Goal: Task Accomplishment & Management: Use online tool/utility

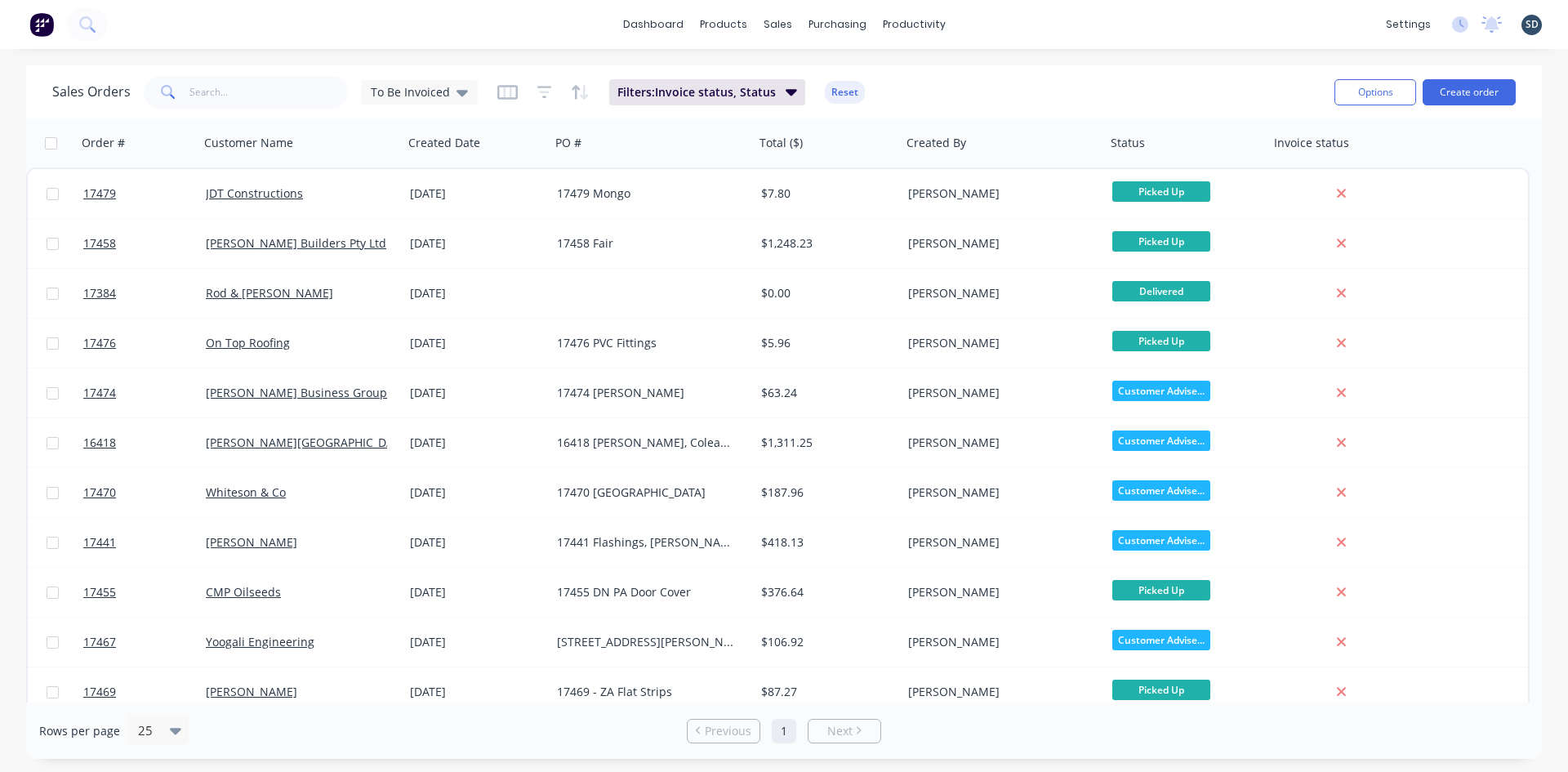
click at [1031, 18] on div "dashboard products sales purchasing productivity dashboard products Product Cat…" at bounding box center [784, 24] width 1568 height 49
click at [995, 21] on div "dashboard products sales purchasing productivity dashboard products Product Cat…" at bounding box center [784, 24] width 1568 height 49
drag, startPoint x: 995, startPoint y: 21, endPoint x: 1007, endPoint y: 19, distance: 12.2
click at [1007, 19] on div "dashboard products sales purchasing productivity dashboard products Product Cat…" at bounding box center [784, 24] width 1568 height 49
click at [988, 21] on div "dashboard products sales purchasing productivity dashboard products Product Cat…" at bounding box center [784, 24] width 1568 height 49
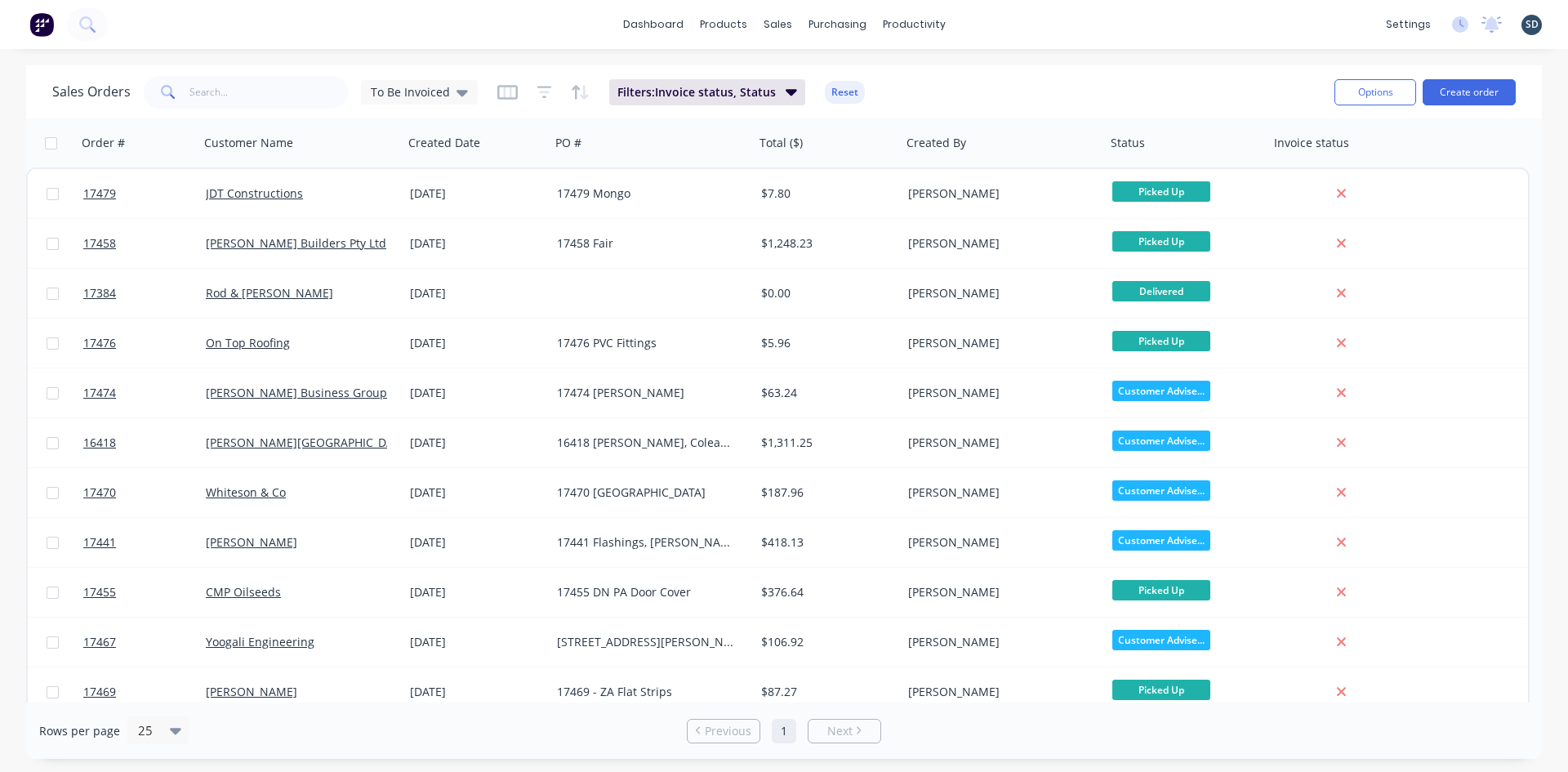
click at [1003, 23] on div "dashboard products sales purchasing productivity dashboard products Product Cat…" at bounding box center [784, 24] width 1568 height 49
drag, startPoint x: 1002, startPoint y: 23, endPoint x: 990, endPoint y: 28, distance: 13.0
click at [992, 22] on div "dashboard products sales purchasing productivity dashboard products Product Cat…" at bounding box center [784, 24] width 1568 height 49
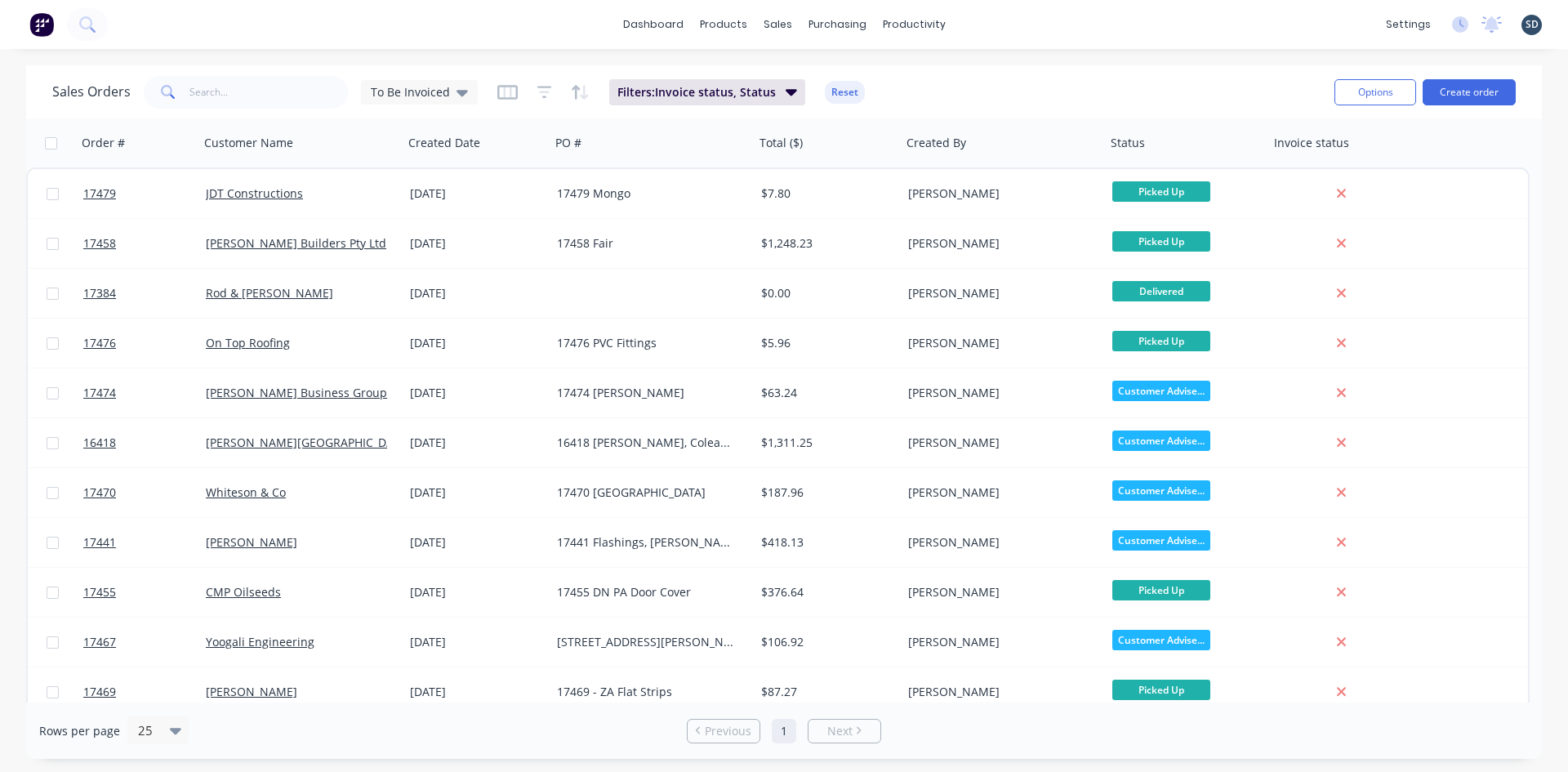
click at [991, 22] on div "dashboard products sales purchasing productivity dashboard products Product Cat…" at bounding box center [784, 24] width 1568 height 49
click at [995, 23] on div "dashboard products sales purchasing productivity dashboard products Product Cat…" at bounding box center [784, 24] width 1568 height 49
drag, startPoint x: 991, startPoint y: 23, endPoint x: 1003, endPoint y: 21, distance: 12.2
click at [989, 22] on div "dashboard products sales purchasing productivity dashboard products Product Cat…" at bounding box center [784, 24] width 1568 height 49
click at [995, 23] on div "dashboard products sales purchasing productivity dashboard products Product Cat…" at bounding box center [784, 24] width 1568 height 49
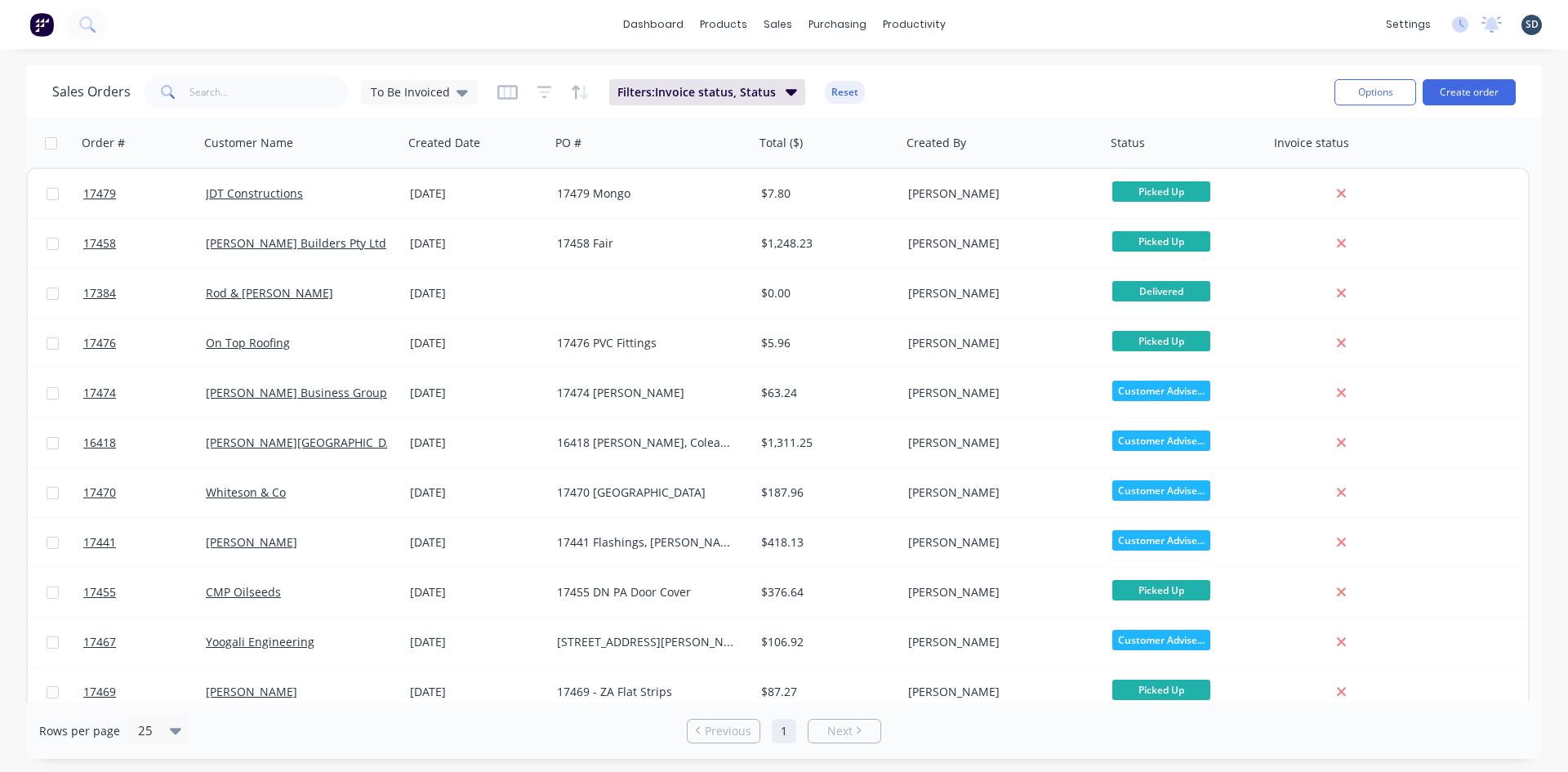
click at [1001, 31] on div "dashboard products sales purchasing productivity dashboard products Product Cat…" at bounding box center [784, 24] width 1568 height 49
click at [1468, 90] on button "Create order" at bounding box center [1468, 92] width 93 height 26
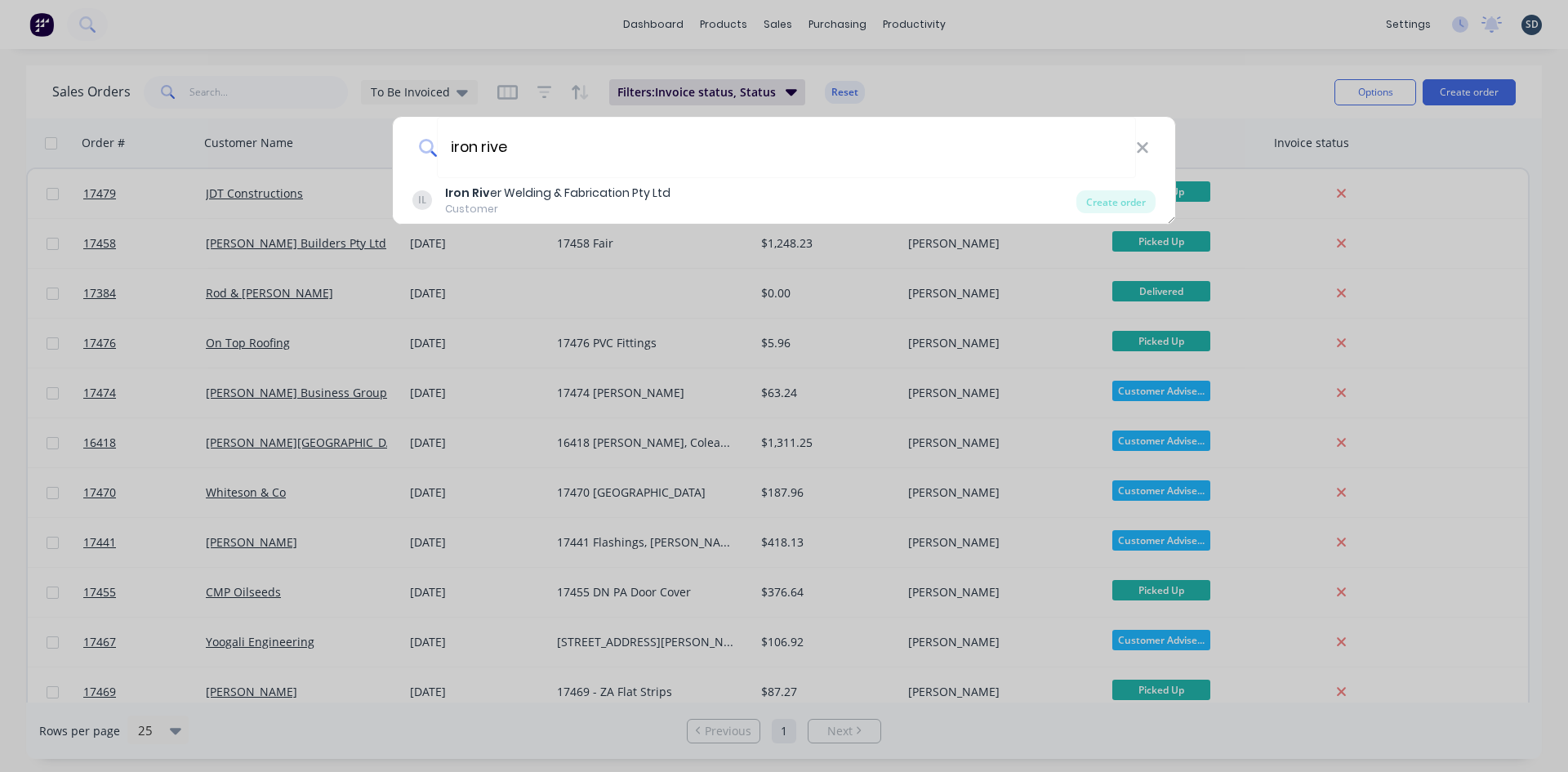
type input "iron river"
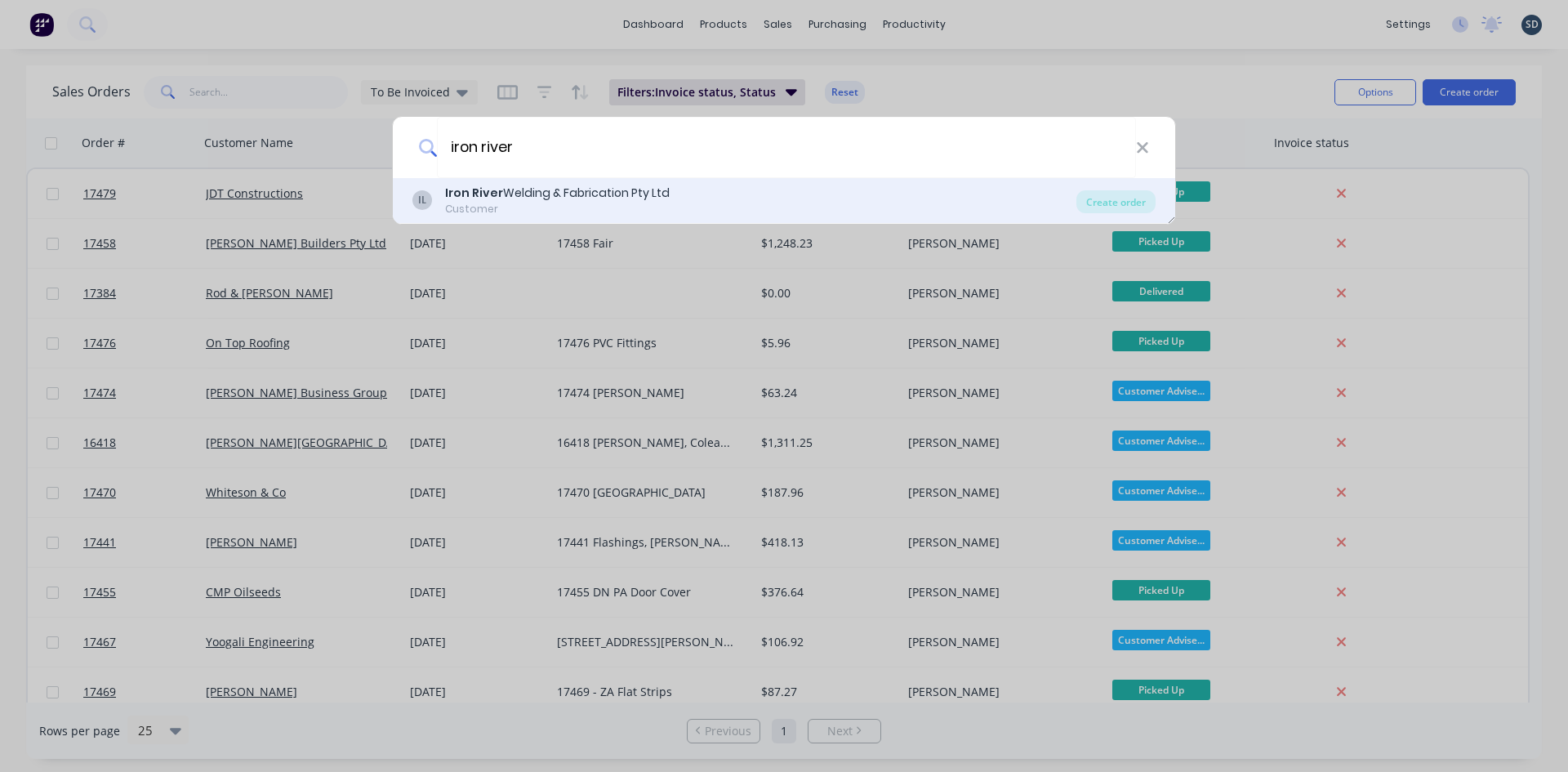
click at [854, 210] on div "IL Iron River Welding & Fabrication Pty Ltd Customer" at bounding box center [744, 200] width 664 height 32
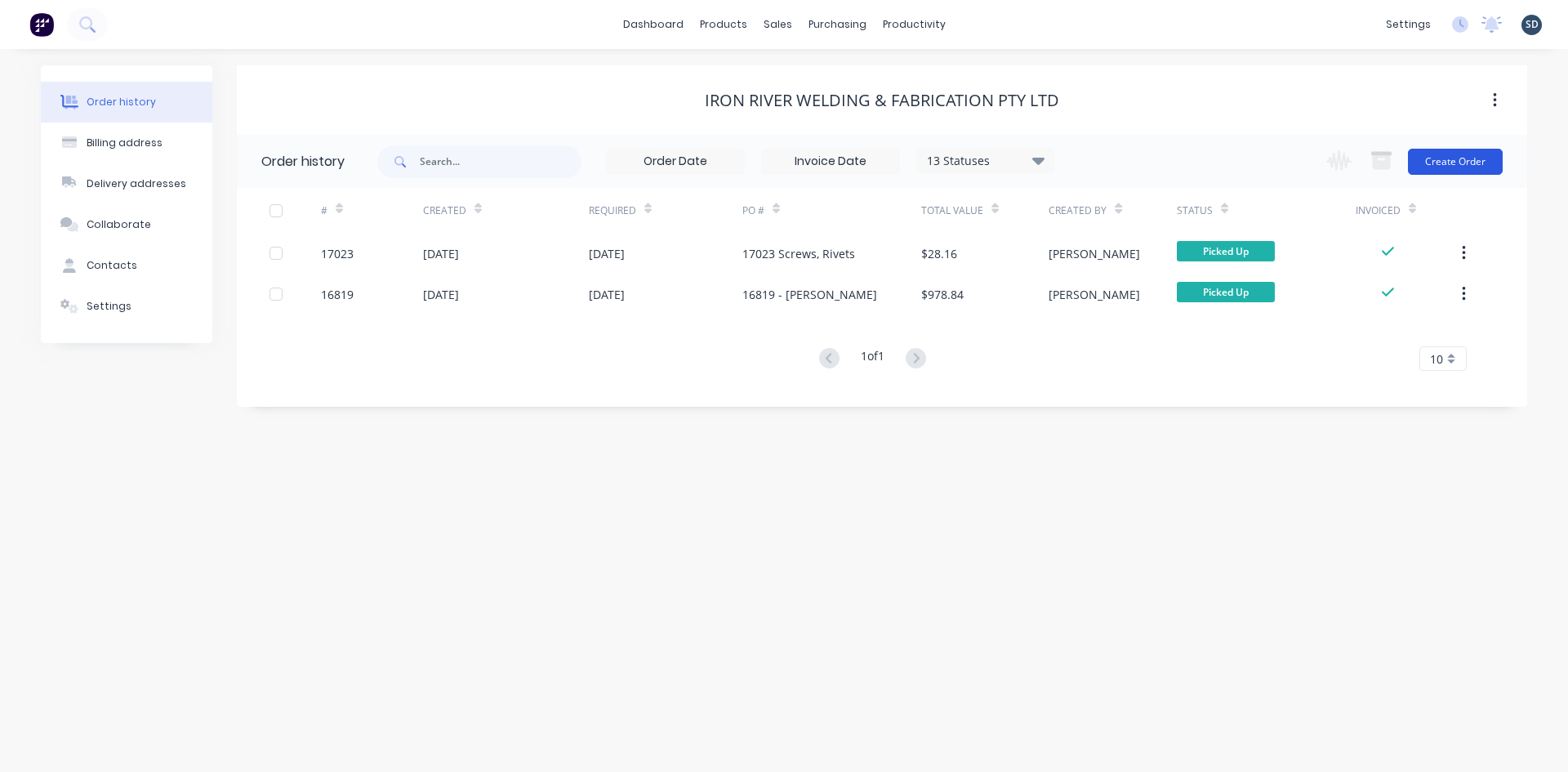
click at [1456, 162] on button "Create Order" at bounding box center [1455, 162] width 95 height 26
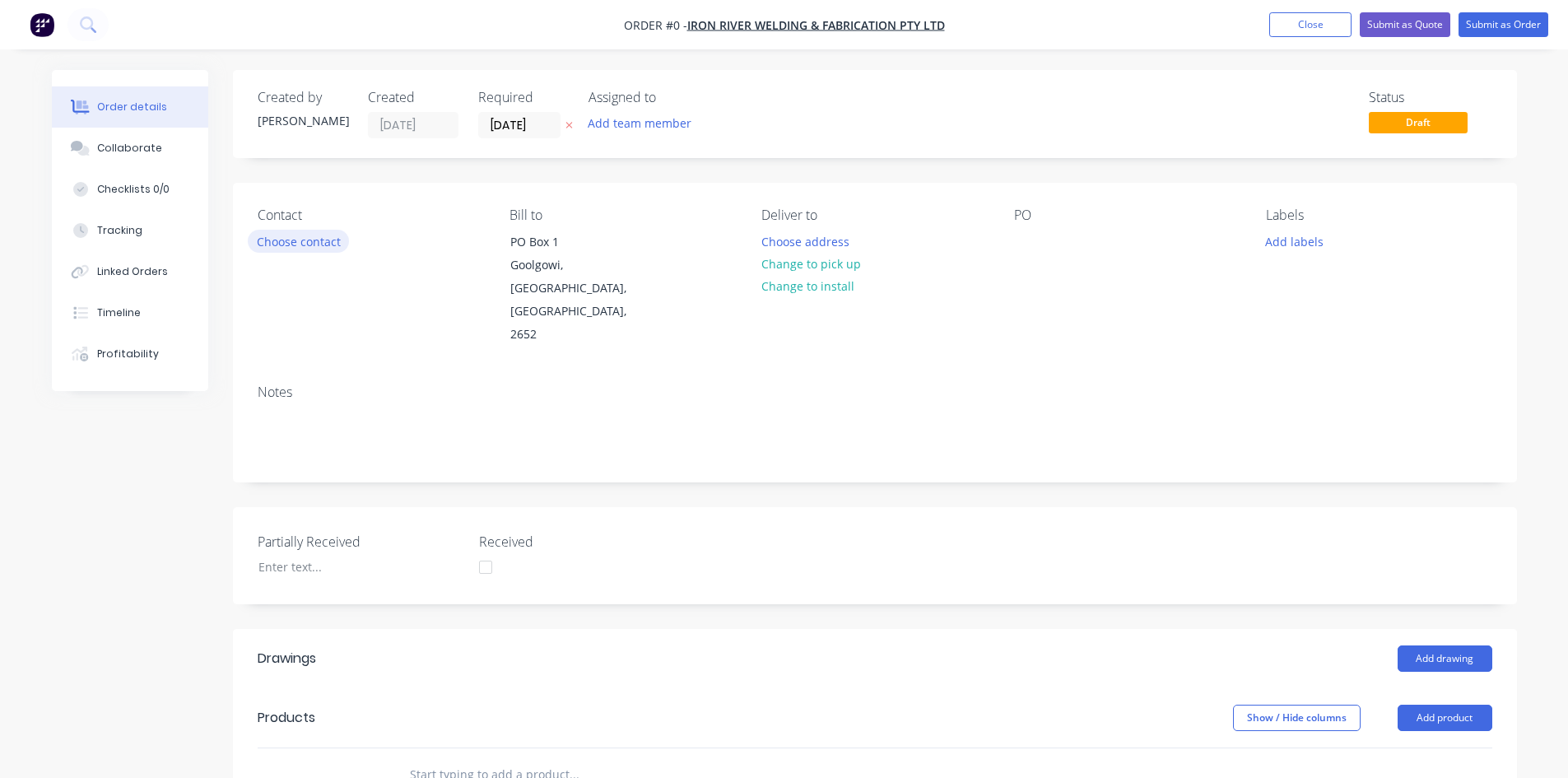
click at [315, 248] on button "Choose contact" at bounding box center [299, 240] width 101 height 22
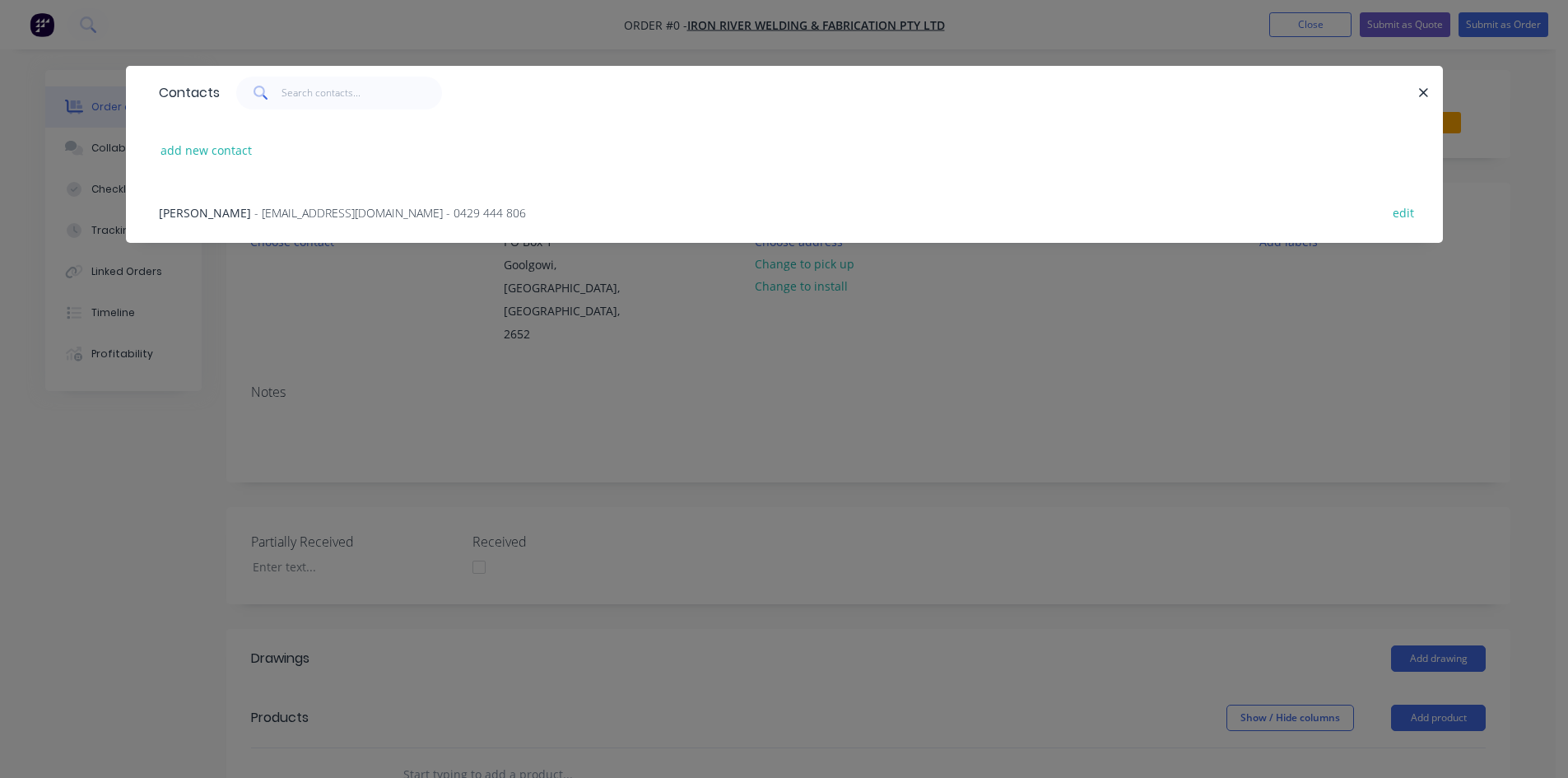
click at [310, 217] on span "- ironriver@outlook.com.au - 0429 444 806" at bounding box center [390, 213] width 272 height 16
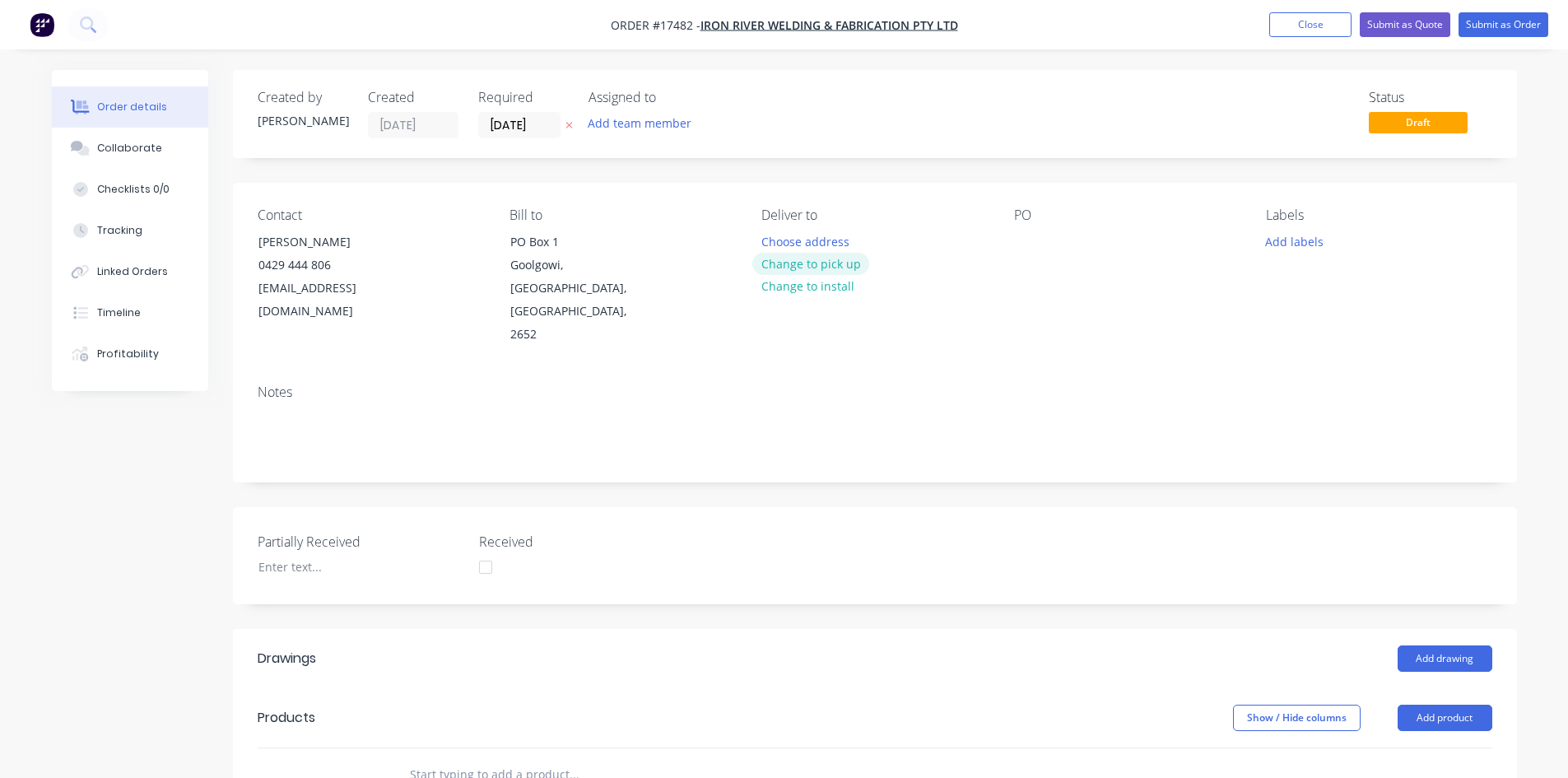
click at [830, 262] on button "Change to pick up" at bounding box center [811, 263] width 117 height 22
click at [1021, 238] on div at bounding box center [1027, 241] width 26 height 24
click at [1109, 176] on div "Created by Sam Created 02/09/25 Required 02/09/25 Assigned to Add team member S…" at bounding box center [875, 634] width 1284 height 1128
click at [845, 30] on span "Iron River Welding & Fabrication Pty Ltd" at bounding box center [829, 24] width 257 height 16
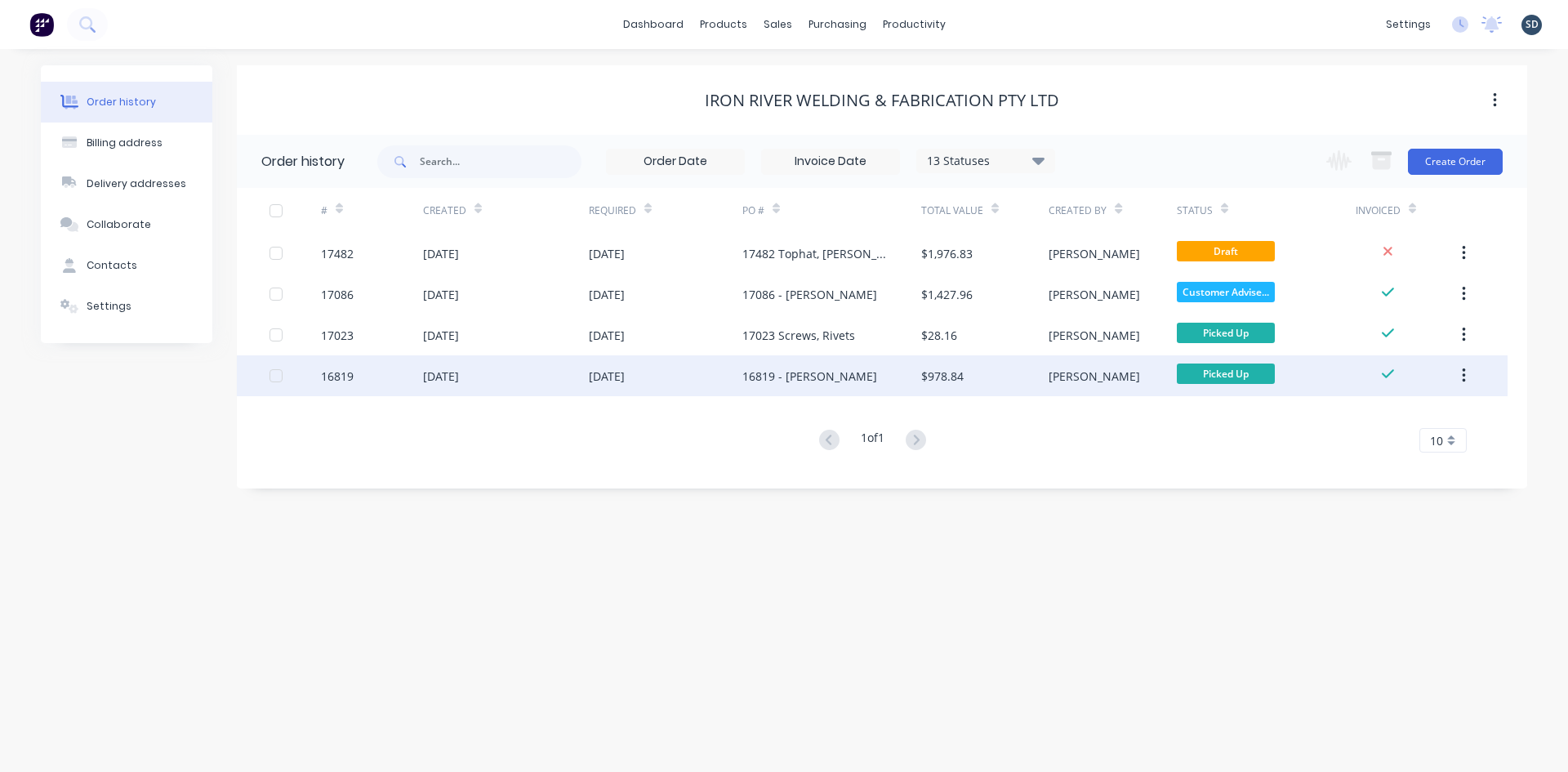
click at [812, 375] on div "16819 - Gal Corro" at bounding box center [810, 376] width 135 height 17
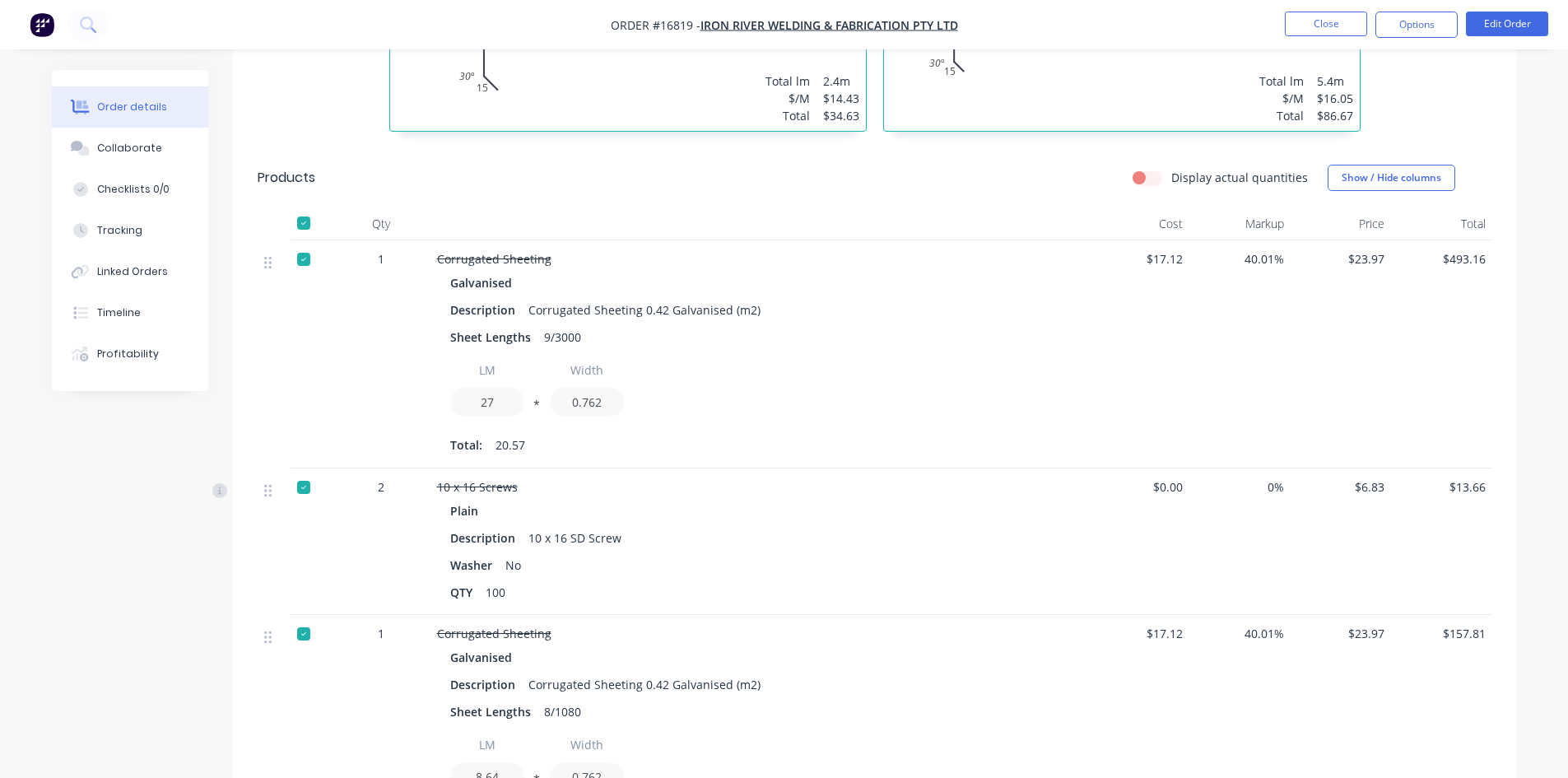
scroll to position [1317, 0]
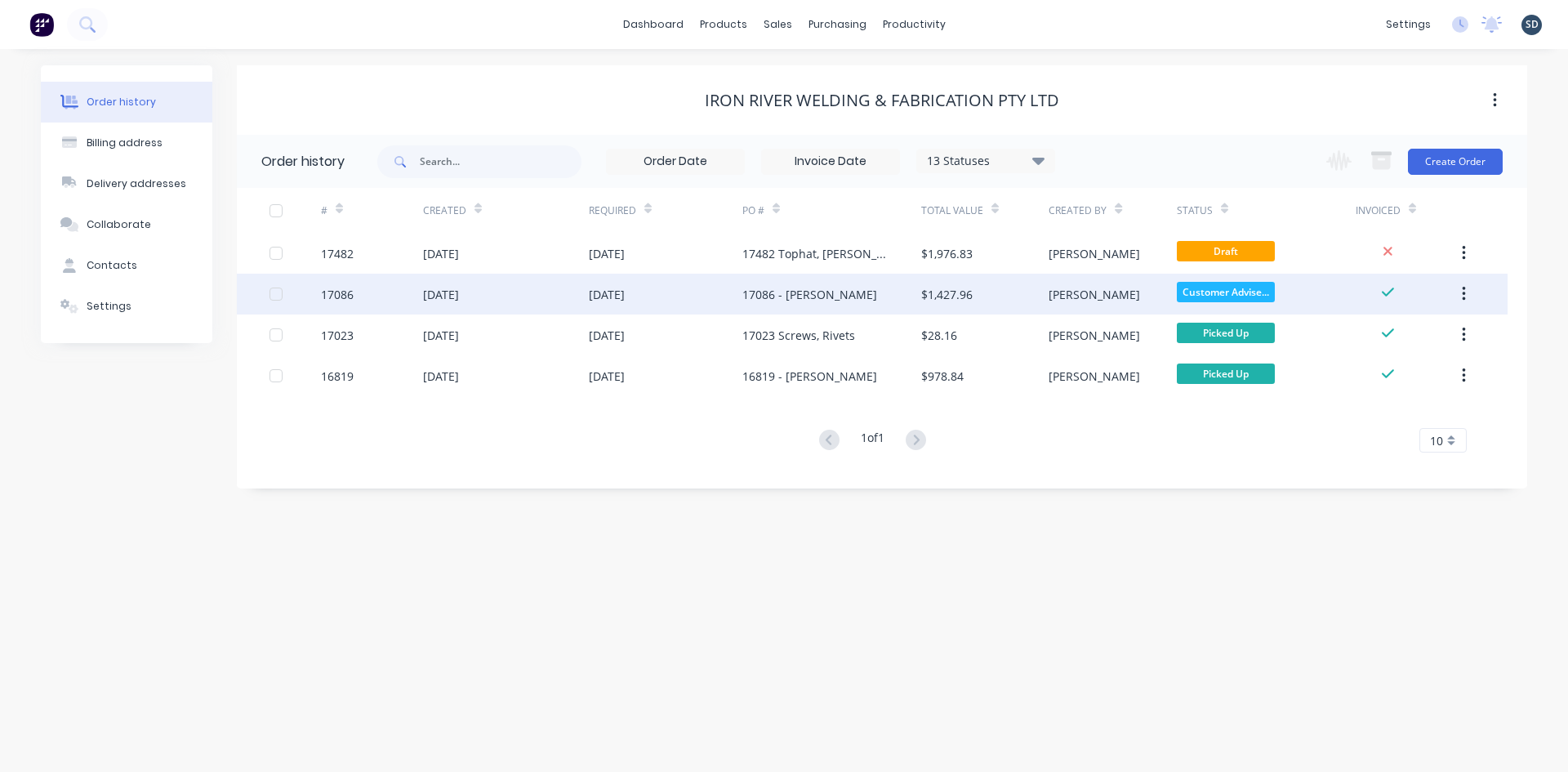
click at [860, 292] on div "17086 - [PERSON_NAME]" at bounding box center [832, 294] width 179 height 41
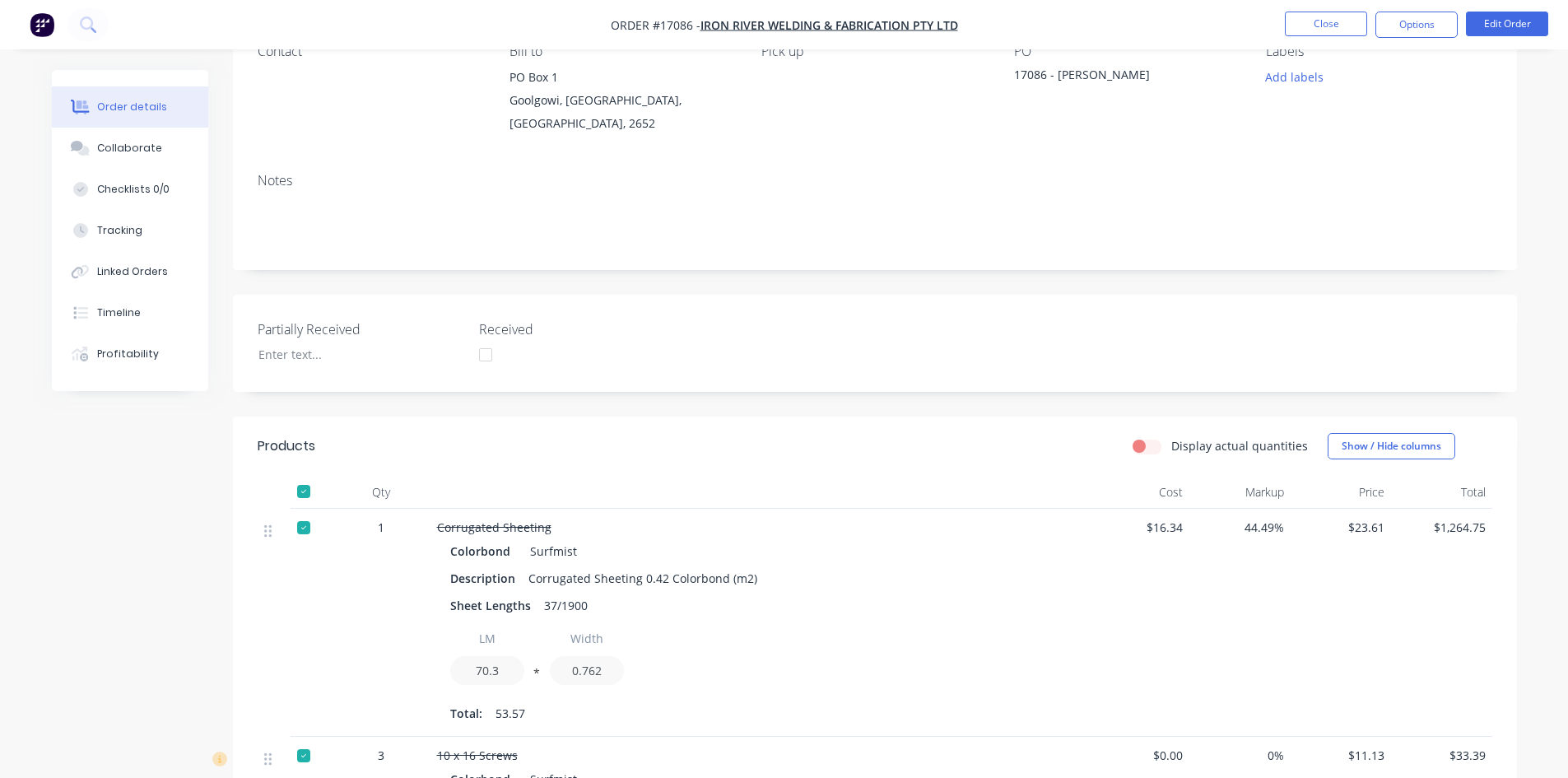
scroll to position [165, 0]
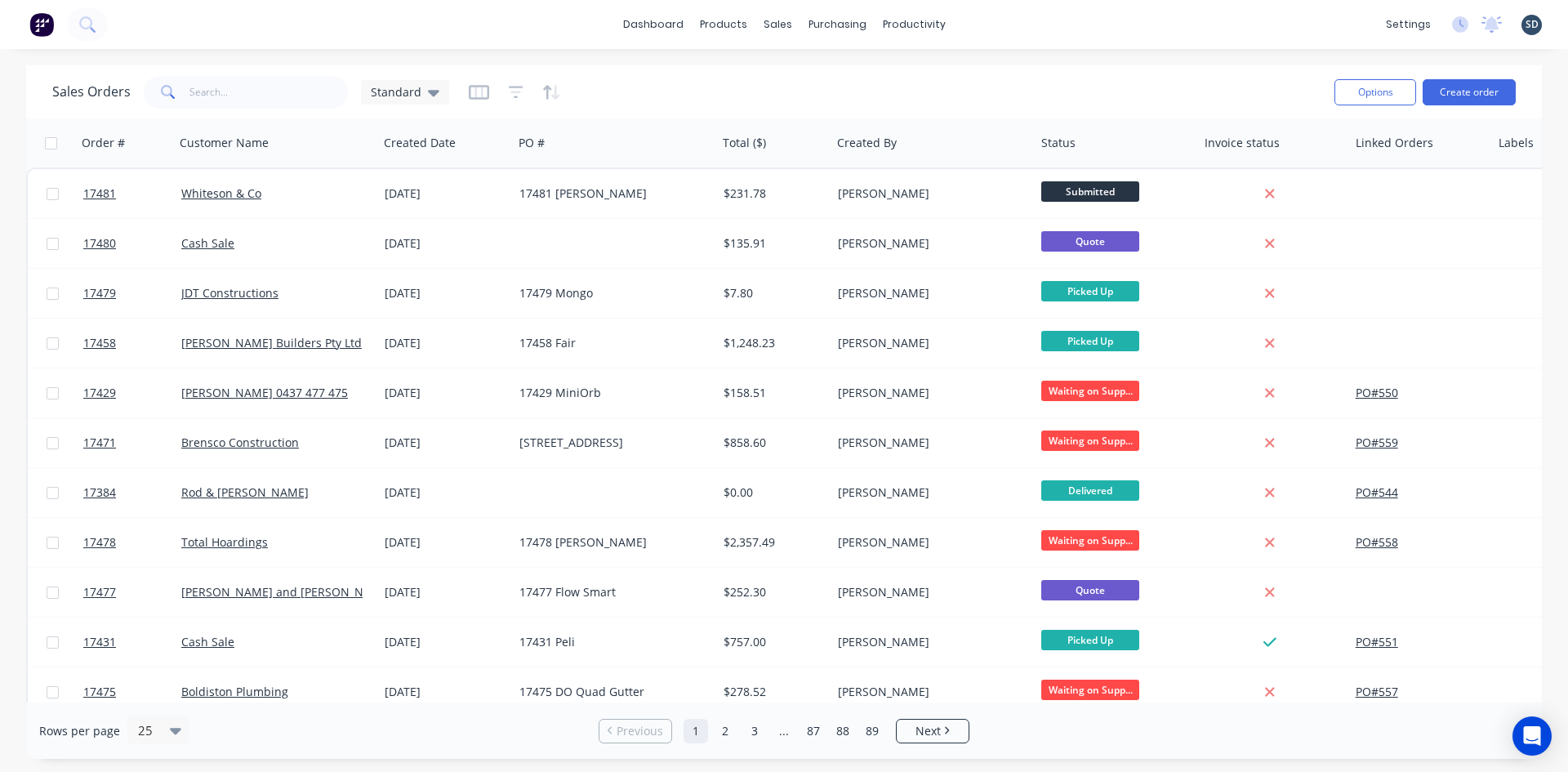
click at [1005, 20] on div "dashboard products sales purchasing productivity dashboard products Product Cat…" at bounding box center [784, 24] width 1568 height 49
click at [998, 20] on div "dashboard products sales purchasing productivity dashboard products Product Cat…" at bounding box center [784, 24] width 1568 height 49
click at [87, 18] on icon at bounding box center [86, 23] width 13 height 13
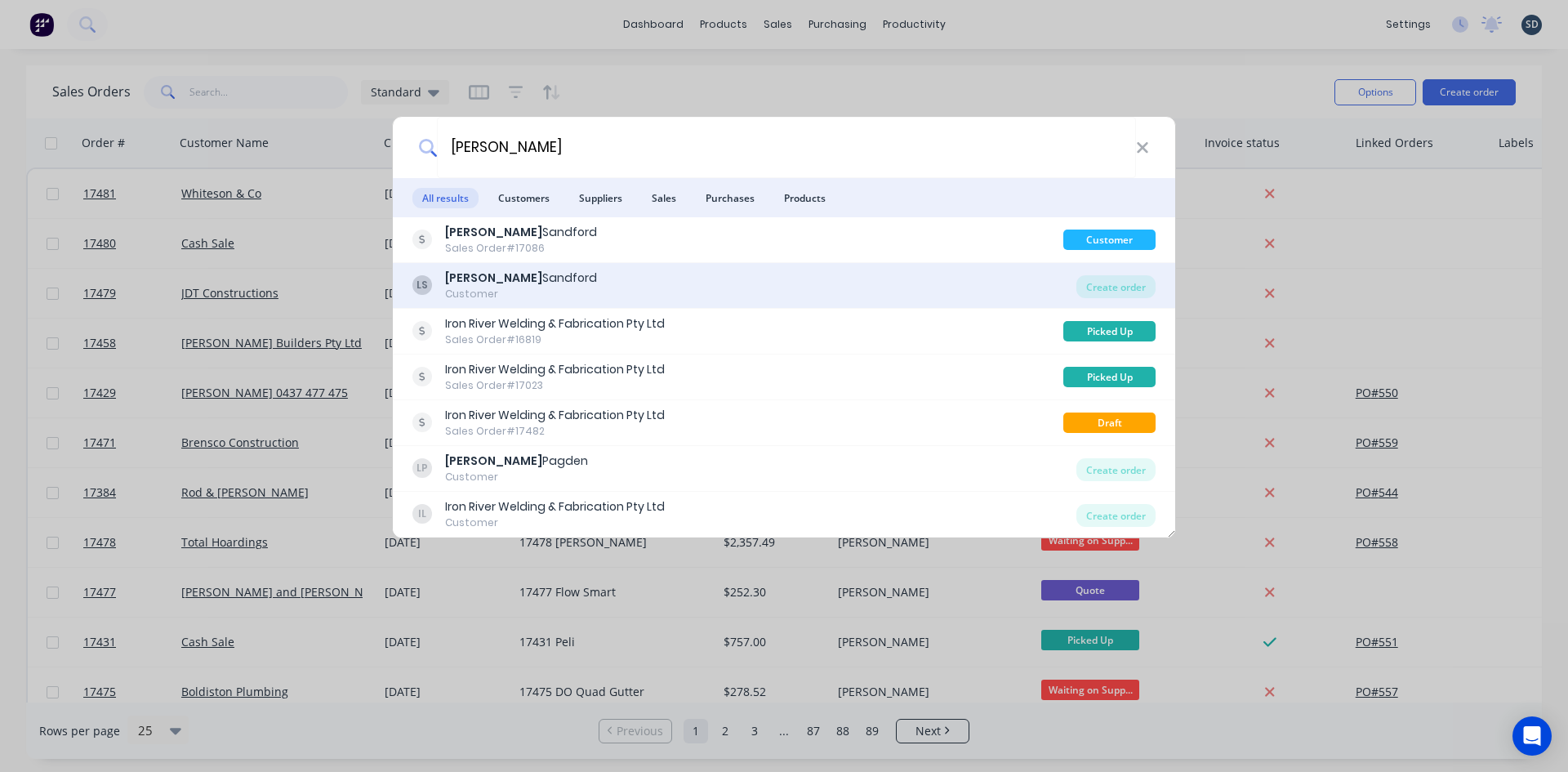
type input "laurie"
click at [551, 282] on div "LS Laurie Sandford Customer" at bounding box center [744, 286] width 664 height 32
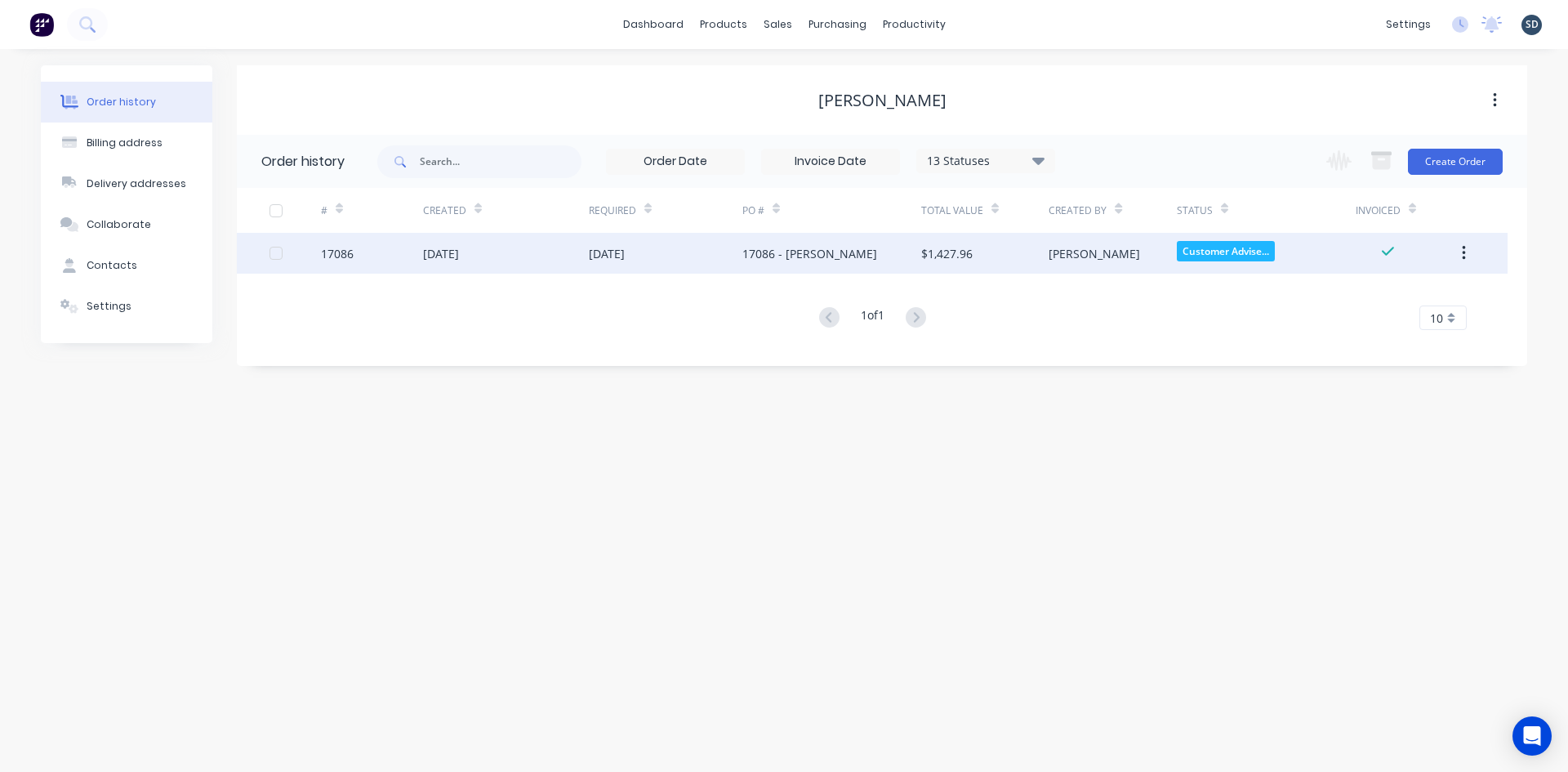
click at [542, 255] on div "[DATE]" at bounding box center [506, 253] width 166 height 41
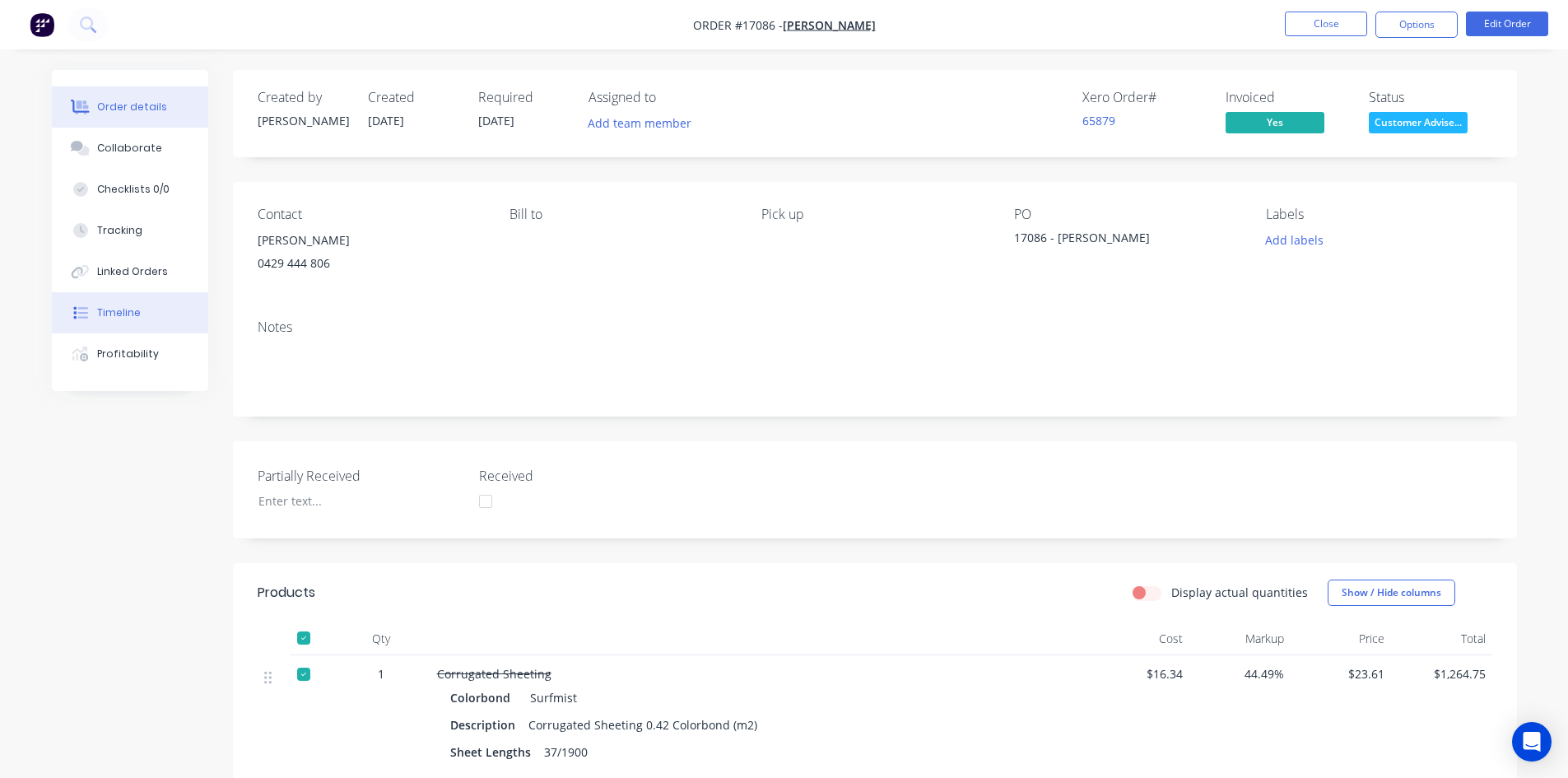
click at [152, 319] on button "Timeline" at bounding box center [129, 312] width 156 height 41
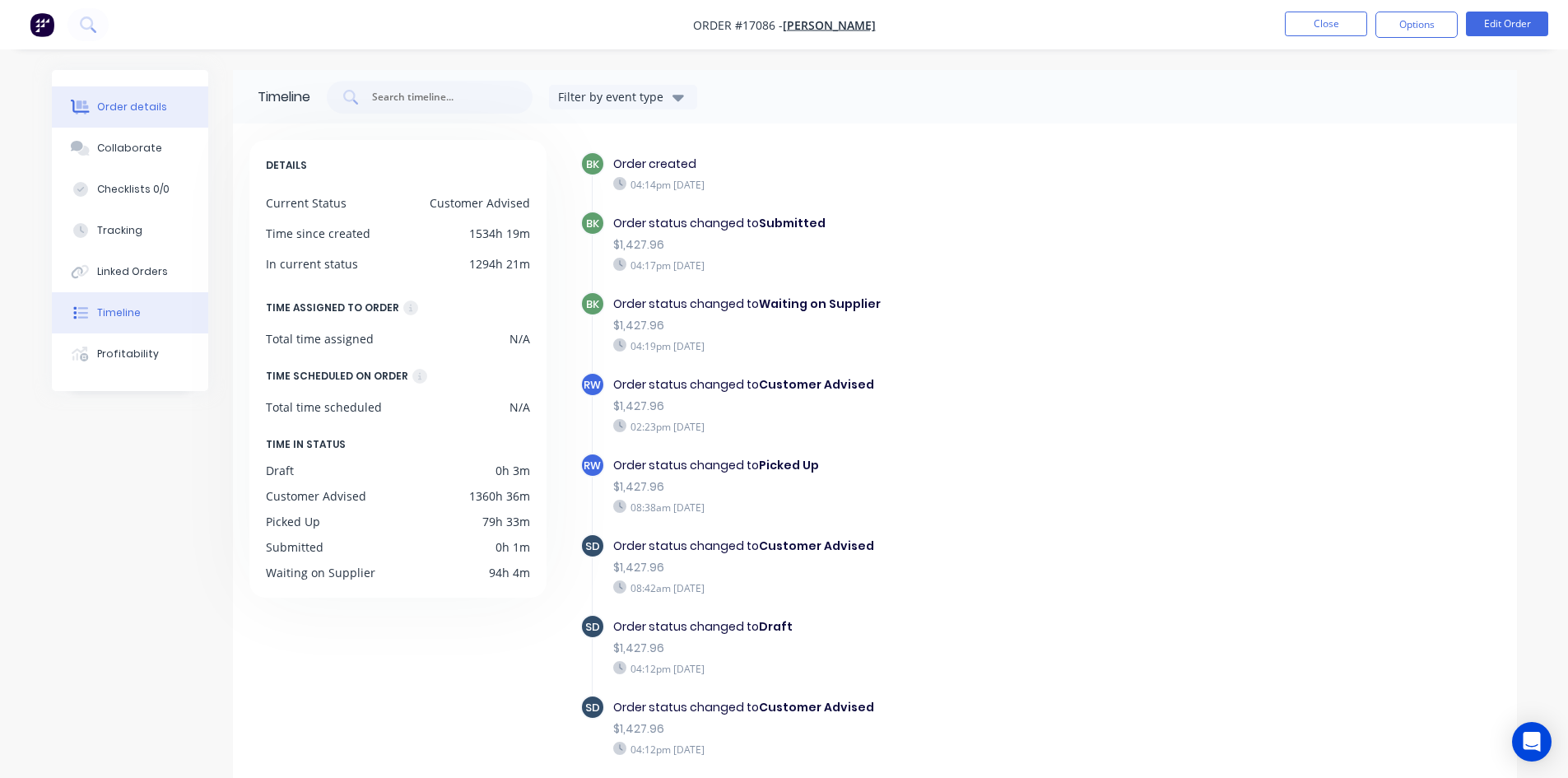
click at [134, 110] on div "Order details" at bounding box center [132, 107] width 70 height 15
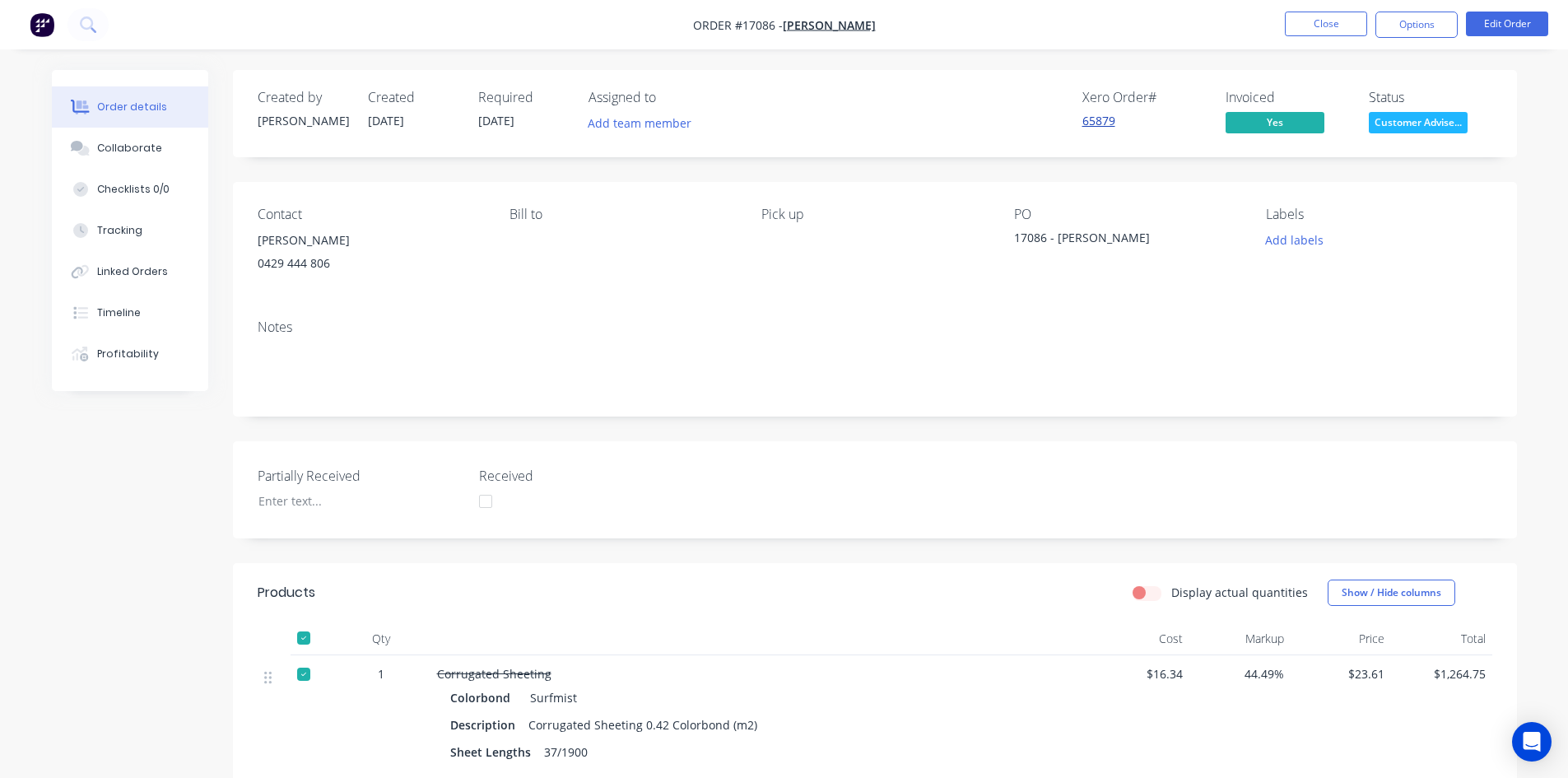
click at [1109, 125] on link "65879" at bounding box center [1099, 121] width 33 height 16
click at [140, 304] on button "Timeline" at bounding box center [129, 312] width 156 height 41
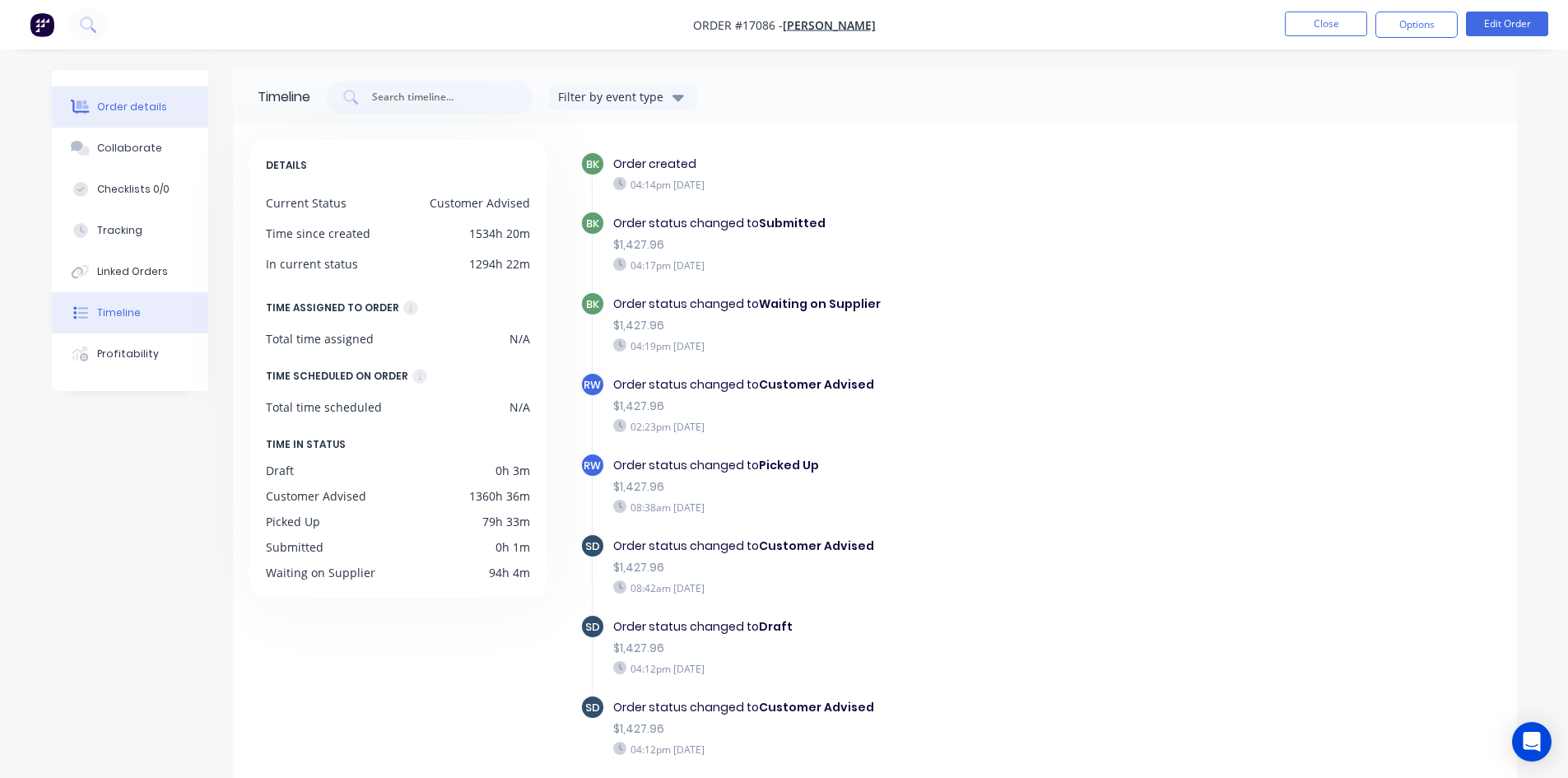
click at [144, 97] on button "Order details" at bounding box center [129, 106] width 156 height 41
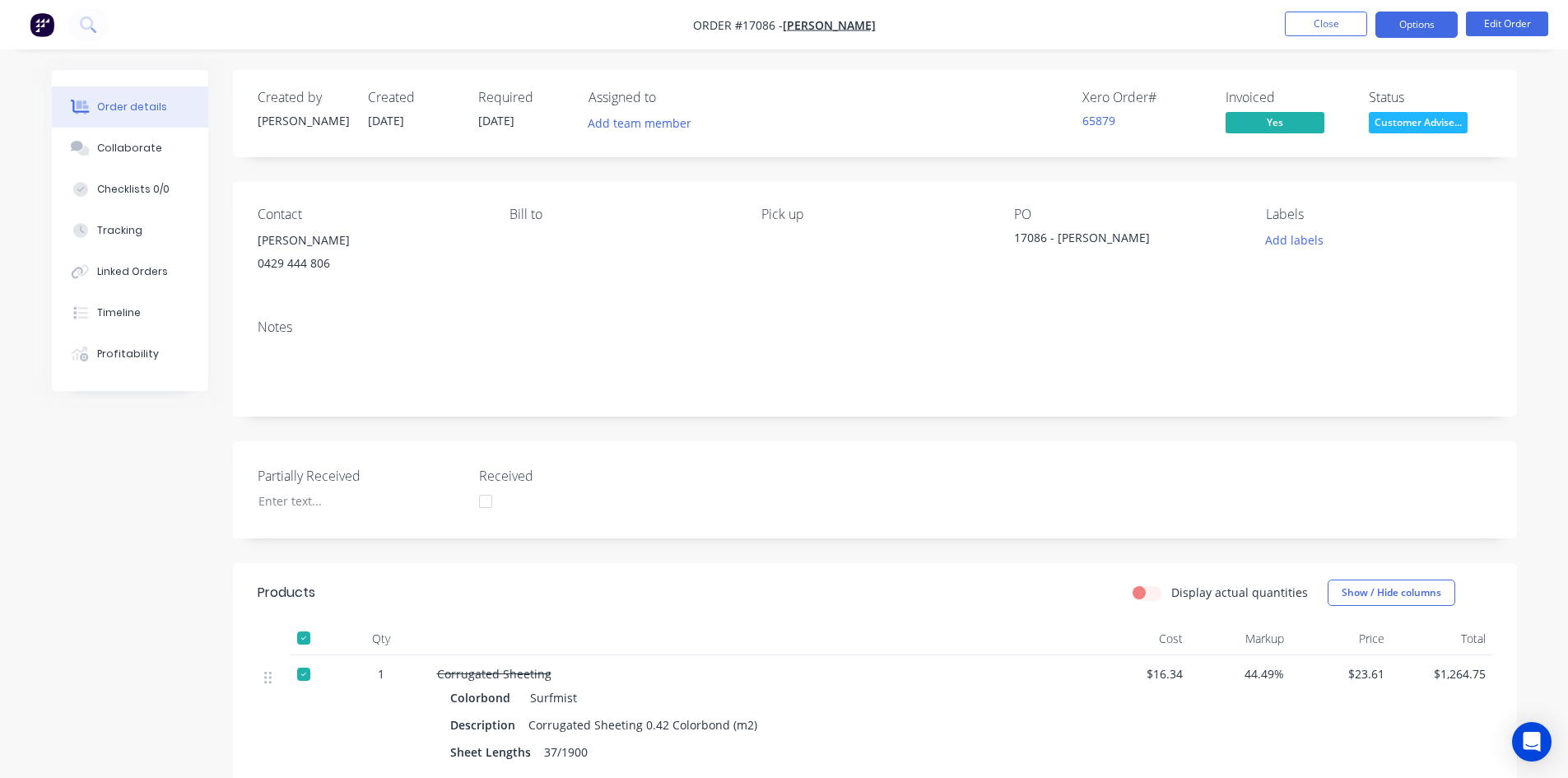
click at [1415, 27] on button "Options" at bounding box center [1417, 24] width 83 height 26
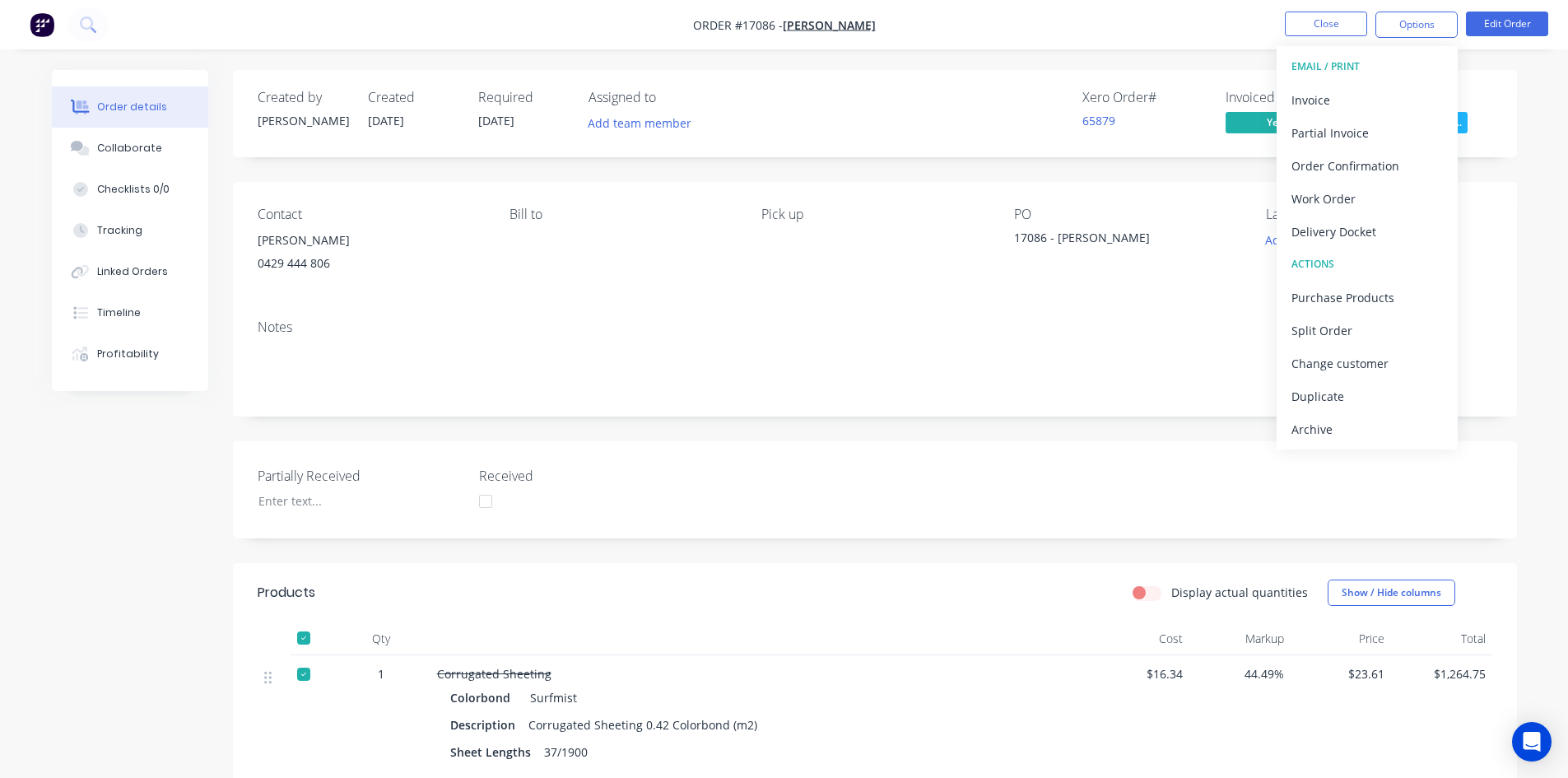
click at [1162, 61] on div "Order details Collaborate Checklists 0/0 Tracking Linked Orders Timeline Profit…" at bounding box center [784, 662] width 1568 height 1323
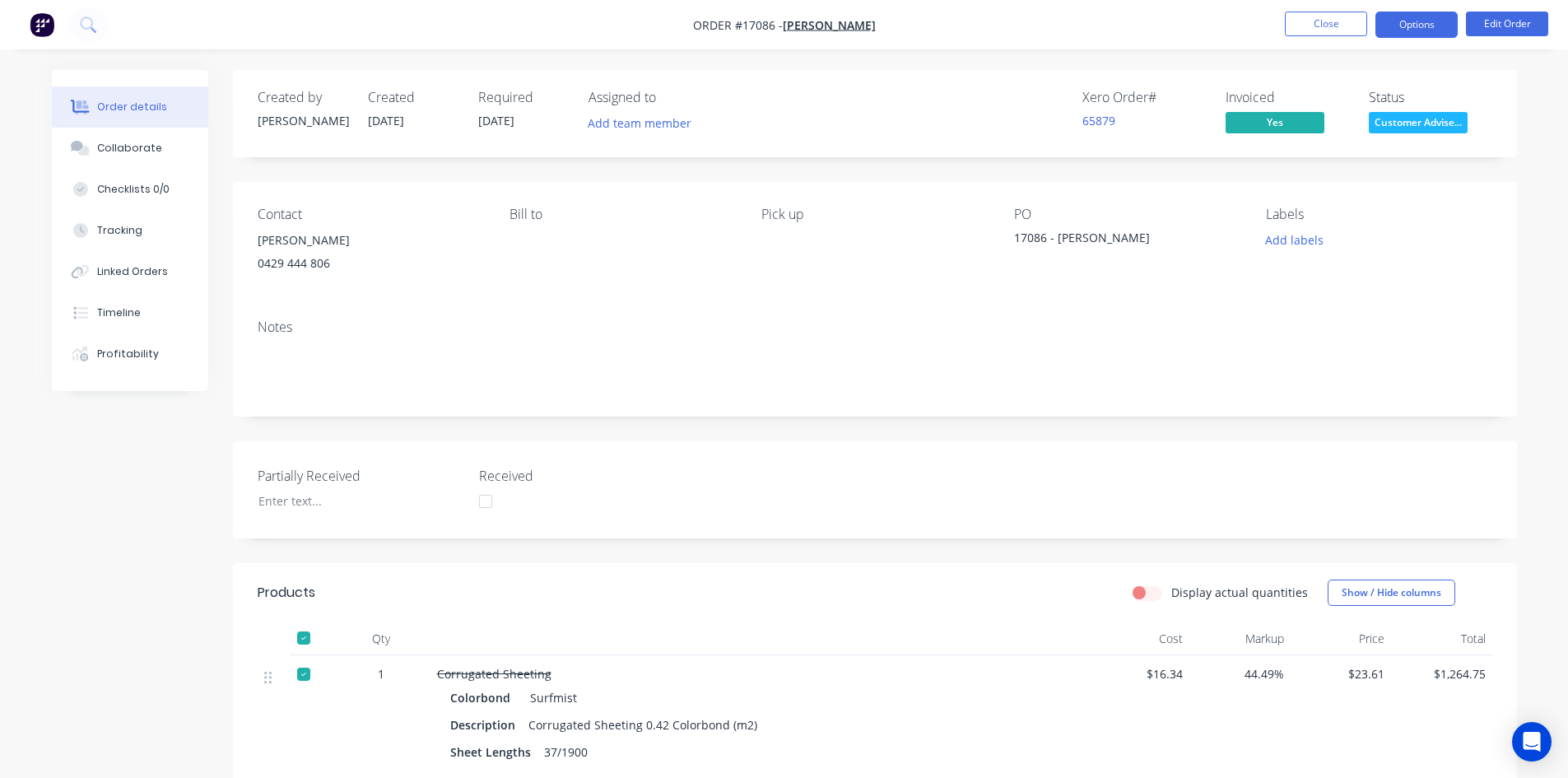
click at [1429, 14] on button "Options" at bounding box center [1417, 24] width 83 height 26
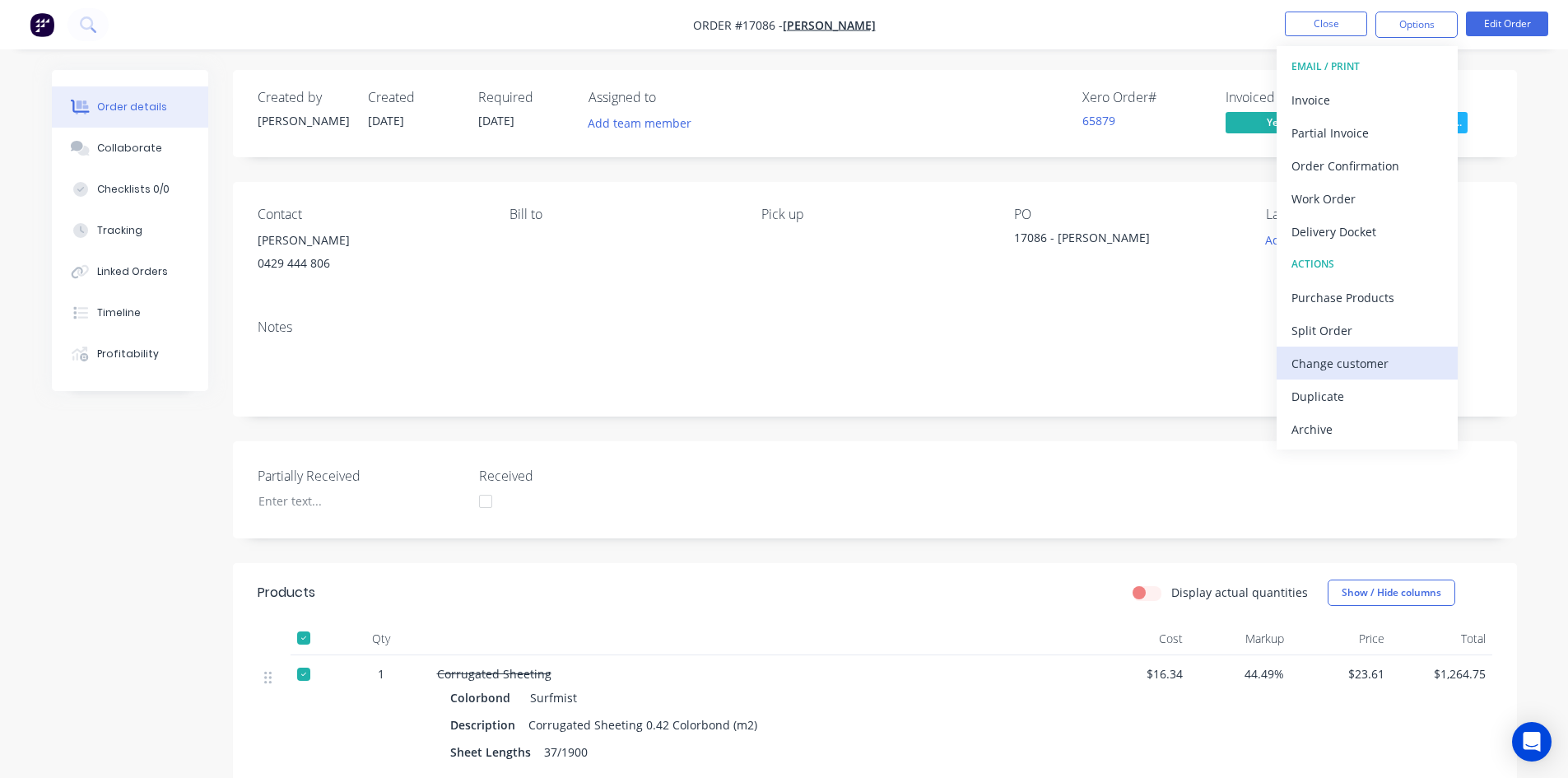
click at [1364, 358] on div "Change customer" at bounding box center [1368, 364] width 152 height 24
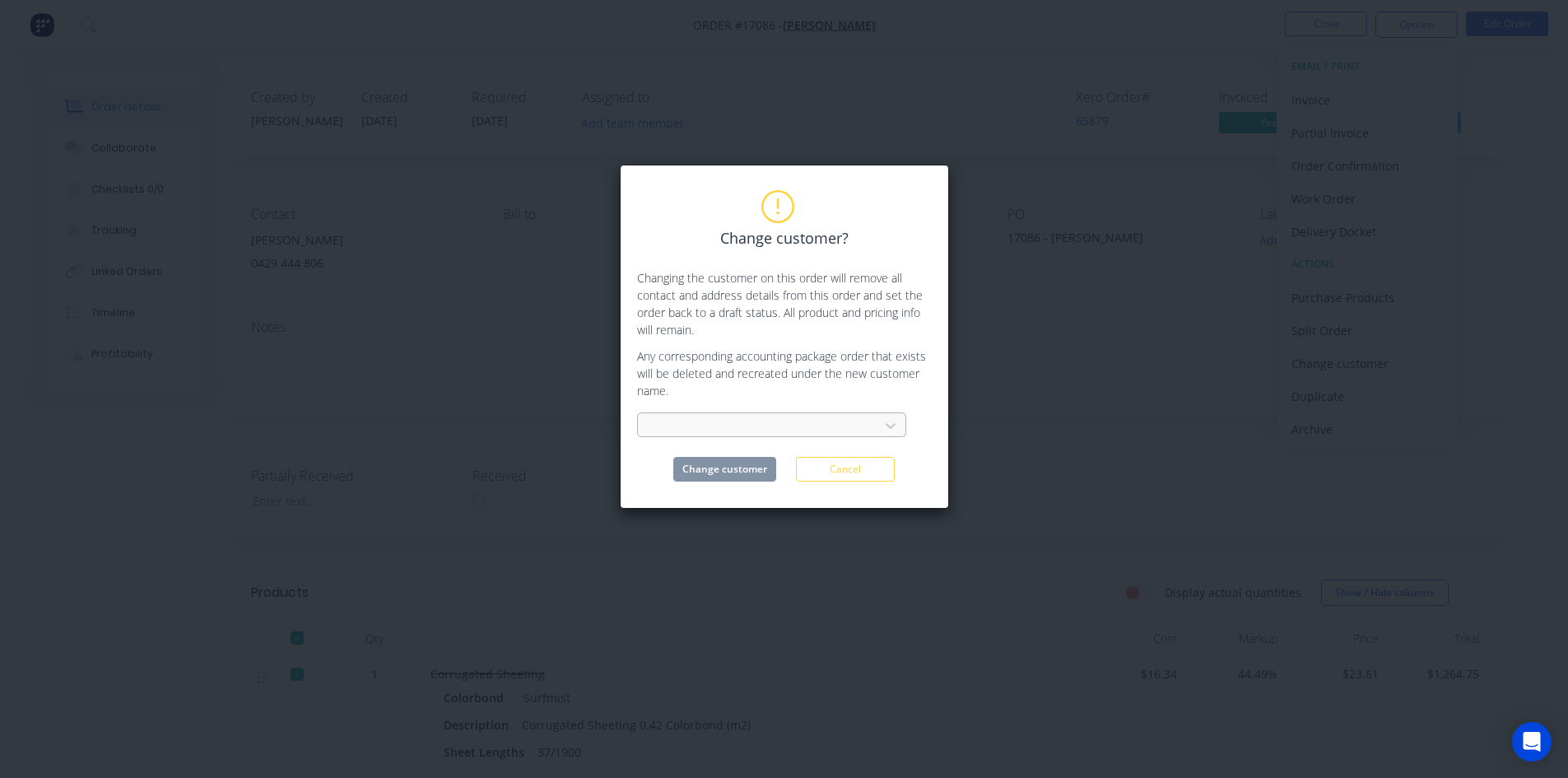
click at [696, 416] on div at bounding box center [761, 426] width 219 height 20
type input "iron"
click at [726, 465] on div "Iron River Welding & Fabrication Pty Ltd" at bounding box center [771, 462] width 269 height 30
click at [737, 466] on button "Change customer" at bounding box center [725, 468] width 103 height 24
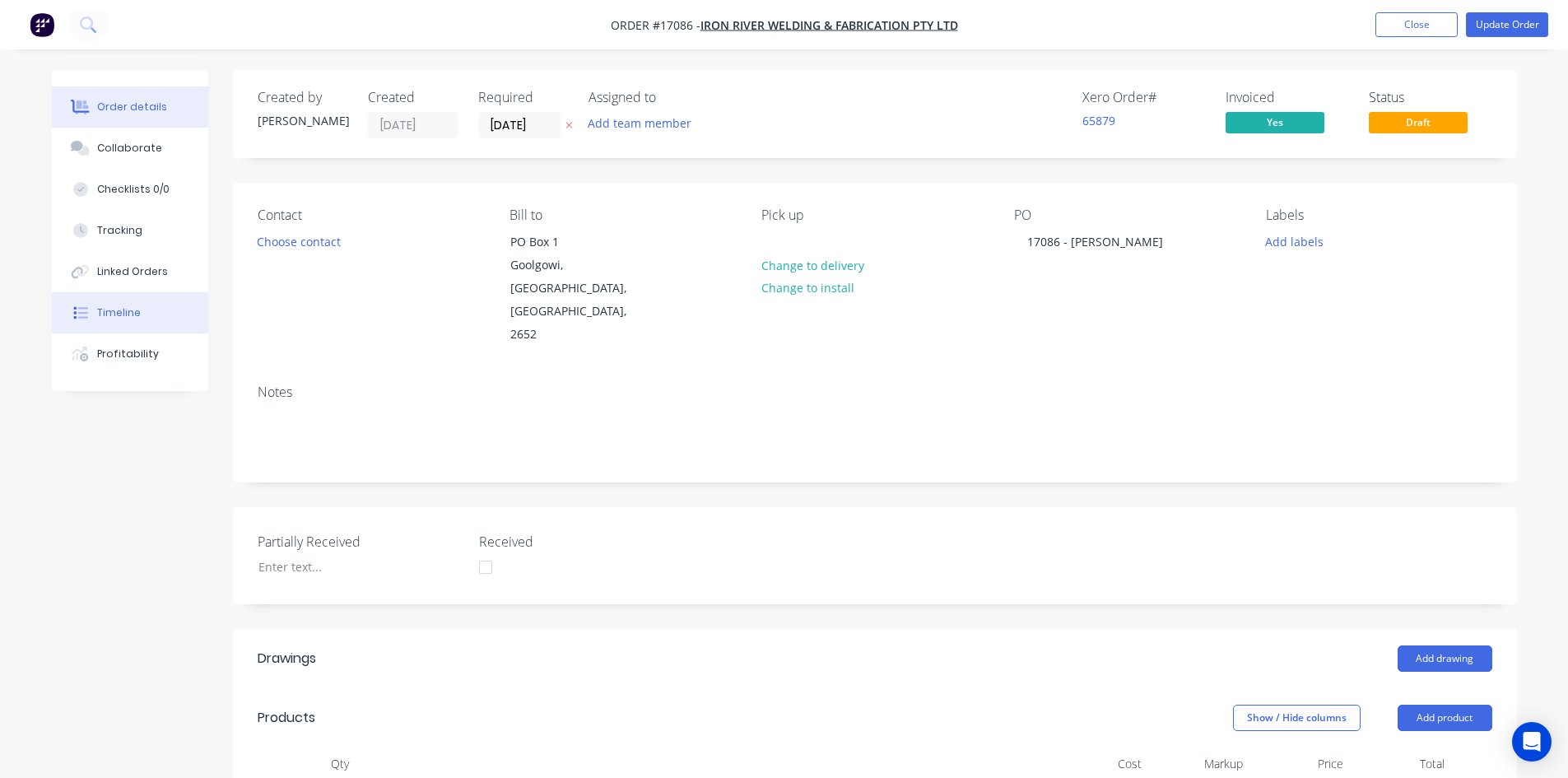
click at [143, 311] on button "Timeline" at bounding box center [129, 312] width 156 height 41
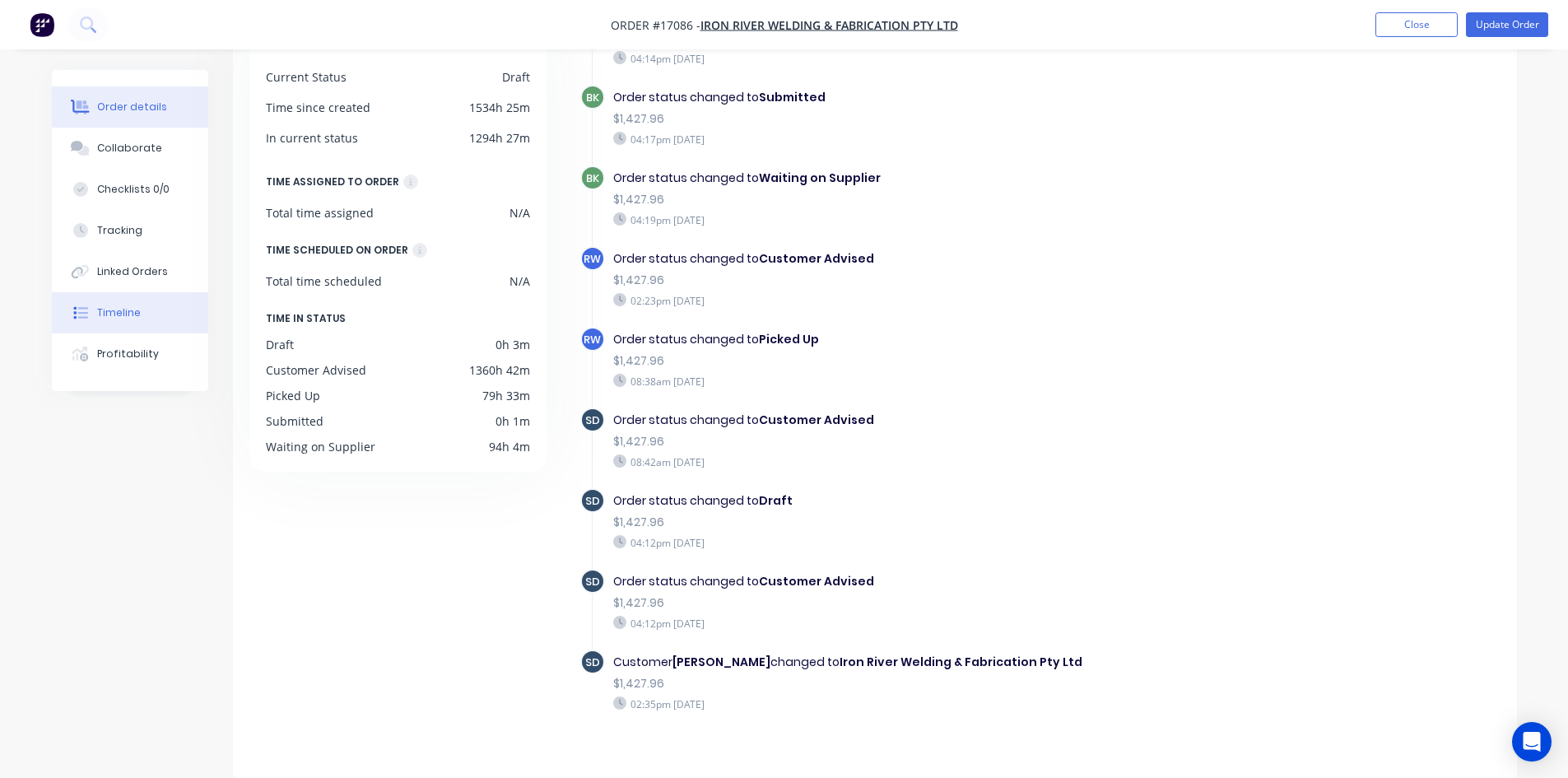
click at [105, 104] on div "Order details" at bounding box center [132, 107] width 70 height 15
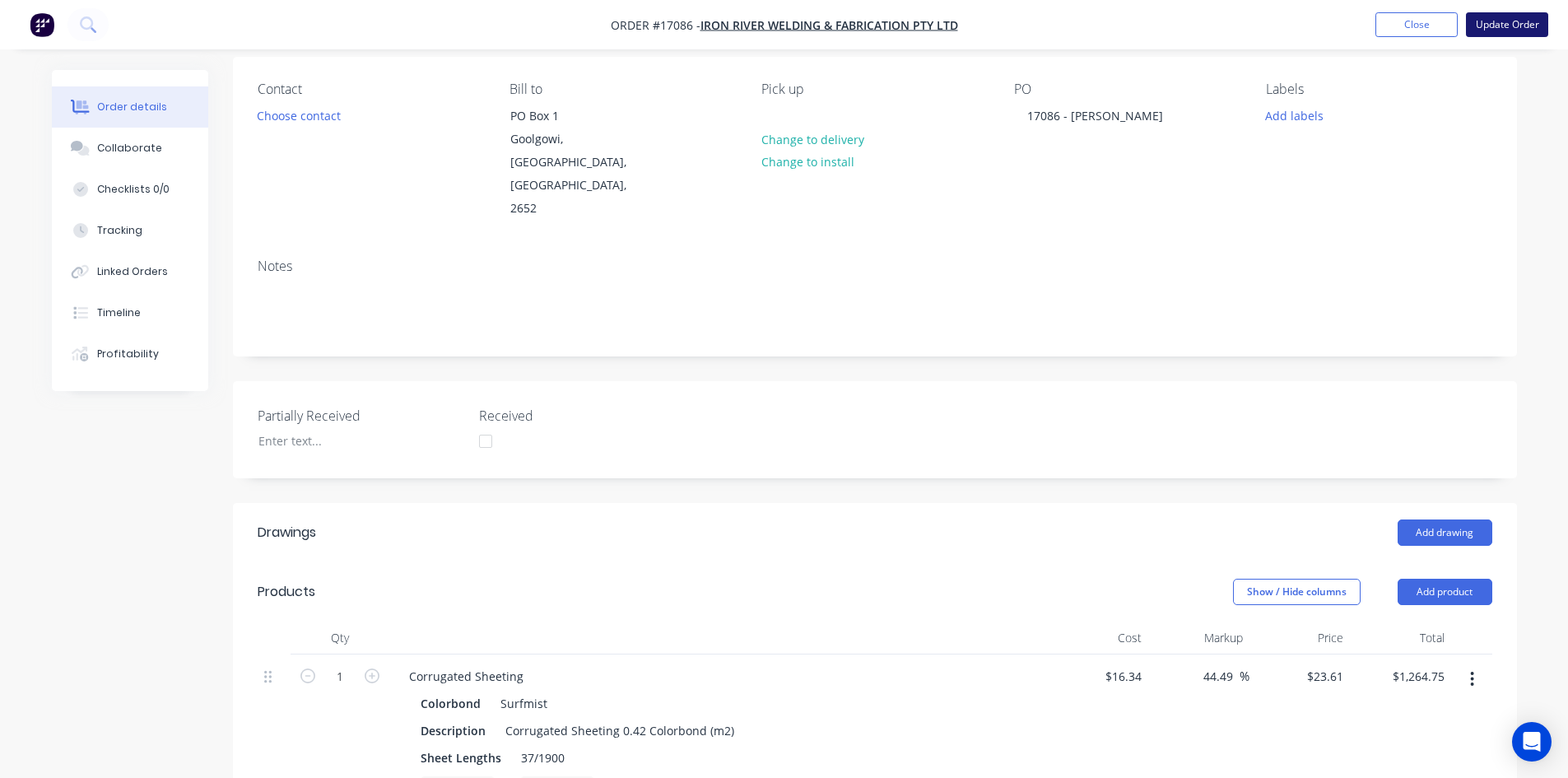
click at [1505, 25] on button "Update Order" at bounding box center [1507, 24] width 83 height 24
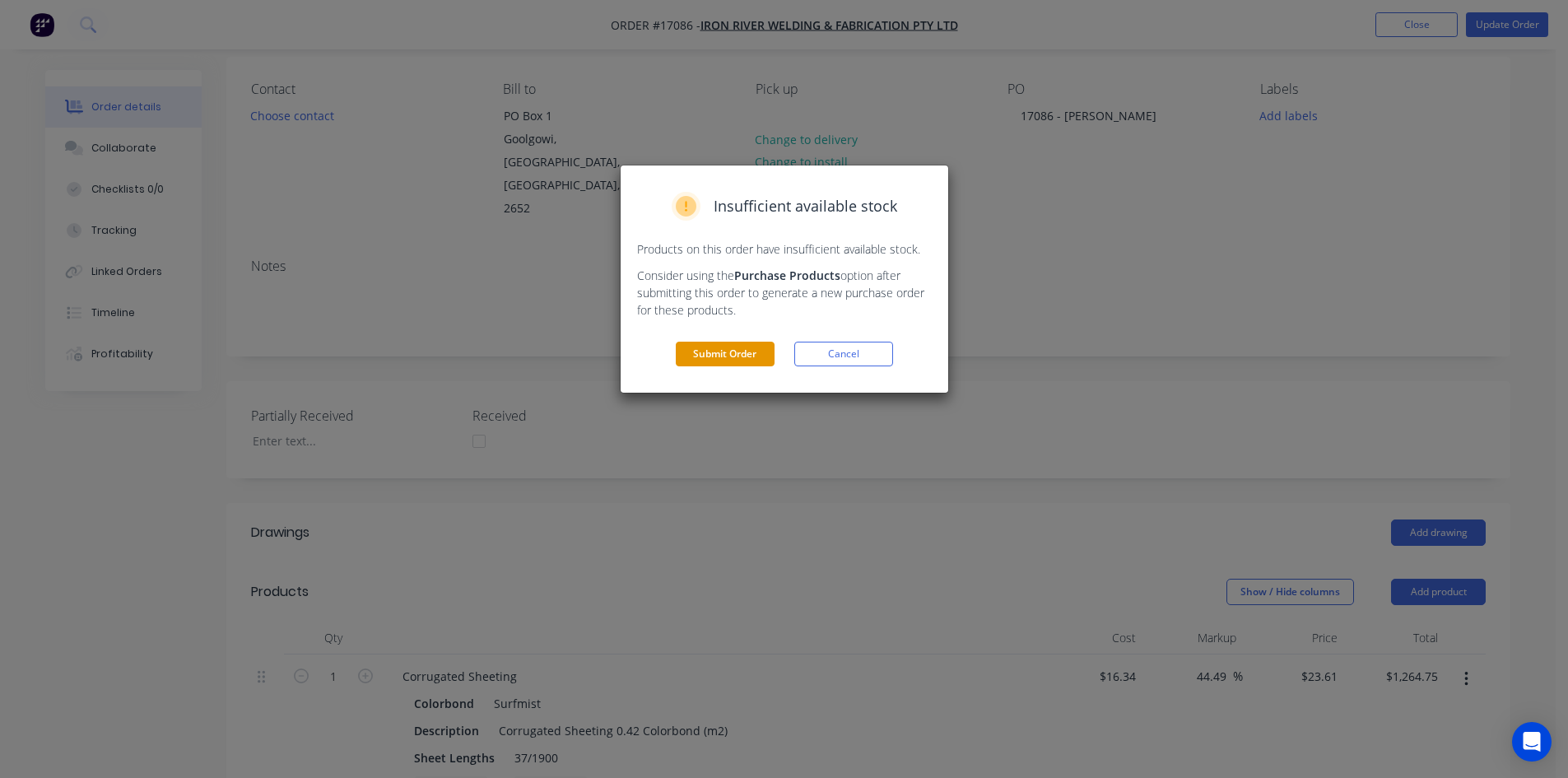
click at [743, 351] on button "Submit Order" at bounding box center [725, 354] width 99 height 24
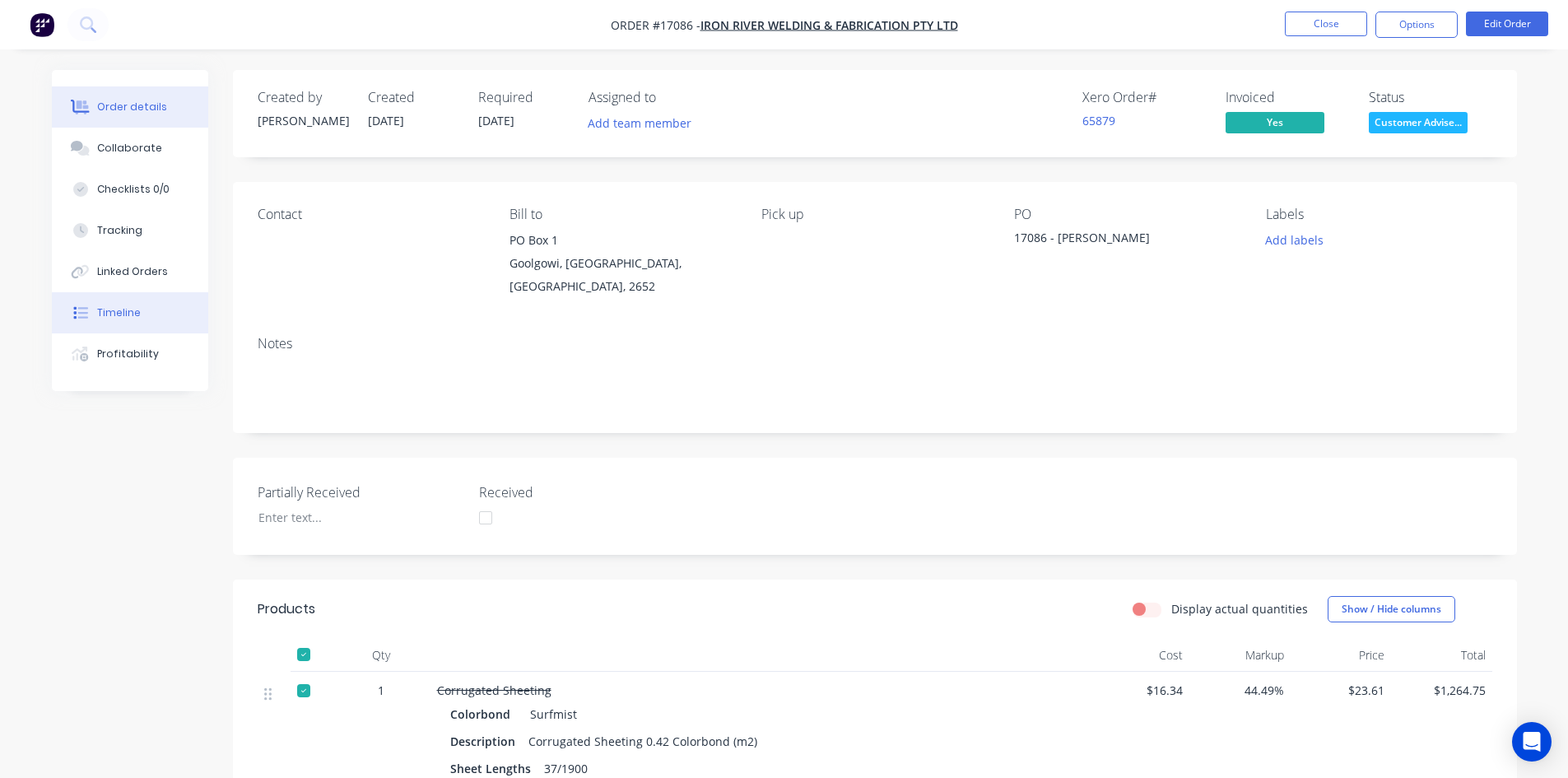
click at [135, 320] on button "Timeline" at bounding box center [129, 312] width 156 height 41
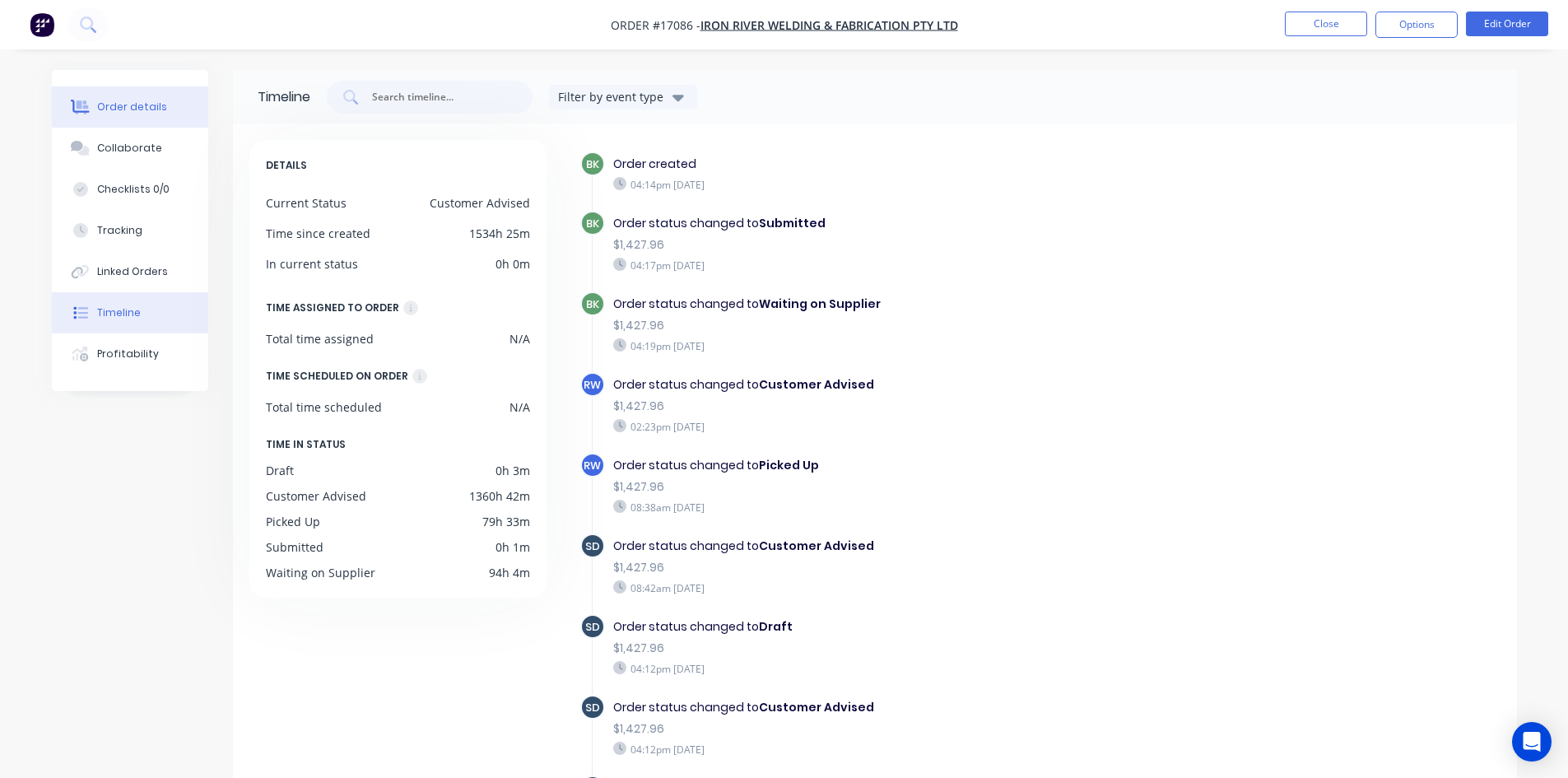
click at [78, 106] on icon at bounding box center [83, 107] width 14 height 14
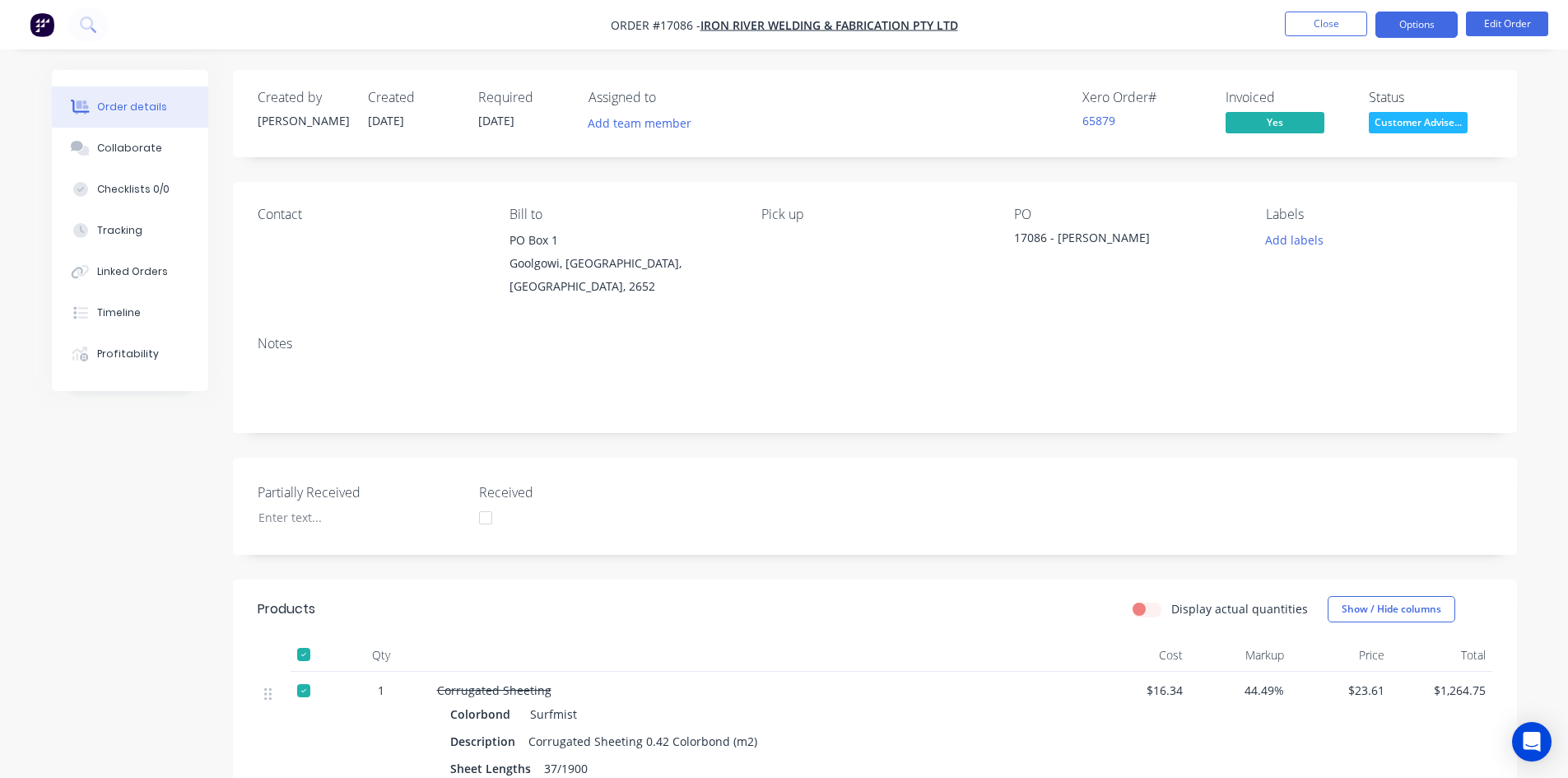
click at [1408, 16] on button "Options" at bounding box center [1417, 24] width 83 height 26
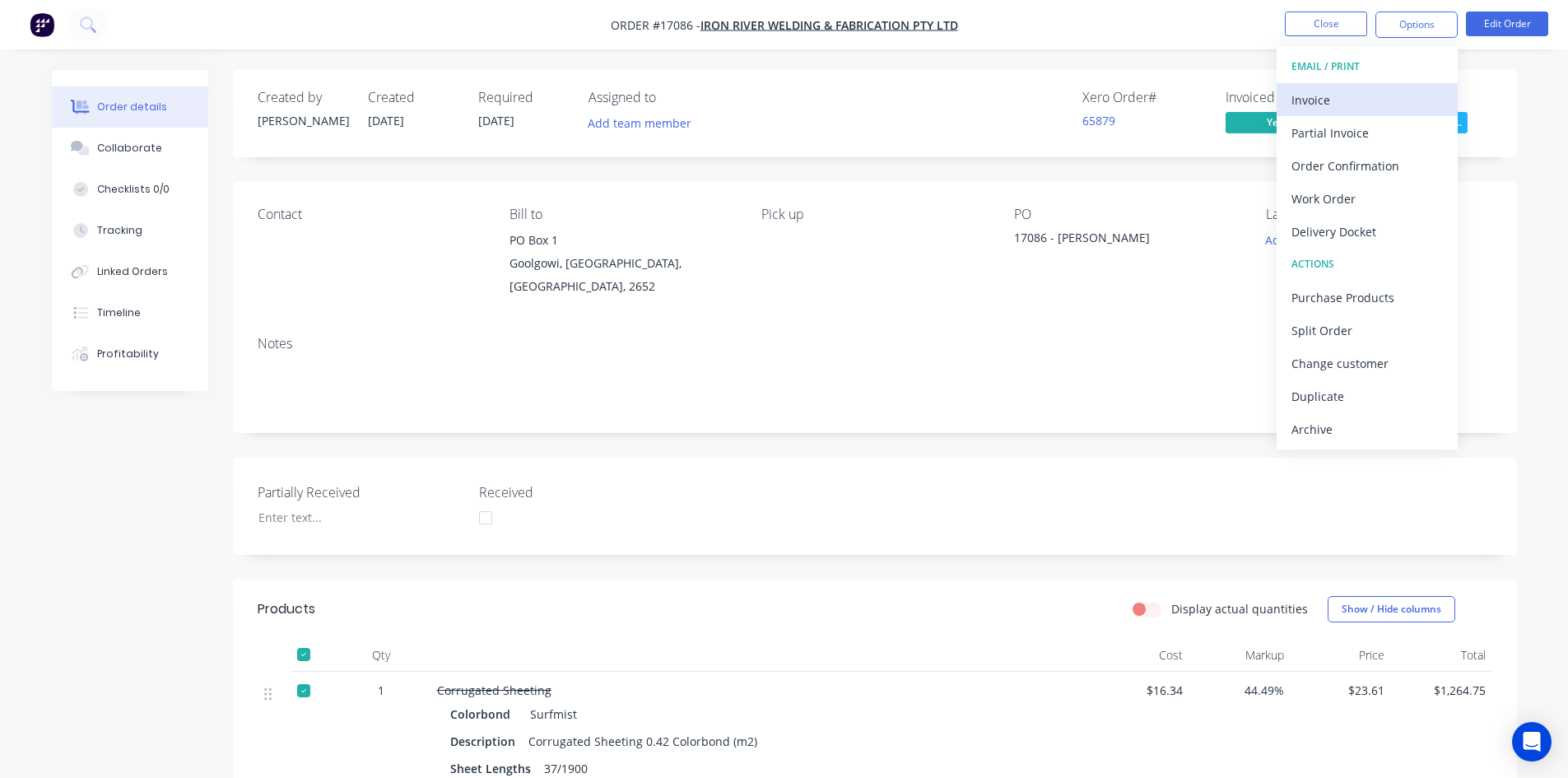
click at [1352, 105] on div "Invoice" at bounding box center [1368, 100] width 152 height 24
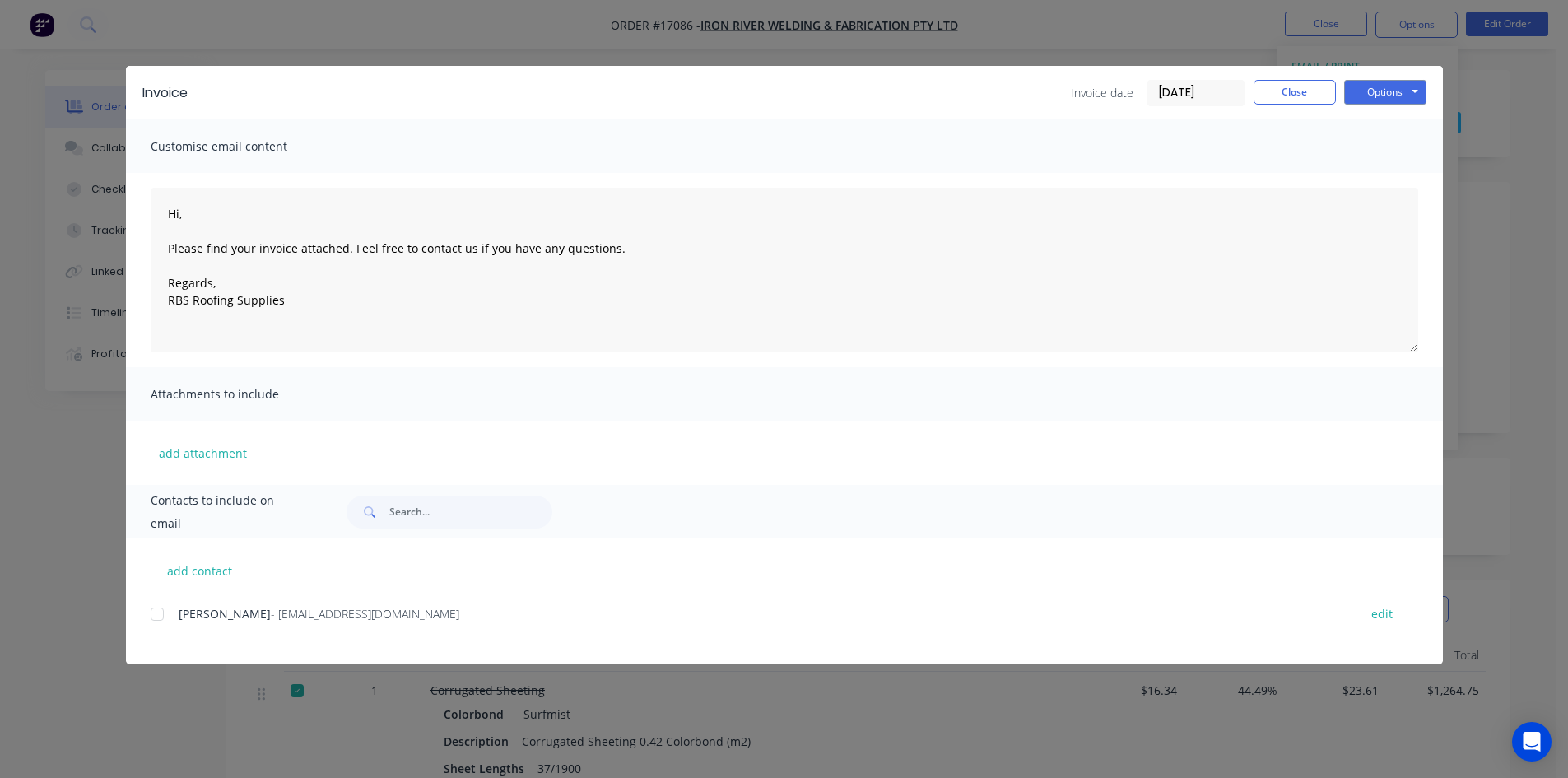
click at [156, 613] on div at bounding box center [157, 613] width 33 height 33
click at [1400, 100] on button "Options" at bounding box center [1386, 92] width 83 height 24
click at [1402, 175] on button "Email" at bounding box center [1397, 176] width 105 height 27
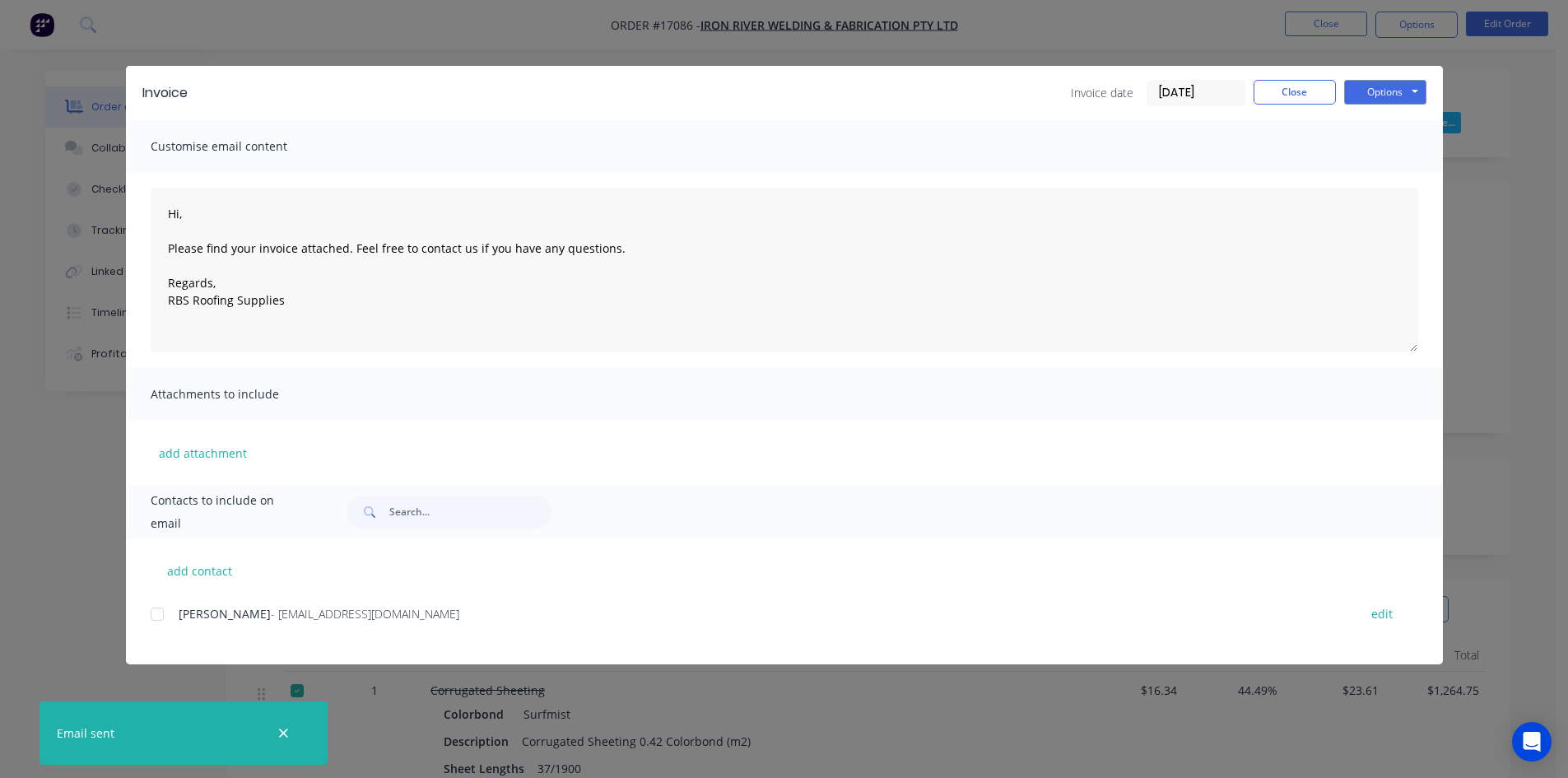
click at [286, 728] on icon "button" at bounding box center [284, 733] width 11 height 15
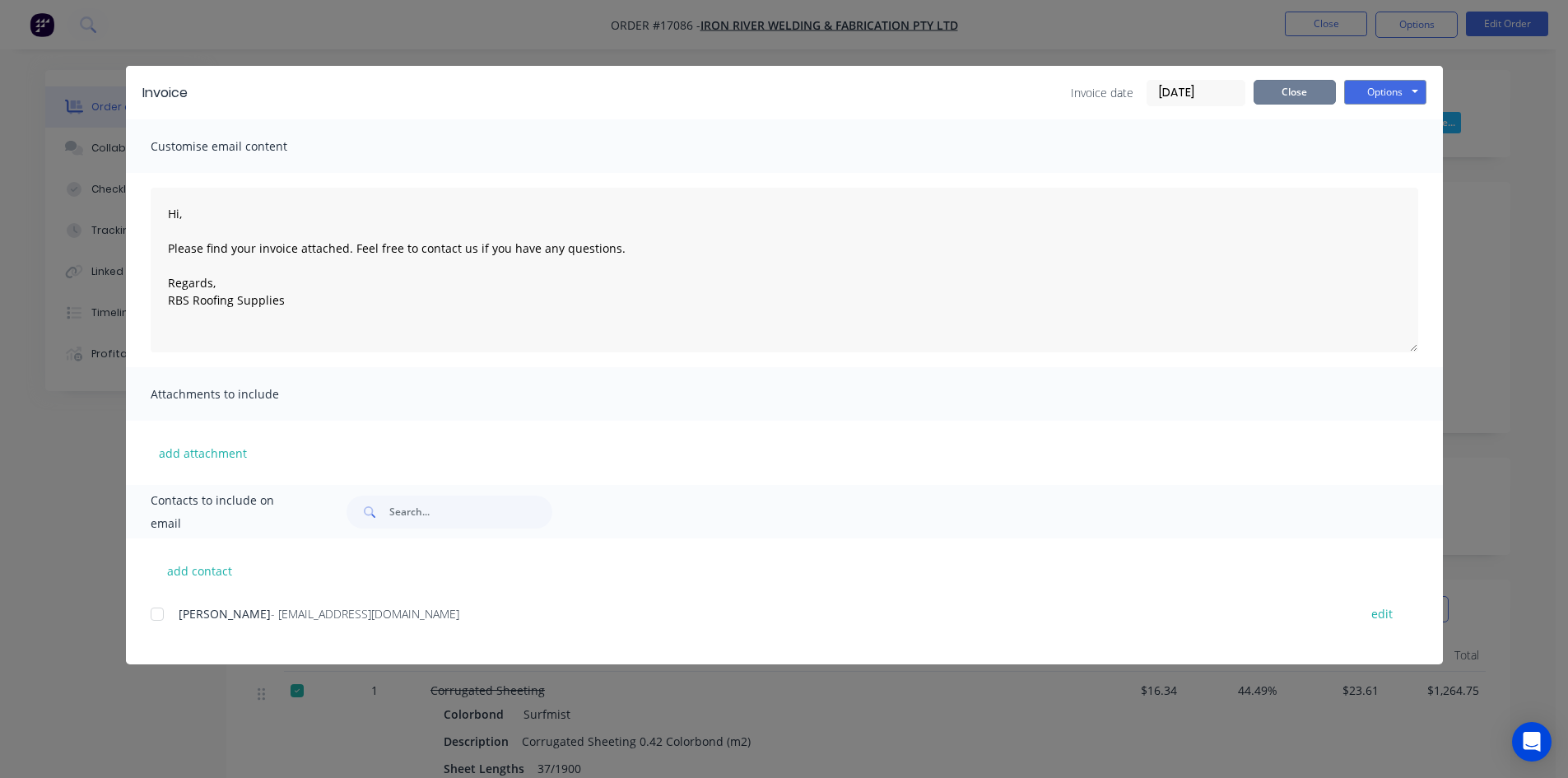
click at [1294, 91] on button "Close" at bounding box center [1295, 92] width 83 height 24
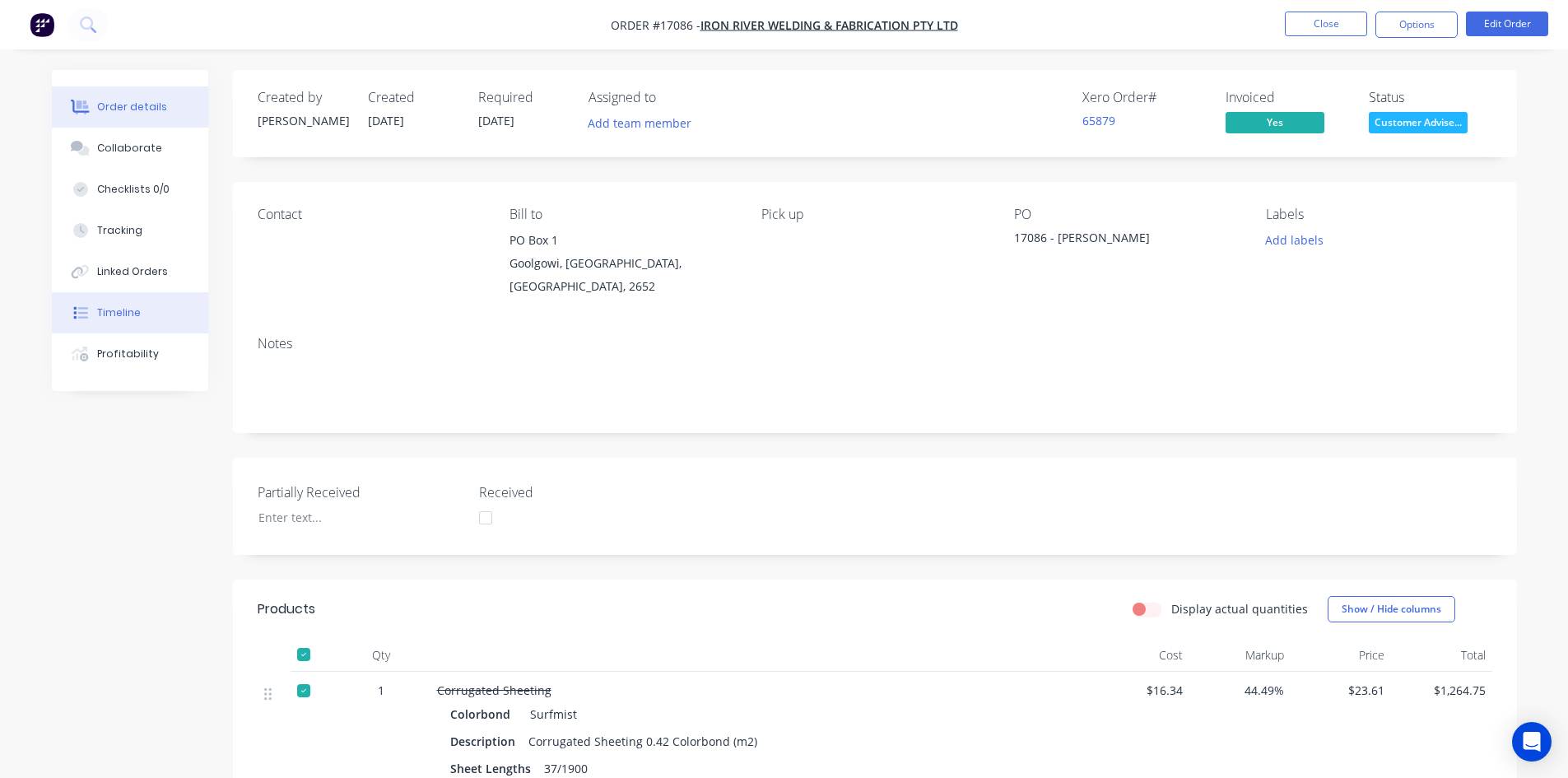
click at [133, 312] on div "Timeline" at bounding box center [119, 313] width 44 height 15
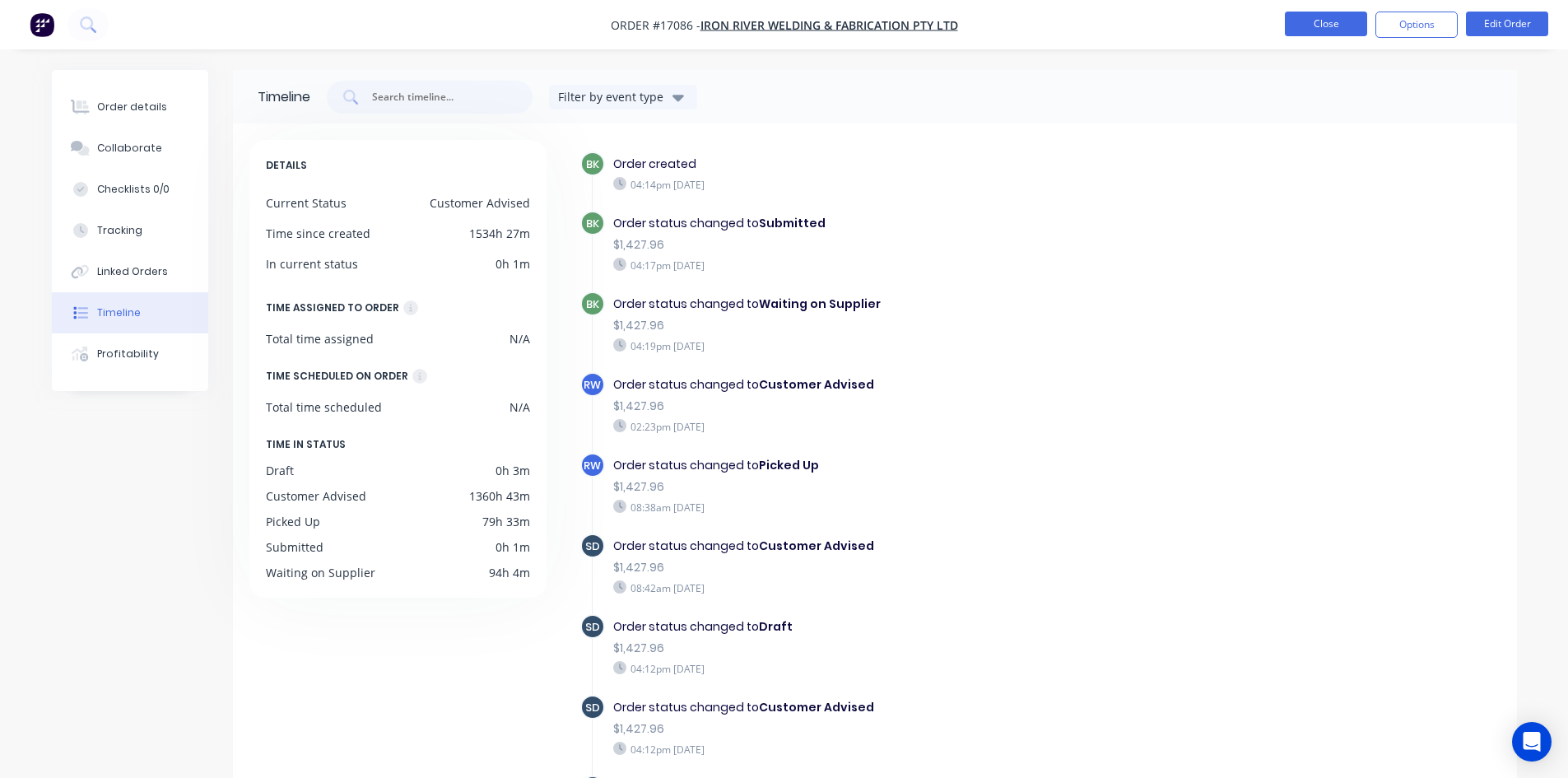
click at [1322, 31] on button "Close" at bounding box center [1327, 24] width 83 height 24
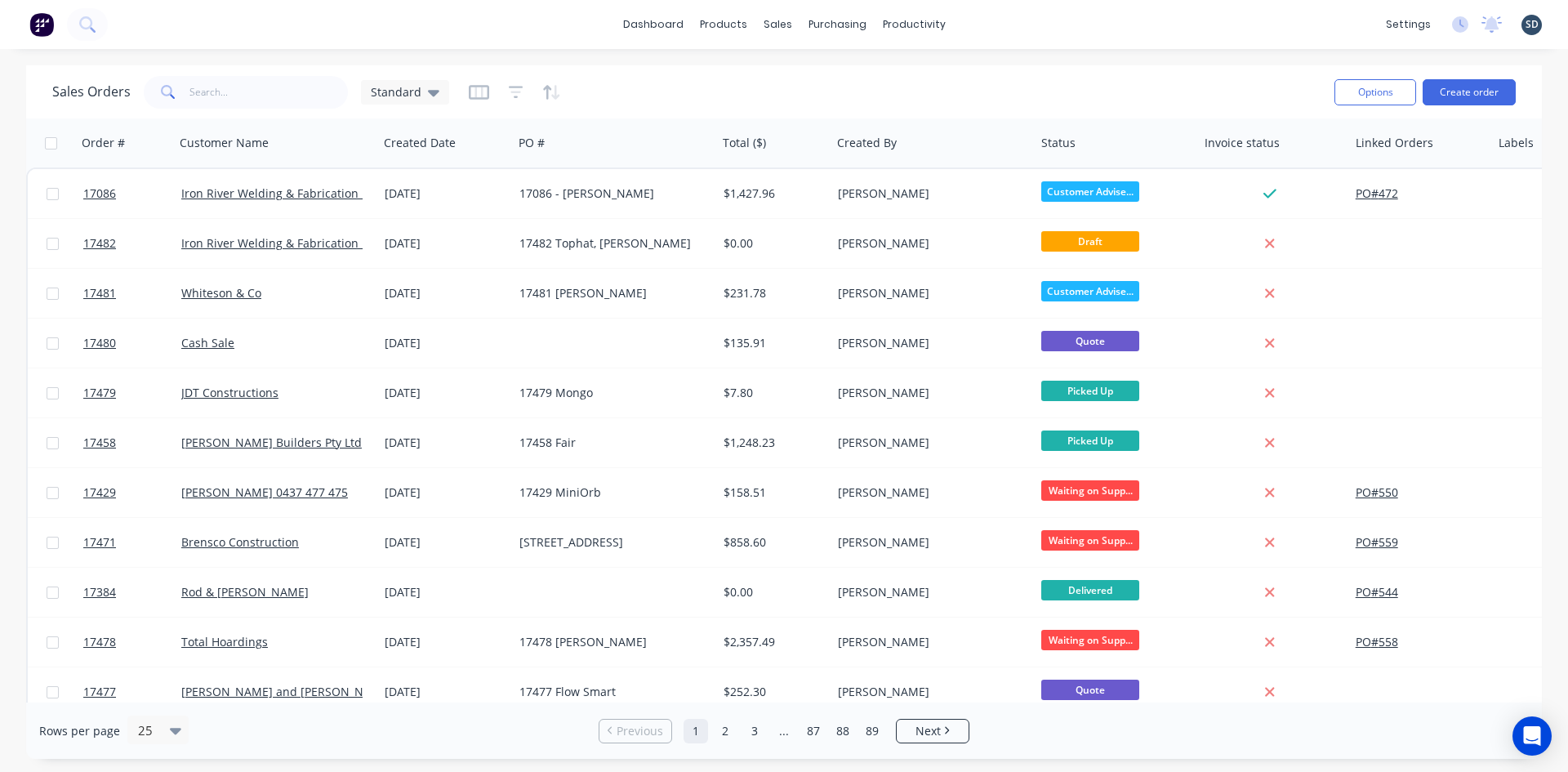
click at [1021, 18] on div "dashboard products sales purchasing productivity dashboard products Product Cat…" at bounding box center [784, 24] width 1568 height 49
click at [852, 81] on div "Purchase Orders" at bounding box center [890, 79] width 86 height 15
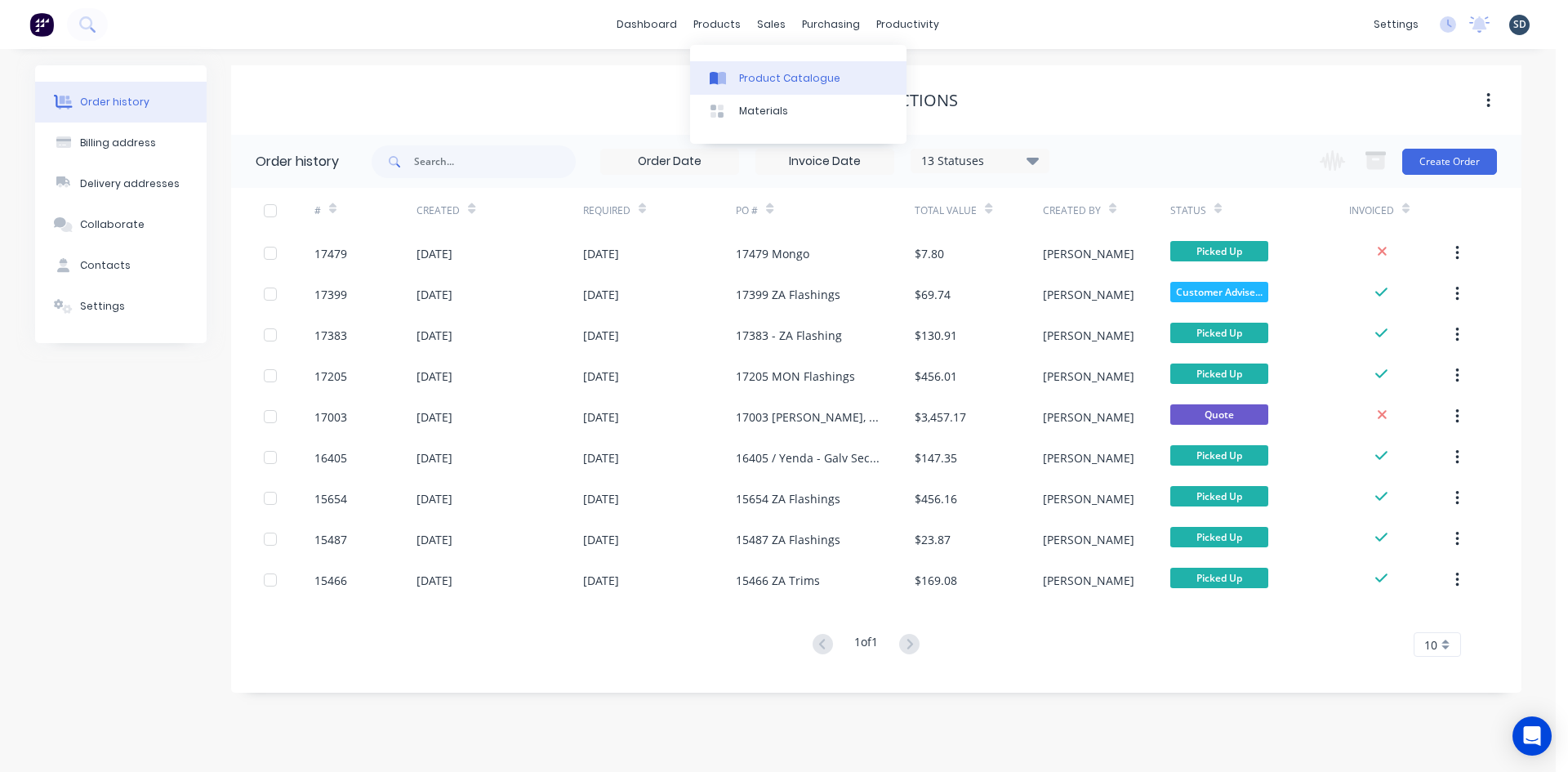
drag, startPoint x: 0, startPoint y: 0, endPoint x: 779, endPoint y: 69, distance: 782.0
click at [779, 69] on link "Product Catalogue" at bounding box center [798, 77] width 217 height 33
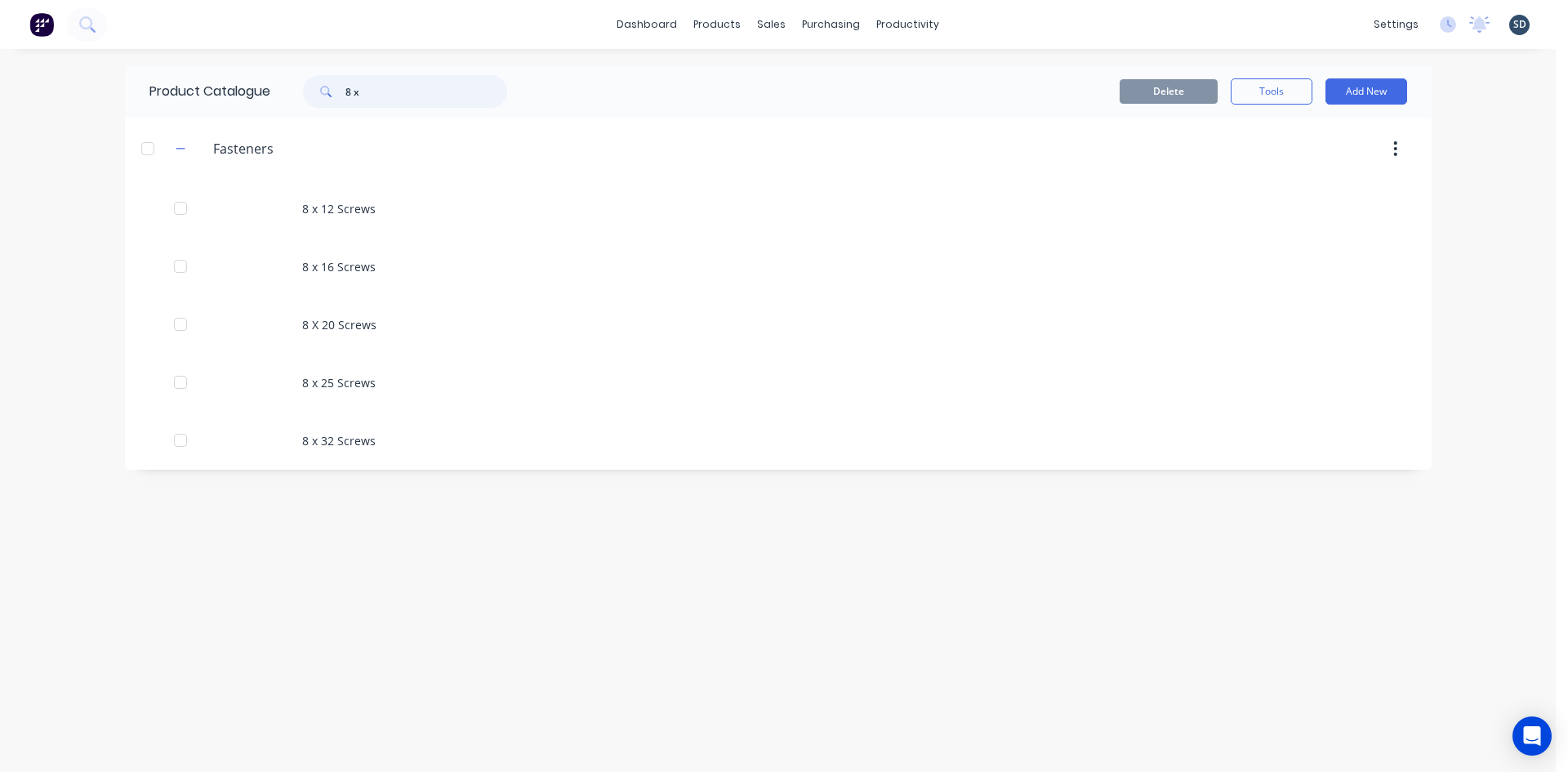
click at [404, 88] on input "8 x" at bounding box center [426, 91] width 162 height 33
click at [404, 86] on input "8 x" at bounding box center [426, 91] width 162 height 33
click at [404, 87] on input "8 x" at bounding box center [426, 91] width 162 height 33
click at [404, 85] on input "8 x" at bounding box center [426, 91] width 162 height 33
type input "8"
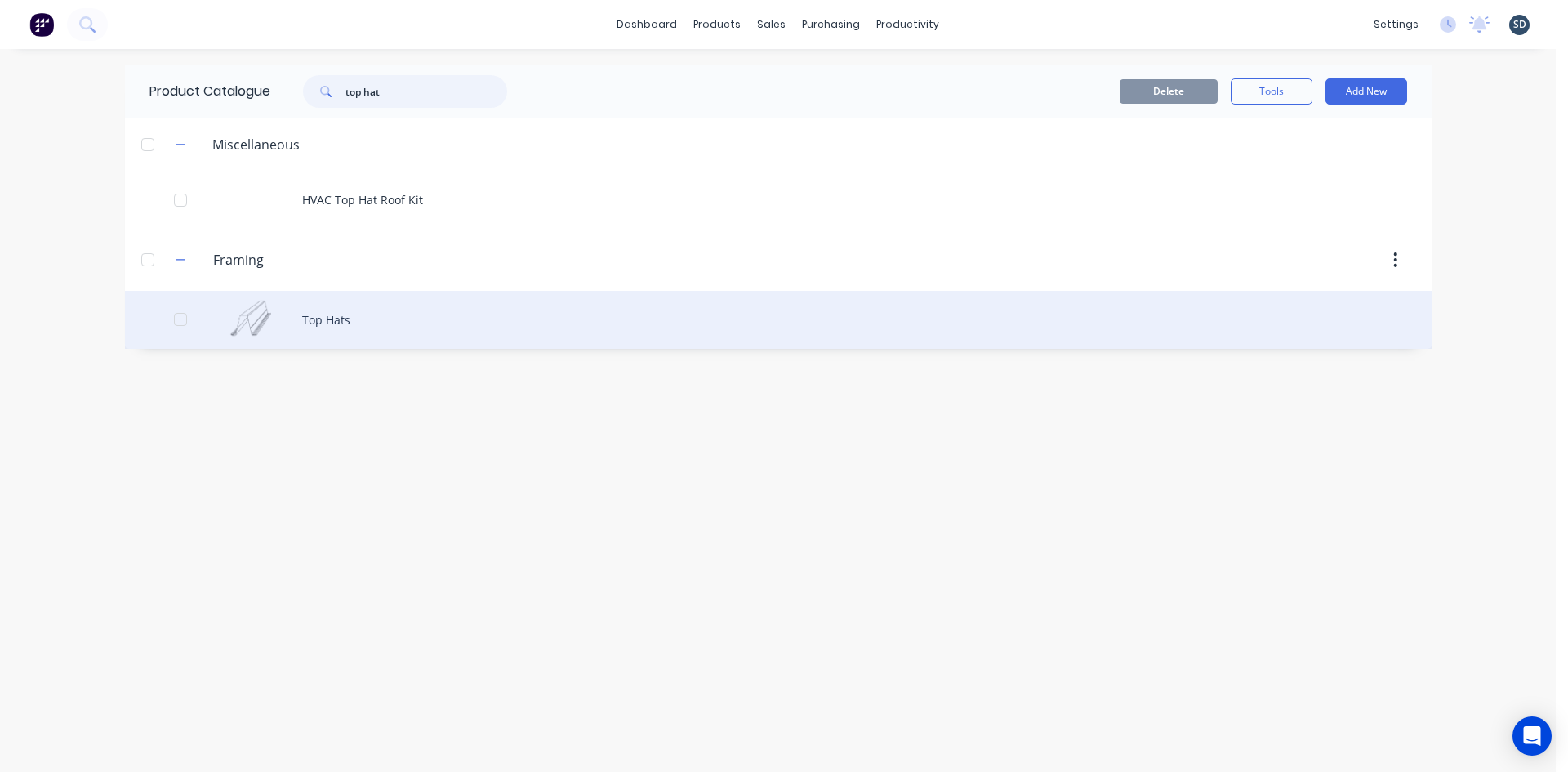
type input "top hat"
click at [381, 315] on div "Top Hats" at bounding box center [778, 319] width 1307 height 58
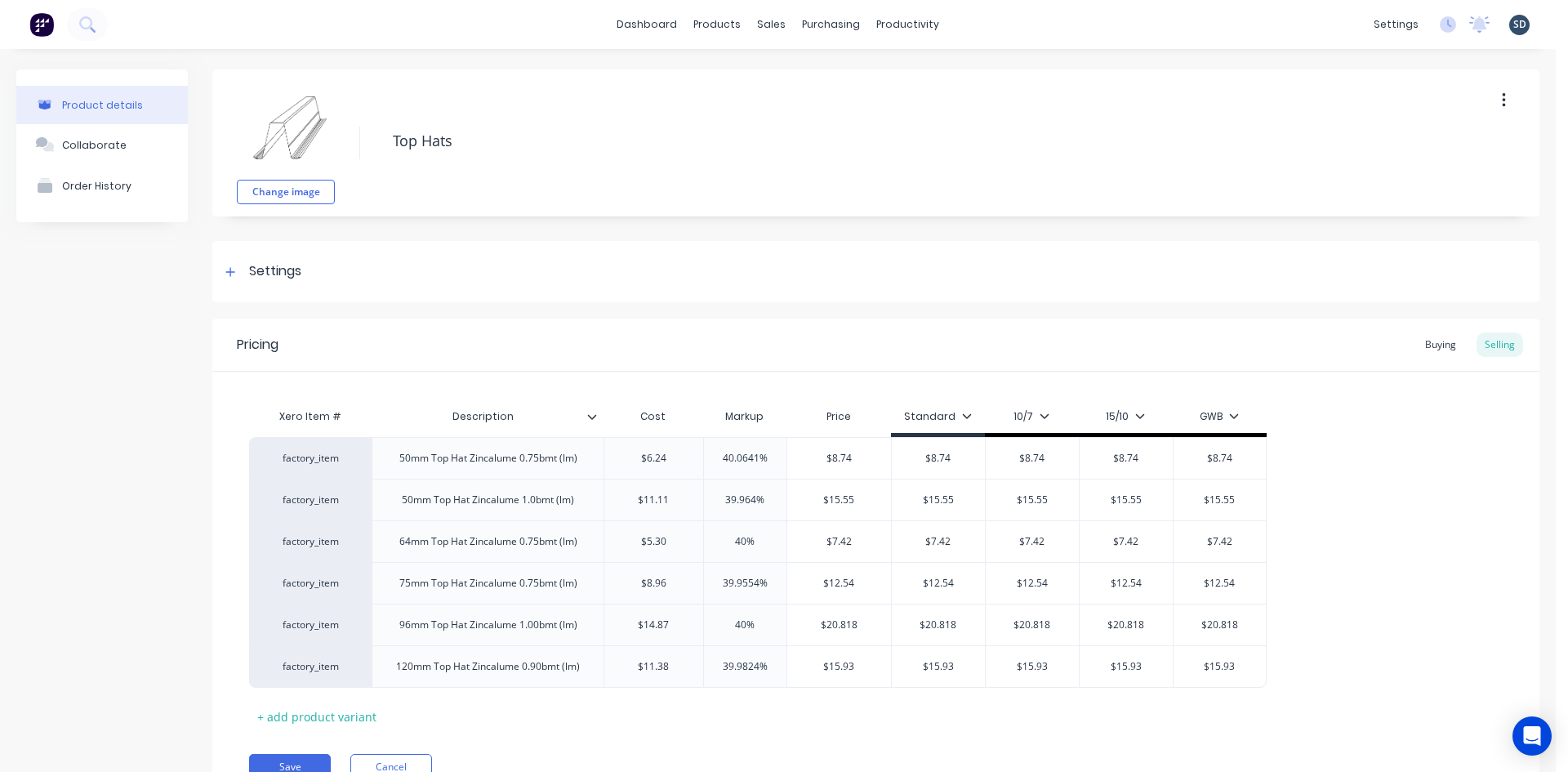
type textarea "x"
click at [1428, 339] on div "Buying" at bounding box center [1441, 344] width 48 height 24
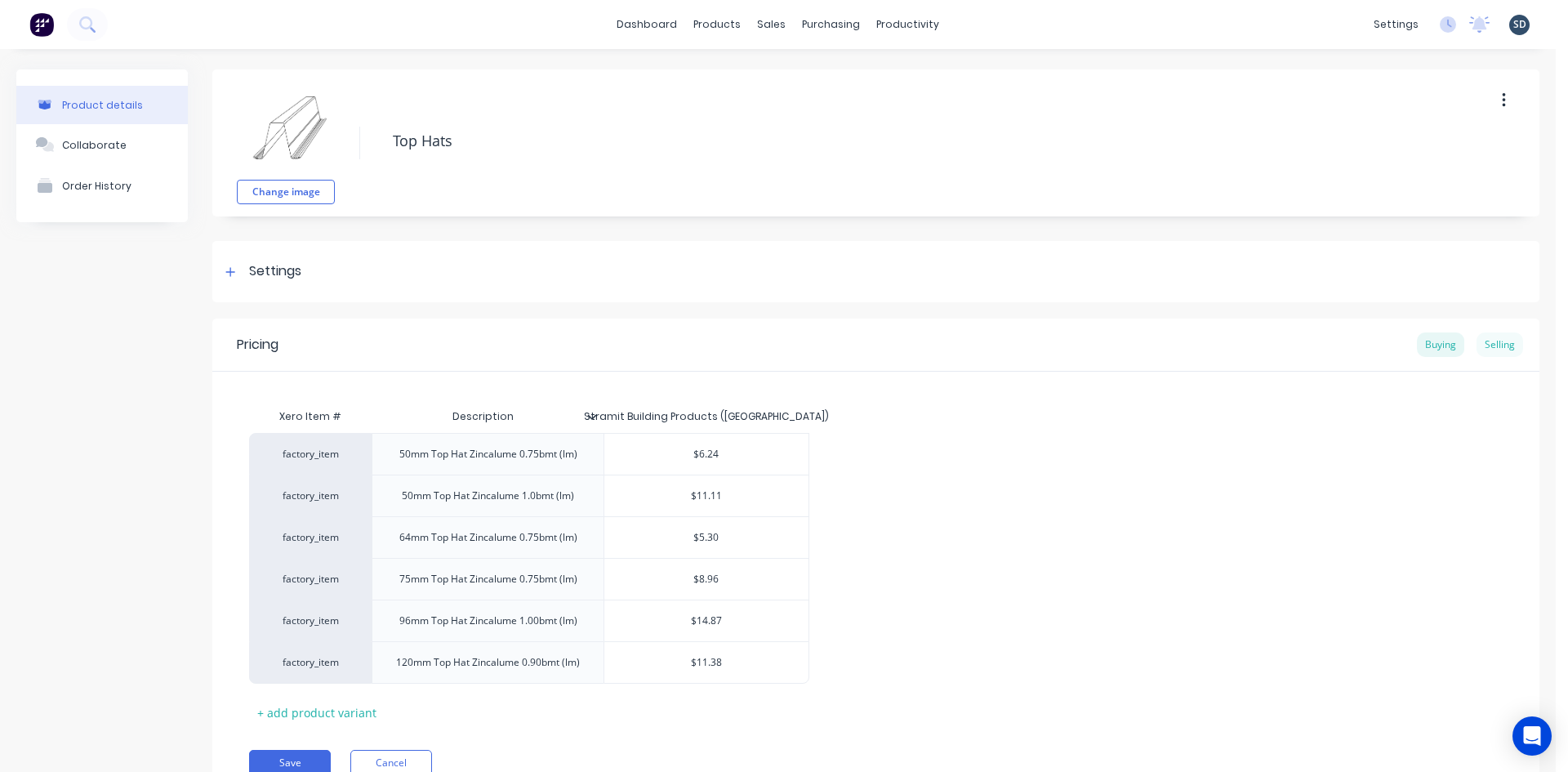
click at [1493, 346] on div "Selling" at bounding box center [1500, 344] width 47 height 24
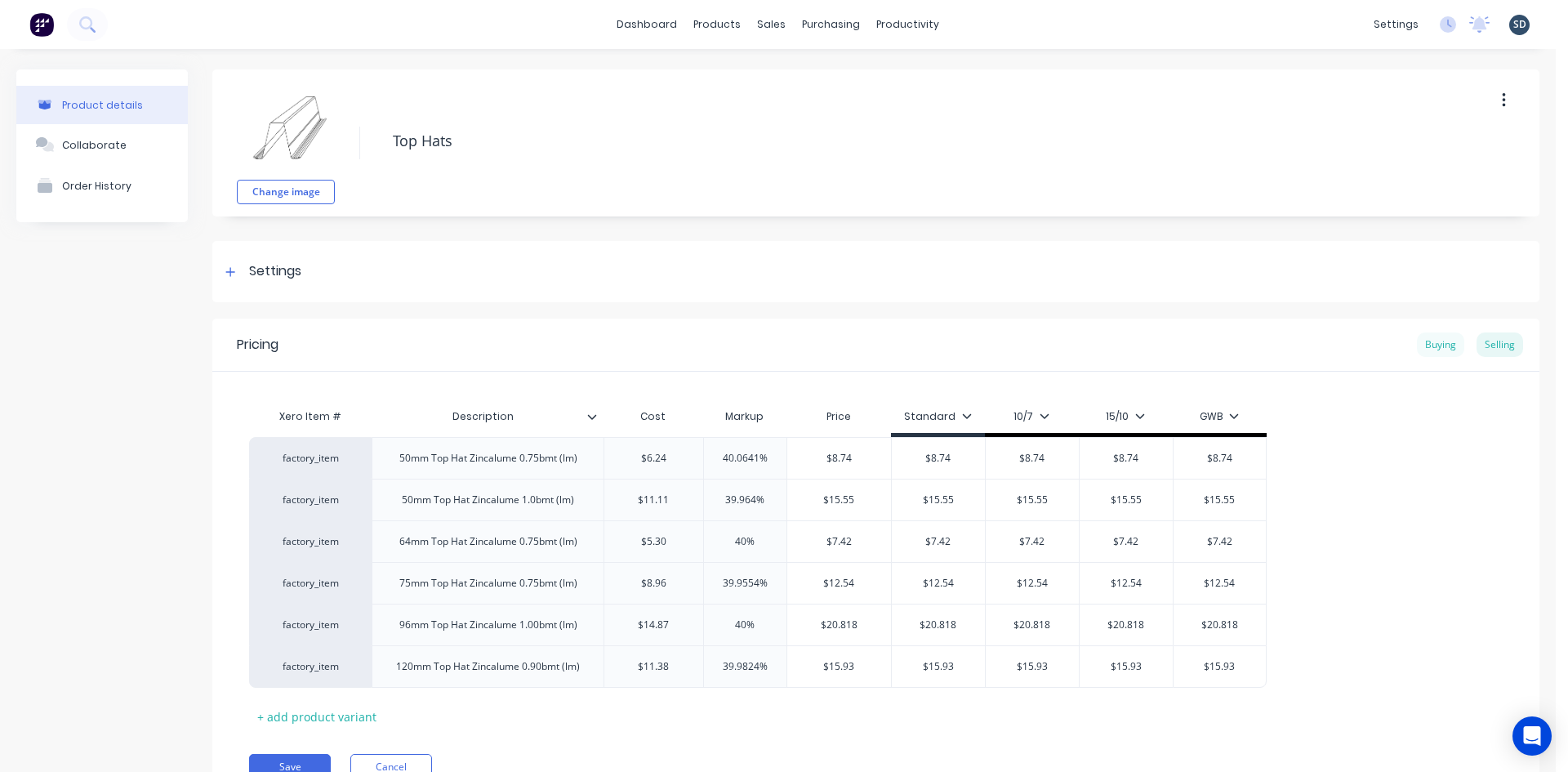
click at [1434, 348] on div "Buying" at bounding box center [1441, 344] width 48 height 24
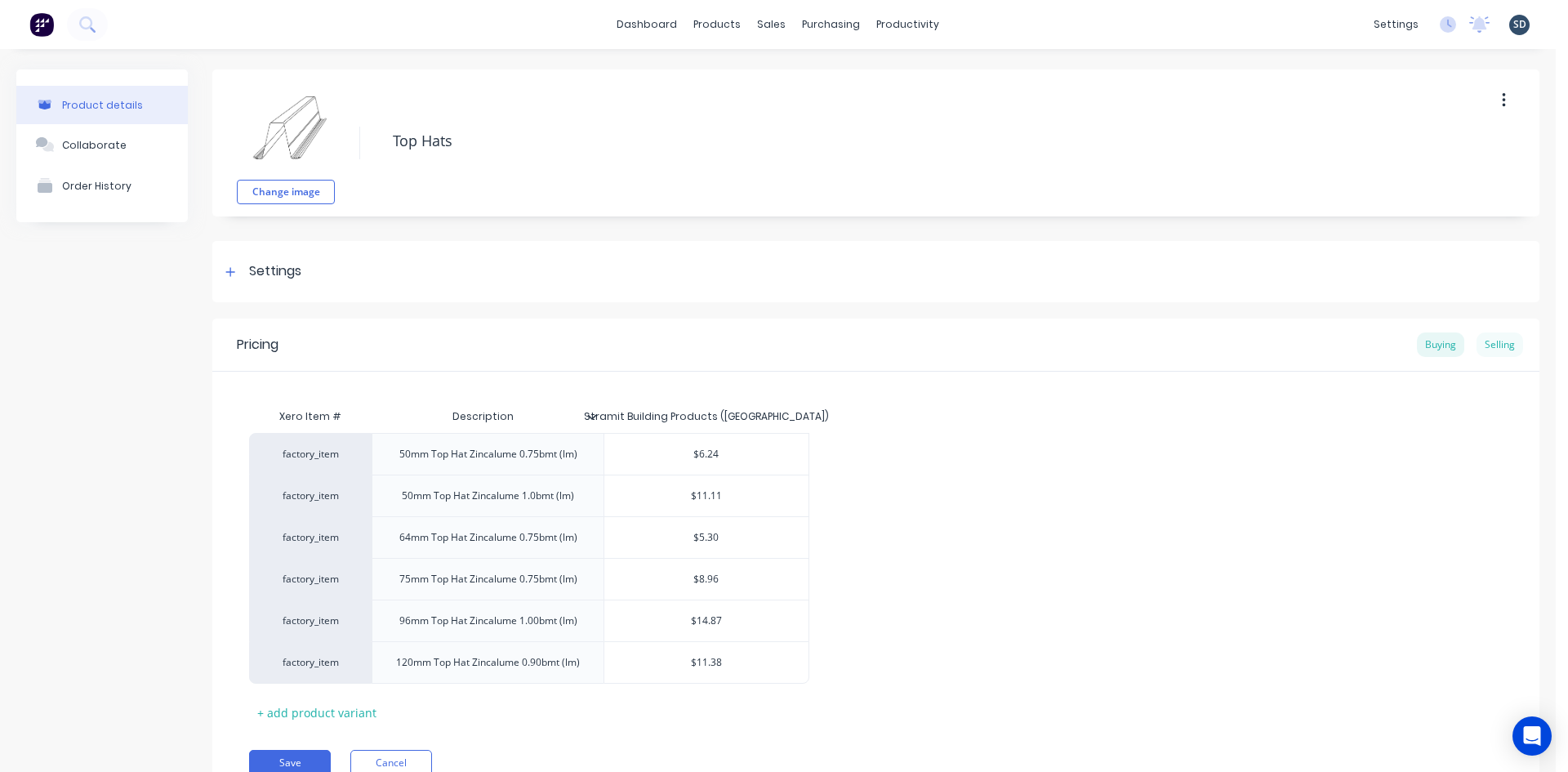
click at [1487, 346] on div "Selling" at bounding box center [1500, 344] width 47 height 24
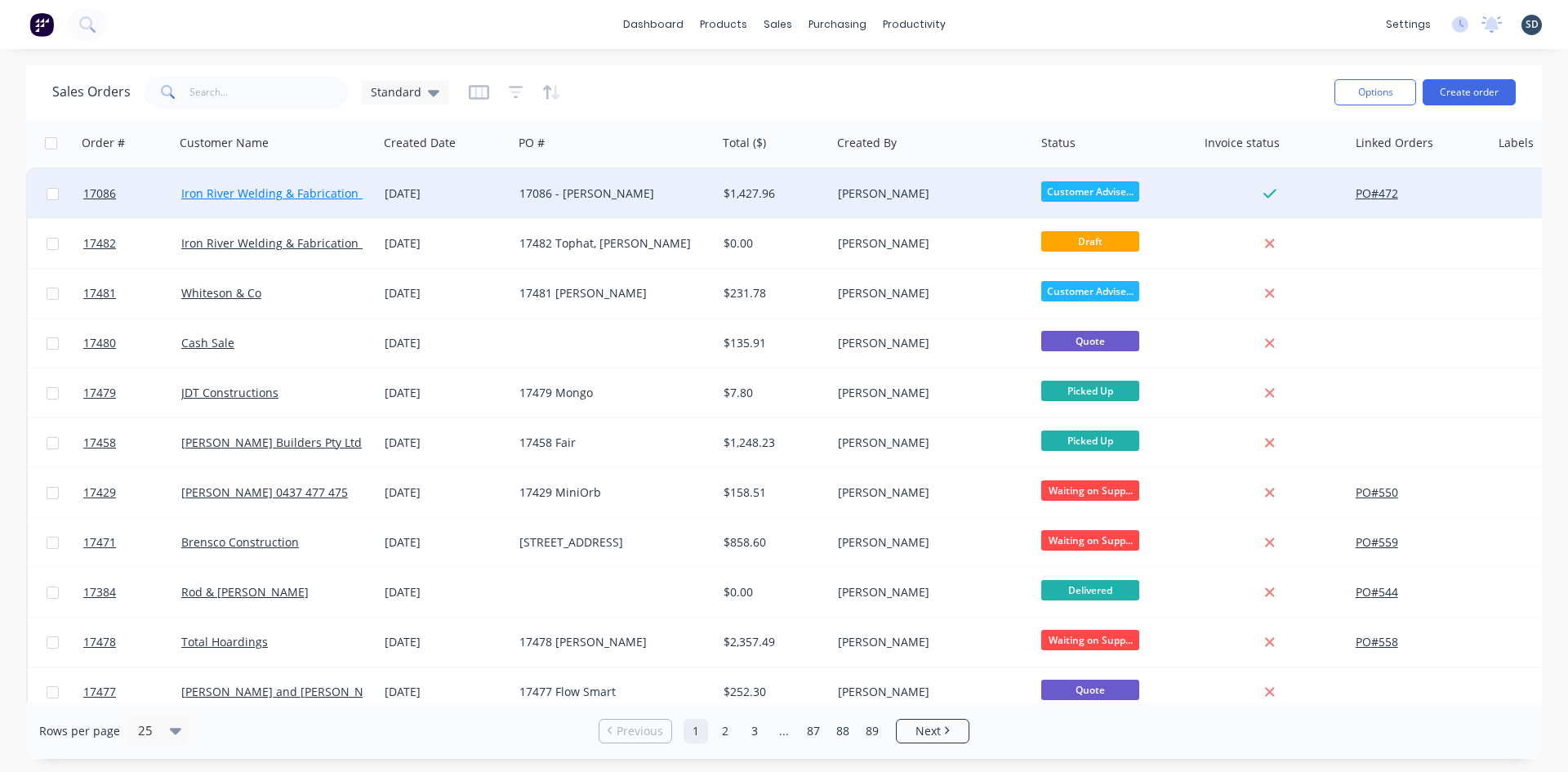
click at [294, 190] on link "Iron River Welding & Fabrication Pty Ltd" at bounding box center [290, 193] width 217 height 16
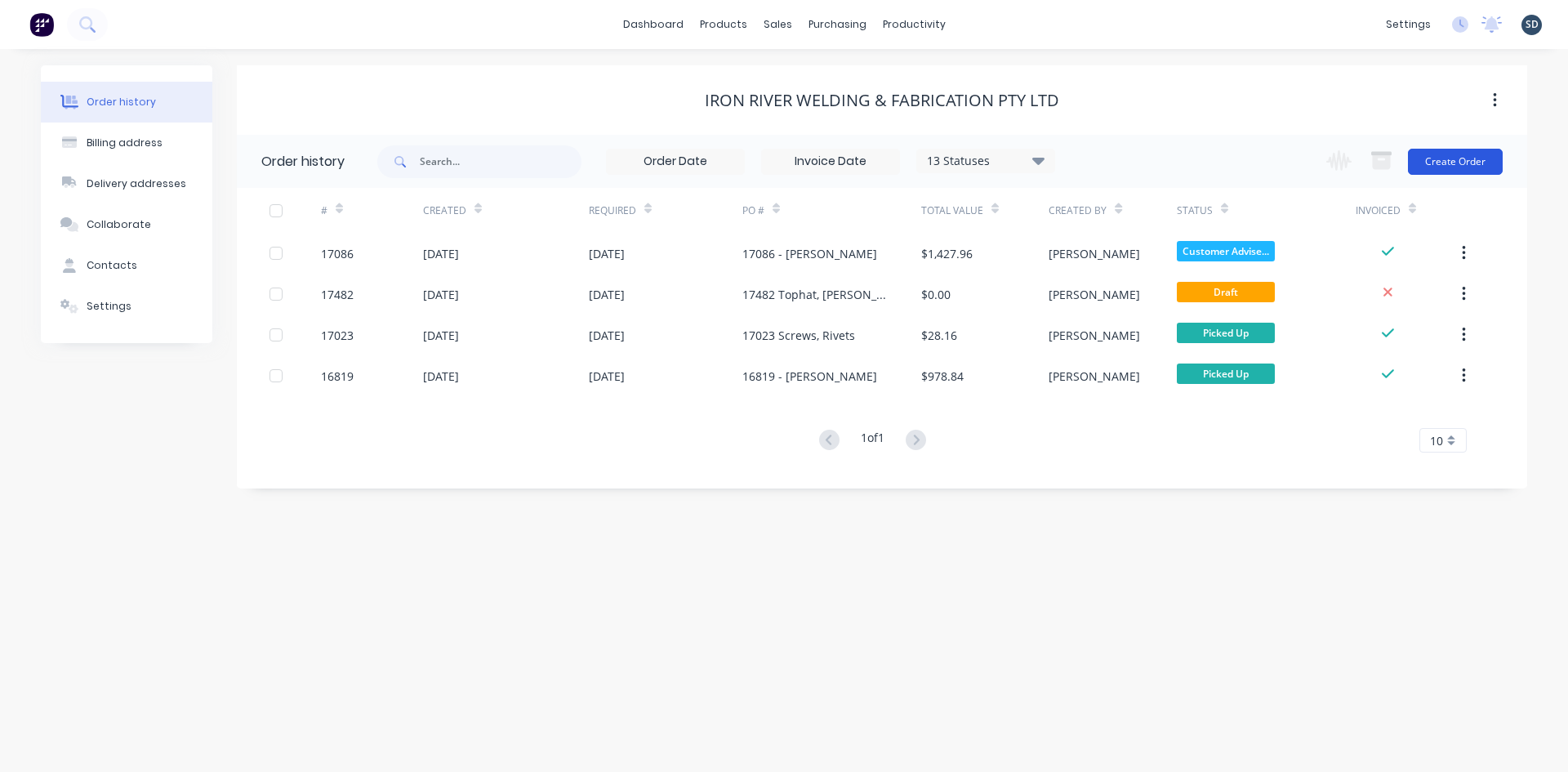
click at [1459, 170] on button "Create Order" at bounding box center [1455, 162] width 95 height 26
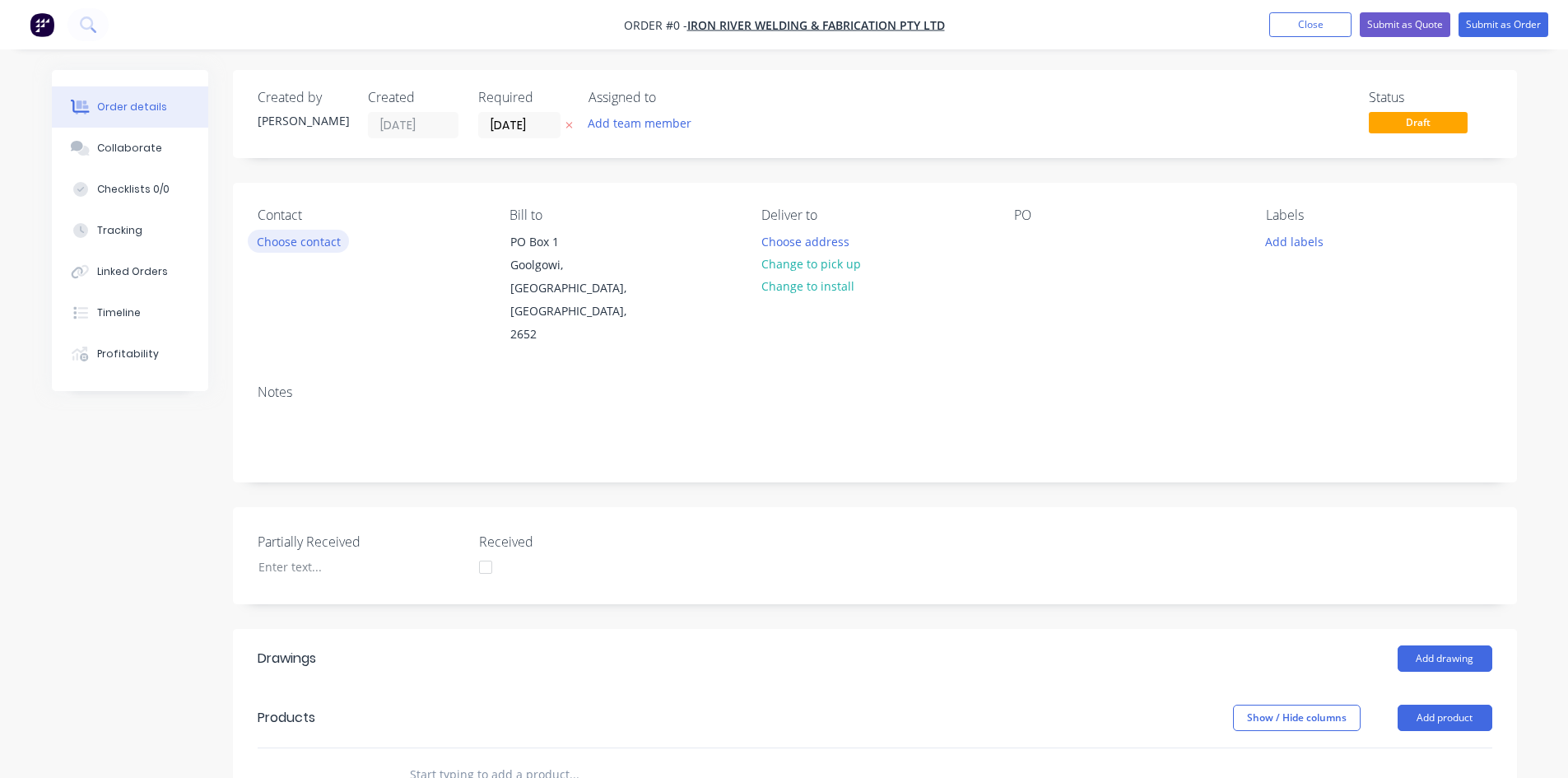
click at [318, 240] on button "Choose contact" at bounding box center [299, 240] width 101 height 22
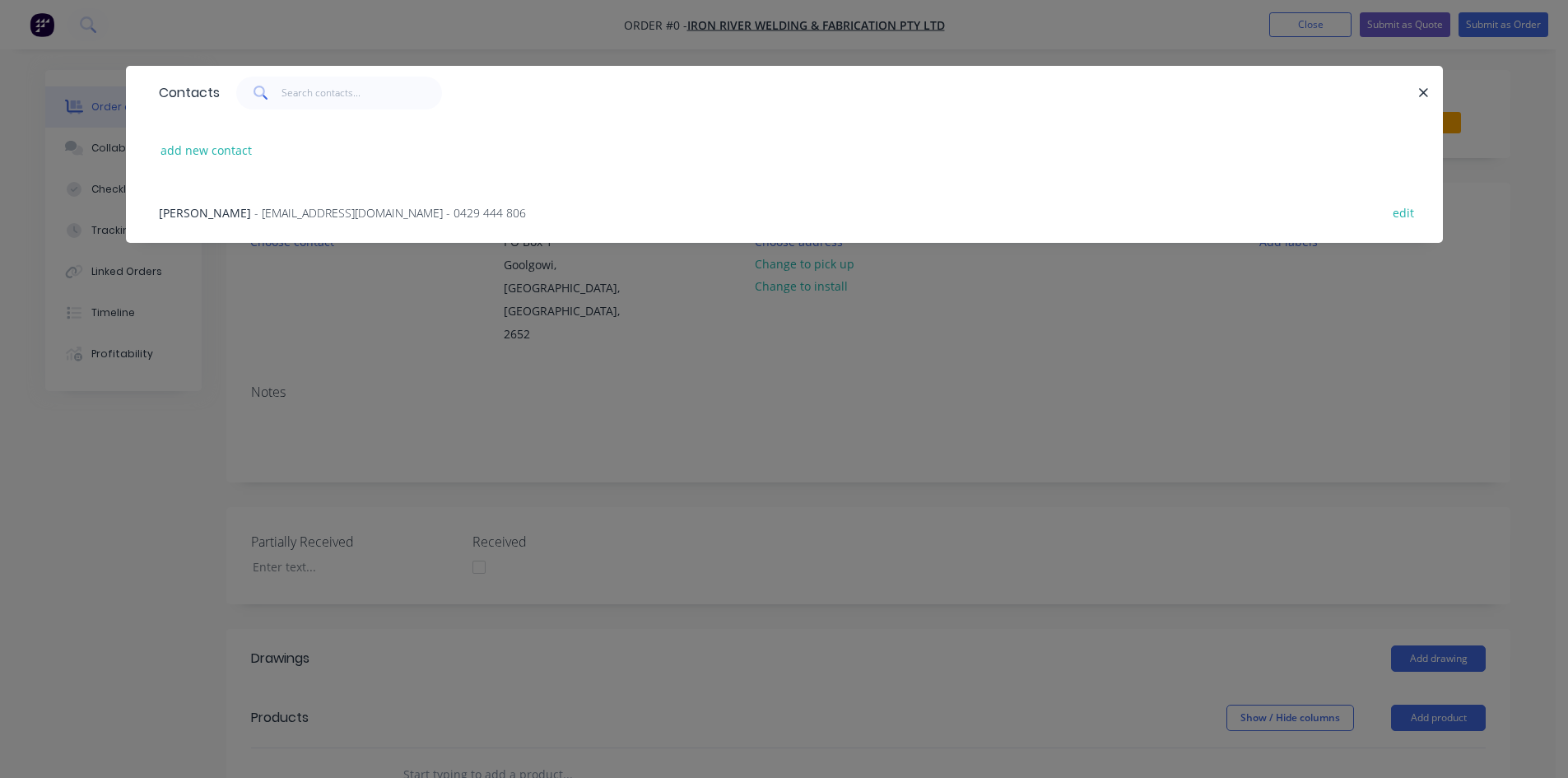
click at [281, 214] on span "- [EMAIL_ADDRESS][DOMAIN_NAME] - 0429 444 806" at bounding box center [390, 213] width 272 height 16
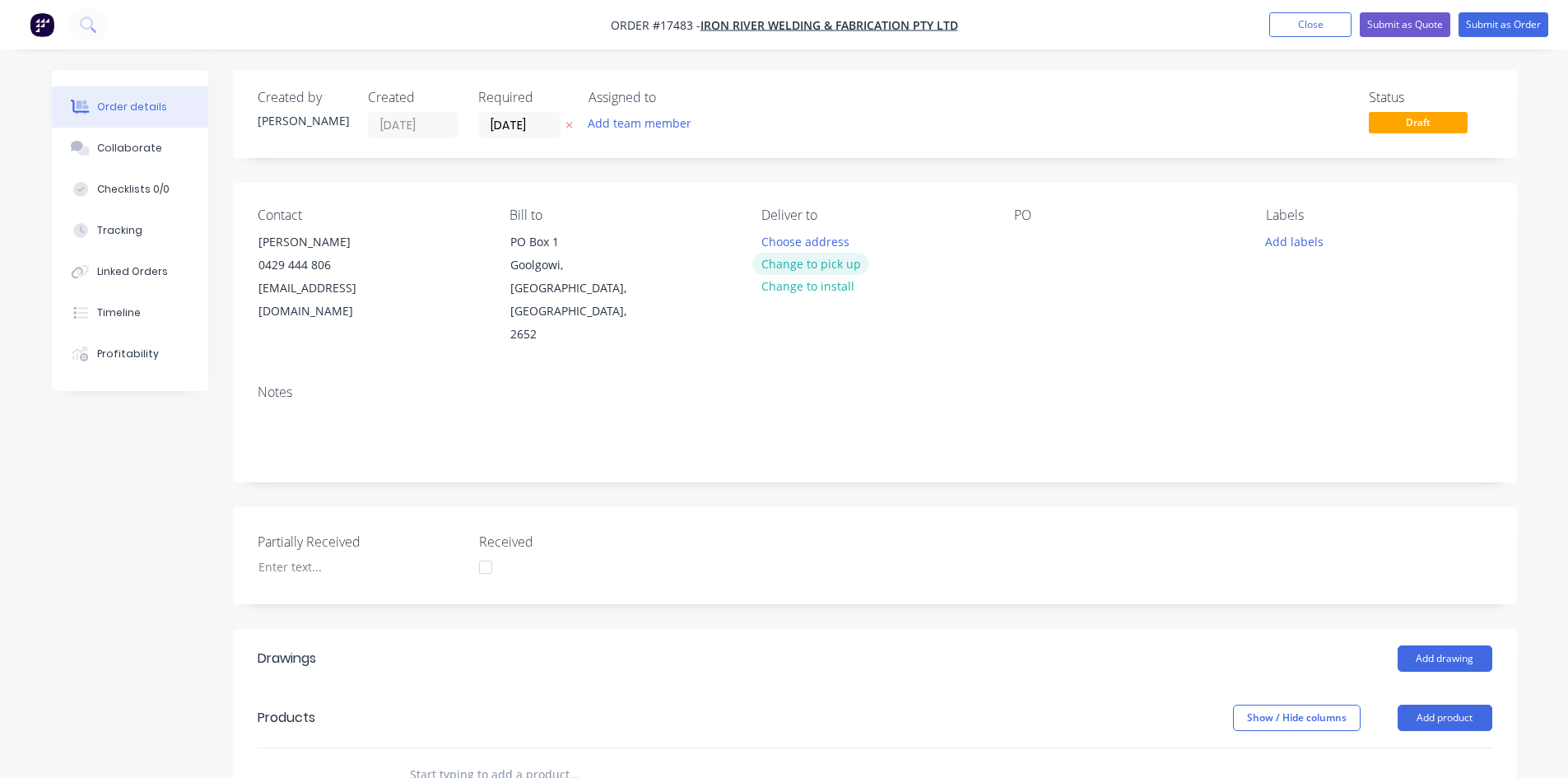
click at [808, 268] on button "Change to pick up" at bounding box center [811, 263] width 117 height 22
click at [1027, 245] on div at bounding box center [1027, 241] width 26 height 24
click at [1314, 30] on button "Close" at bounding box center [1311, 24] width 83 height 24
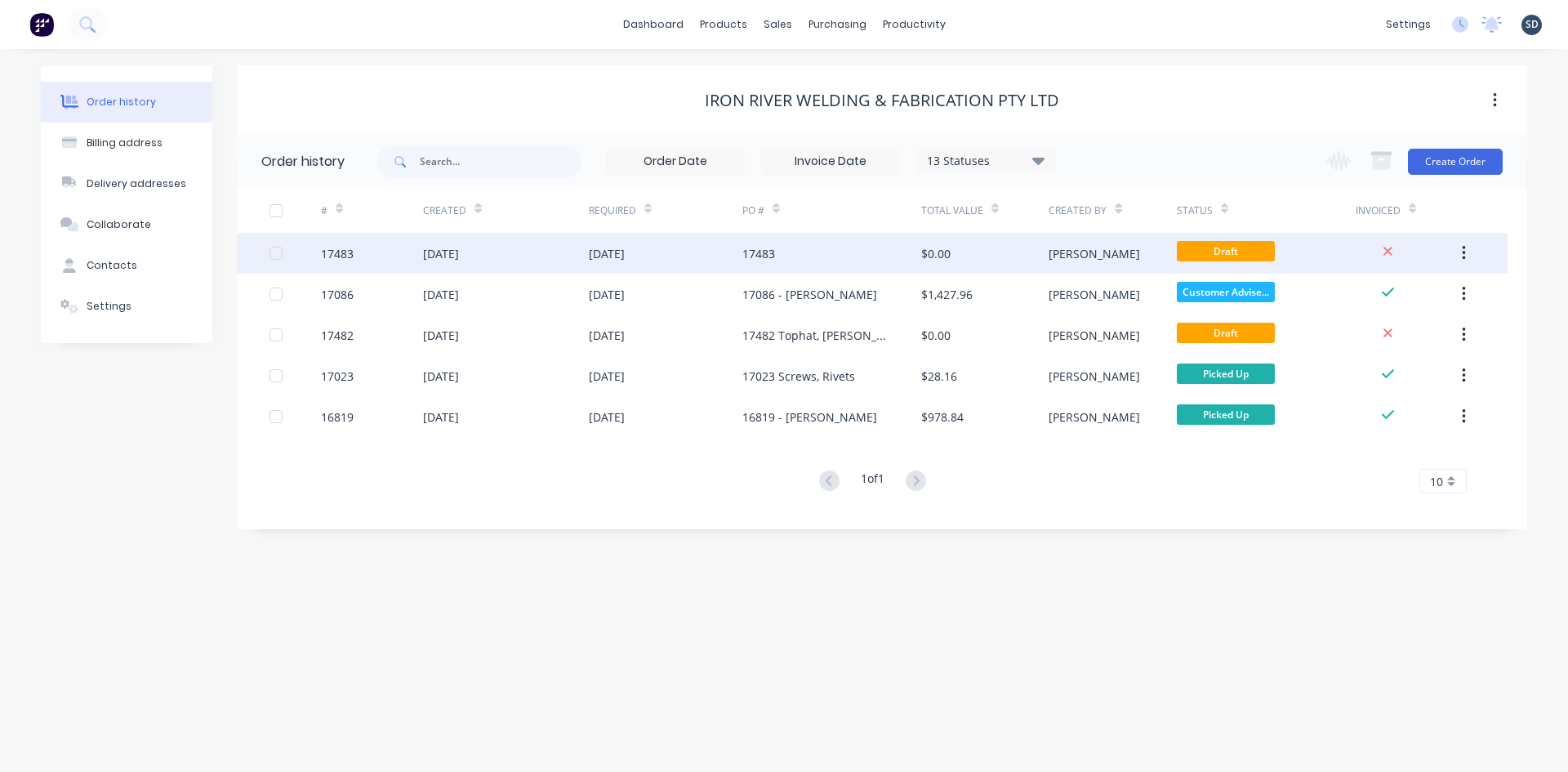
click at [1466, 250] on button "button" at bounding box center [1464, 253] width 39 height 29
click at [1411, 296] on div "Archive" at bounding box center [1406, 296] width 126 height 23
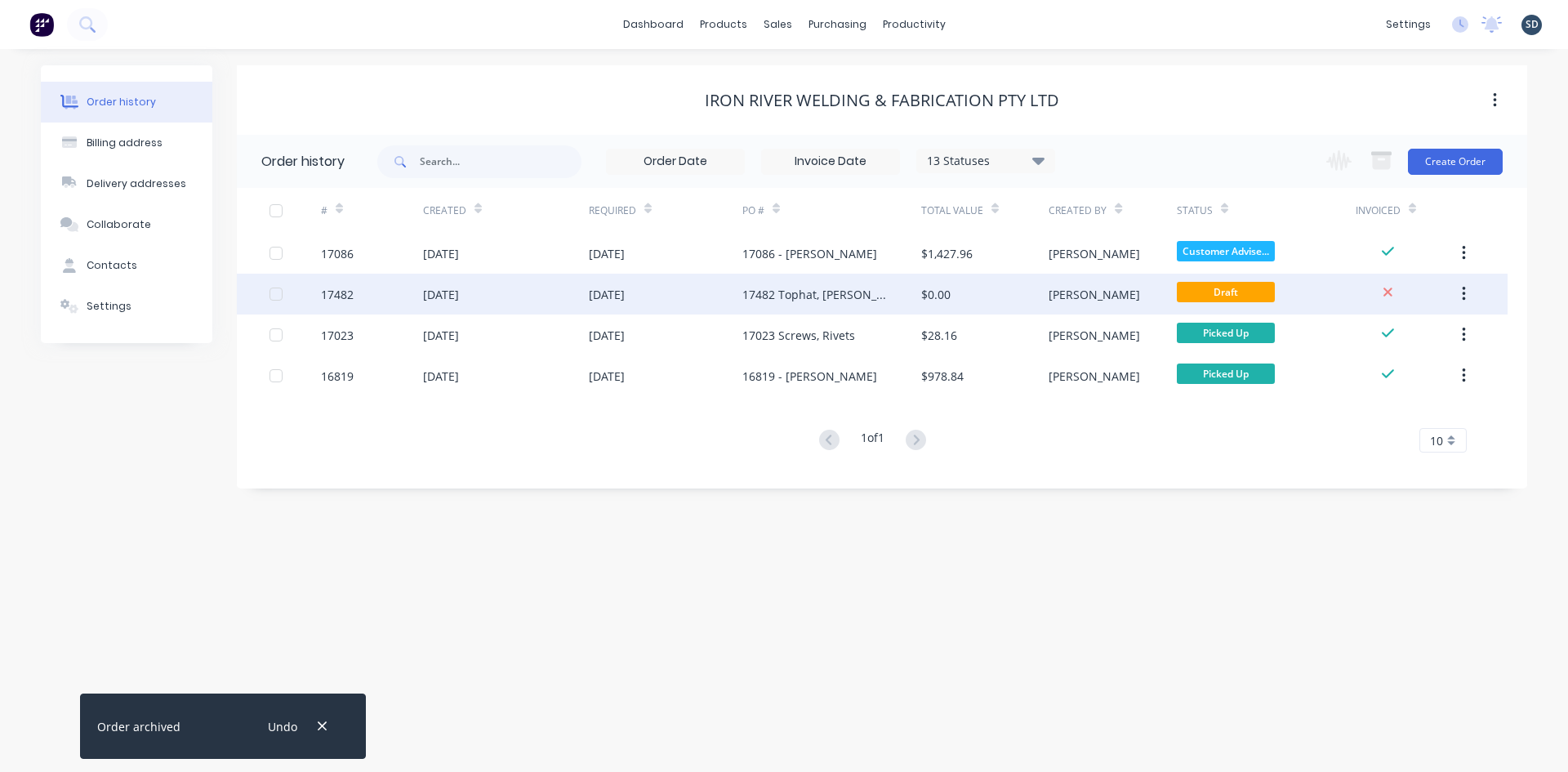
click at [891, 298] on div "17482 Tophat, [PERSON_NAME]" at bounding box center [832, 294] width 179 height 41
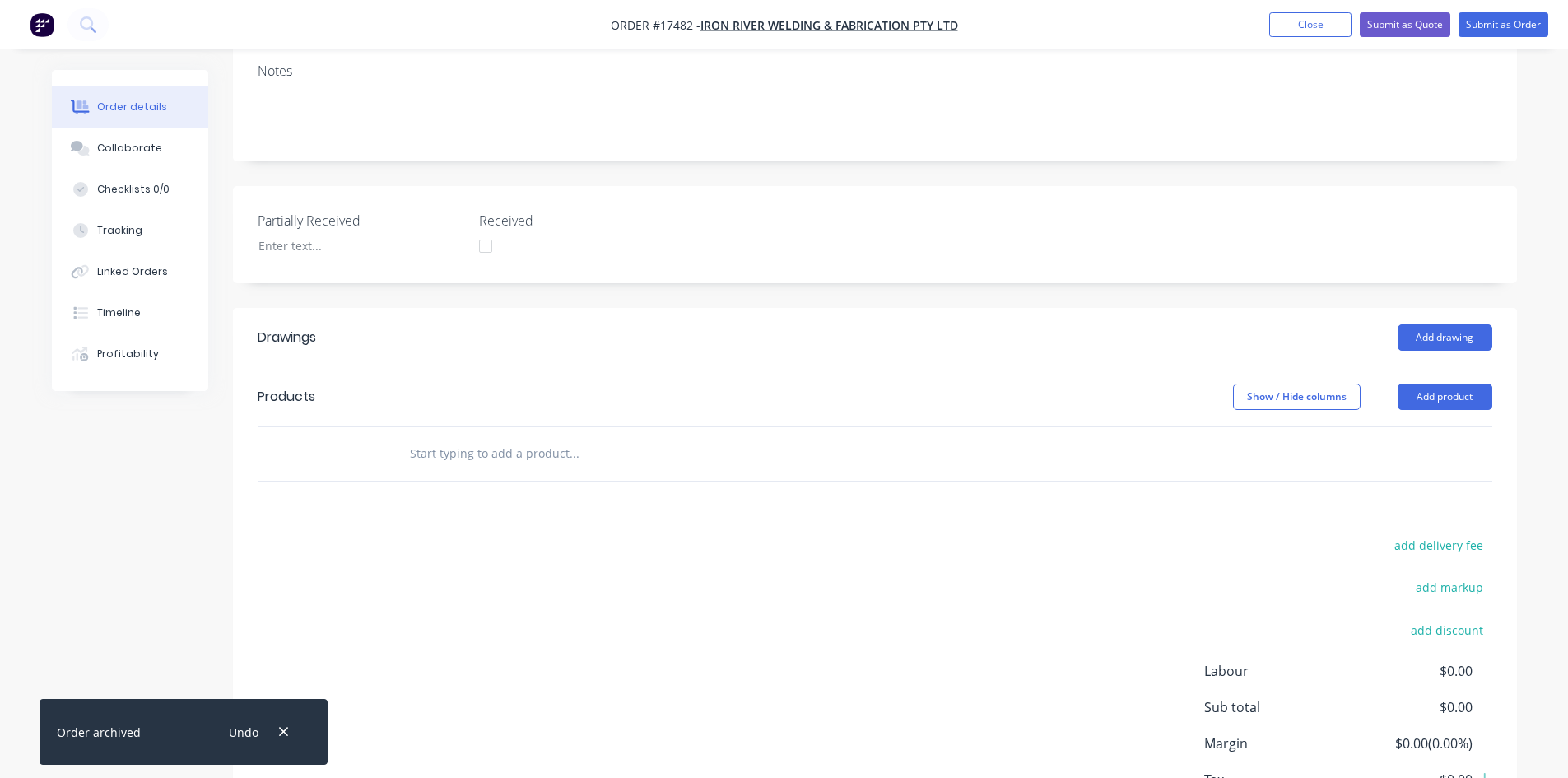
scroll to position [329, 0]
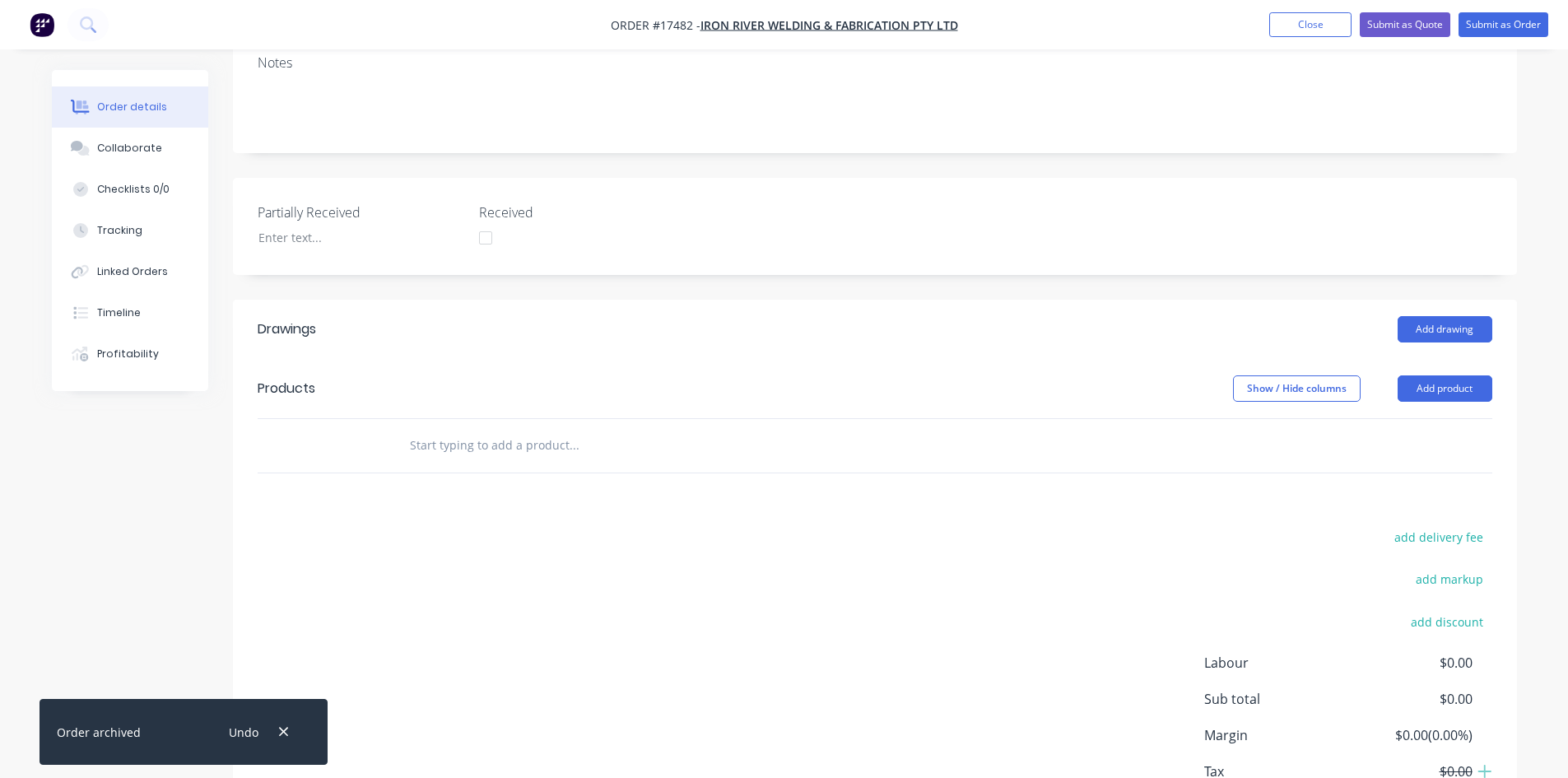
click at [522, 429] on input "text" at bounding box center [574, 445] width 329 height 33
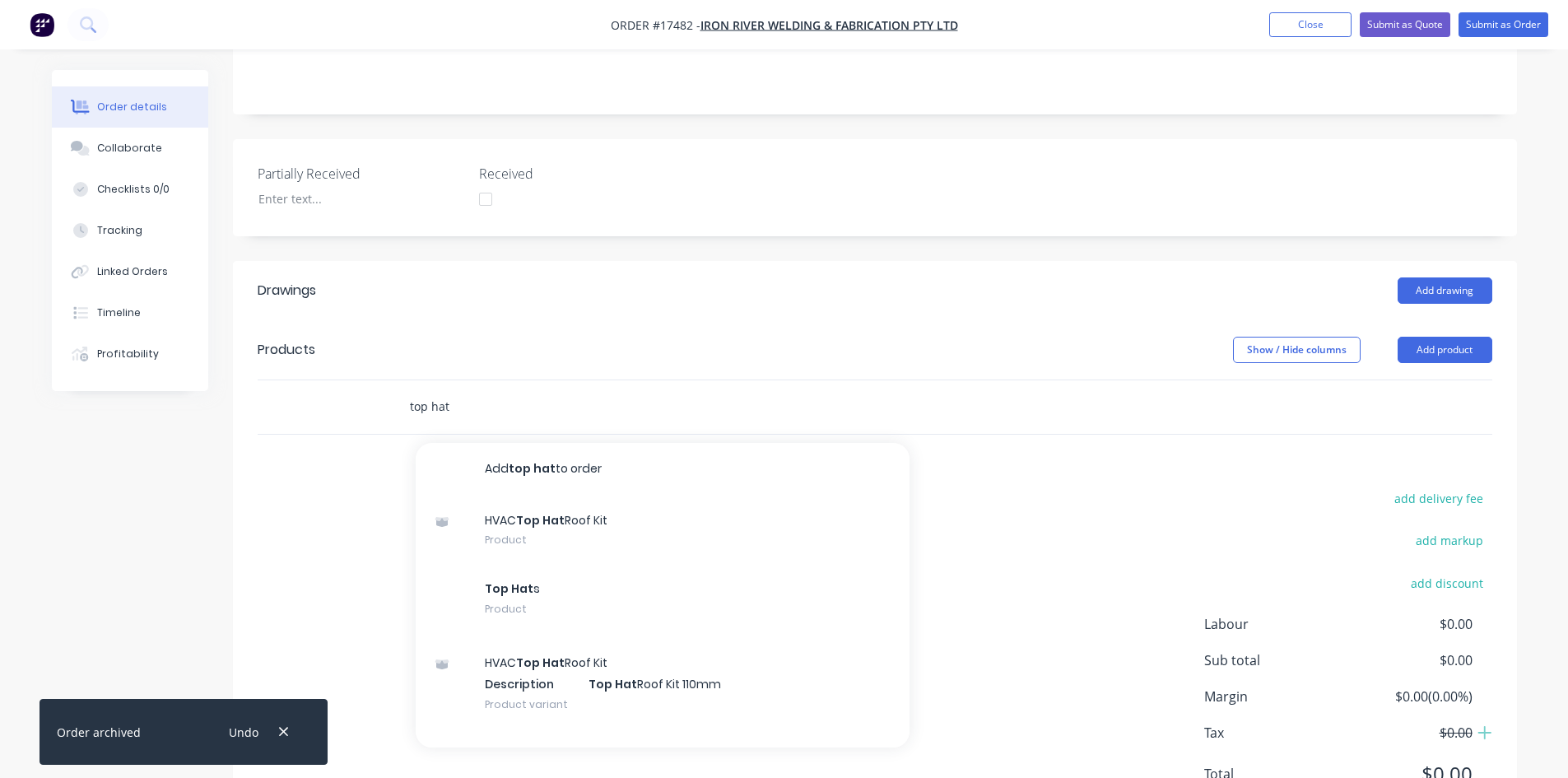
scroll to position [398, 0]
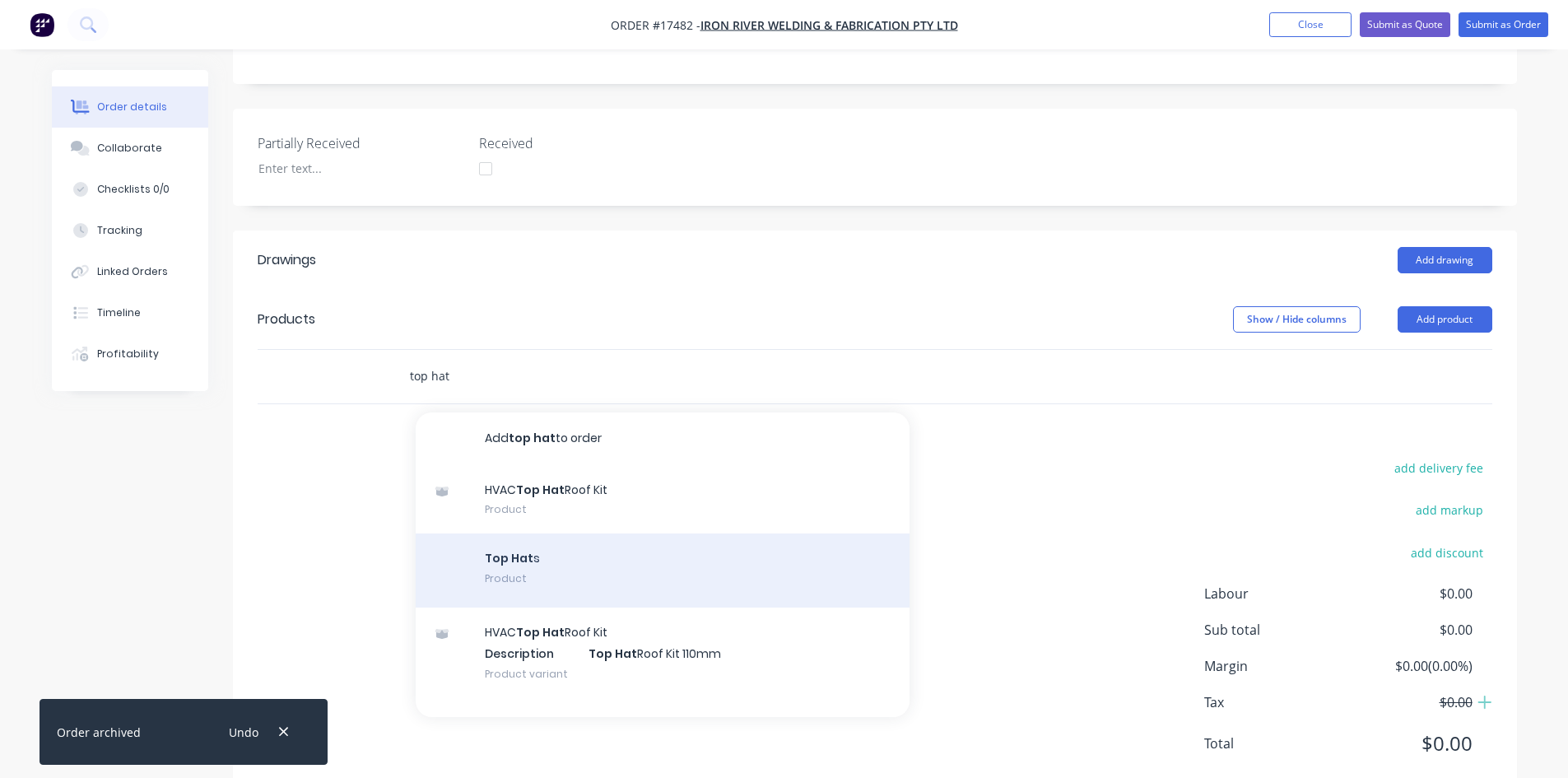
type input "top hat"
click at [573, 533] on div "Top Hat s Product" at bounding box center [662, 570] width 494 height 74
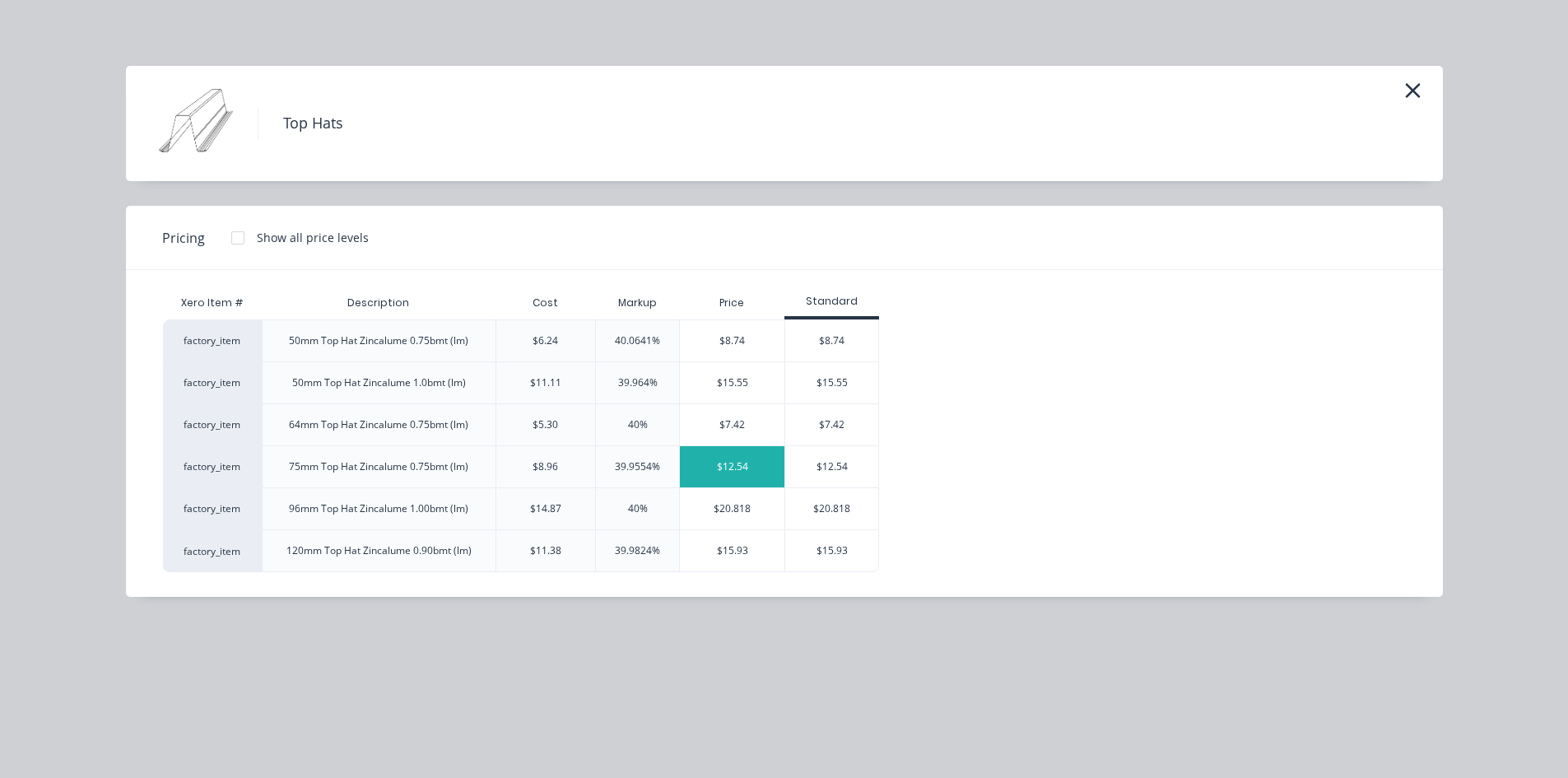
click at [742, 467] on div "$12.54" at bounding box center [733, 467] width 105 height 41
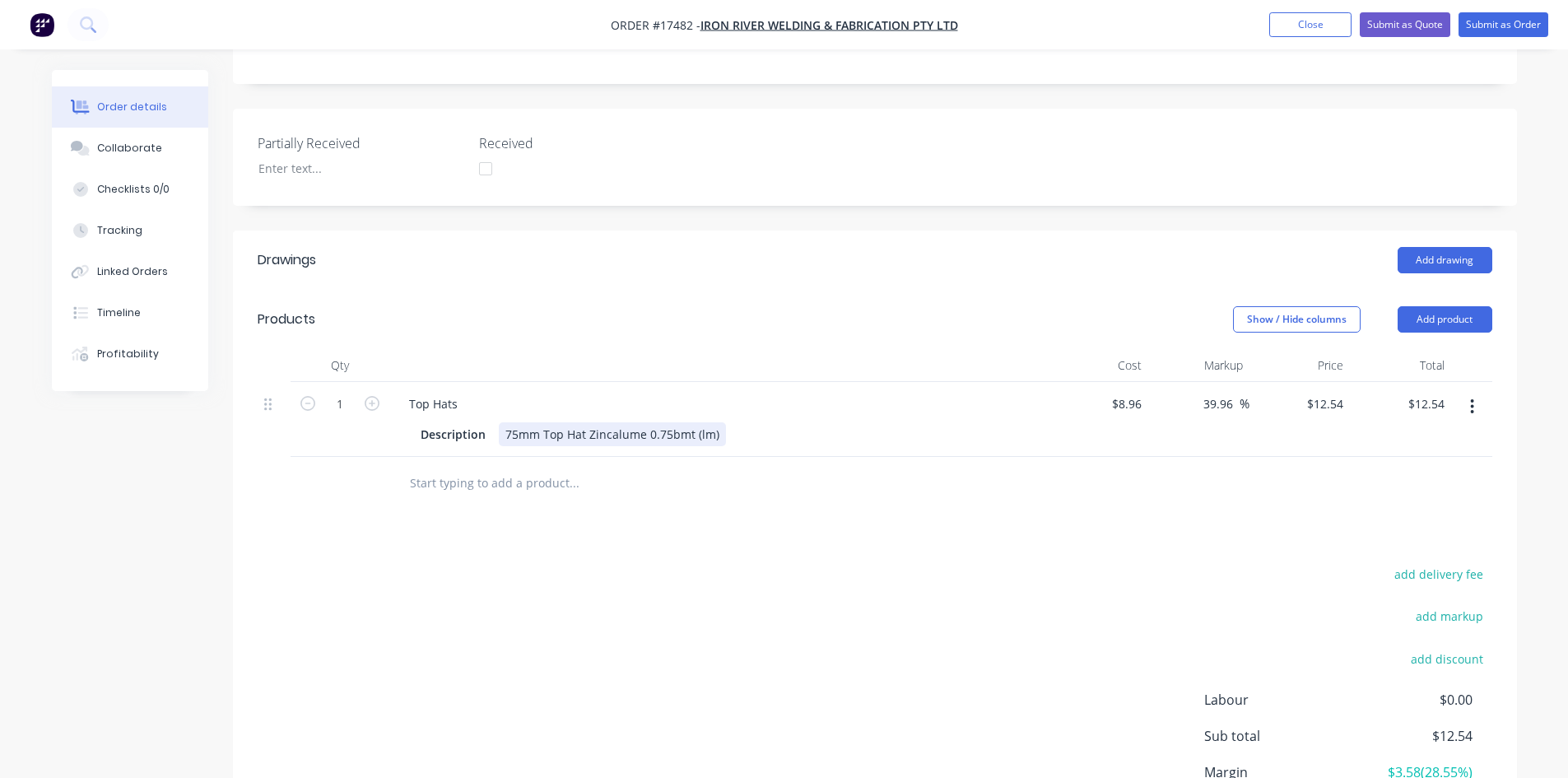
click at [714, 422] on div "75mm Top Hat Zincalume 0.75bmt (lm)" at bounding box center [612, 434] width 227 height 24
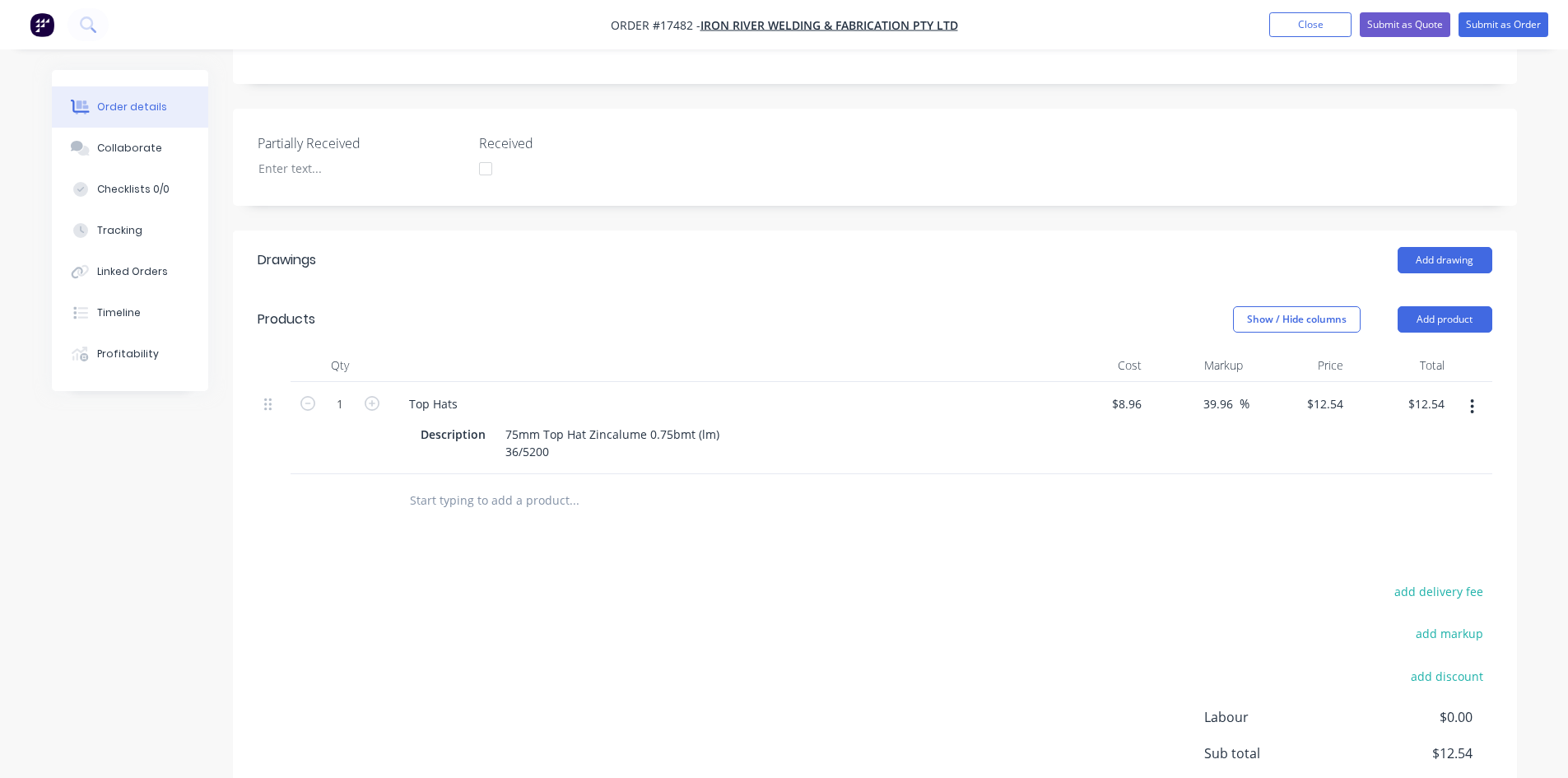
click at [824, 492] on div "Drawings Add drawing Products Show / Hide columns Add product Qty Cost Markup P…" at bounding box center [875, 576] width 1284 height 692
click at [354, 392] on input "1" at bounding box center [340, 403] width 43 height 24
type input "187.2"
type input "$2,347.49"
click at [532, 606] on div "add delivery fee add markup add discount Labour $0.00 Sub total $12.54 Margin $…" at bounding box center [874, 739] width 1235 height 318
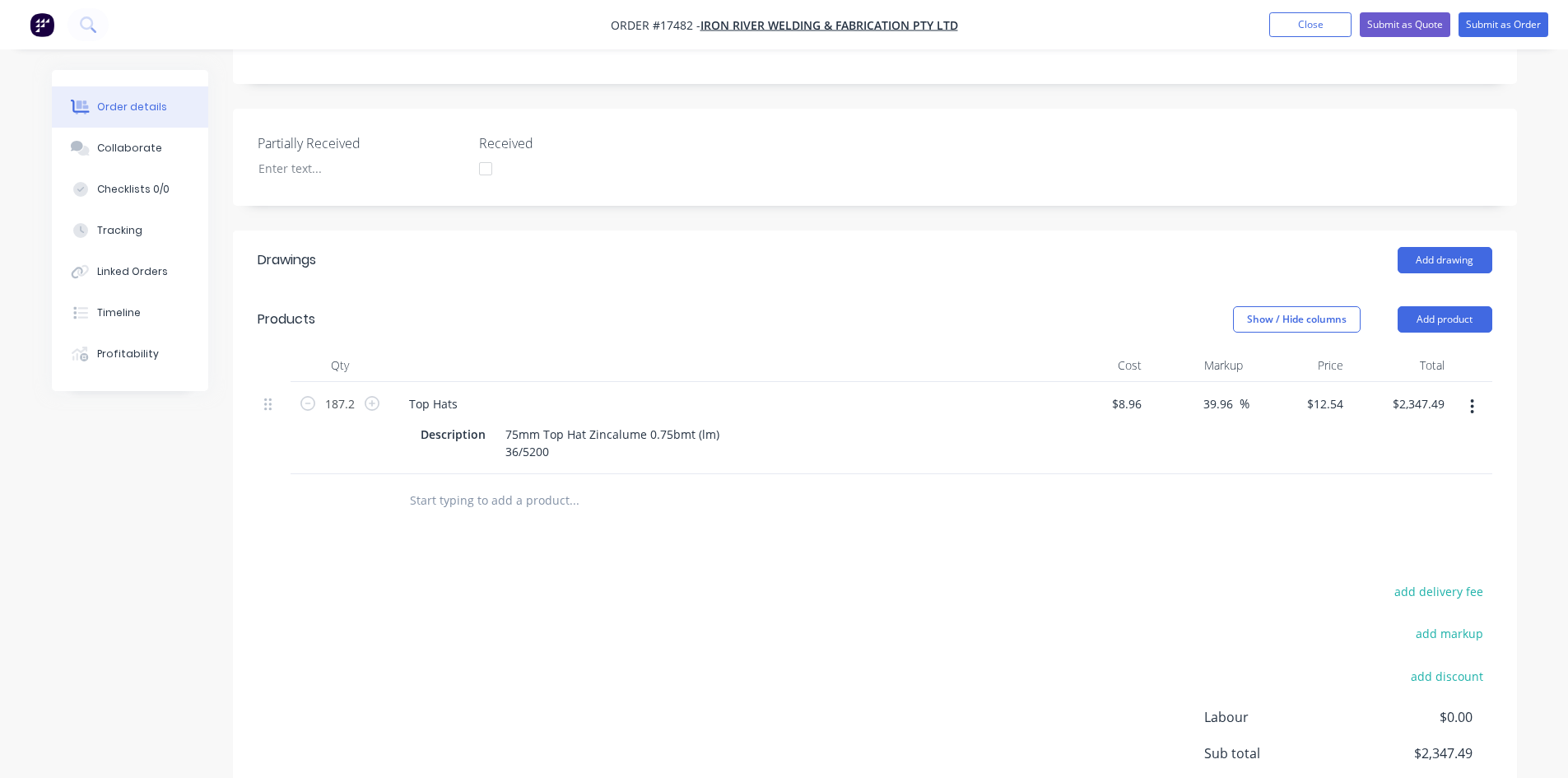
scroll to position [481, 0]
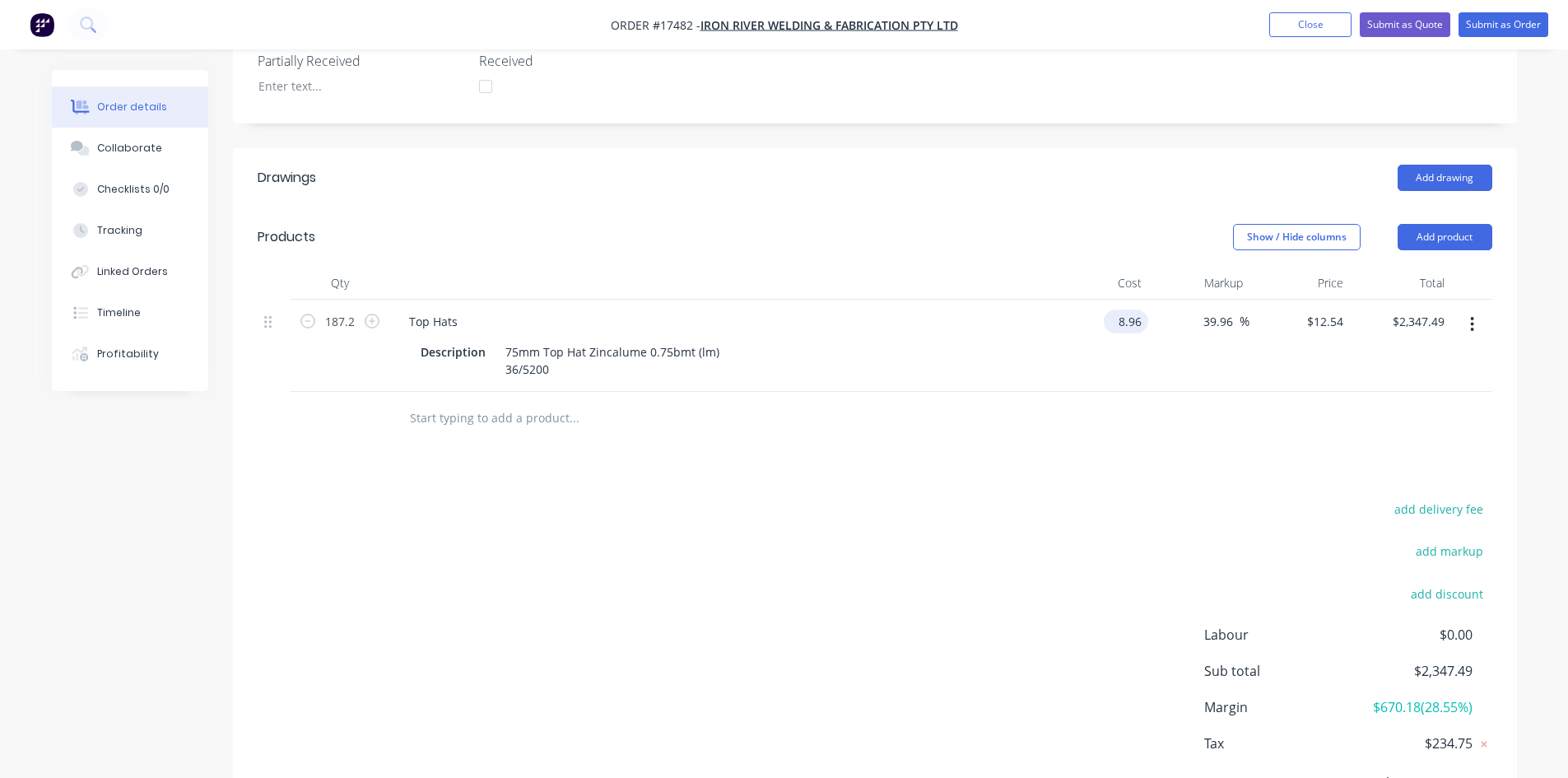
click at [1133, 310] on input "8.96" at bounding box center [1129, 321] width 38 height 24
type input "$6.00"
type input "$8.3973"
type input "$1,571.97"
click at [1116, 410] on div "Drawings Add drawing Products Show / Hide columns Add product Qty Cost Markup P…" at bounding box center [875, 494] width 1284 height 692
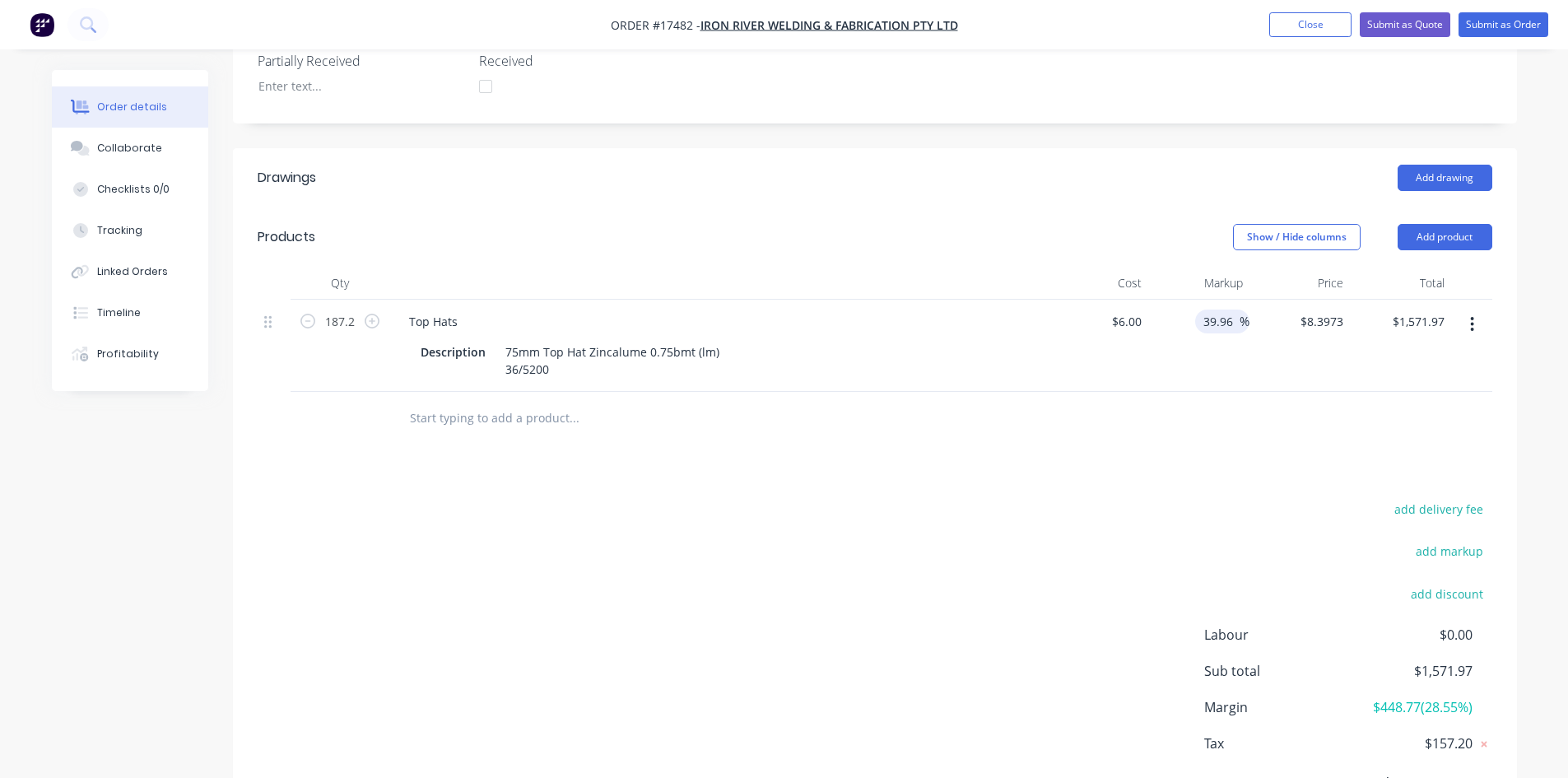
click at [1221, 310] on input "39.96" at bounding box center [1220, 321] width 38 height 24
type input "45"
type input "$8.70"
type input "$1,628.64"
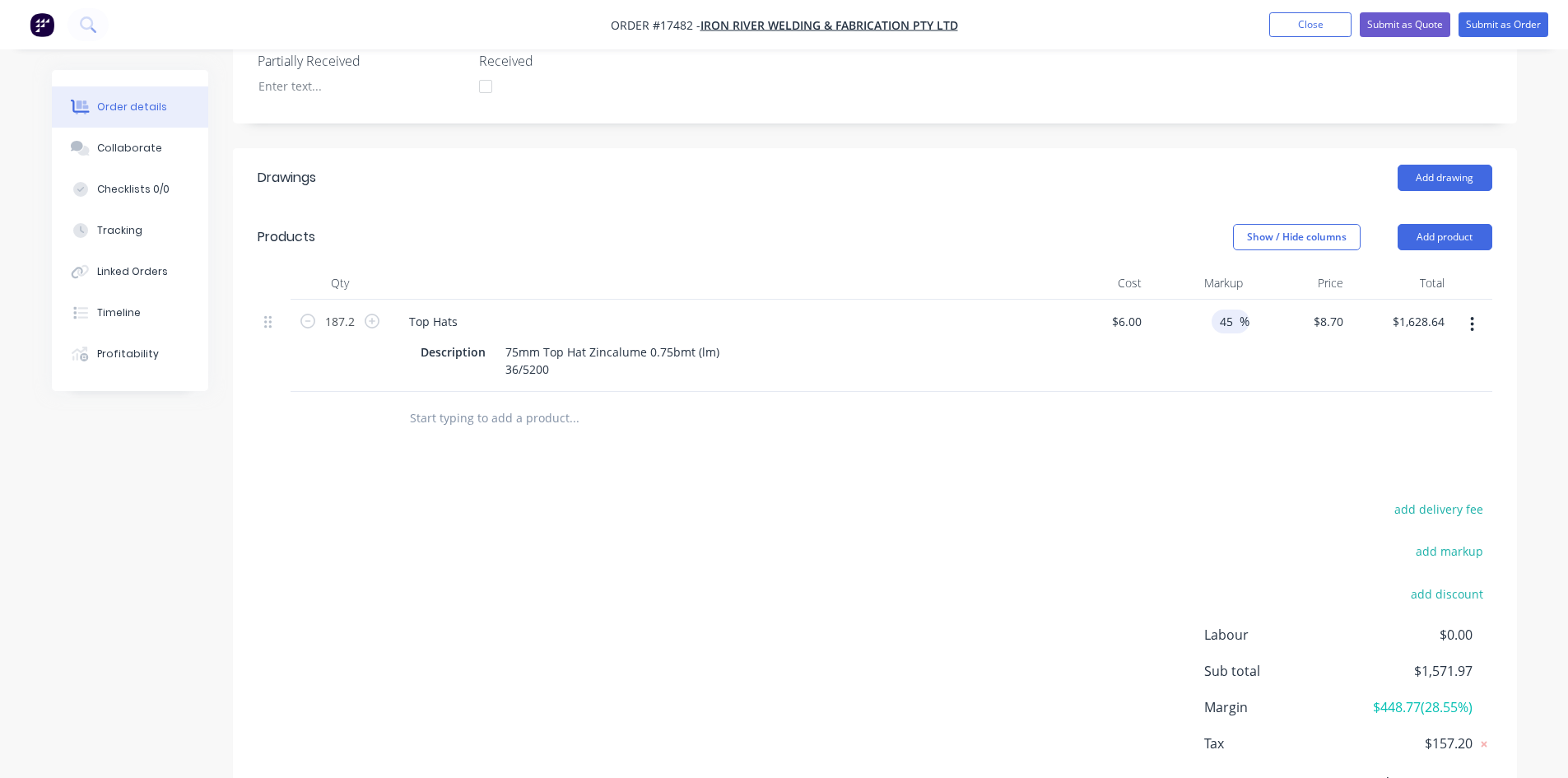
click at [1190, 402] on div "Drawings Add drawing Products Show / Hide columns Add product Qty Cost Markup P…" at bounding box center [875, 494] width 1284 height 692
click at [1232, 310] on input "45" at bounding box center [1229, 321] width 21 height 24
type input "50"
type input "$9.00"
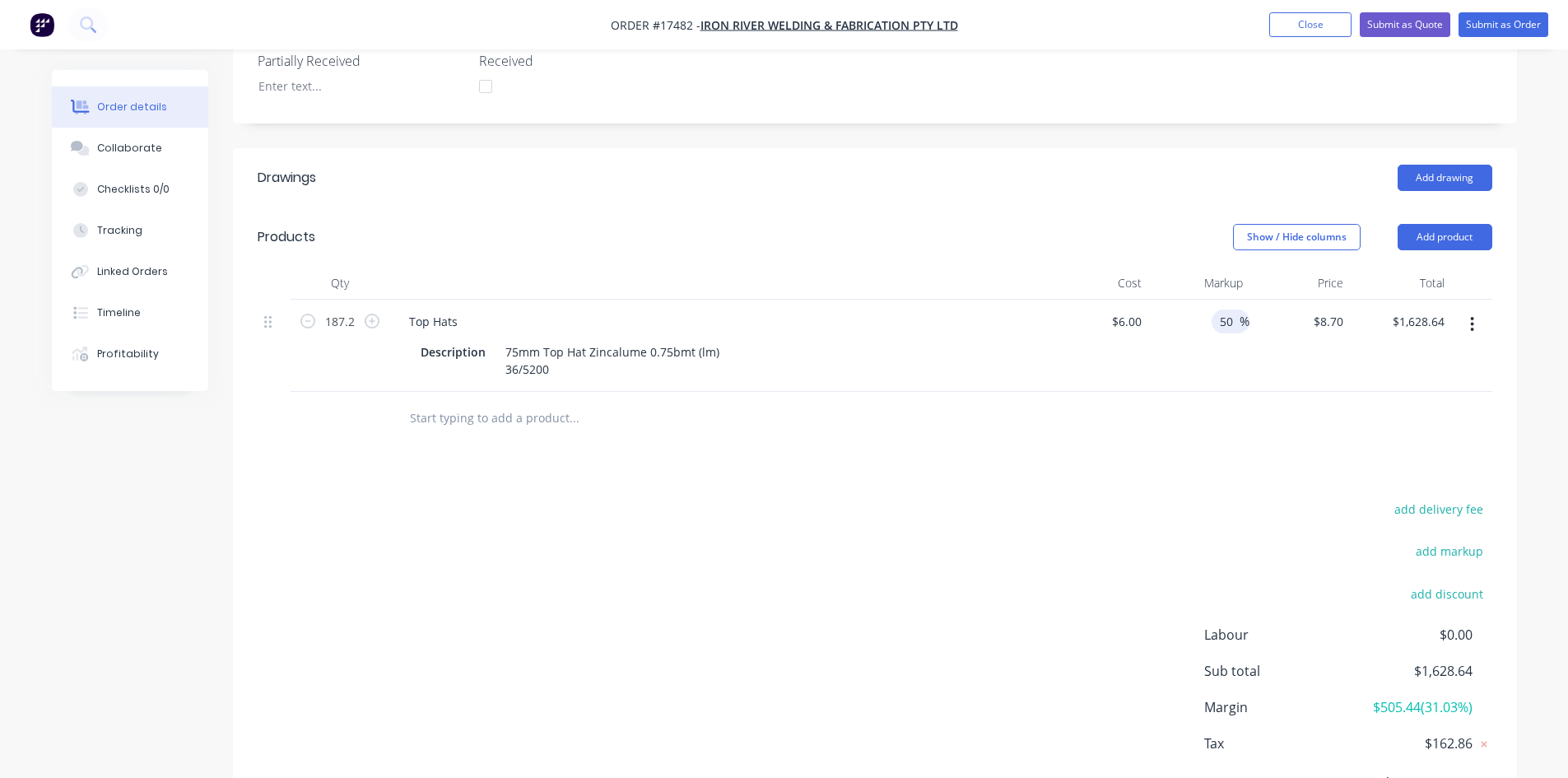
type input "$1,684.80"
click at [1198, 413] on div "Drawings Add drawing Products Show / Hide columns Add product Qty Cost Markup P…" at bounding box center [875, 494] width 1284 height 692
click at [1231, 310] on input "50" at bounding box center [1229, 321] width 21 height 24
type input "60"
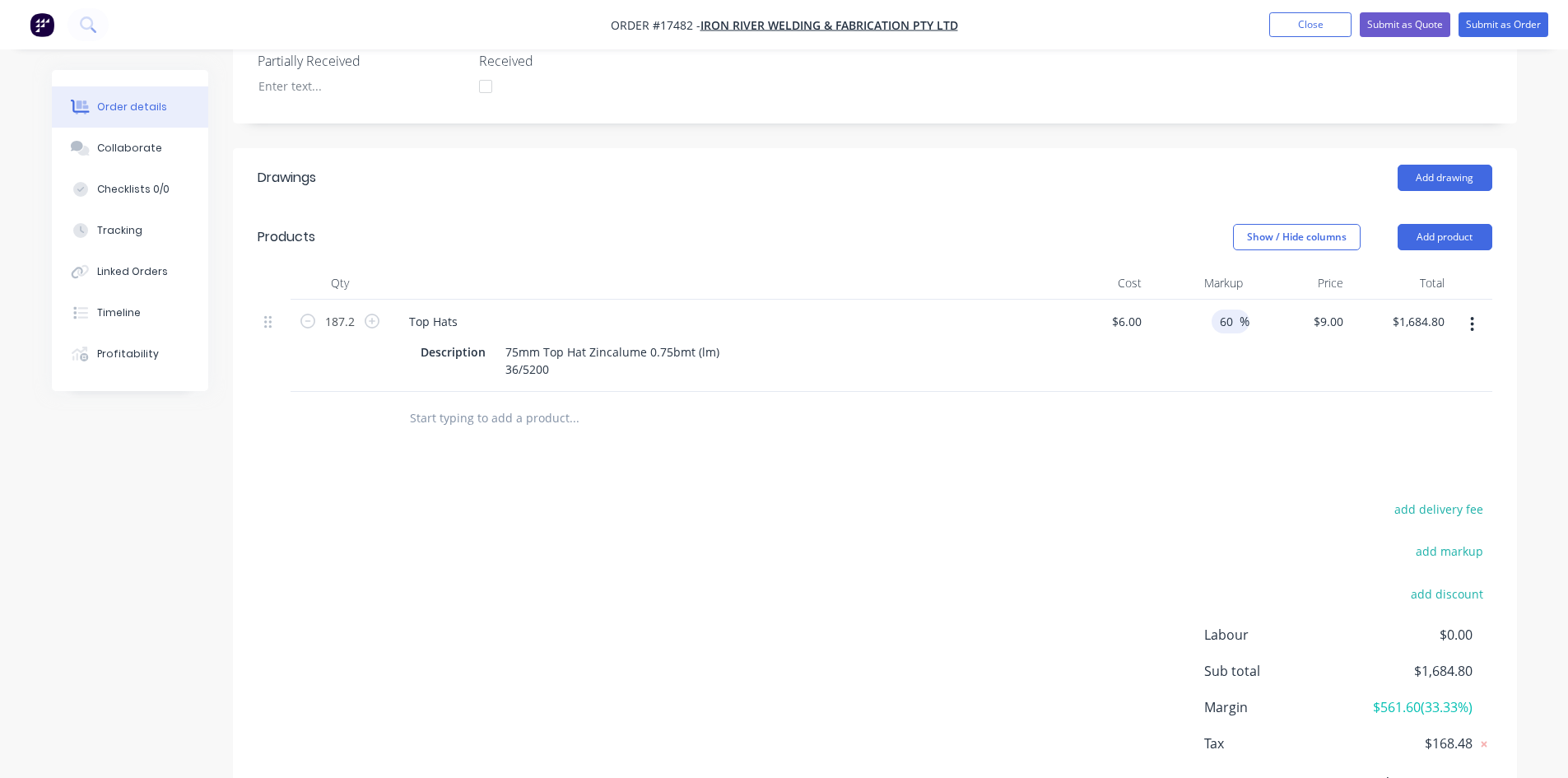
type input "$9.60"
type input "$1,797.12"
click at [1176, 432] on div "Drawings Add drawing Products Show / Hide columns Add product Qty Cost Markup P…" at bounding box center [875, 494] width 1284 height 692
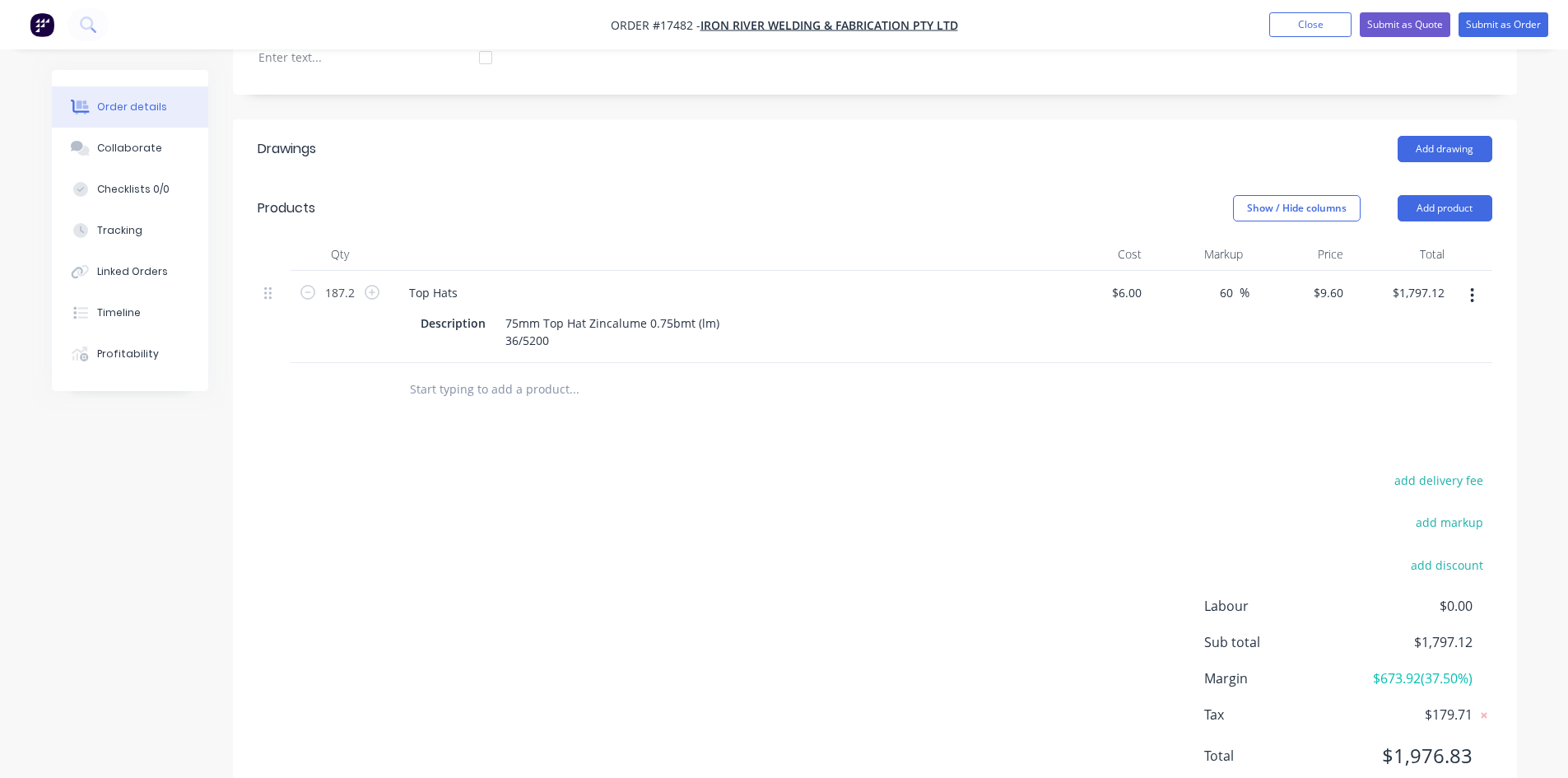
scroll to position [522, 0]
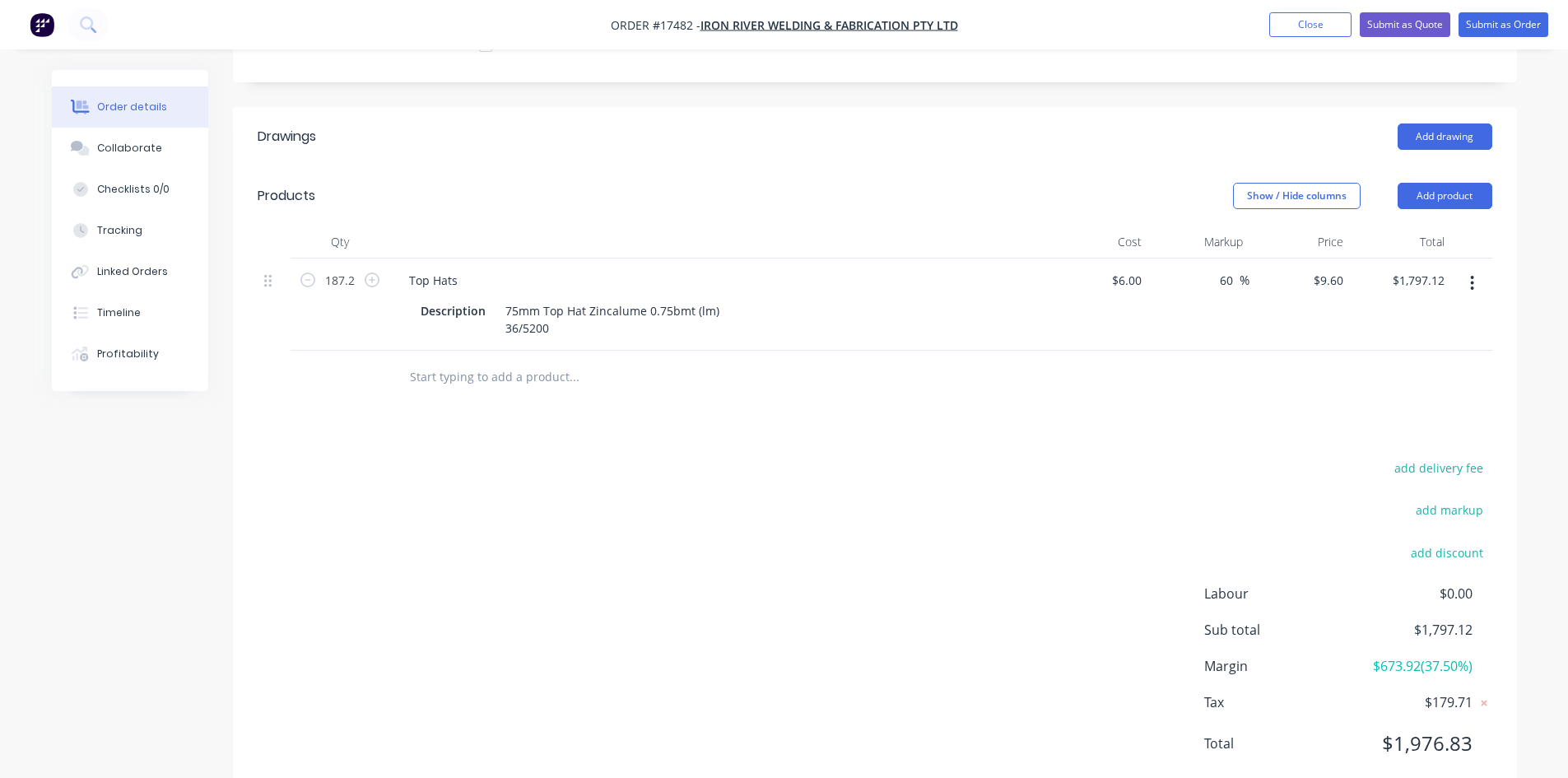
click at [460, 360] on input "text" at bounding box center [574, 376] width 329 height 33
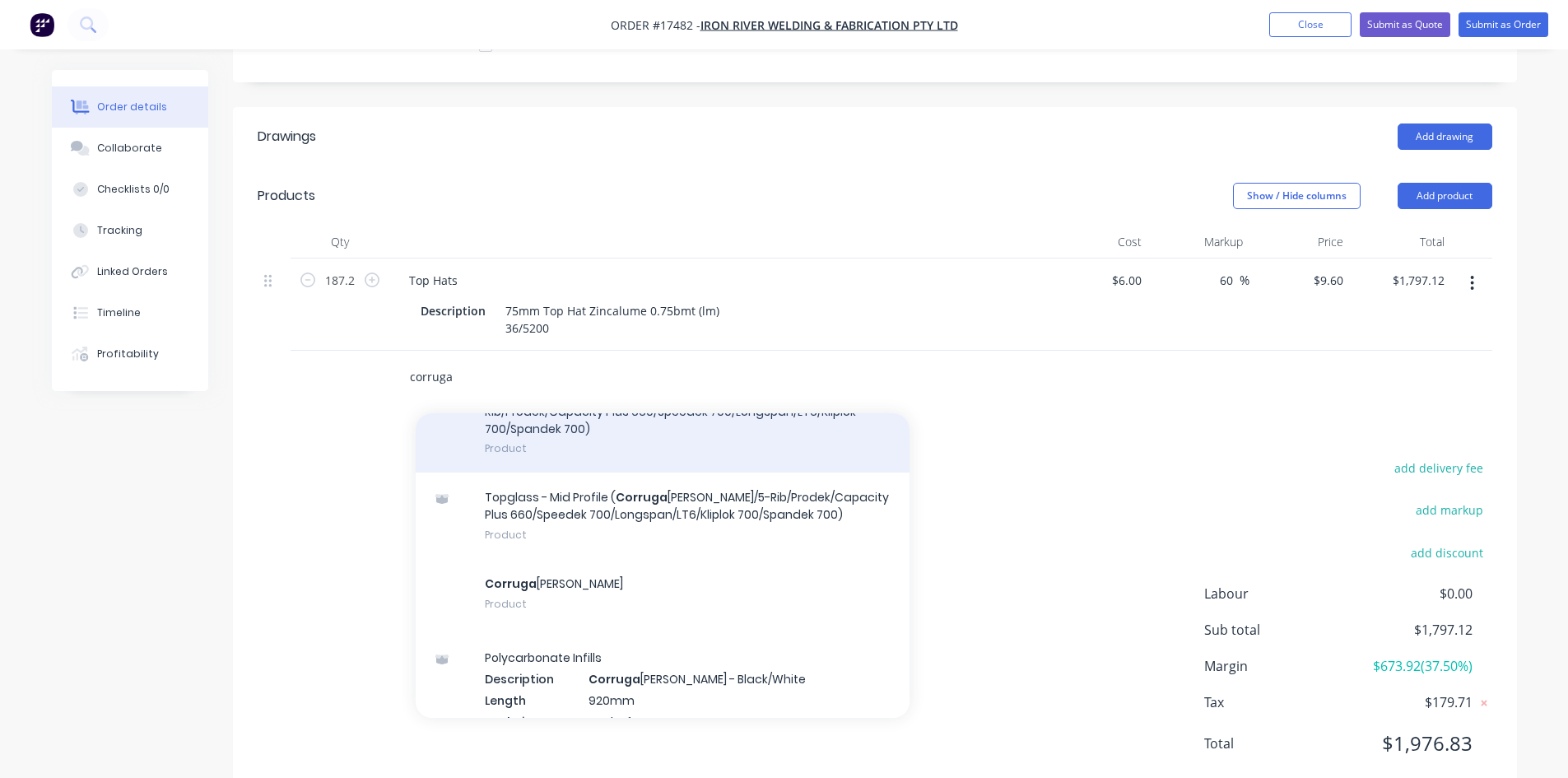
scroll to position [247, 0]
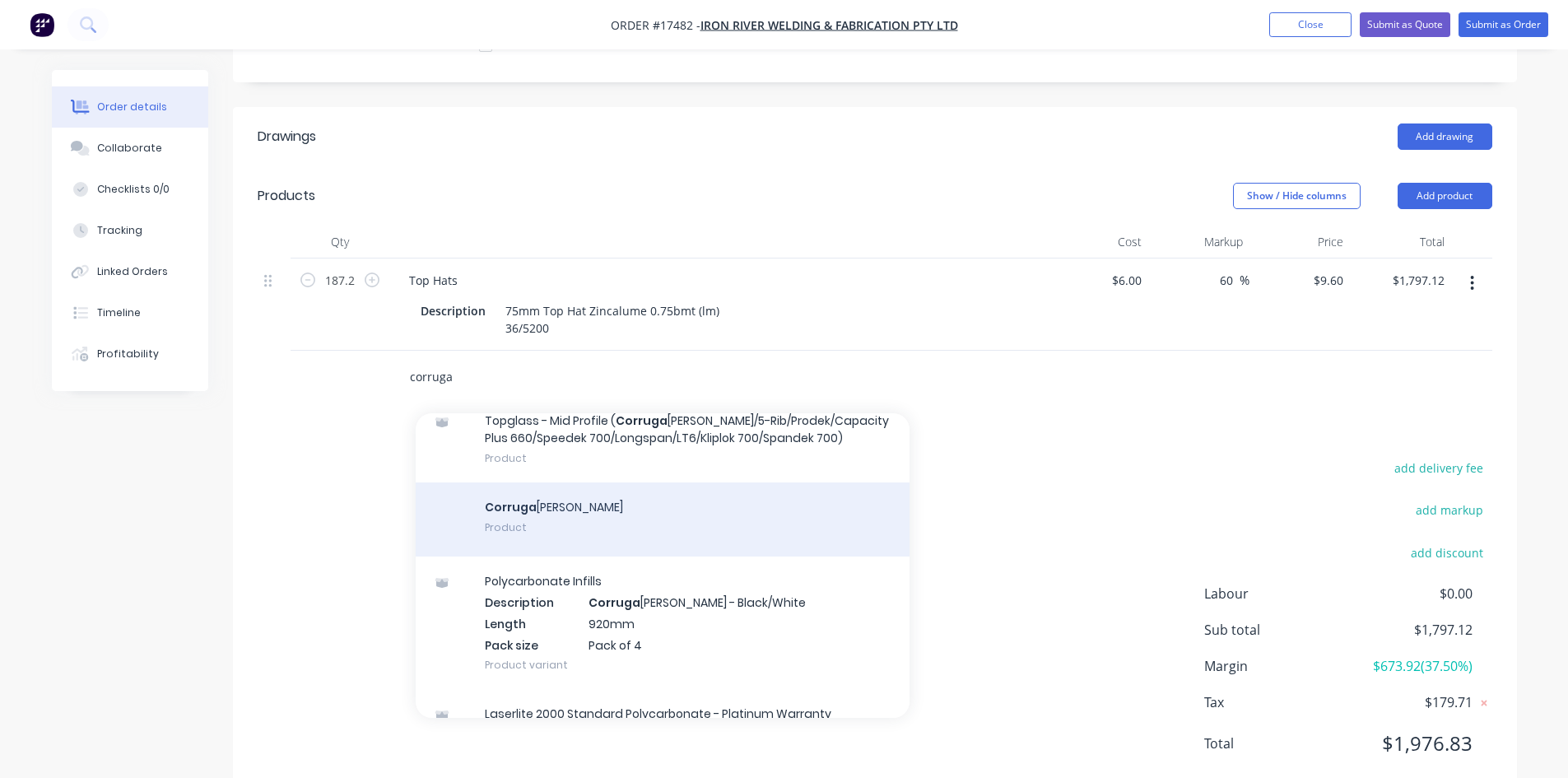
type input "corruga"
click at [641, 483] on div "Corruga ted Sheeting Product" at bounding box center [662, 520] width 494 height 74
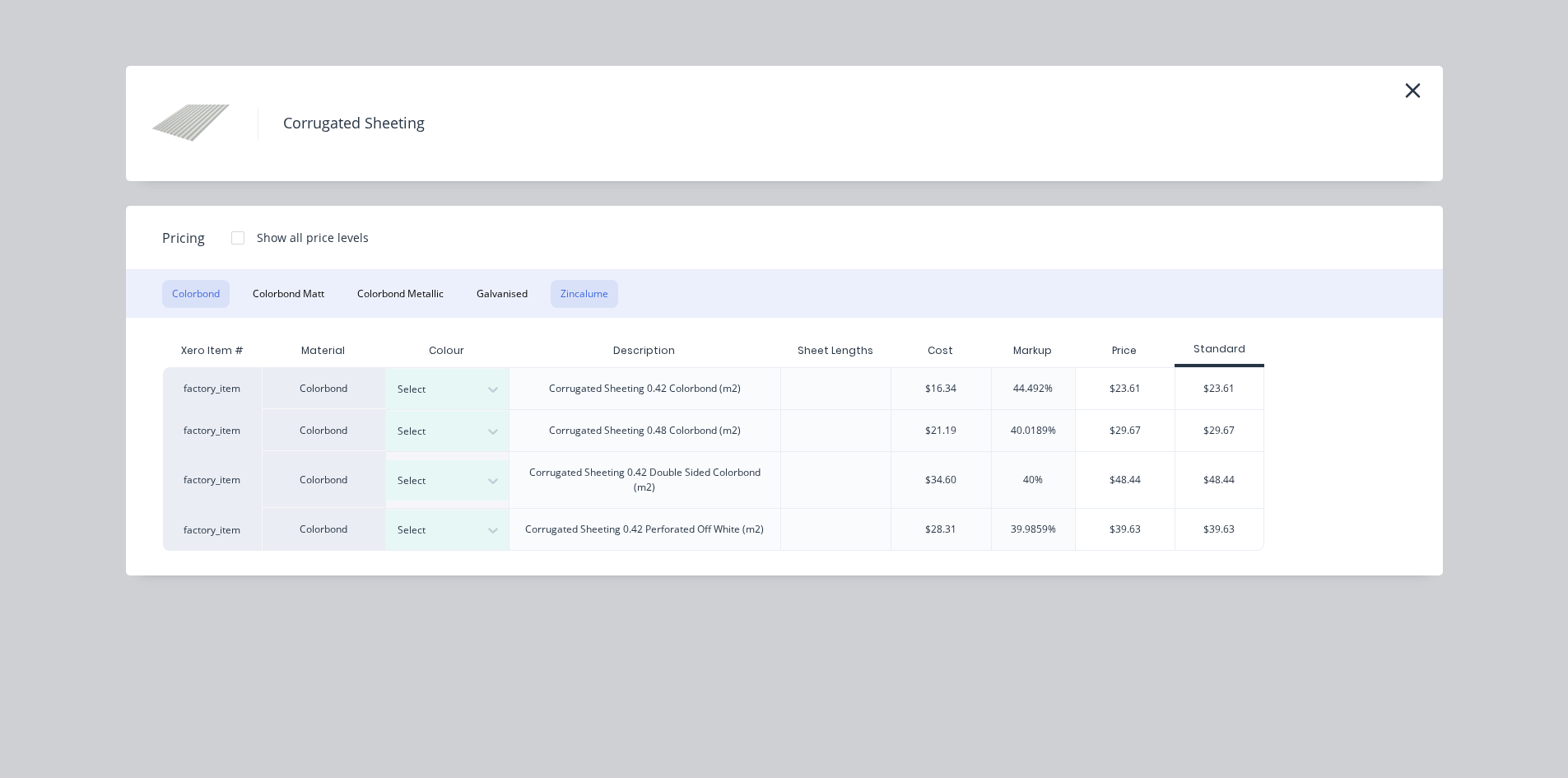
click at [590, 289] on button "Zincalume" at bounding box center [585, 294] width 68 height 28
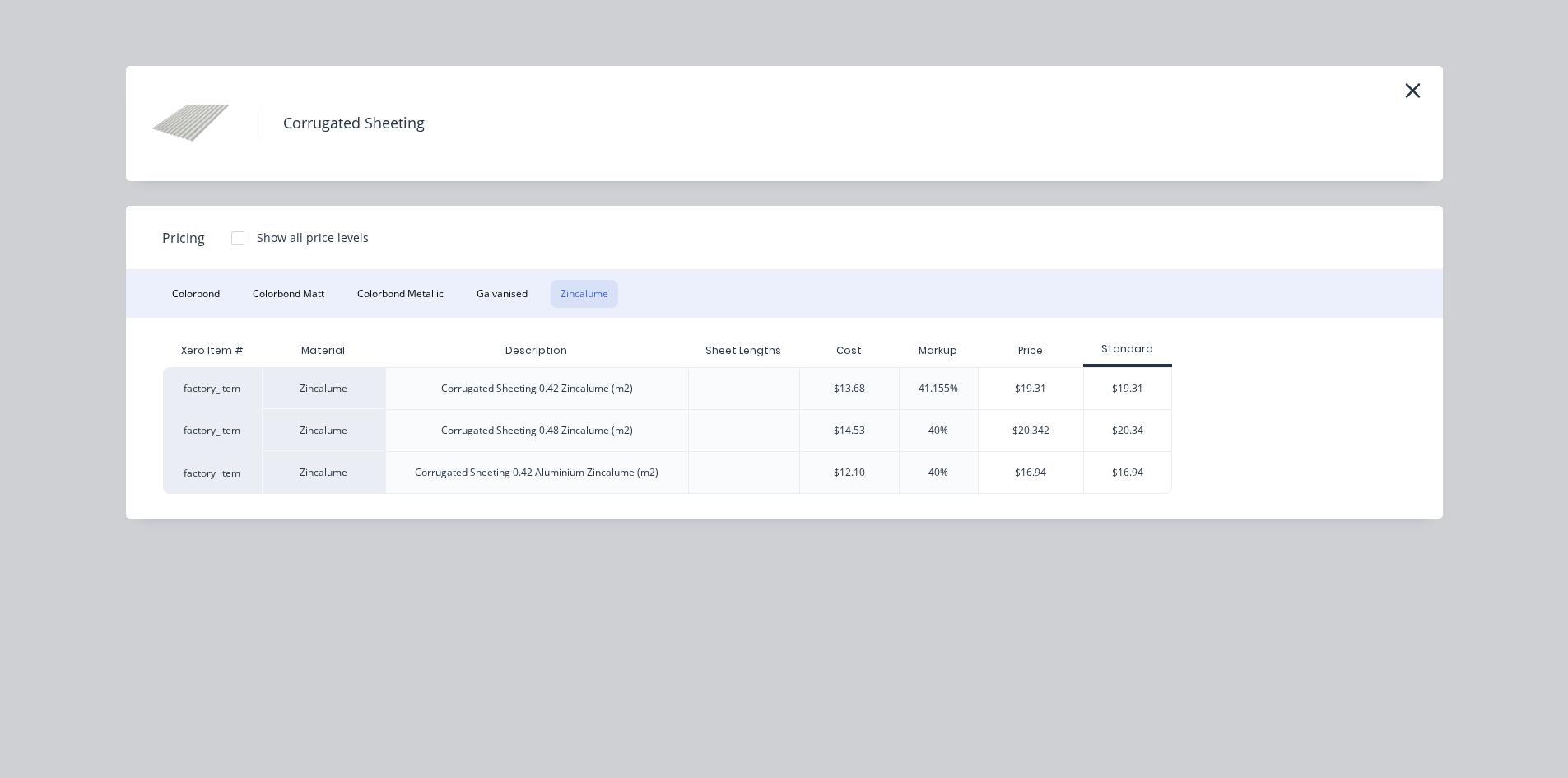
click at [238, 235] on div at bounding box center [237, 237] width 33 height 33
click at [1231, 387] on div "$17.379" at bounding box center [1219, 388] width 94 height 41
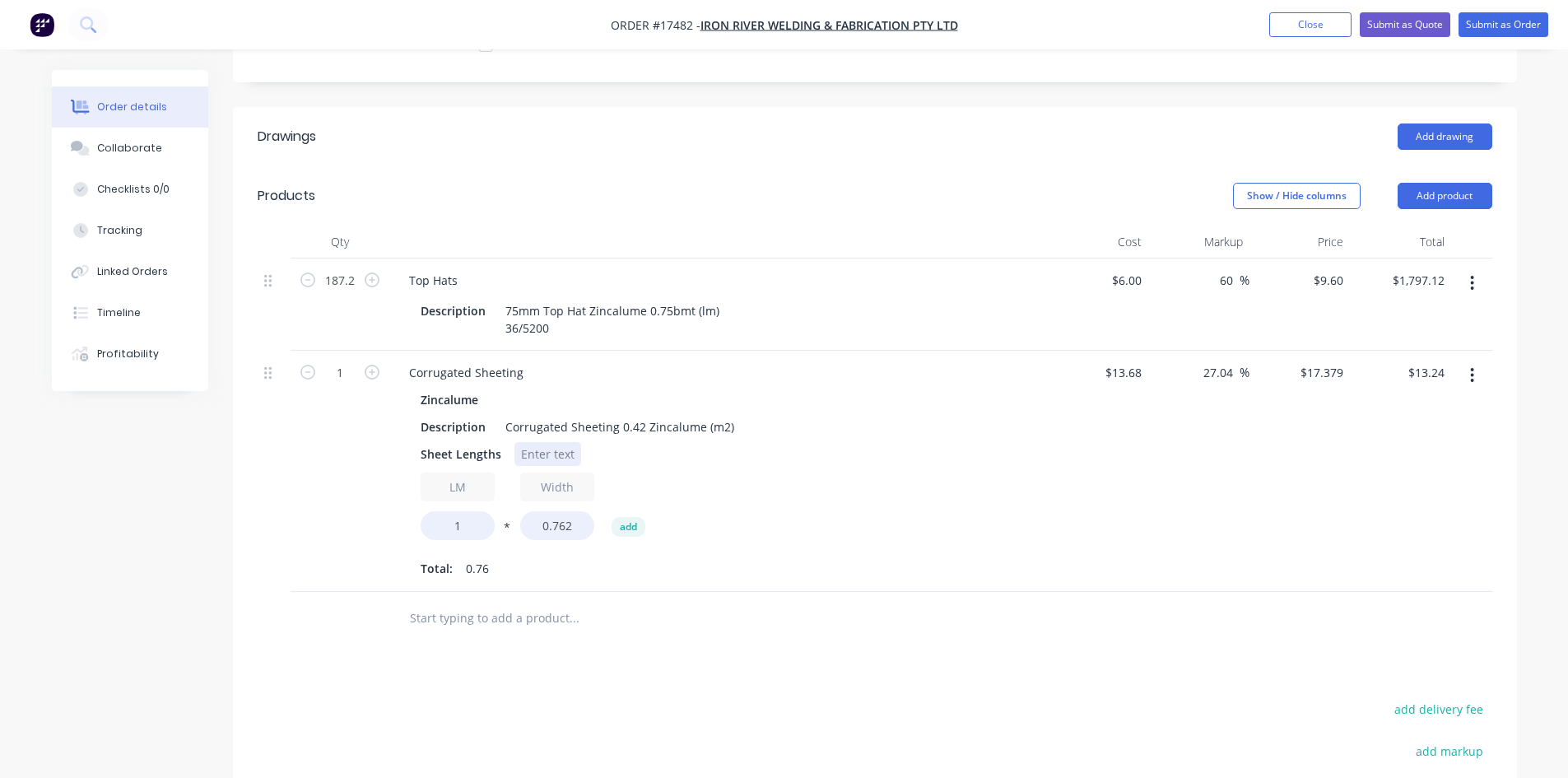
click at [536, 442] on div at bounding box center [548, 454] width 67 height 24
click at [464, 511] on input "1" at bounding box center [458, 526] width 74 height 29
type input "112"
type input "$1,483.19"
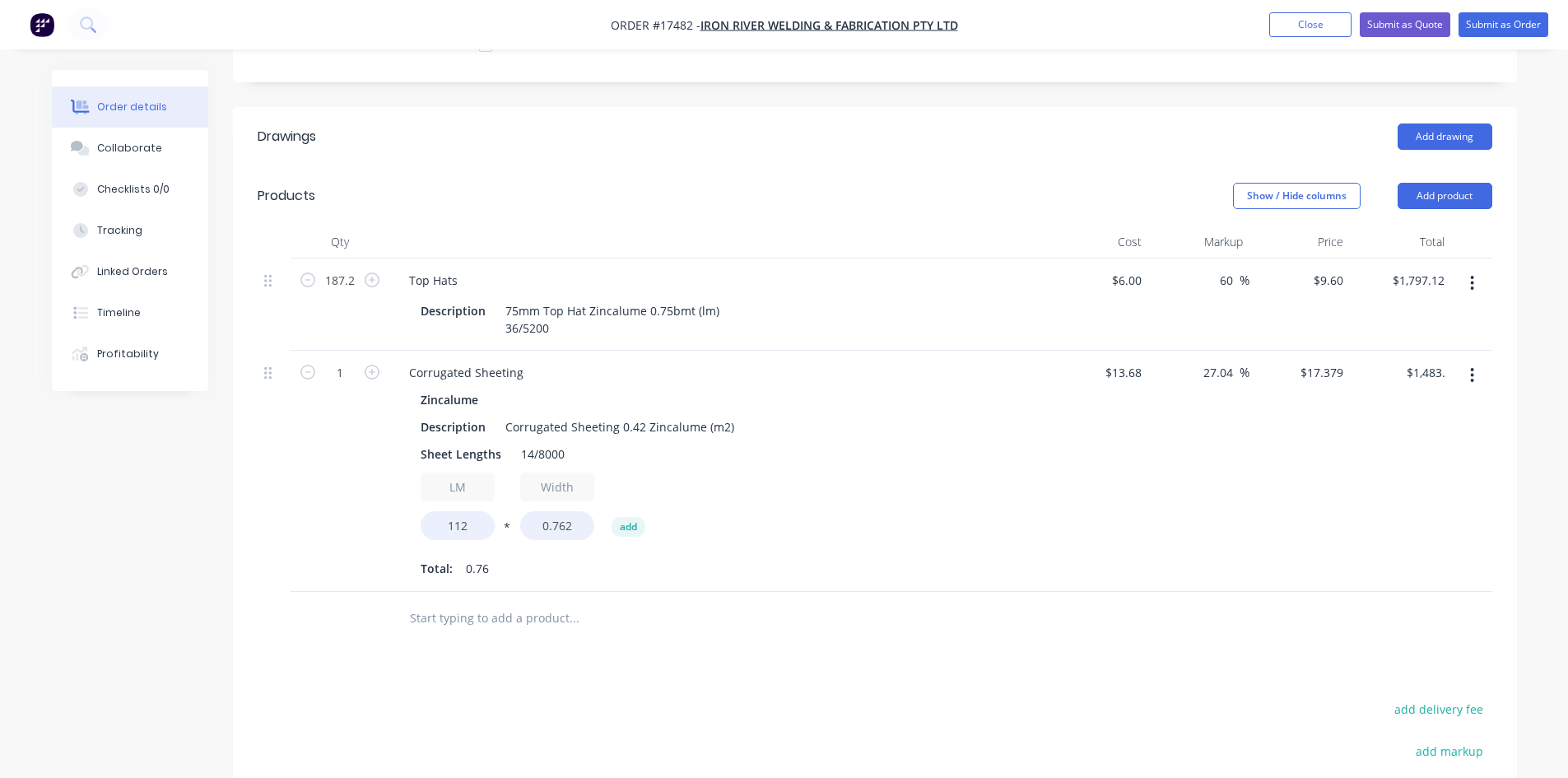
click at [1056, 433] on div "$13.68 $13.68" at bounding box center [1099, 472] width 101 height 241
click at [1225, 268] on input "60" at bounding box center [1229, 280] width 21 height 24
type input "50"
type input "$9.00"
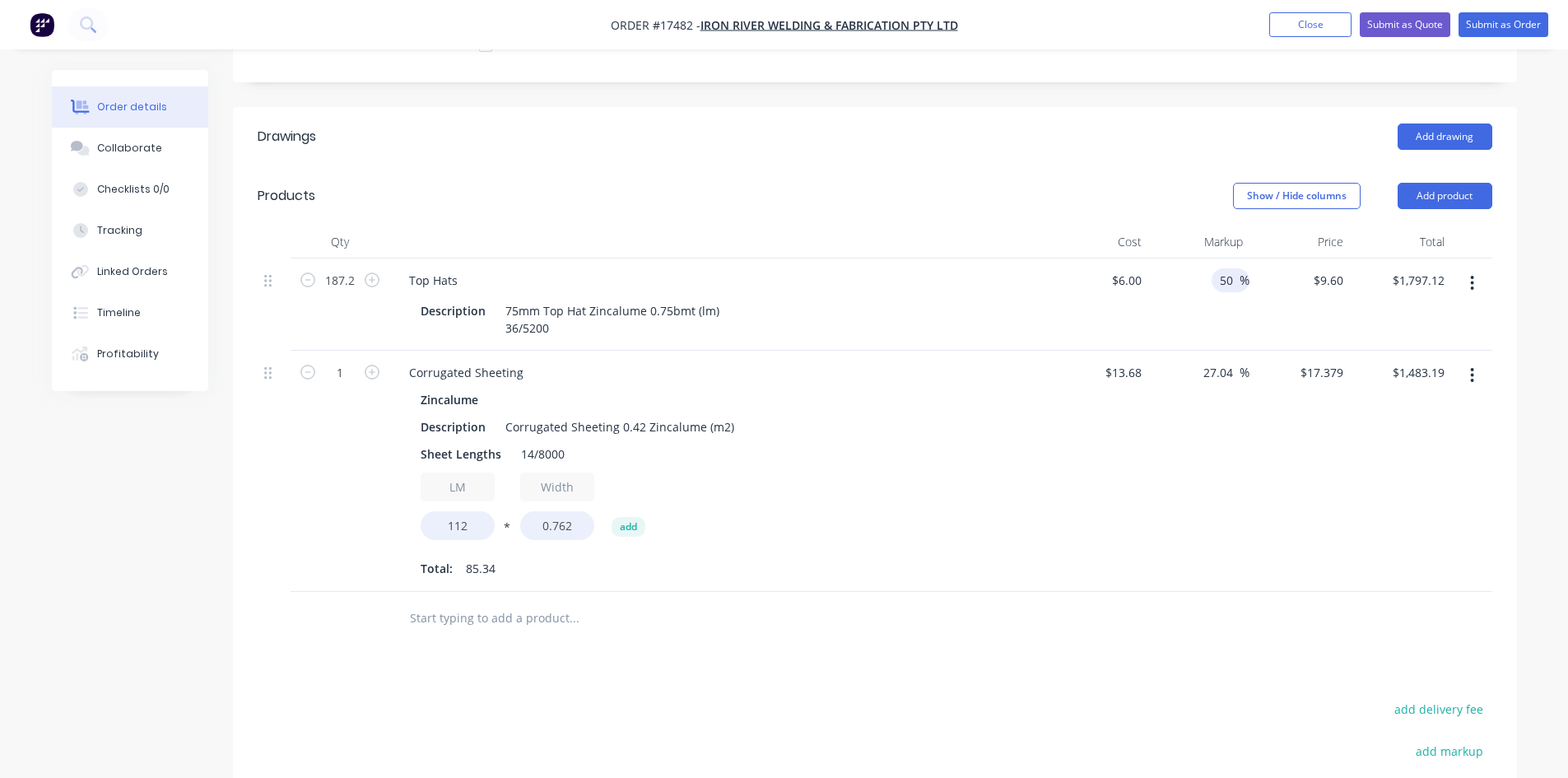
type input "$1,684.80"
click at [1193, 418] on div "27.04 27.04 %" at bounding box center [1199, 472] width 101 height 241
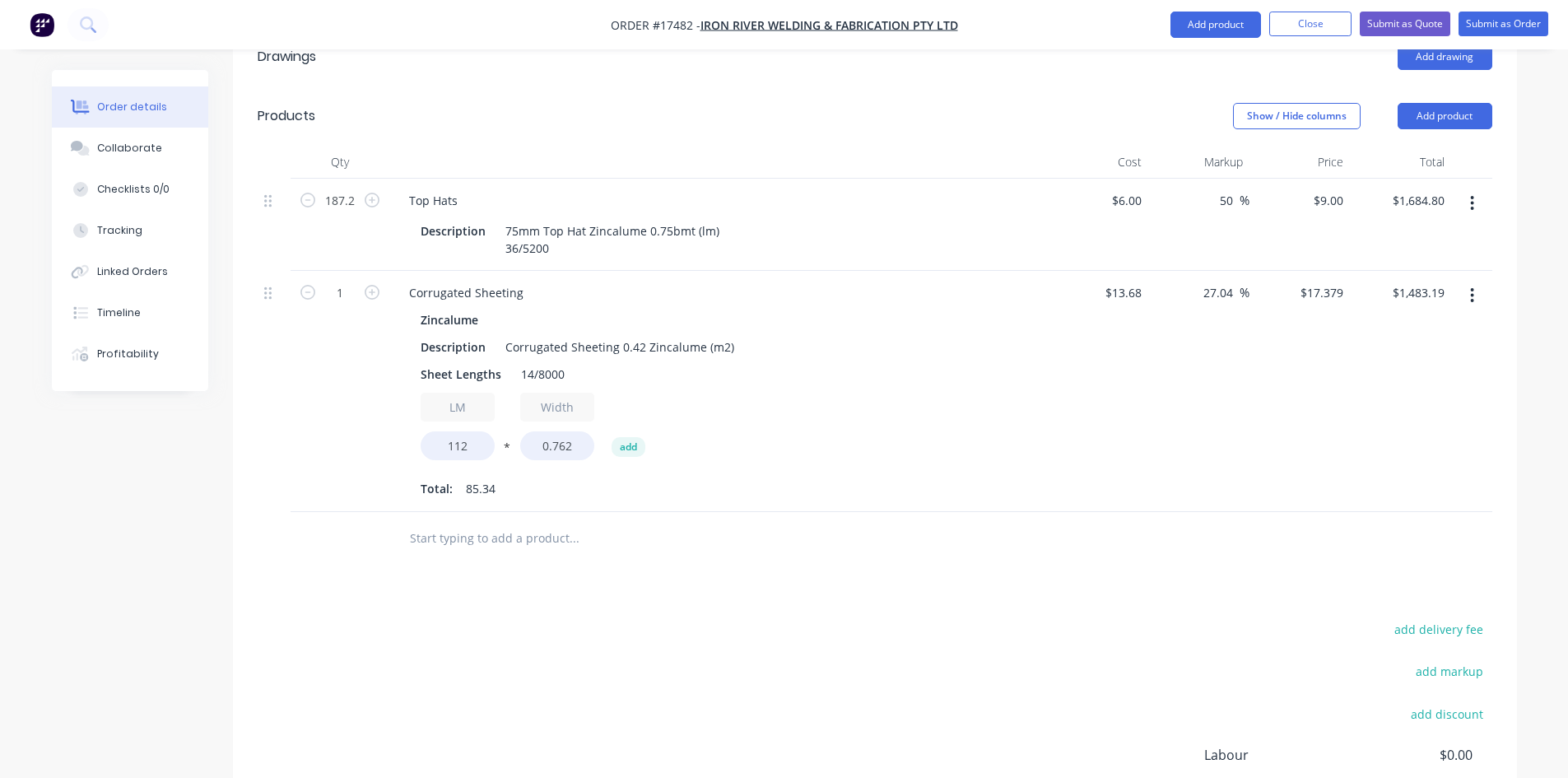
scroll to position [598, 0]
click at [1022, 434] on div "Zincalume Description Corrugated Sheeting 0.42 Zincalume (m2) Sheet Lengths 14/…" at bounding box center [718, 408] width 646 height 193
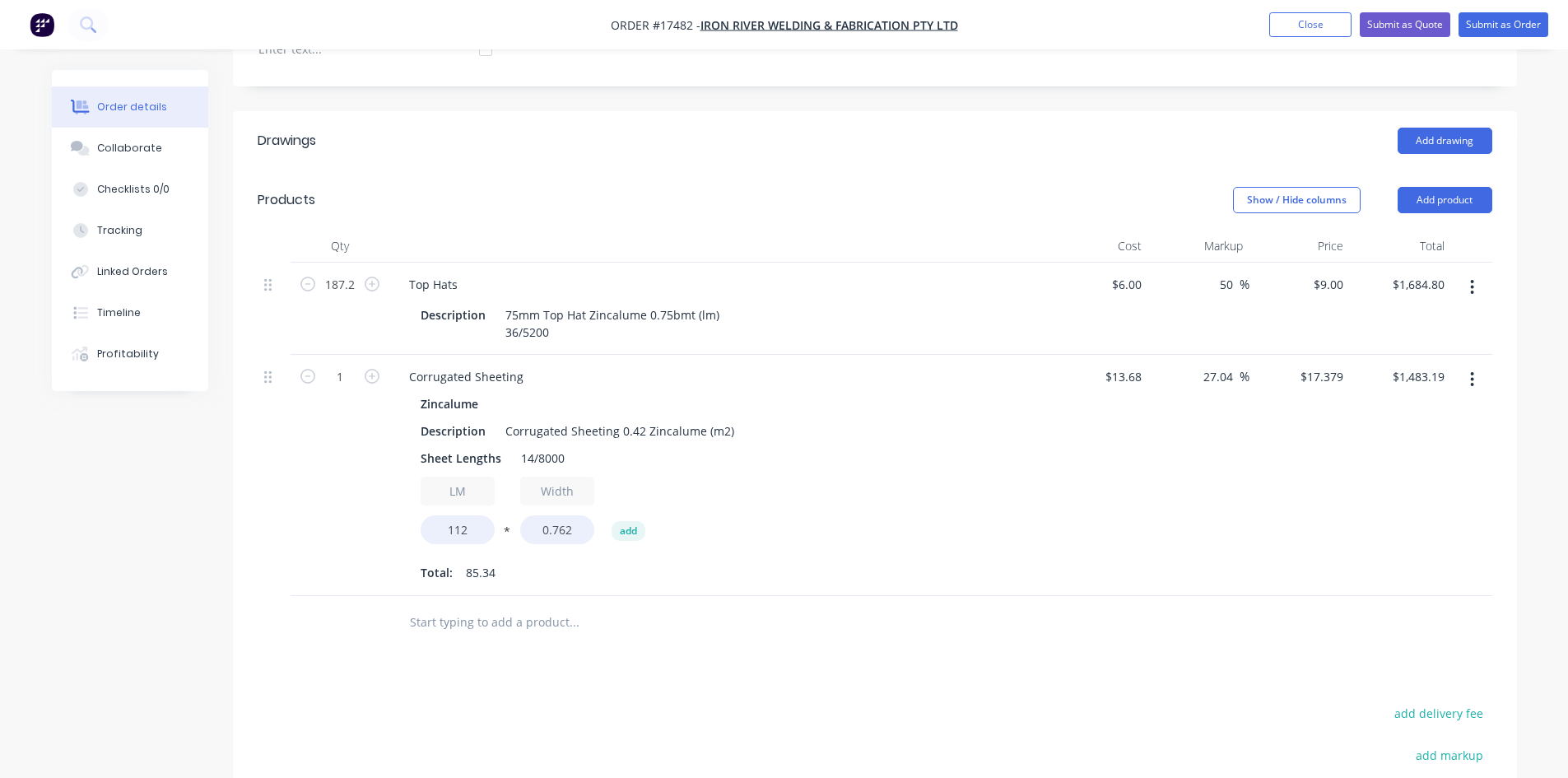
scroll to position [516, 0]
click at [1225, 274] on input "50" at bounding box center [1229, 286] width 21 height 24
type input "45"
type input "$8.70"
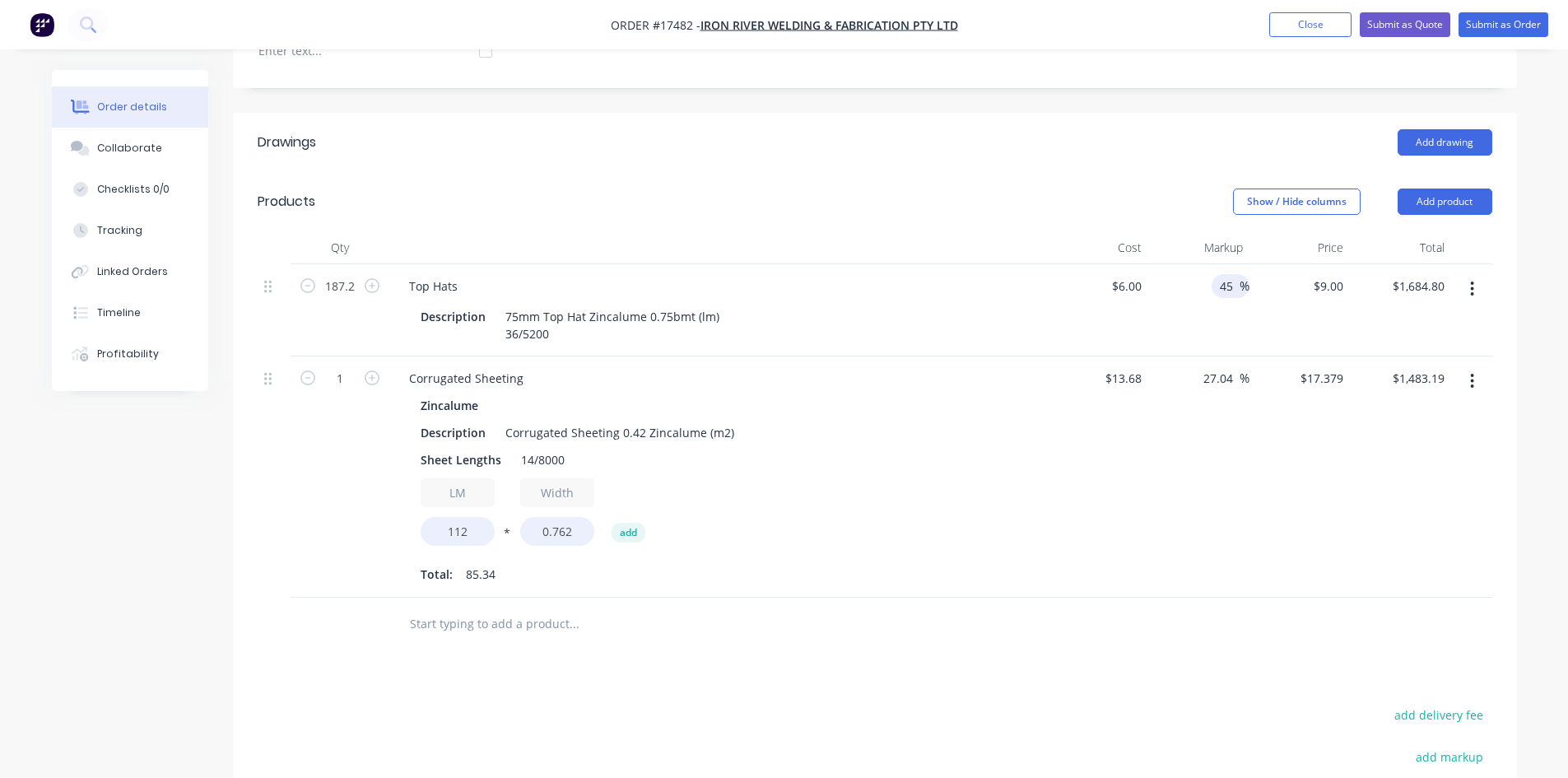
type input "$1,628.64"
click at [1099, 188] on div "Show / Hide columns Add product" at bounding box center [1006, 201] width 972 height 26
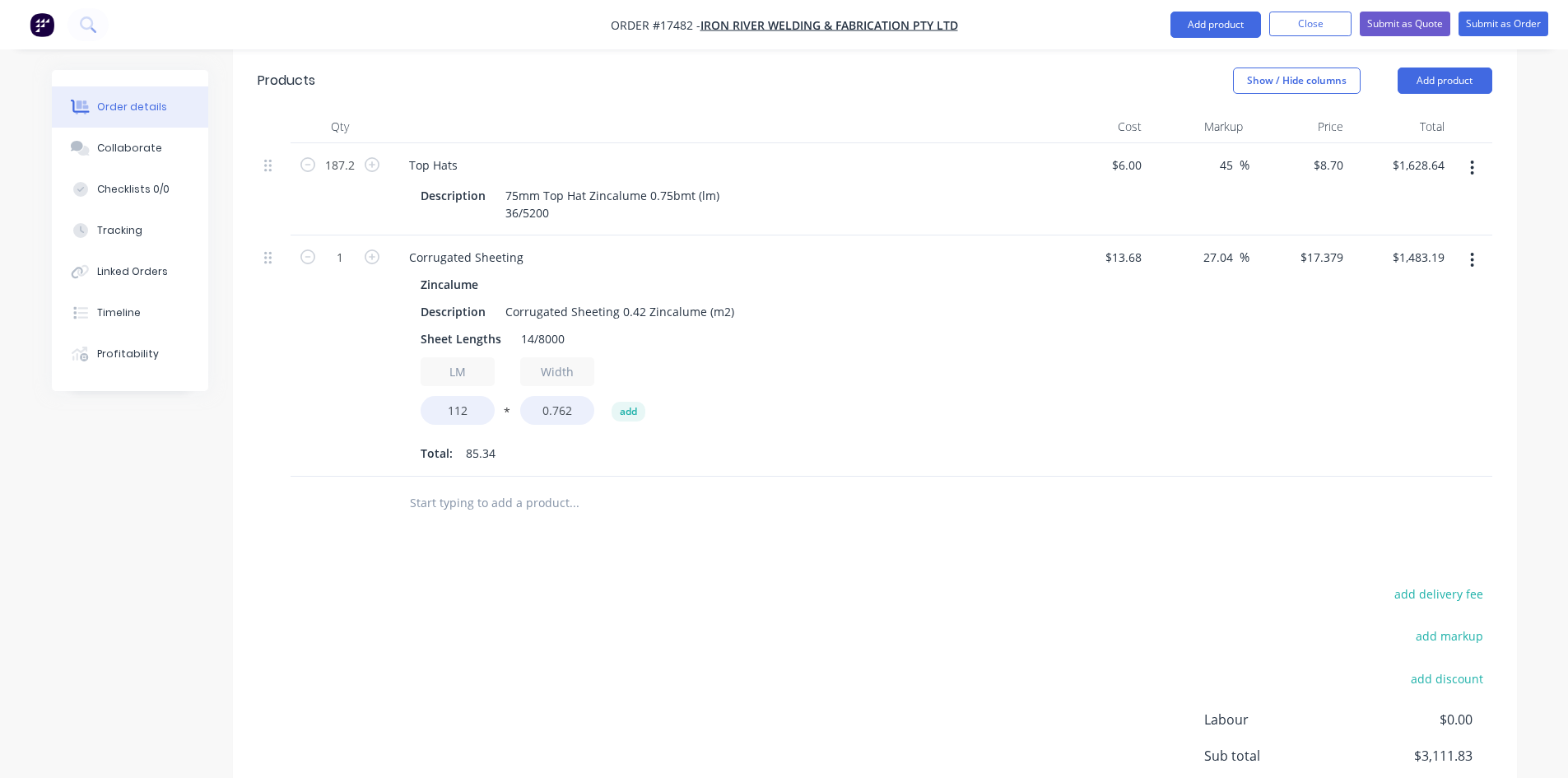
scroll to position [763, 0]
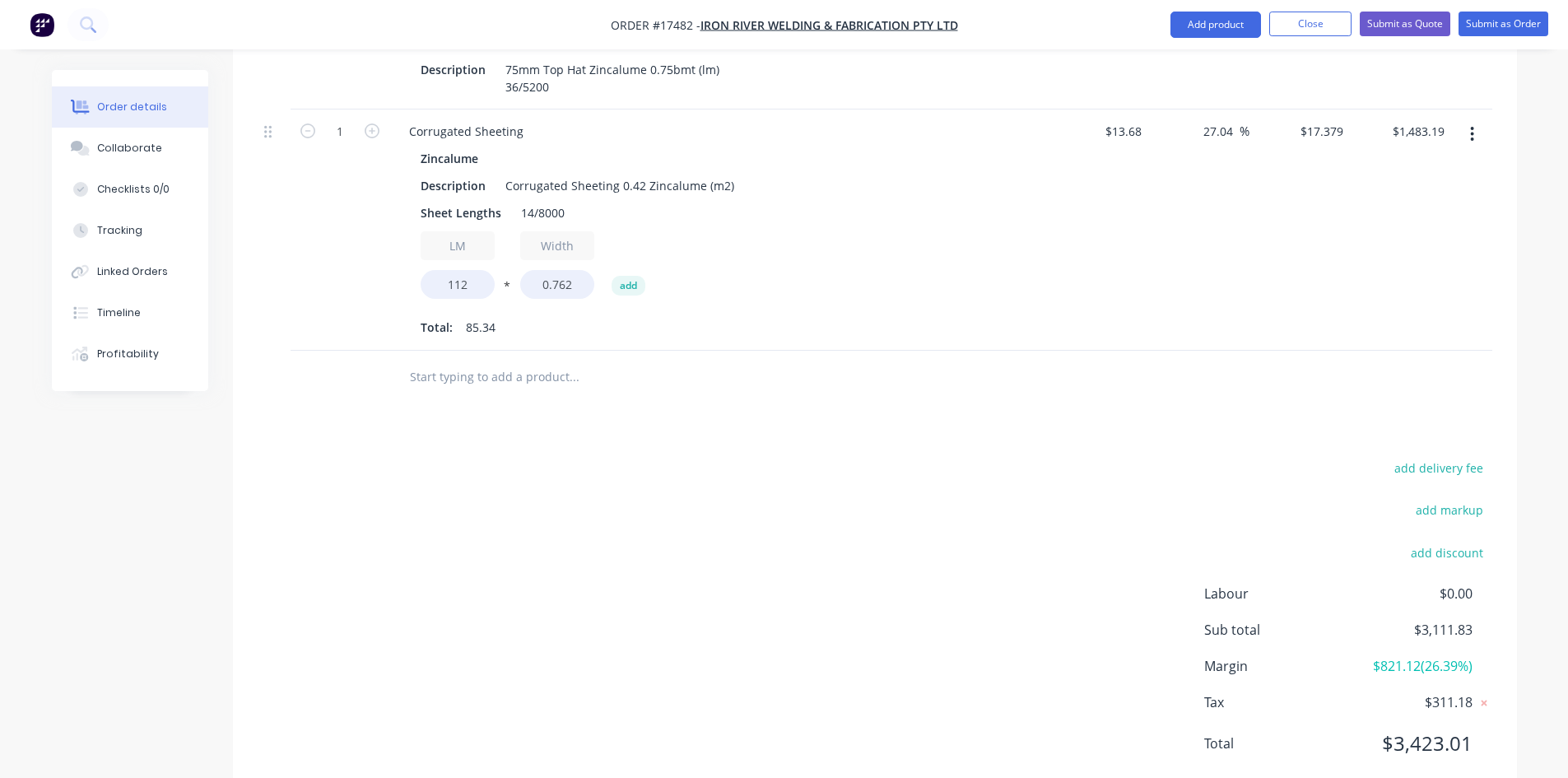
click at [446, 360] on input "text" at bounding box center [574, 376] width 329 height 33
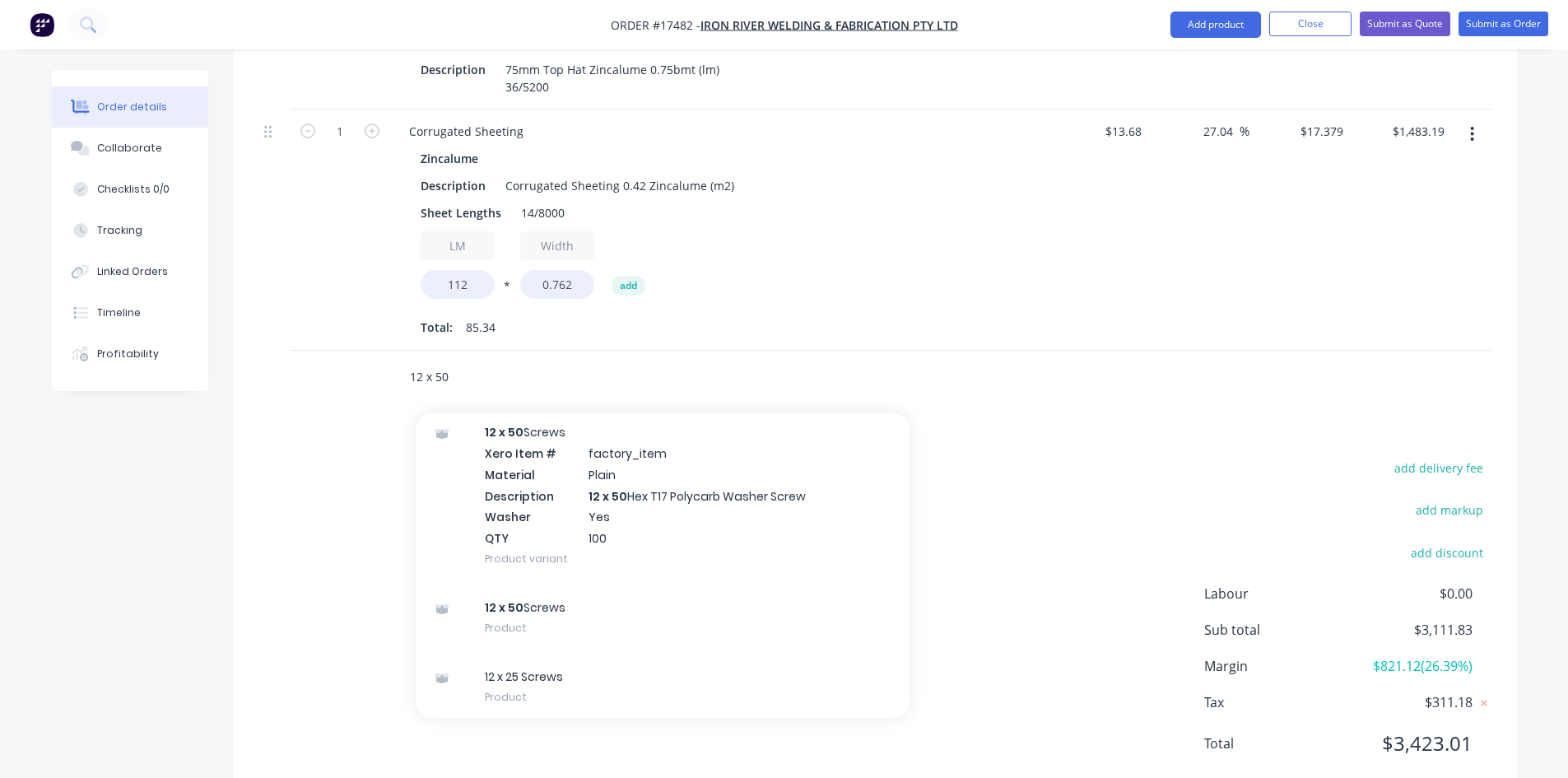
scroll to position [1988, 0]
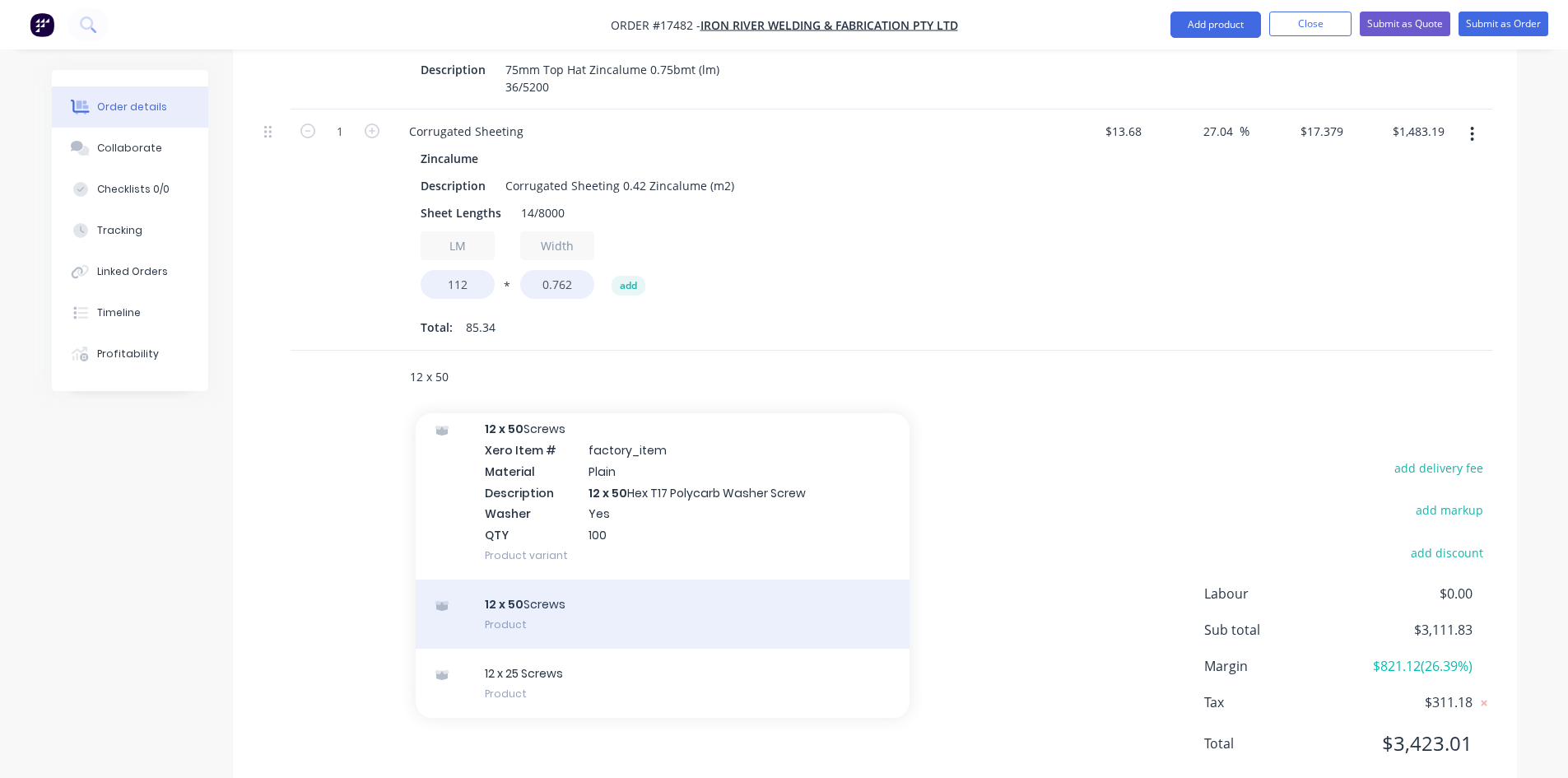
type input "12 x 50"
click at [579, 580] on div "12 x 50 Screws Product" at bounding box center [662, 614] width 494 height 69
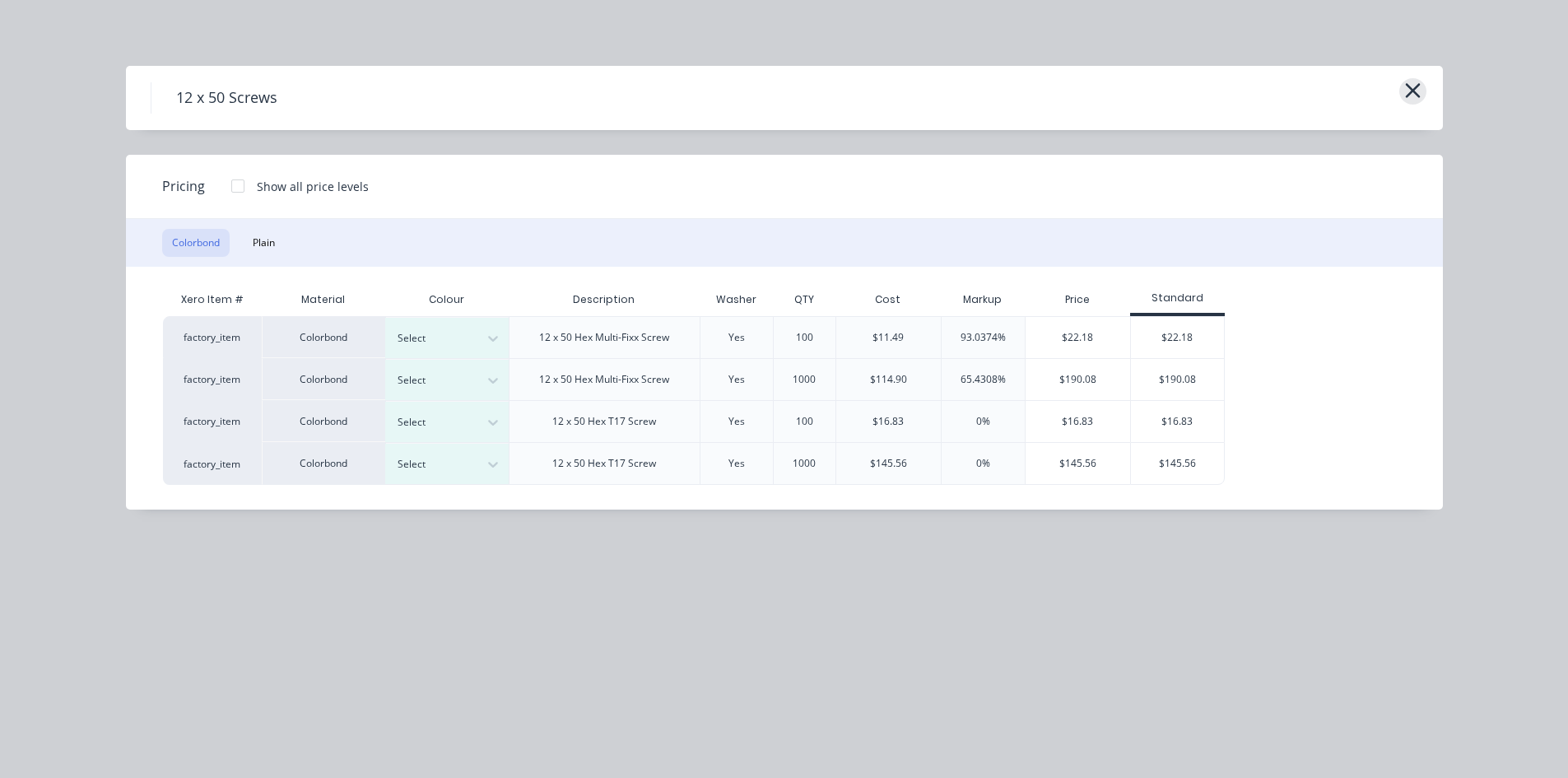
click at [1425, 87] on button "button" at bounding box center [1413, 91] width 27 height 26
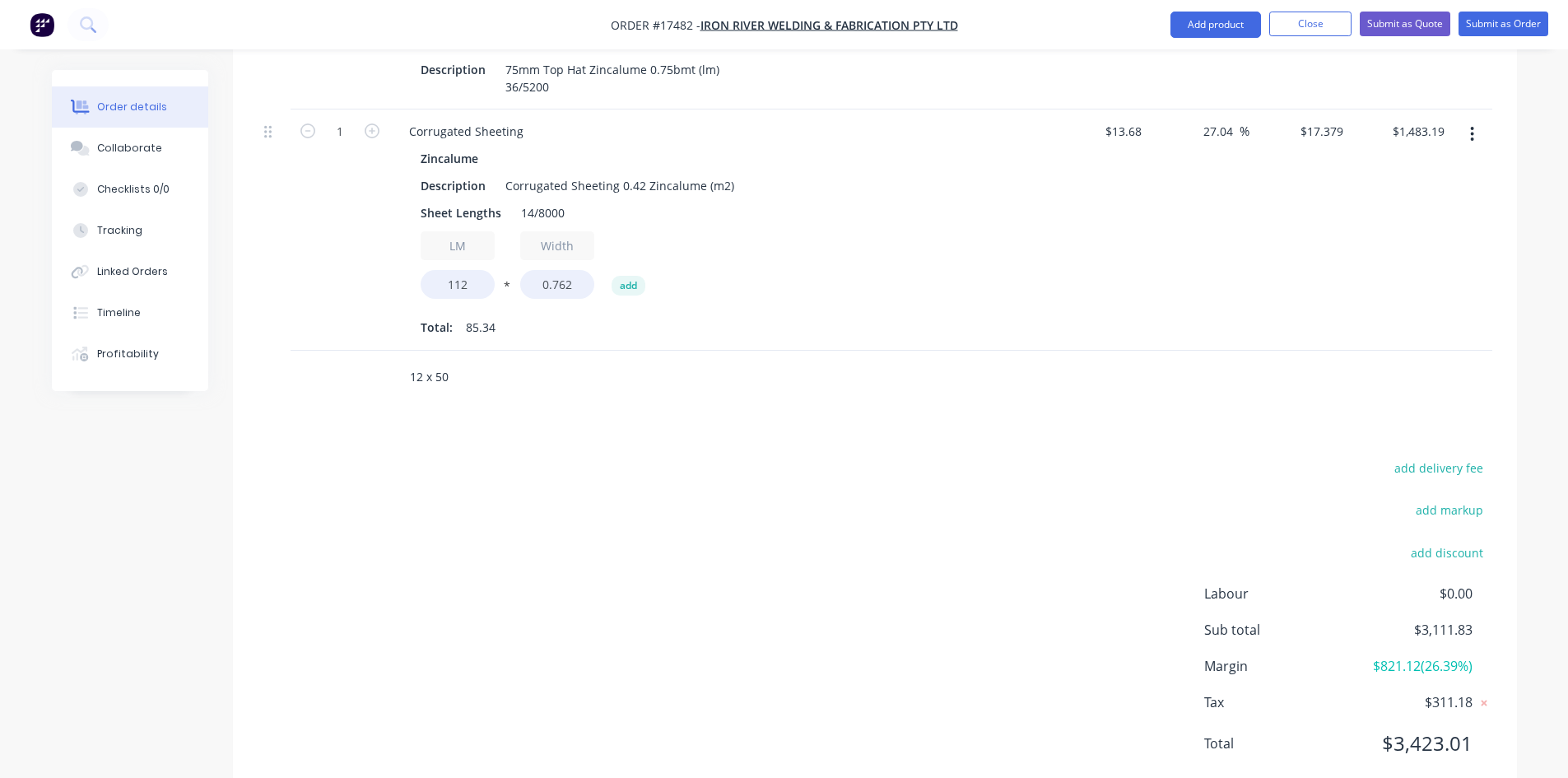
click at [446, 360] on input "12 x 50" at bounding box center [574, 376] width 329 height 33
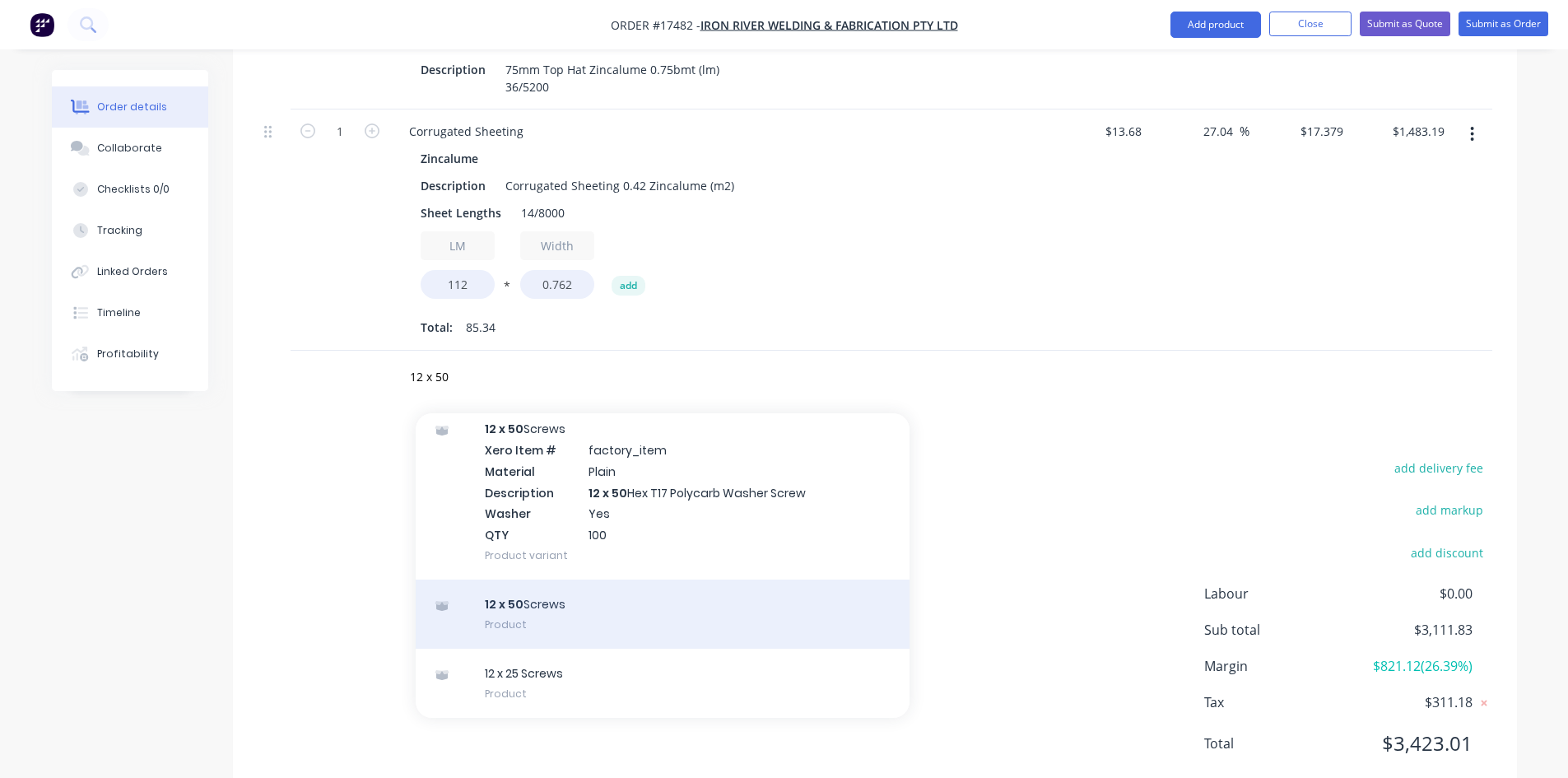
click at [529, 580] on div "12 x 50 Screws Product" at bounding box center [662, 614] width 494 height 69
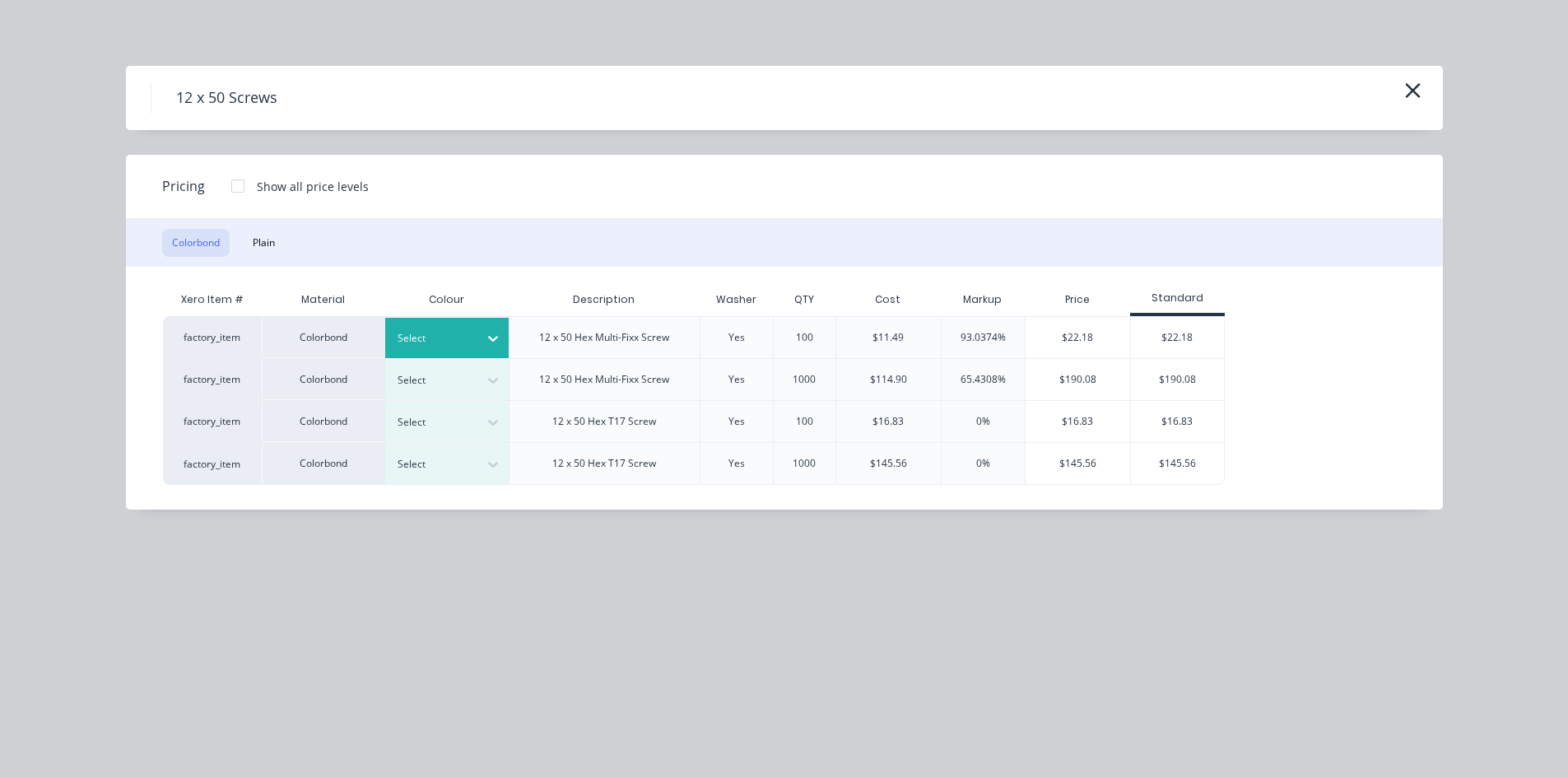
click at [483, 327] on div at bounding box center [493, 338] width 30 height 26
click at [272, 242] on button "Plain" at bounding box center [264, 242] width 42 height 28
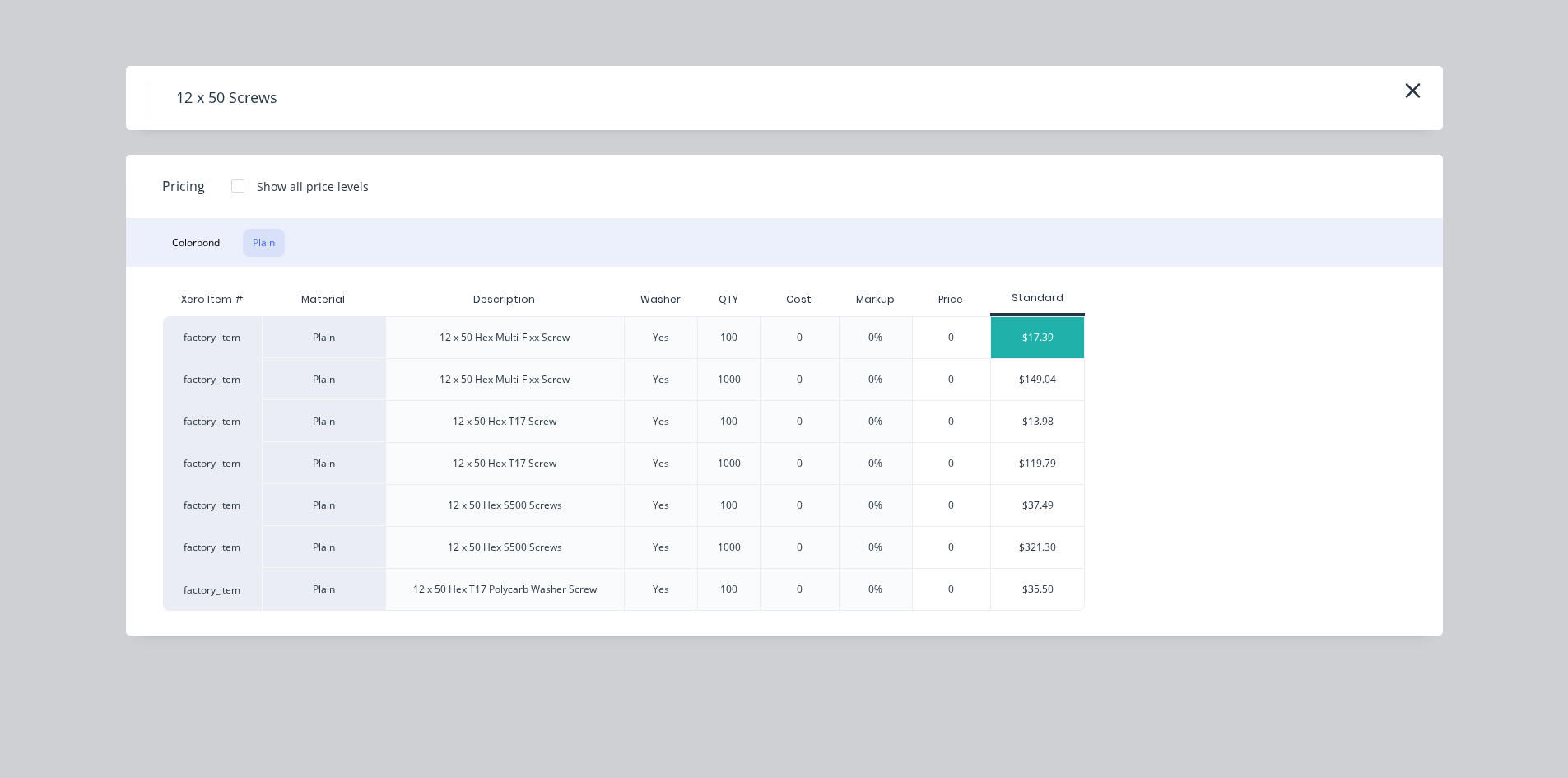
click at [1058, 335] on div "$17.39" at bounding box center [1038, 338] width 93 height 41
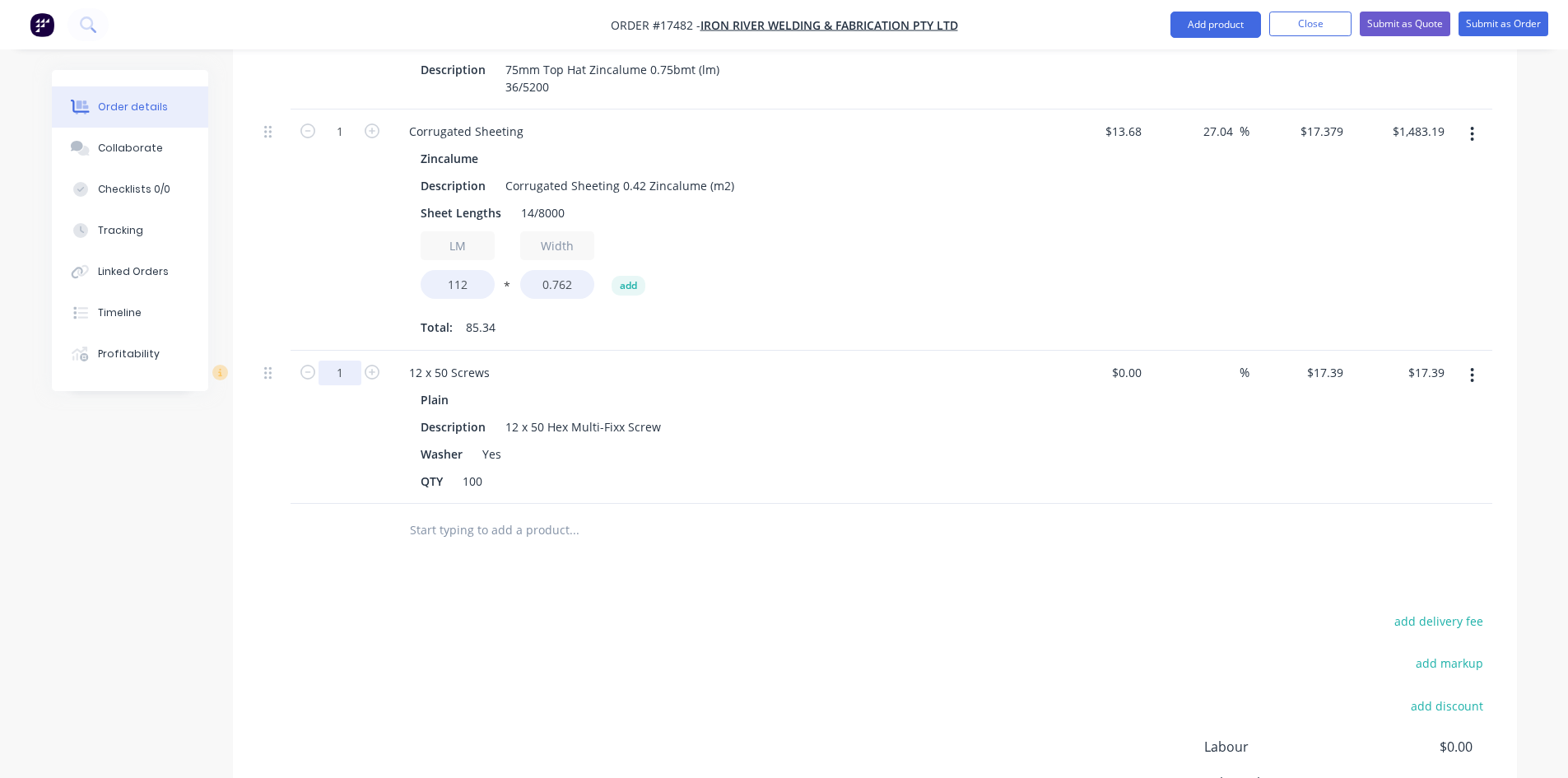
click at [354, 51] on input "1" at bounding box center [340, 39] width 43 height 24
type input "5"
type input "$86.95"
click at [785, 518] on div "Drawings Add drawing Products Show / Hide columns Add product Qty Cost Markup P…" at bounding box center [875, 409] width 1284 height 1087
click at [425, 514] on input "text" at bounding box center [574, 530] width 329 height 33
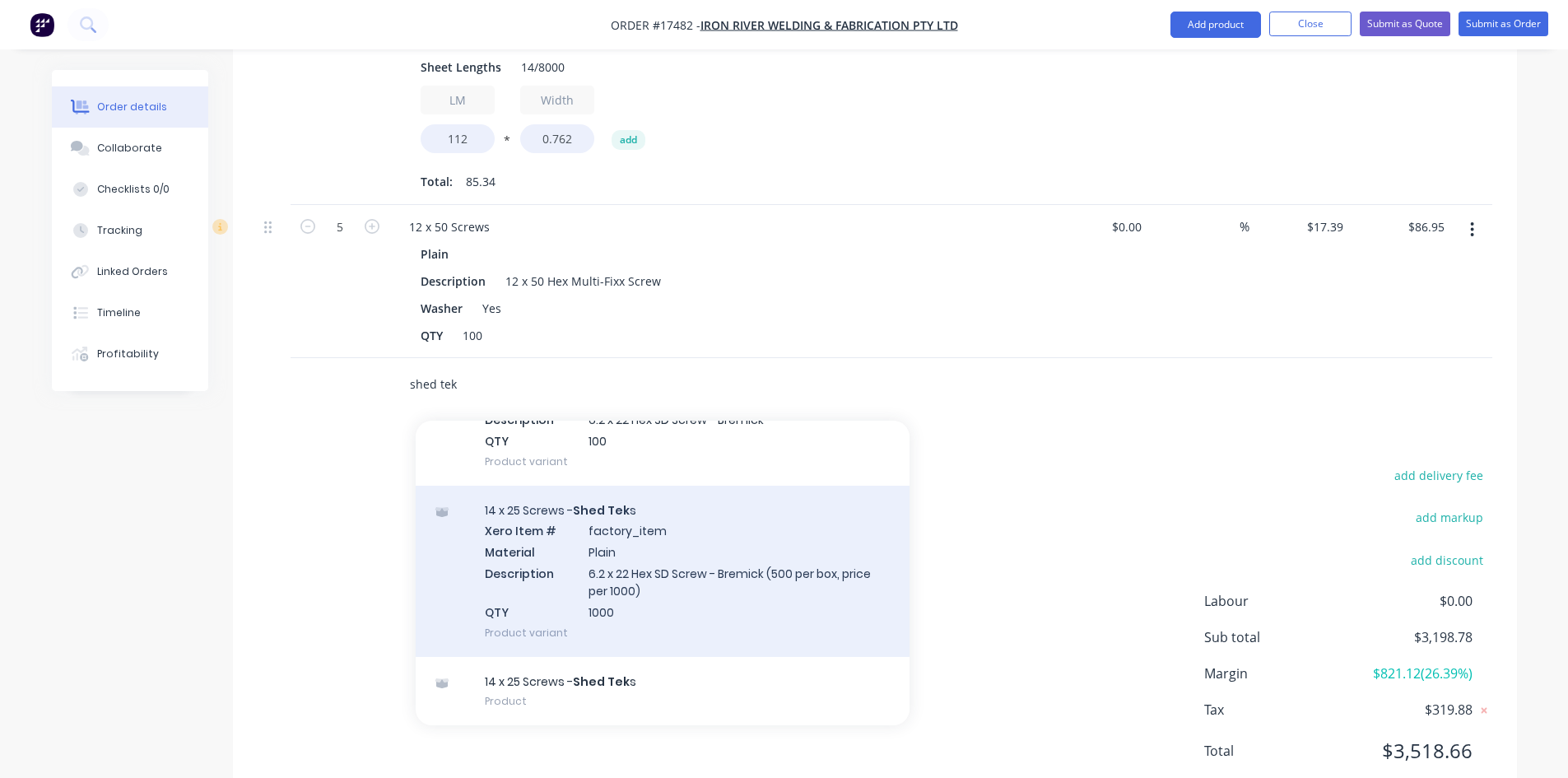
scroll to position [916, 0]
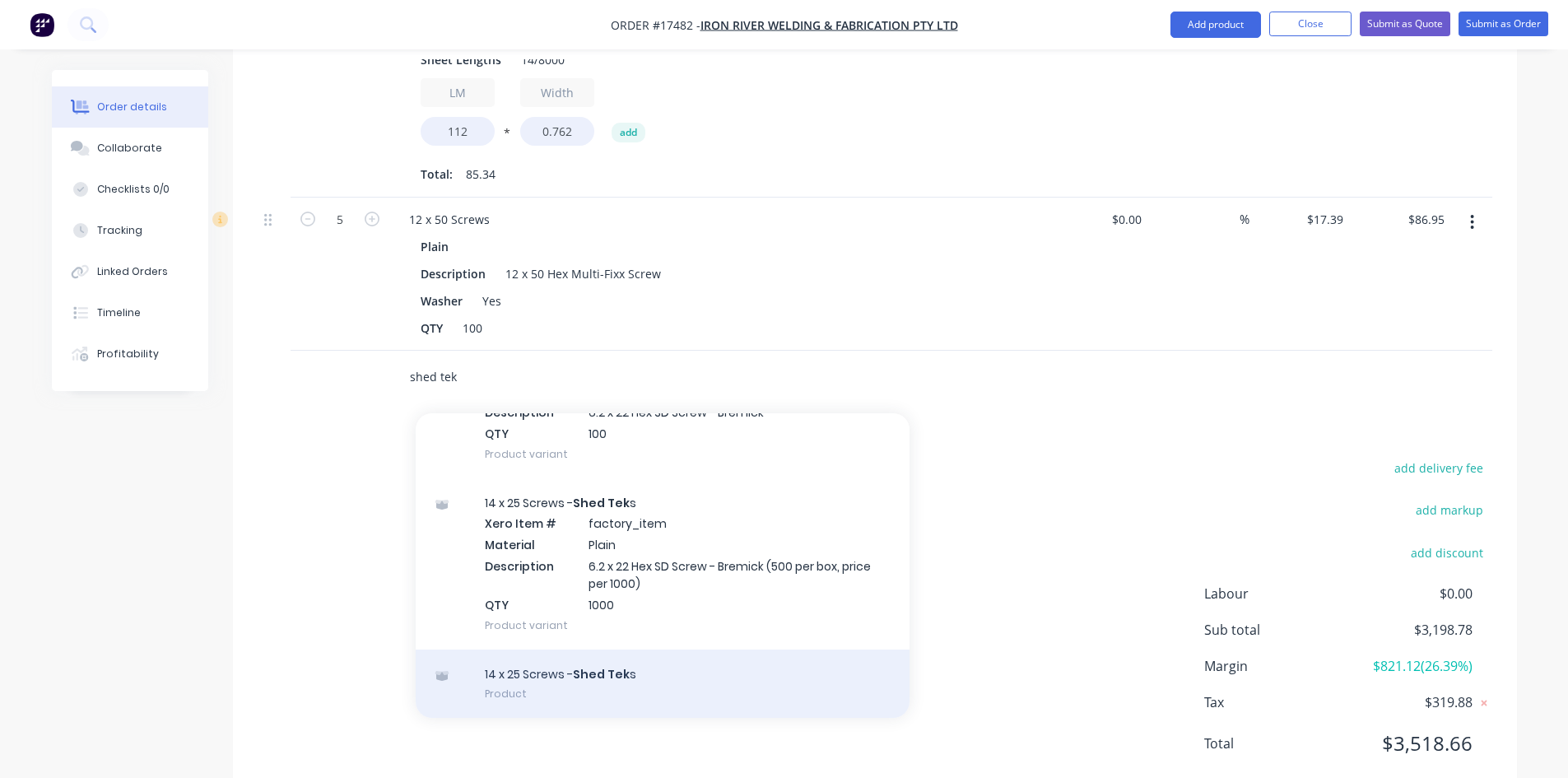
type input "shed tek"
click at [622, 650] on div "14 x 25 Screws - Shed Tek s Product" at bounding box center [662, 684] width 494 height 69
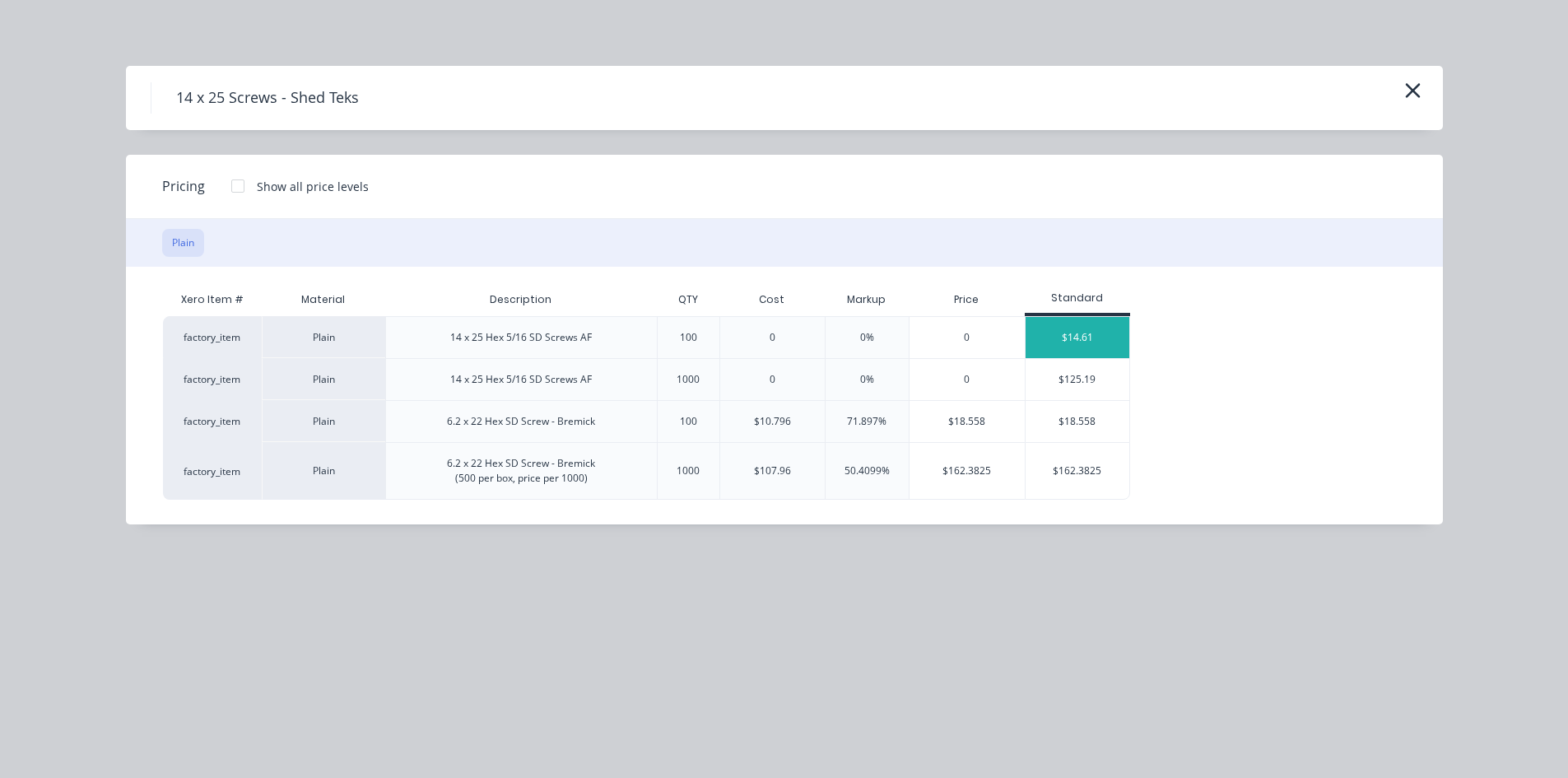
scroll to position [33305, 0]
click at [1101, 423] on div "$18.558" at bounding box center [1078, 421] width 104 height 41
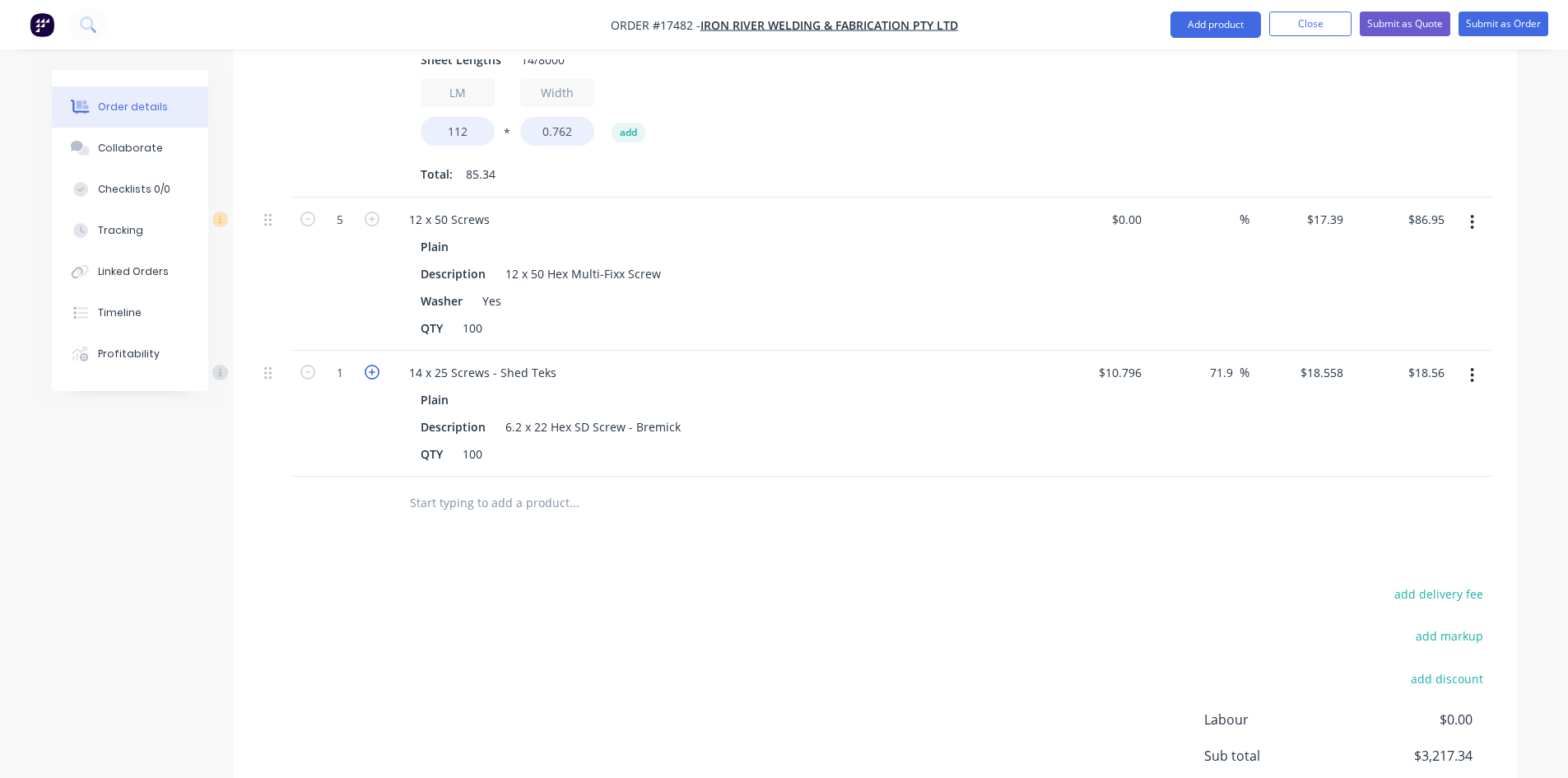
click at [375, 365] on icon "button" at bounding box center [372, 372] width 15 height 15
type input "2"
type input "$37.12"
click at [692, 583] on div "add delivery fee add markup add discount Labour $0.00 Sub total $3,235.90 Margi…" at bounding box center [874, 742] width 1235 height 318
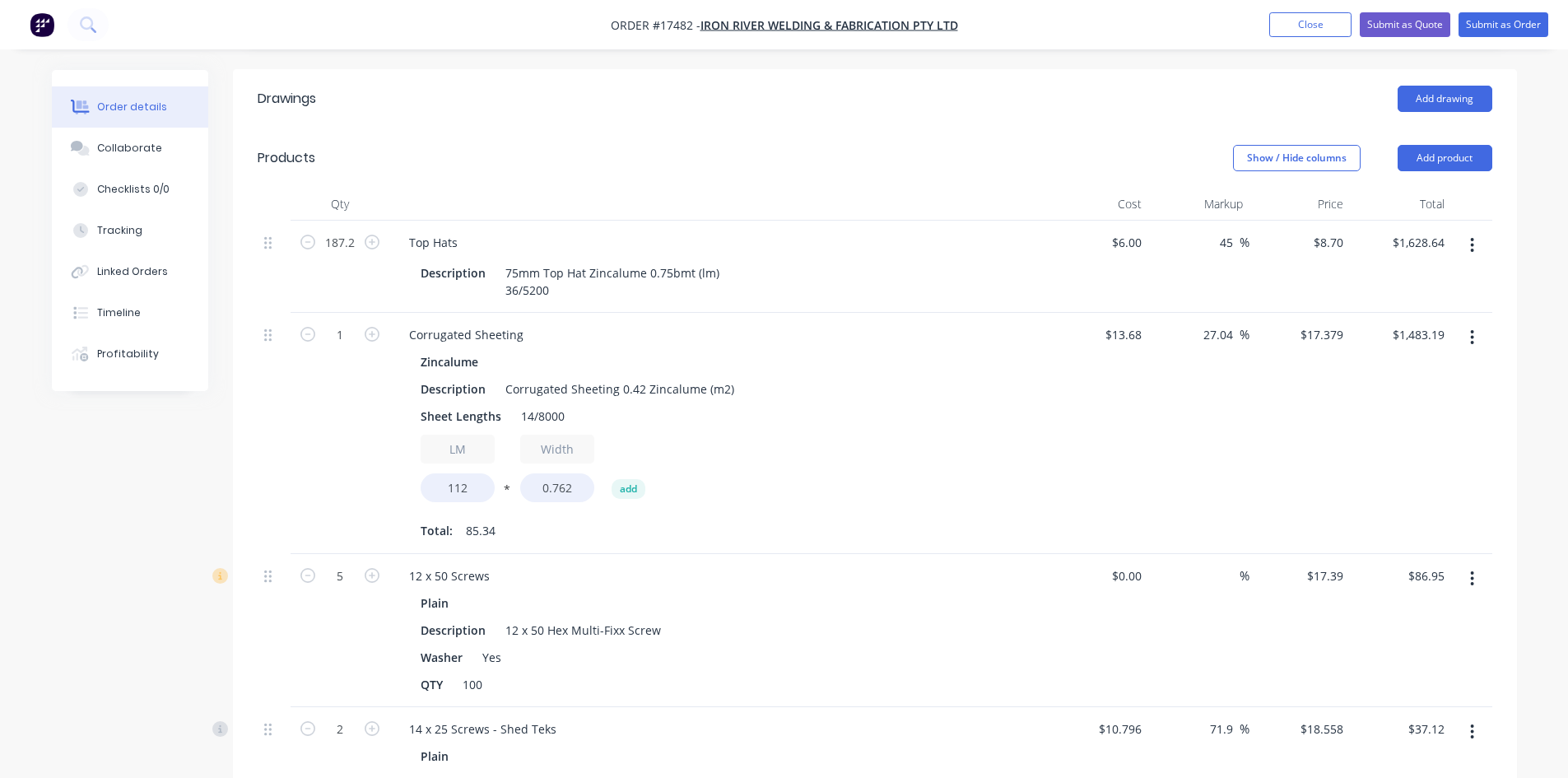
scroll to position [548, 0]
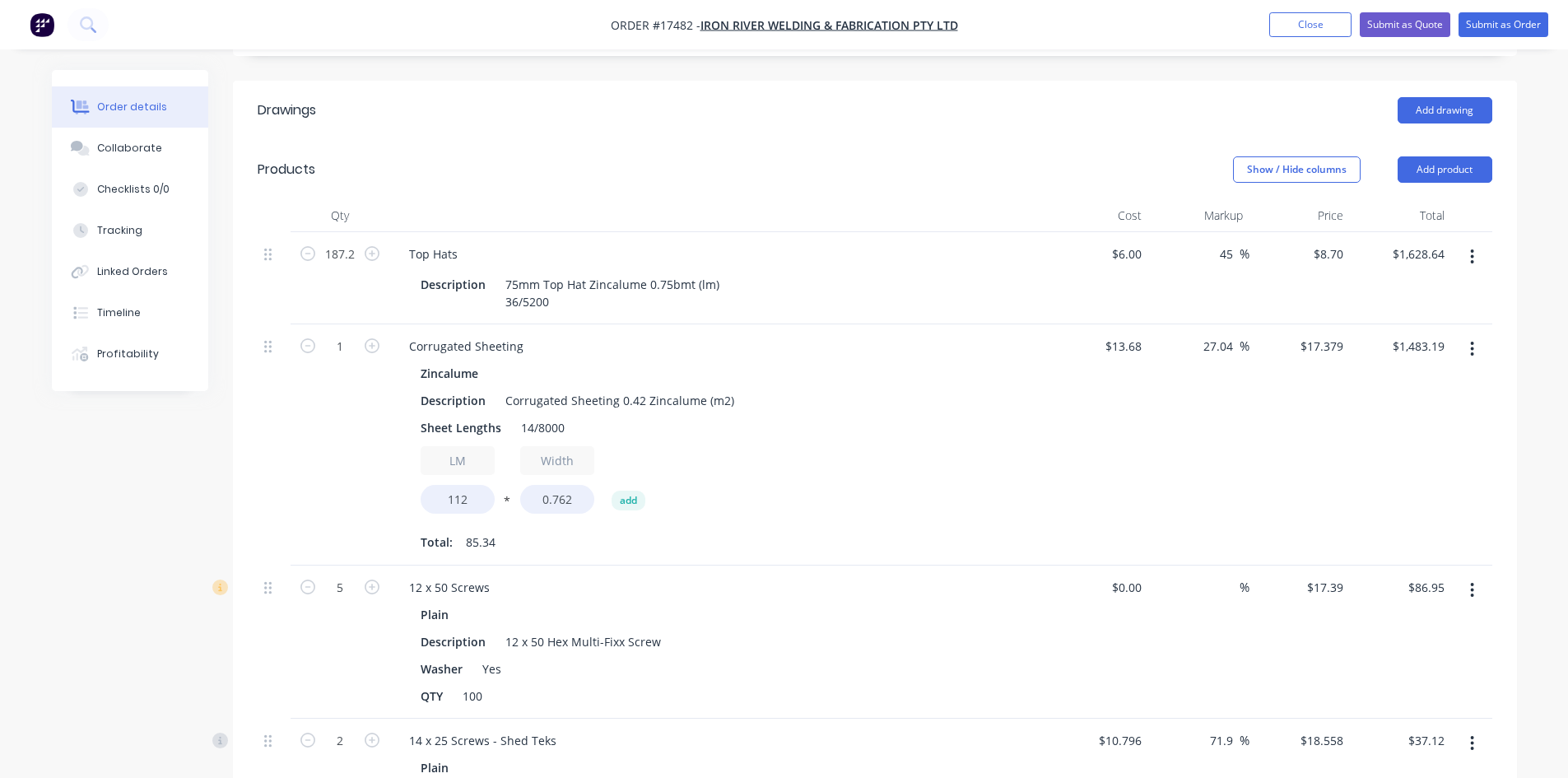
click at [1143, 156] on div "Show / Hide columns Add product" at bounding box center [1006, 169] width 972 height 26
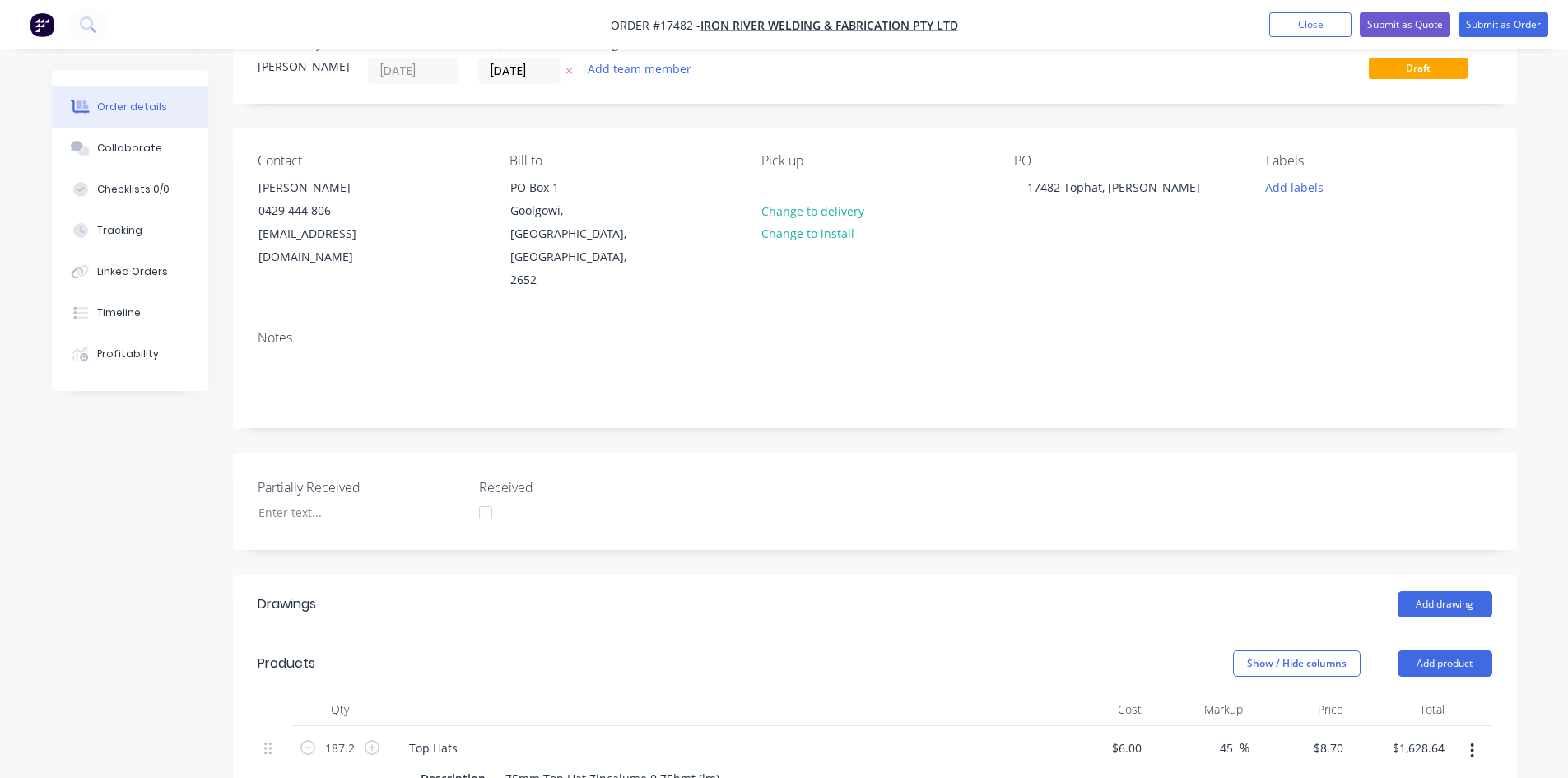
scroll to position [0, 0]
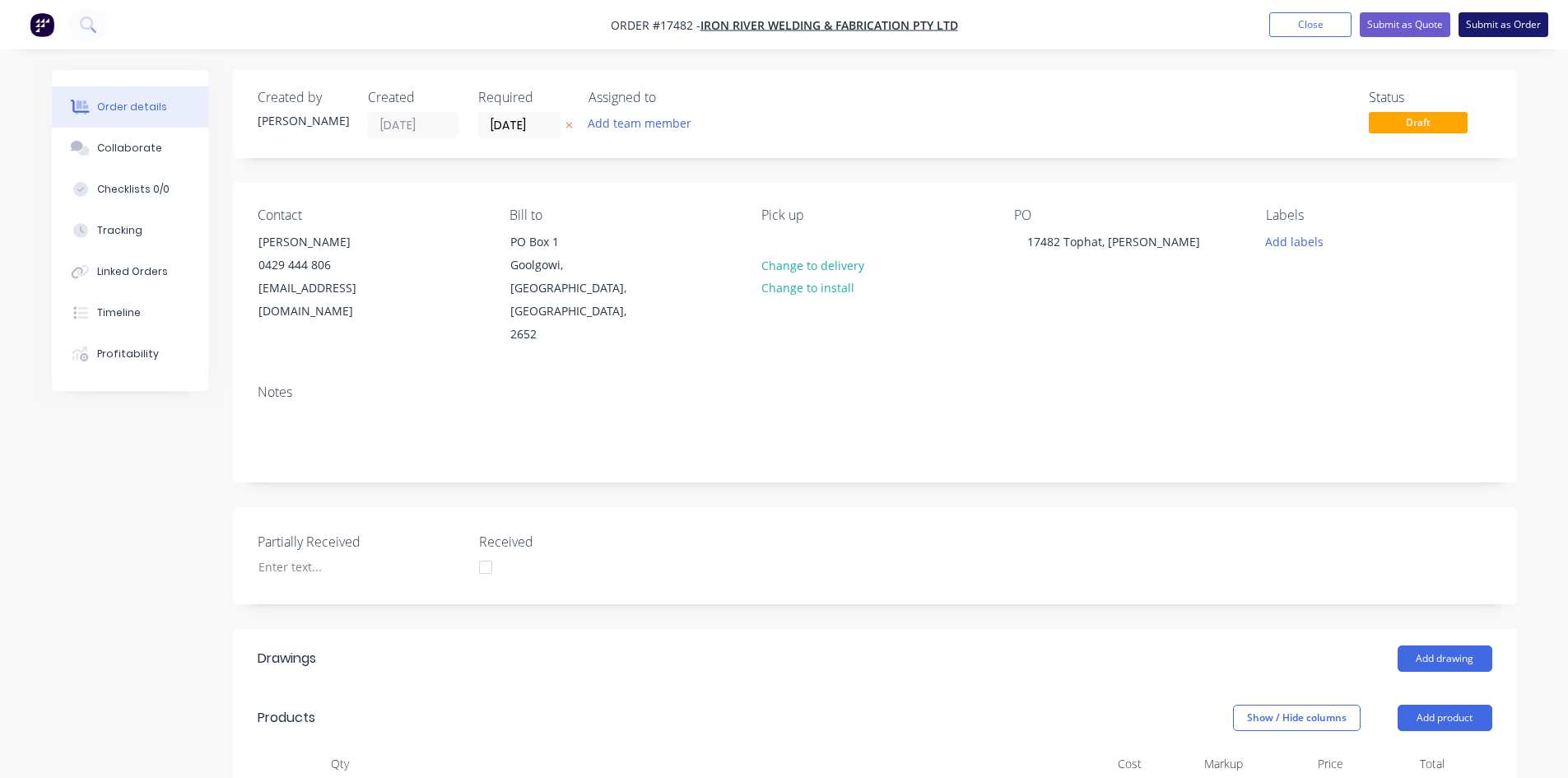
click at [1509, 22] on button "Submit as Order" at bounding box center [1504, 24] width 89 height 24
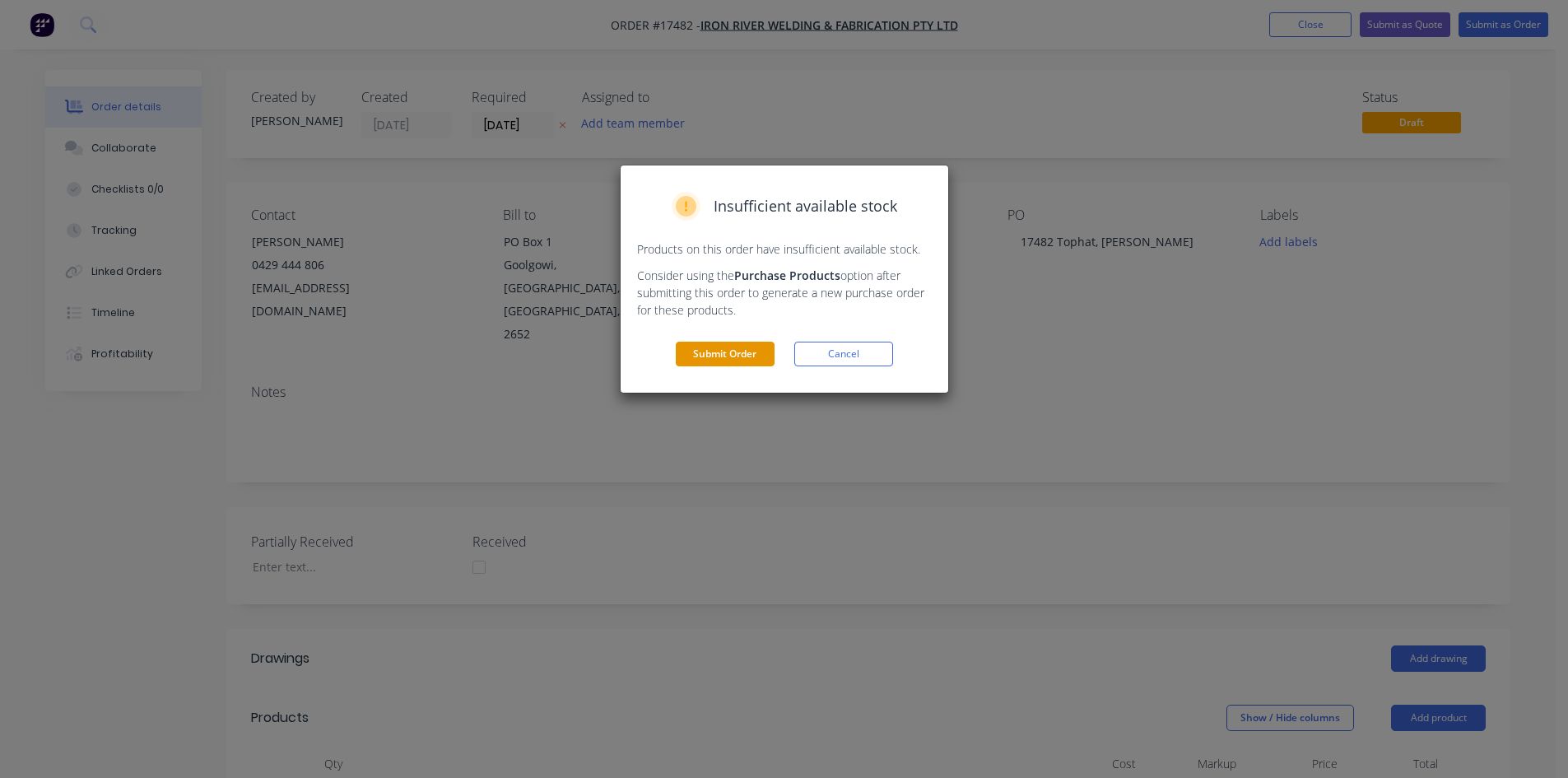
click at [749, 355] on button "Submit Order" at bounding box center [725, 354] width 99 height 24
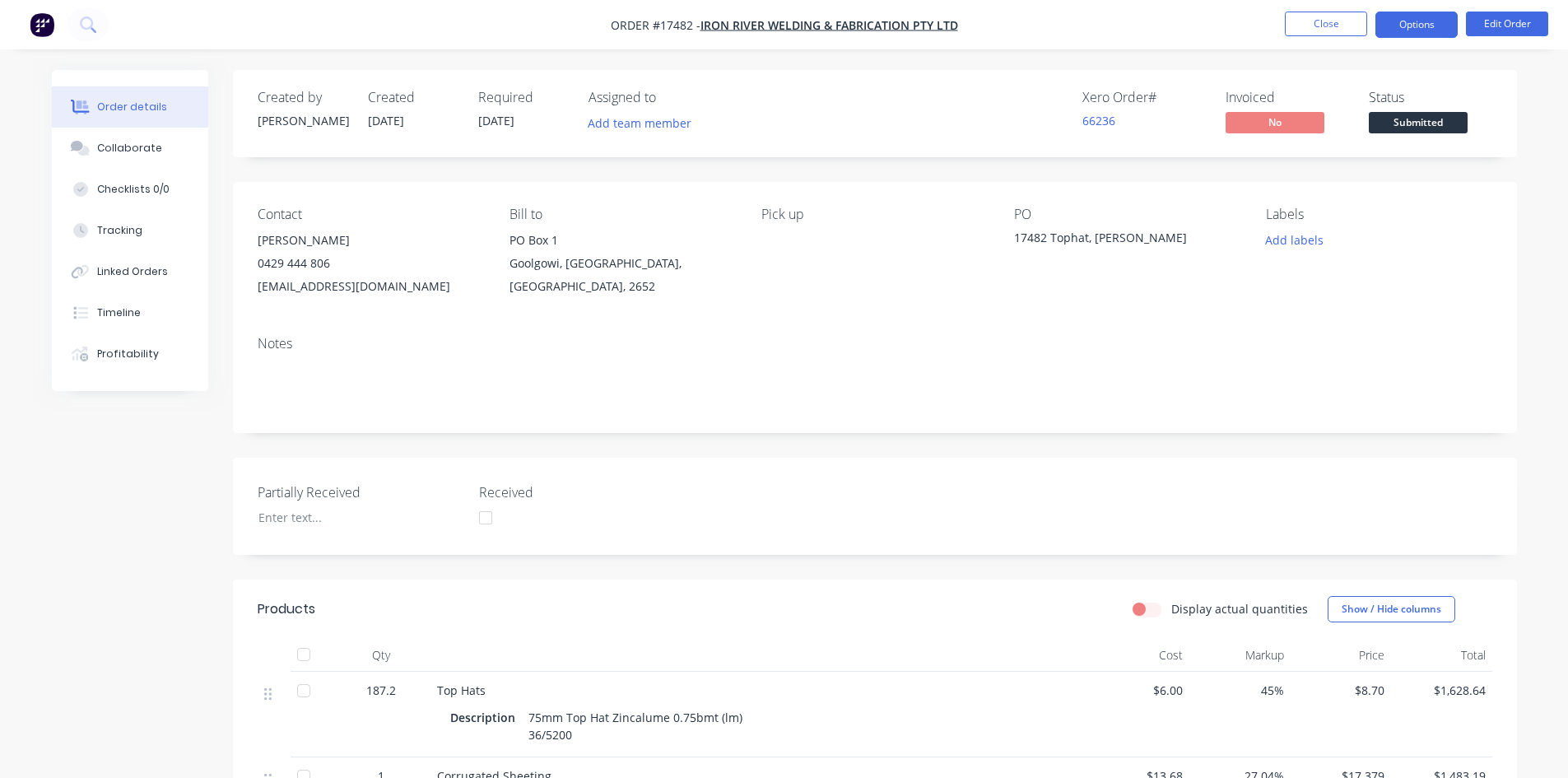
click at [1423, 19] on button "Options" at bounding box center [1417, 24] width 83 height 26
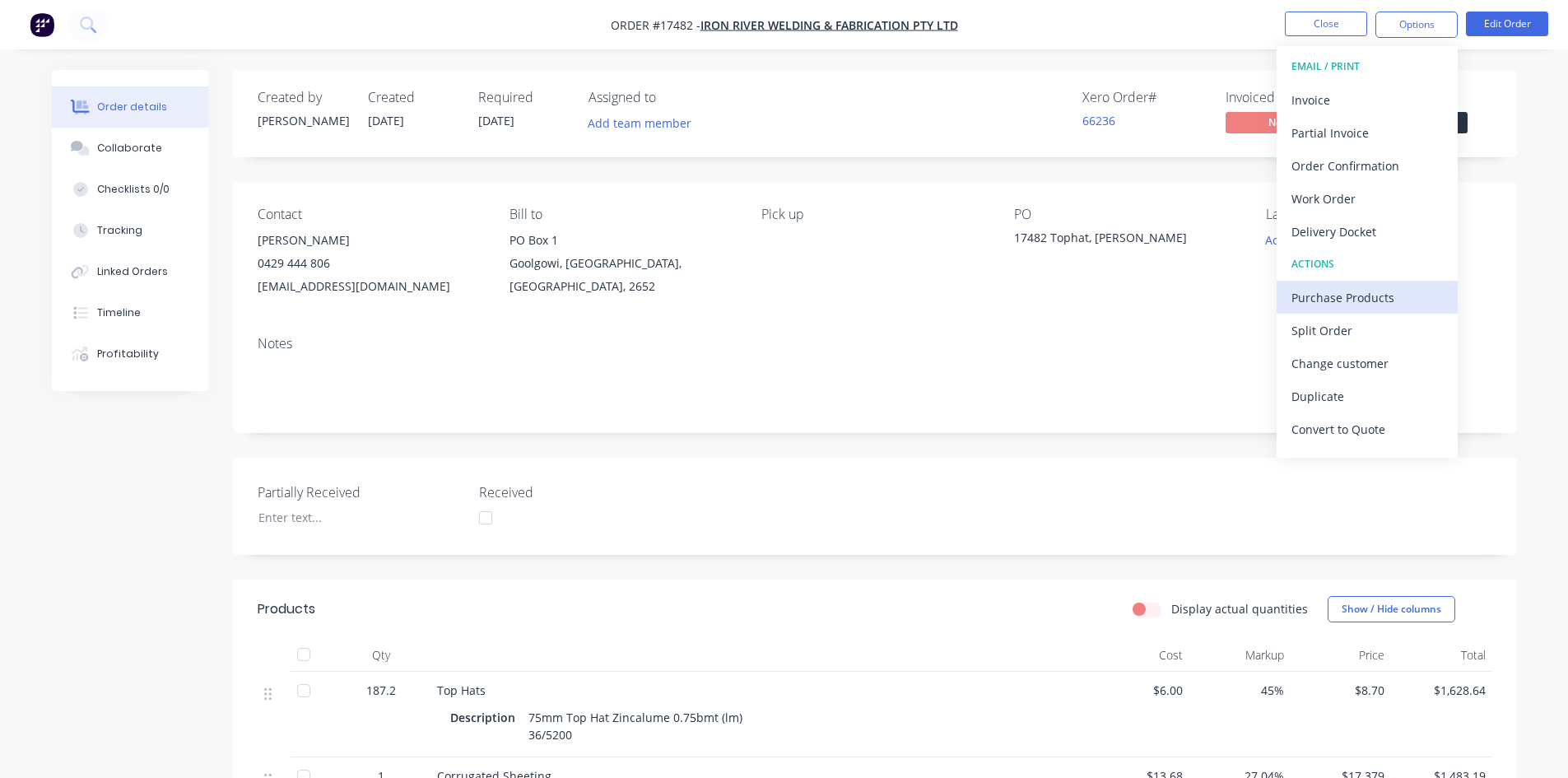
click at [1369, 295] on div "Purchase Products" at bounding box center [1368, 298] width 152 height 24
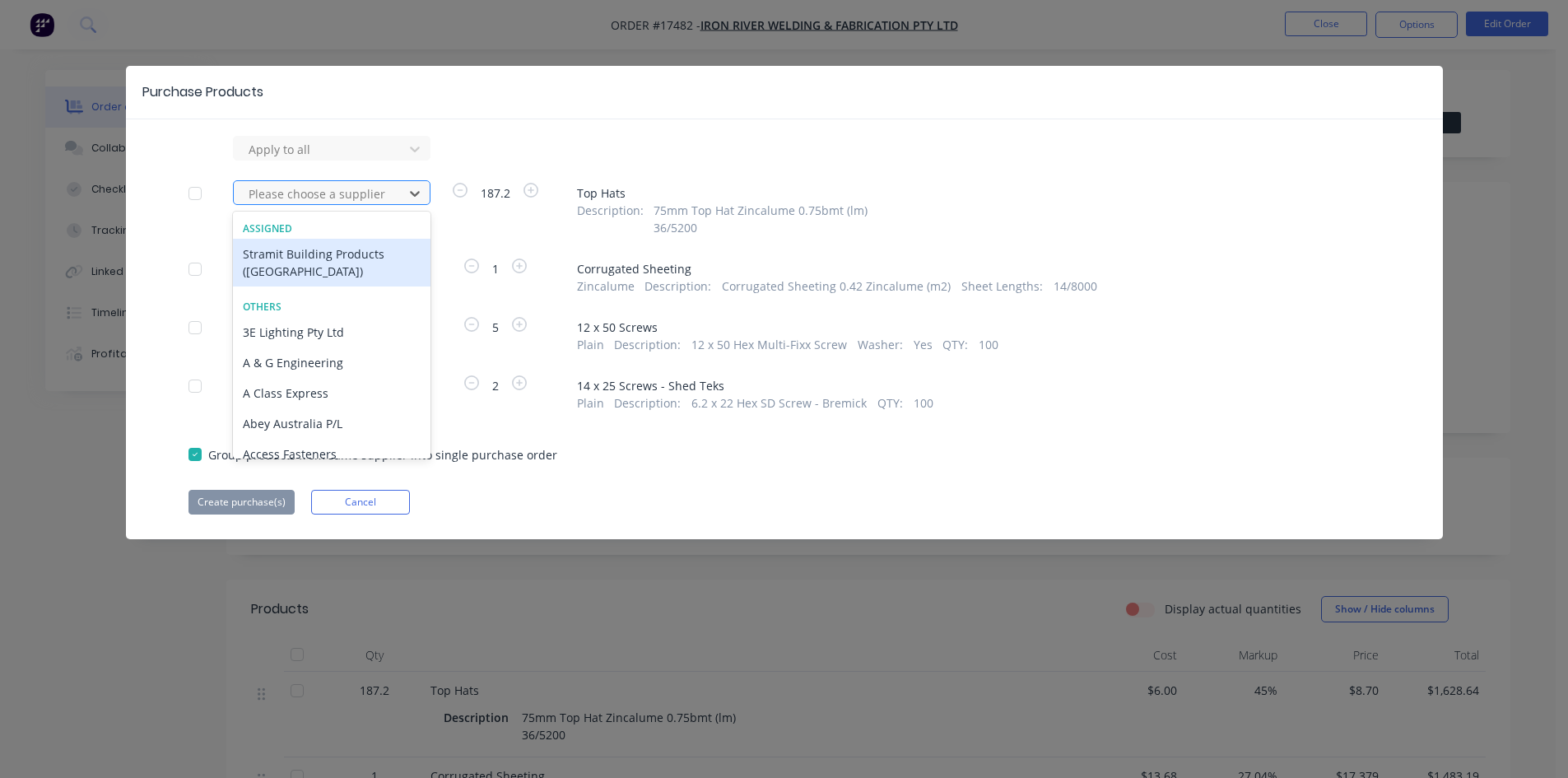
click at [391, 192] on div at bounding box center [322, 194] width 149 height 20
click at [325, 201] on div at bounding box center [322, 194] width 149 height 20
type input "metroll"
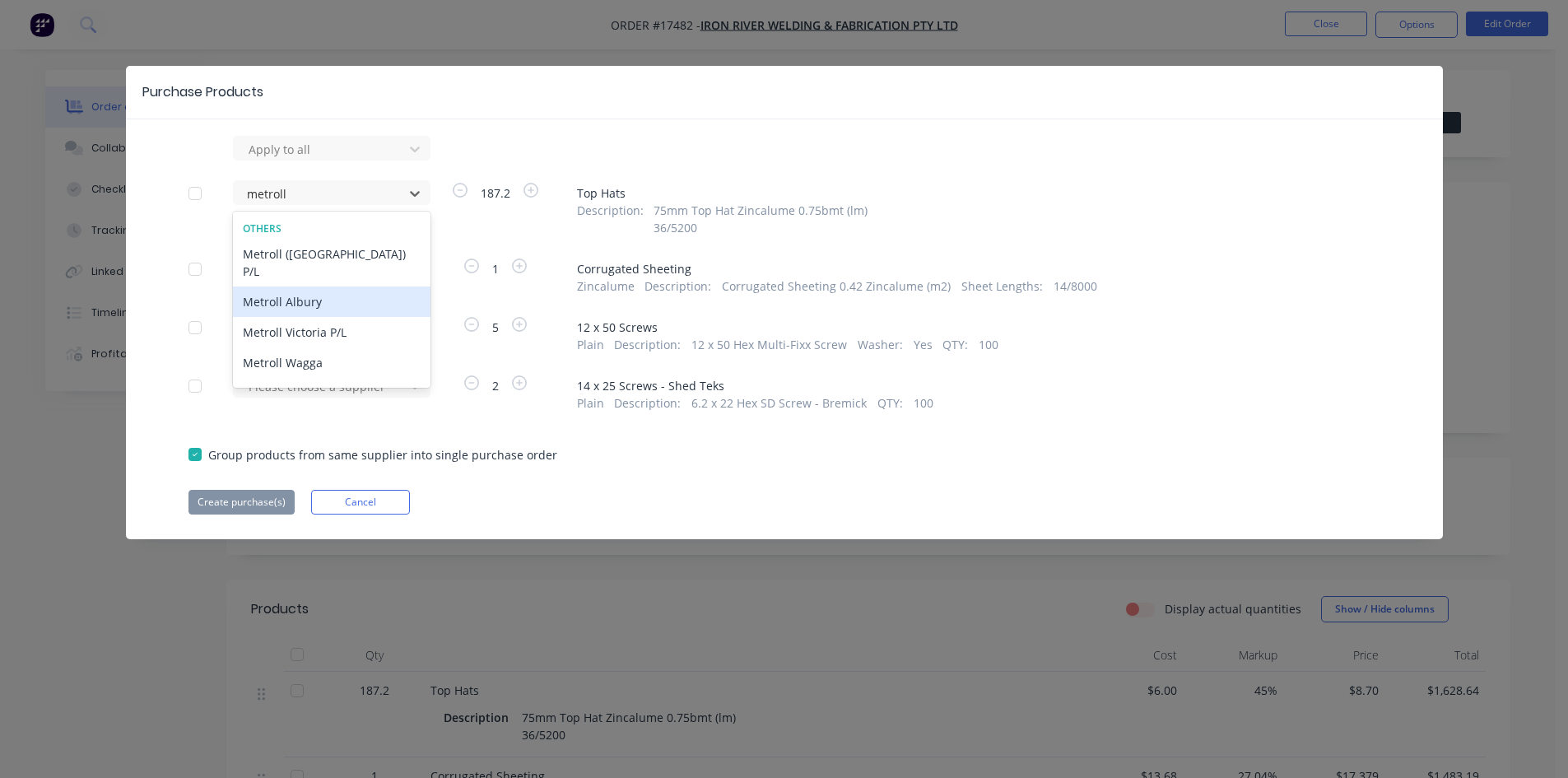
click at [320, 286] on div "Metroll Albury" at bounding box center [332, 301] width 197 height 30
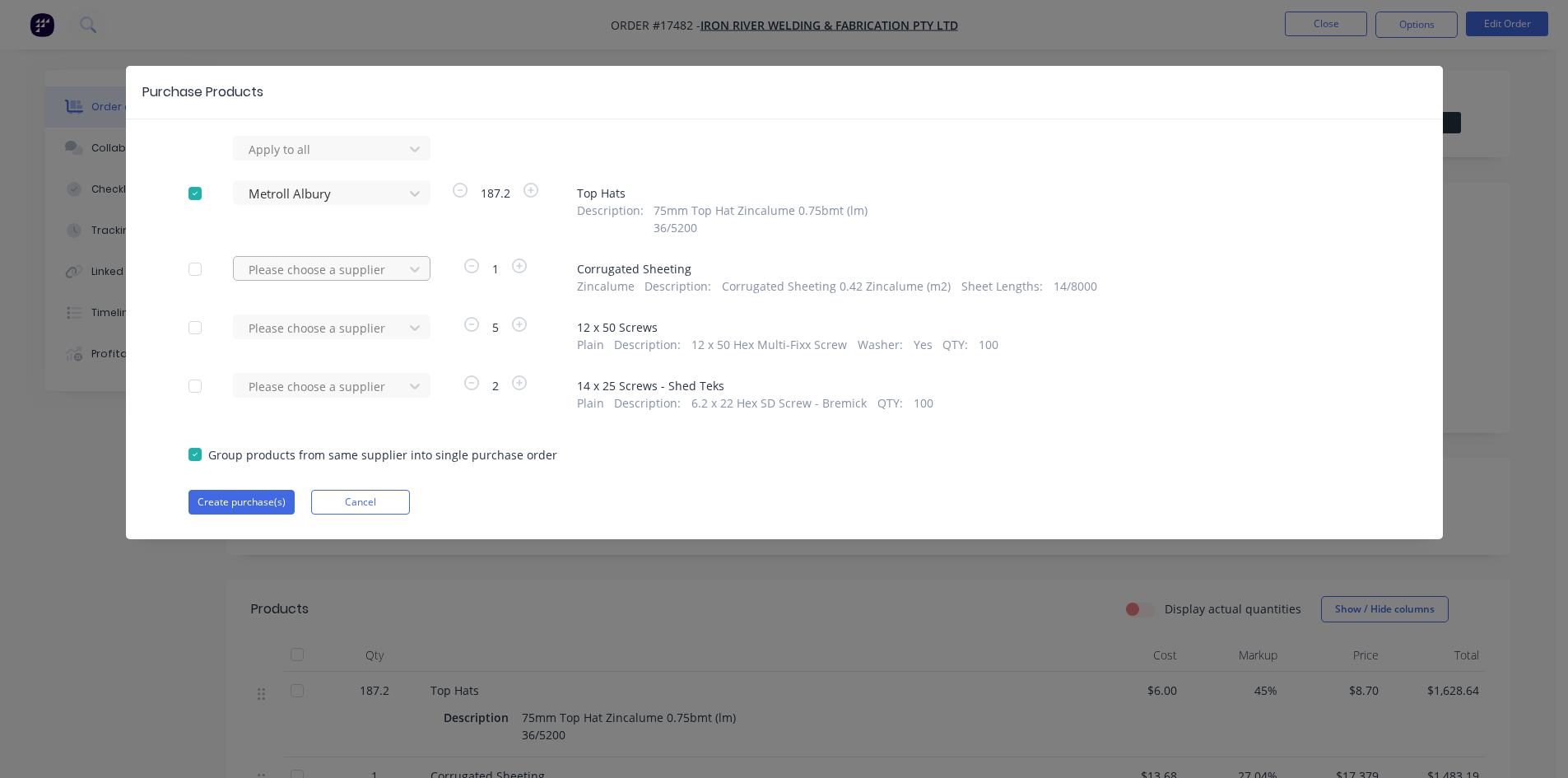
click at [338, 159] on div at bounding box center [322, 149] width 149 height 20
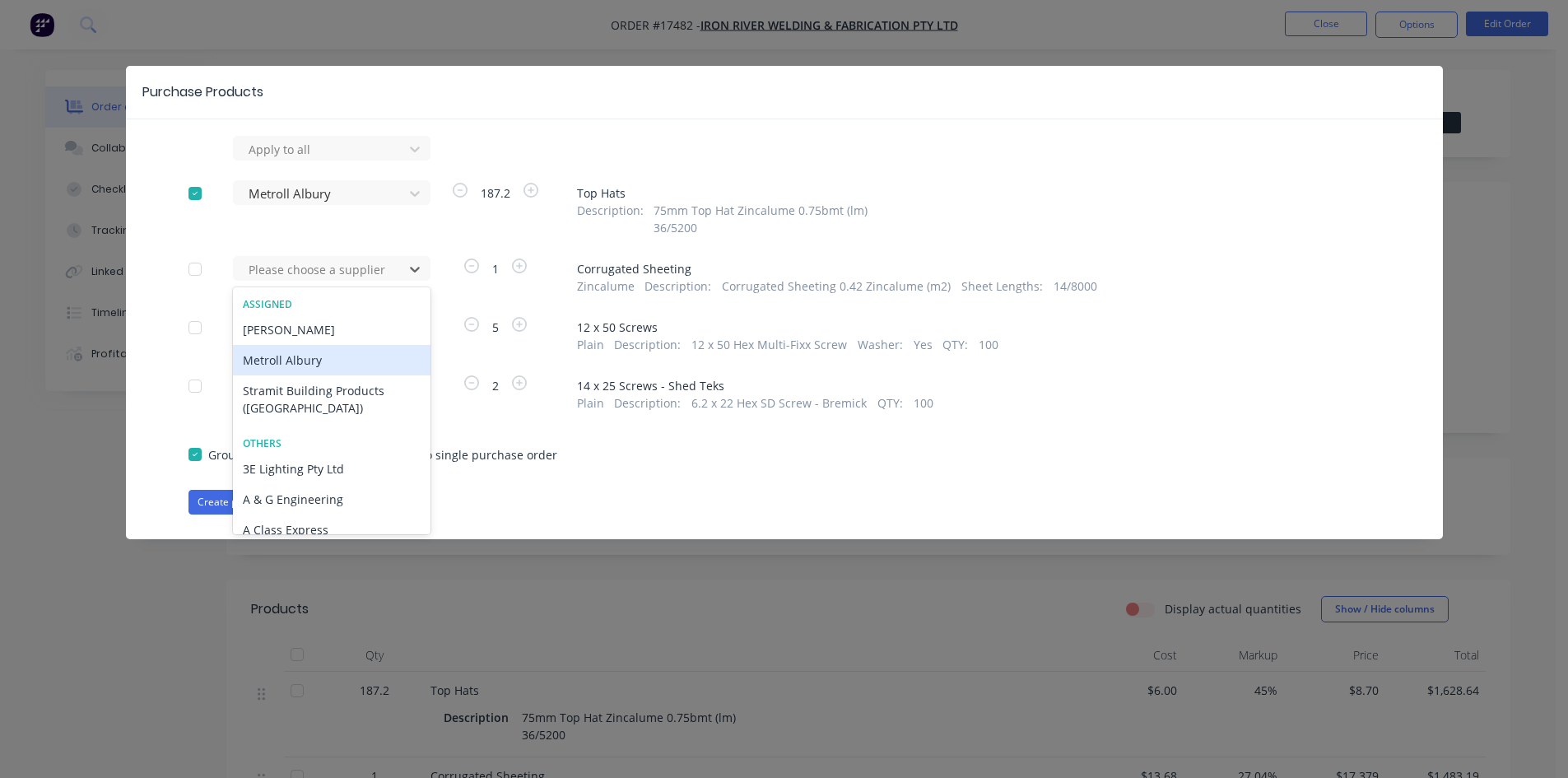
click at [310, 355] on div "Metroll Albury" at bounding box center [332, 360] width 197 height 30
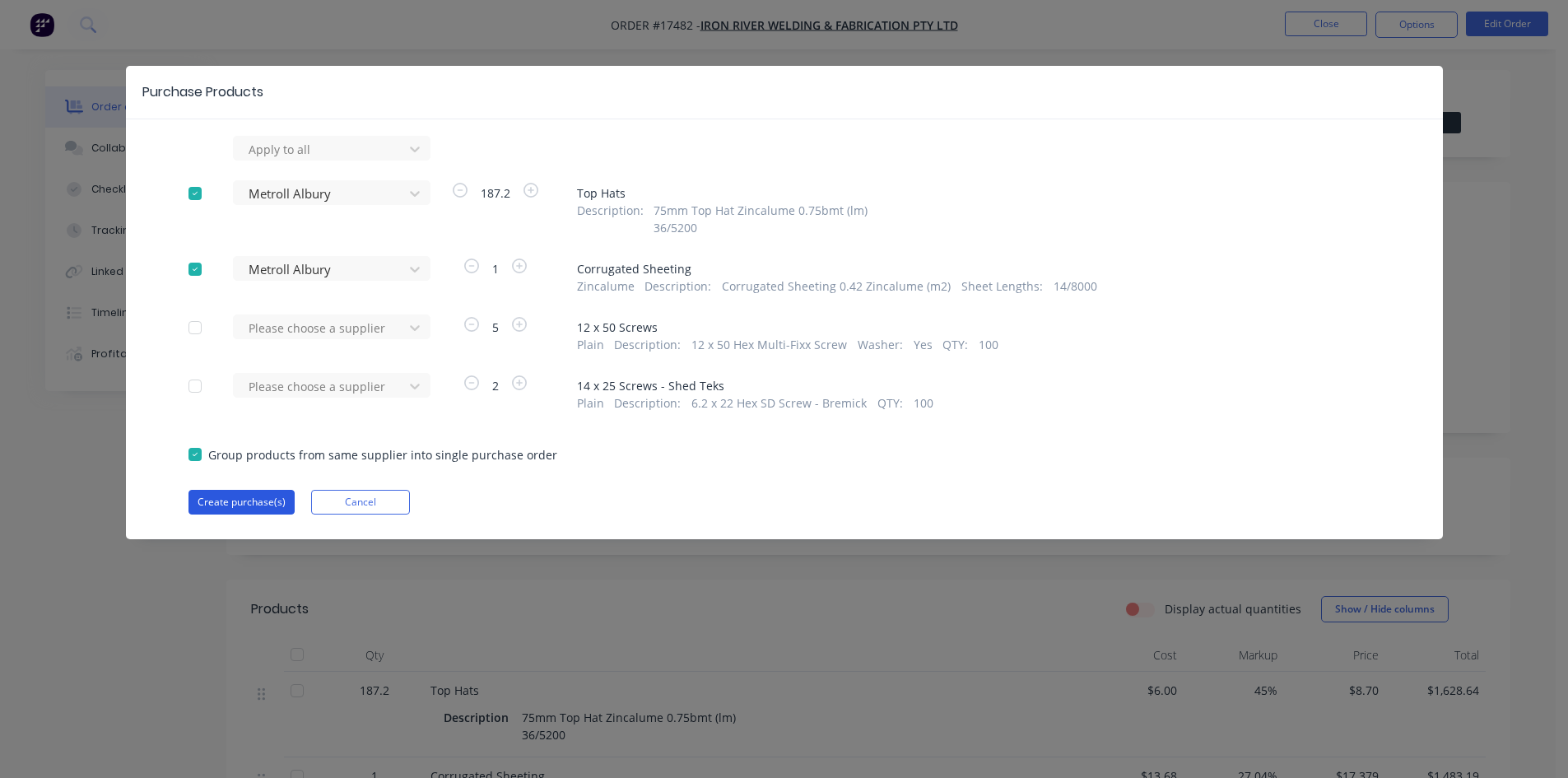
click at [231, 500] on button "Create purchase(s)" at bounding box center [241, 501] width 106 height 24
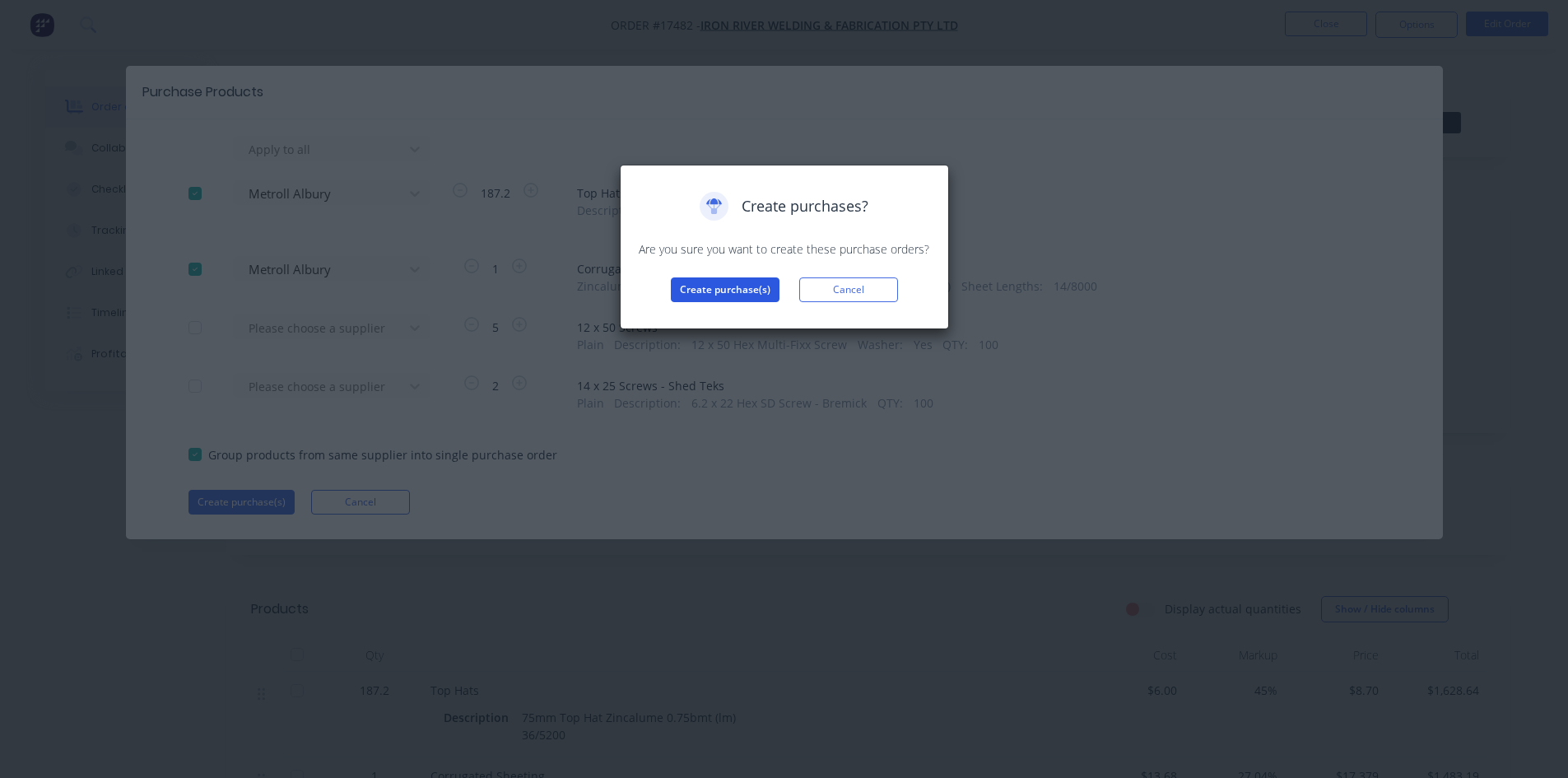
click at [740, 290] on button "Create purchase(s)" at bounding box center [725, 289] width 109 height 24
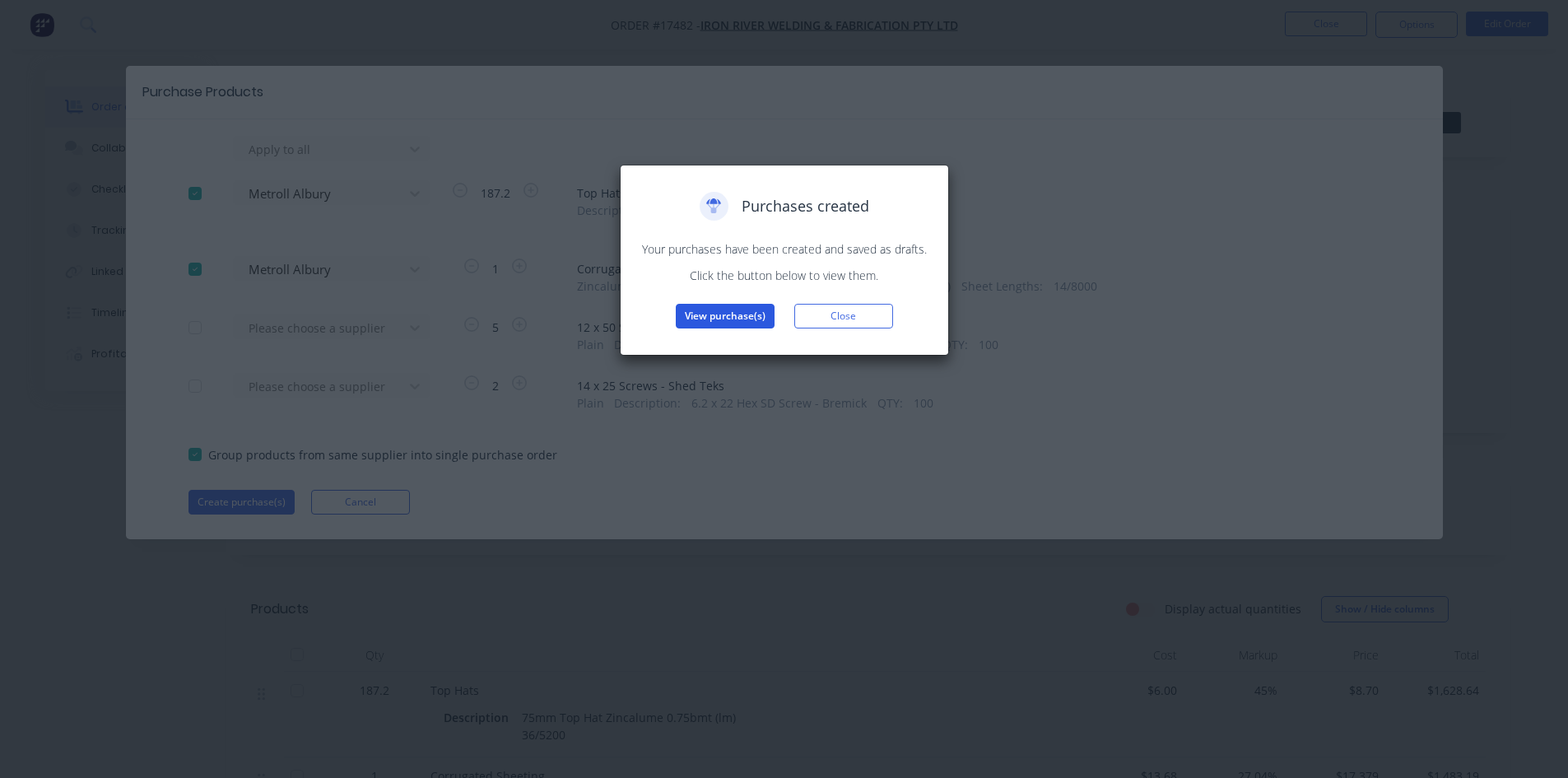
click at [750, 314] on button "View purchase(s)" at bounding box center [725, 316] width 99 height 24
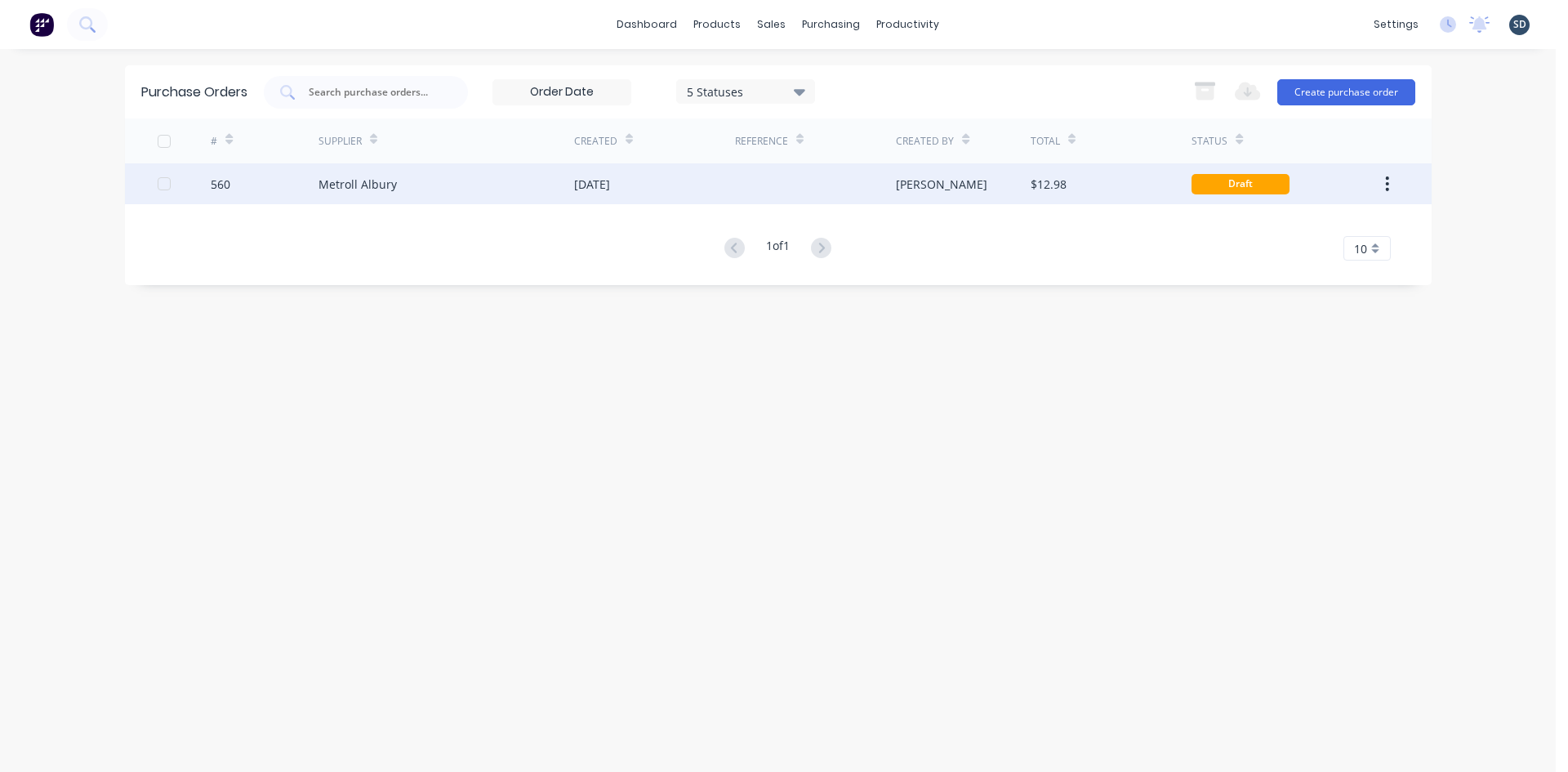
click at [703, 188] on div "[DATE]" at bounding box center [655, 183] width 161 height 41
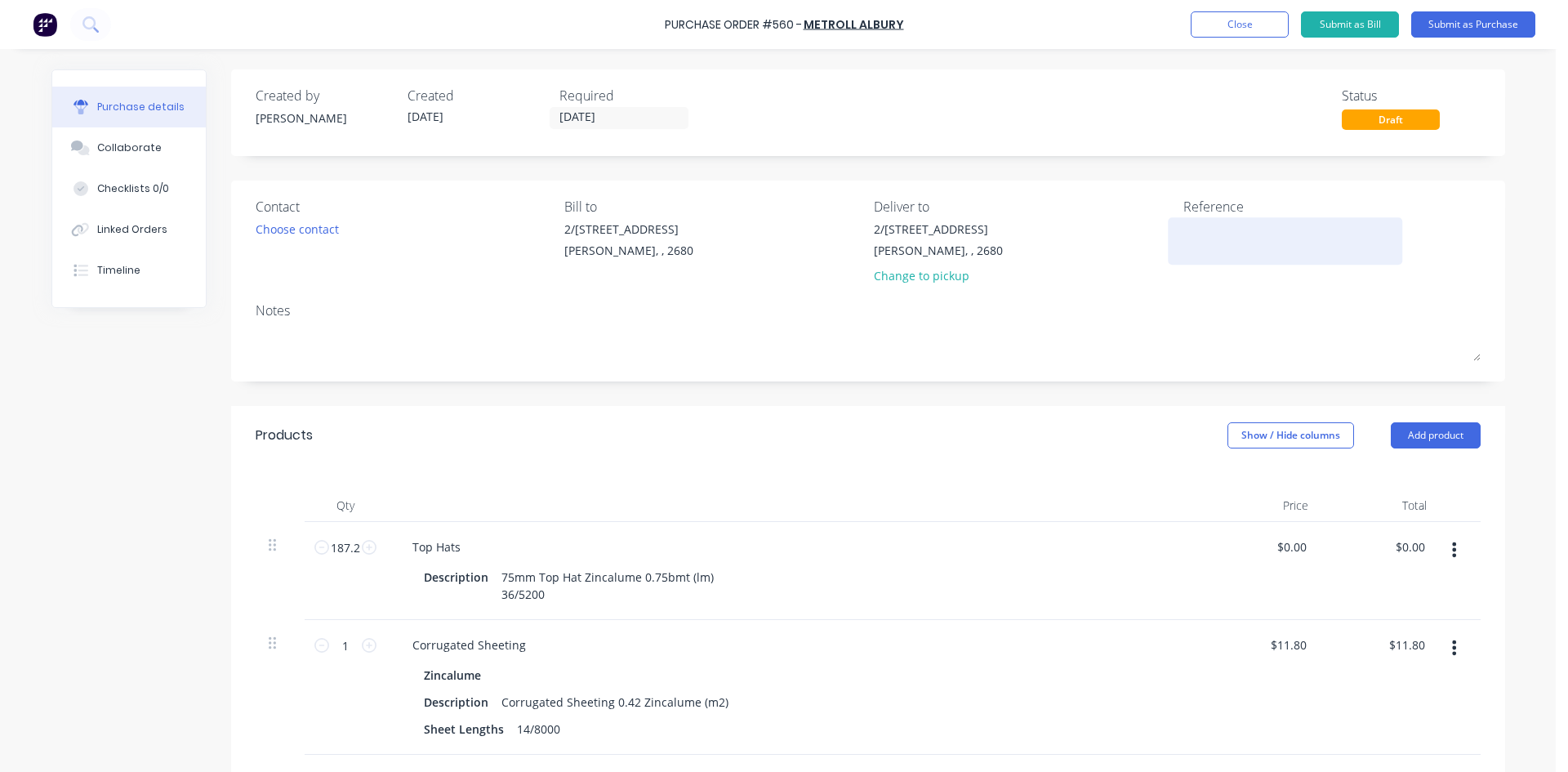
click at [1200, 233] on textarea at bounding box center [1286, 239] width 204 height 37
type textarea "560 /"
type textarea "x"
type textarea "560 /"
click at [135, 225] on div "Linked Orders" at bounding box center [132, 229] width 70 height 15
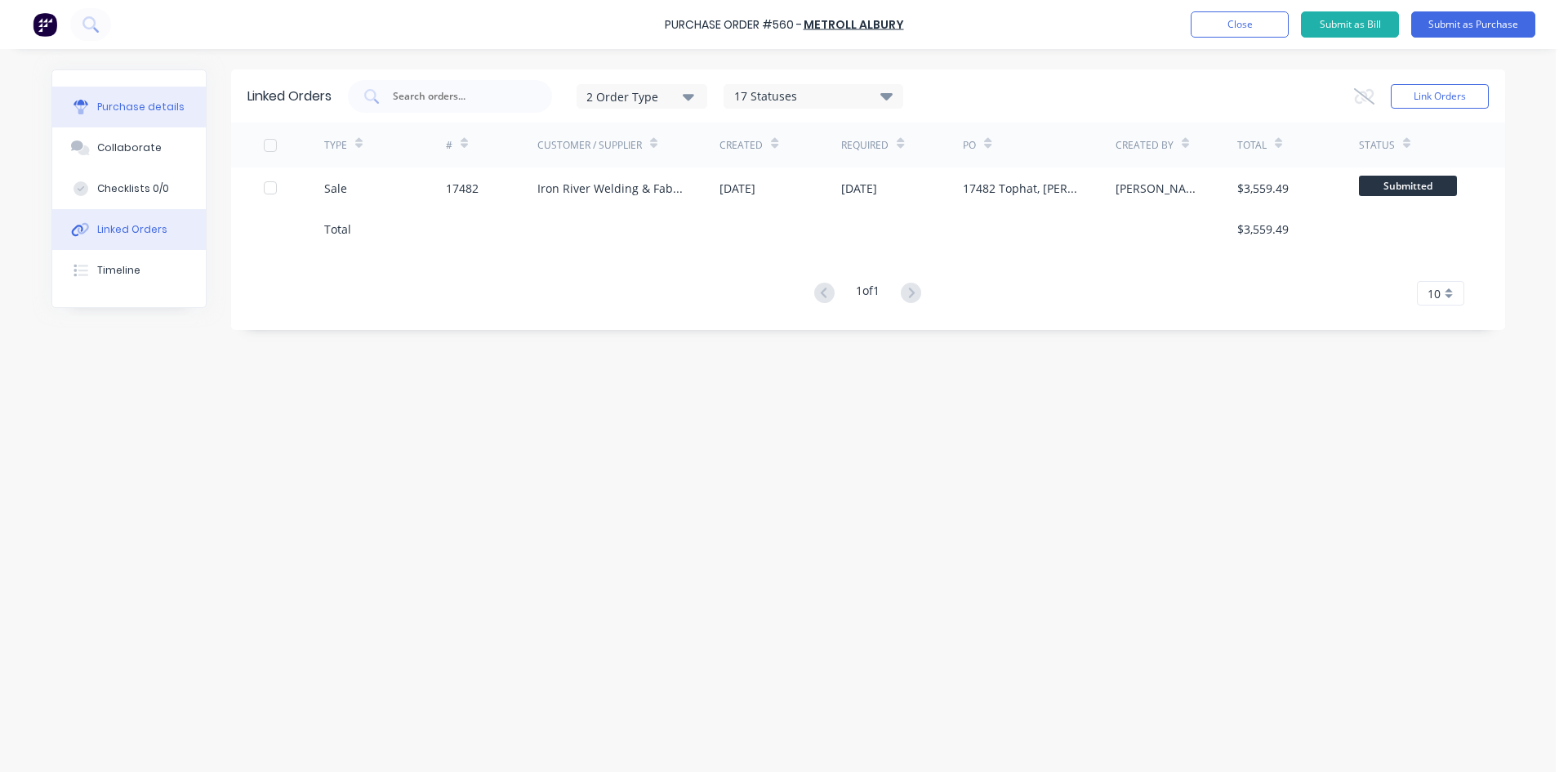
click at [137, 111] on div "Purchase details" at bounding box center [141, 107] width 87 height 15
type textarea "x"
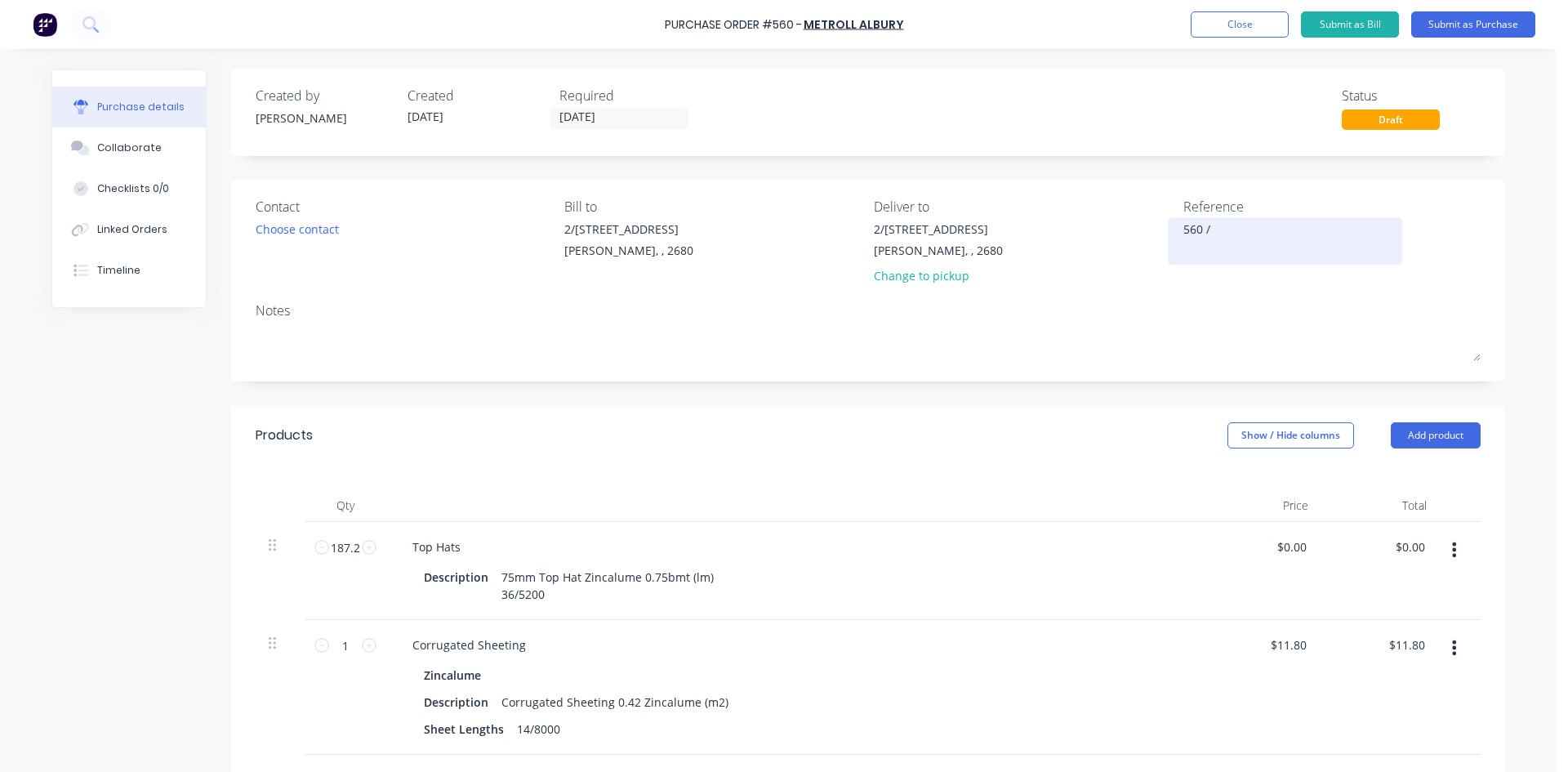
click at [1259, 227] on textarea "560 /" at bounding box center [1286, 239] width 204 height 37
type textarea "560 / 17482 Iron River"
type textarea "x"
type textarea "560 / 17482 Iron River"
click at [1144, 302] on div "Notes" at bounding box center [867, 310] width 1225 height 19
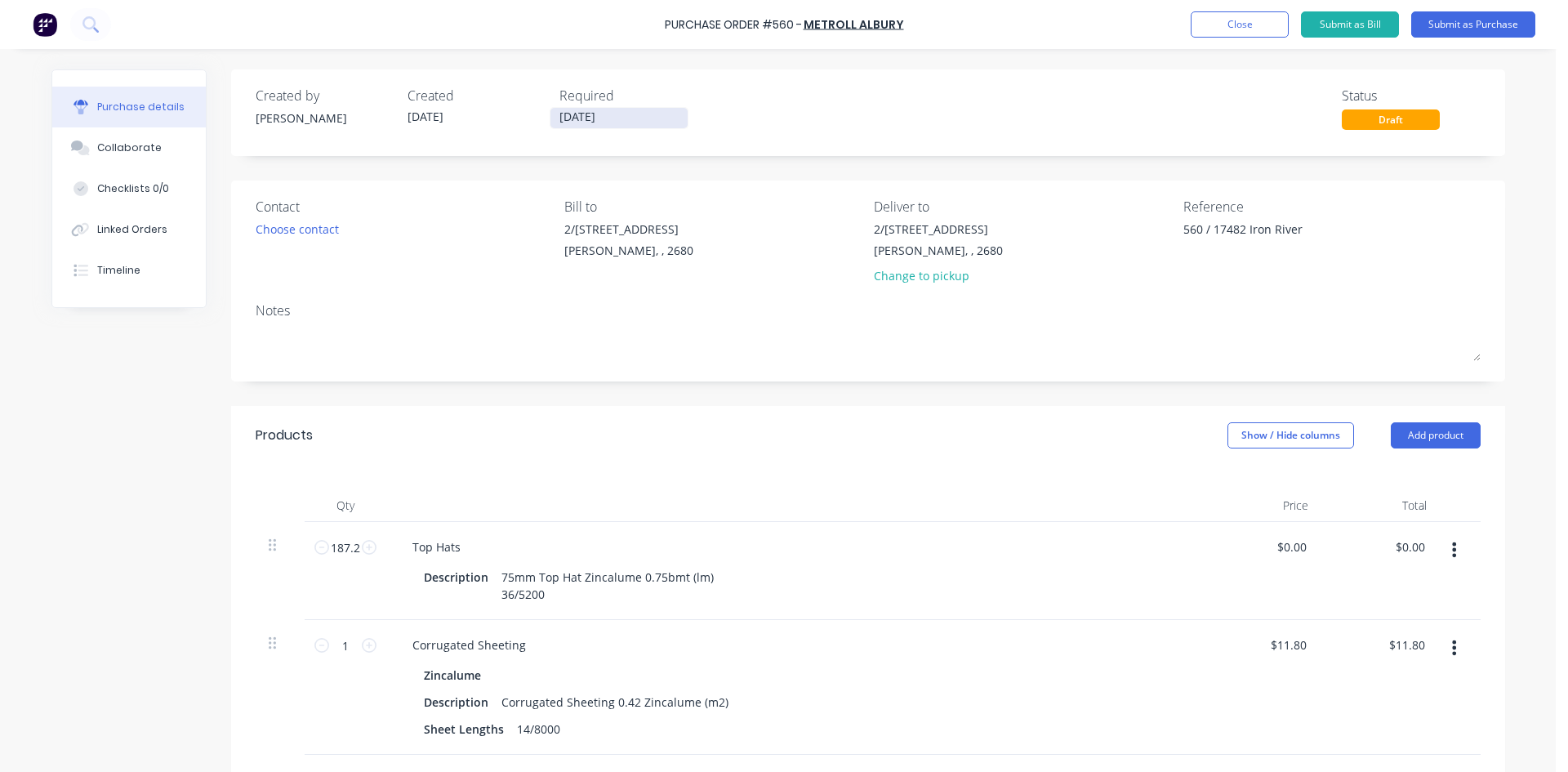
click at [601, 116] on input "[DATE]" at bounding box center [619, 118] width 137 height 20
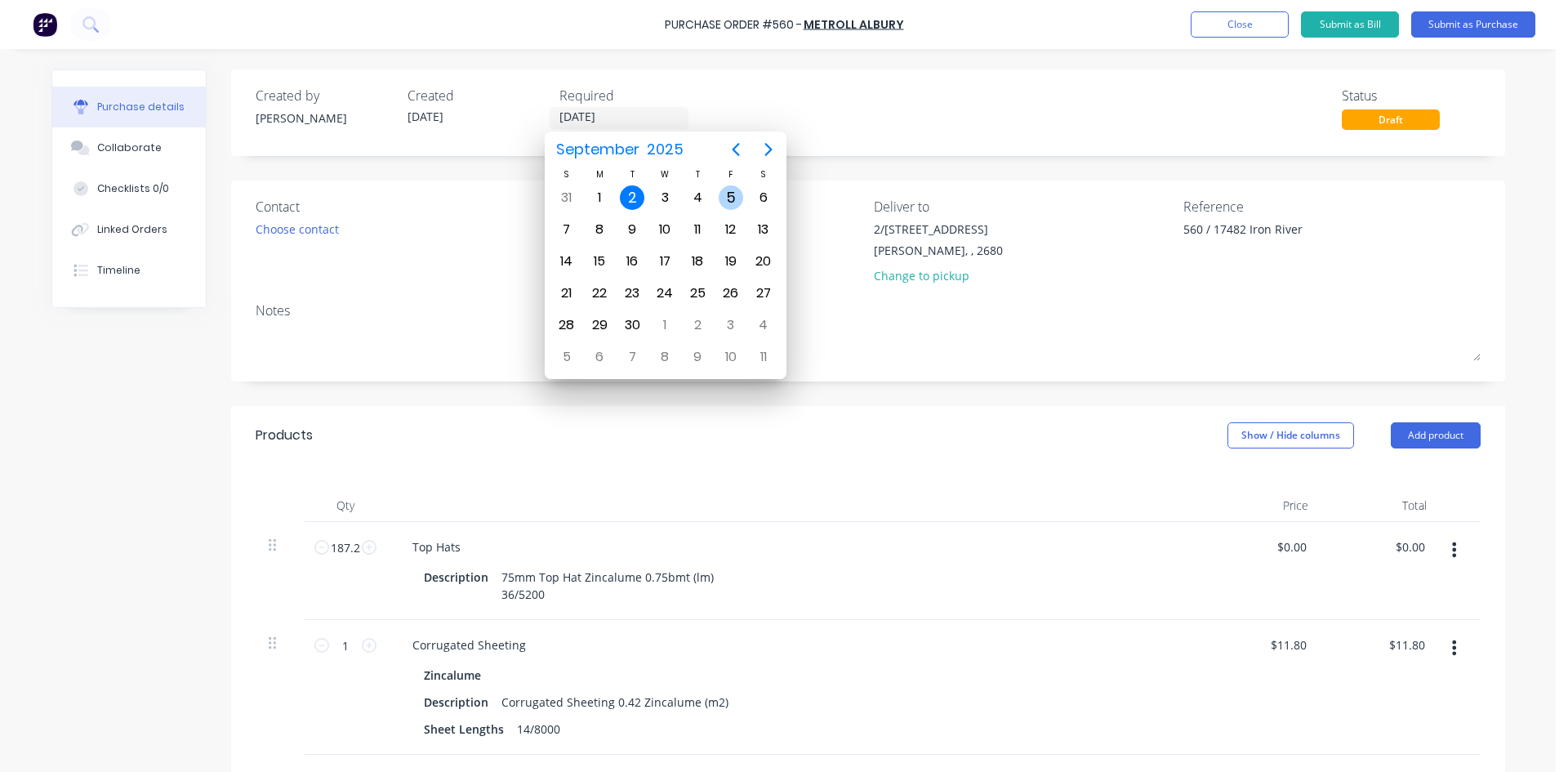
click at [726, 195] on div "5" at bounding box center [730, 197] width 24 height 24
type textarea "x"
type input "05/09/25"
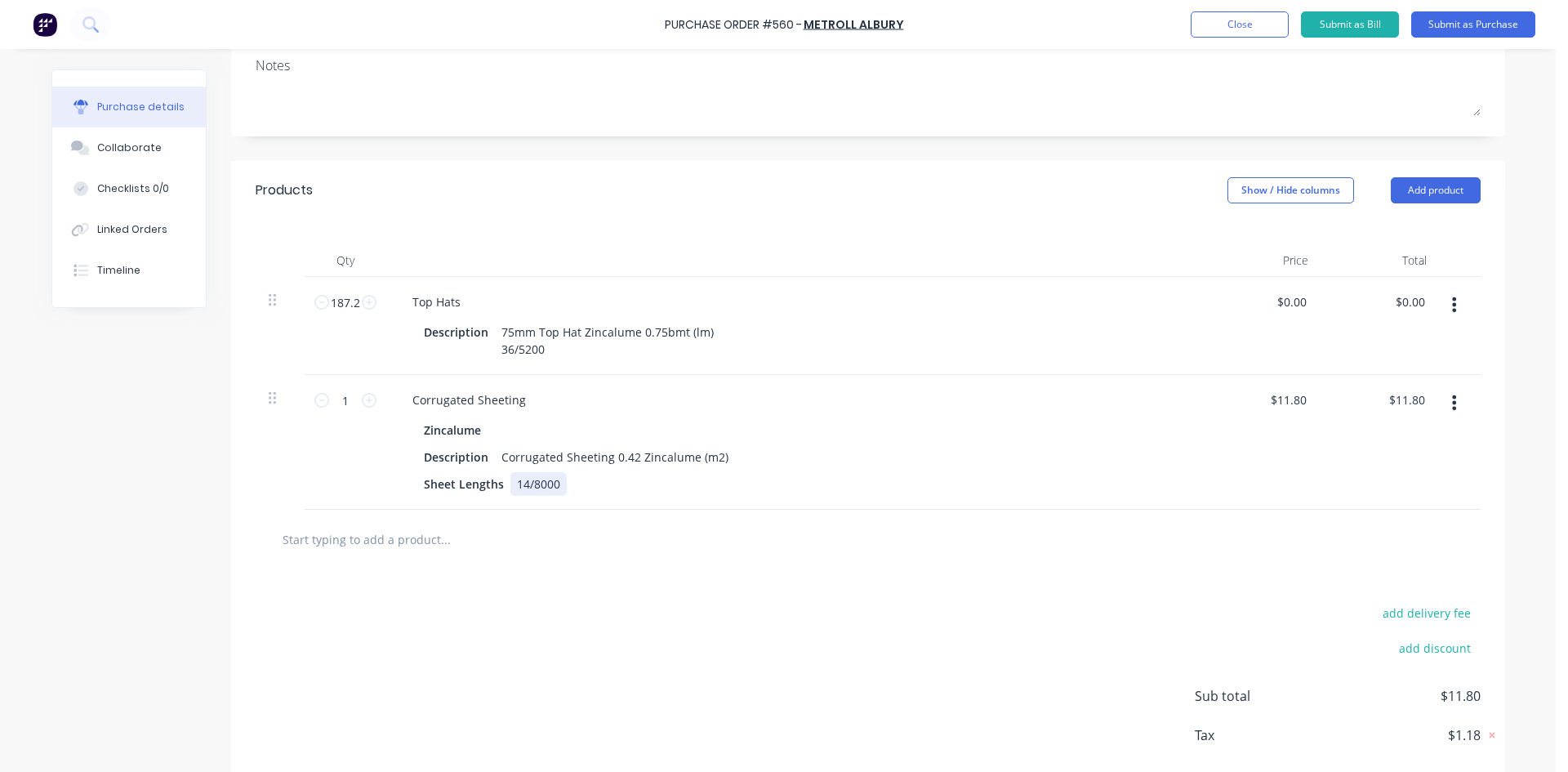
scroll to position [327, 0]
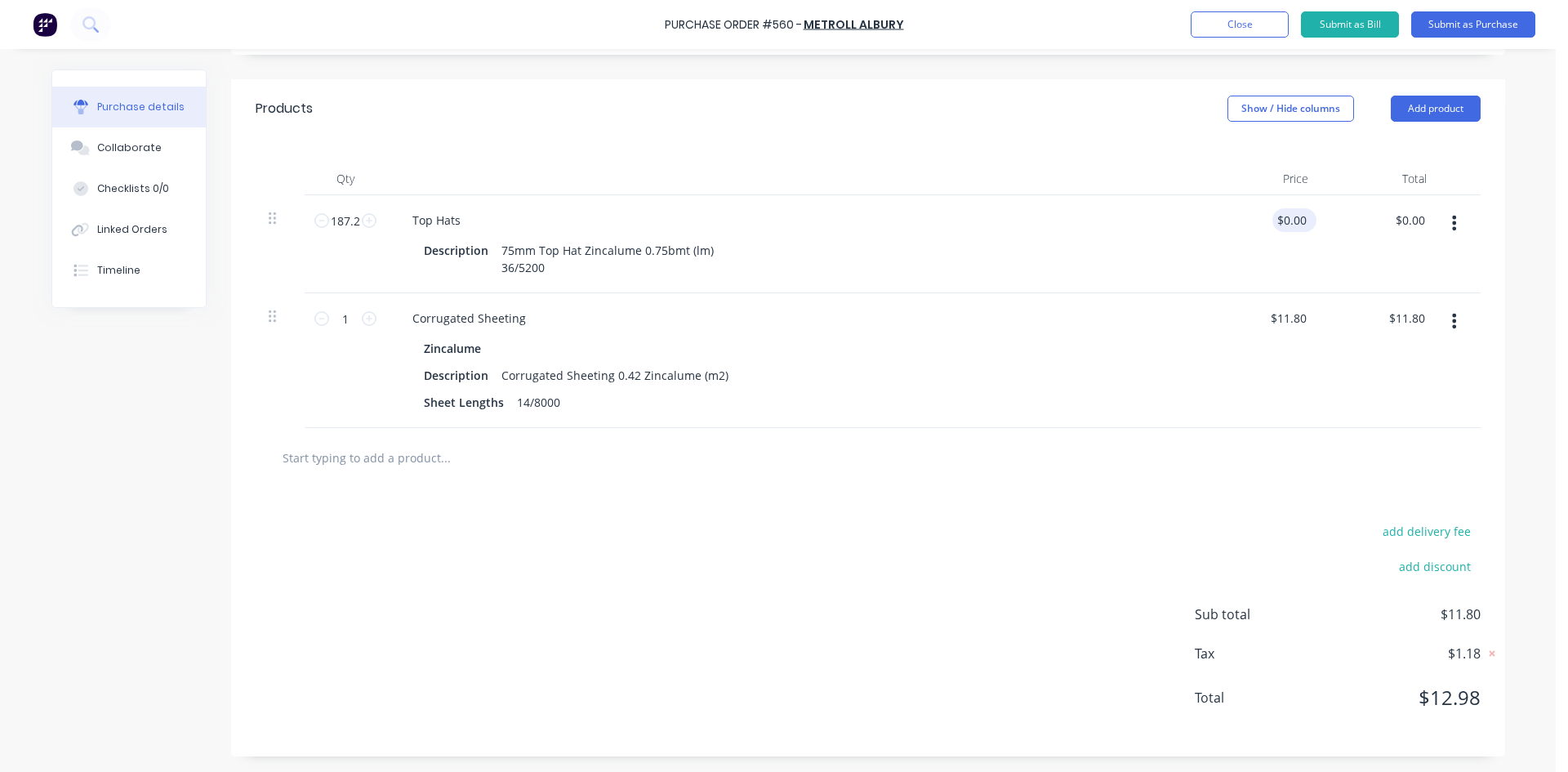
type textarea "x"
type input "0.0000"
click at [1299, 216] on input "0.0000" at bounding box center [1288, 220] width 44 height 23
type textarea "x"
click at [1299, 216] on input "0.0000" at bounding box center [1288, 220] width 44 height 23
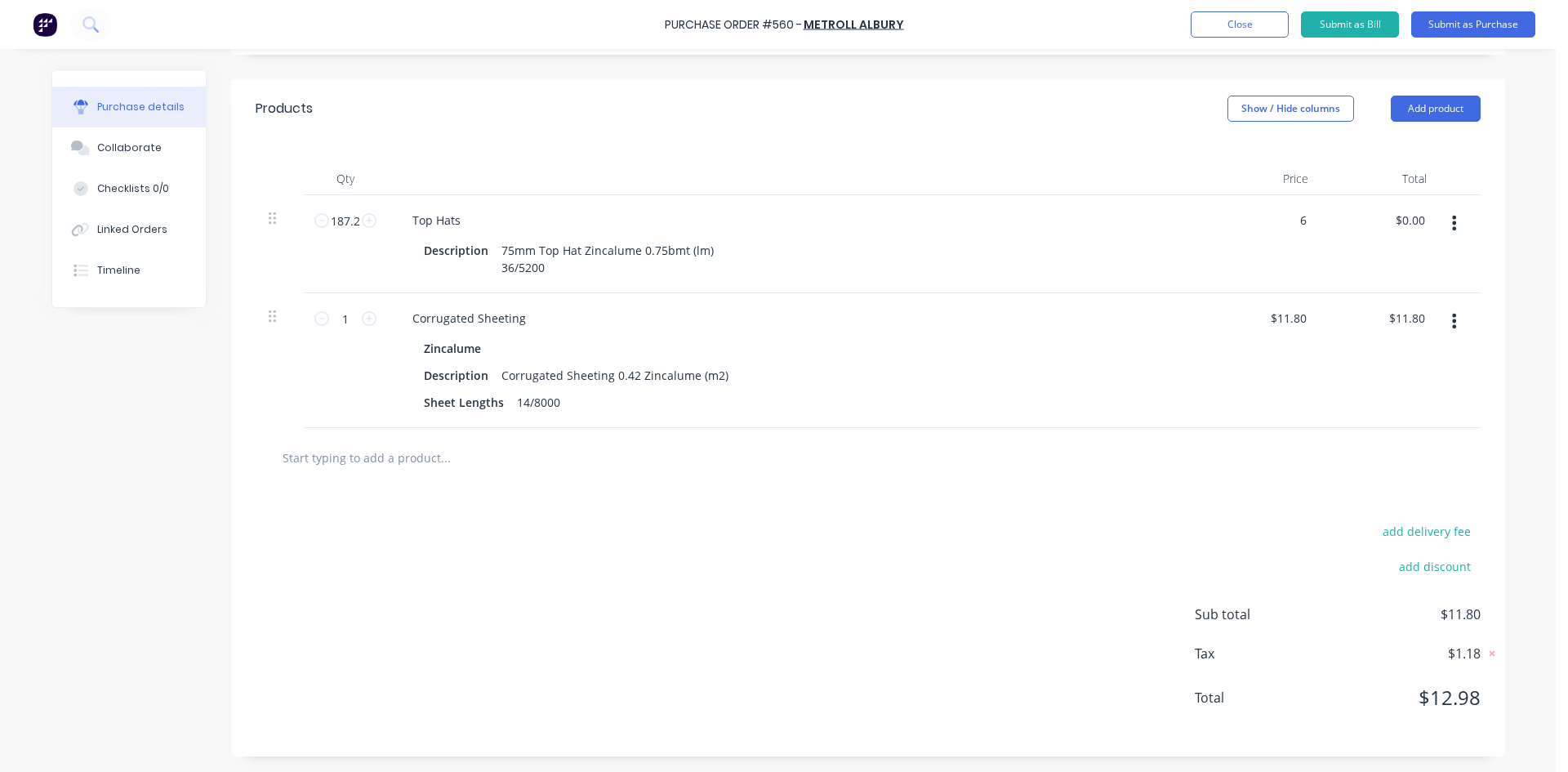
type input "6"
type textarea "x"
type input "$6.00"
type input "$1,123.20"
click at [938, 557] on div "add delivery fee add discount Sub total $11.80 Tax $1.18 Total $12.98" at bounding box center [868, 621] width 1274 height 269
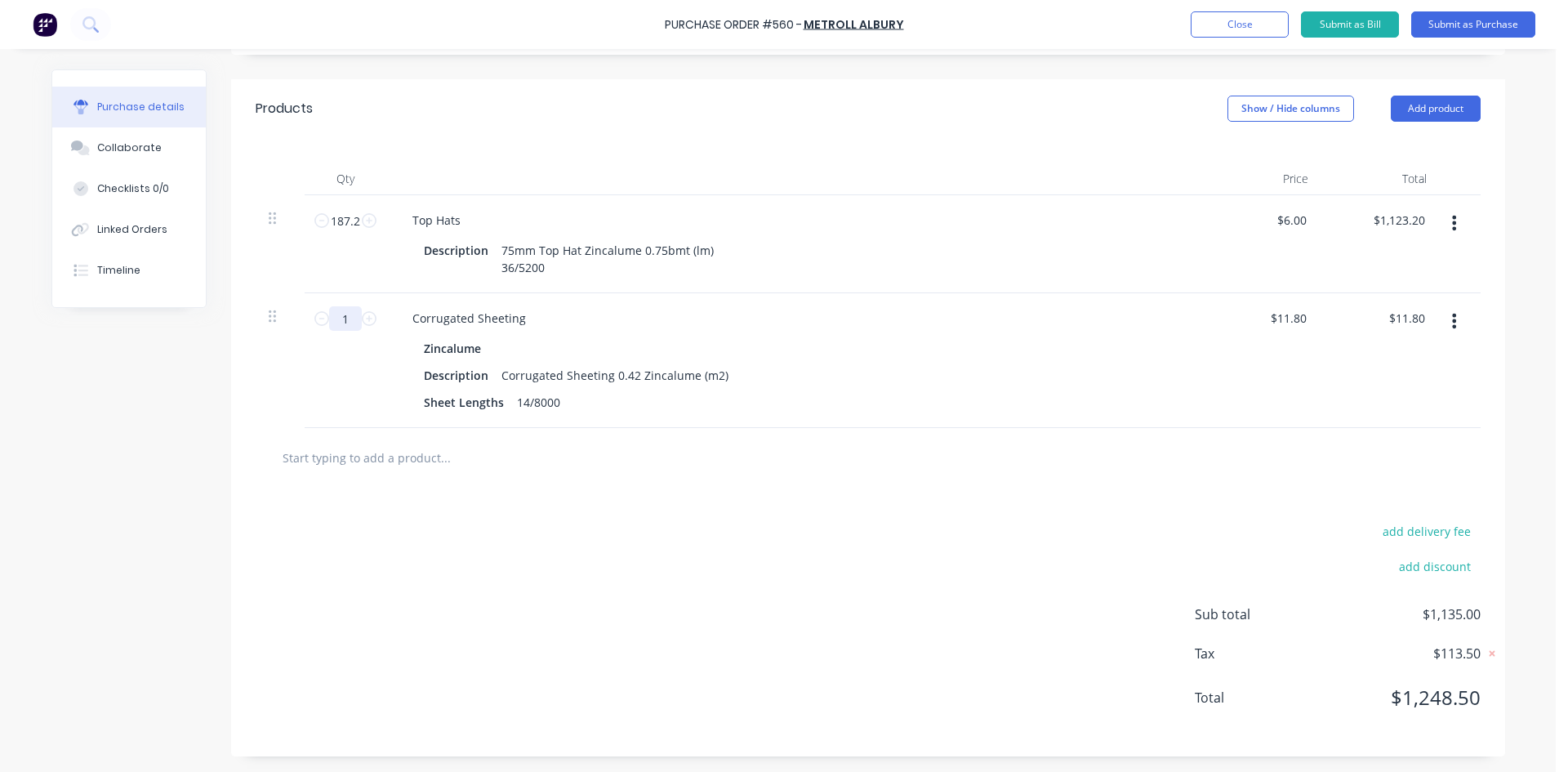
click at [347, 322] on input "1" at bounding box center [345, 318] width 33 height 24
type textarea "x"
type input "8"
type input "$94.40"
type textarea "x"
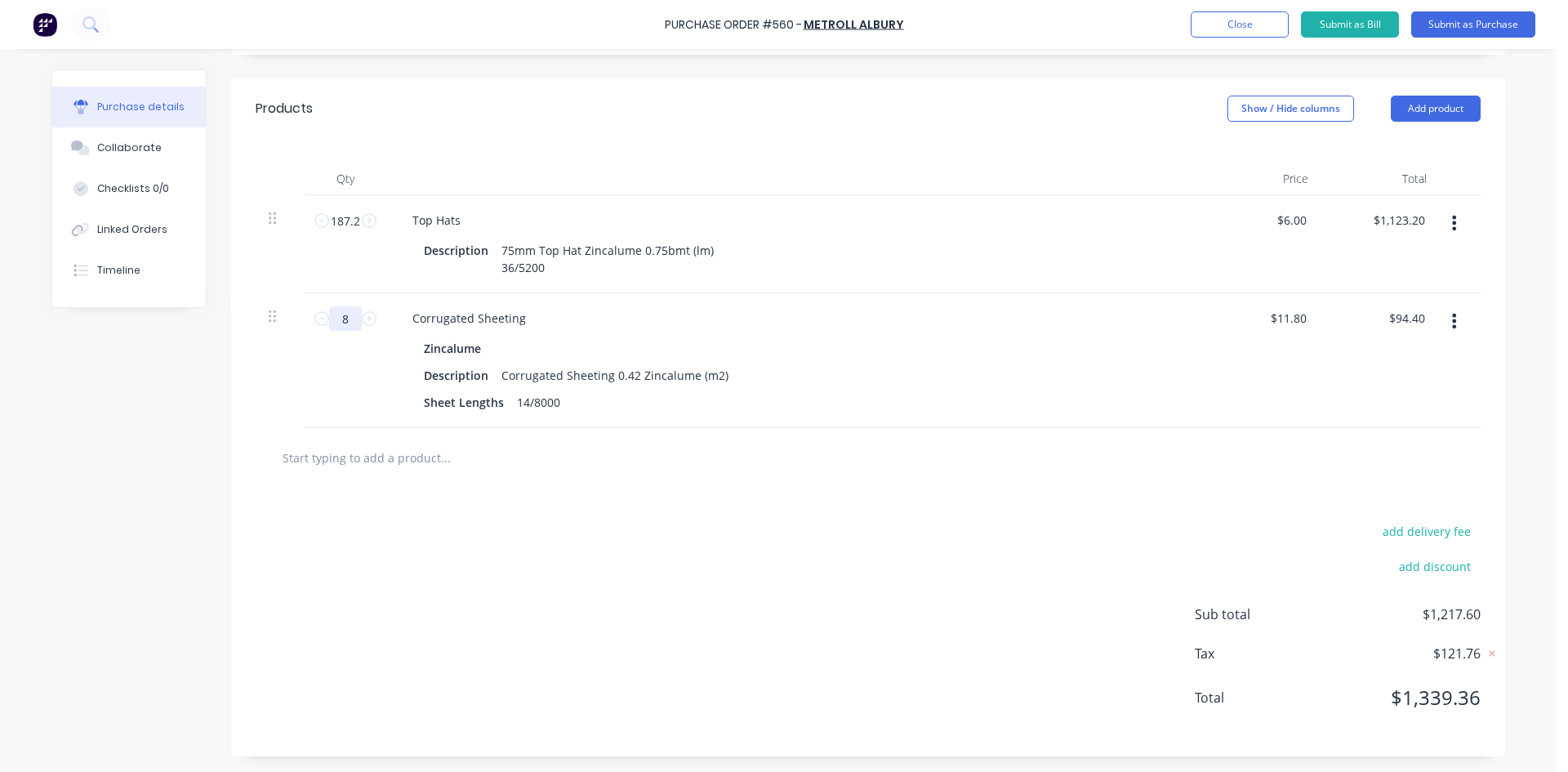
type input "85"
type input "$1,003.00"
type textarea "x"
type input "85."
type textarea "x"
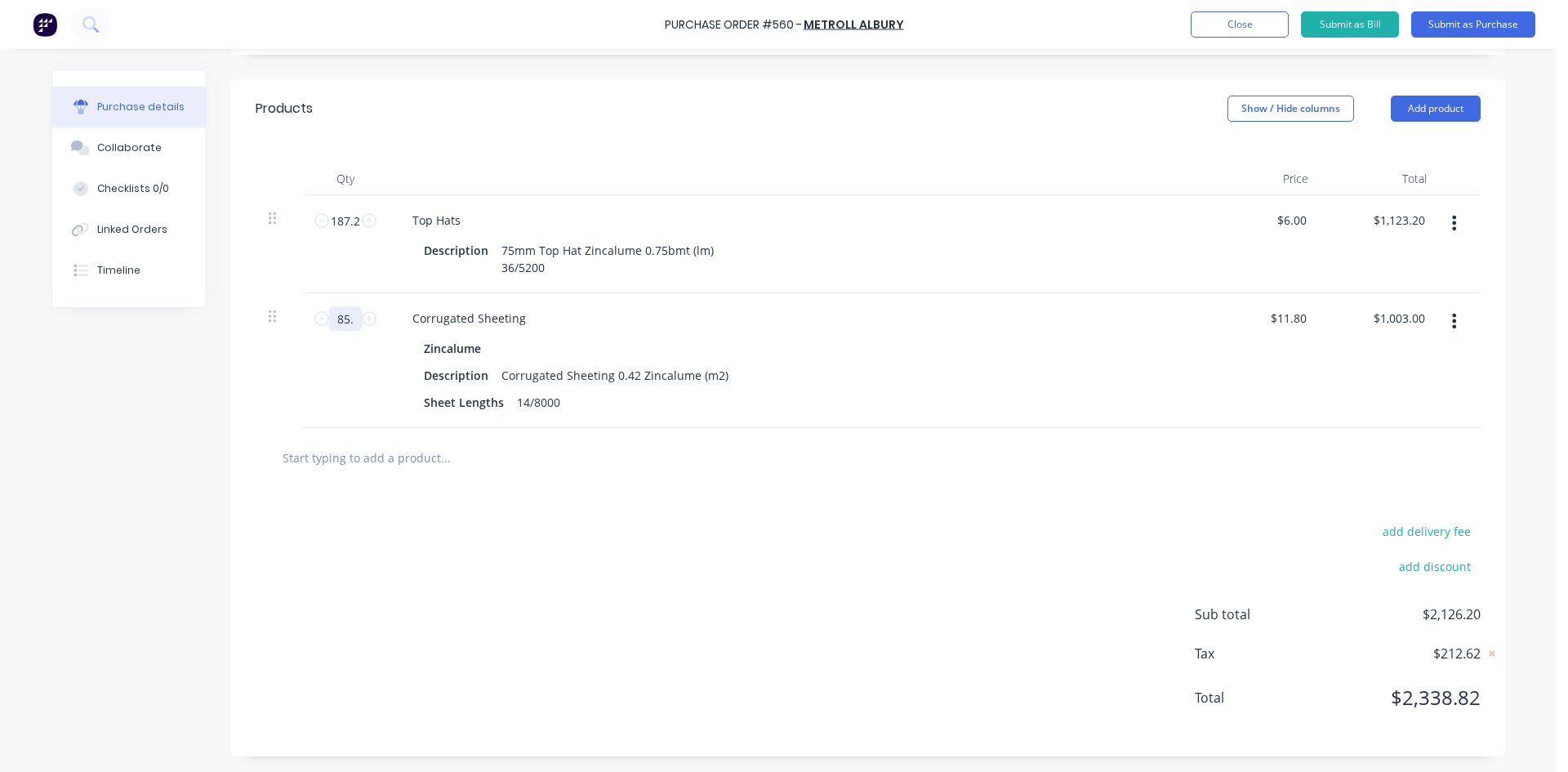
type input "85.3"
type input "$1,006.54"
type textarea "x"
type input "85.34"
type input "$1,007.01"
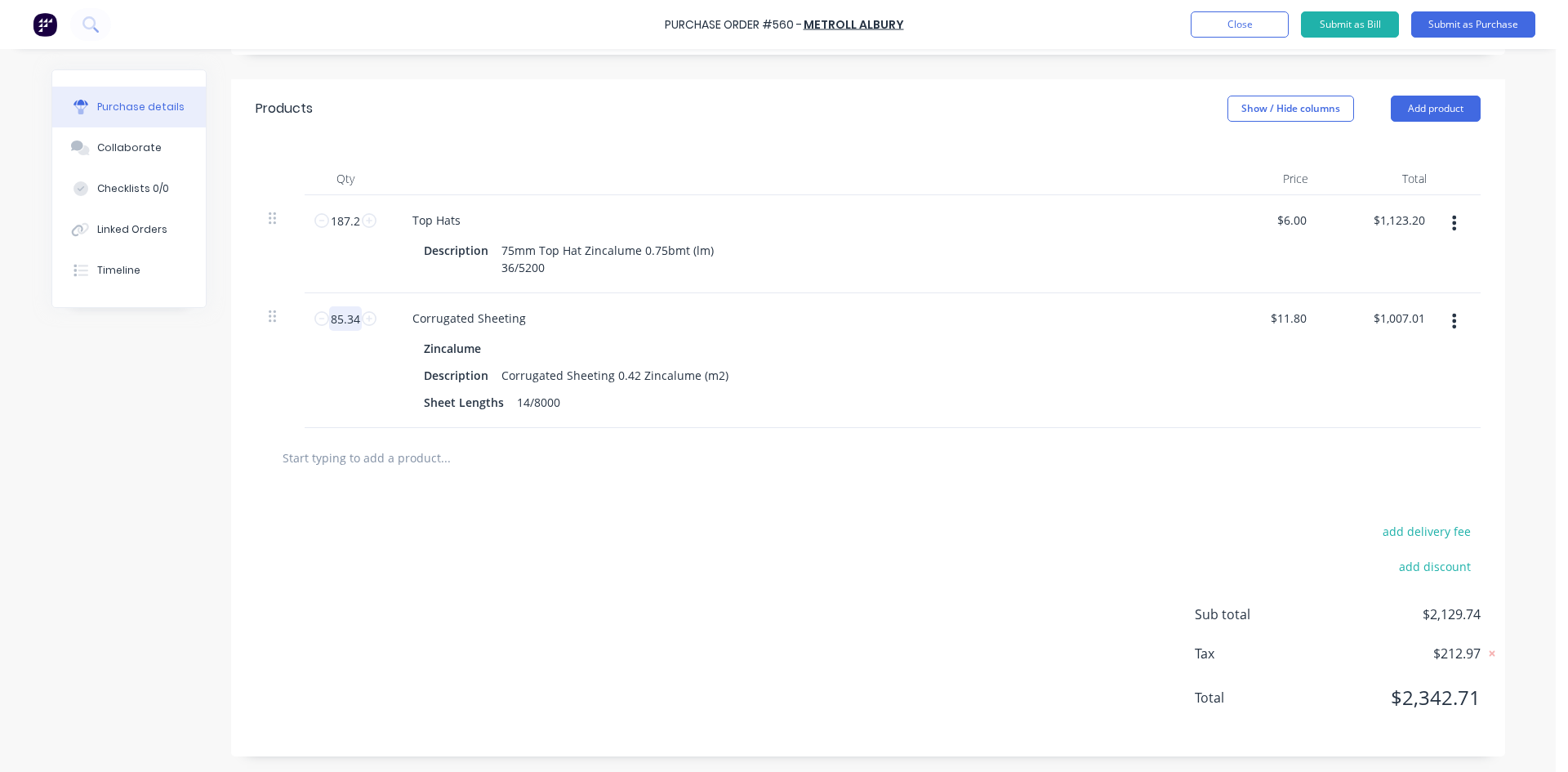
type textarea "x"
type input "85.34"
click at [526, 556] on div "add delivery fee add discount Sub total $2,130.21 Tax $213.02 Total $2,343.23" at bounding box center [868, 621] width 1274 height 269
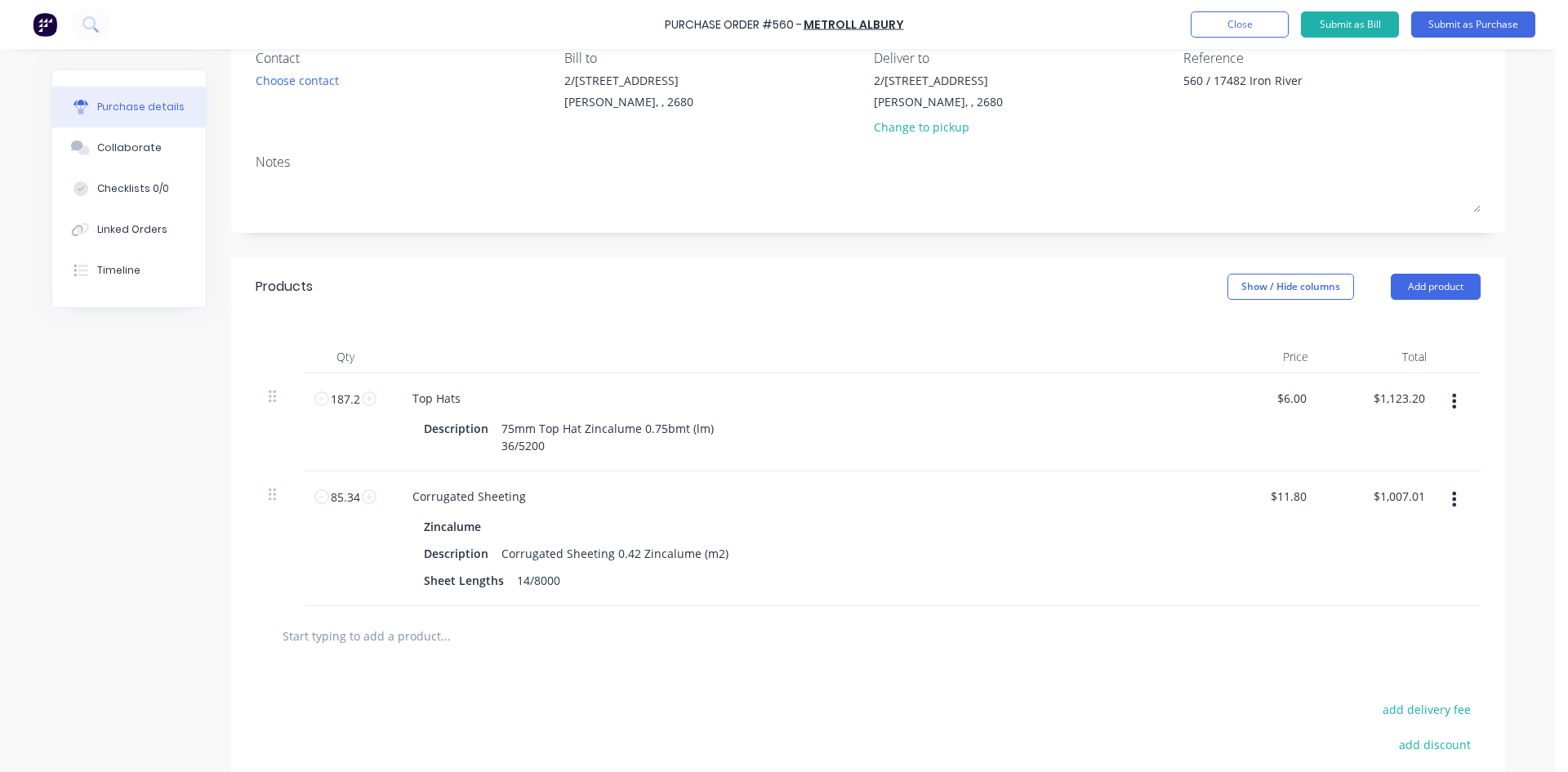
scroll to position [0, 0]
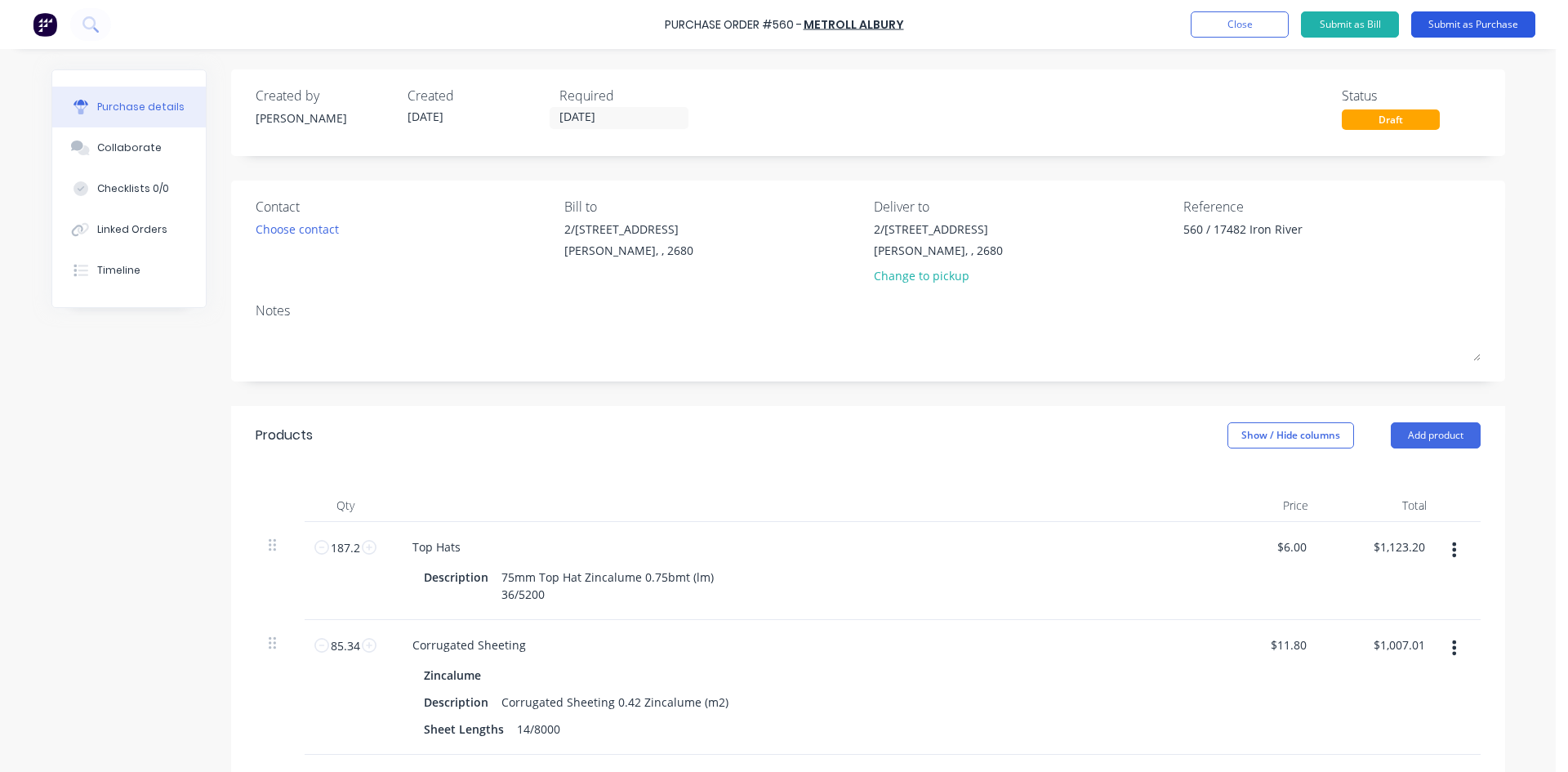
click at [1461, 26] on button "Submit as Purchase" at bounding box center [1473, 24] width 124 height 26
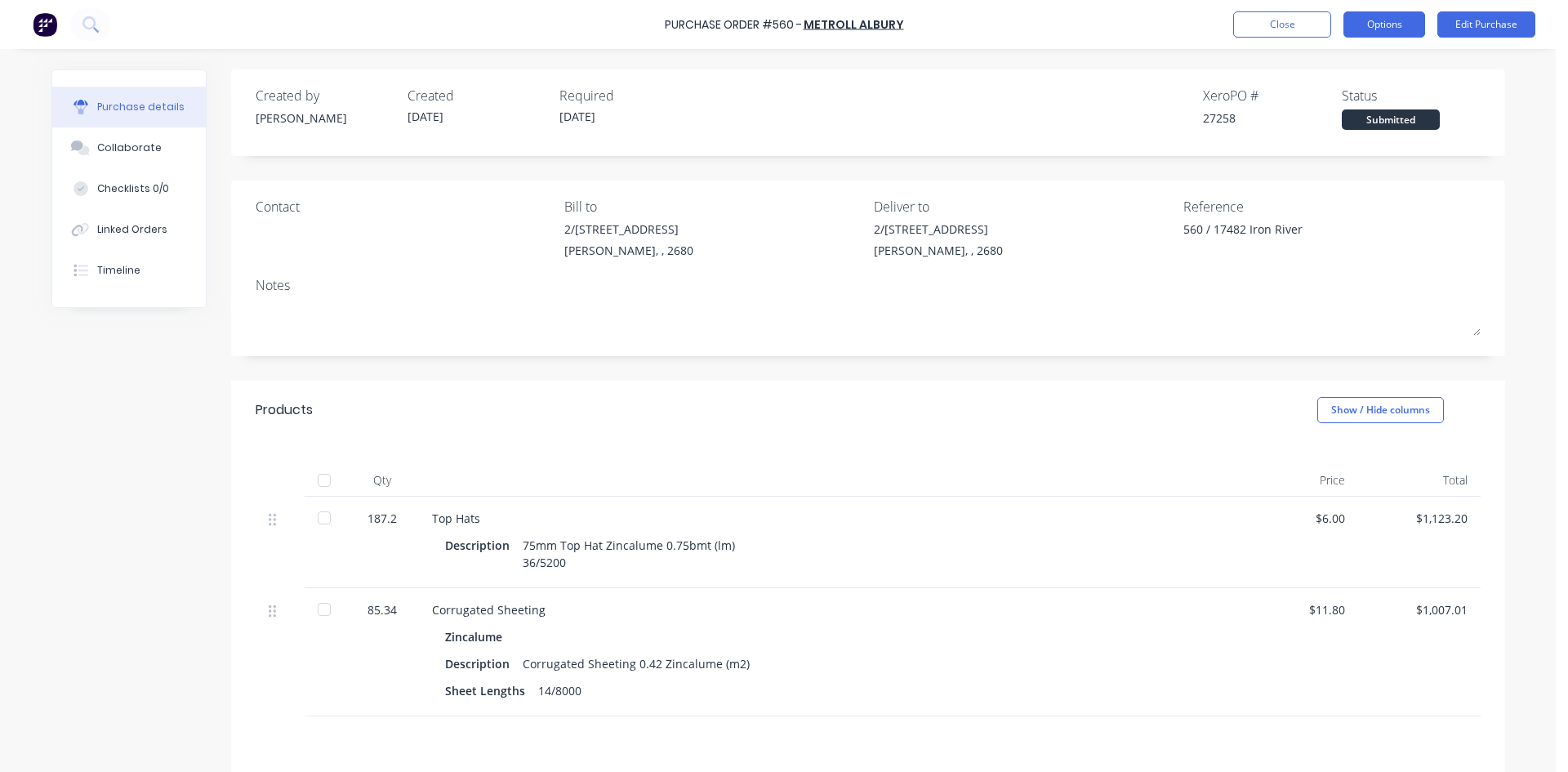
click at [1397, 18] on button "Options" at bounding box center [1385, 24] width 82 height 26
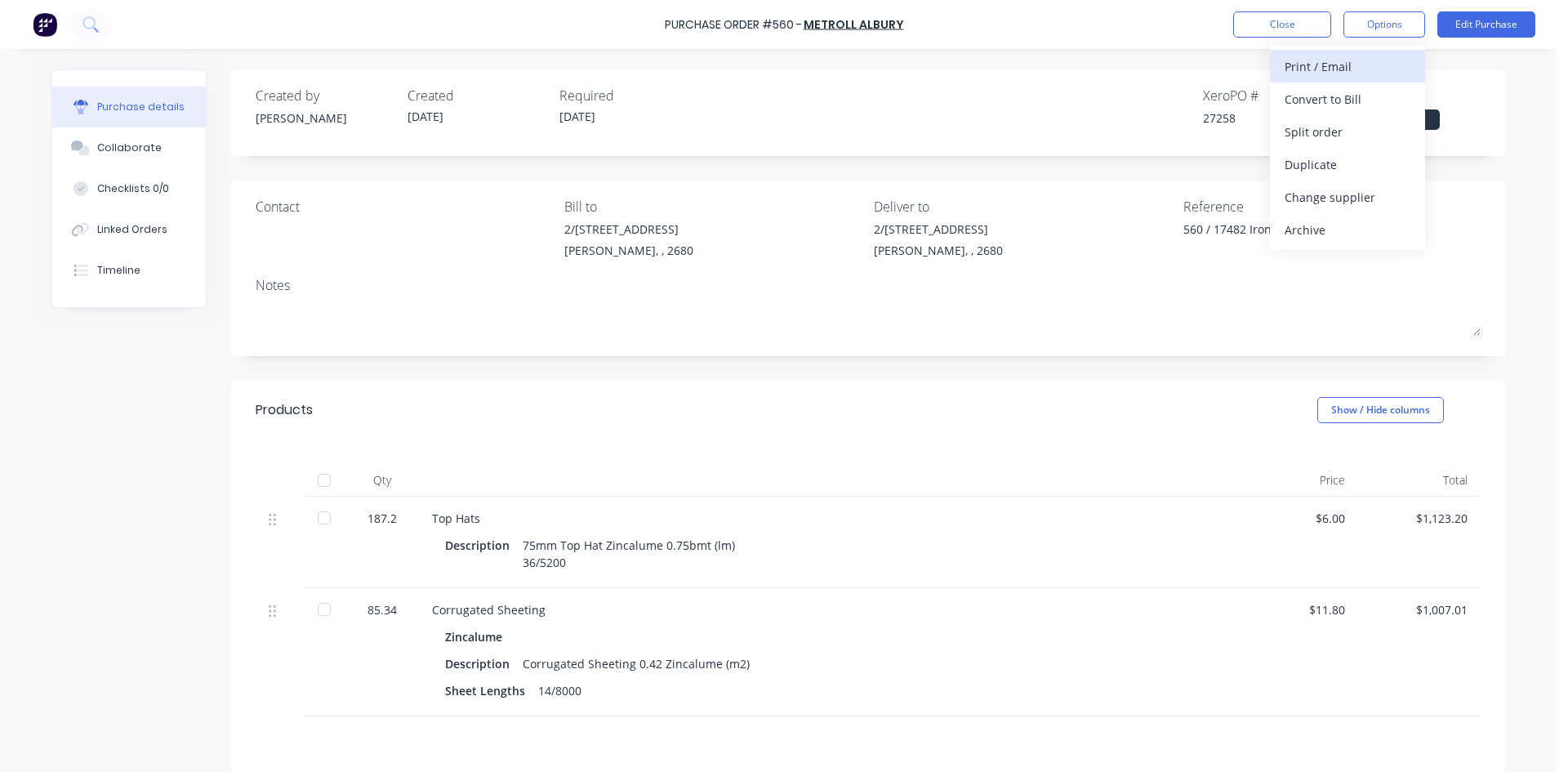
click at [1371, 67] on div "Print / Email" at bounding box center [1348, 66] width 126 height 23
click at [1352, 101] on div "With pricing" at bounding box center [1348, 99] width 126 height 23
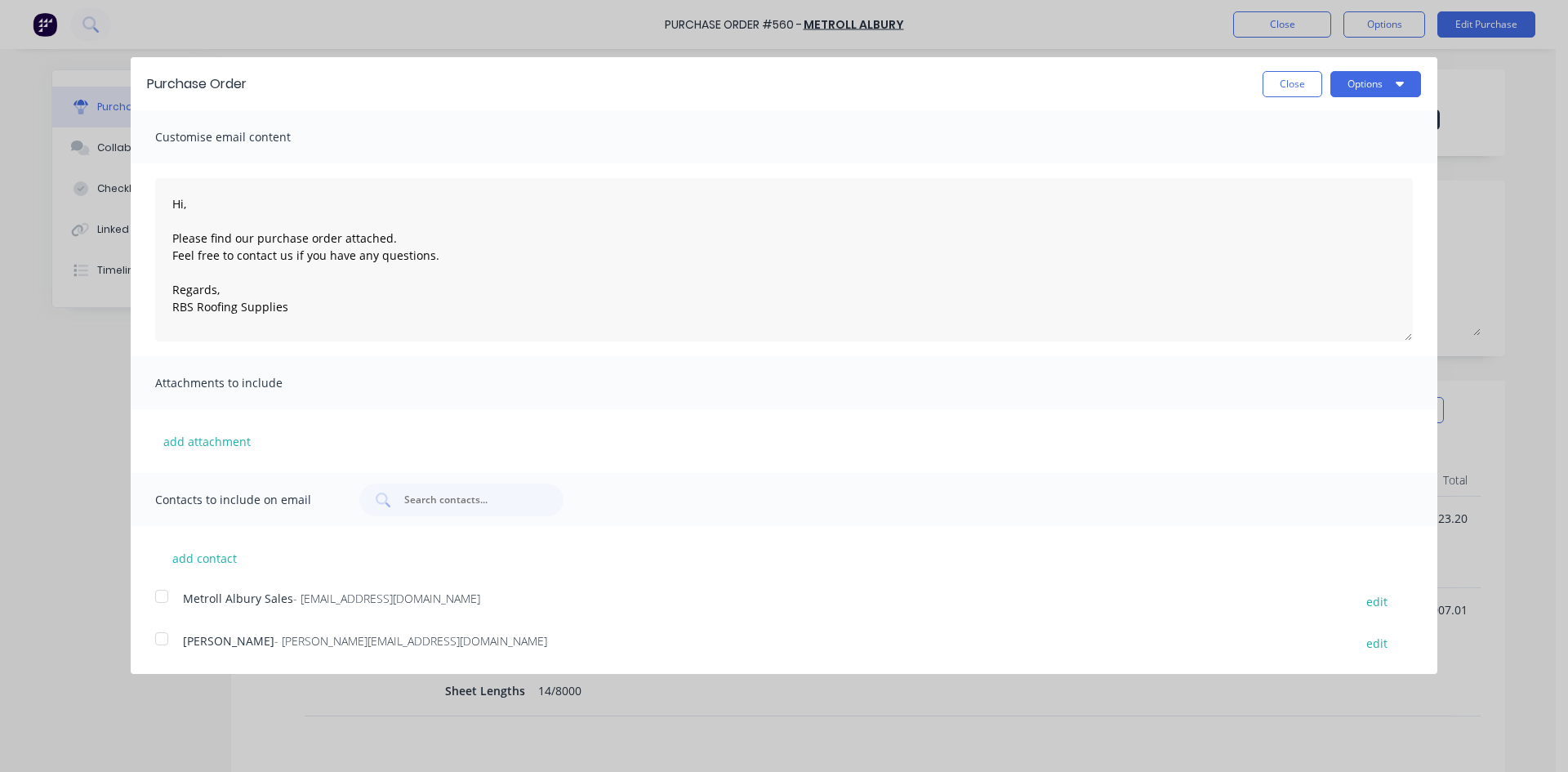
click at [157, 598] on div at bounding box center [162, 596] width 33 height 33
click at [1376, 83] on button "Options" at bounding box center [1375, 84] width 90 height 26
click at [1349, 157] on div "Email" at bounding box center [1344, 158] width 126 height 23
type textarea "x"
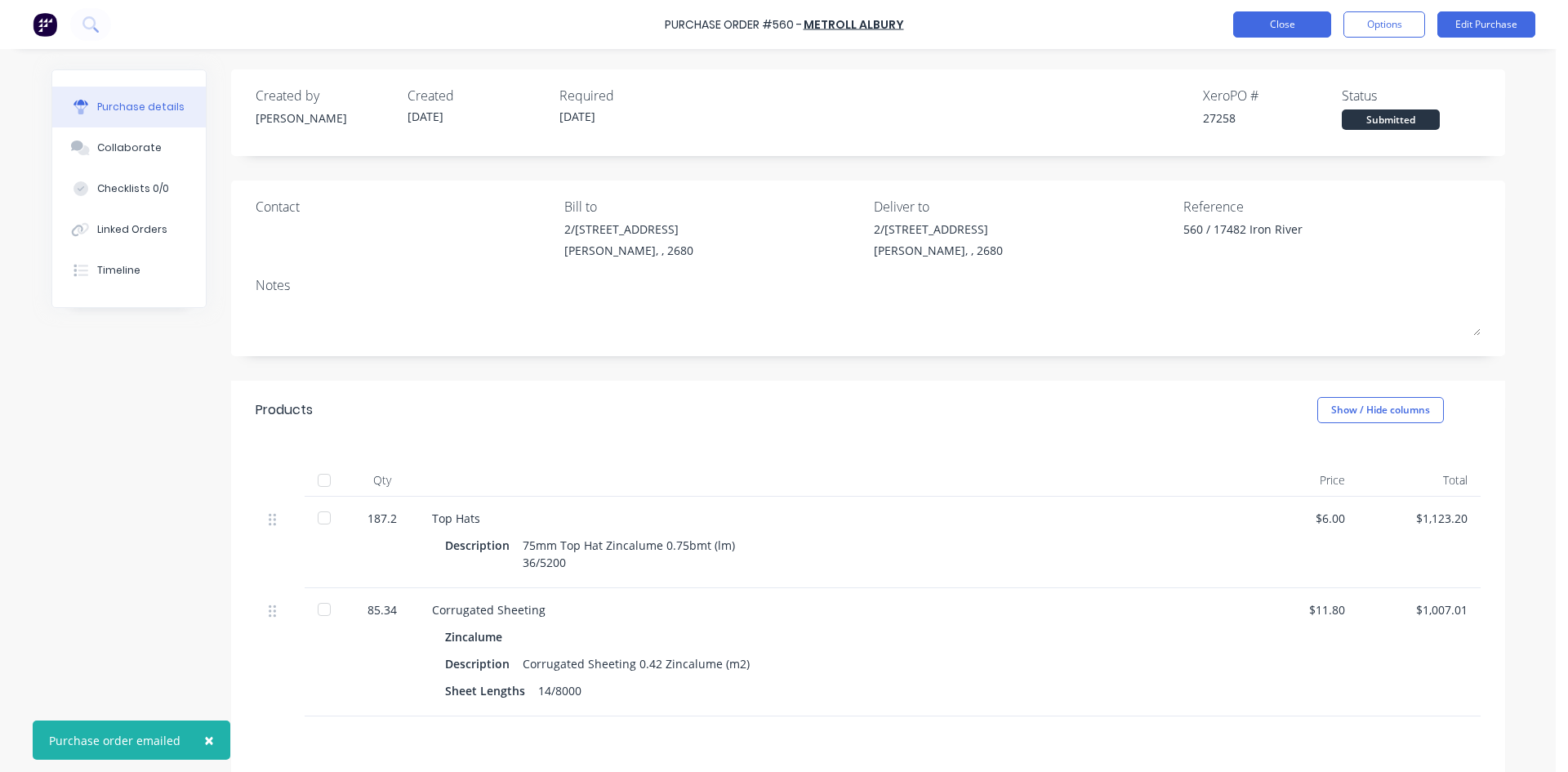
click at [1288, 27] on button "Close" at bounding box center [1282, 24] width 98 height 26
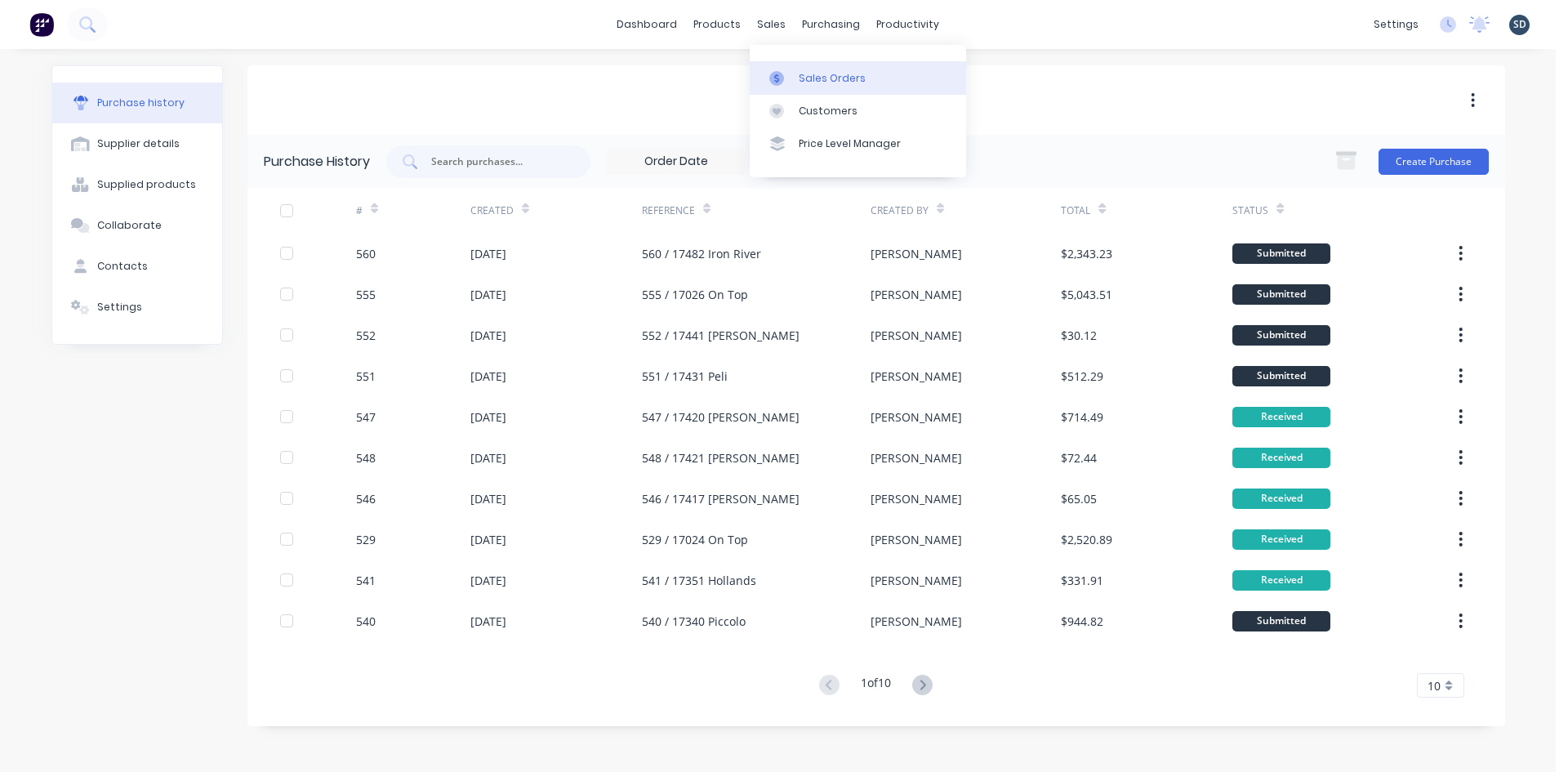
click at [819, 82] on div "Sales Orders" at bounding box center [832, 79] width 67 height 15
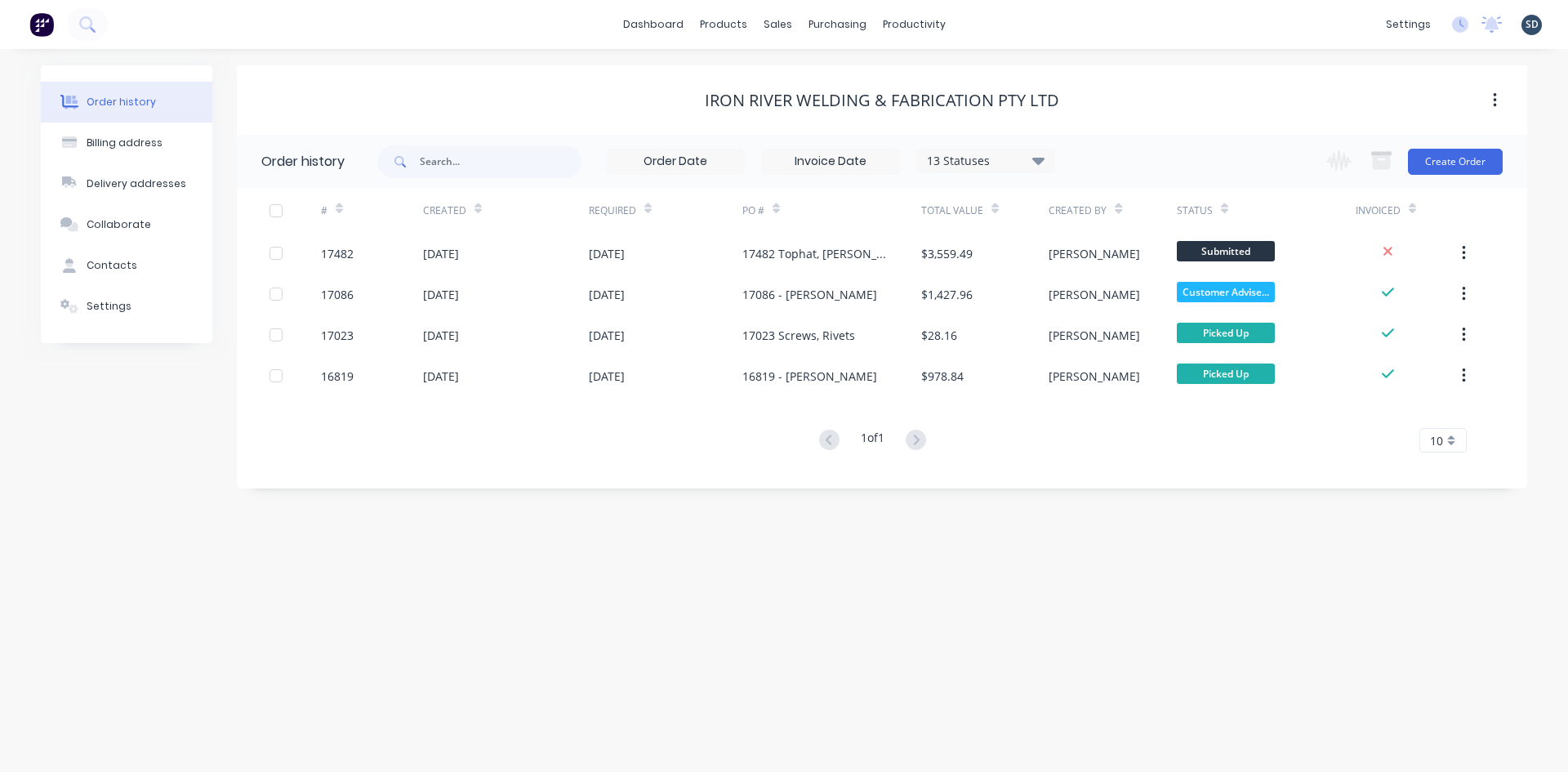
click at [699, 260] on div "[DATE]" at bounding box center [665, 253] width 153 height 41
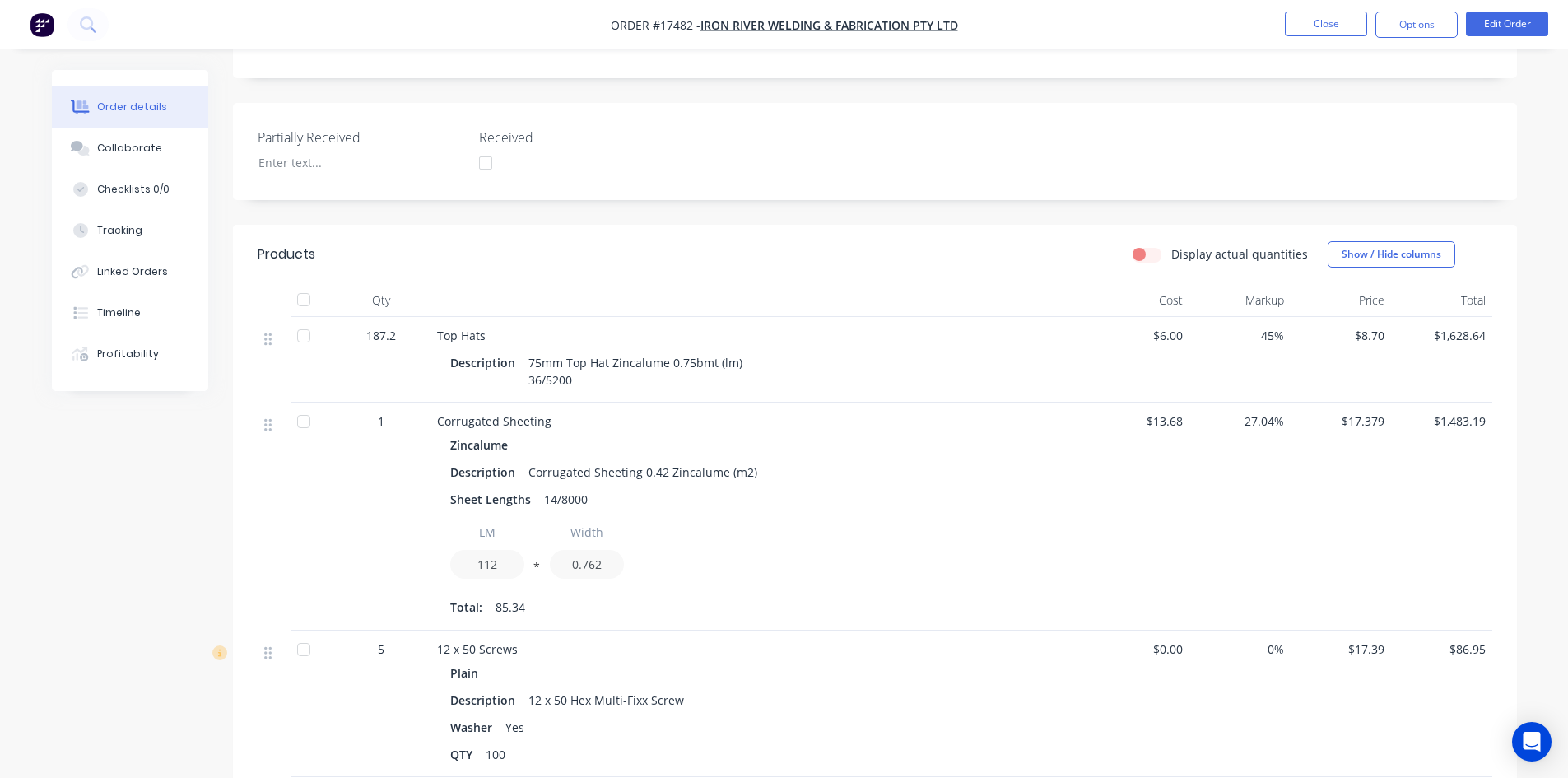
scroll to position [25, 0]
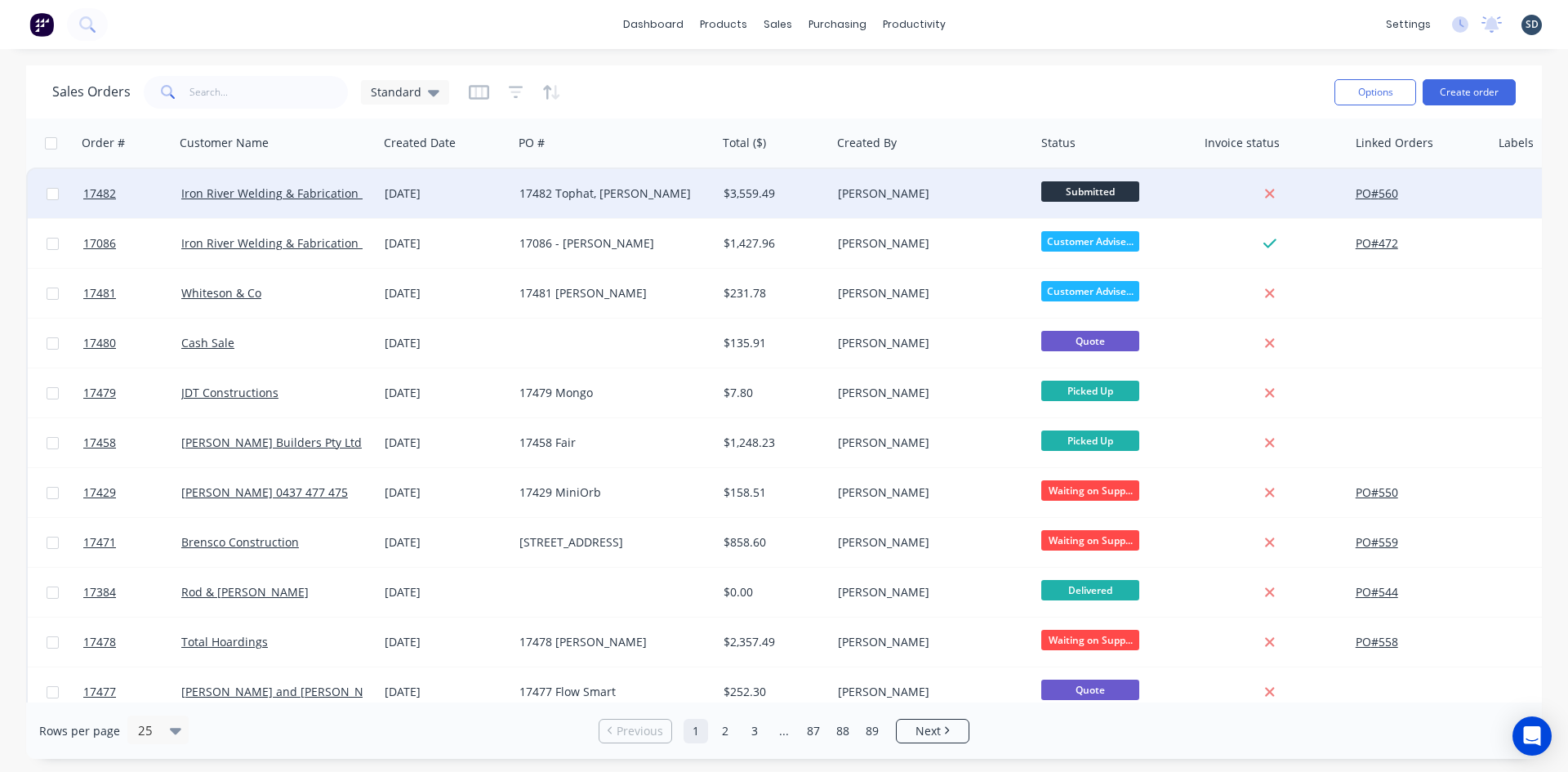
click at [649, 193] on div "17482 Tophat, [PERSON_NAME]" at bounding box center [609, 193] width 182 height 17
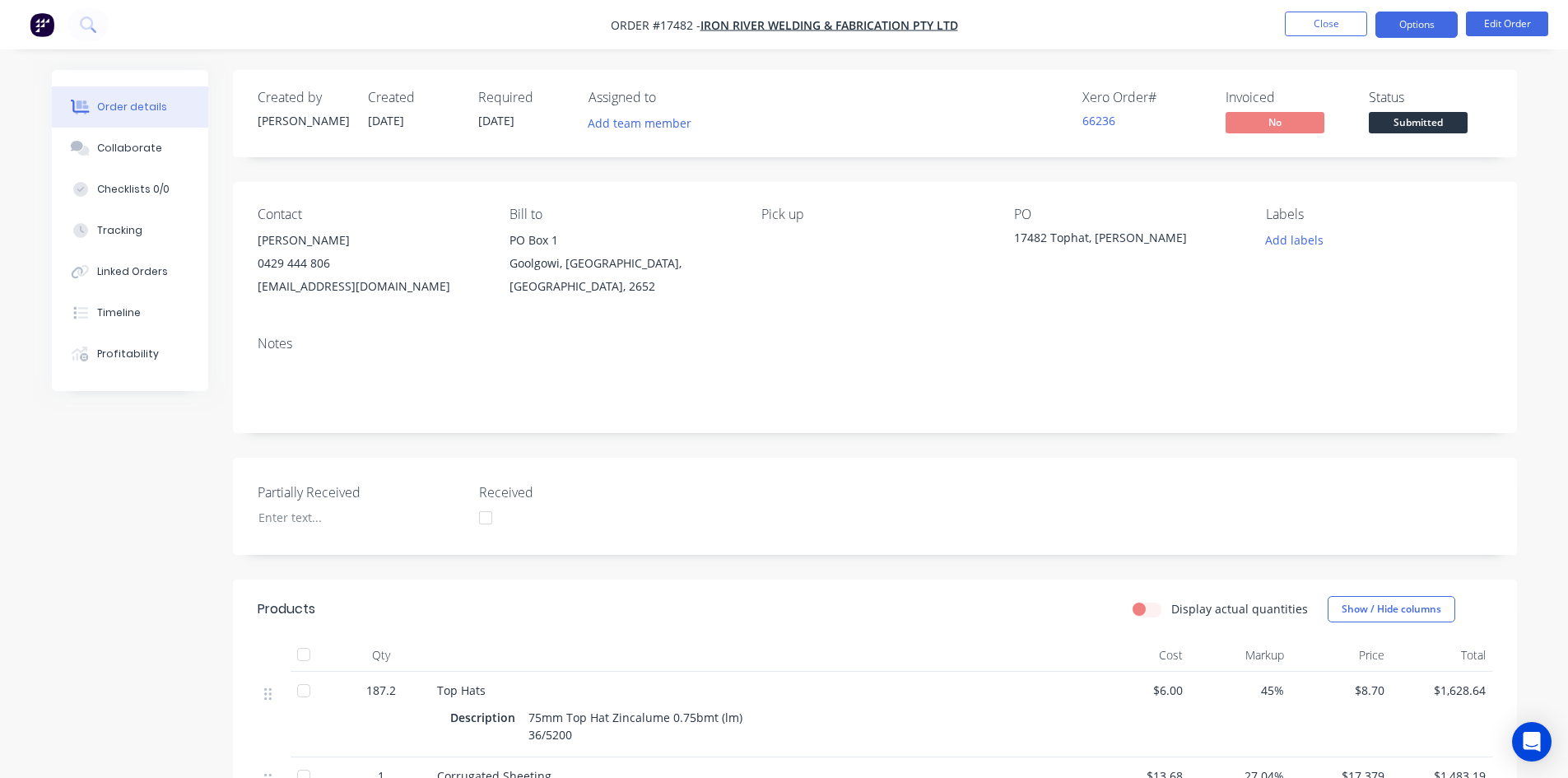
click at [1419, 24] on button "Options" at bounding box center [1417, 24] width 83 height 26
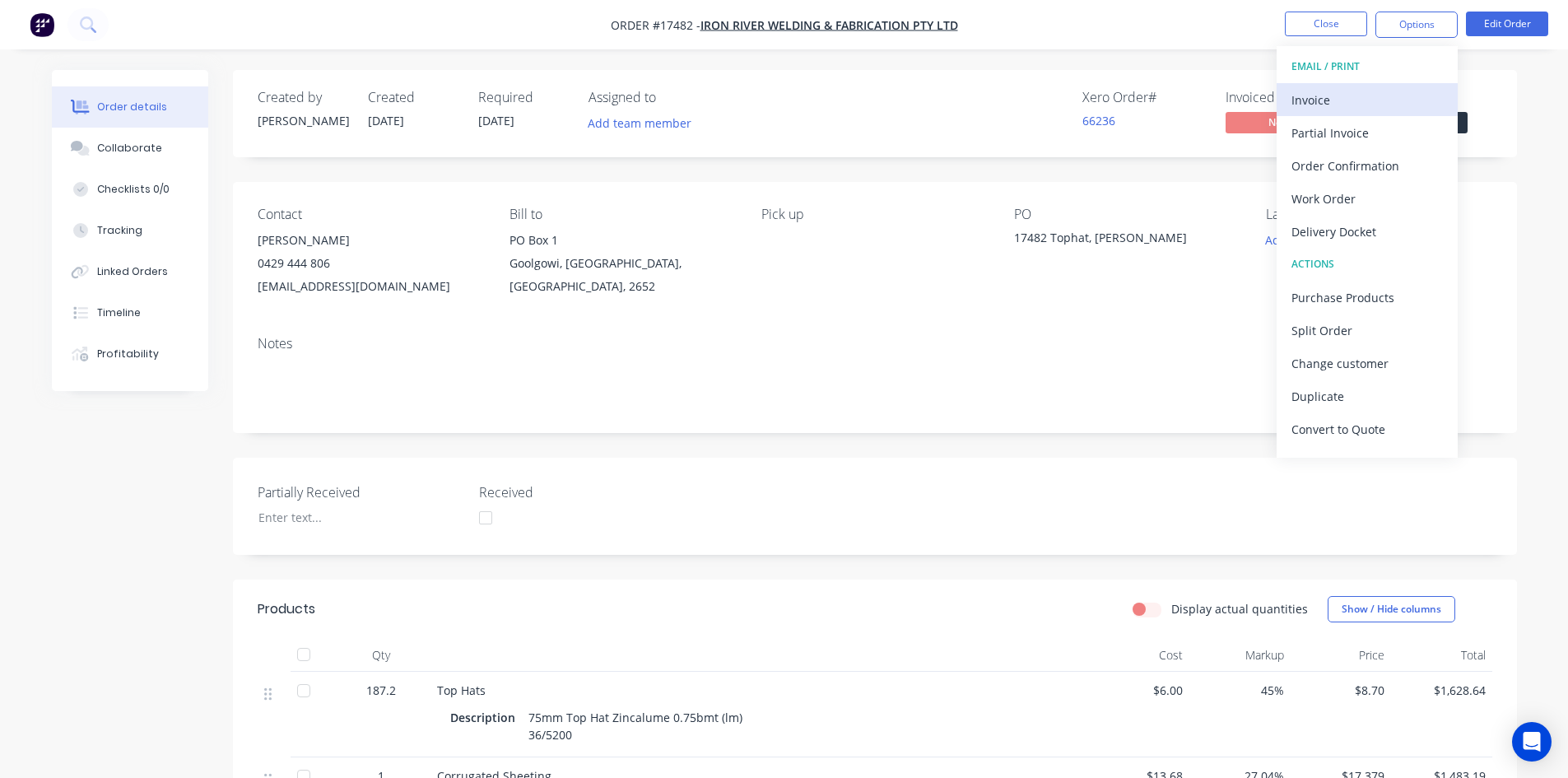
click at [1365, 105] on div "Invoice" at bounding box center [1368, 100] width 152 height 24
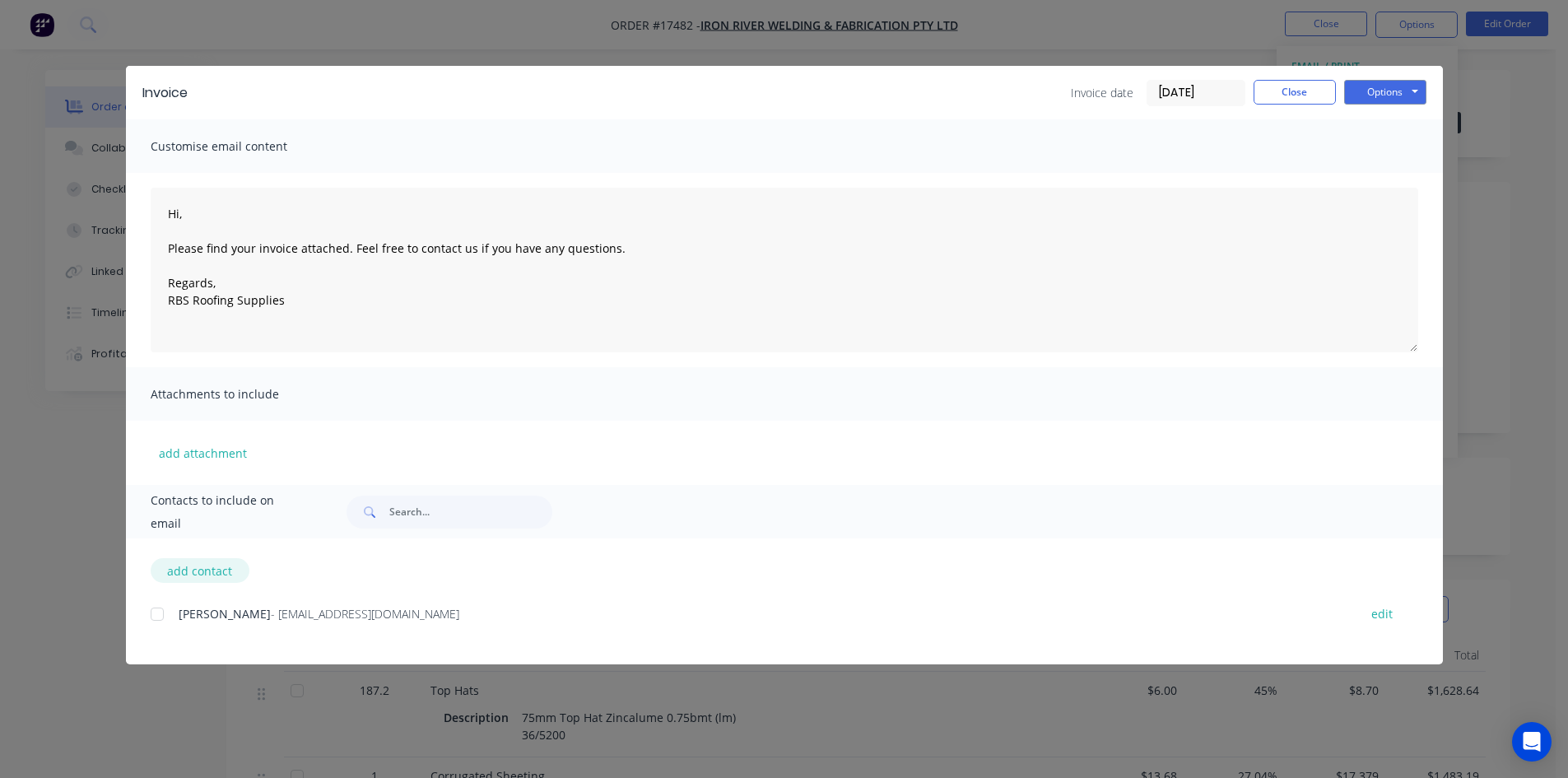
click at [173, 571] on button "add contact" at bounding box center [200, 570] width 99 height 24
type textarea "Hi, Please find your invoice attached. Feel free to contact us if you have any …"
select select "AU"
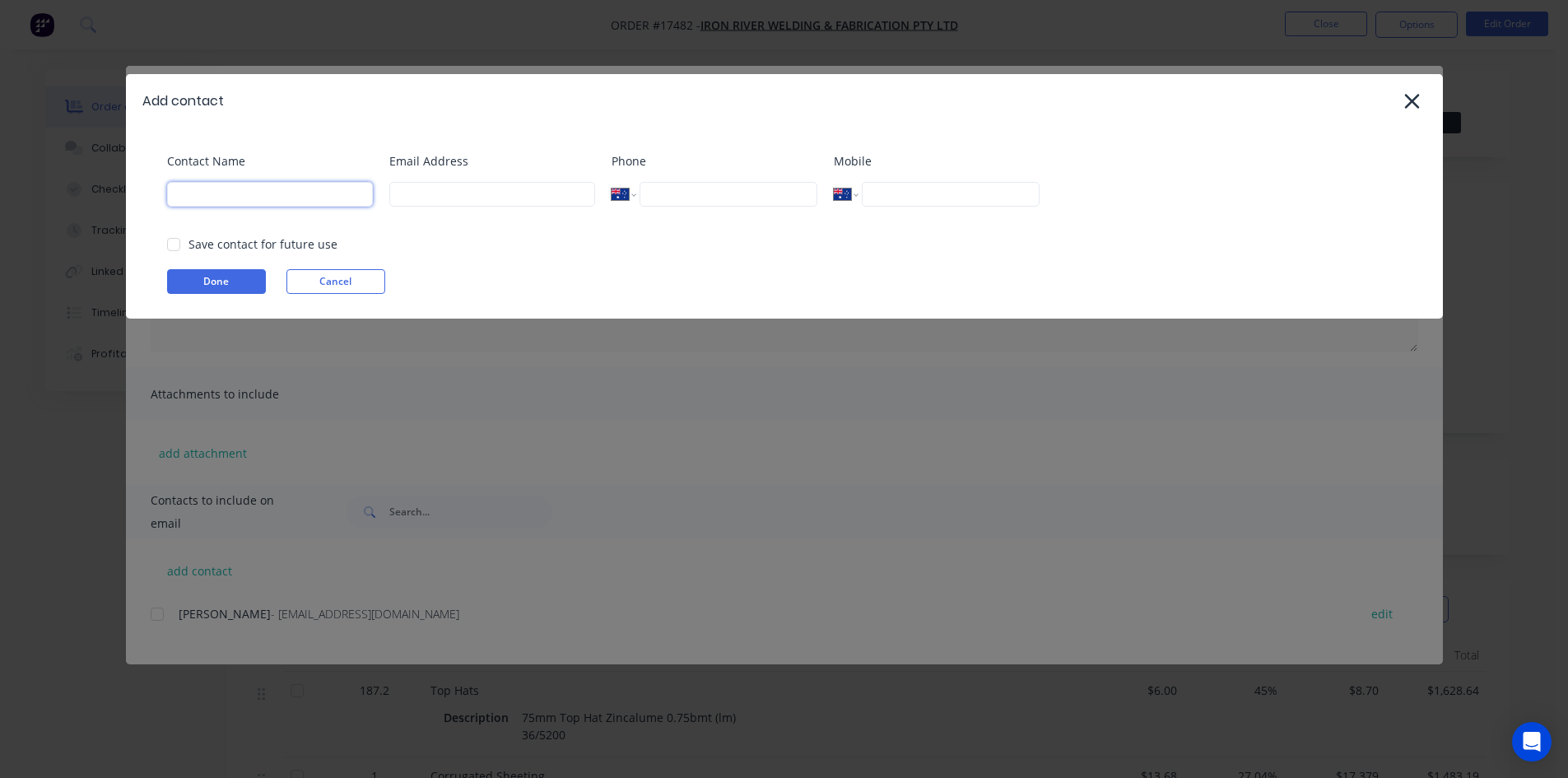
click at [222, 192] on input at bounding box center [270, 194] width 206 height 24
click at [452, 187] on input at bounding box center [492, 194] width 206 height 24
type input "[EMAIL_ADDRESS][DOMAIN_NAME]"
click at [595, 219] on div "Email Address [EMAIL_ADDRESS][DOMAIN_NAME]" at bounding box center [492, 185] width 206 height 67
click at [208, 197] on input at bounding box center [270, 194] width 206 height 24
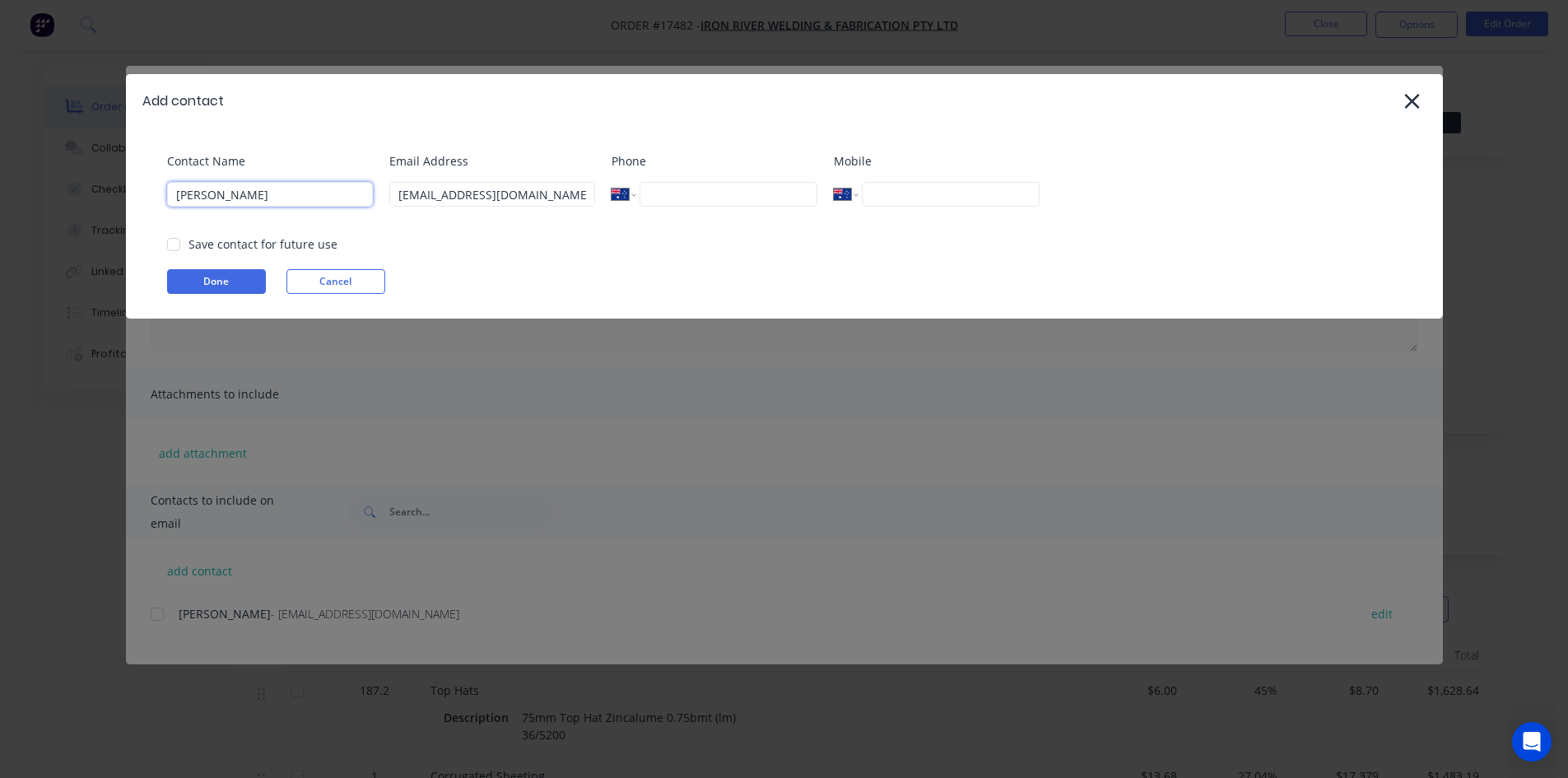
click at [177, 248] on div at bounding box center [173, 244] width 33 height 33
type input "[PERSON_NAME]"
click at [214, 282] on button "Done" at bounding box center [216, 281] width 99 height 24
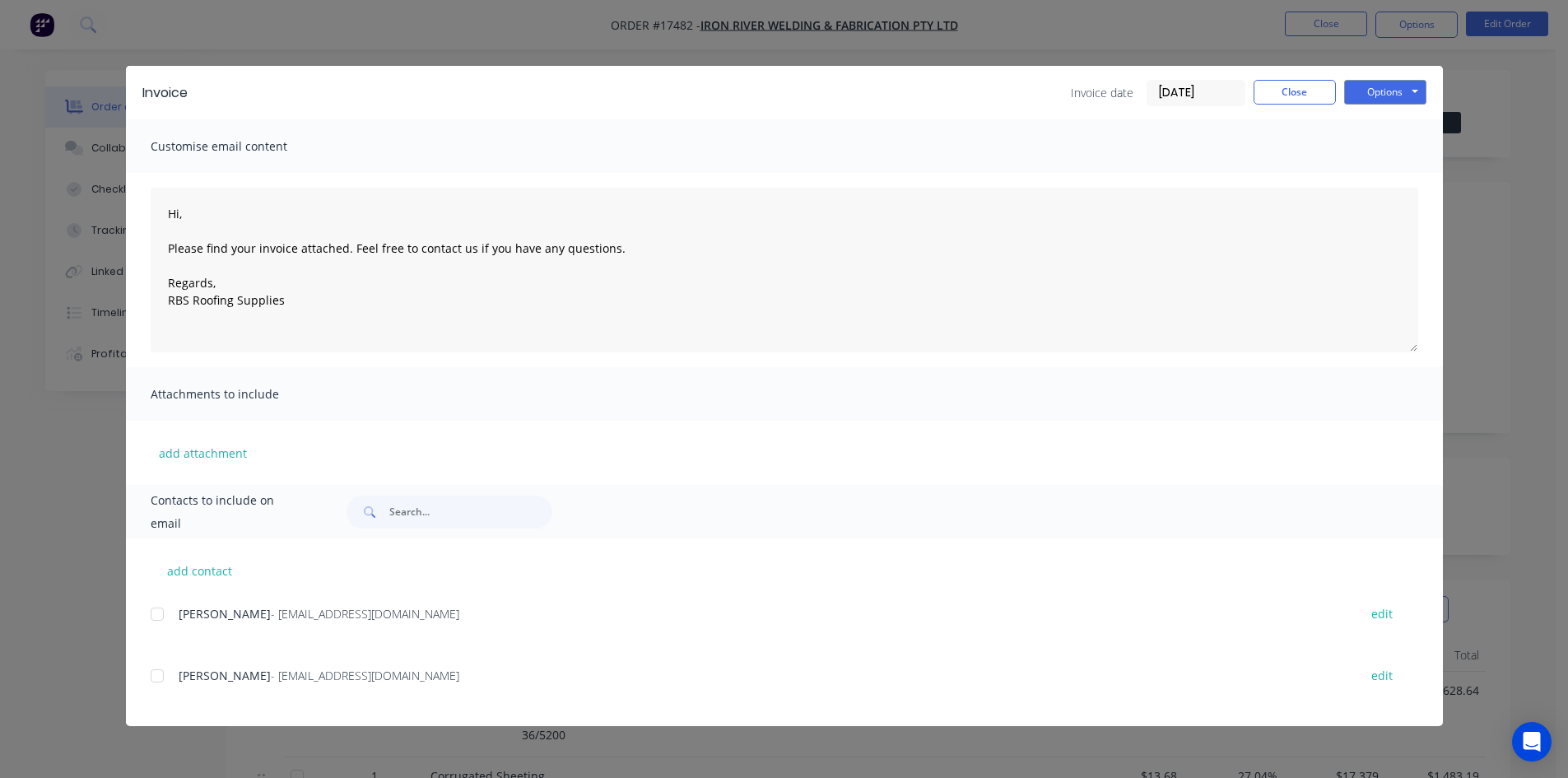
click at [160, 676] on div at bounding box center [157, 675] width 33 height 33
click at [1422, 91] on button "Options" at bounding box center [1386, 92] width 83 height 24
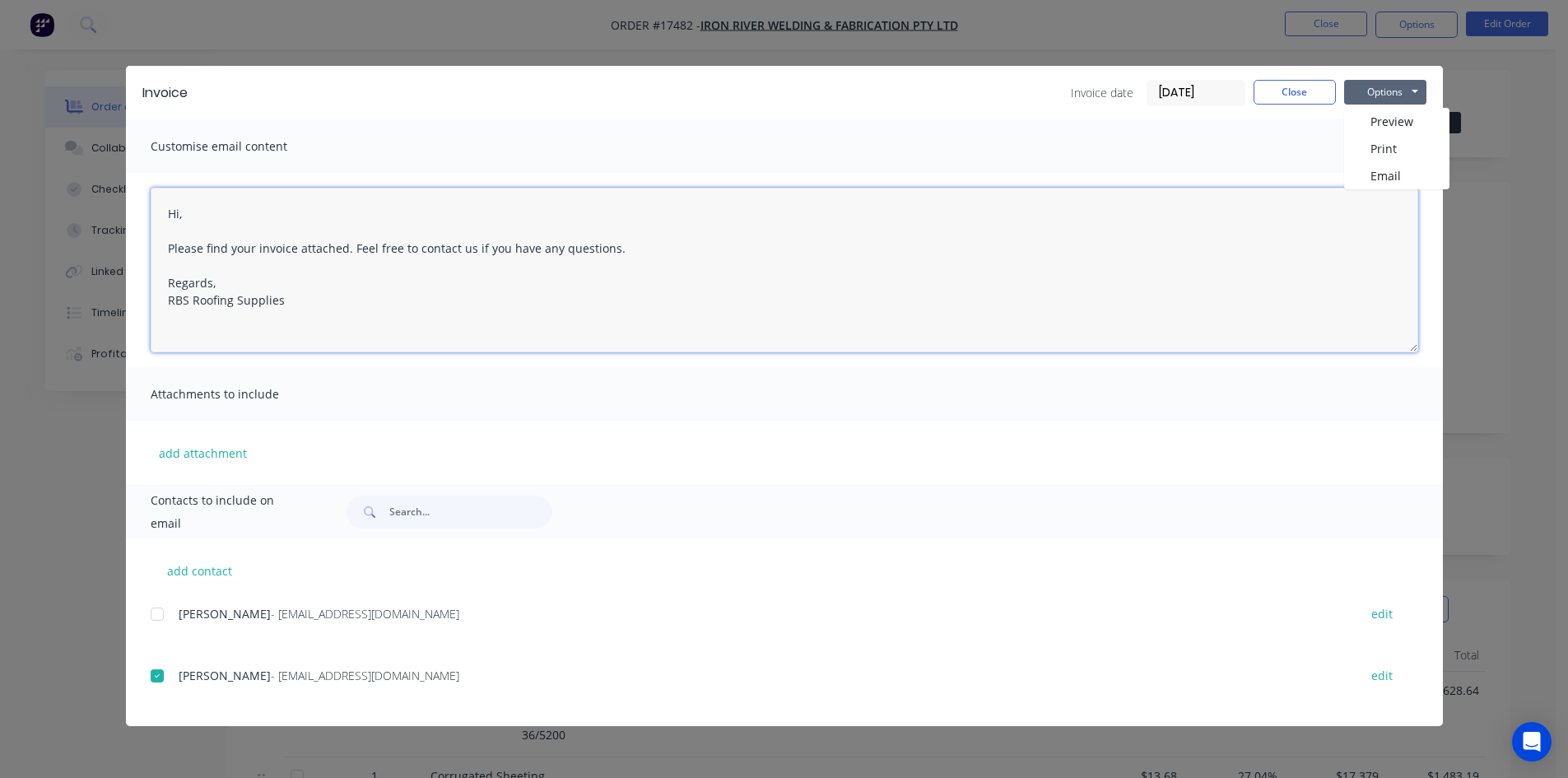
click at [168, 213] on textarea "Hi, Please find your invoice attached. Feel free to contact us if you have any …" at bounding box center [785, 269] width 1268 height 165
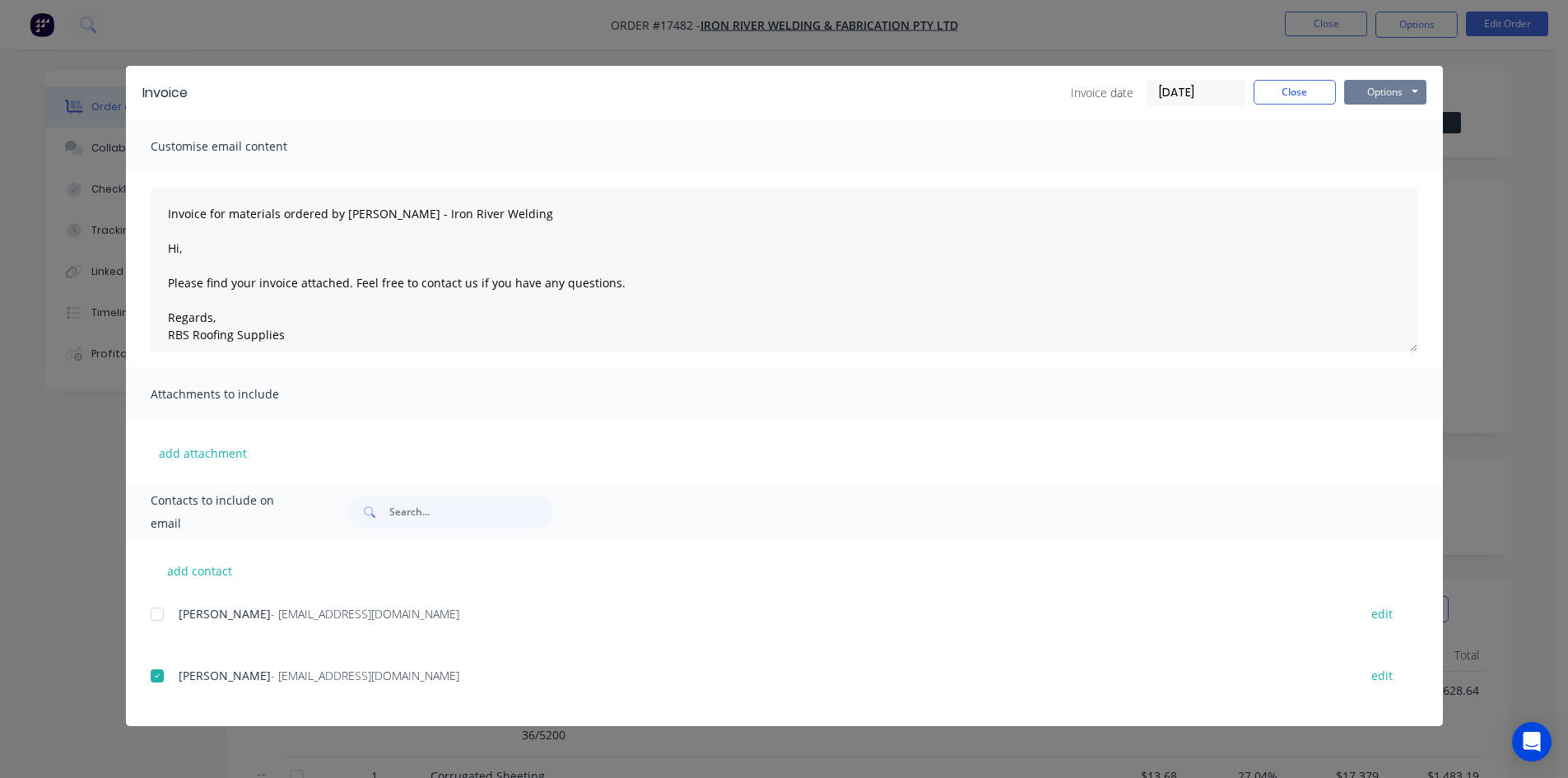
click at [1398, 89] on button "Options" at bounding box center [1386, 92] width 83 height 24
click at [1411, 174] on button "Email" at bounding box center [1397, 176] width 105 height 27
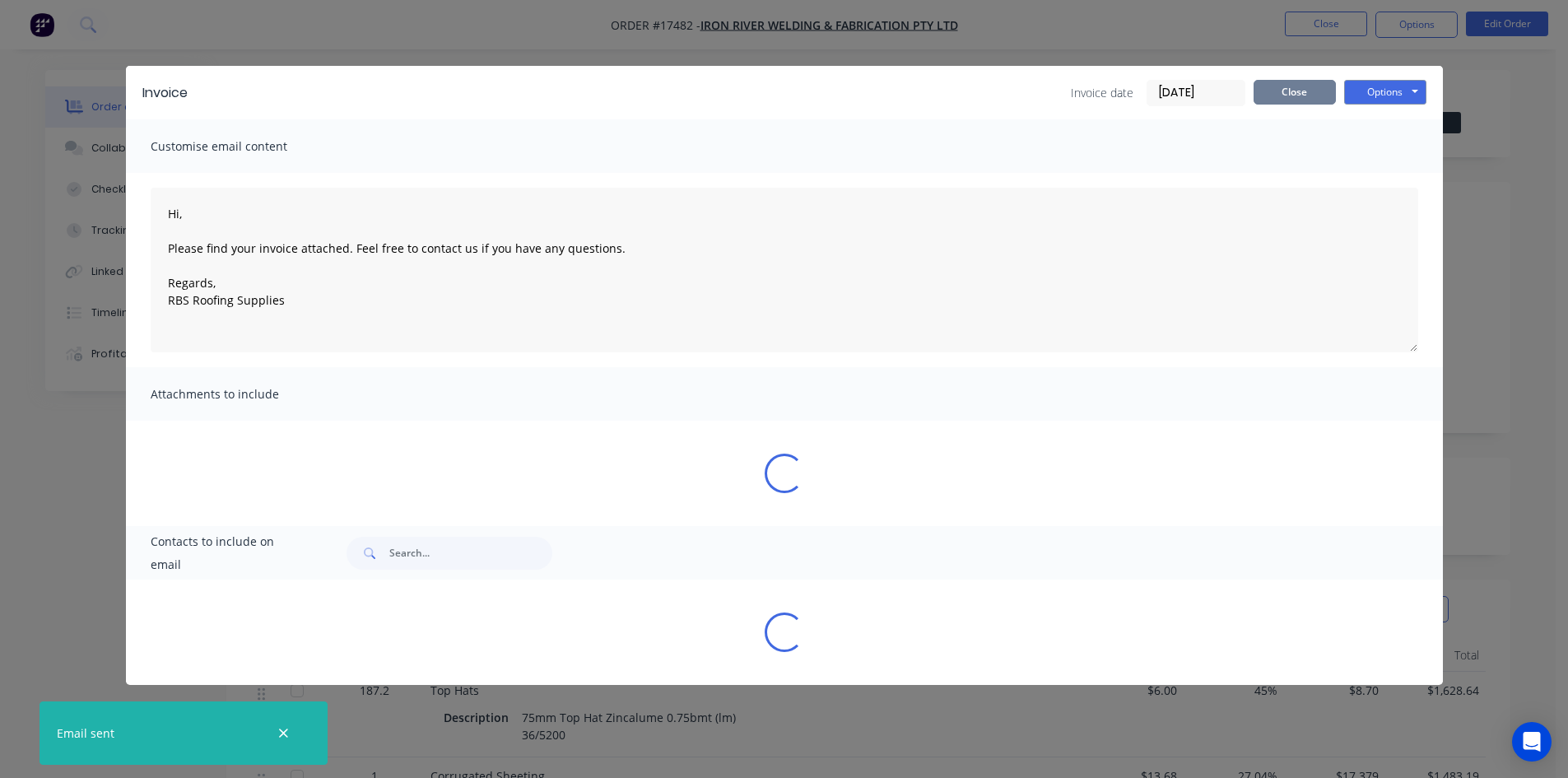
type textarea "Hi, Please find your invoice attached. Feel free to contact us if you have any …"
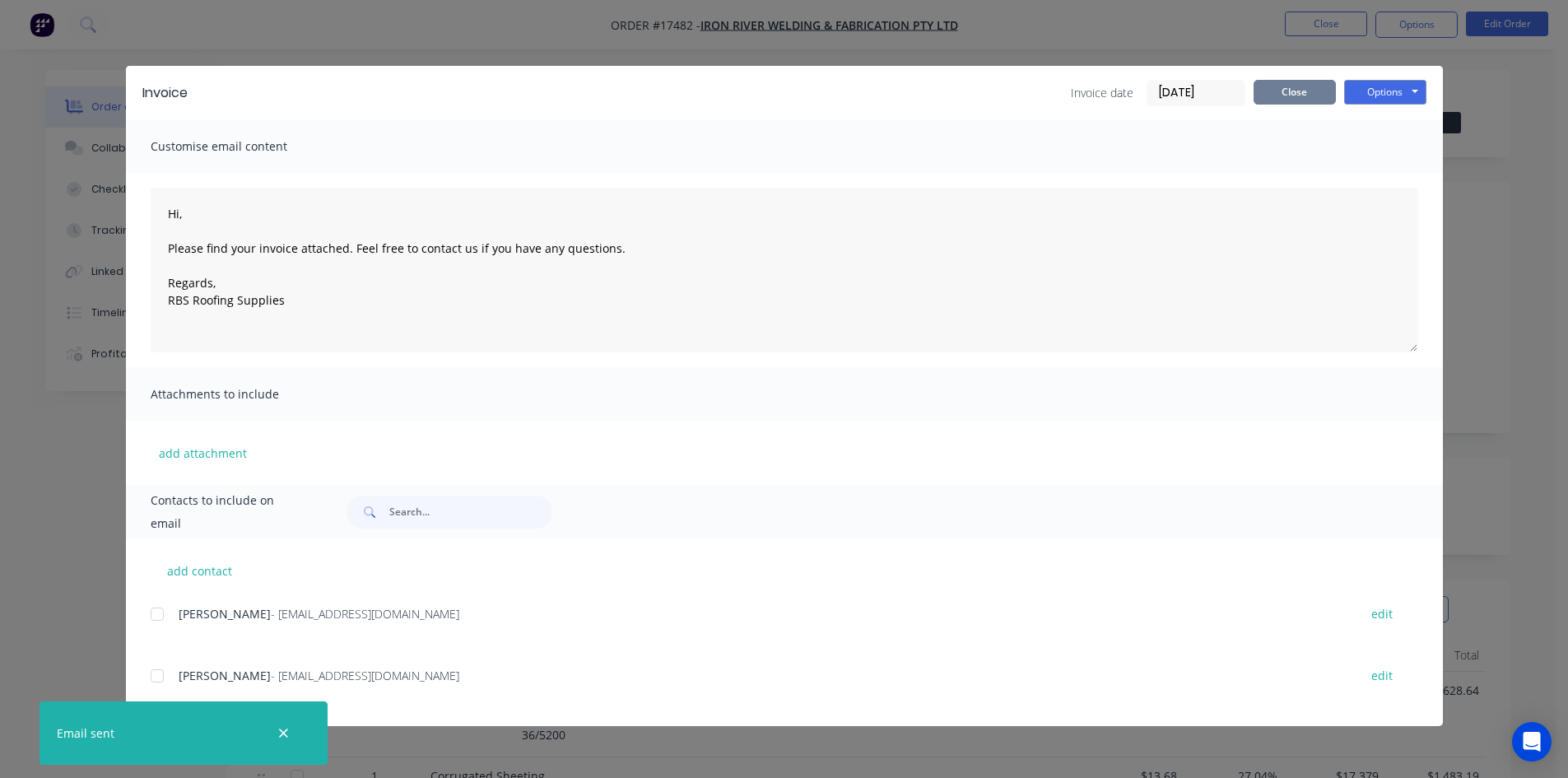
click at [1300, 93] on button "Close" at bounding box center [1295, 92] width 83 height 24
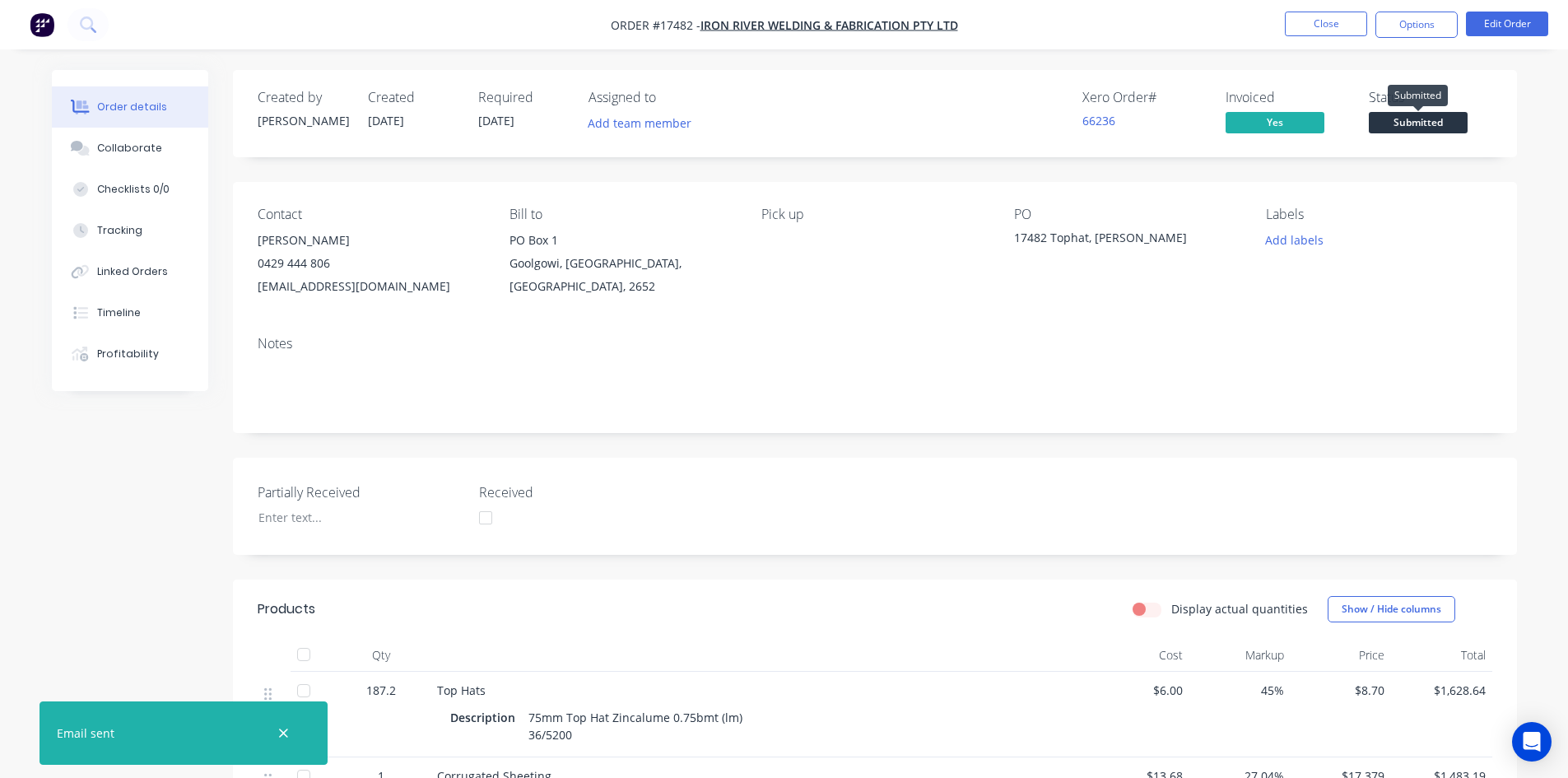
click at [1440, 127] on span "Submitted" at bounding box center [1418, 122] width 99 height 20
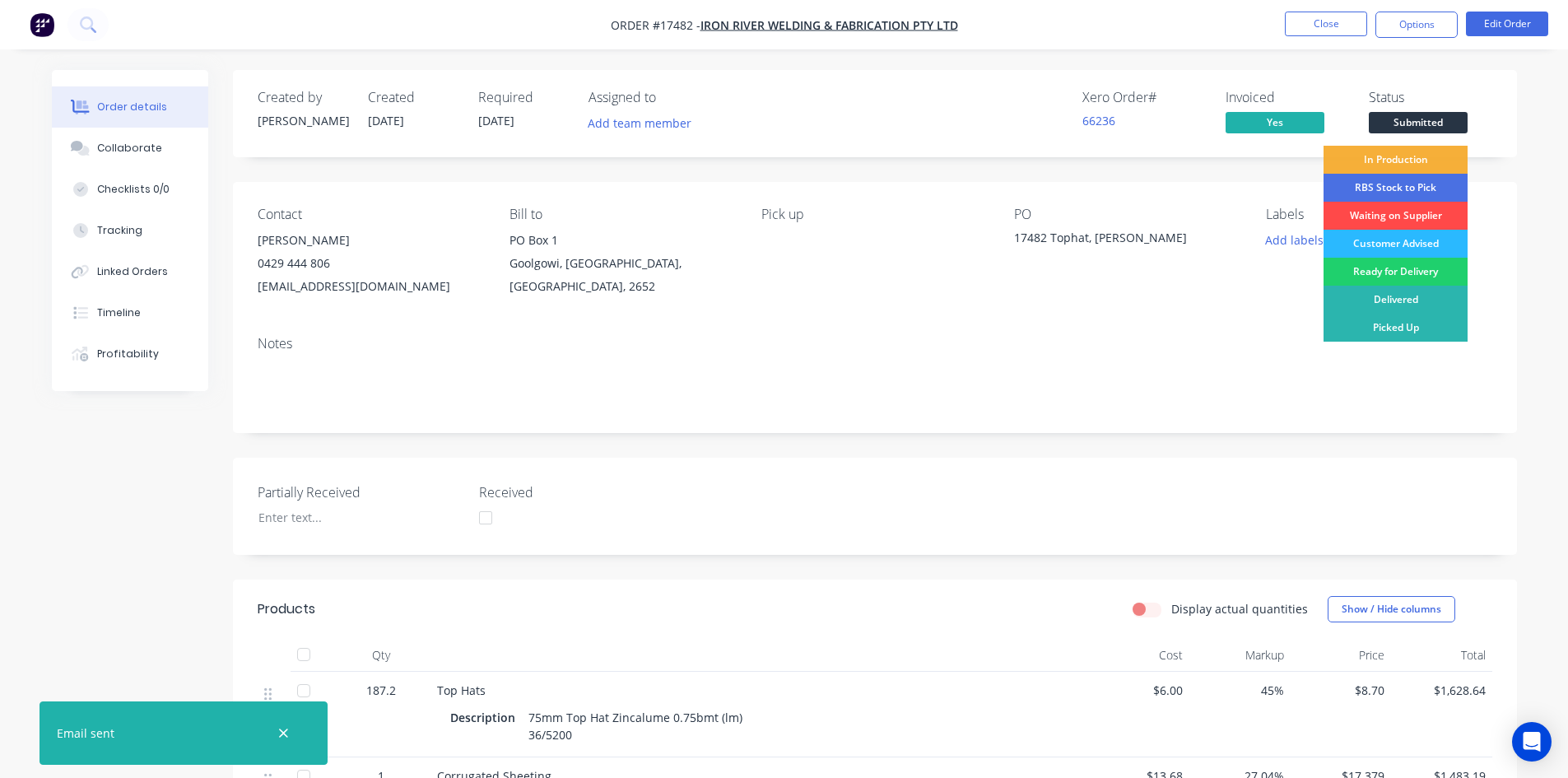
click at [1415, 213] on div "Waiting on Supplier" at bounding box center [1396, 215] width 144 height 28
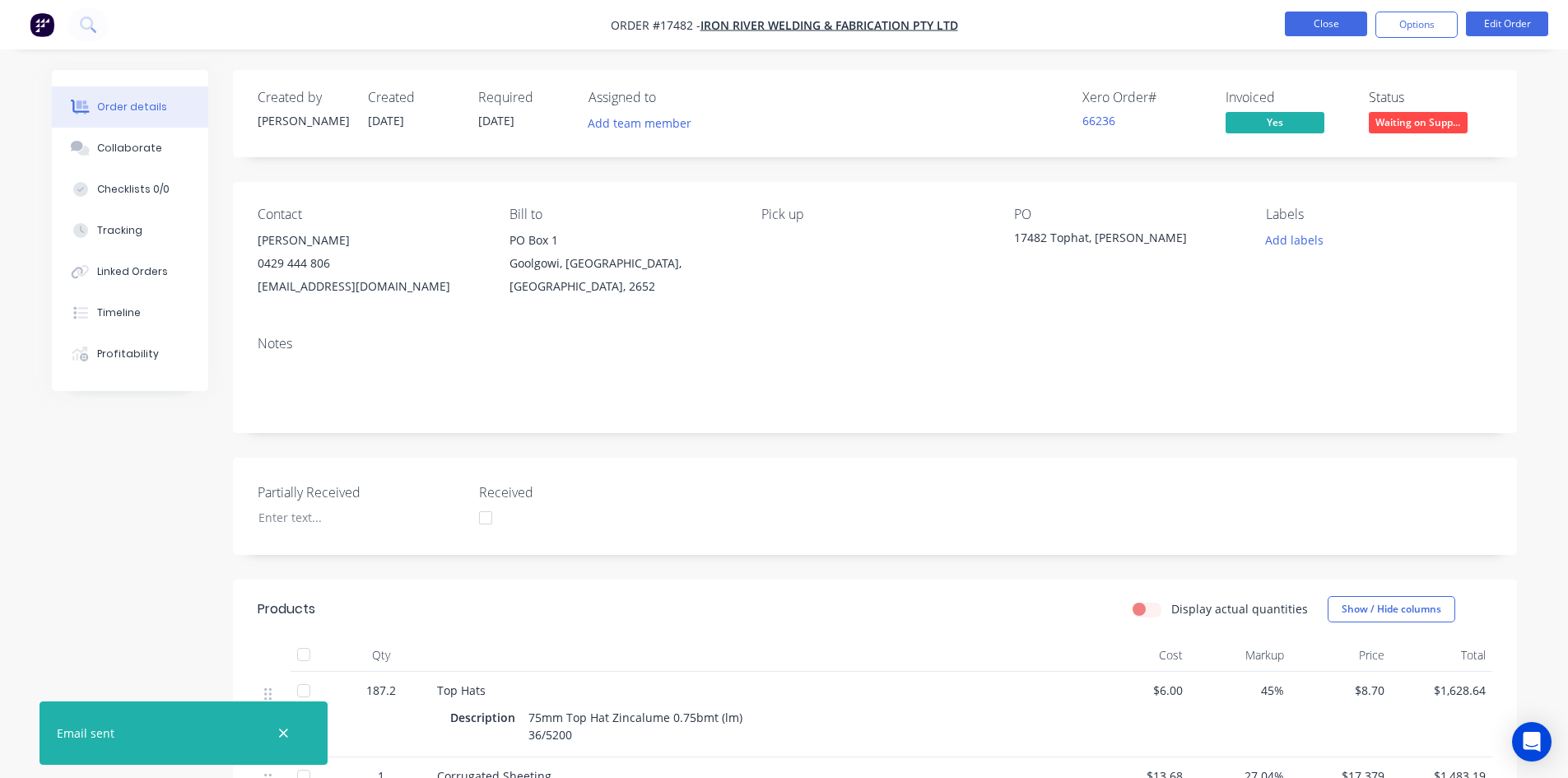
click at [1333, 30] on button "Close" at bounding box center [1327, 24] width 83 height 24
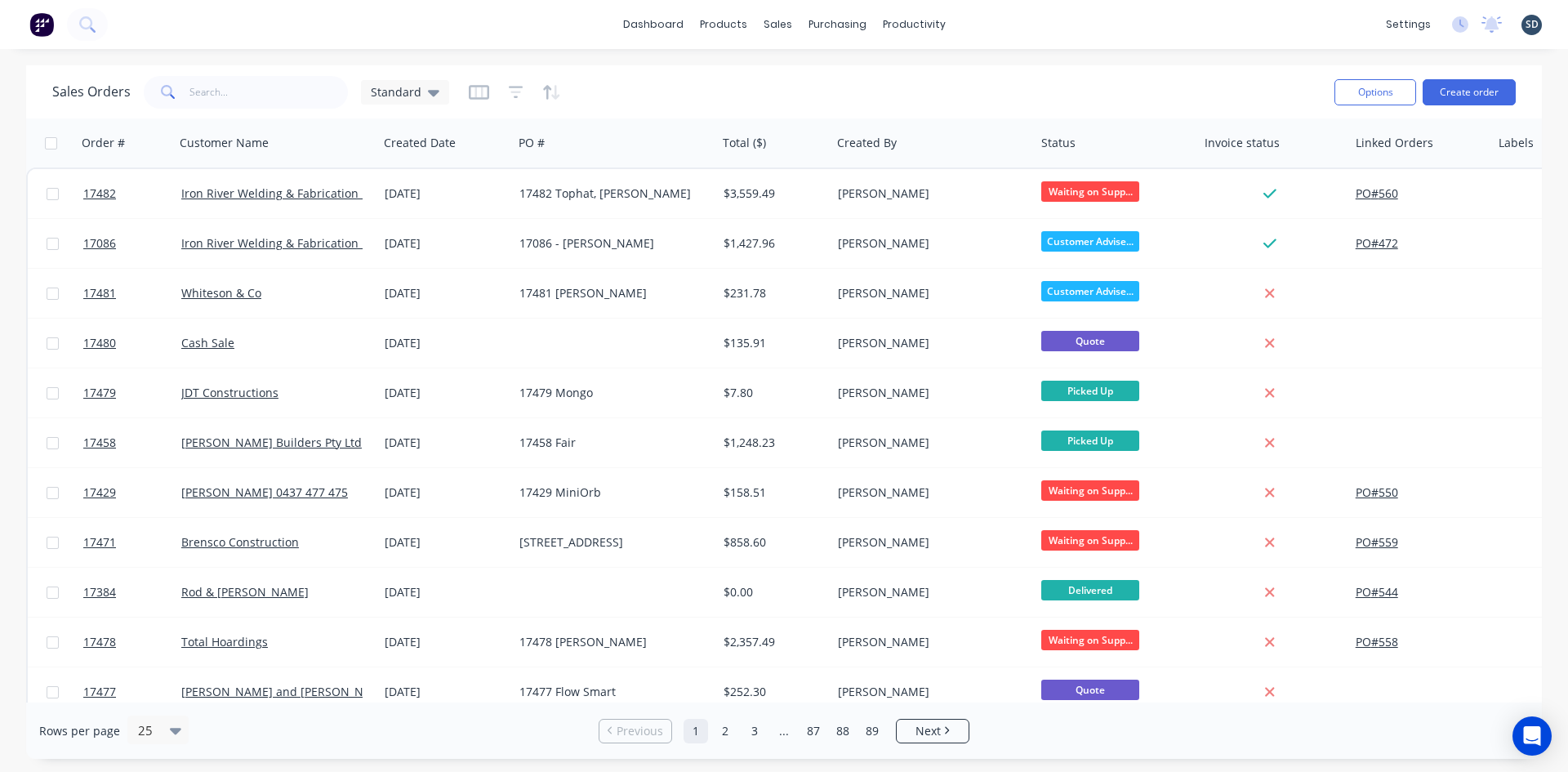
click at [985, 25] on div "dashboard products sales purchasing productivity dashboard products Product Cat…" at bounding box center [784, 24] width 1568 height 49
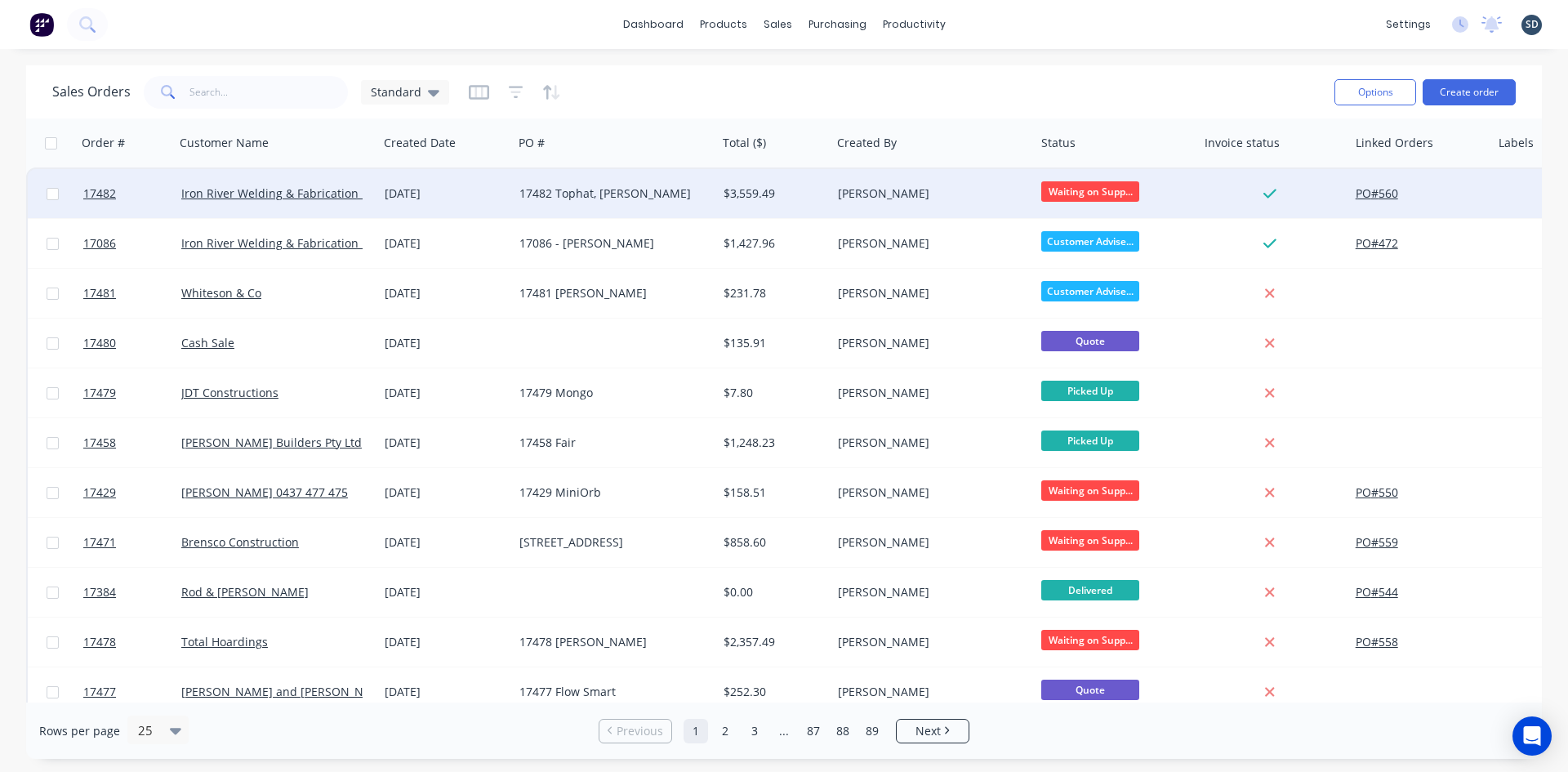
click at [673, 192] on div "17482 Tophat, [PERSON_NAME]" at bounding box center [609, 193] width 182 height 17
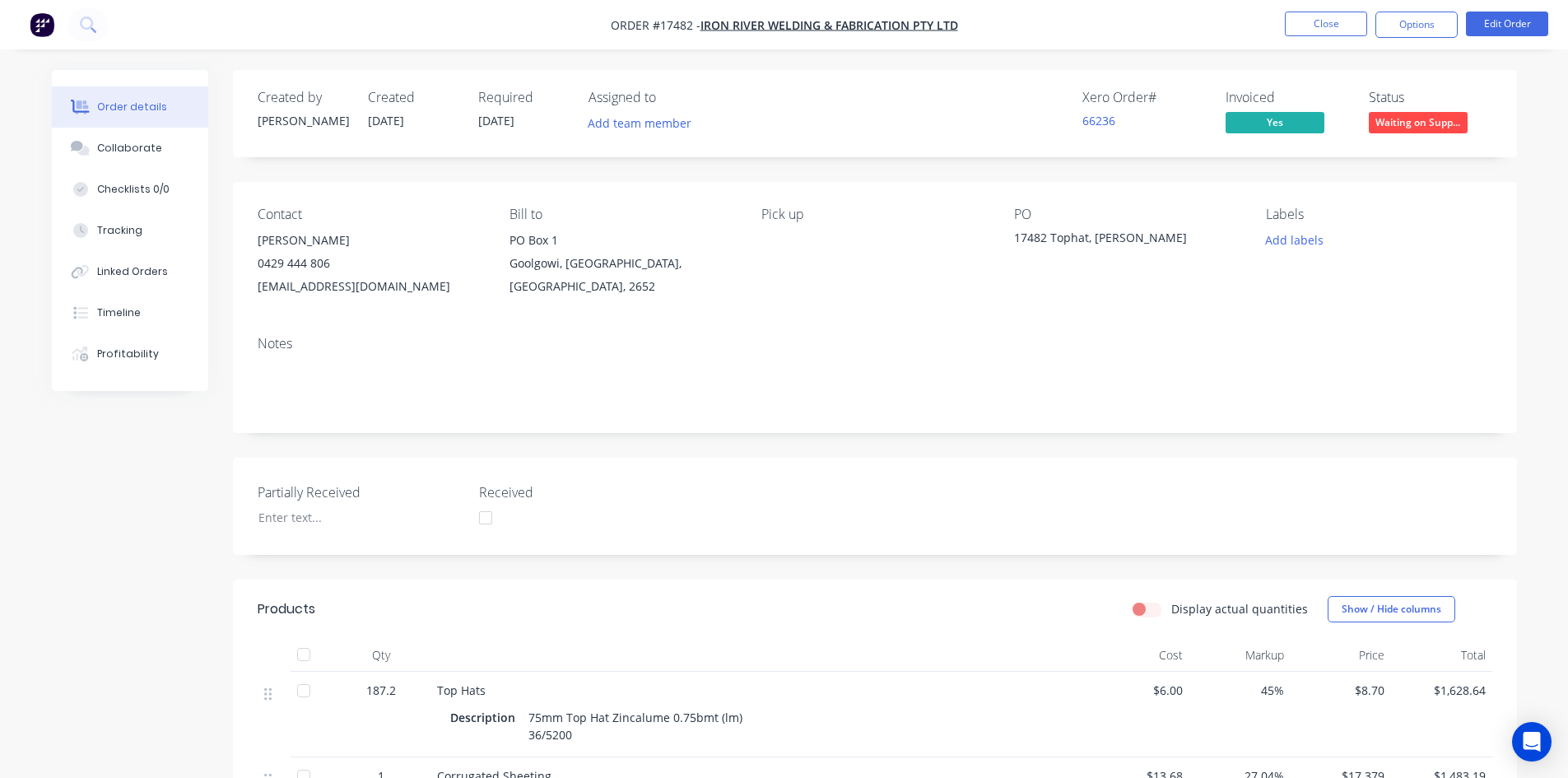
click at [1177, 59] on div "Order details Collaborate Checklists 0/0 Tracking Linked Orders Timeline Profit…" at bounding box center [784, 772] width 1568 height 1544
click at [1030, 32] on nav "Order #17482 - Iron River Welding & Fabrication Pty Ltd Close Options Edit Order" at bounding box center [784, 24] width 1568 height 50
click at [1030, 61] on div "Order details Collaborate Checklists 0/0 Tracking Linked Orders Timeline Profit…" at bounding box center [784, 772] width 1568 height 1544
click at [1371, 59] on div "Order details Collaborate Checklists 0/0 Tracking Linked Orders Timeline Profit…" at bounding box center [784, 772] width 1568 height 1544
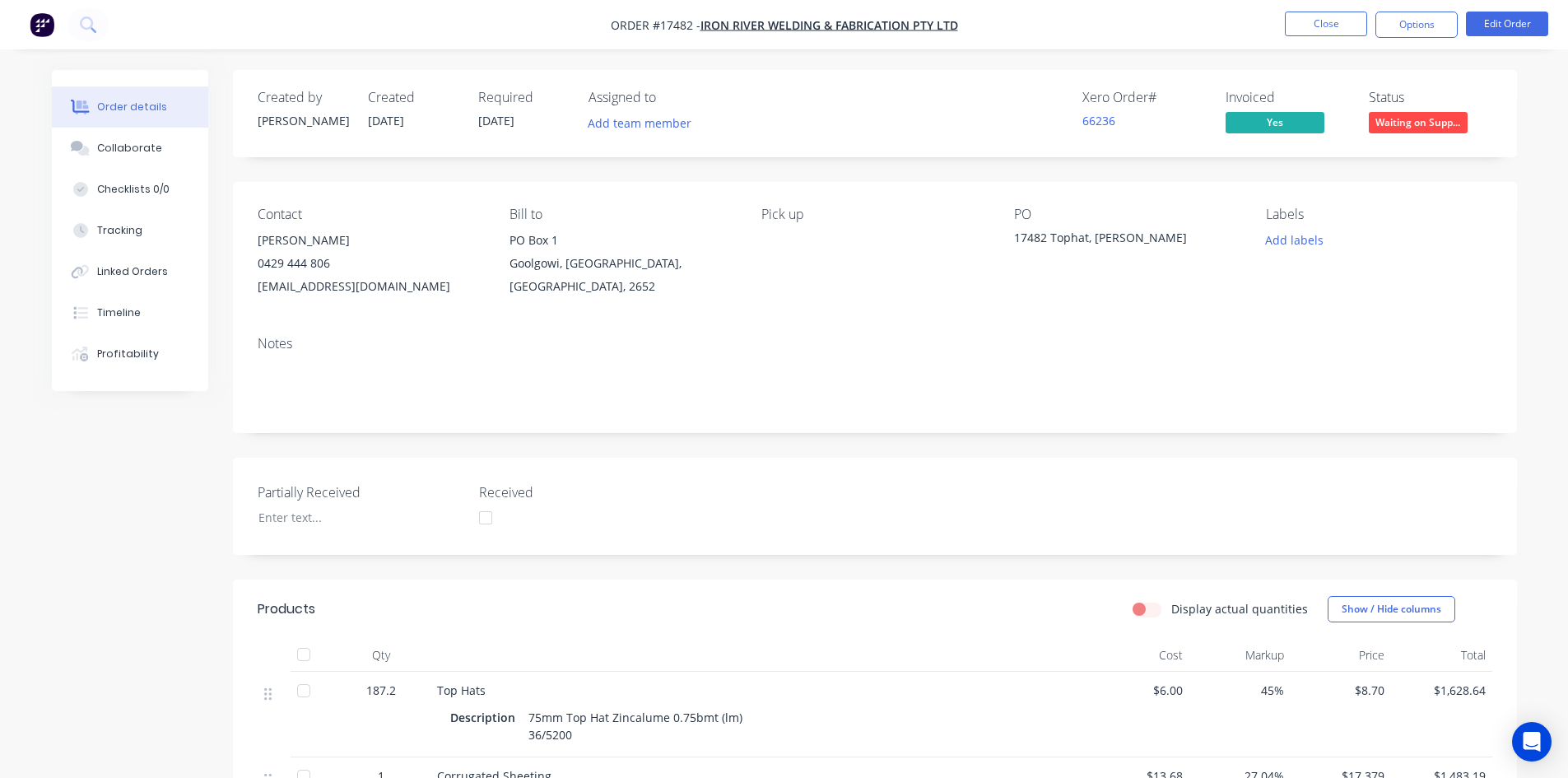
click at [1371, 59] on div "Order details Collaborate Checklists 0/0 Tracking Linked Orders Timeline Profit…" at bounding box center [784, 772] width 1568 height 1544
click at [1200, 56] on div "Order details Collaborate Checklists 0/0 Tracking Linked Orders Timeline Profit…" at bounding box center [784, 772] width 1568 height 1544
click at [1219, 56] on div "Order details Collaborate Checklists 0/0 Tracking Linked Orders Timeline Profit…" at bounding box center [784, 772] width 1568 height 1544
click at [1224, 57] on div "Order details Collaborate Checklists 0/0 Tracking Linked Orders Timeline Profit…" at bounding box center [784, 772] width 1568 height 1544
click at [1225, 57] on div "Order details Collaborate Checklists 0/0 Tracking Linked Orders Timeline Profit…" at bounding box center [784, 772] width 1568 height 1544
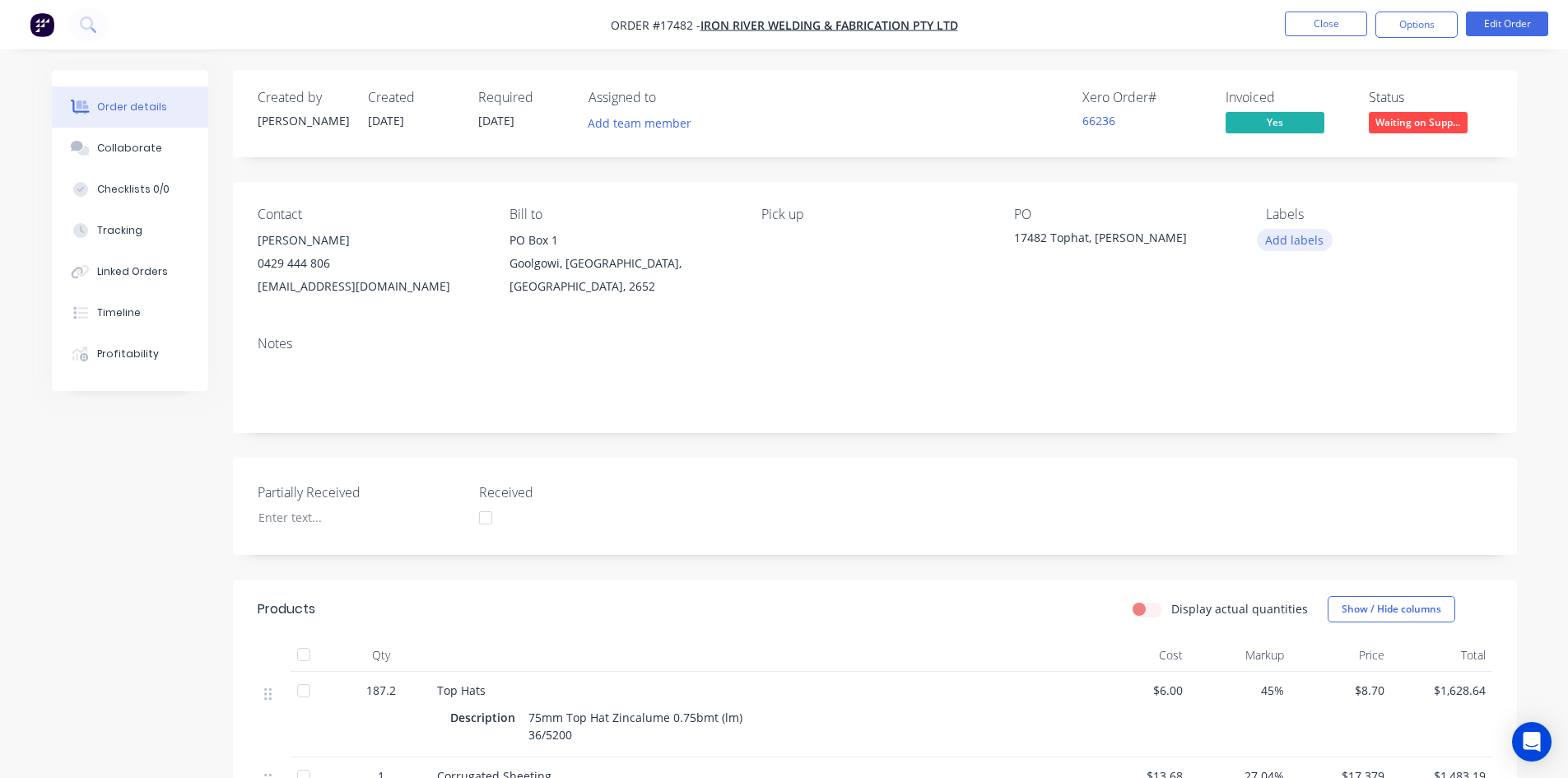
click at [1275, 240] on button "Add labels" at bounding box center [1295, 240] width 76 height 22
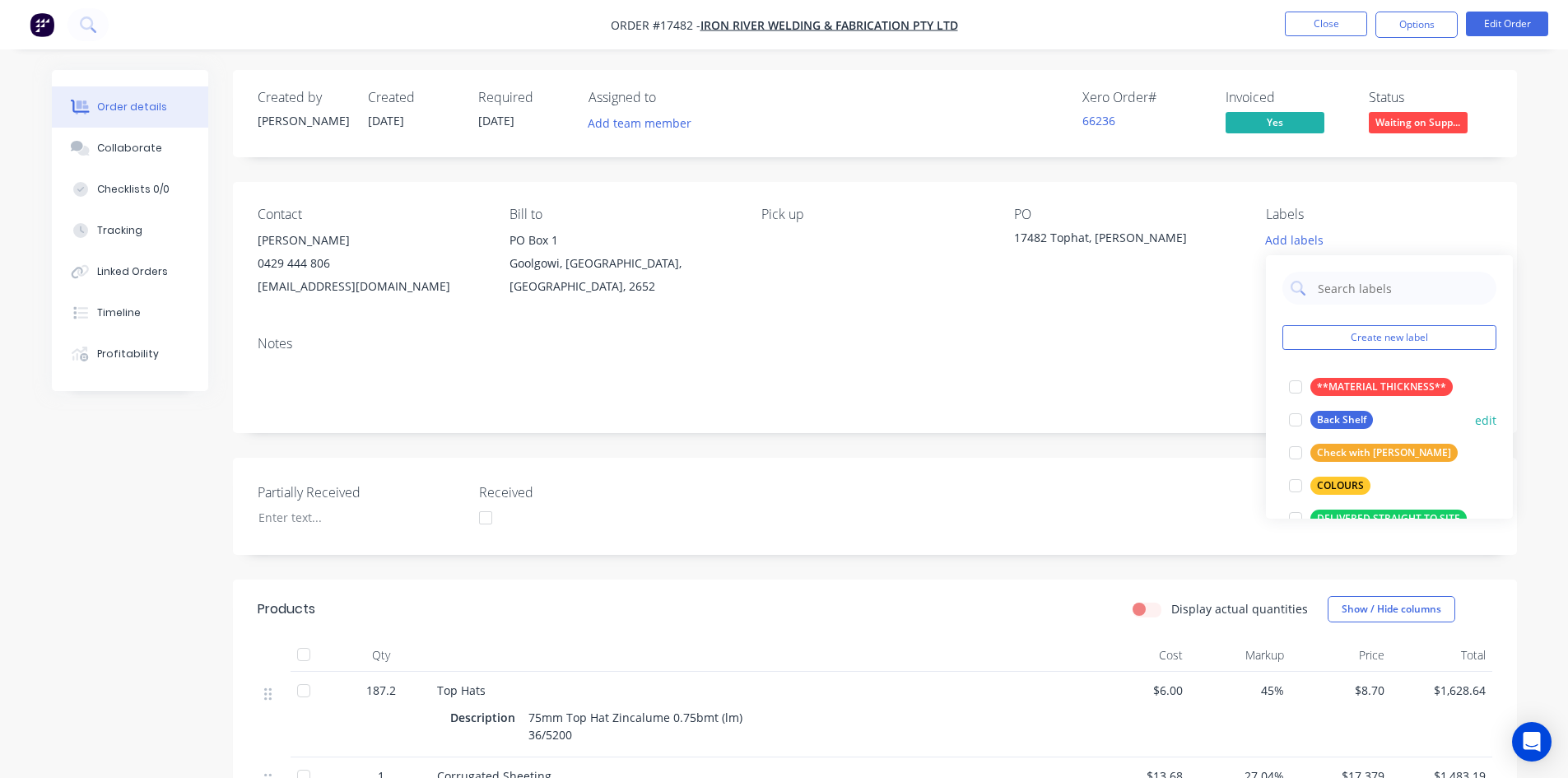
click at [1295, 413] on div at bounding box center [1295, 419] width 33 height 33
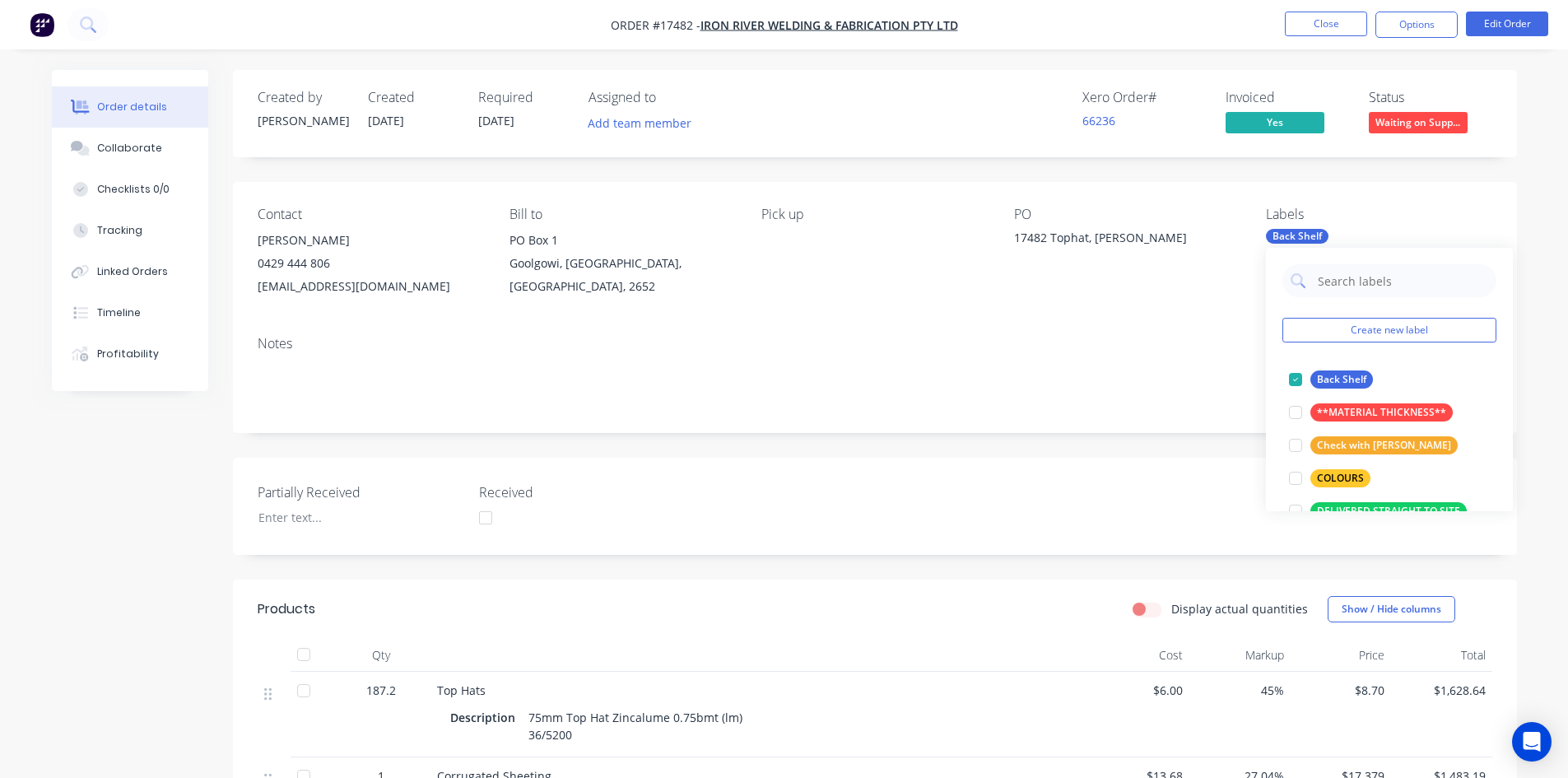
click at [1235, 300] on div "Contact Laurie Sandford 0429 444 806 ironriver@outlook.com.au Bill to PO Box 1 …" at bounding box center [875, 252] width 1284 height 141
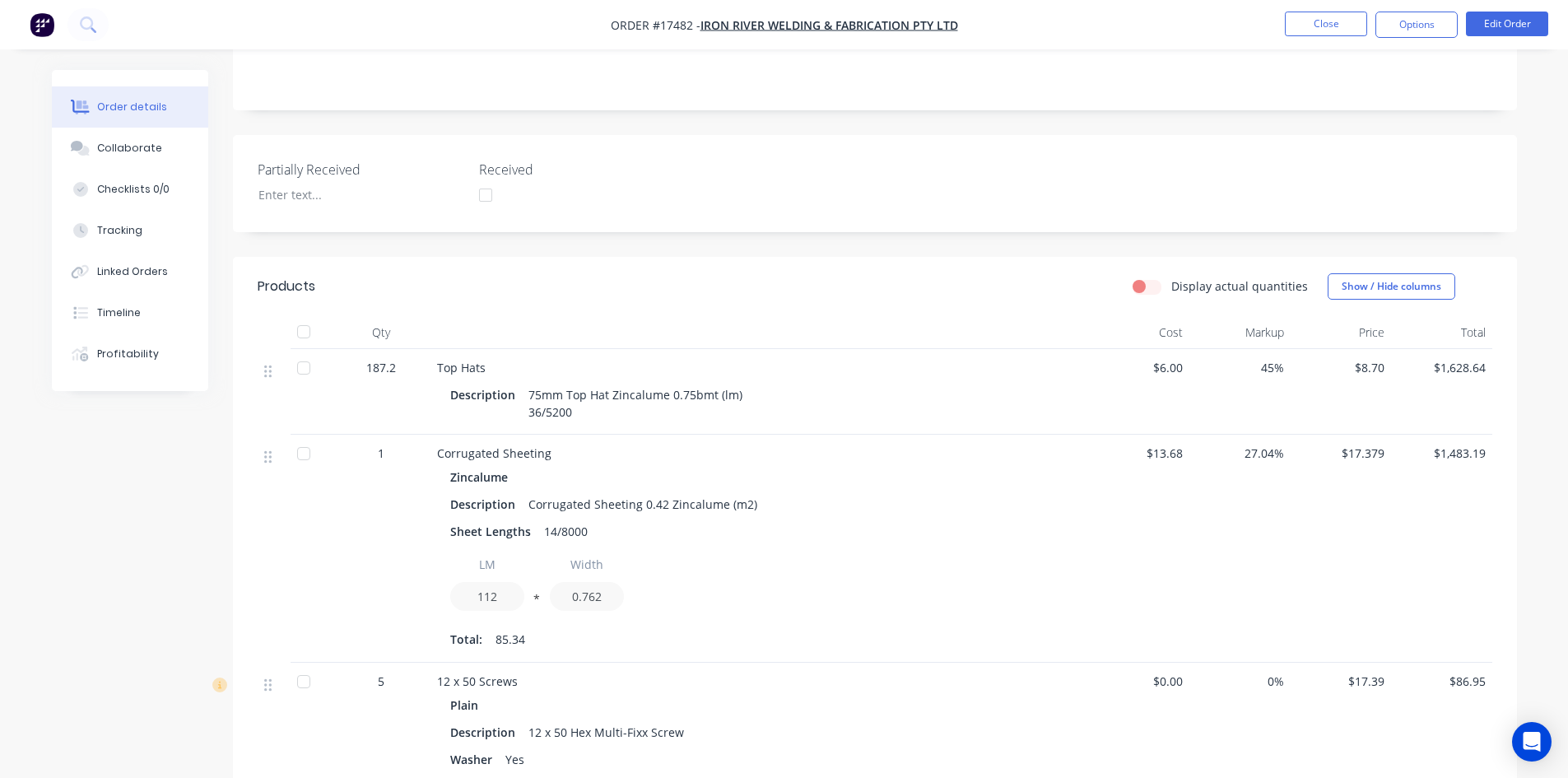
scroll to position [83, 0]
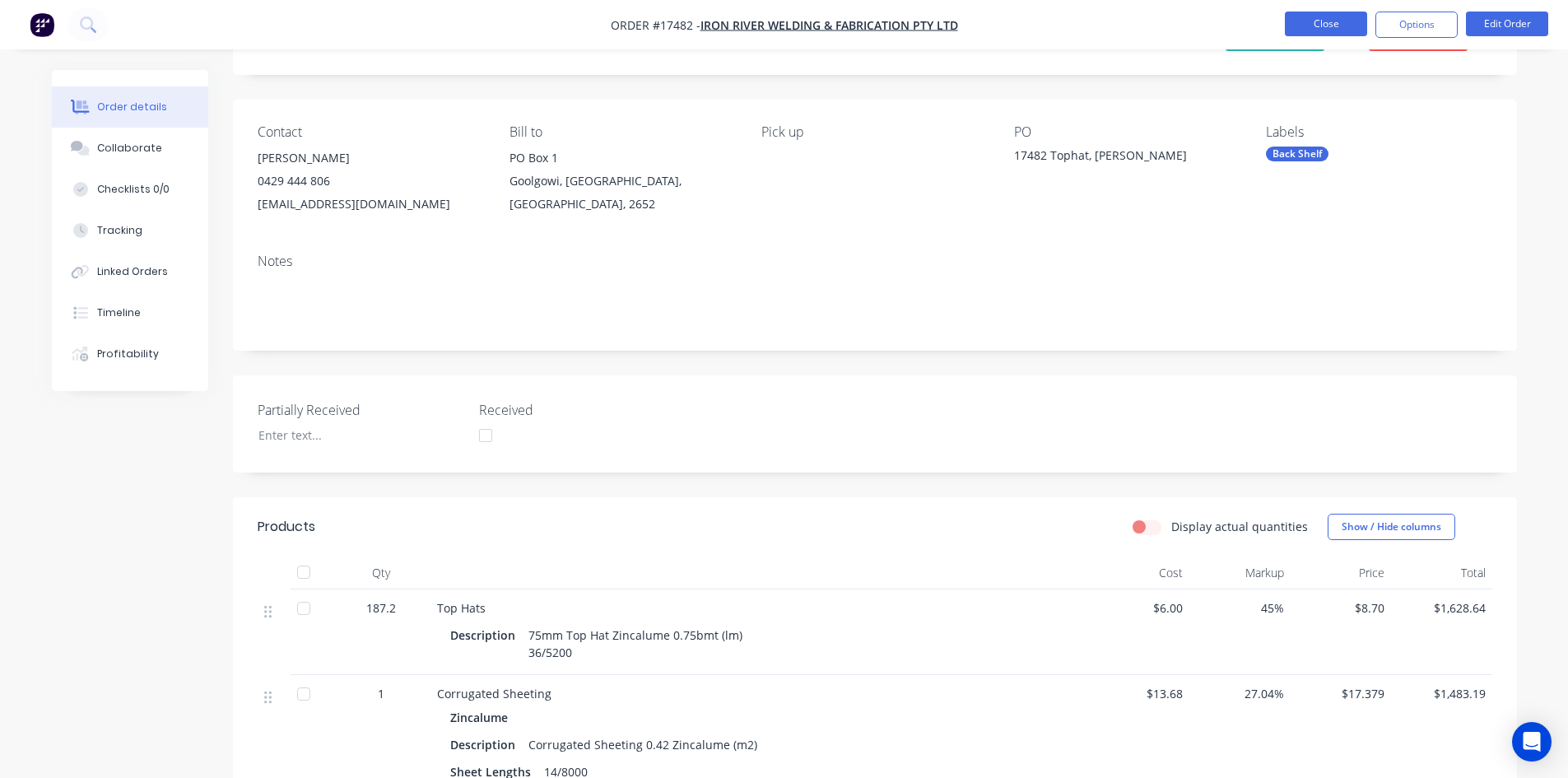
click at [1327, 19] on button "Close" at bounding box center [1327, 24] width 83 height 24
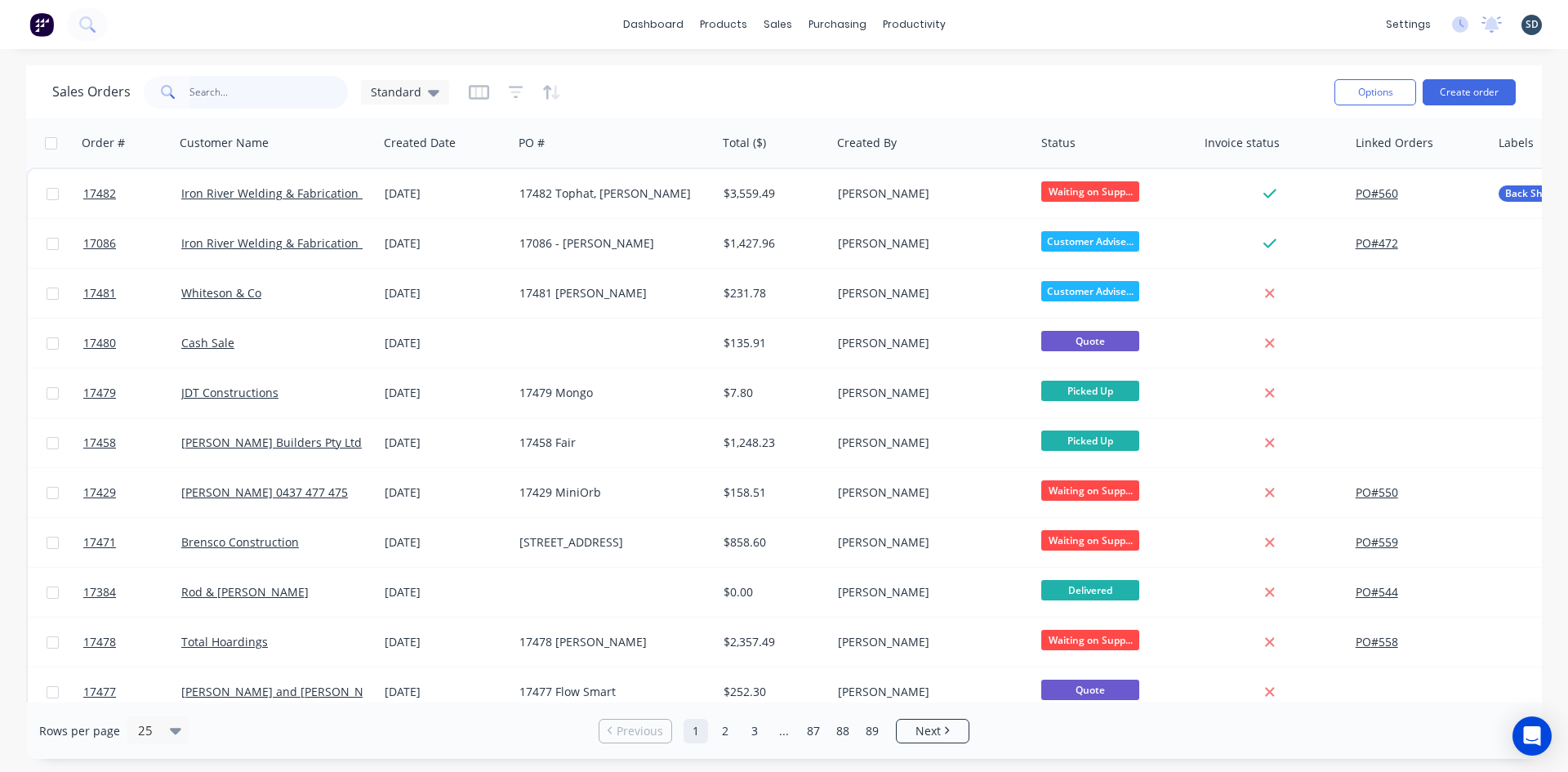
click at [231, 105] on input "text" at bounding box center [269, 92] width 159 height 33
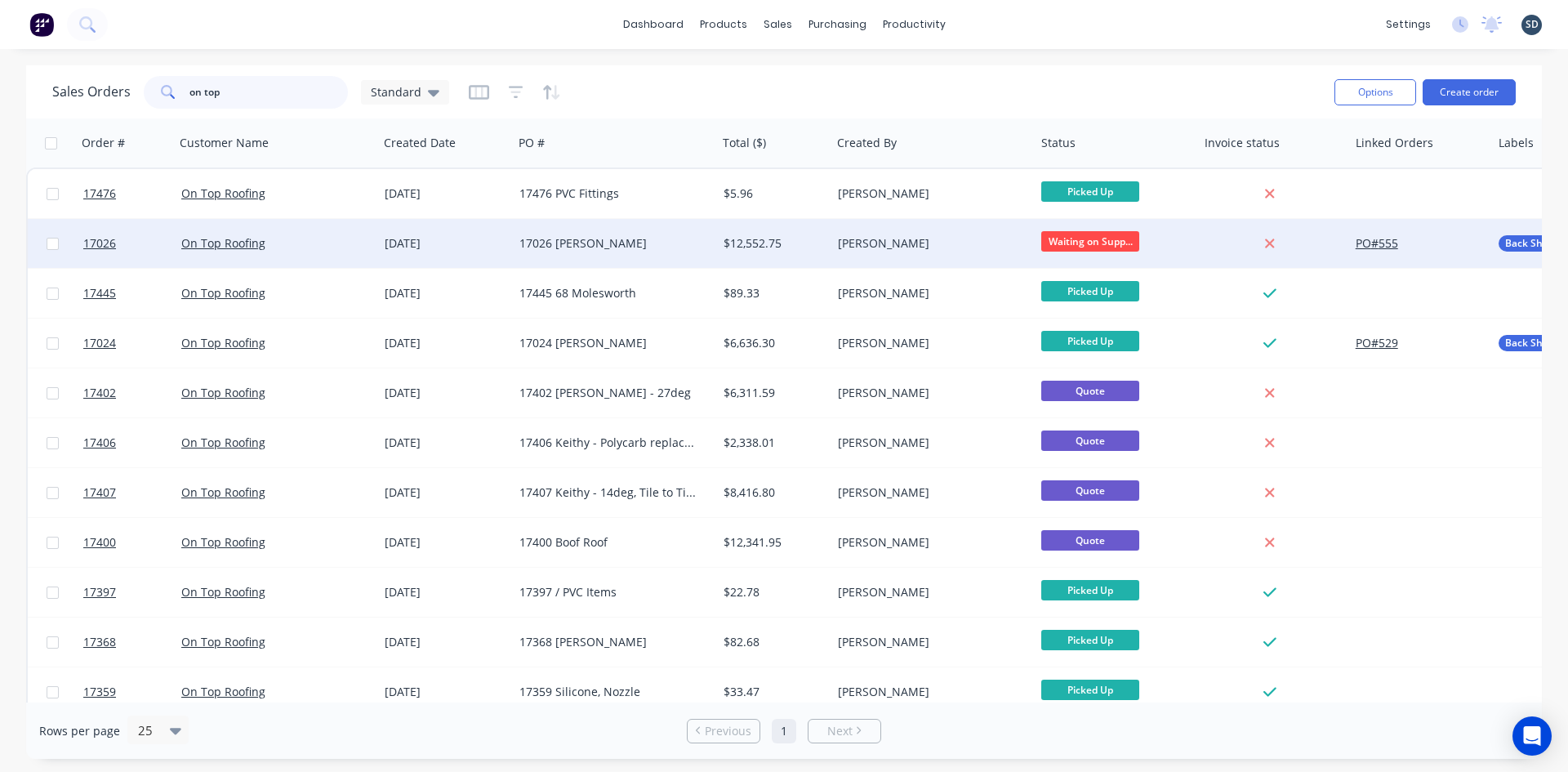
type input "on top"
click at [610, 253] on div "17026 Vicki Hubner" at bounding box center [615, 243] width 204 height 49
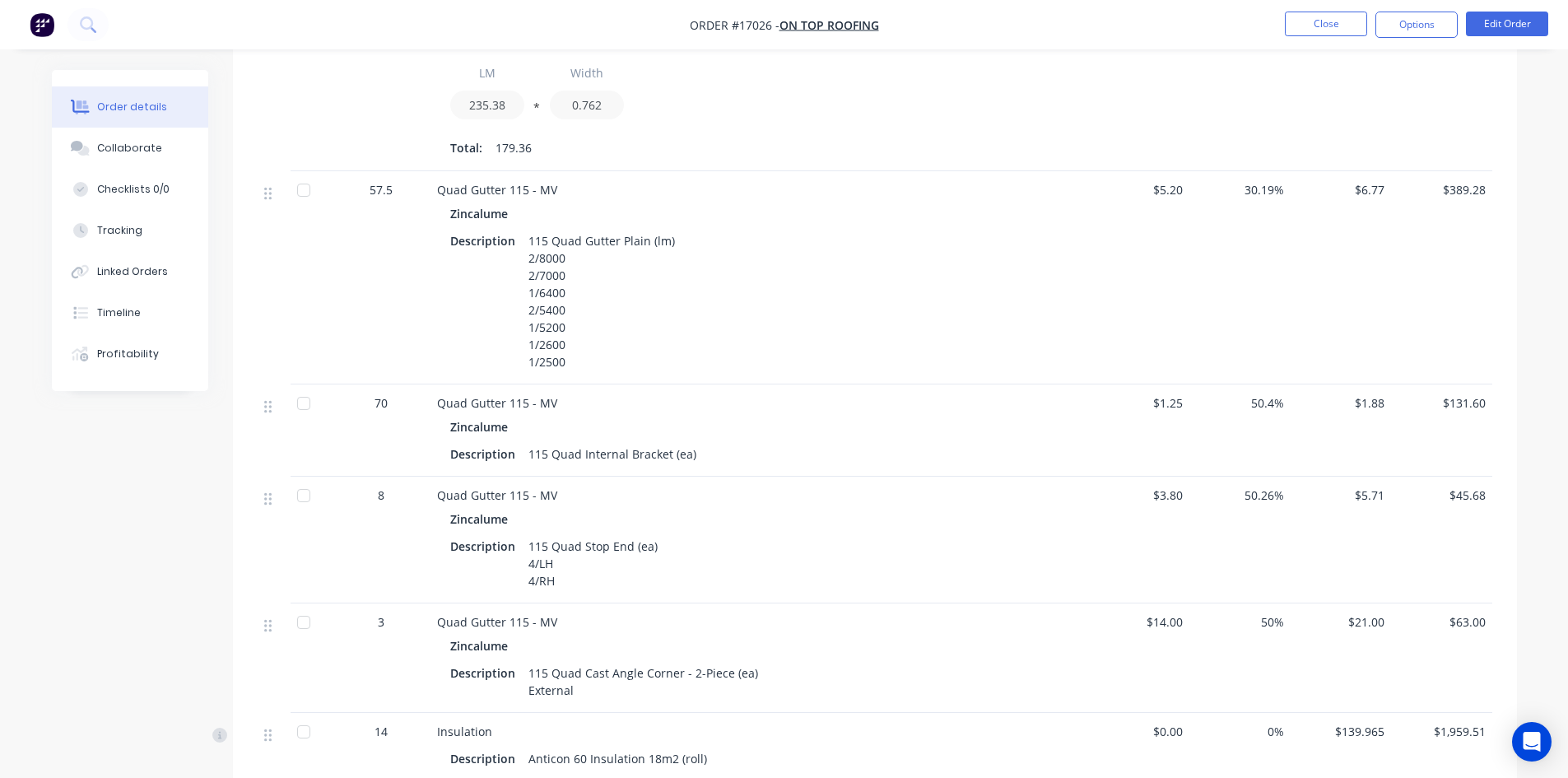
scroll to position [1153, 0]
click at [152, 150] on div "Collaborate" at bounding box center [129, 149] width 65 height 15
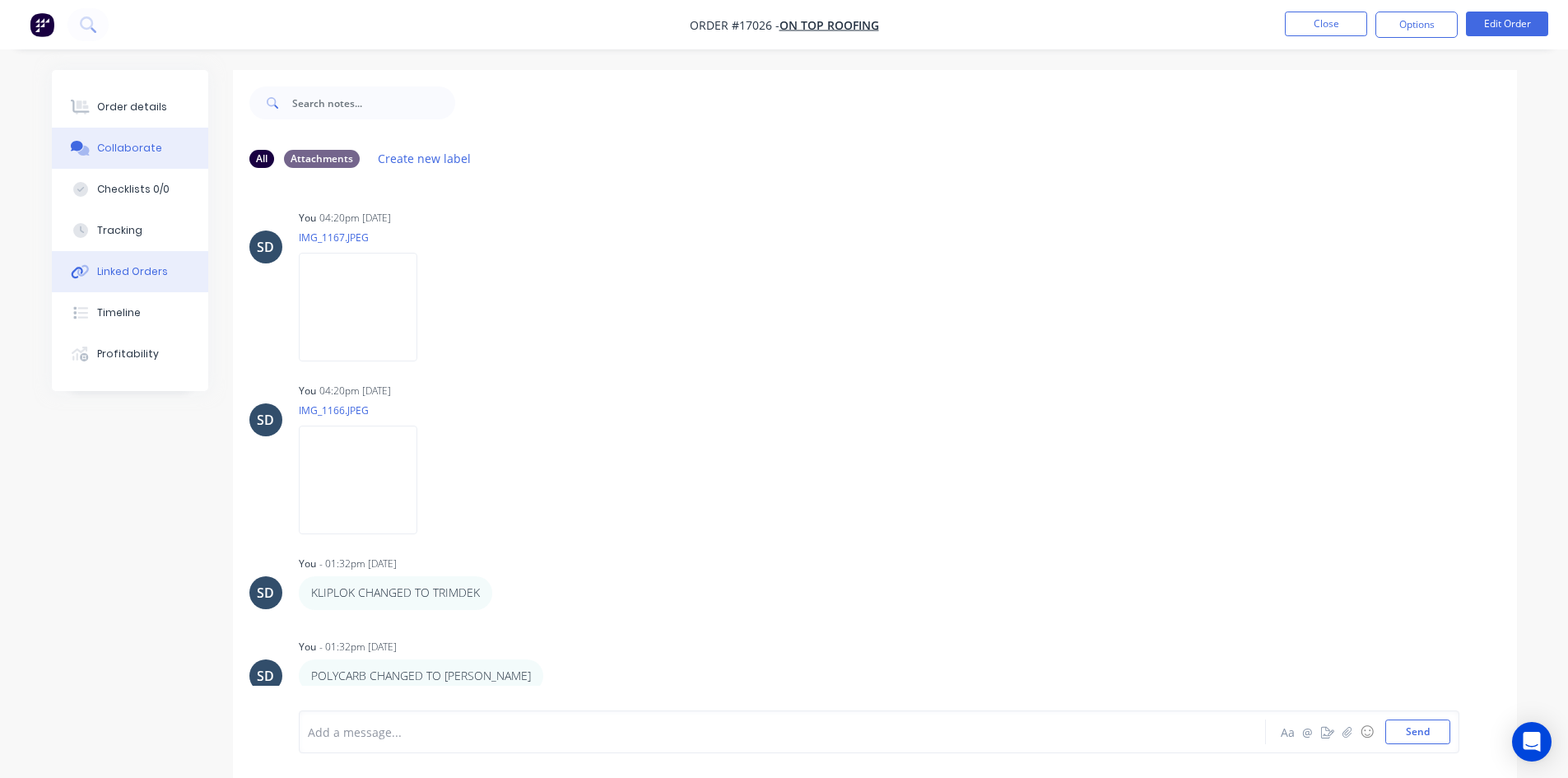
click at [142, 270] on div "Linked Orders" at bounding box center [132, 272] width 71 height 15
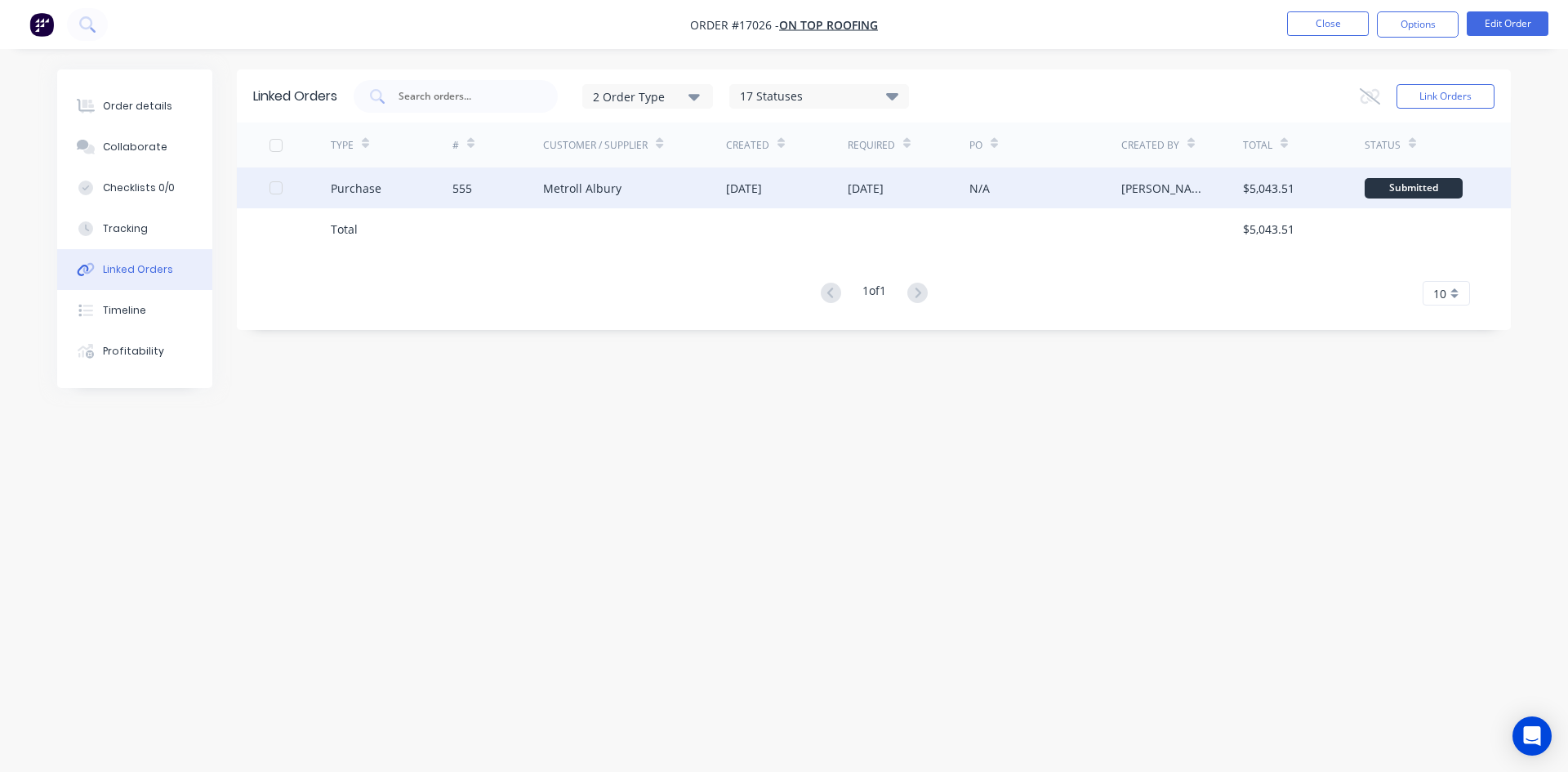
click at [518, 191] on div "555" at bounding box center [497, 188] width 91 height 41
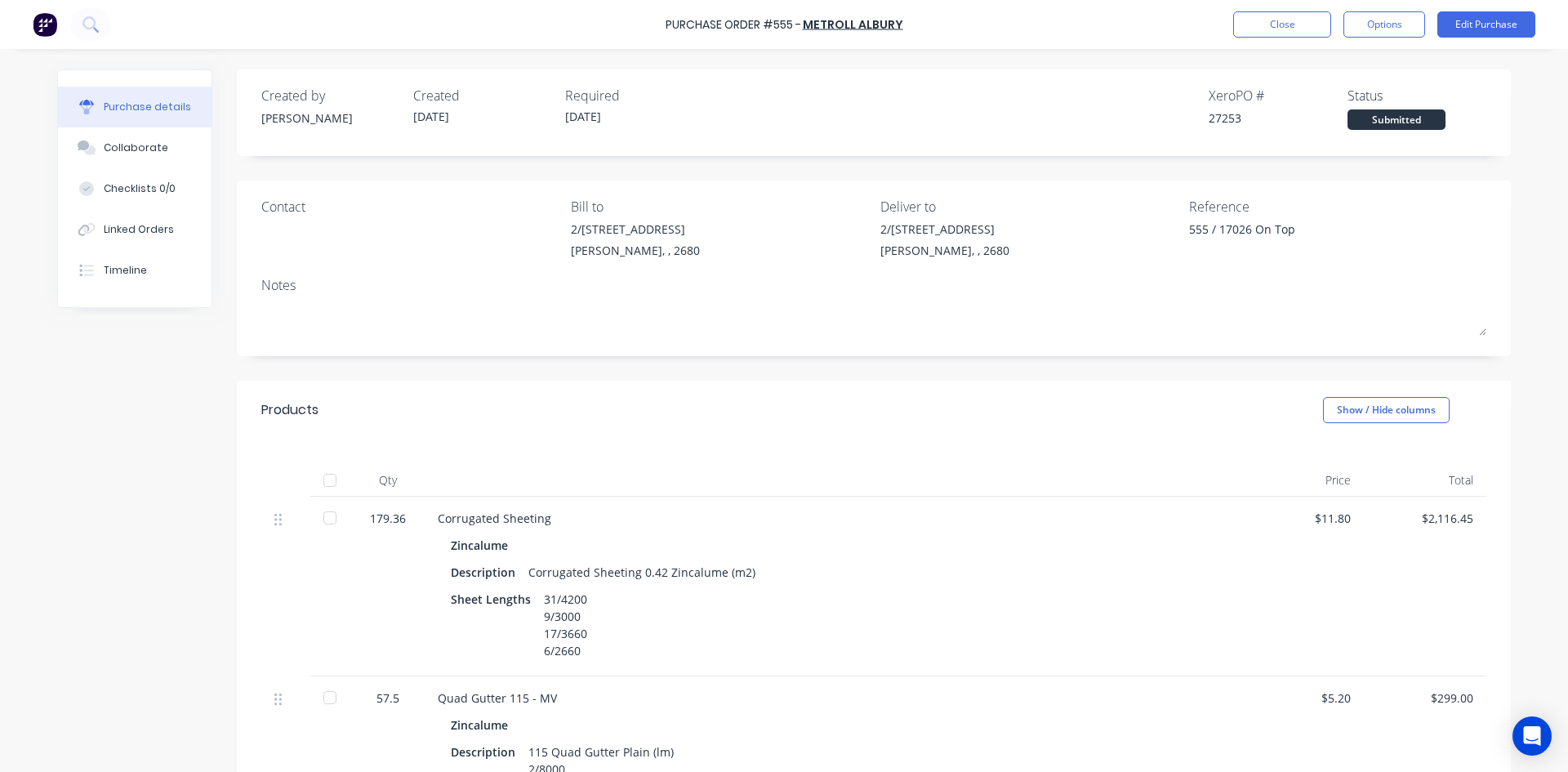
type textarea "x"
click at [147, 148] on div "Collaborate" at bounding box center [136, 148] width 64 height 15
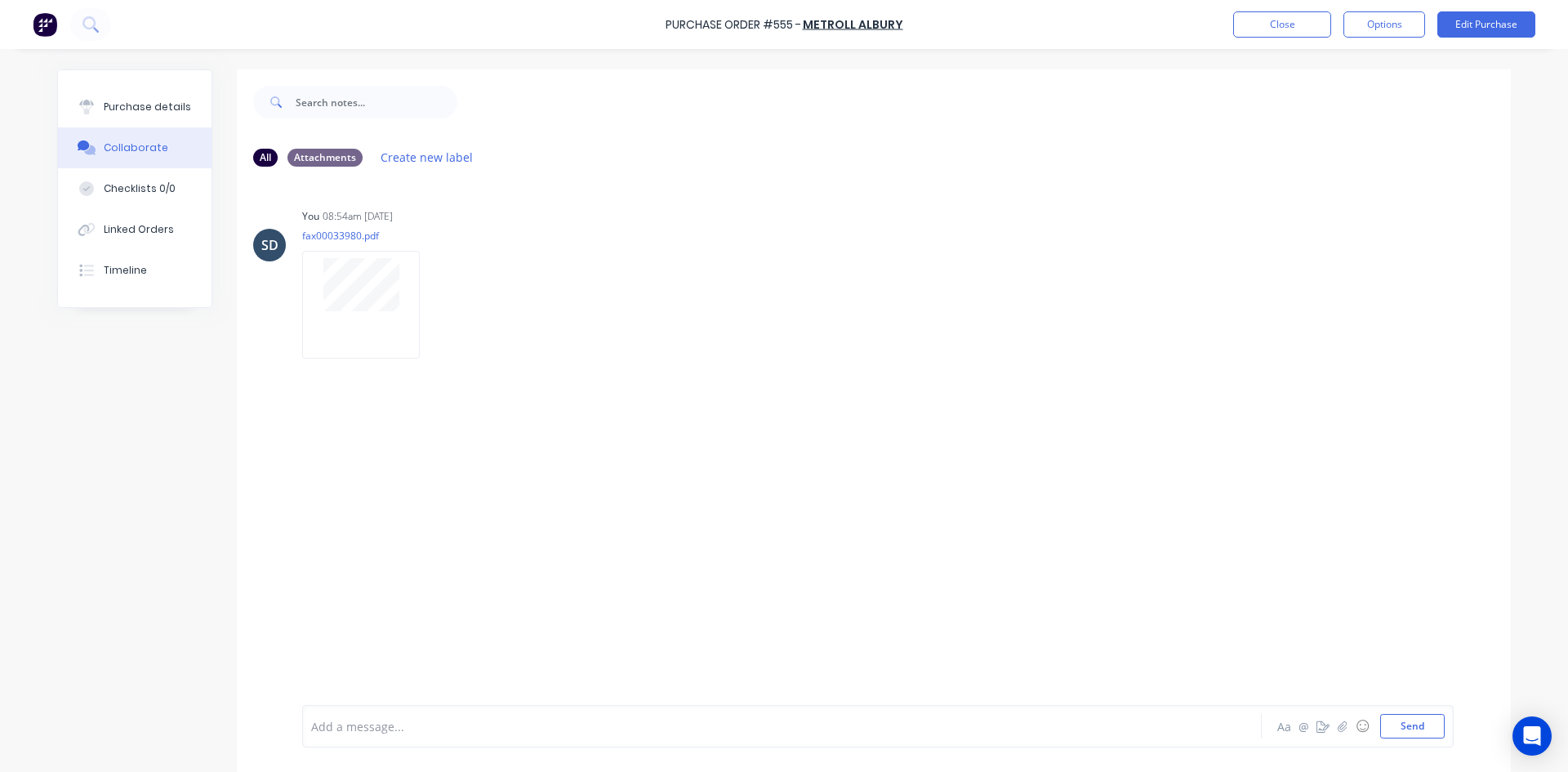
click at [372, 735] on div "Add a message..." at bounding box center [737, 726] width 851 height 24
click at [1401, 724] on button "Send" at bounding box center [1412, 726] width 64 height 24
click at [1430, 737] on button "Send" at bounding box center [1412, 726] width 64 height 24
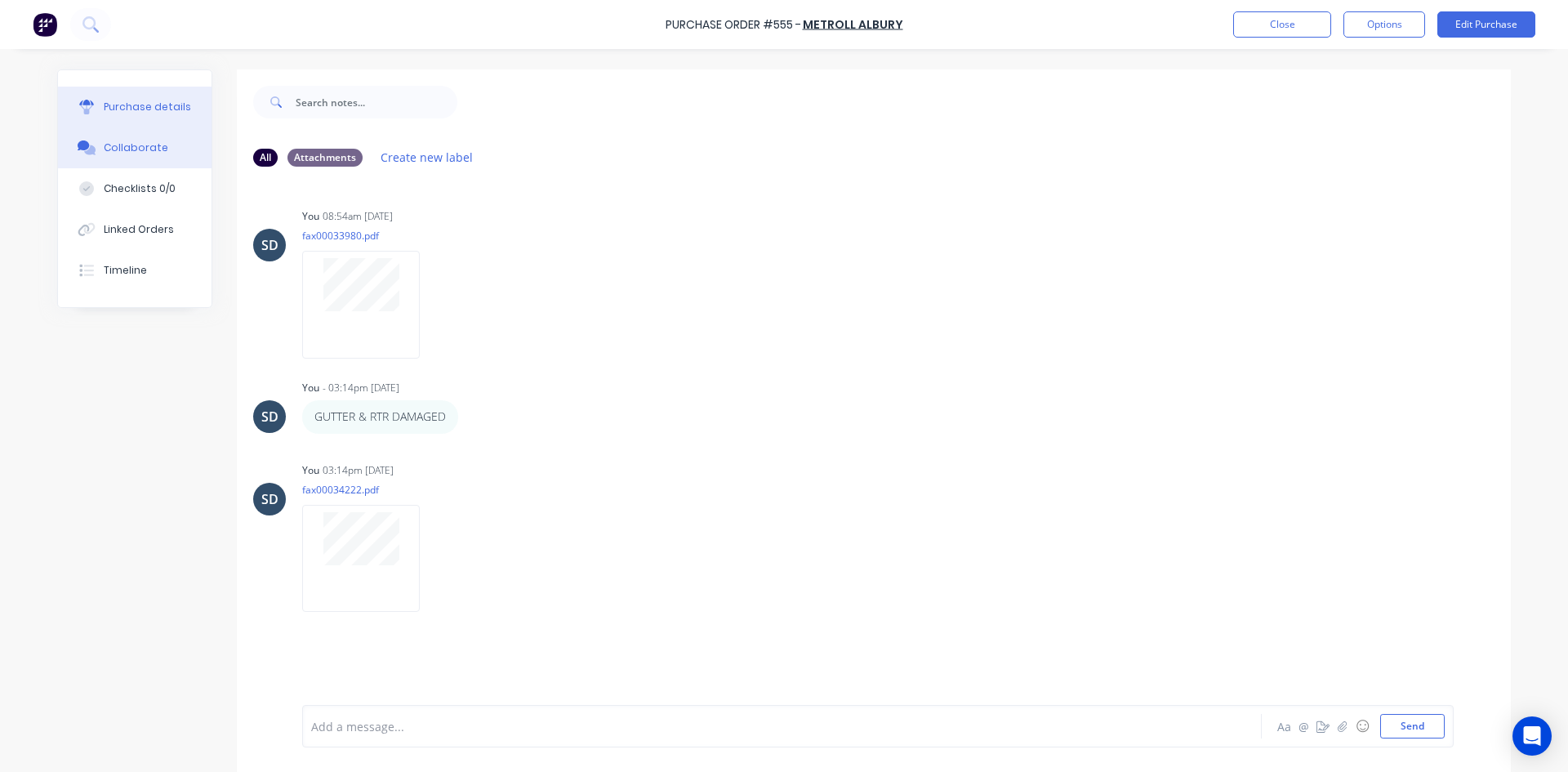
click at [141, 126] on button "Purchase details" at bounding box center [134, 106] width 153 height 41
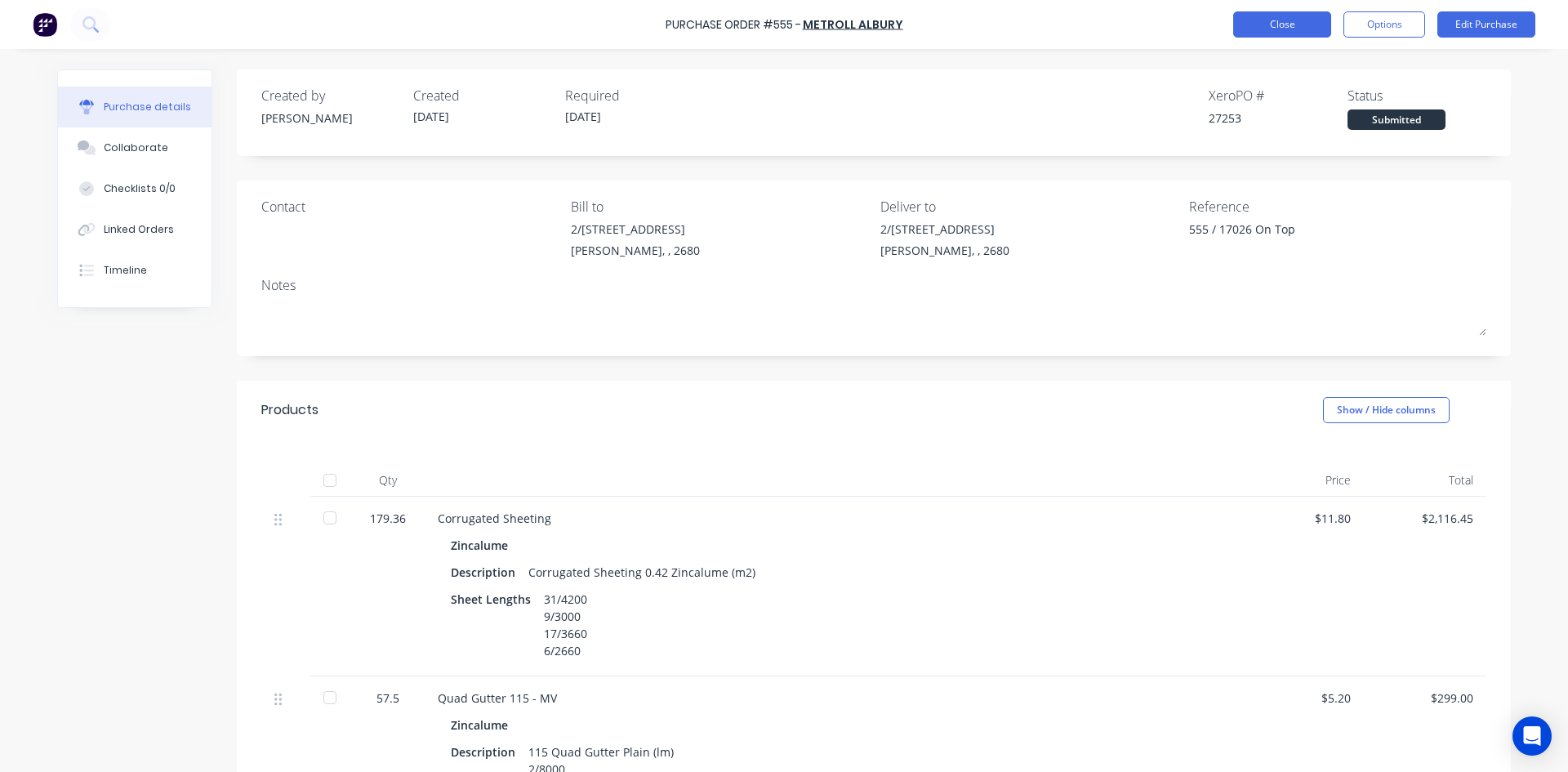
click at [1286, 30] on button "Close" at bounding box center [1282, 24] width 98 height 26
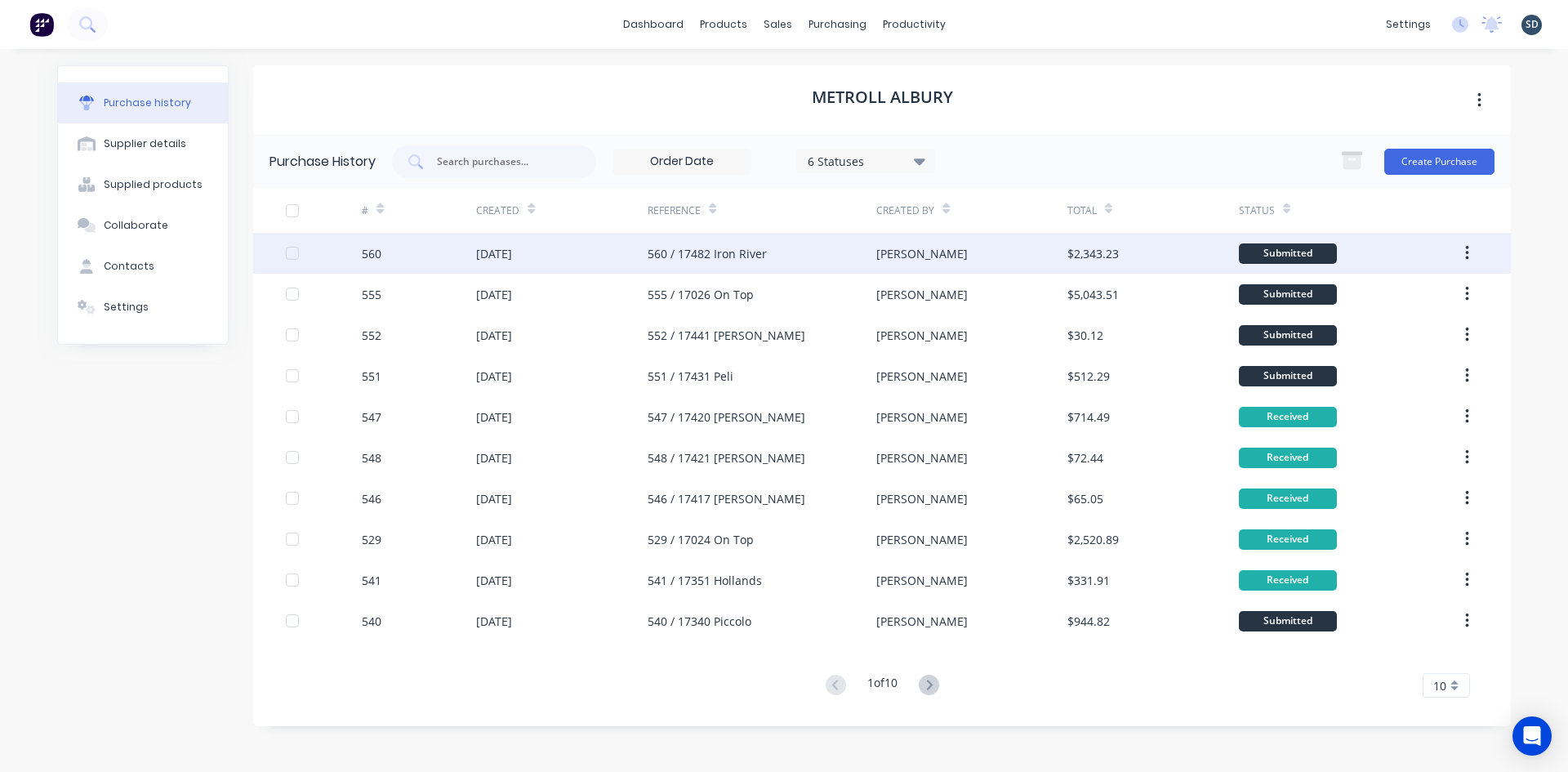
click at [809, 250] on div "560 / 17482 Iron River" at bounding box center [762, 253] width 229 height 41
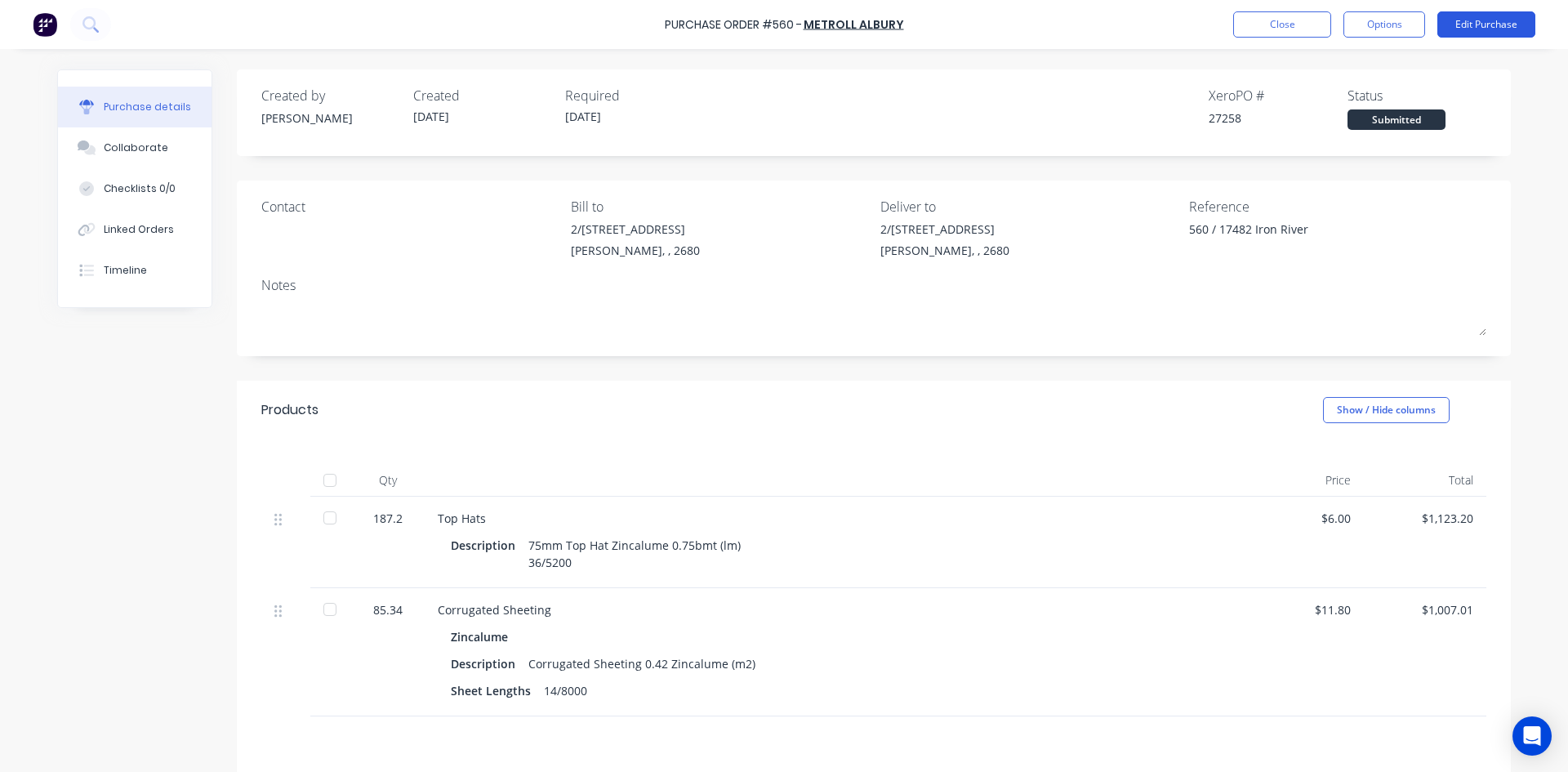
click at [1478, 25] on button "Edit Purchase" at bounding box center [1486, 24] width 98 height 26
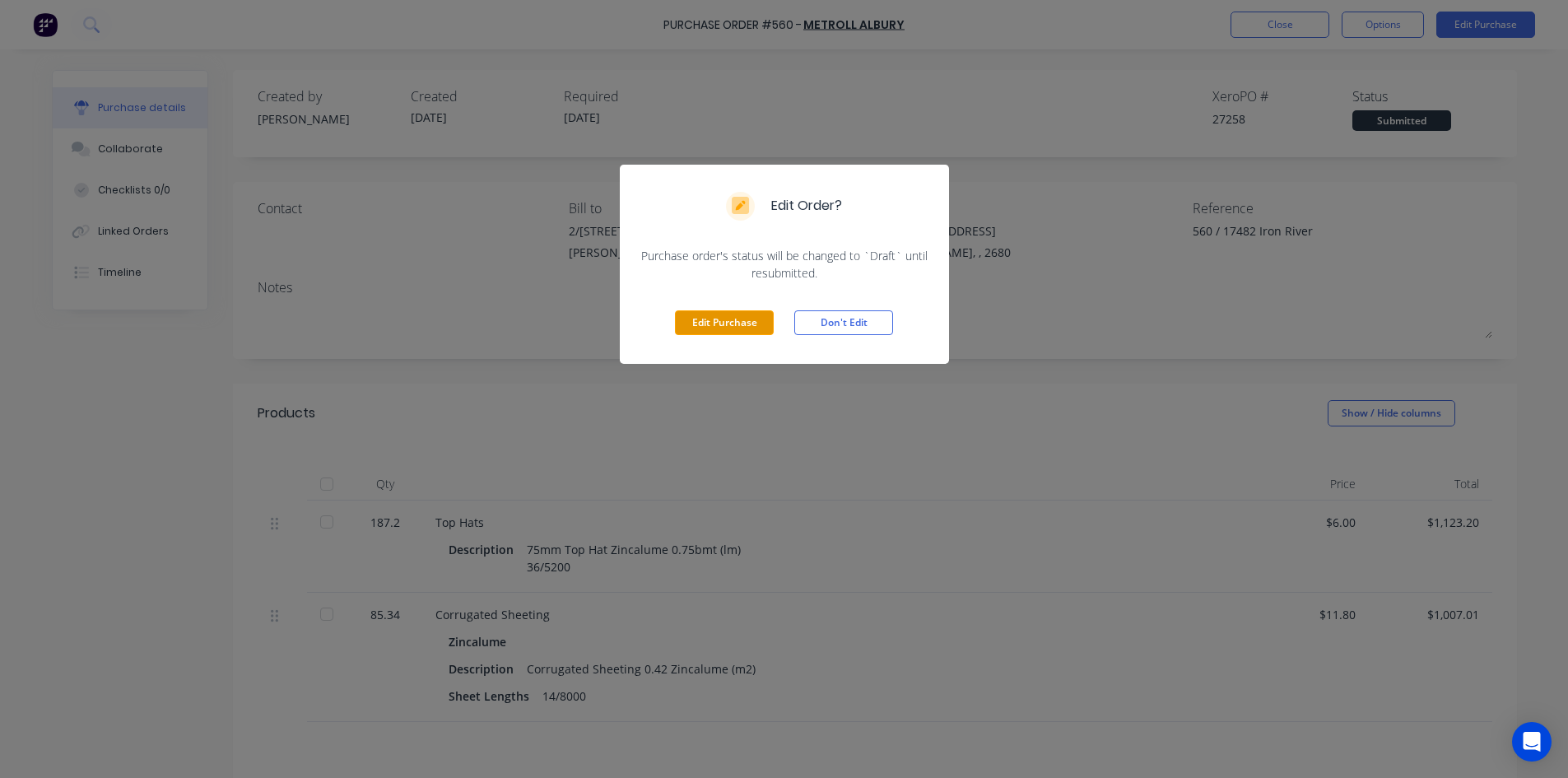
click at [722, 327] on button "Edit Purchase" at bounding box center [724, 322] width 99 height 24
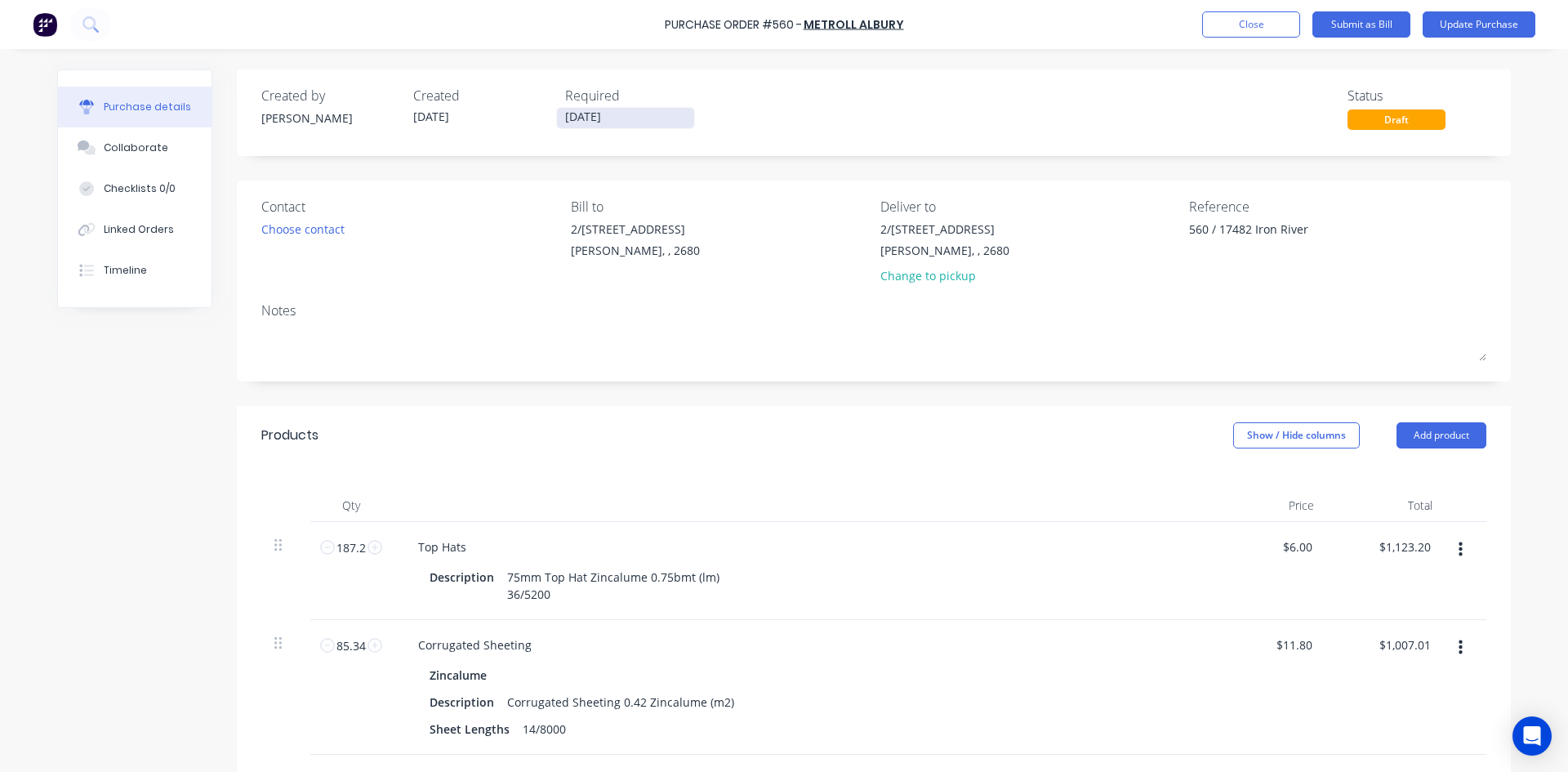
click at [617, 115] on input "05/09/25" at bounding box center [625, 118] width 137 height 20
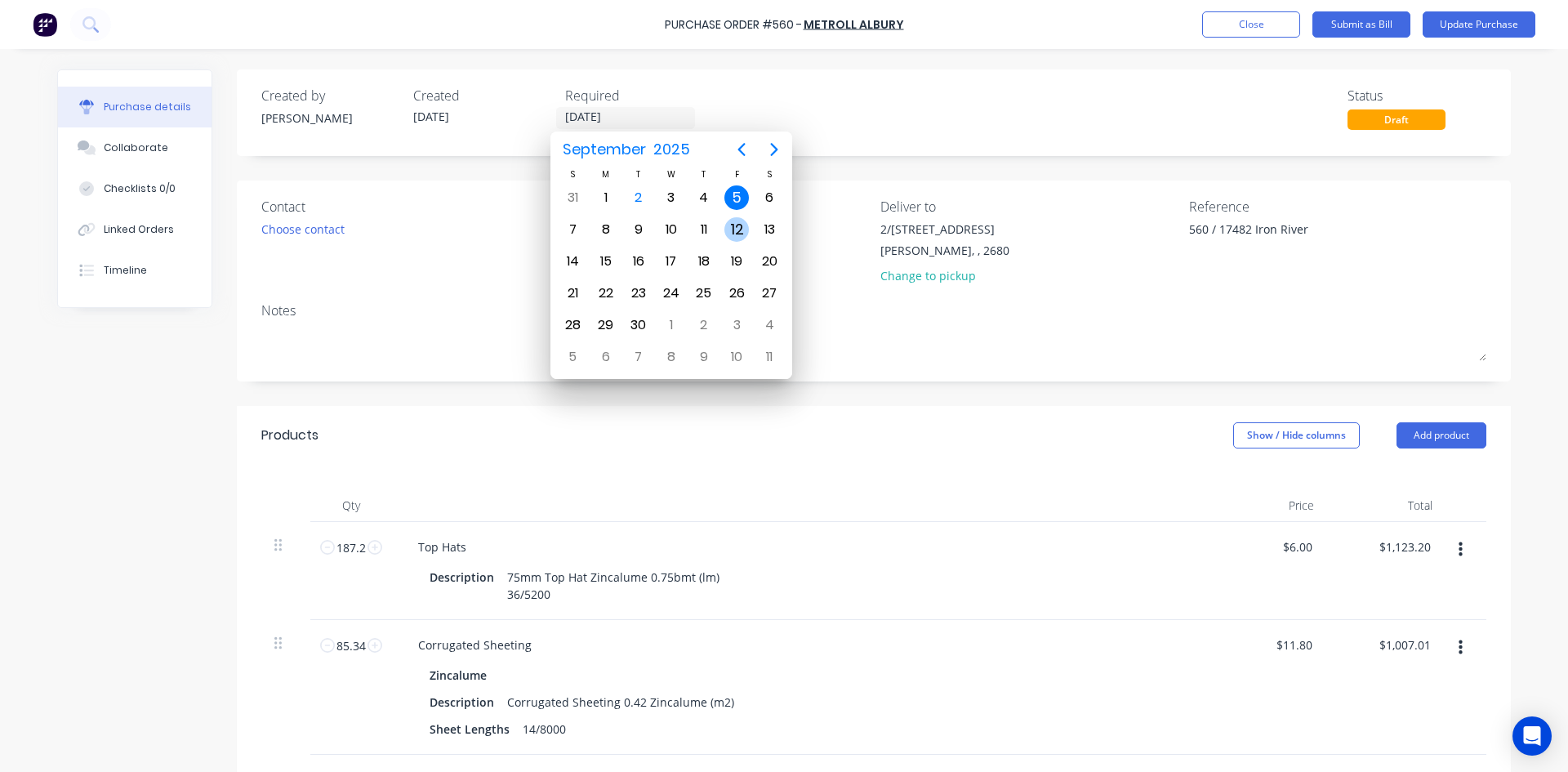
click at [742, 226] on div "12" at bounding box center [736, 229] width 24 height 24
type textarea "x"
type input "12/09/25"
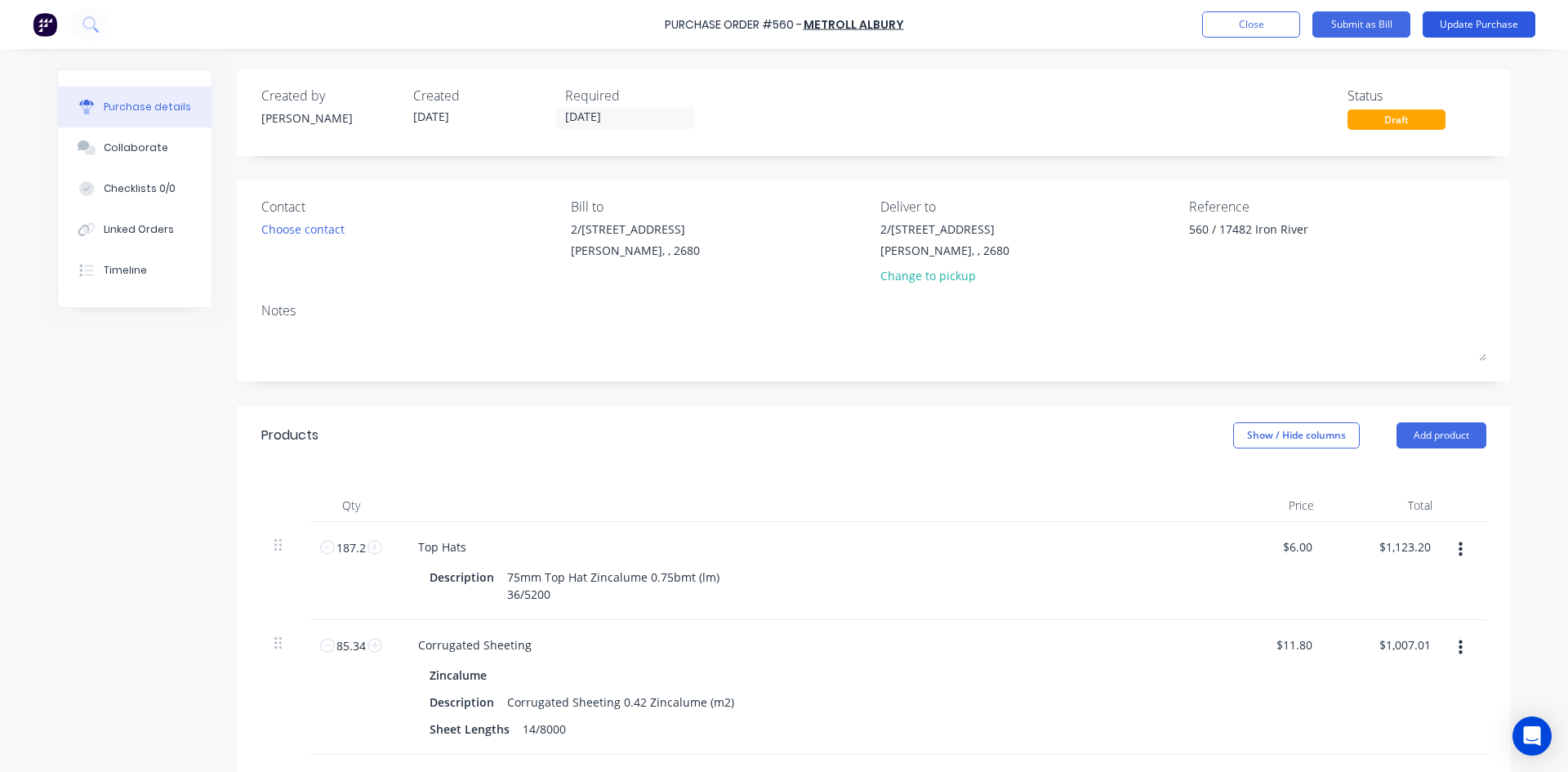
click at [1478, 15] on button "Update Purchase" at bounding box center [1478, 24] width 113 height 26
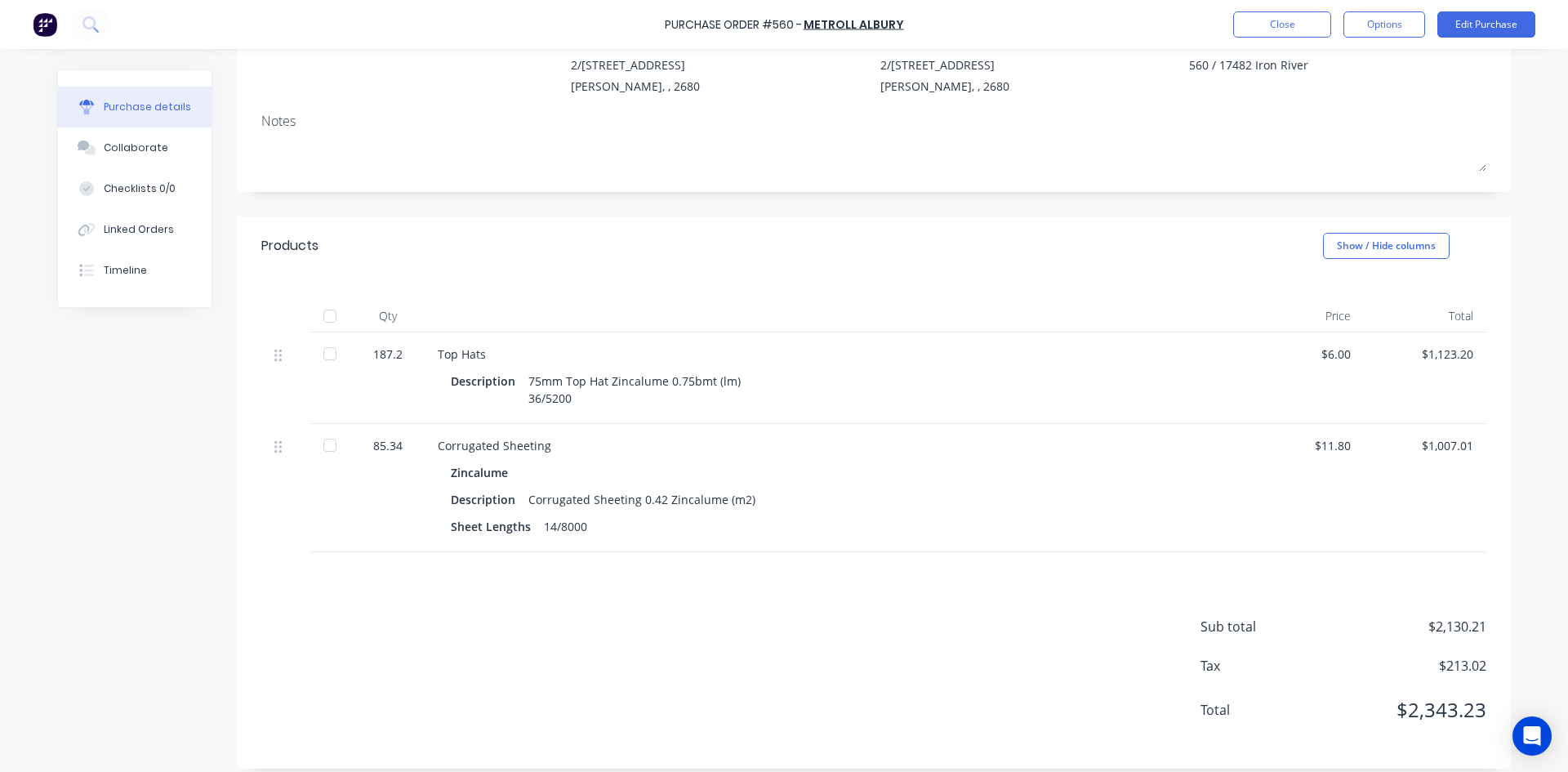
scroll to position [178, 0]
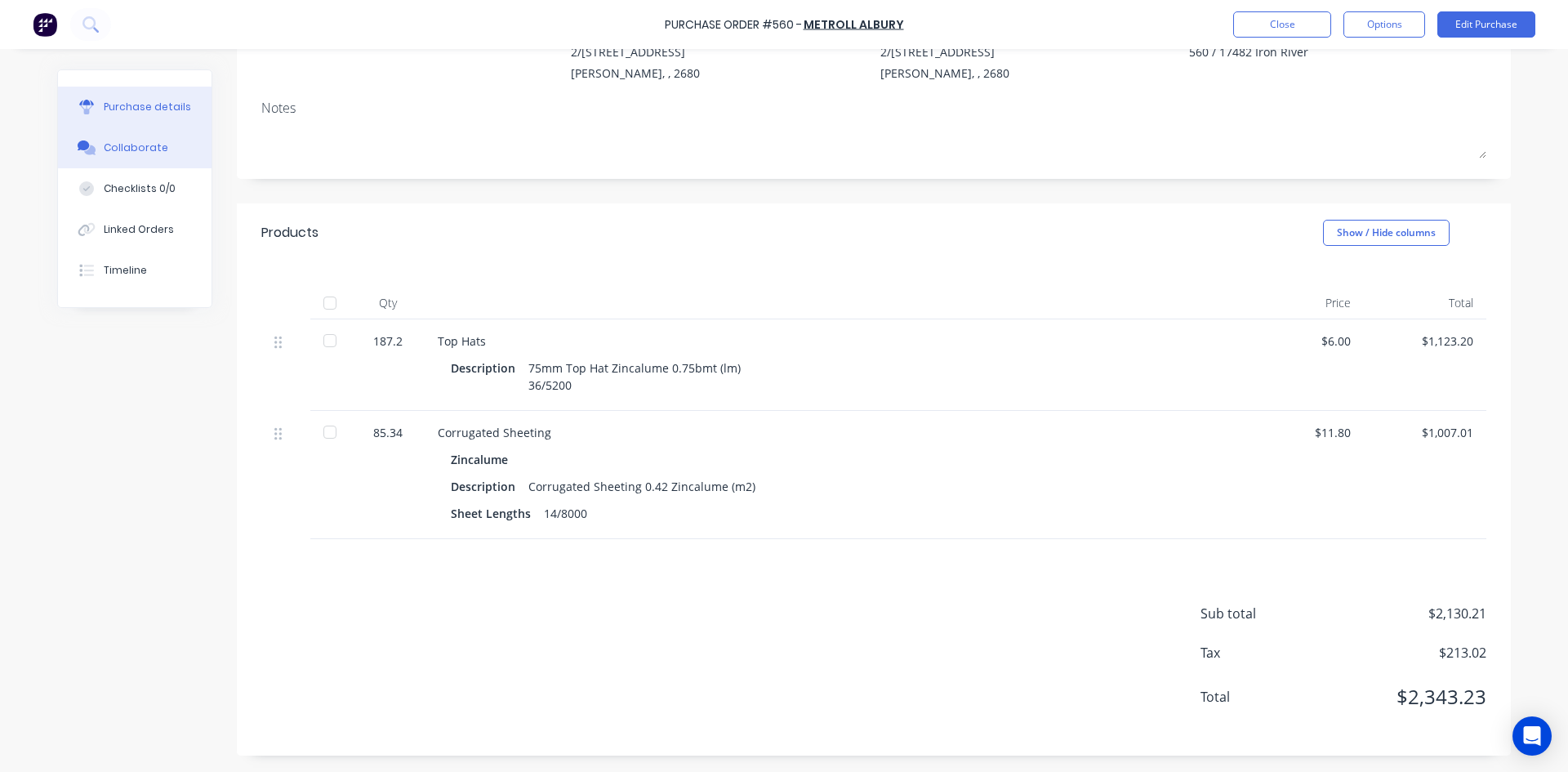
click at [121, 136] on button "Collaborate" at bounding box center [134, 147] width 153 height 41
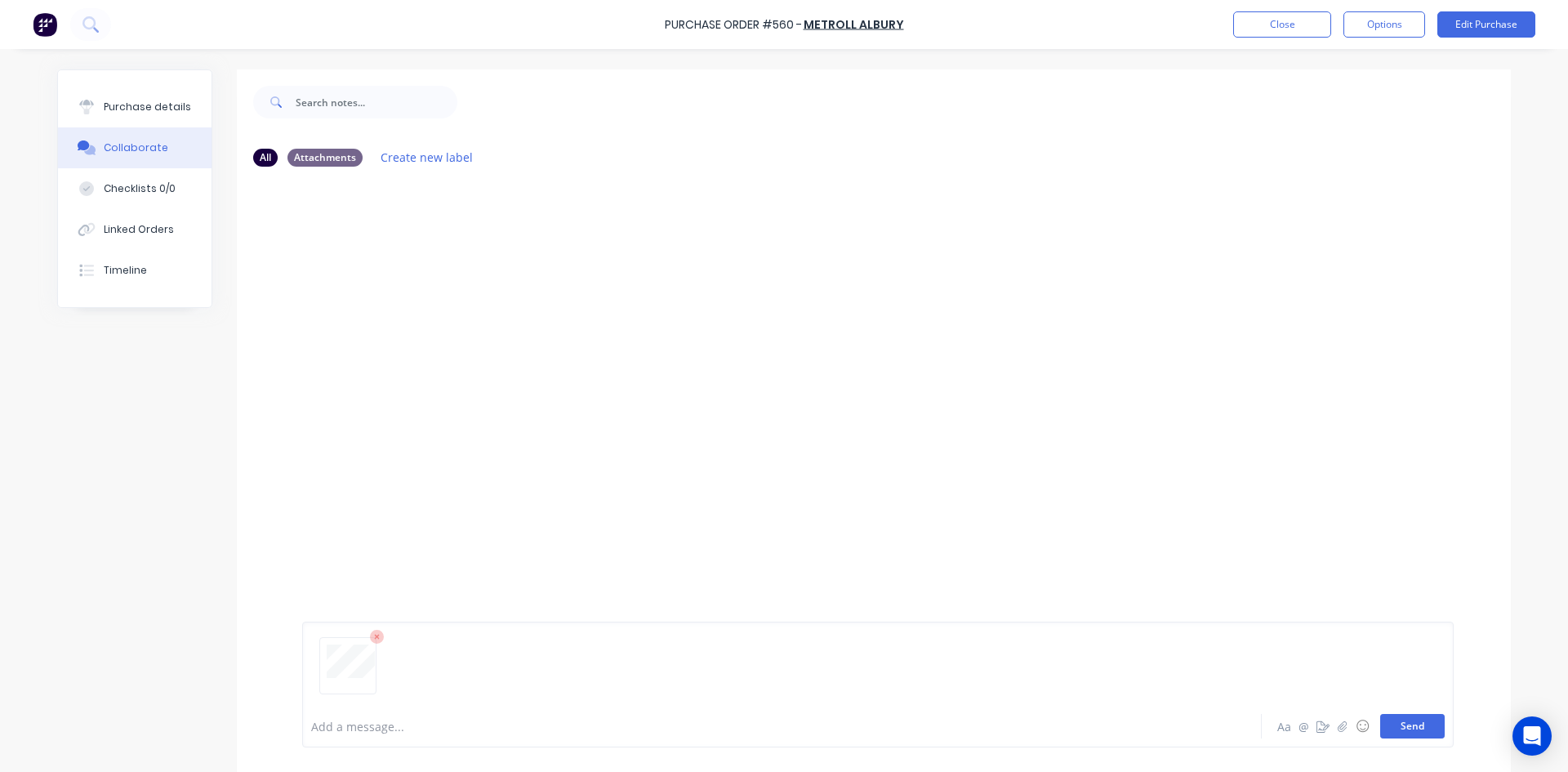
click at [1401, 727] on button "Send" at bounding box center [1412, 726] width 64 height 24
drag, startPoint x: 150, startPoint y: 95, endPoint x: 212, endPoint y: 85, distance: 62.8
click at [150, 95] on button "Purchase details" at bounding box center [134, 106] width 153 height 41
type textarea "x"
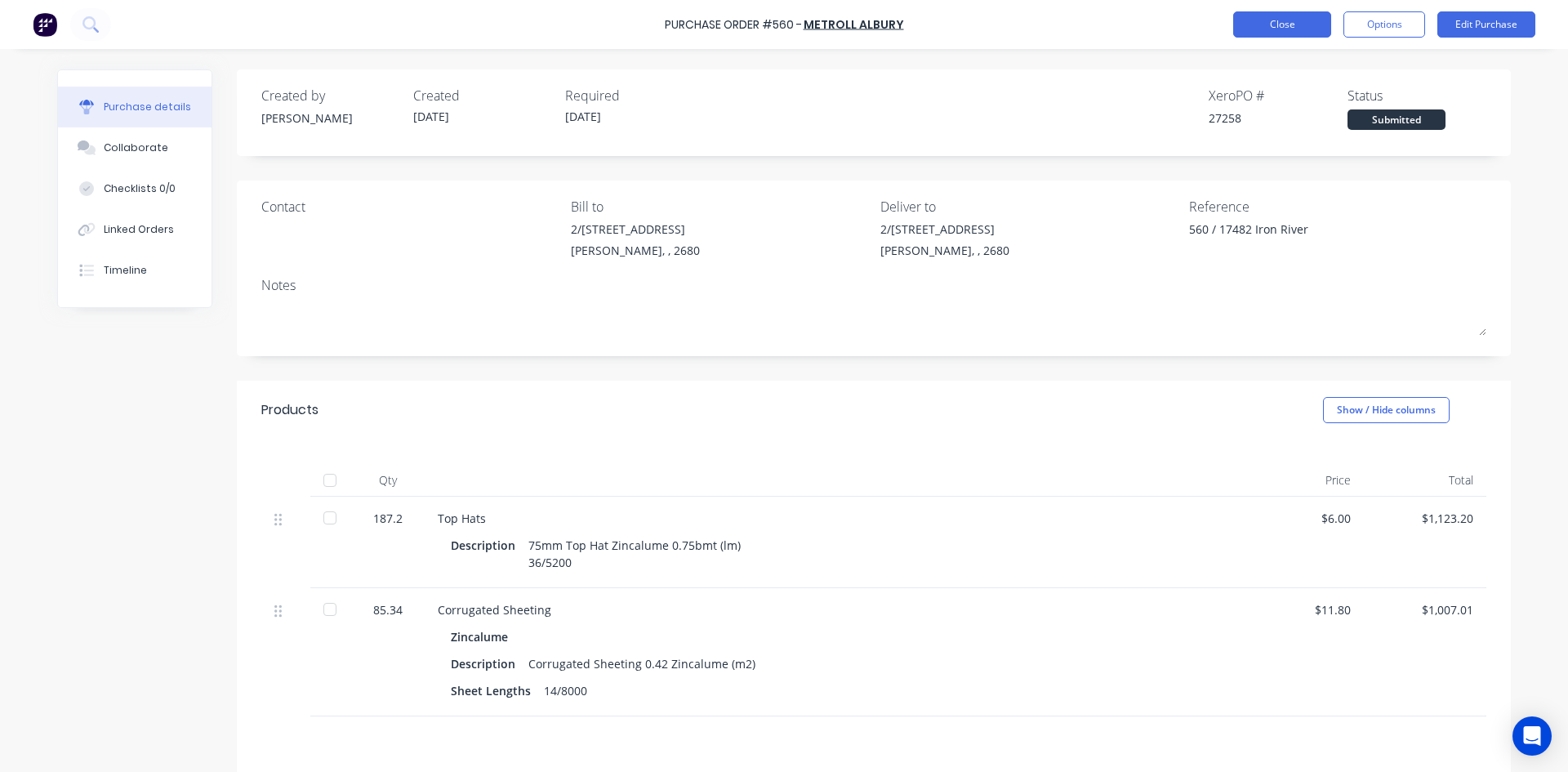
click at [1276, 14] on button "Close" at bounding box center [1282, 24] width 98 height 26
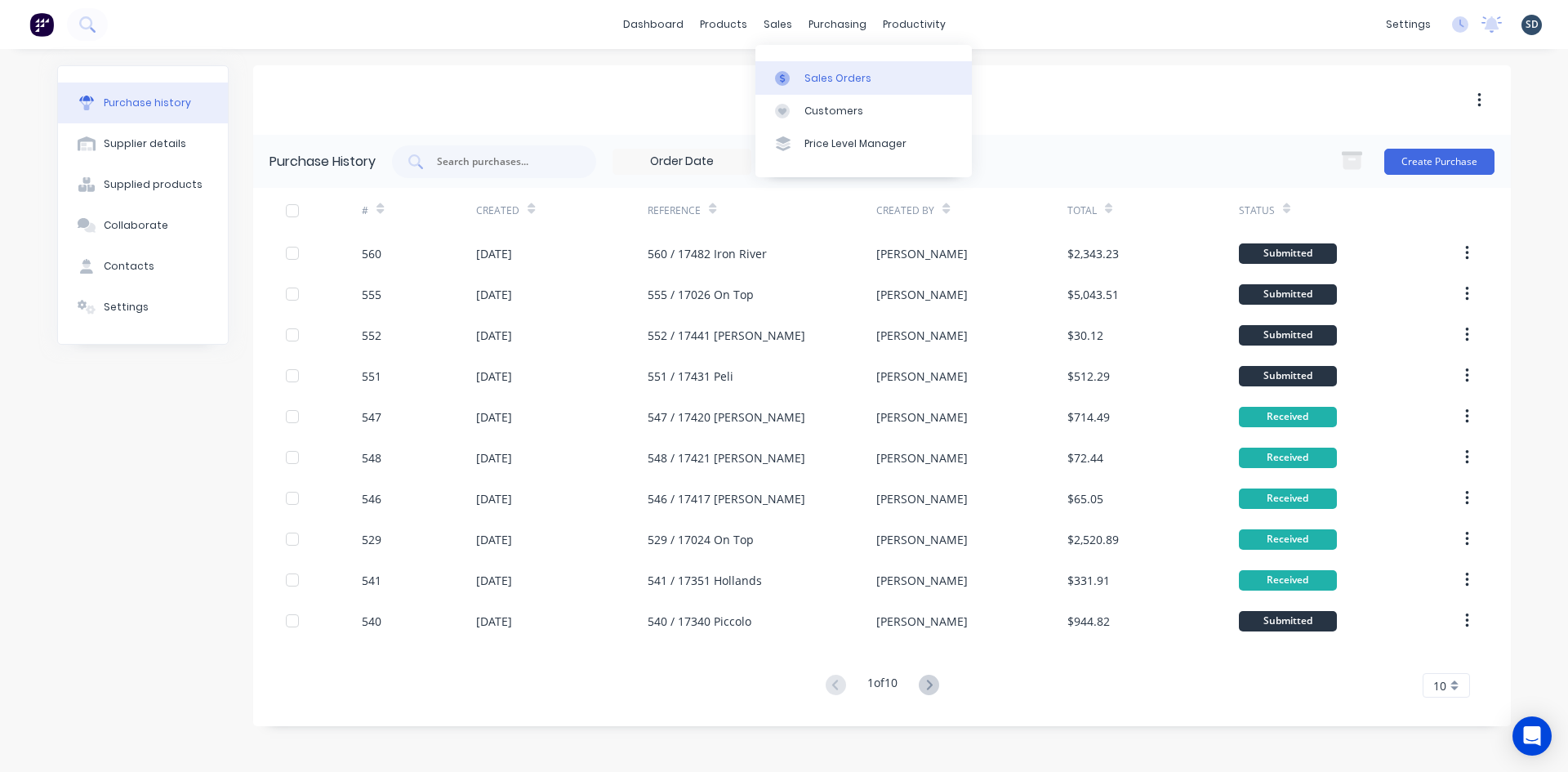
click at [825, 80] on div "Sales Orders" at bounding box center [838, 79] width 67 height 15
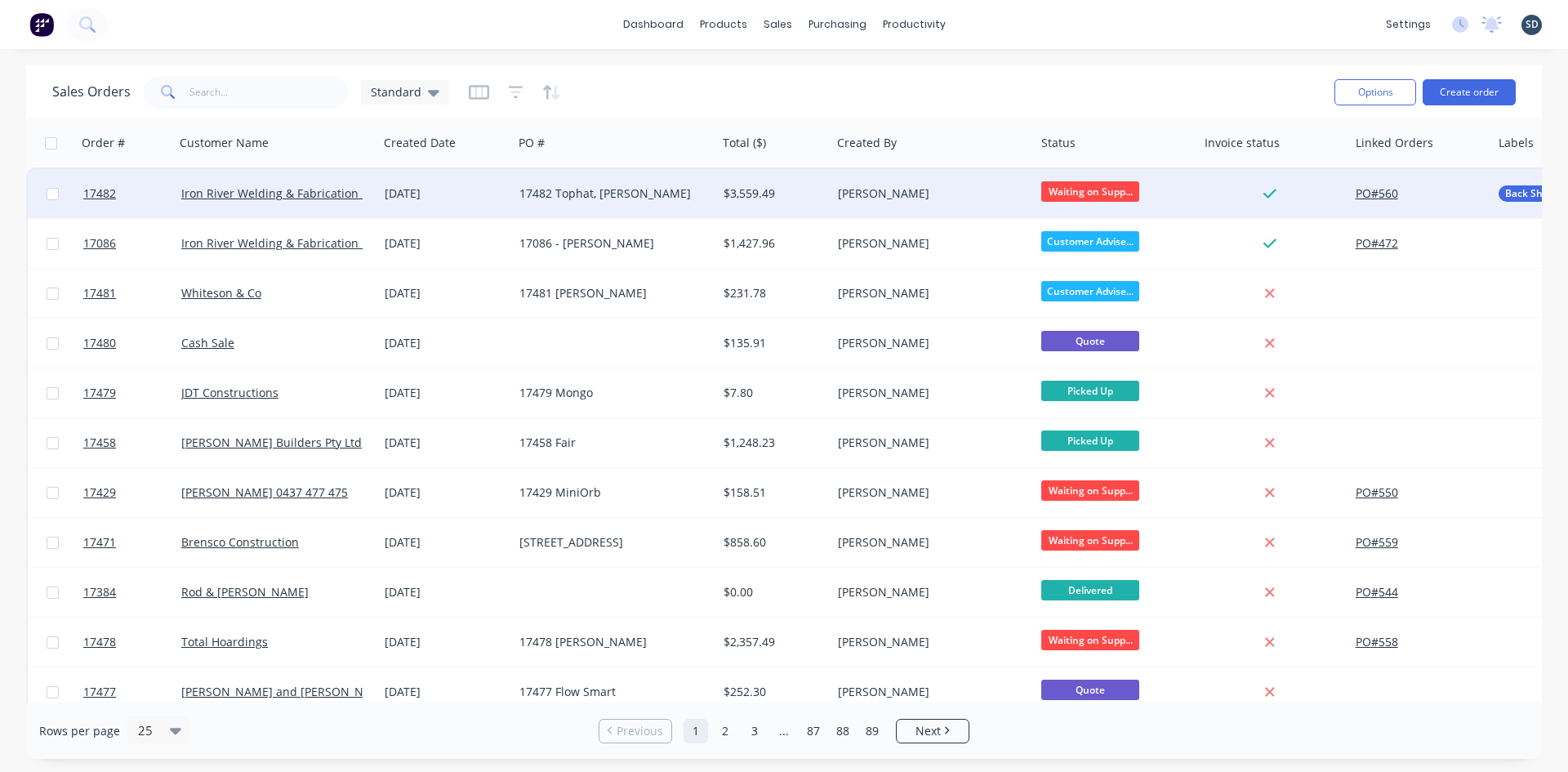
click at [518, 192] on div "17482 Tophat, [PERSON_NAME]" at bounding box center [615, 193] width 204 height 49
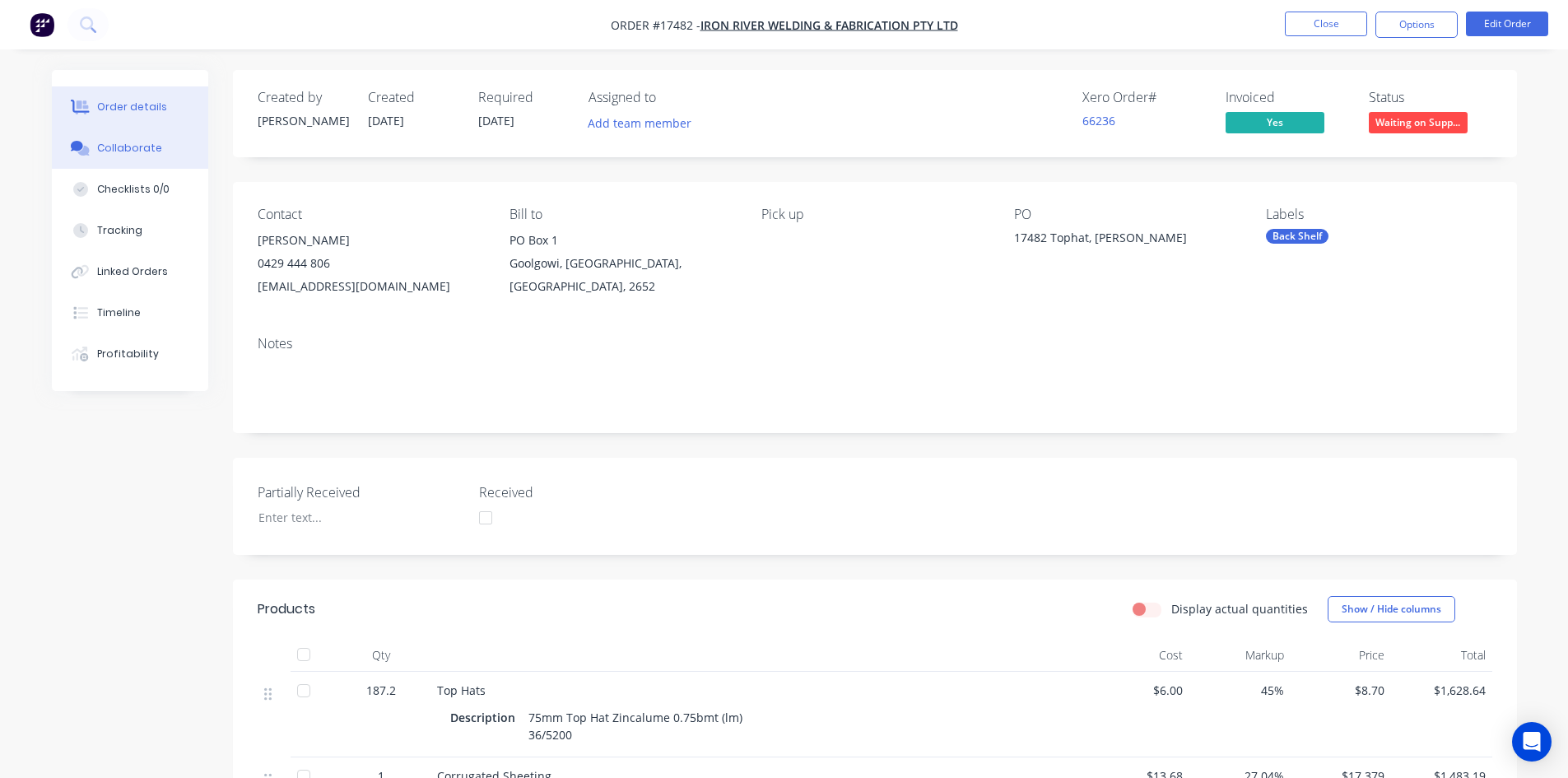
click at [168, 144] on button "Collaborate" at bounding box center [129, 148] width 156 height 41
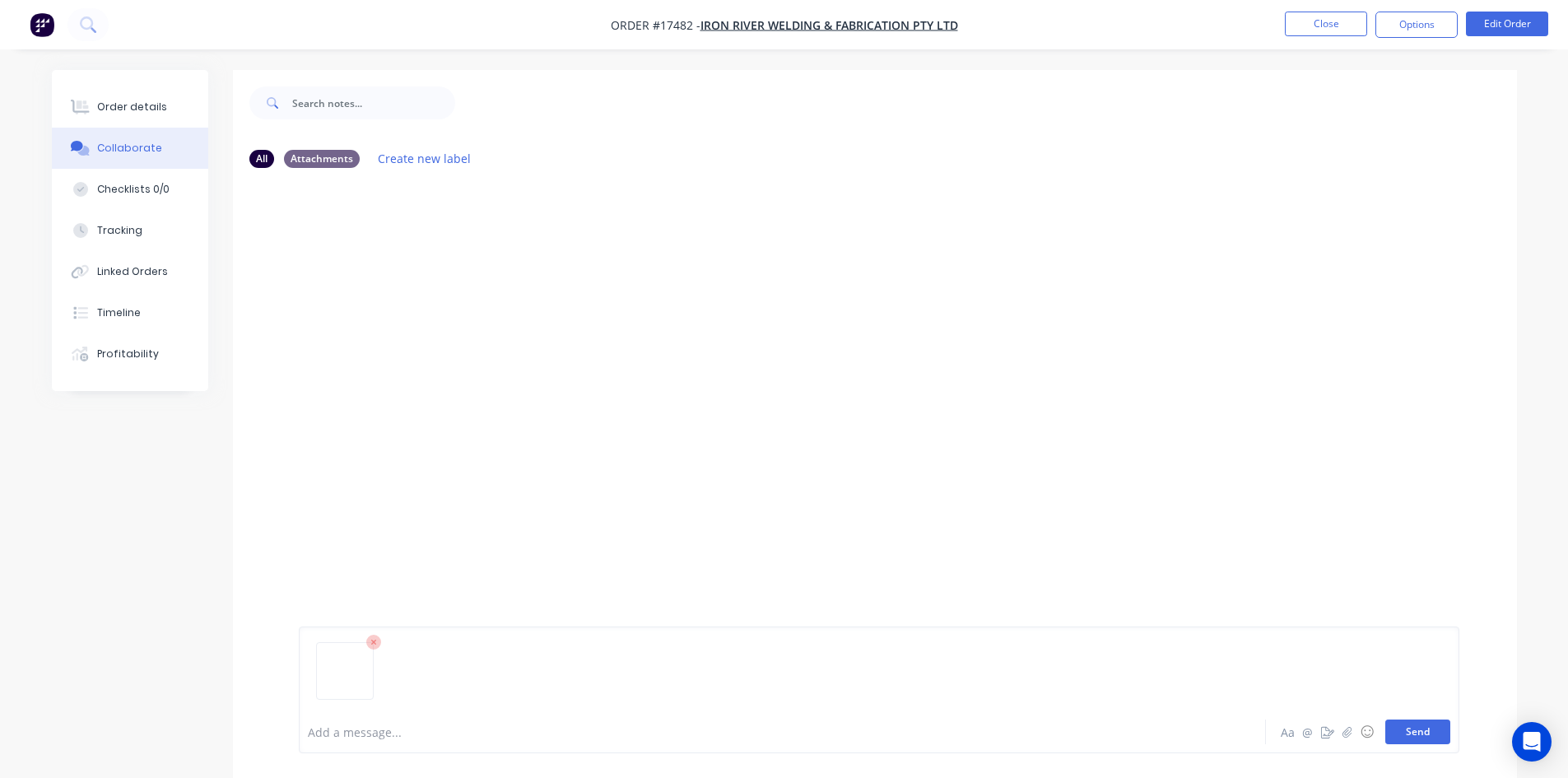
click at [1426, 741] on button "Send" at bounding box center [1418, 732] width 65 height 24
click at [118, 107] on div "Order details" at bounding box center [132, 107] width 70 height 15
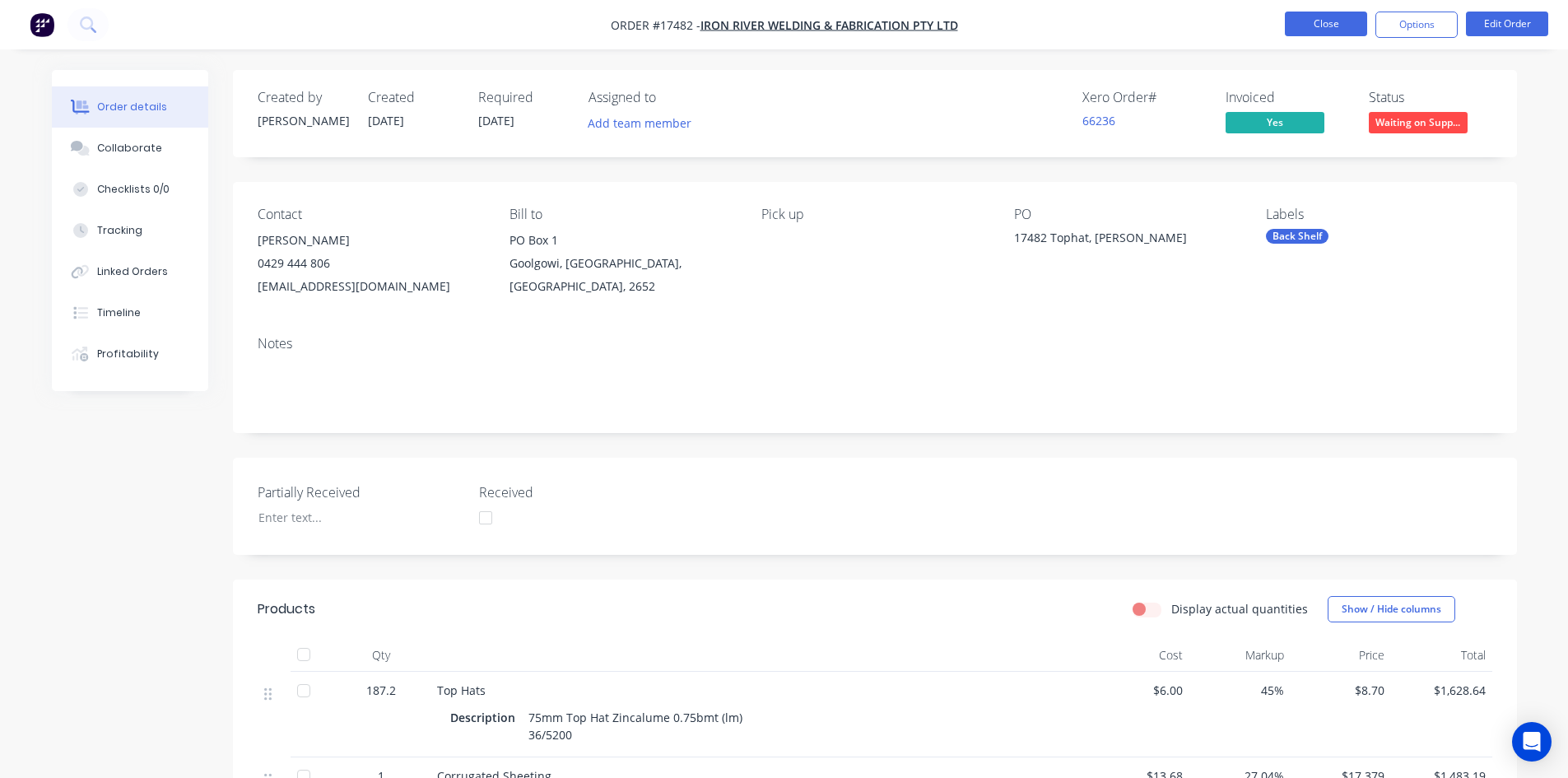
click at [1341, 29] on button "Close" at bounding box center [1327, 24] width 83 height 24
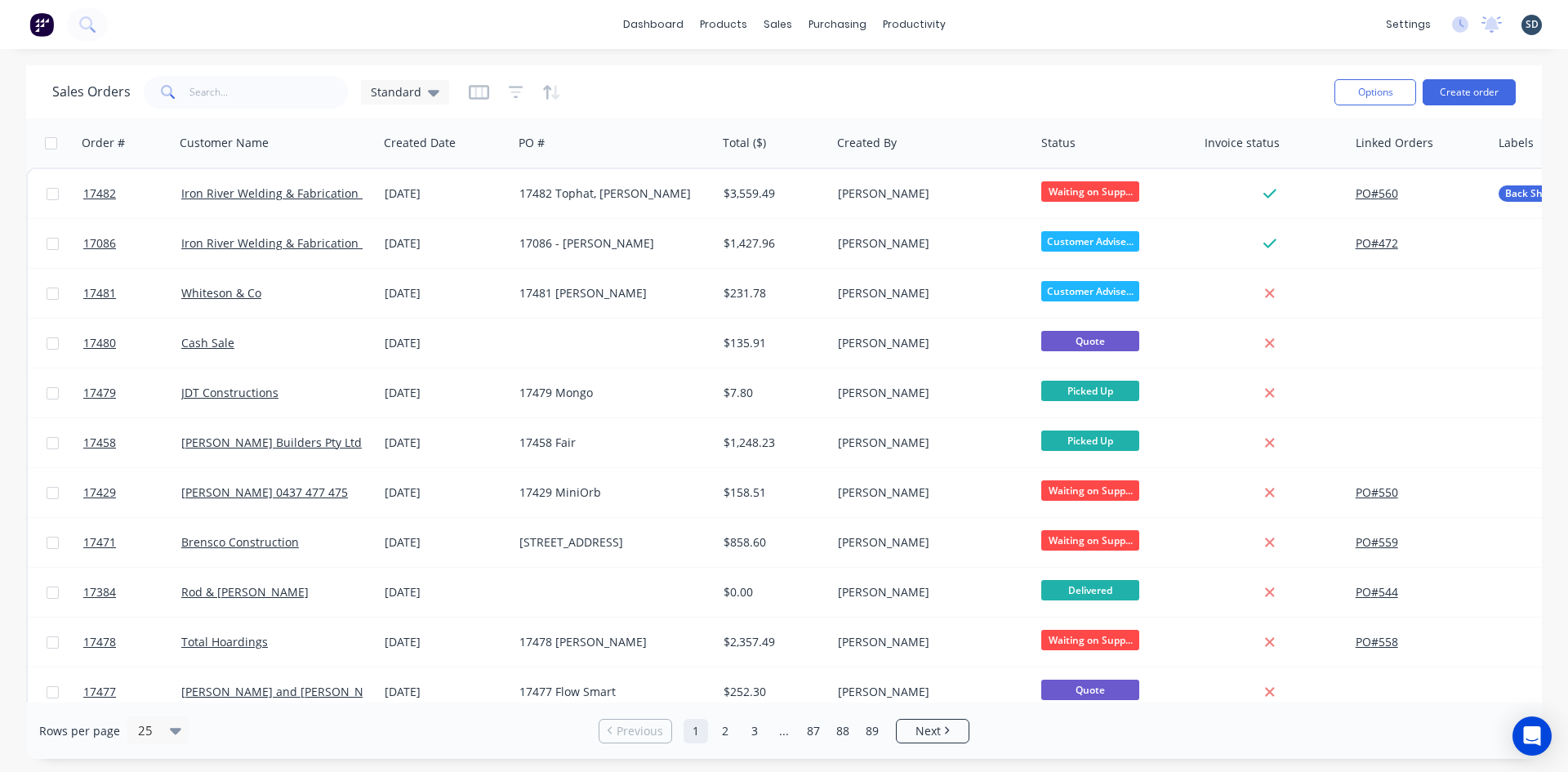
click at [1005, 23] on div "dashboard products sales purchasing productivity dashboard products Product Cat…" at bounding box center [784, 24] width 1568 height 49
click at [871, 80] on div "Purchase Orders" at bounding box center [890, 79] width 86 height 15
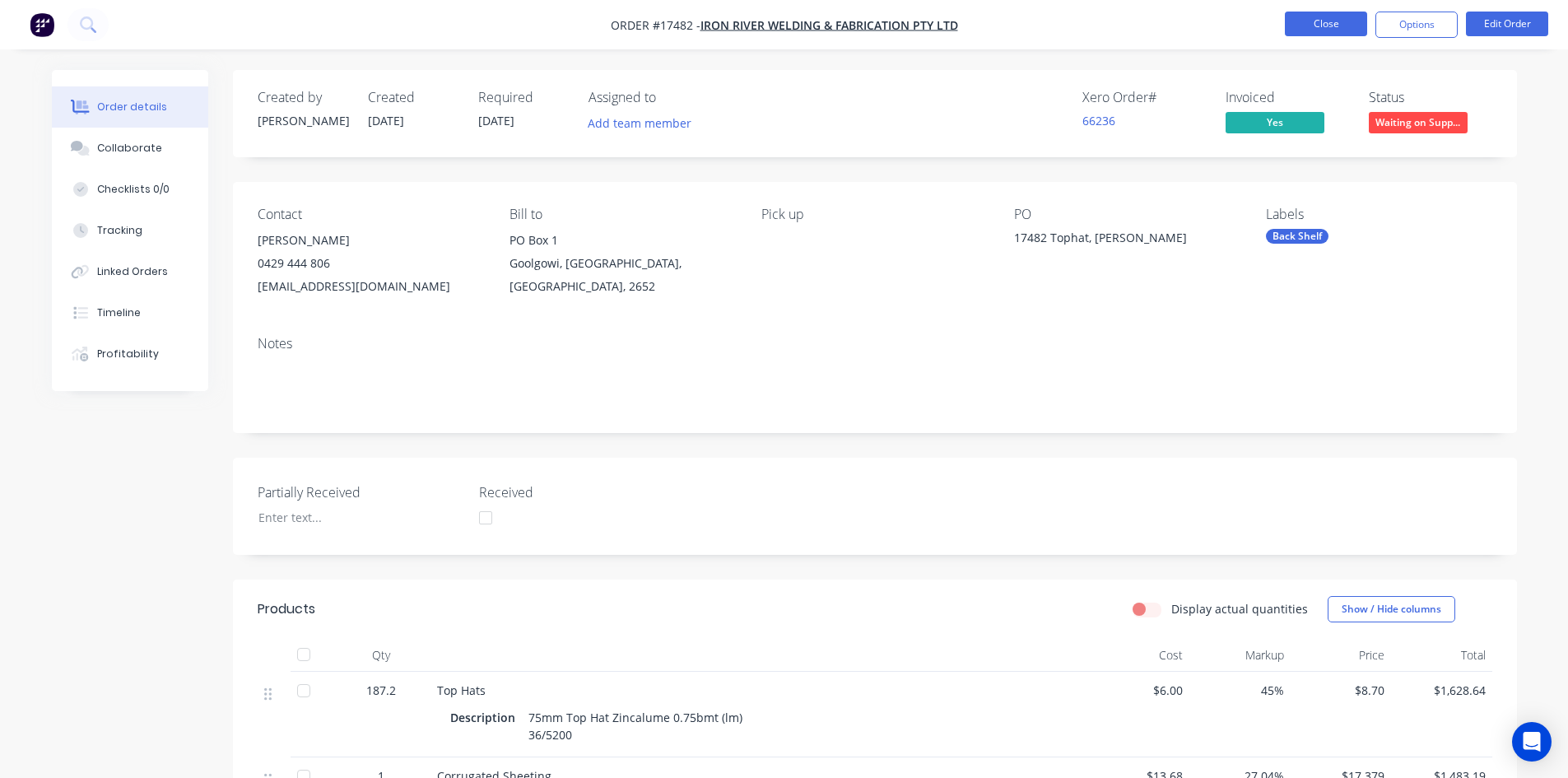
click at [1336, 24] on button "Close" at bounding box center [1327, 24] width 83 height 24
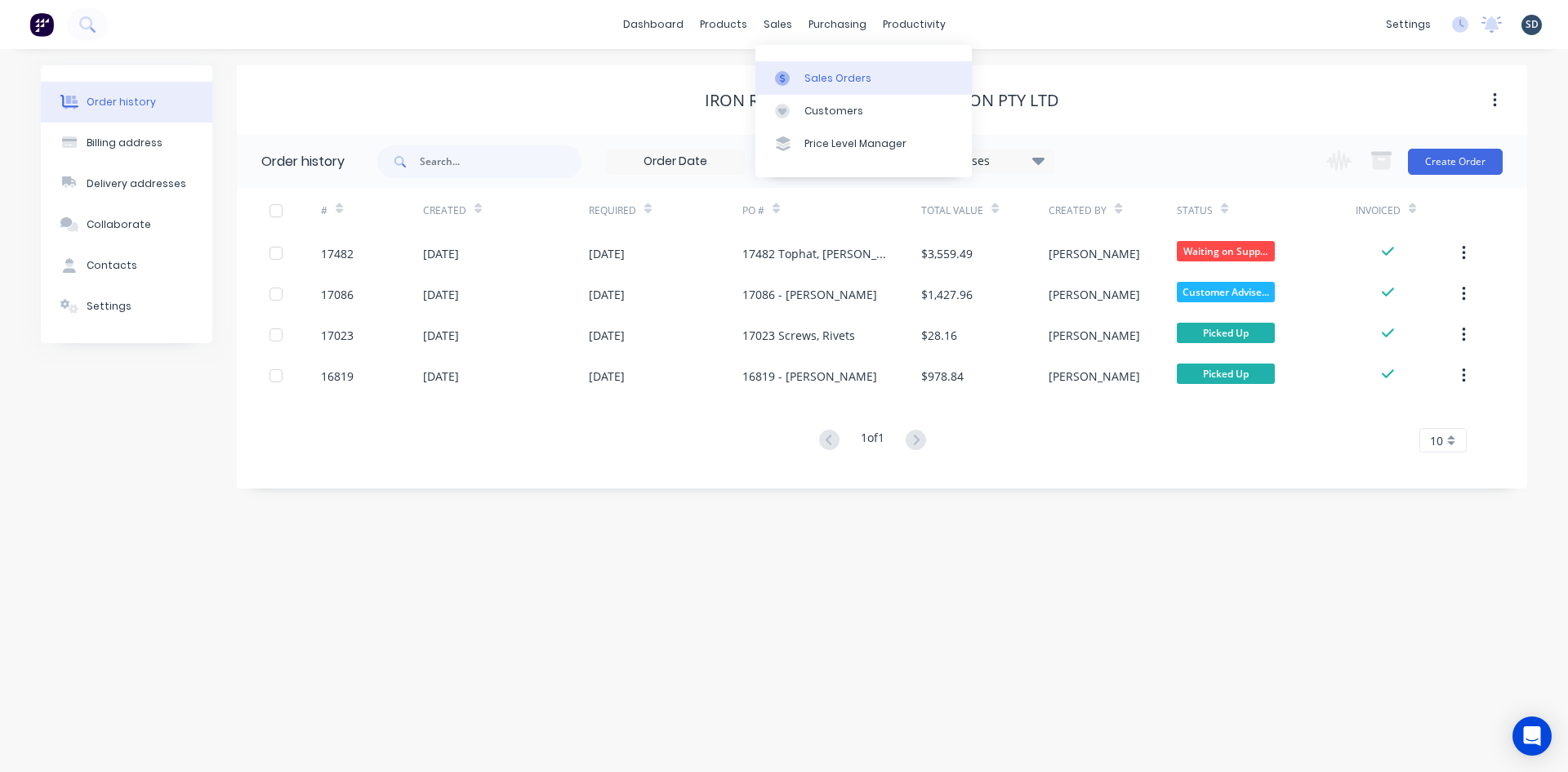
click at [833, 80] on div "Sales Orders" at bounding box center [838, 79] width 67 height 15
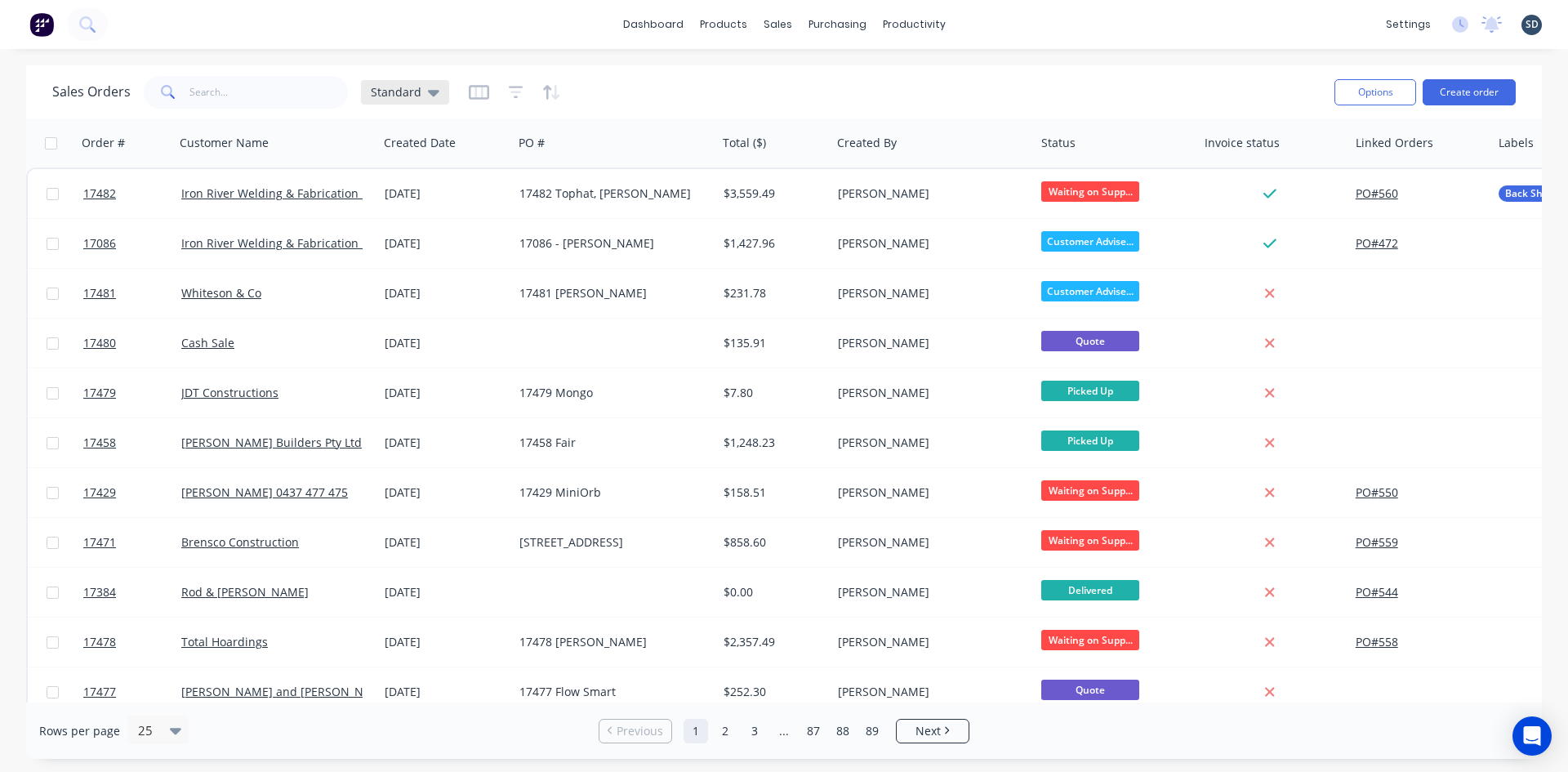
click at [420, 93] on div "Standard" at bounding box center [405, 92] width 69 height 15
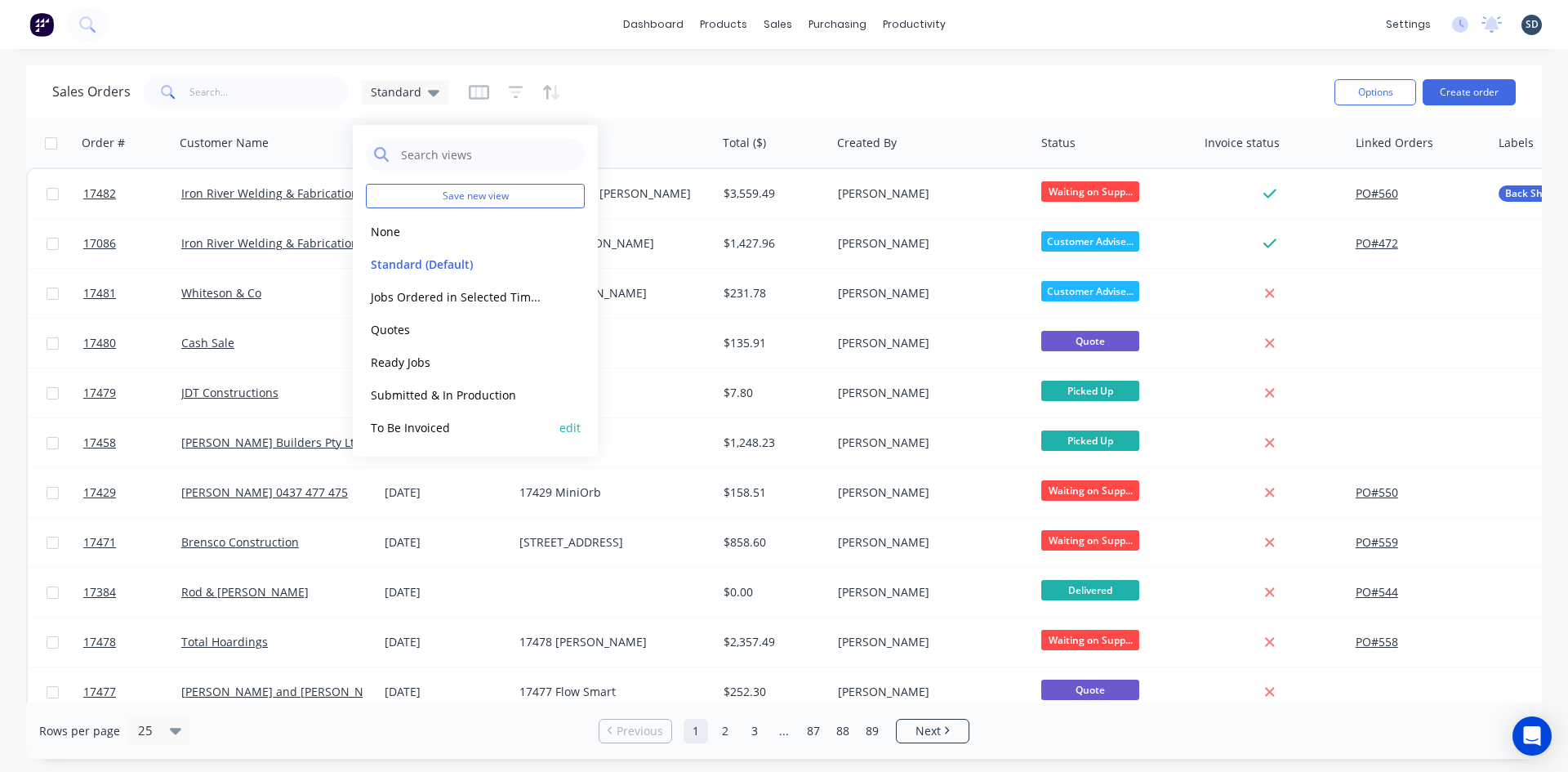
click at [460, 421] on button "To Be Invoiced" at bounding box center [459, 427] width 186 height 18
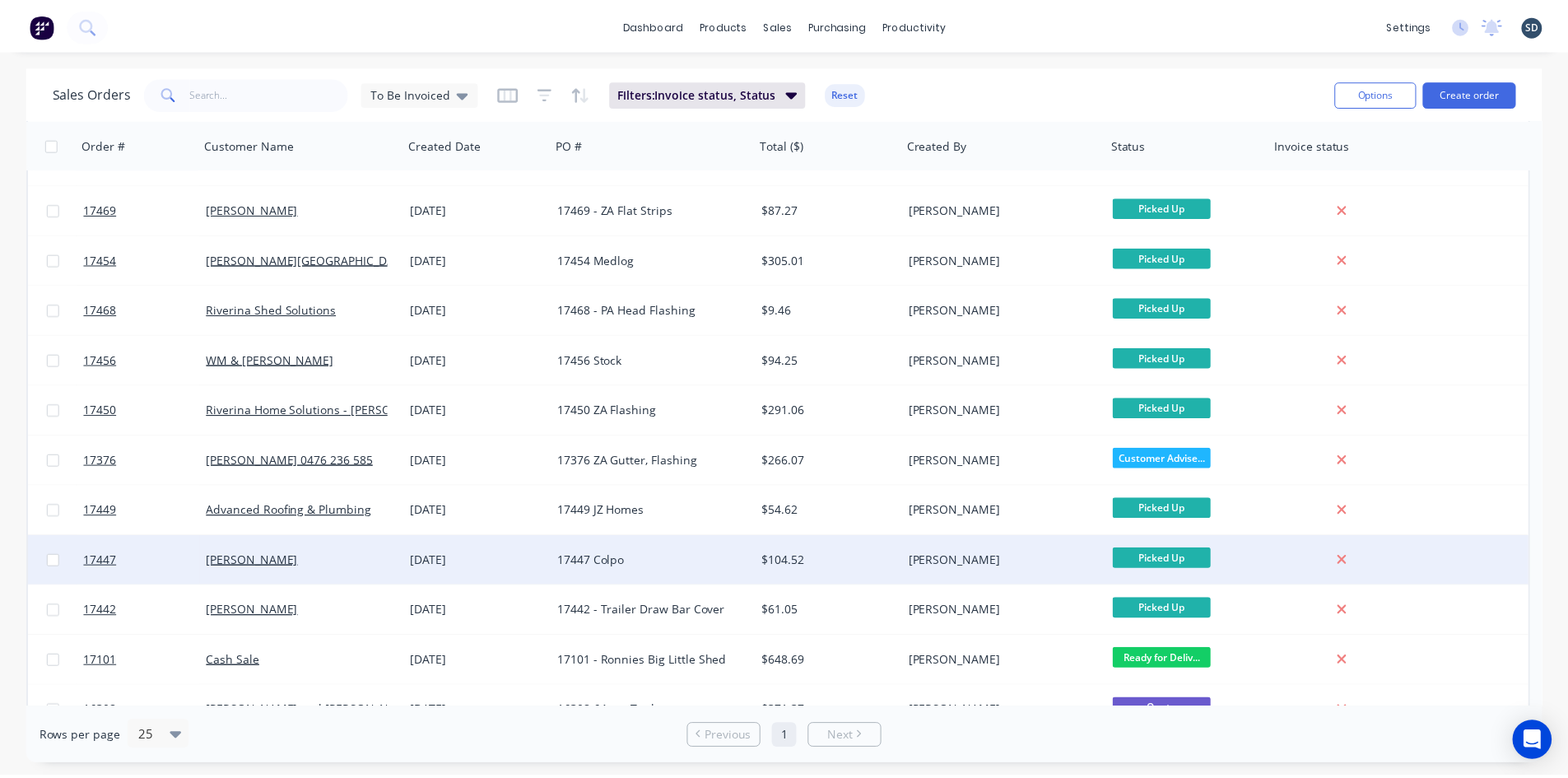
scroll to position [501, 0]
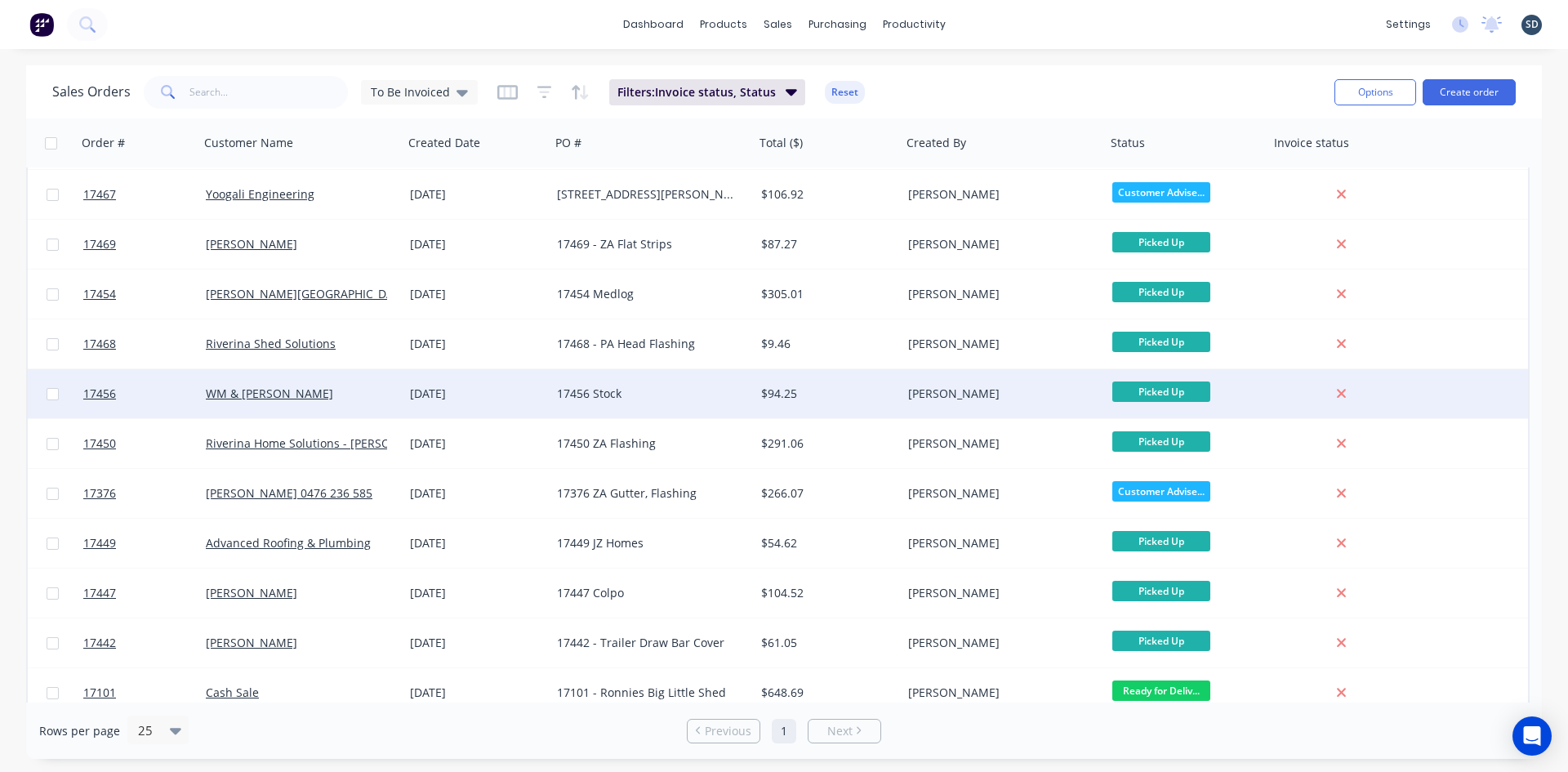
click at [625, 401] on div "17456 Stock" at bounding box center [647, 394] width 182 height 17
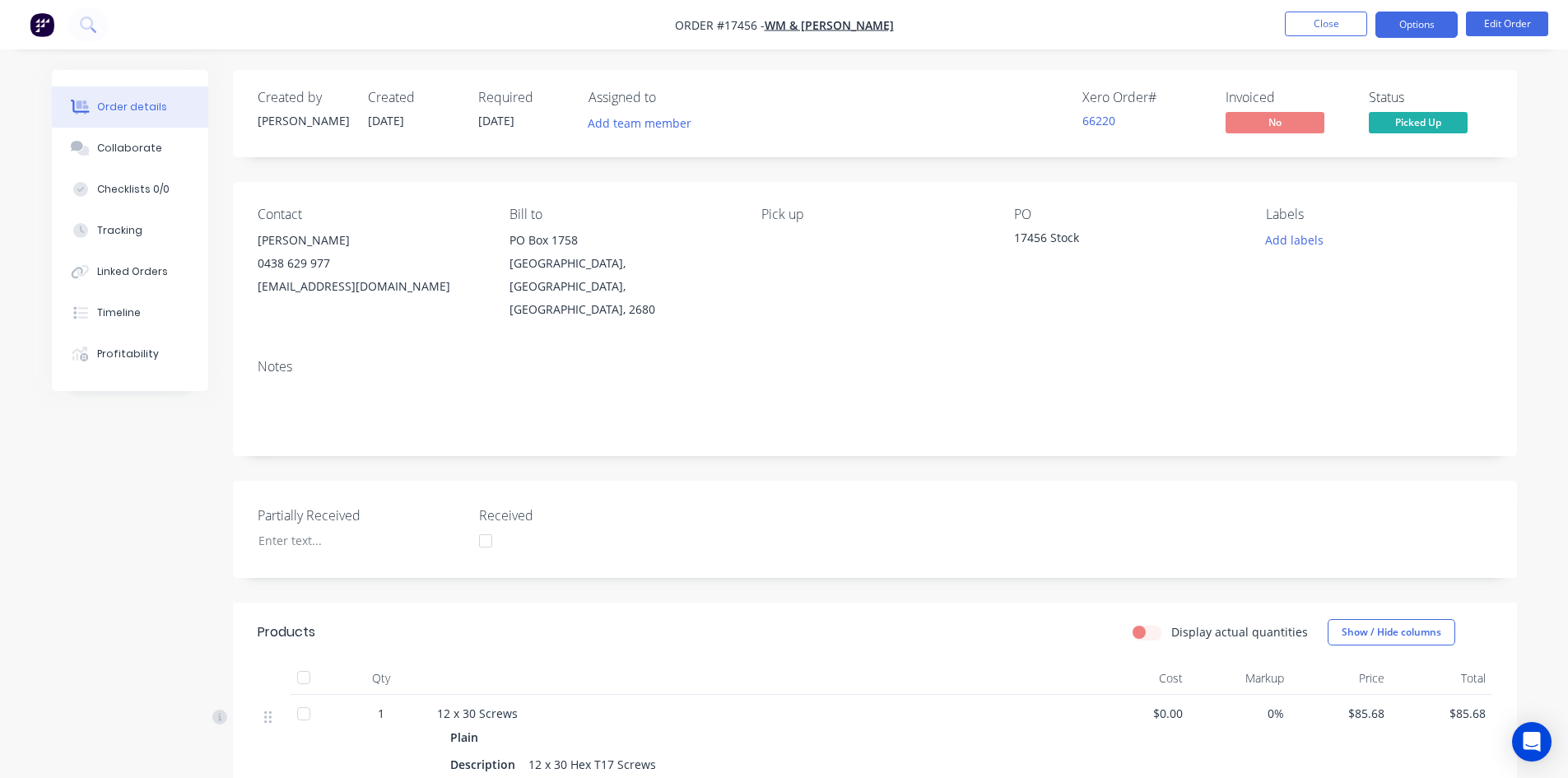
click at [1413, 20] on button "Options" at bounding box center [1417, 24] width 83 height 26
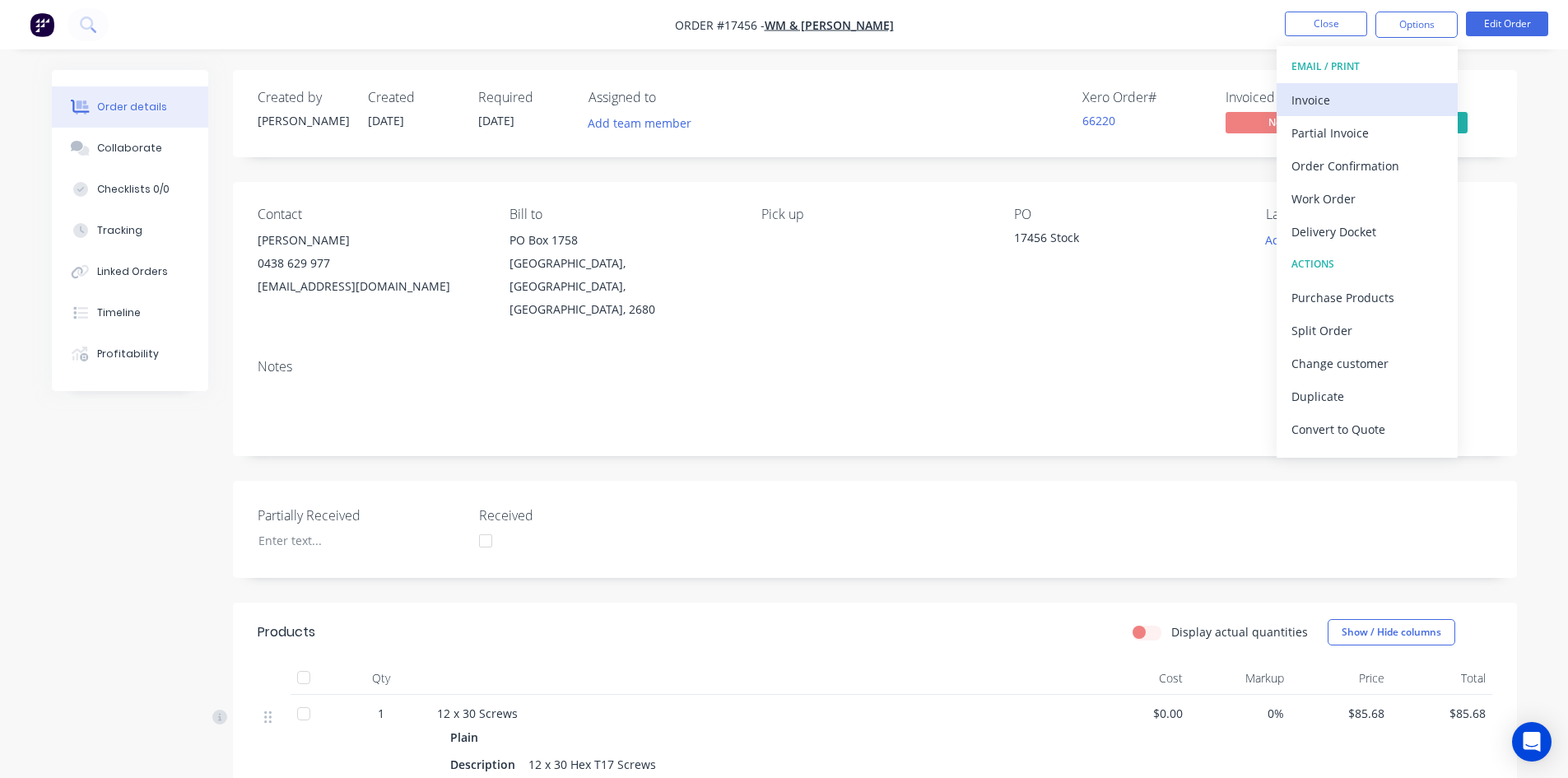
click at [1391, 98] on div "Invoice" at bounding box center [1368, 100] width 152 height 24
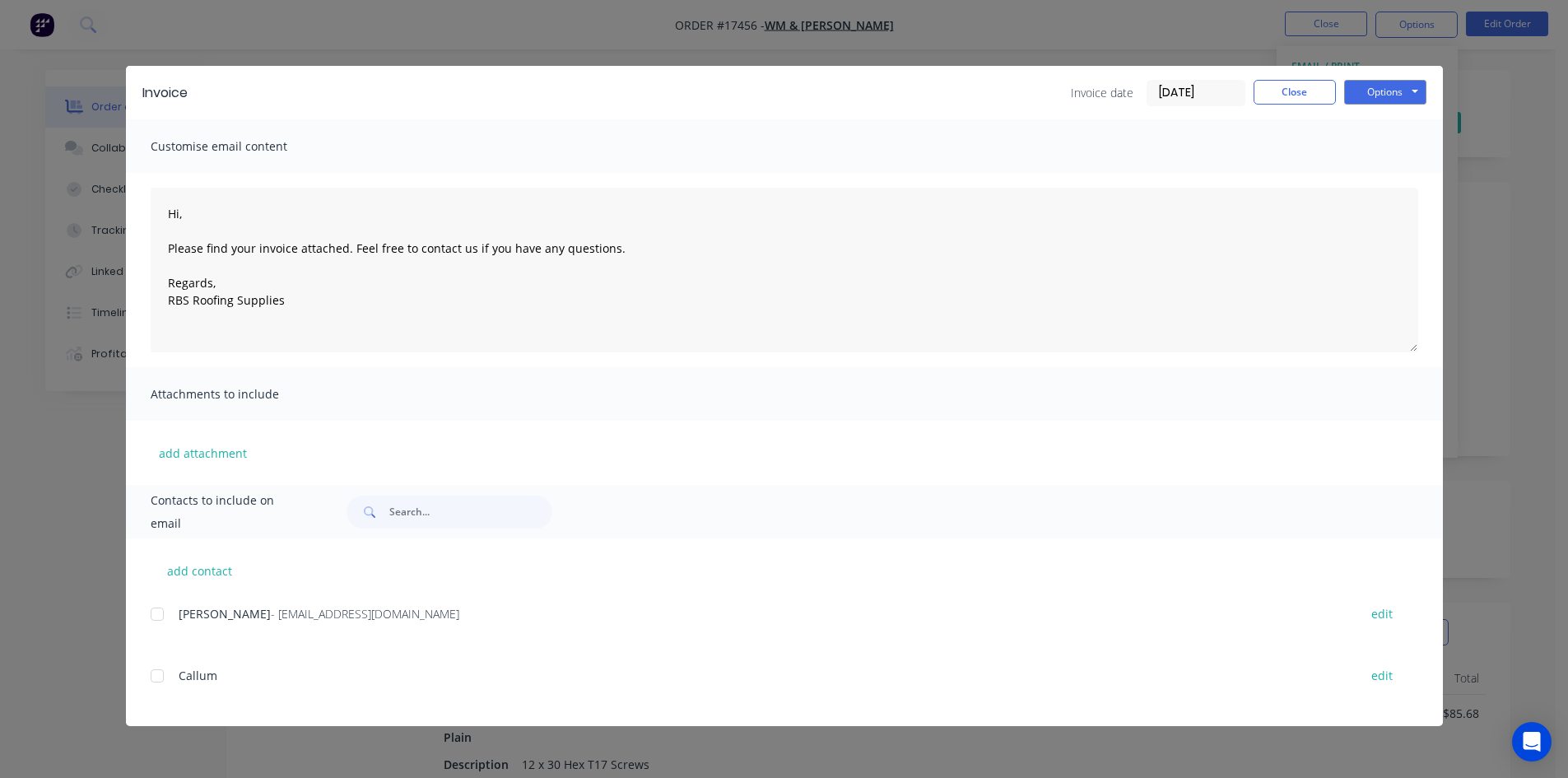
click at [159, 614] on div at bounding box center [157, 613] width 33 height 33
click at [1407, 66] on div "Invoice Invoice date 02/09/25 Close Options Preview Print Email" at bounding box center [784, 92] width 1317 height 53
click at [1407, 89] on button "Options" at bounding box center [1386, 92] width 83 height 24
click at [1400, 181] on button "Email" at bounding box center [1397, 176] width 105 height 27
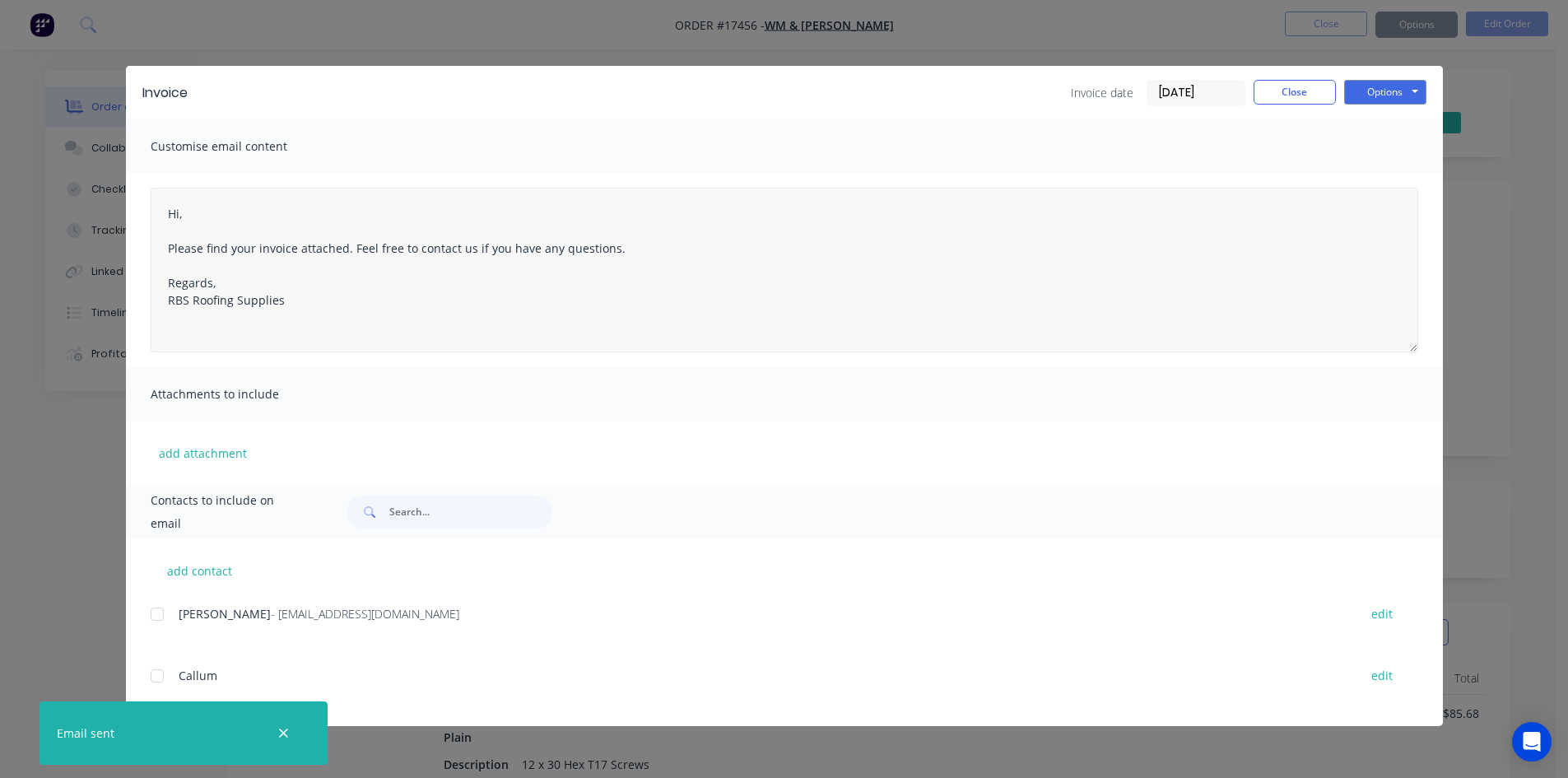
type textarea "Hi, Please find your invoice attached. Feel free to contact us if you have any …"
click at [1306, 97] on button "Close" at bounding box center [1295, 92] width 83 height 24
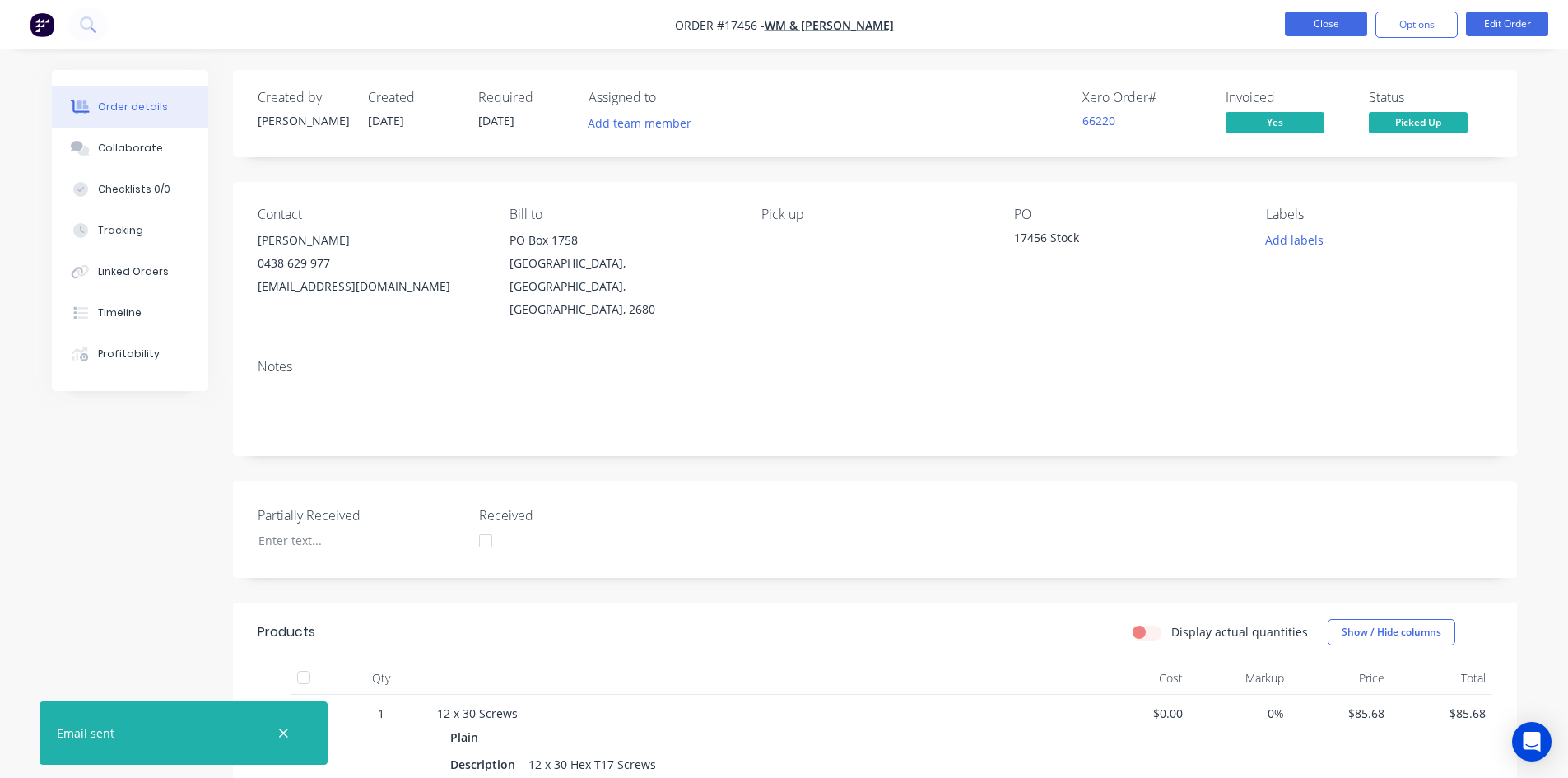
click at [1322, 23] on button "Close" at bounding box center [1327, 24] width 83 height 24
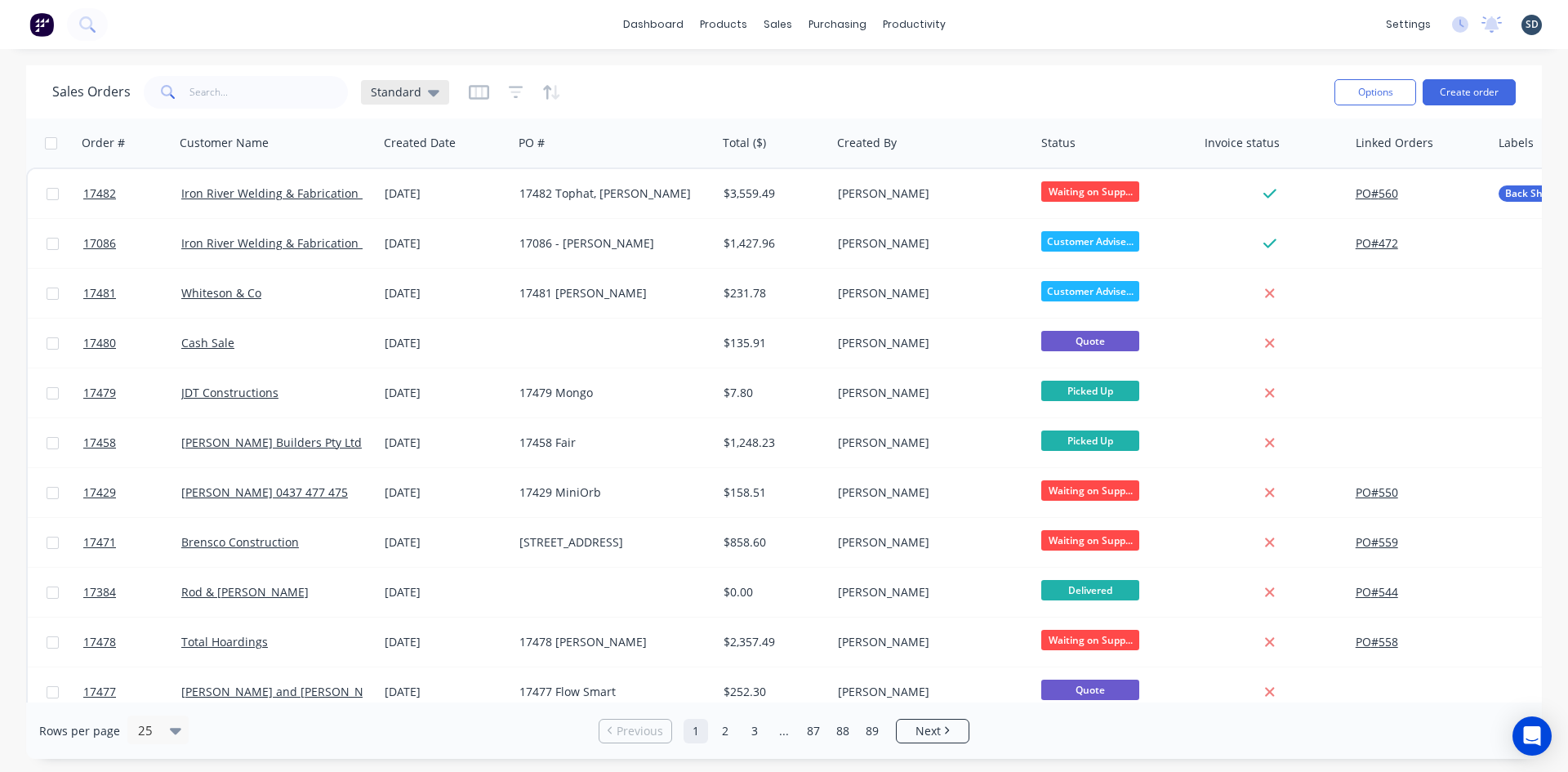
click at [410, 92] on span "Standard" at bounding box center [396, 92] width 50 height 17
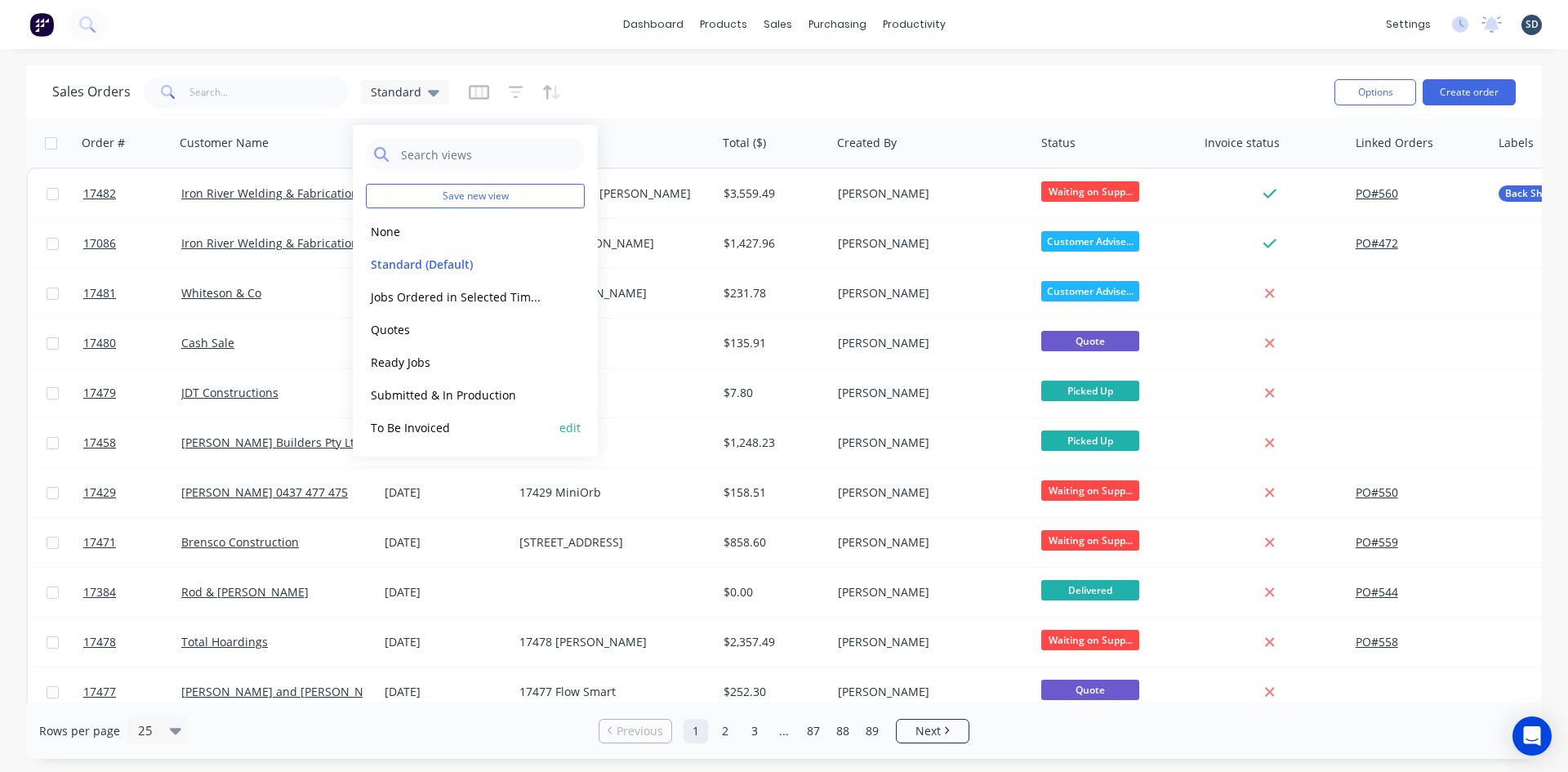
click at [429, 418] on button "To Be Invoiced" at bounding box center [459, 427] width 186 height 18
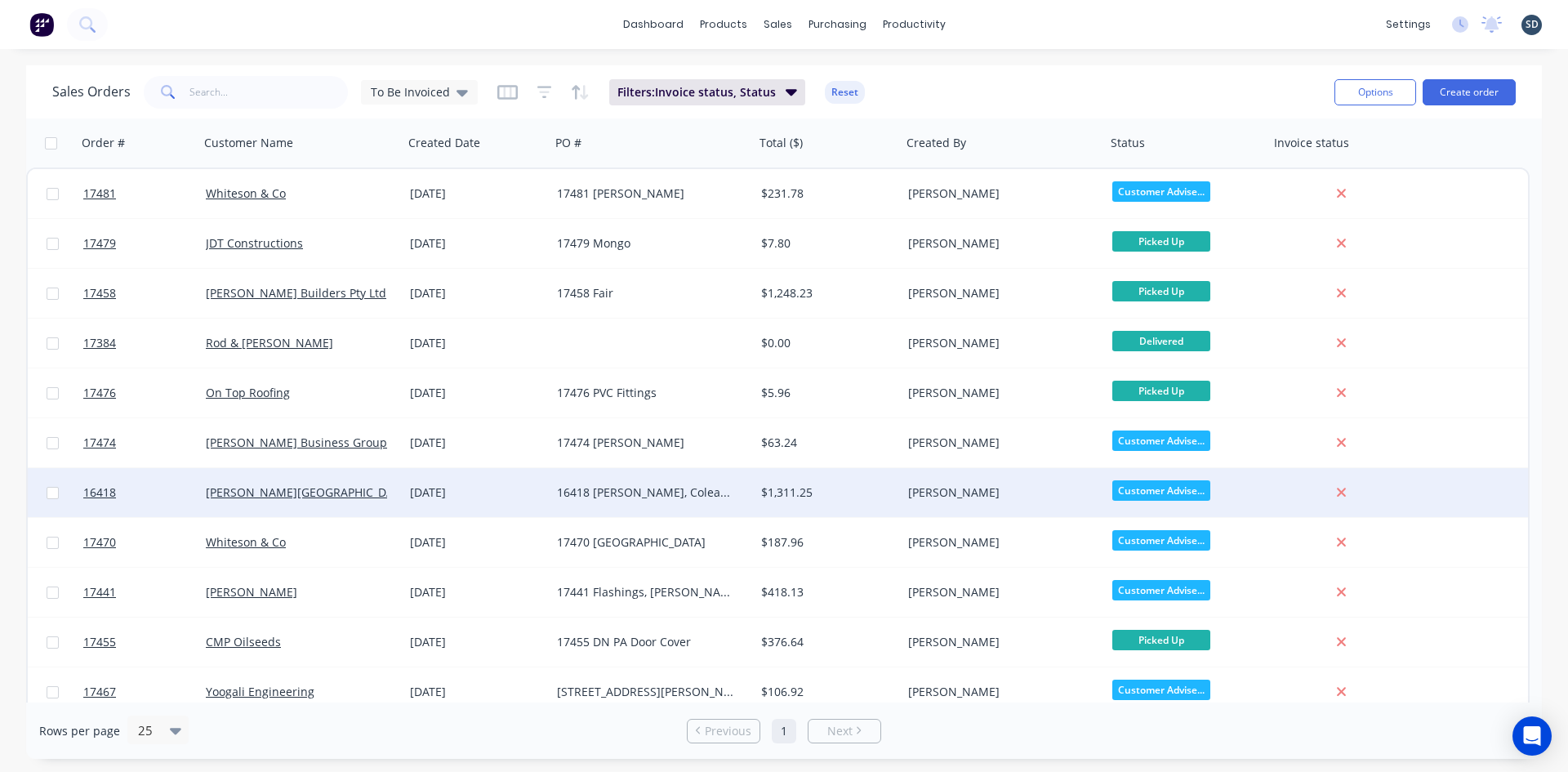
click at [681, 496] on div "16418 [PERSON_NAME], Coleambally" at bounding box center [647, 493] width 182 height 17
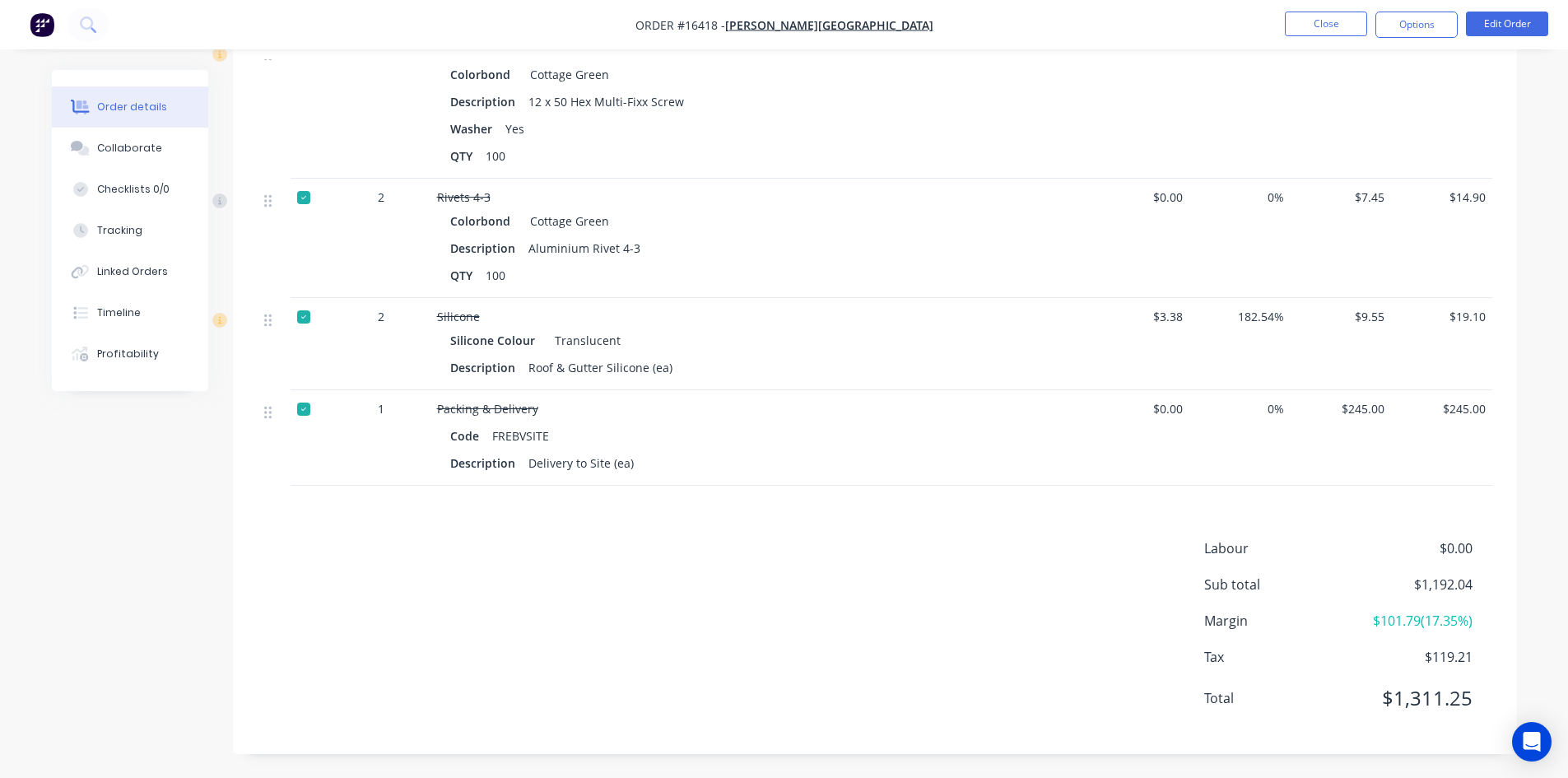
scroll to position [1507, 0]
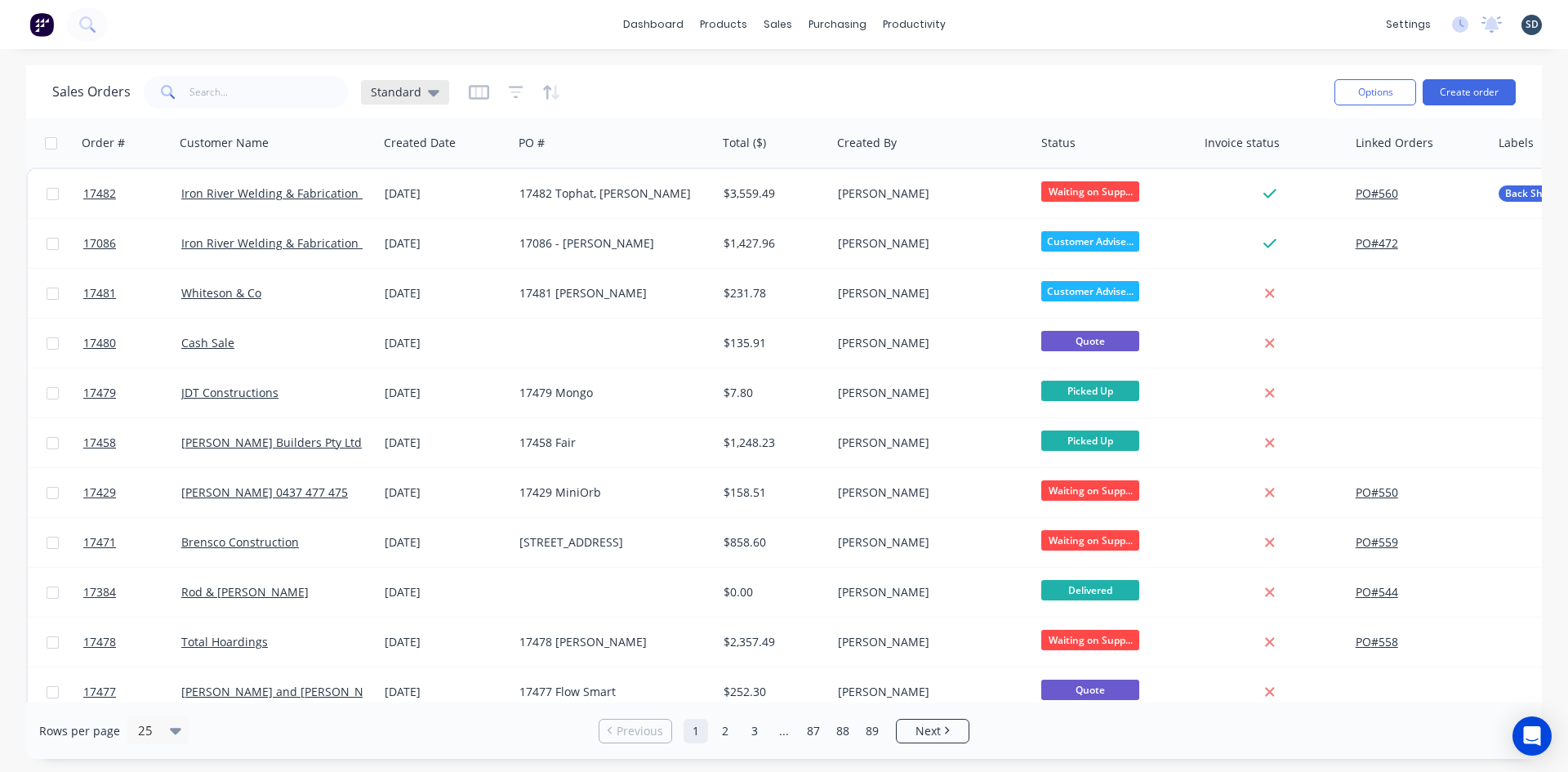
click at [397, 94] on span "Standard" at bounding box center [396, 92] width 50 height 17
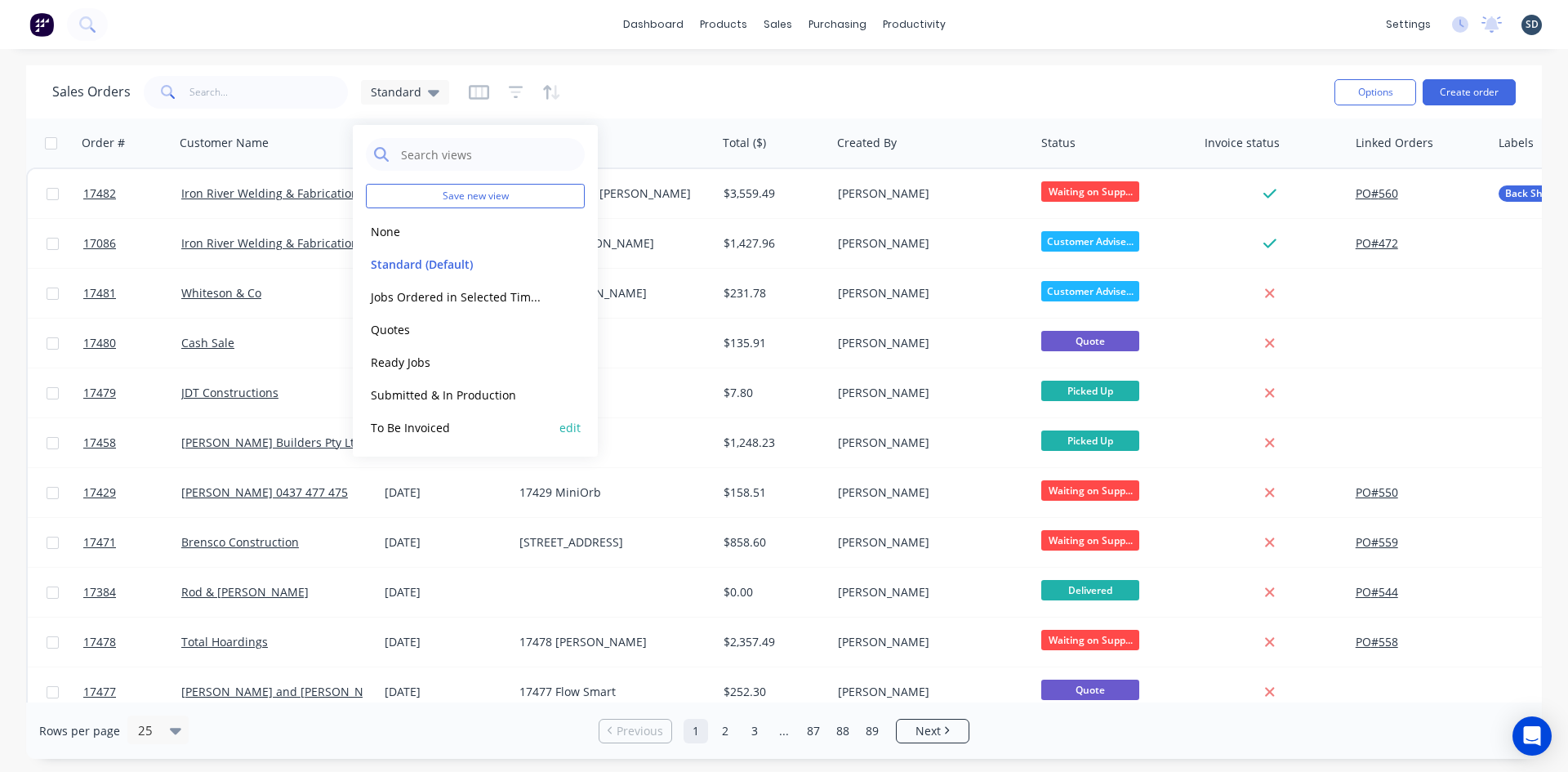
click at [450, 425] on button "To Be Invoiced" at bounding box center [459, 427] width 186 height 18
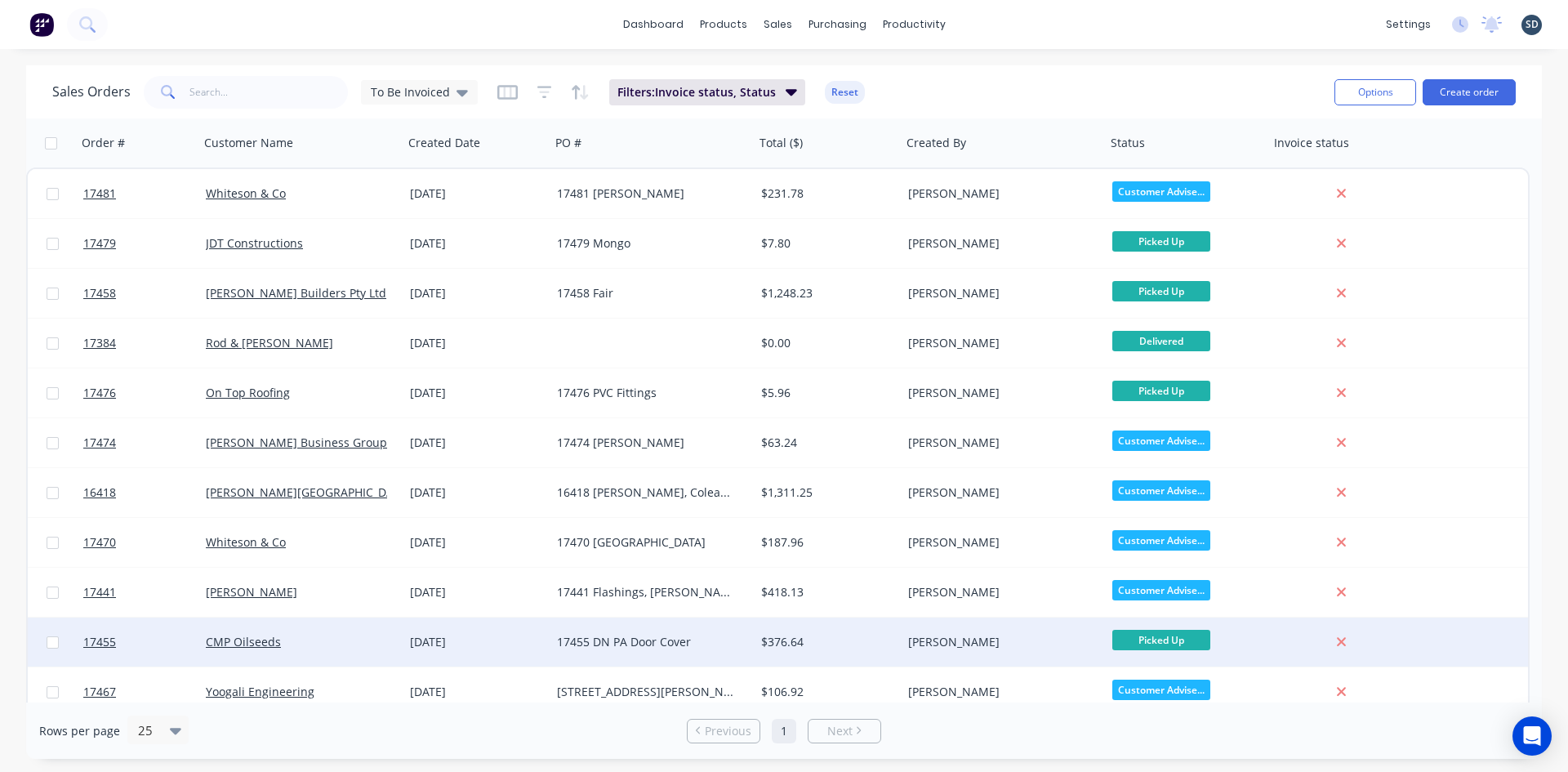
click at [505, 643] on div "[DATE]" at bounding box center [477, 642] width 134 height 17
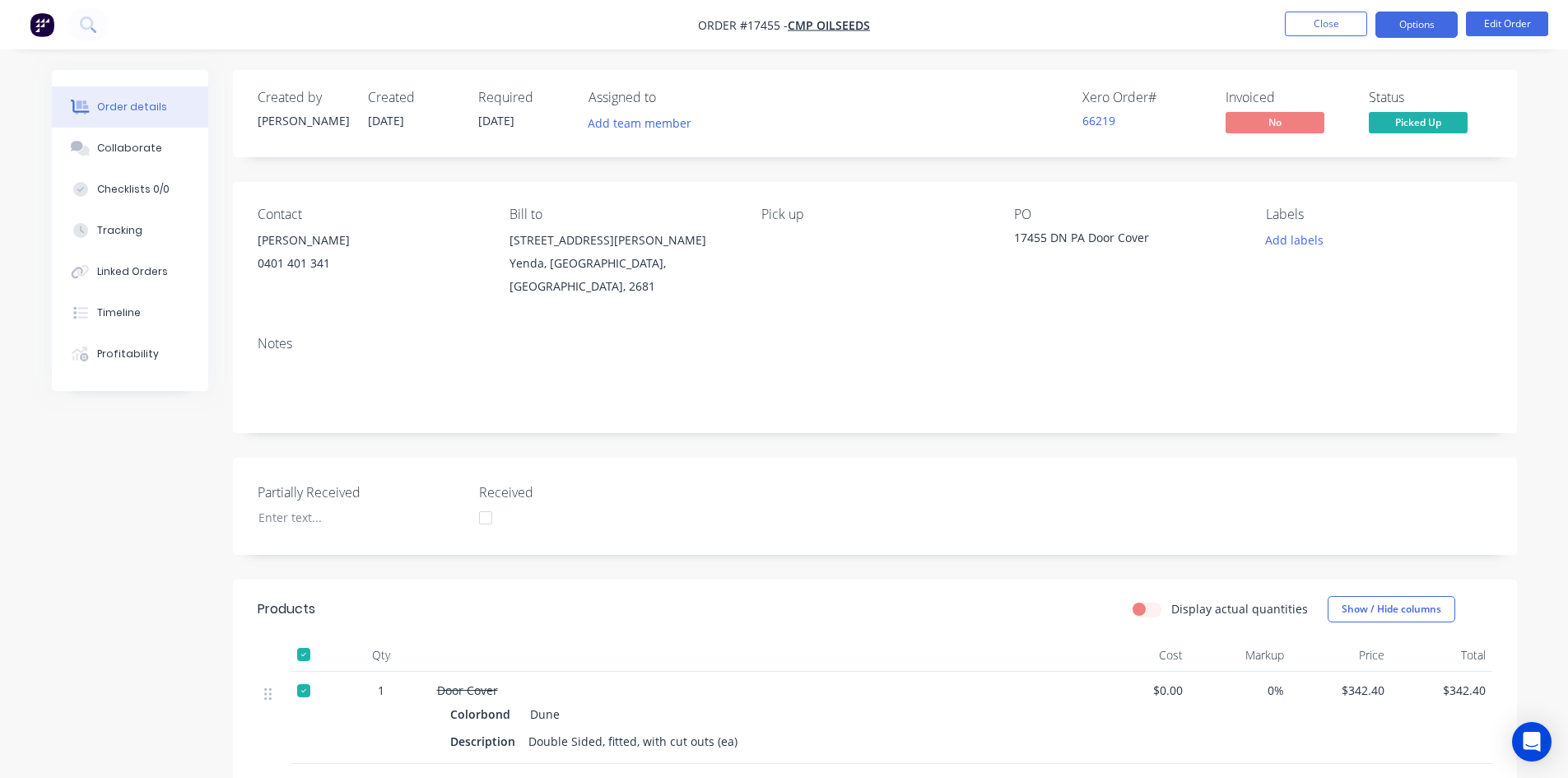
click at [1419, 27] on button "Options" at bounding box center [1417, 24] width 83 height 26
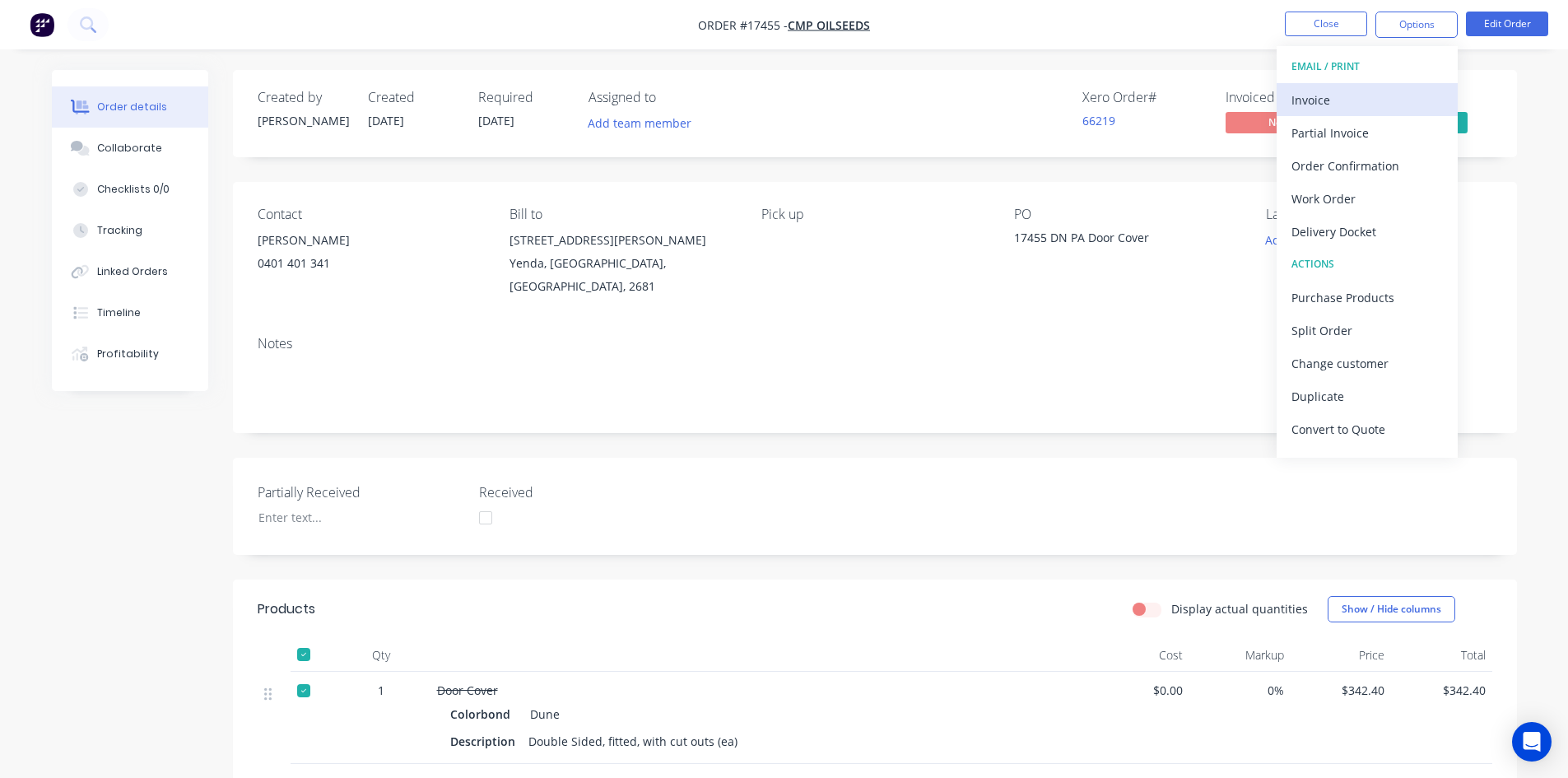
click at [1381, 107] on div "Invoice" at bounding box center [1368, 100] width 152 height 24
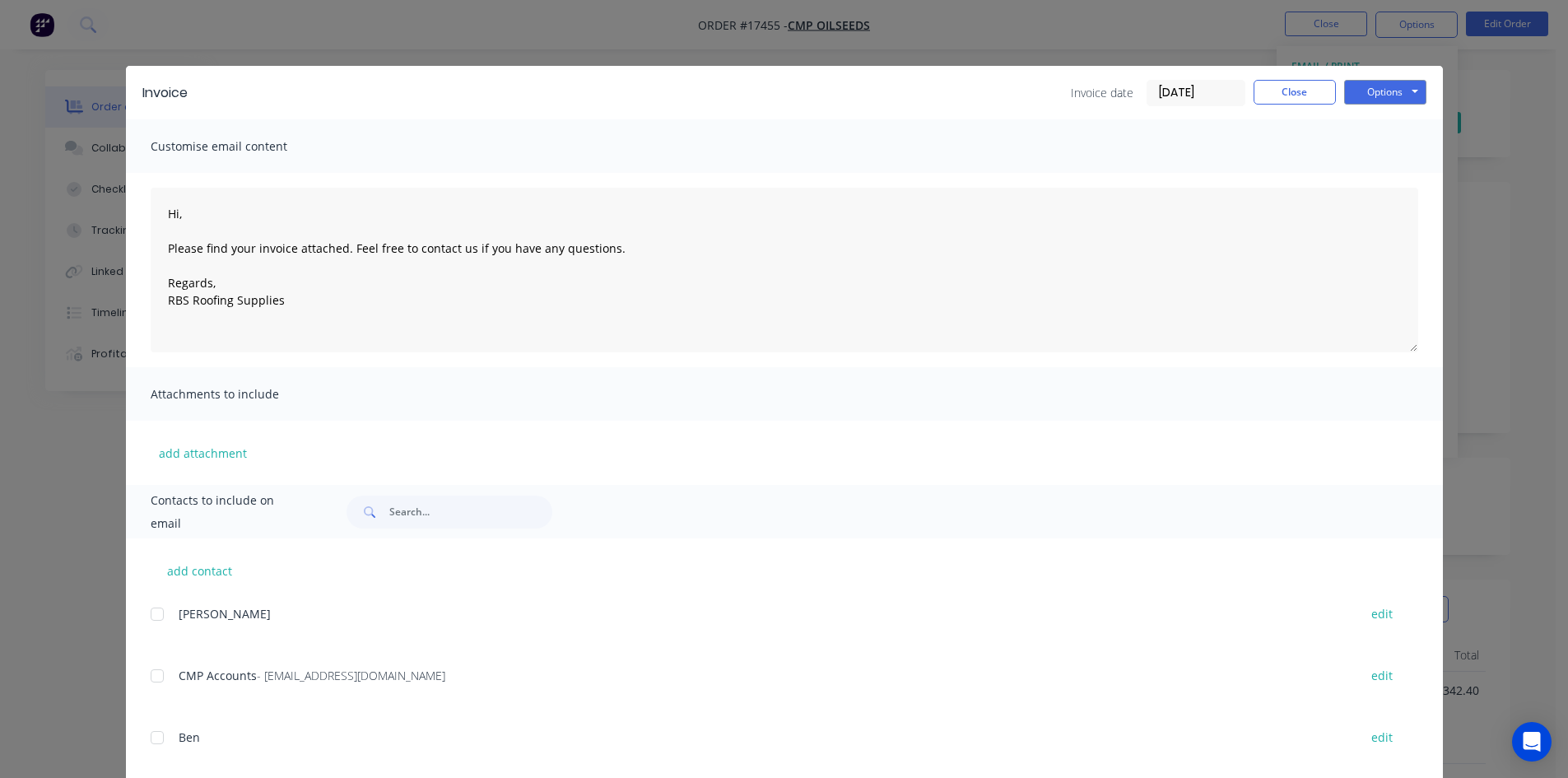
click at [149, 673] on div at bounding box center [157, 675] width 33 height 33
click at [1414, 91] on button "Options" at bounding box center [1386, 92] width 83 height 24
click at [1384, 180] on button "Email" at bounding box center [1397, 176] width 105 height 27
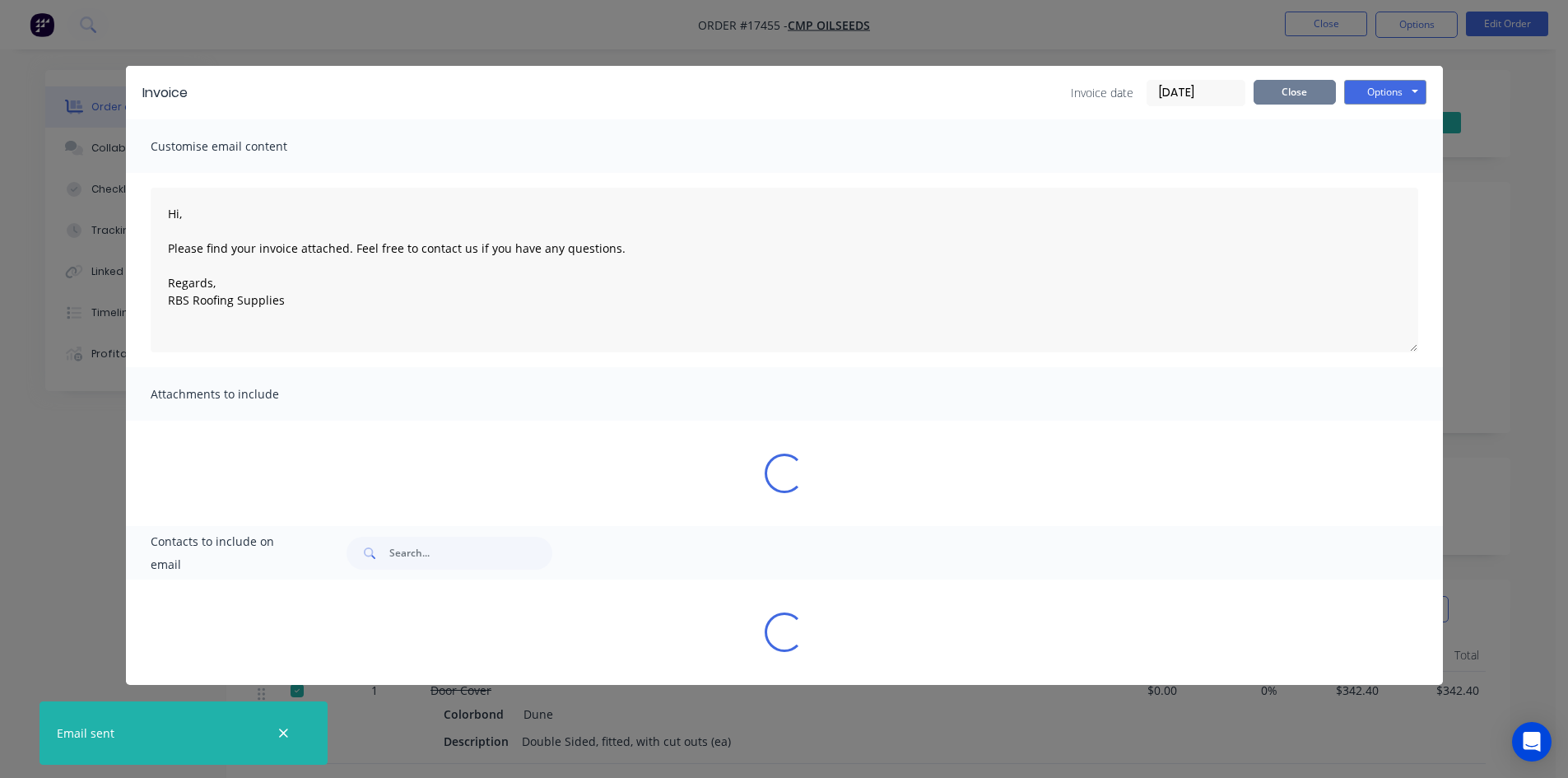
type textarea "Hi, Please find your invoice attached. Feel free to contact us if you have any …"
click at [1298, 95] on button "Close" at bounding box center [1295, 92] width 83 height 24
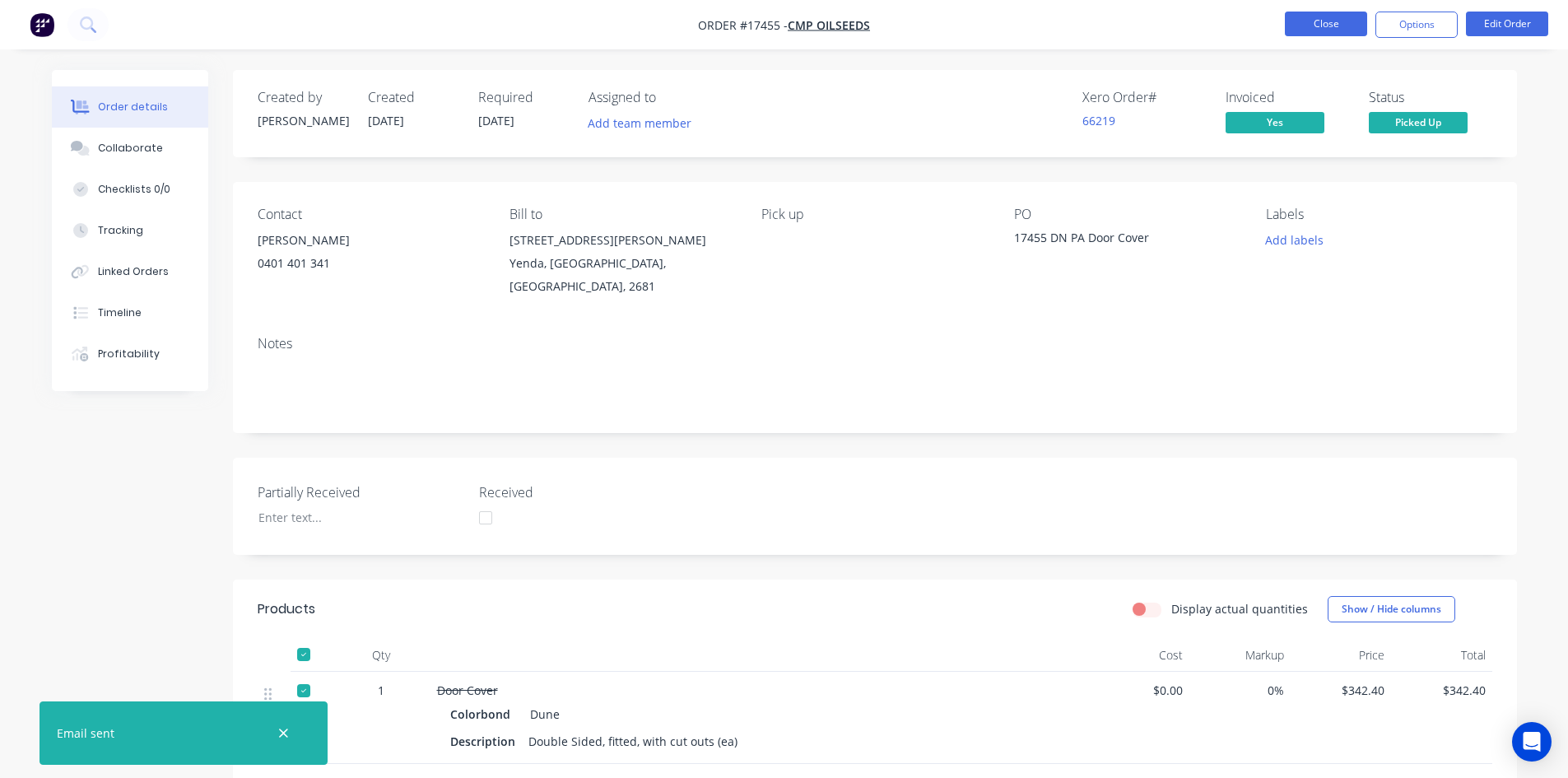
click at [1325, 19] on button "Close" at bounding box center [1327, 24] width 83 height 24
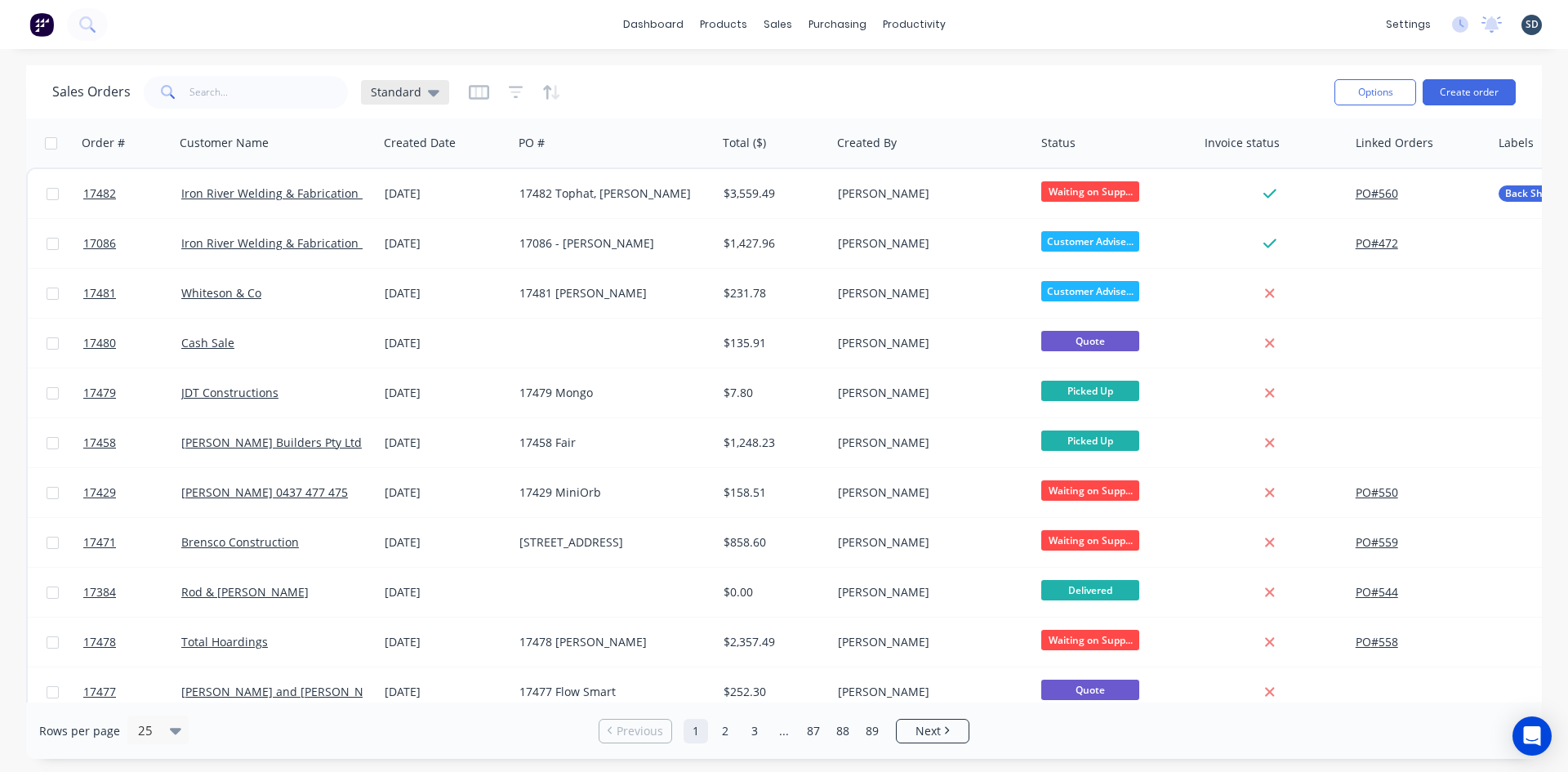
click at [409, 93] on span "Standard" at bounding box center [396, 92] width 50 height 17
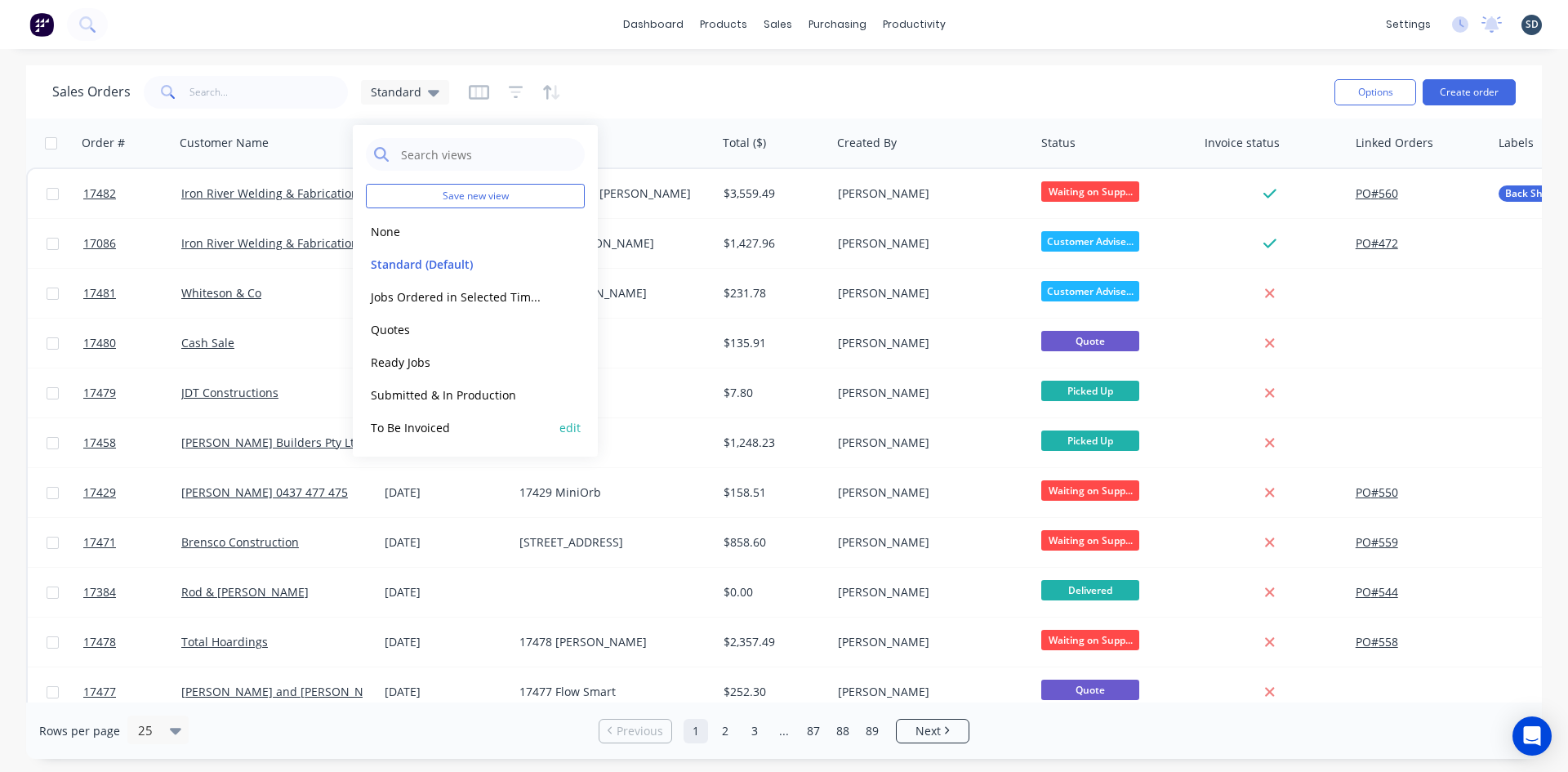
click at [413, 426] on button "To Be Invoiced" at bounding box center [459, 427] width 186 height 18
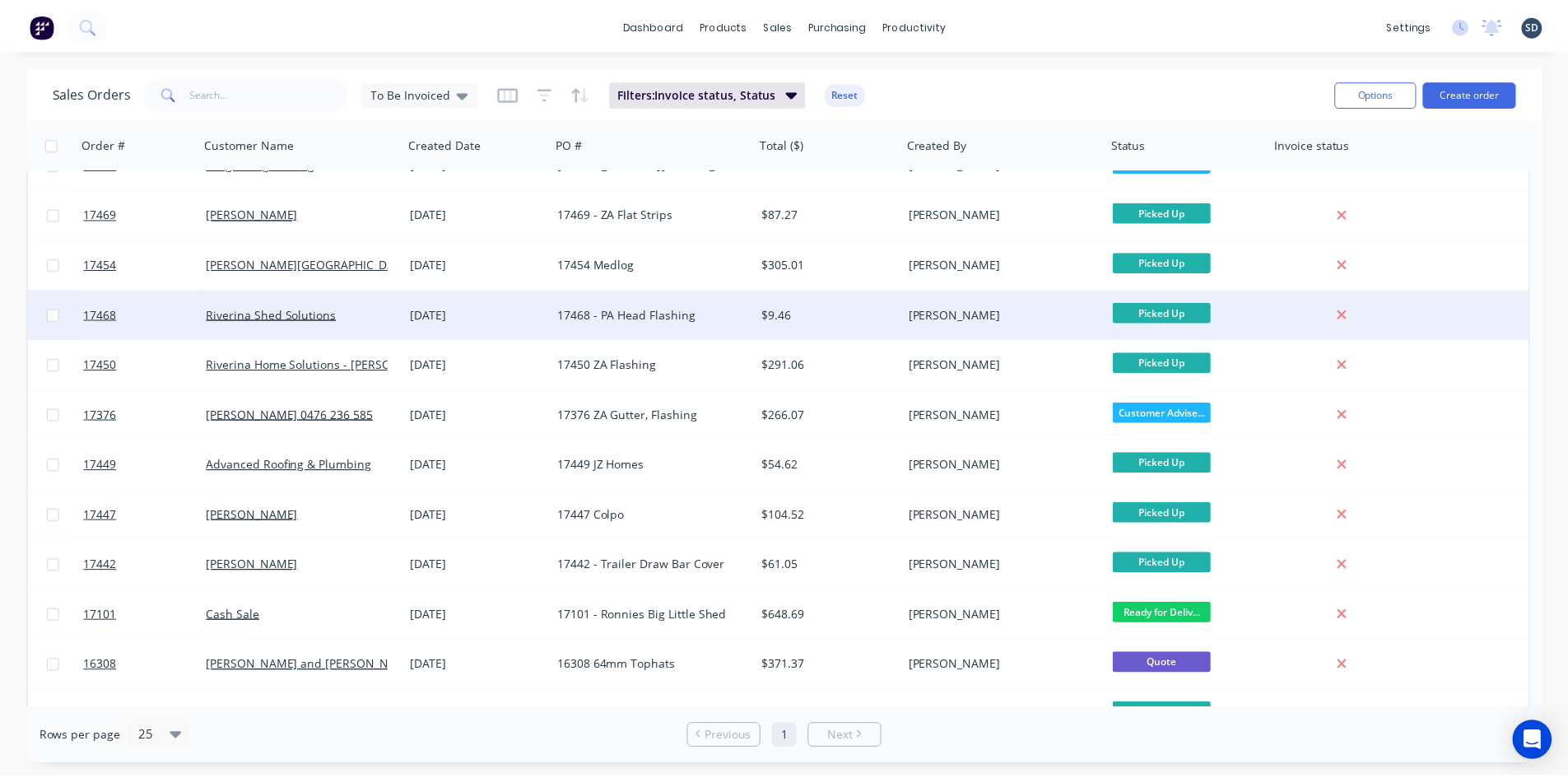
scroll to position [401, 0]
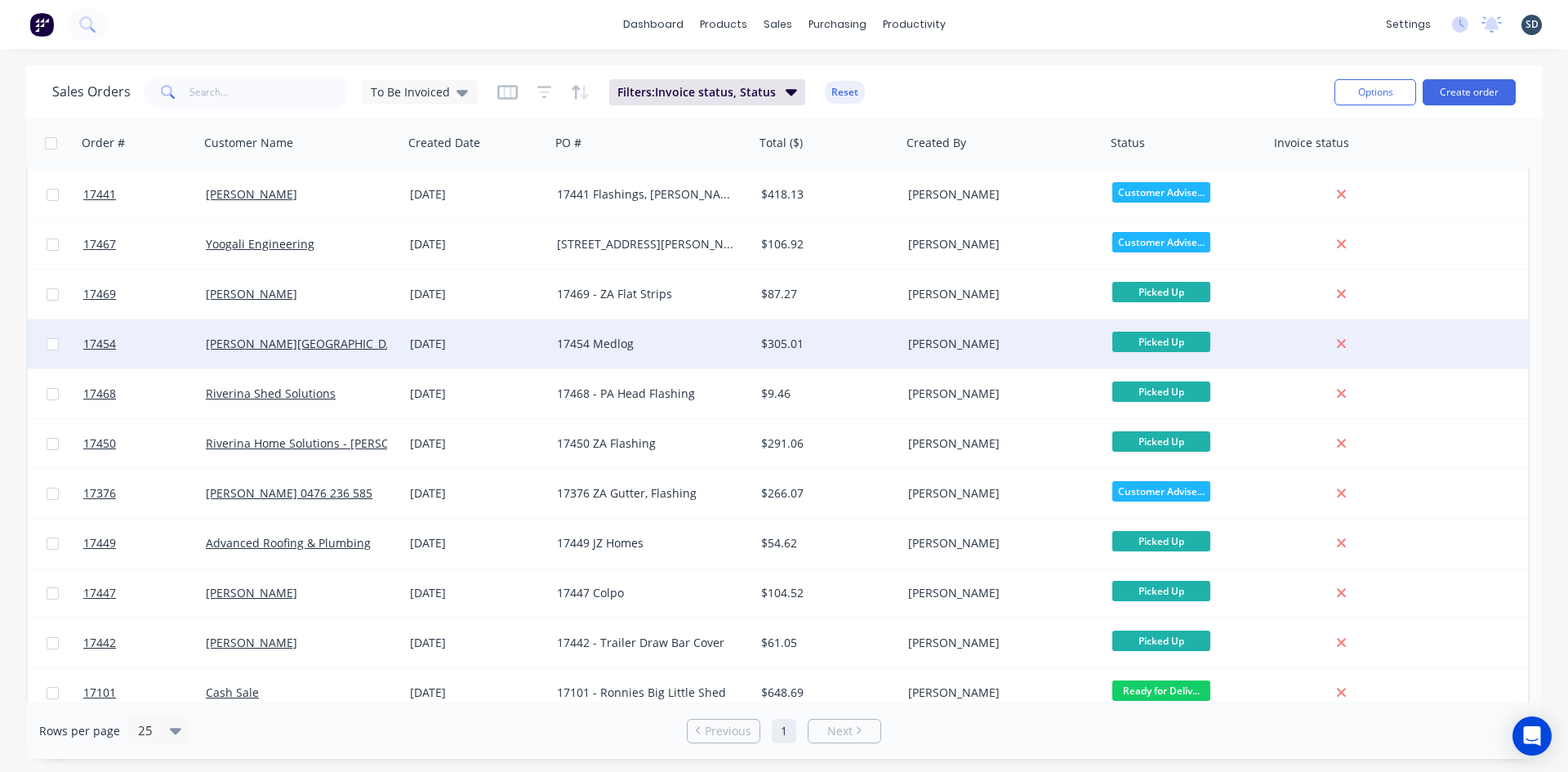
click at [655, 340] on div "17454 Medlog" at bounding box center [647, 344] width 182 height 17
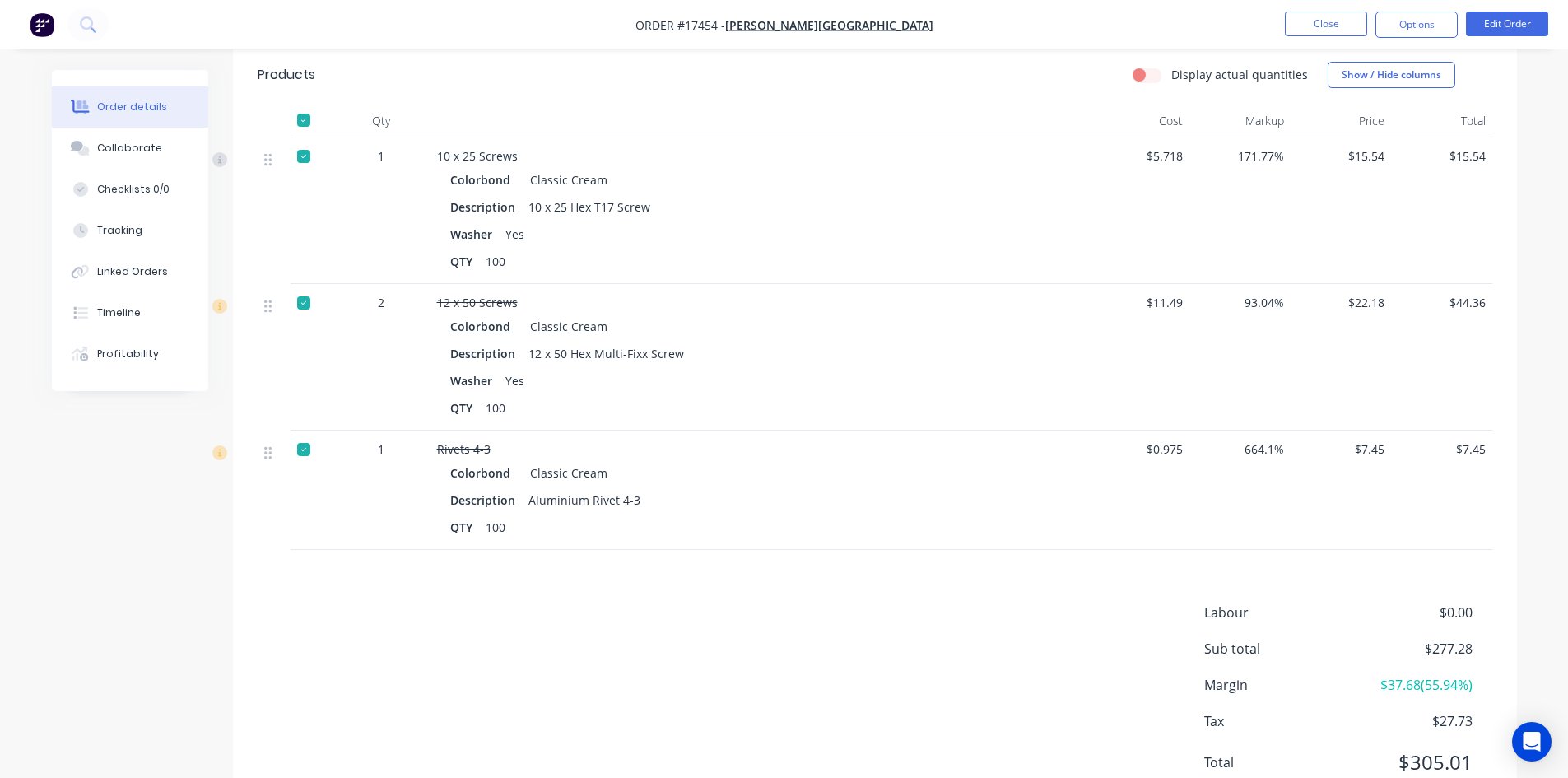
scroll to position [1532, 0]
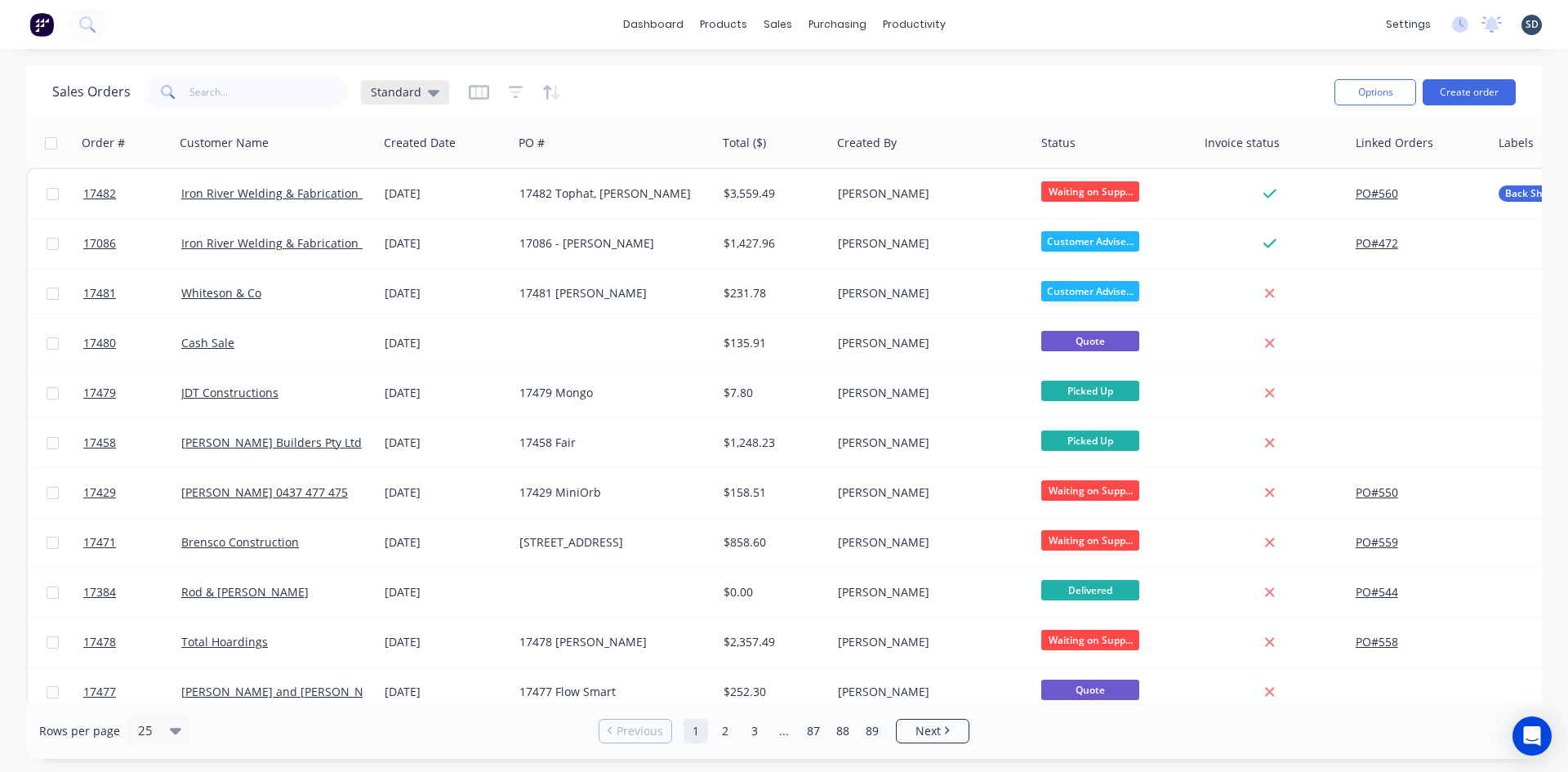
click at [412, 89] on span "Standard" at bounding box center [396, 92] width 50 height 17
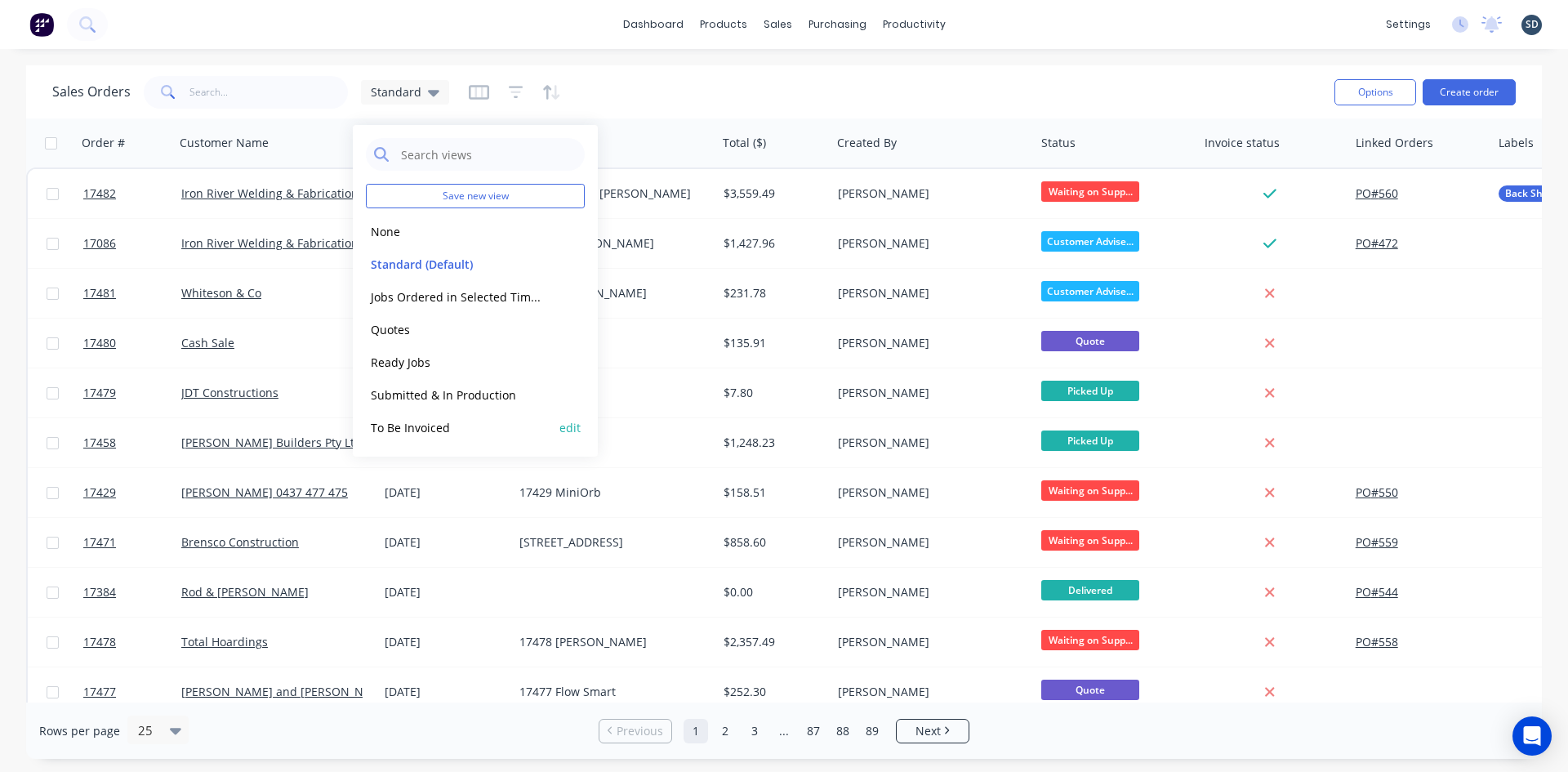
click at [459, 424] on button "To Be Invoiced" at bounding box center [459, 427] width 186 height 18
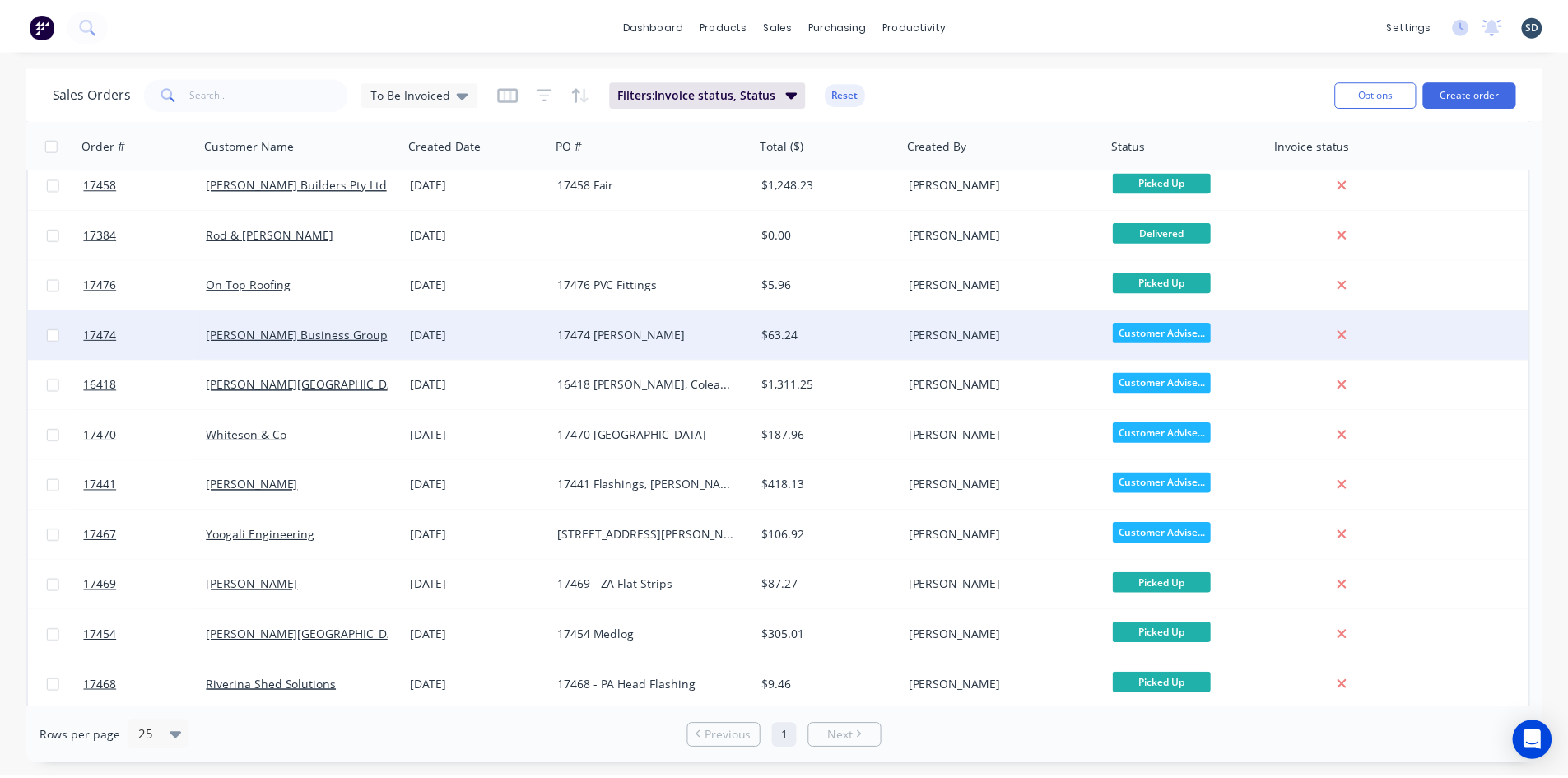
scroll to position [83, 0]
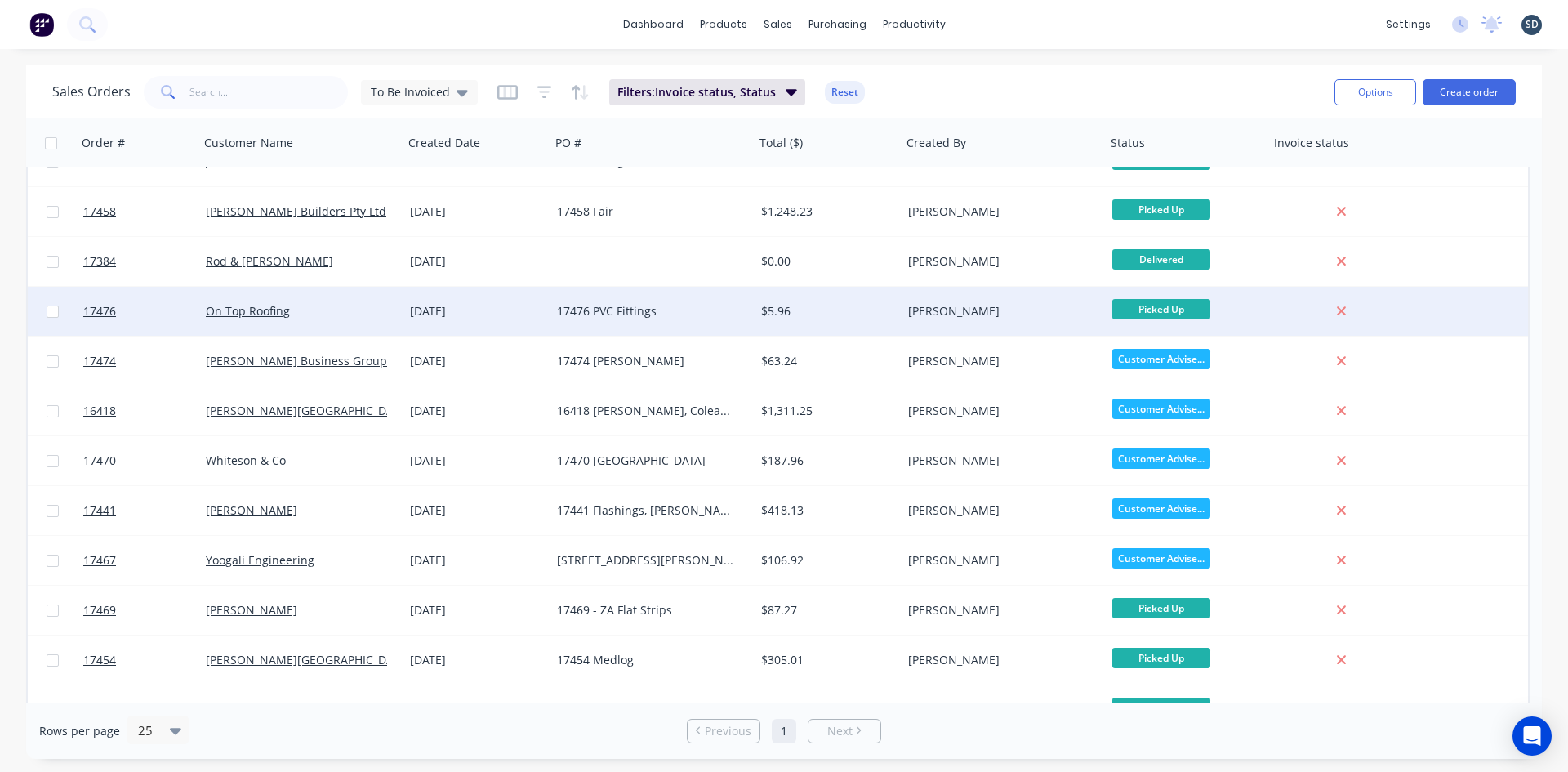
click at [693, 318] on div "17476 PVC Fittings" at bounding box center [647, 311] width 182 height 17
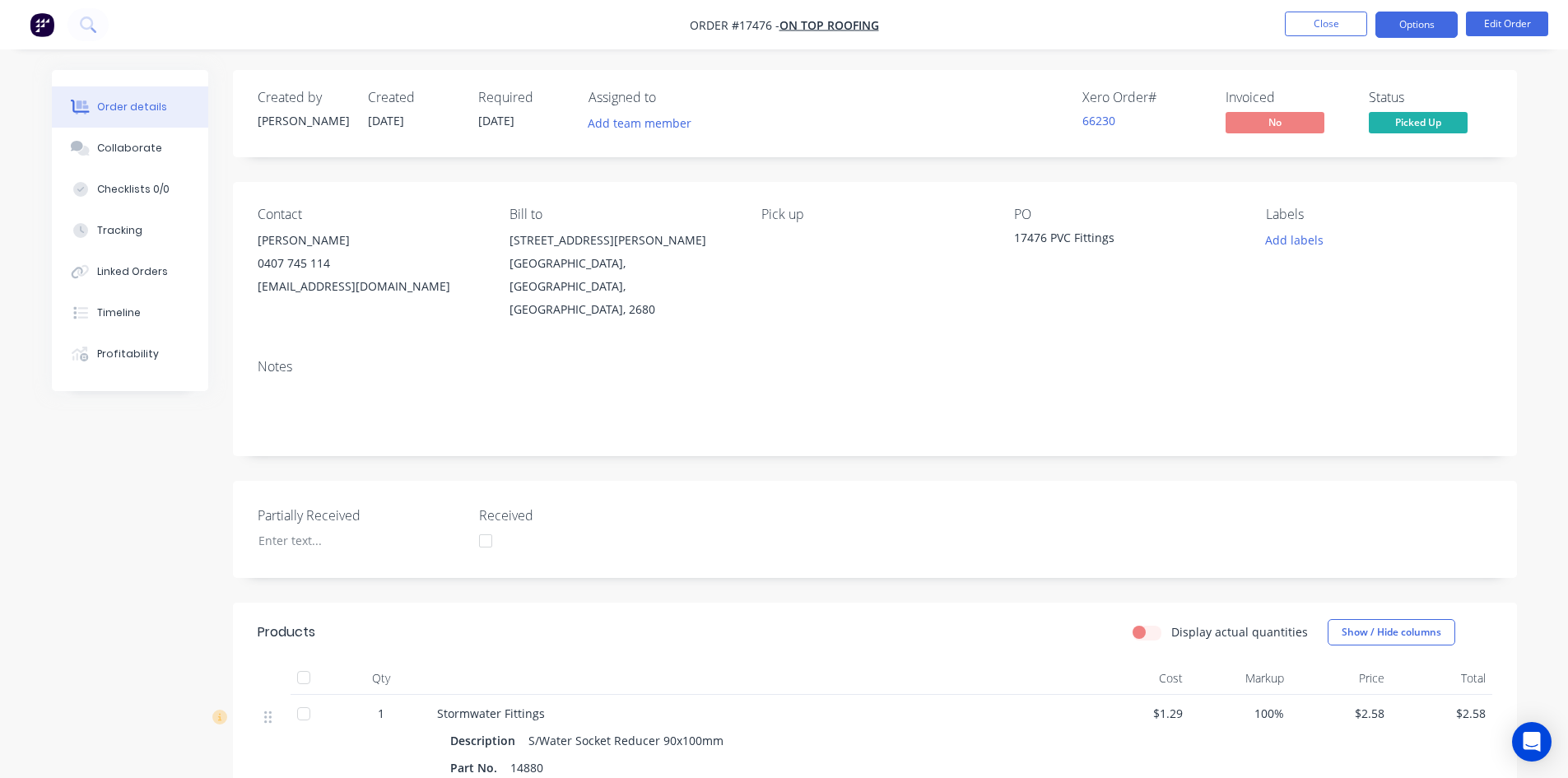
click at [1427, 24] on button "Options" at bounding box center [1417, 24] width 83 height 26
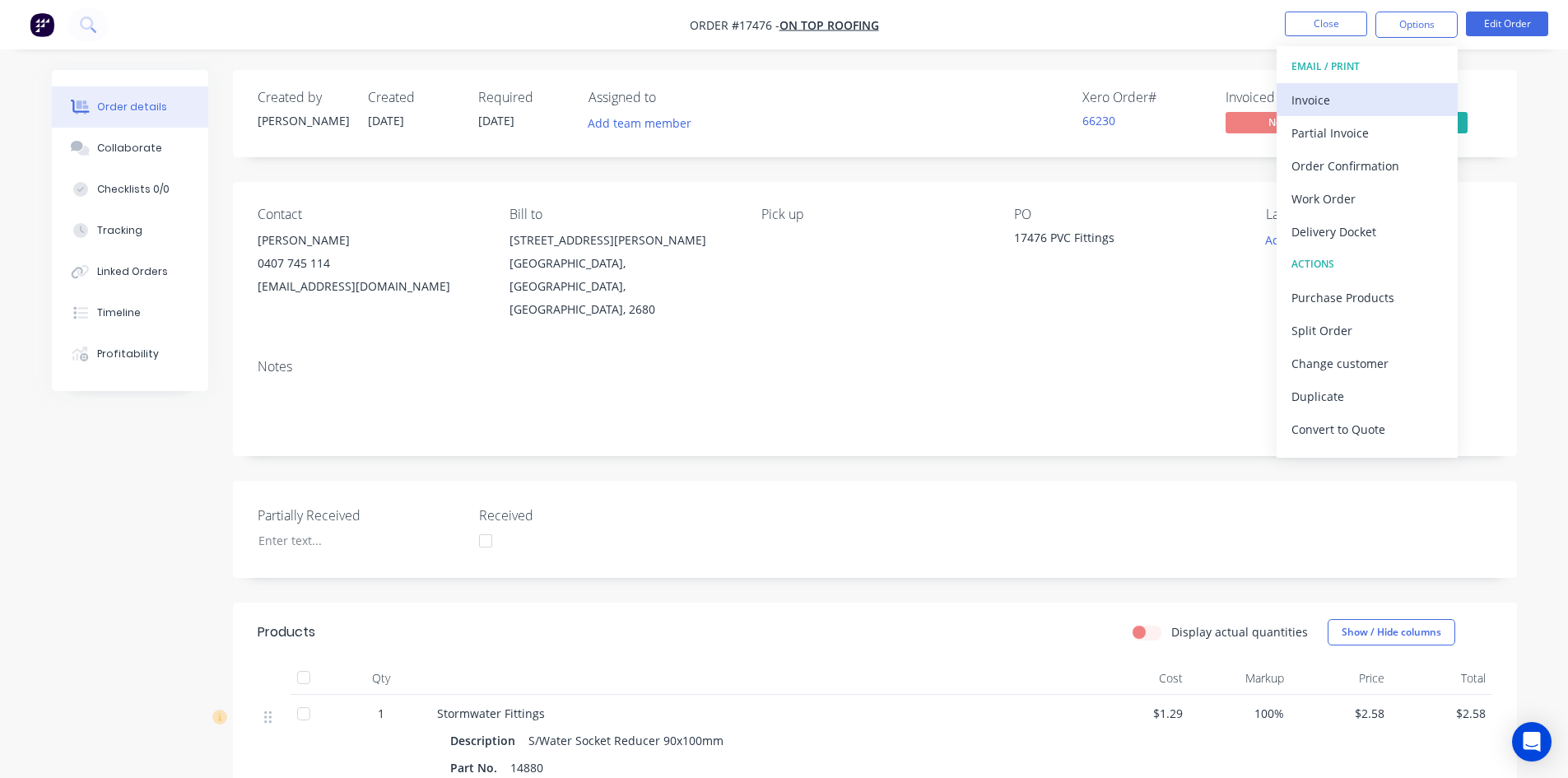
click at [1386, 109] on div "Invoice" at bounding box center [1368, 100] width 152 height 24
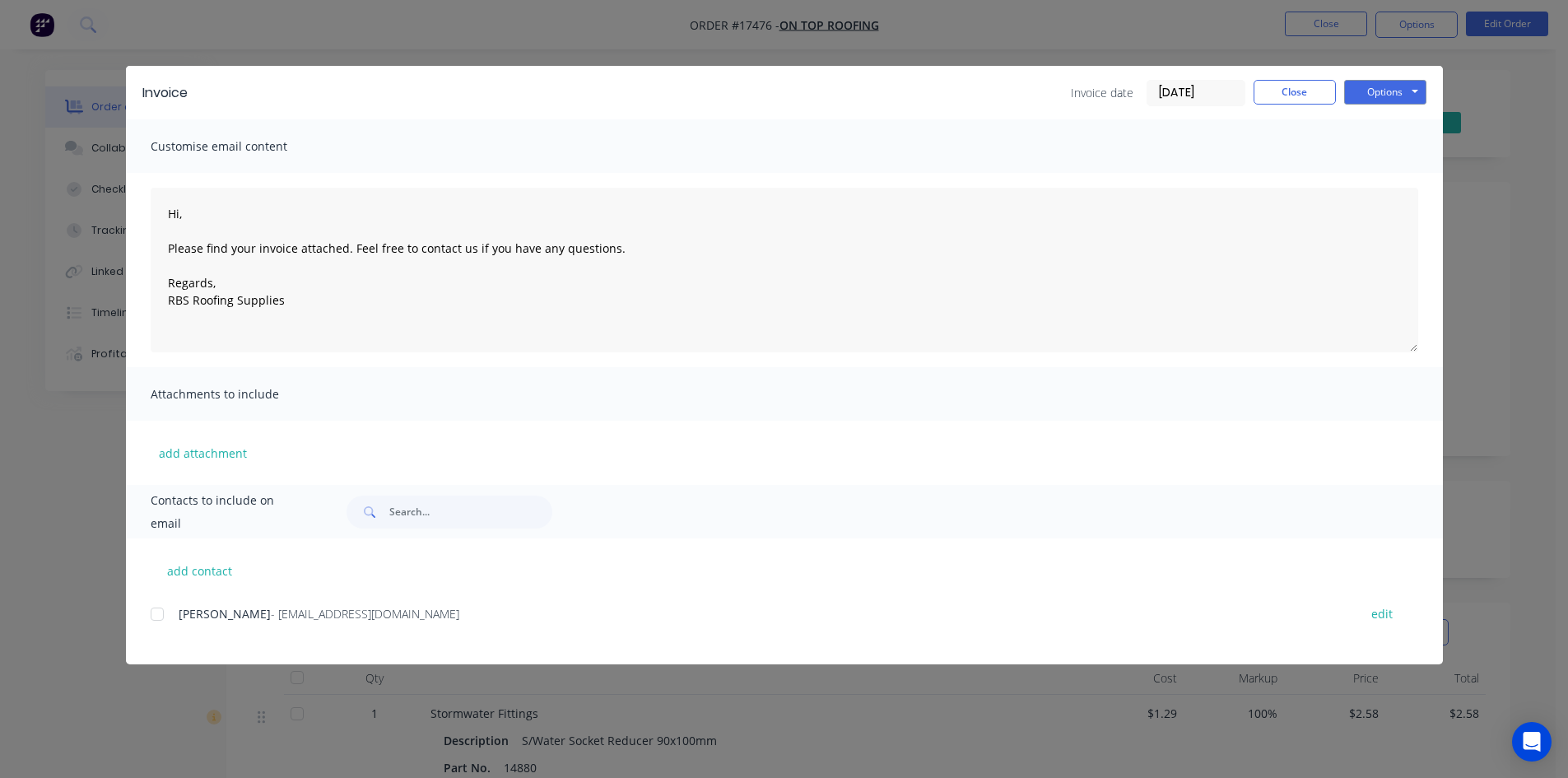
click at [157, 614] on div at bounding box center [157, 613] width 33 height 33
click at [1393, 96] on button "Options" at bounding box center [1386, 92] width 83 height 24
click at [1395, 170] on button "Email" at bounding box center [1397, 176] width 105 height 27
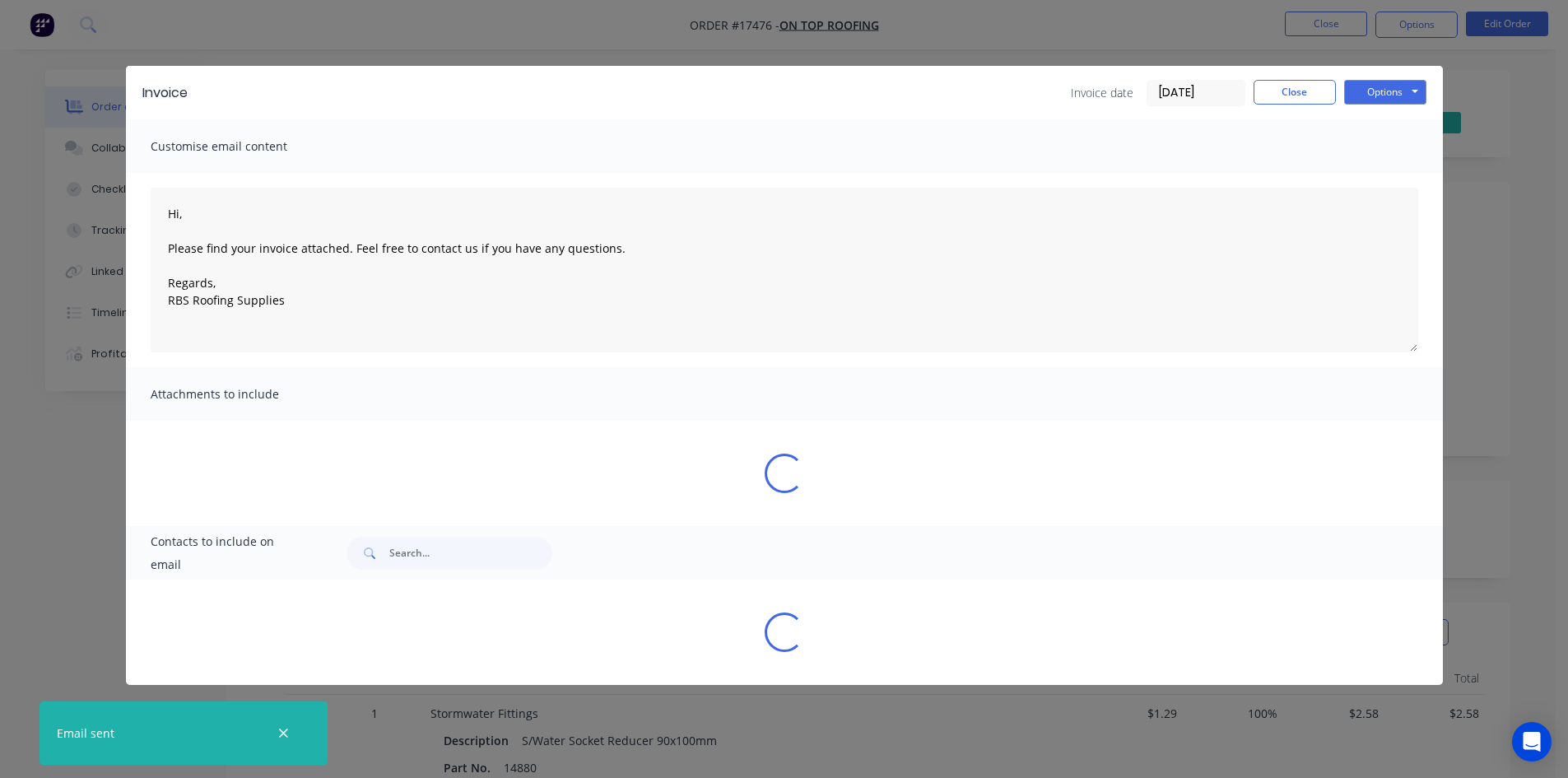
type textarea "Hi, Please find your invoice attached. Feel free to contact us if you have any …"
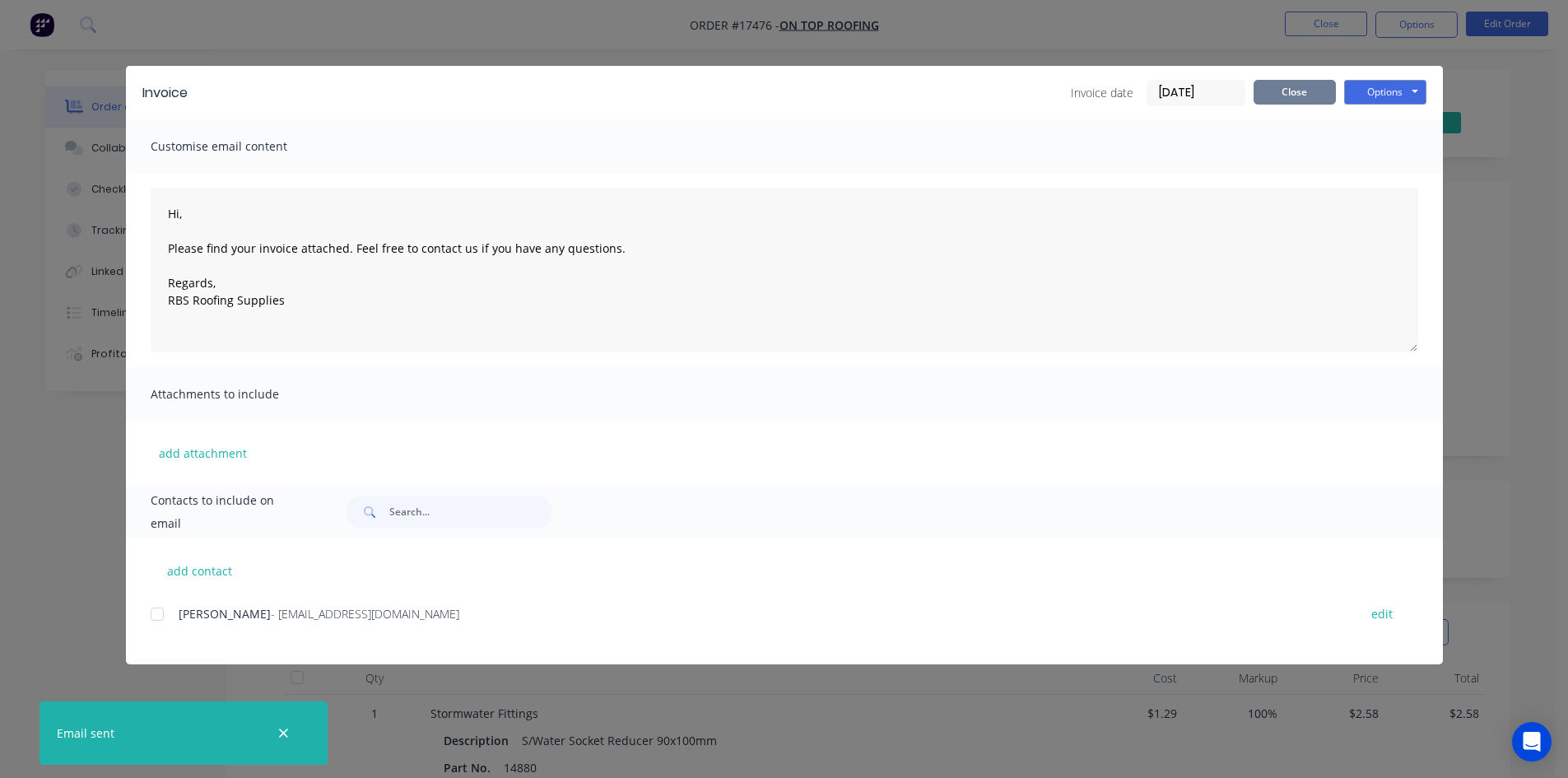
click at [1290, 91] on button "Close" at bounding box center [1295, 92] width 83 height 24
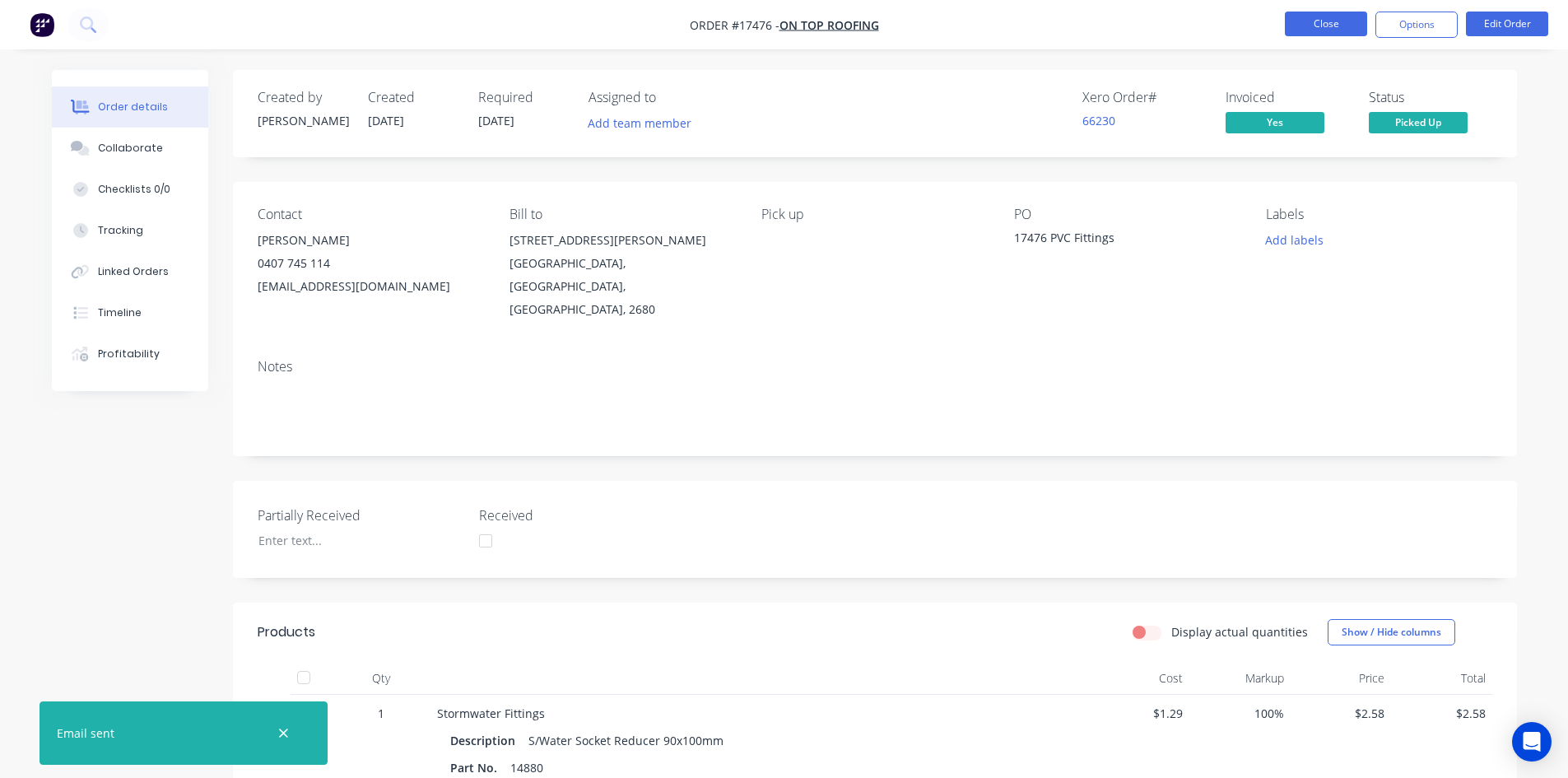
click at [1305, 20] on button "Close" at bounding box center [1327, 24] width 83 height 24
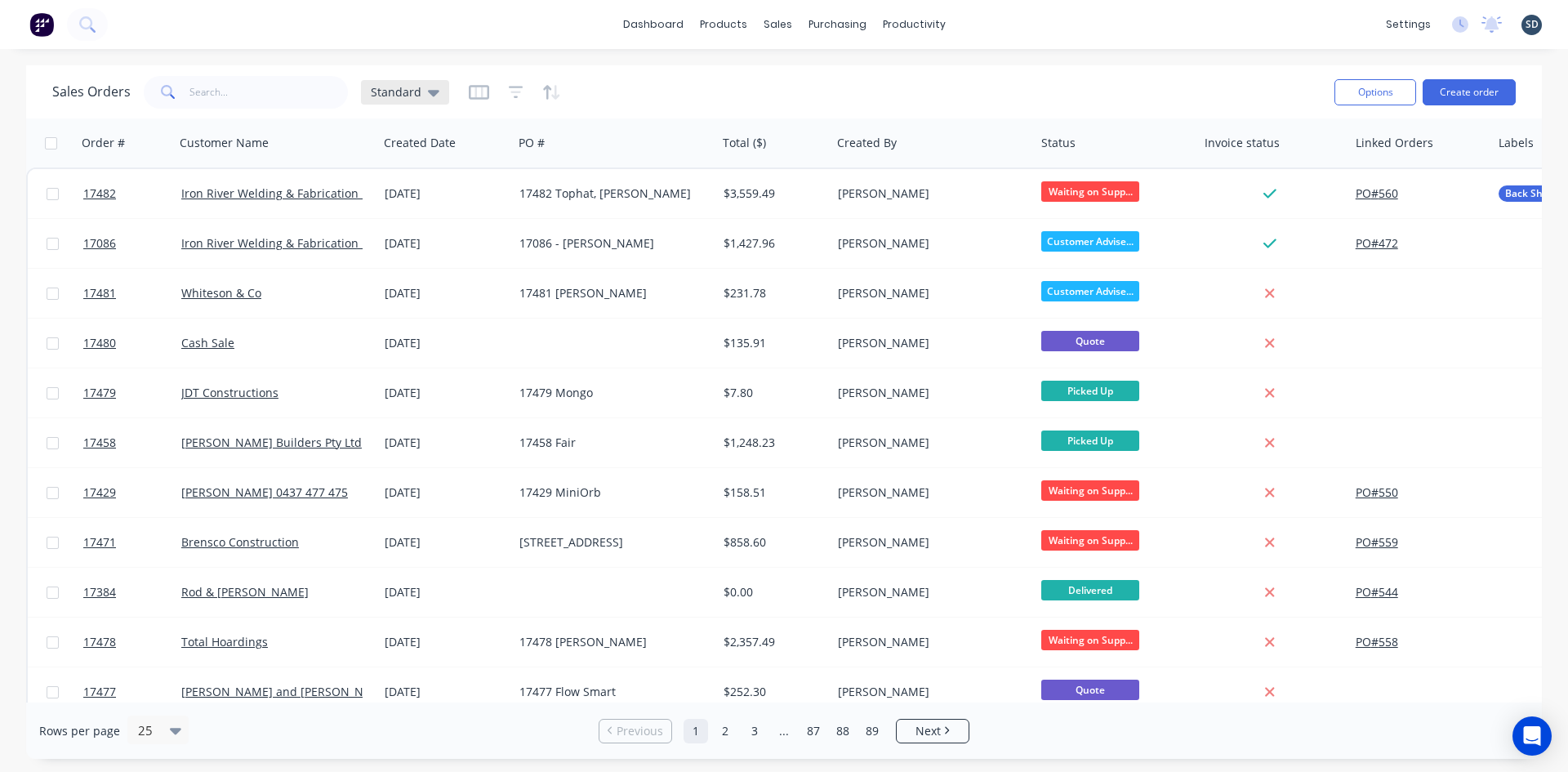
click at [428, 81] on div "Standard" at bounding box center [404, 92] width 88 height 24
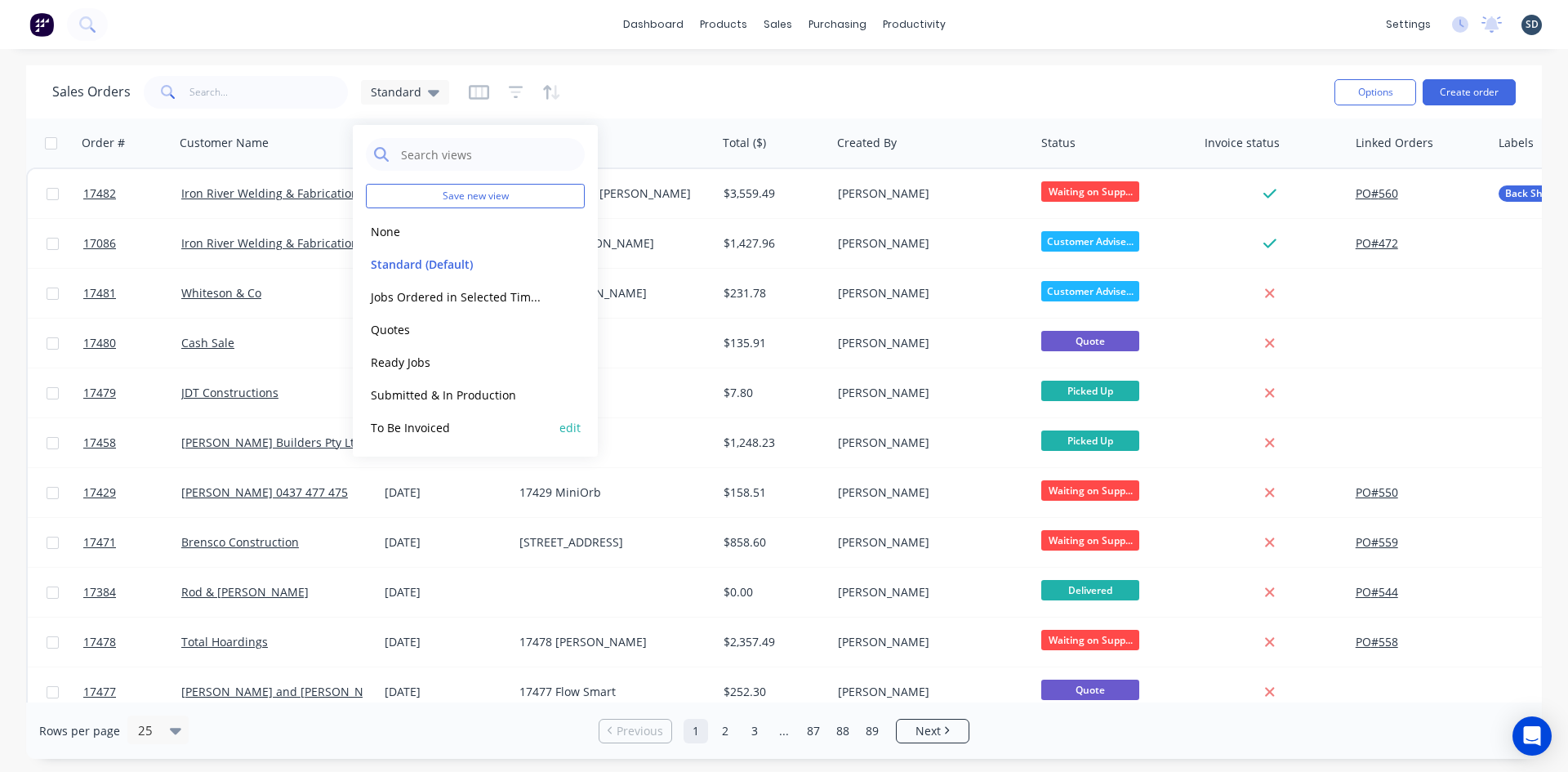
click at [429, 424] on button "To Be Invoiced" at bounding box center [459, 427] width 186 height 18
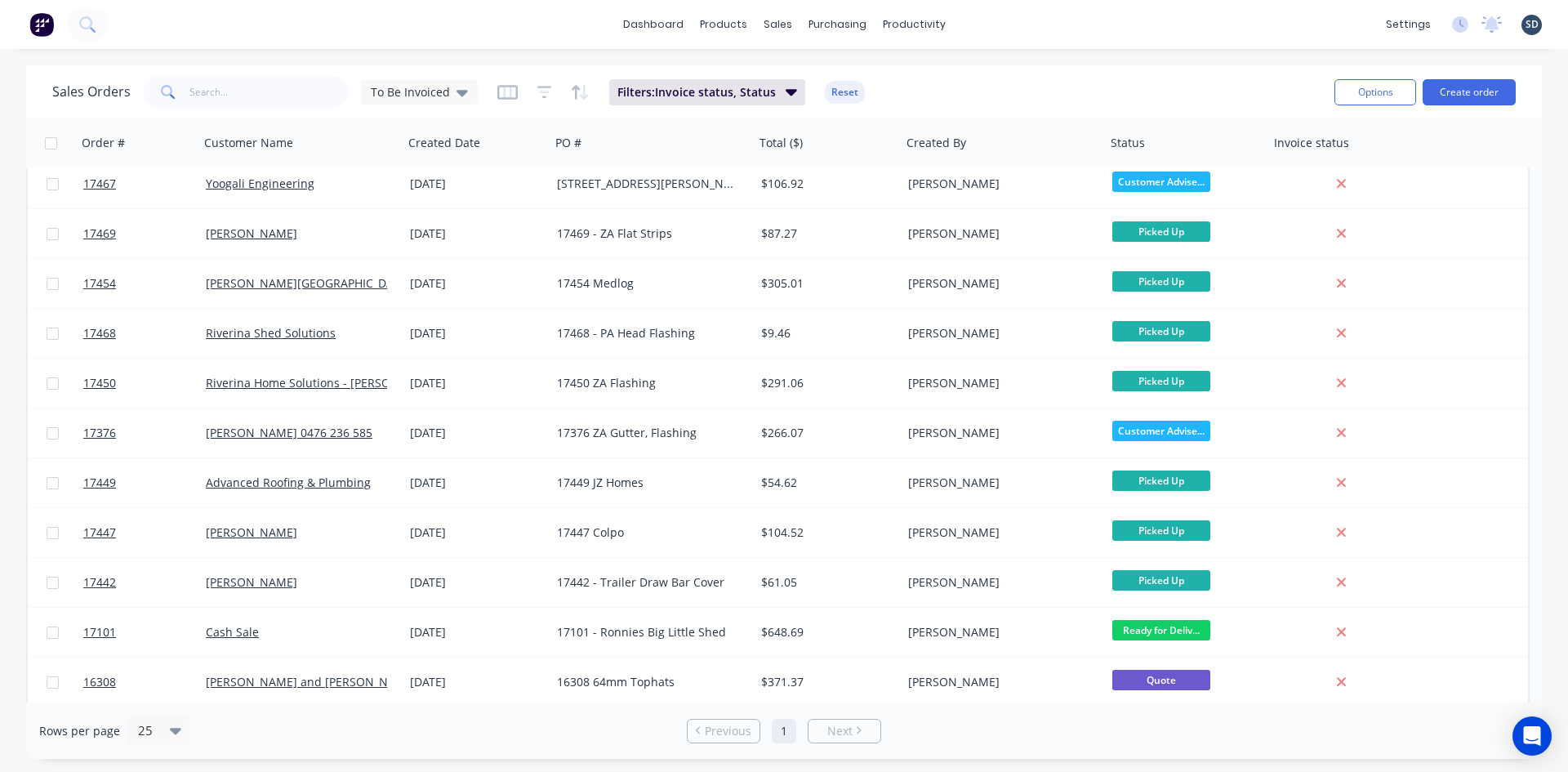
scroll to position [512, 0]
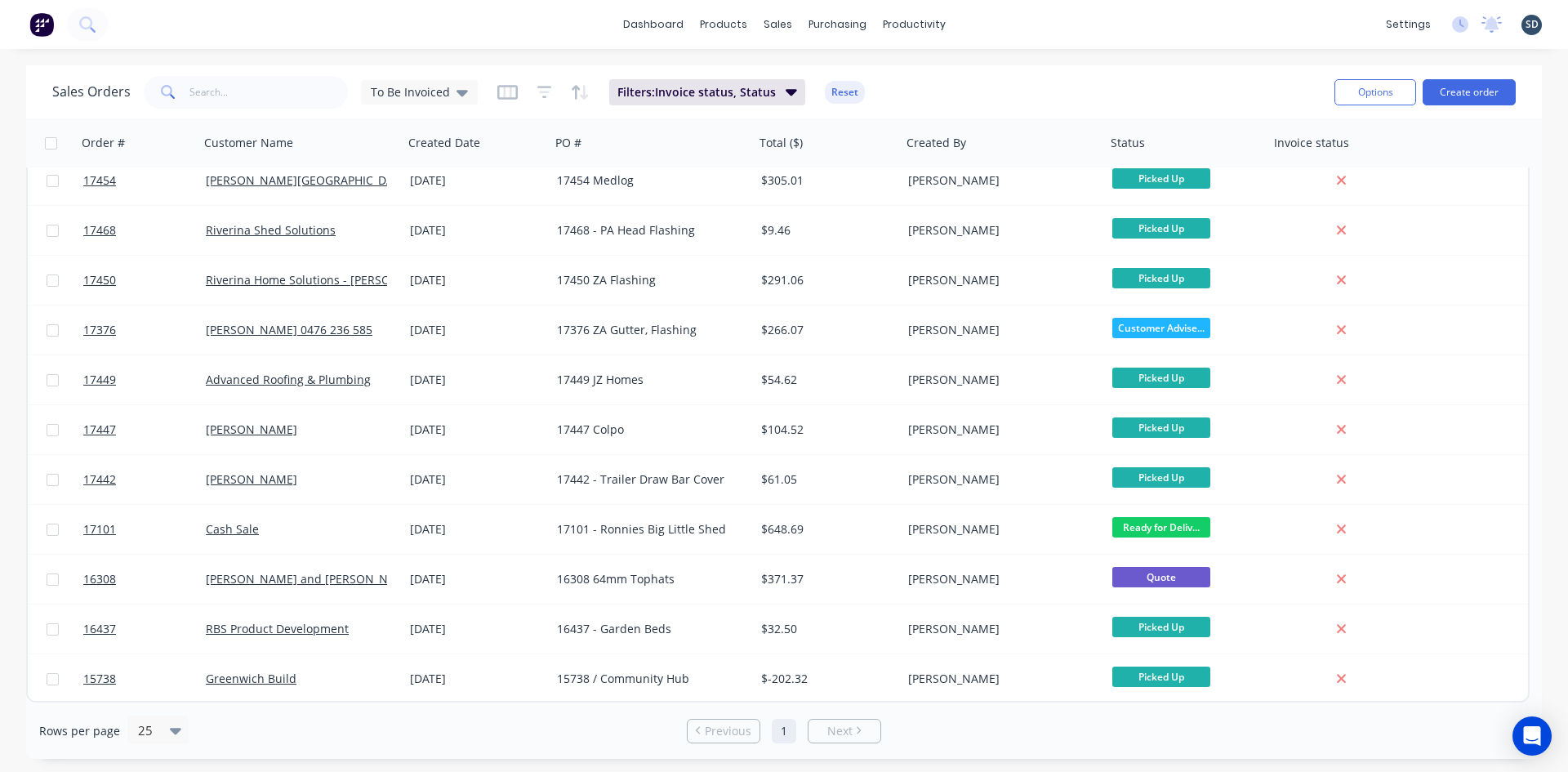
click at [984, 24] on div "dashboard products sales purchasing productivity dashboard products Product Cat…" at bounding box center [784, 24] width 1568 height 49
click at [982, 22] on div "dashboard products sales purchasing productivity dashboard products Product Cat…" at bounding box center [784, 24] width 1568 height 49
click at [990, 20] on div "dashboard products sales purchasing productivity dashboard products Product Cat…" at bounding box center [784, 24] width 1568 height 49
click at [999, 19] on div "dashboard products sales purchasing productivity dashboard products Product Cat…" at bounding box center [784, 24] width 1568 height 49
click at [995, 17] on div "dashboard products sales purchasing productivity dashboard products Product Cat…" at bounding box center [784, 24] width 1568 height 49
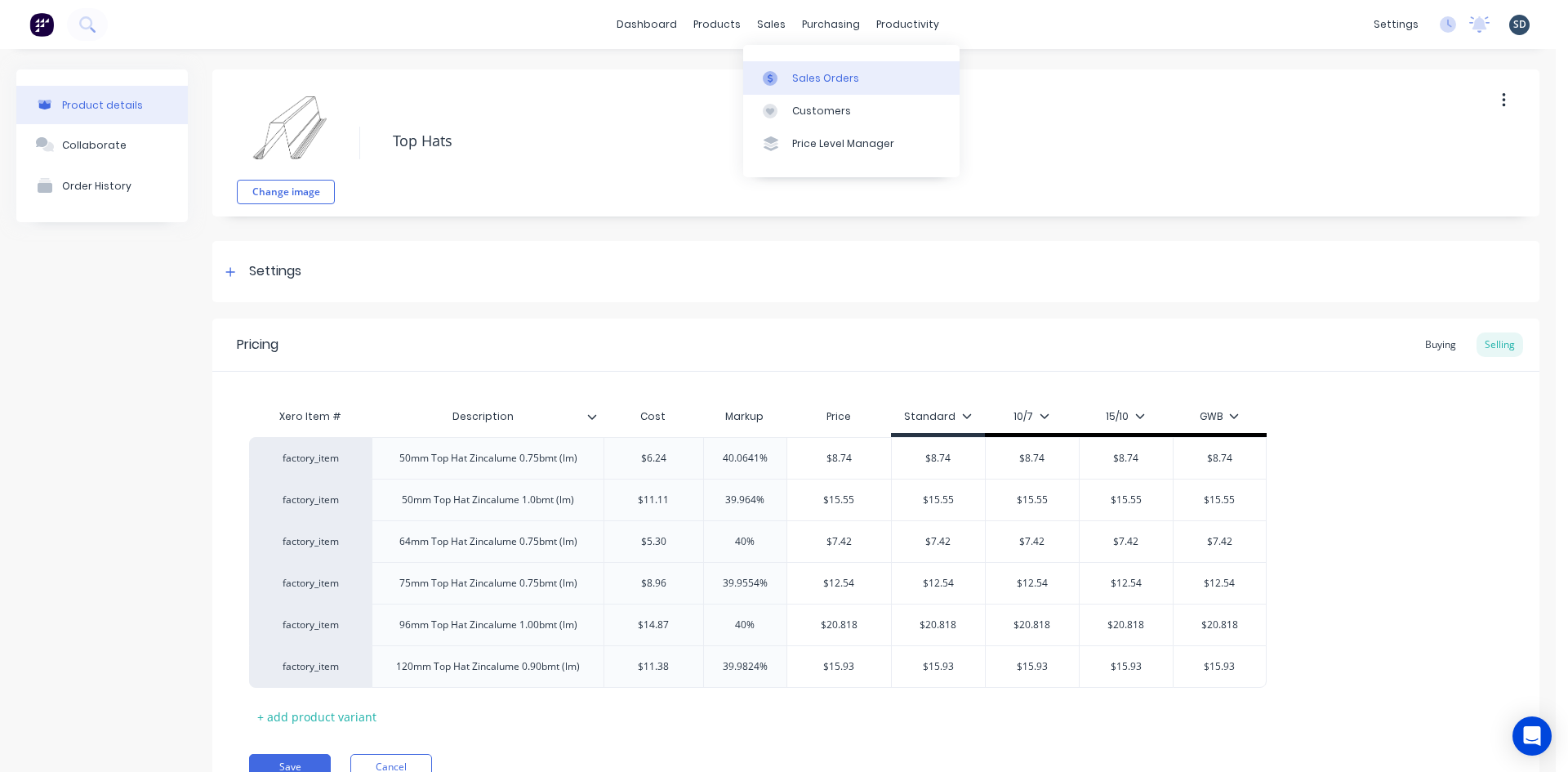
drag, startPoint x: 0, startPoint y: 0, endPoint x: 803, endPoint y: 66, distance: 805.7
click at [803, 66] on link "Sales Orders" at bounding box center [851, 77] width 217 height 33
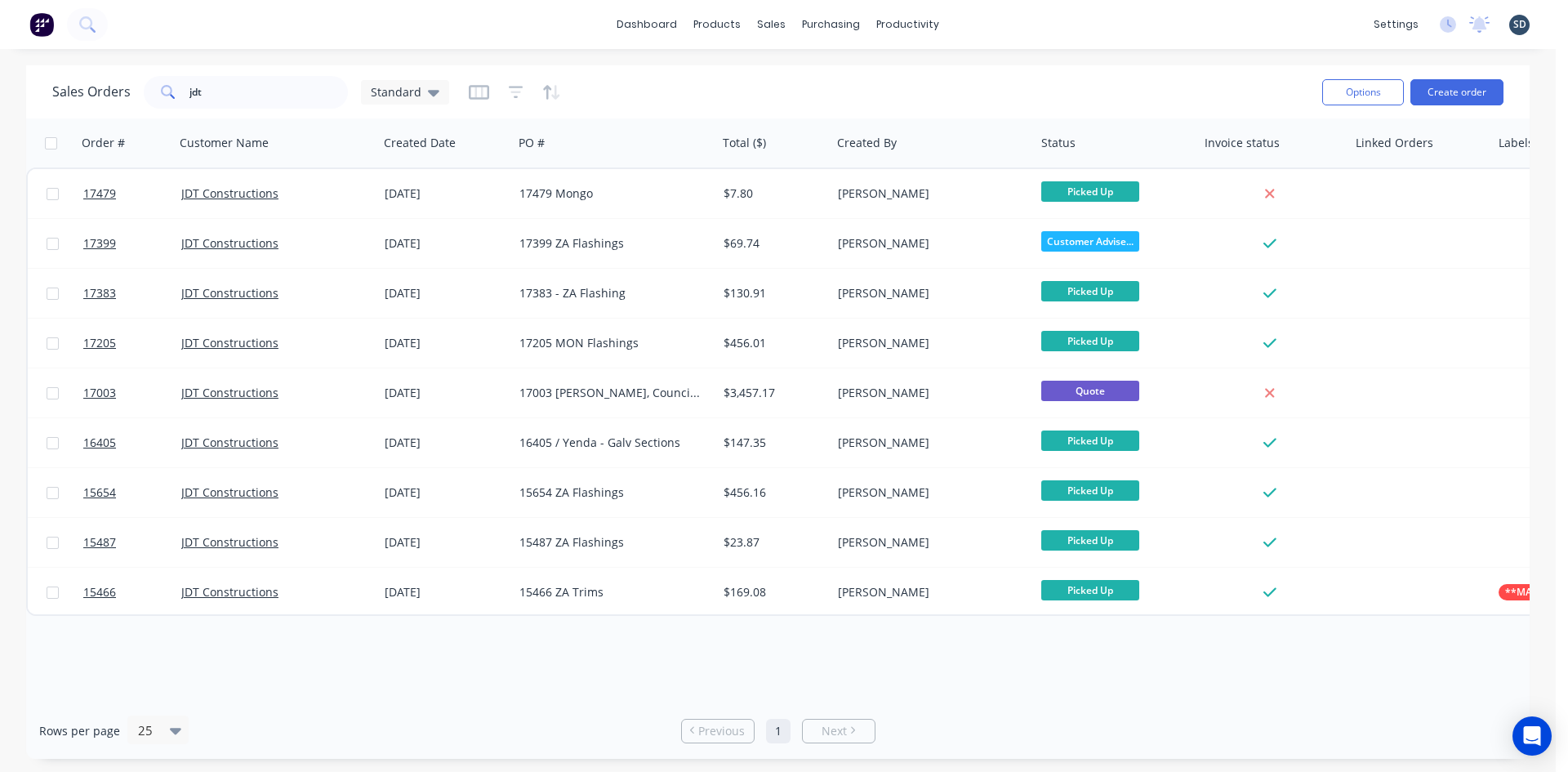
click at [970, 27] on div "dashboard products sales purchasing productivity dashboard products Product Cat…" at bounding box center [778, 24] width 1555 height 49
drag, startPoint x: 983, startPoint y: 23, endPoint x: 992, endPoint y: 20, distance: 9.5
click at [989, 20] on div "dashboard products sales purchasing productivity dashboard products Product Cat…" at bounding box center [778, 24] width 1555 height 49
click at [208, 87] on input "jdt" at bounding box center [269, 92] width 159 height 33
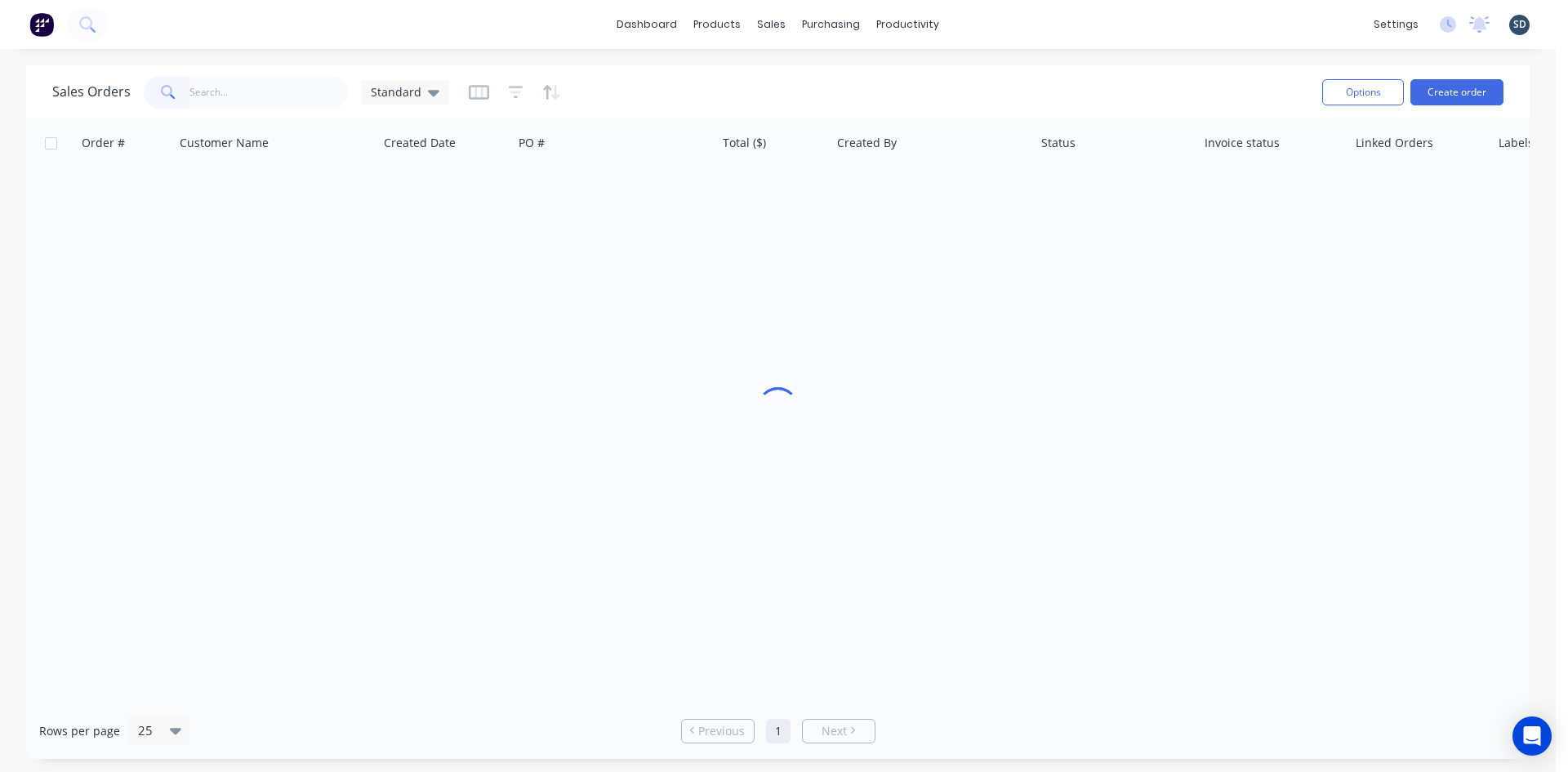
click at [1001, 51] on div "dashboard products sales purchasing productivity dashboard products Product Cat…" at bounding box center [778, 386] width 1555 height 772
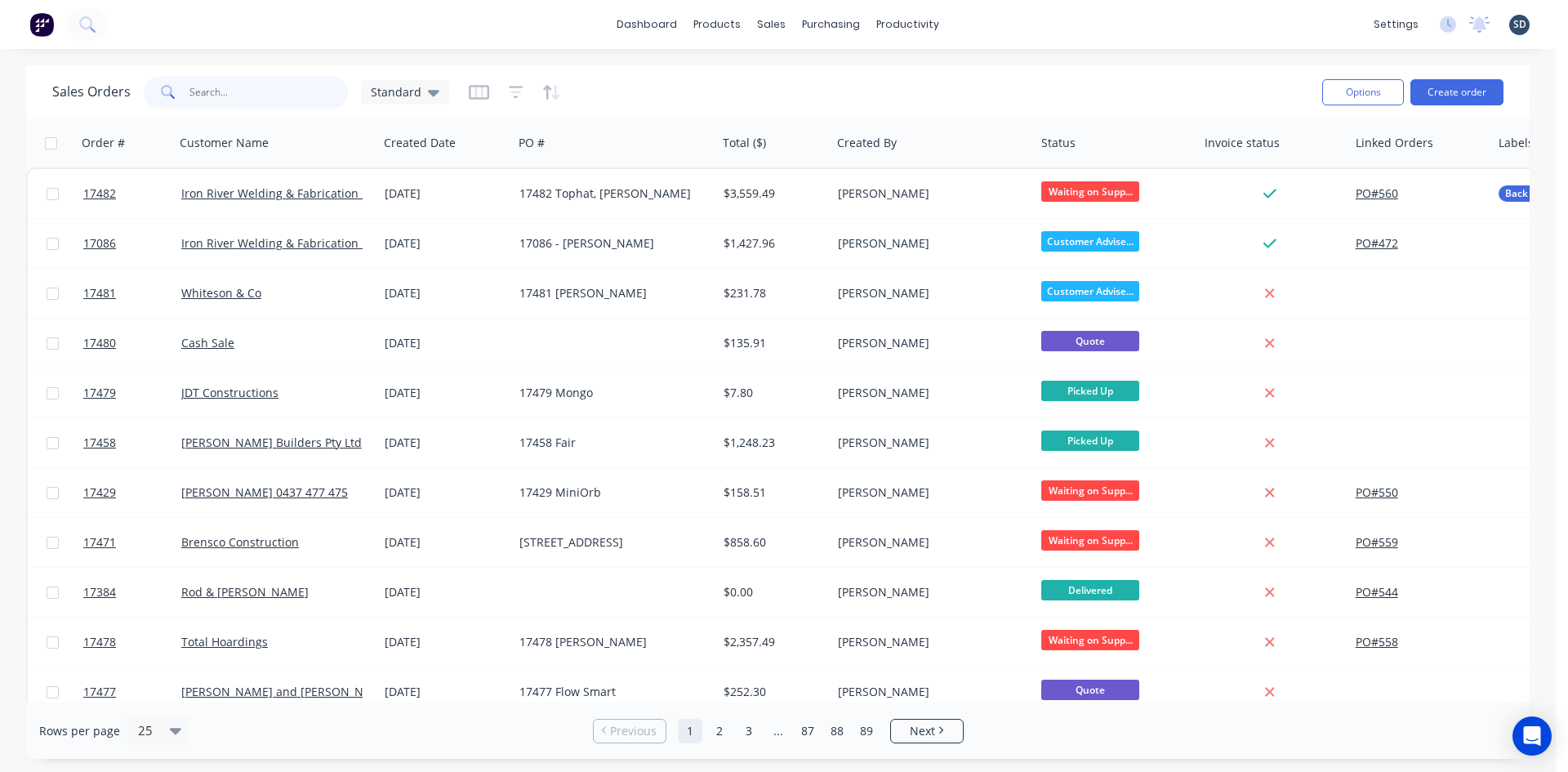
click at [262, 96] on input "text" at bounding box center [269, 92] width 159 height 33
type input "17467"
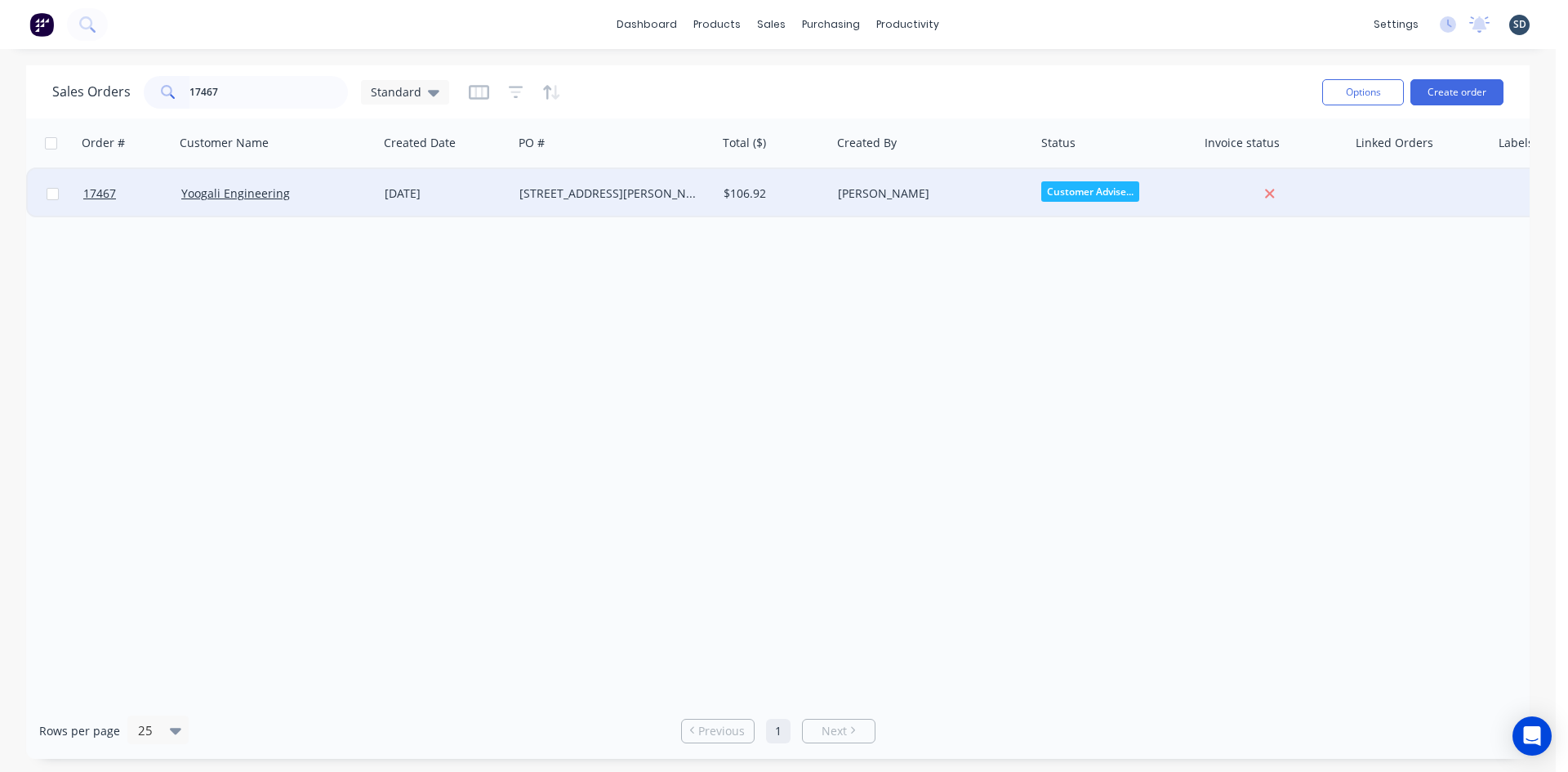
click at [652, 193] on div "[STREET_ADDRESS][PERSON_NAME]" at bounding box center [609, 193] width 182 height 17
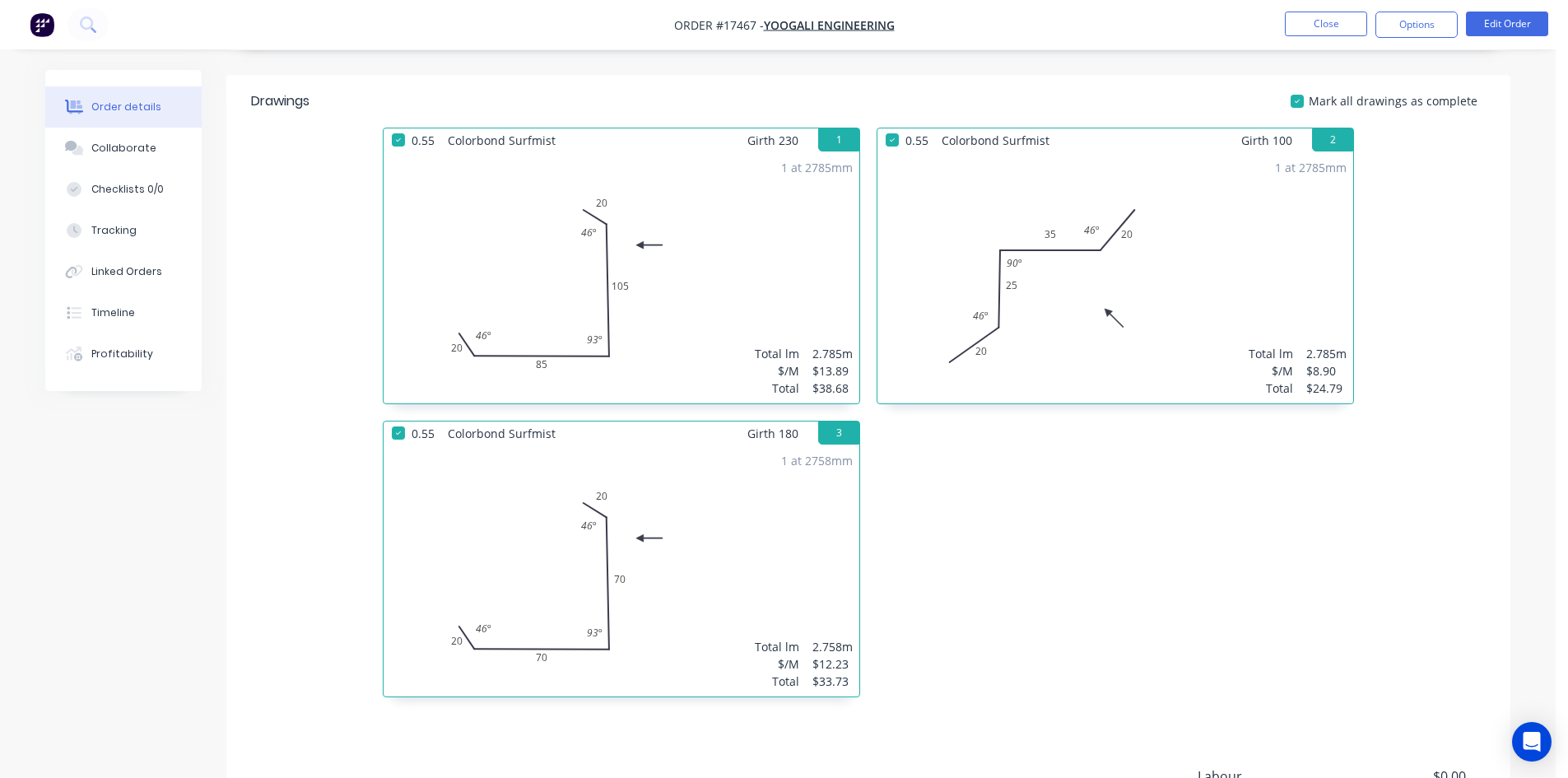
scroll to position [576, 0]
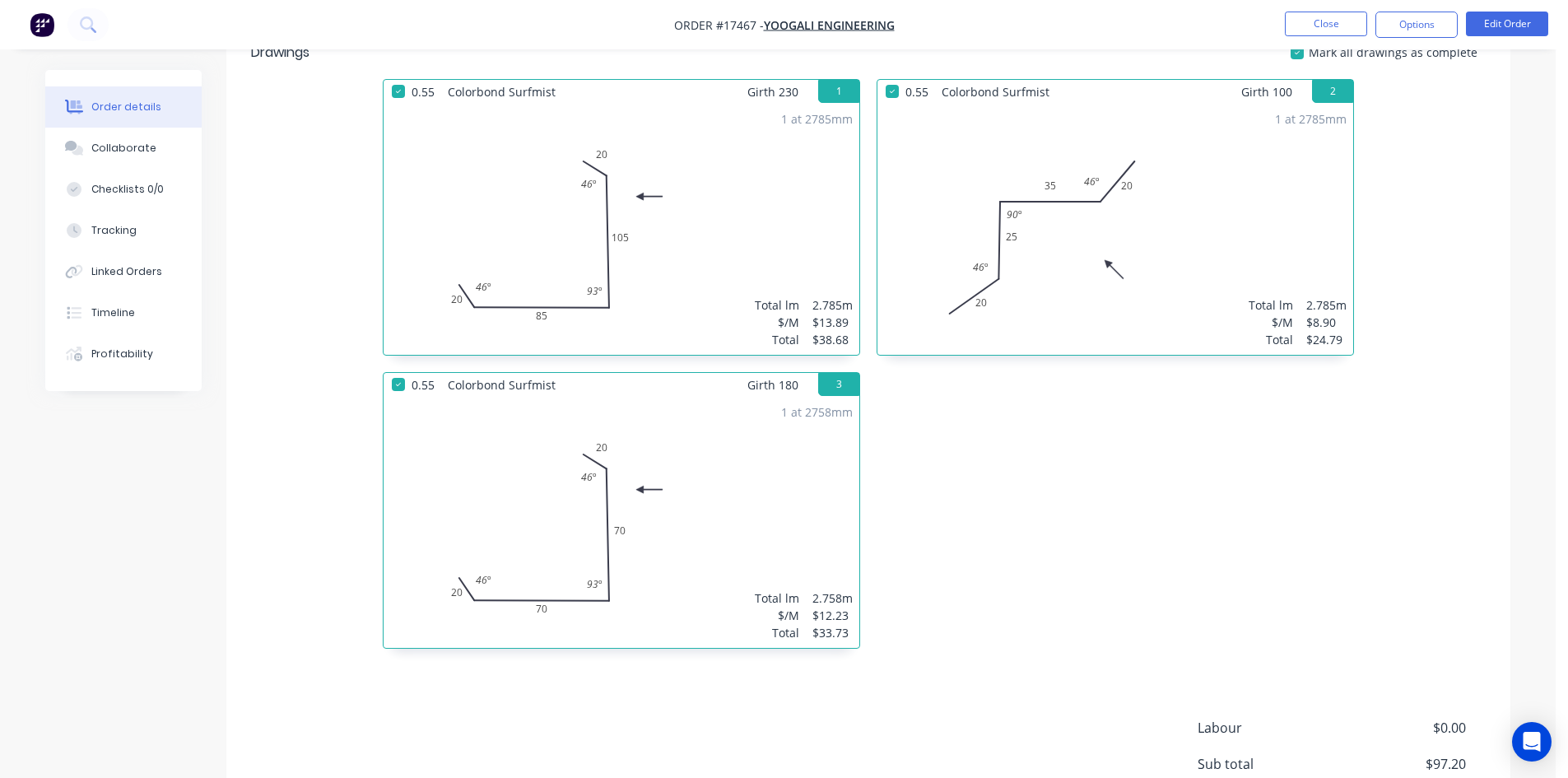
click at [798, 474] on div "1 at 2758mm Total lm $/M Total 2.758m $12.23 $33.73" at bounding box center [622, 522] width 476 height 251
click at [1502, 28] on button "Edit Order" at bounding box center [1507, 24] width 83 height 24
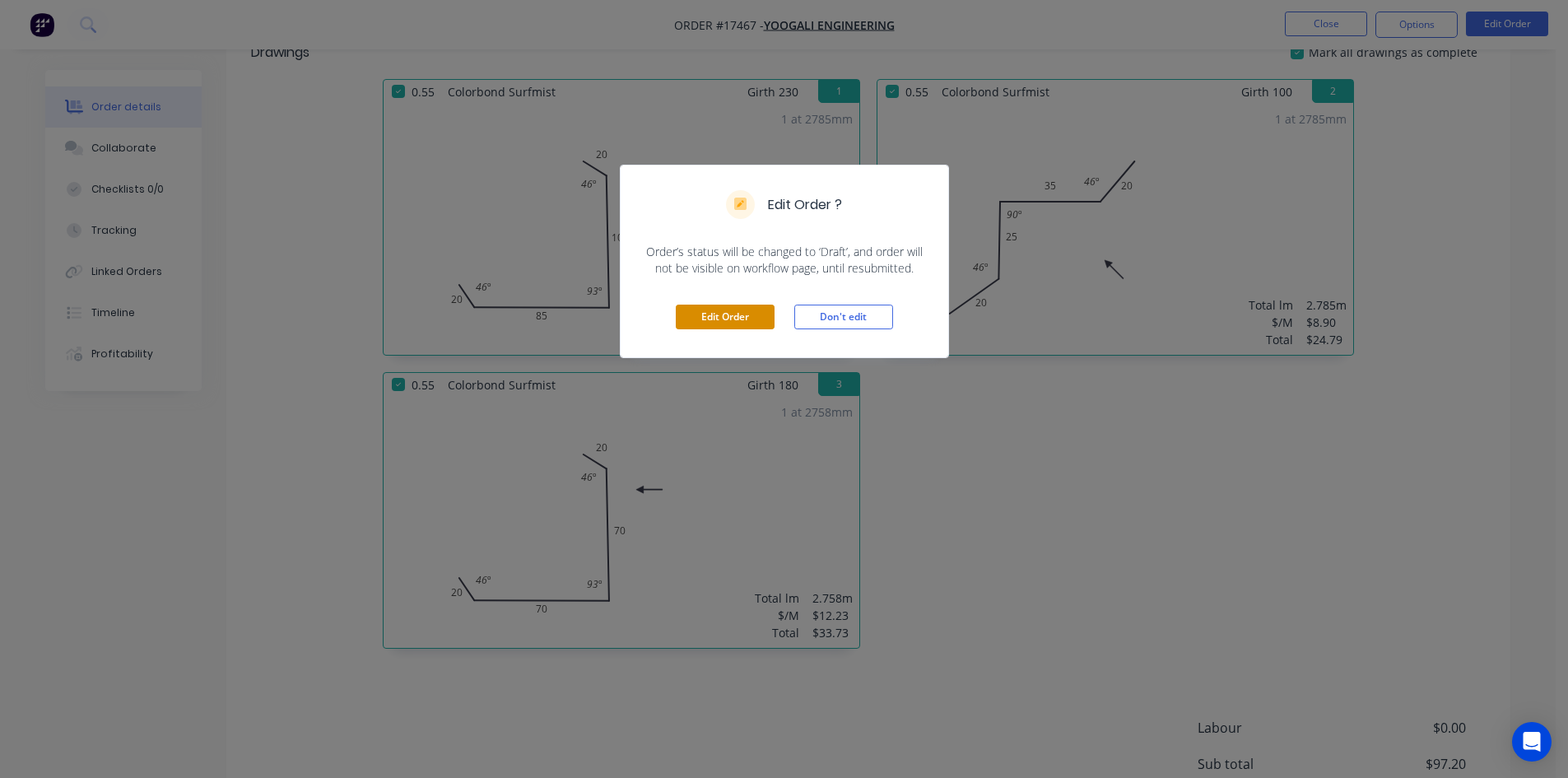
click at [751, 318] on button "Edit Order" at bounding box center [725, 316] width 99 height 24
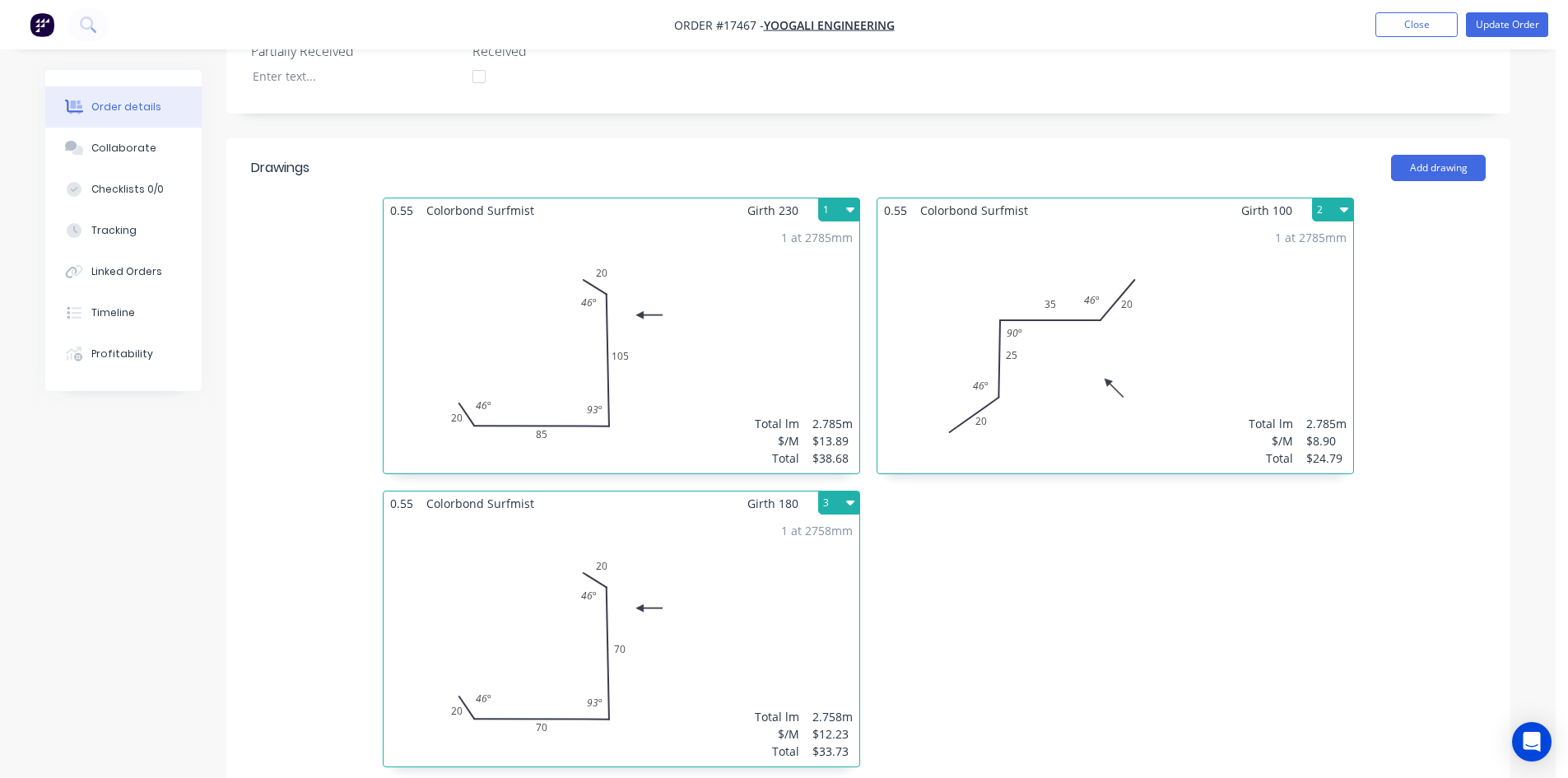
scroll to position [494, 0]
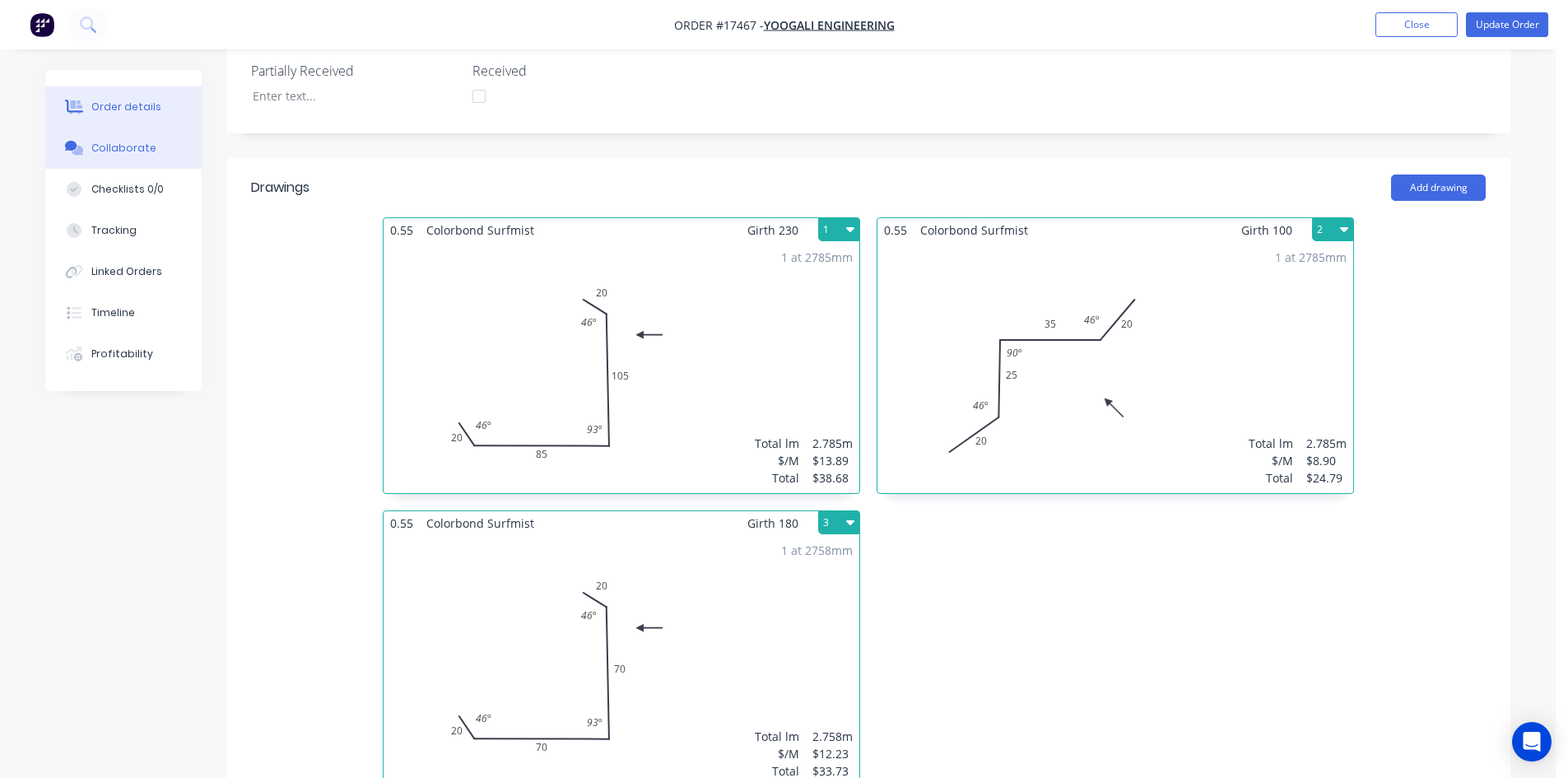
click at [154, 150] on button "Collaborate" at bounding box center [123, 148] width 156 height 41
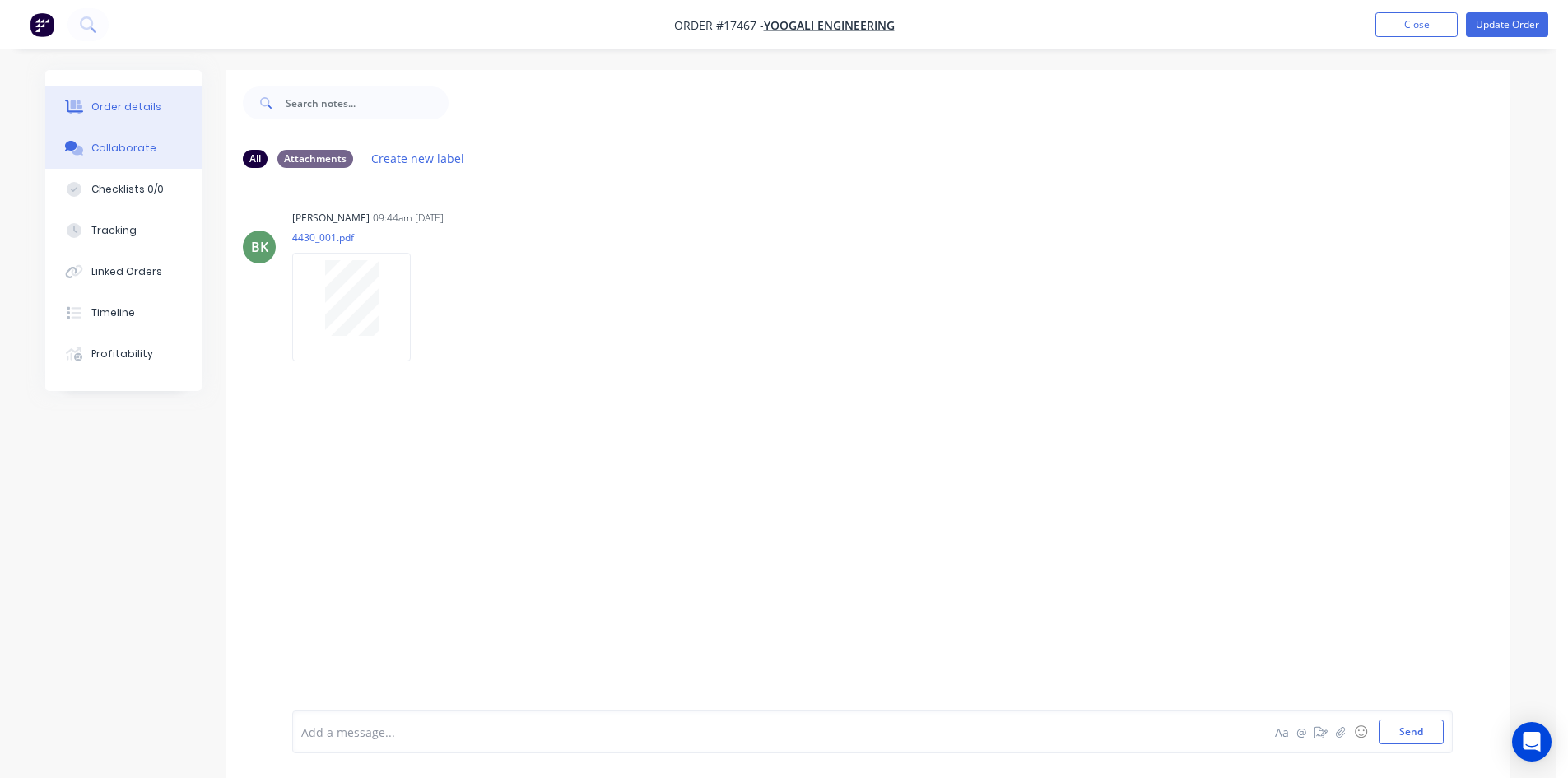
click at [154, 114] on button "Order details" at bounding box center [123, 106] width 156 height 41
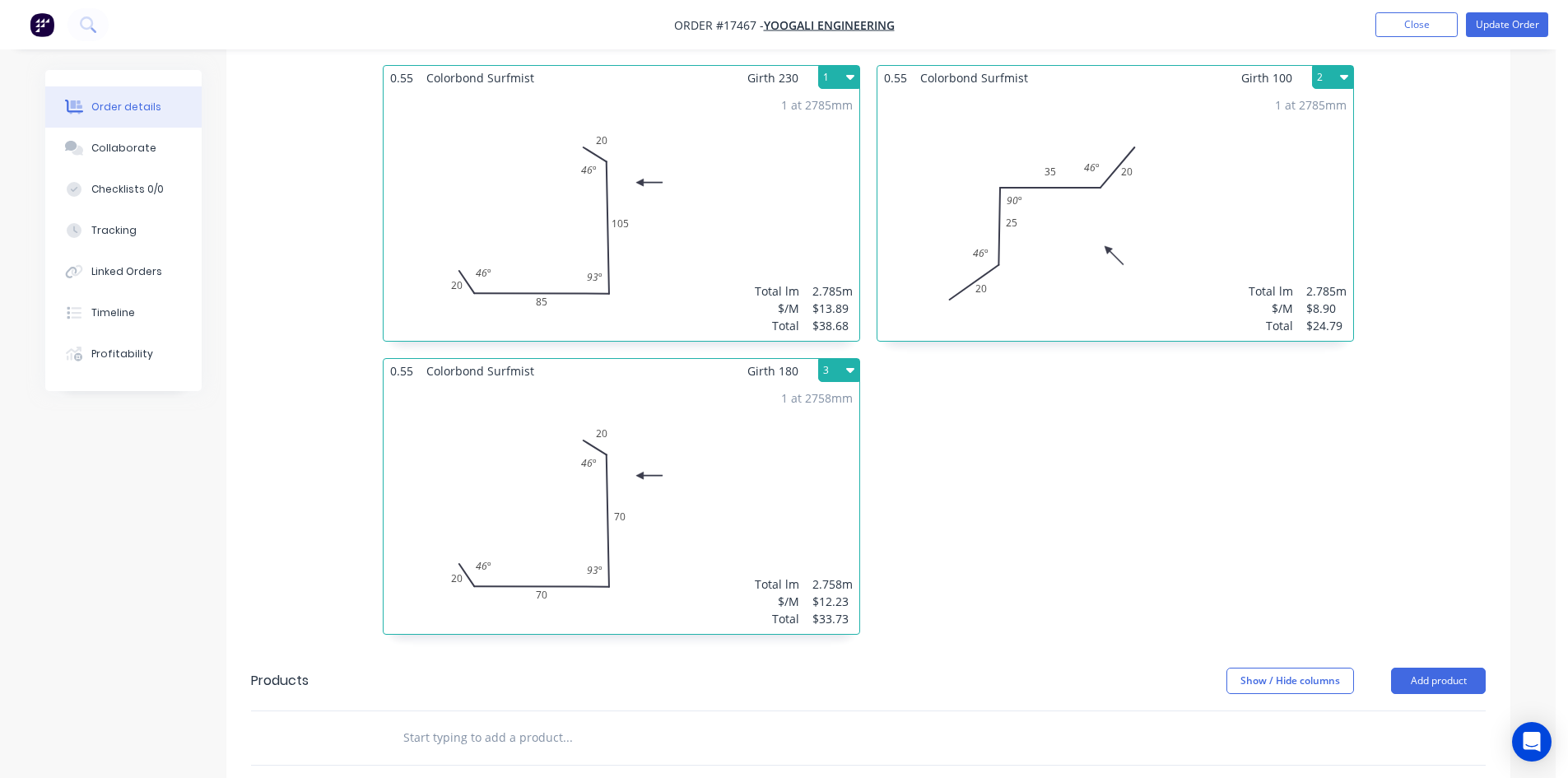
scroll to position [658, 0]
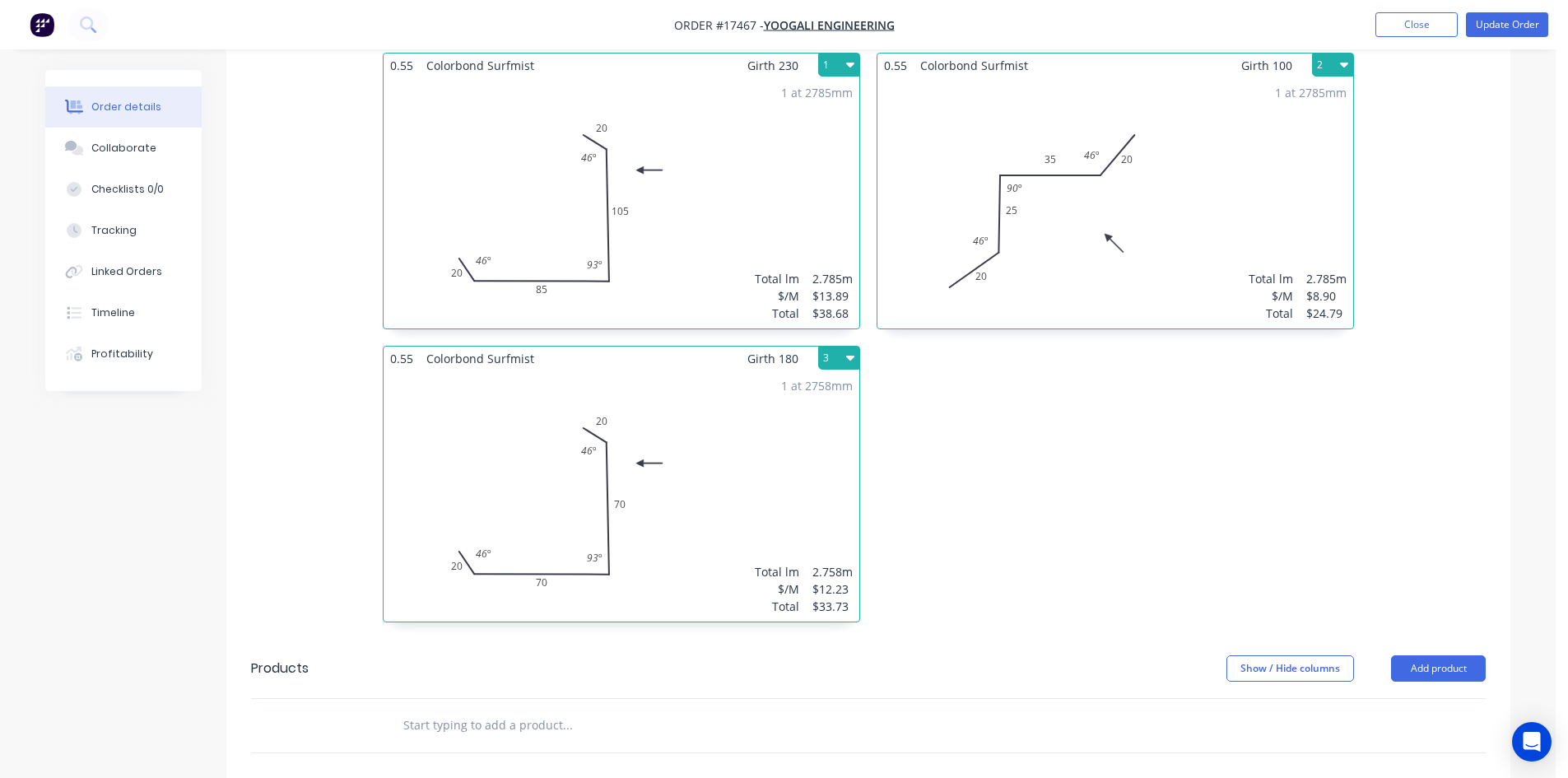
click at [820, 386] on div "1 at 2758mm Total lm $/M Total 2.758m $12.23 $33.73" at bounding box center [622, 496] width 476 height 251
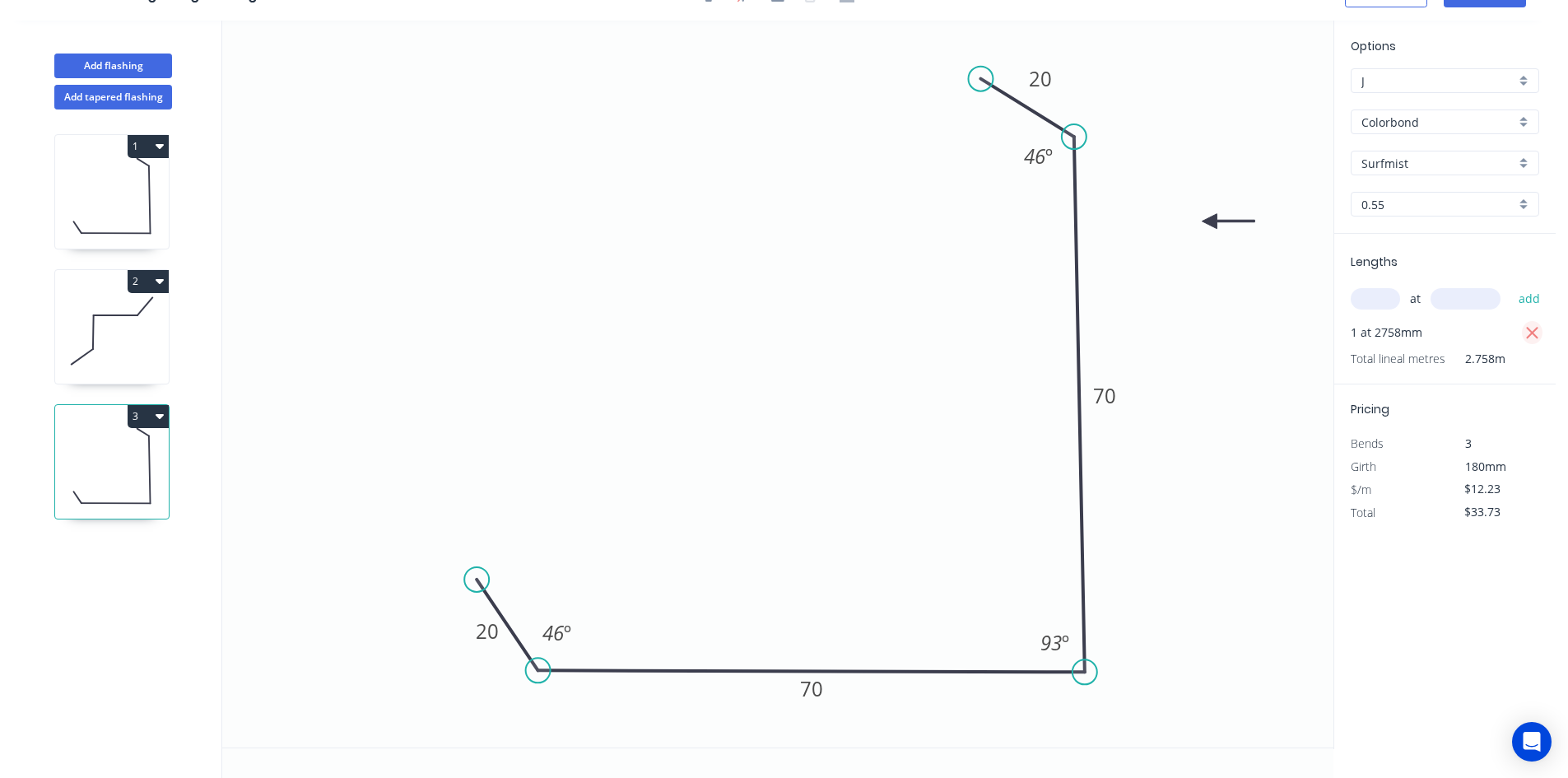
click at [1532, 331] on icon "button" at bounding box center [1533, 332] width 13 height 13
type input "$0.00"
click at [1381, 298] on input "text" at bounding box center [1376, 298] width 50 height 21
type input "1"
click at [1464, 304] on input "text" at bounding box center [1466, 298] width 70 height 21
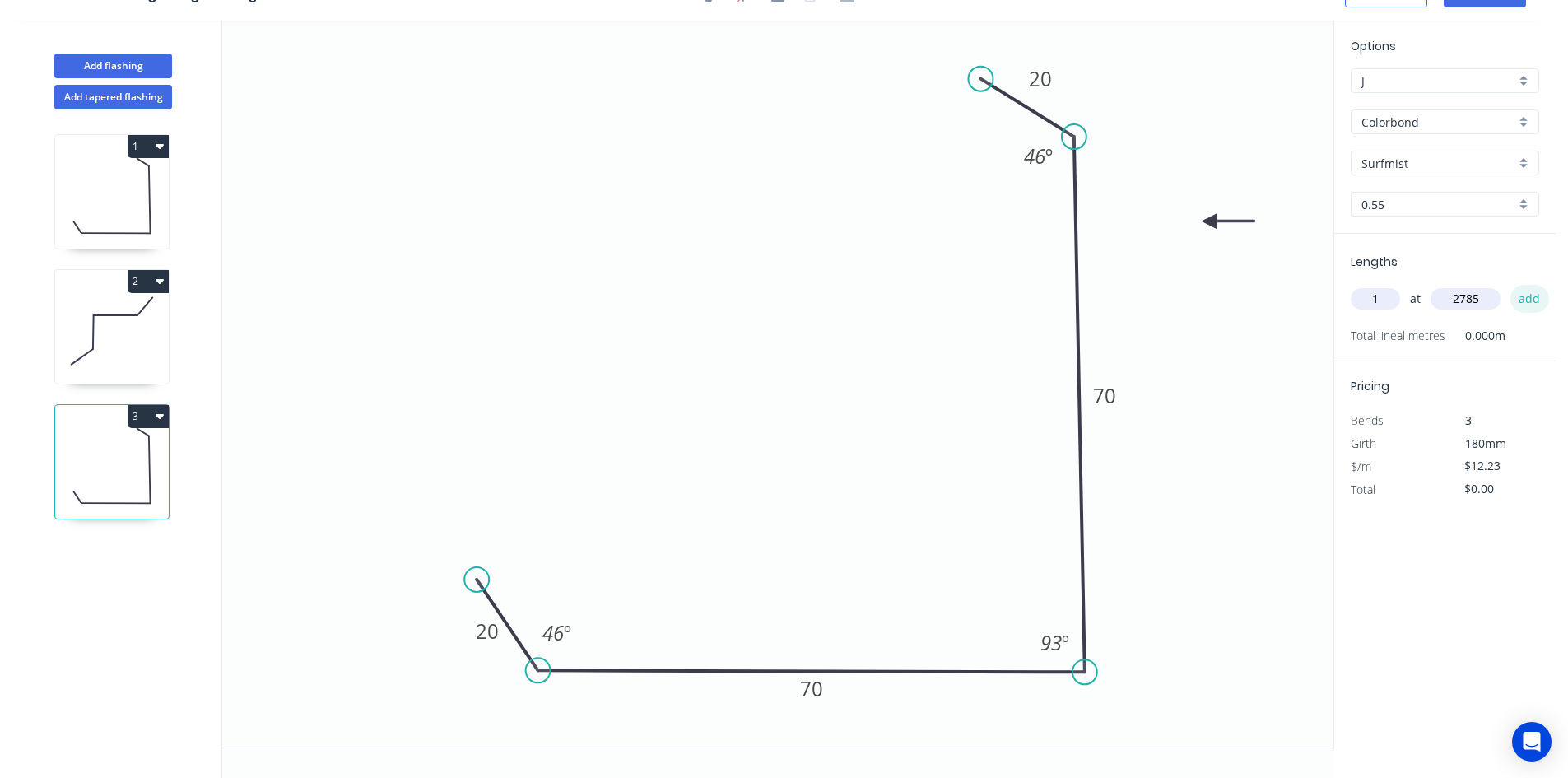
type input "2785"
click at [1538, 296] on button "add" at bounding box center [1530, 299] width 39 height 28
type input "$34.06"
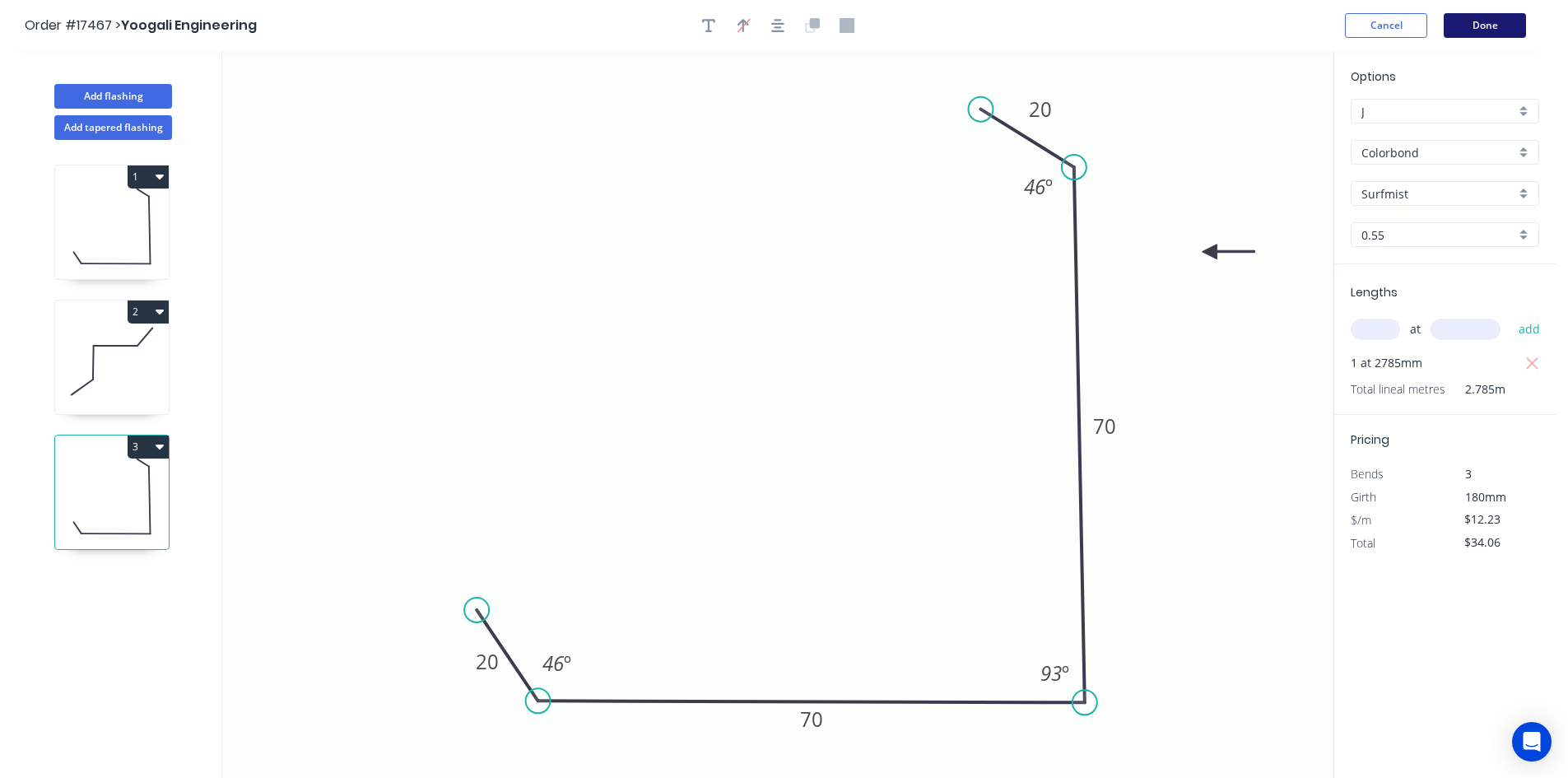
click at [1471, 32] on button "Done" at bounding box center [1485, 25] width 83 height 24
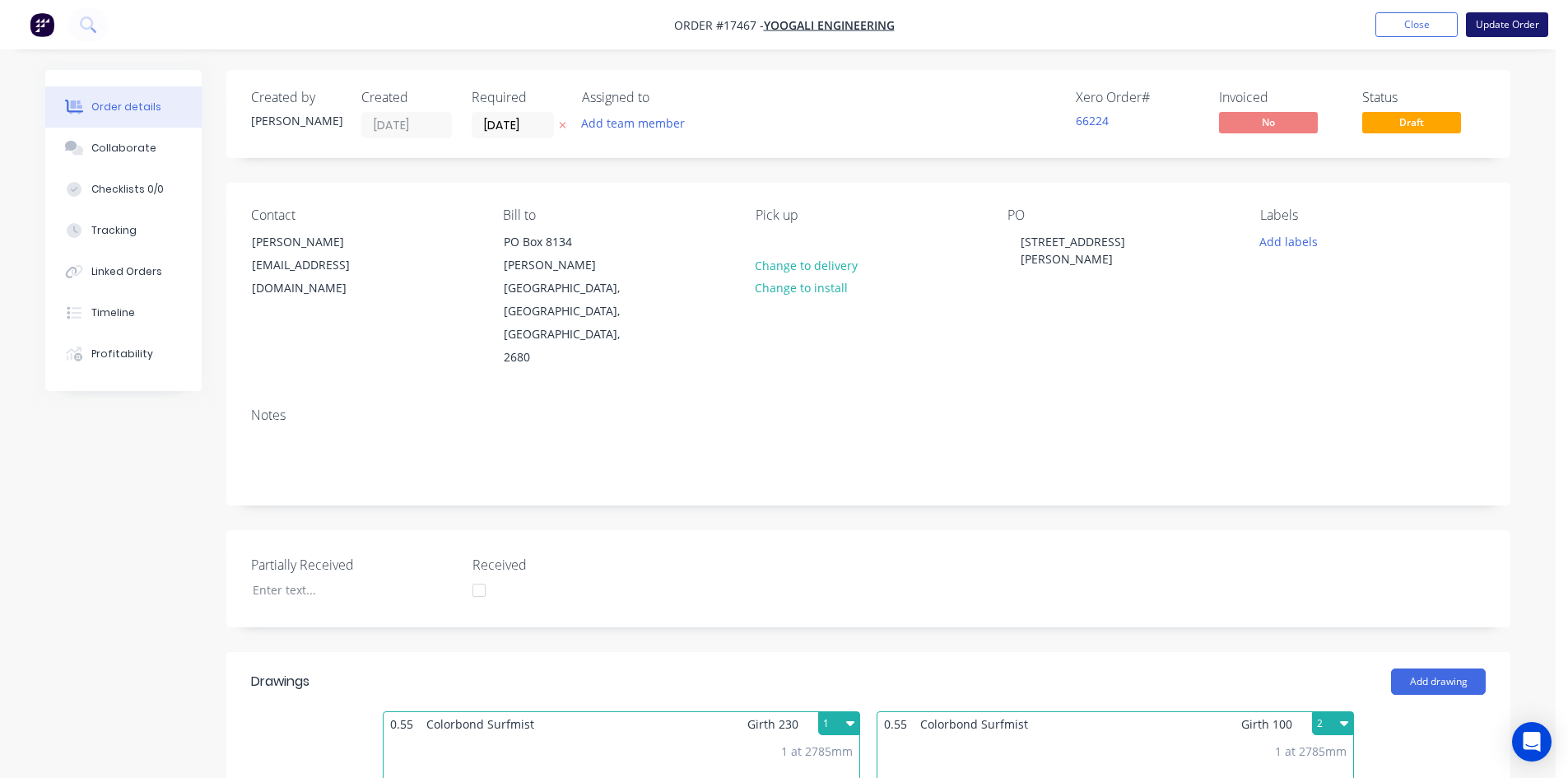
click at [1500, 20] on button "Update Order" at bounding box center [1507, 24] width 83 height 24
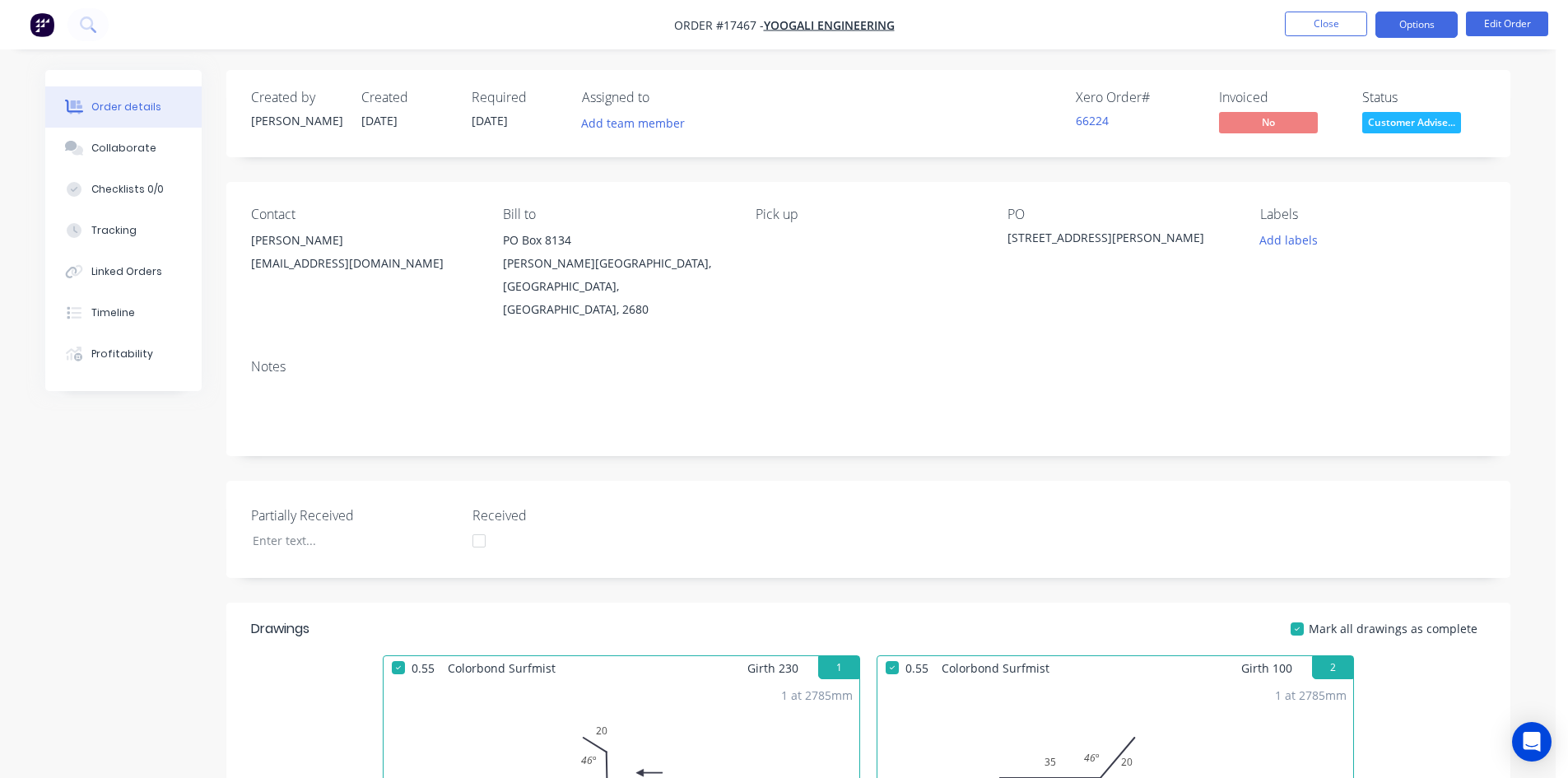
click at [1398, 24] on button "Options" at bounding box center [1417, 24] width 83 height 26
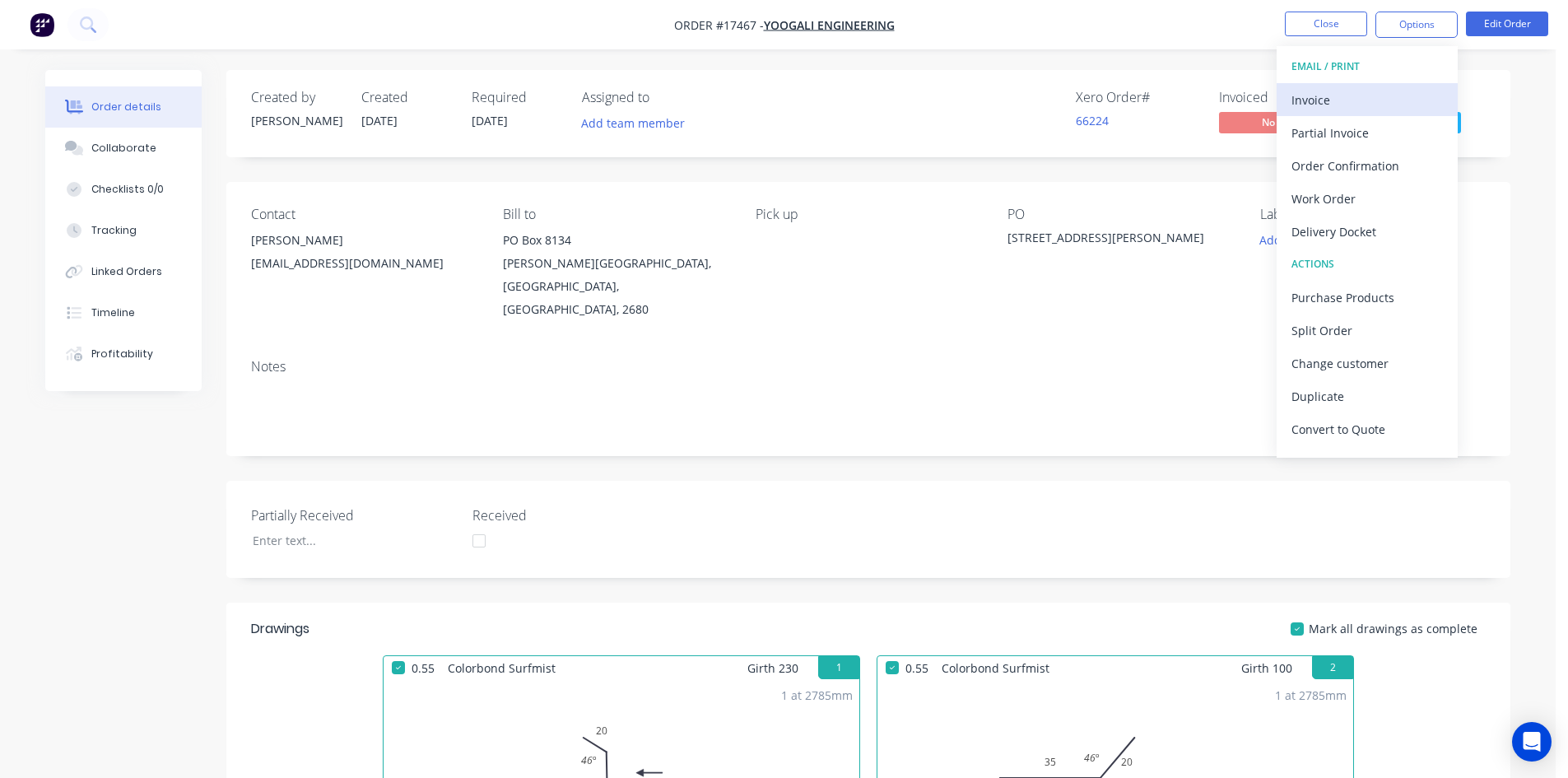
click at [1337, 106] on div "Invoice" at bounding box center [1368, 100] width 152 height 24
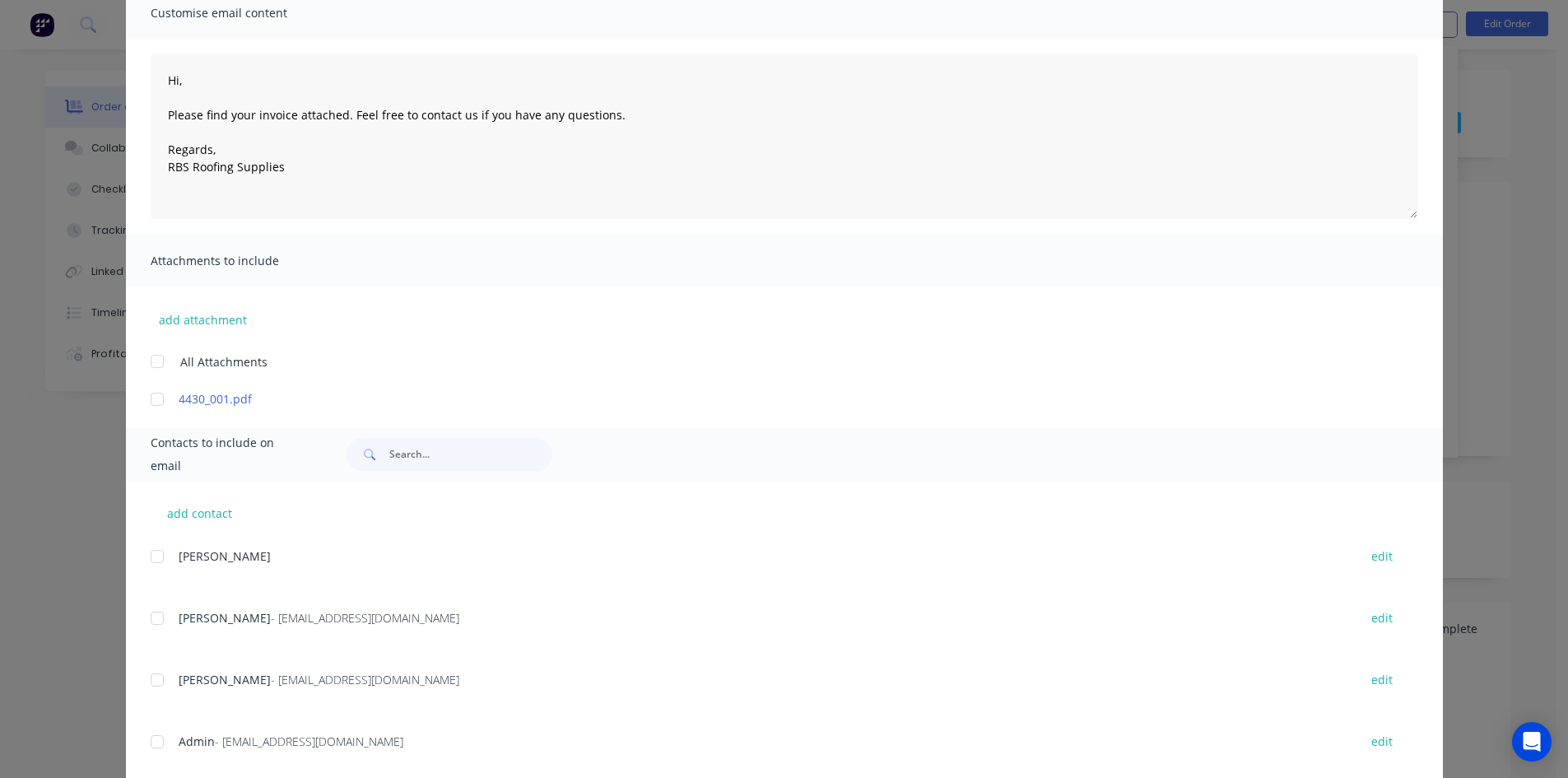
scroll to position [329, 0]
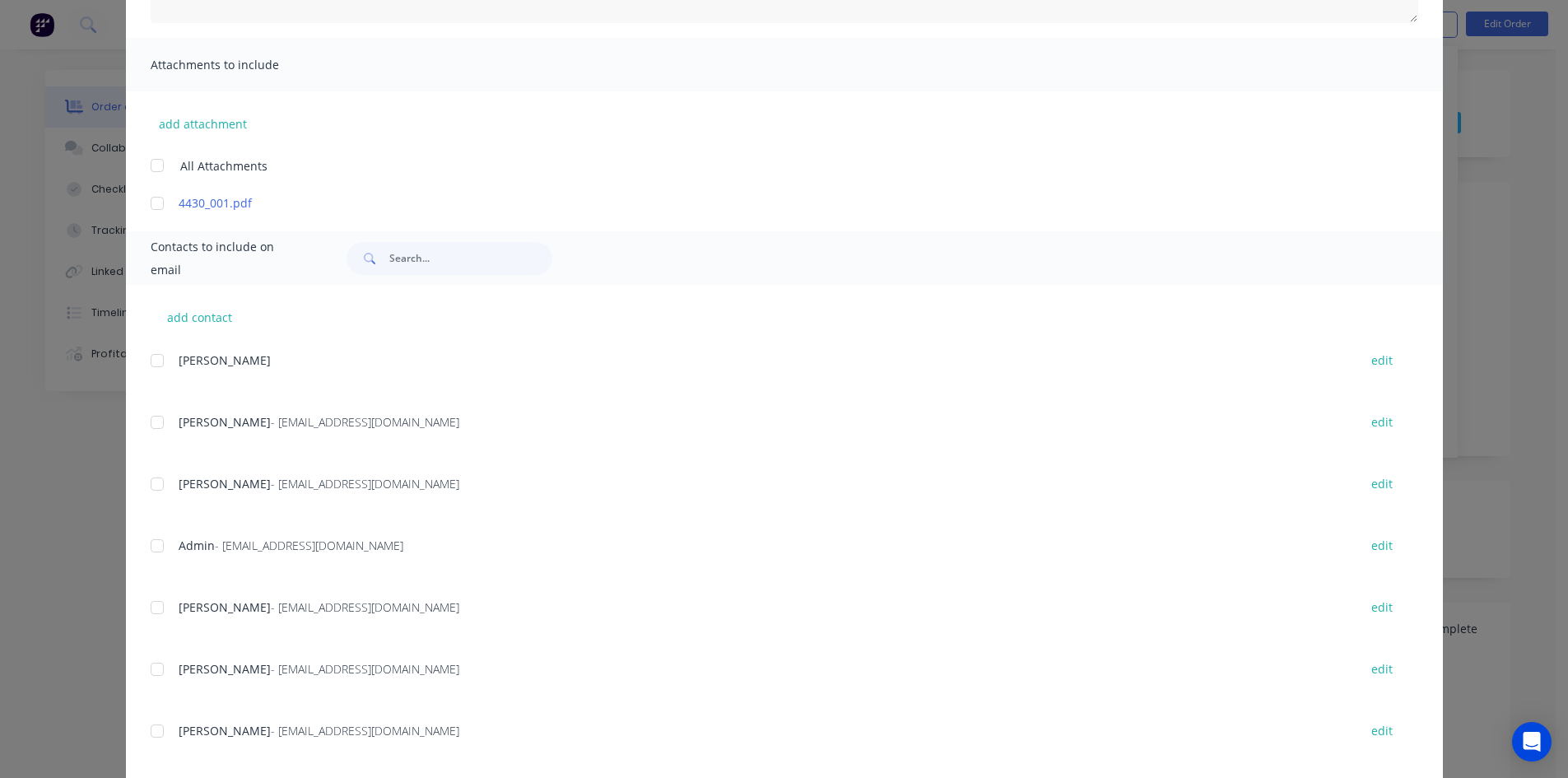
click at [146, 545] on div at bounding box center [157, 545] width 33 height 33
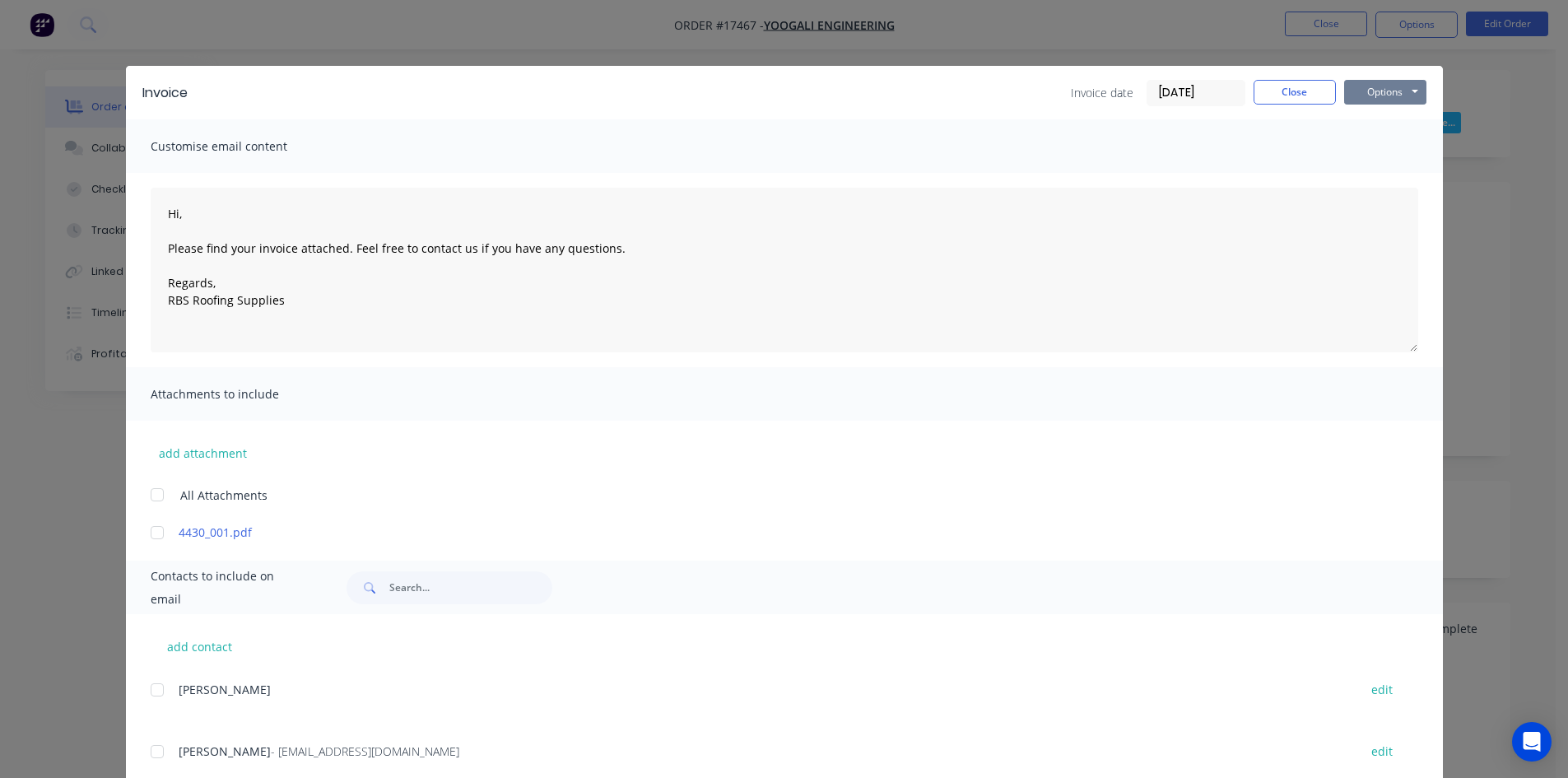
click at [1387, 87] on button "Options" at bounding box center [1386, 92] width 83 height 24
click at [1388, 186] on button "Email" at bounding box center [1397, 176] width 105 height 27
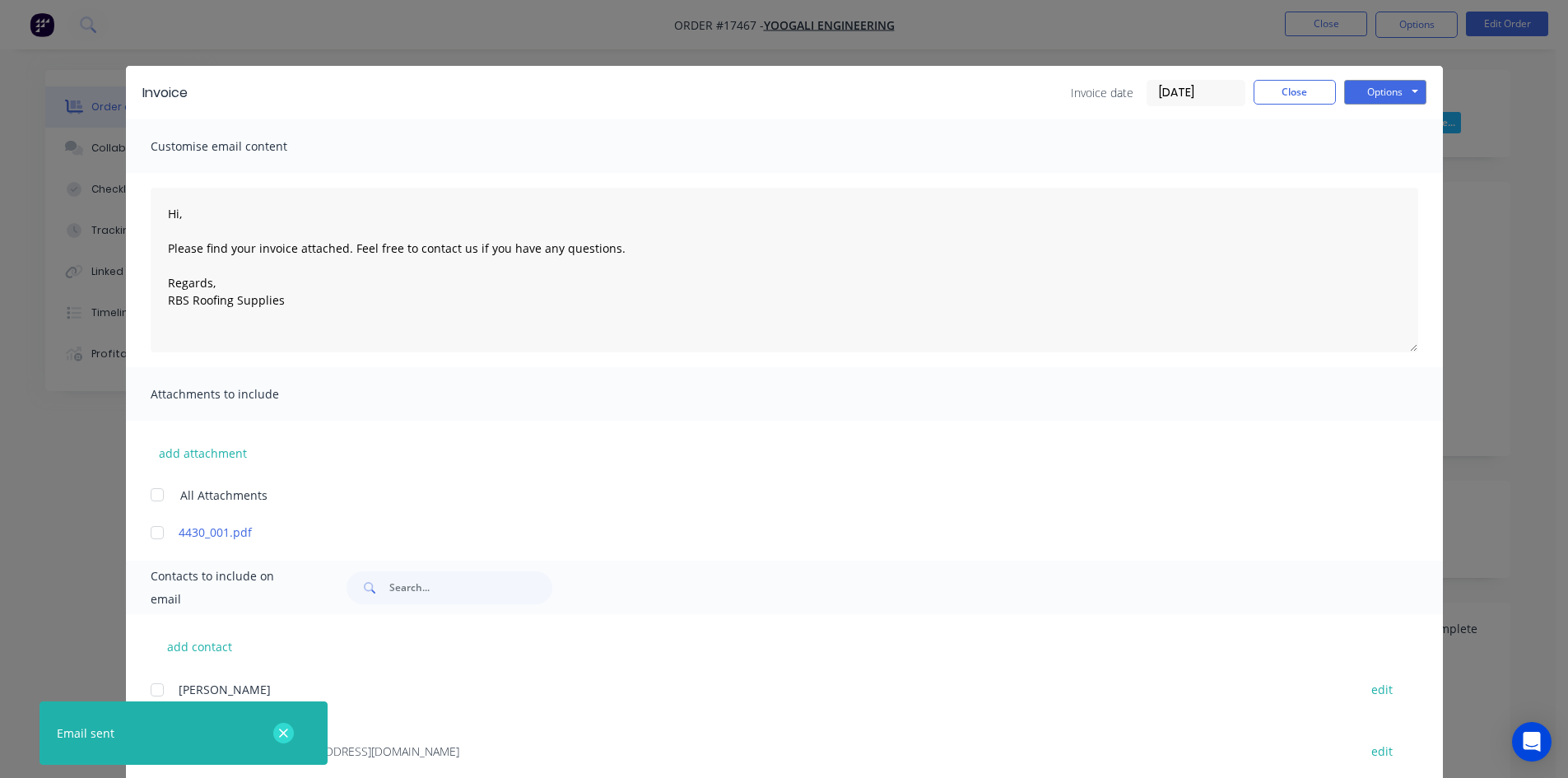
click at [288, 732] on icon "button" at bounding box center [284, 733] width 11 height 15
type textarea "Hi, Please find your invoice attached. Feel free to contact us if you have any …"
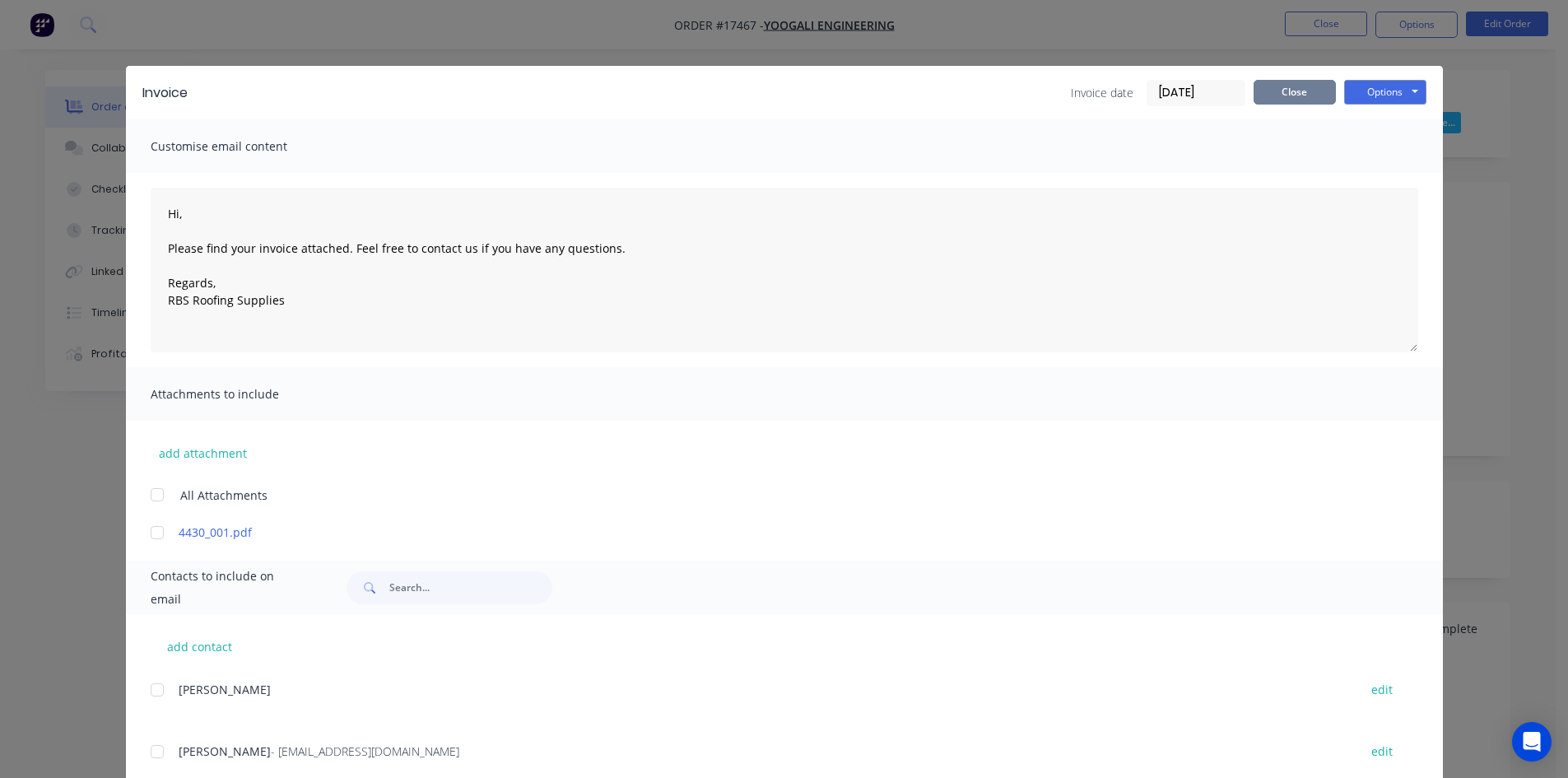
click at [1307, 89] on button "Close" at bounding box center [1295, 92] width 83 height 24
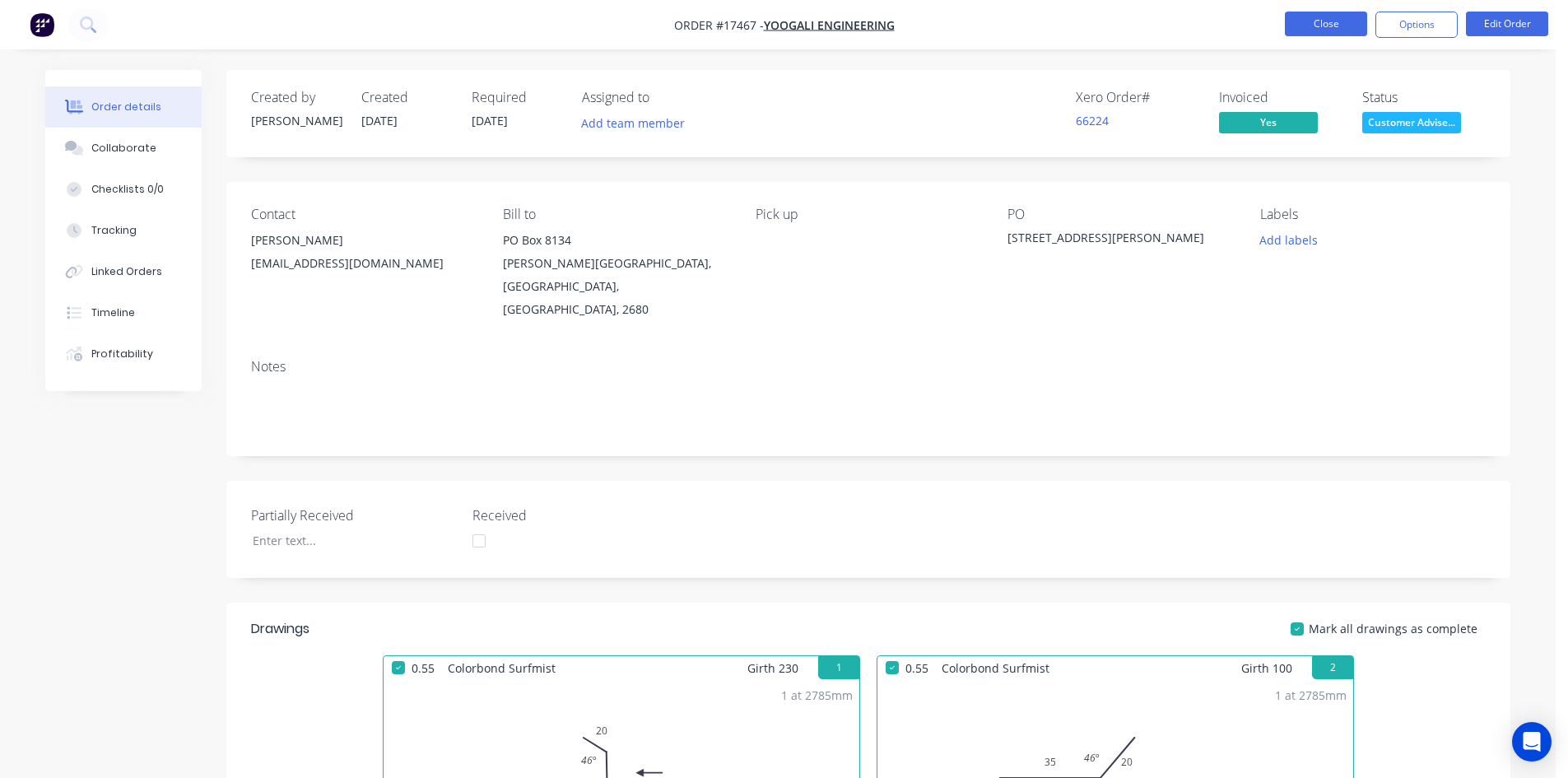
click at [1333, 17] on button "Close" at bounding box center [1327, 24] width 83 height 24
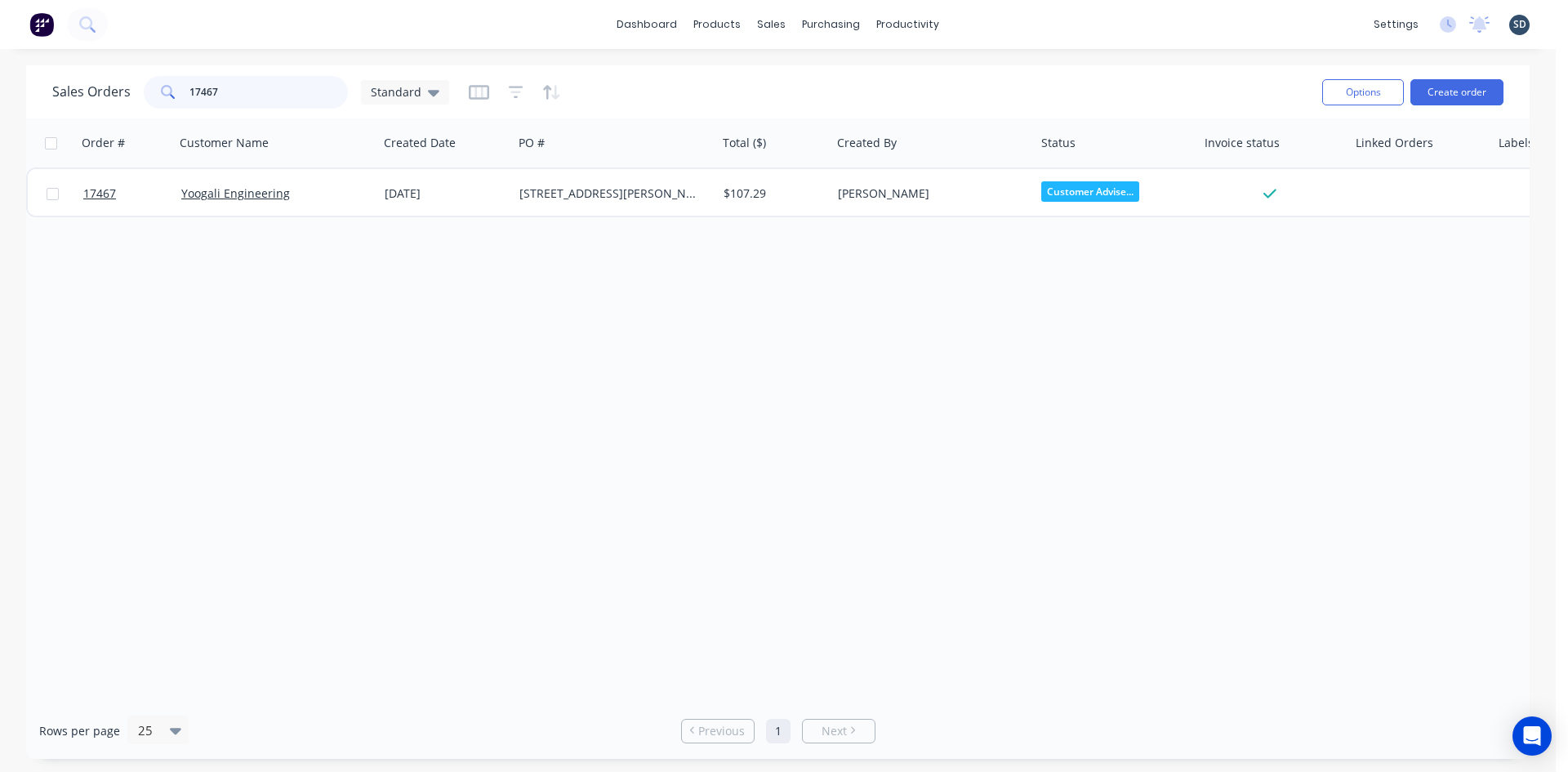
drag, startPoint x: 236, startPoint y: 91, endPoint x: 208, endPoint y: 87, distance: 28.3
click at [208, 87] on input "17467" at bounding box center [269, 92] width 159 height 33
type input "17469"
click at [732, 73] on div "Sales Orders 17469 Standard" at bounding box center [680, 92] width 1257 height 40
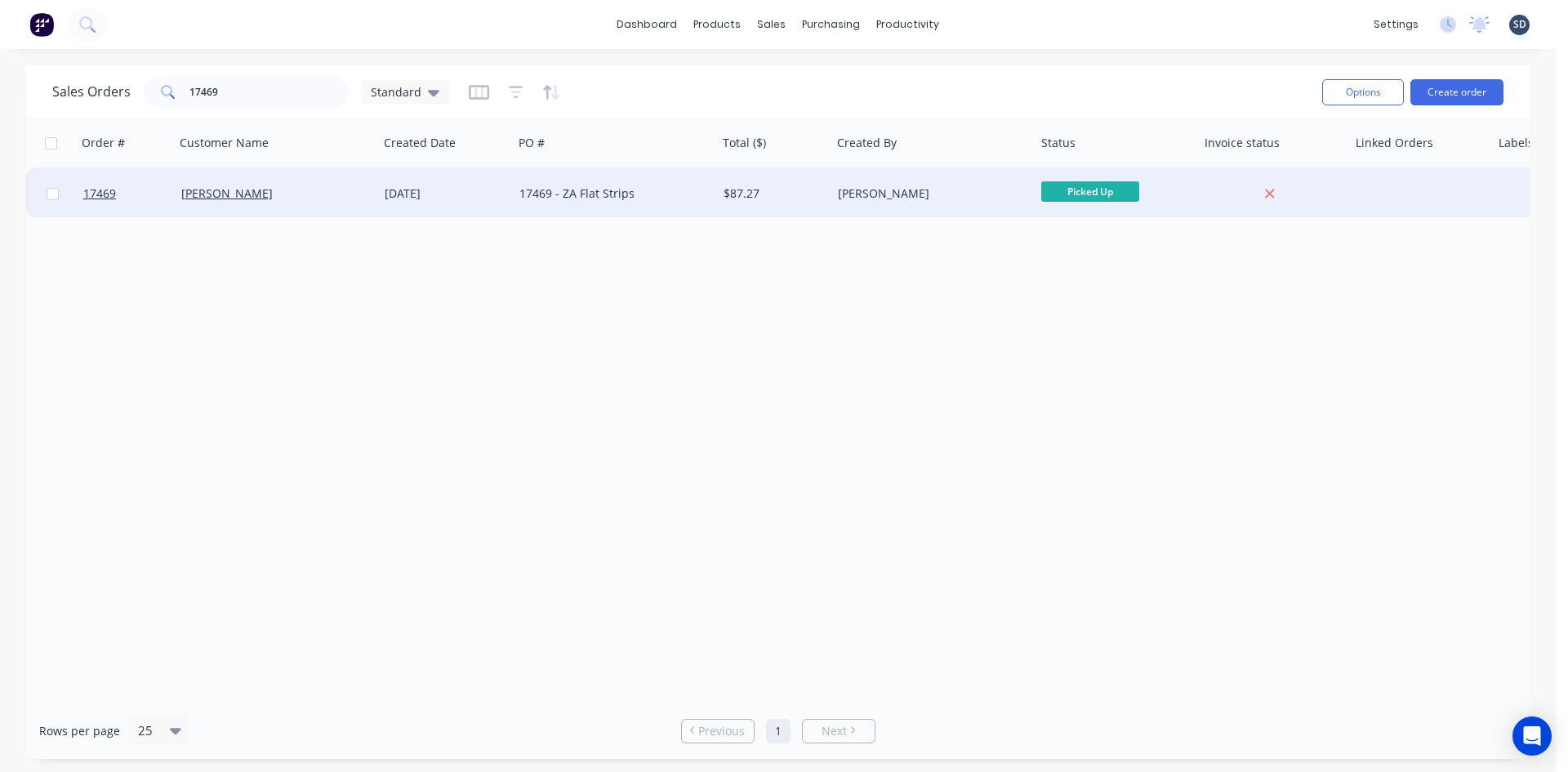
click at [668, 200] on div "17469 - ZA Flat Strips" at bounding box center [609, 193] width 182 height 17
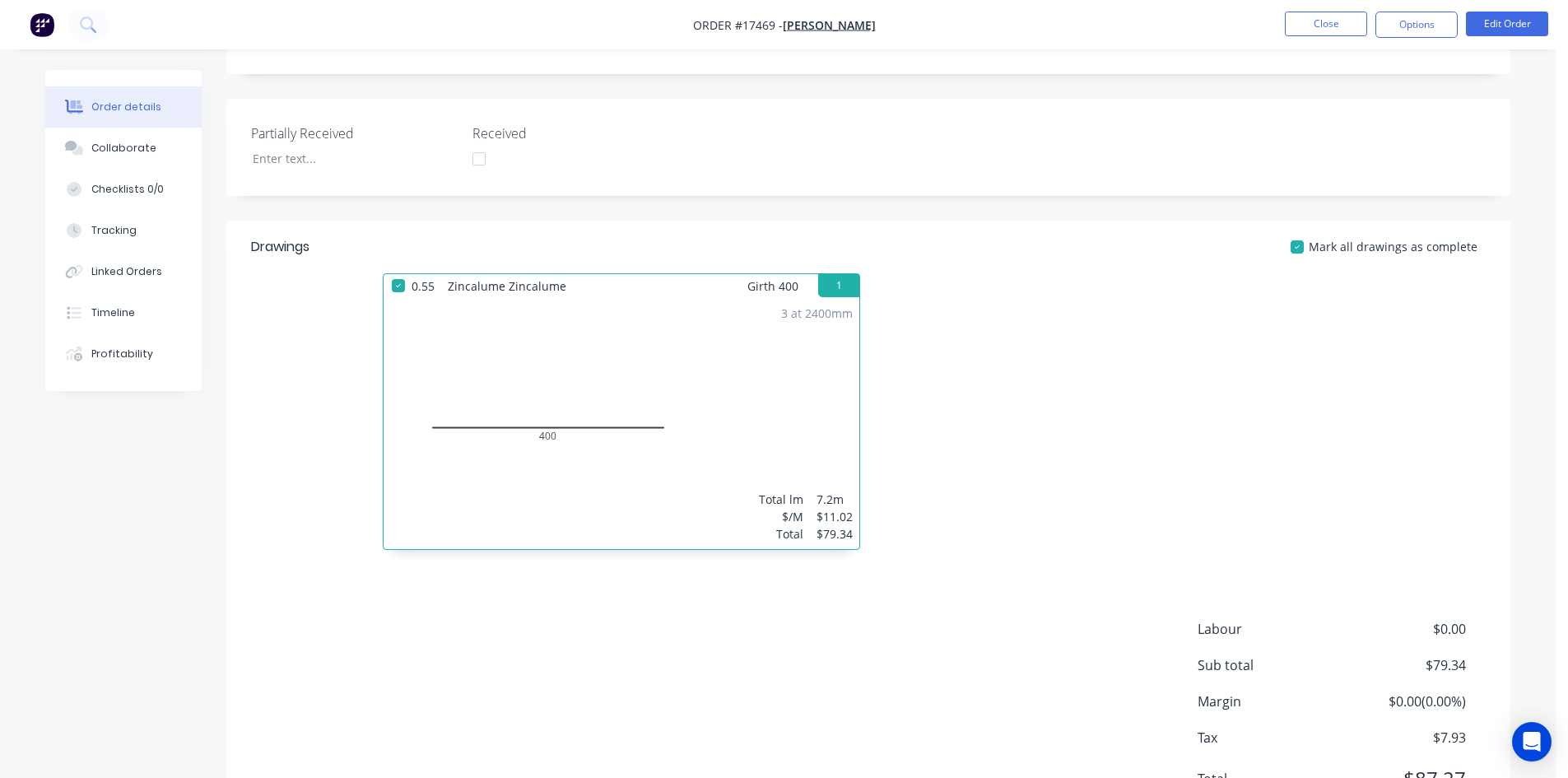
scroll to position [329, 0]
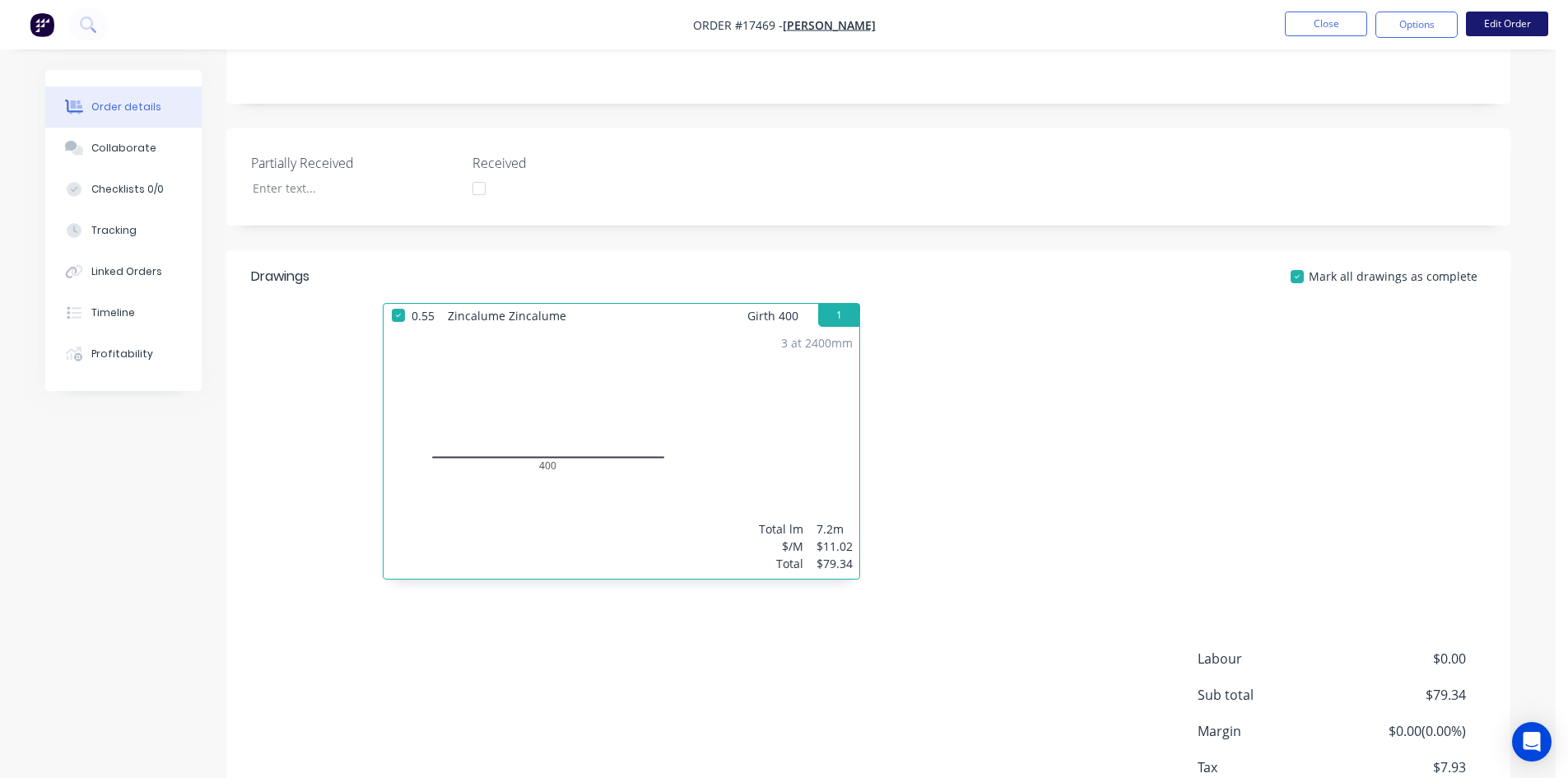
click at [1521, 22] on button "Edit Order" at bounding box center [1507, 24] width 83 height 24
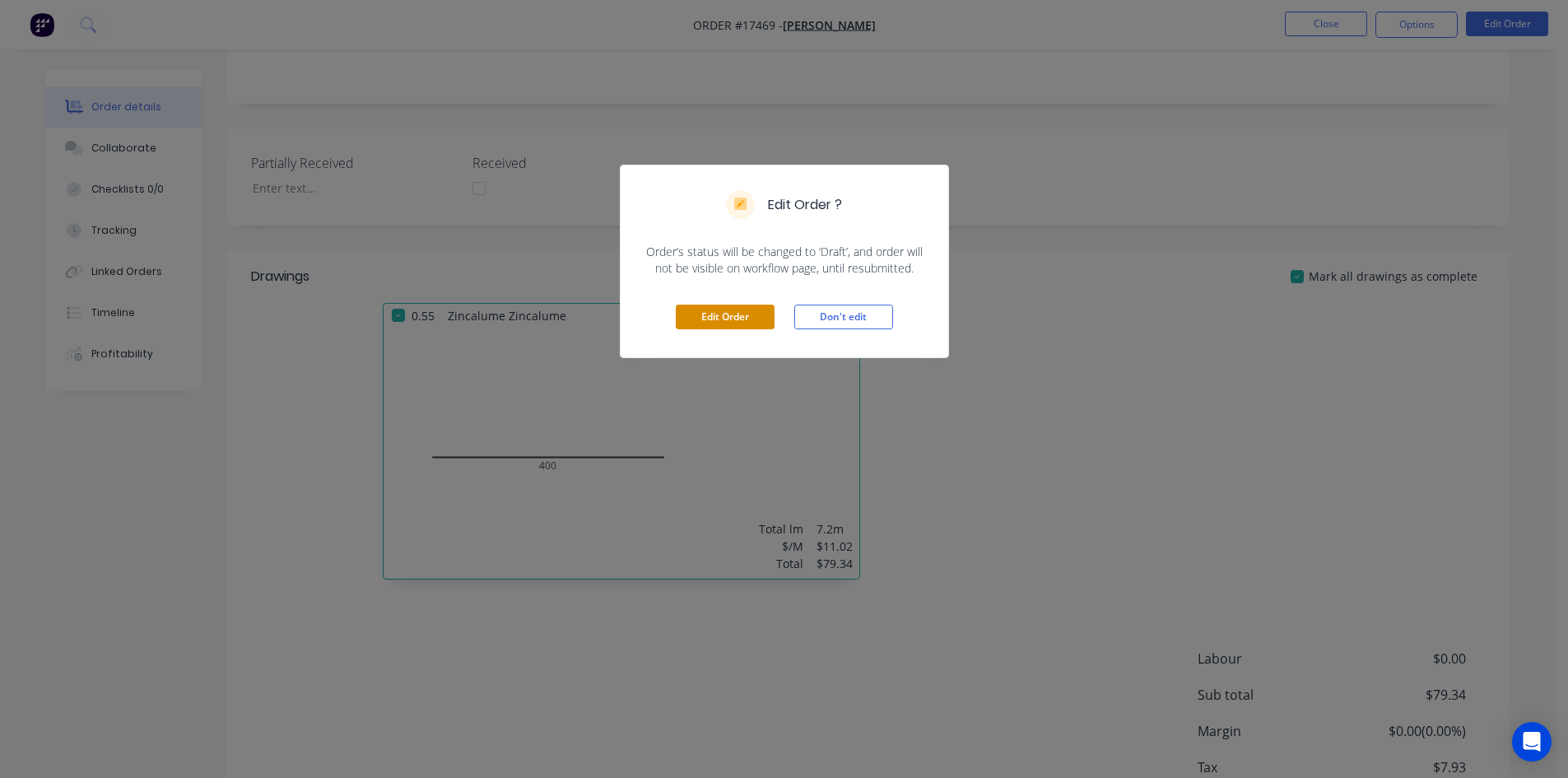
click at [708, 319] on button "Edit Order" at bounding box center [725, 316] width 99 height 24
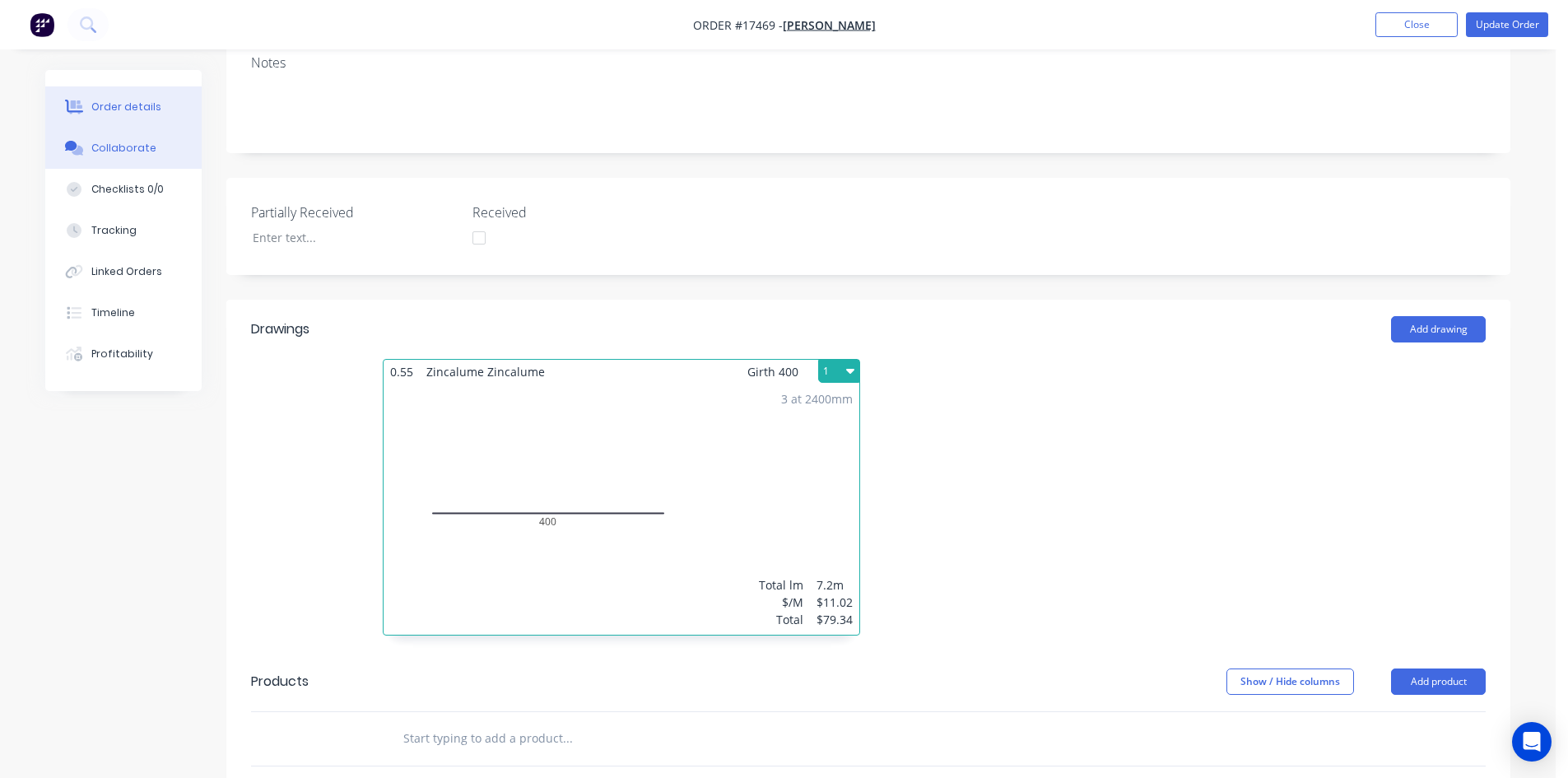
click at [110, 149] on div "Collaborate" at bounding box center [123, 149] width 65 height 15
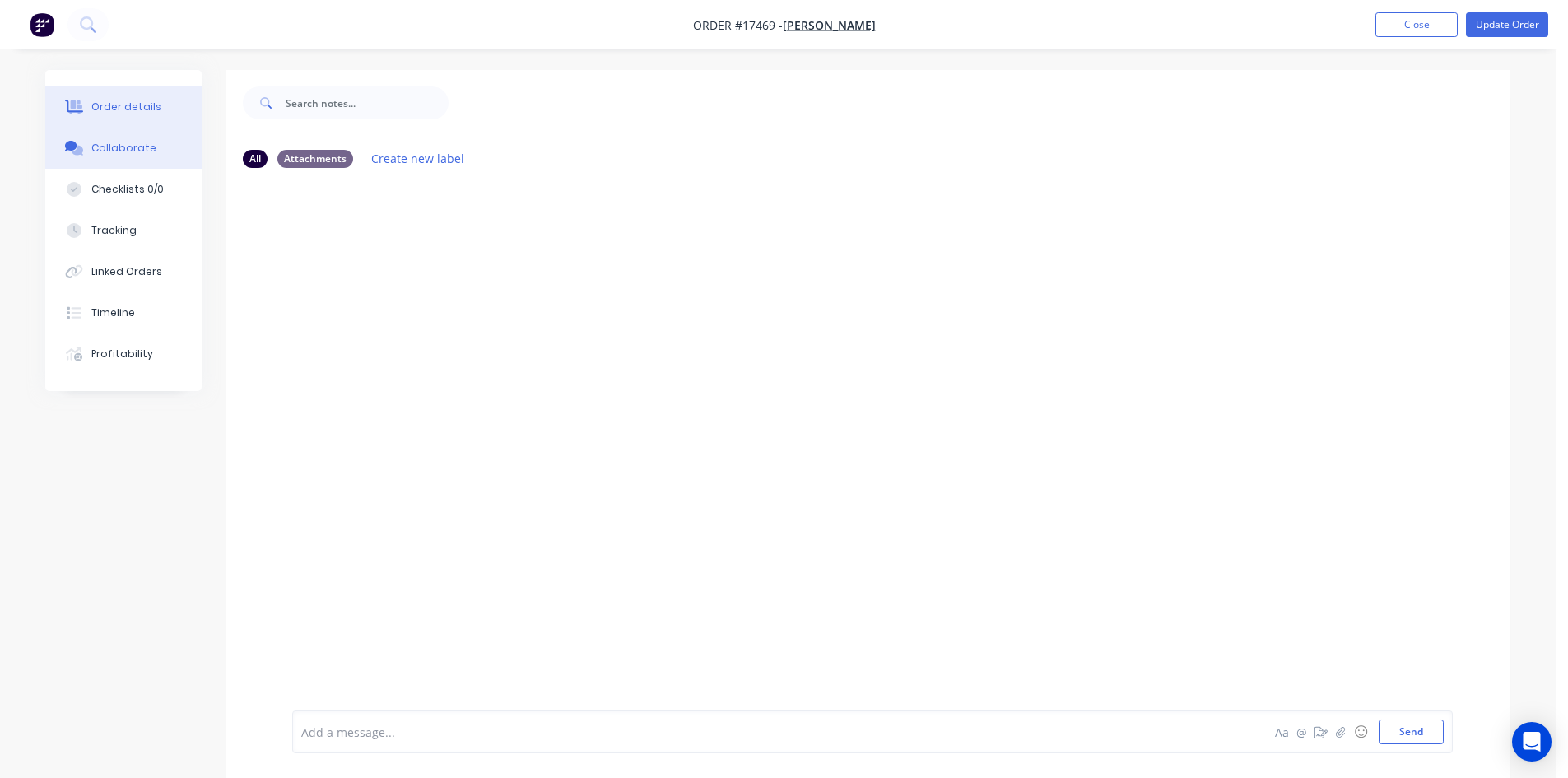
click at [126, 111] on div "Order details" at bounding box center [126, 107] width 70 height 15
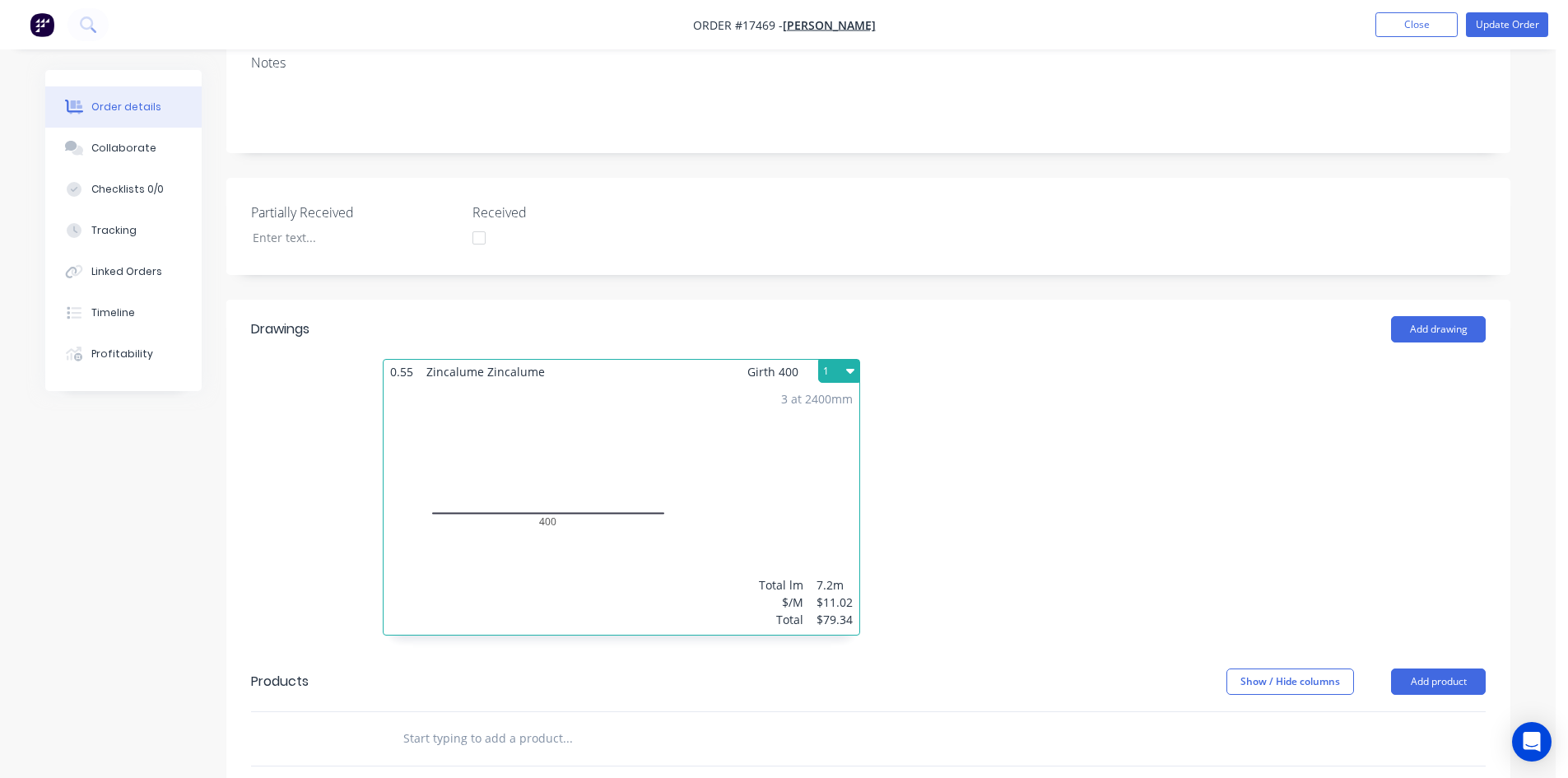
click at [797, 454] on div "3 at 2400mm Total lm $/M Total 7.2m $11.02 $79.34" at bounding box center [622, 510] width 476 height 251
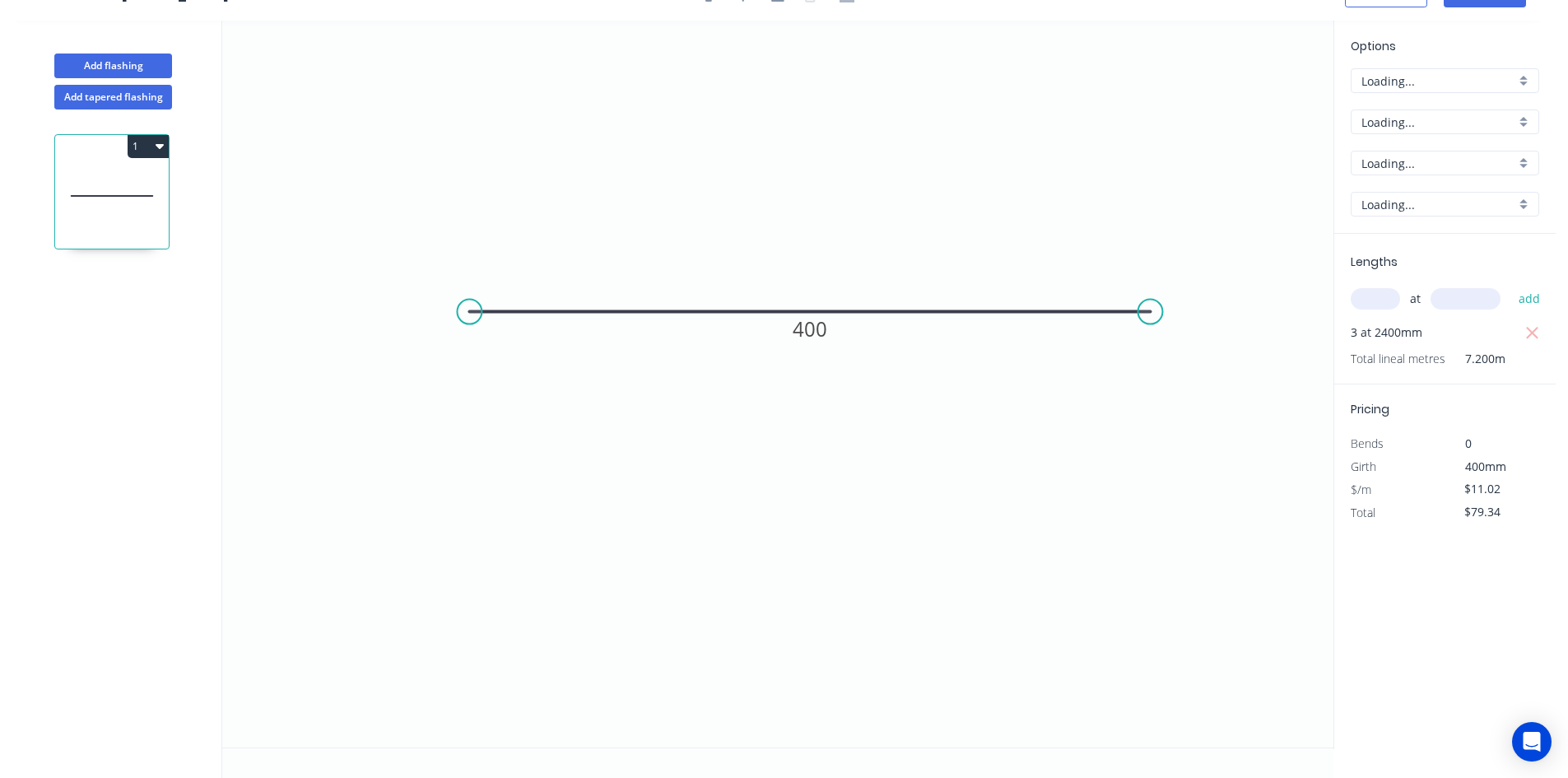
scroll to position [30, 0]
click at [1365, 301] on input "text" at bounding box center [1376, 298] width 50 height 21
type input "9"
click at [1461, 290] on input "text" at bounding box center [1466, 298] width 70 height 21
type input "2400"
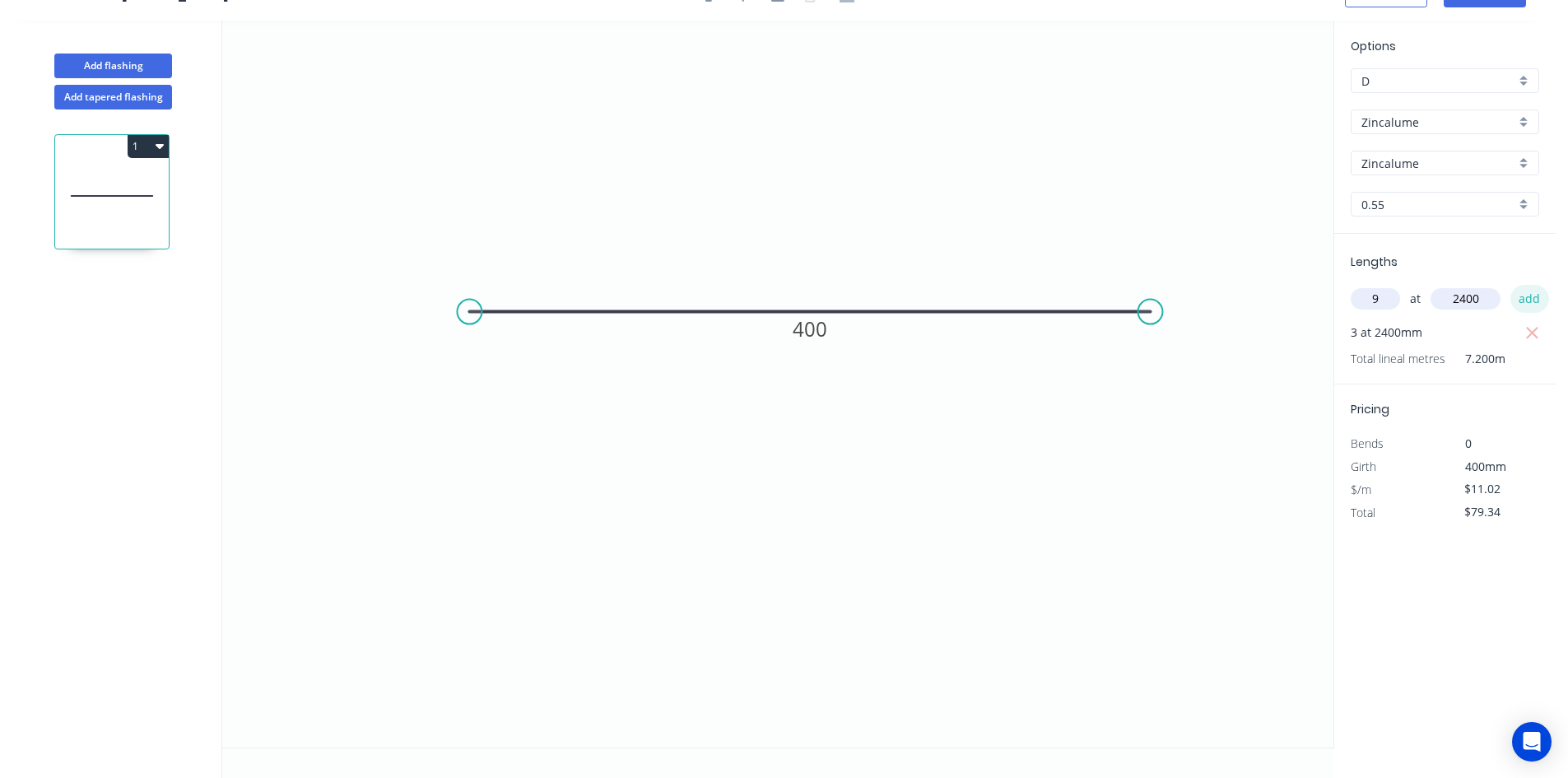
click at [1522, 297] on button "add" at bounding box center [1530, 299] width 39 height 28
click at [1533, 329] on icon "button" at bounding box center [1533, 332] width 15 height 19
type input "$238.03"
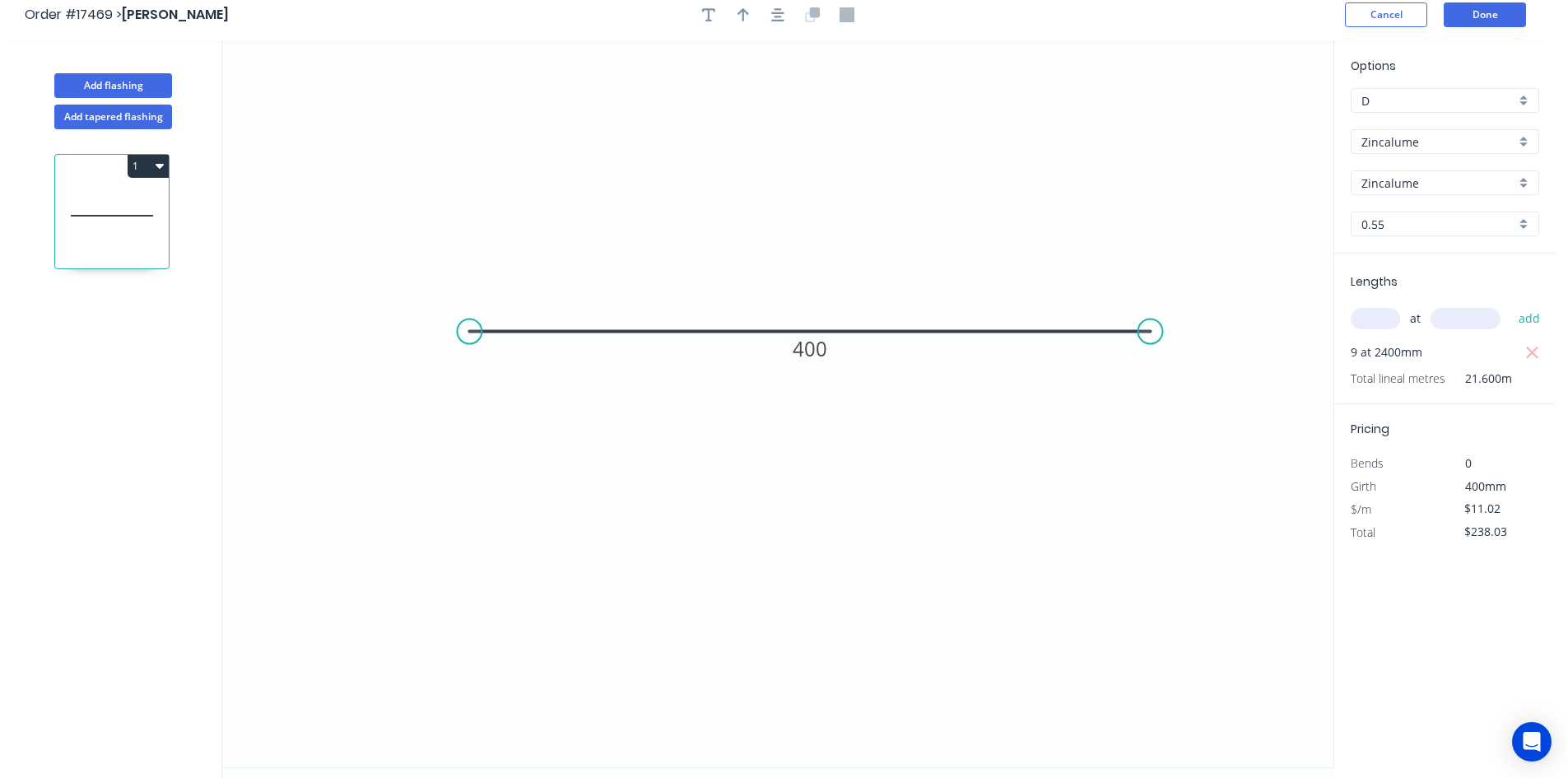
scroll to position [0, 0]
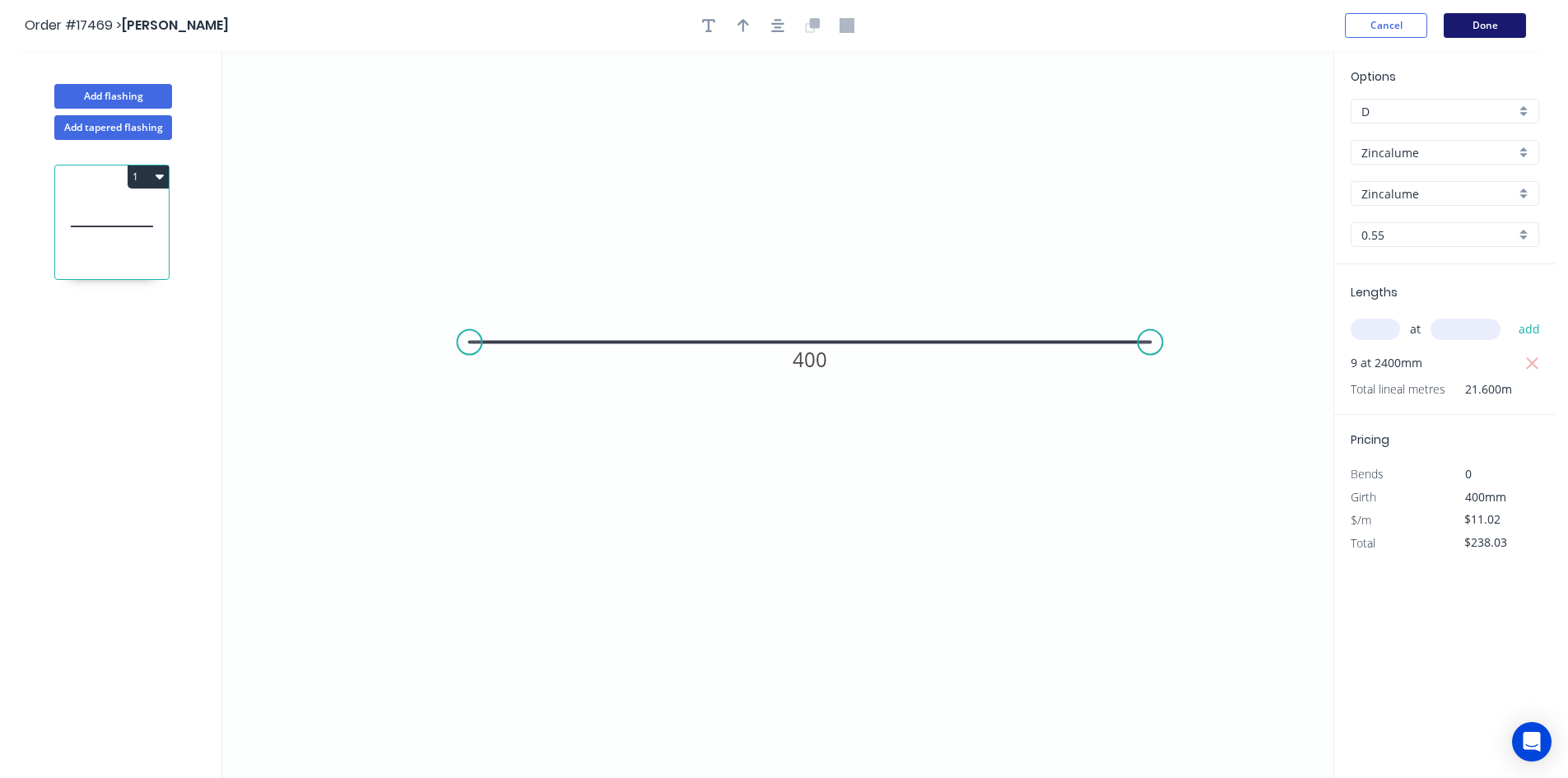
click at [1493, 26] on button "Done" at bounding box center [1485, 25] width 83 height 24
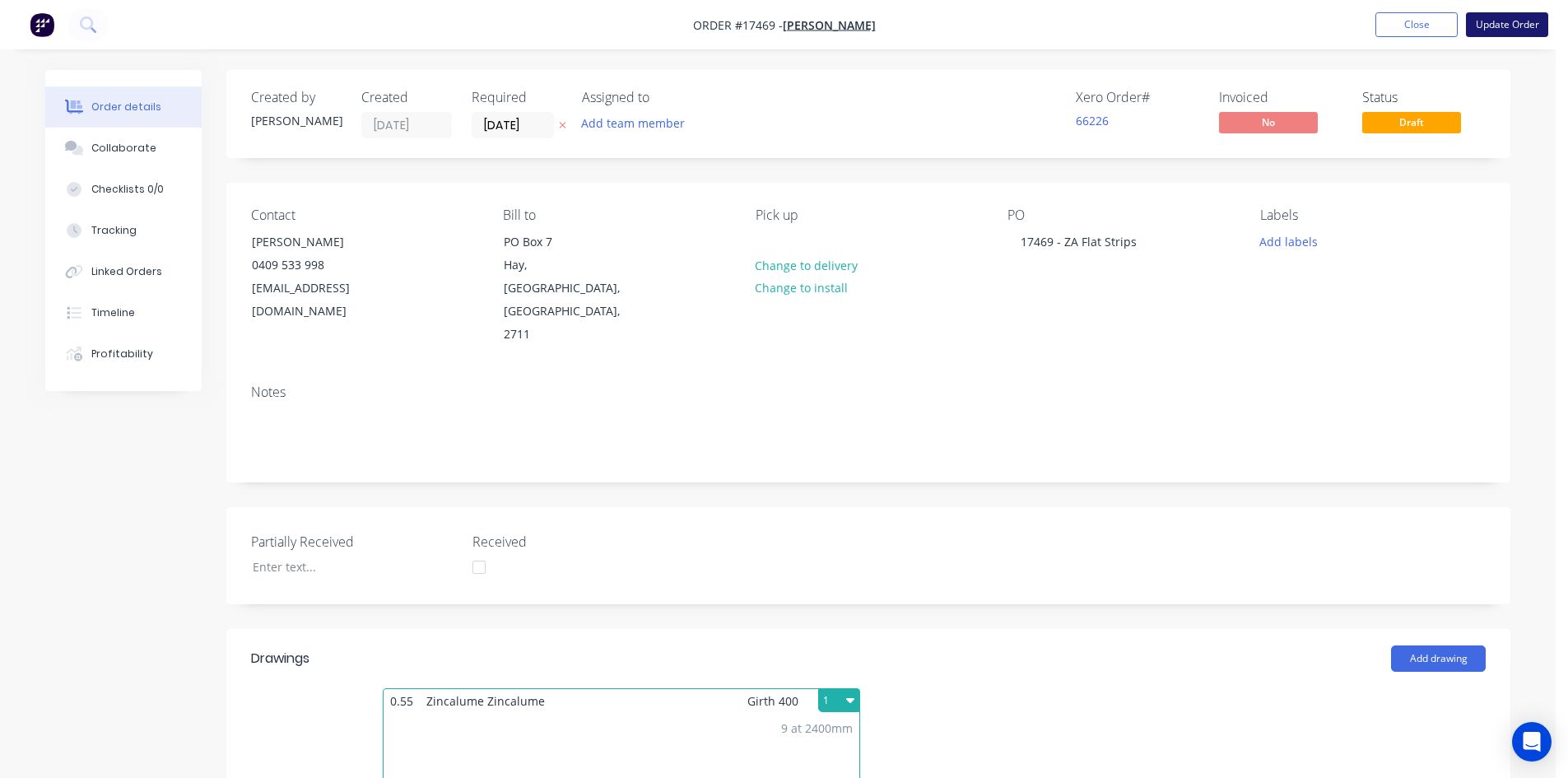
click at [1510, 27] on button "Update Order" at bounding box center [1507, 24] width 83 height 24
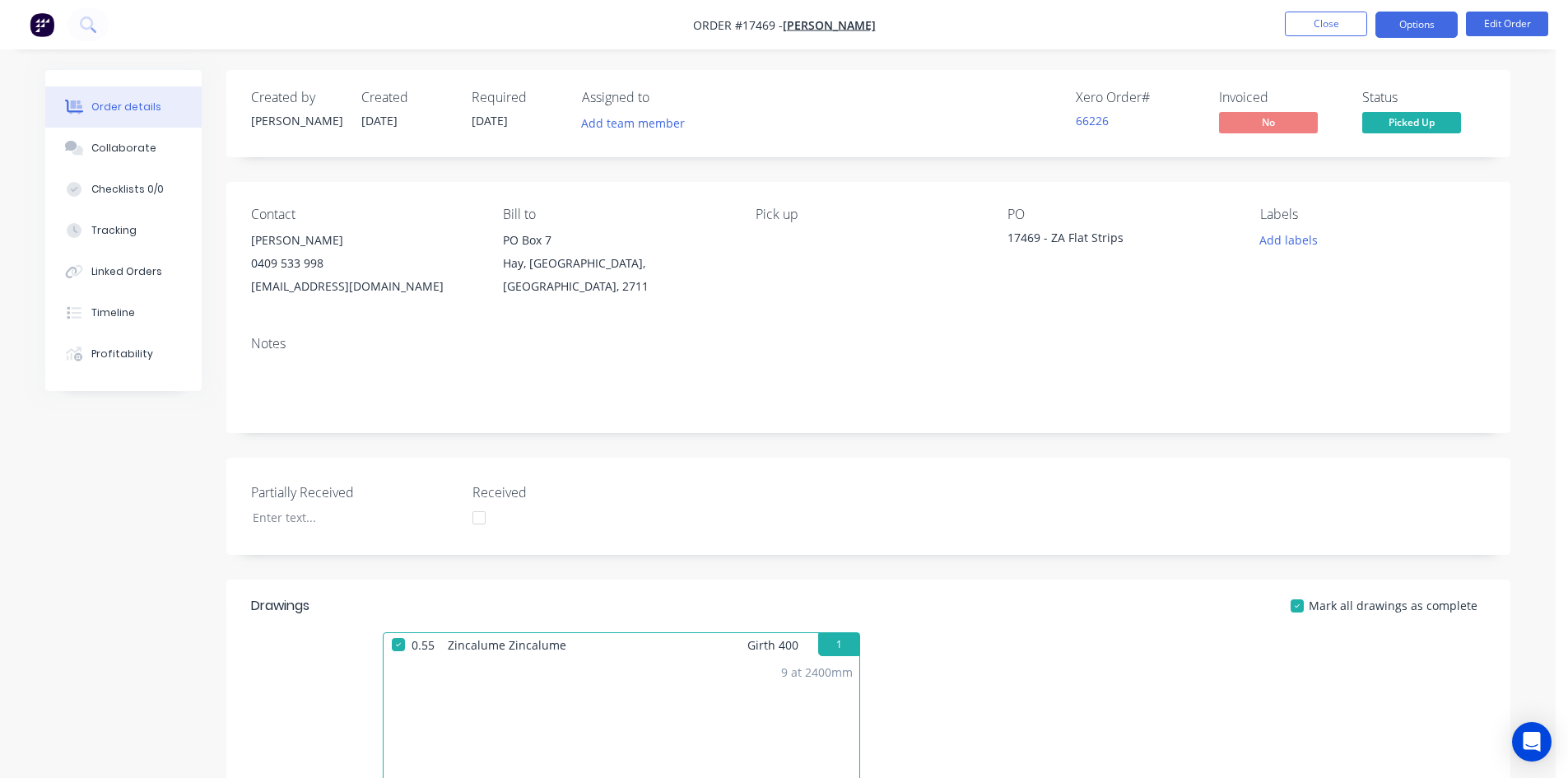
click at [1400, 31] on button "Options" at bounding box center [1417, 24] width 83 height 26
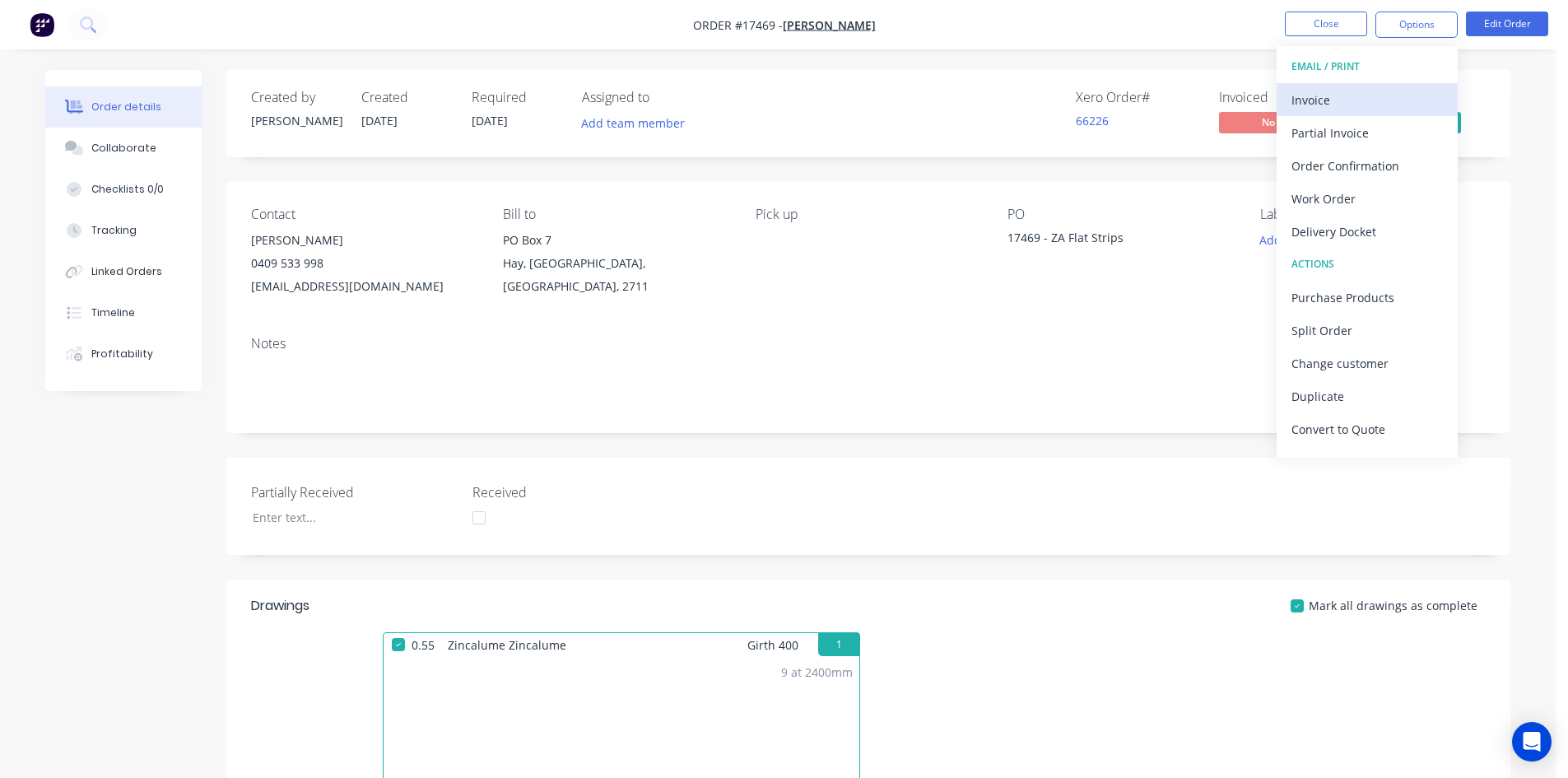
click at [1350, 90] on div "Invoice" at bounding box center [1368, 100] width 152 height 24
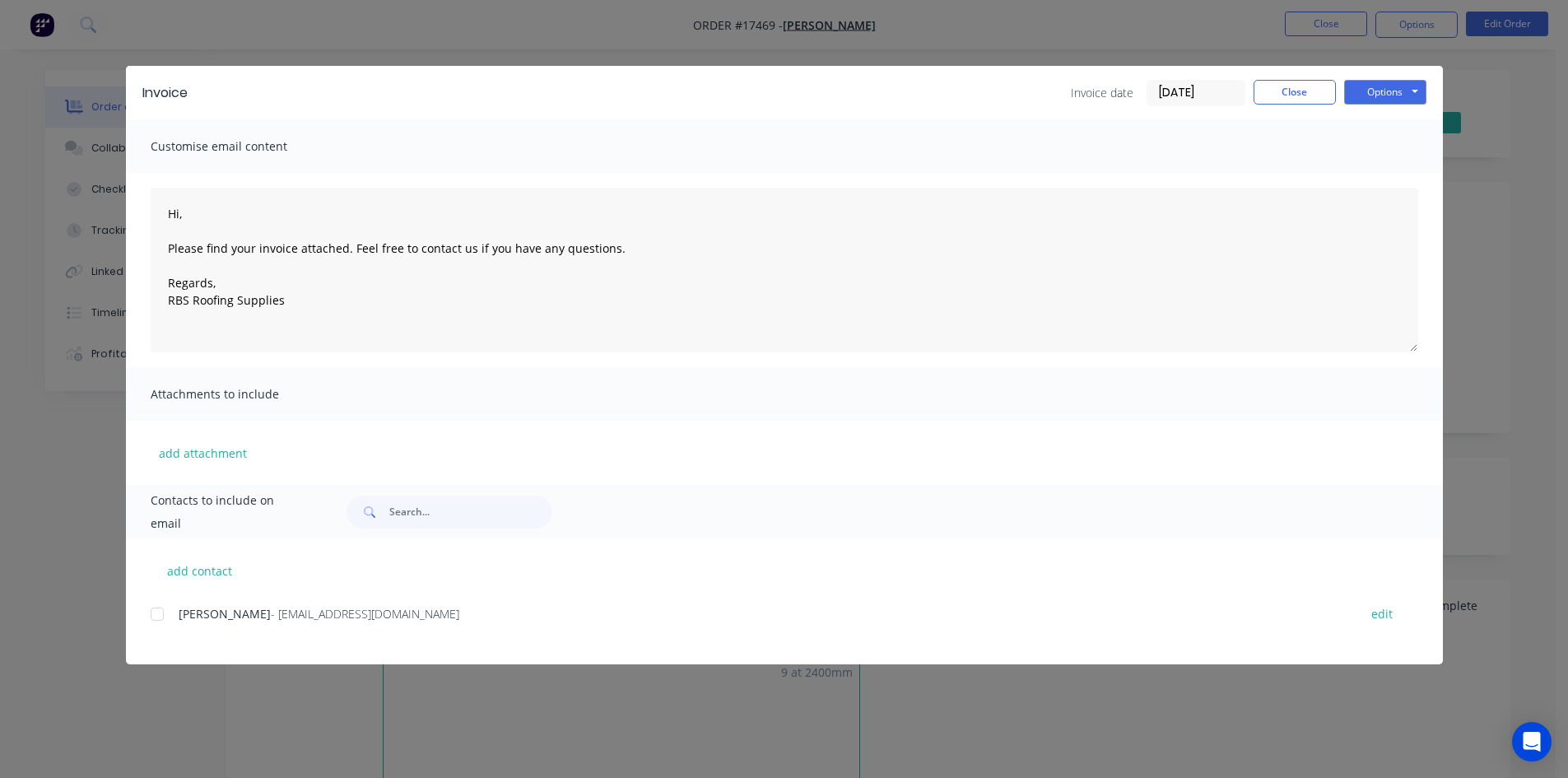
click at [154, 617] on div at bounding box center [157, 613] width 33 height 33
click at [1419, 88] on button "Options" at bounding box center [1386, 92] width 83 height 24
click at [1413, 183] on button "Email" at bounding box center [1397, 176] width 105 height 27
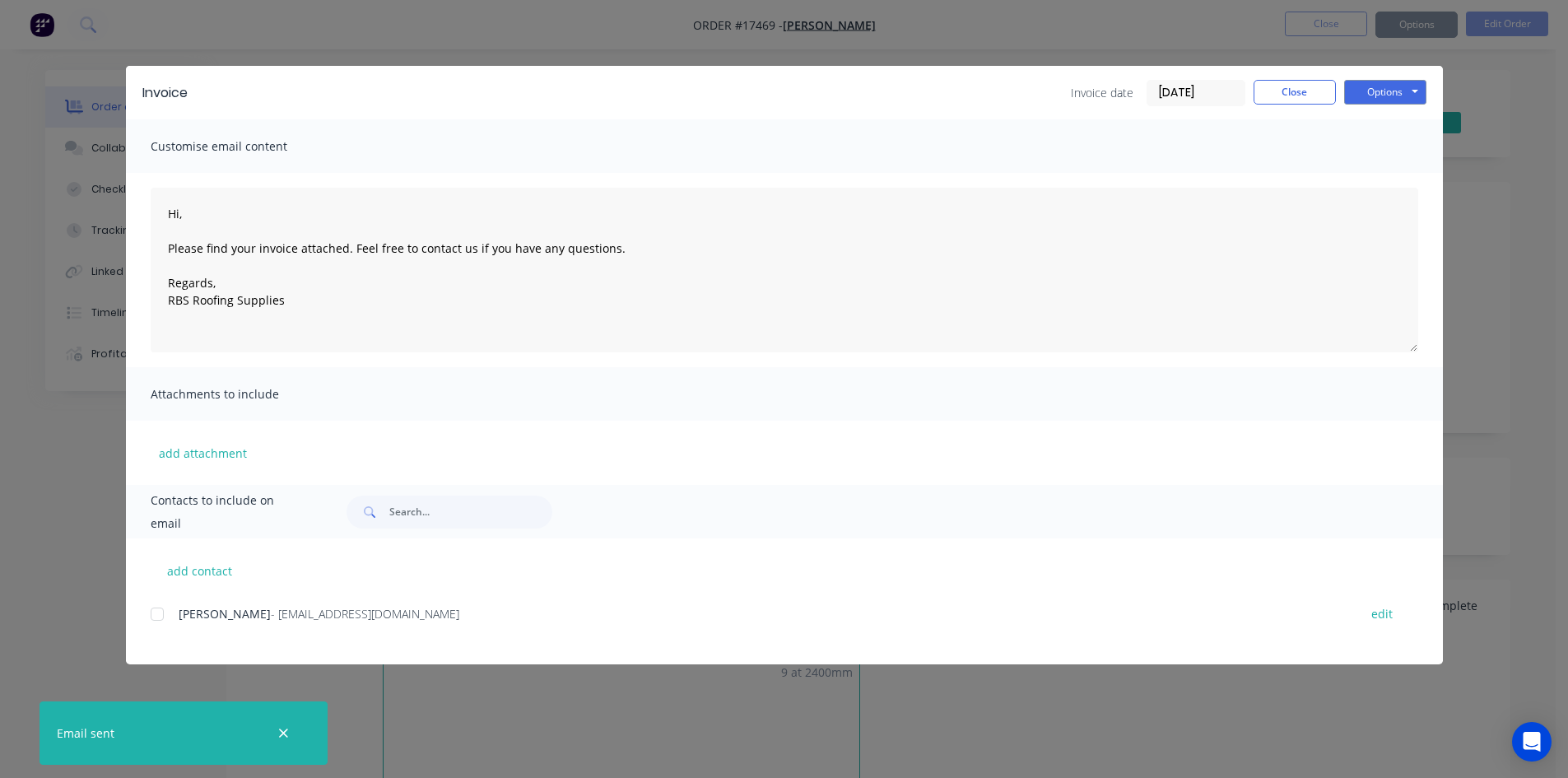
type textarea "Hi, Please find your invoice attached. Feel free to contact us if you have any …"
click at [1319, 92] on button "Close" at bounding box center [1295, 92] width 83 height 24
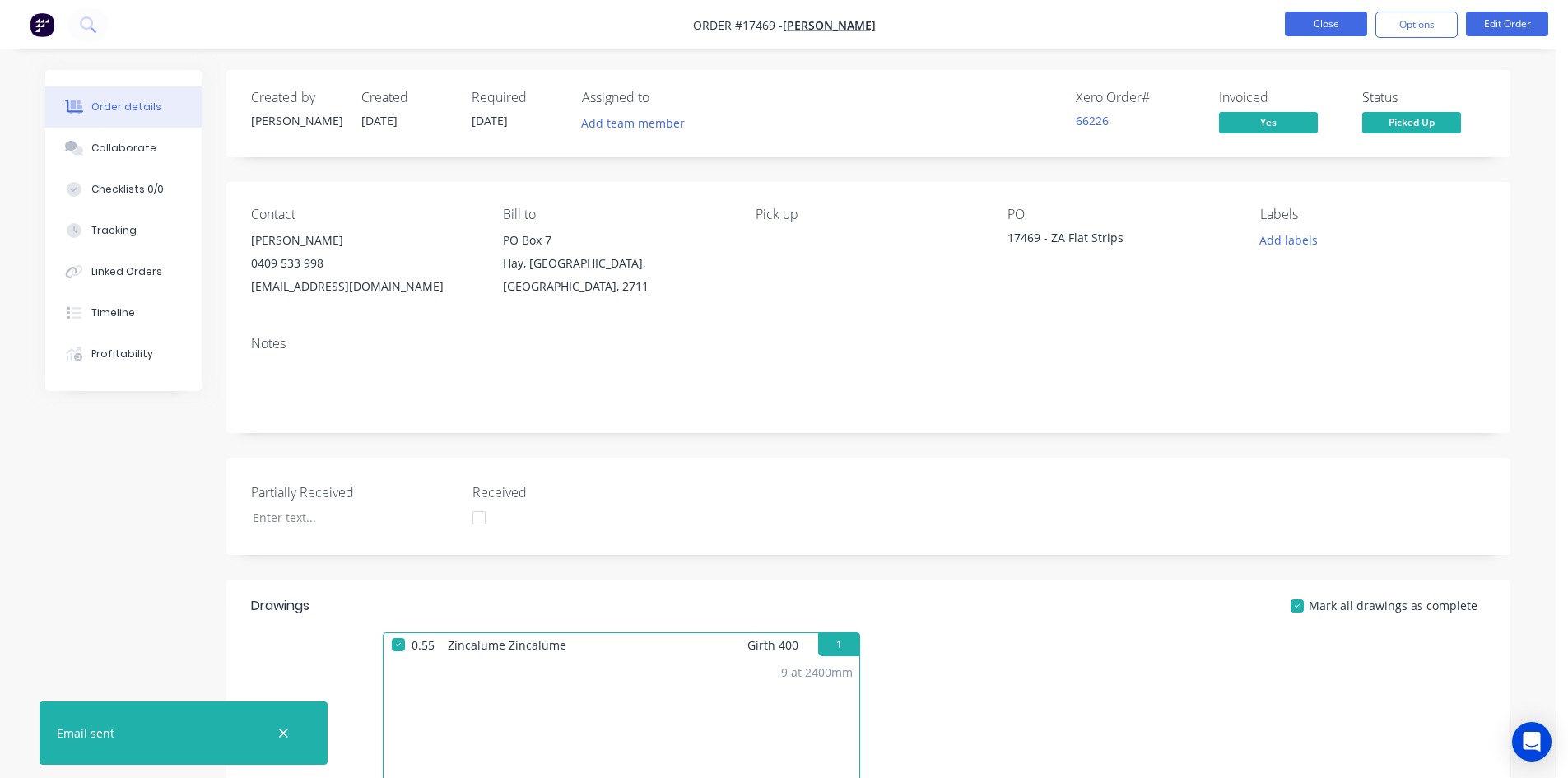
click at [1339, 24] on button "Close" at bounding box center [1327, 24] width 83 height 24
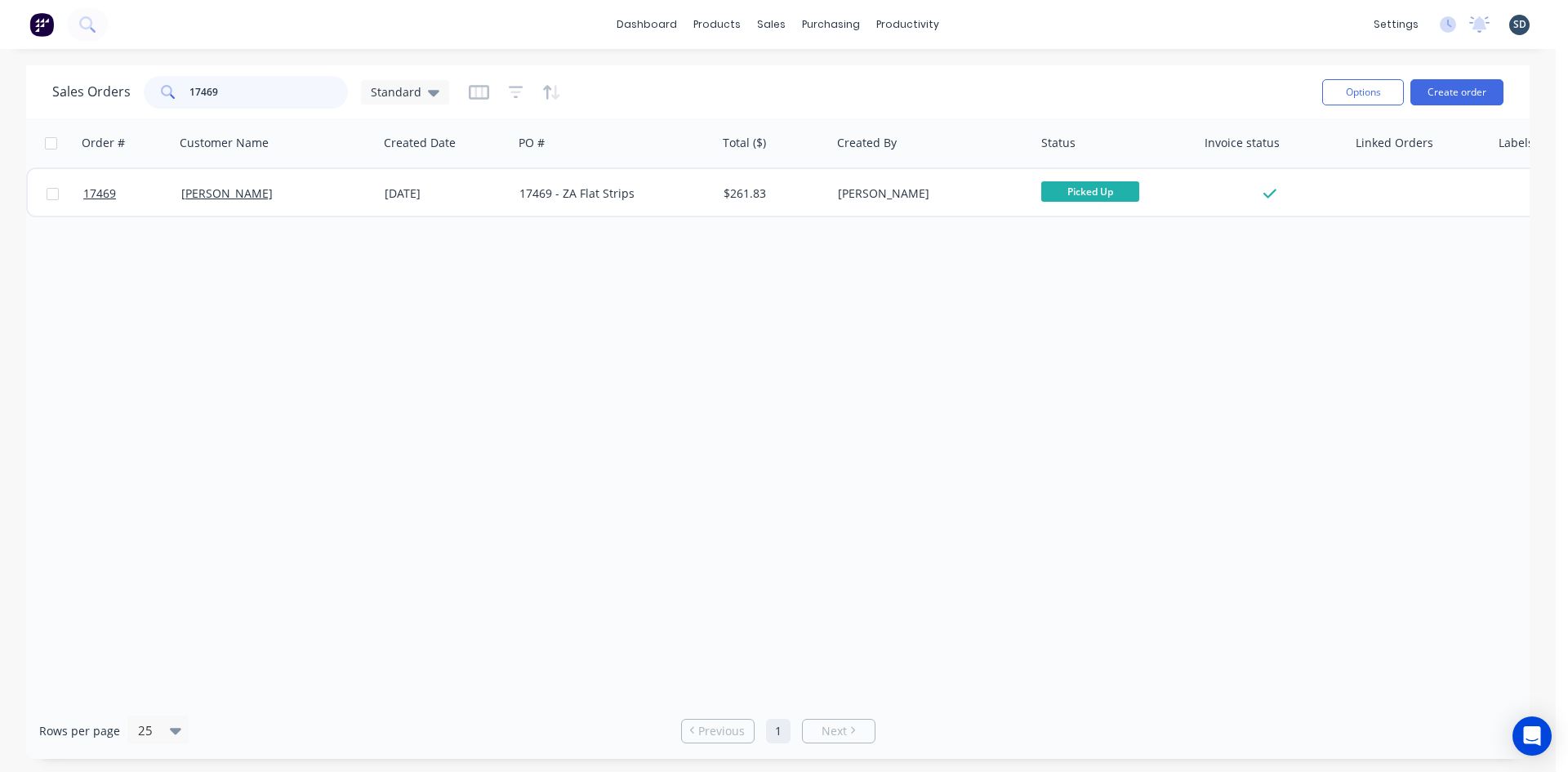
drag, startPoint x: 222, startPoint y: 90, endPoint x: 207, endPoint y: 86, distance: 15.5
click at [207, 86] on input "17469" at bounding box center [269, 92] width 159 height 33
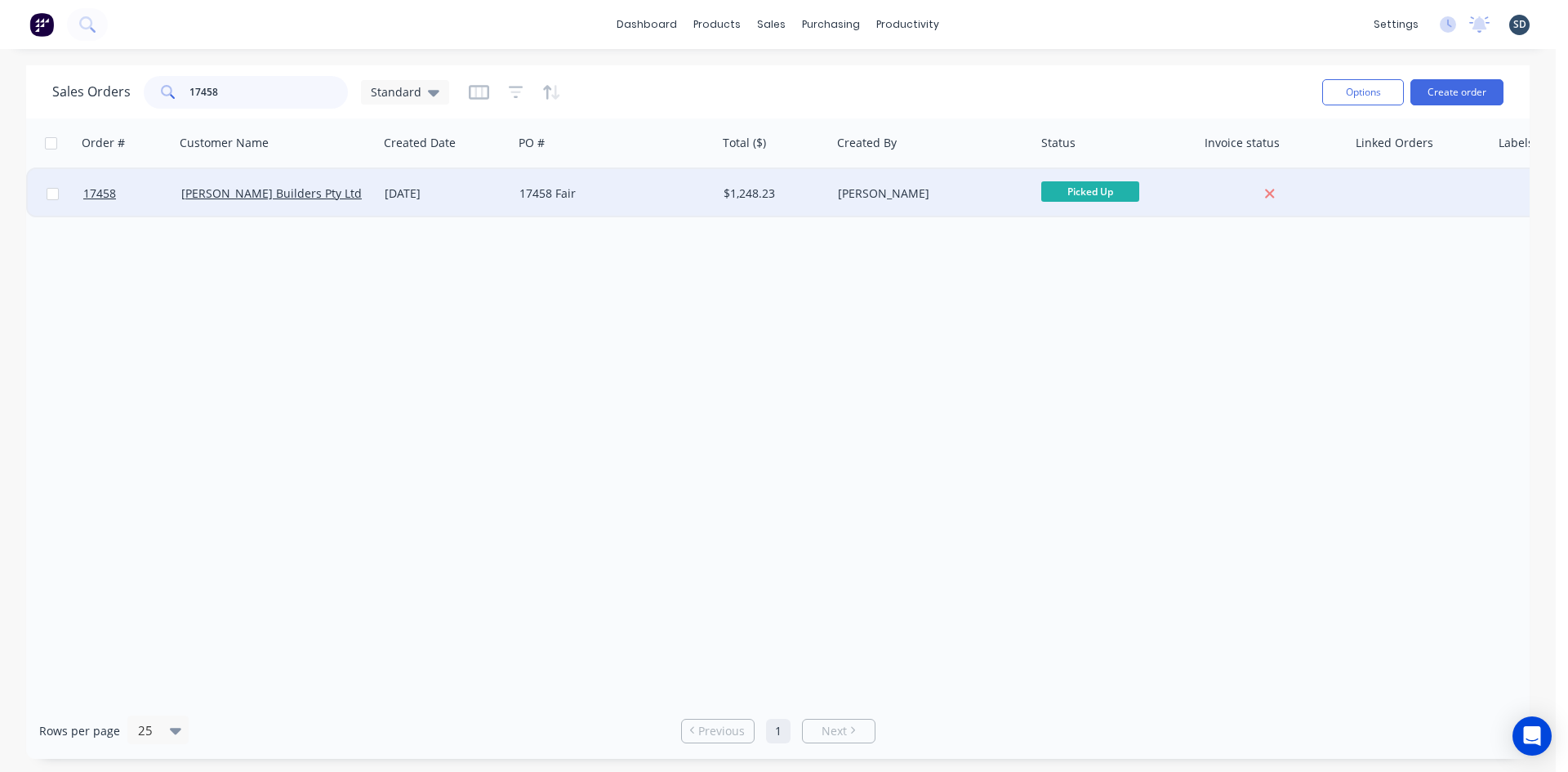
type input "17458"
click at [638, 194] on div "17458 Fair" at bounding box center [609, 193] width 182 height 17
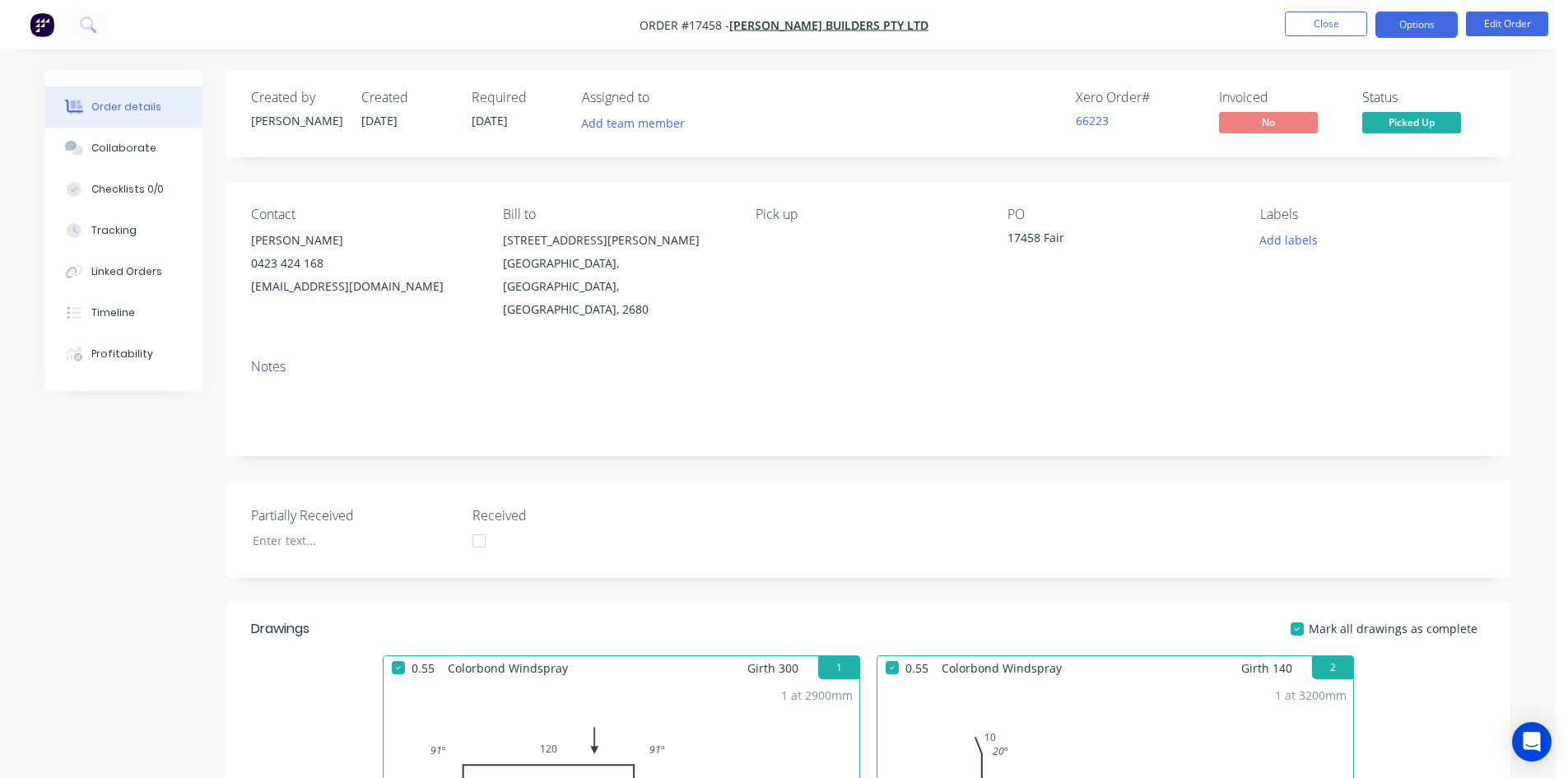
click at [1432, 17] on button "Options" at bounding box center [1417, 24] width 83 height 26
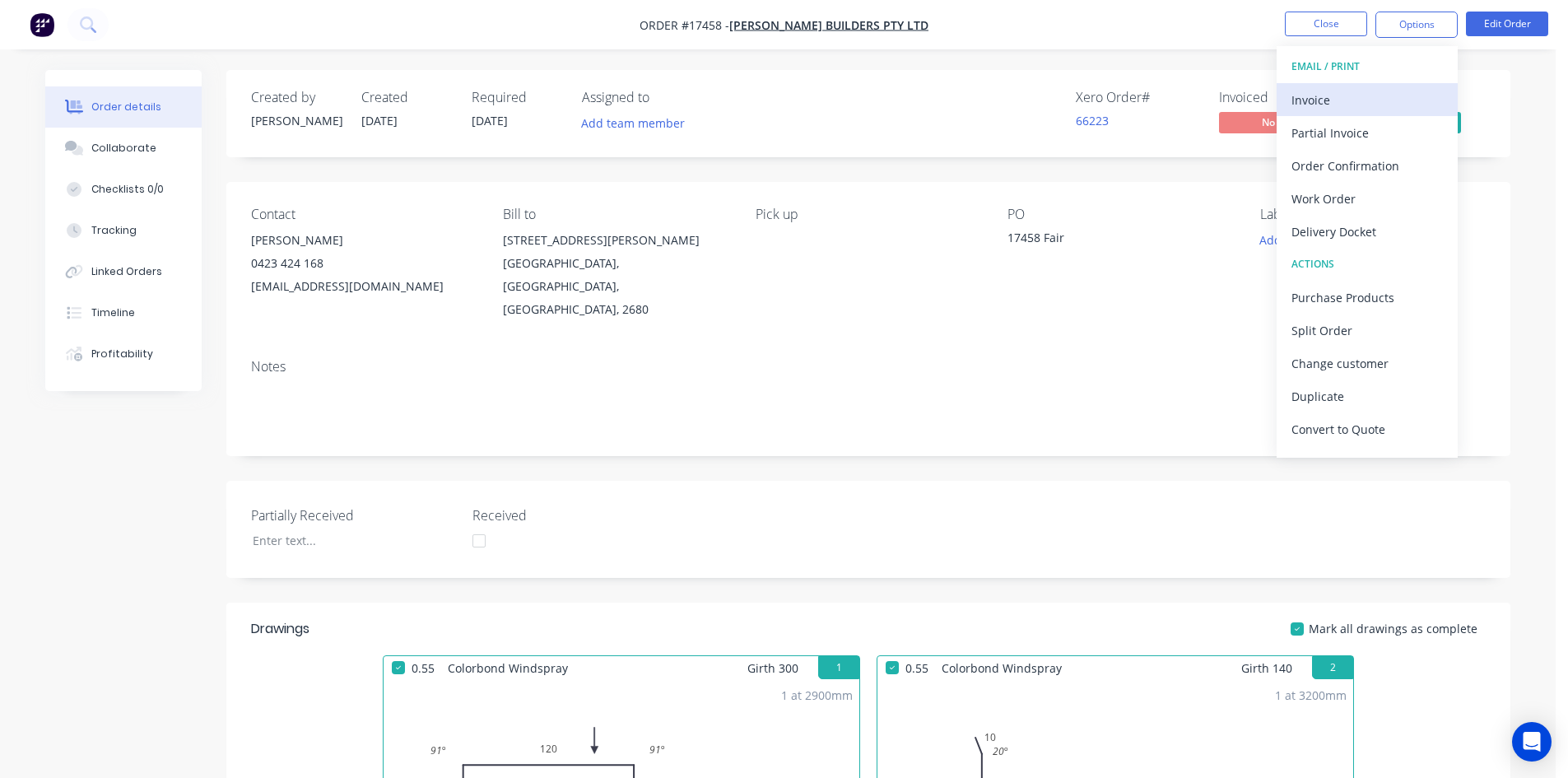
click at [1387, 101] on div "Invoice" at bounding box center [1368, 100] width 152 height 24
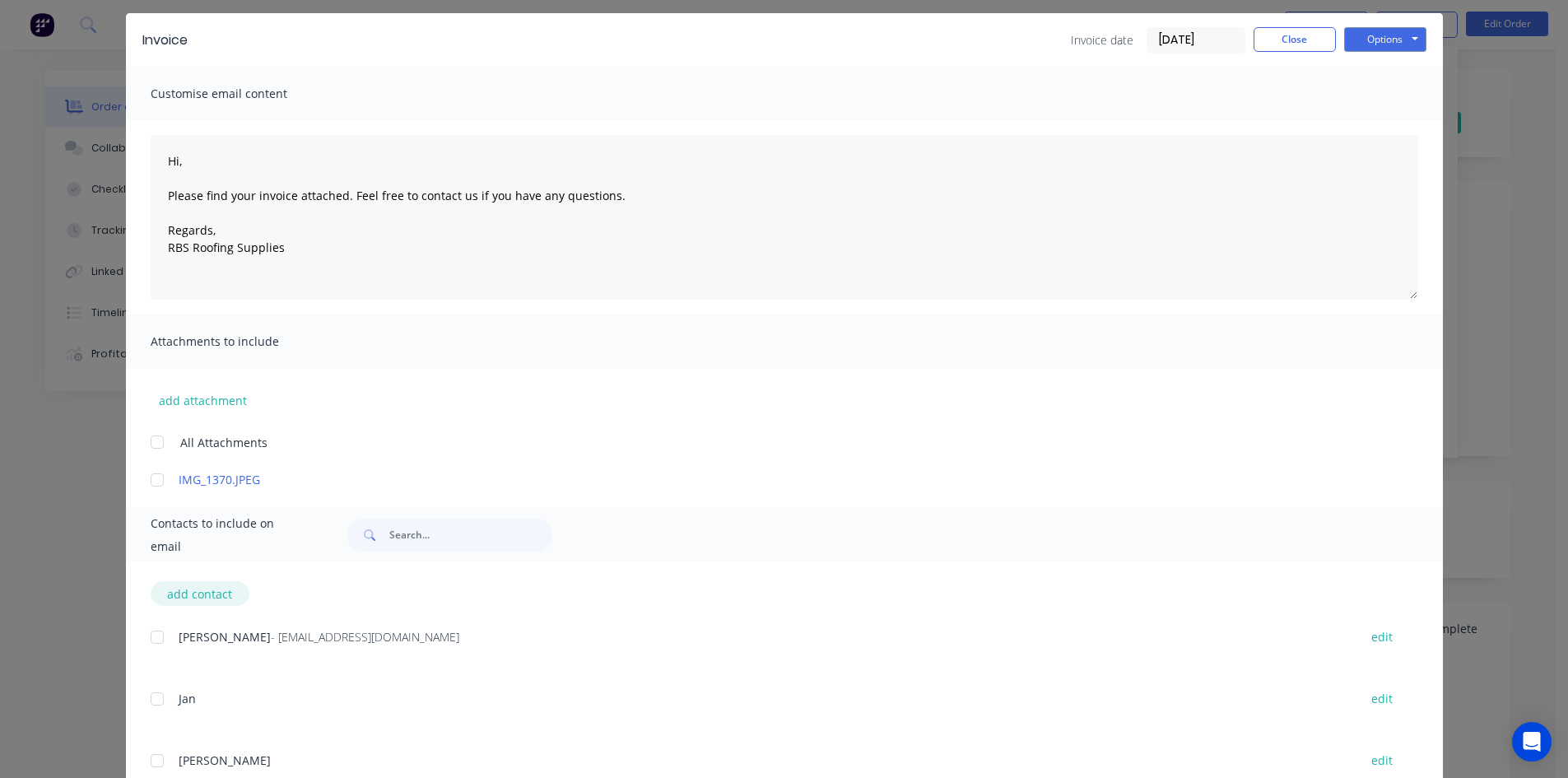
scroll to position [109, 0]
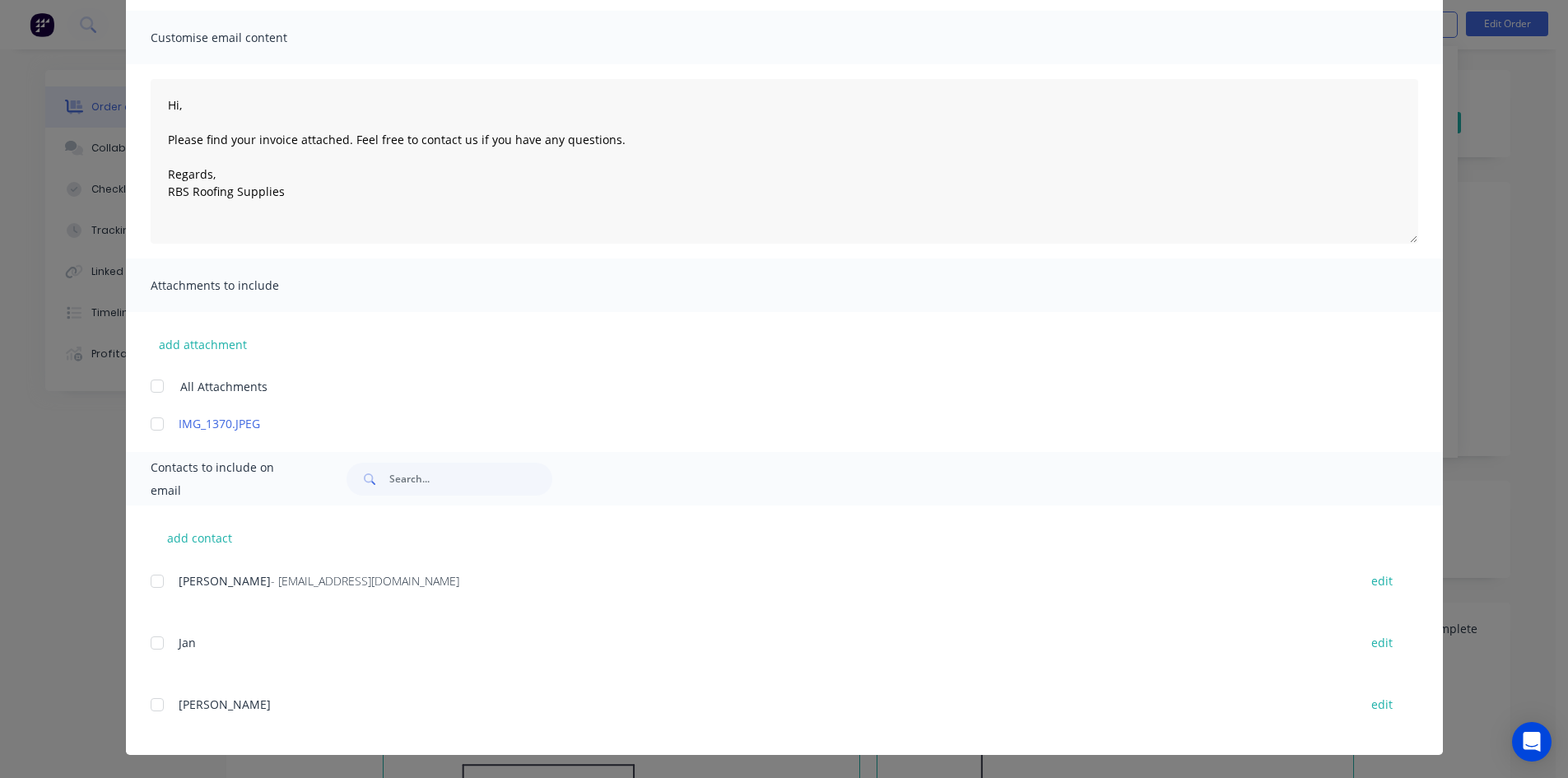
click at [152, 585] on div at bounding box center [157, 581] width 33 height 33
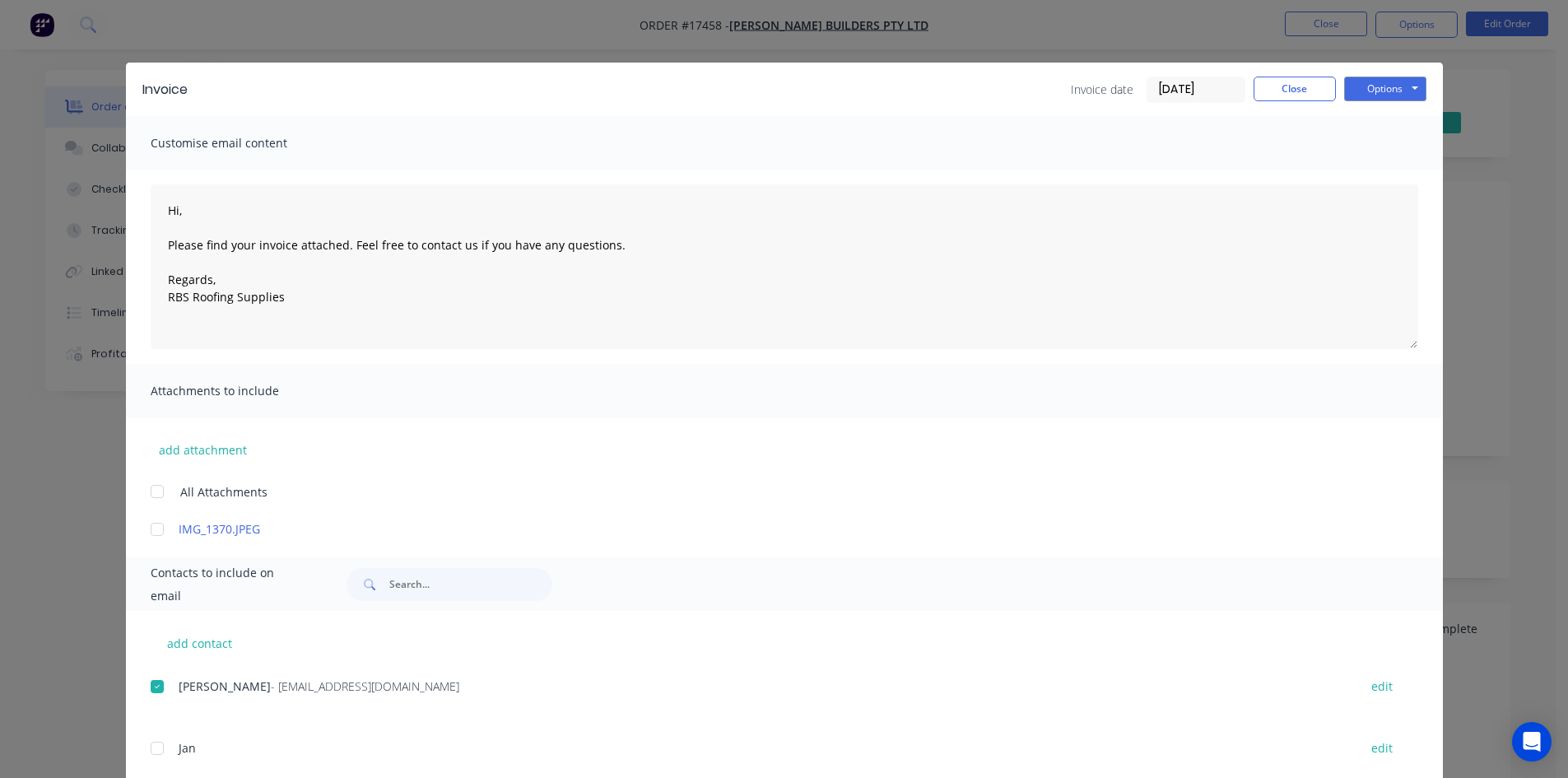
scroll to position [0, 0]
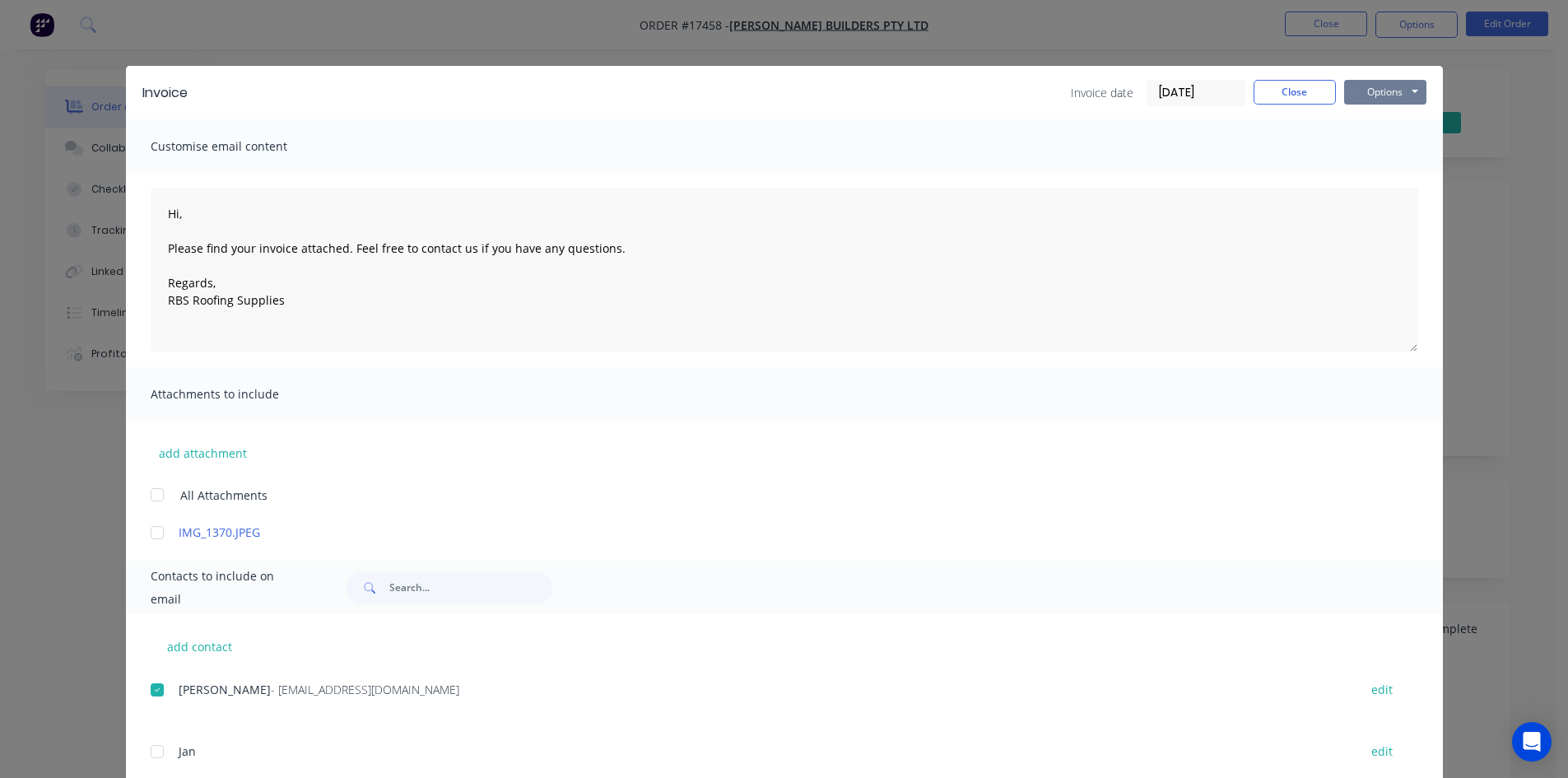
click at [1394, 89] on button "Options" at bounding box center [1386, 92] width 83 height 24
click at [1393, 172] on button "Email" at bounding box center [1397, 176] width 105 height 27
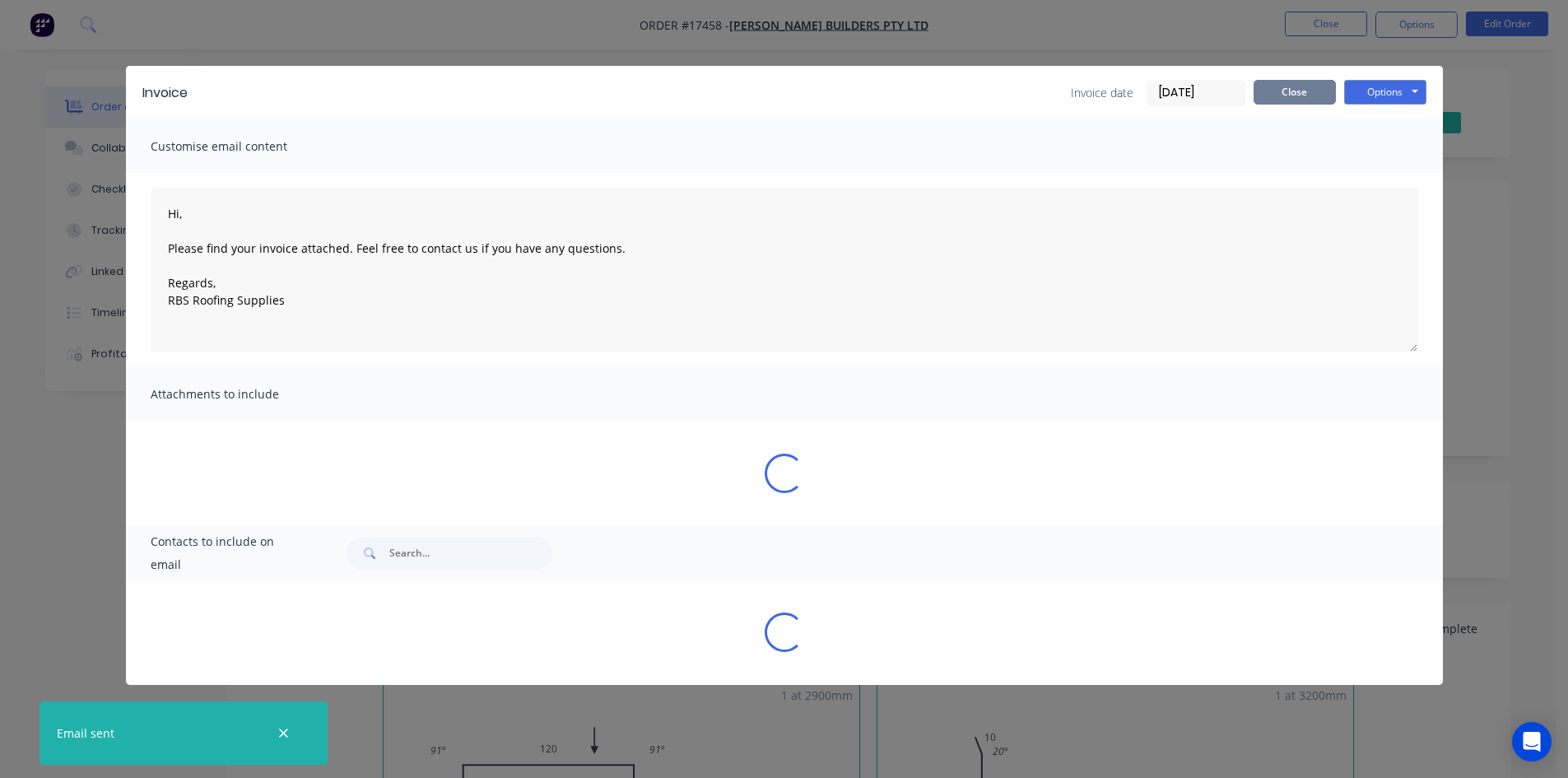
type textarea "Hi, Please find your invoice attached. Feel free to contact us if you have any …"
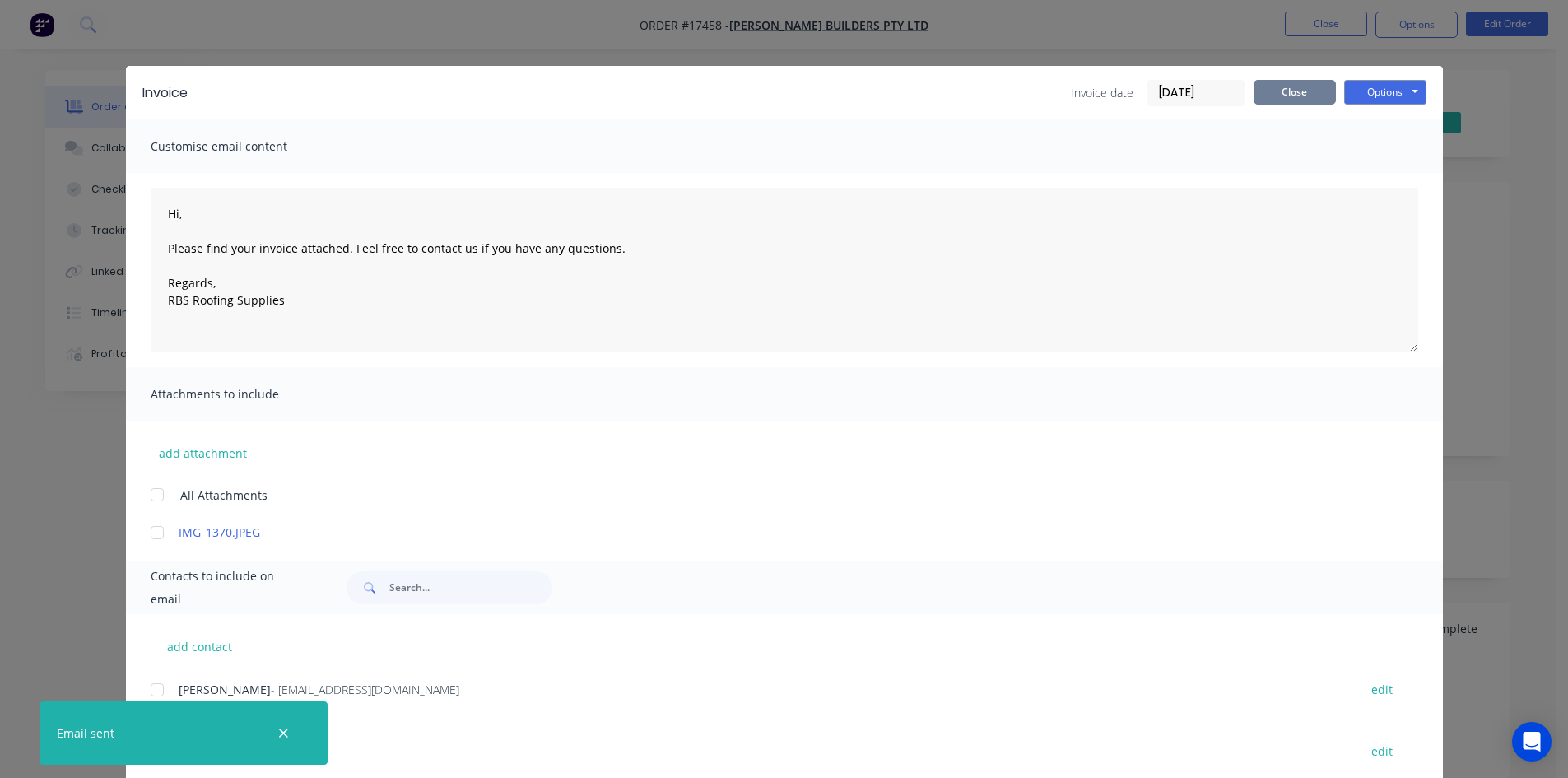
click at [1300, 97] on button "Close" at bounding box center [1295, 92] width 83 height 24
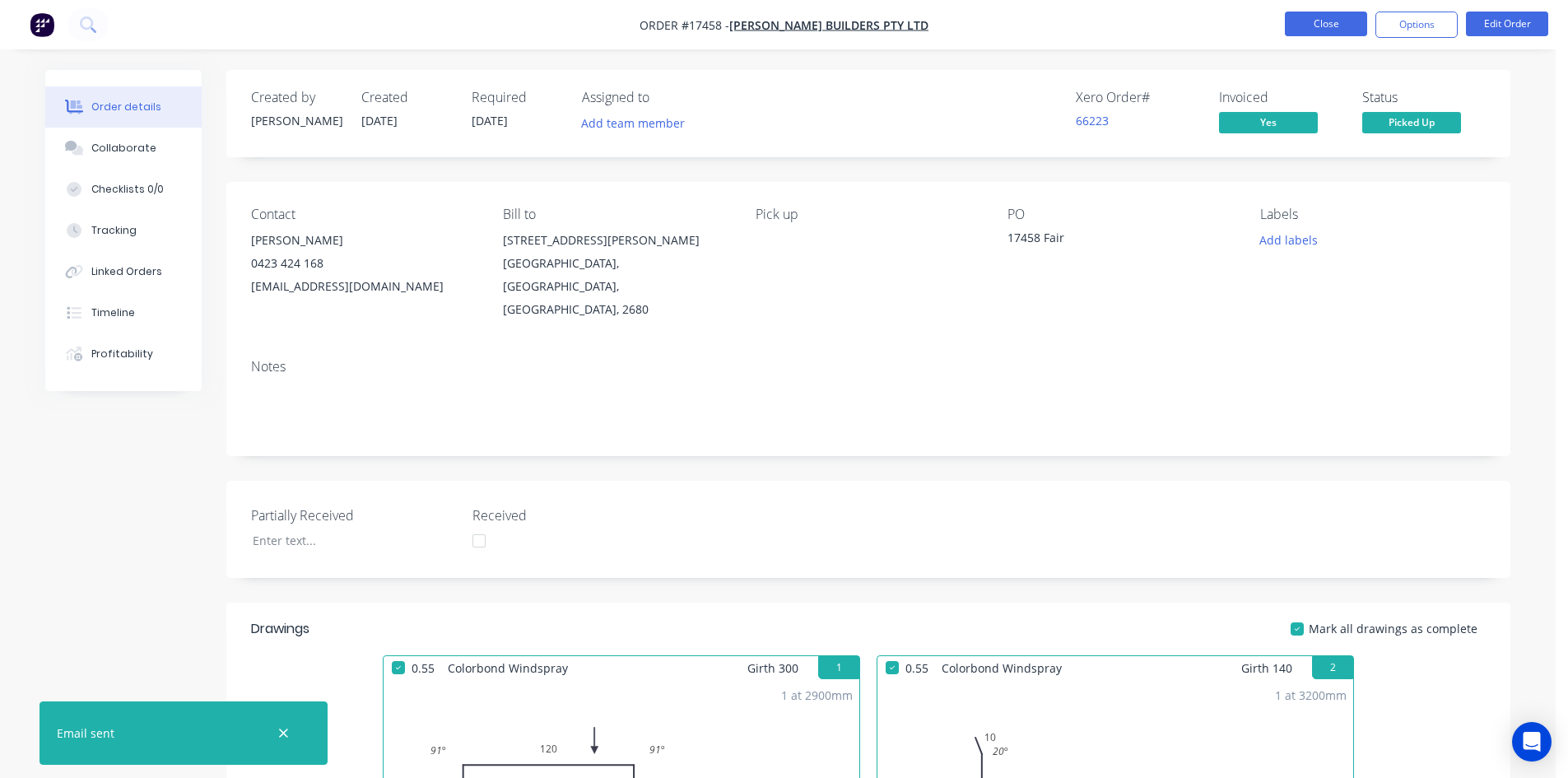
click at [1333, 28] on button "Close" at bounding box center [1327, 24] width 83 height 24
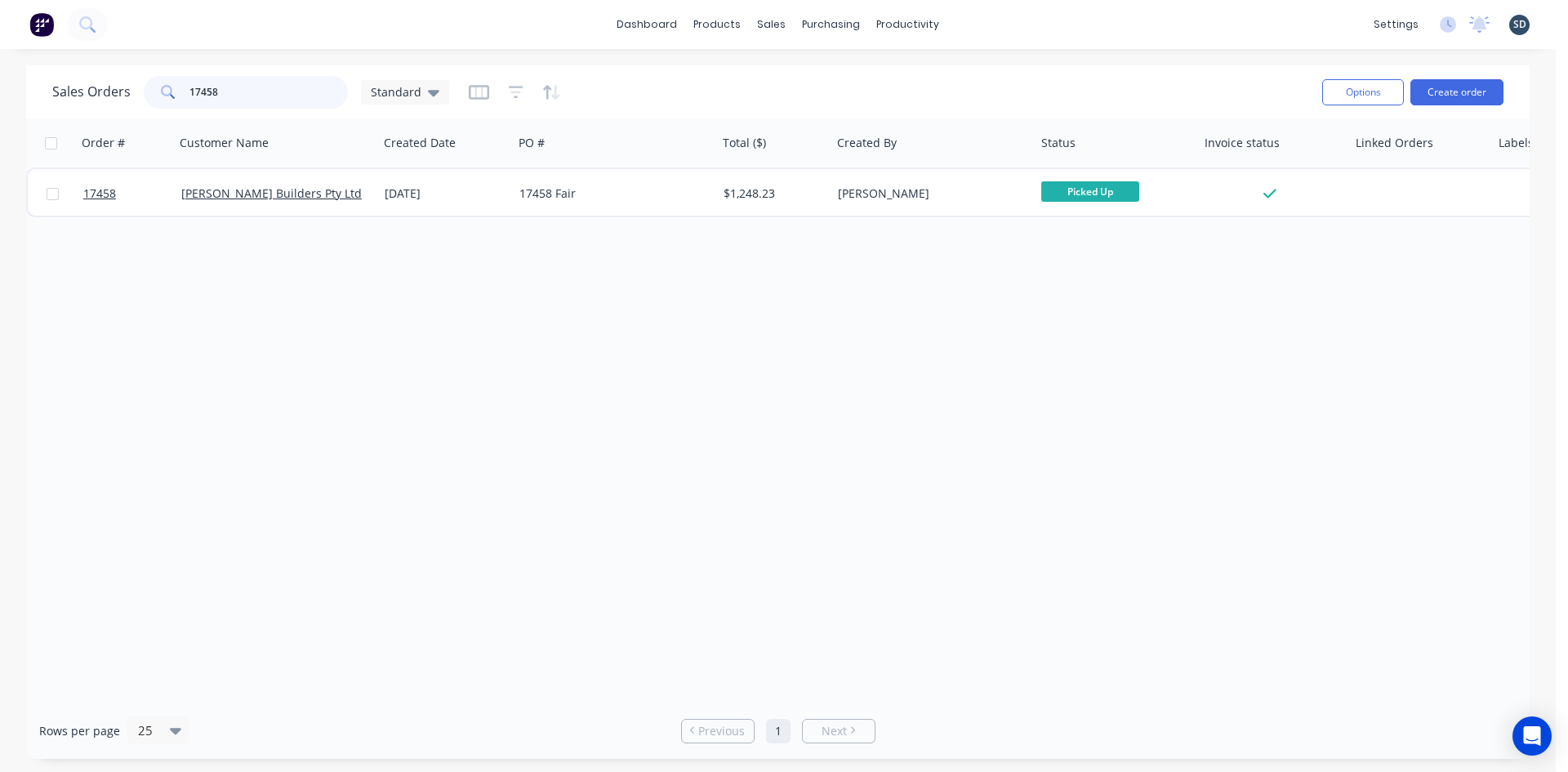
drag, startPoint x: 230, startPoint y: 91, endPoint x: 208, endPoint y: 88, distance: 22.2
click at [208, 88] on input "17458" at bounding box center [269, 92] width 159 height 33
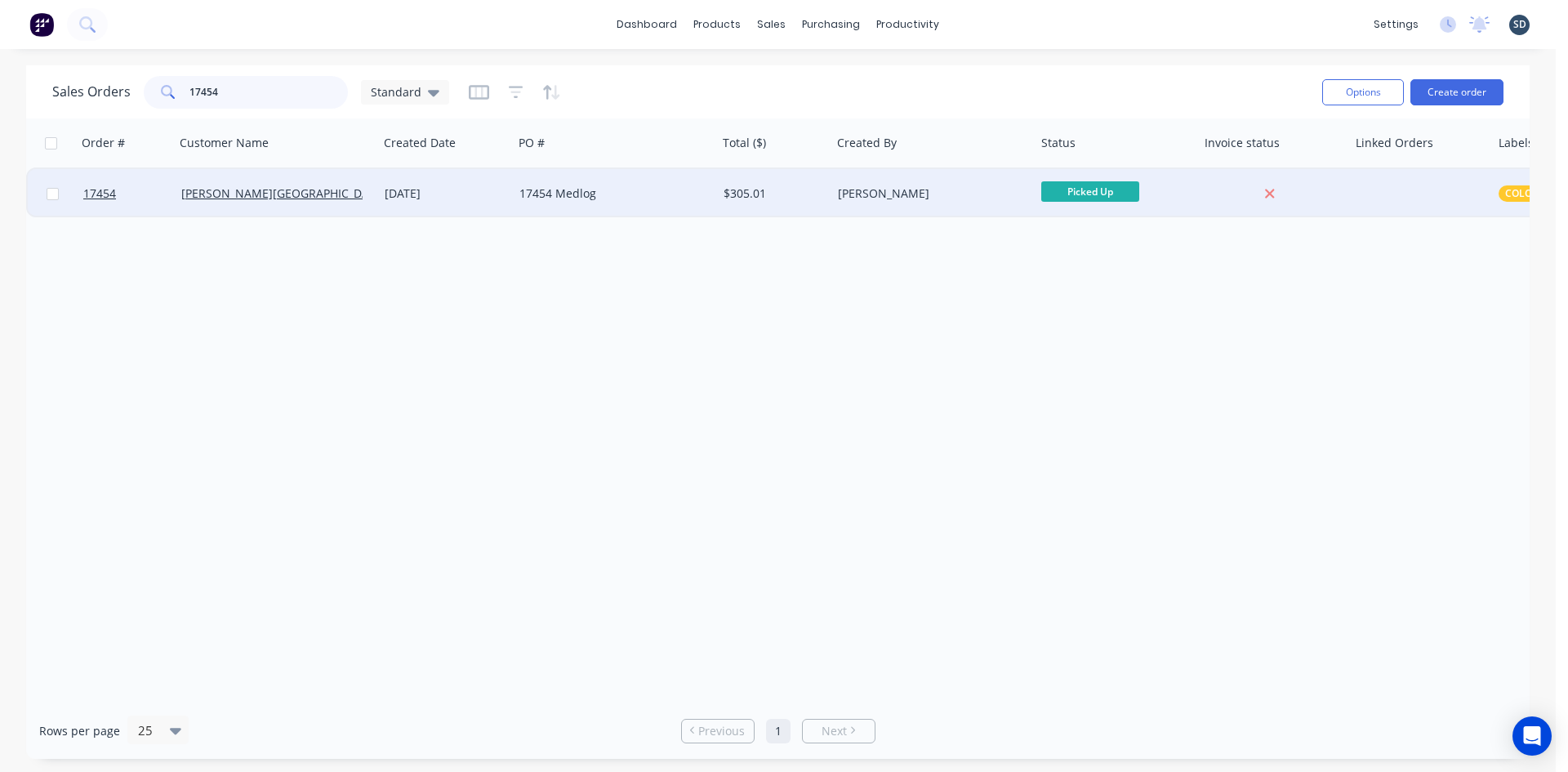
type input "17454"
click at [648, 198] on div "17454 Medlog" at bounding box center [609, 193] width 182 height 17
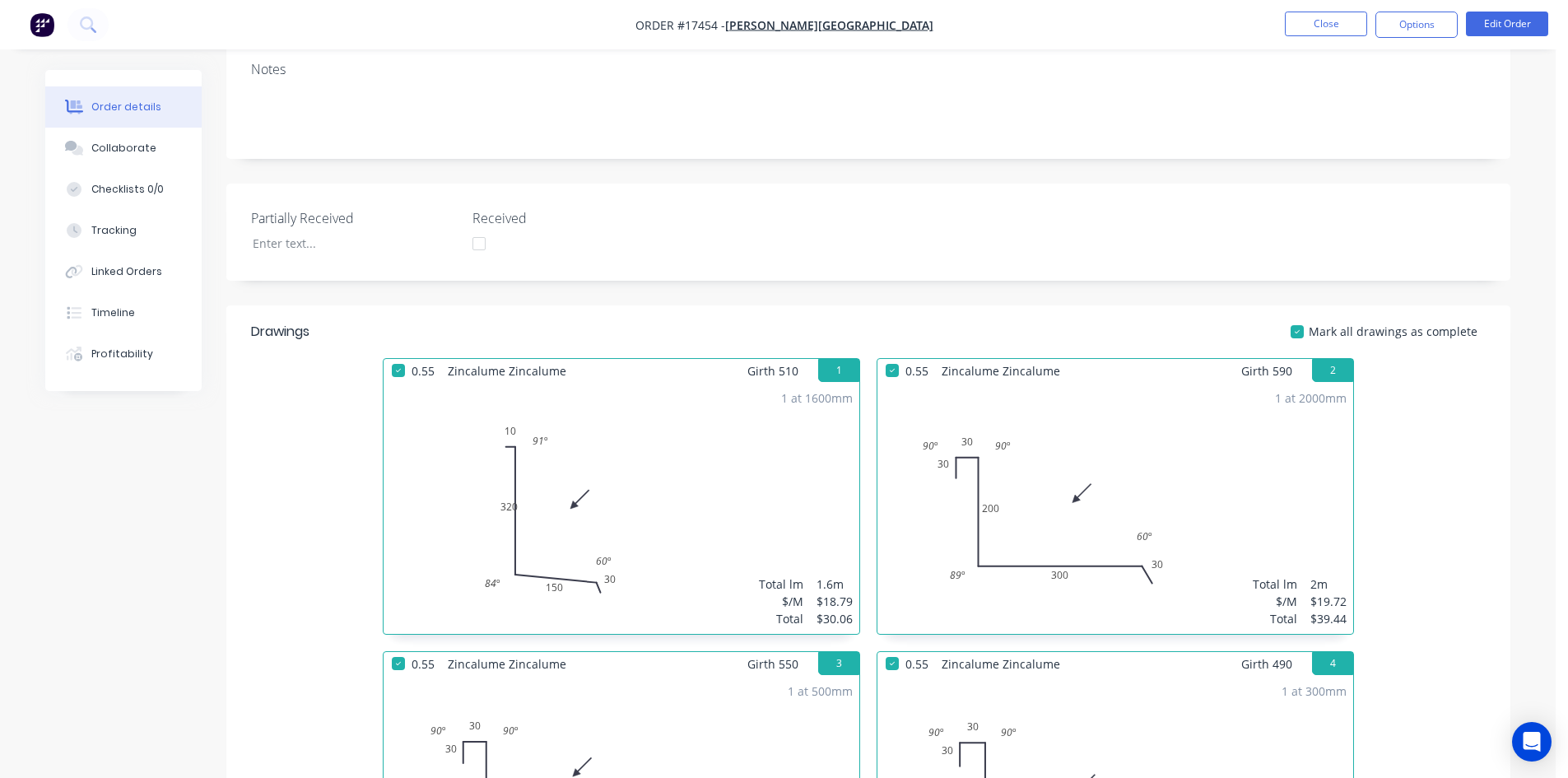
scroll to position [132, 0]
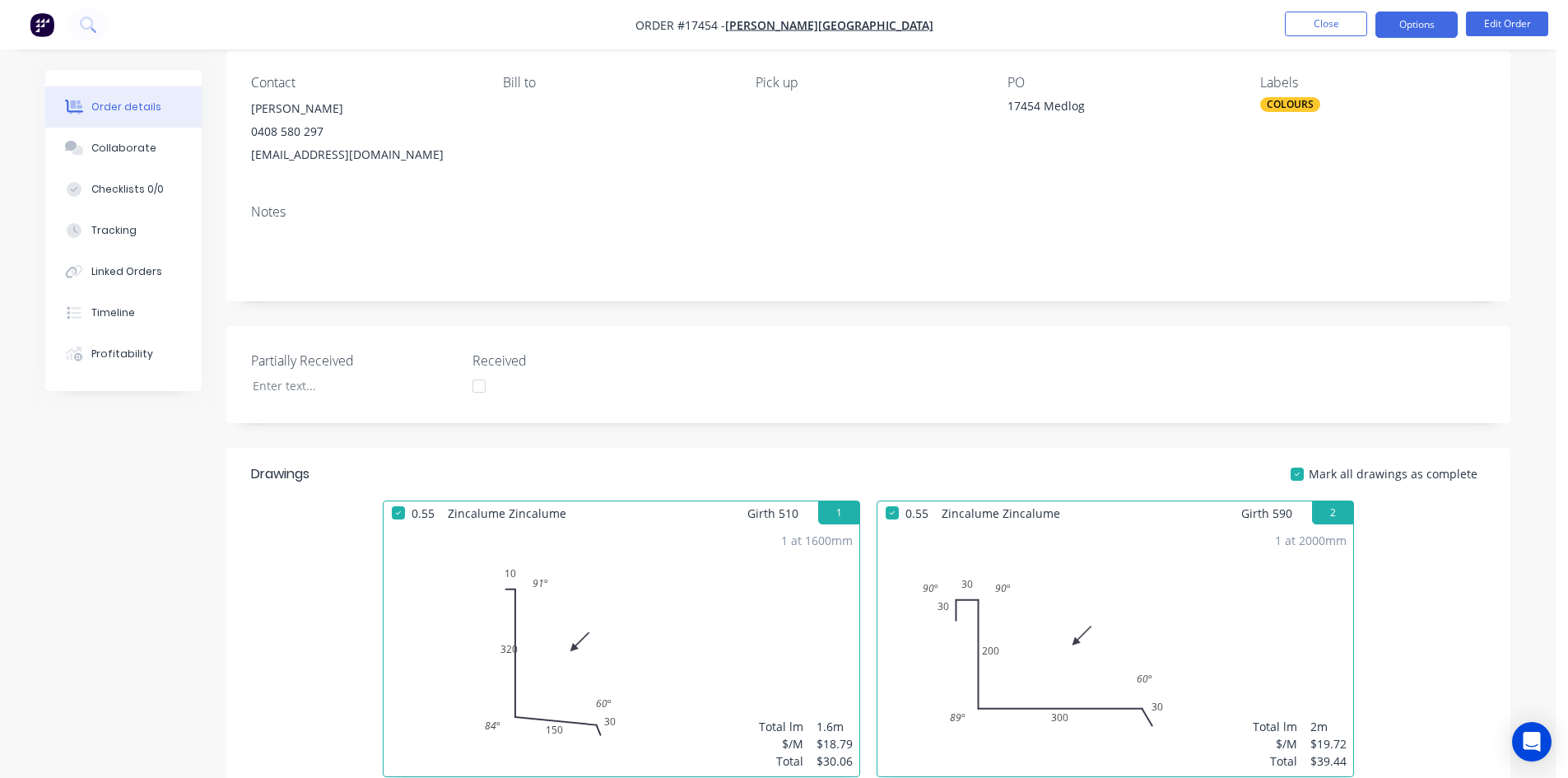
click at [1417, 18] on button "Options" at bounding box center [1417, 24] width 83 height 26
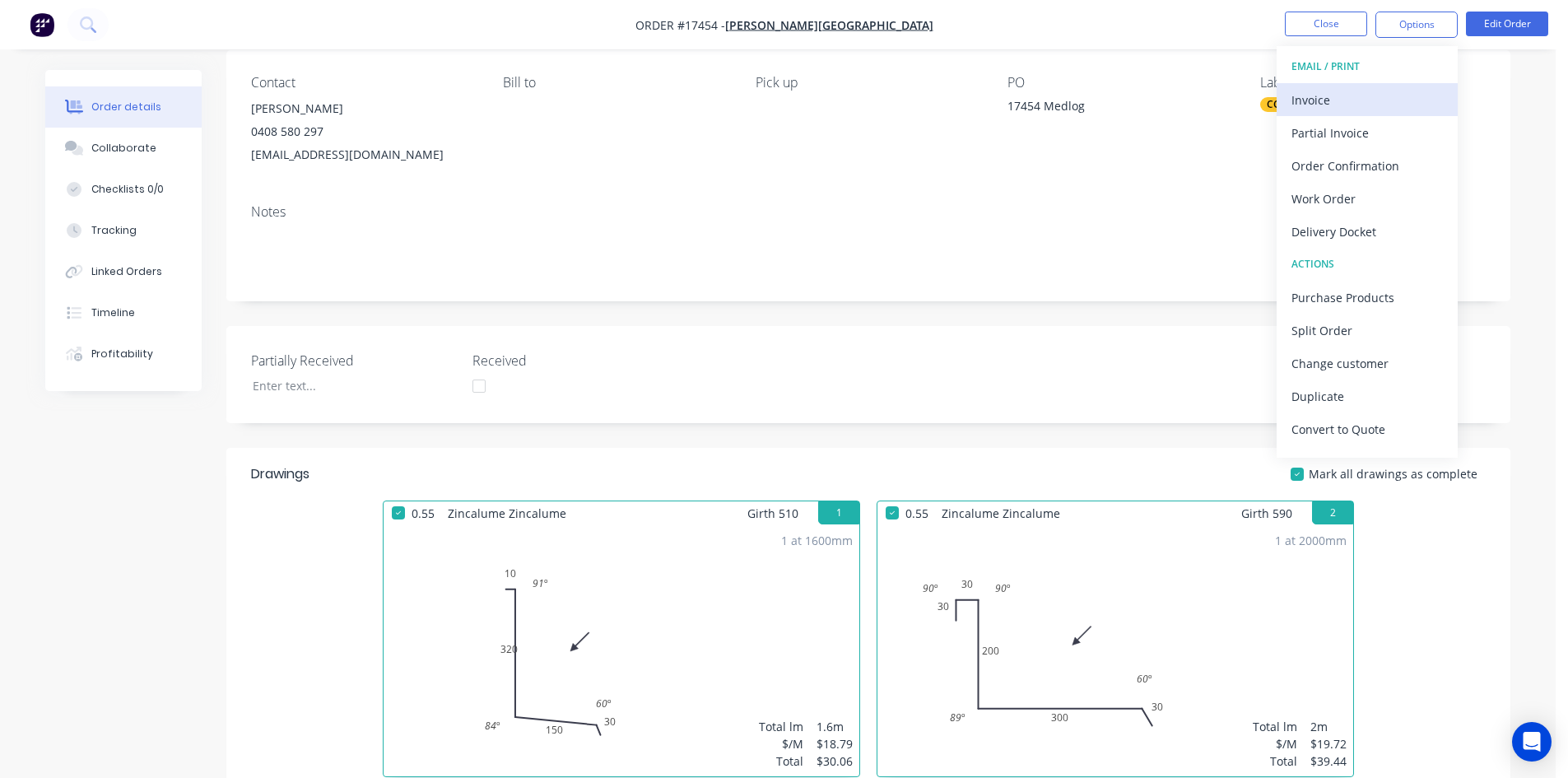
click at [1387, 95] on div "Invoice" at bounding box center [1368, 100] width 152 height 24
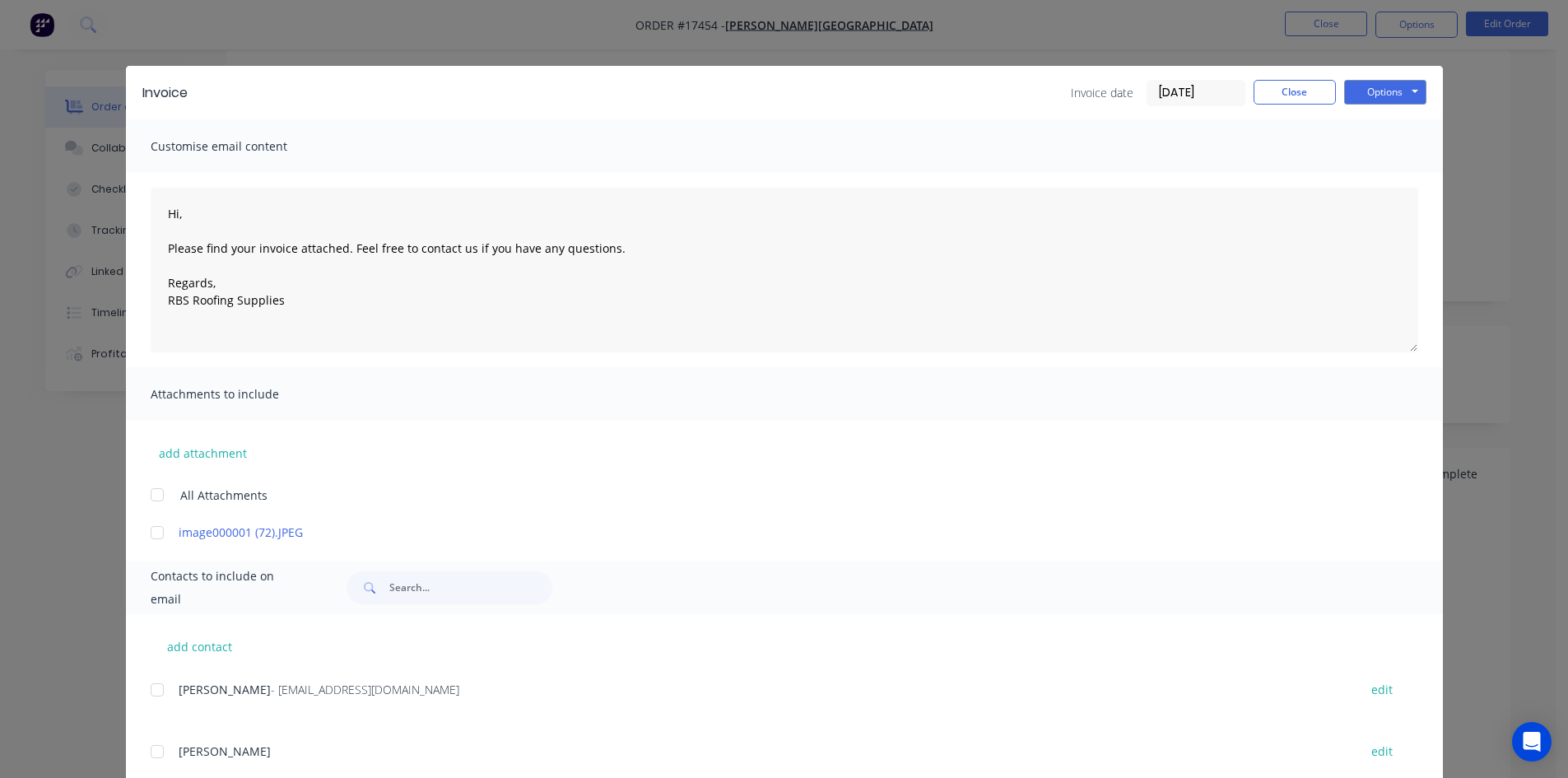
click at [152, 692] on div at bounding box center [157, 689] width 33 height 33
click at [1398, 94] on button "Options" at bounding box center [1386, 92] width 83 height 24
click at [1397, 176] on button "Email" at bounding box center [1397, 176] width 105 height 27
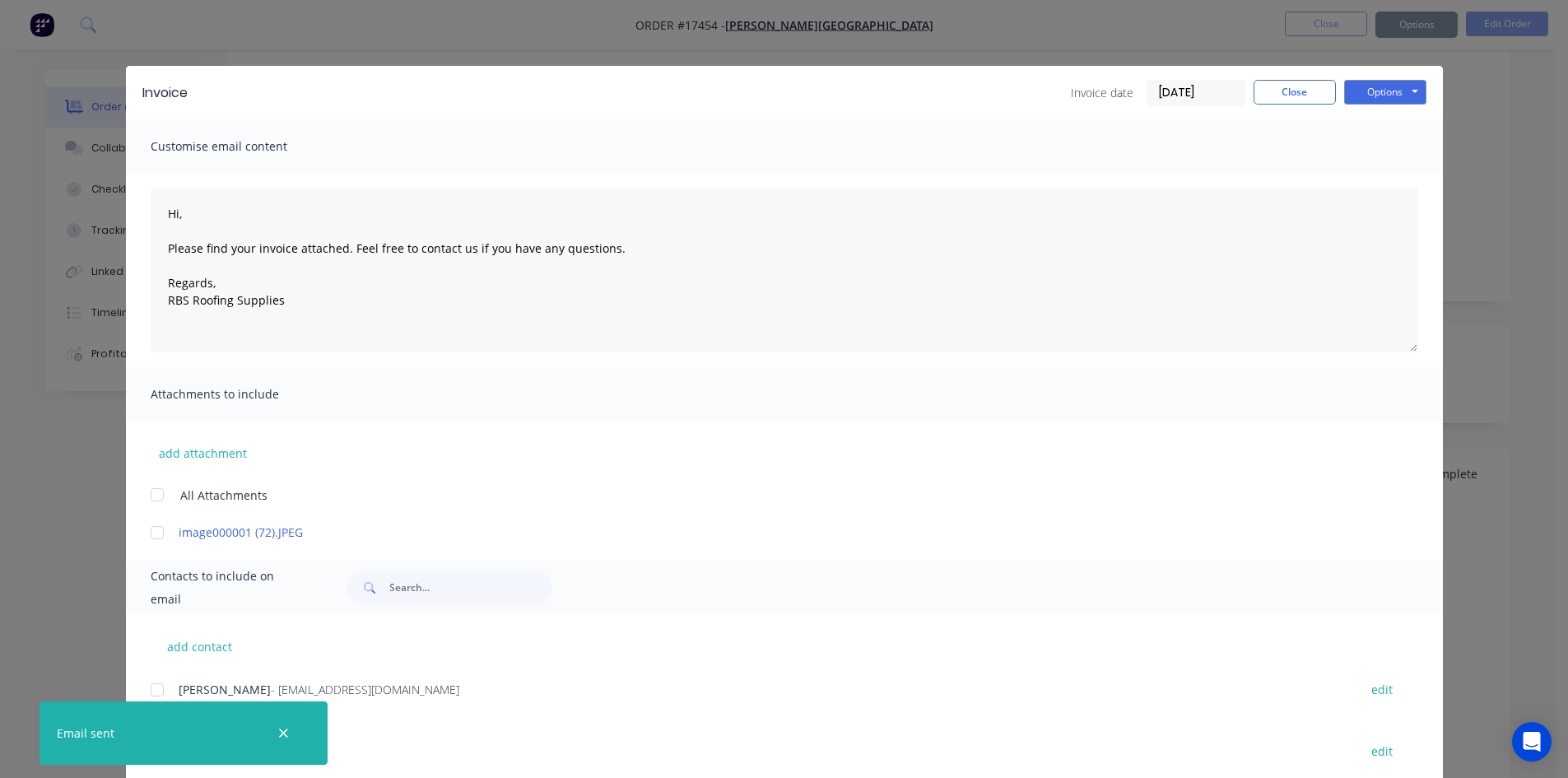
type textarea "Hi, Please find your invoice attached. Feel free to contact us if you have any …"
click at [1290, 91] on button "Close" at bounding box center [1295, 92] width 83 height 24
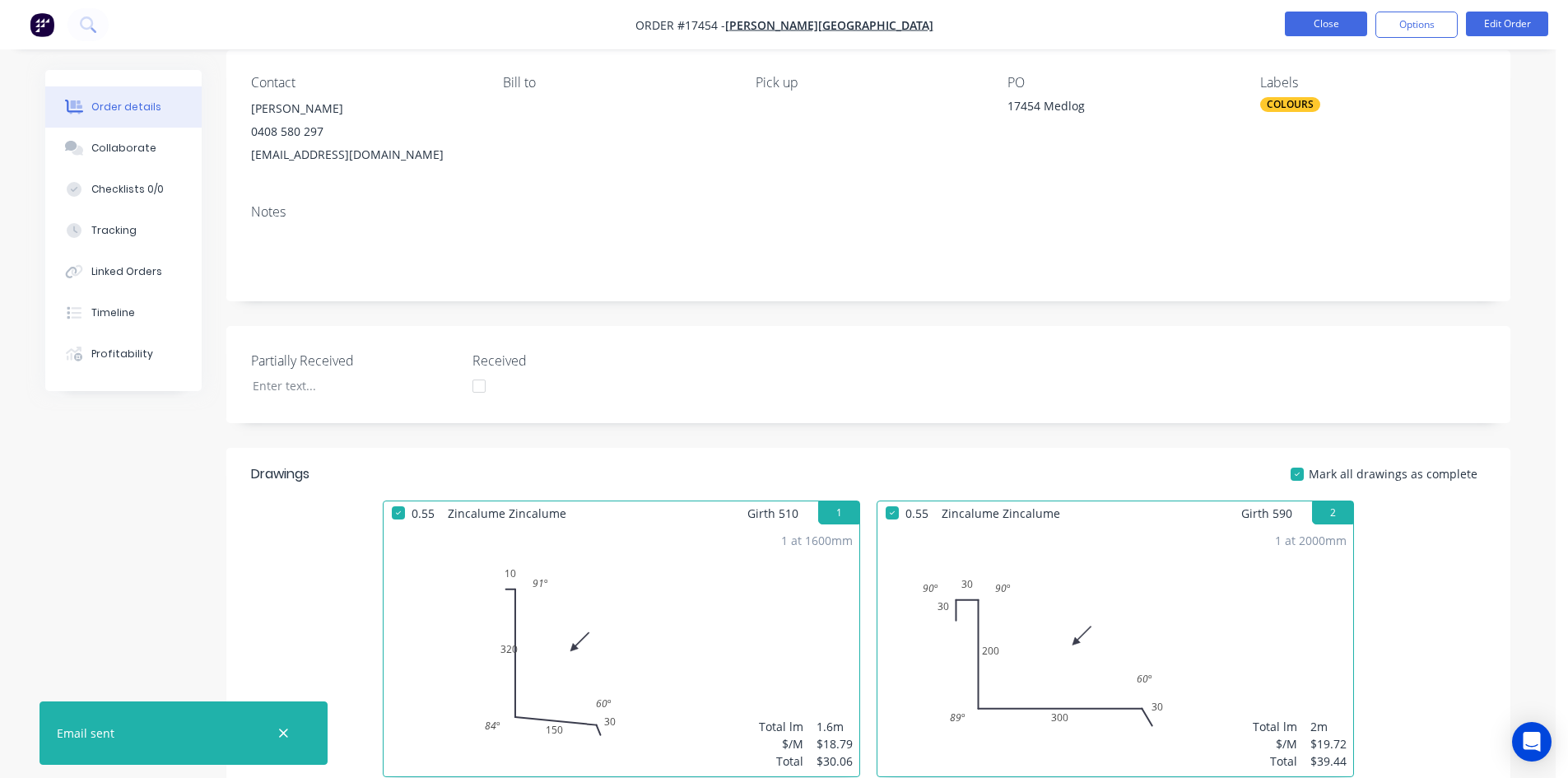
click at [1327, 23] on button "Close" at bounding box center [1327, 24] width 83 height 24
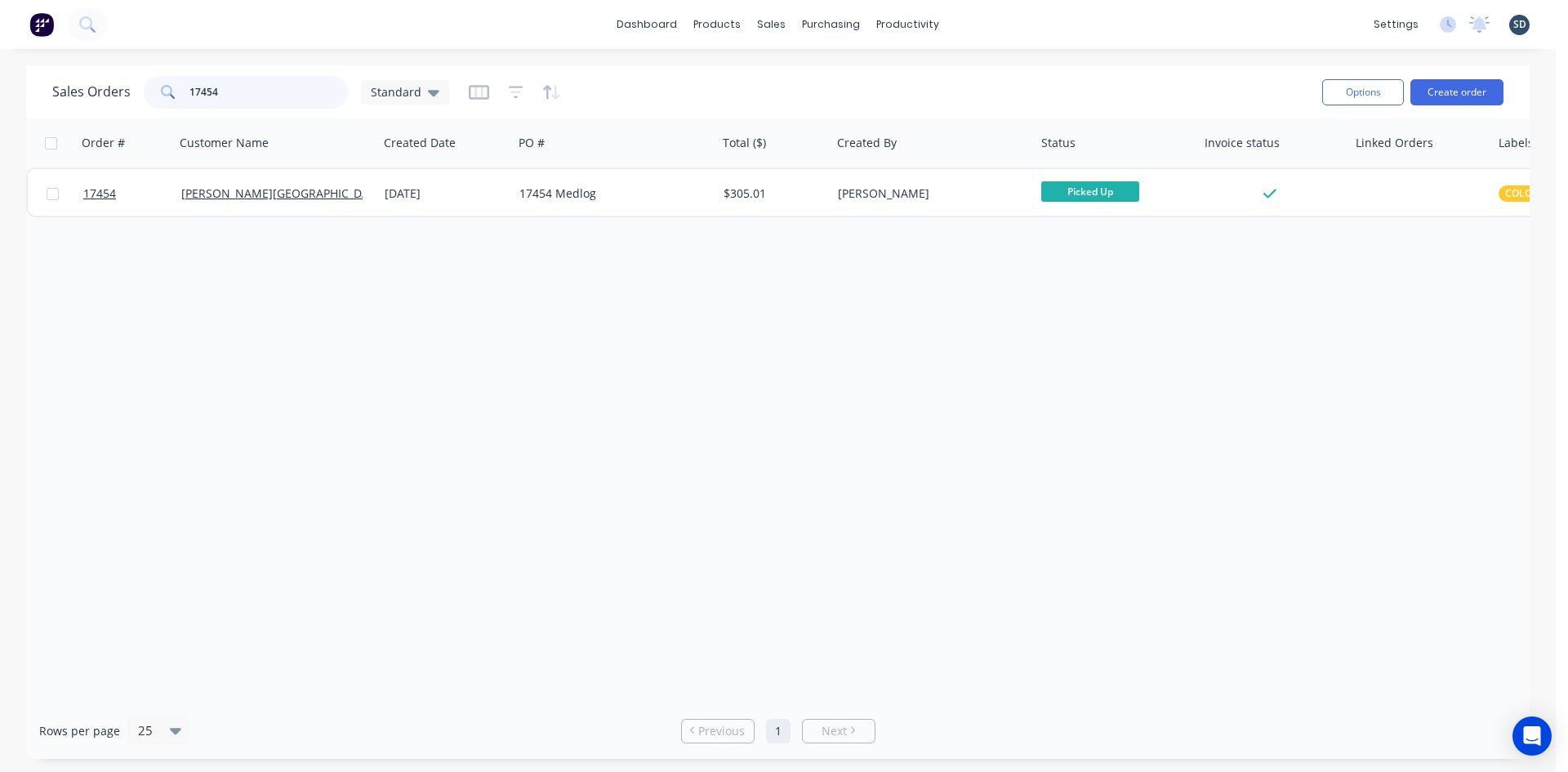
drag, startPoint x: 275, startPoint y: 92, endPoint x: 202, endPoint y: 90, distance: 73.0
click at [202, 90] on input "17454" at bounding box center [269, 92] width 159 height 33
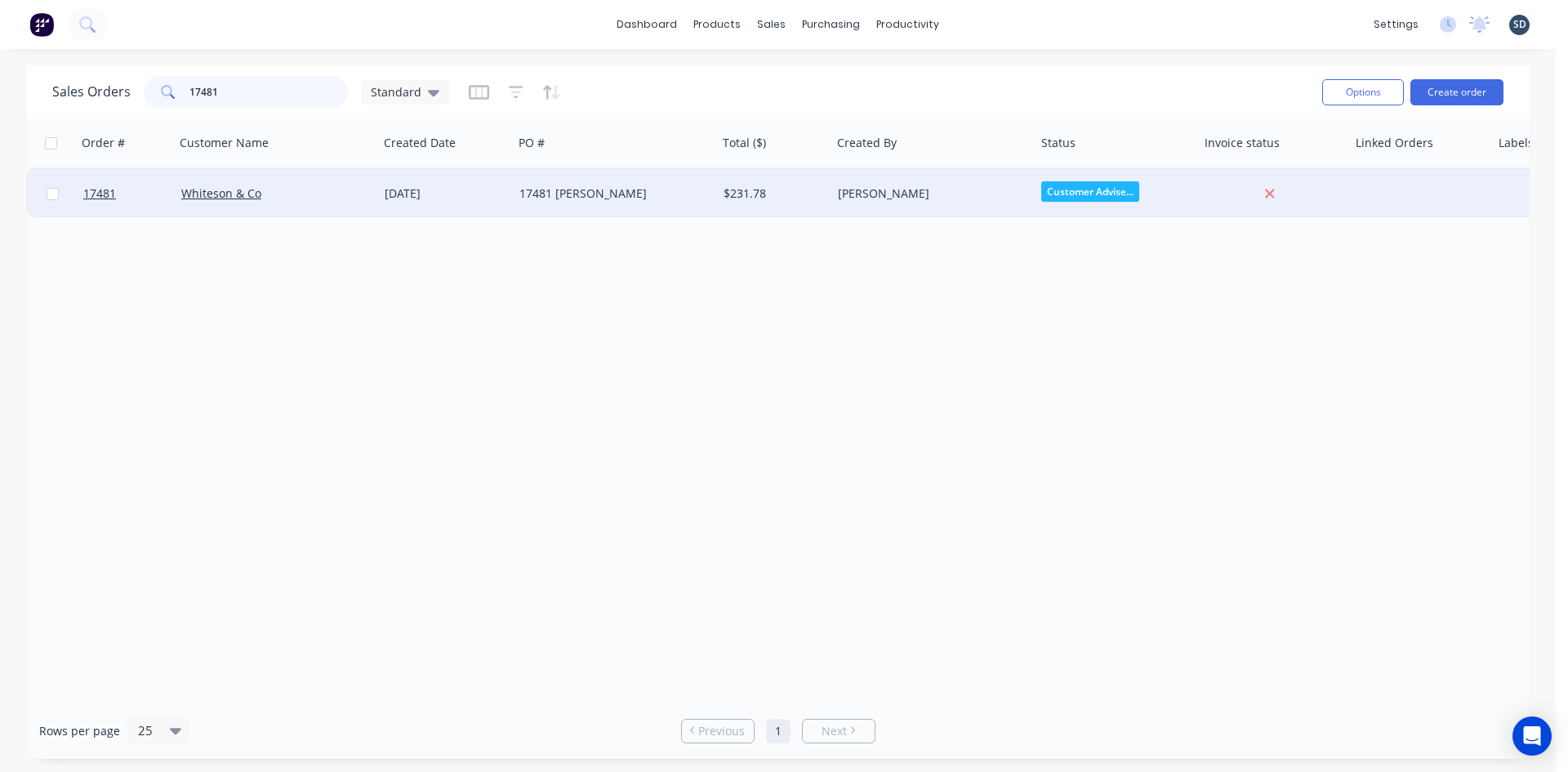
type input "17481"
click at [604, 195] on div "17481 [PERSON_NAME]" at bounding box center [609, 193] width 182 height 17
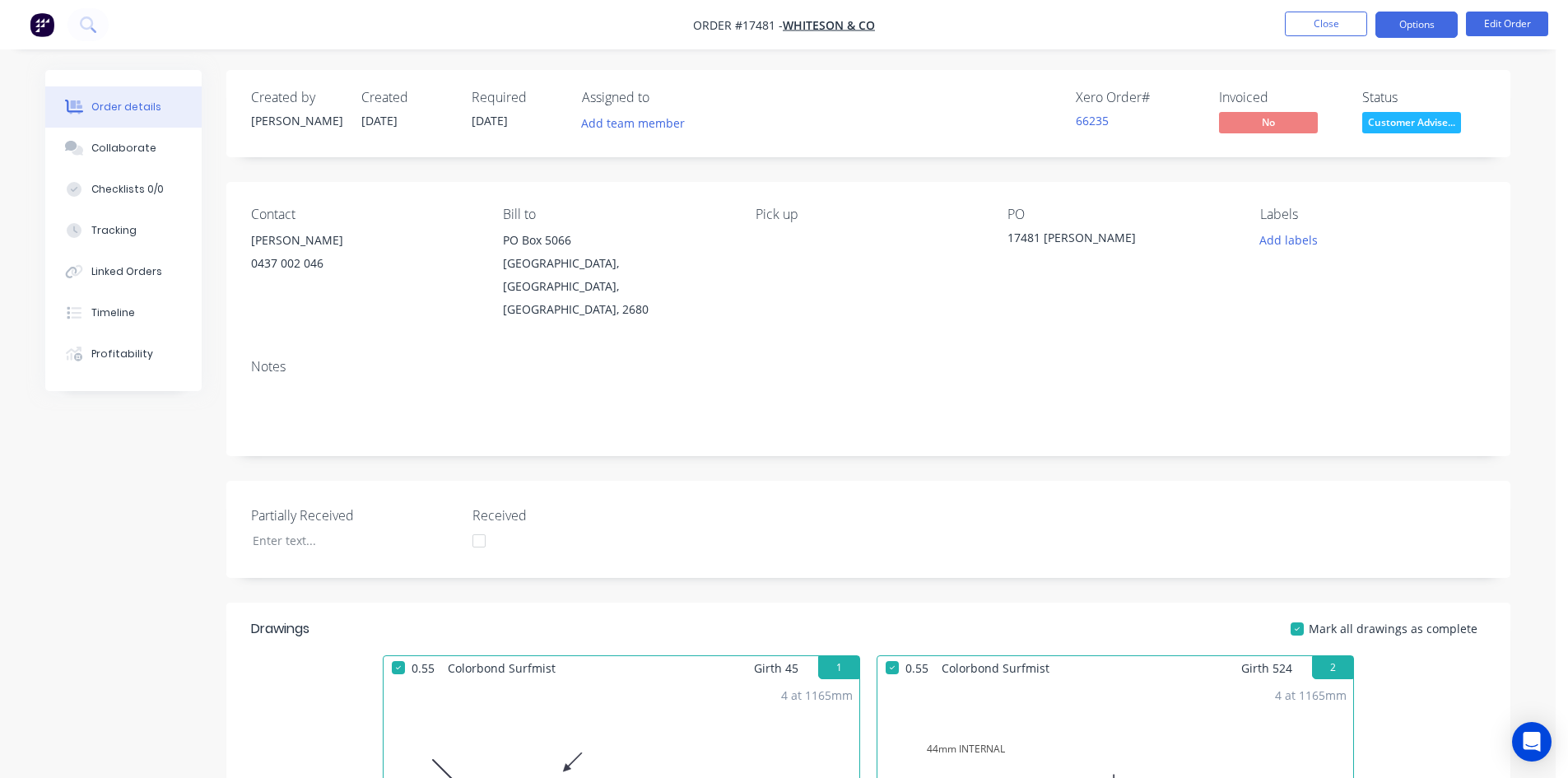
click at [1419, 26] on button "Options" at bounding box center [1417, 24] width 83 height 26
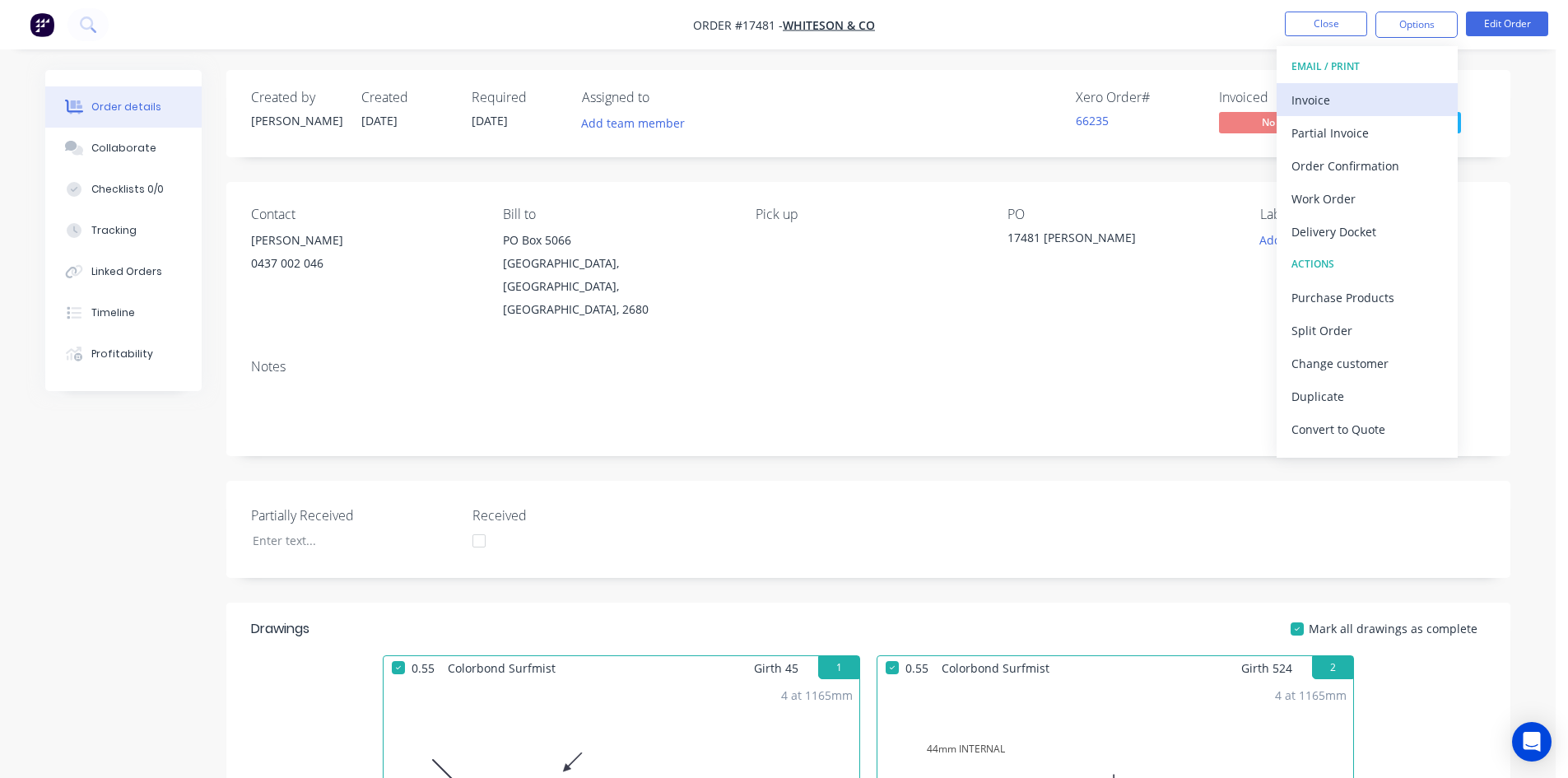
click at [1365, 92] on div "Invoice" at bounding box center [1368, 100] width 152 height 24
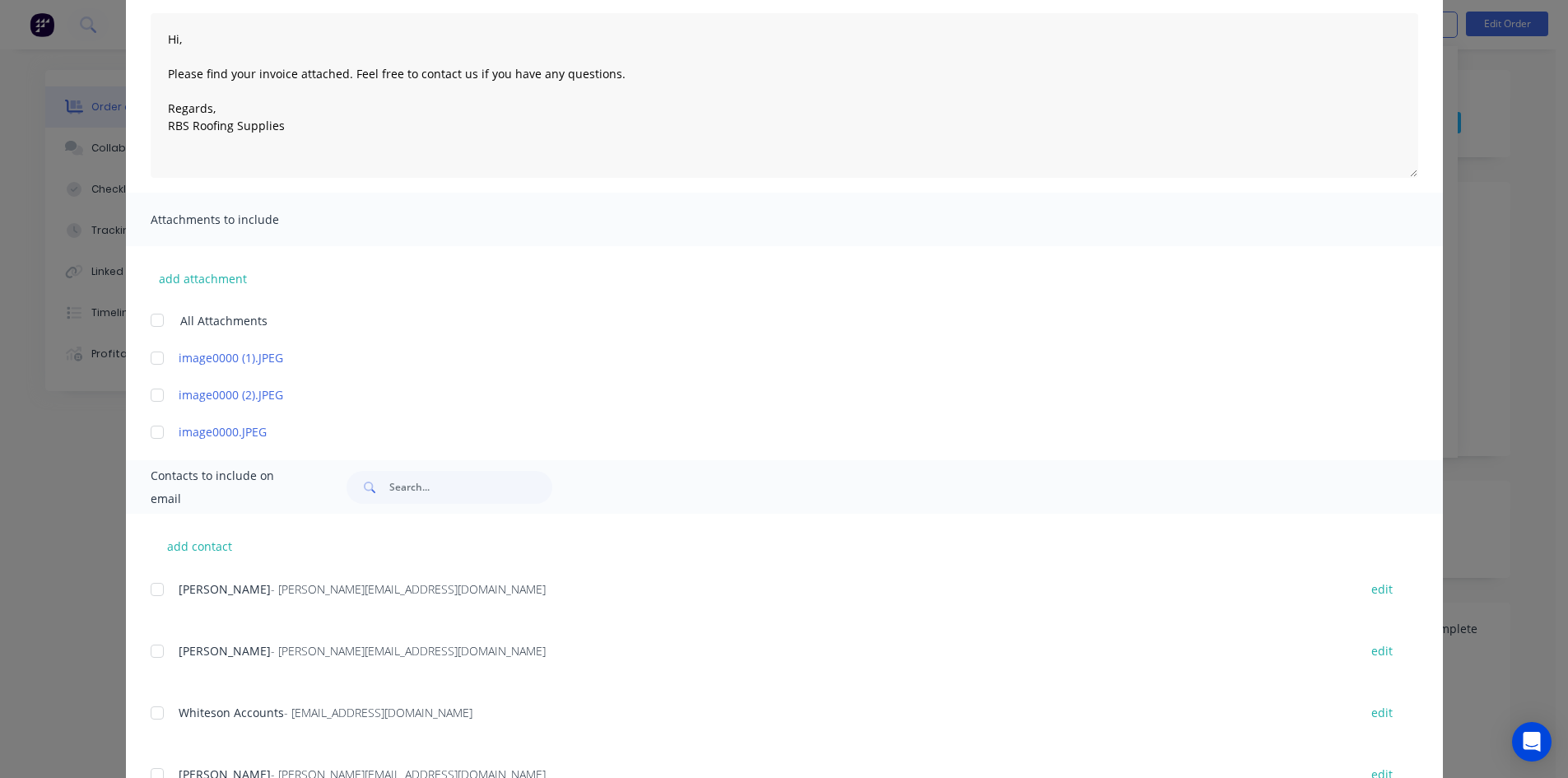
scroll to position [412, 0]
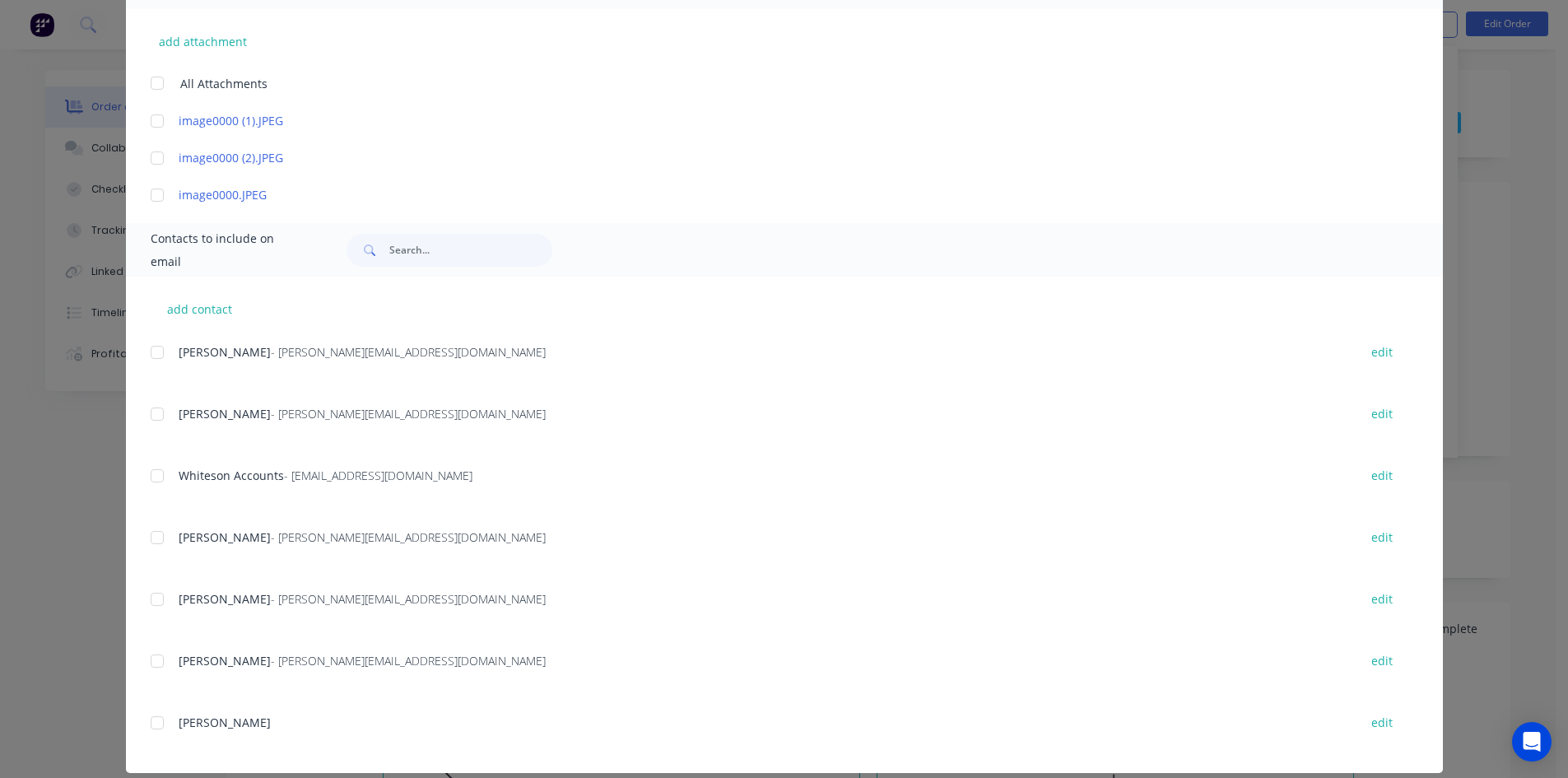
click at [153, 477] on div at bounding box center [157, 475] width 33 height 33
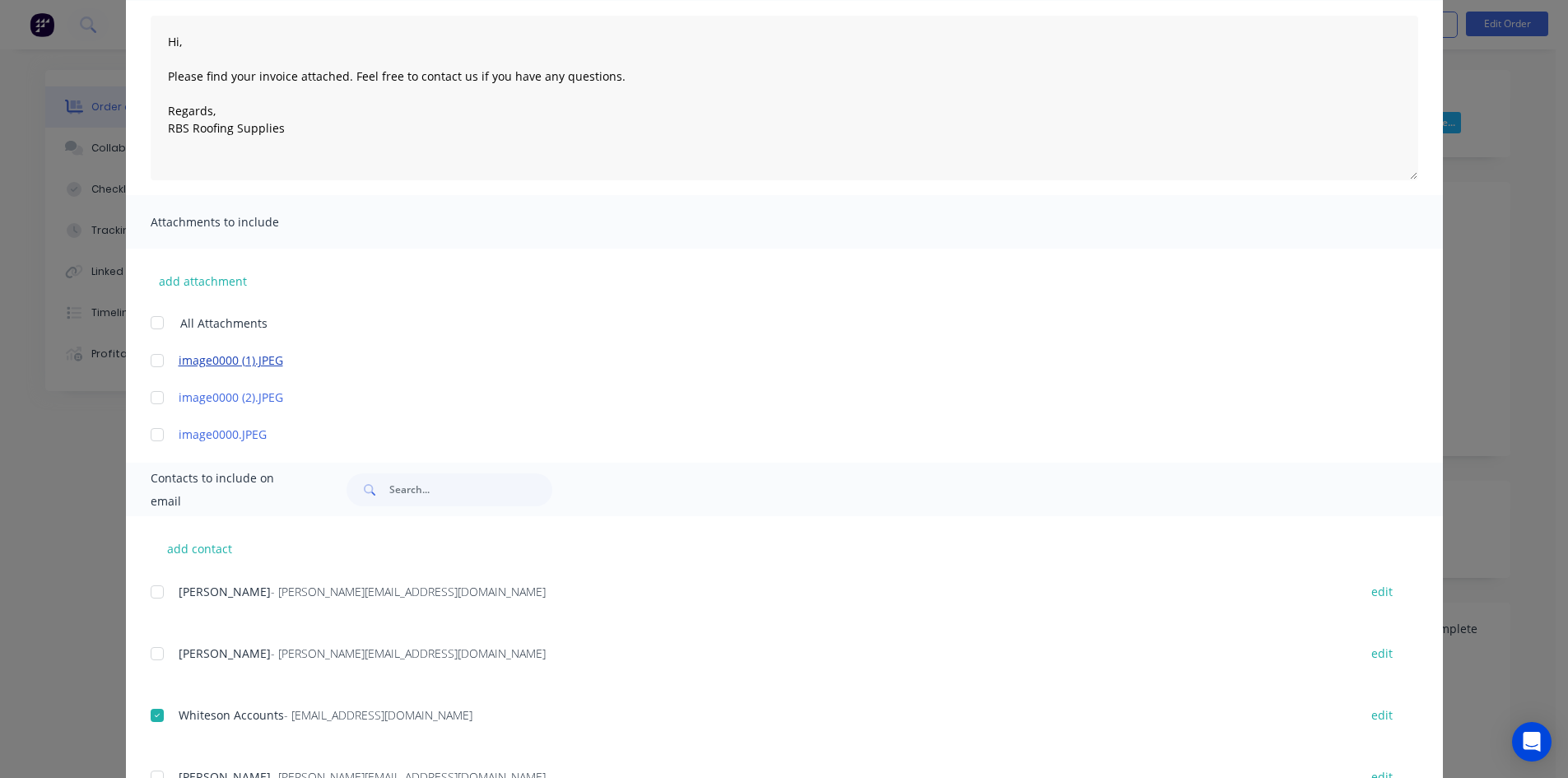
scroll to position [0, 0]
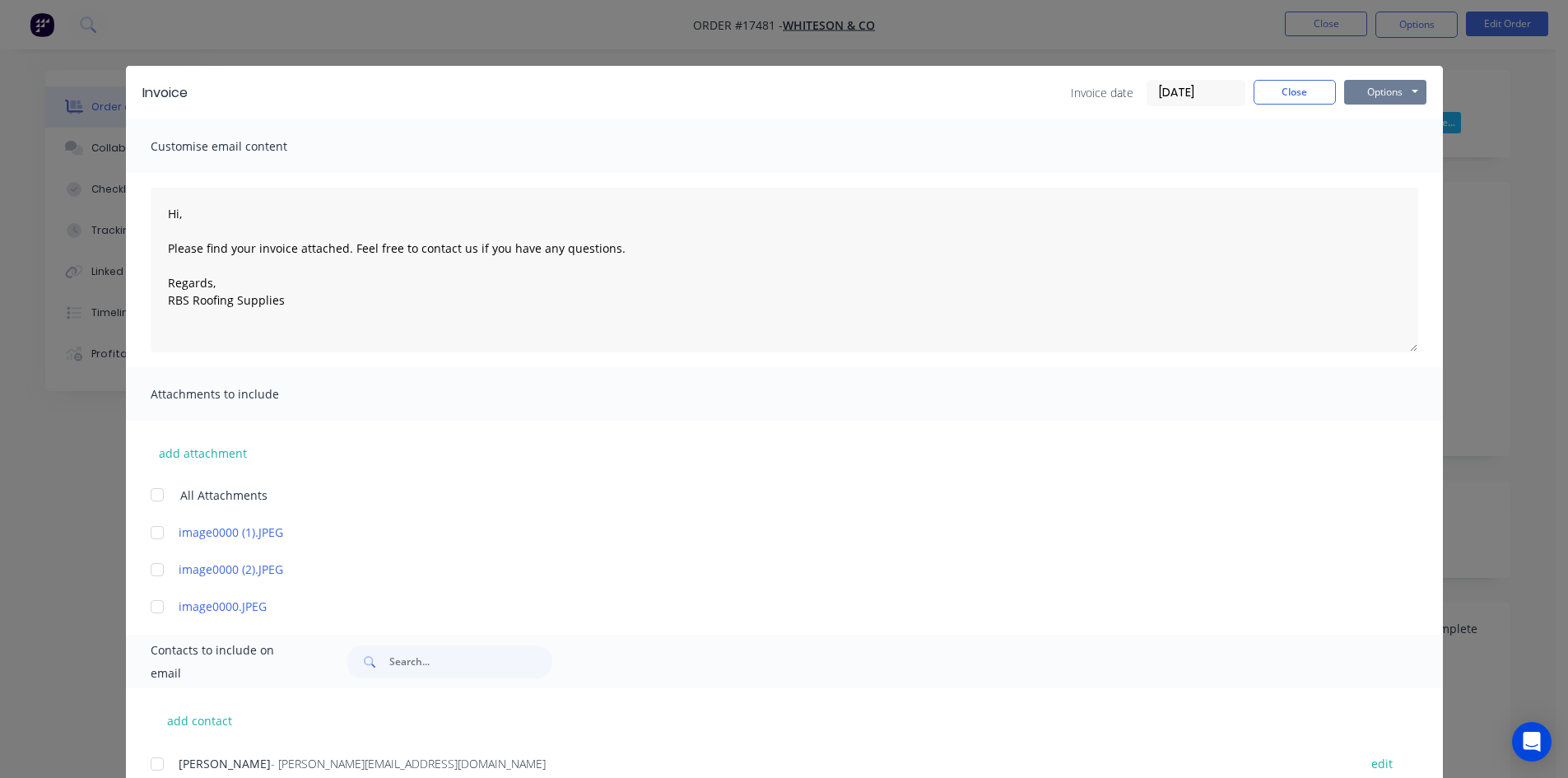
click at [1402, 97] on button "Options" at bounding box center [1386, 92] width 83 height 24
click at [1388, 186] on button "Email" at bounding box center [1397, 176] width 105 height 27
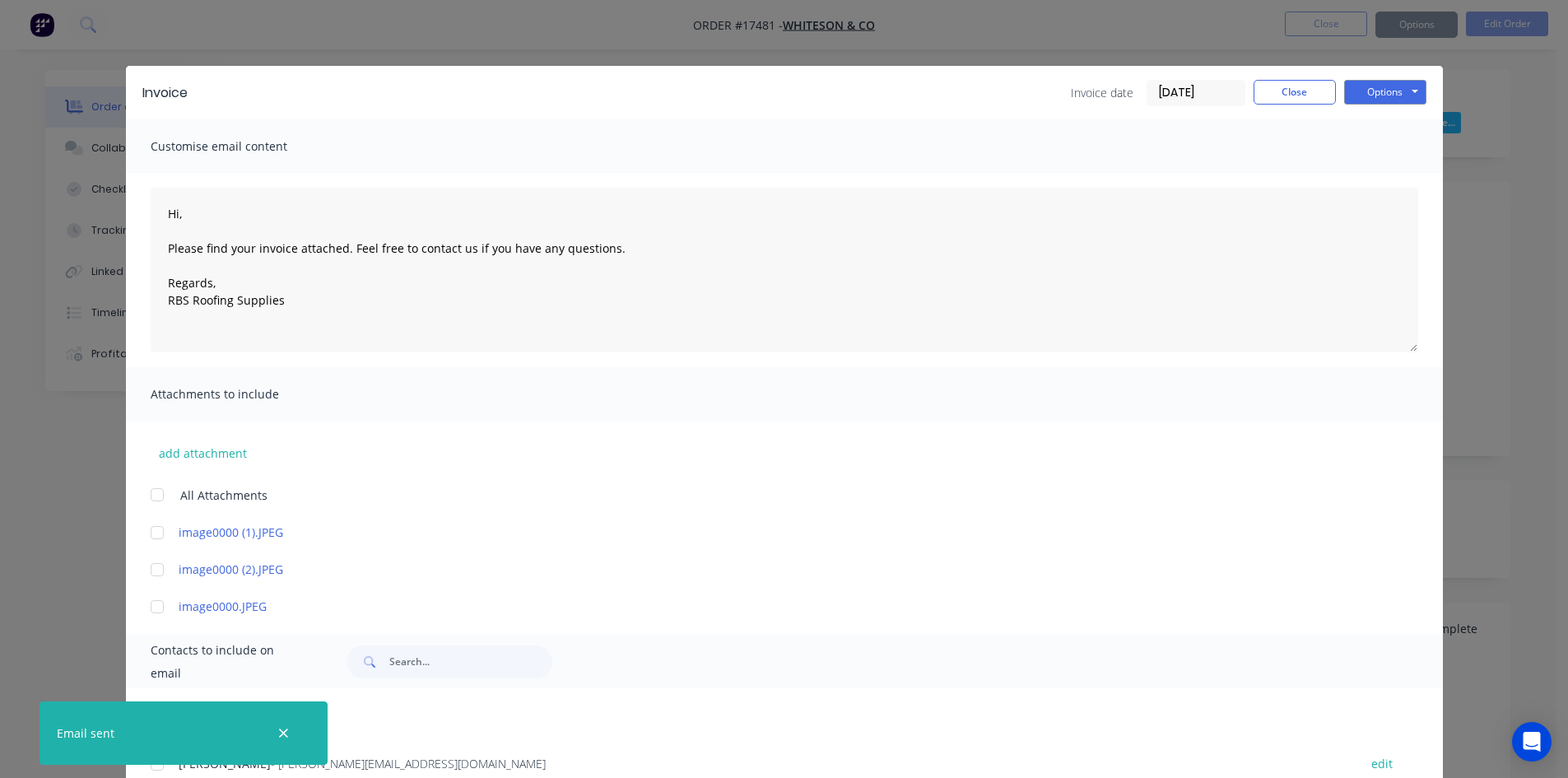
type textarea "Hi, Please find your invoice attached. Feel free to contact us if you have any …"
click at [1284, 89] on button "Close" at bounding box center [1295, 92] width 83 height 24
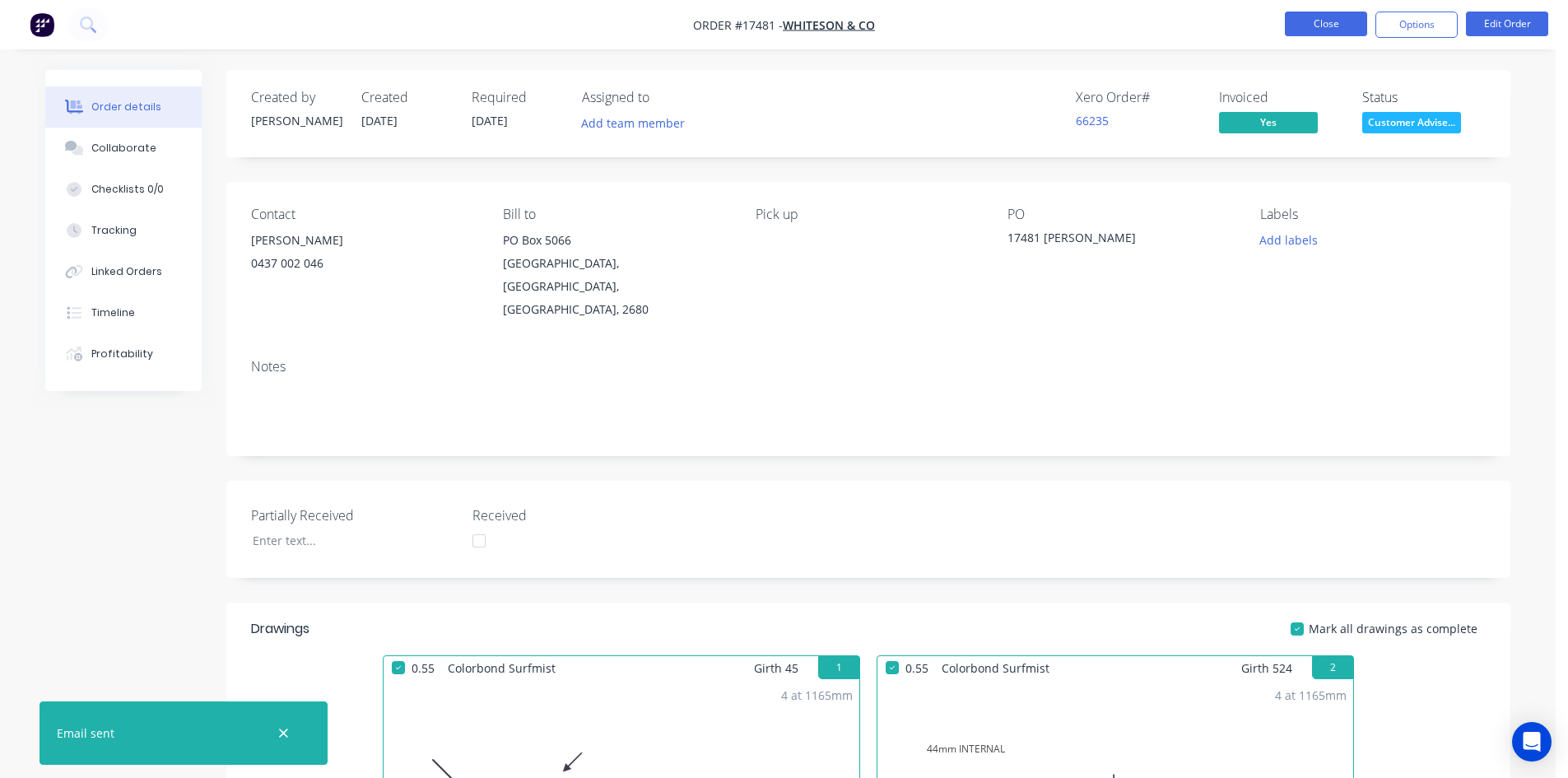
click at [1308, 21] on button "Close" at bounding box center [1327, 24] width 83 height 24
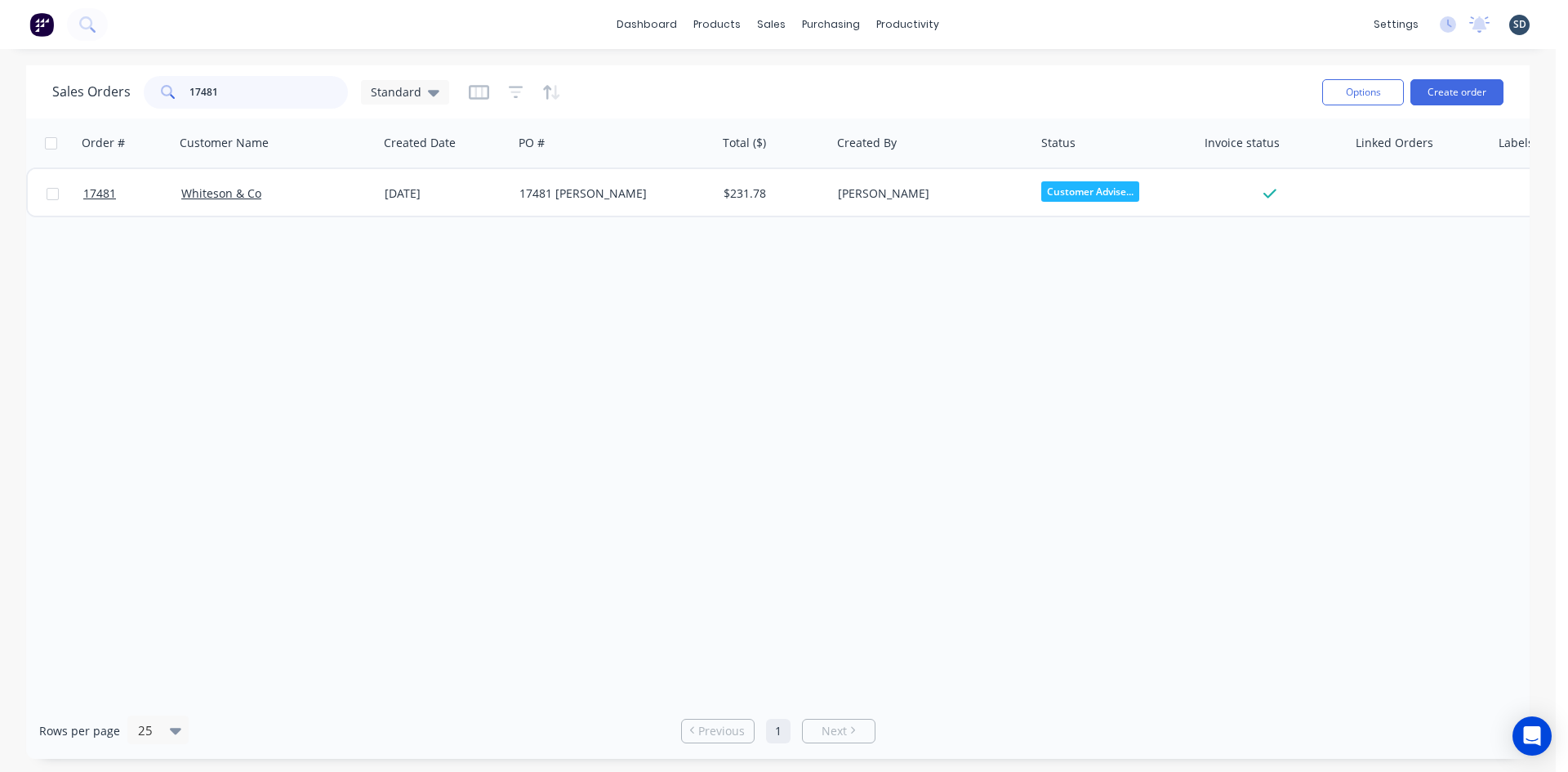
drag, startPoint x: 222, startPoint y: 90, endPoint x: 202, endPoint y: 90, distance: 20.0
click at [202, 90] on input "17481" at bounding box center [269, 92] width 159 height 33
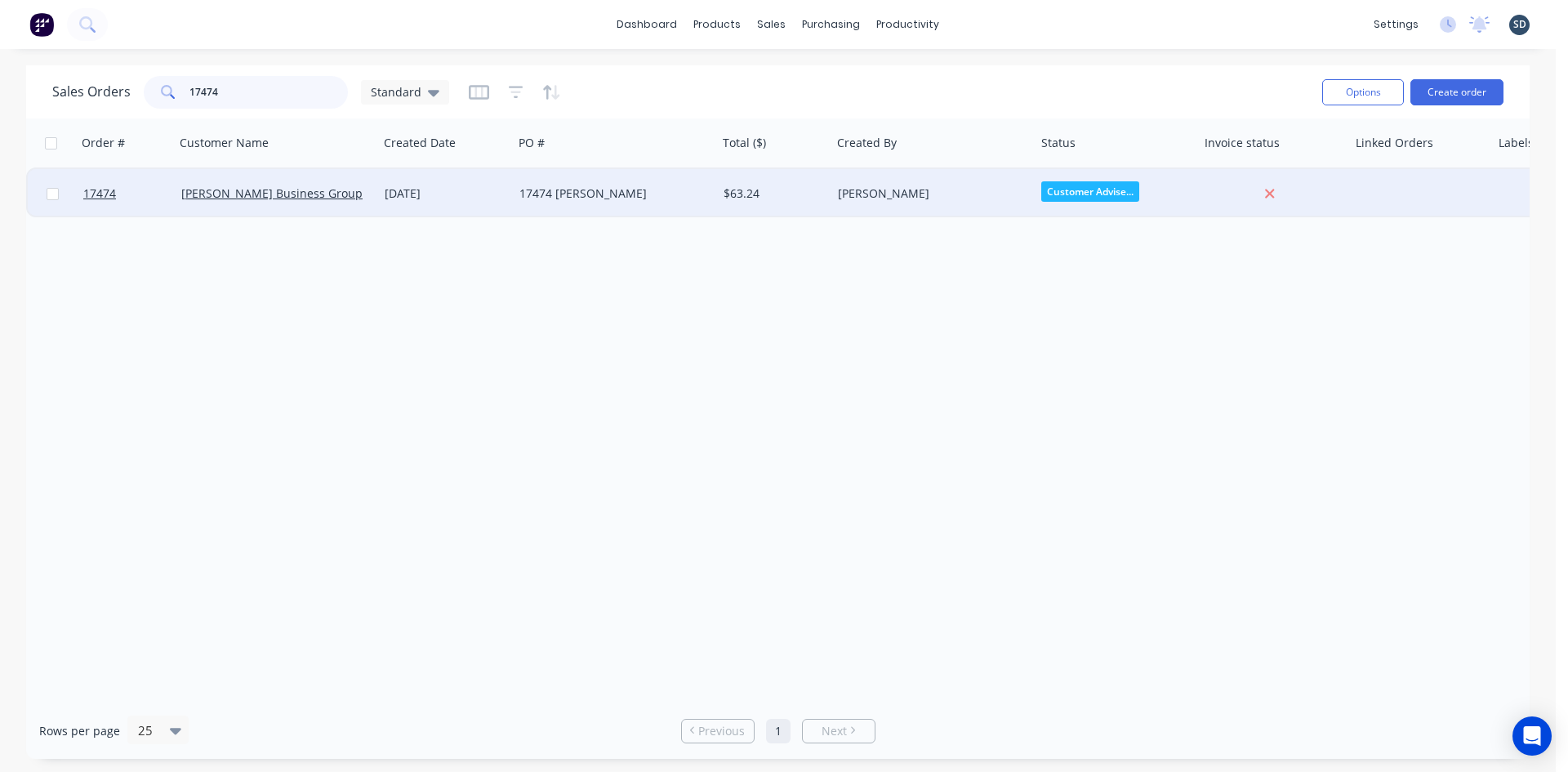
type input "17474"
click at [610, 198] on div "17474 [PERSON_NAME]" at bounding box center [609, 193] width 182 height 17
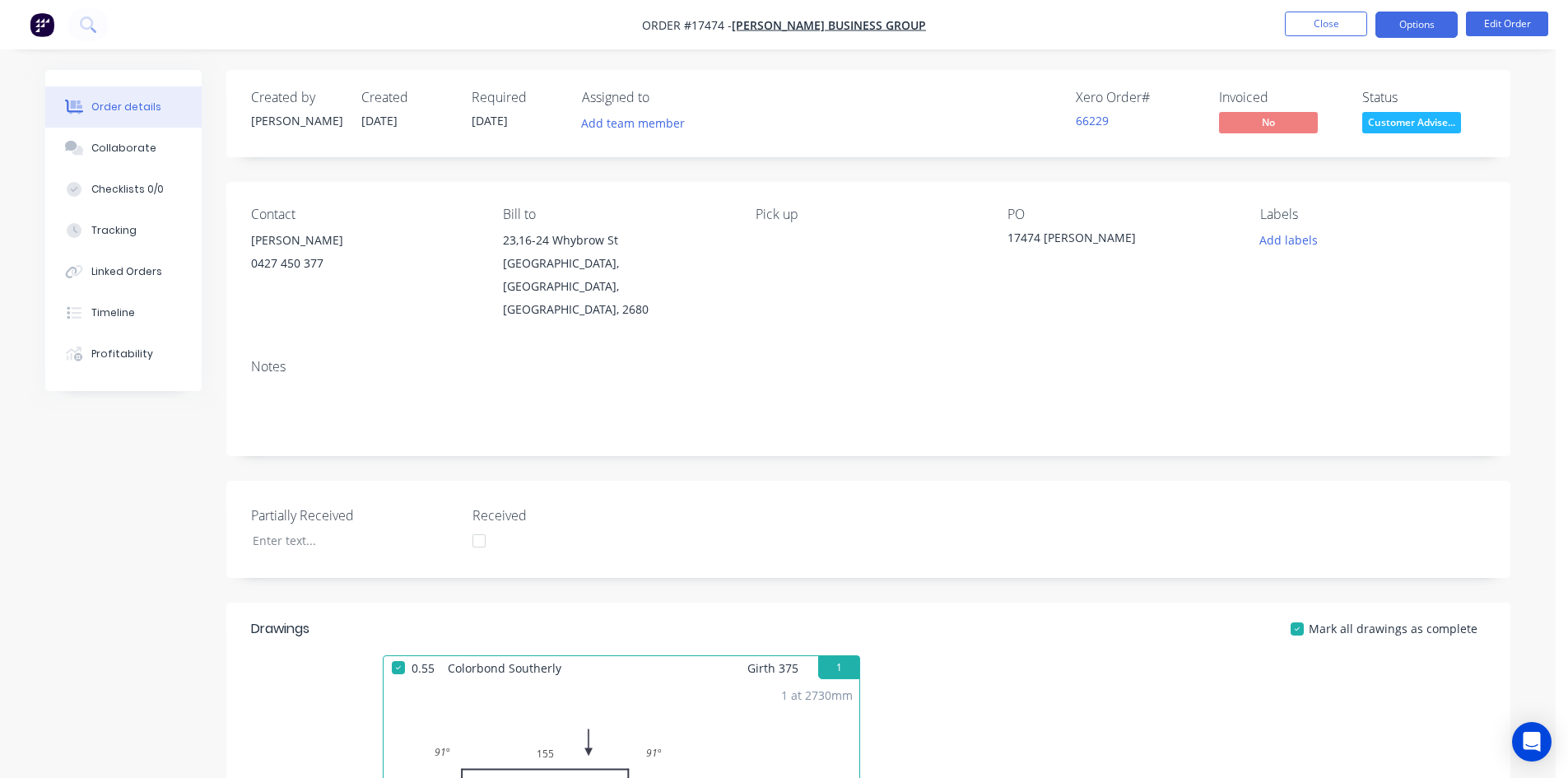
click at [1427, 34] on button "Options" at bounding box center [1417, 24] width 83 height 26
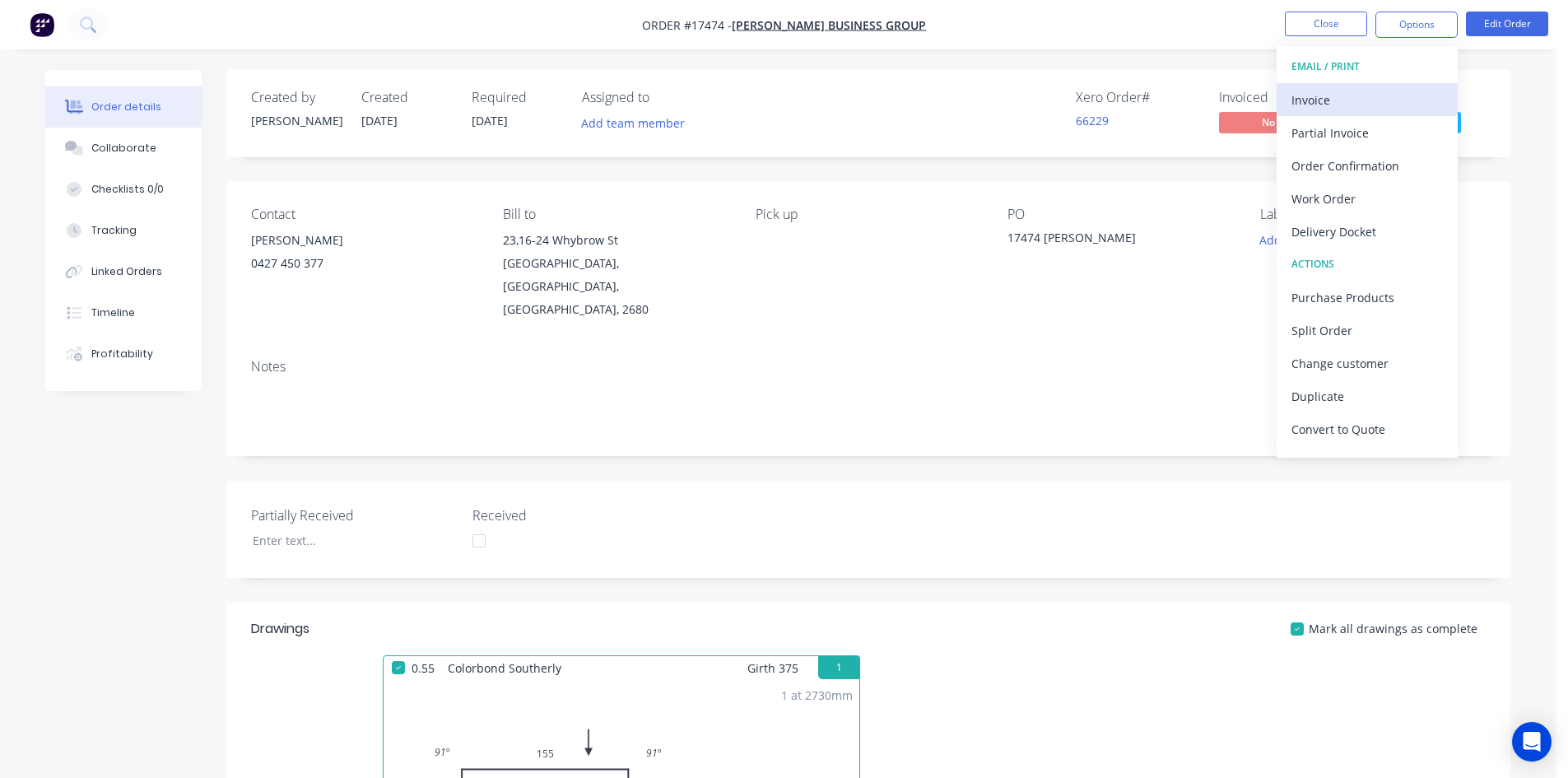
click at [1372, 89] on div "Invoice" at bounding box center [1368, 100] width 152 height 24
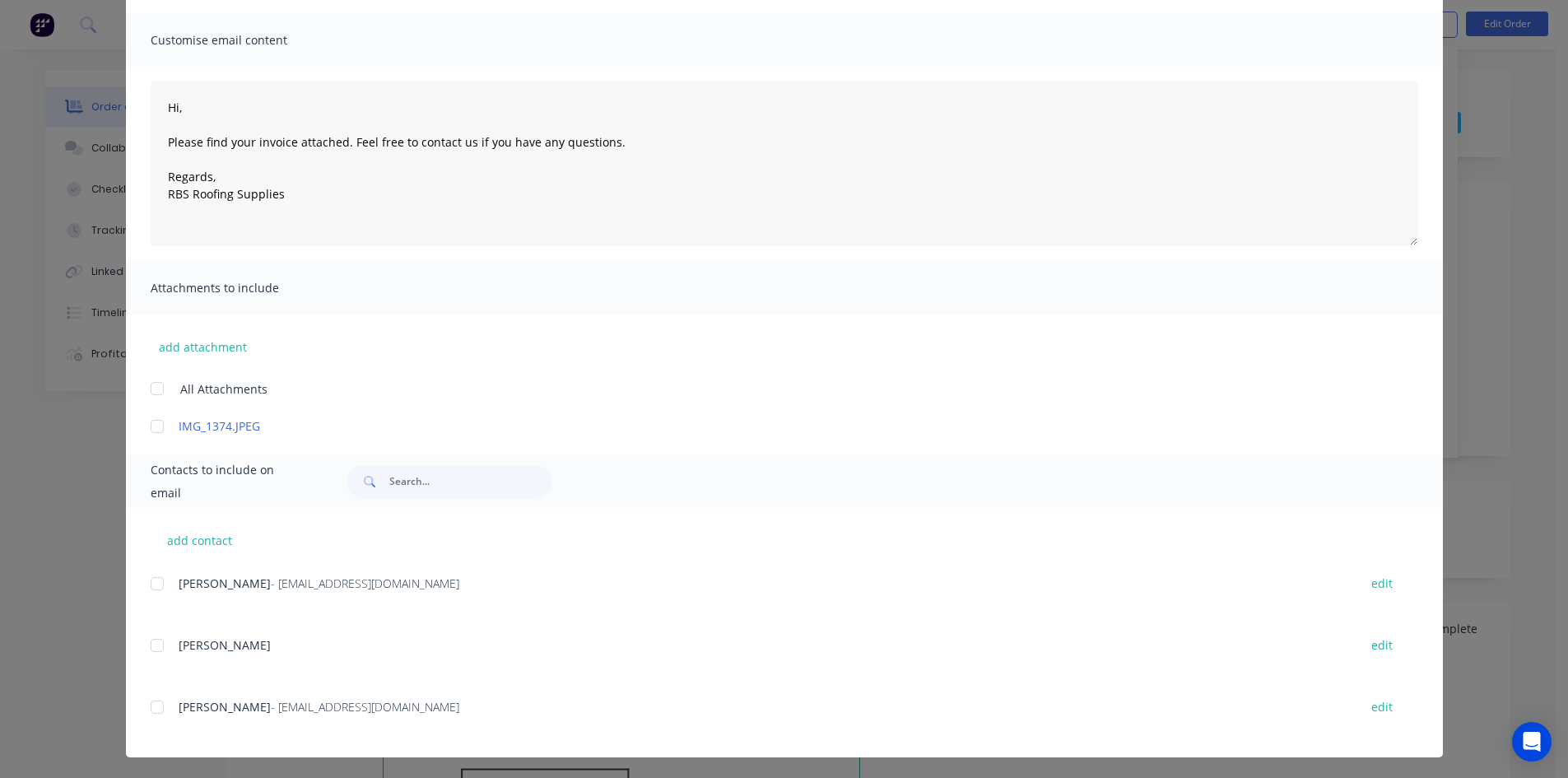
scroll to position [109, 0]
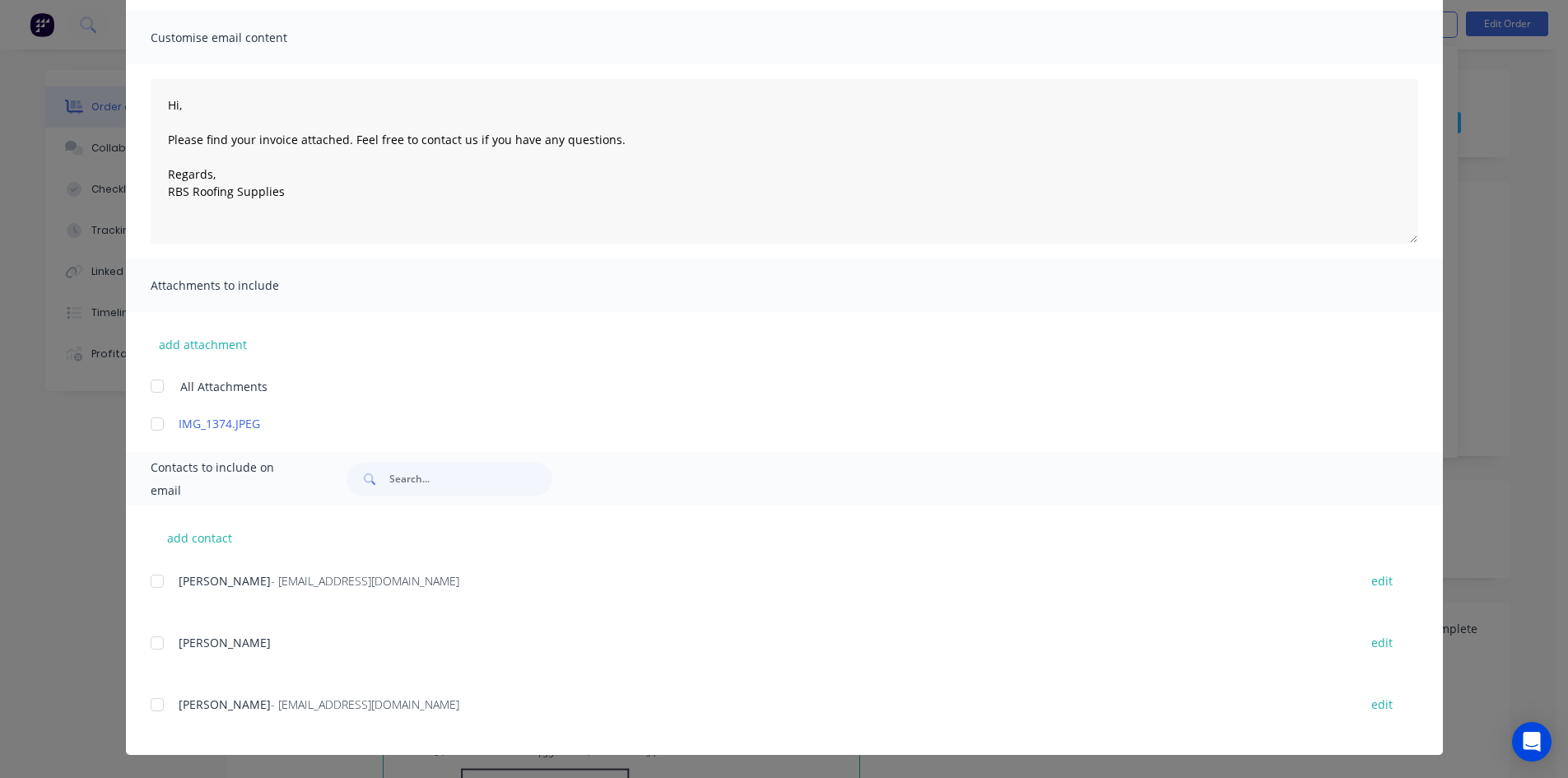
click at [156, 710] on div at bounding box center [157, 705] width 33 height 33
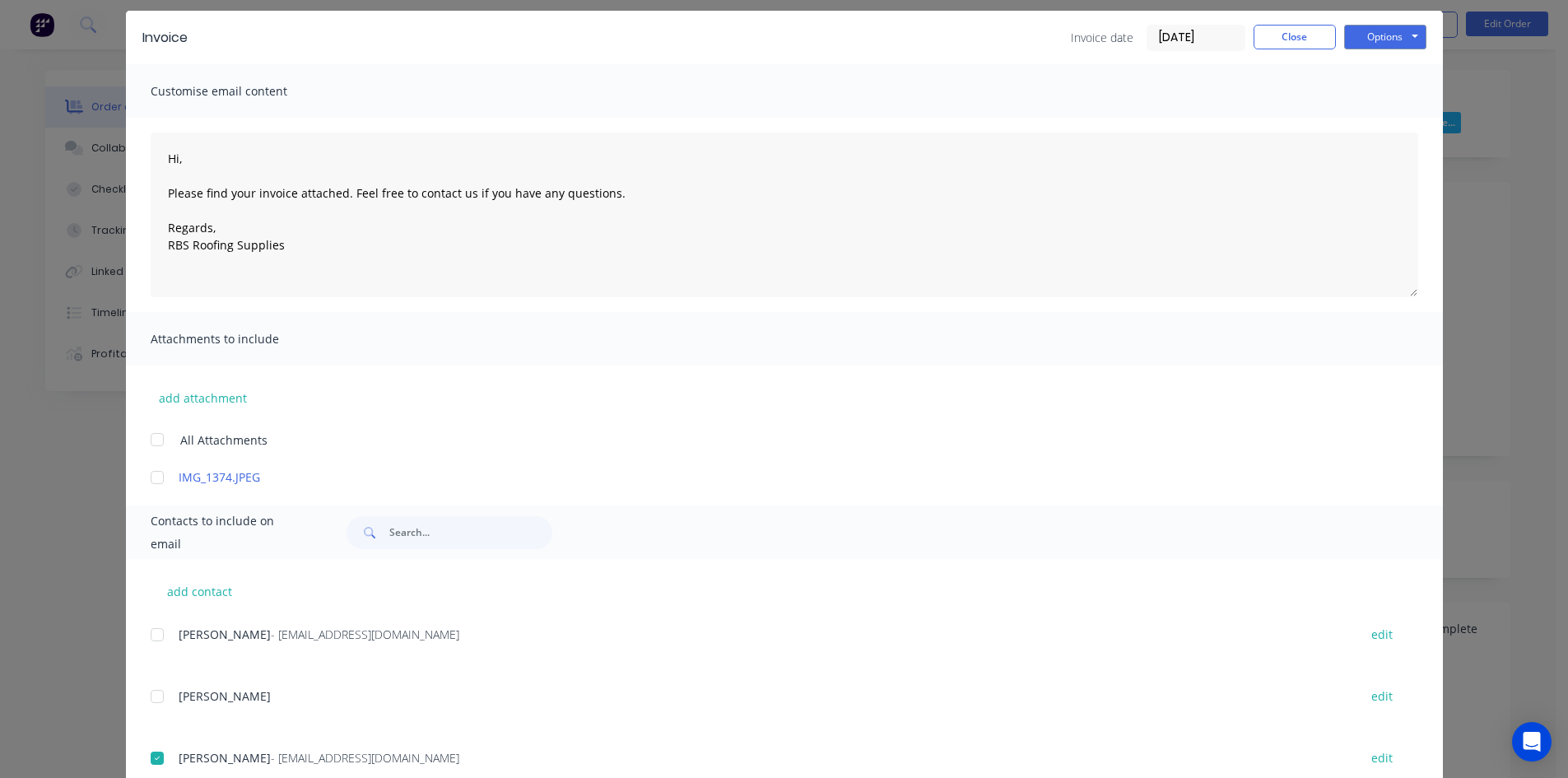
scroll to position [0, 0]
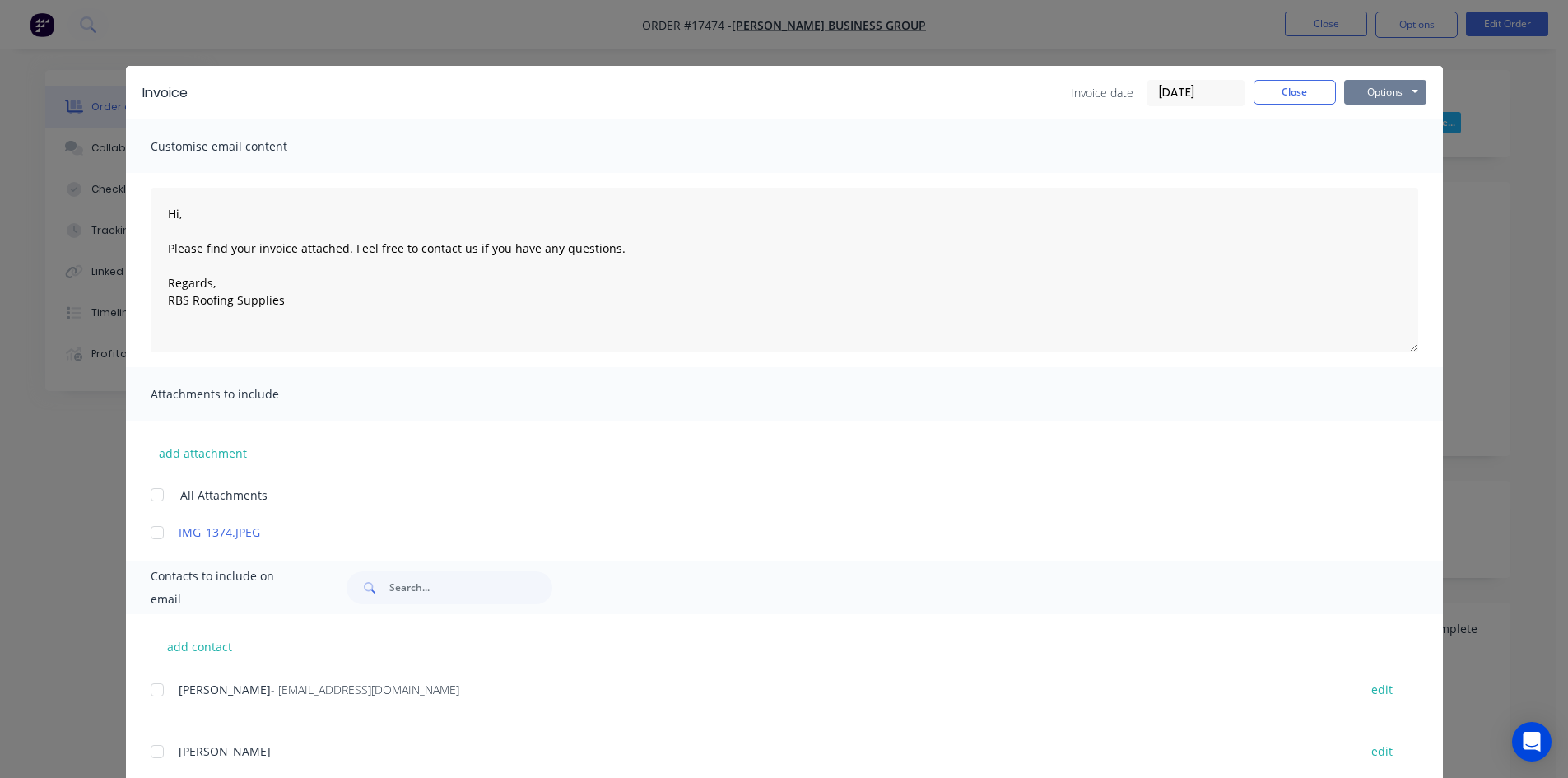
click at [1380, 102] on button "Options" at bounding box center [1386, 92] width 83 height 24
click at [1374, 176] on button "Email" at bounding box center [1397, 176] width 105 height 27
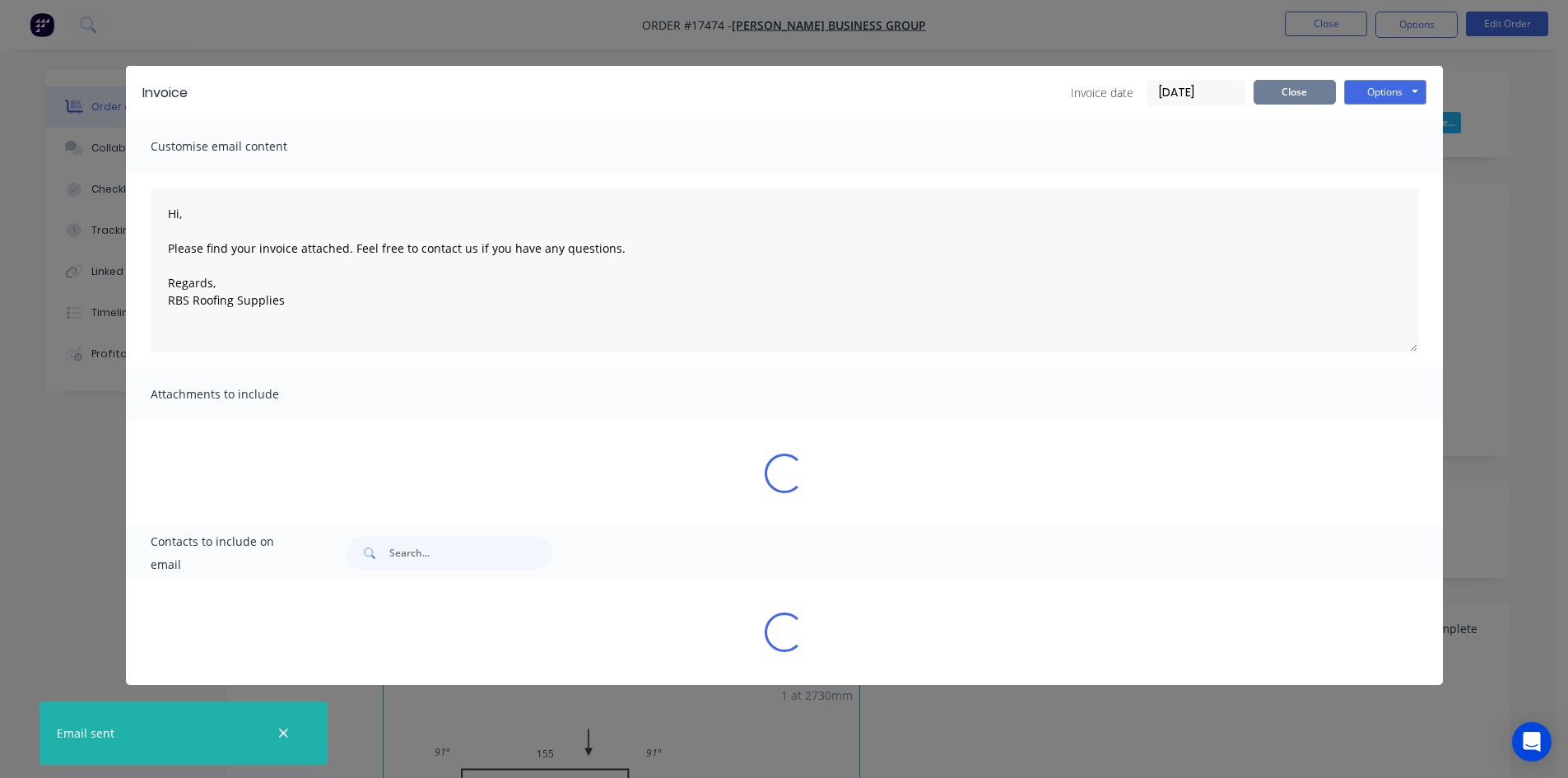
type textarea "Hi, Please find your invoice attached. Feel free to contact us if you have any …"
click at [1295, 96] on button "Close" at bounding box center [1295, 92] width 83 height 24
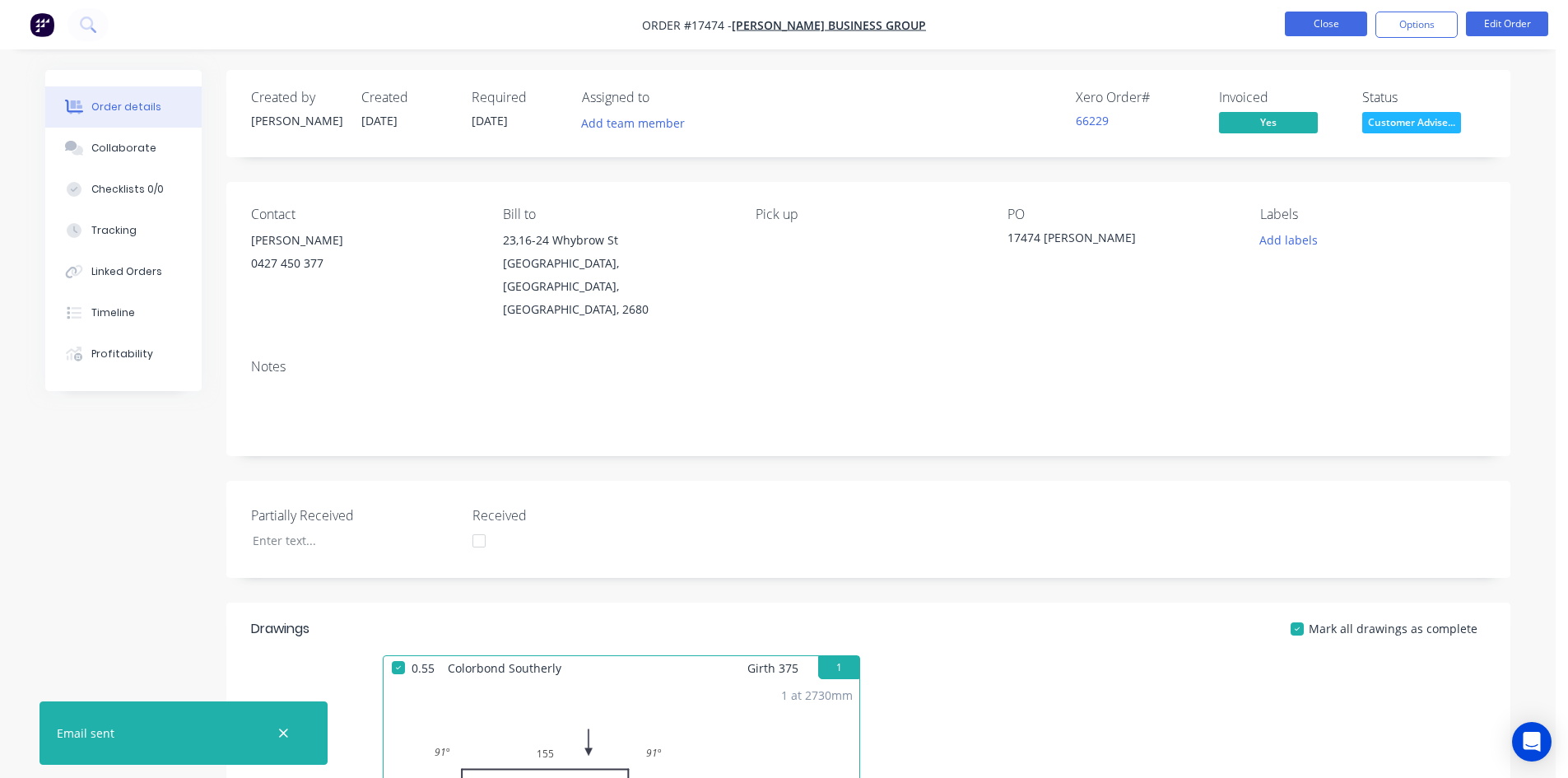
click at [1344, 27] on button "Close" at bounding box center [1327, 24] width 83 height 24
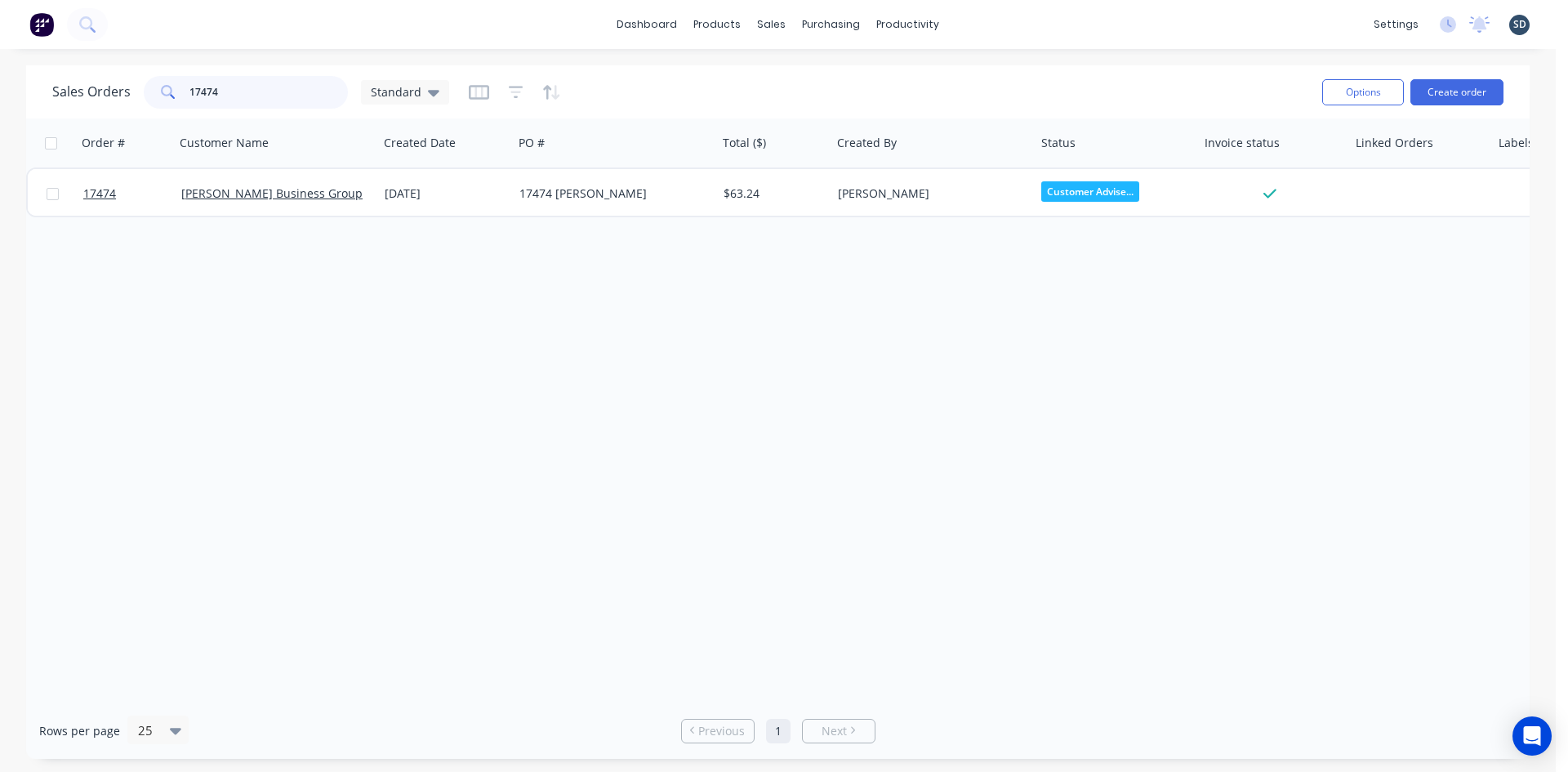
click at [210, 88] on input "17474" at bounding box center [269, 92] width 159 height 33
type input "17470"
click at [708, 77] on div "Sales Orders 17470 Standard" at bounding box center [680, 92] width 1257 height 40
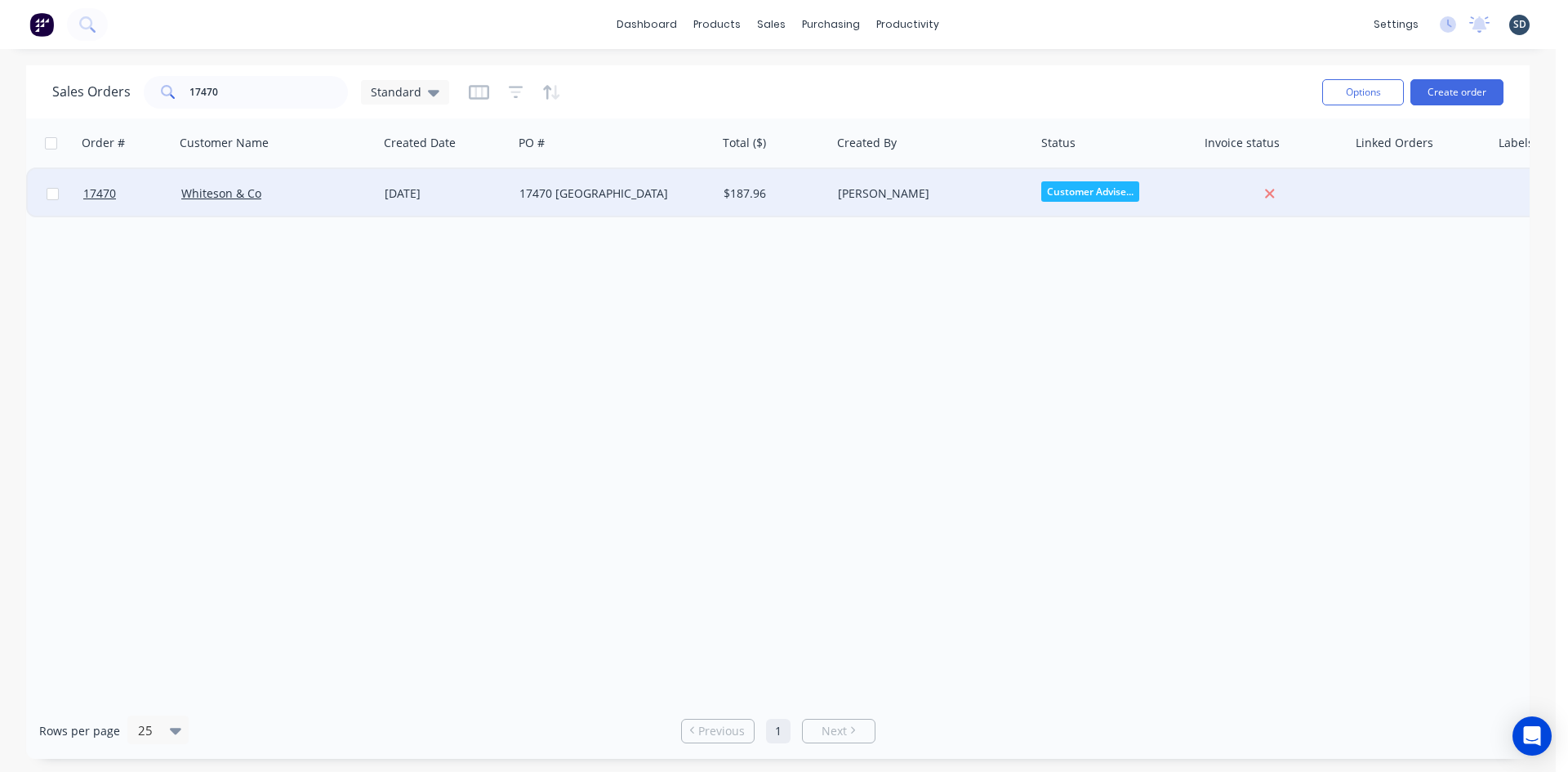
click at [641, 200] on div "17470 [GEOGRAPHIC_DATA]" at bounding box center [609, 193] width 182 height 17
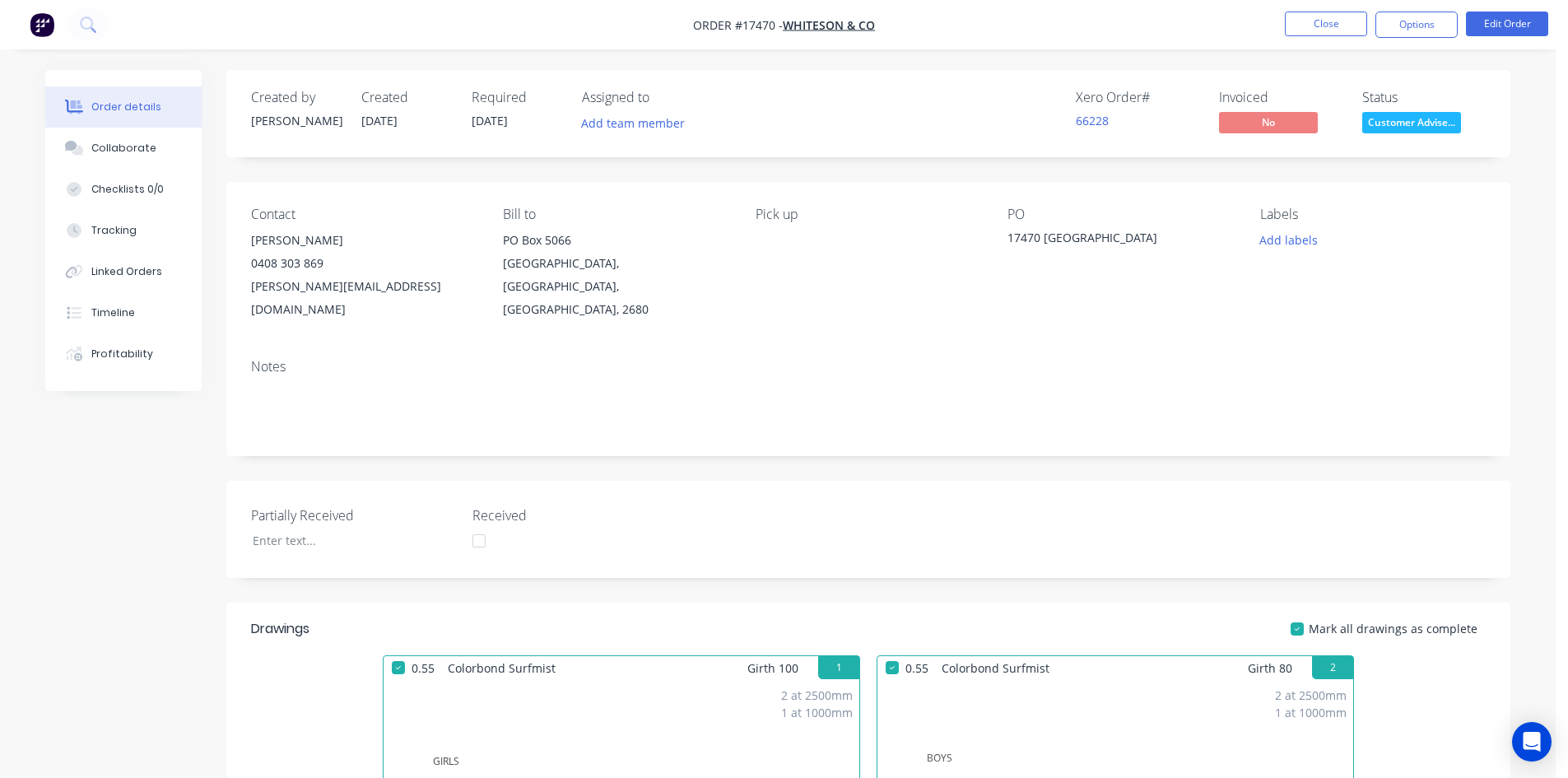
click at [883, 172] on div "Created by Sam Created 01/09/25 Required 01/09/25 Assigned to Add team member X…" at bounding box center [868, 790] width 1284 height 1440
click at [1415, 29] on button "Options" at bounding box center [1417, 24] width 83 height 26
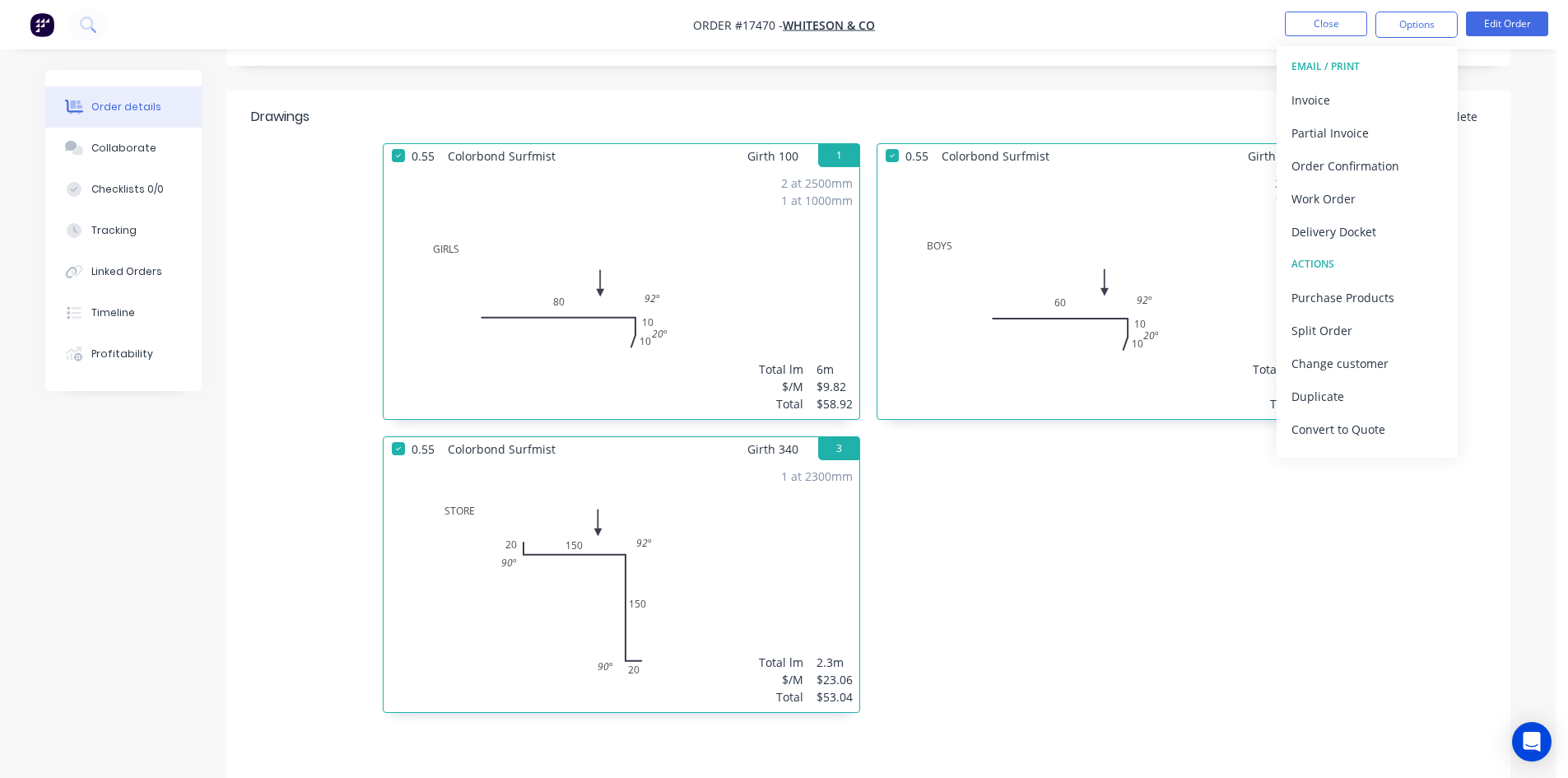
scroll to position [733, 0]
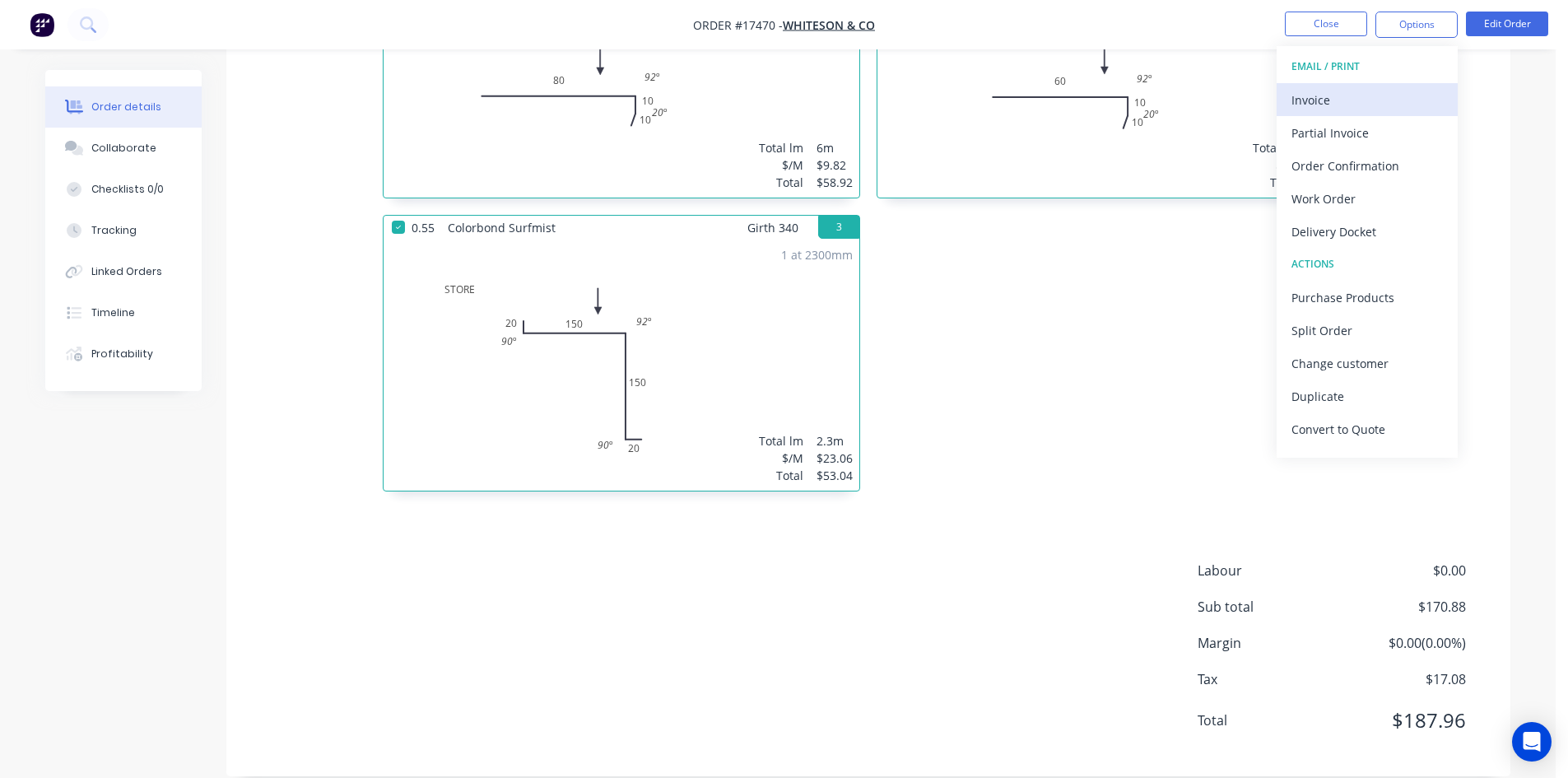
click at [1327, 99] on div "Invoice" at bounding box center [1368, 100] width 152 height 24
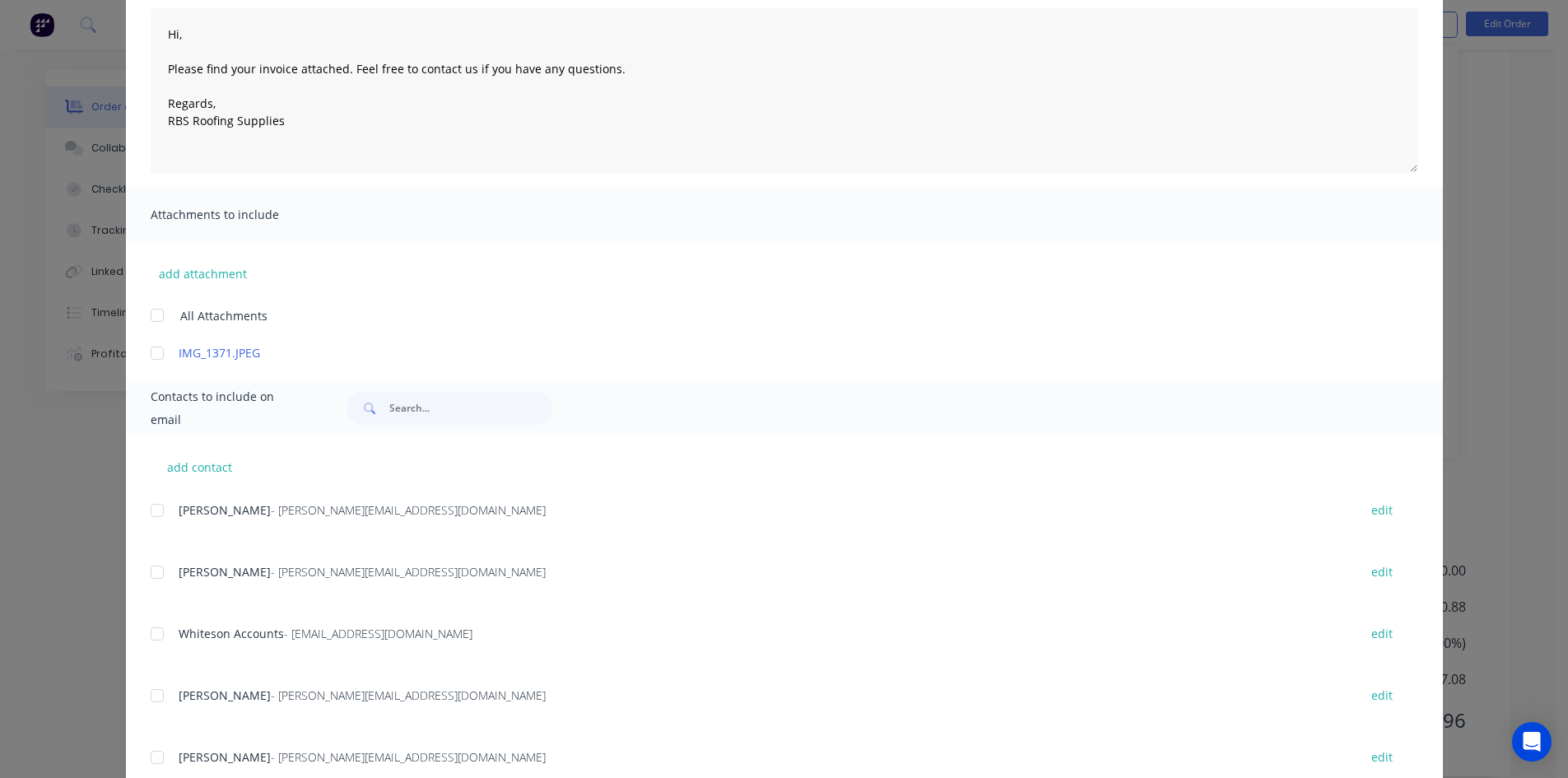
scroll to position [329, 0]
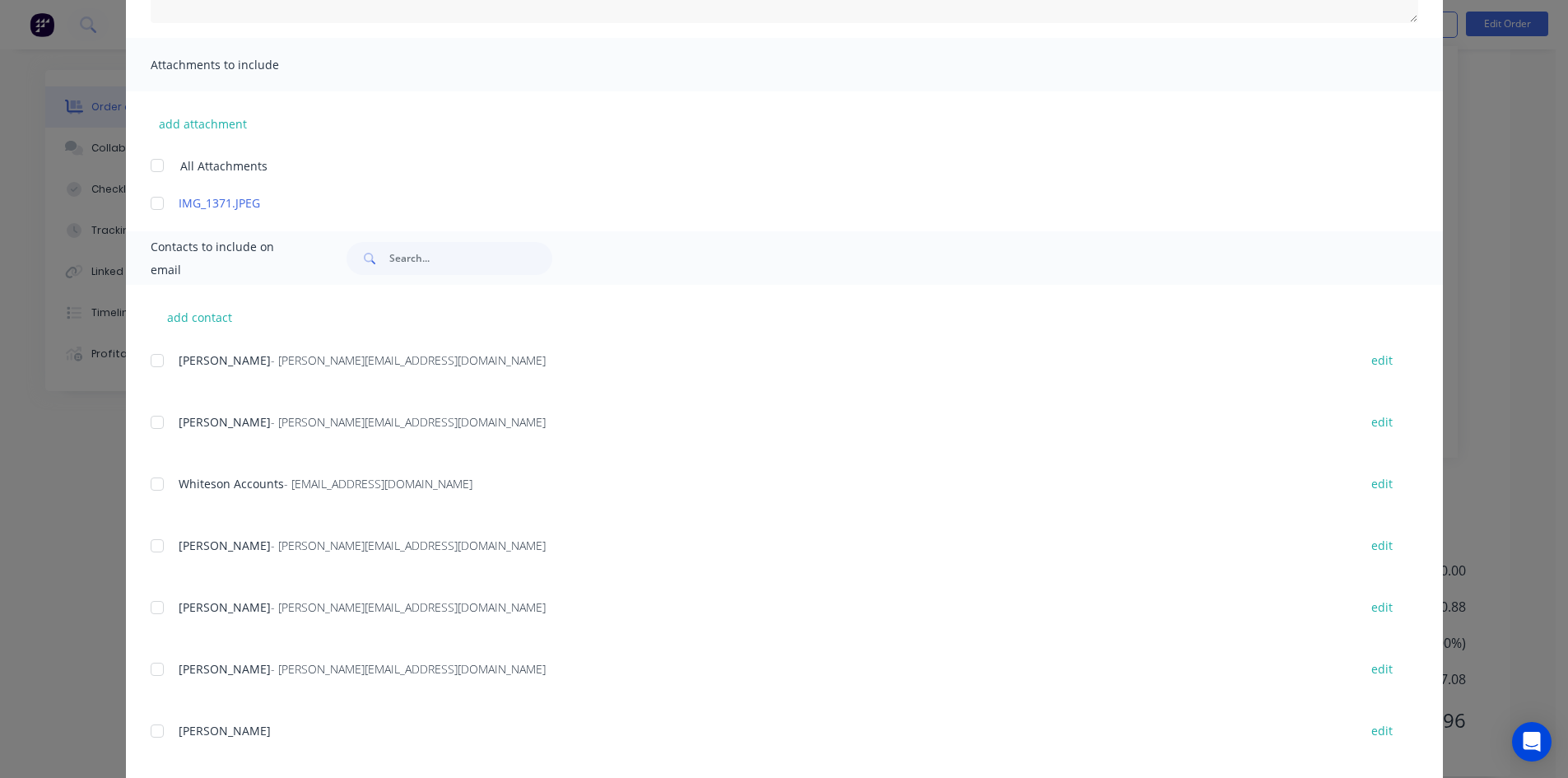
click at [154, 484] on div at bounding box center [157, 484] width 33 height 33
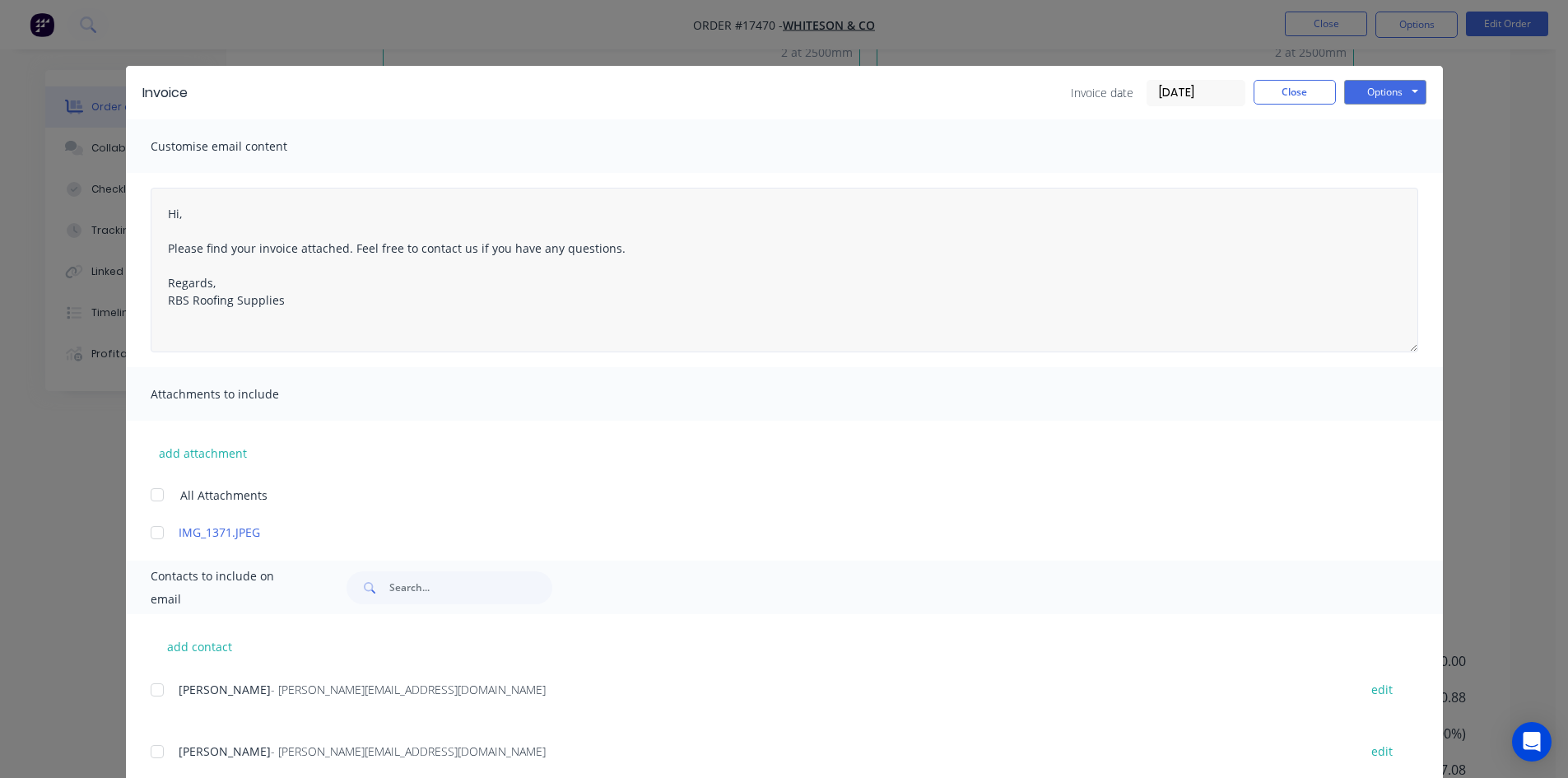
scroll to position [487, 0]
click at [1396, 87] on button "Options" at bounding box center [1386, 92] width 83 height 24
click at [1391, 181] on button "Email" at bounding box center [1397, 176] width 105 height 27
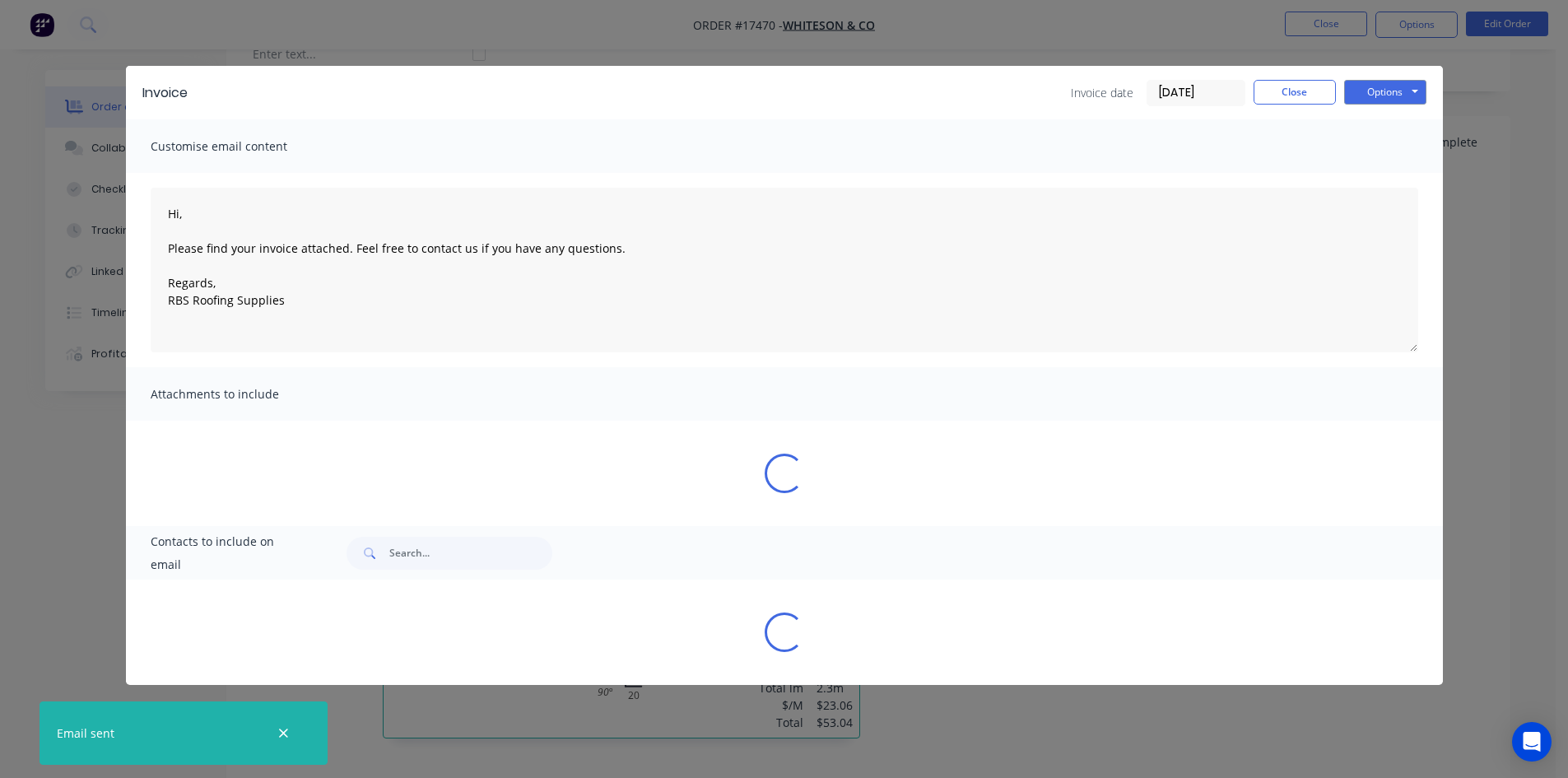
type textarea "Hi, Please find your invoice attached. Feel free to contact us if you have any …"
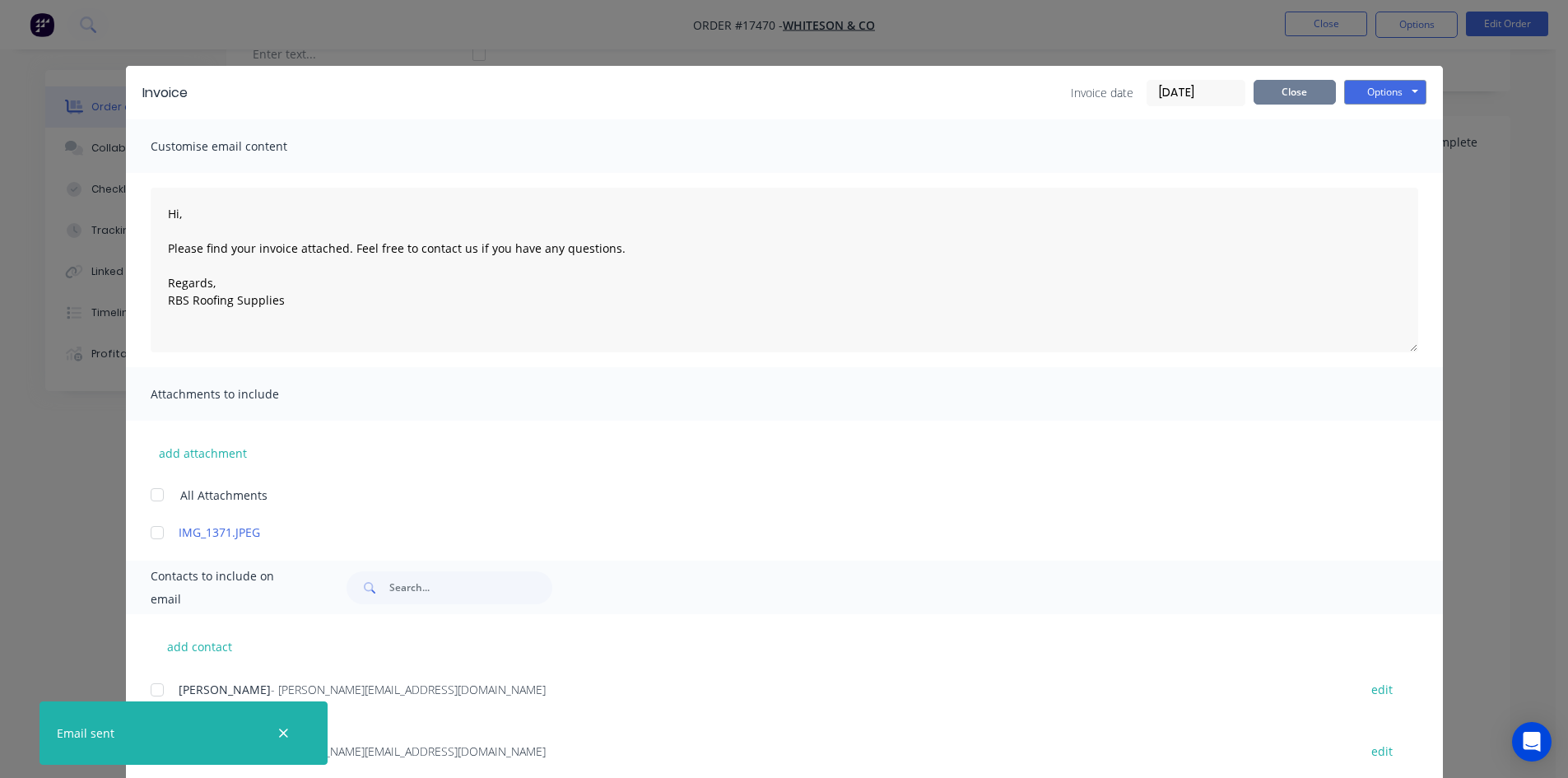
click at [1293, 99] on button "Close" at bounding box center [1295, 92] width 83 height 24
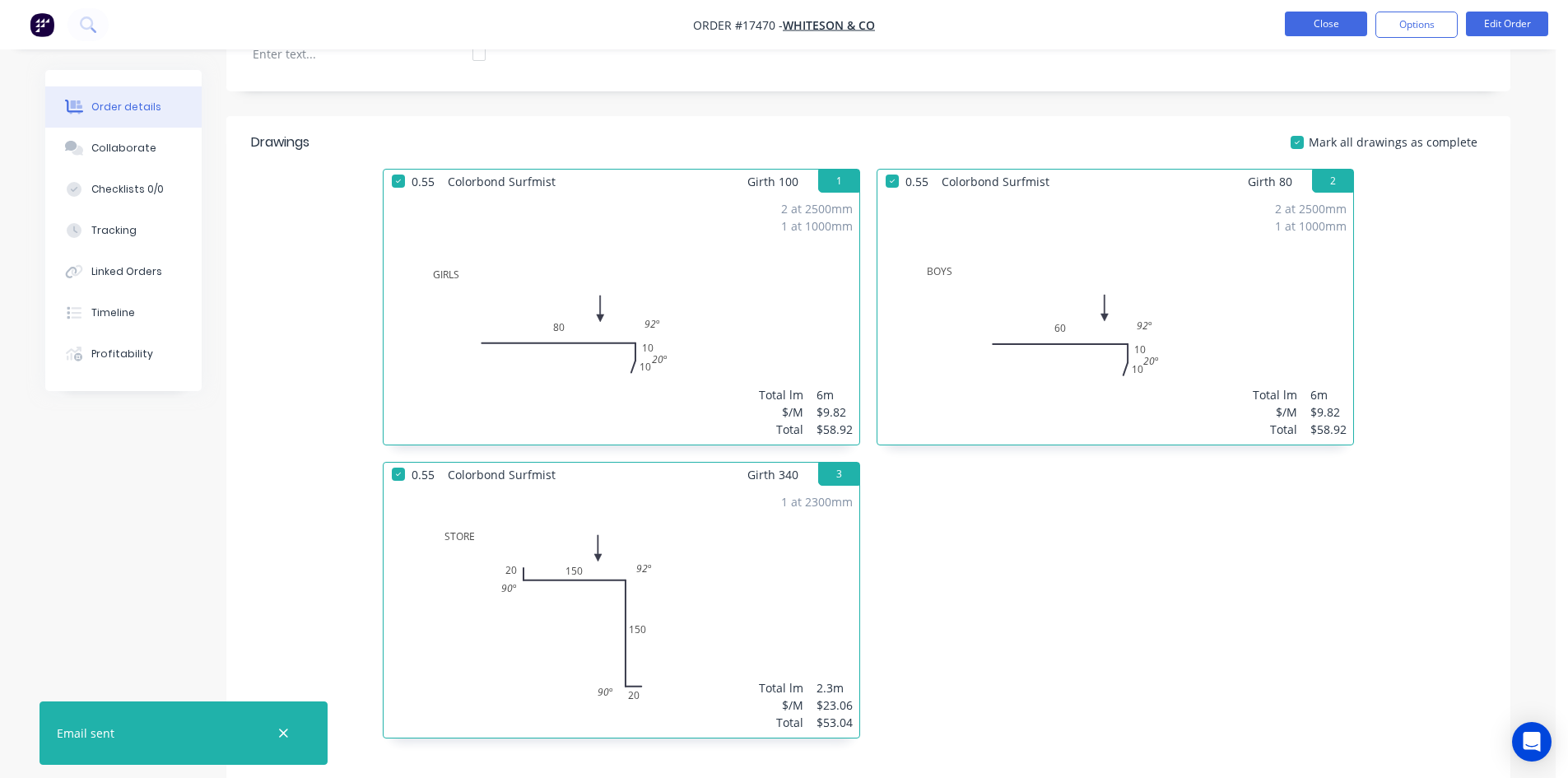
click at [1331, 19] on button "Close" at bounding box center [1327, 24] width 83 height 24
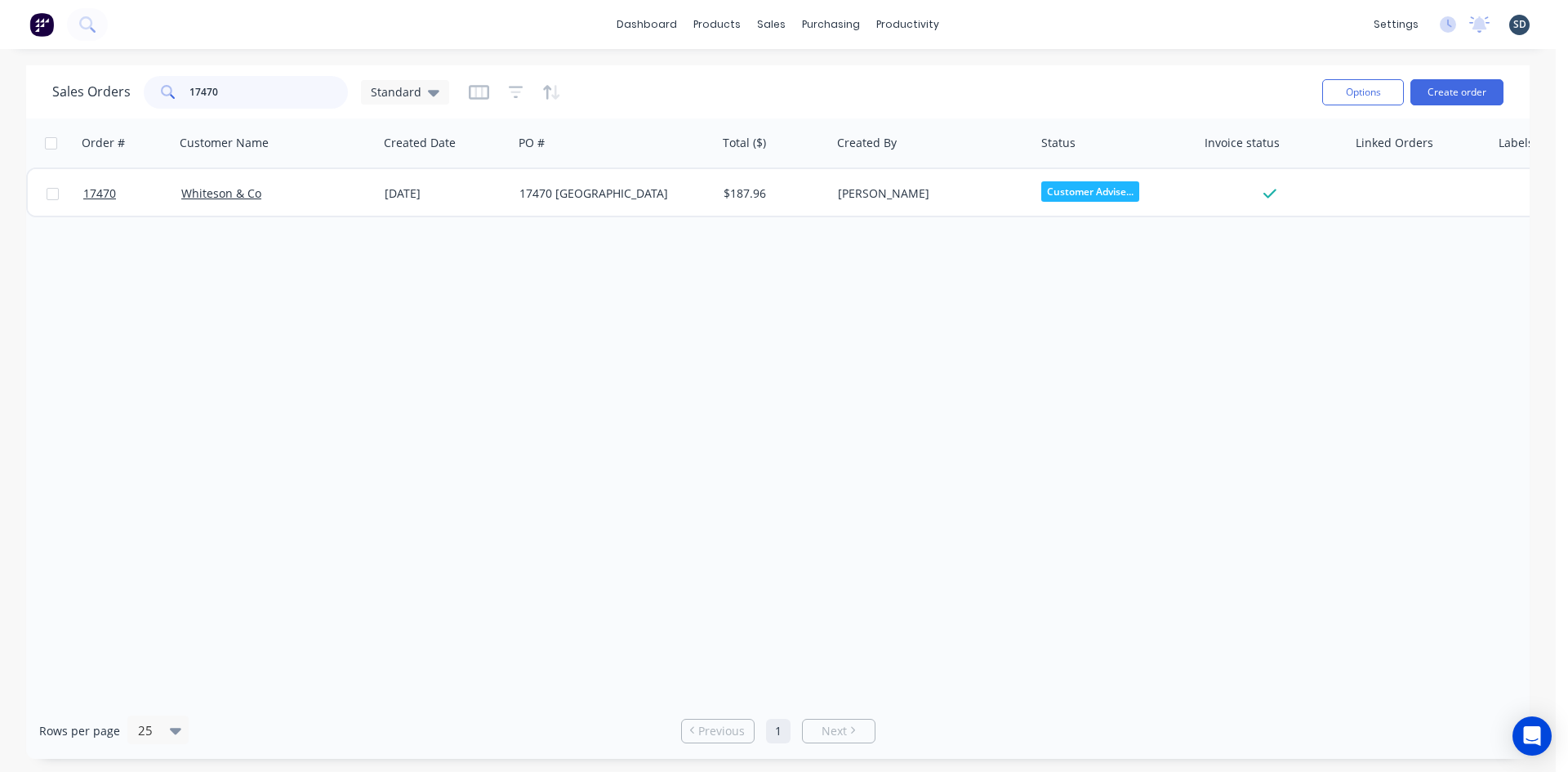
drag, startPoint x: 302, startPoint y: 84, endPoint x: 186, endPoint y: 90, distance: 116.2
click at [186, 90] on div "17470" at bounding box center [246, 92] width 204 height 33
click at [239, 92] on input "17453" at bounding box center [269, 92] width 159 height 33
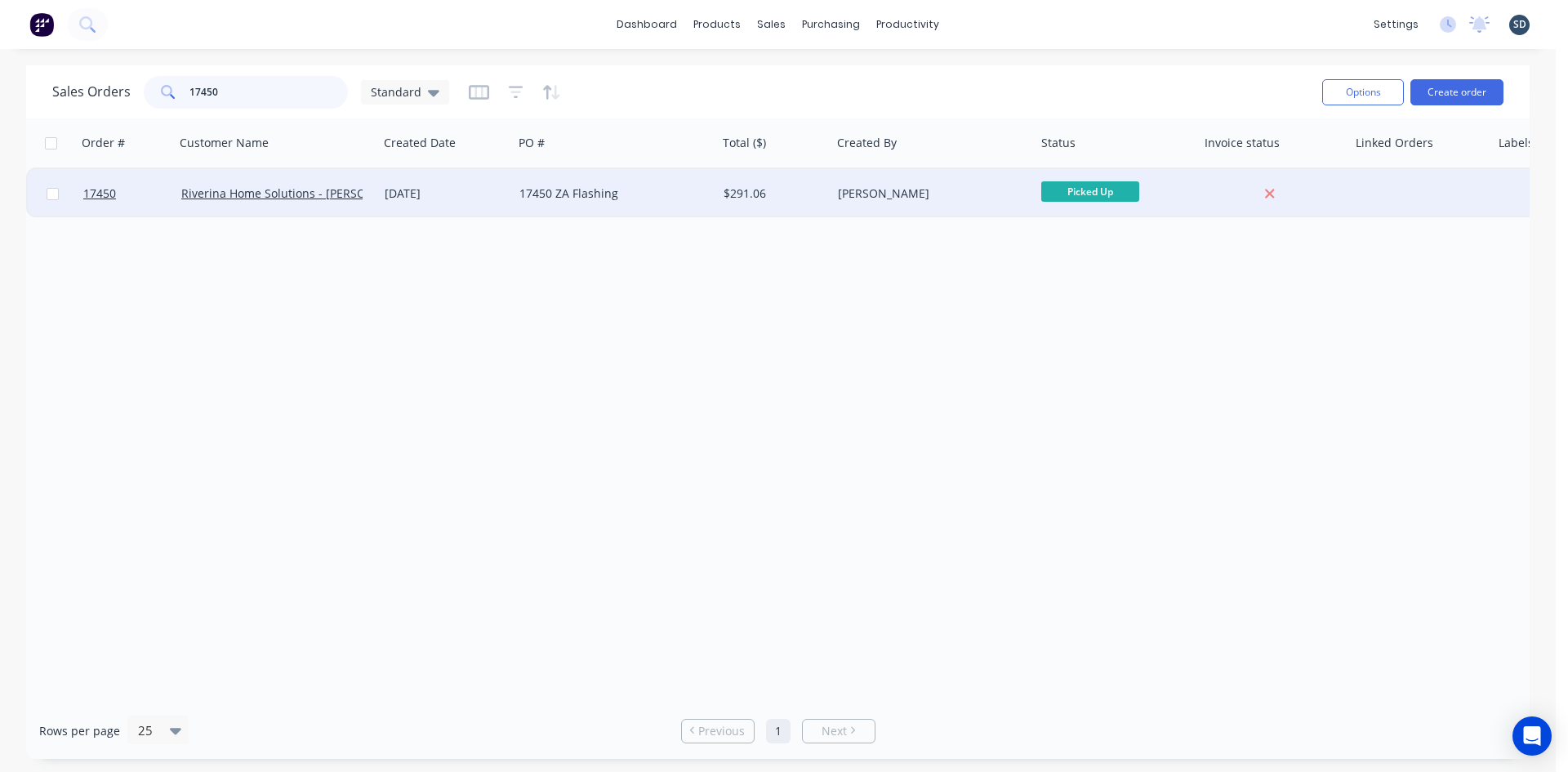
type input "17450"
click at [717, 199] on div "$291.06" at bounding box center [774, 193] width 115 height 49
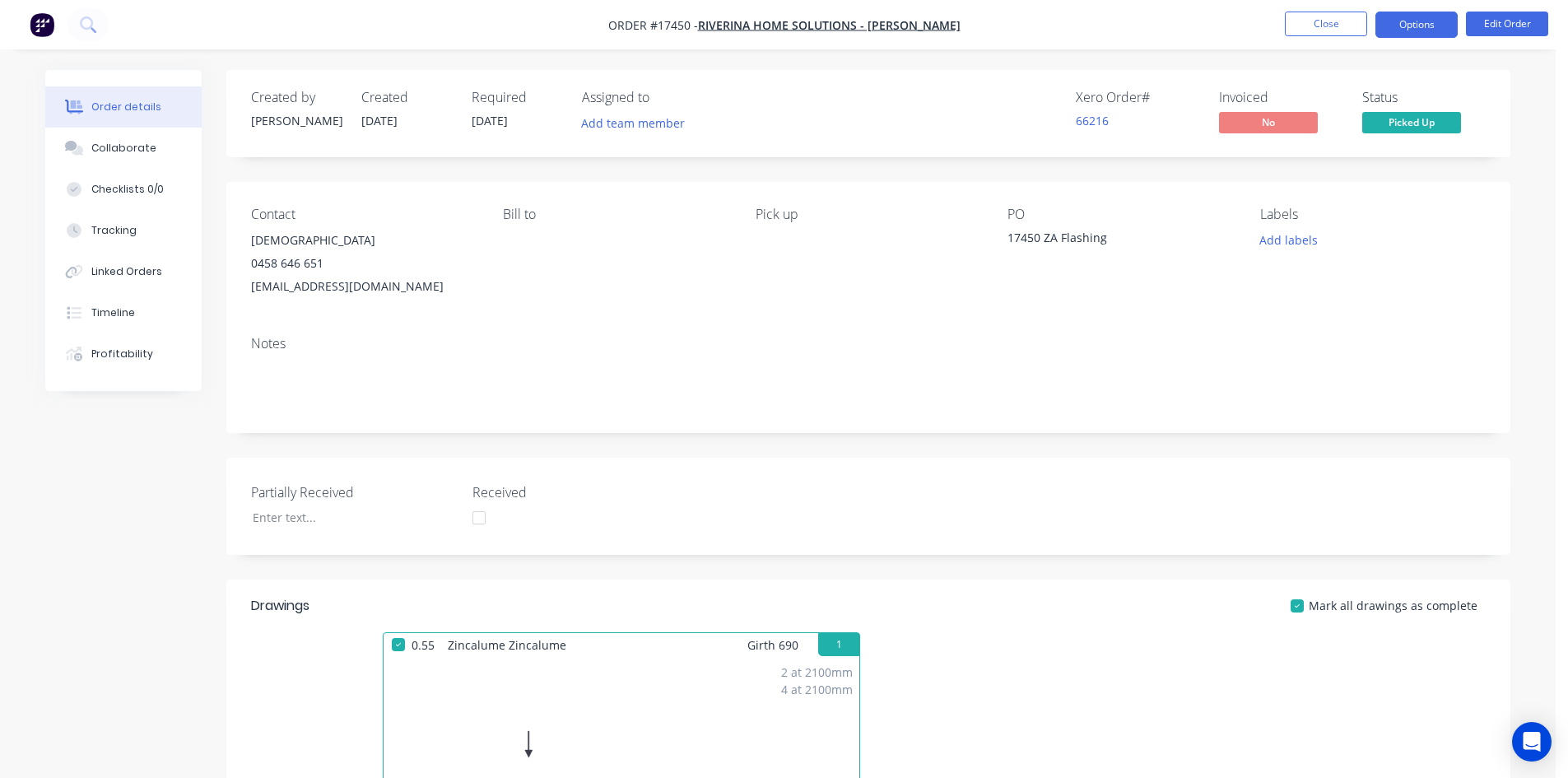
click at [1422, 25] on button "Options" at bounding box center [1417, 24] width 83 height 26
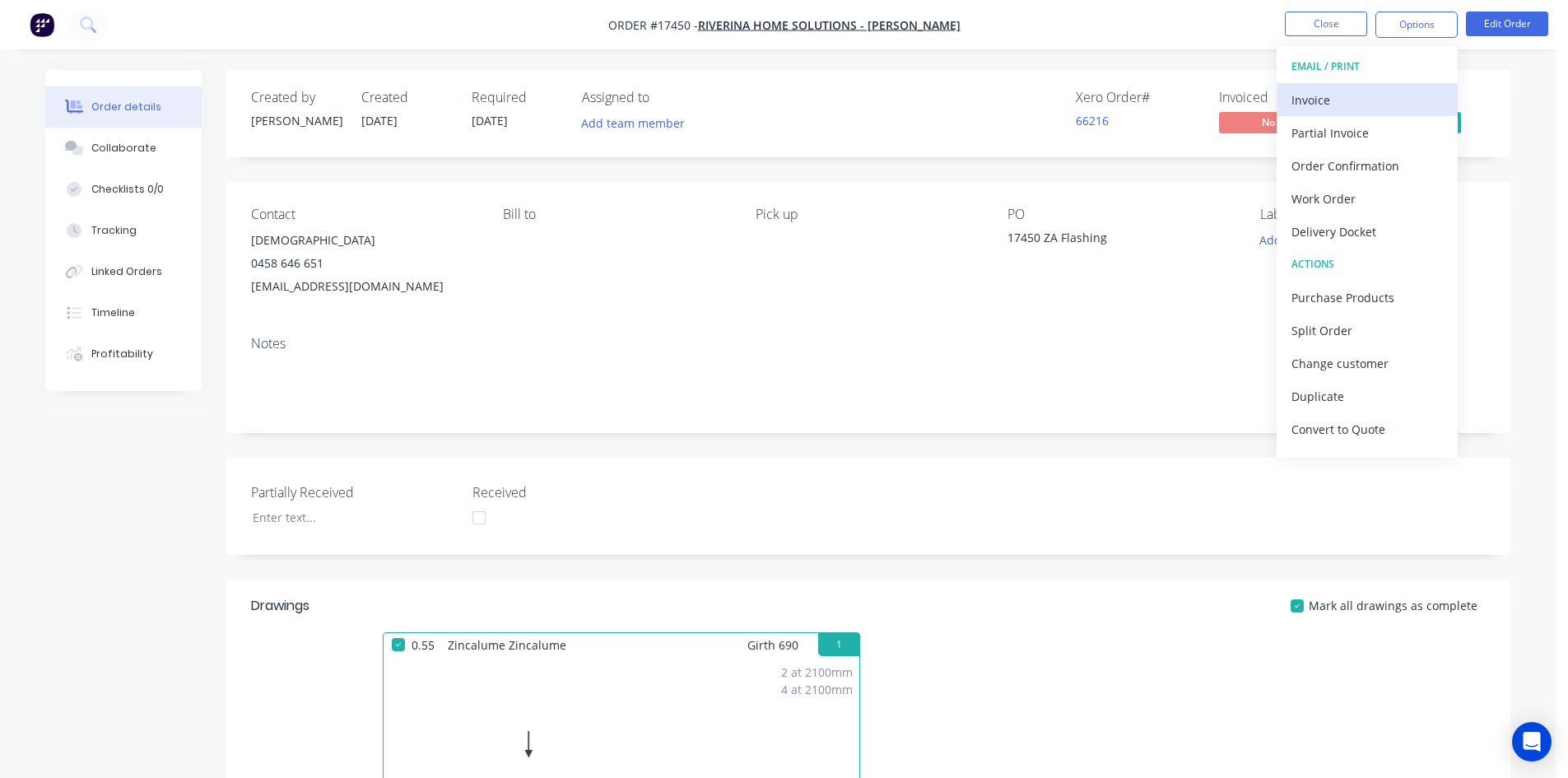
click at [1330, 91] on div "Invoice" at bounding box center [1368, 100] width 152 height 24
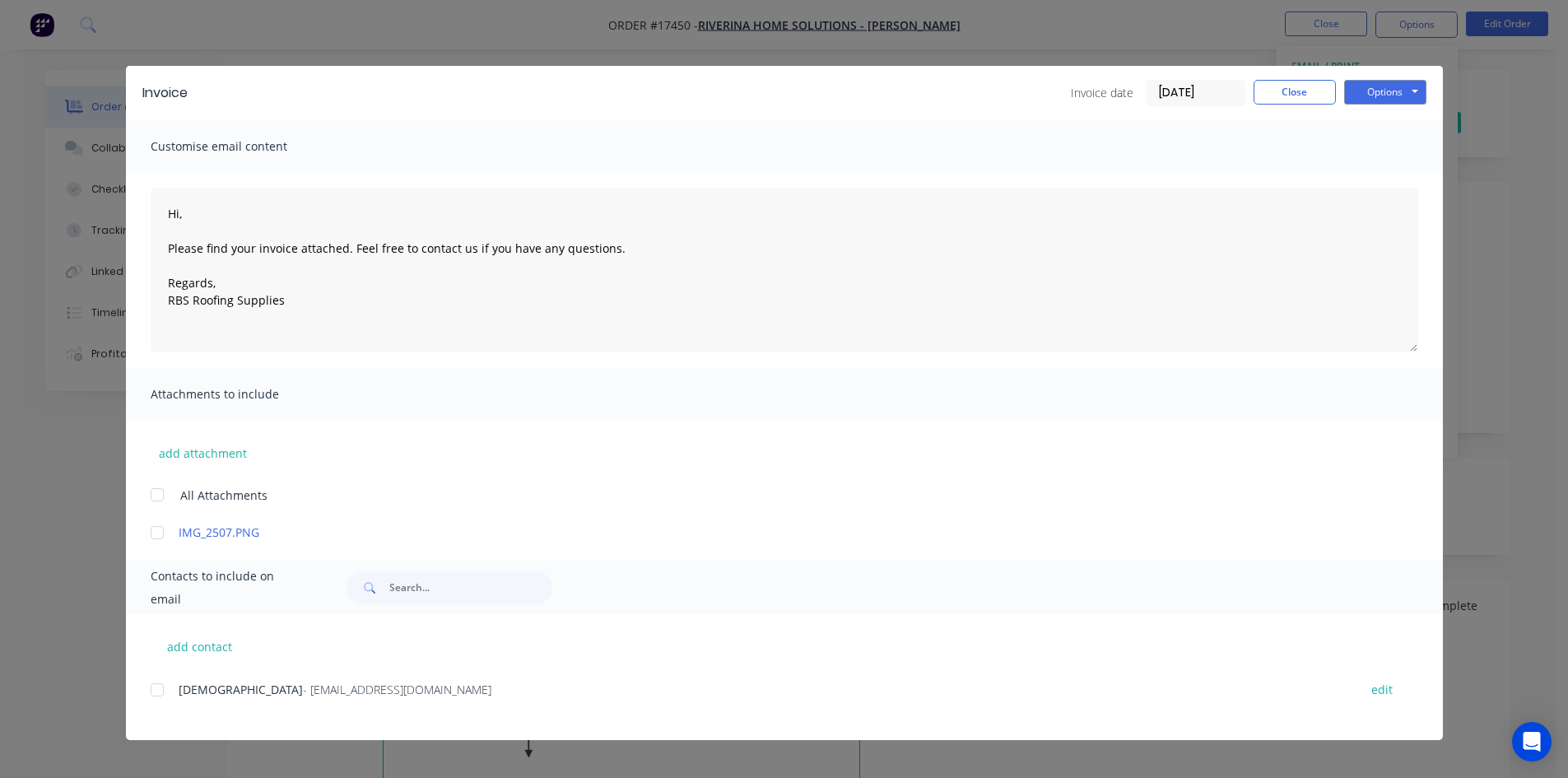
click at [158, 679] on div at bounding box center [157, 689] width 33 height 33
click at [1368, 96] on button "Options" at bounding box center [1386, 92] width 83 height 24
click at [1364, 184] on button "Email" at bounding box center [1397, 176] width 105 height 27
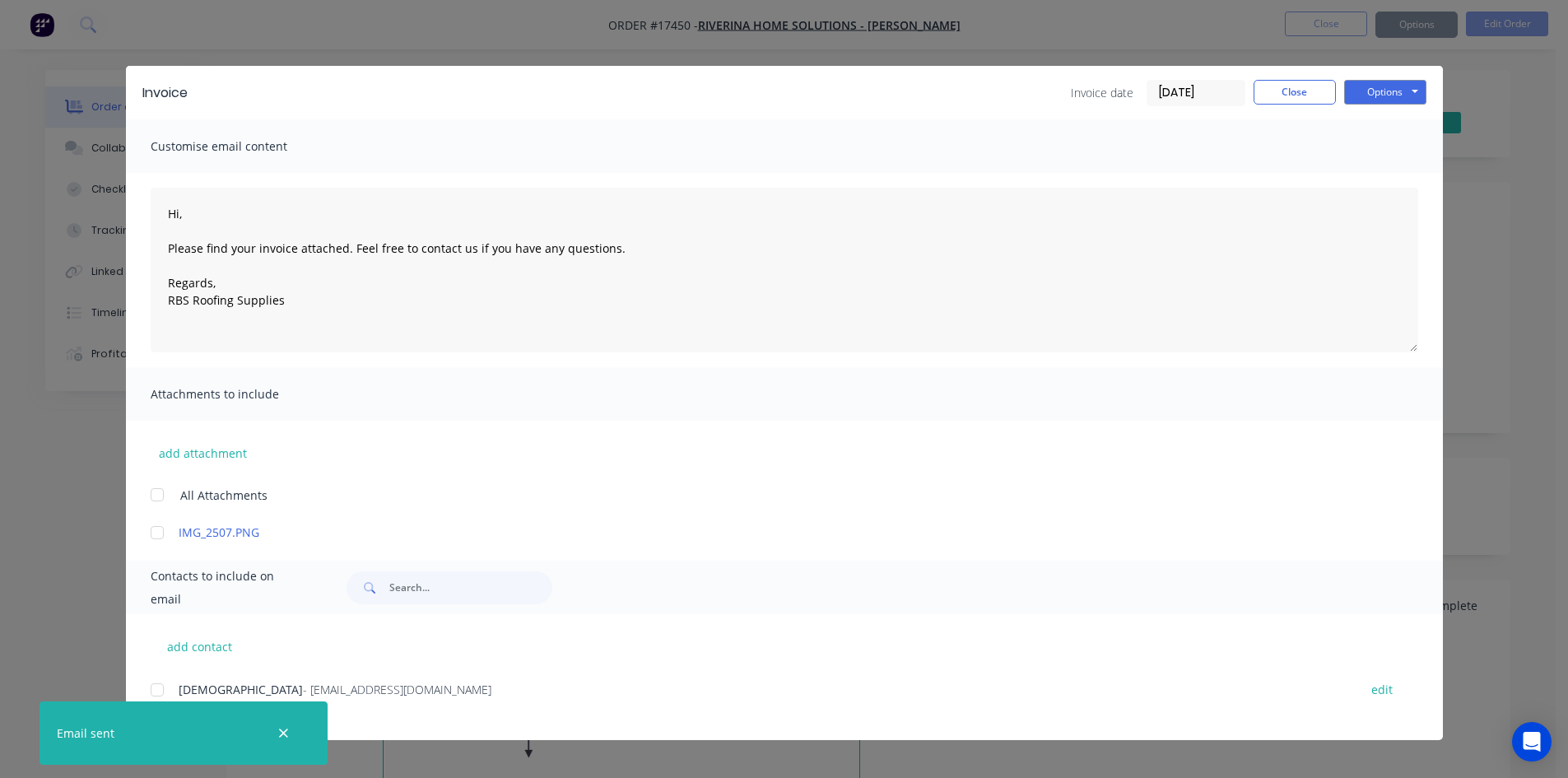
type textarea "Hi, Please find your invoice attached. Feel free to contact us if you have any …"
click at [1284, 105] on div "Invoice date 02/09/25 Close Options Preview Print Email" at bounding box center [1248, 93] width 355 height 26
click at [1269, 95] on button "Close" at bounding box center [1295, 92] width 83 height 24
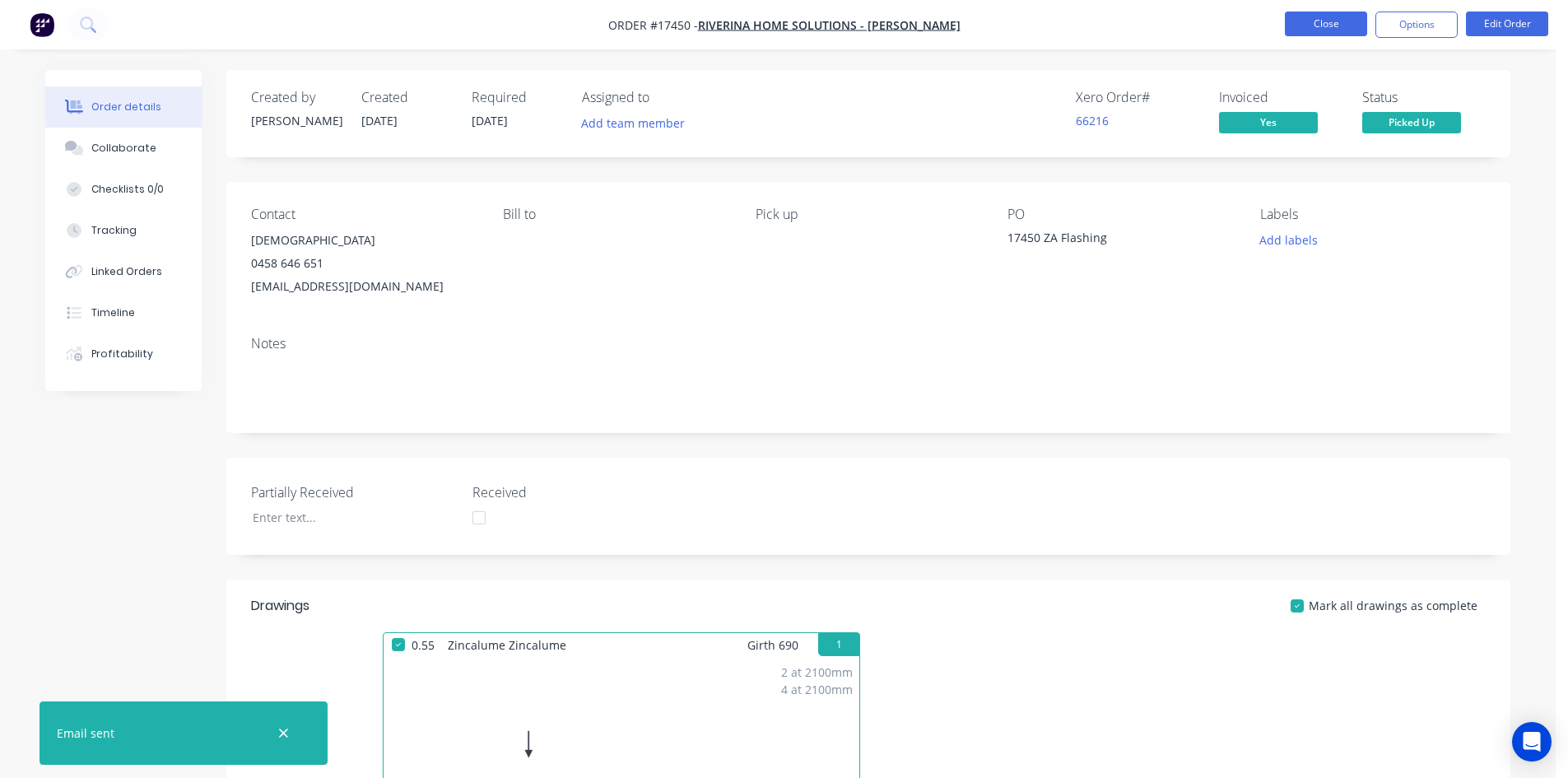
click at [1309, 16] on button "Close" at bounding box center [1327, 24] width 83 height 24
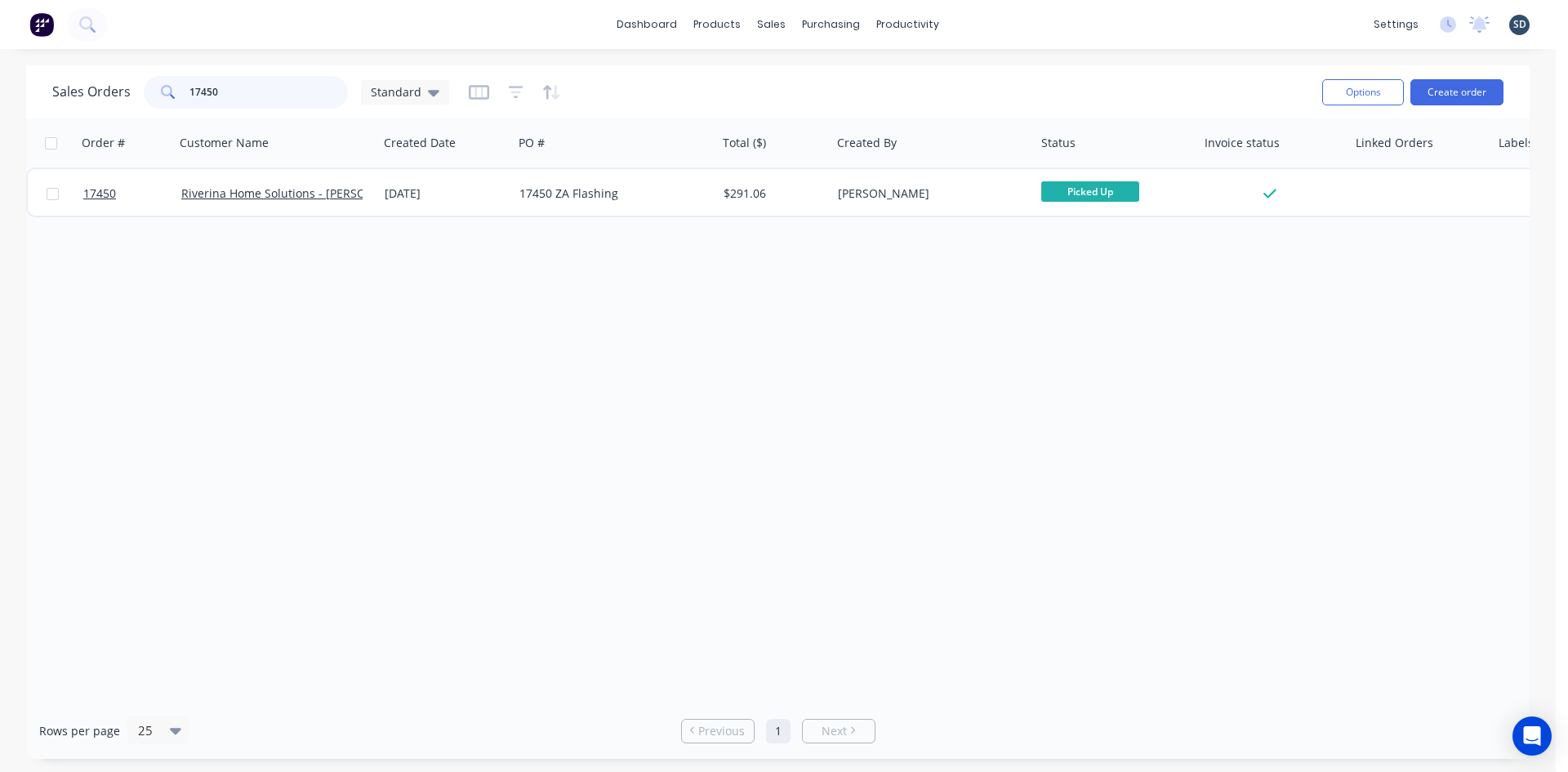
drag, startPoint x: 221, startPoint y: 86, endPoint x: 209, endPoint y: 84, distance: 12.2
click at [209, 84] on input "17450" at bounding box center [269, 92] width 159 height 33
drag, startPoint x: 254, startPoint y: 95, endPoint x: 206, endPoint y: 88, distance: 48.5
click at [206, 88] on input "17451" at bounding box center [269, 92] width 159 height 33
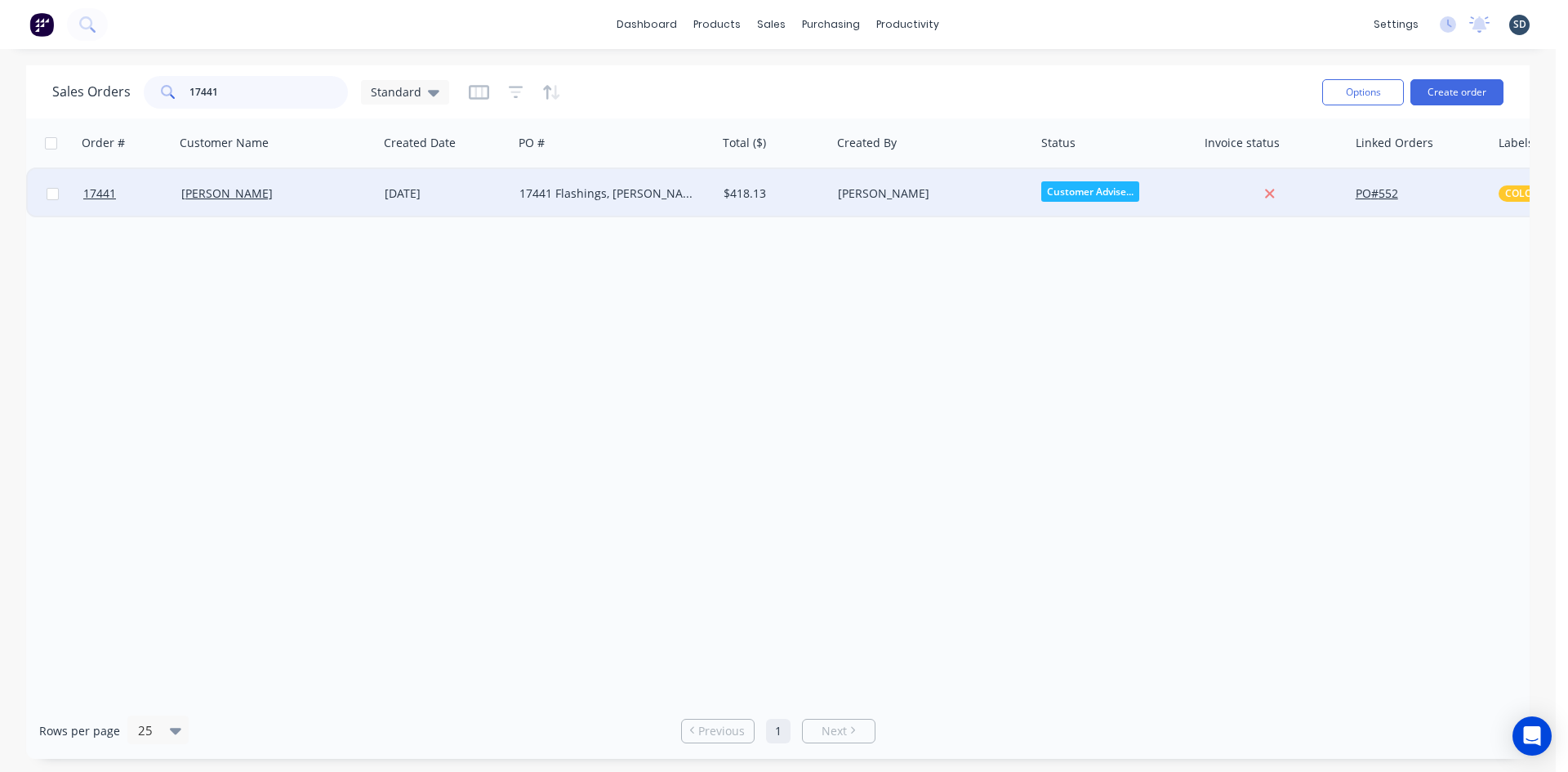
type input "17441"
click at [588, 208] on div "17441 Flashings, Corro" at bounding box center [615, 193] width 204 height 49
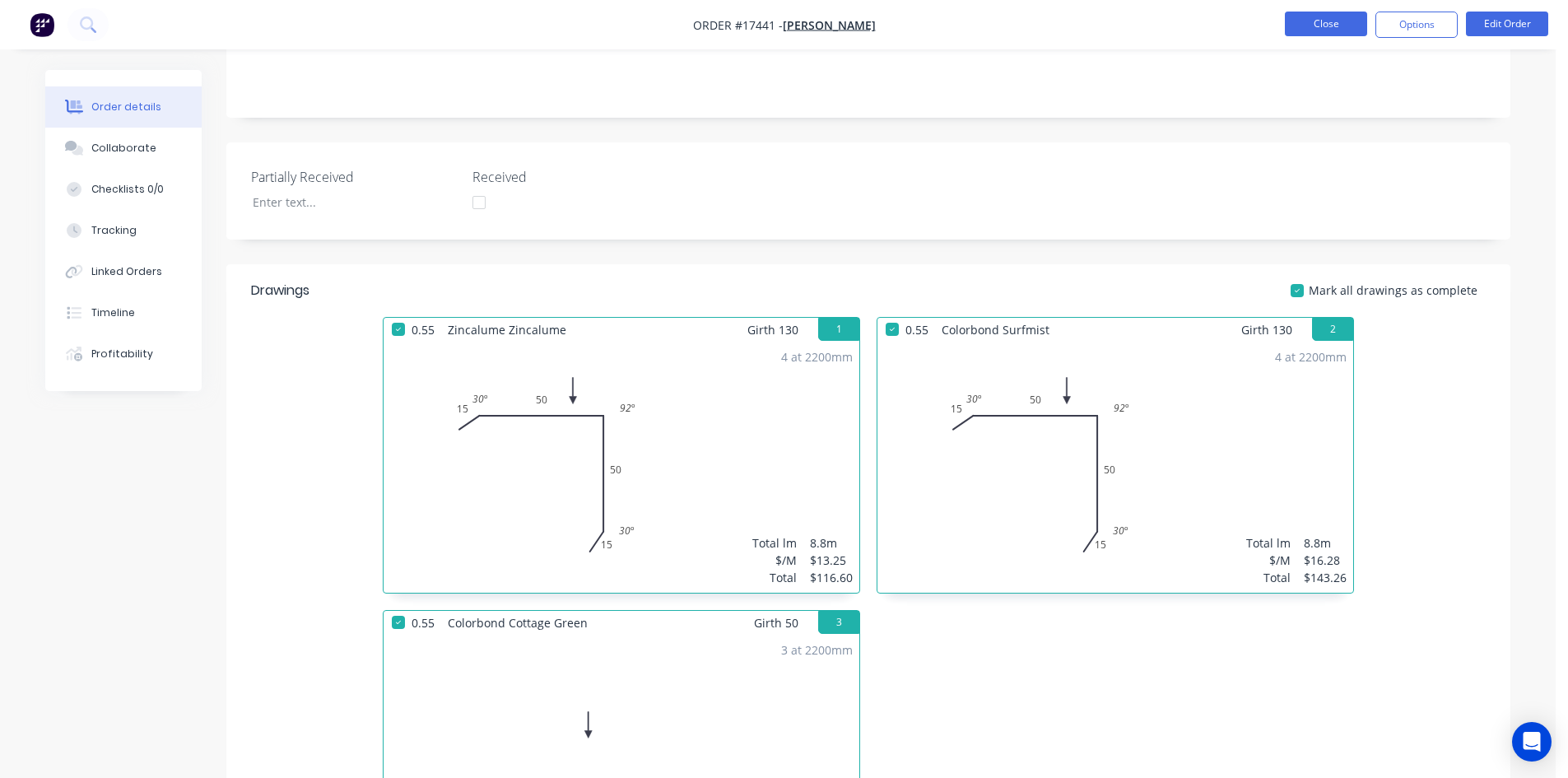
scroll to position [145, 0]
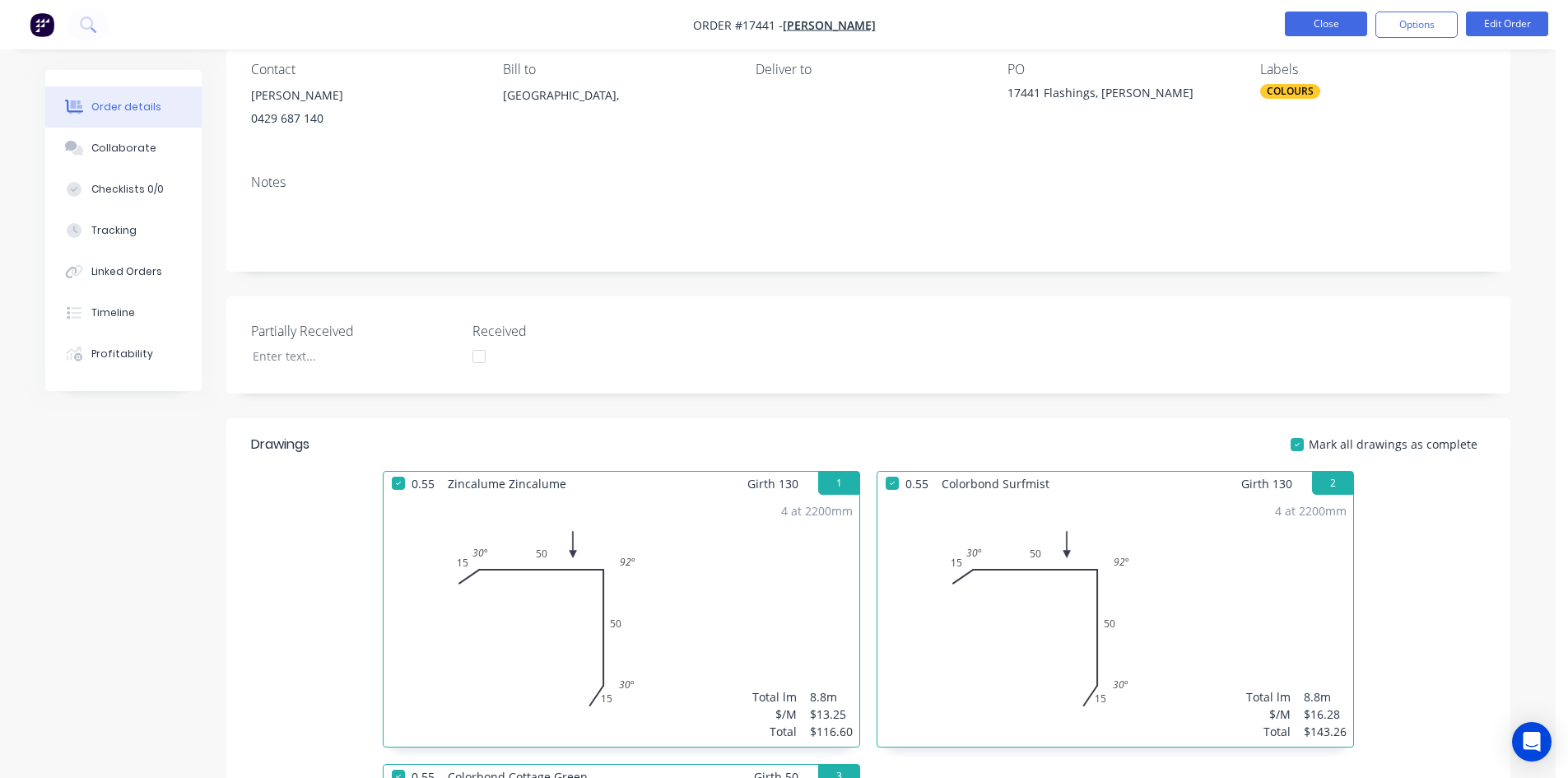
click at [1348, 19] on button "Close" at bounding box center [1327, 24] width 83 height 24
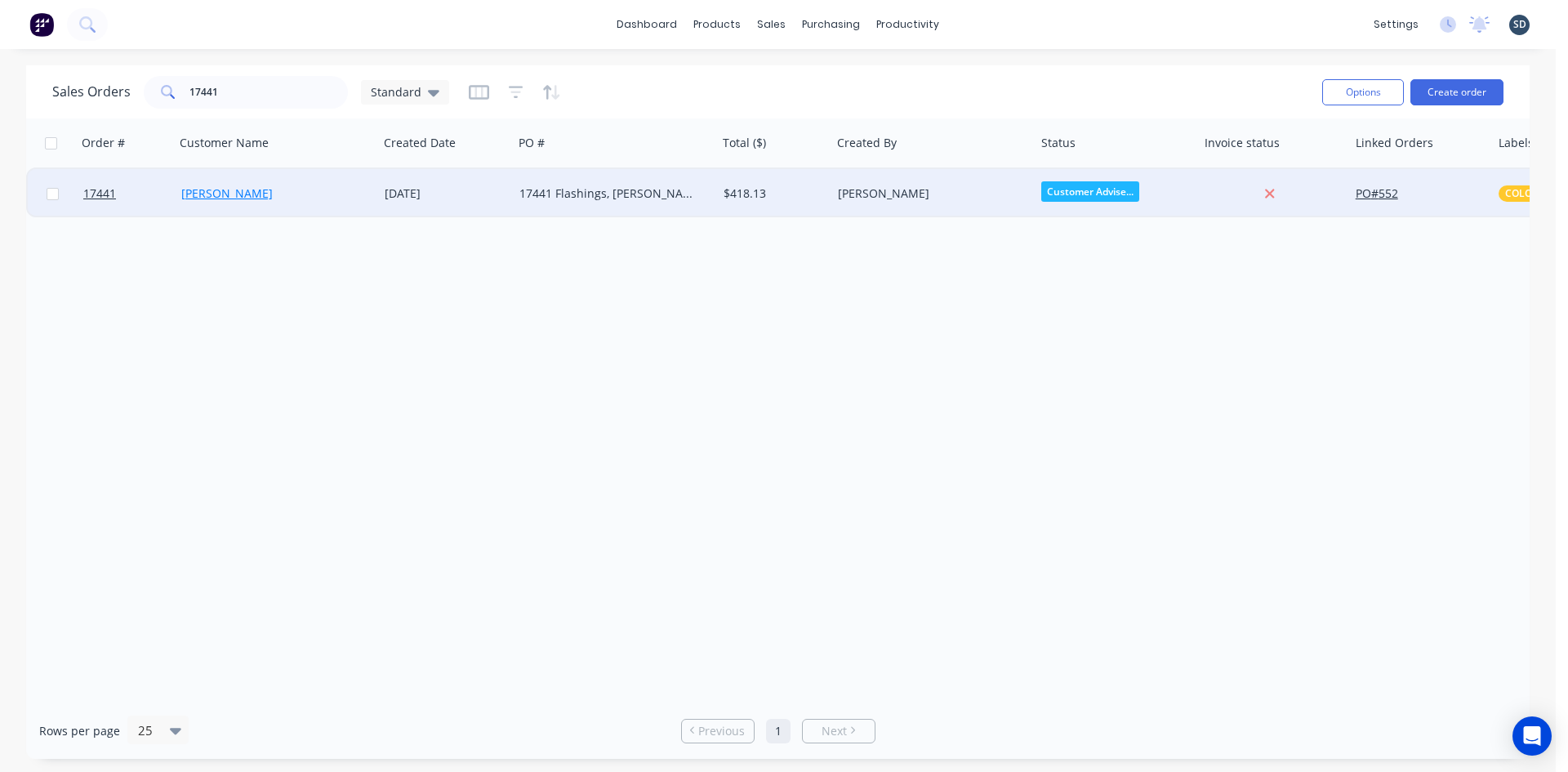
click at [193, 189] on link "Tony Stevens" at bounding box center [227, 193] width 91 height 16
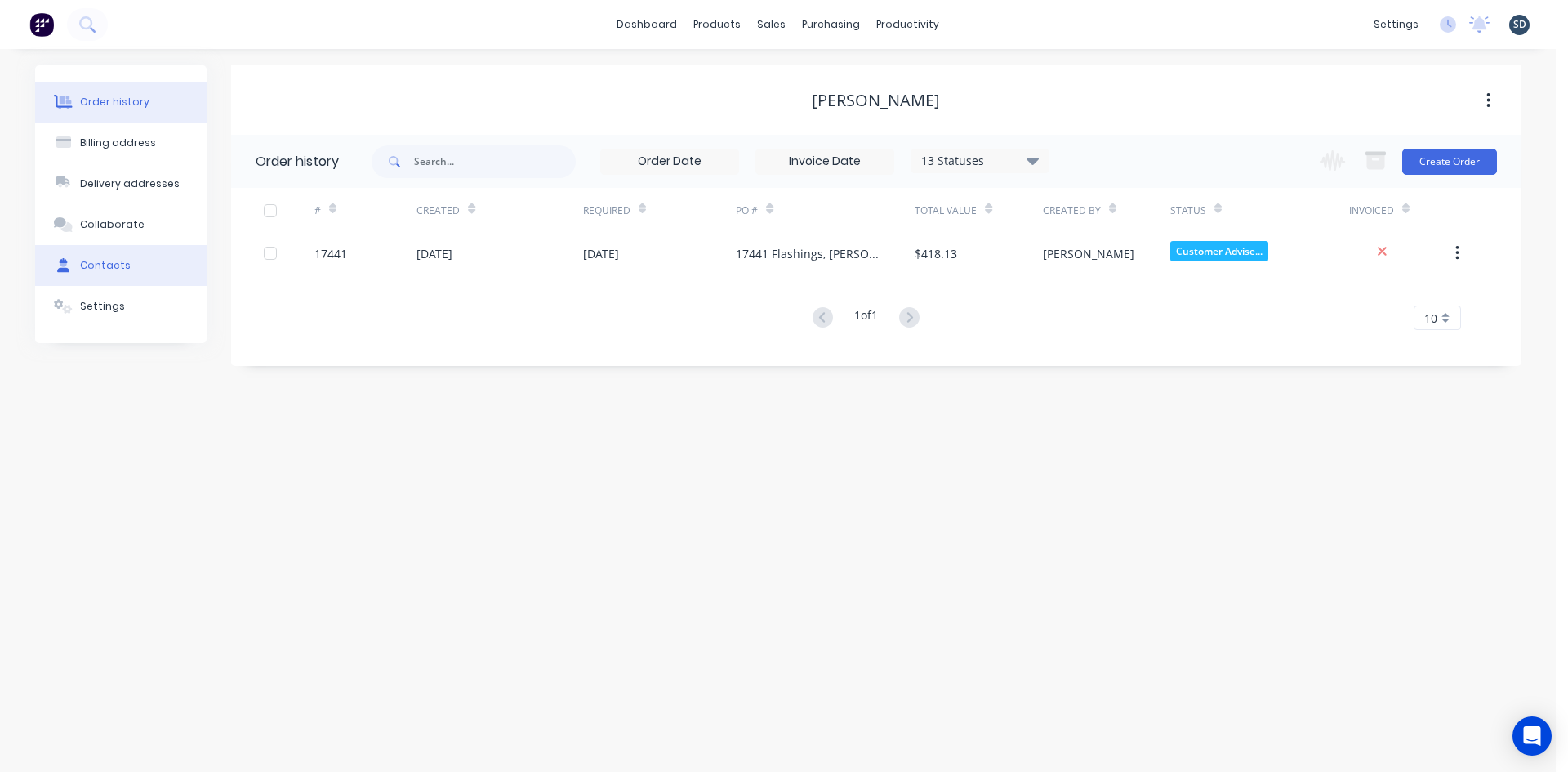
click at [132, 269] on button "Contacts" at bounding box center [121, 265] width 172 height 41
select select "AU"
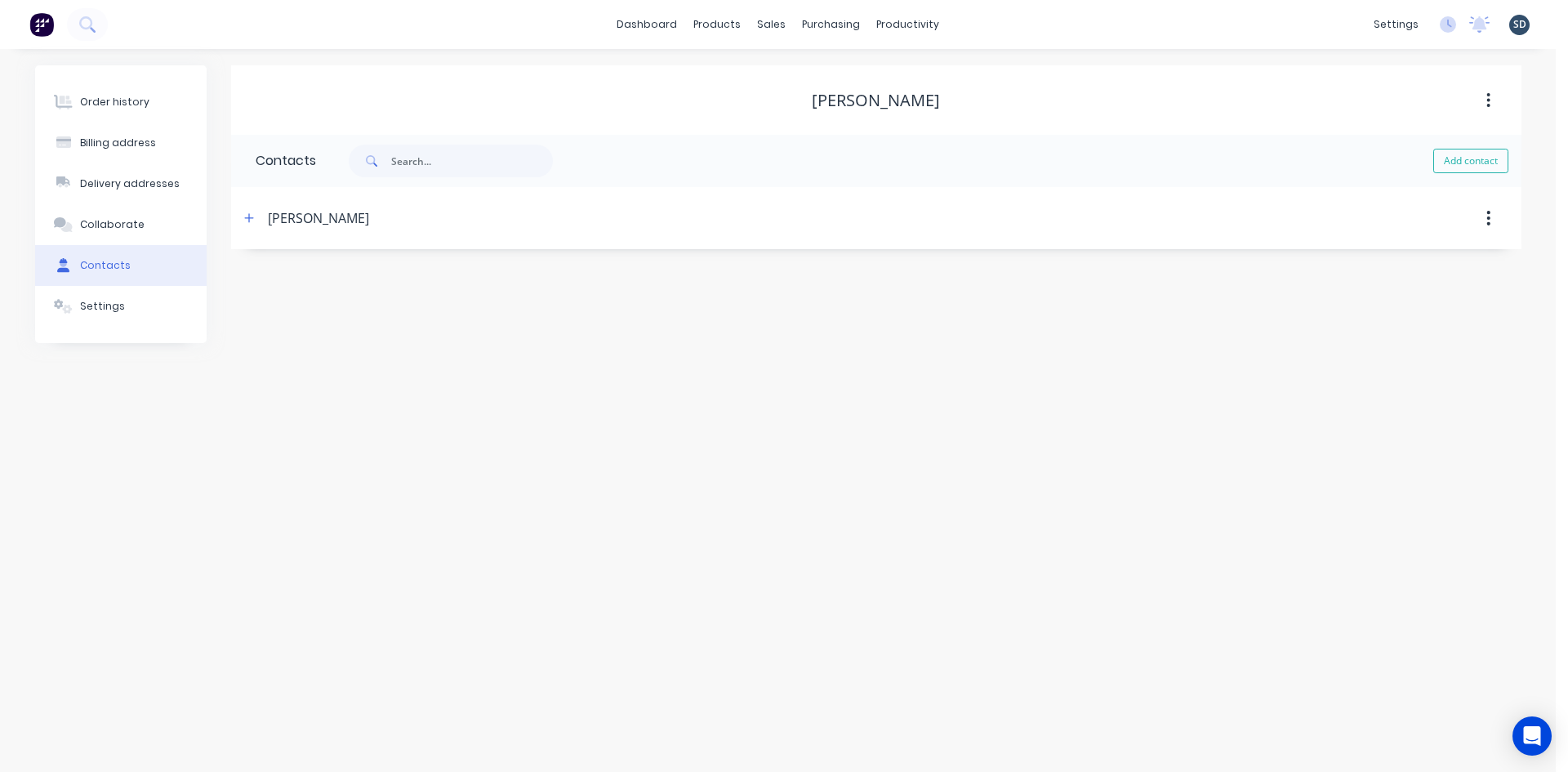
select select "AU"
click at [248, 215] on icon "button" at bounding box center [249, 219] width 10 height 12
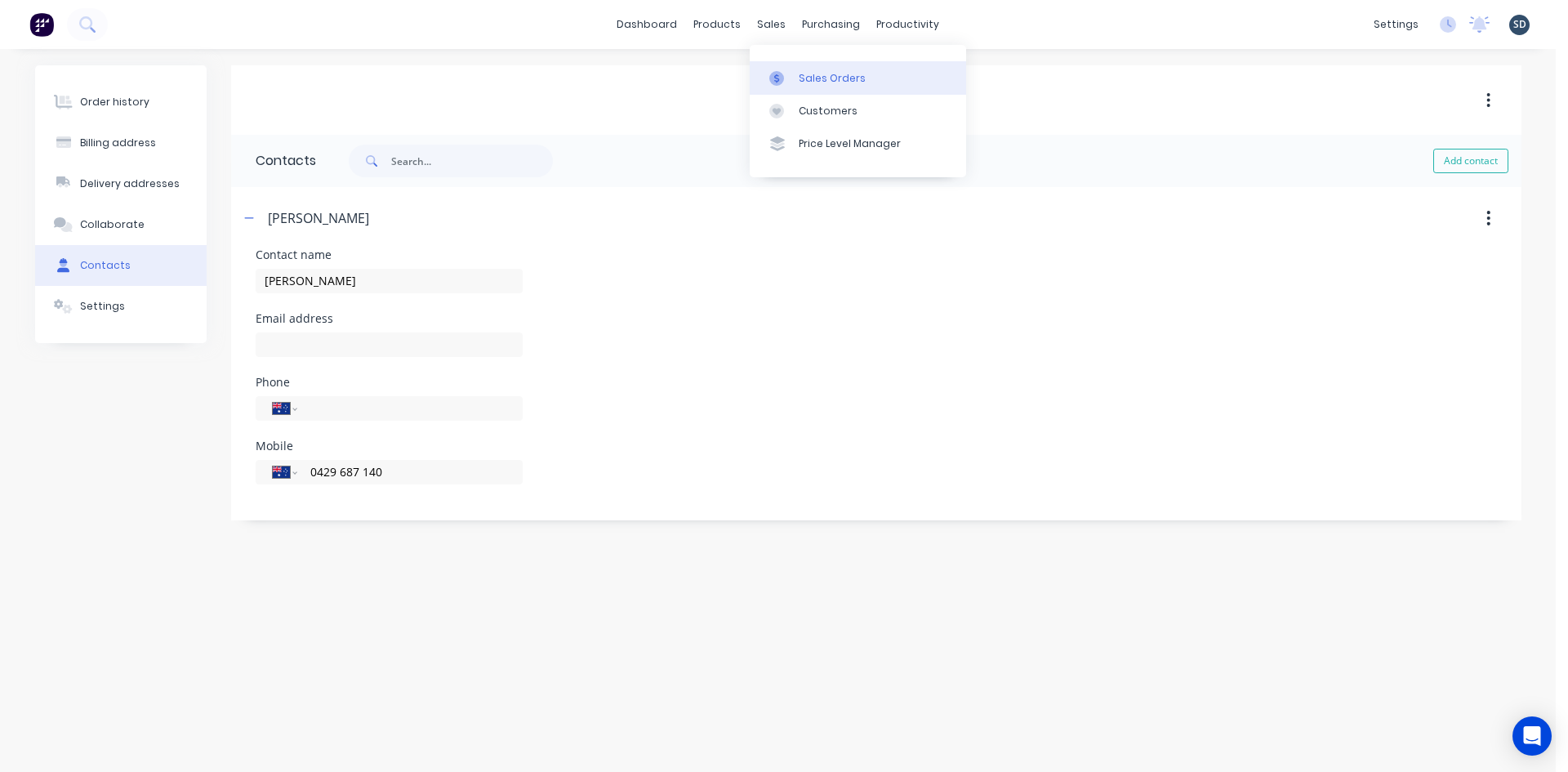
click at [814, 80] on div "Sales Orders" at bounding box center [832, 79] width 67 height 15
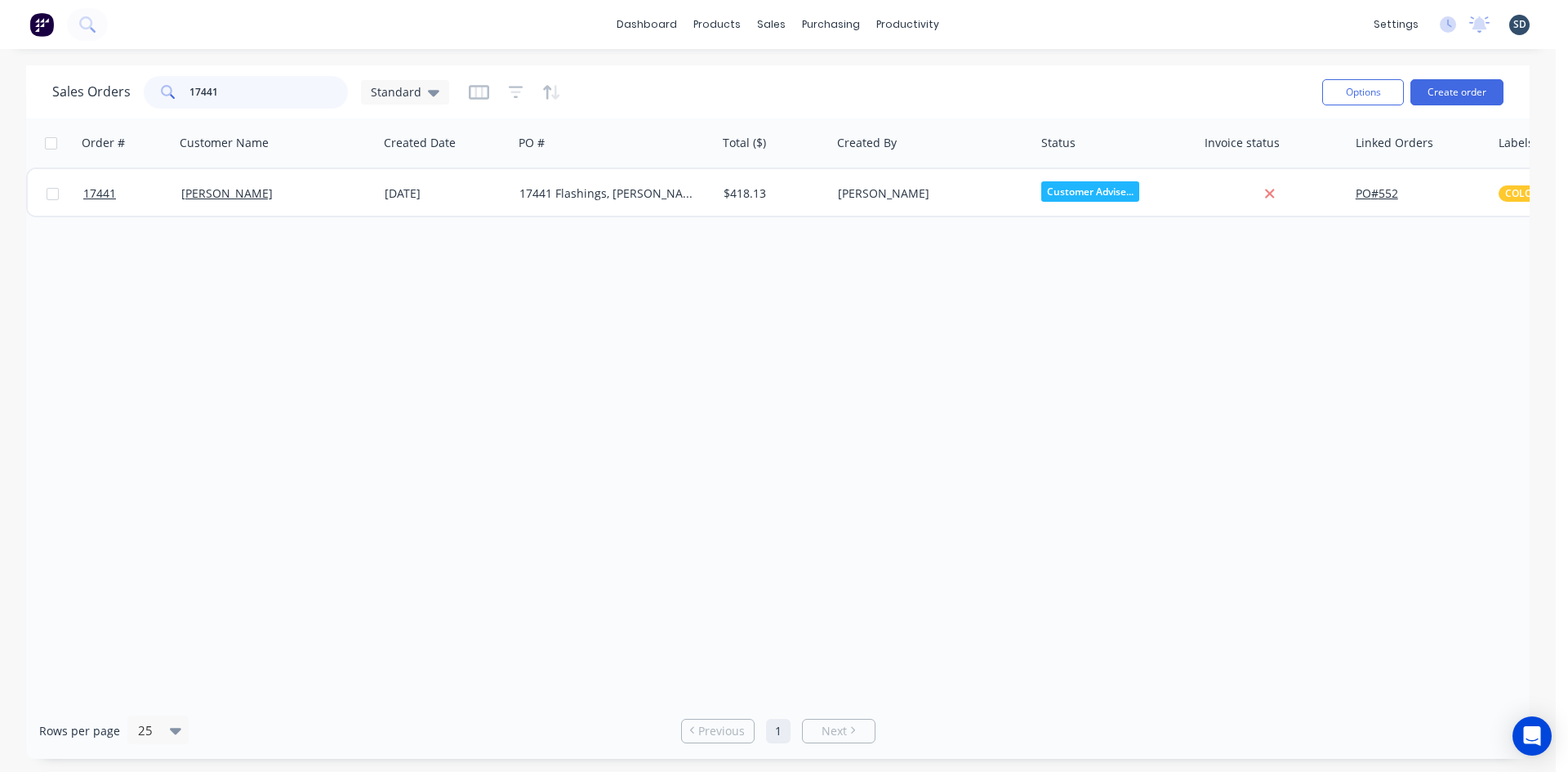
drag, startPoint x: 225, startPoint y: 90, endPoint x: 209, endPoint y: 89, distance: 16.0
click at [209, 89] on input "17441" at bounding box center [269, 92] width 159 height 33
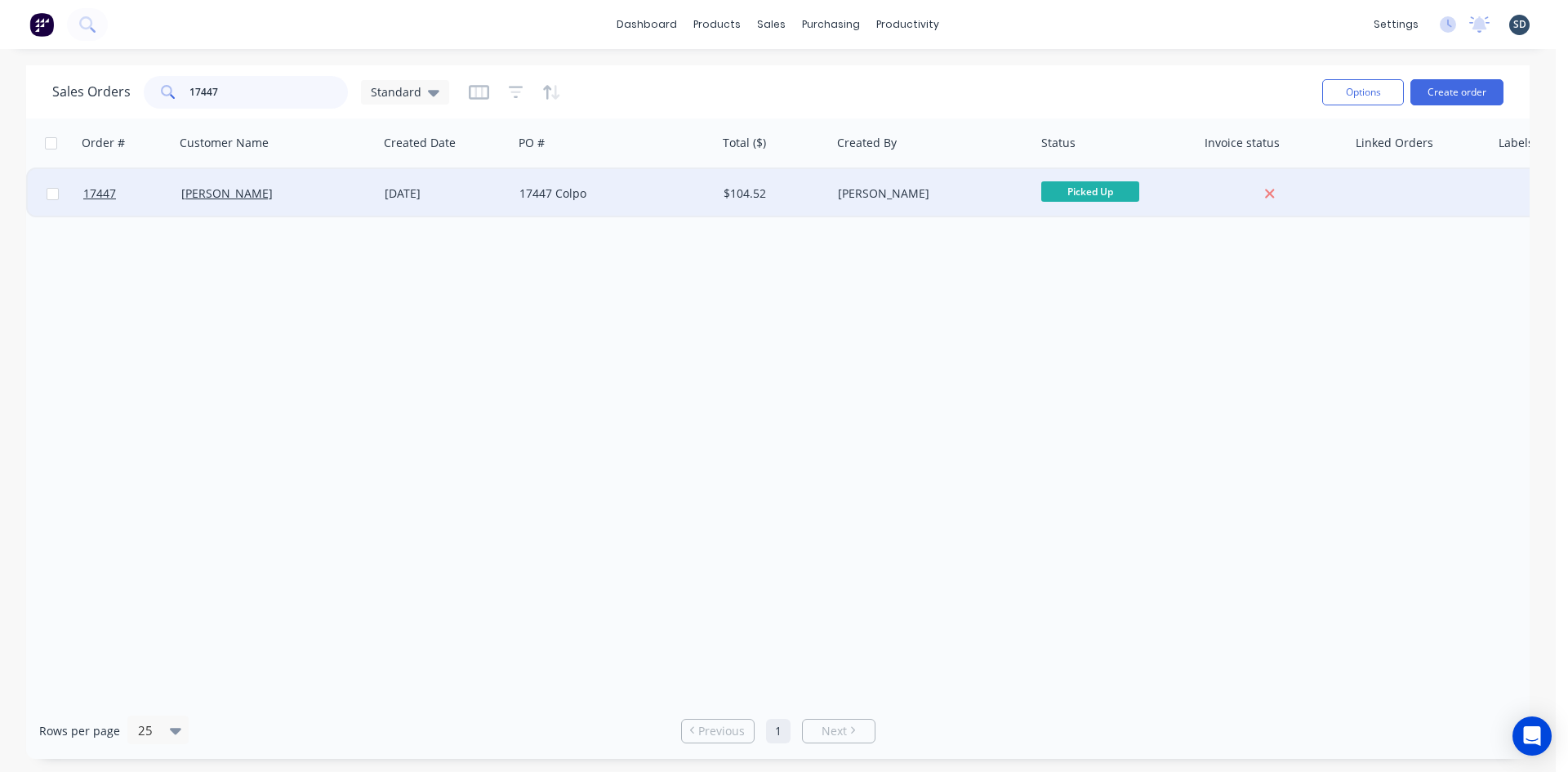
type input "17447"
click at [632, 198] on div "17447 Colpo" at bounding box center [609, 193] width 182 height 17
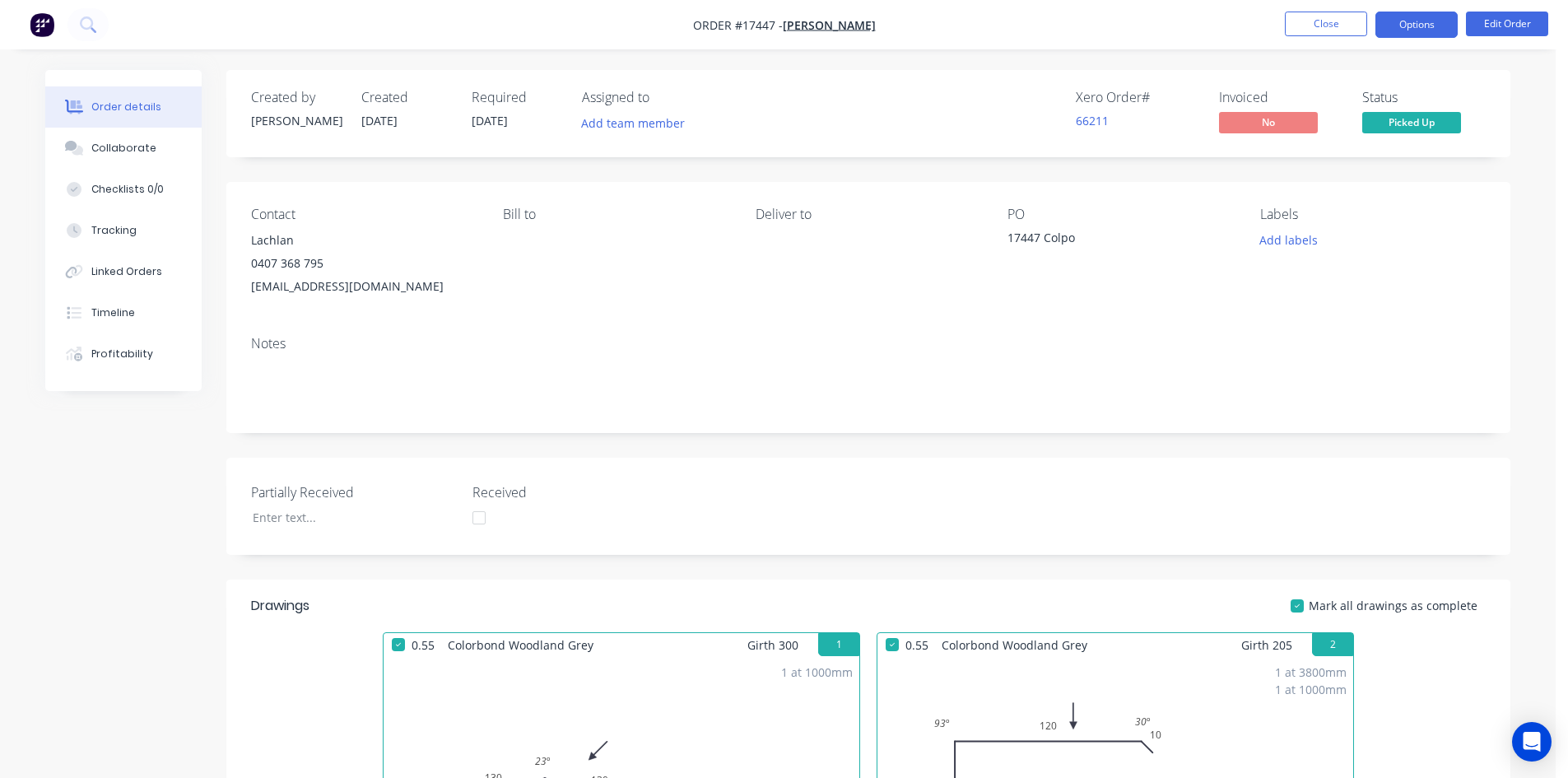
click at [1438, 19] on button "Options" at bounding box center [1417, 24] width 83 height 26
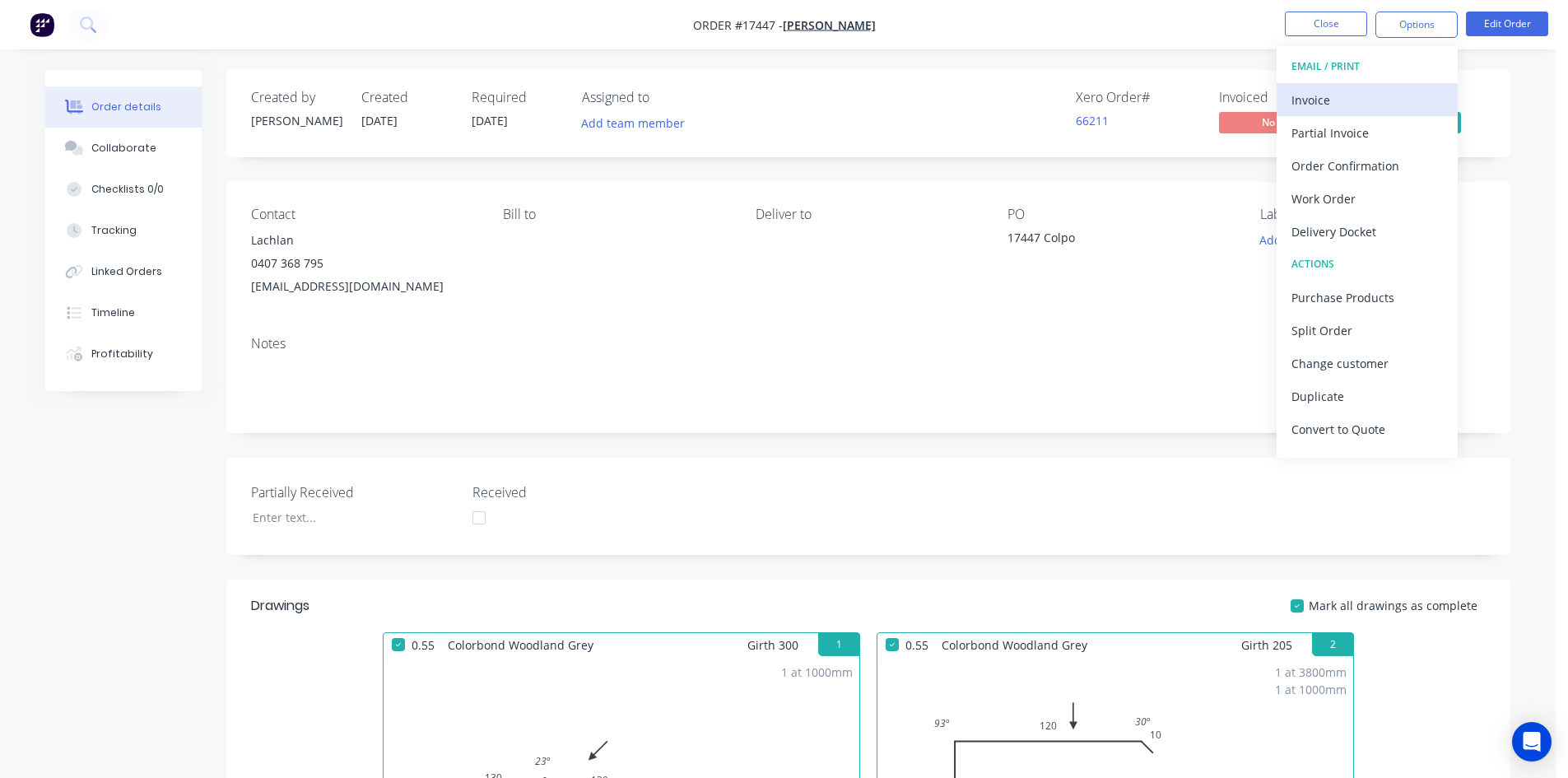
click at [1367, 95] on div "Invoice" at bounding box center [1368, 100] width 152 height 24
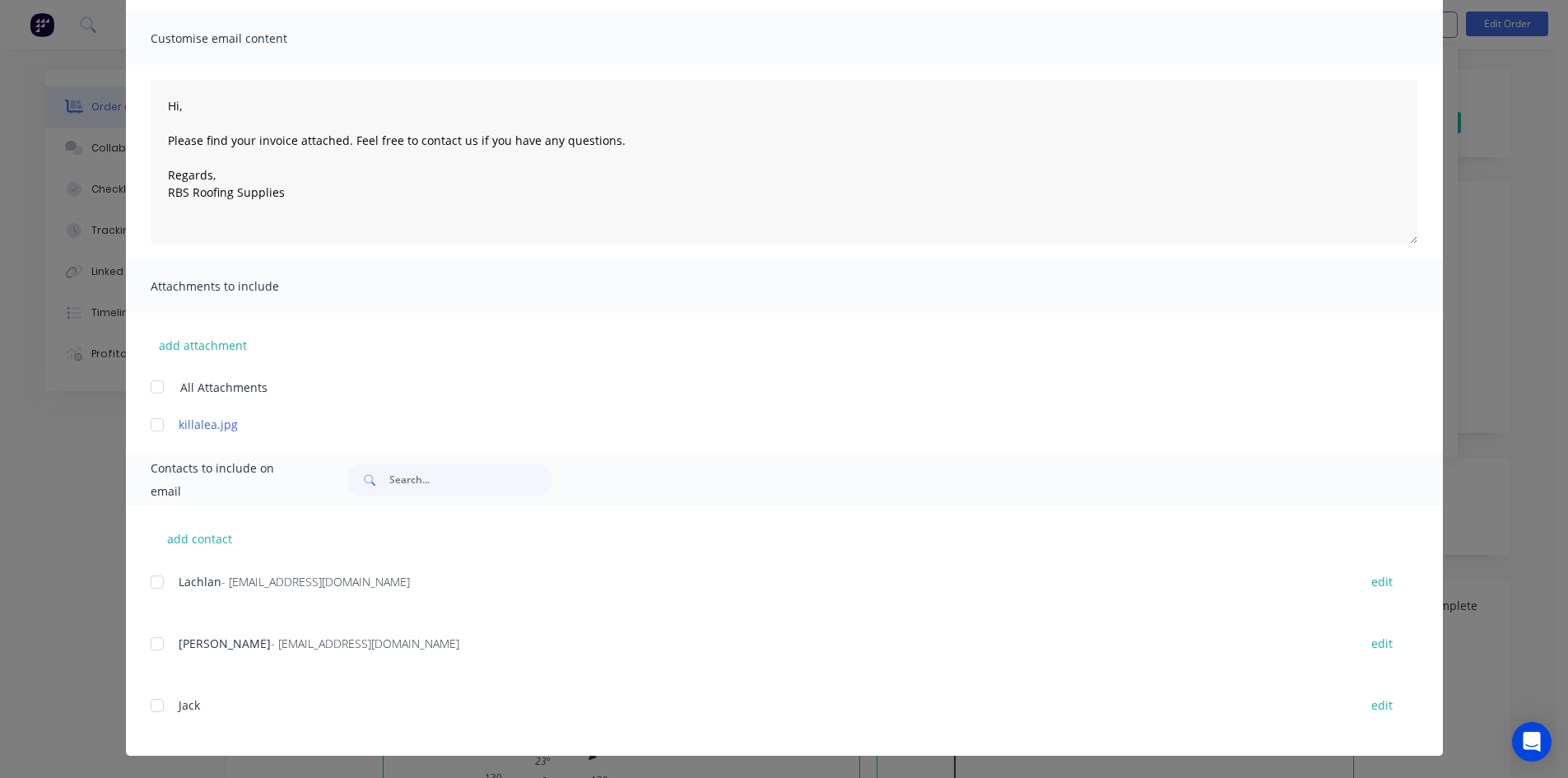
scroll to position [109, 0]
drag, startPoint x: 149, startPoint y: 583, endPoint x: 165, endPoint y: 582, distance: 16.0
click at [149, 582] on div at bounding box center [157, 581] width 33 height 33
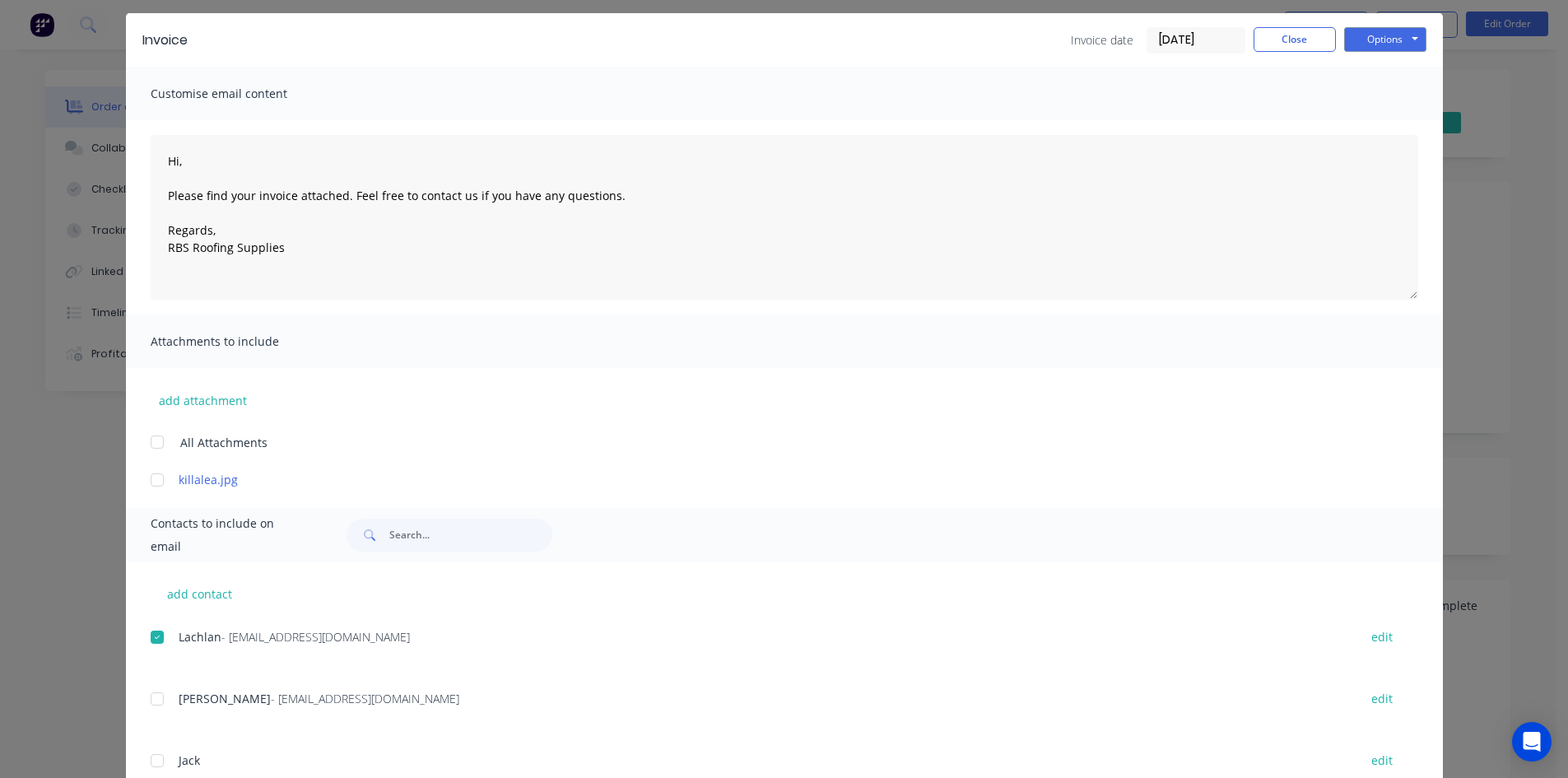
scroll to position [0, 0]
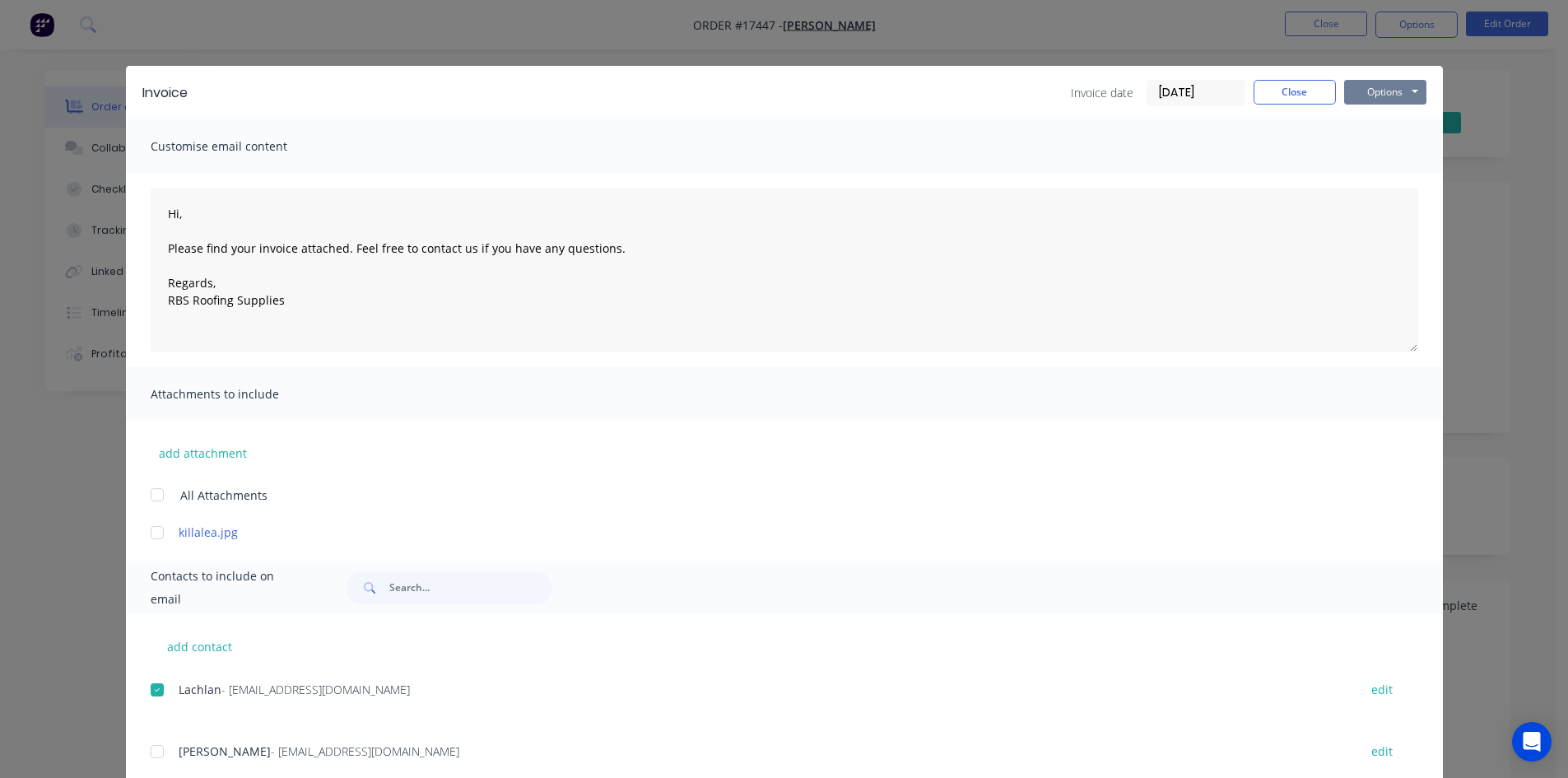
click at [1402, 83] on button "Options" at bounding box center [1386, 92] width 83 height 24
click at [1394, 176] on button "Email" at bounding box center [1397, 176] width 105 height 27
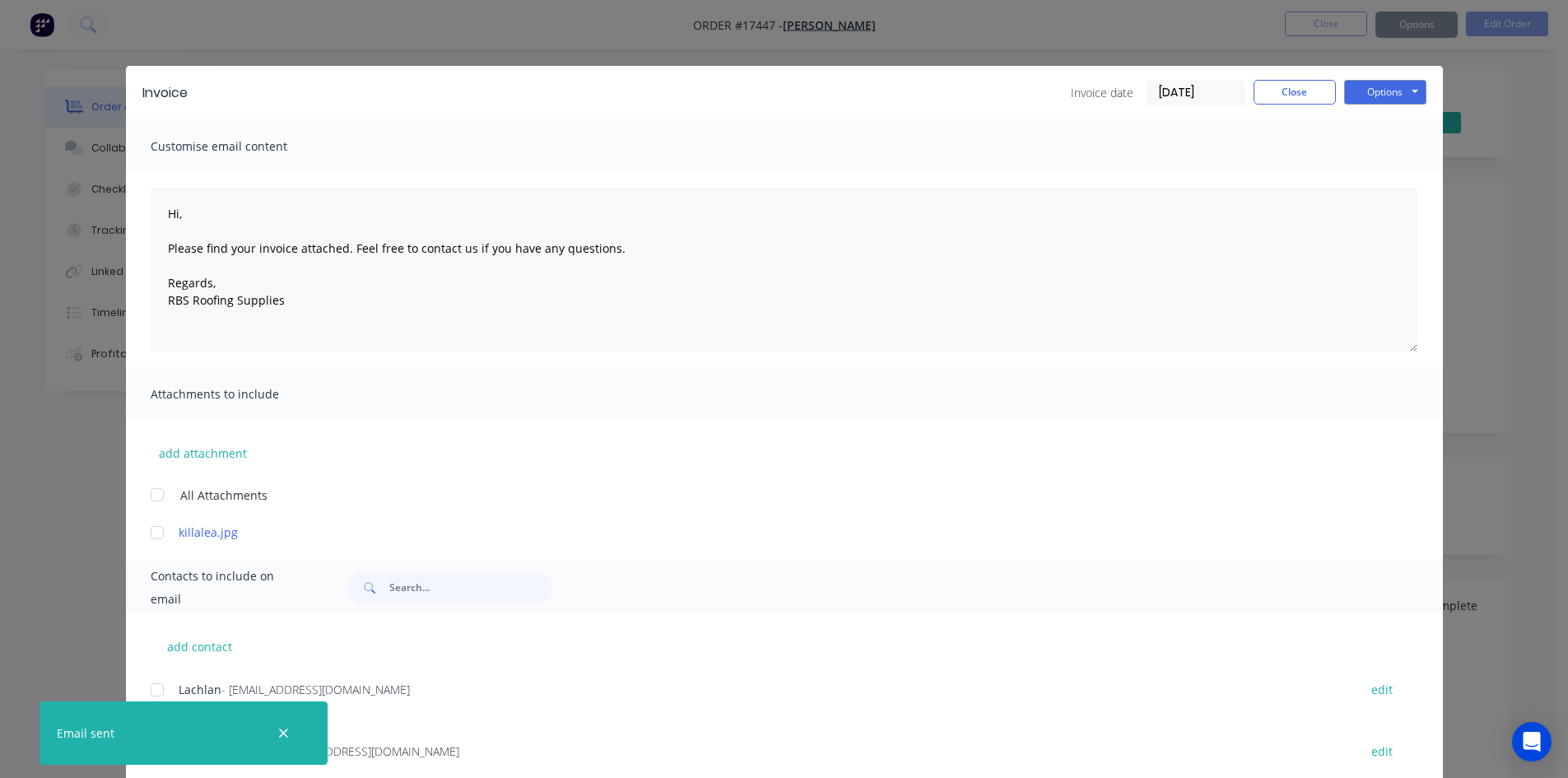
type textarea "Hi, Please find your invoice attached. Feel free to contact us if you have any …"
click at [1291, 95] on button "Close" at bounding box center [1295, 92] width 83 height 24
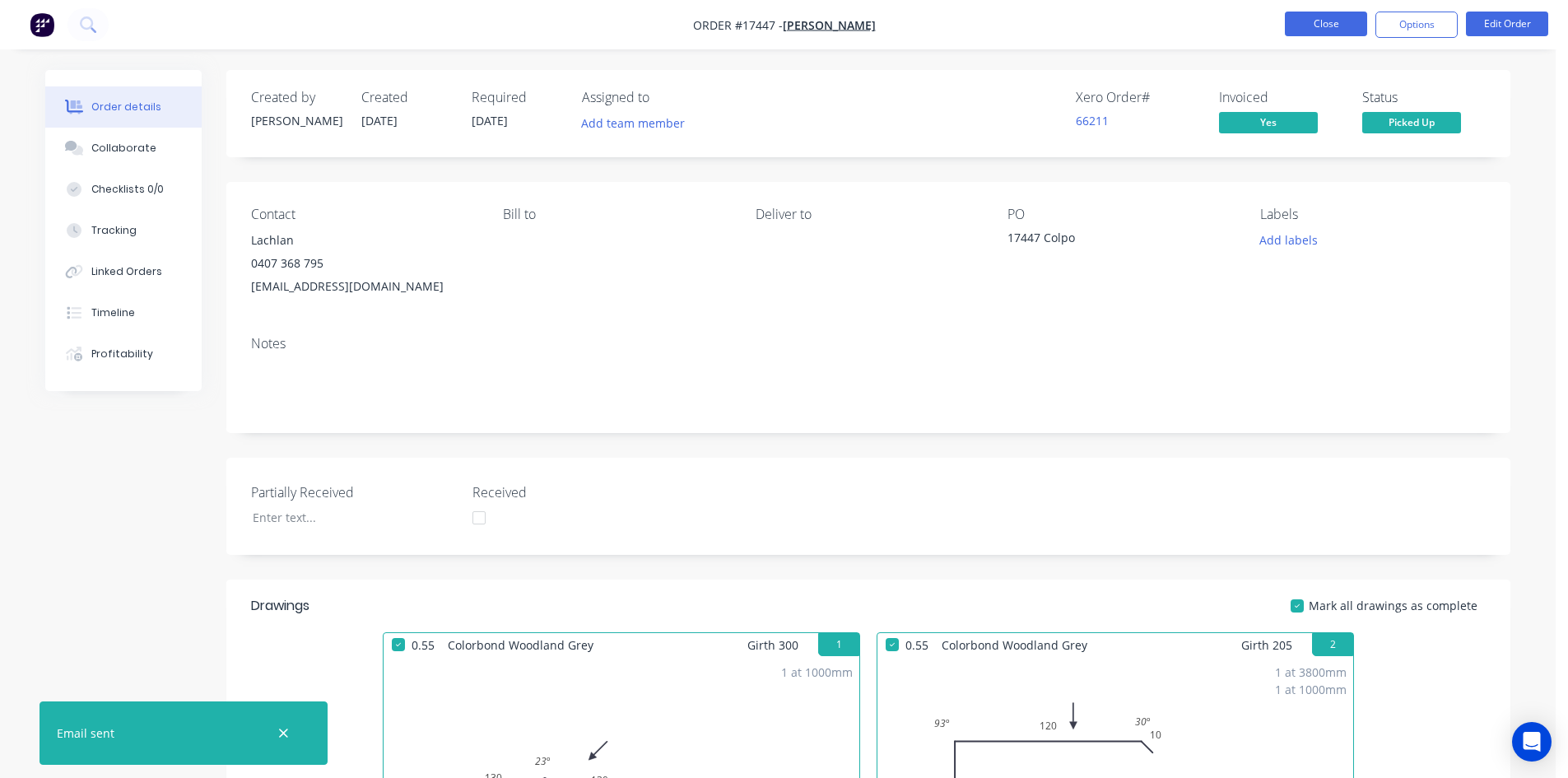
click at [1326, 20] on button "Close" at bounding box center [1327, 24] width 83 height 24
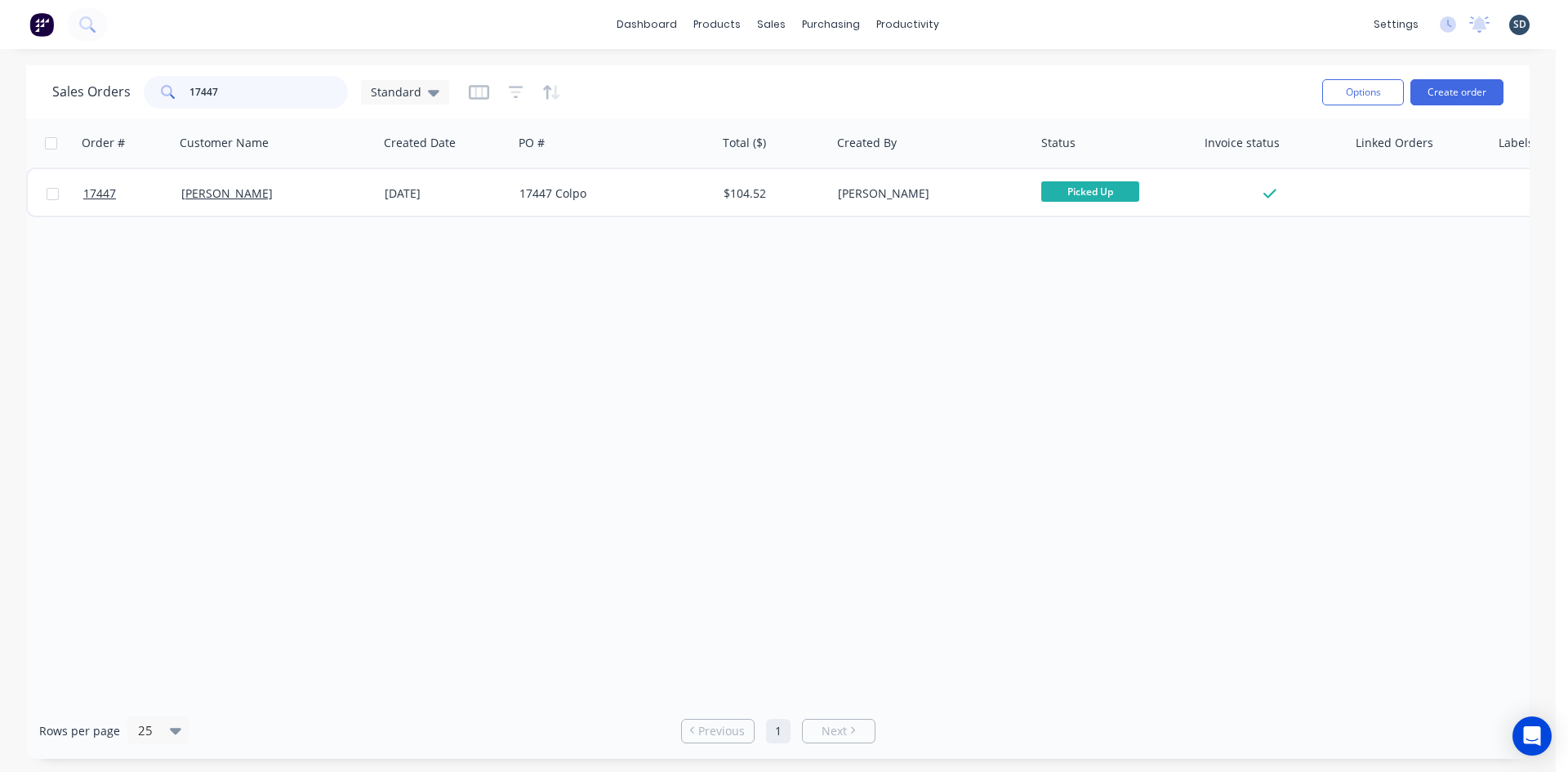
drag, startPoint x: 233, startPoint y: 93, endPoint x: 216, endPoint y: 90, distance: 17.3
click at [210, 90] on input "17447" at bounding box center [269, 92] width 159 height 33
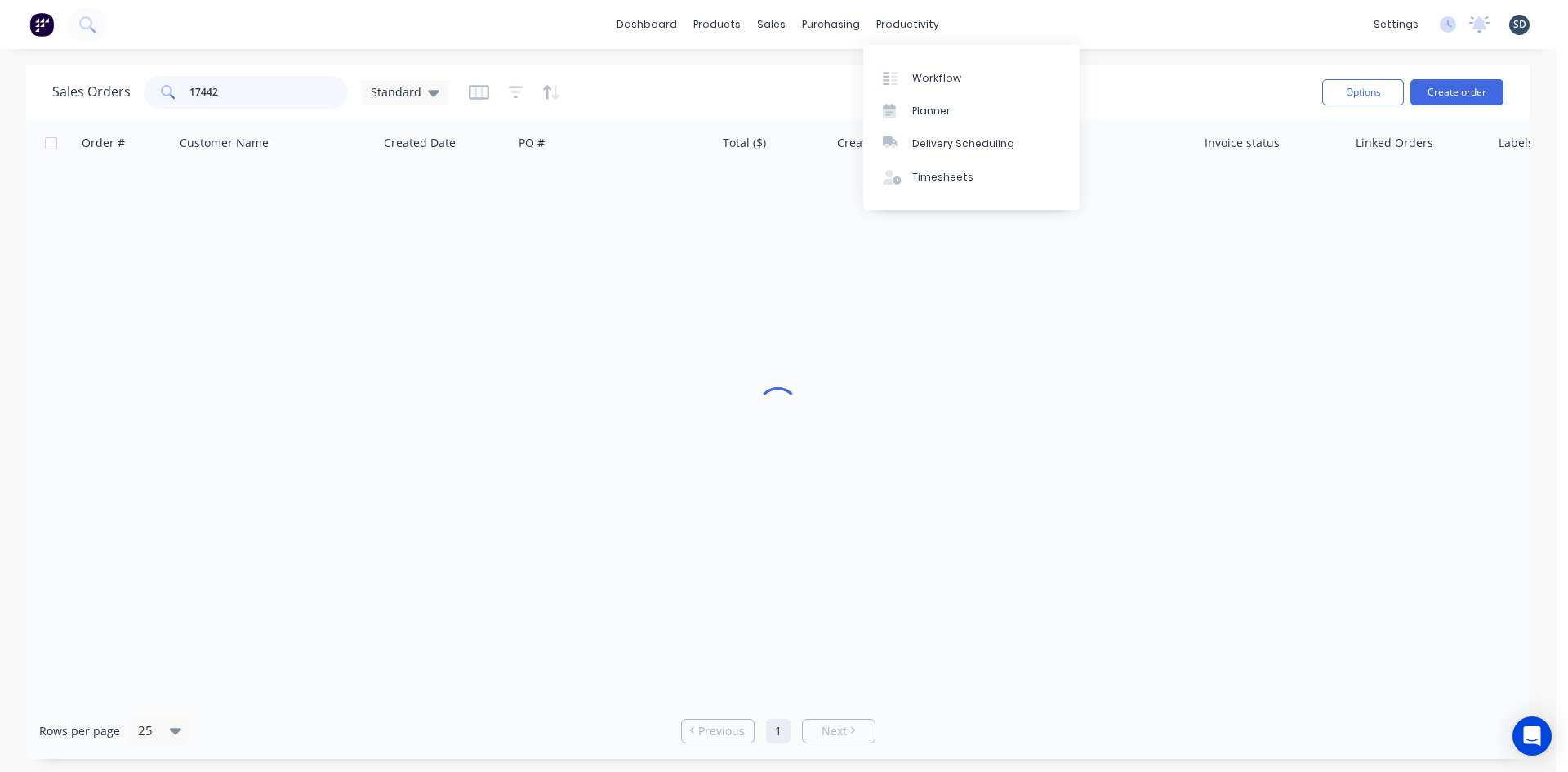
type input "17442"
click at [739, 88] on div "Sales Orders 17442 Standard" at bounding box center [680, 92] width 1257 height 40
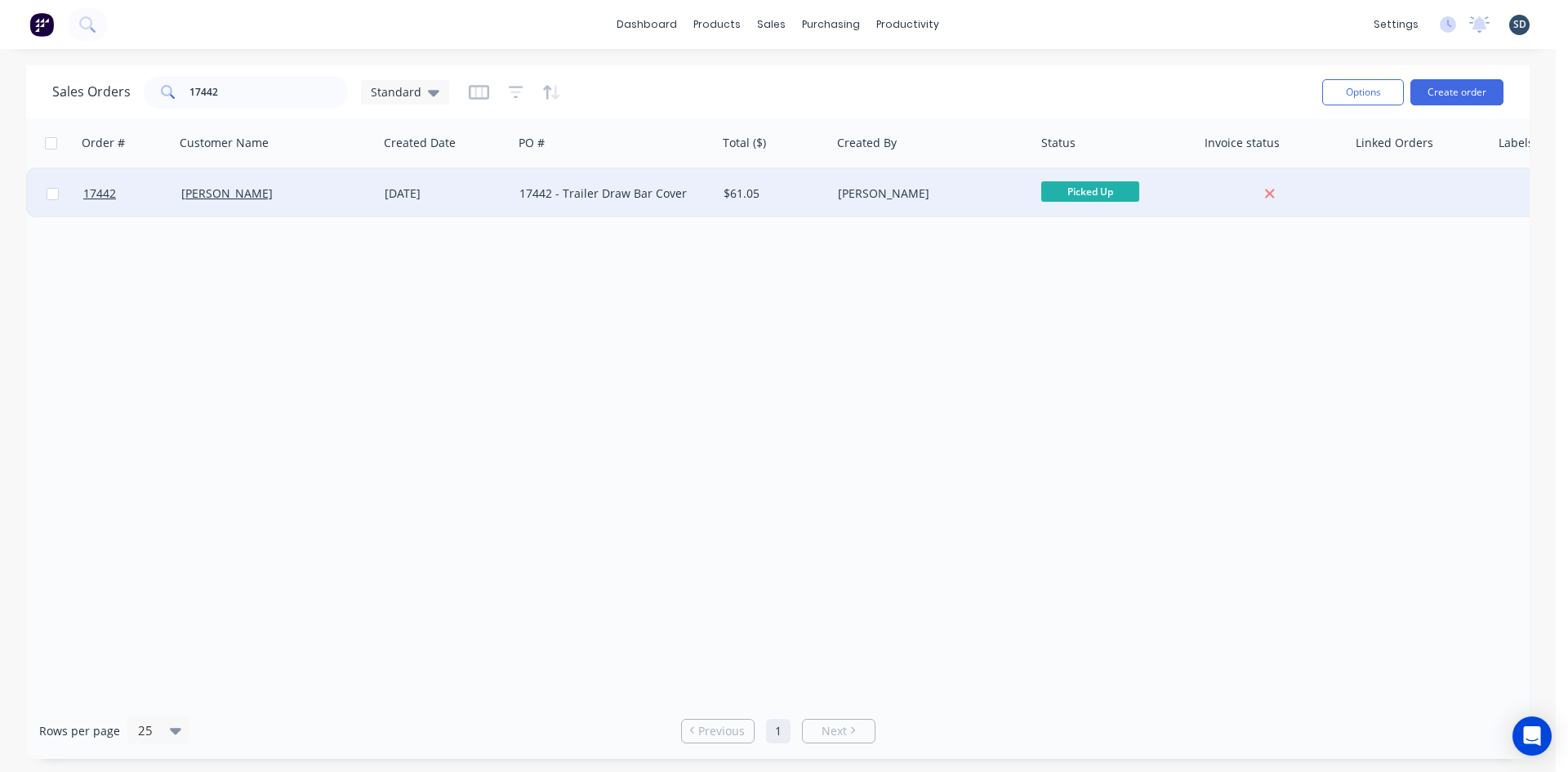
click at [796, 197] on div "$61.05" at bounding box center [771, 193] width 96 height 17
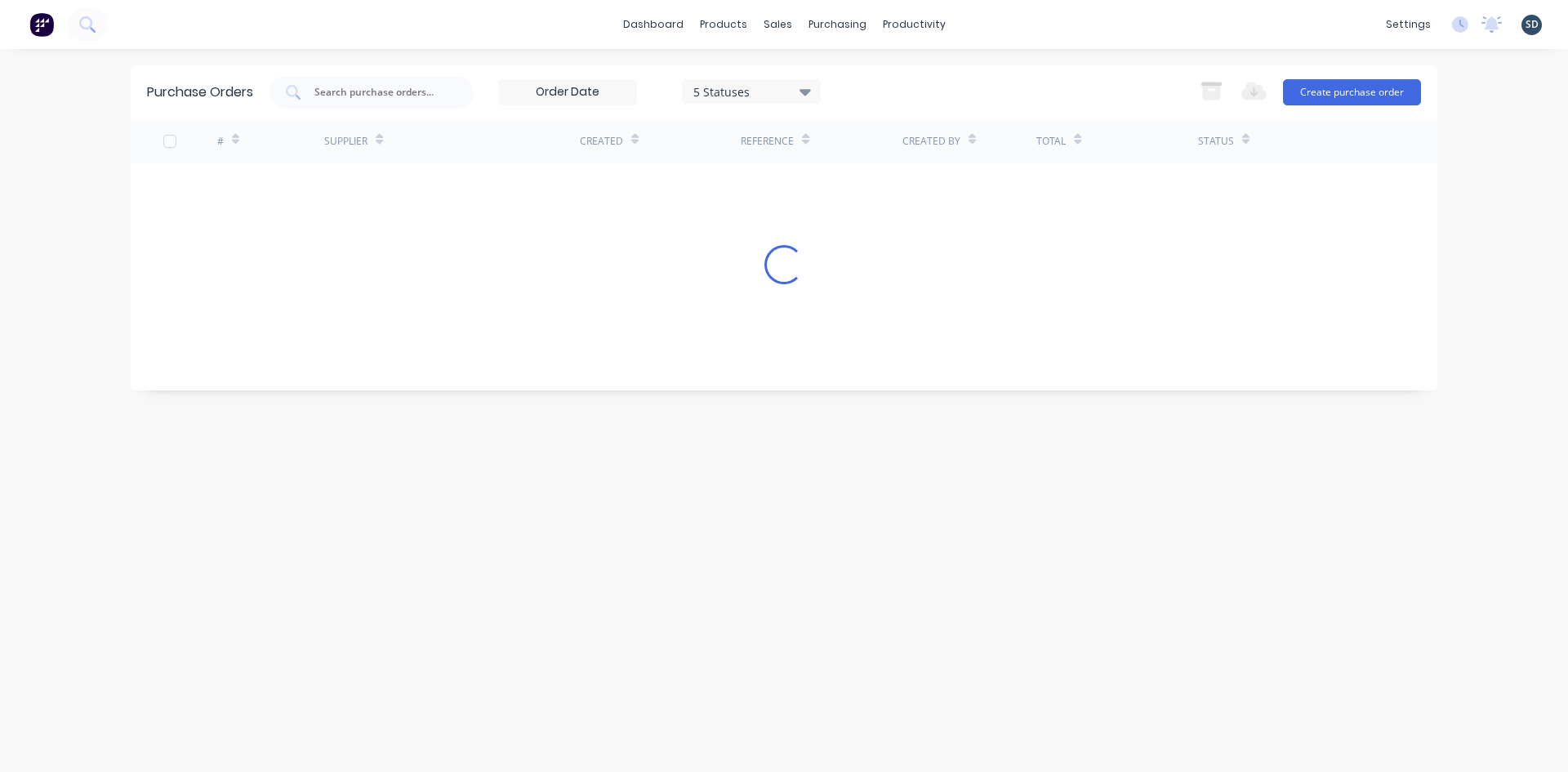
click at [418, 95] on input "text" at bounding box center [381, 92] width 136 height 17
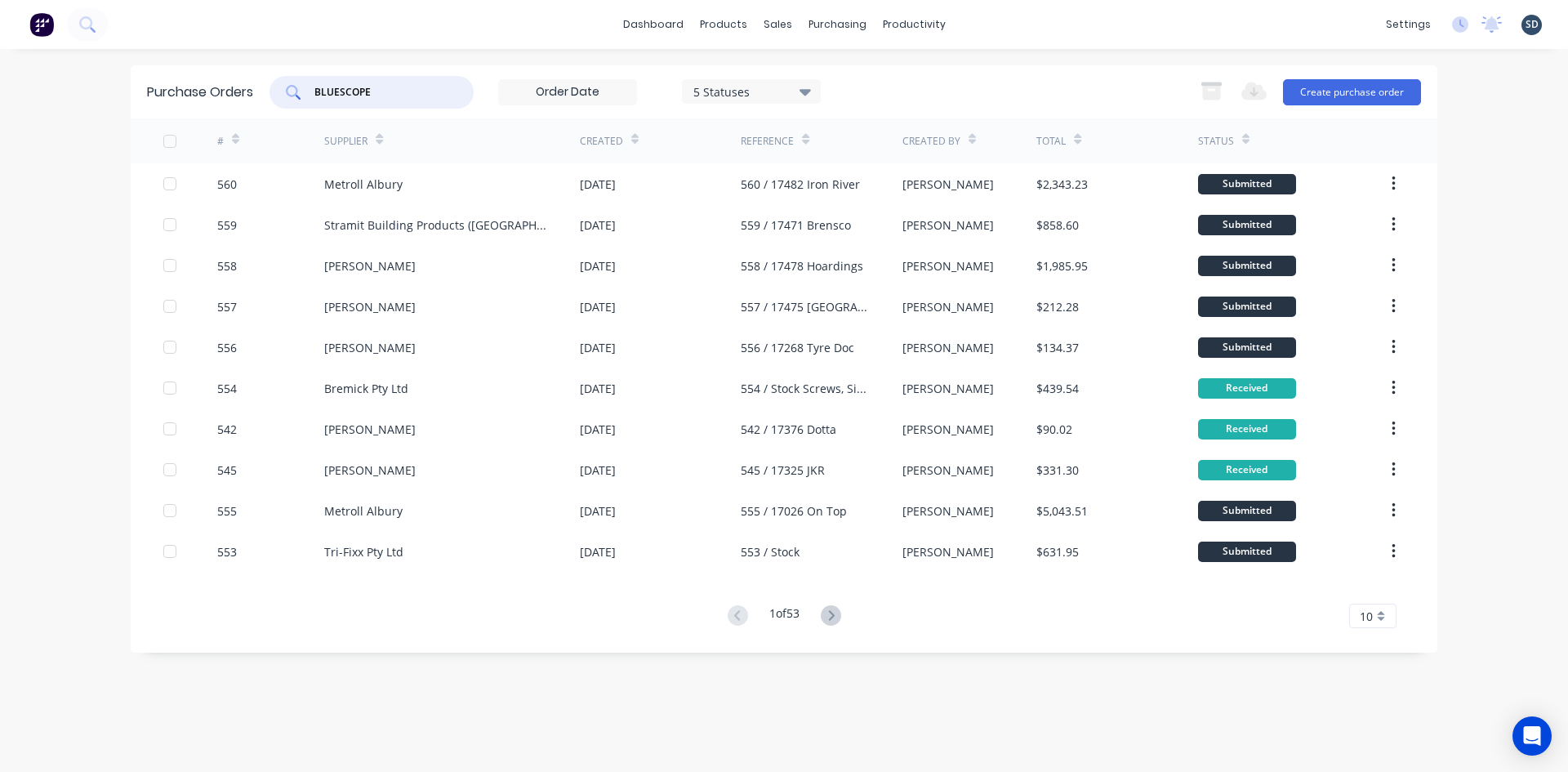
type input "BLUESCOPE"
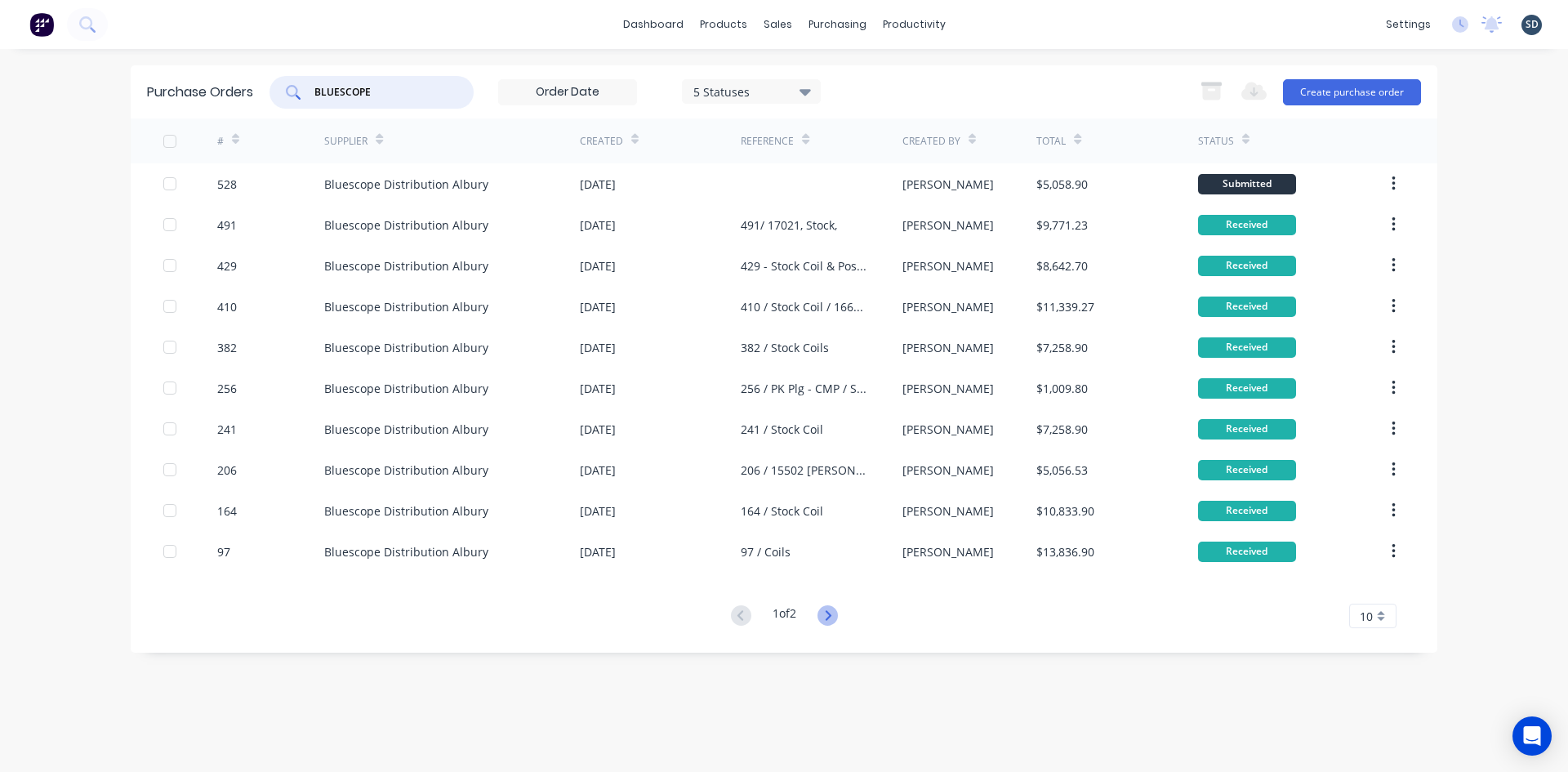
click at [826, 615] on icon at bounding box center [828, 615] width 20 height 20
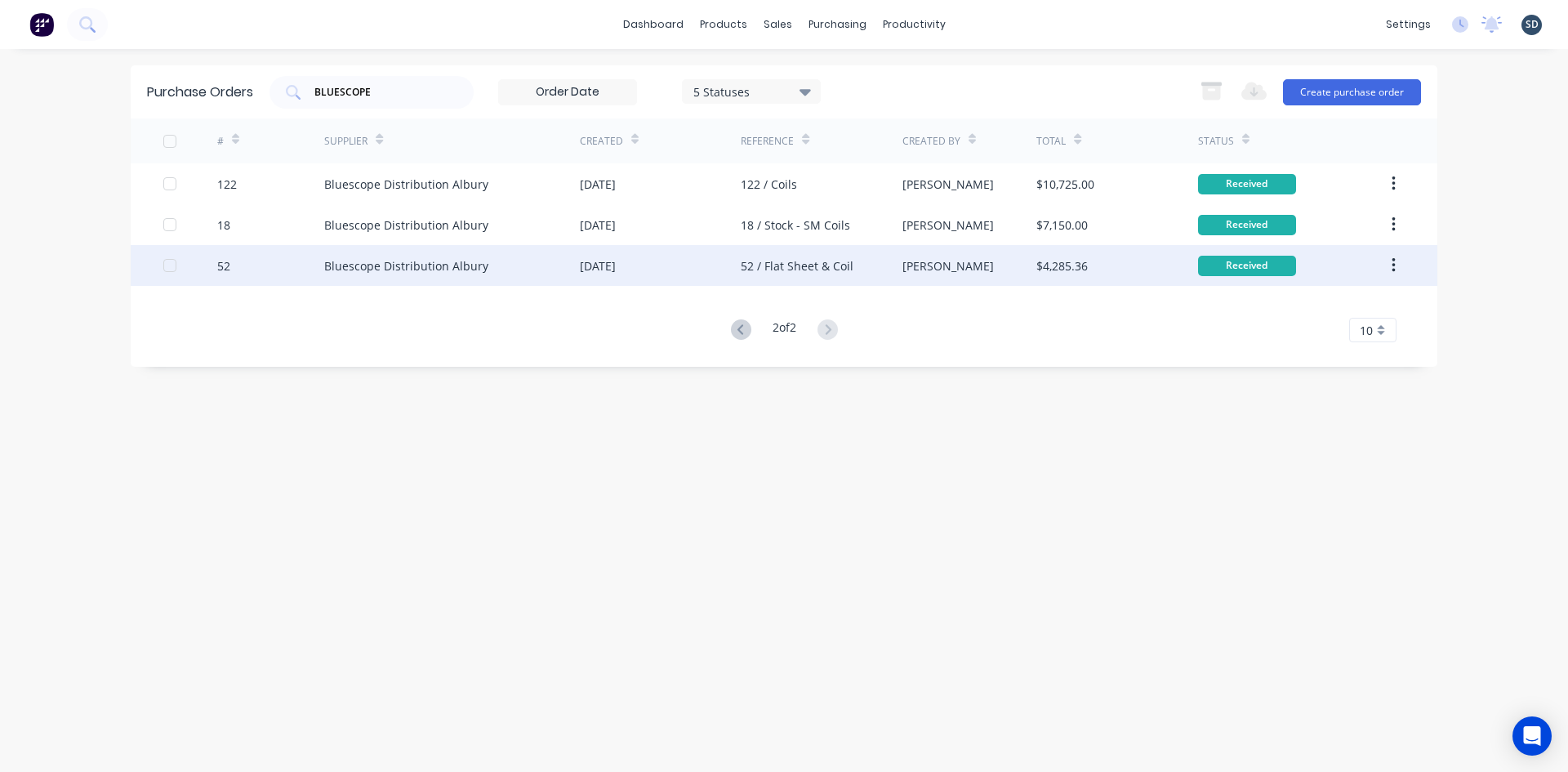
click at [831, 265] on div "52 / Flat Sheet & Coil" at bounding box center [797, 265] width 113 height 17
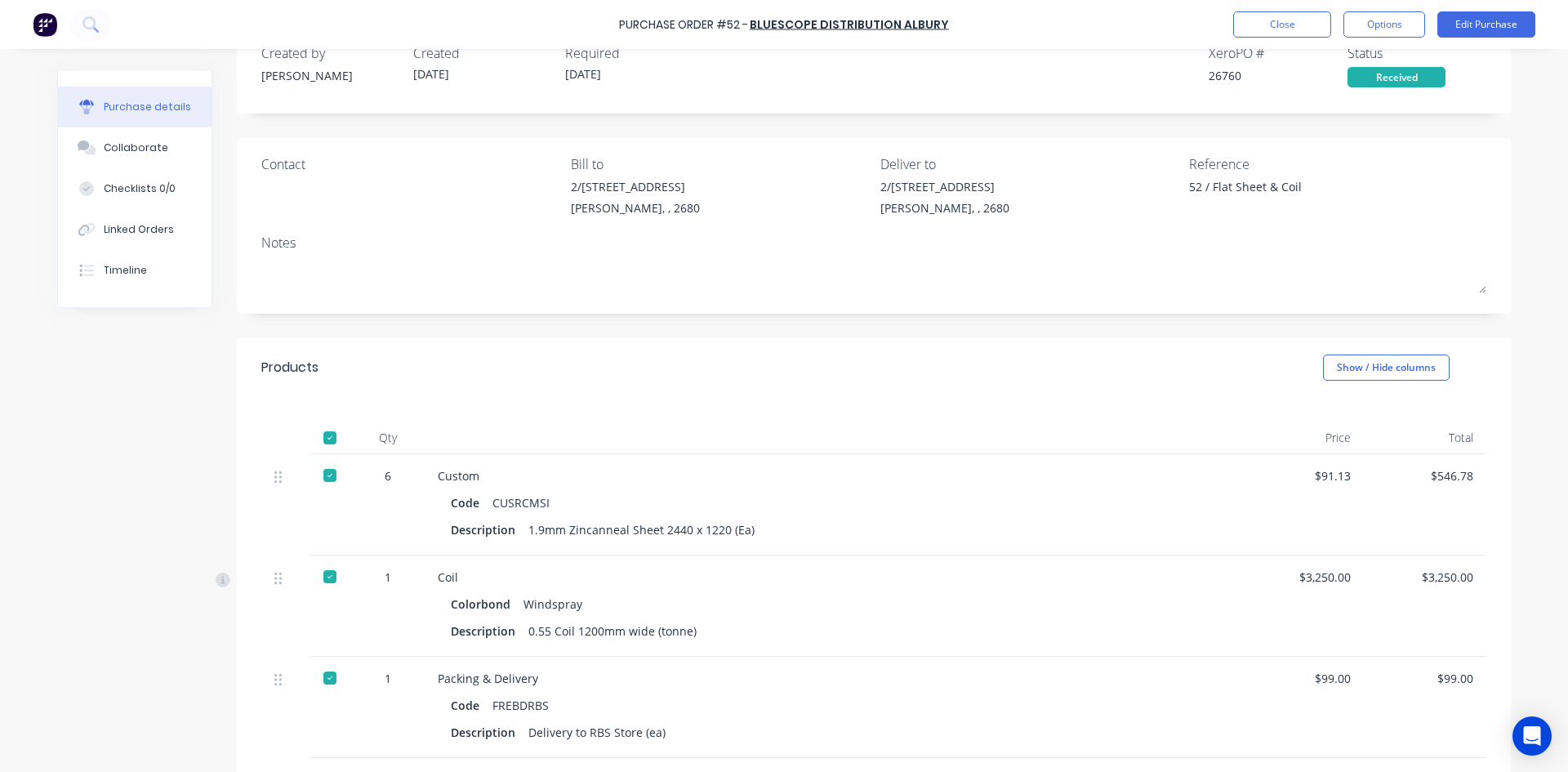
scroll to position [163, 0]
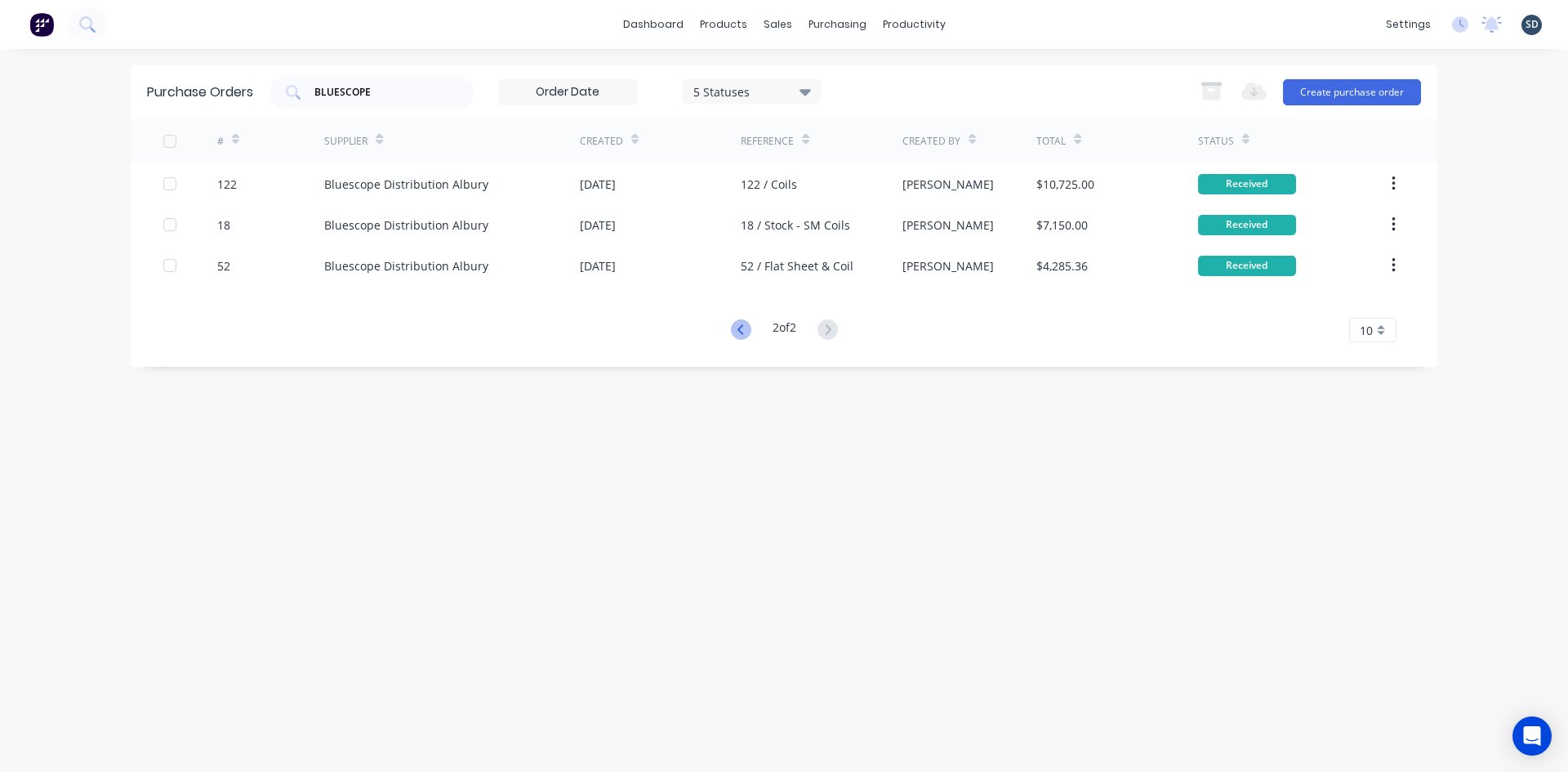
click at [740, 327] on icon at bounding box center [741, 329] width 20 height 20
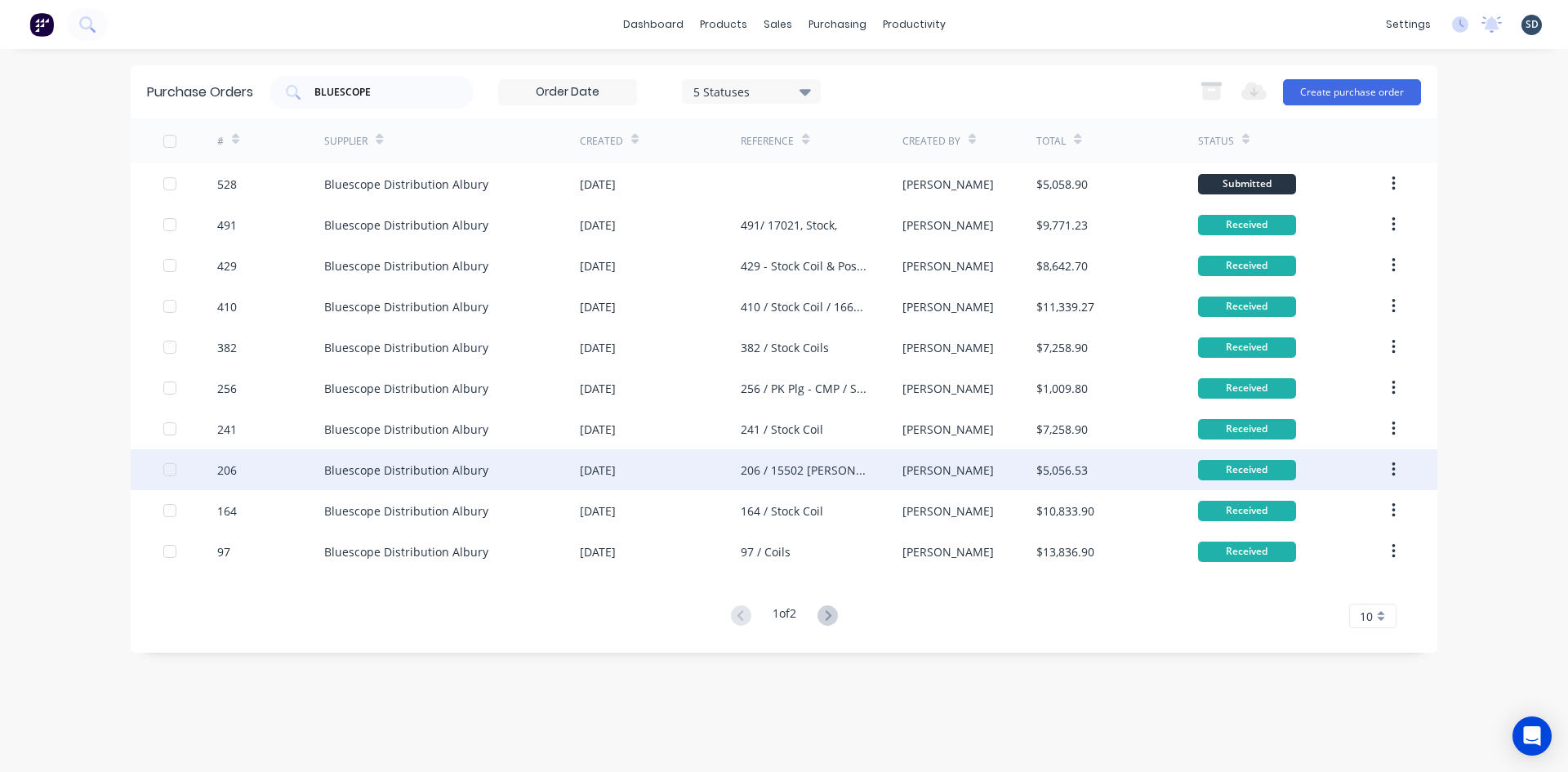
click at [828, 469] on div "206 / 15502 [PERSON_NAME] / Stock" at bounding box center [805, 470] width 128 height 17
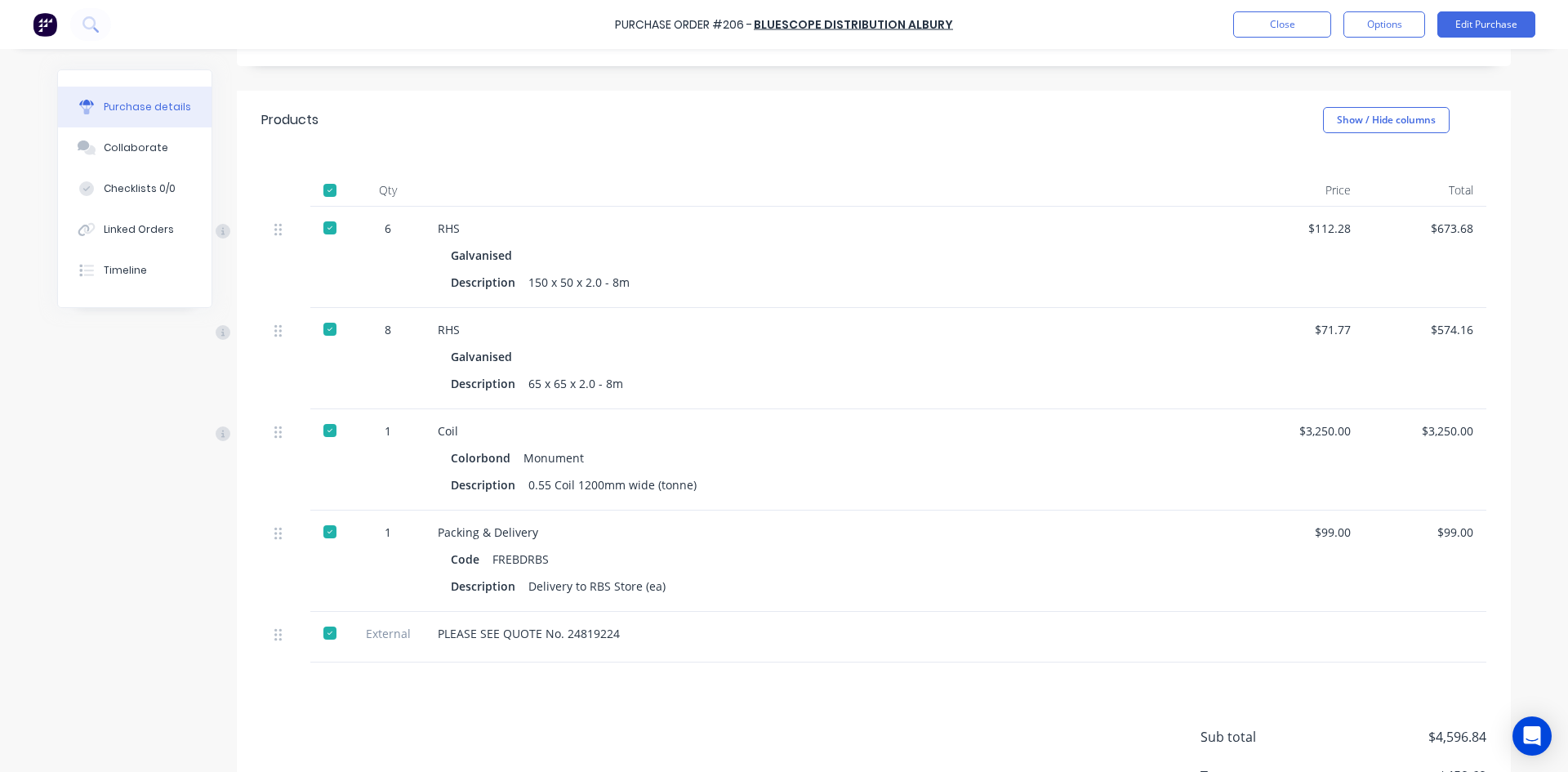
scroll to position [414, 0]
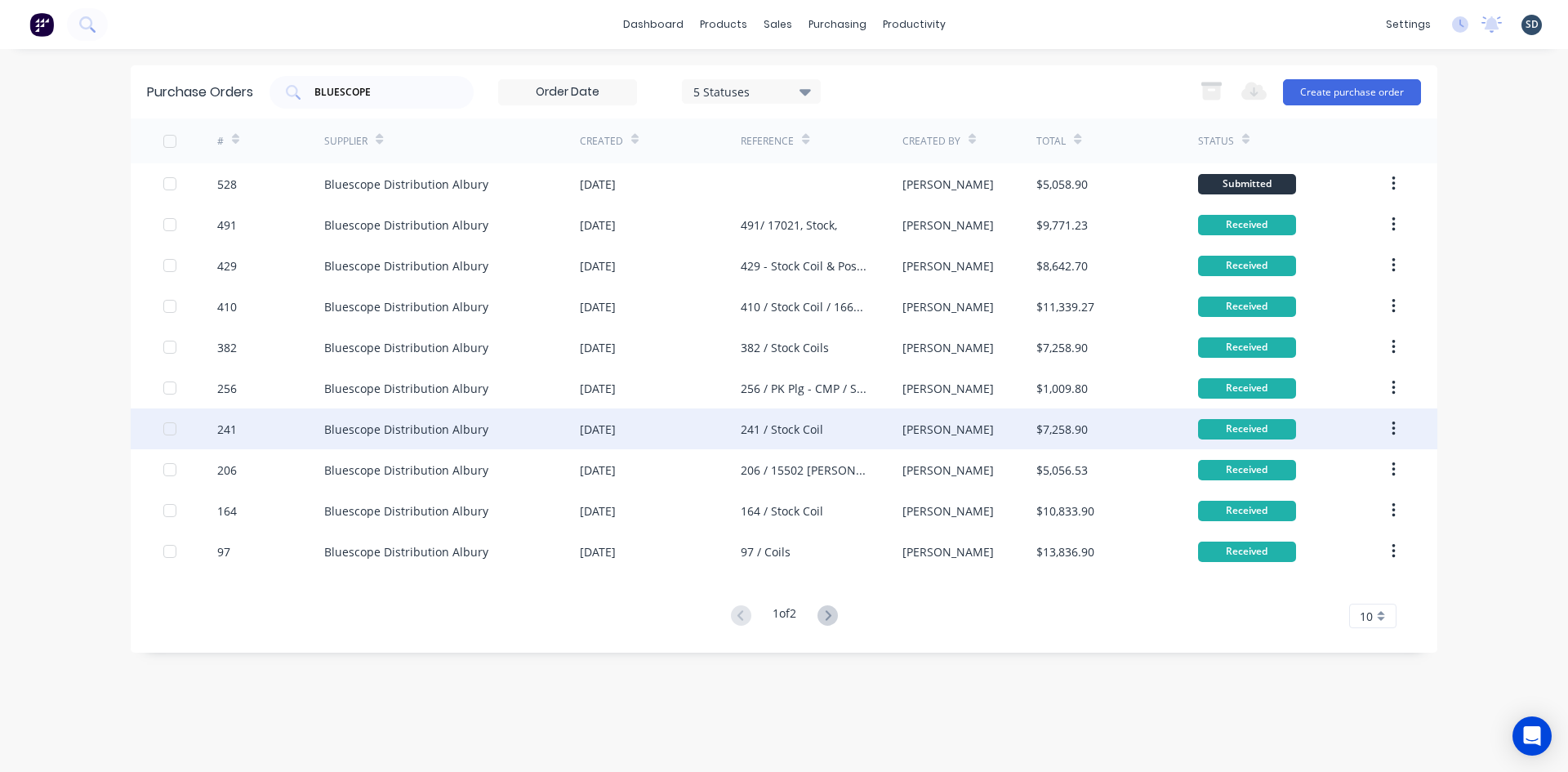
click at [856, 435] on div "241 / Stock Coil" at bounding box center [821, 429] width 161 height 41
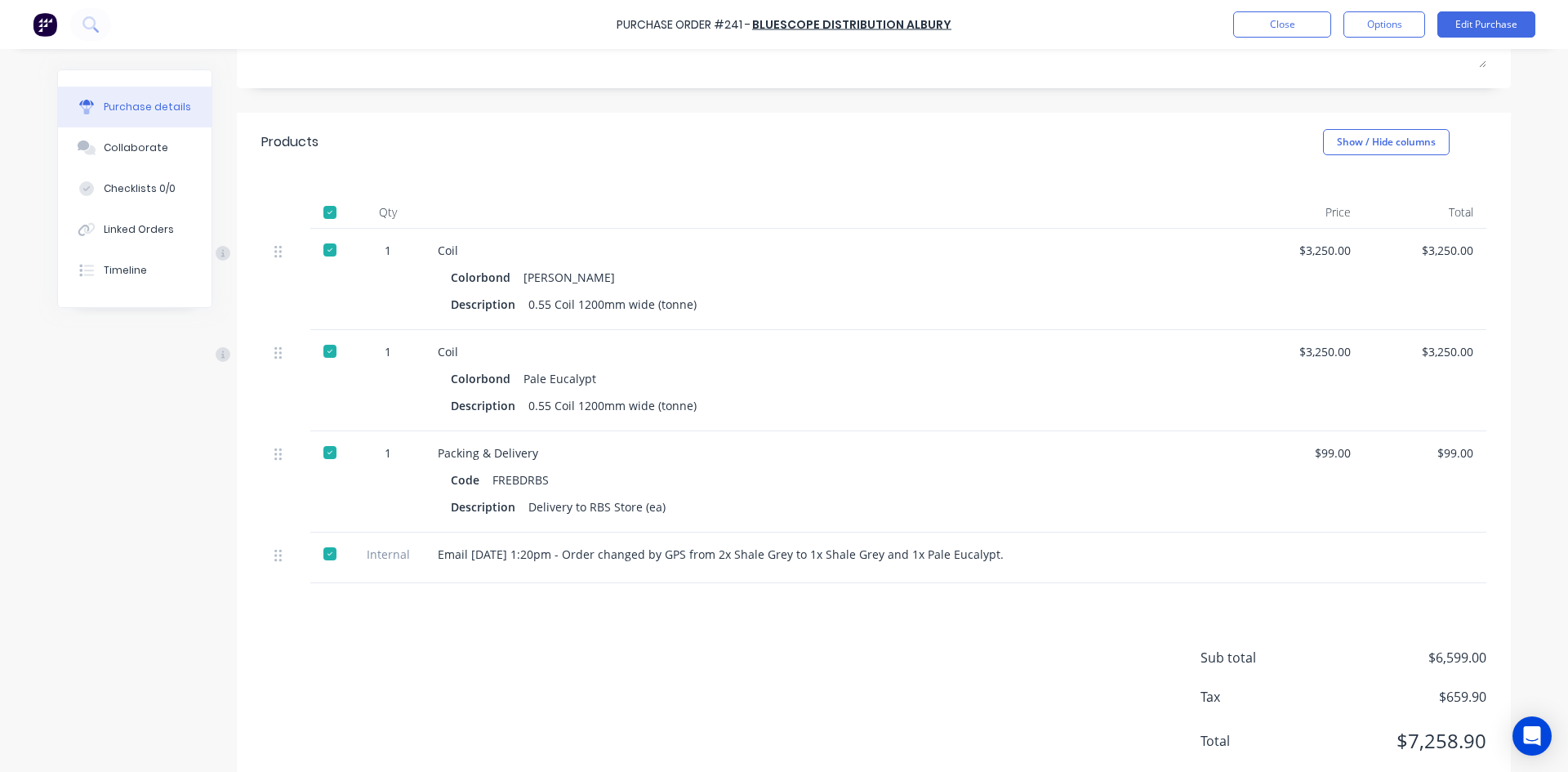
scroll to position [230, 0]
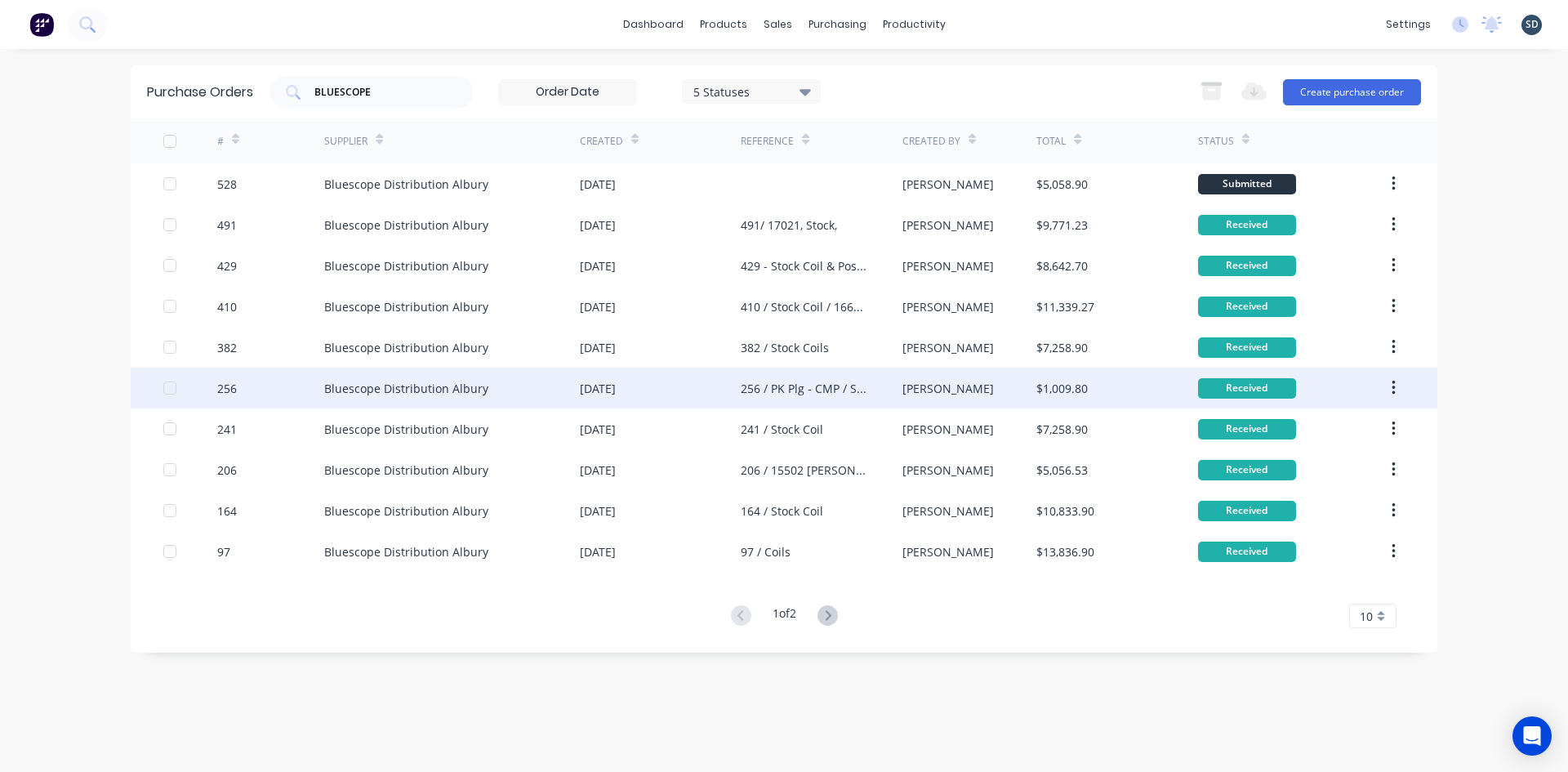
click at [852, 400] on div "256 / PK Plg - CMP / Stock" at bounding box center [821, 388] width 161 height 41
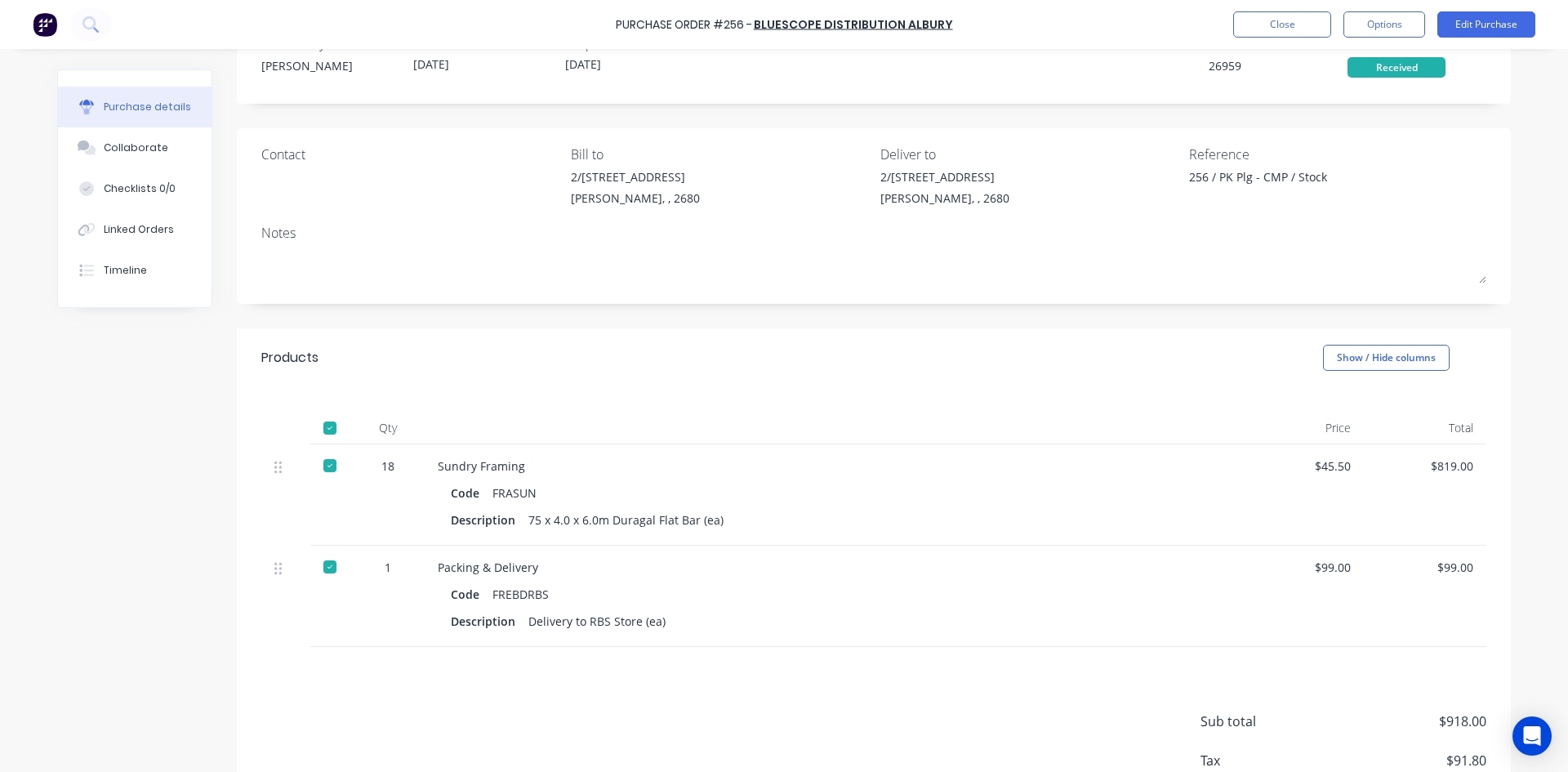
scroll to position [82, 0]
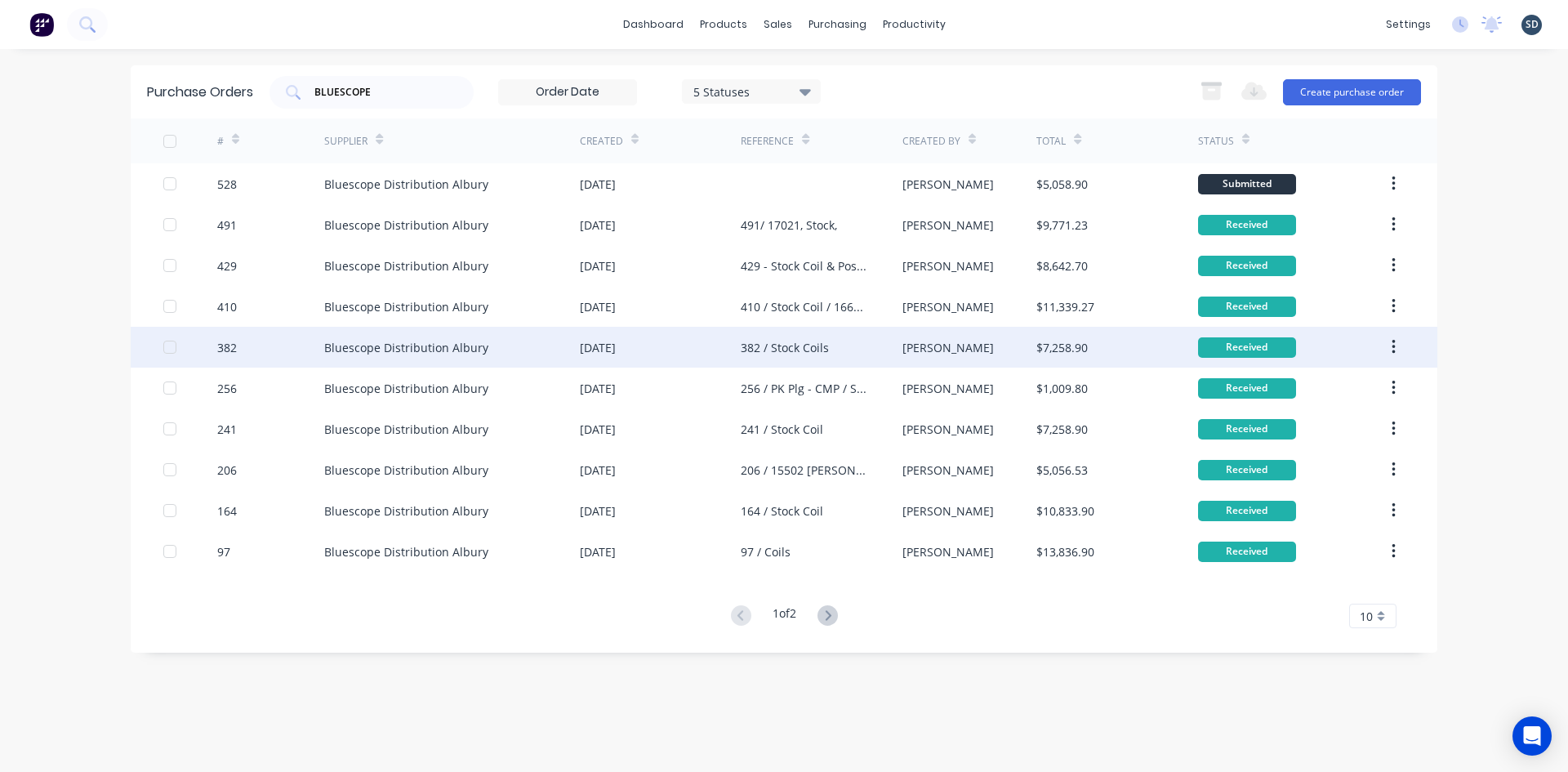
click at [834, 346] on div "382 / Stock Coils" at bounding box center [821, 347] width 161 height 41
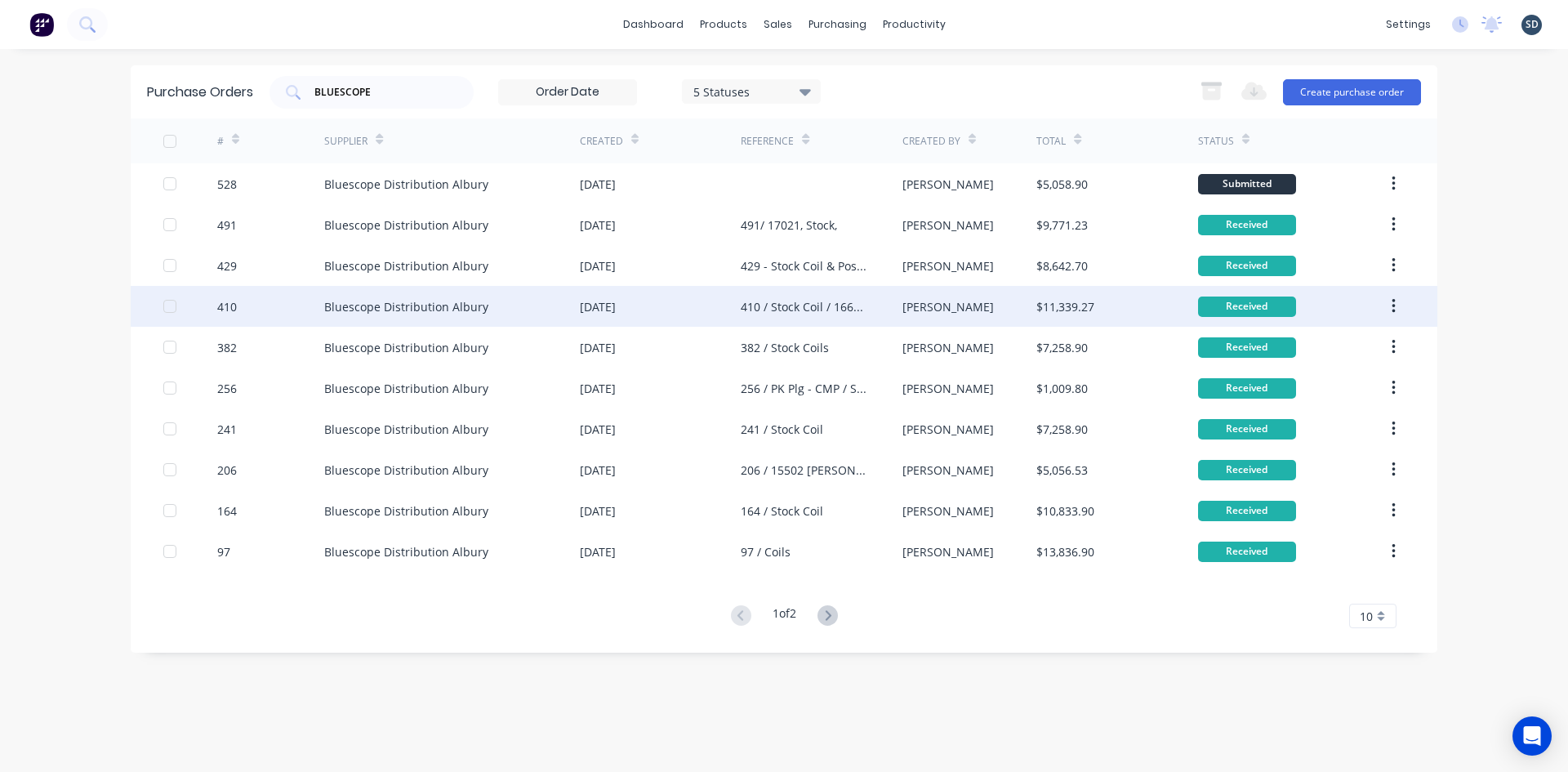
click at [796, 305] on div "410 / Stock Coil / 16625 - [GEOGRAPHIC_DATA]" at bounding box center [805, 306] width 128 height 17
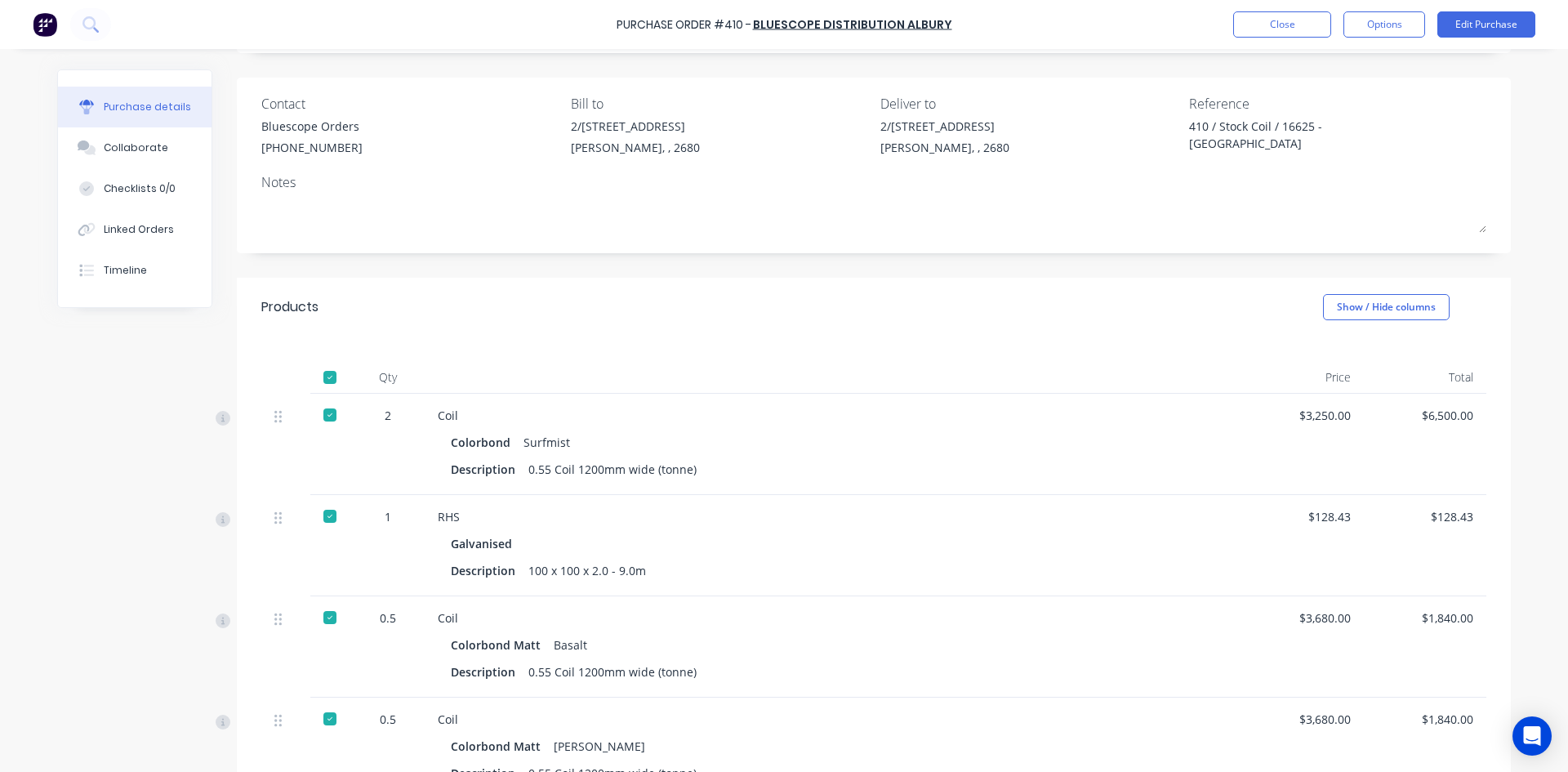
scroll to position [82, 0]
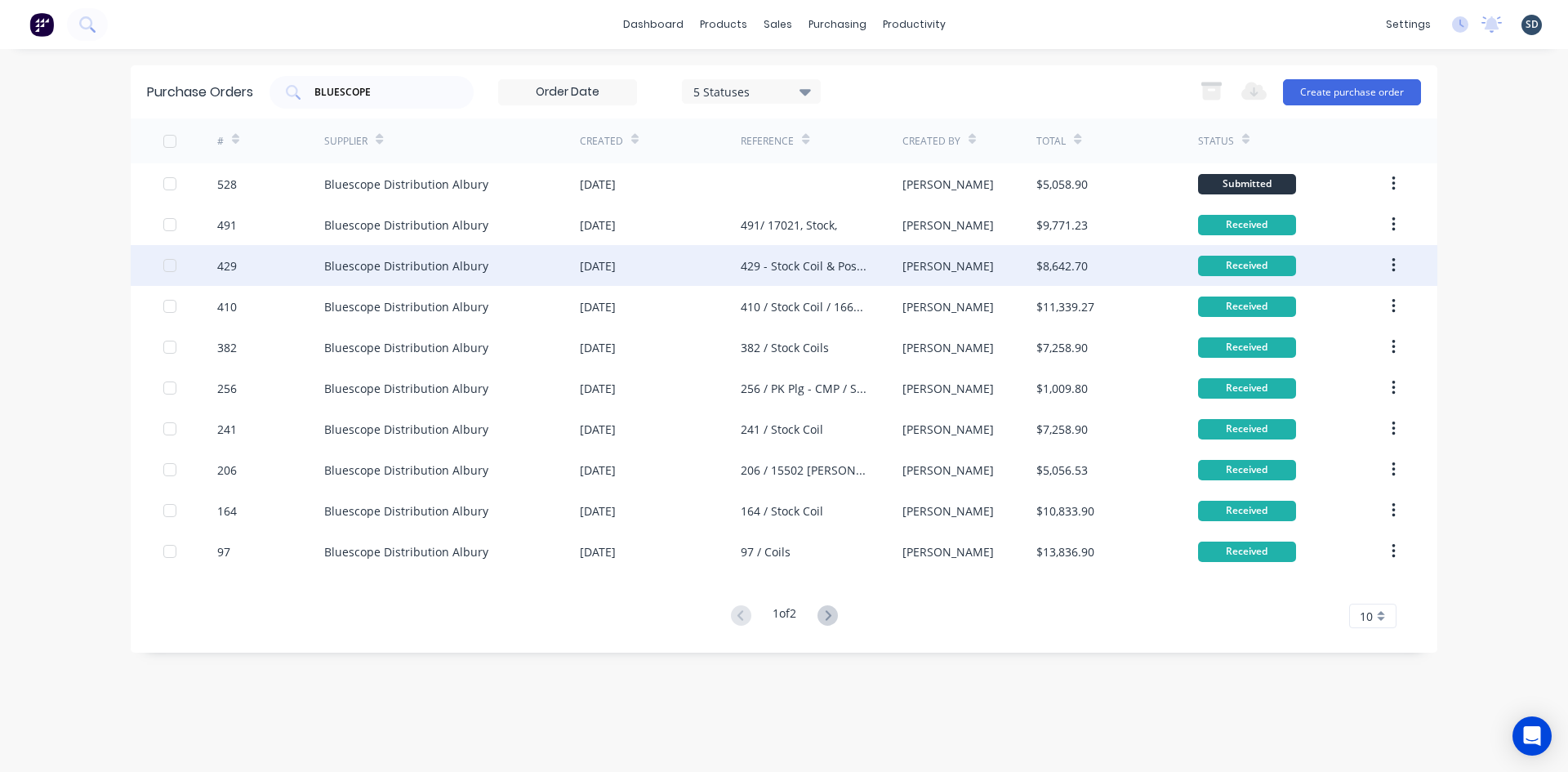
click at [882, 272] on div "429 - Stock Coil & Post Caps" at bounding box center [821, 265] width 161 height 41
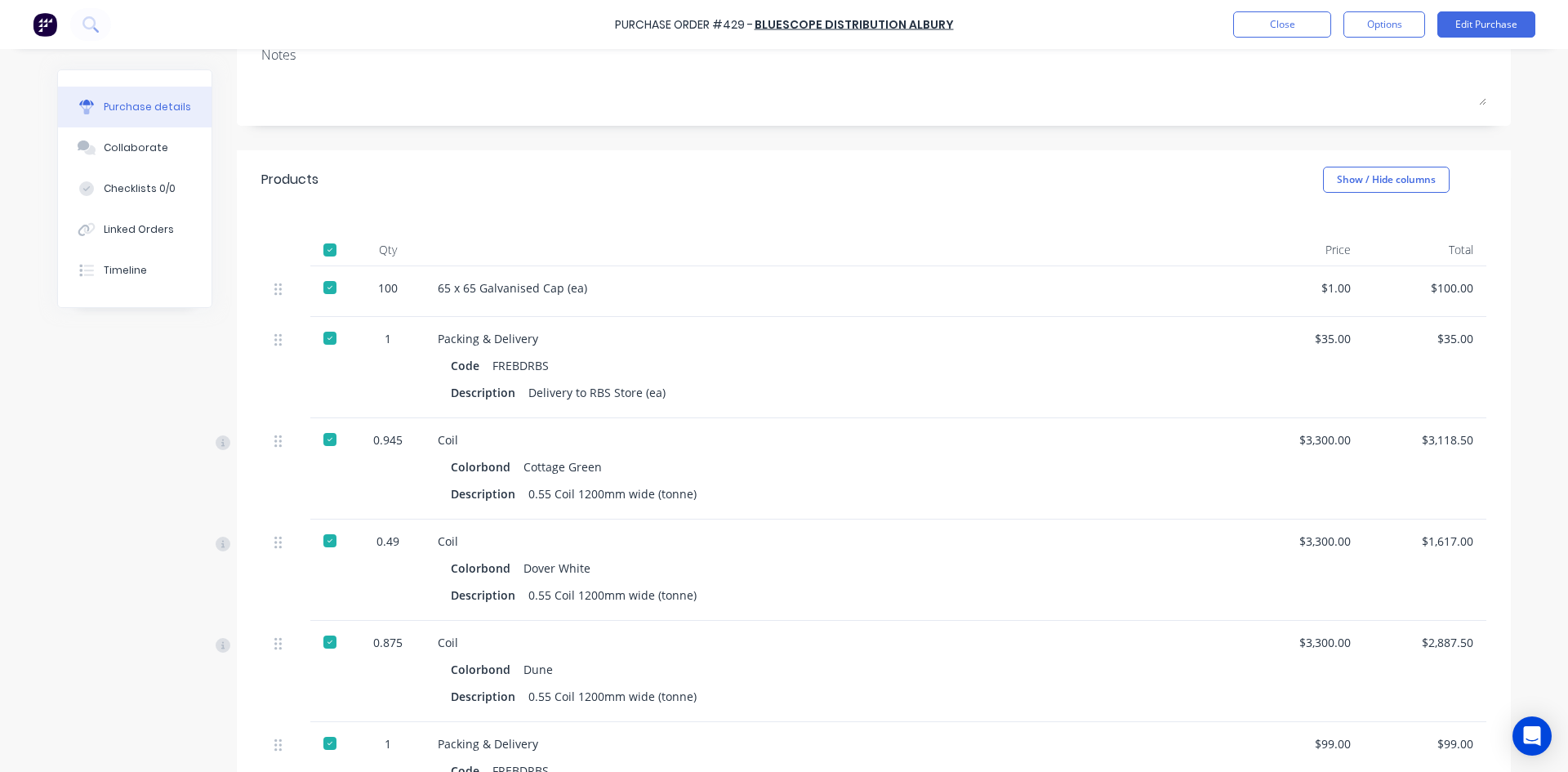
scroll to position [82, 0]
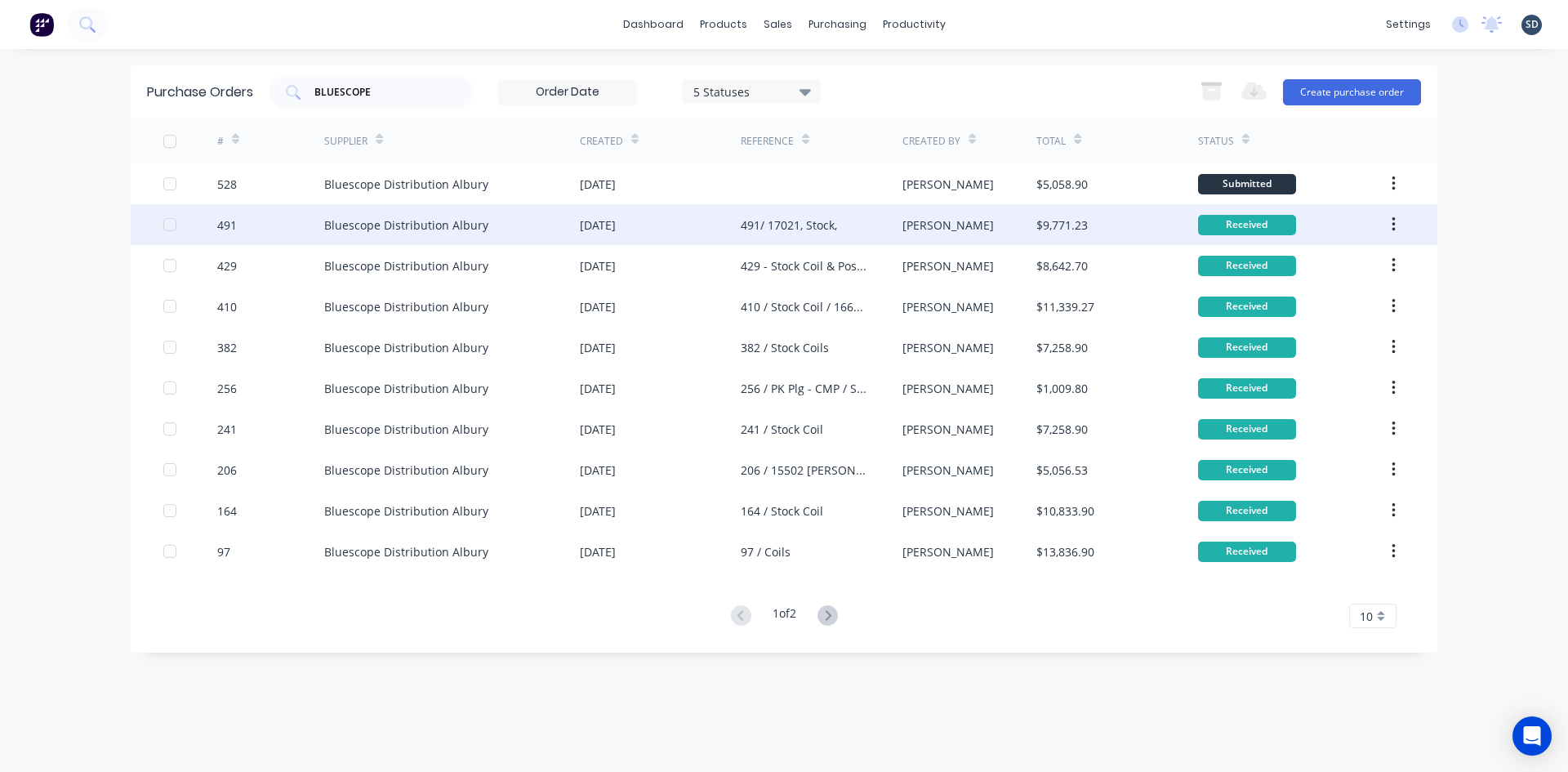
click at [875, 227] on div "491/ 17021, Stock," at bounding box center [821, 224] width 161 height 41
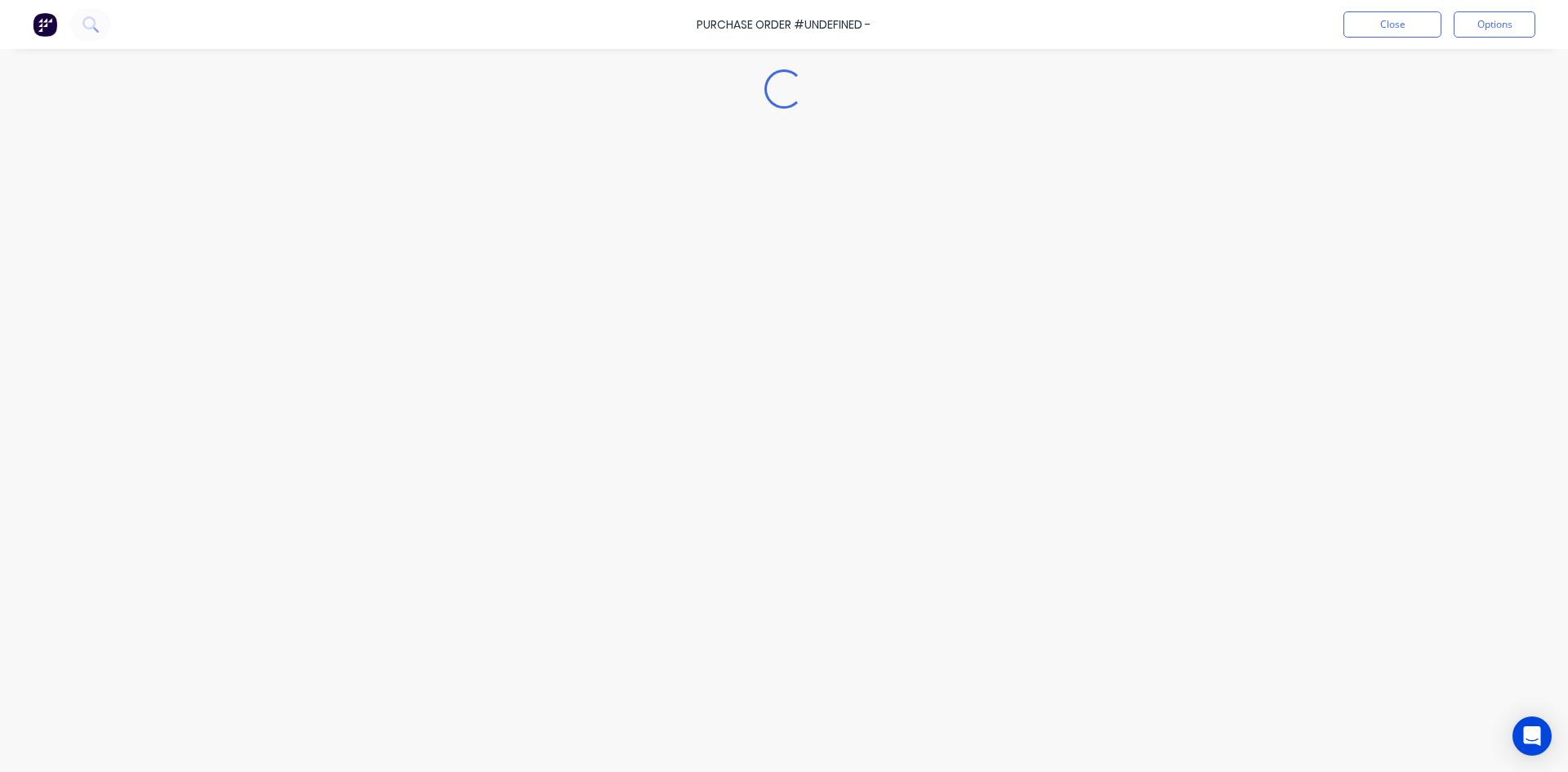
type textarea "x"
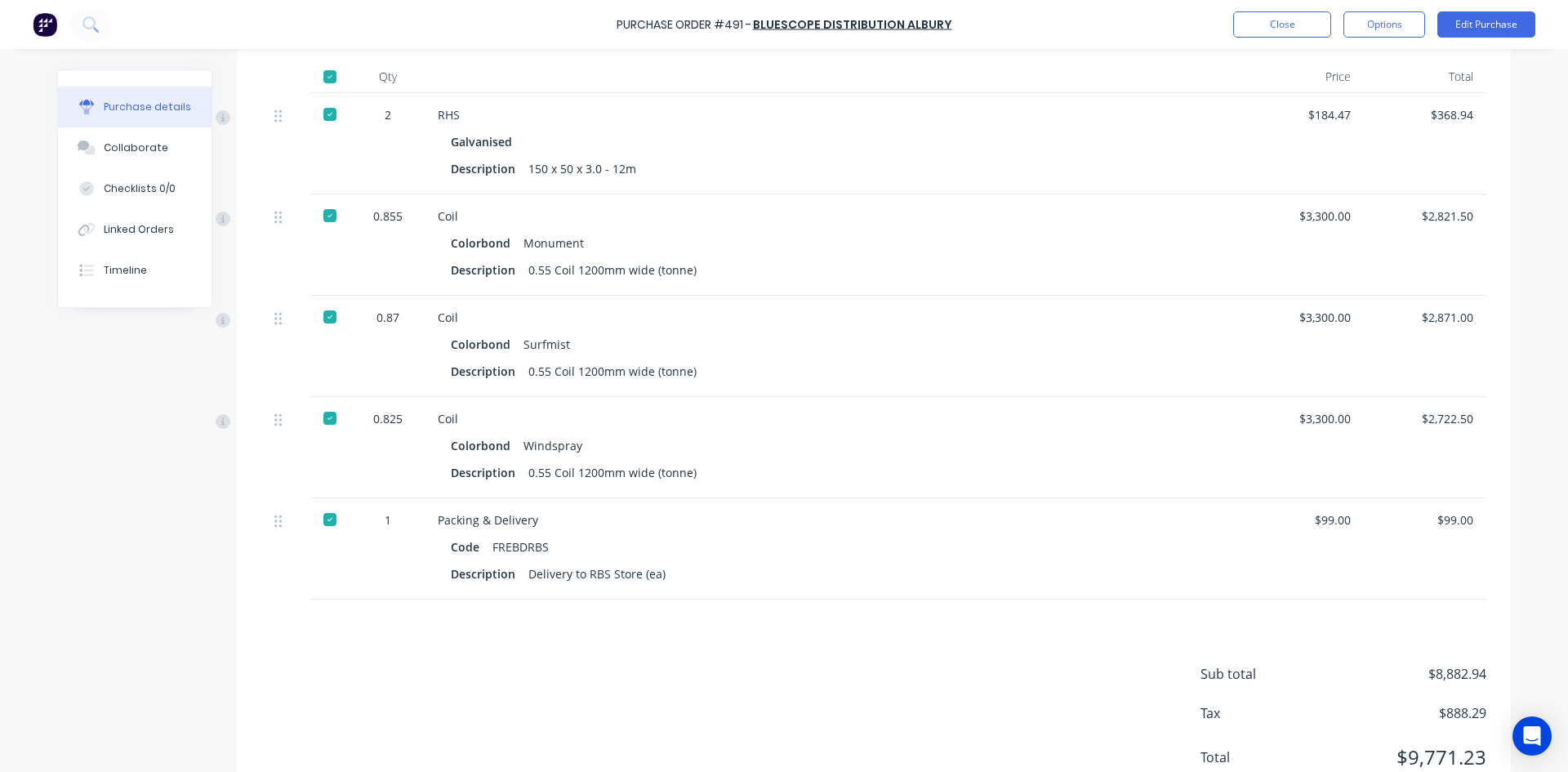
scroll to position [409, 0]
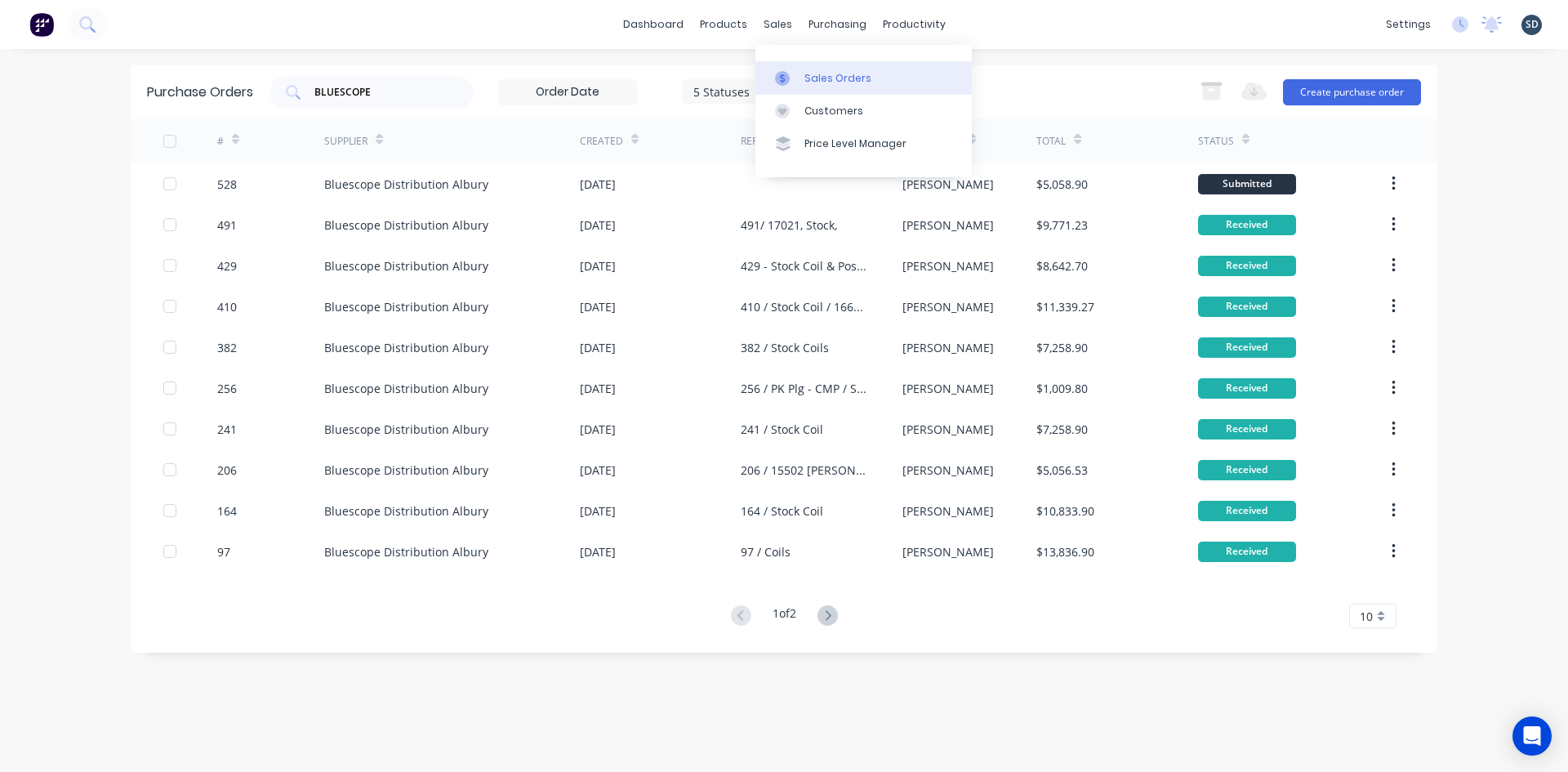
click at [825, 82] on div "Sales Orders" at bounding box center [838, 79] width 67 height 15
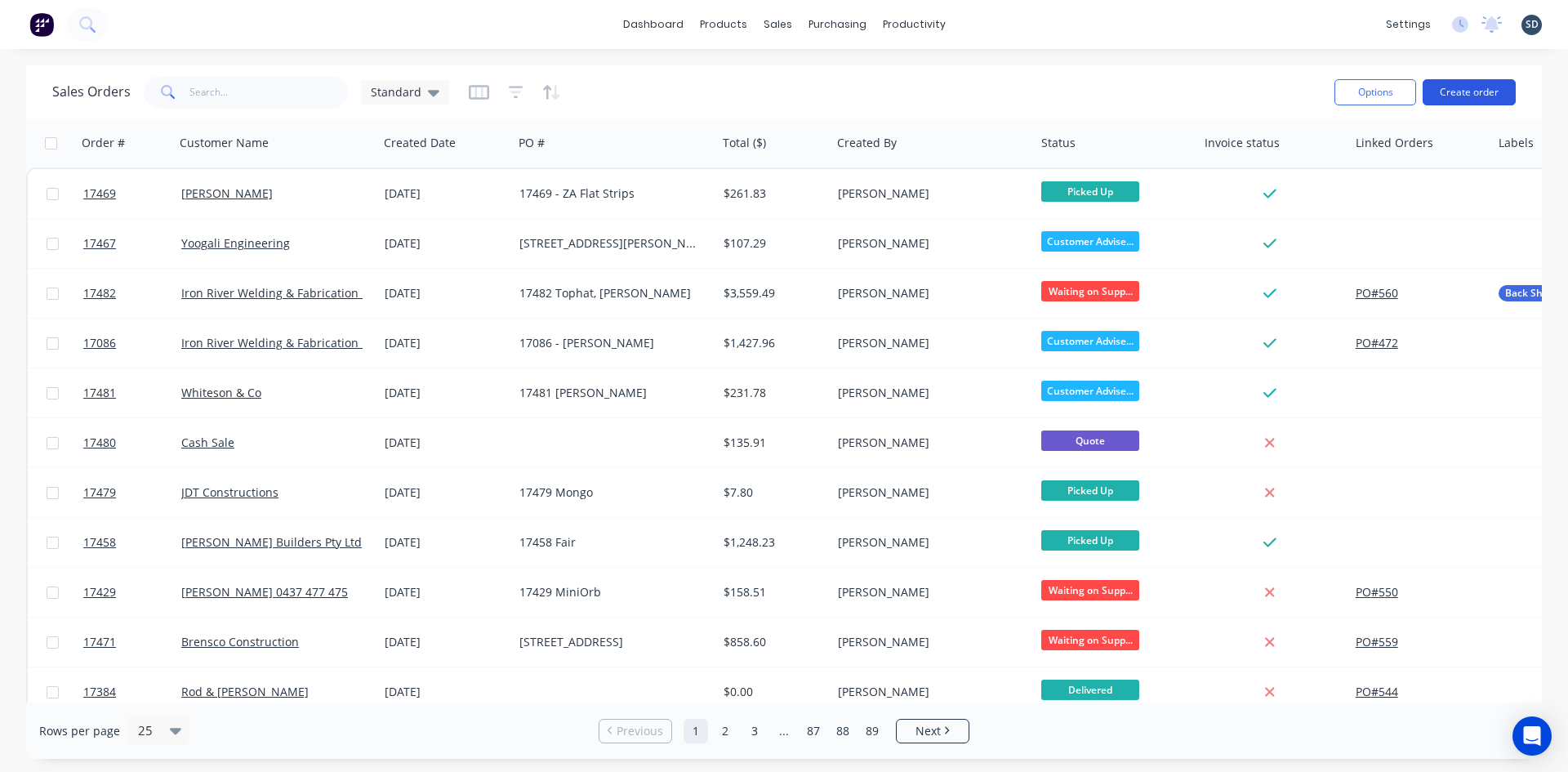
click at [1462, 95] on button "Create order" at bounding box center [1468, 92] width 93 height 26
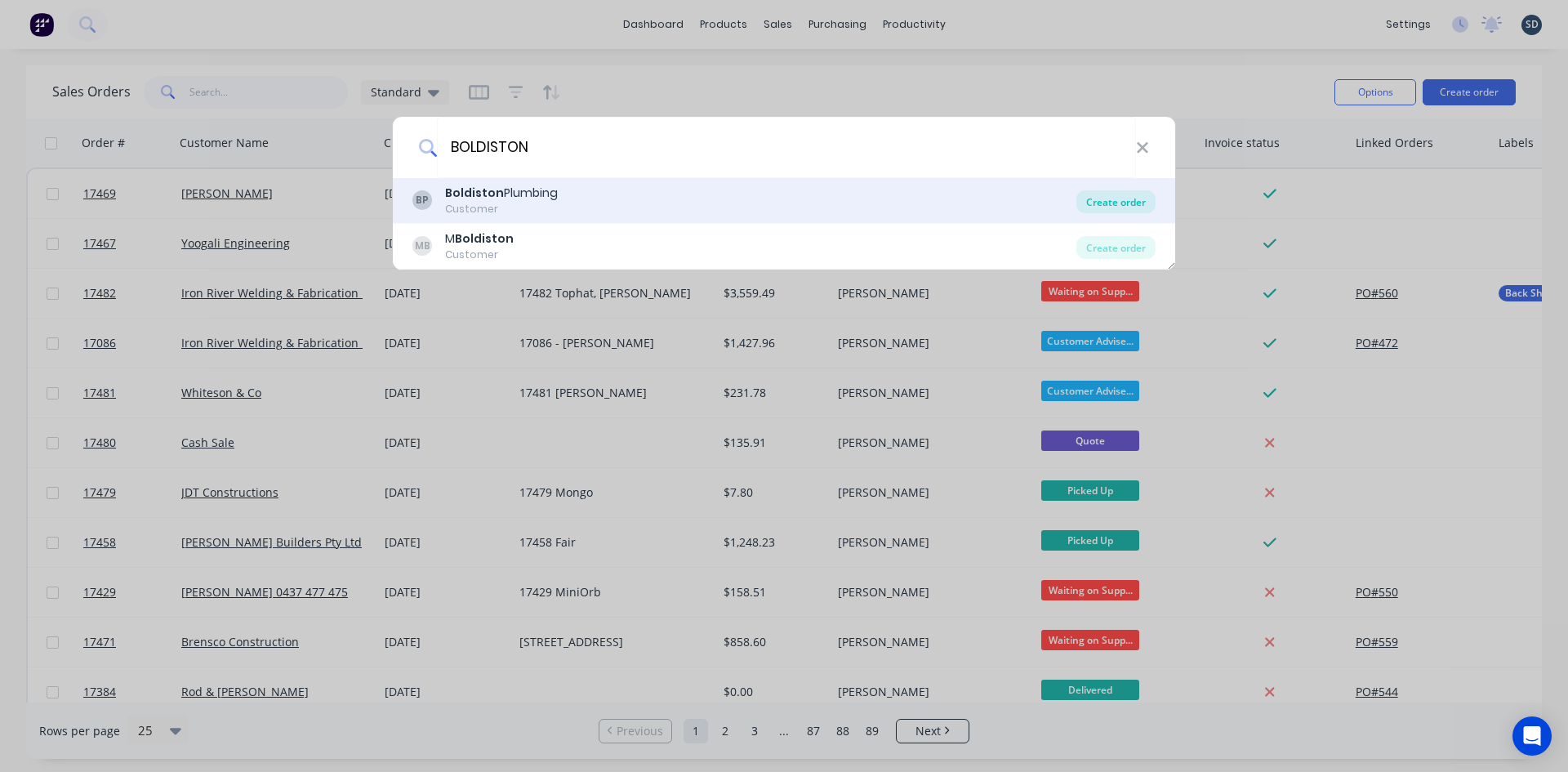
type input "BOLDISTON"
click at [1125, 206] on div "Create order" at bounding box center [1116, 201] width 80 height 23
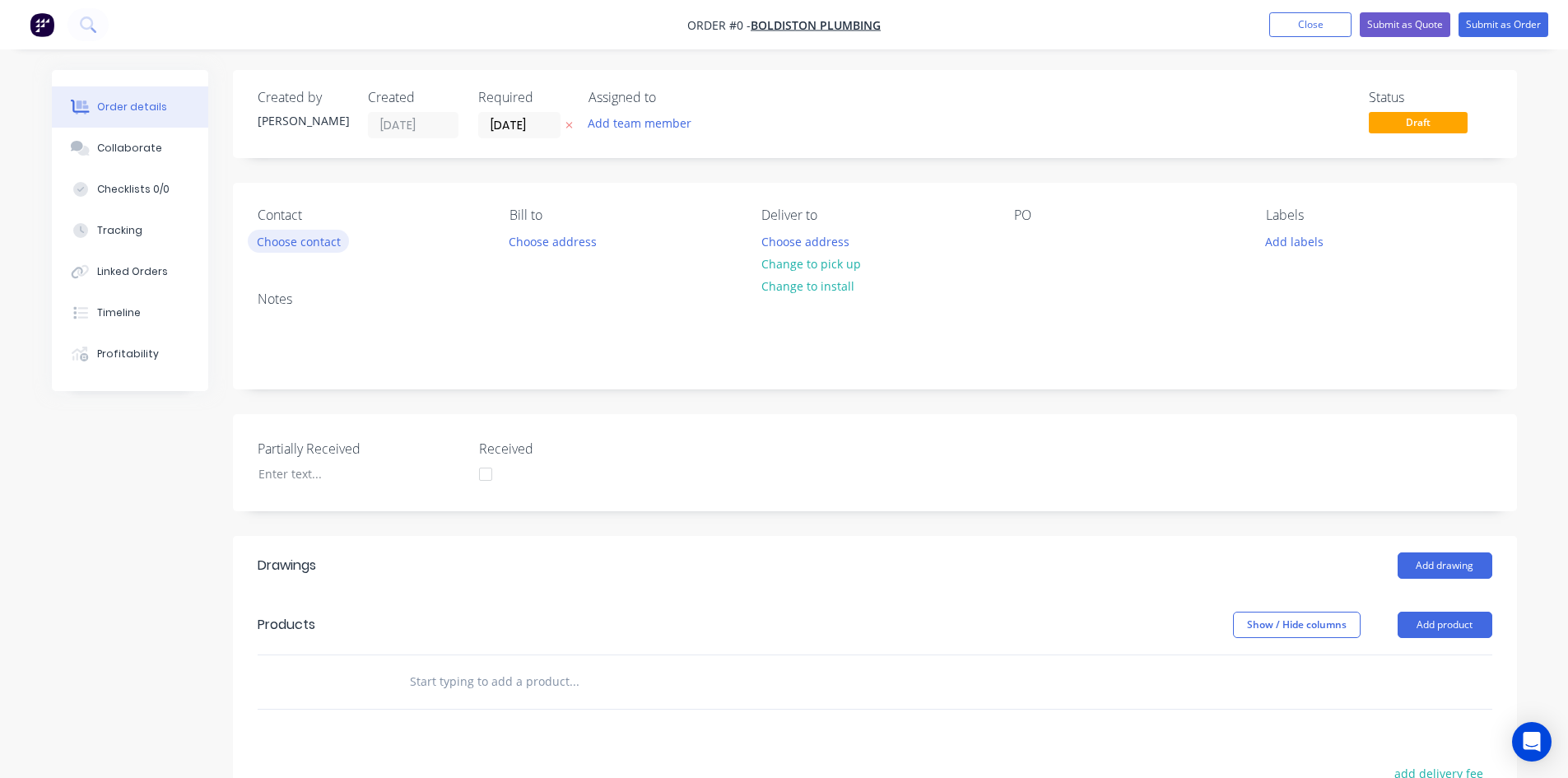
click at [325, 243] on button "Choose contact" at bounding box center [299, 240] width 101 height 22
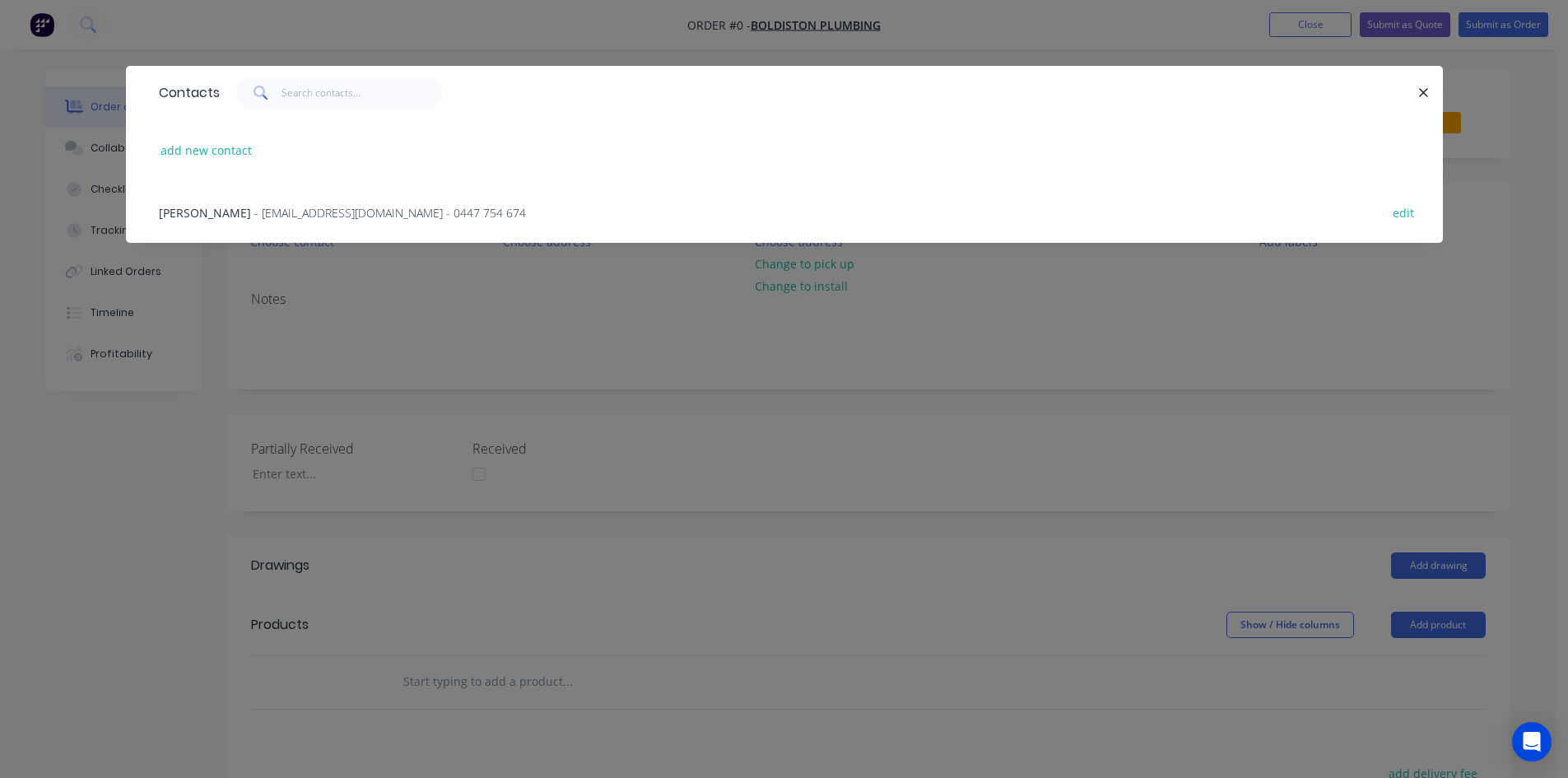
click at [314, 217] on span "- [EMAIL_ADDRESS][DOMAIN_NAME] - 0447 754 674" at bounding box center [390, 213] width 272 height 16
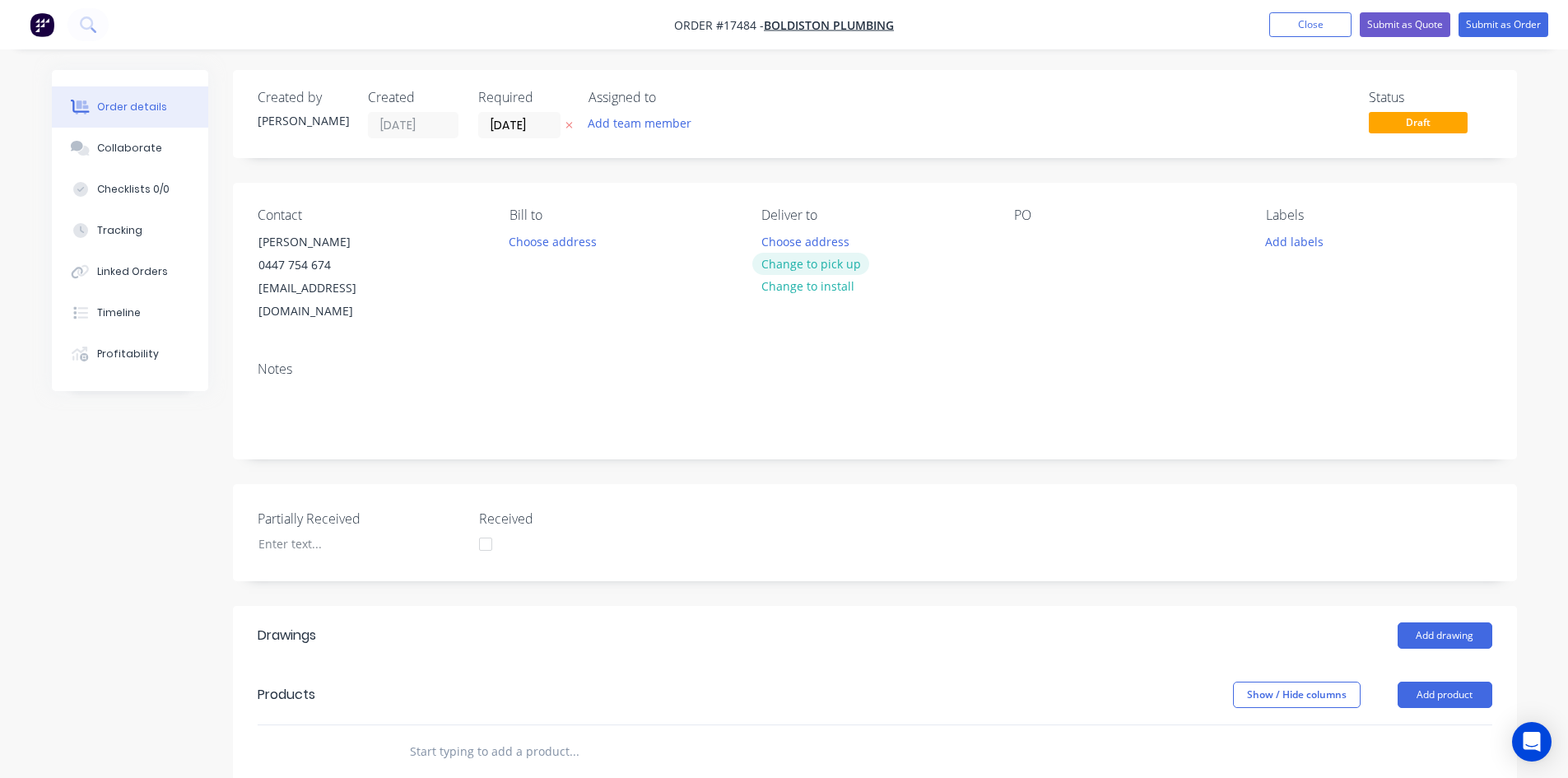
click at [814, 267] on button "Change to pick up" at bounding box center [811, 263] width 117 height 22
click at [1025, 241] on div at bounding box center [1027, 241] width 26 height 24
click at [1061, 361] on div "Notes" at bounding box center [874, 369] width 1235 height 16
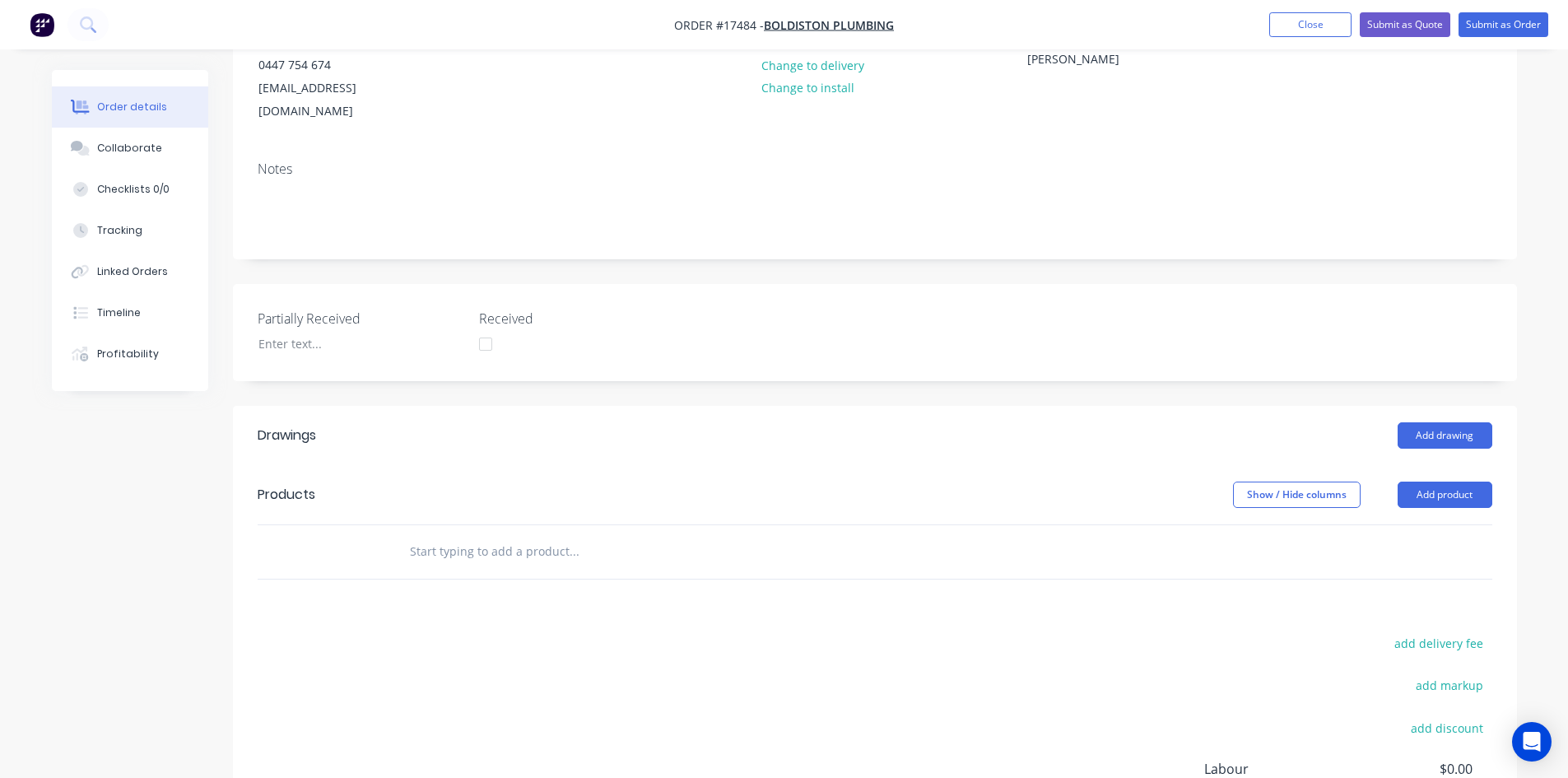
scroll to position [247, 0]
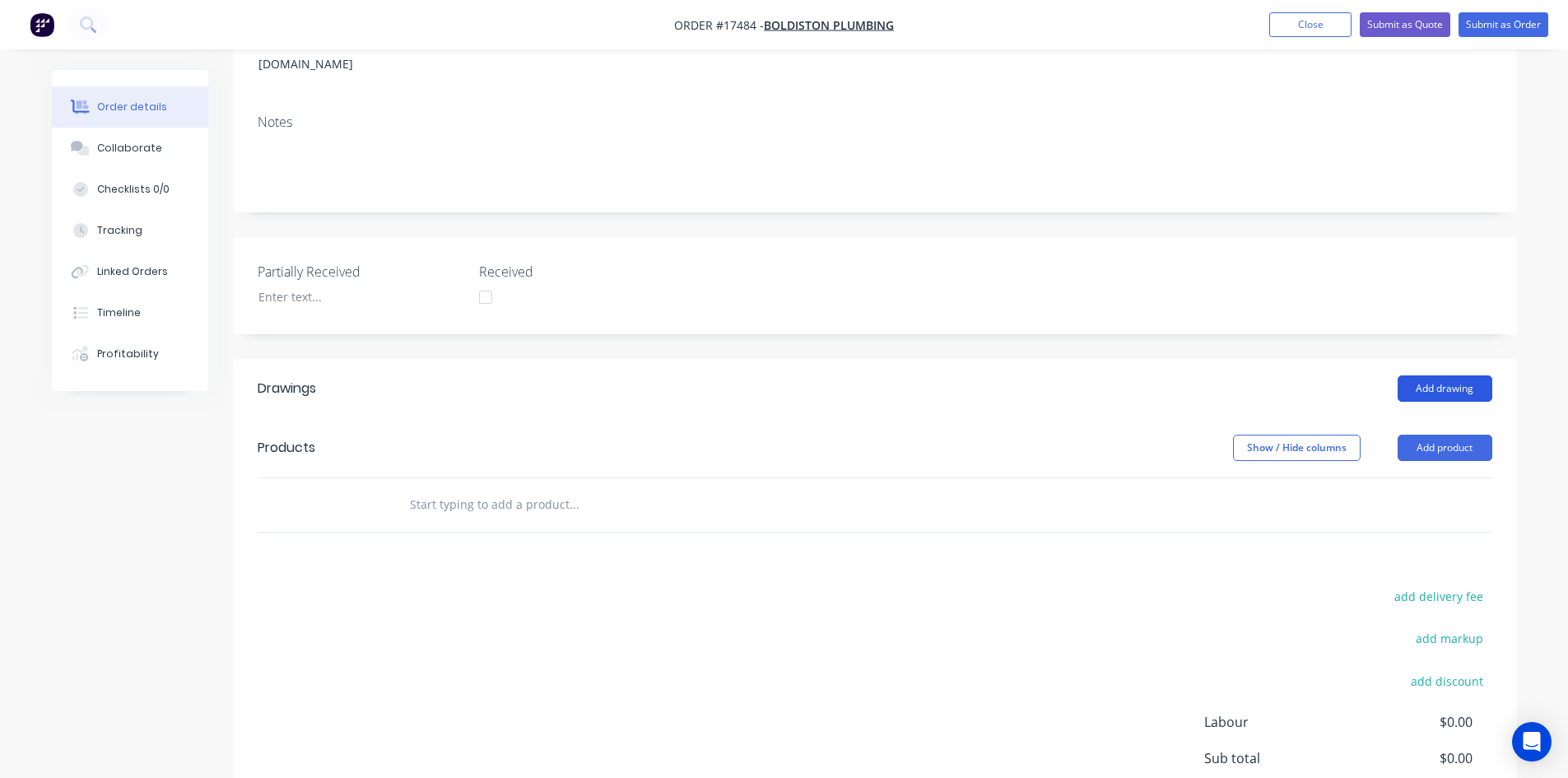
click at [1446, 375] on button "Add drawing" at bounding box center [1445, 388] width 95 height 26
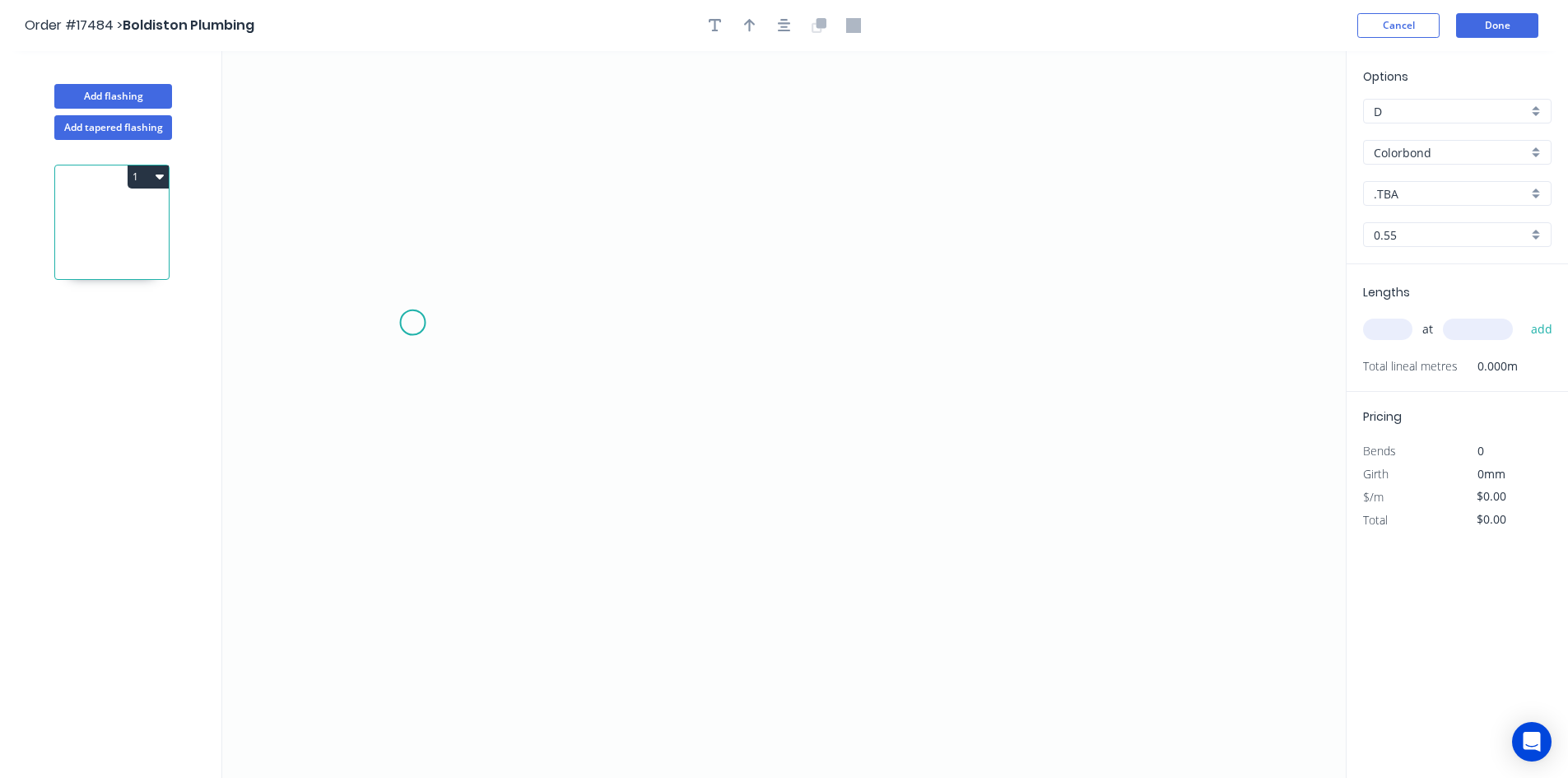
click at [413, 322] on icon "0" at bounding box center [784, 413] width 1124 height 727
click at [1201, 321] on icon "0" at bounding box center [784, 413] width 1124 height 727
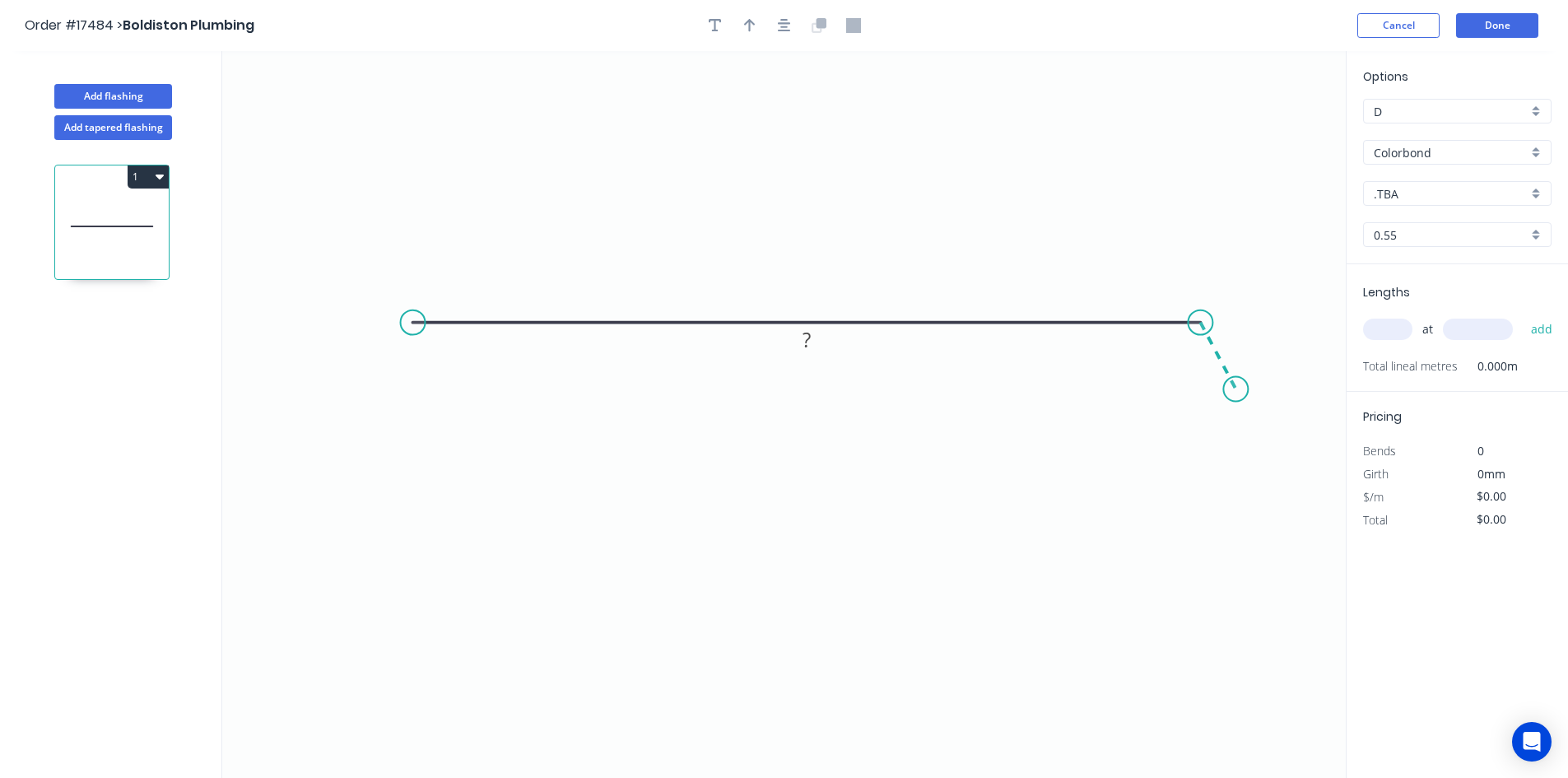
click at [1236, 389] on icon "0 ?" at bounding box center [784, 413] width 1124 height 727
click at [408, 323] on circle at bounding box center [413, 322] width 24 height 24
click at [370, 403] on icon "0 ? ? ? º" at bounding box center [784, 413] width 1124 height 727
click at [814, 283] on rect at bounding box center [807, 291] width 33 height 23
click at [386, 341] on rect at bounding box center [370, 344] width 33 height 23
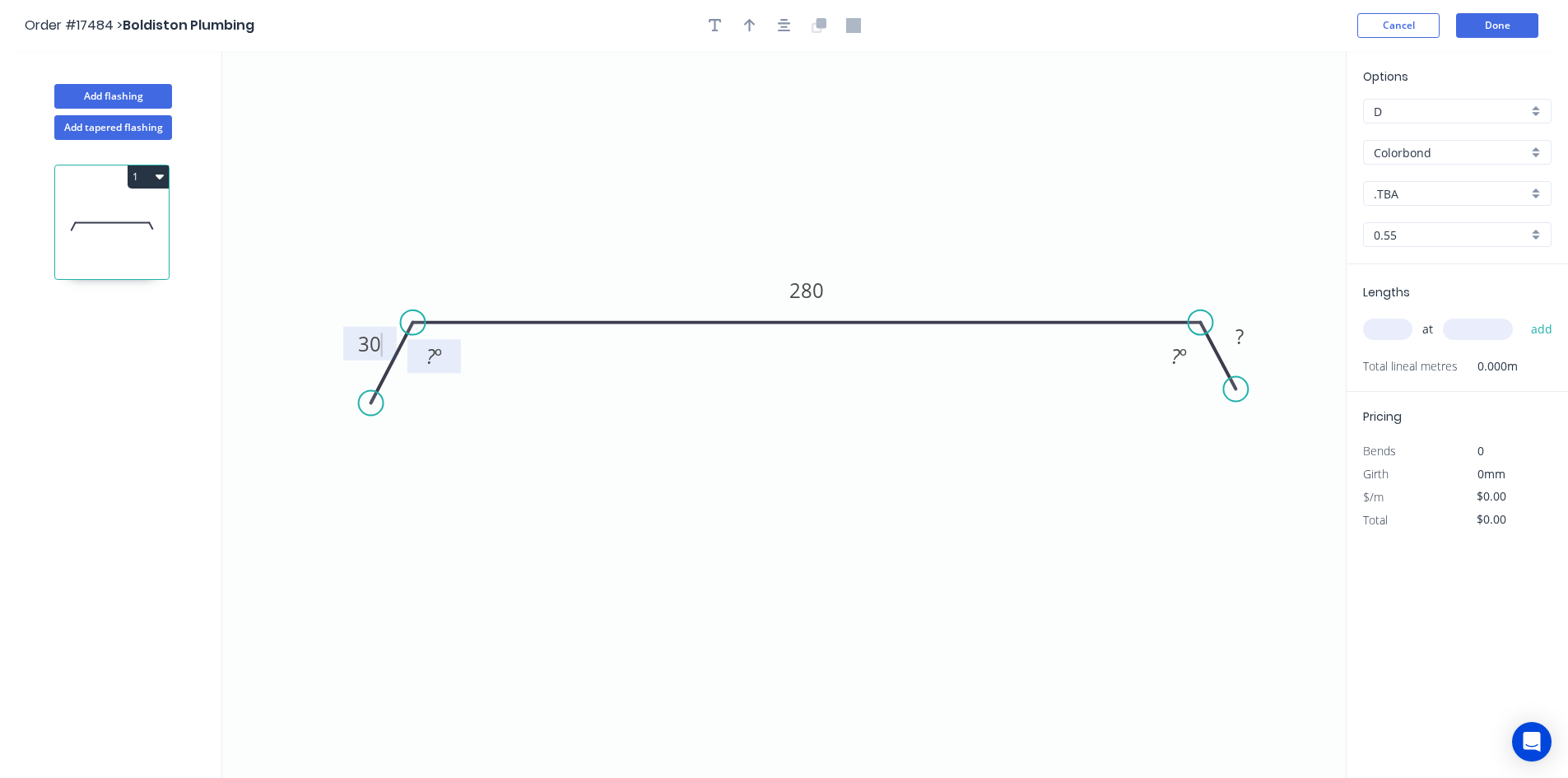
click at [426, 350] on tspan "?" at bounding box center [430, 356] width 9 height 27
click at [1231, 332] on rect at bounding box center [1240, 337] width 33 height 23
type input "$22.39"
click at [1188, 360] on rect at bounding box center [1179, 357] width 33 height 23
click at [555, 484] on icon "0 30 280 30 60 º 60 º" at bounding box center [784, 413] width 1124 height 727
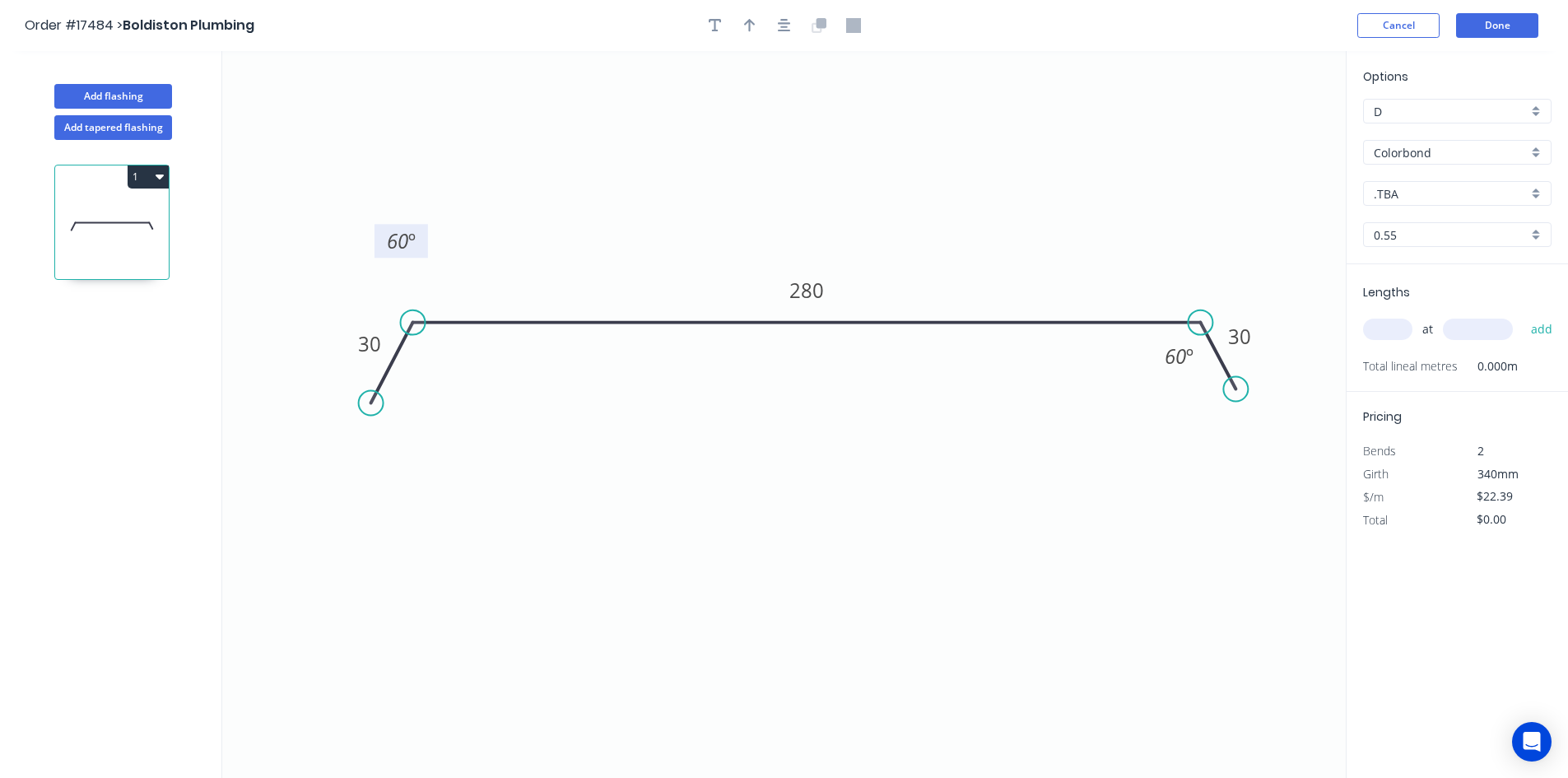
drag, startPoint x: 457, startPoint y: 354, endPoint x: 424, endPoint y: 238, distance: 120.6
click at [424, 238] on rect at bounding box center [401, 240] width 53 height 34
drag, startPoint x: 1156, startPoint y: 355, endPoint x: 1187, endPoint y: 252, distance: 107.6
click at [1187, 252] on rect at bounding box center [1209, 253] width 53 height 34
click at [781, 26] on icon "button" at bounding box center [785, 25] width 14 height 14
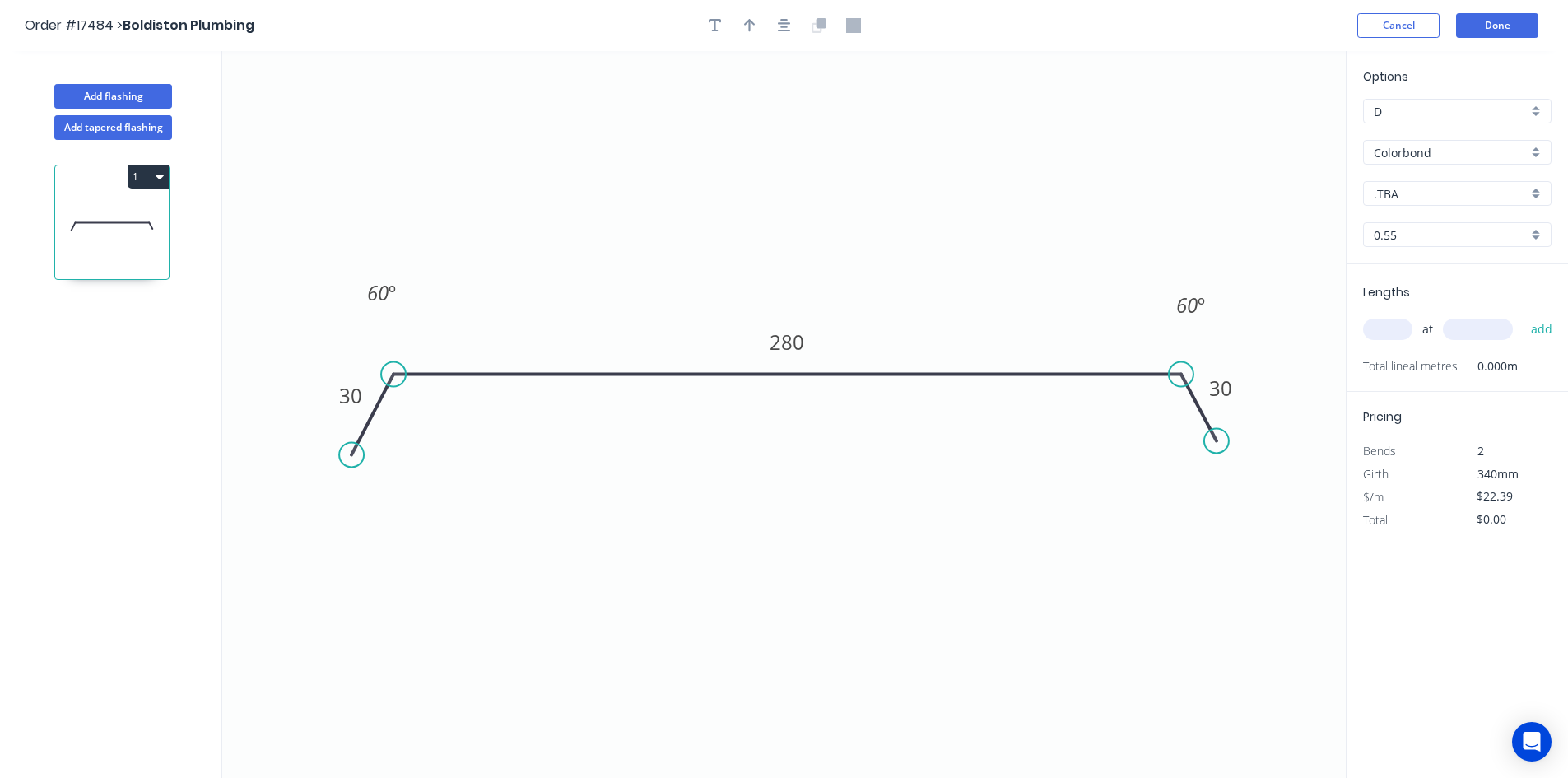
click at [1394, 327] on input "text" at bounding box center [1388, 329] width 50 height 21
type input "3"
click at [1477, 331] on input "text" at bounding box center [1478, 329] width 70 height 21
type input "5000"
click at [1541, 326] on button "add" at bounding box center [1543, 329] width 39 height 28
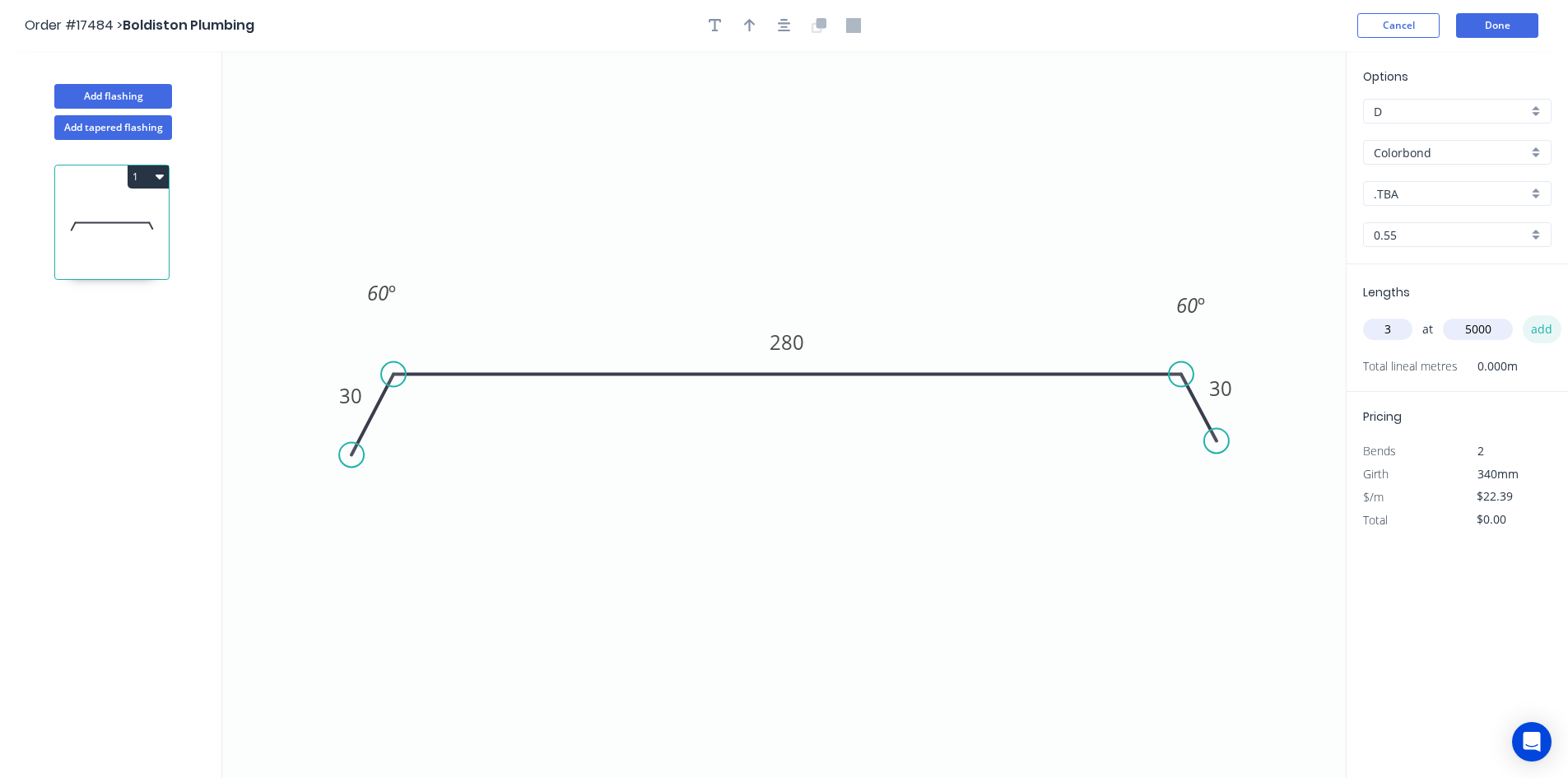
type input "$335.85"
click at [1453, 186] on input ".TBA" at bounding box center [1451, 194] width 154 height 17
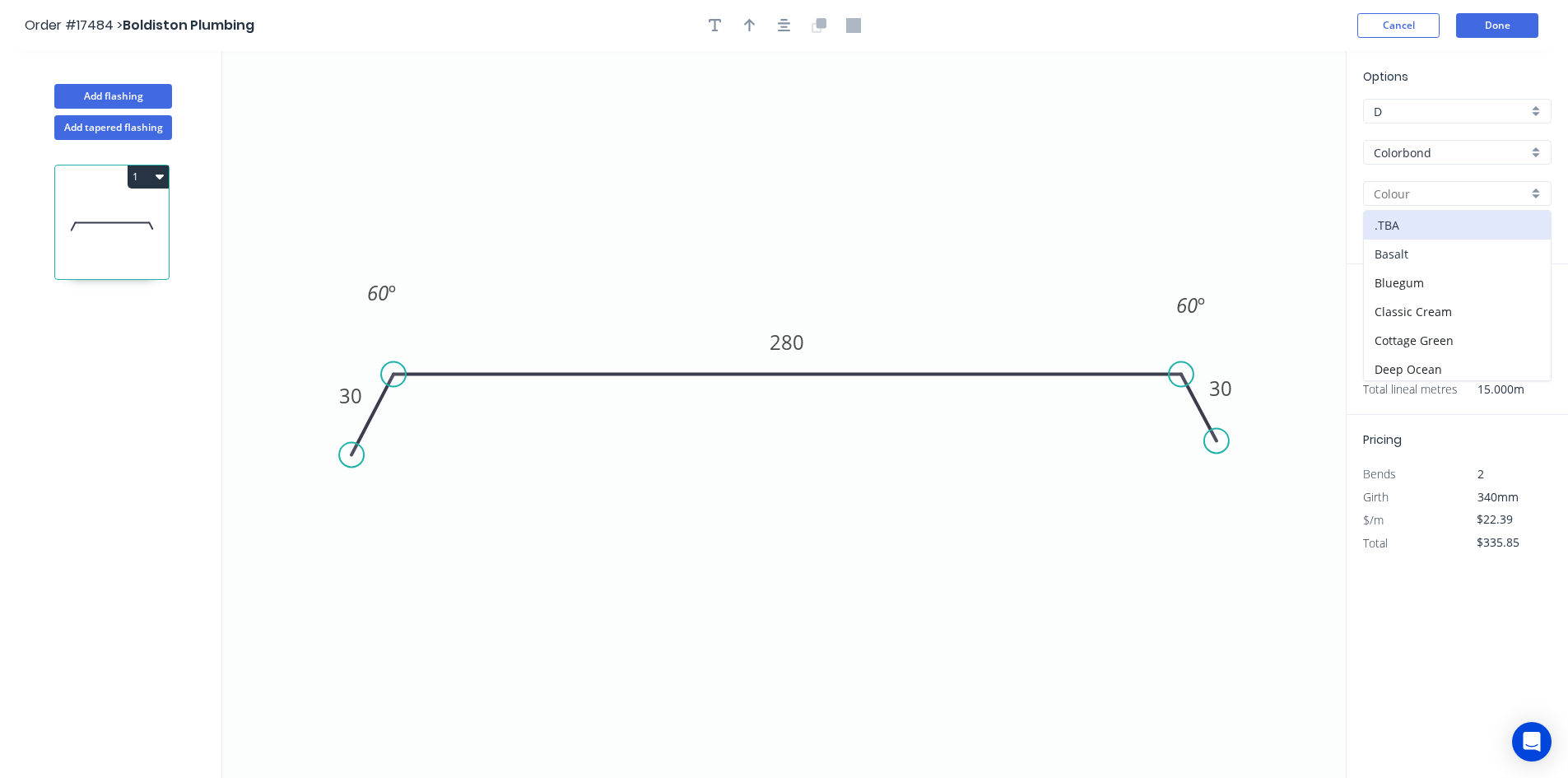
click at [1448, 251] on div "Basalt" at bounding box center [1457, 254] width 187 height 29
type input "Basalt"
click at [781, 21] on icon "button" at bounding box center [785, 25] width 14 height 15
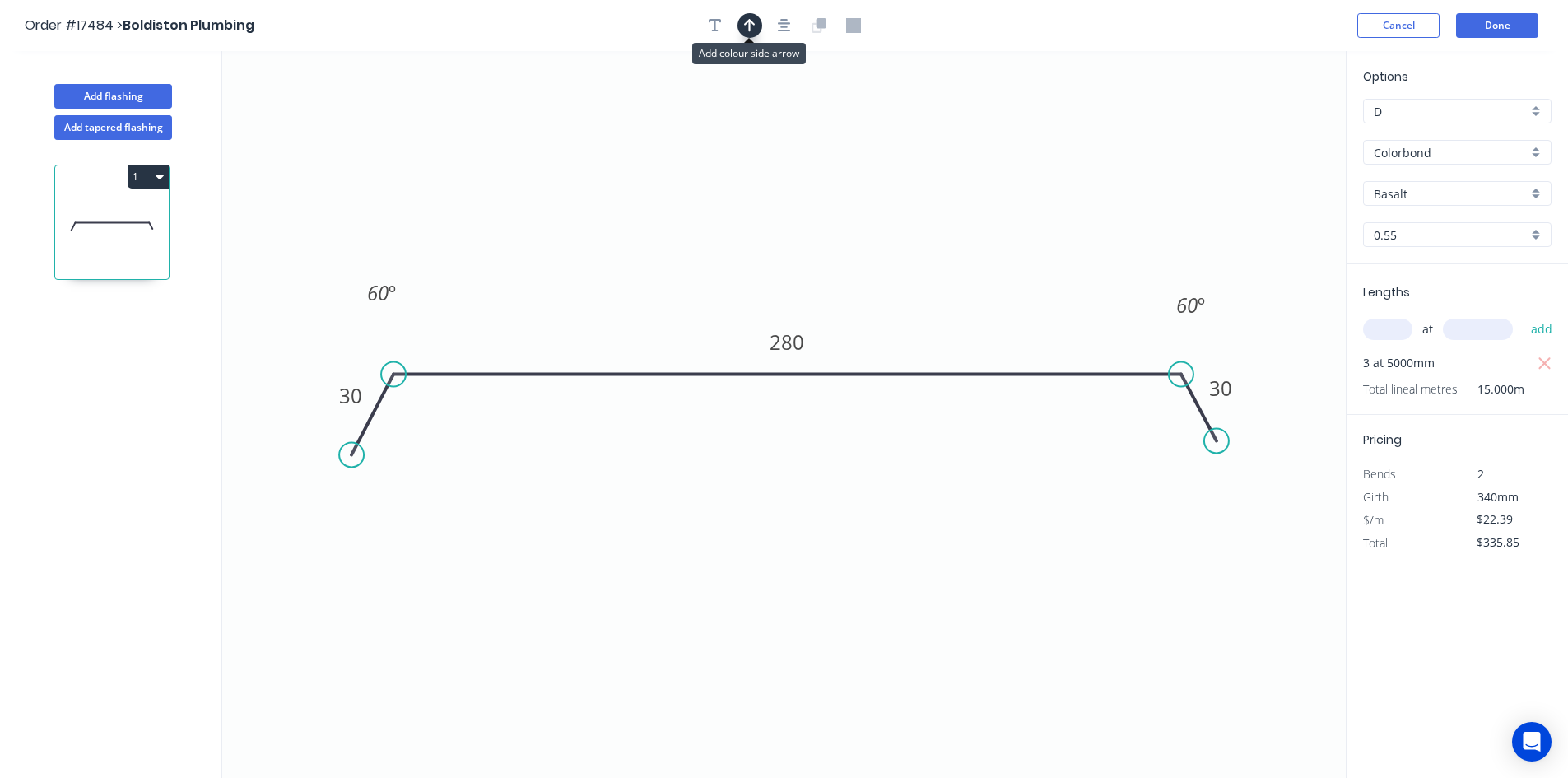
click at [746, 25] on icon "button" at bounding box center [750, 25] width 12 height 15
drag, startPoint x: 1263, startPoint y: 128, endPoint x: 971, endPoint y: 279, distance: 328.7
click at [971, 279] on icon at bounding box center [971, 260] width 15 height 52
click at [1002, 602] on icon "0 30 280 30 60 º 60 º" at bounding box center [784, 413] width 1124 height 727
drag, startPoint x: 353, startPoint y: 455, endPoint x: 350, endPoint y: 437, distance: 18.2
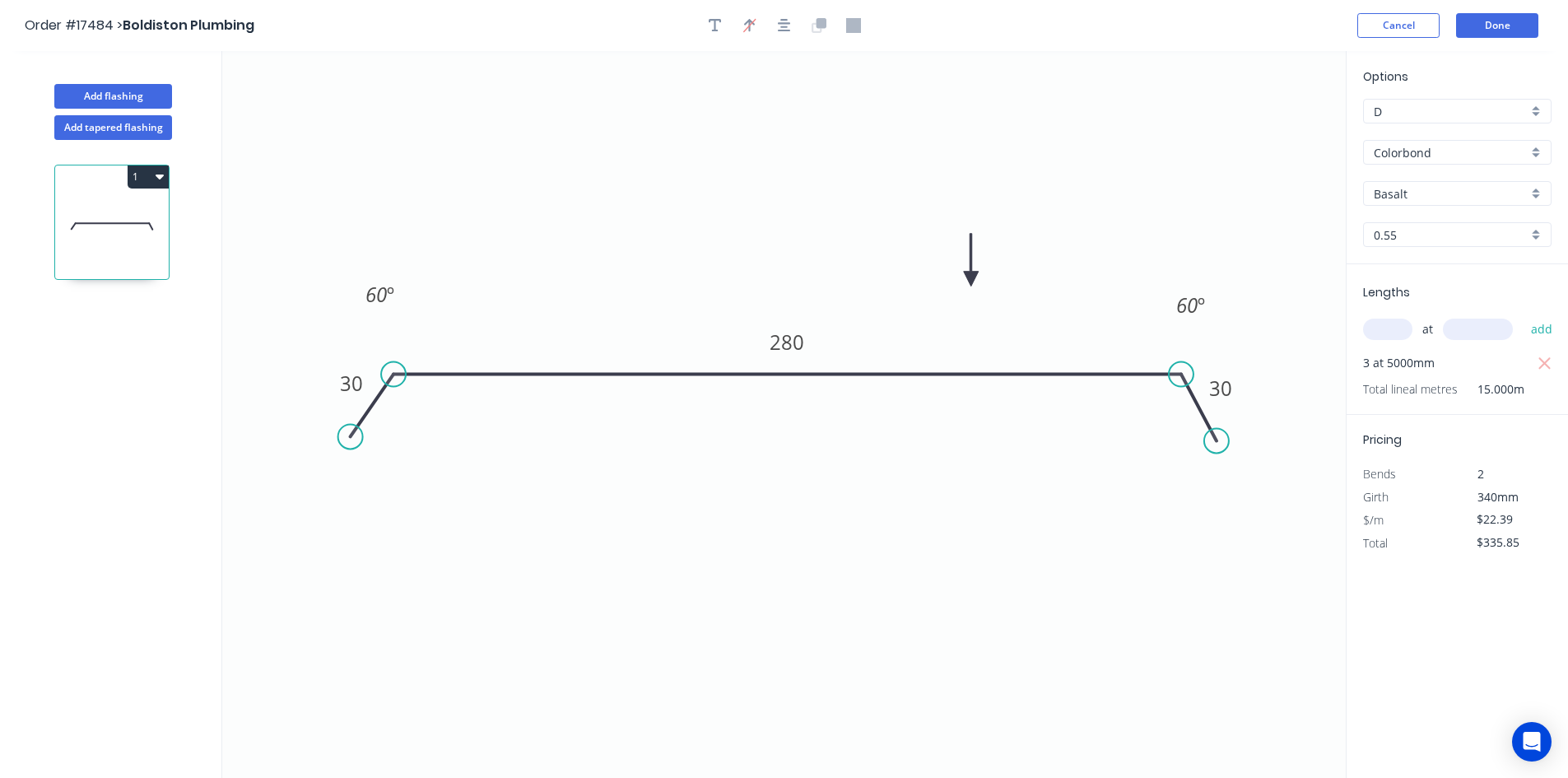
click at [350, 437] on circle at bounding box center [350, 435] width 24 height 24
click at [620, 512] on icon "0 30 280 30 60 º 60 º" at bounding box center [784, 413] width 1124 height 727
click at [778, 25] on icon "button" at bounding box center [785, 25] width 14 height 15
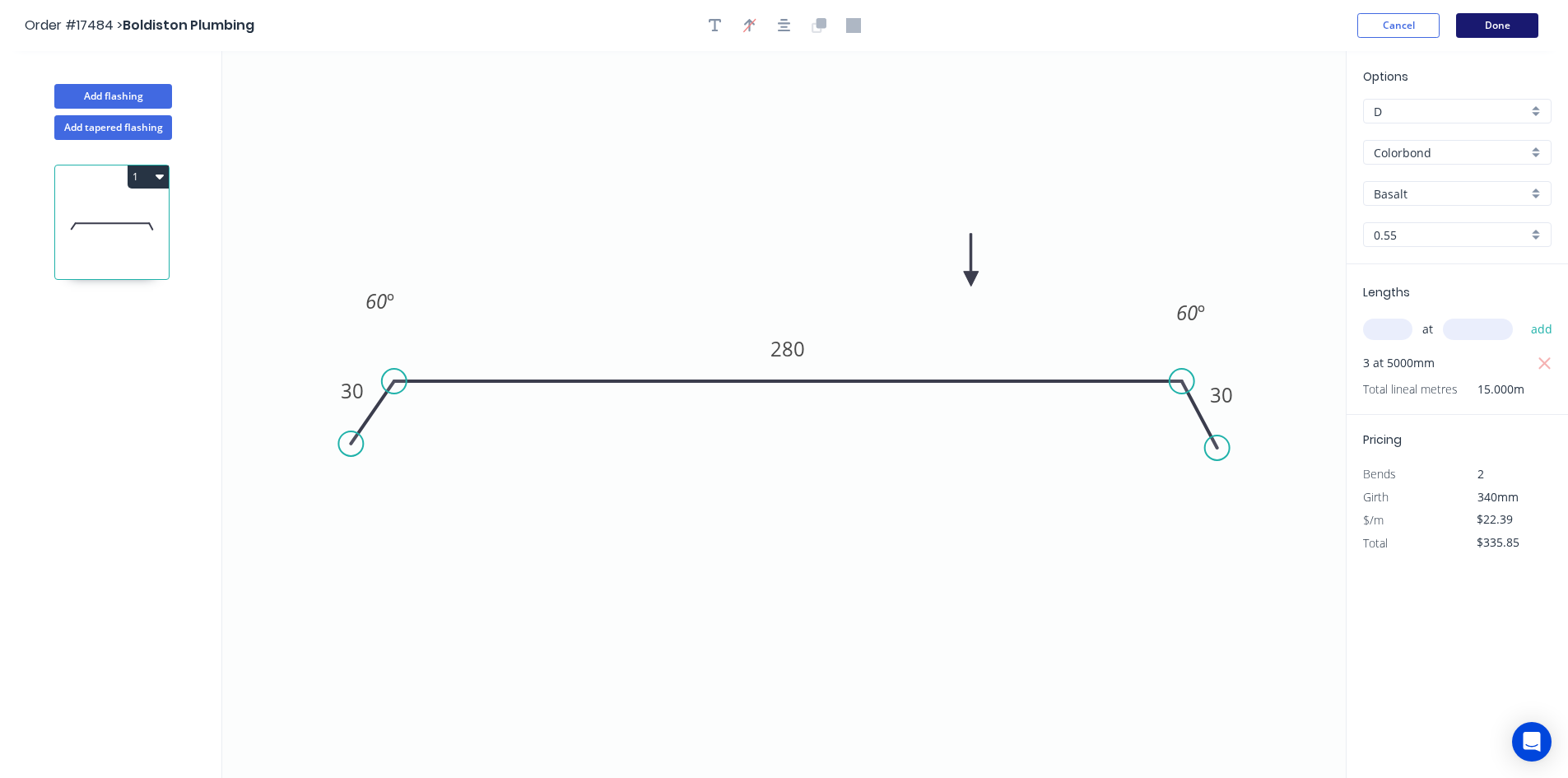
click at [1500, 30] on button "Done" at bounding box center [1498, 25] width 83 height 24
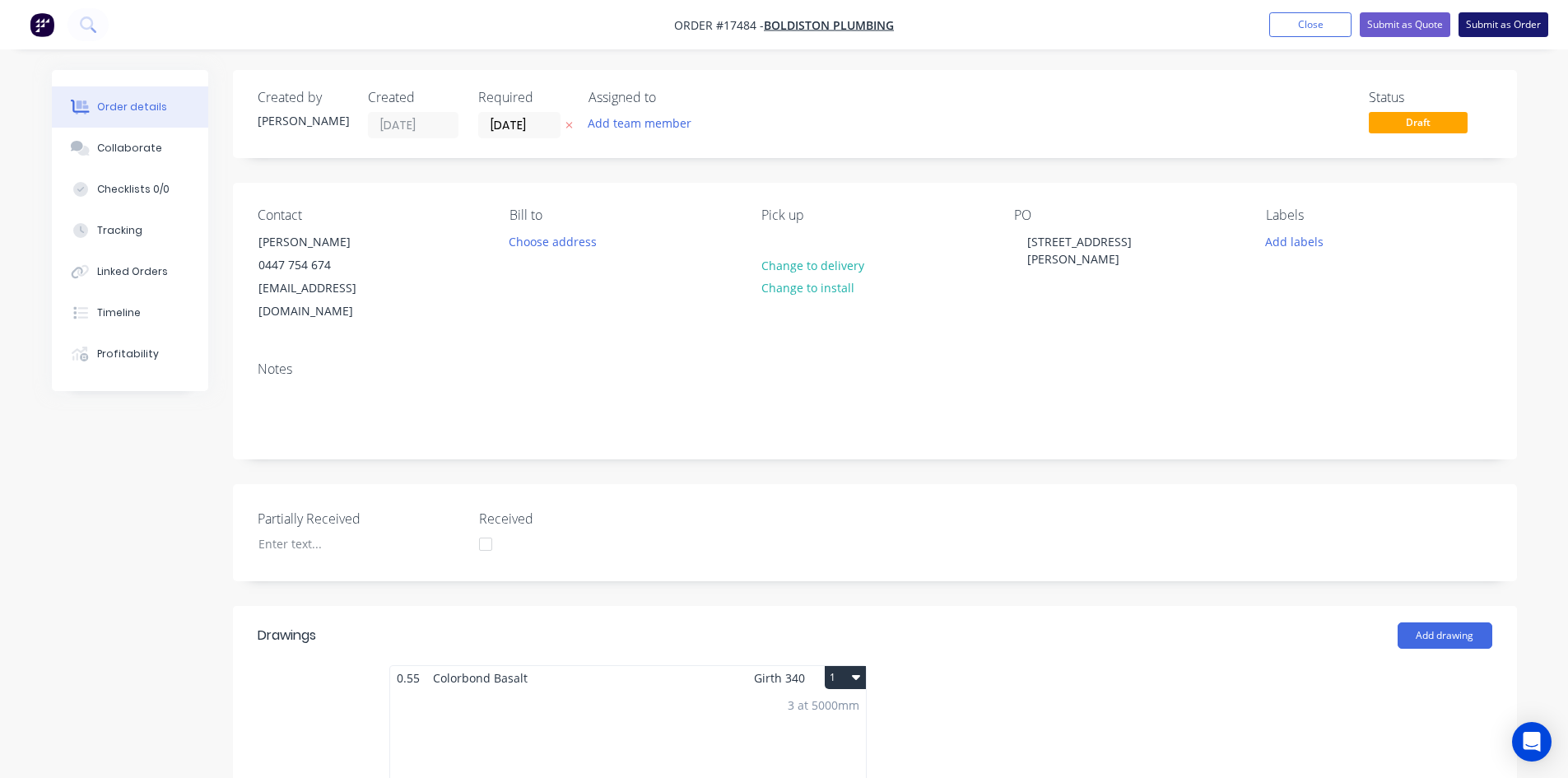
click at [1498, 22] on button "Submit as Order" at bounding box center [1504, 24] width 89 height 24
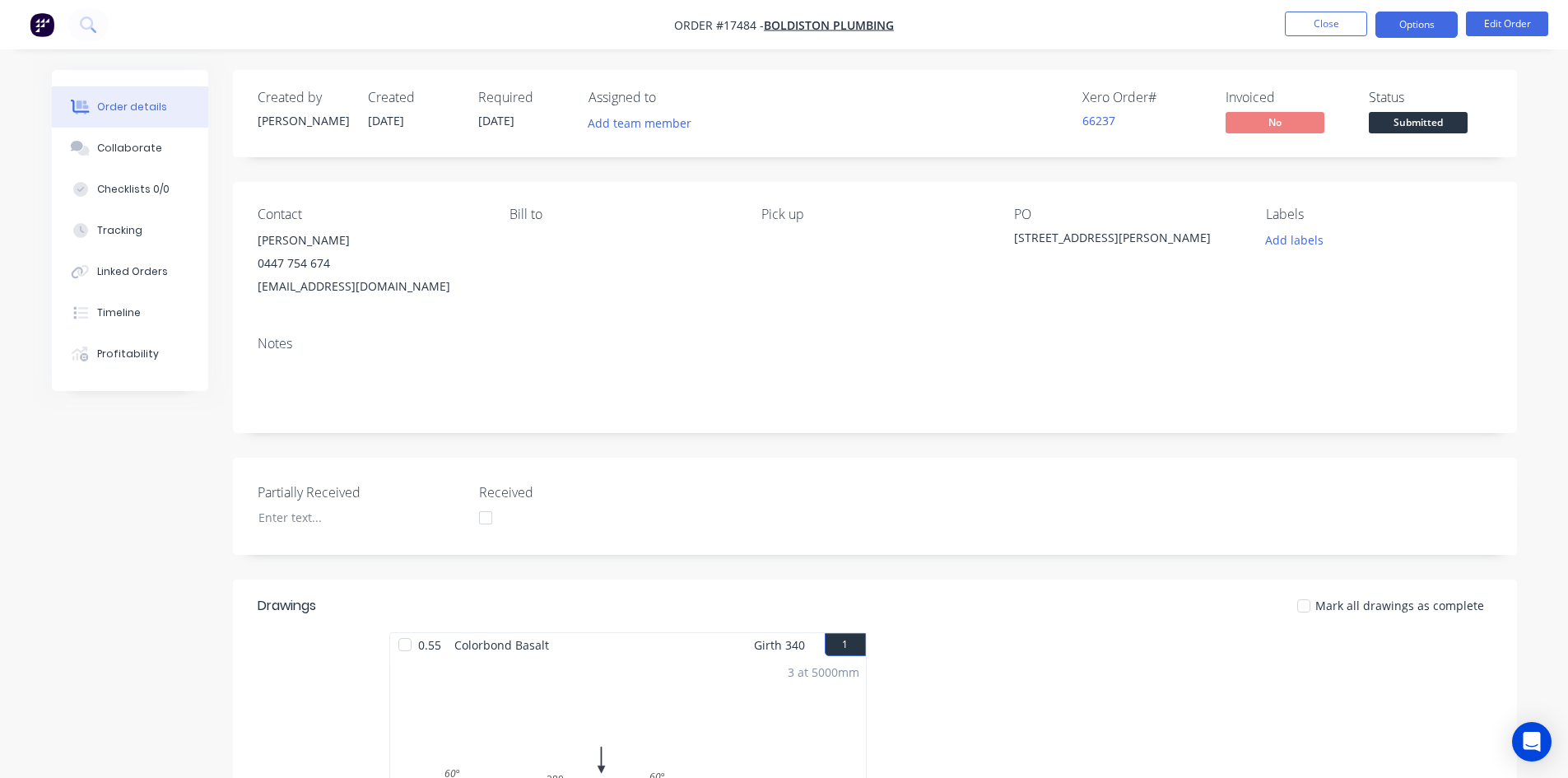
click at [1421, 28] on button "Options" at bounding box center [1417, 24] width 83 height 26
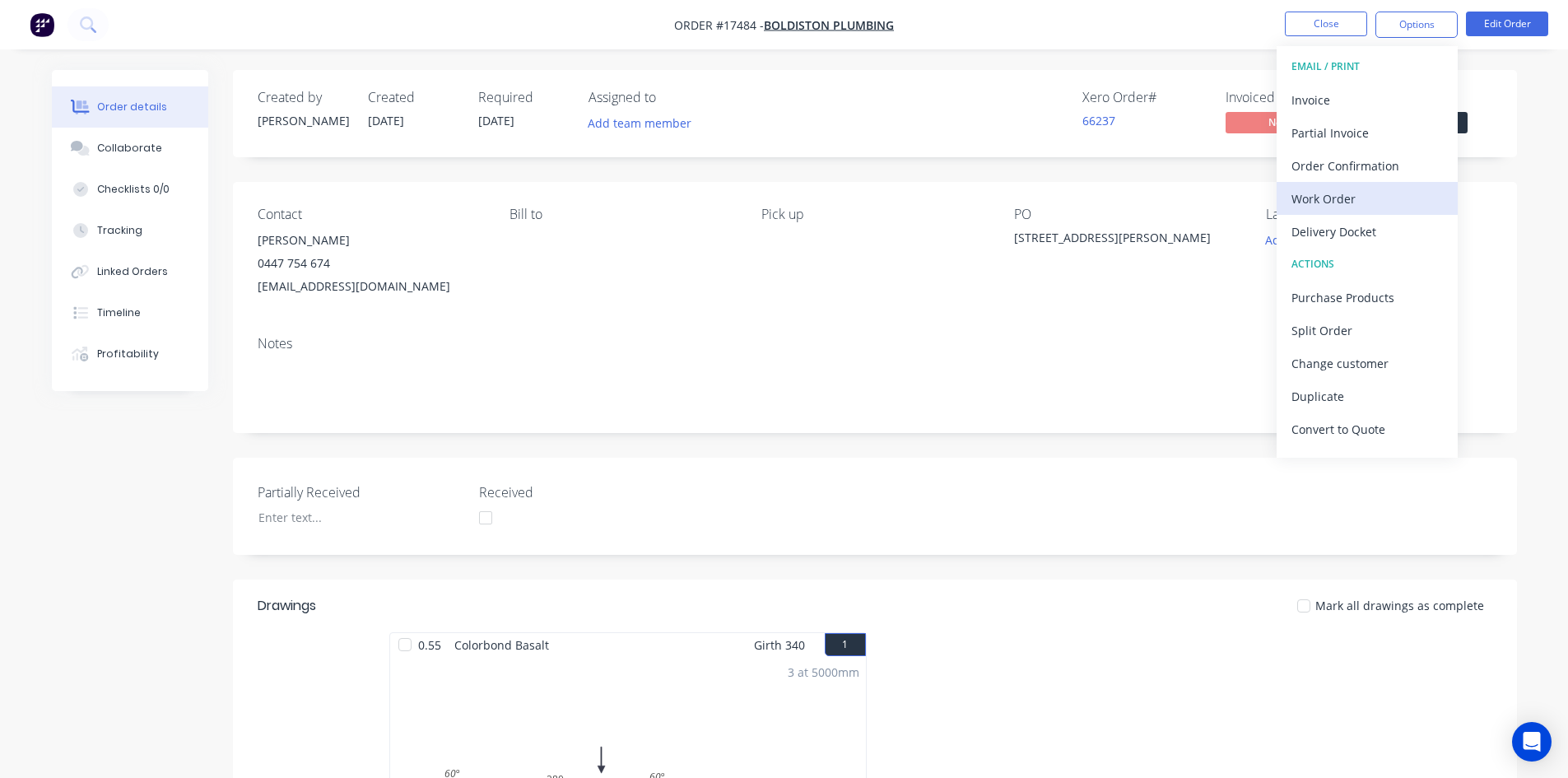
click at [1353, 193] on div "Work Order" at bounding box center [1368, 198] width 152 height 24
click at [1353, 197] on div "Custom" at bounding box center [1368, 198] width 152 height 24
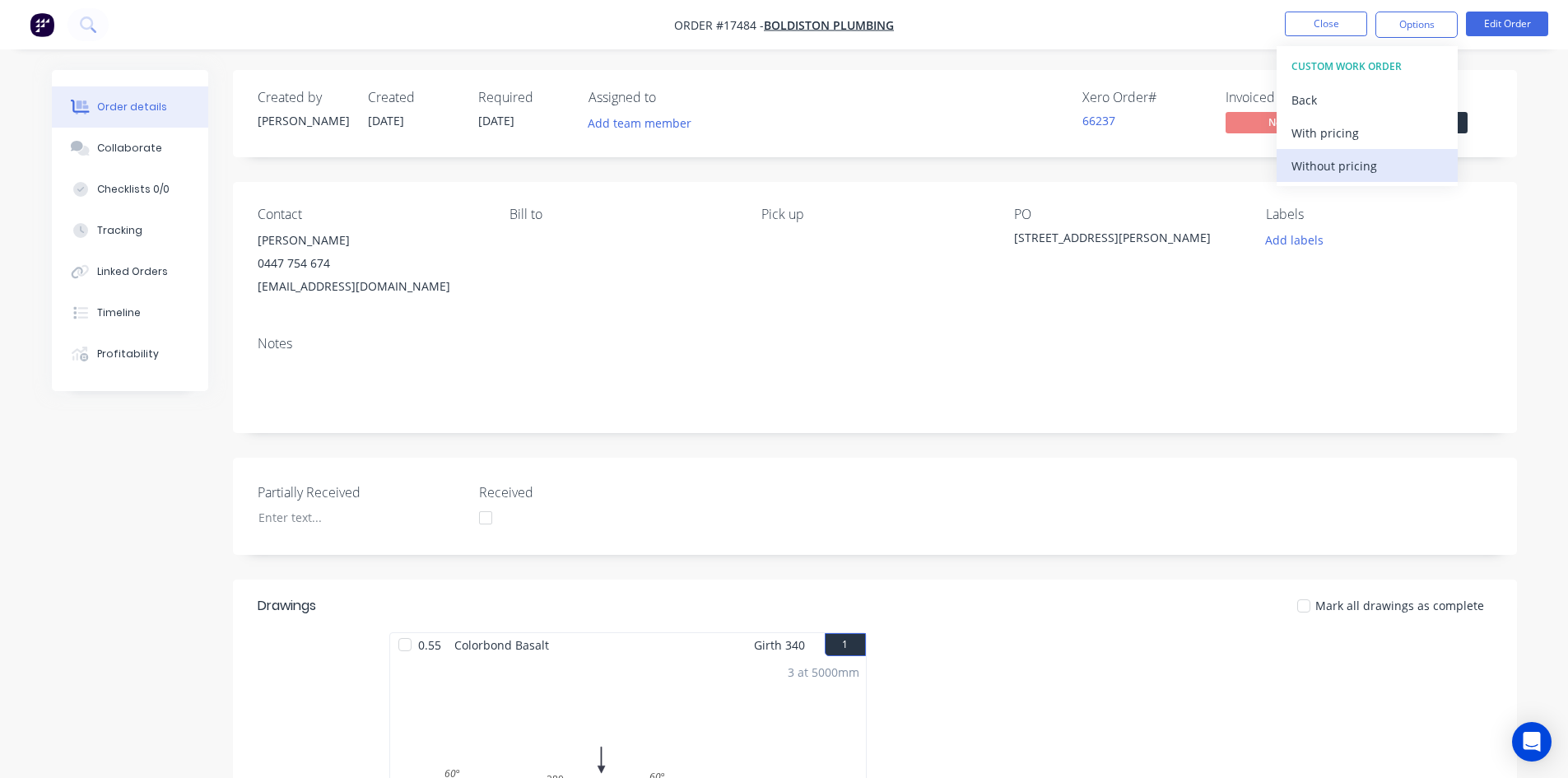
click at [1356, 165] on div "Without pricing" at bounding box center [1368, 165] width 152 height 24
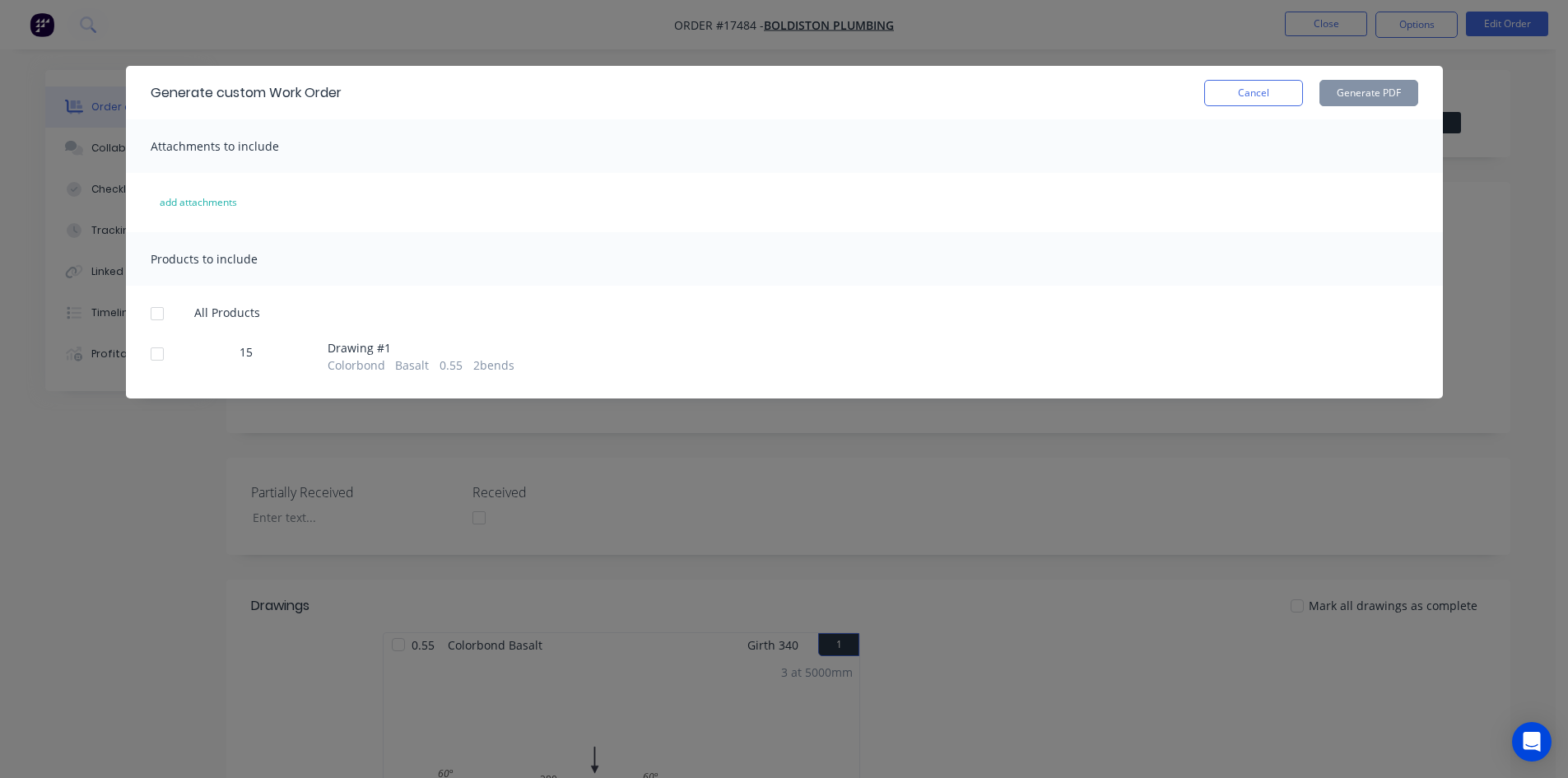
click at [158, 320] on div at bounding box center [157, 313] width 33 height 33
click at [1341, 92] on button "Generate PDF" at bounding box center [1369, 93] width 99 height 26
click at [1265, 89] on button "Cancel" at bounding box center [1253, 93] width 99 height 26
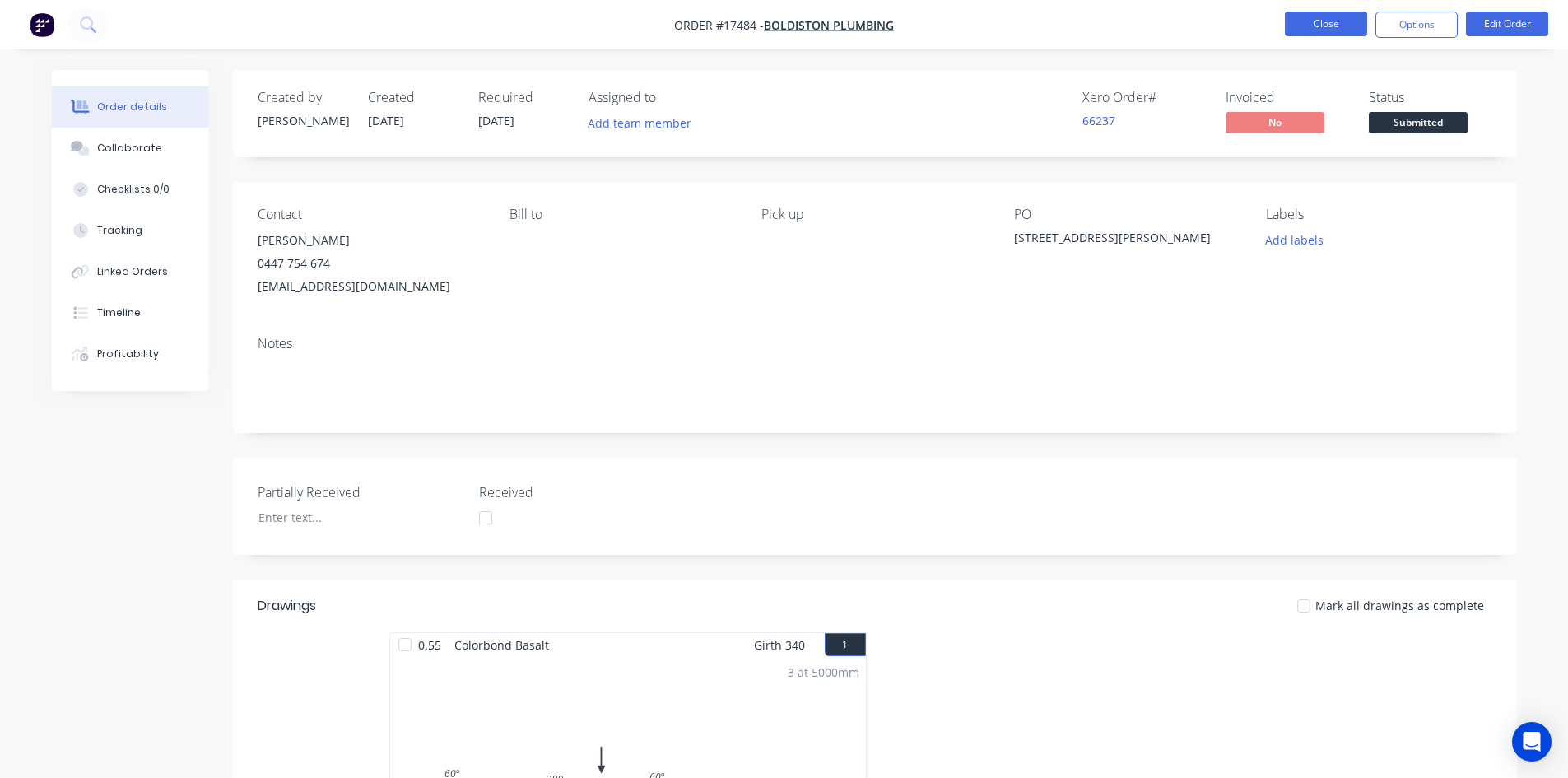
click at [1322, 26] on button "Close" at bounding box center [1327, 24] width 83 height 24
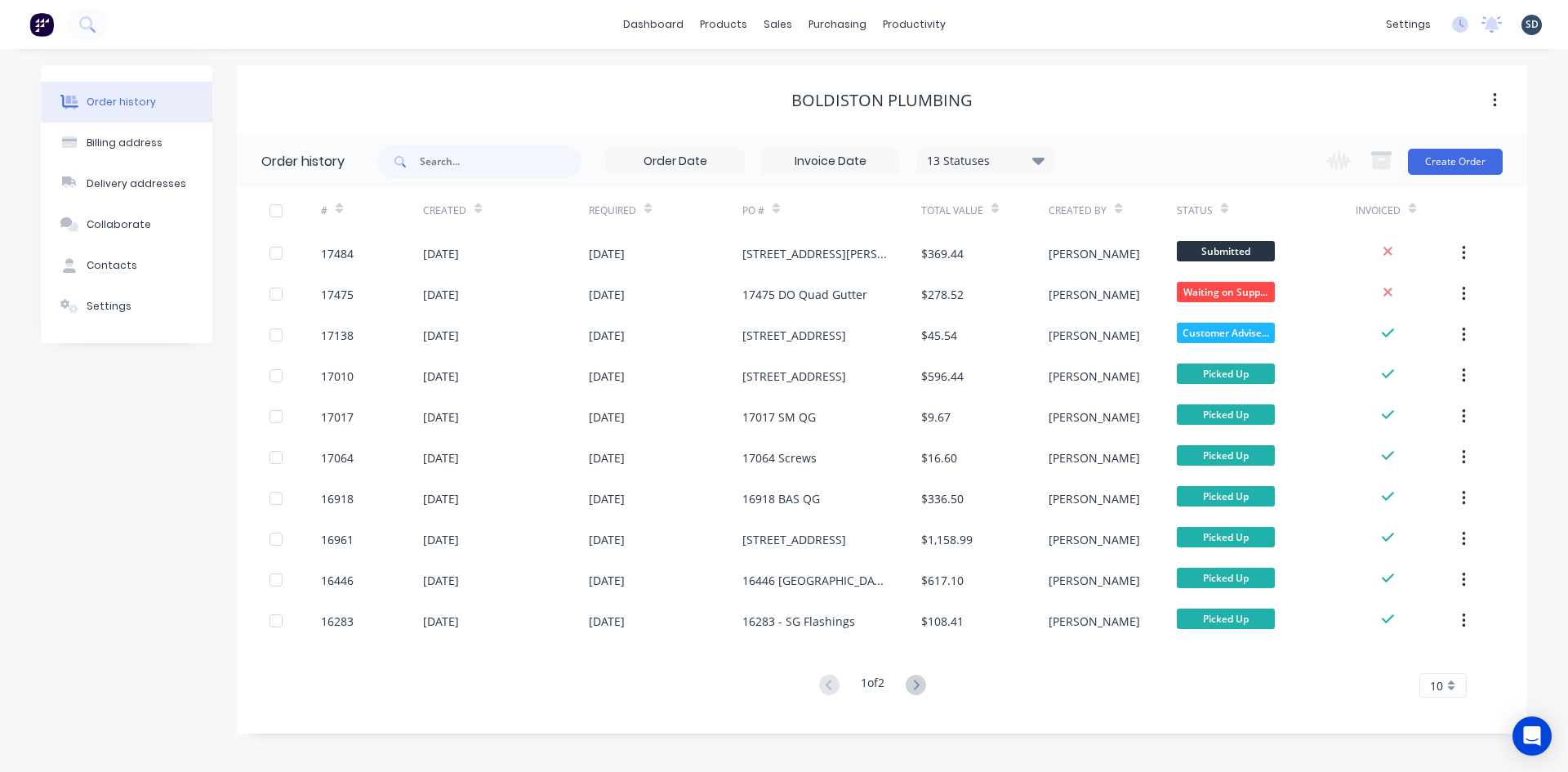
click at [995, 25] on div "dashboard products sales purchasing productivity dashboard products Product Cat…" at bounding box center [784, 24] width 1568 height 49
click at [990, 19] on div "dashboard products sales purchasing productivity dashboard products Product Cat…" at bounding box center [784, 24] width 1568 height 49
click at [995, 15] on div "dashboard products sales purchasing productivity dashboard products Product Cat…" at bounding box center [784, 24] width 1568 height 49
click at [999, 21] on div "dashboard products sales purchasing productivity dashboard products Product Cat…" at bounding box center [784, 24] width 1568 height 49
click at [825, 71] on div "Sales Orders" at bounding box center [838, 79] width 67 height 15
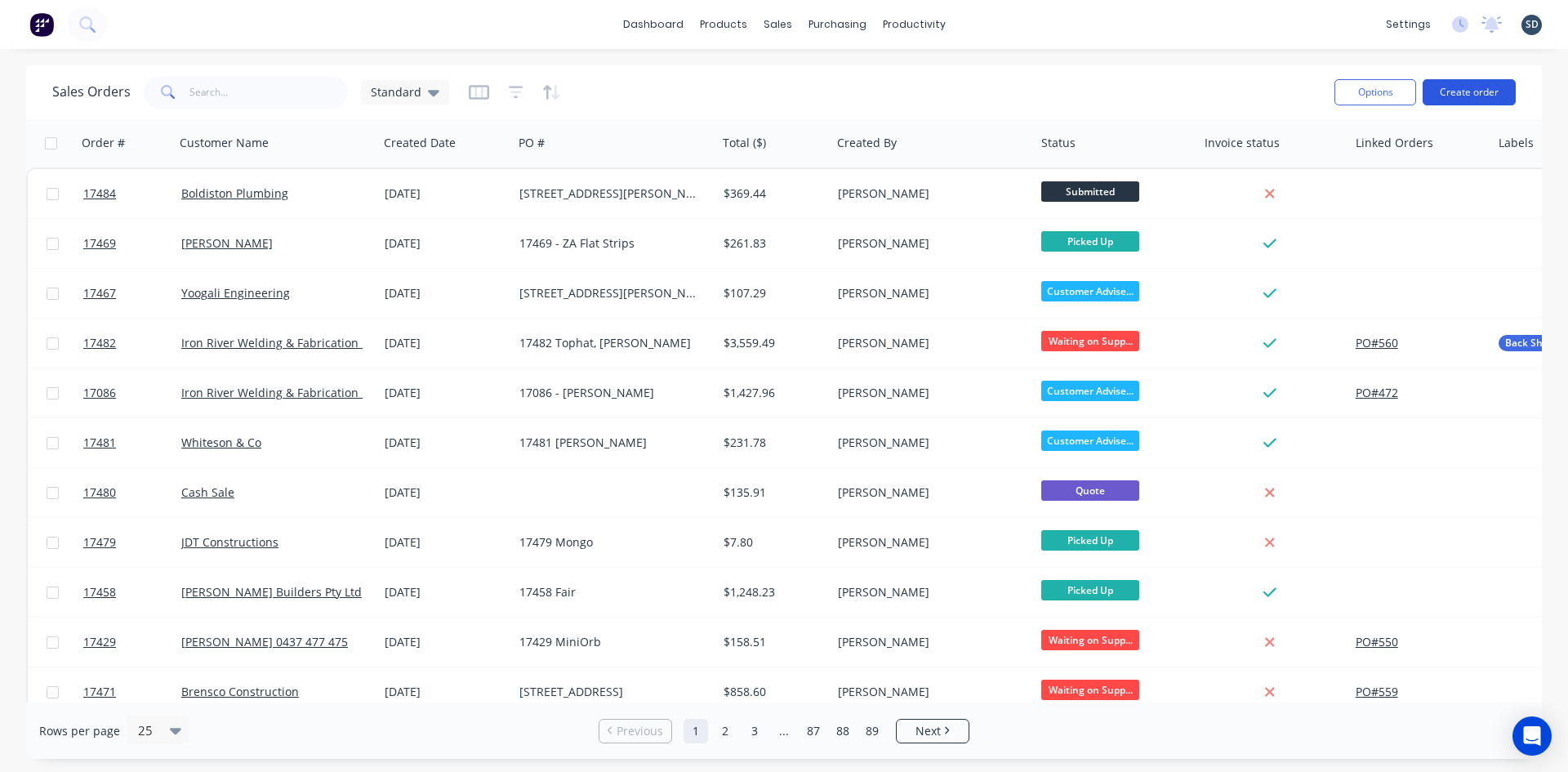
click at [1472, 91] on button "Create order" at bounding box center [1468, 92] width 93 height 26
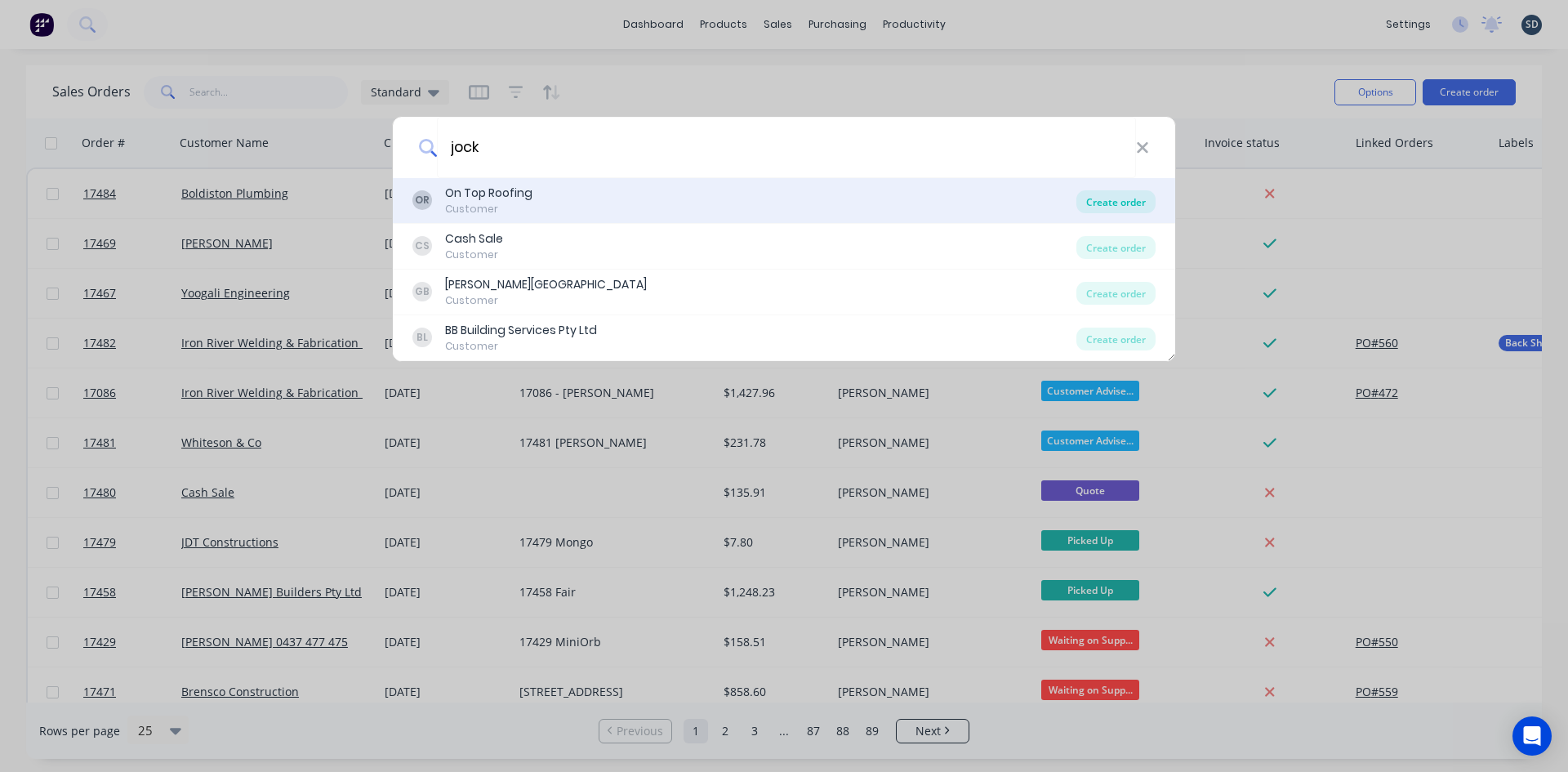
type input "jock"
click at [1137, 203] on div "Create order" at bounding box center [1116, 201] width 80 height 23
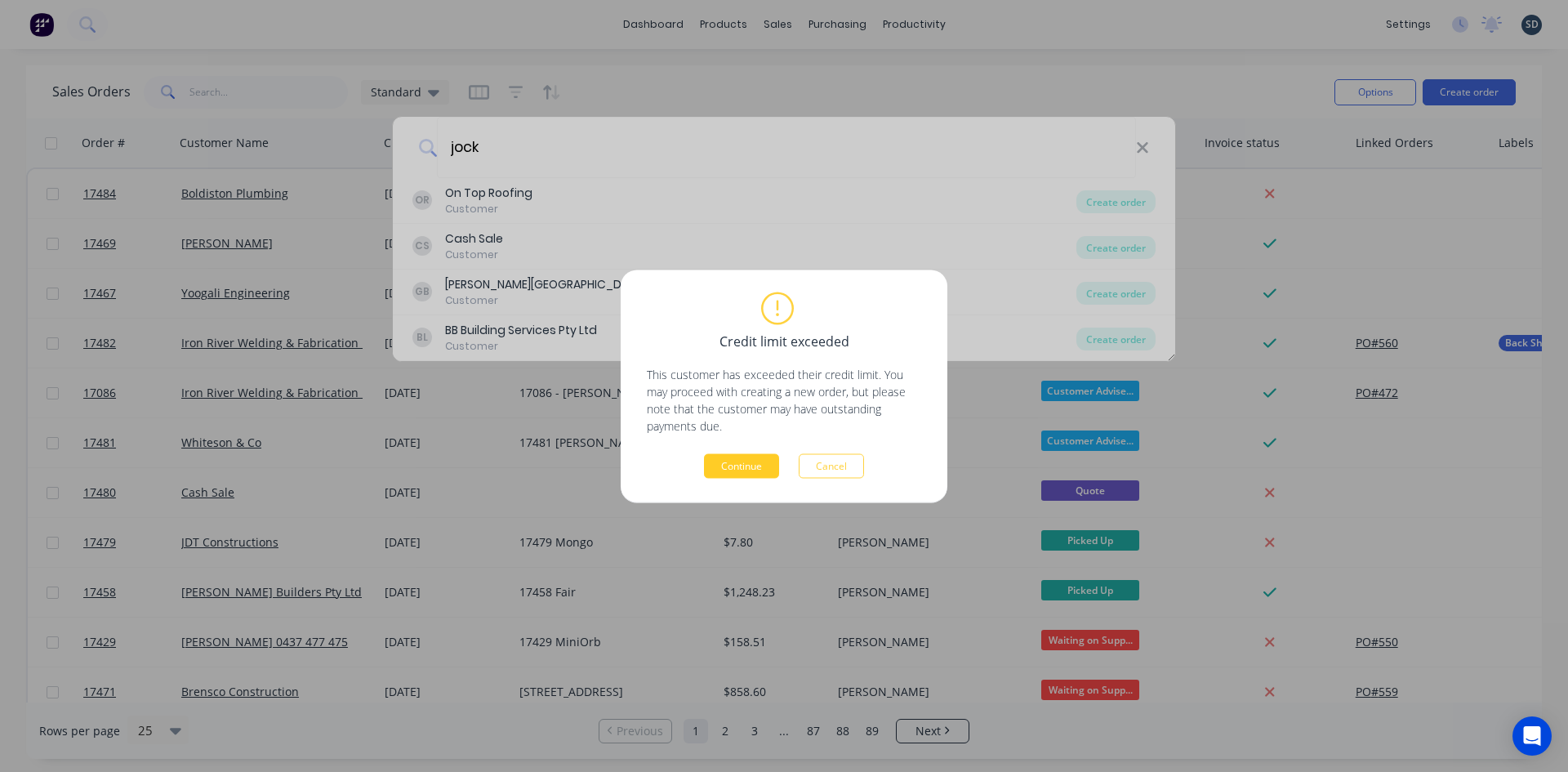
click at [738, 463] on button "Continue" at bounding box center [742, 465] width 75 height 24
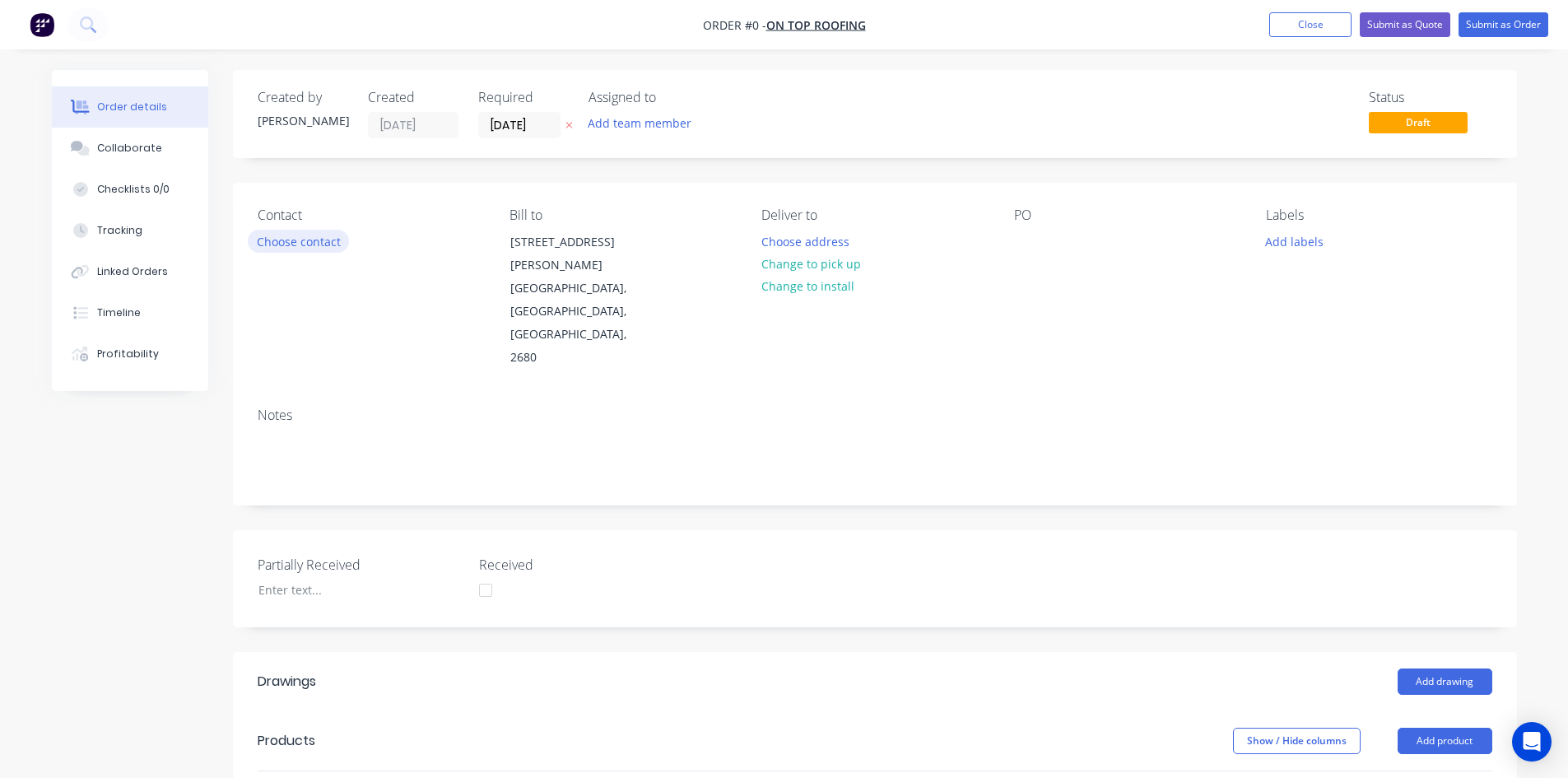
click at [327, 244] on button "Choose contact" at bounding box center [299, 240] width 101 height 22
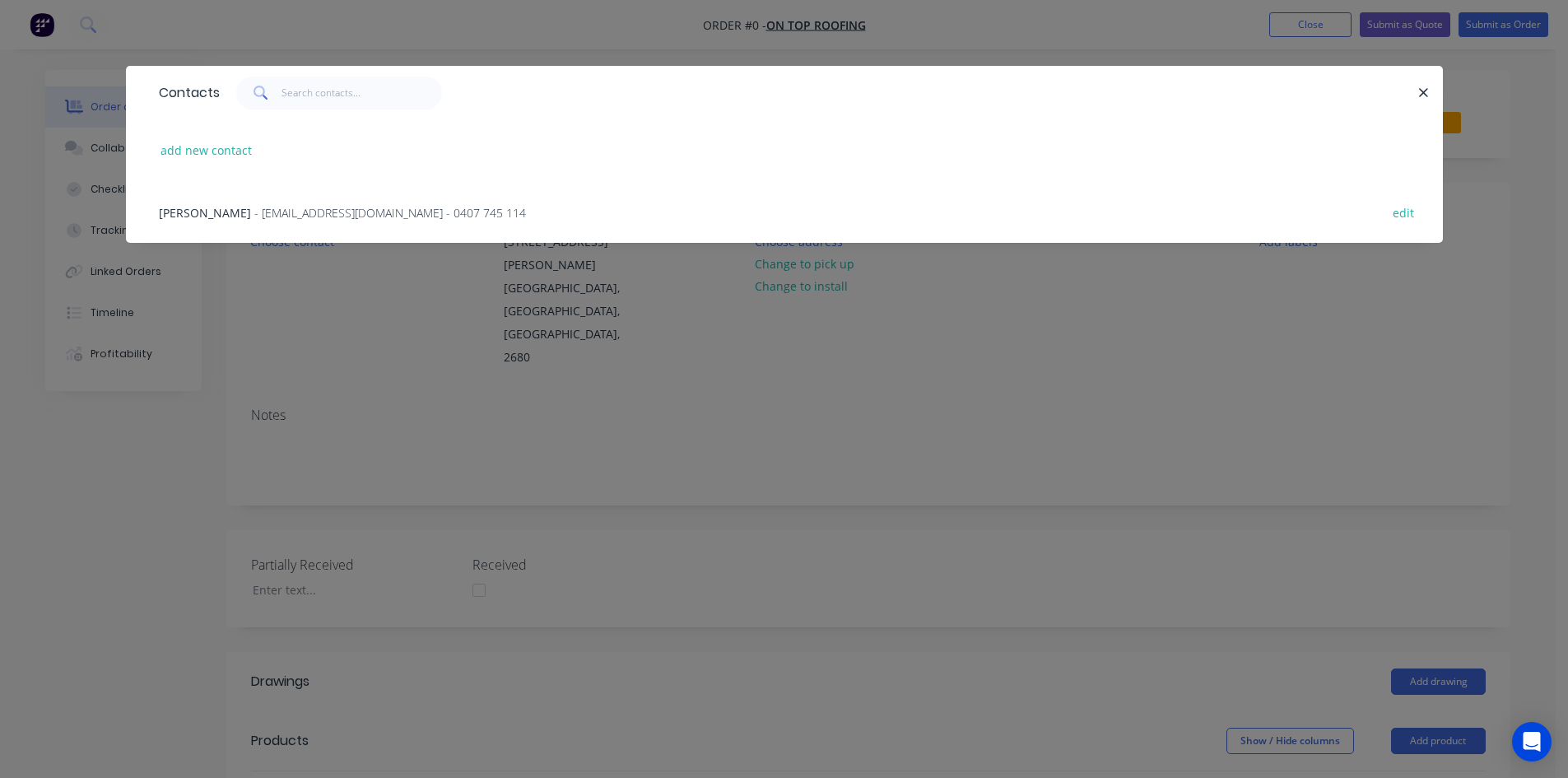
click at [311, 218] on span "- [EMAIL_ADDRESS][DOMAIN_NAME] - 0407 745 114" at bounding box center [390, 213] width 272 height 16
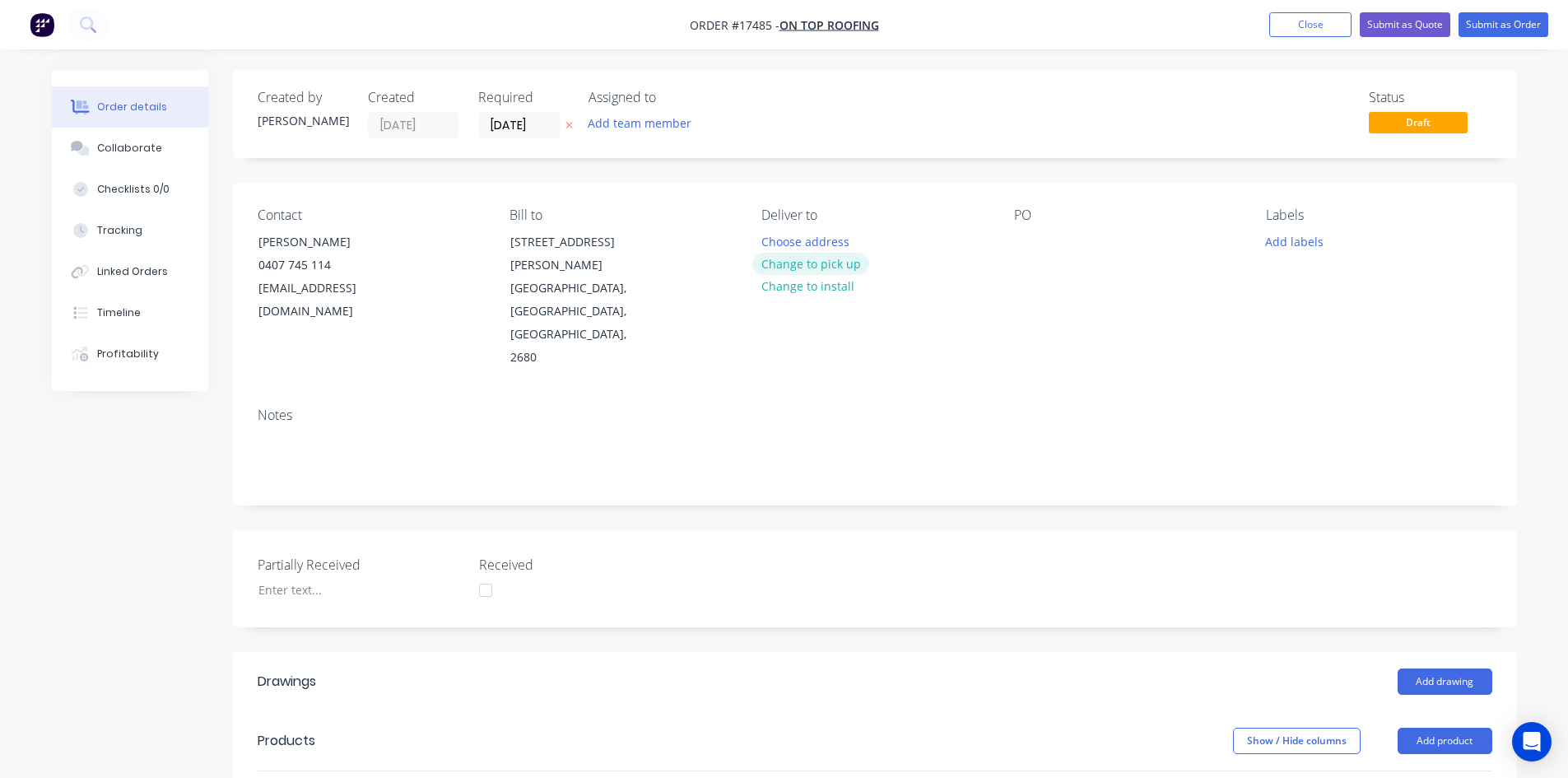
click at [843, 264] on button "Change to pick up" at bounding box center [811, 263] width 117 height 22
click at [1031, 235] on div at bounding box center [1027, 241] width 26 height 24
click at [1141, 314] on div "Contact [PERSON_NAME] [PHONE_NUMBER] [EMAIL_ADDRESS][DOMAIN_NAME] Bill to [STRE…" at bounding box center [875, 289] width 1284 height 212
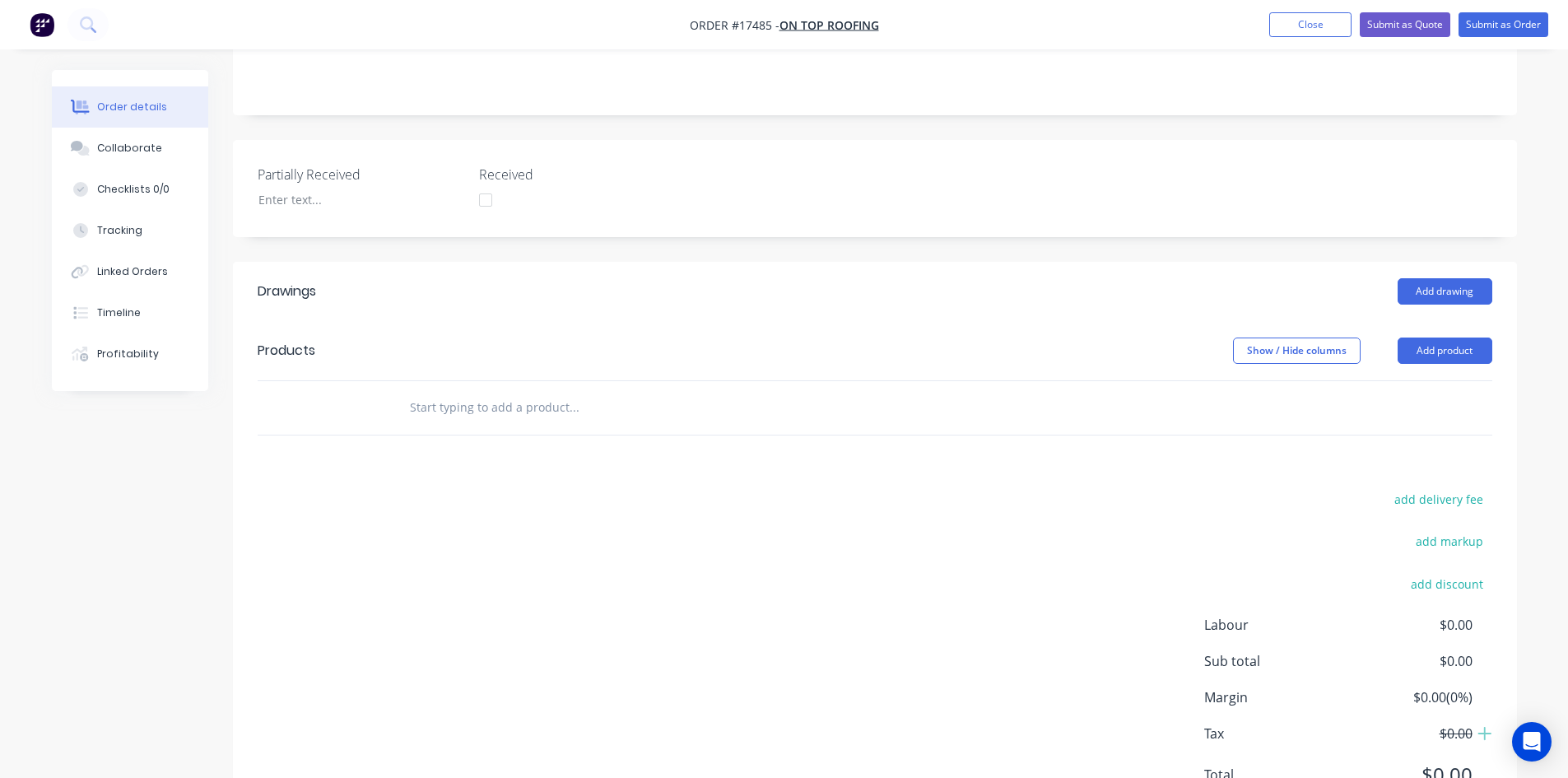
scroll to position [398, 0]
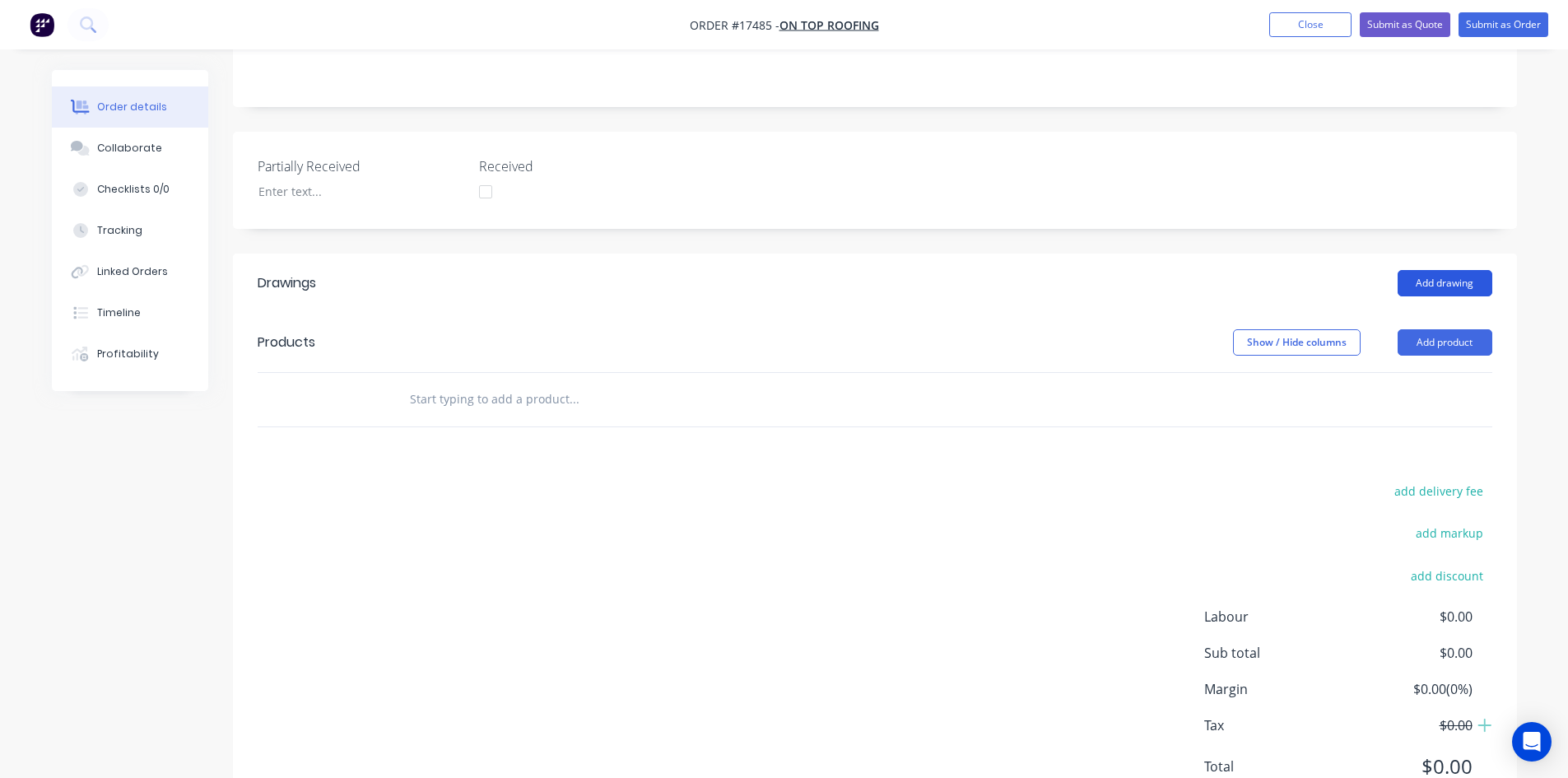
click at [1436, 270] on button "Add drawing" at bounding box center [1445, 283] width 95 height 26
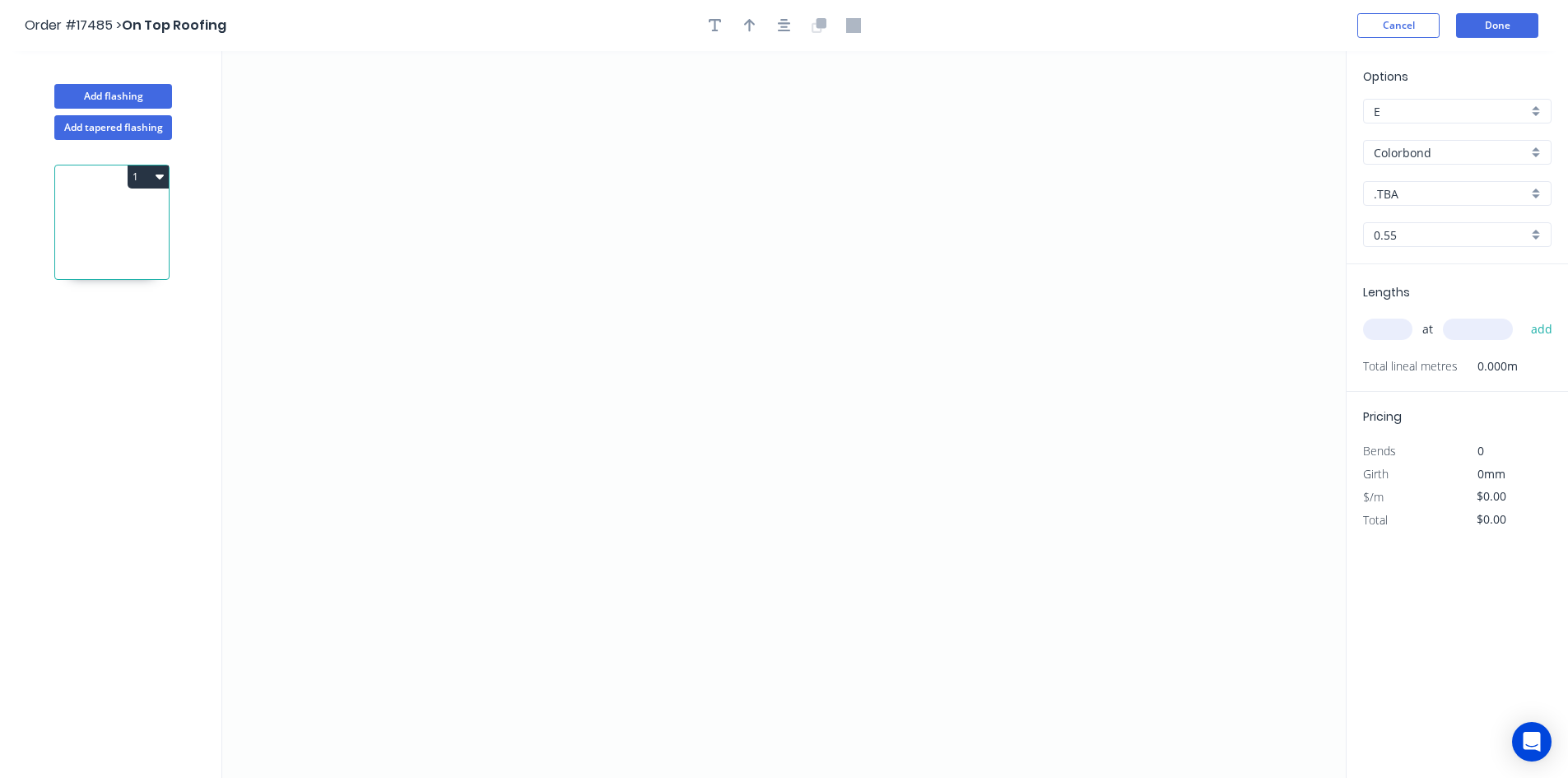
click at [1465, 153] on input "Colorbond" at bounding box center [1451, 153] width 154 height 17
click at [1448, 122] on div "Options E E Colorbond Colorbond [PERSON_NAME] Stainless Steel Zincalume .TBA .T…" at bounding box center [1457, 165] width 221 height 197
click at [1458, 152] on input "text" at bounding box center [1451, 153] width 154 height 17
click at [1436, 289] on div "Zincalume" at bounding box center [1457, 300] width 187 height 29
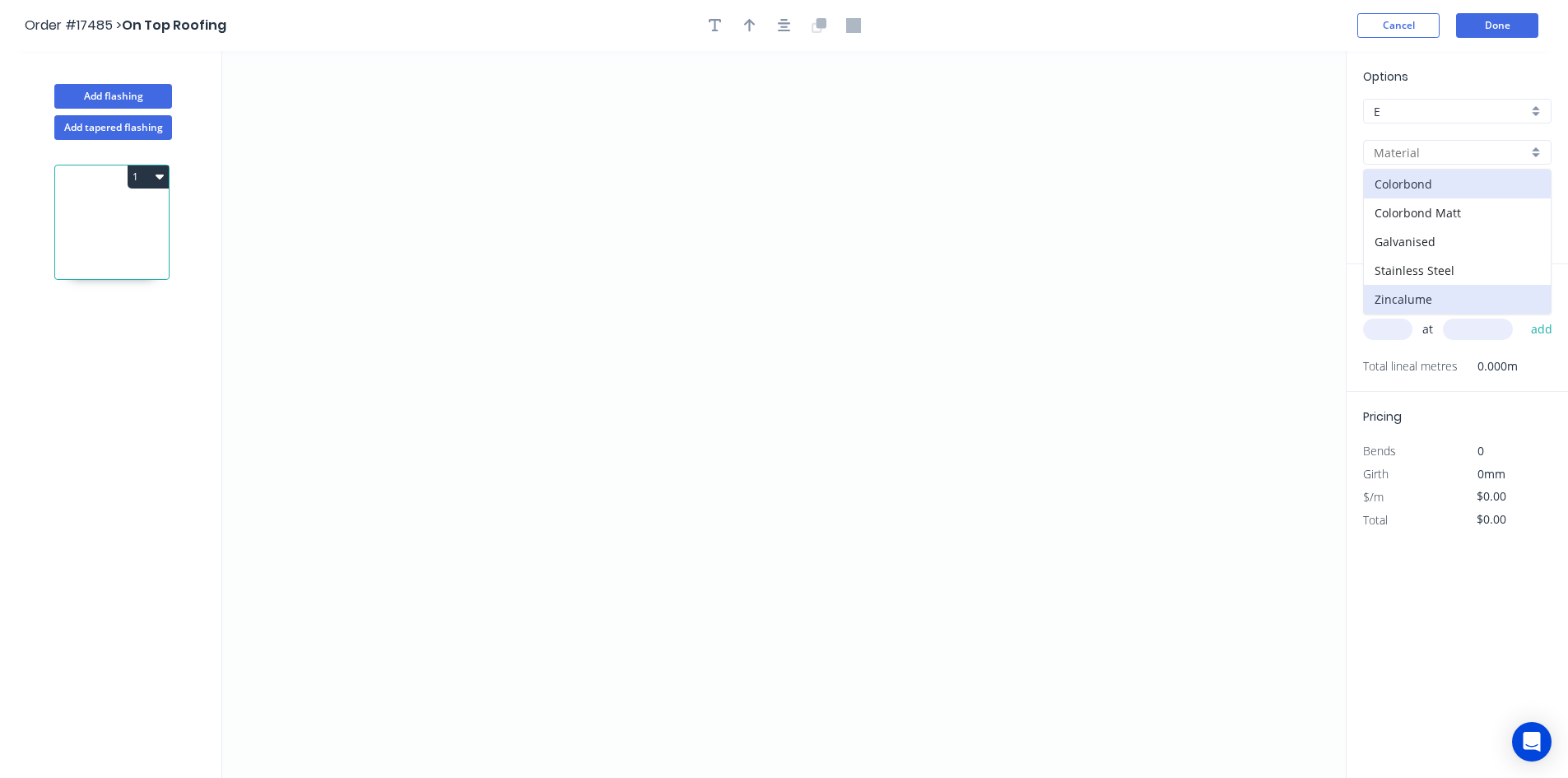
type input "Zincalume"
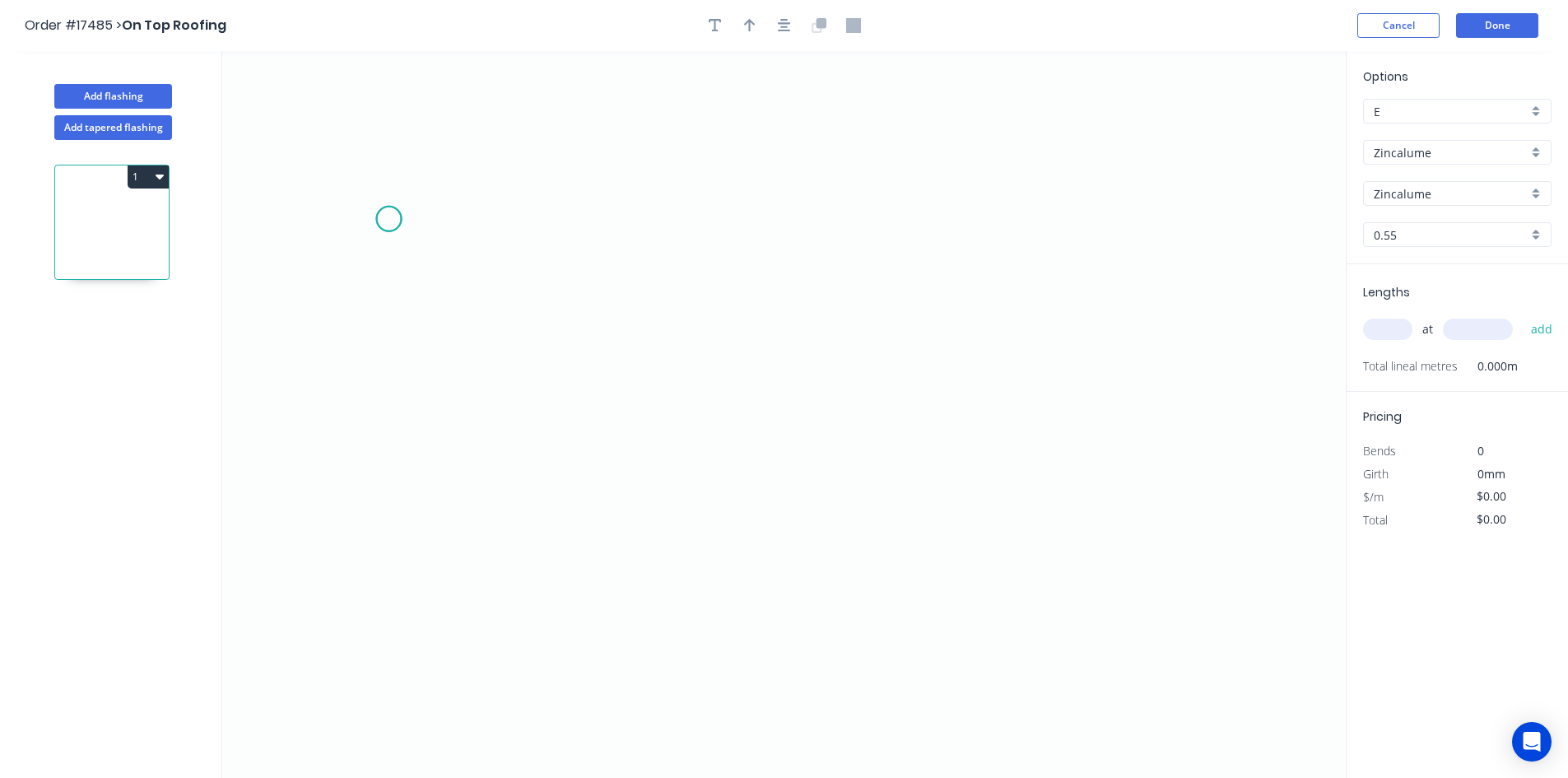
click at [388, 219] on icon "0" at bounding box center [784, 413] width 1124 height 727
click at [1142, 212] on icon "0" at bounding box center [784, 413] width 1124 height 727
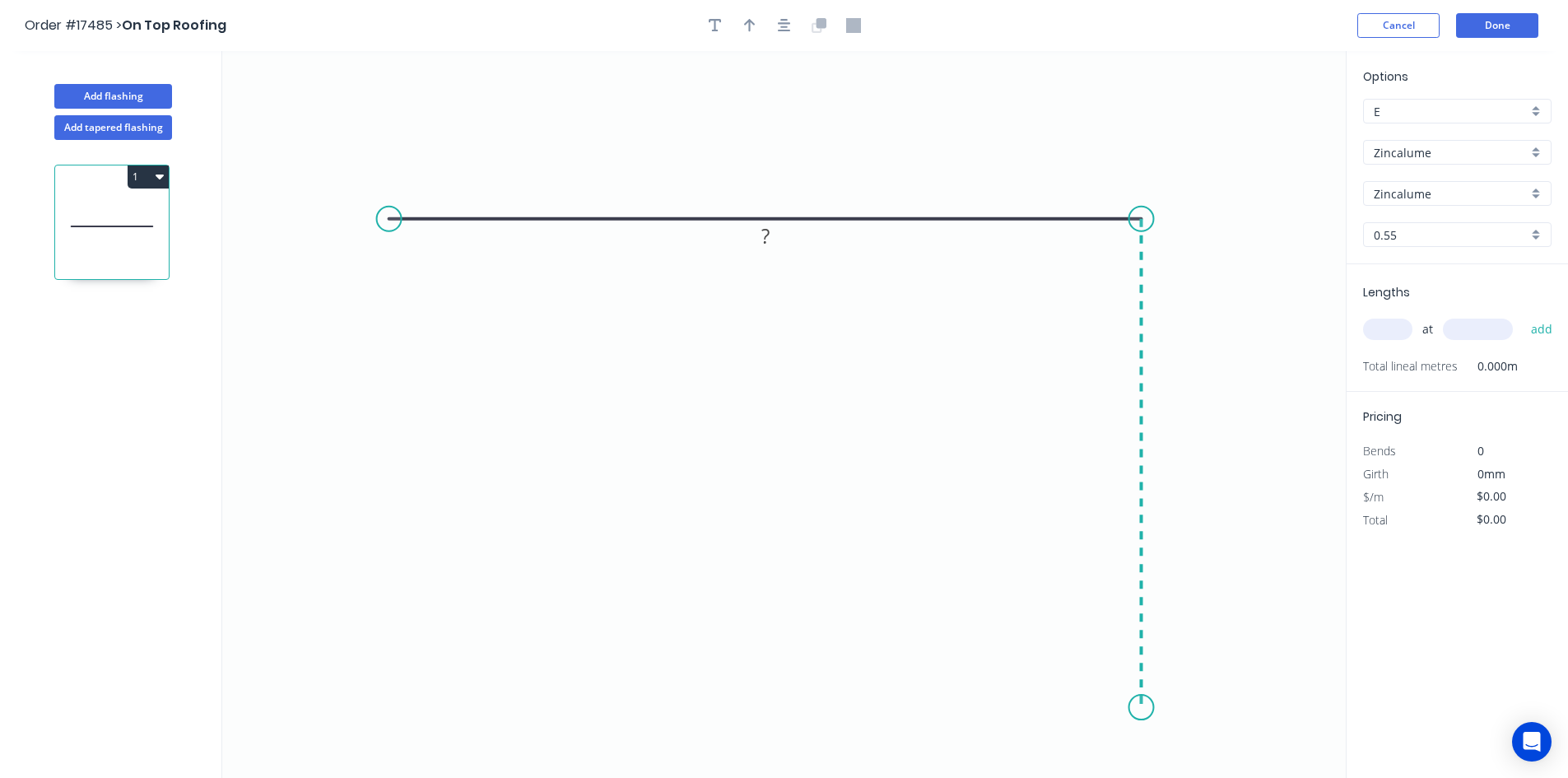
click at [1132, 708] on icon "0 ?" at bounding box center [784, 413] width 1124 height 727
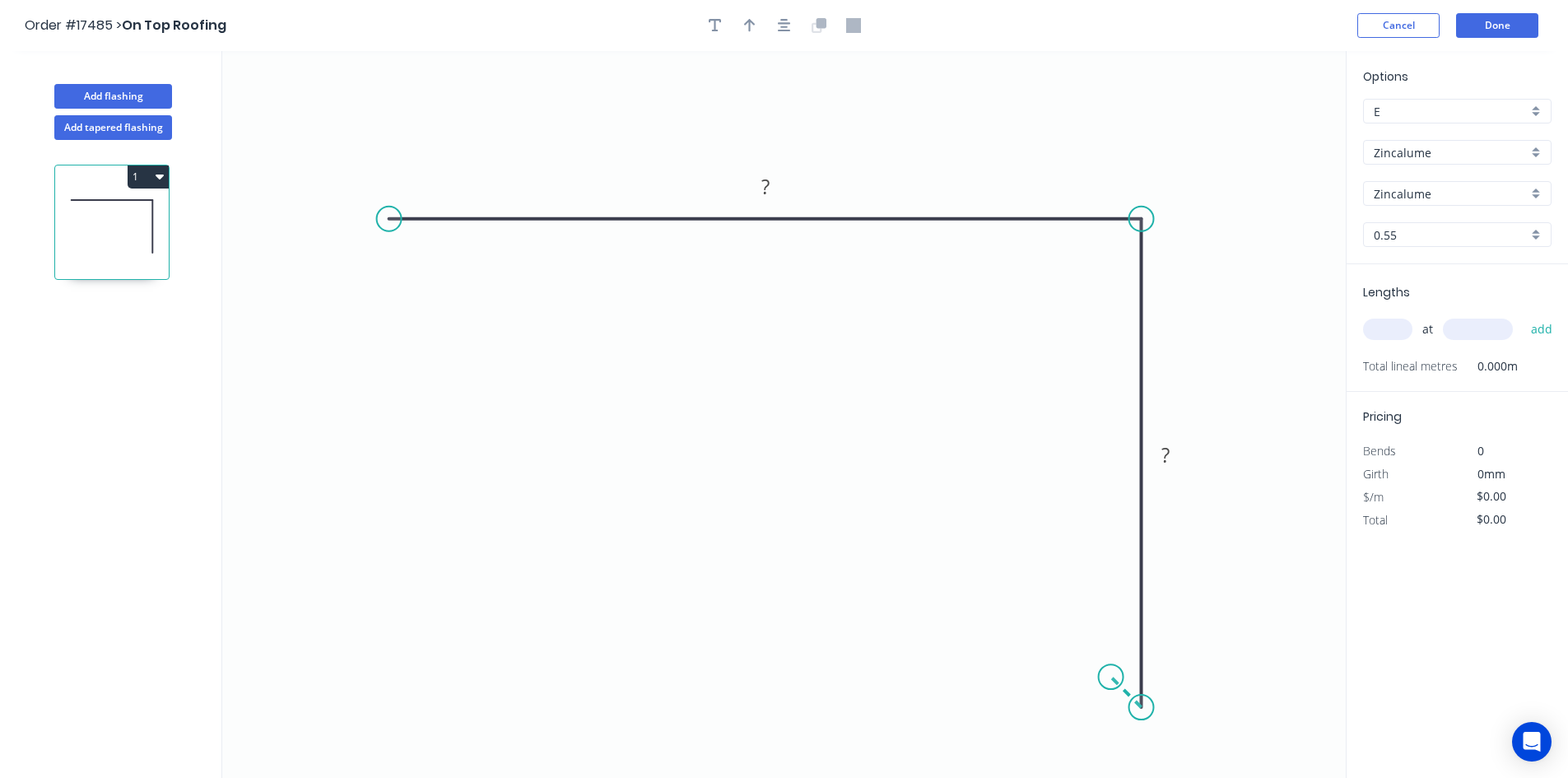
click at [1111, 673] on icon "0 ? ?" at bounding box center [784, 413] width 1124 height 727
click at [1111, 696] on tspan "?" at bounding box center [1109, 702] width 8 height 27
click at [1175, 451] on rect at bounding box center [1165, 456] width 33 height 23
click at [765, 188] on tspan "?" at bounding box center [765, 186] width 8 height 27
click at [394, 262] on icon "0 180 130 10" at bounding box center [784, 413] width 1124 height 727
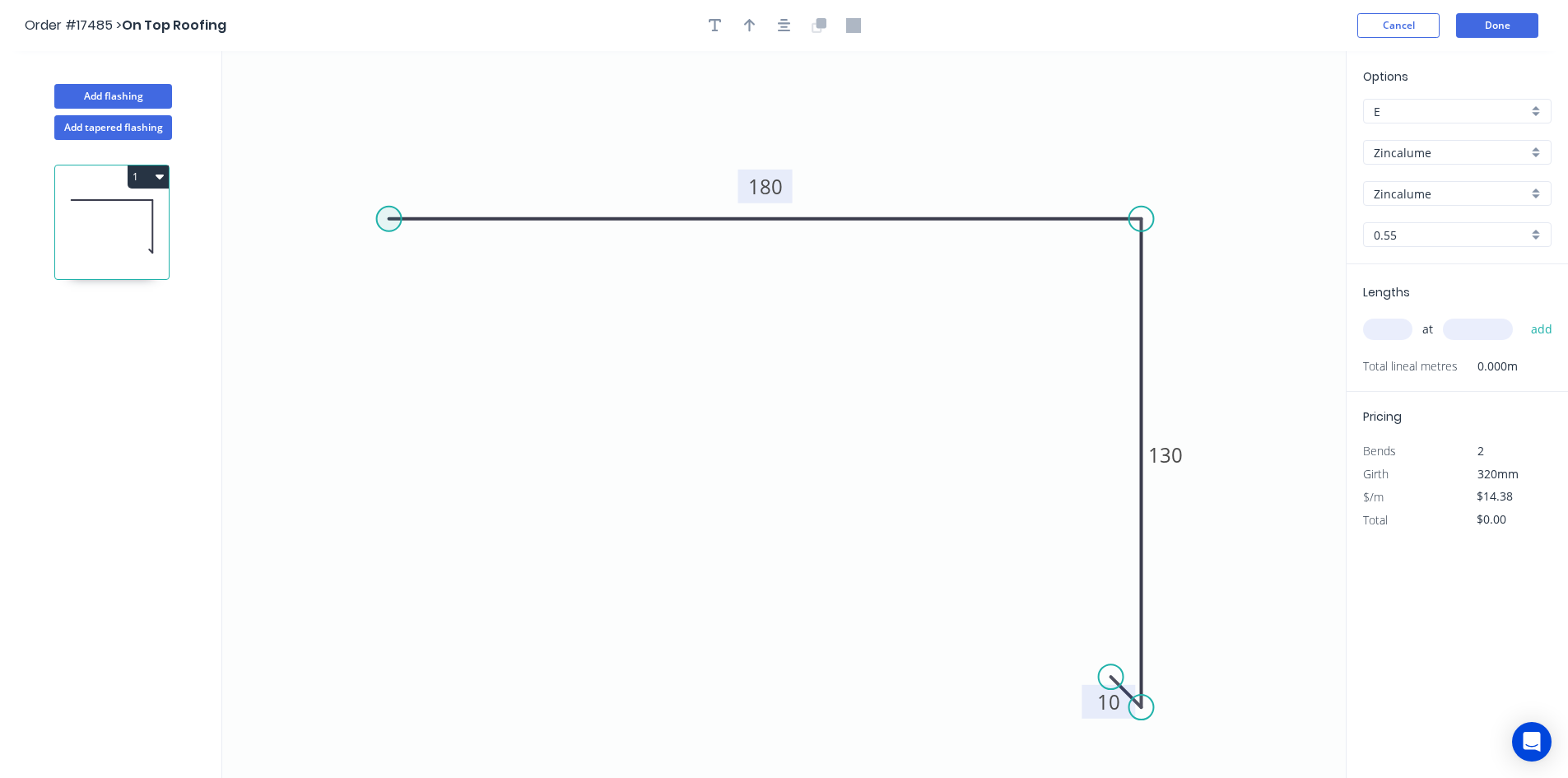
click at [387, 219] on circle at bounding box center [389, 219] width 24 height 24
click at [341, 267] on icon "0 180 130 10" at bounding box center [784, 413] width 1124 height 727
type input "$16.38"
click at [360, 212] on rect at bounding box center [347, 219] width 33 height 23
click at [438, 281] on div "Show angle" at bounding box center [477, 277] width 165 height 34
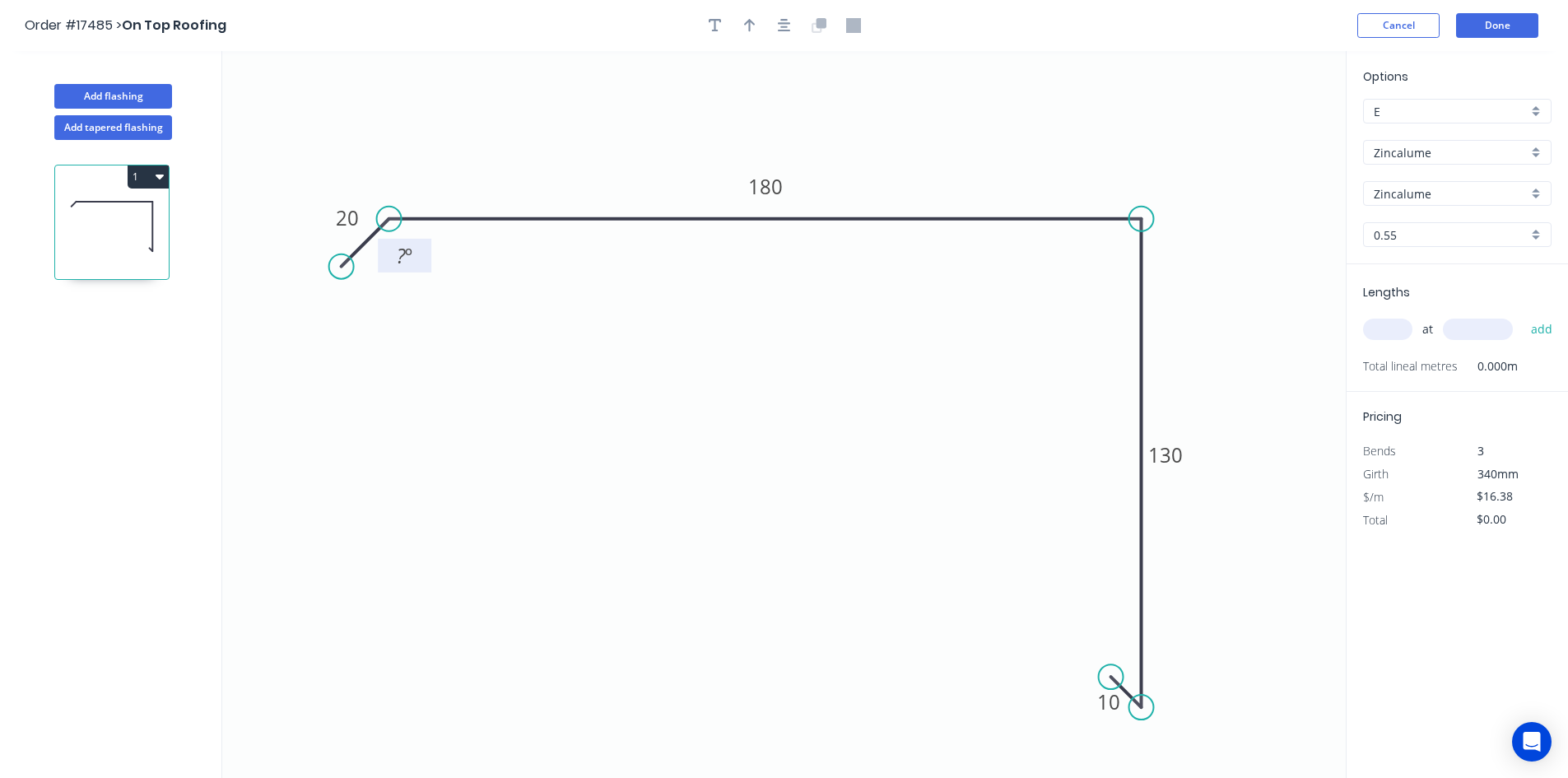
click at [421, 265] on rect at bounding box center [404, 257] width 33 height 23
click at [447, 280] on icon "0 20 180 130 10 30 º" at bounding box center [784, 413] width 1124 height 727
drag, startPoint x: 425, startPoint y: 261, endPoint x: 414, endPoint y: 146, distance: 115.5
click at [414, 146] on rect at bounding box center [392, 140] width 53 height 34
click at [1194, 263] on div "Show angle" at bounding box center [1230, 268] width 165 height 34
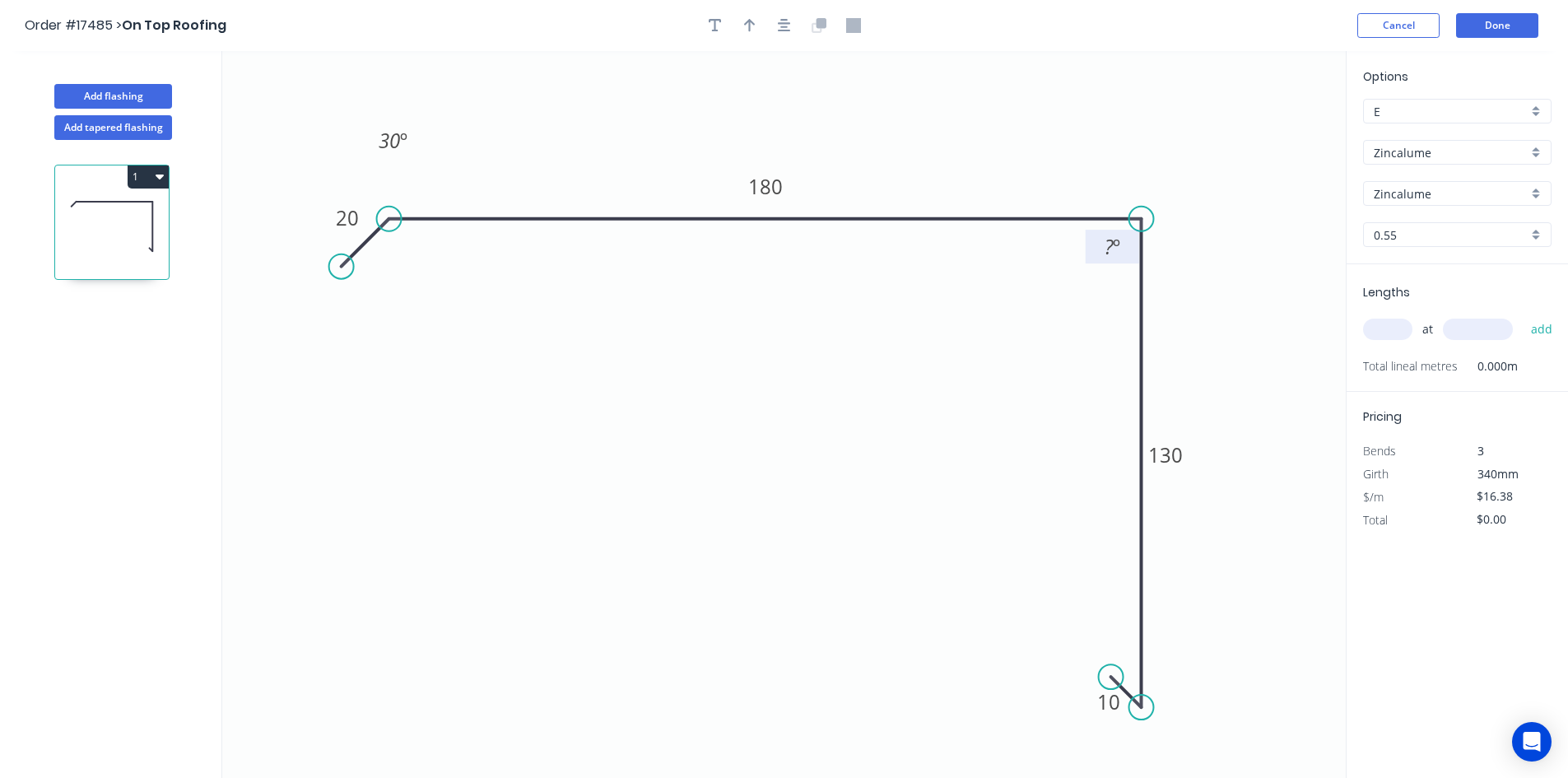
click at [1122, 250] on rect at bounding box center [1111, 247] width 33 height 23
click at [1041, 313] on icon "0 20 180 130 10 30 º 92 º" at bounding box center [784, 413] width 1124 height 727
drag, startPoint x: 1094, startPoint y: 251, endPoint x: 1204, endPoint y: 159, distance: 143.4
click at [1203, 156] on rect at bounding box center [1221, 162] width 53 height 34
click at [1196, 758] on div "Show angle" at bounding box center [1228, 762] width 165 height 34
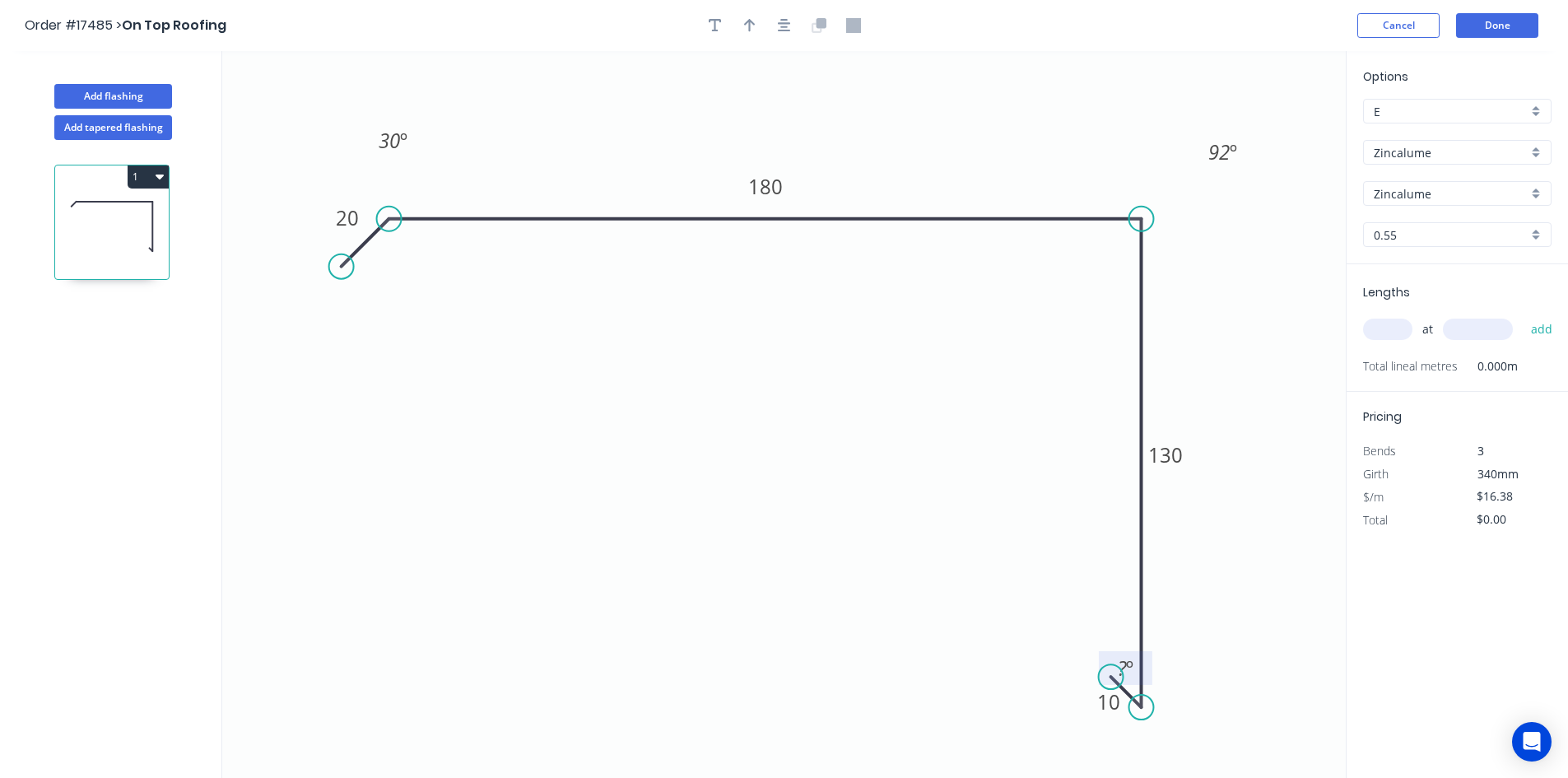
click at [1127, 668] on tspan "º" at bounding box center [1130, 668] width 8 height 27
drag, startPoint x: 1099, startPoint y: 655, endPoint x: 1183, endPoint y: 720, distance: 106.2
click at [1183, 720] on rect at bounding box center [1210, 733] width 61 height 34
click at [1262, 642] on icon "0 20 180 130 10 30 º 92 º 135 º" at bounding box center [784, 413] width 1124 height 727
click at [786, 19] on icon "button" at bounding box center [785, 25] width 14 height 14
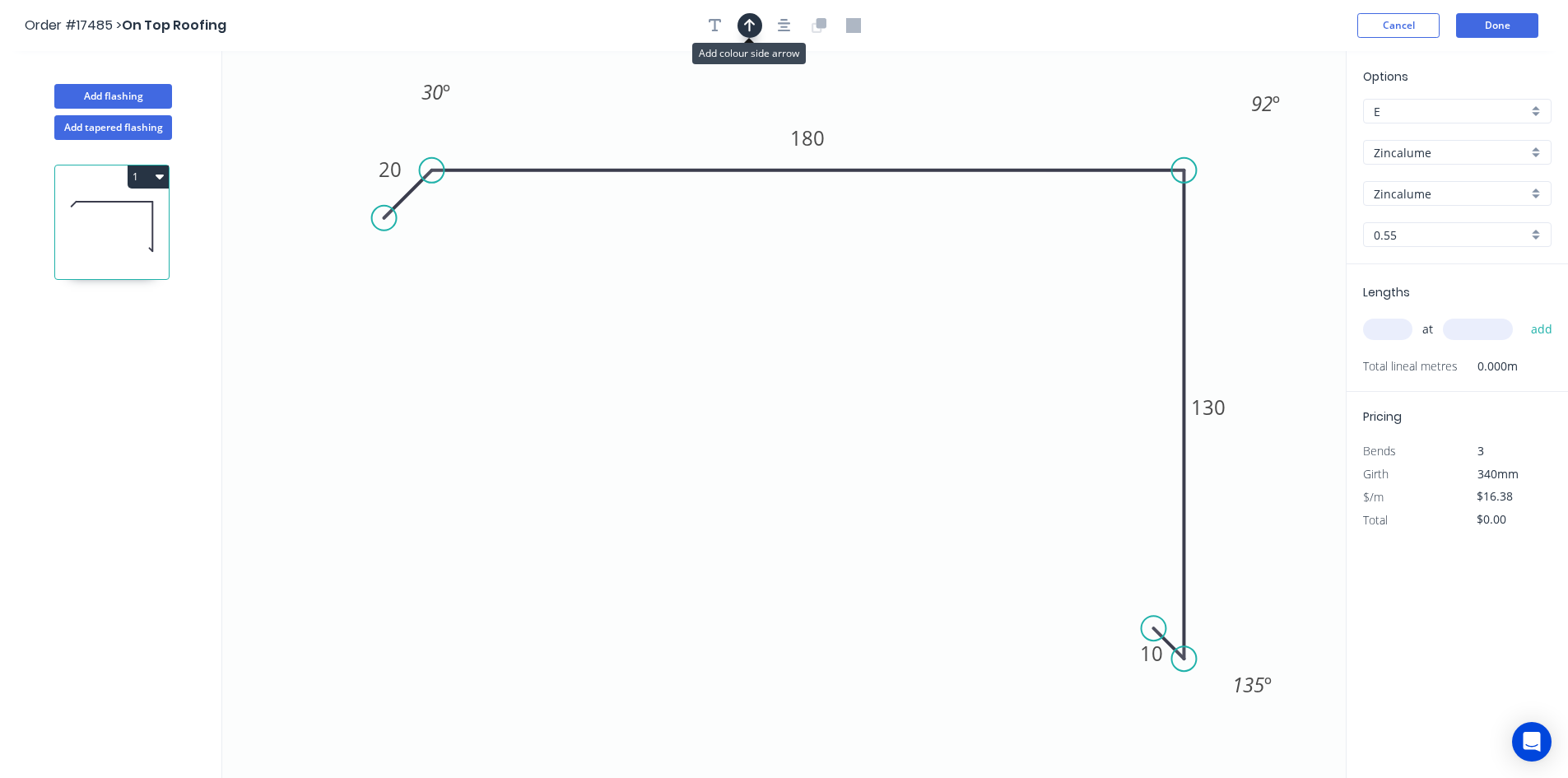
click at [760, 24] on button "button" at bounding box center [749, 25] width 24 height 24
drag, startPoint x: 1255, startPoint y: 127, endPoint x: 1106, endPoint y: 117, distance: 149.3
click at [1101, 117] on icon "0 20 180 130 10 30 º 92 º 135 º" at bounding box center [784, 413] width 1124 height 727
drag, startPoint x: 1263, startPoint y: 132, endPoint x: 1078, endPoint y: 122, distance: 185.3
click at [1078, 122] on icon at bounding box center [1078, 103] width 15 height 52
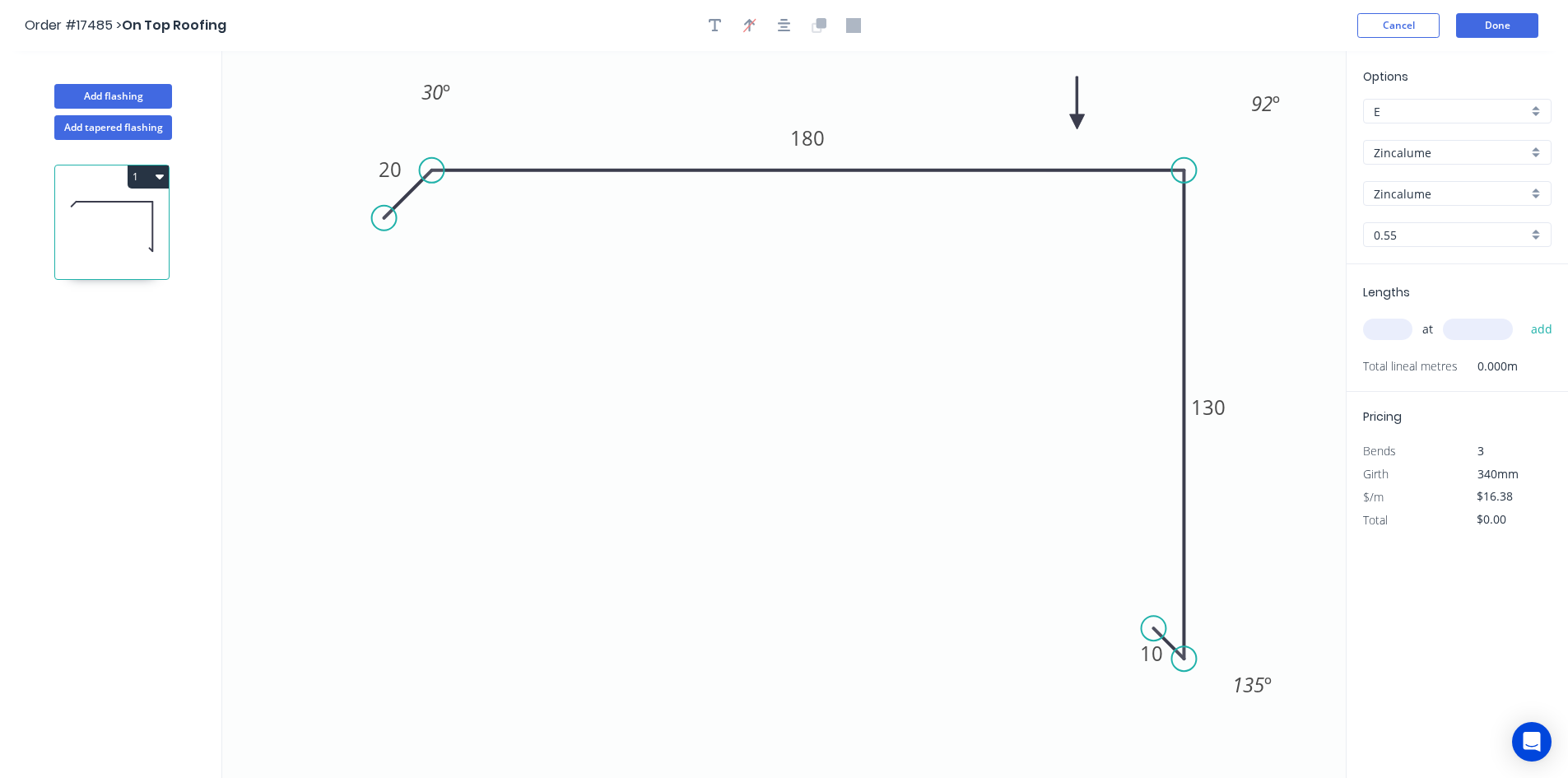
click at [1385, 340] on input "text" at bounding box center [1388, 329] width 50 height 21
type input "1"
click at [1479, 327] on input "text" at bounding box center [1478, 329] width 70 height 21
type input "2500"
click at [1538, 337] on button "add" at bounding box center [1543, 329] width 39 height 28
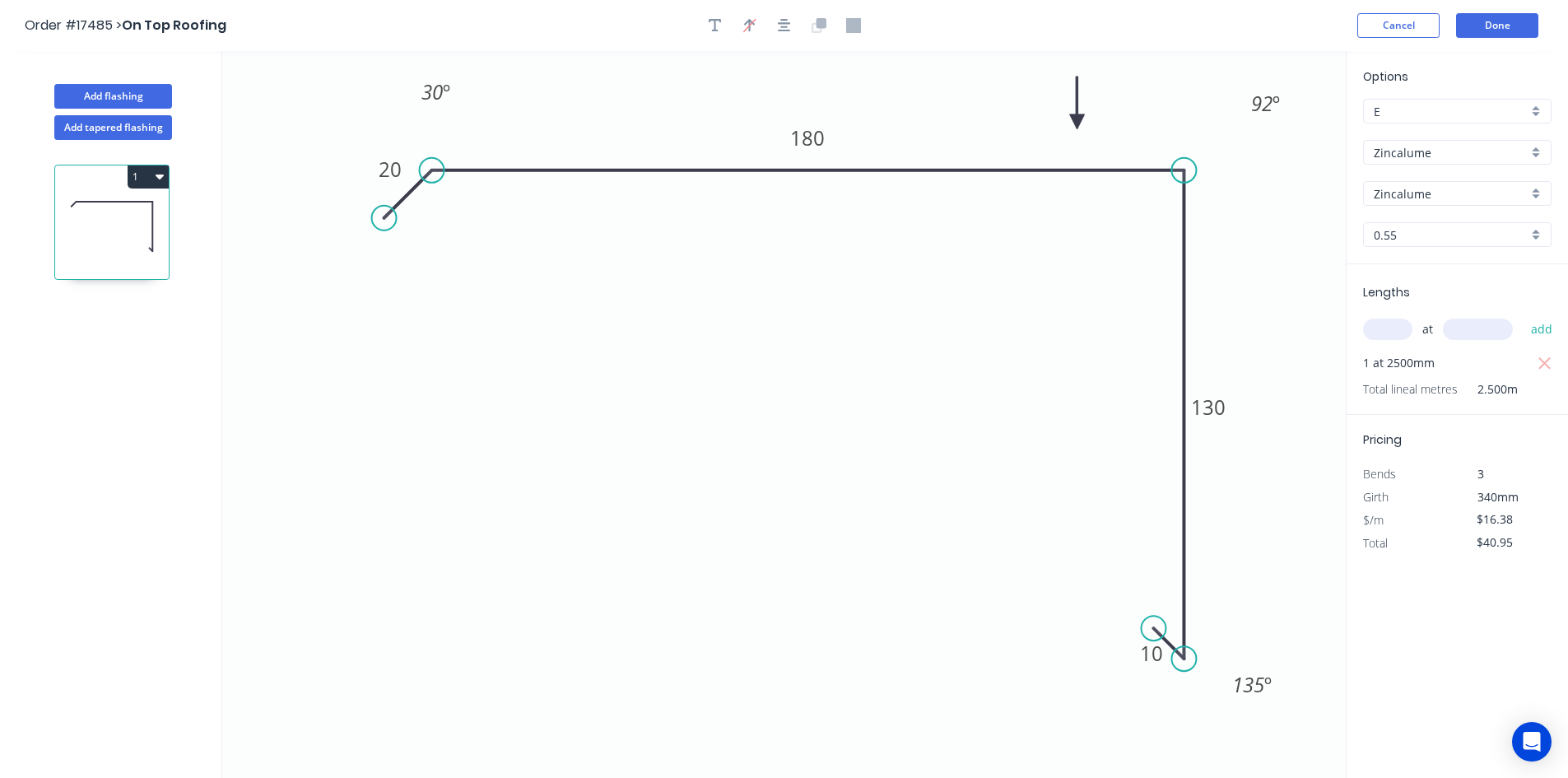
click at [159, 176] on icon "button" at bounding box center [160, 177] width 8 height 5
click at [135, 208] on div "Duplicate" at bounding box center [90, 218] width 127 height 24
type input "$0.00"
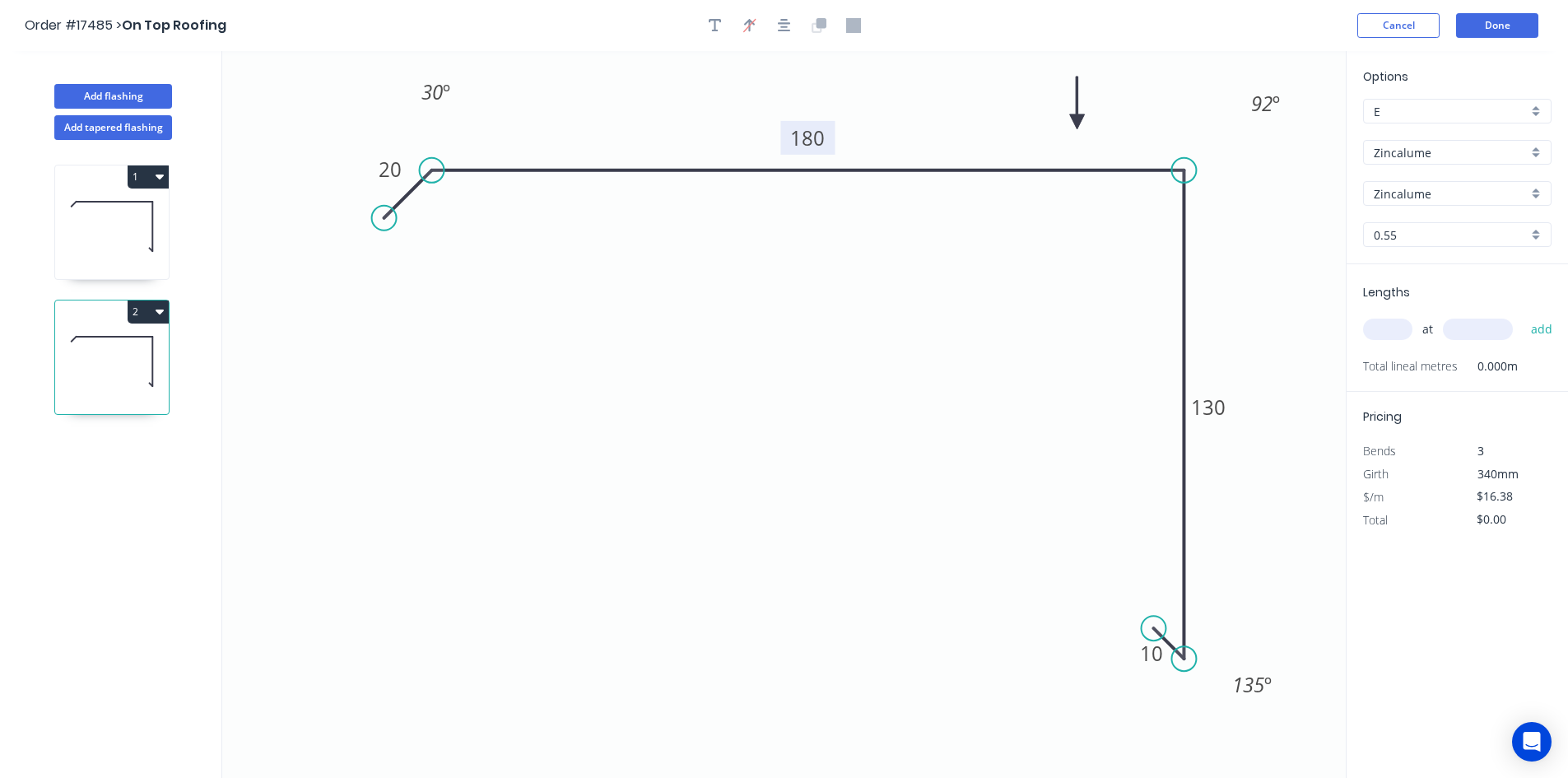
click at [808, 139] on tspan "180" at bounding box center [808, 138] width 35 height 27
click at [817, 332] on icon "0 20 205 130 10 30 º 92 º 135 º" at bounding box center [784, 413] width 1124 height 727
click at [1392, 333] on input "text" at bounding box center [1388, 329] width 50 height 21
type input "1"
click at [1459, 332] on input "text" at bounding box center [1478, 329] width 70 height 21
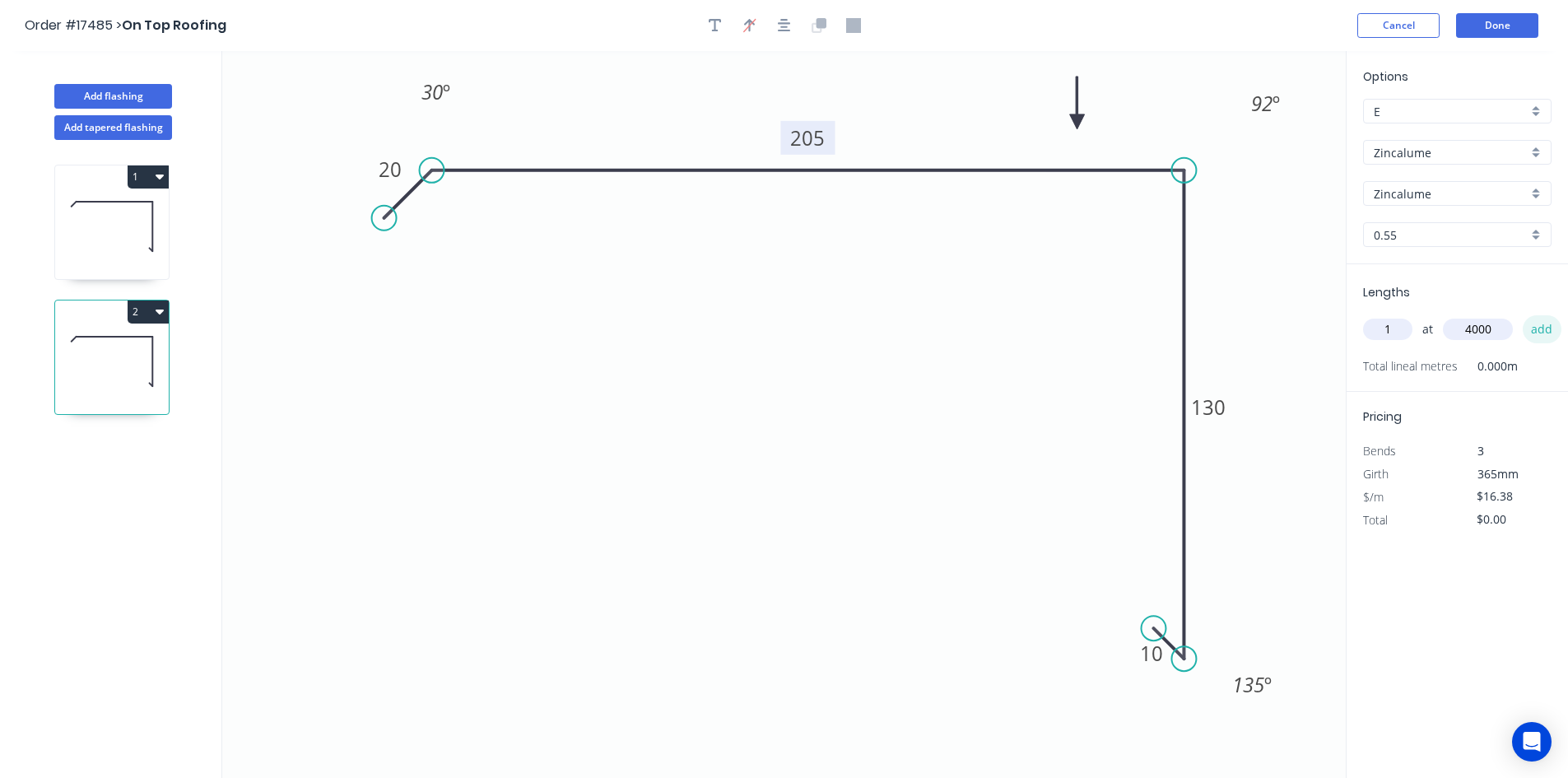
type input "4000"
click at [1539, 328] on button "add" at bounding box center [1543, 329] width 39 height 28
click at [160, 181] on icon "button" at bounding box center [160, 176] width 8 height 14
click at [154, 210] on button "Duplicate" at bounding box center [90, 217] width 156 height 33
type input "$0.00"
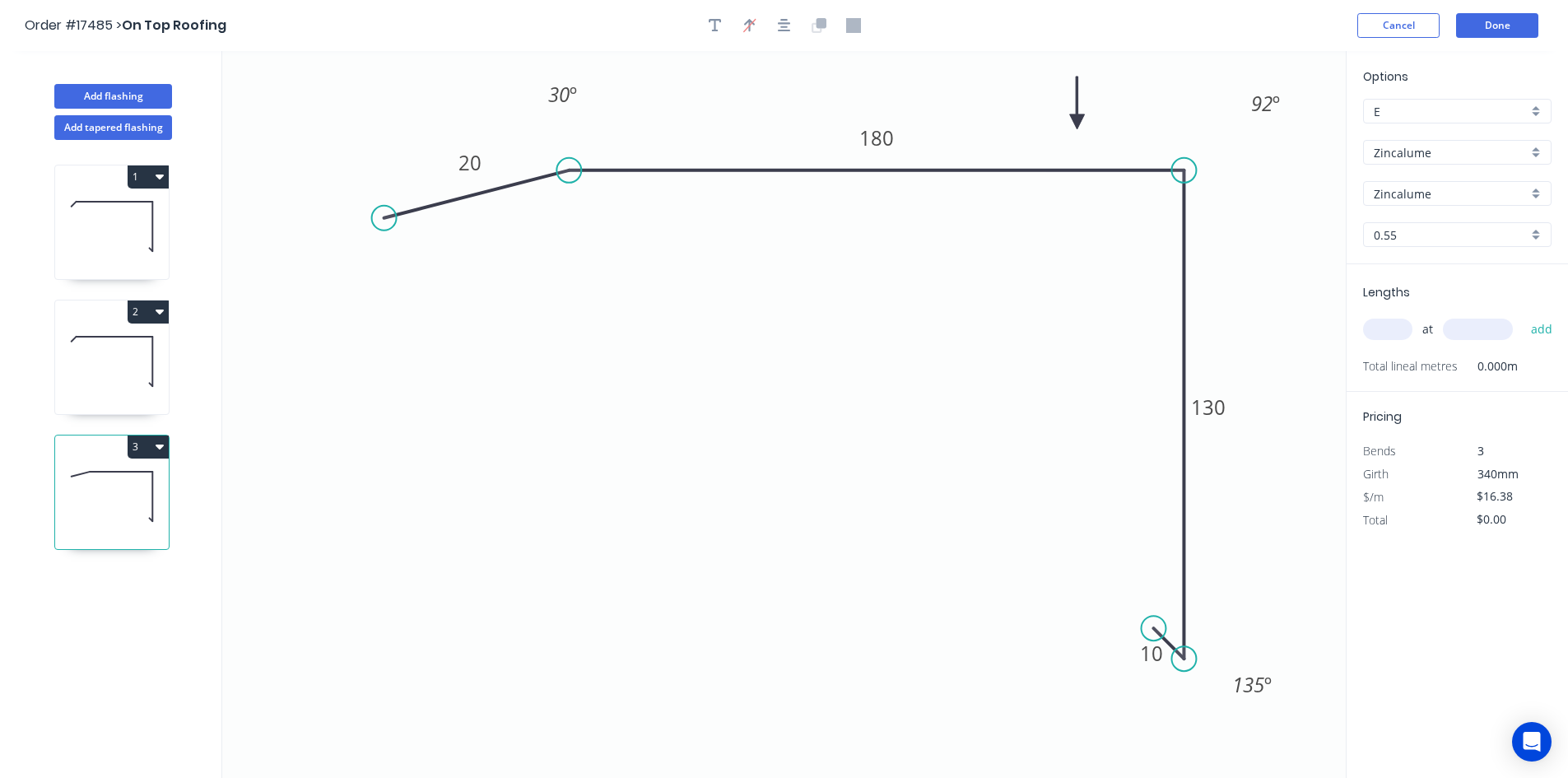
drag, startPoint x: 435, startPoint y: 170, endPoint x: 569, endPoint y: 180, distance: 134.4
click at [569, 180] on circle at bounding box center [568, 170] width 24 height 24
drag, startPoint x: 388, startPoint y: 217, endPoint x: 526, endPoint y: 214, distance: 138.0
click at [526, 214] on circle at bounding box center [526, 213] width 24 height 24
click at [902, 129] on rect at bounding box center [877, 138] width 54 height 34
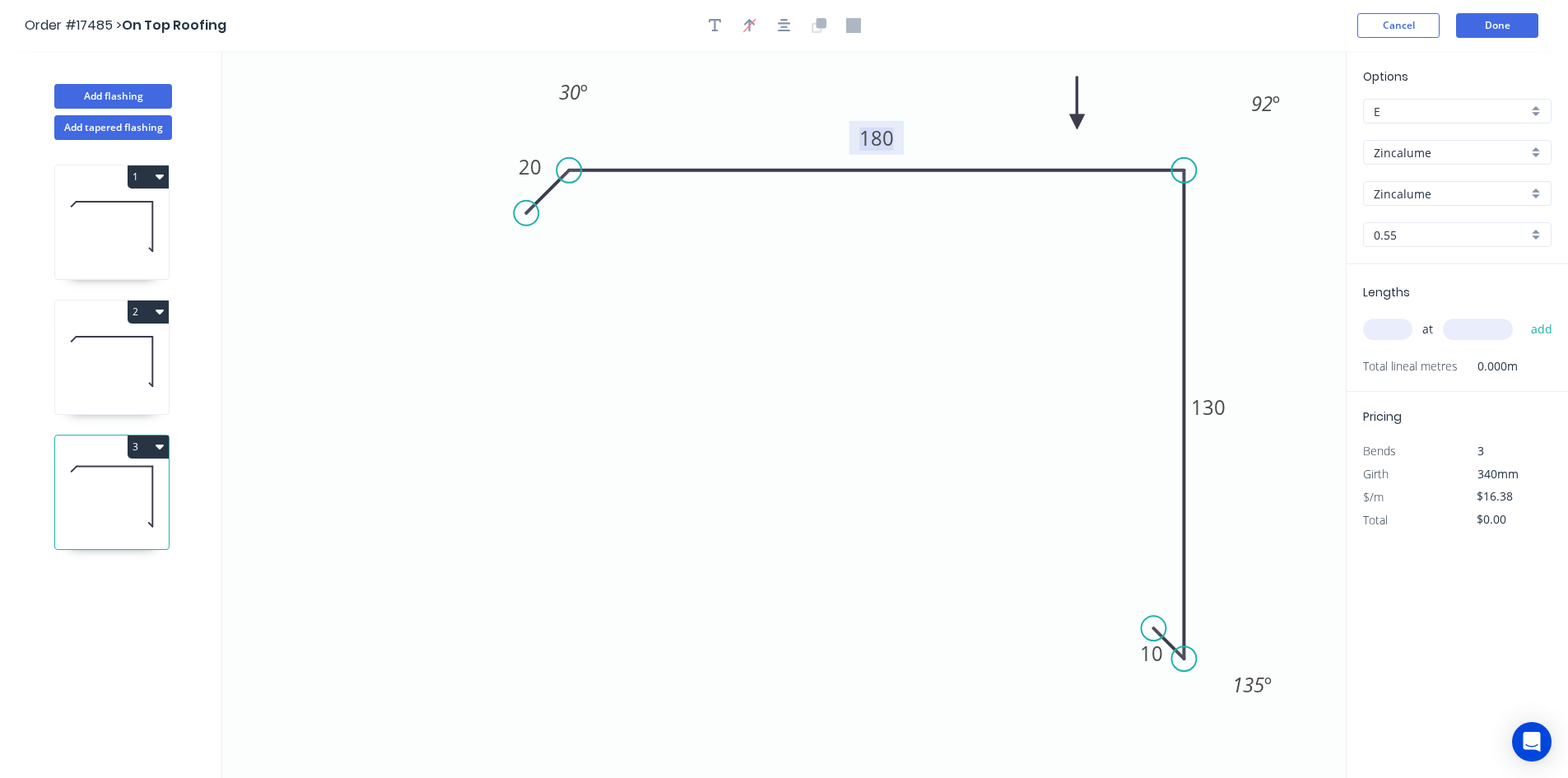
click at [892, 135] on tspan "180" at bounding box center [876, 138] width 35 height 27
click at [862, 368] on icon "0 20 130 130 10 30 º 92 º 135 º" at bounding box center [784, 413] width 1124 height 727
type input "$14.29"
click at [786, 16] on button "button" at bounding box center [784, 25] width 24 height 24
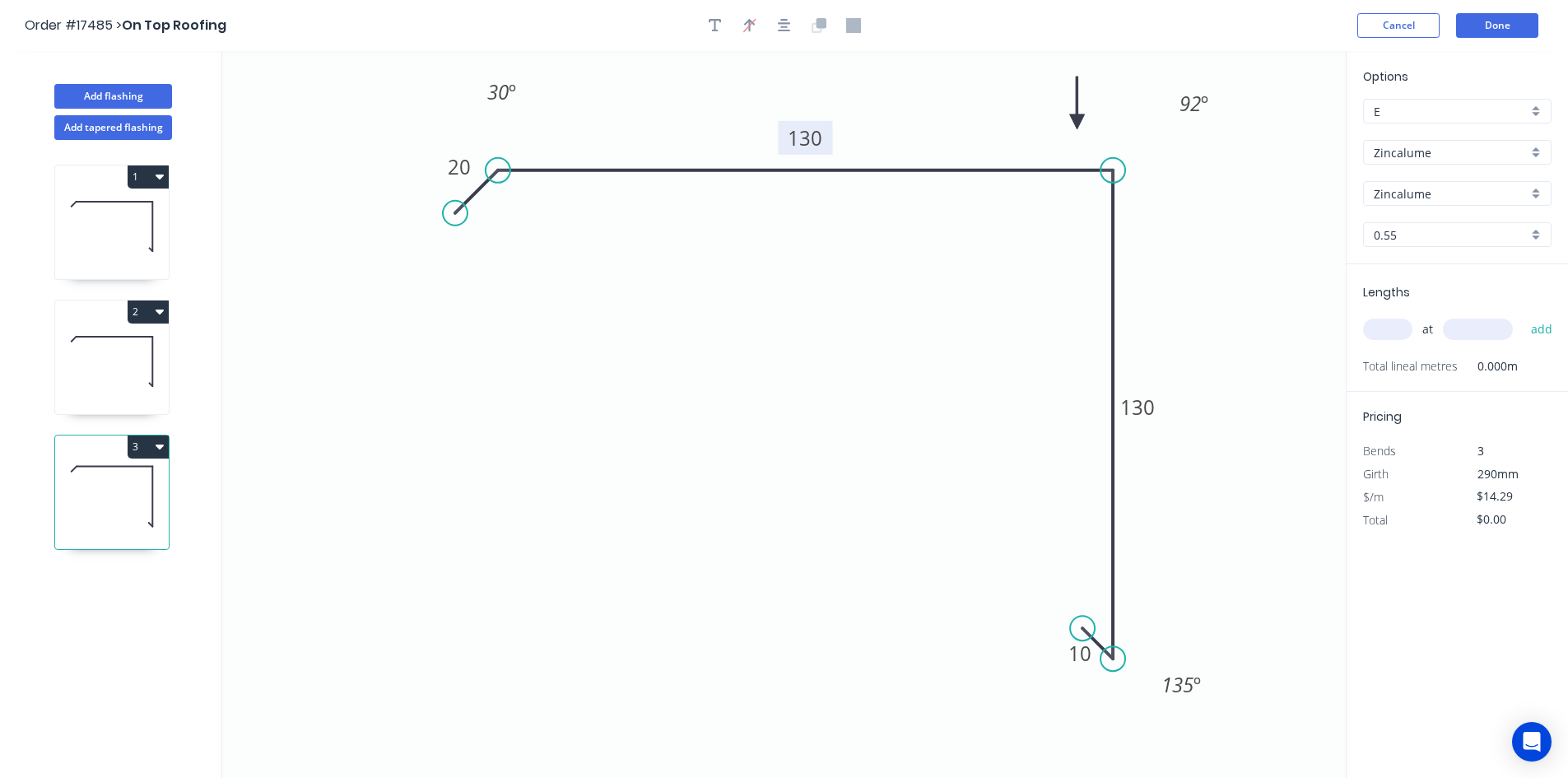
click at [1384, 335] on input "text" at bounding box center [1388, 329] width 50 height 21
type input "1"
click at [1449, 330] on input "text" at bounding box center [1478, 329] width 70 height 21
type input "2500"
click at [1549, 329] on button "add" at bounding box center [1543, 329] width 39 height 28
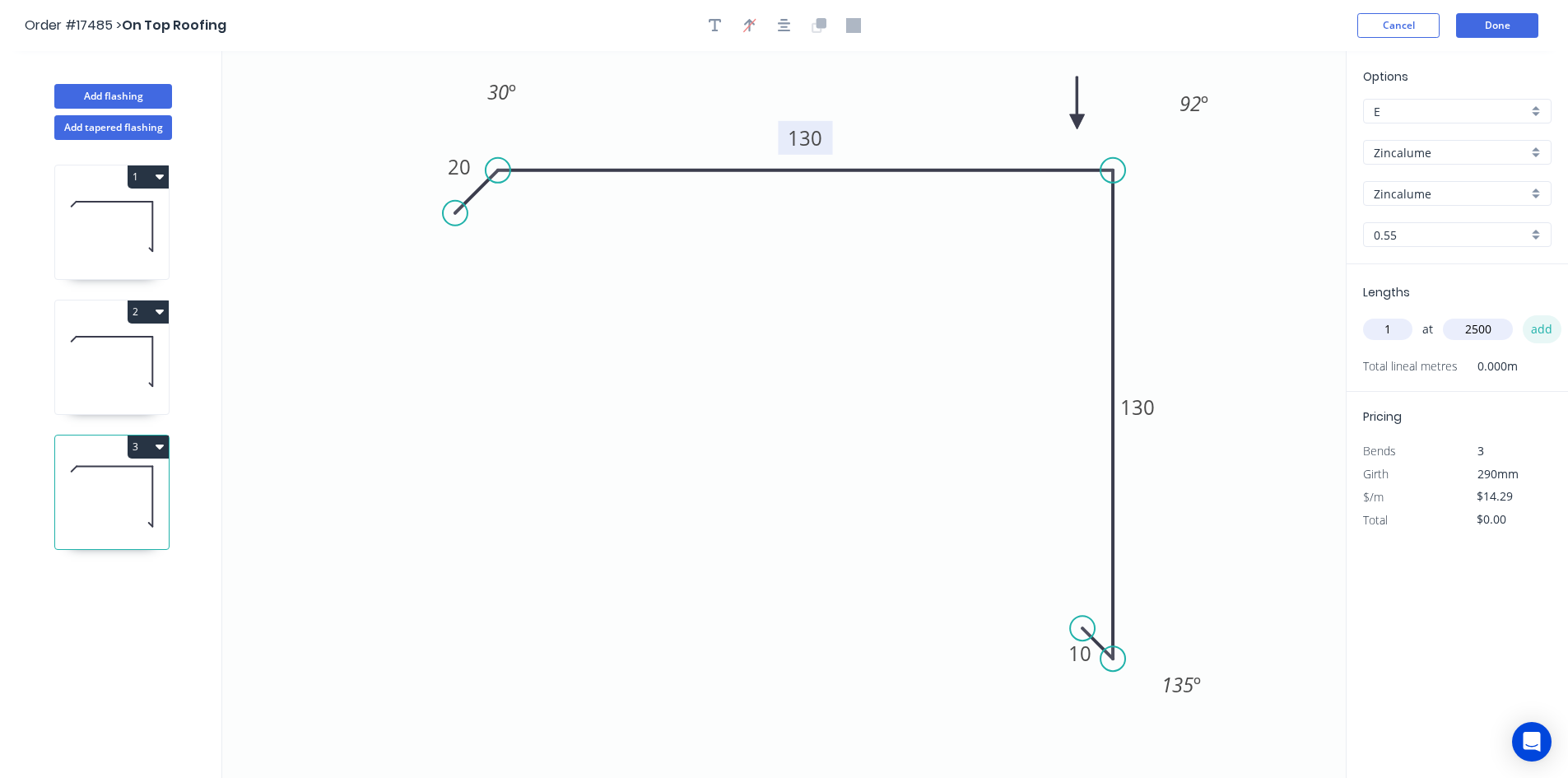
type input "$35.73"
click at [161, 170] on icon "button" at bounding box center [160, 176] width 8 height 14
click at [129, 219] on div "Duplicate" at bounding box center [90, 218] width 127 height 24
type input "$16.38"
type input "$0.00"
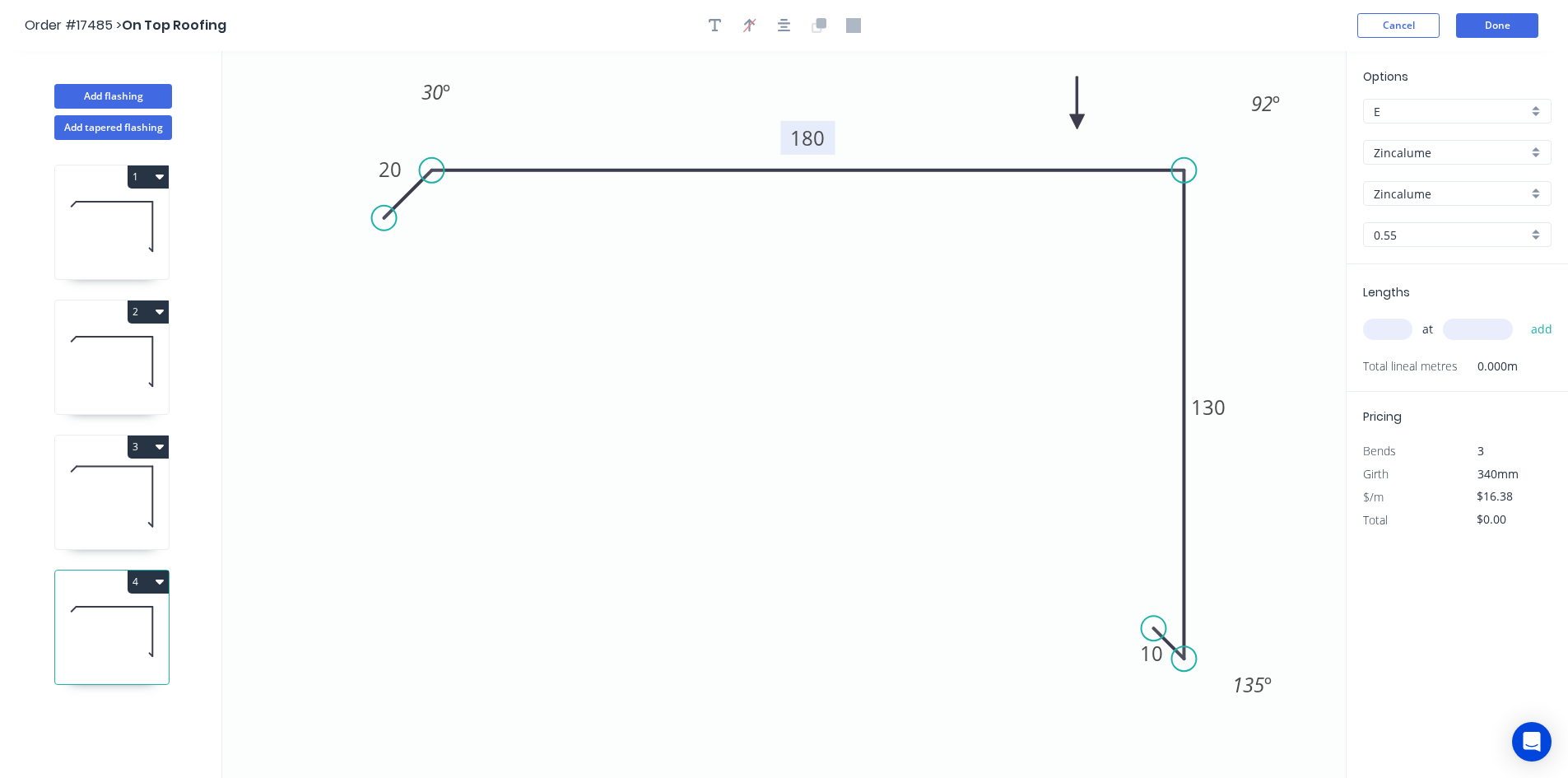
click at [801, 143] on tspan "180" at bounding box center [808, 138] width 35 height 27
click at [778, 444] on icon "0 20 160 130 10 30 º 92 º 135 º" at bounding box center [784, 413] width 1124 height 727
click at [1392, 323] on input "text" at bounding box center [1388, 329] width 50 height 21
type input "1"
click at [1464, 328] on input "text" at bounding box center [1478, 329] width 70 height 21
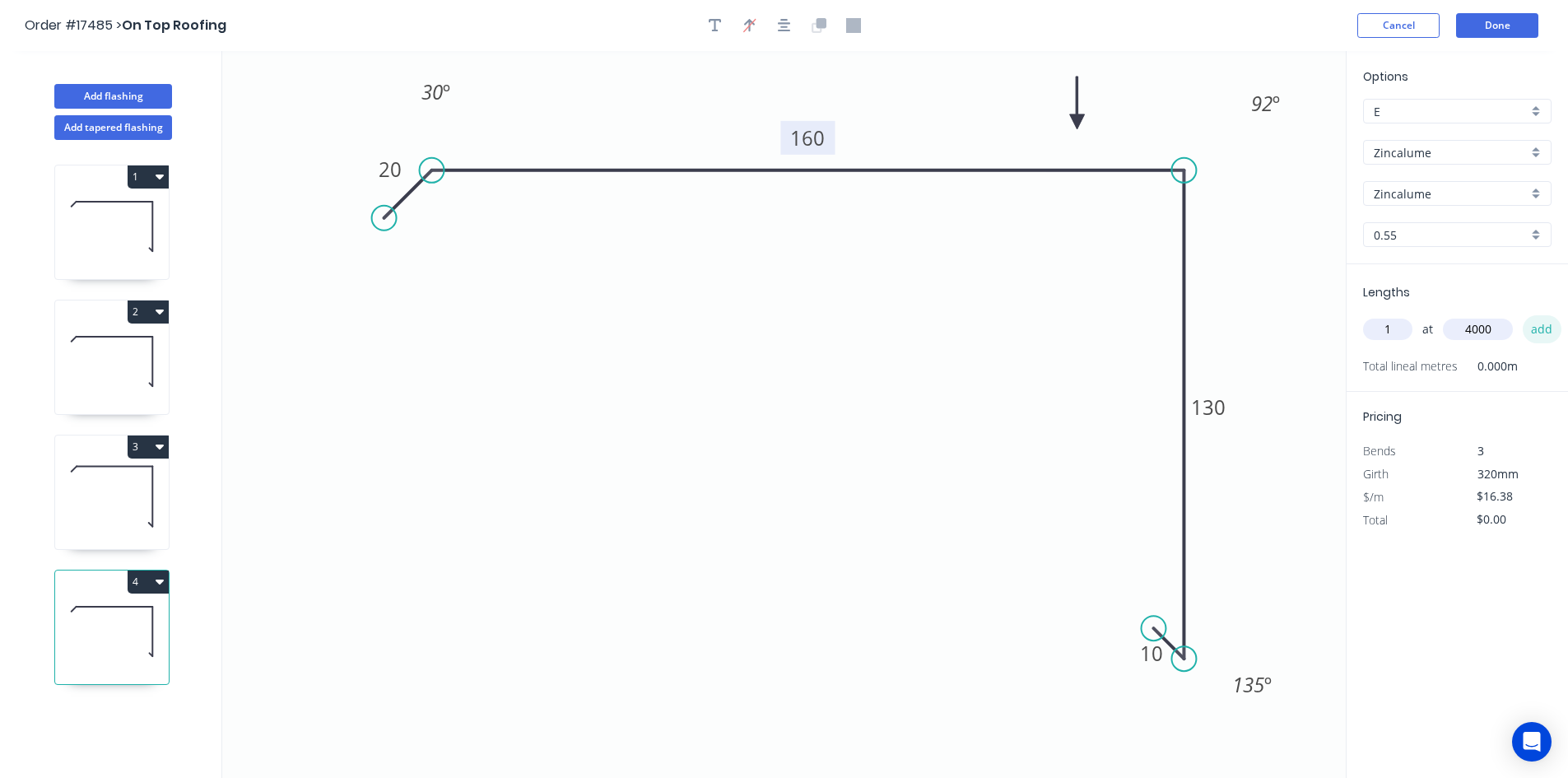
type input "4000"
click at [1535, 325] on button "add" at bounding box center [1543, 329] width 39 height 28
type input "$65.52"
click at [118, 365] on icon at bounding box center [111, 361] width 114 height 105
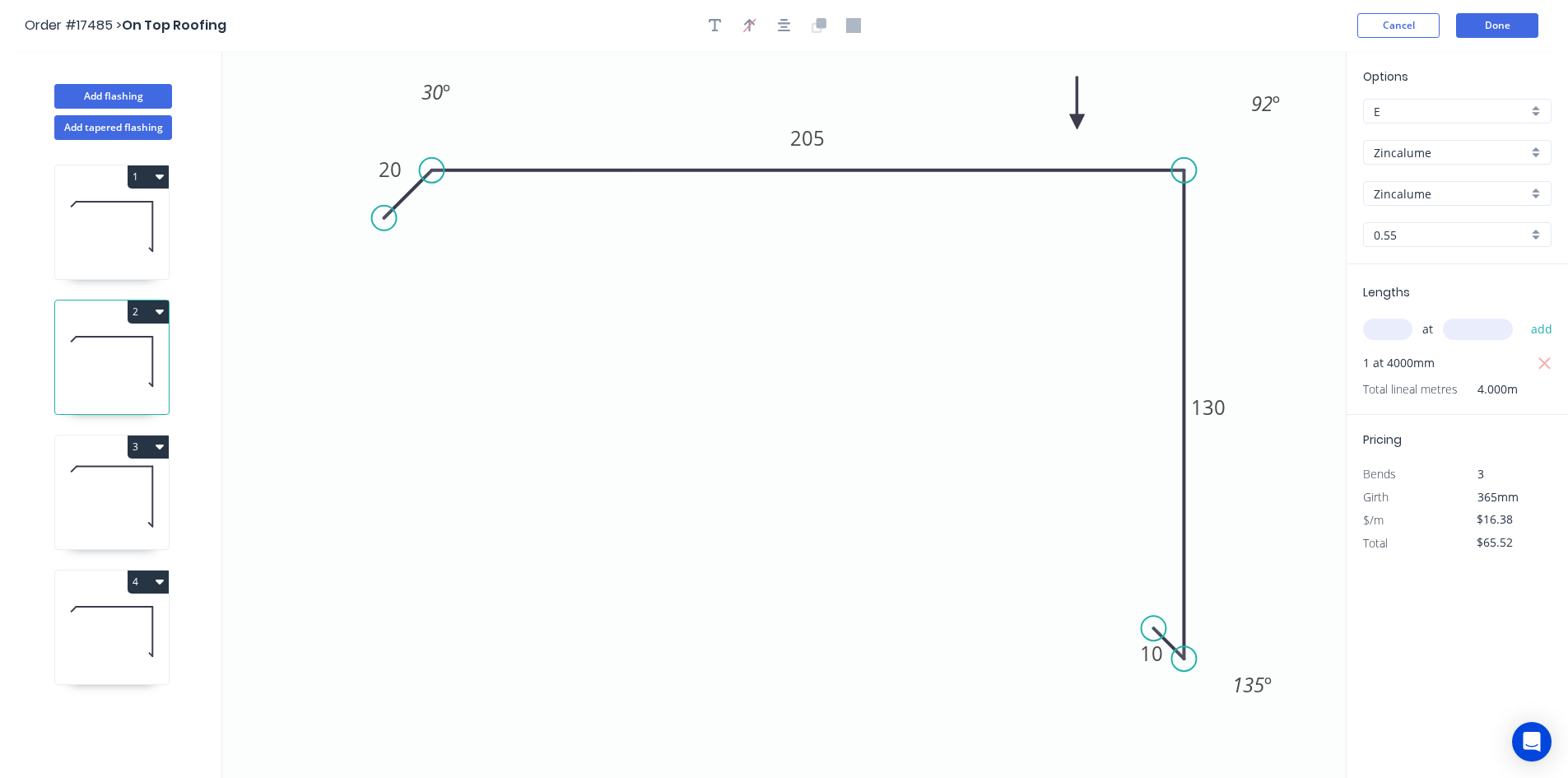
click at [1376, 325] on input "text" at bounding box center [1388, 329] width 50 height 21
type input "1"
click at [1452, 323] on input "text" at bounding box center [1478, 329] width 70 height 21
type input "3000"
click at [1538, 325] on button "add" at bounding box center [1543, 329] width 39 height 28
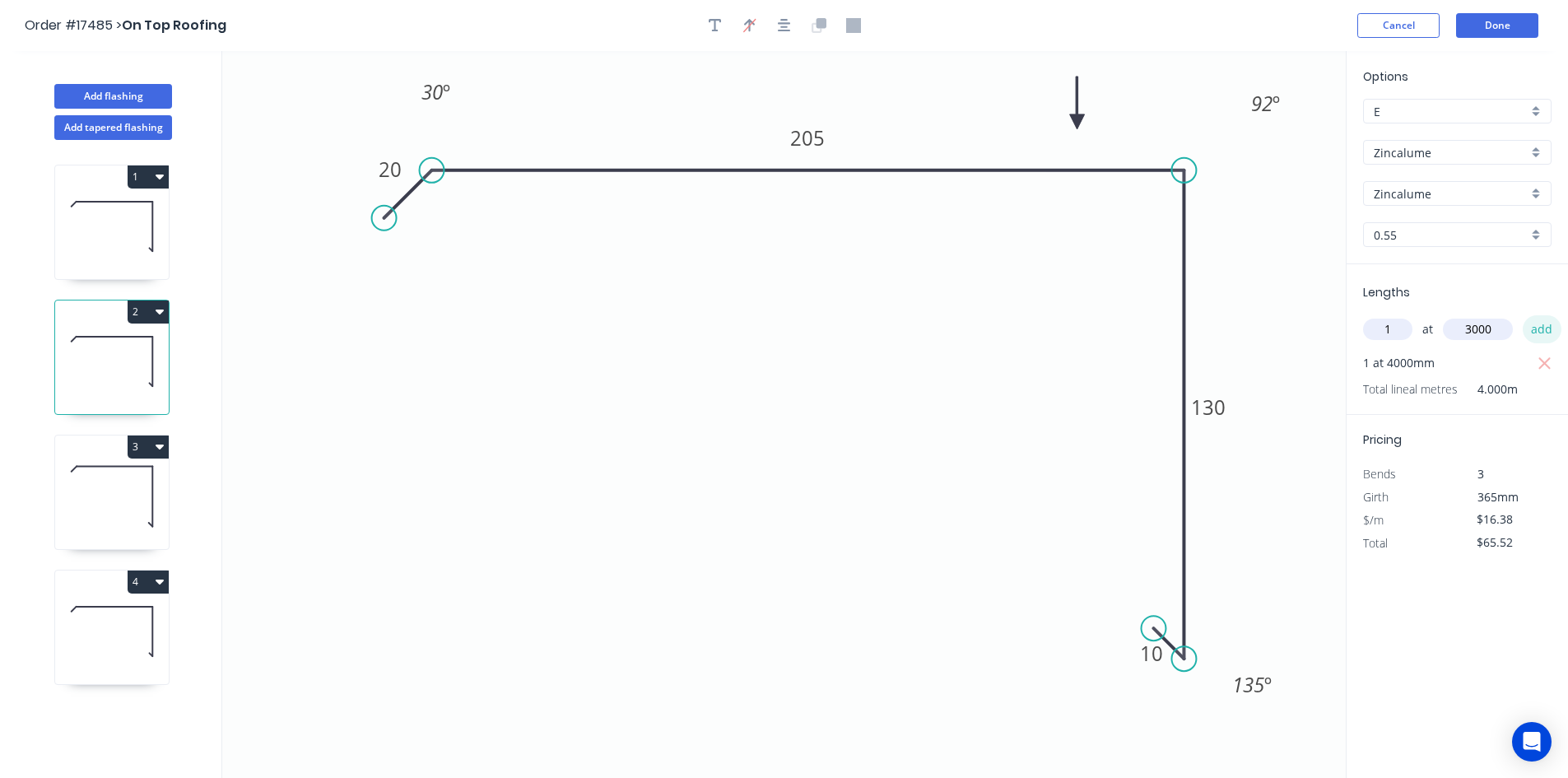
type input "$114.66"
click at [152, 505] on icon at bounding box center [152, 495] width 0 height 60
type input "$14.29"
type input "$35.73"
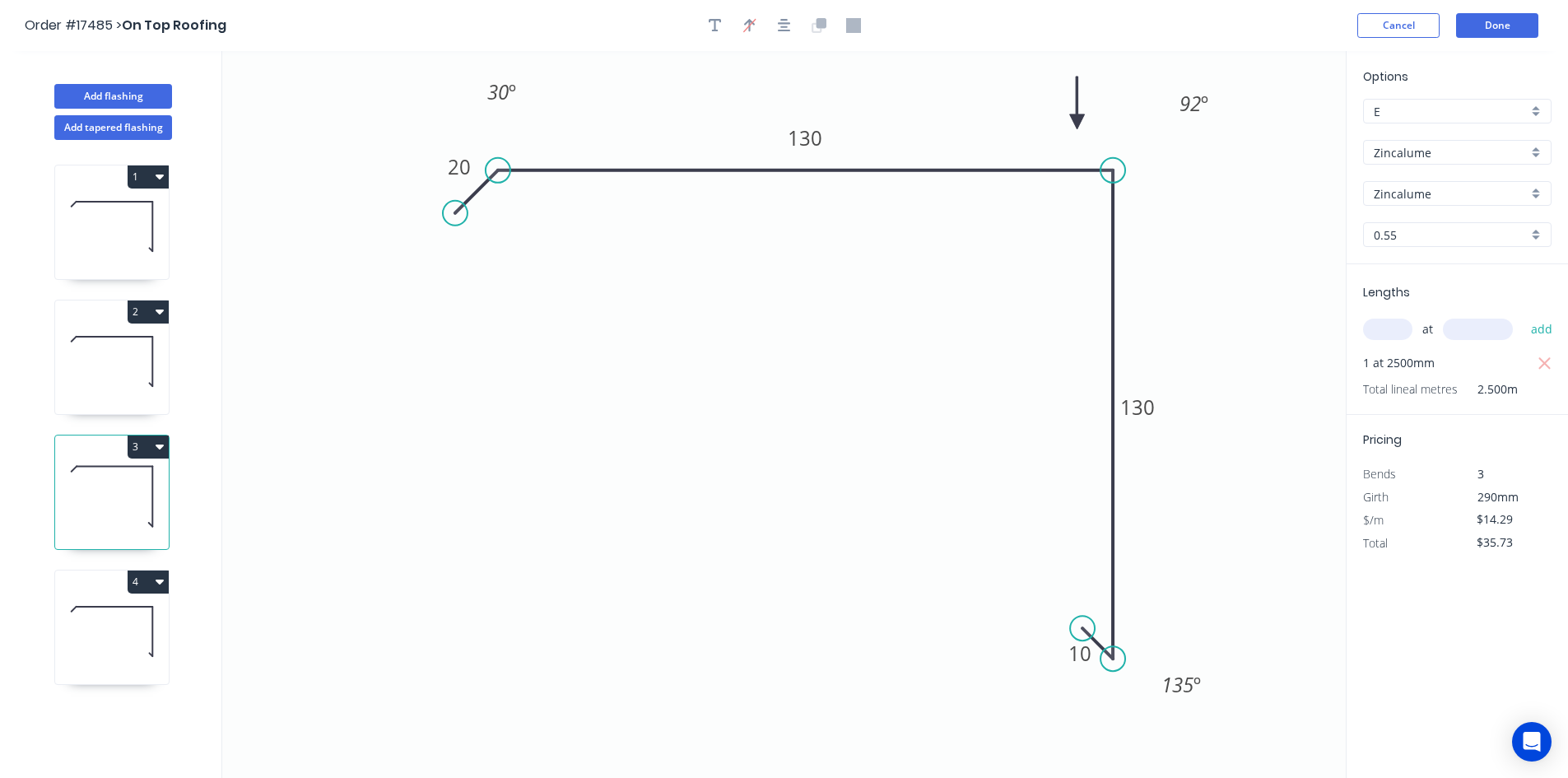
click at [97, 365] on icon at bounding box center [111, 361] width 114 height 105
type input "$16.38"
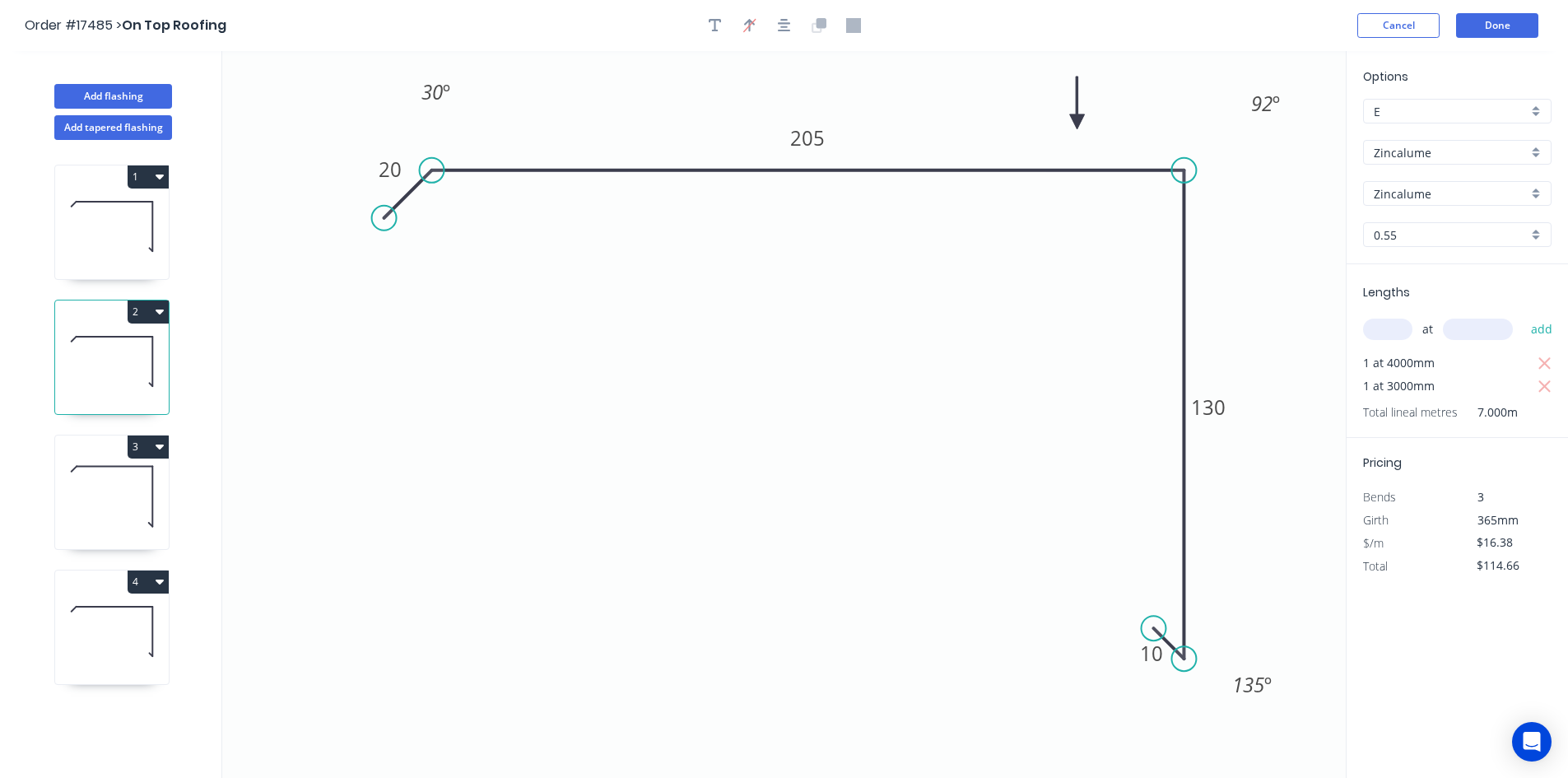
click at [121, 234] on icon at bounding box center [111, 226] width 114 height 105
click at [89, 624] on icon at bounding box center [111, 631] width 114 height 105
click at [162, 581] on icon "button" at bounding box center [160, 582] width 8 height 5
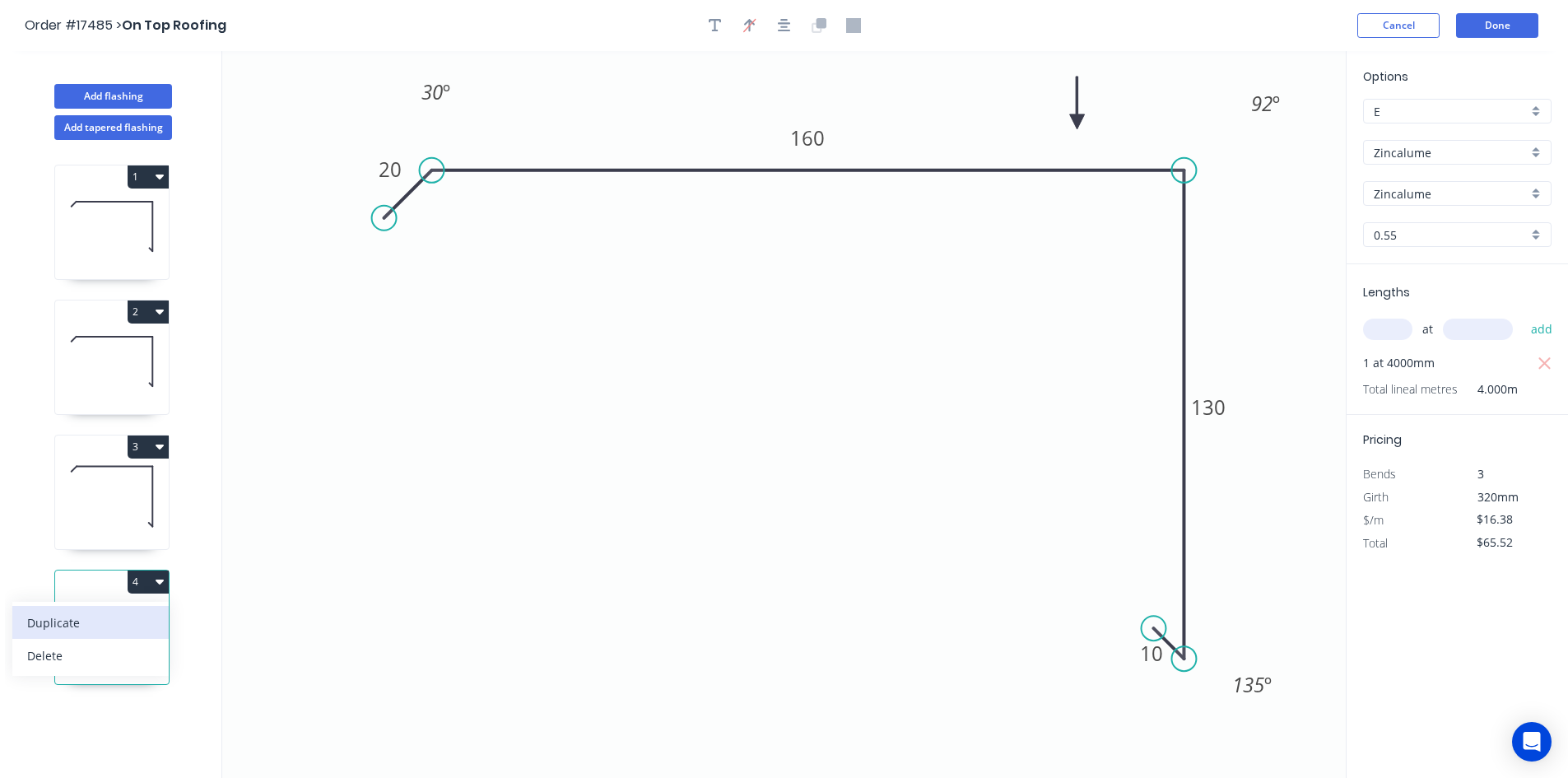
click at [143, 625] on div "Duplicate" at bounding box center [90, 623] width 127 height 24
type input "$0.00"
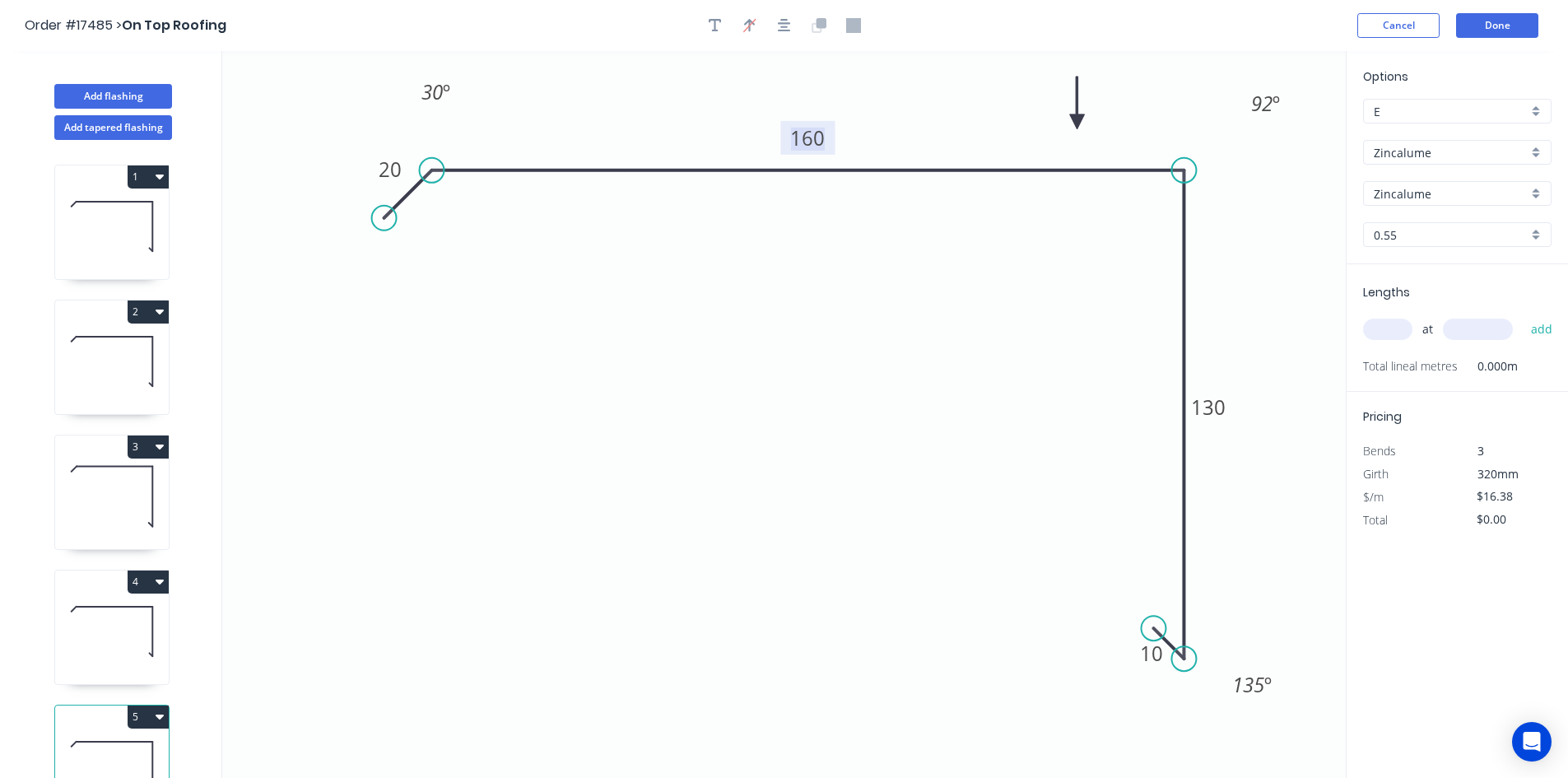
click at [816, 138] on tspan "160" at bounding box center [808, 138] width 35 height 27
click at [816, 439] on icon "0 20 165 130 10 30 º 92 º 135 º" at bounding box center [784, 413] width 1124 height 727
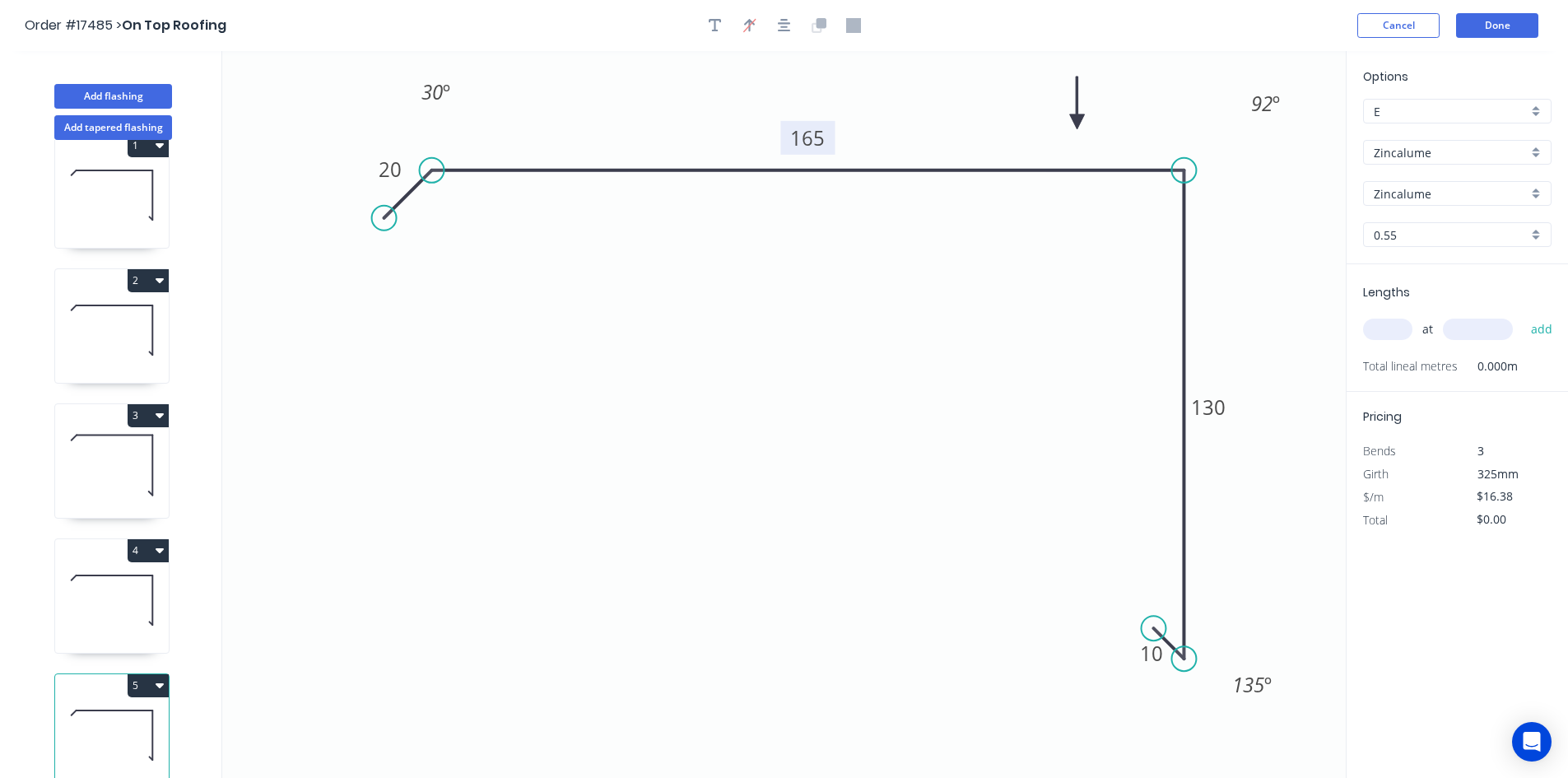
click at [1387, 333] on input "text" at bounding box center [1388, 329] width 50 height 21
type input "1"
click at [1483, 329] on input "text" at bounding box center [1478, 329] width 70 height 21
type input "4000"
click at [1540, 331] on button "add" at bounding box center [1543, 329] width 39 height 28
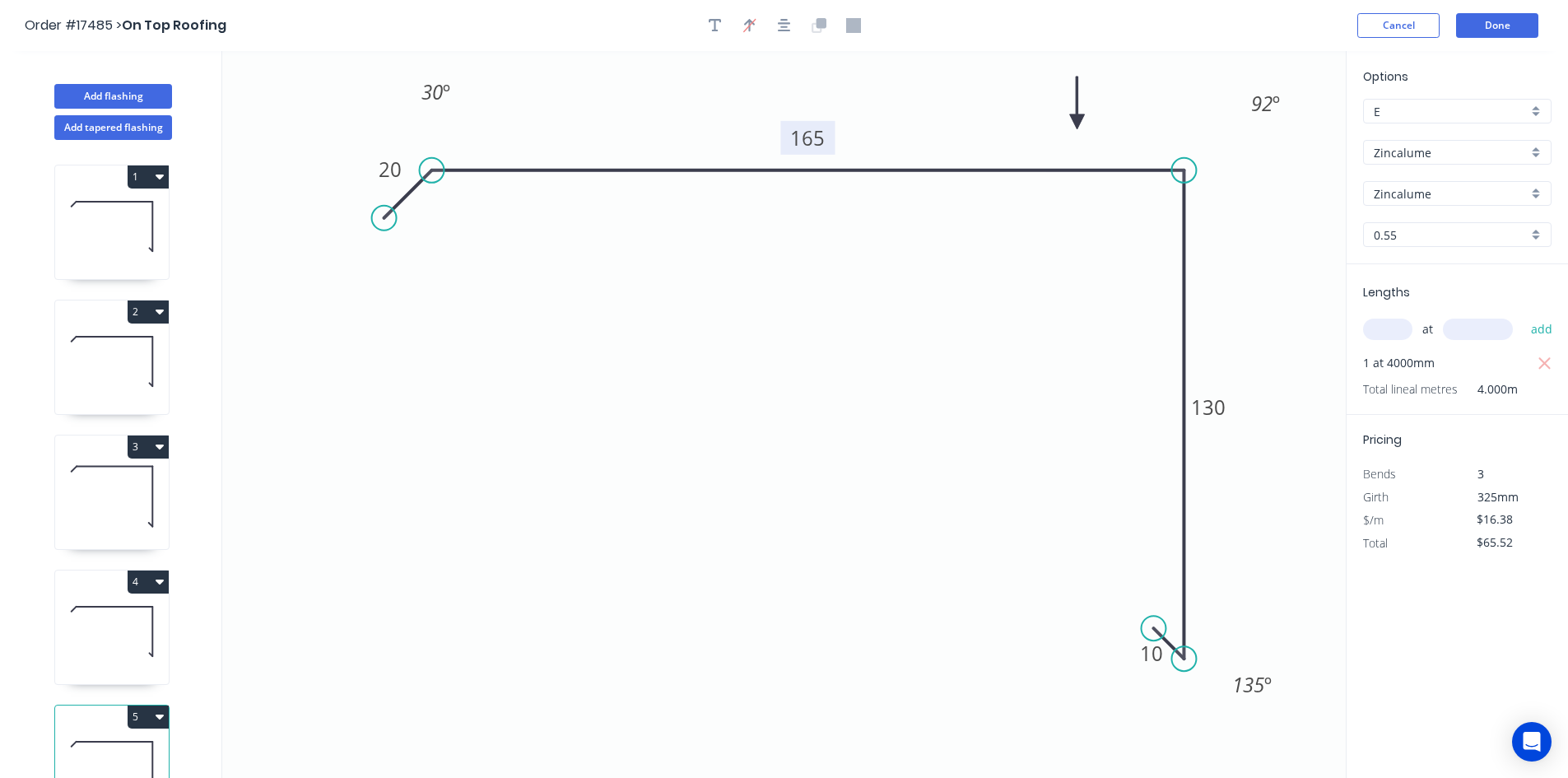
click at [161, 178] on icon "button" at bounding box center [160, 177] width 8 height 5
click at [125, 226] on div "Duplicate" at bounding box center [90, 218] width 127 height 24
type input "$0.00"
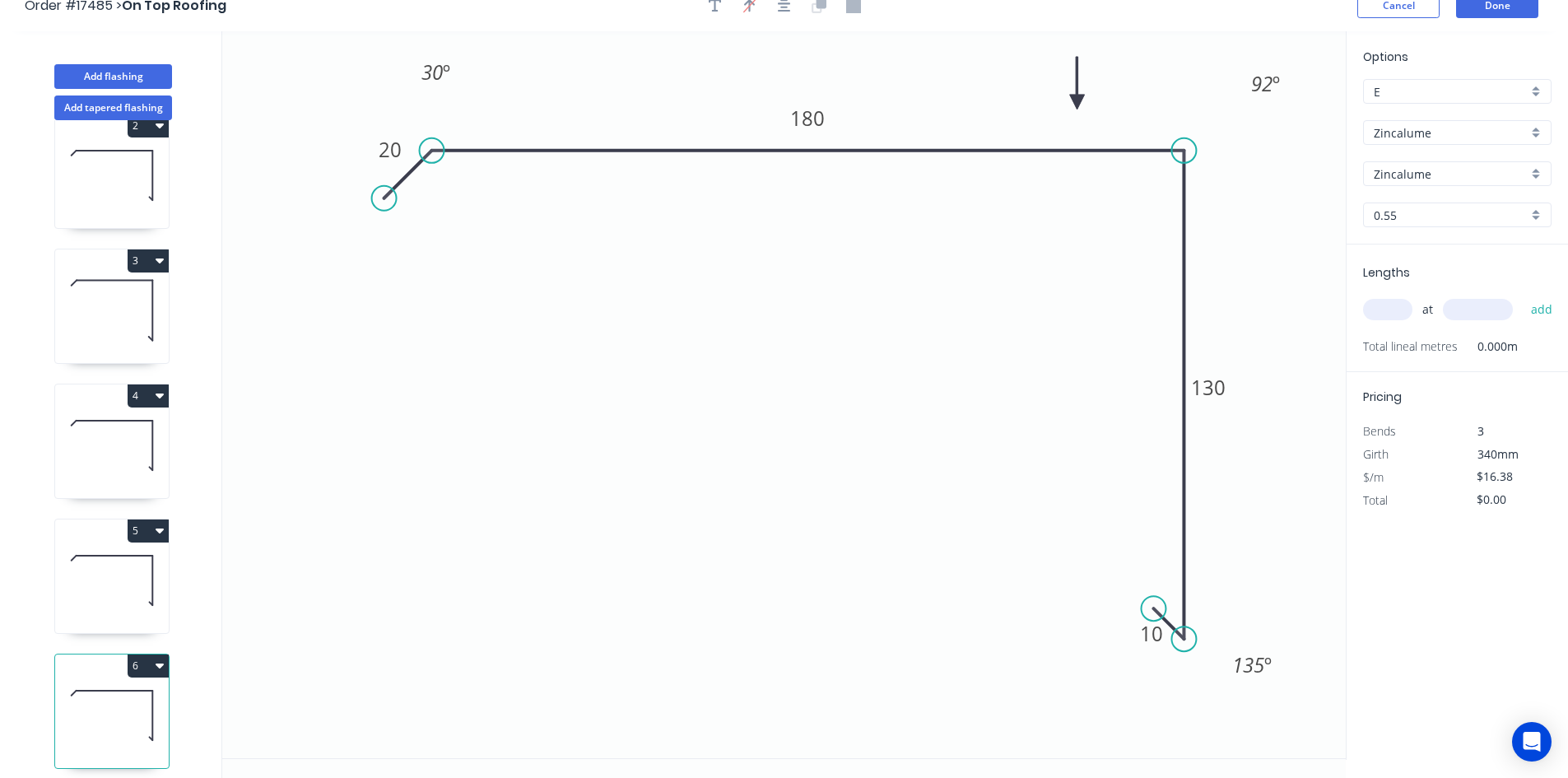
scroll to position [30, 0]
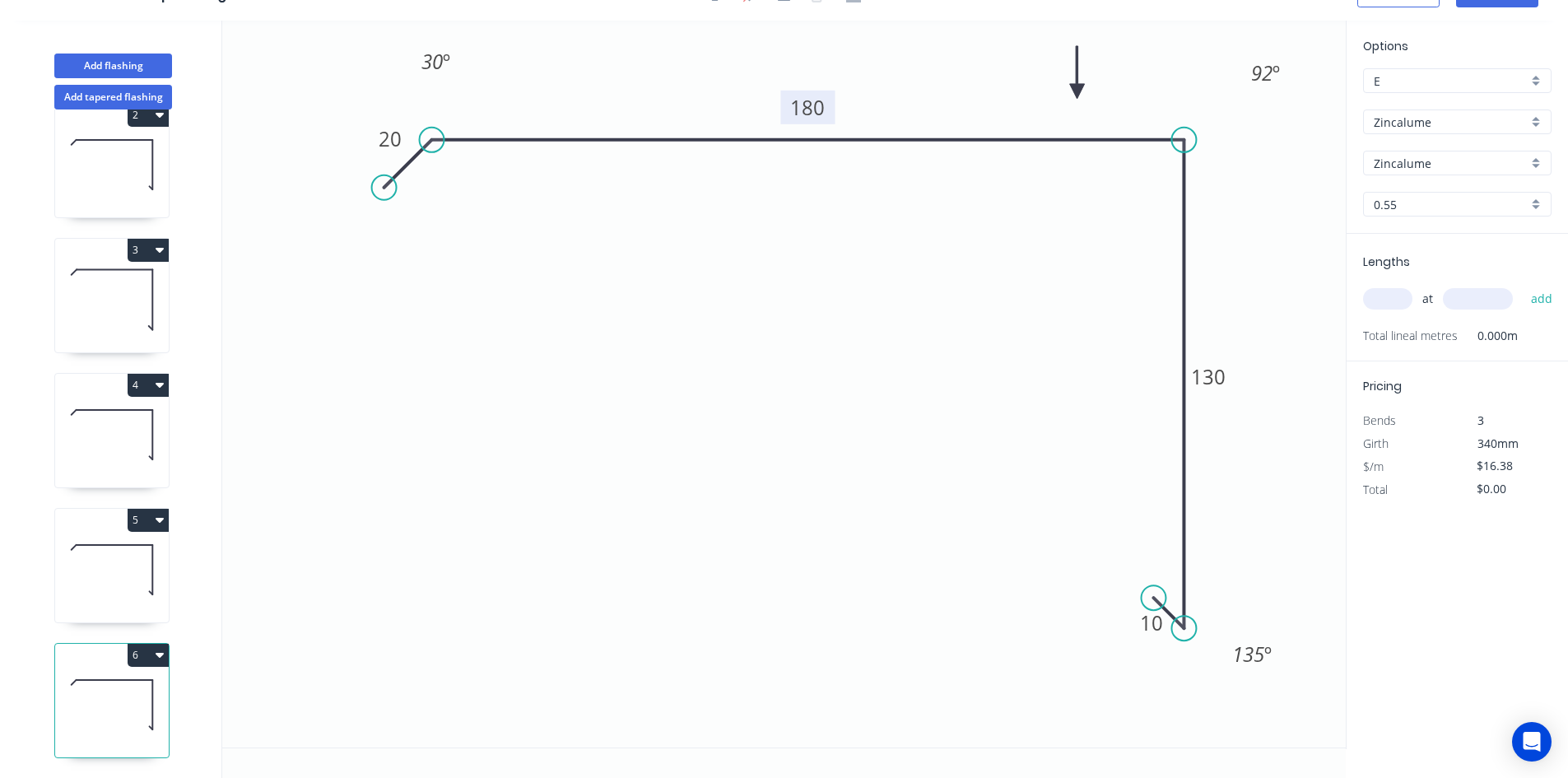
click at [822, 114] on tspan "180" at bounding box center [808, 107] width 35 height 27
drag, startPoint x: 818, startPoint y: 333, endPoint x: 858, endPoint y: 329, distance: 40.2
click at [819, 333] on icon "0 20 185 130 10 30 º 92 º 135 º" at bounding box center [784, 383] width 1124 height 727
click at [1396, 295] on input "text" at bounding box center [1388, 298] width 50 height 21
type input "1"
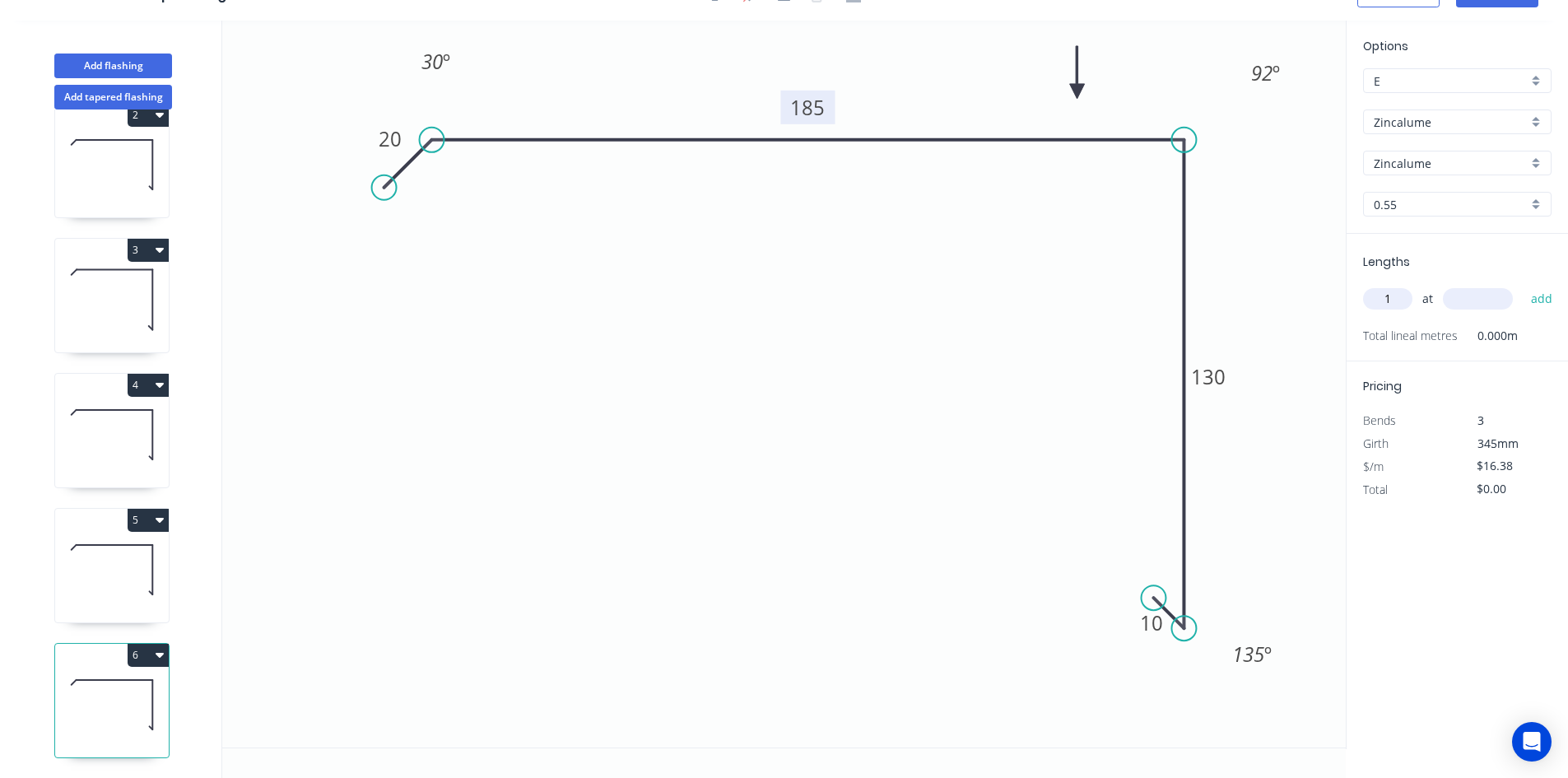
click at [1468, 308] on input "text" at bounding box center [1478, 298] width 70 height 21
type input "3000"
click at [1536, 300] on button "add" at bounding box center [1543, 299] width 39 height 28
click at [116, 447] on icon at bounding box center [111, 435] width 114 height 105
click at [158, 378] on icon "button" at bounding box center [160, 385] width 8 height 14
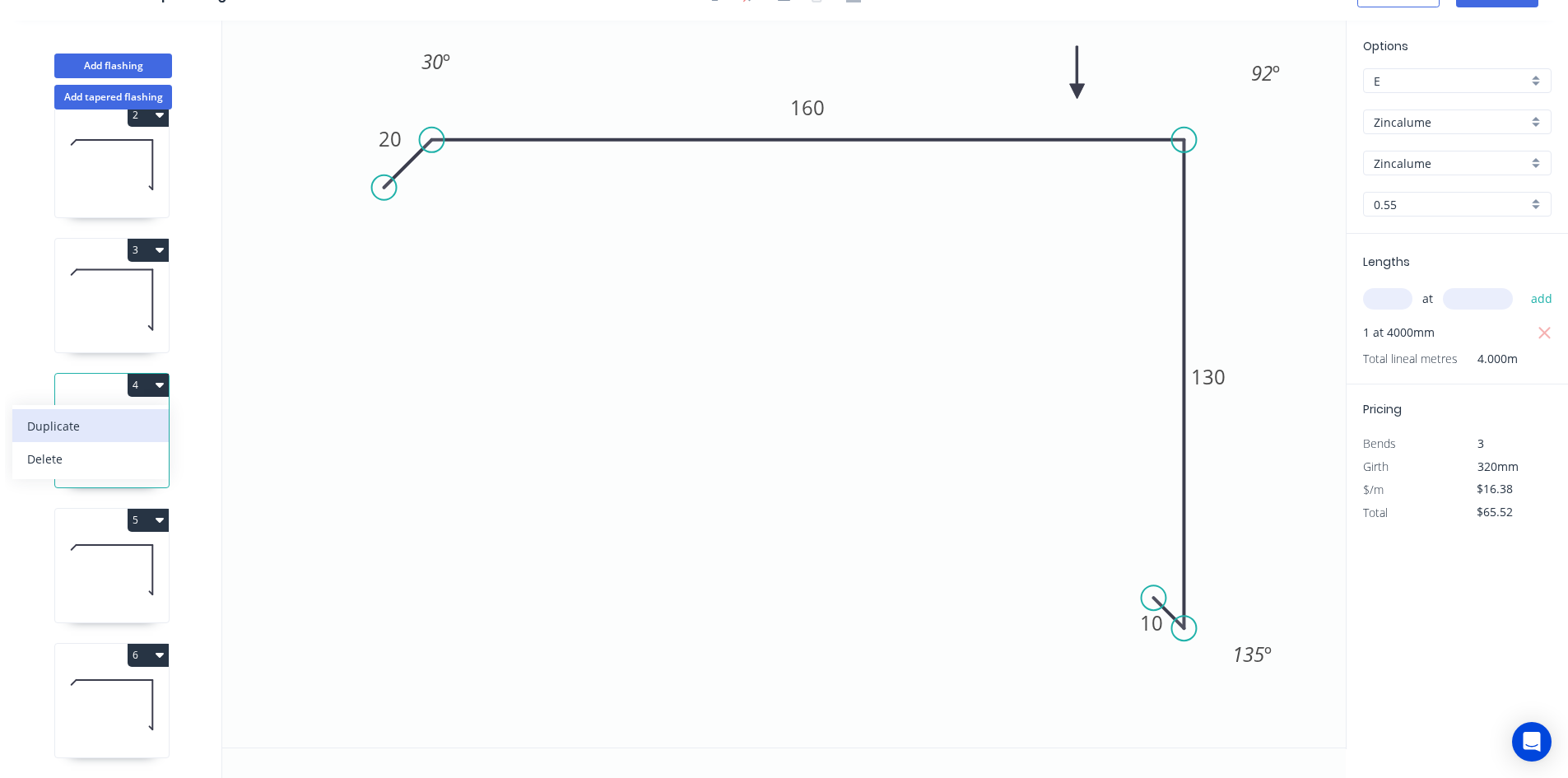
click at [143, 414] on div "Duplicate" at bounding box center [90, 426] width 127 height 24
type input "$0.00"
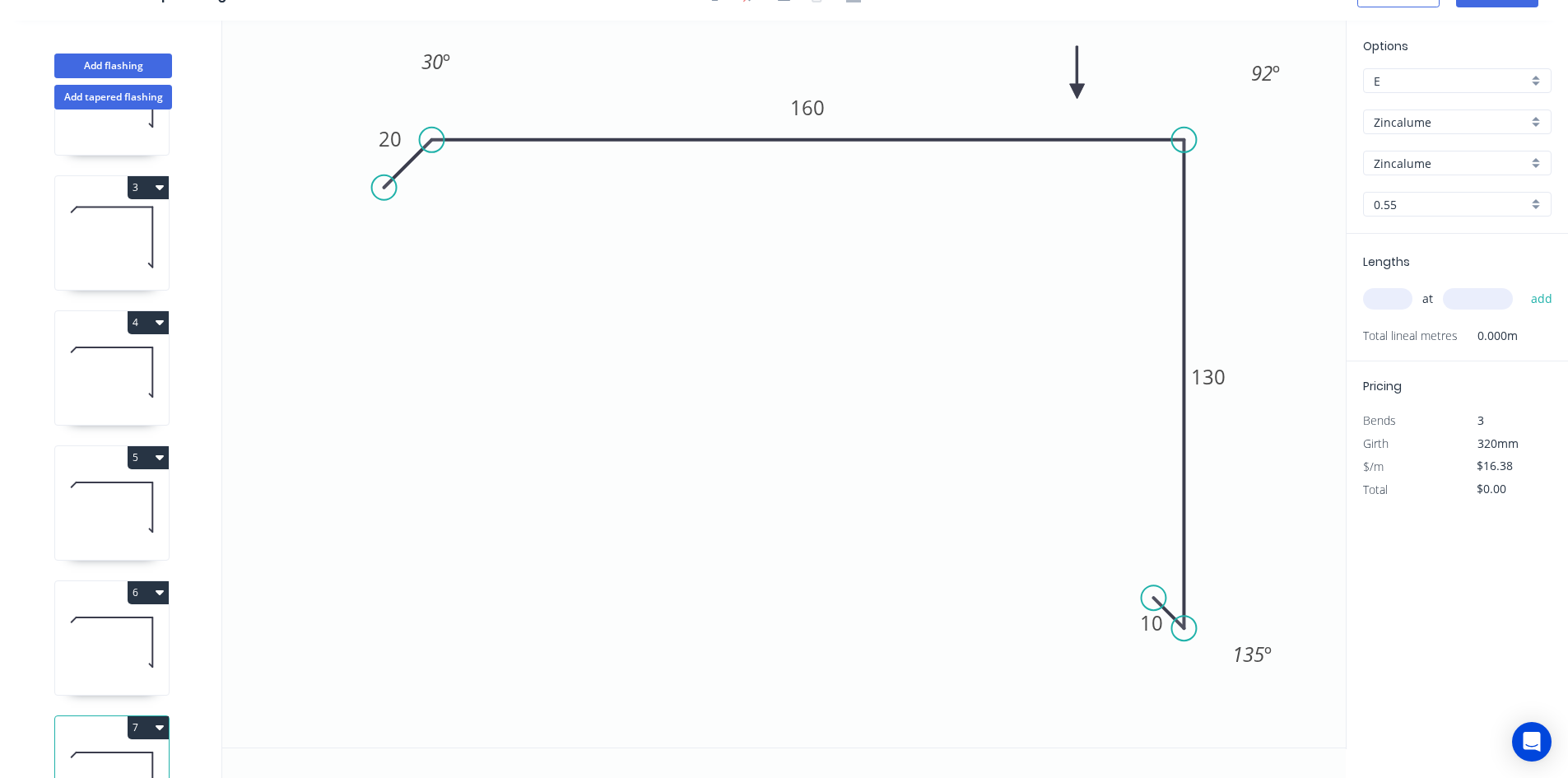
scroll to position [314, 0]
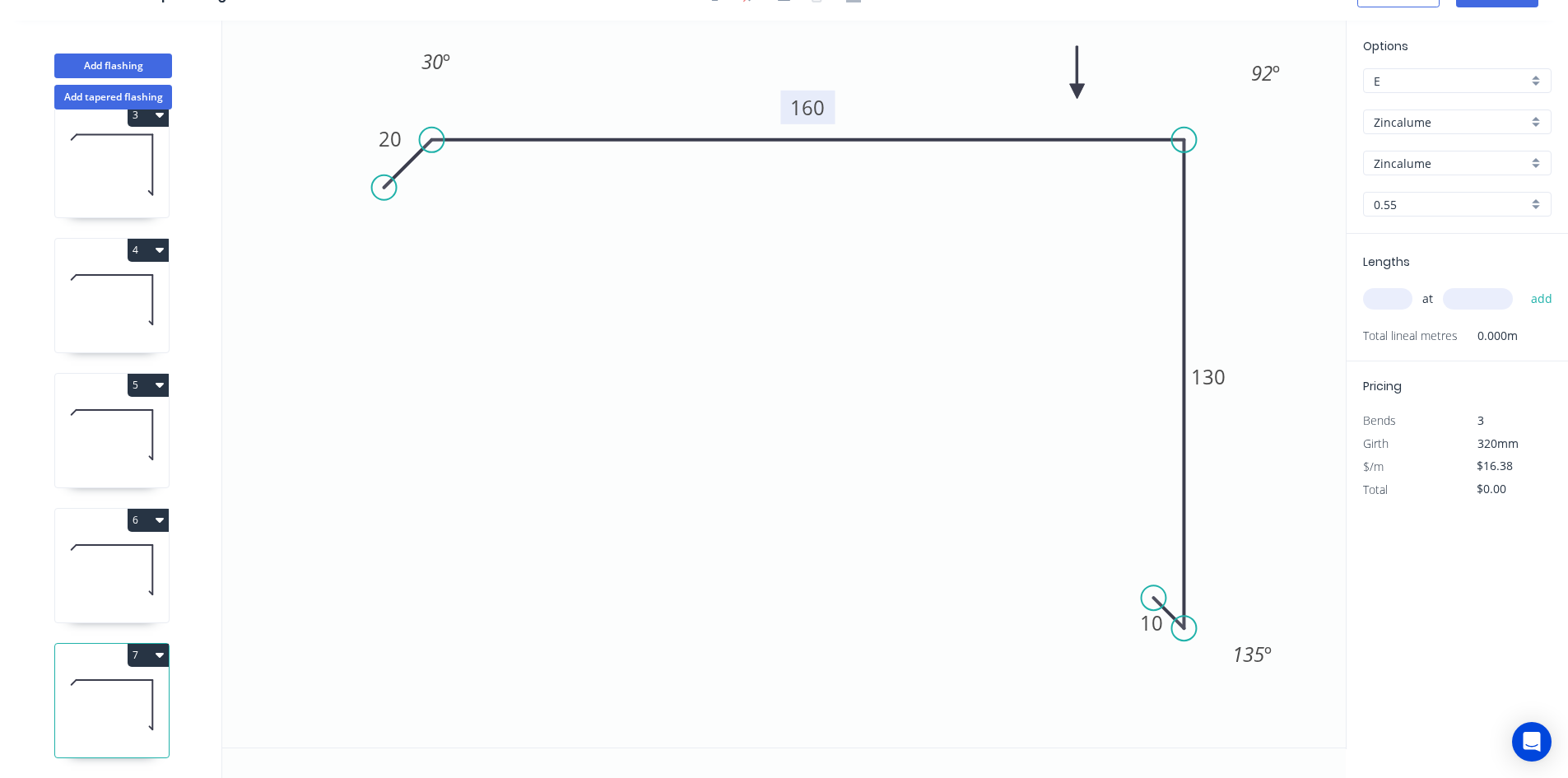
click at [816, 111] on tspan "160" at bounding box center [808, 107] width 35 height 27
drag, startPoint x: 830, startPoint y: 416, endPoint x: 487, endPoint y: 228, distance: 391.1
click at [830, 415] on icon "0 20 150 130 10 30 º 92 º 135 º" at bounding box center [784, 383] width 1124 height 727
drag, startPoint x: 437, startPoint y: 138, endPoint x: 454, endPoint y: 157, distance: 25.5
click at [487, 146] on circle at bounding box center [484, 139] width 24 height 24
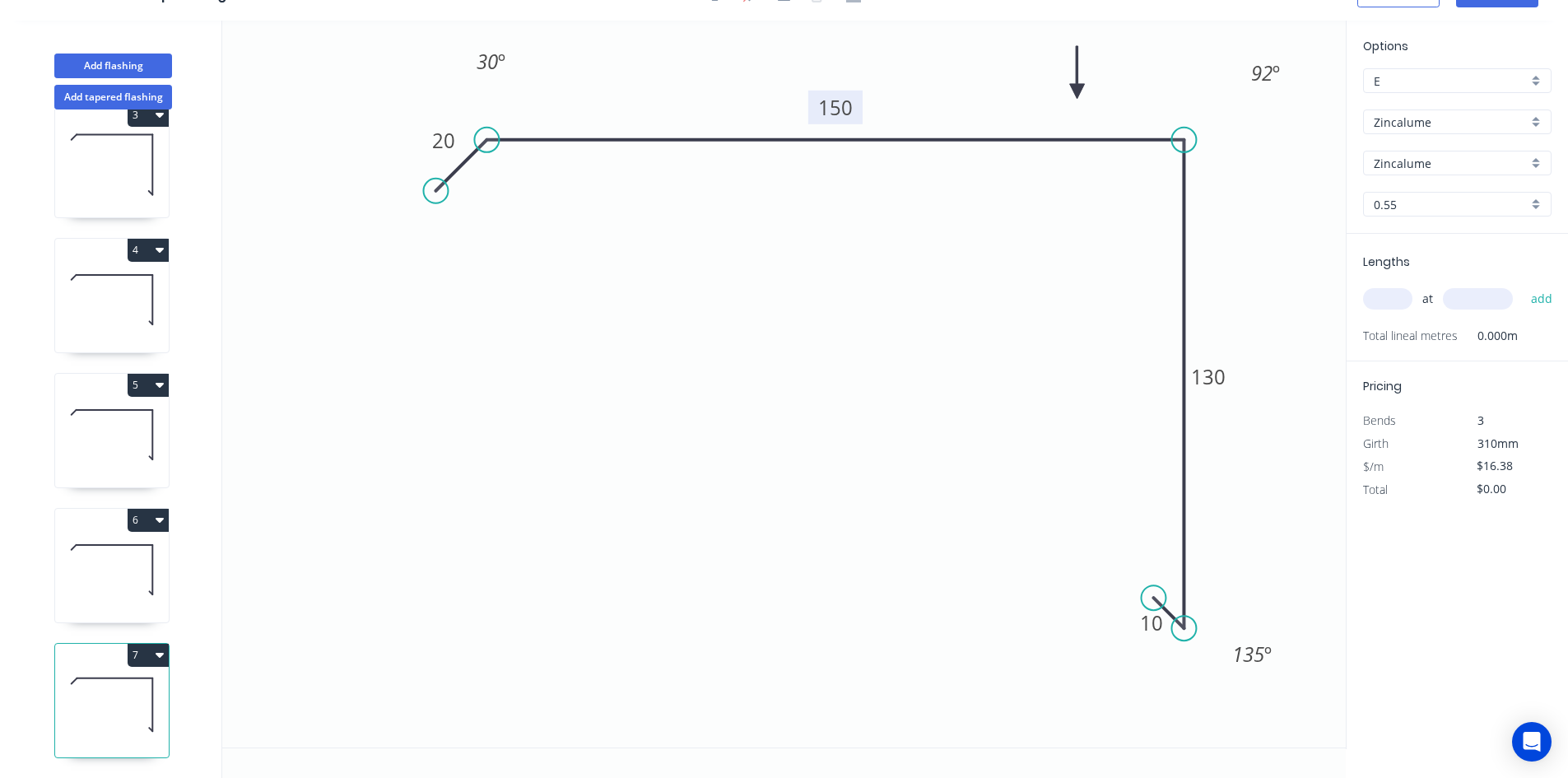
drag, startPoint x: 385, startPoint y: 186, endPoint x: 435, endPoint y: 185, distance: 50.0
click at [435, 185] on circle at bounding box center [435, 191] width 24 height 24
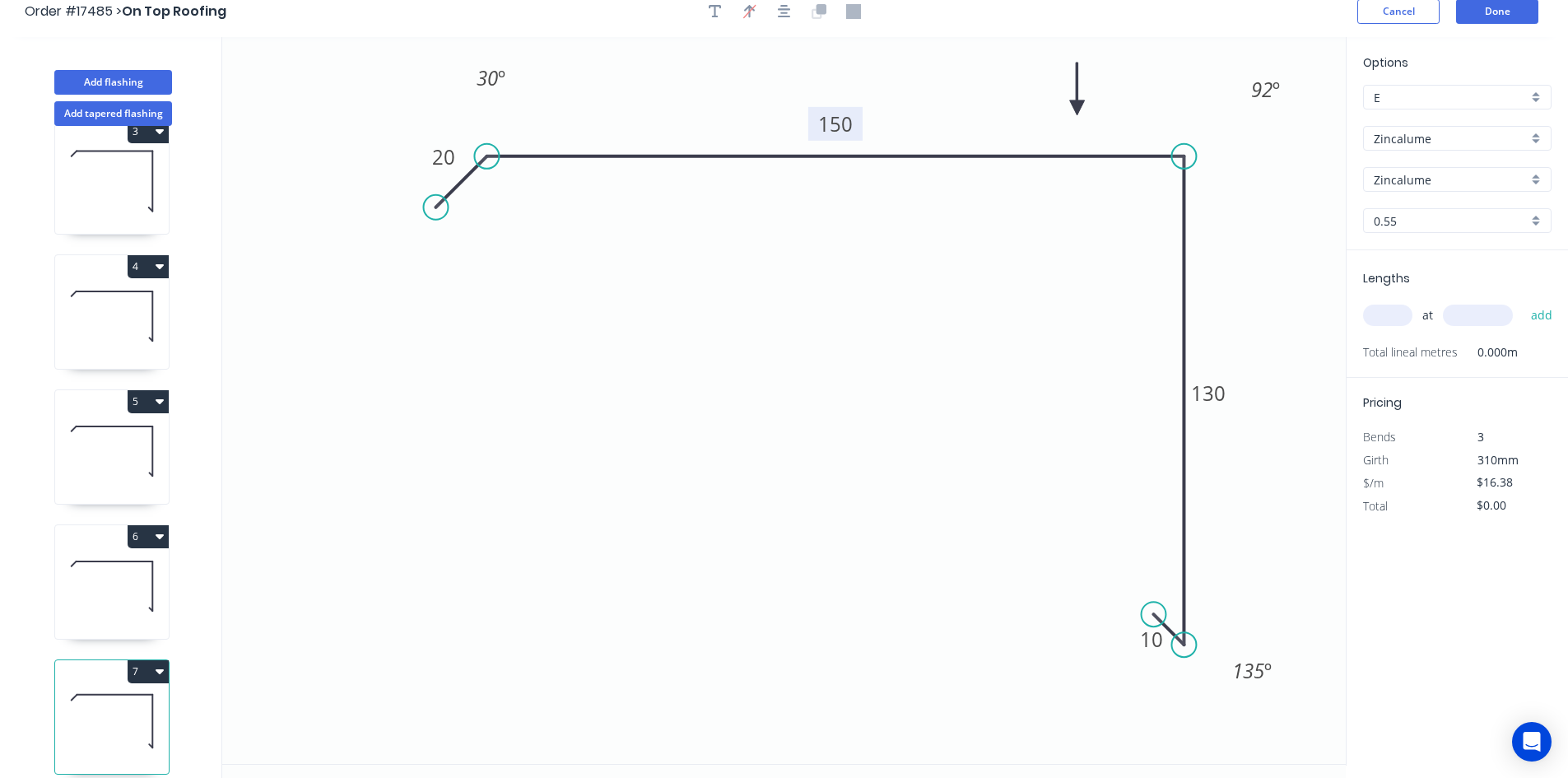
scroll to position [0, 0]
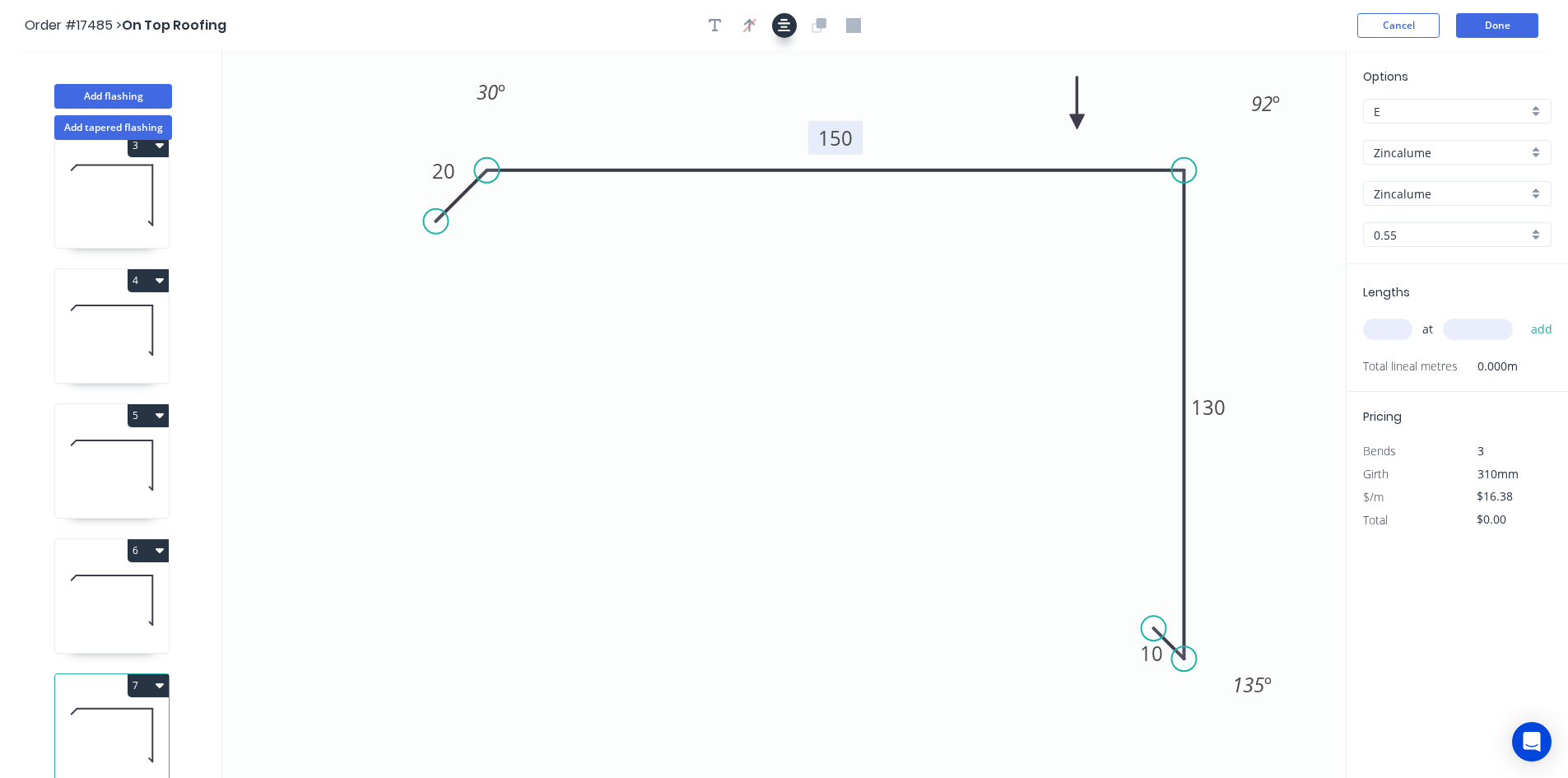
click at [786, 30] on icon "button" at bounding box center [785, 25] width 14 height 15
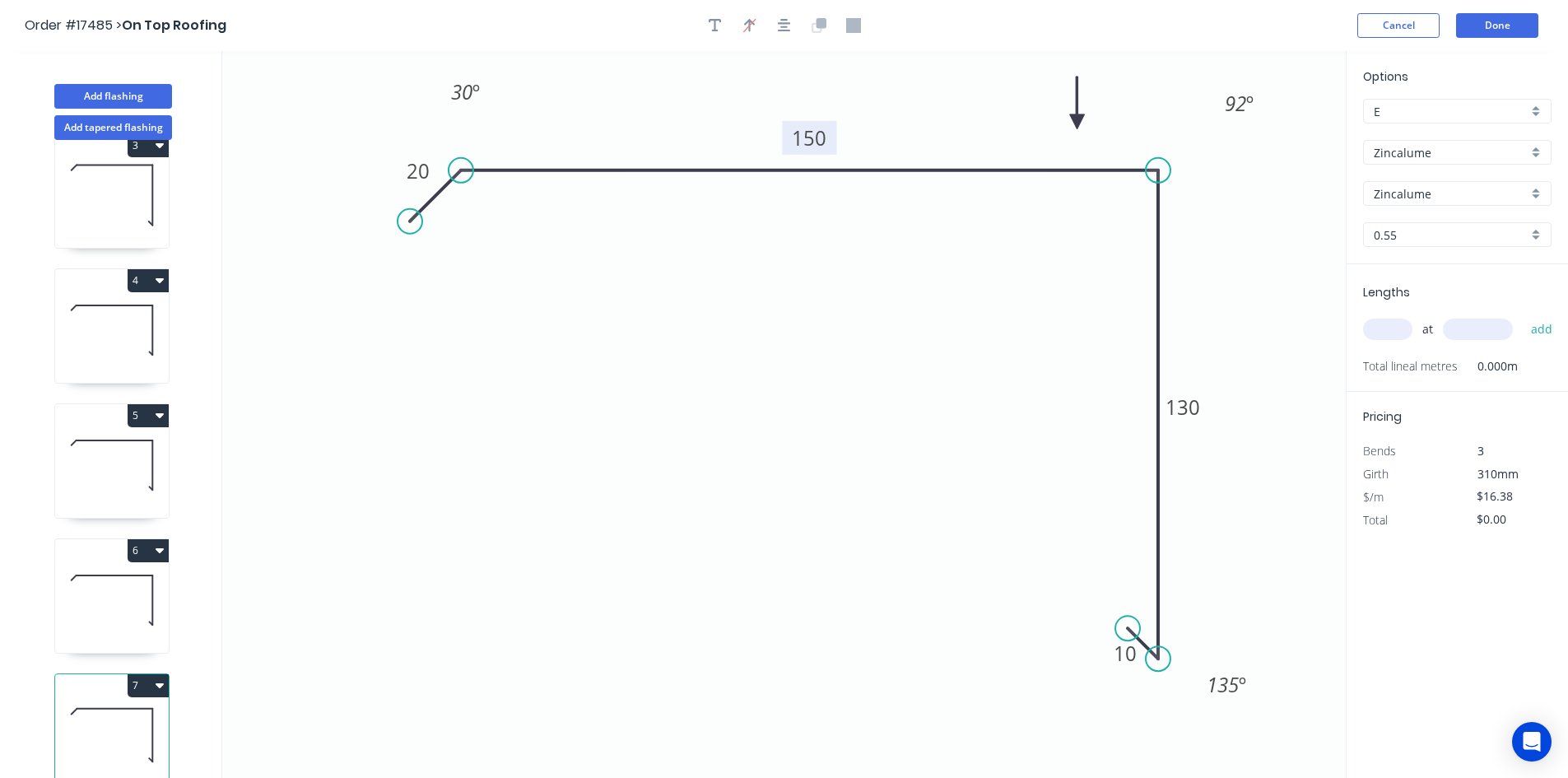
click at [1391, 327] on input "text" at bounding box center [1388, 329] width 50 height 21
type input "1"
click at [1474, 332] on input "text" at bounding box center [1478, 329] width 70 height 21
type input "3000"
click at [1544, 328] on button "add" at bounding box center [1543, 329] width 39 height 28
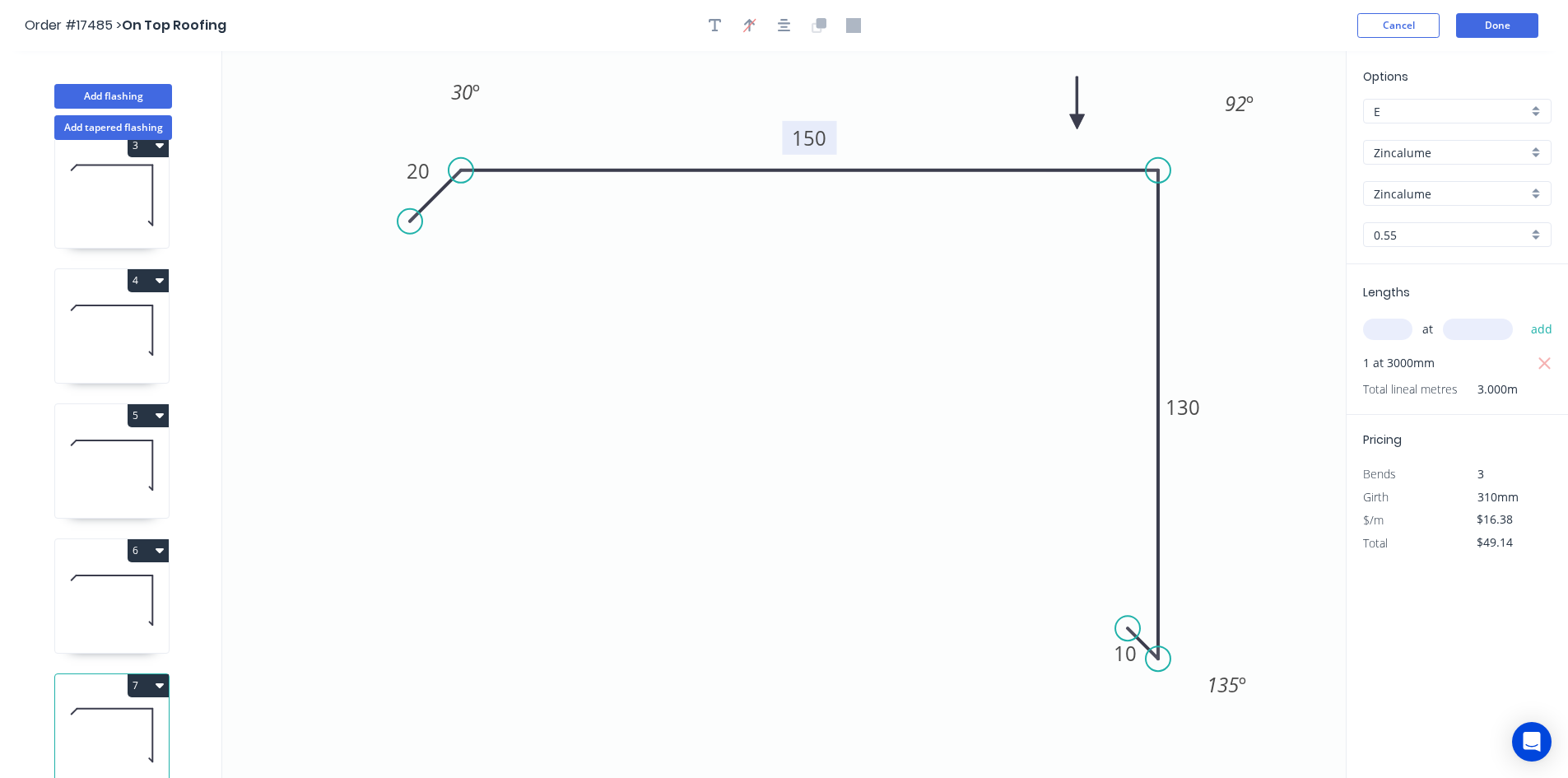
click at [101, 315] on icon at bounding box center [111, 330] width 114 height 105
type input "$65.52"
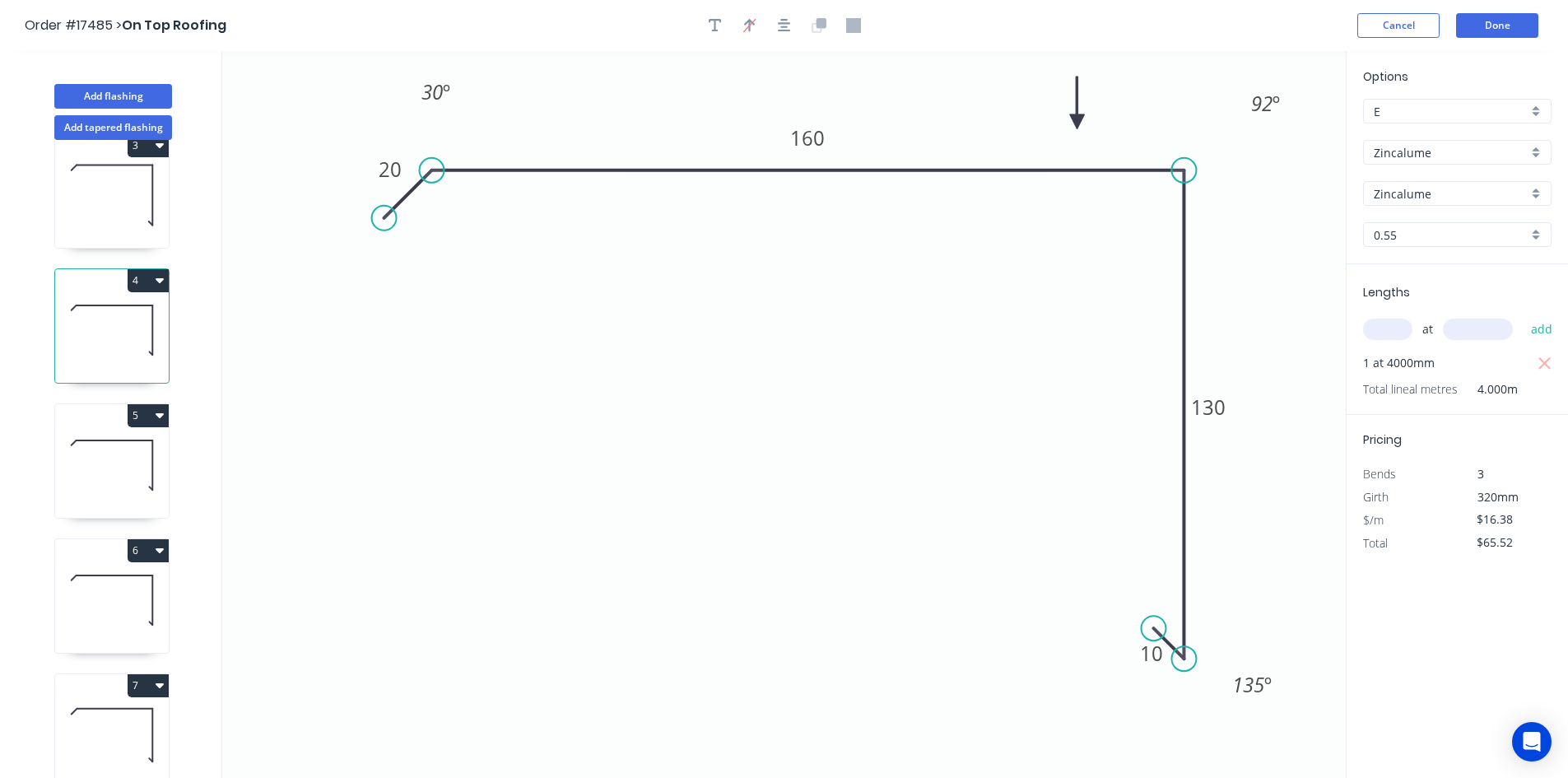
click at [1376, 332] on input "text" at bounding box center [1388, 329] width 50 height 21
type input "1"
click at [1453, 326] on input "text" at bounding box center [1478, 329] width 70 height 21
type input "3000"
click at [1549, 326] on button "add" at bounding box center [1543, 329] width 39 height 28
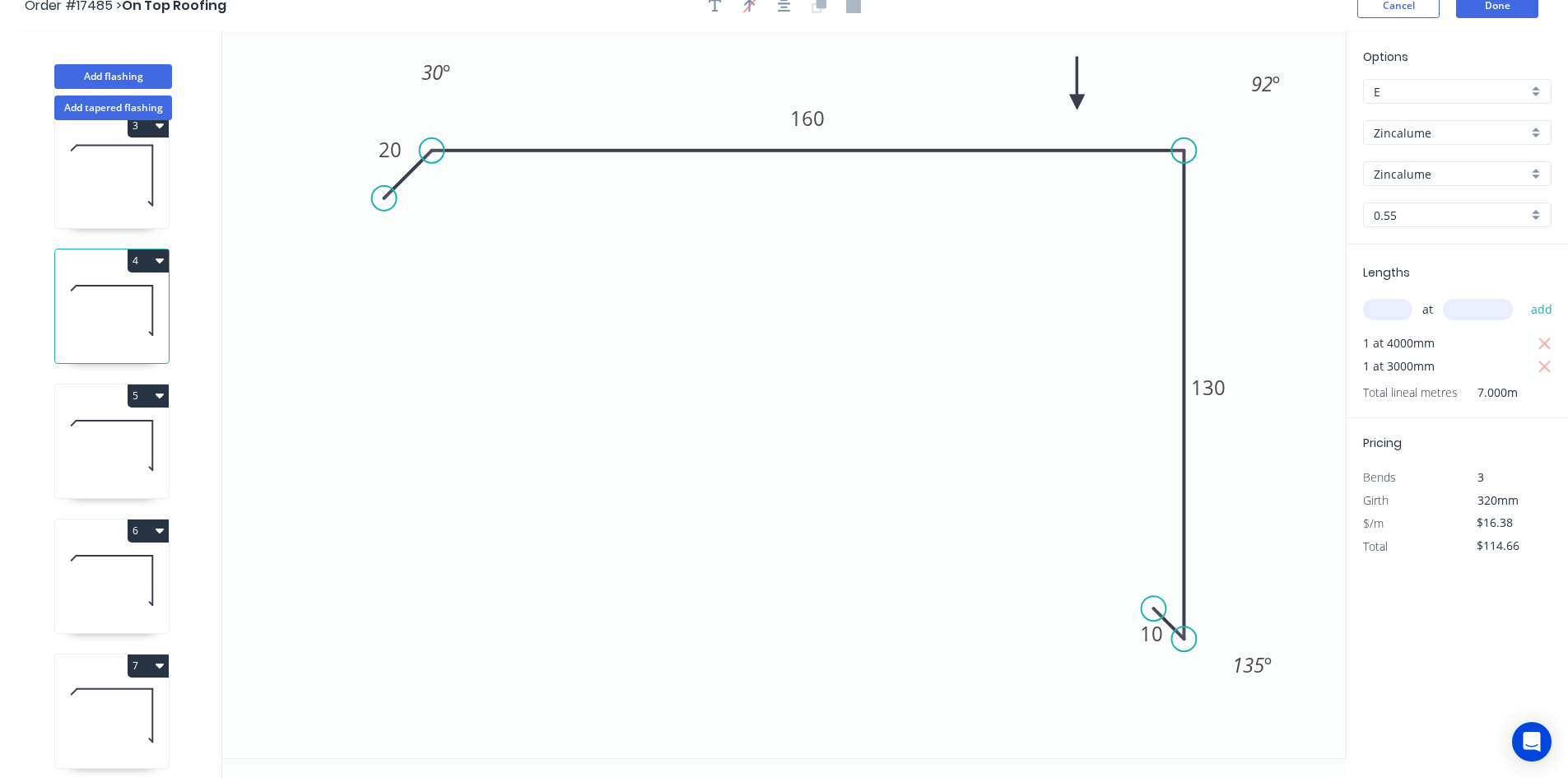
scroll to position [30, 0]
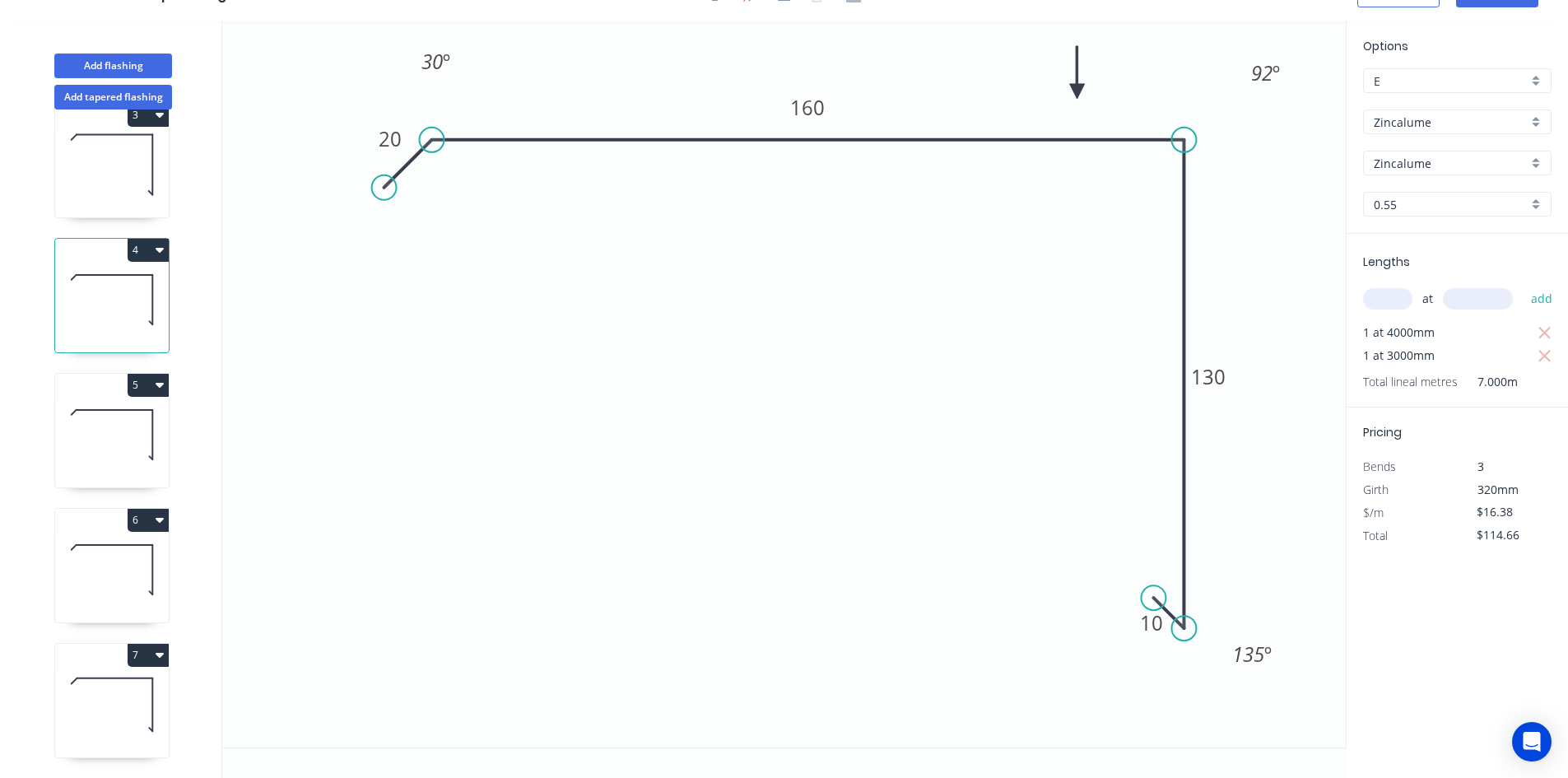
click at [156, 653] on icon "button" at bounding box center [160, 656] width 8 height 5
click at [131, 684] on div "Duplicate" at bounding box center [90, 696] width 127 height 24
type input "$0.00"
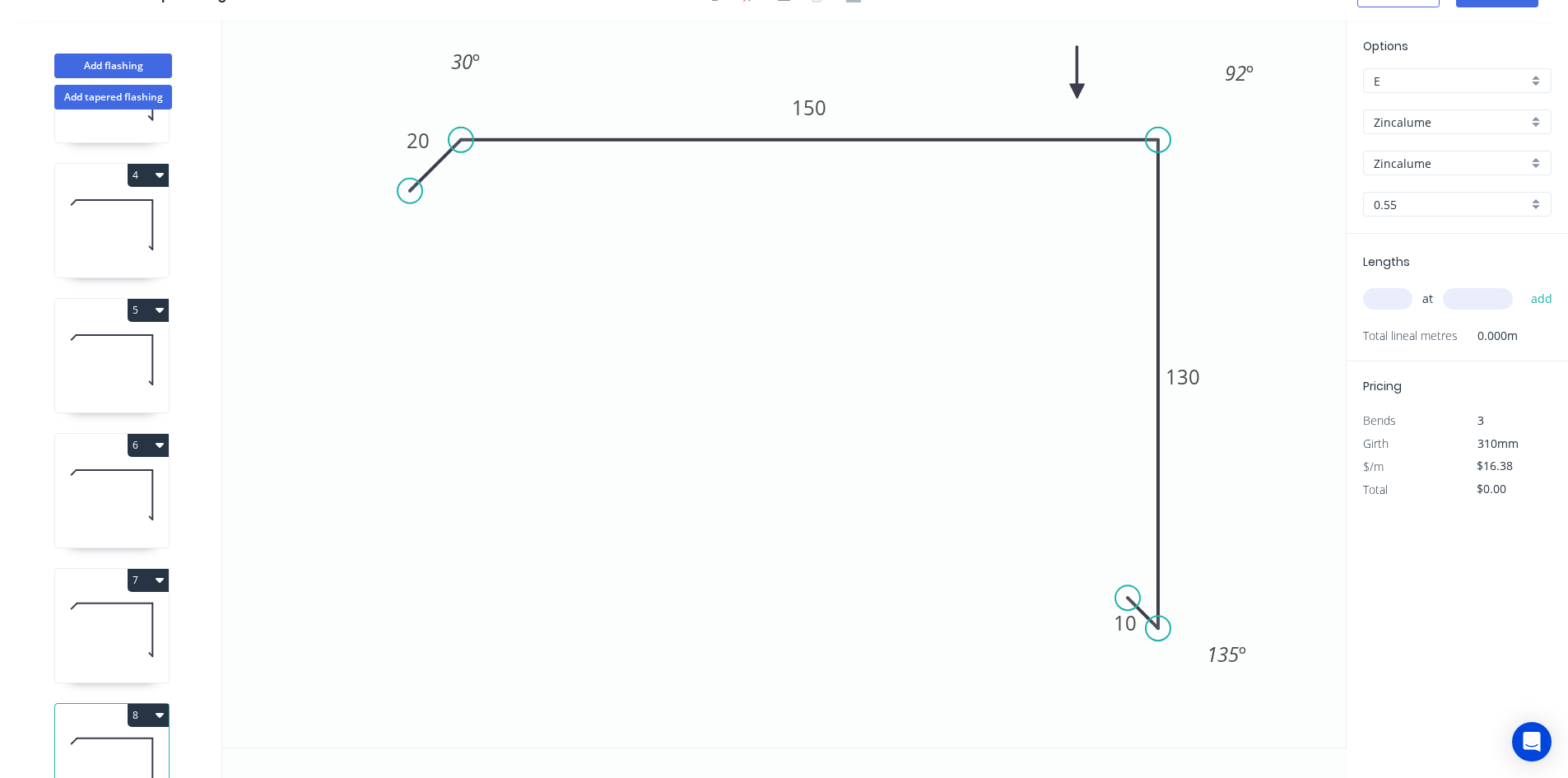
scroll to position [449, 0]
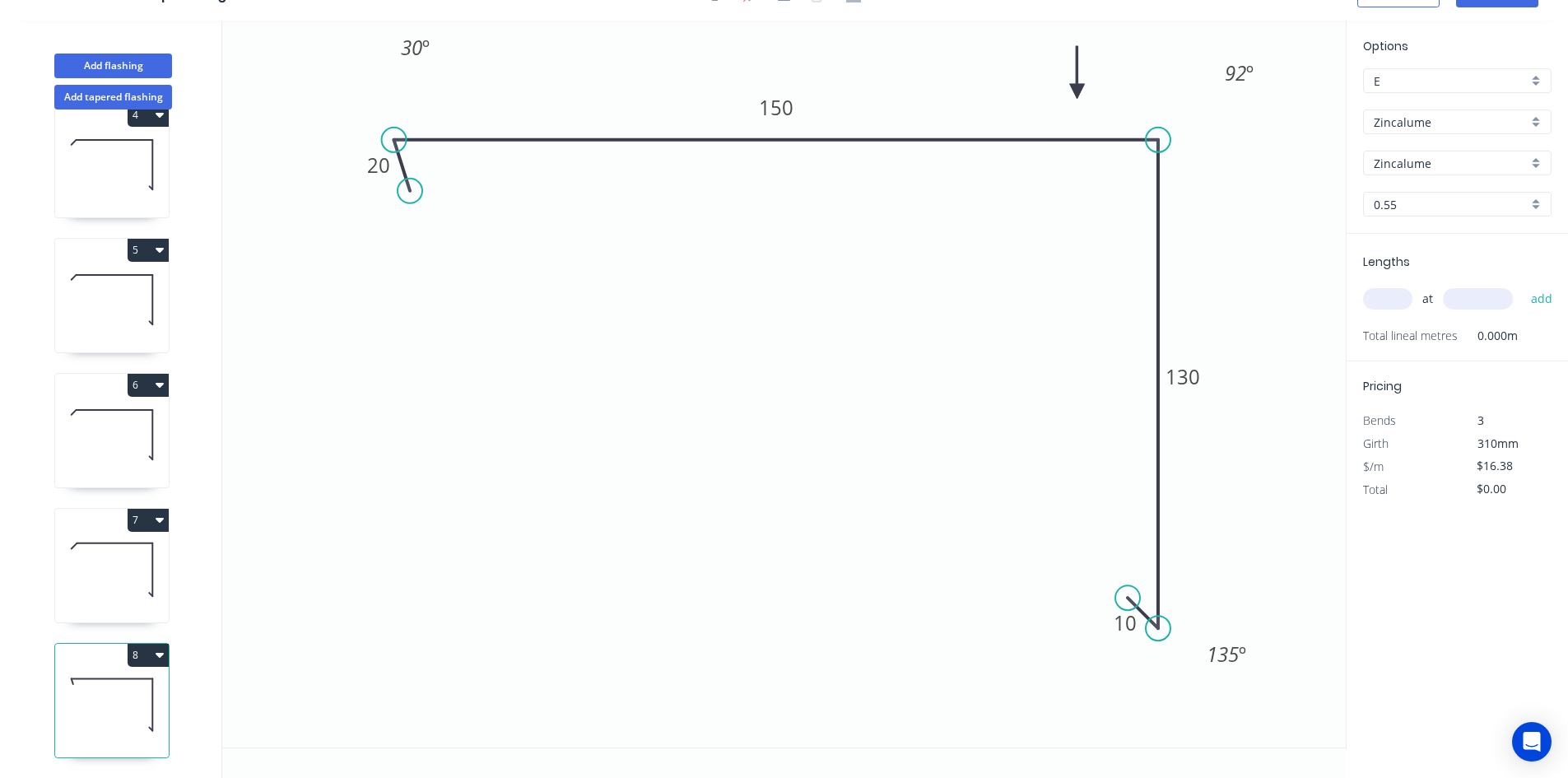
drag, startPoint x: 465, startPoint y: 141, endPoint x: 393, endPoint y: 135, distance: 72.2
click at [393, 135] on circle at bounding box center [394, 139] width 24 height 24
drag, startPoint x: 417, startPoint y: 193, endPoint x: 352, endPoint y: 182, distance: 65.9
click at [352, 182] on circle at bounding box center [352, 181] width 24 height 24
click at [776, 111] on tspan "150" at bounding box center [776, 107] width 35 height 27
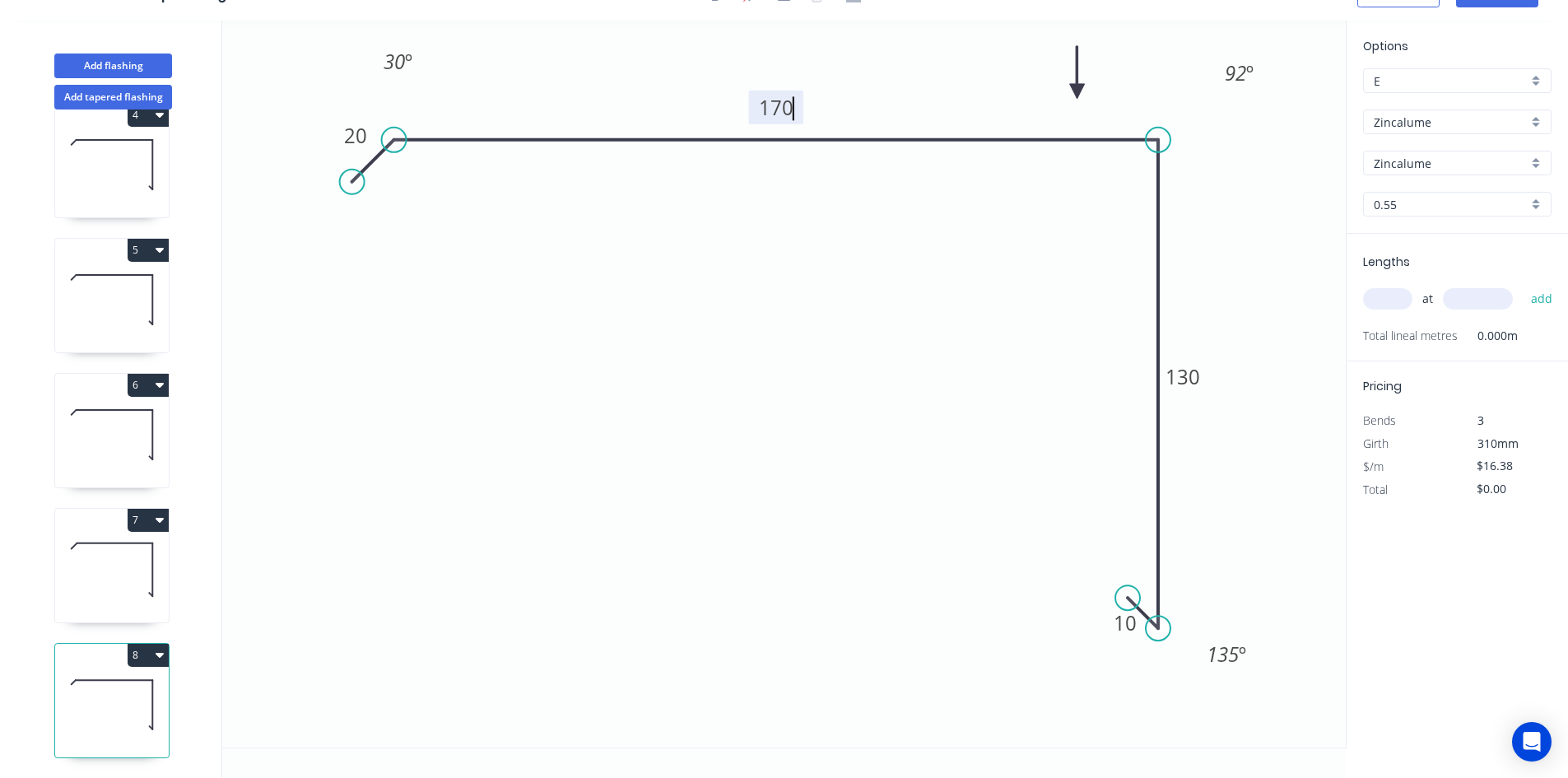
click at [846, 478] on icon "0 20 170 130 10 30 º 92 º 135 º" at bounding box center [784, 383] width 1124 height 727
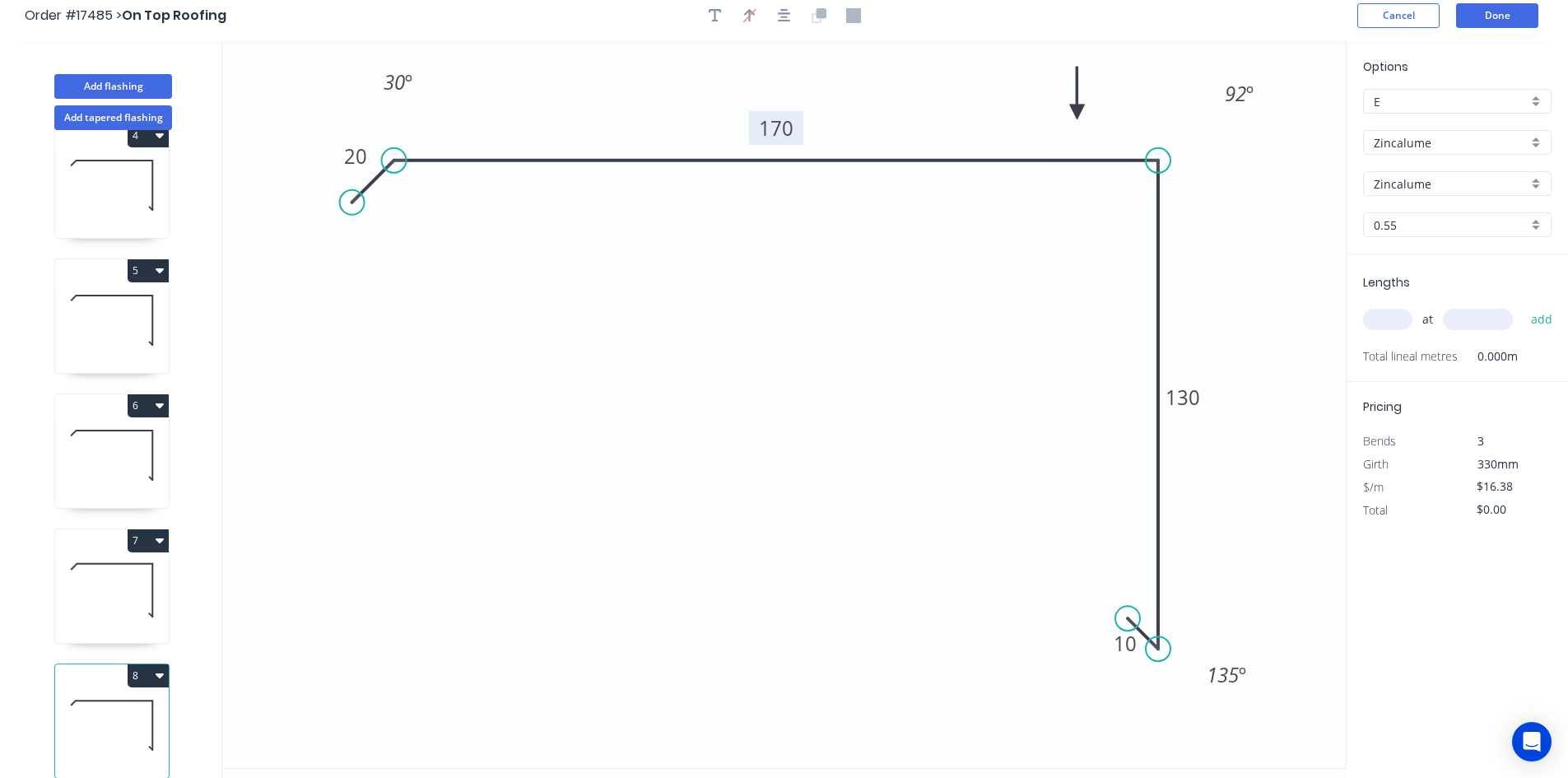
scroll to position [0, 0]
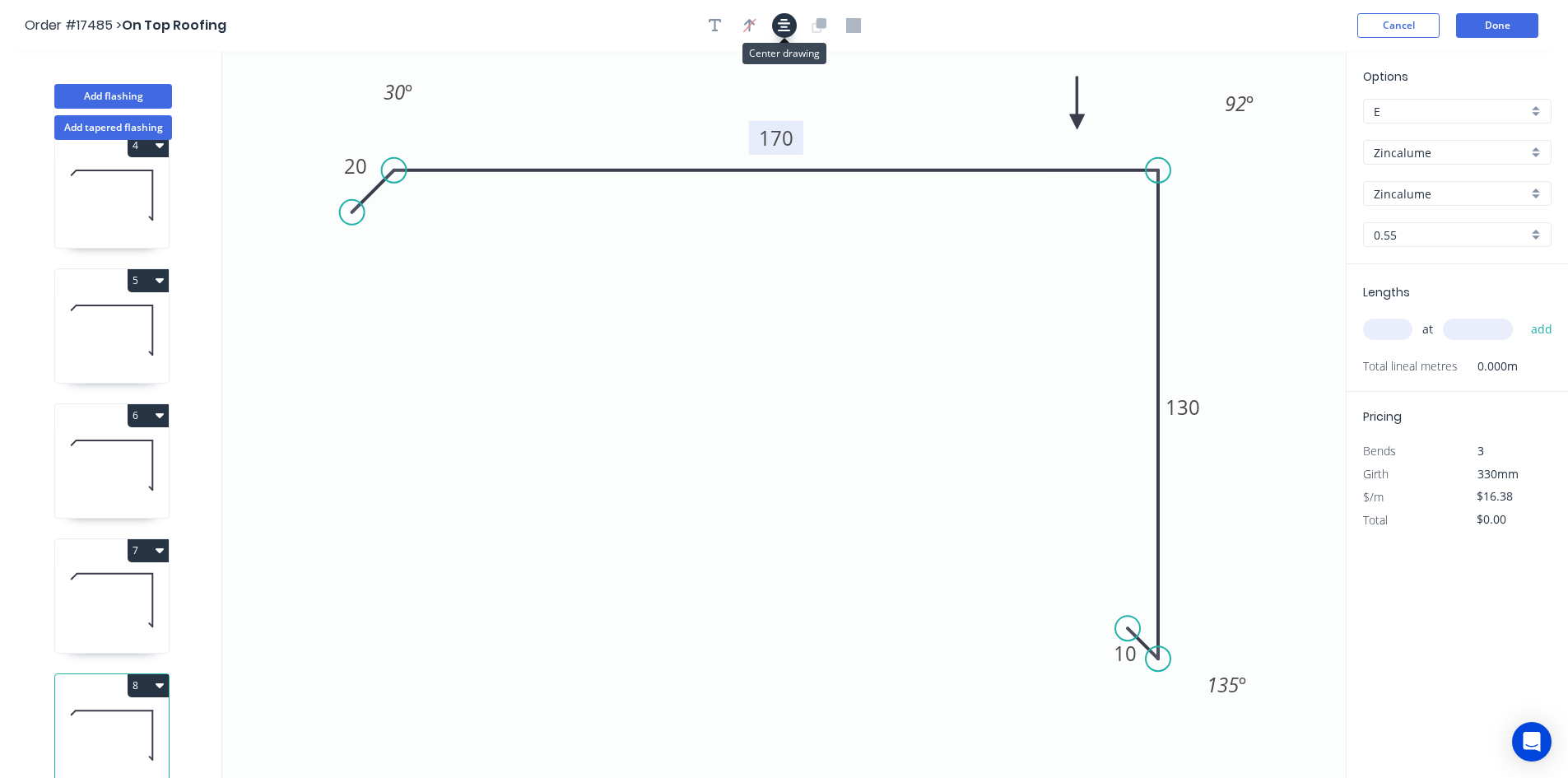
click at [776, 24] on button "button" at bounding box center [784, 25] width 24 height 24
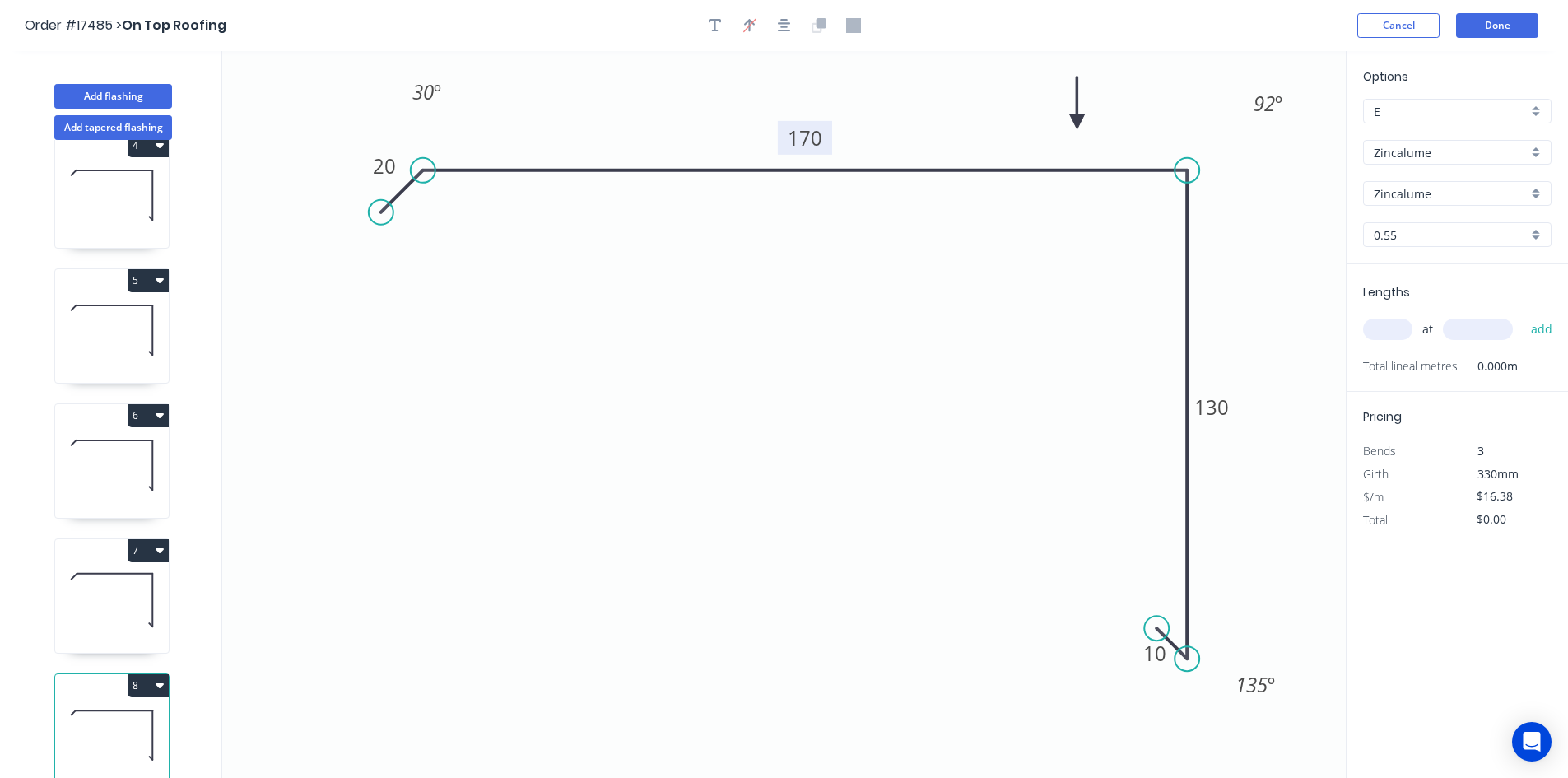
click at [1393, 326] on input "text" at bounding box center [1388, 329] width 50 height 21
type input "1"
click at [1489, 333] on input "text" at bounding box center [1478, 329] width 70 height 21
type input "4000"
click at [1544, 329] on button "add" at bounding box center [1543, 329] width 39 height 28
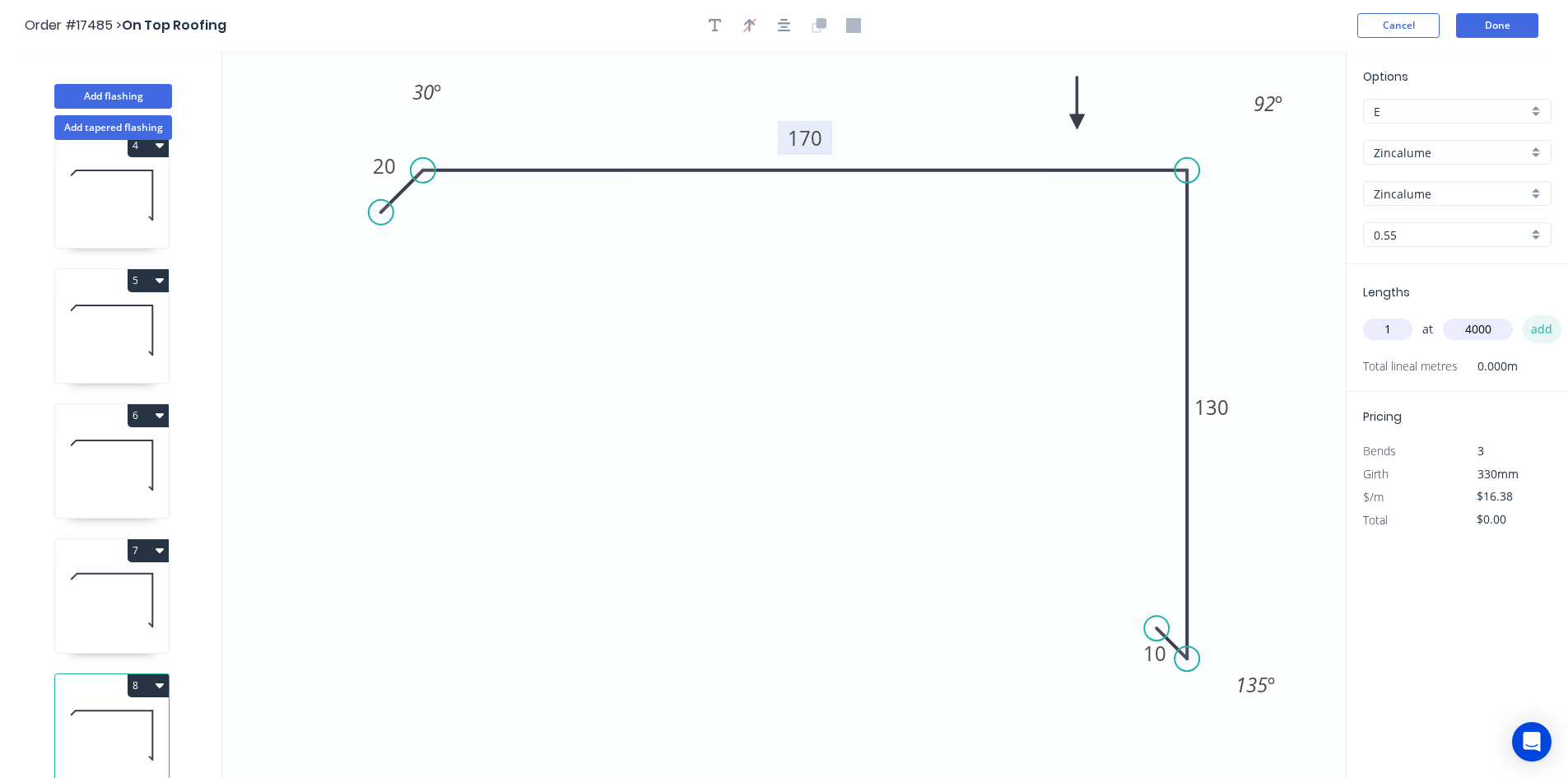
type input "$65.52"
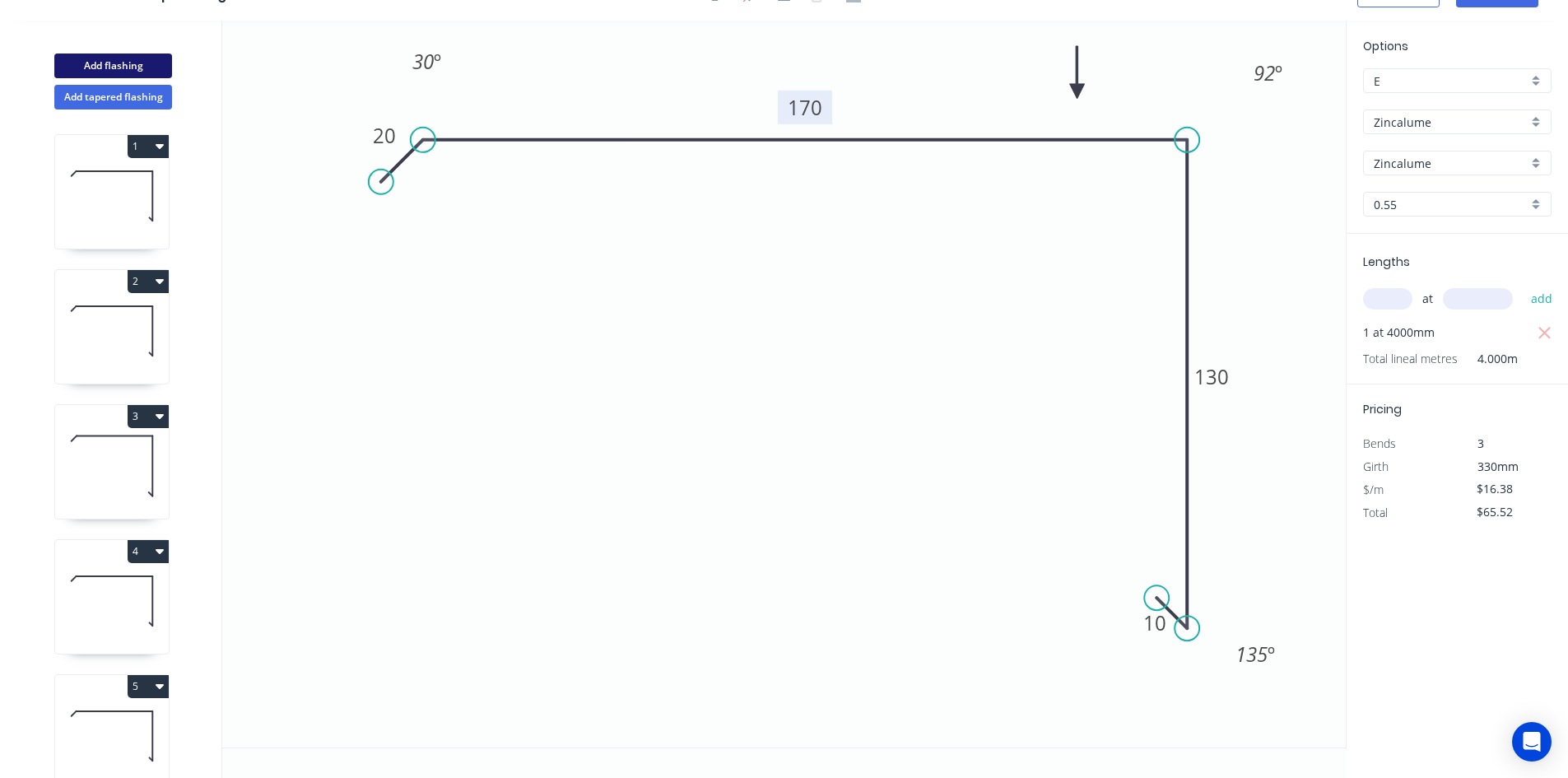
click at [134, 69] on button "Add flashing" at bounding box center [113, 65] width 118 height 24
type input "$0.00"
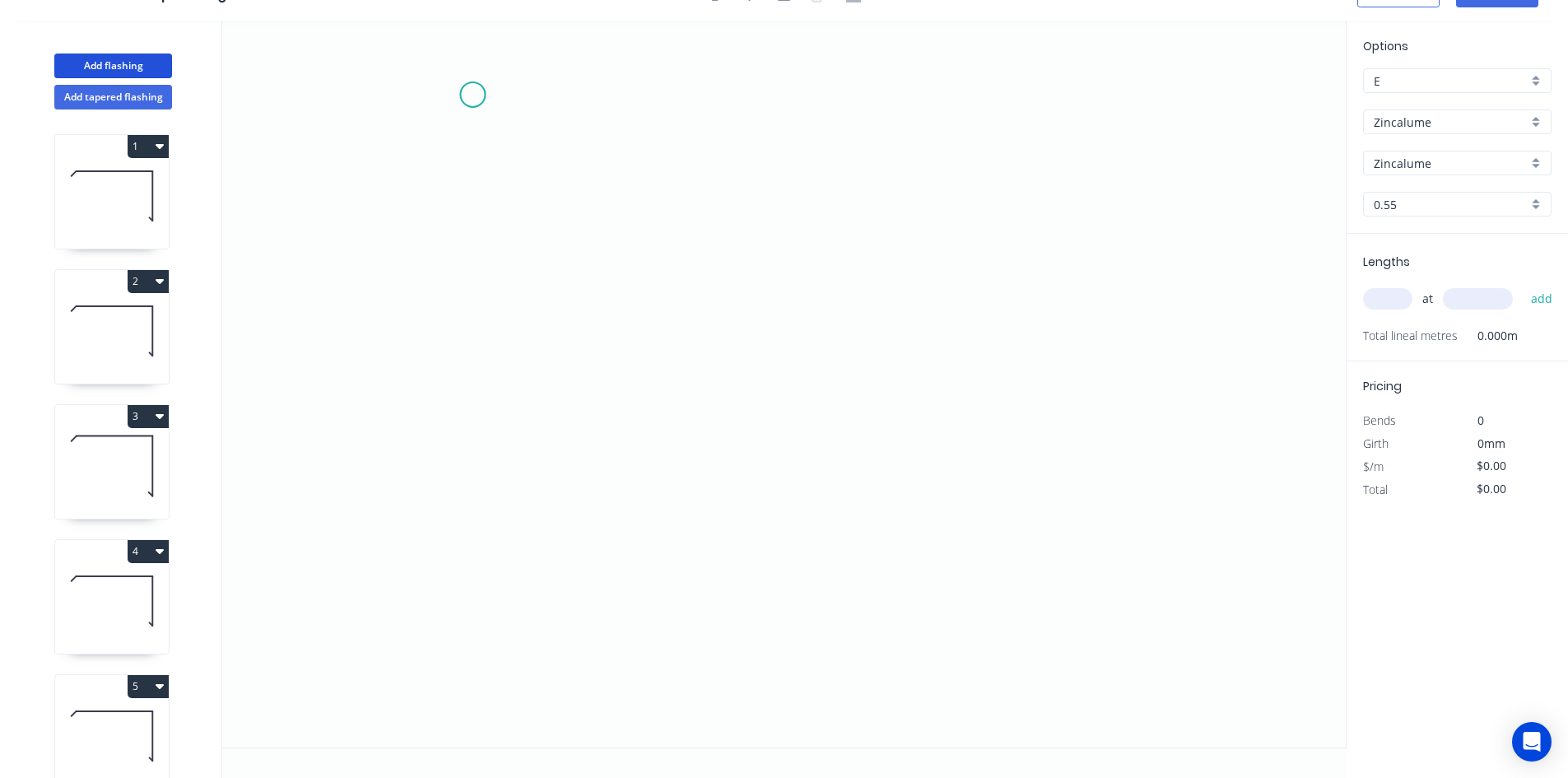
click at [473, 95] on icon "0" at bounding box center [784, 383] width 1124 height 727
click at [462, 336] on icon "0" at bounding box center [784, 383] width 1124 height 727
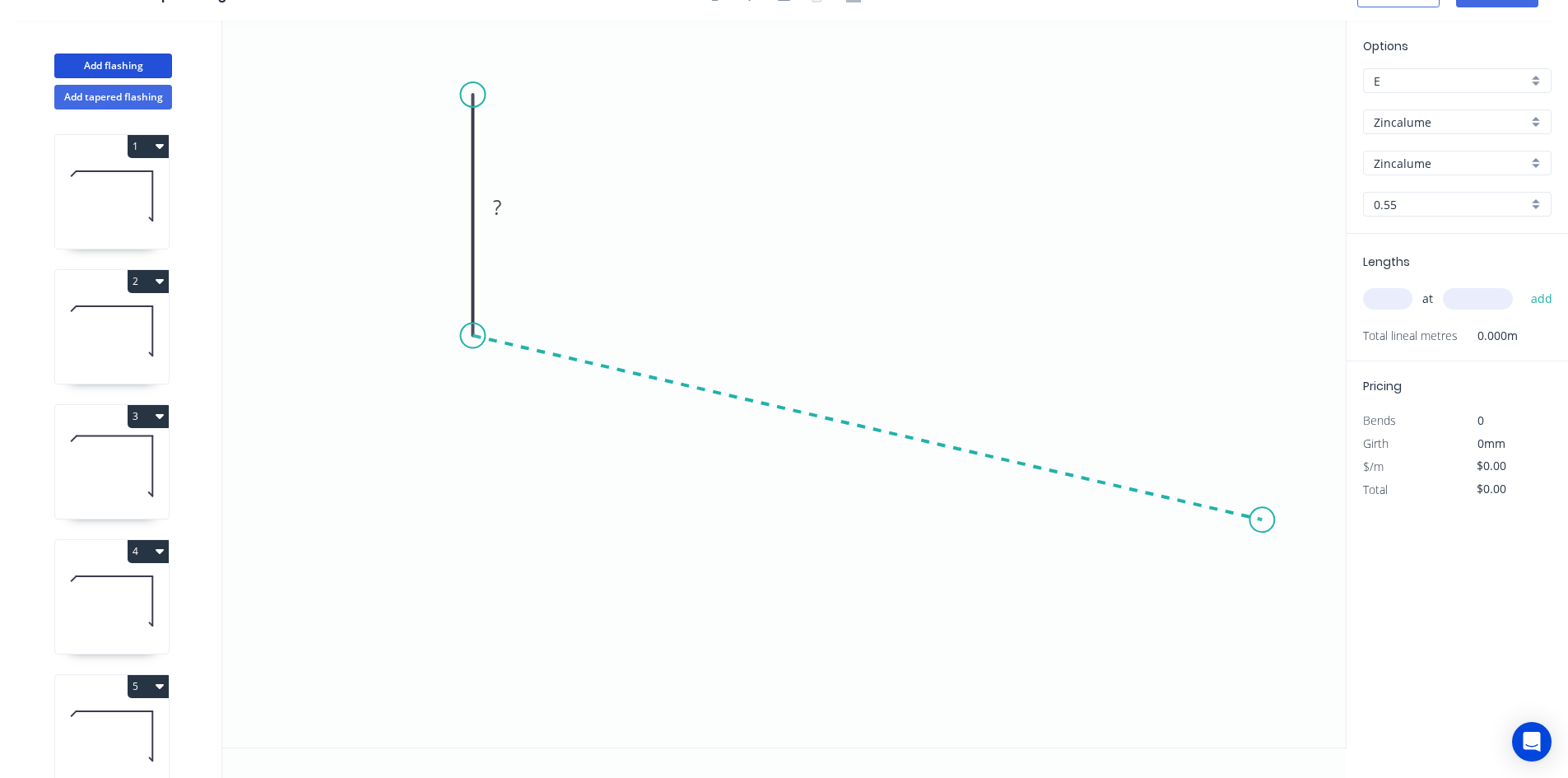
click at [1263, 521] on icon "0 ?" at bounding box center [784, 383] width 1124 height 727
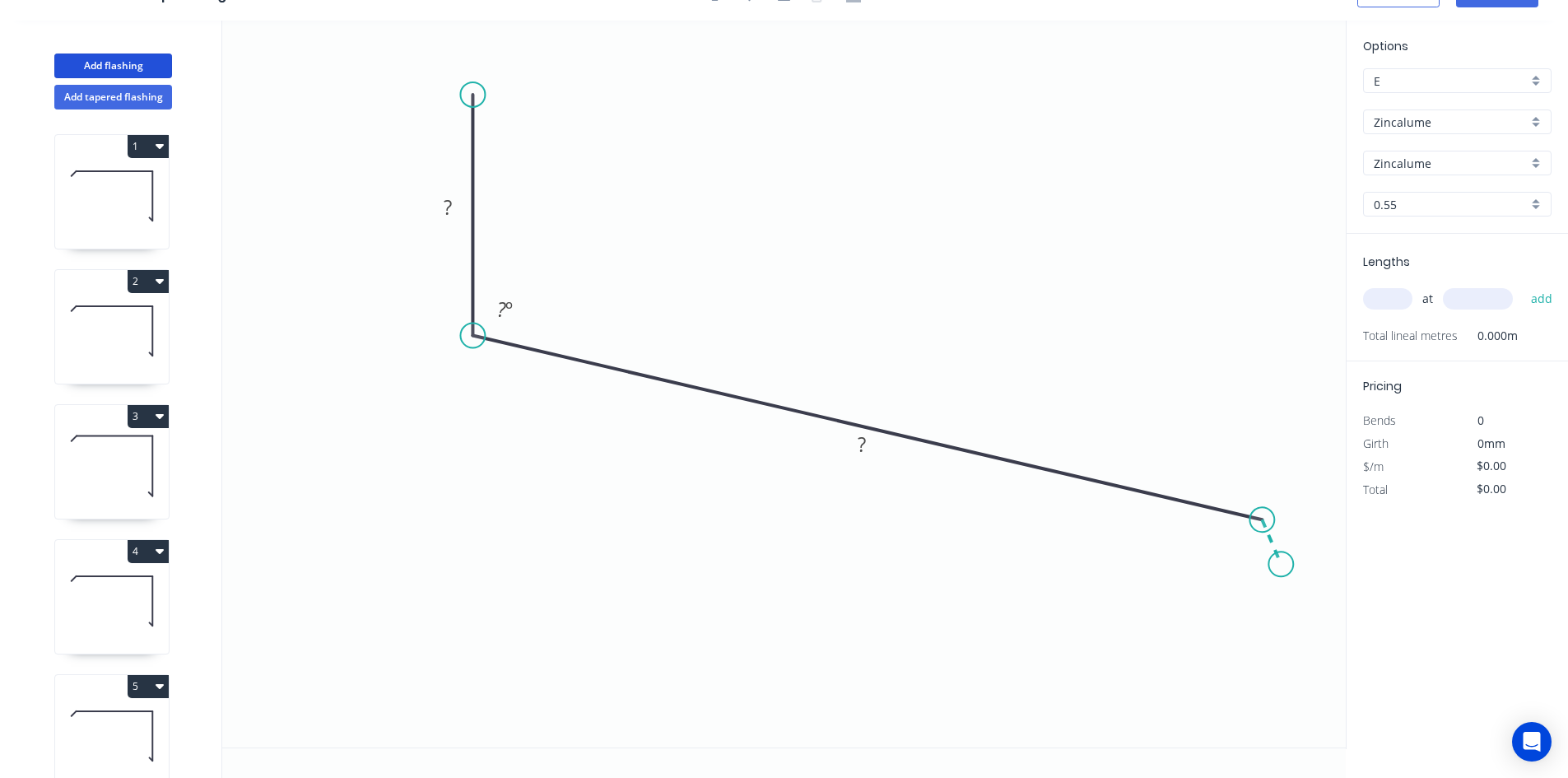
click at [1282, 565] on icon "0 ? ? ? º" at bounding box center [784, 383] width 1124 height 727
click at [480, 93] on circle at bounding box center [472, 95] width 24 height 24
click at [499, 67] on icon "0 ? ? ? ? º ? º" at bounding box center [784, 383] width 1124 height 727
click at [469, 61] on tspan "?" at bounding box center [468, 57] width 8 height 27
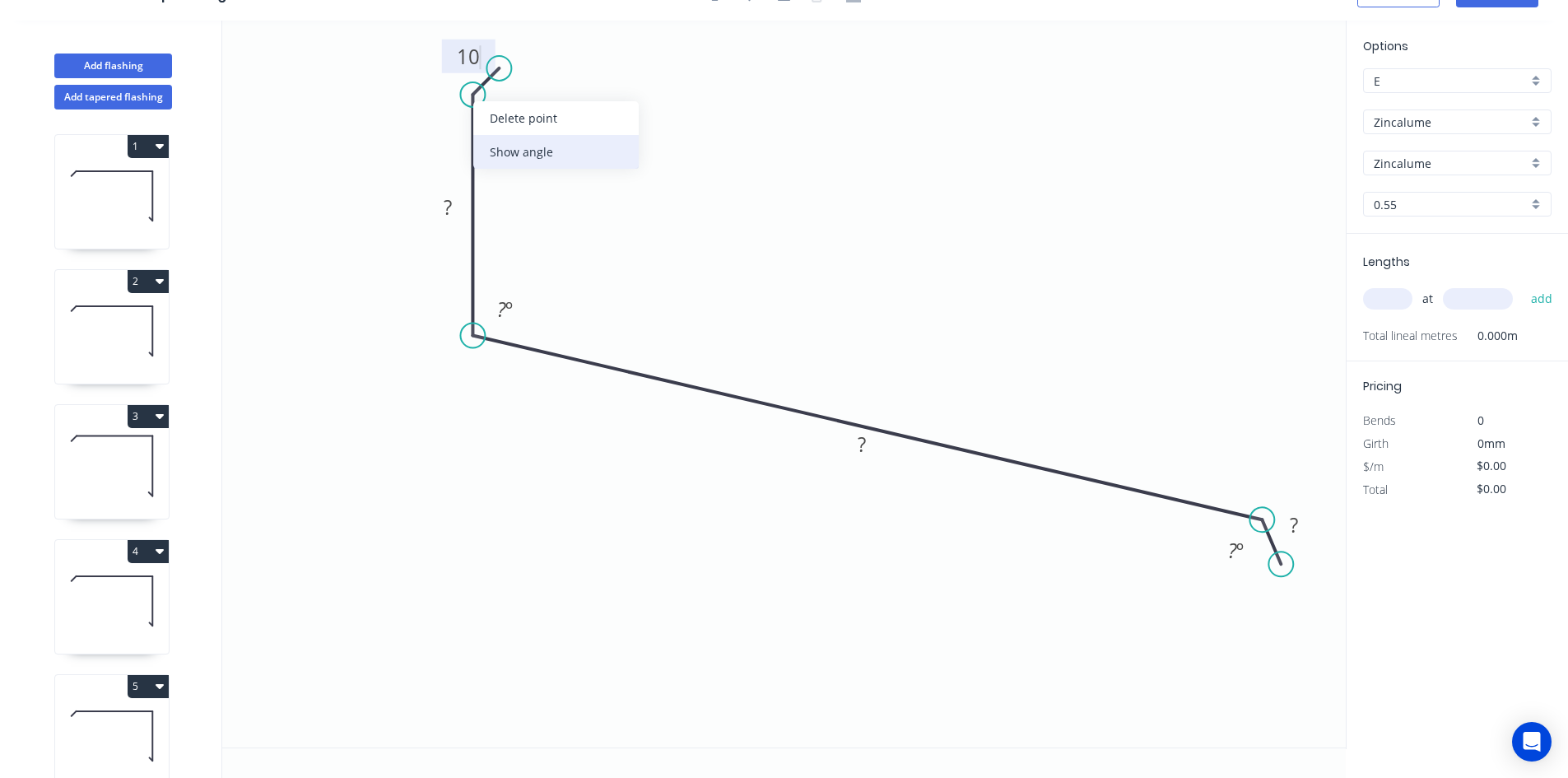
click at [533, 152] on div "Show angle" at bounding box center [556, 152] width 165 height 34
click at [514, 105] on tspan "º" at bounding box center [515, 109] width 8 height 27
click at [614, 144] on icon "0 10 ? ? ? 30 º ? º ? º" at bounding box center [784, 383] width 1124 height 727
drag, startPoint x: 535, startPoint y: 119, endPoint x: 422, endPoint y: 110, distance: 113.4
click at [422, 110] on rect at bounding box center [397, 100] width 53 height 34
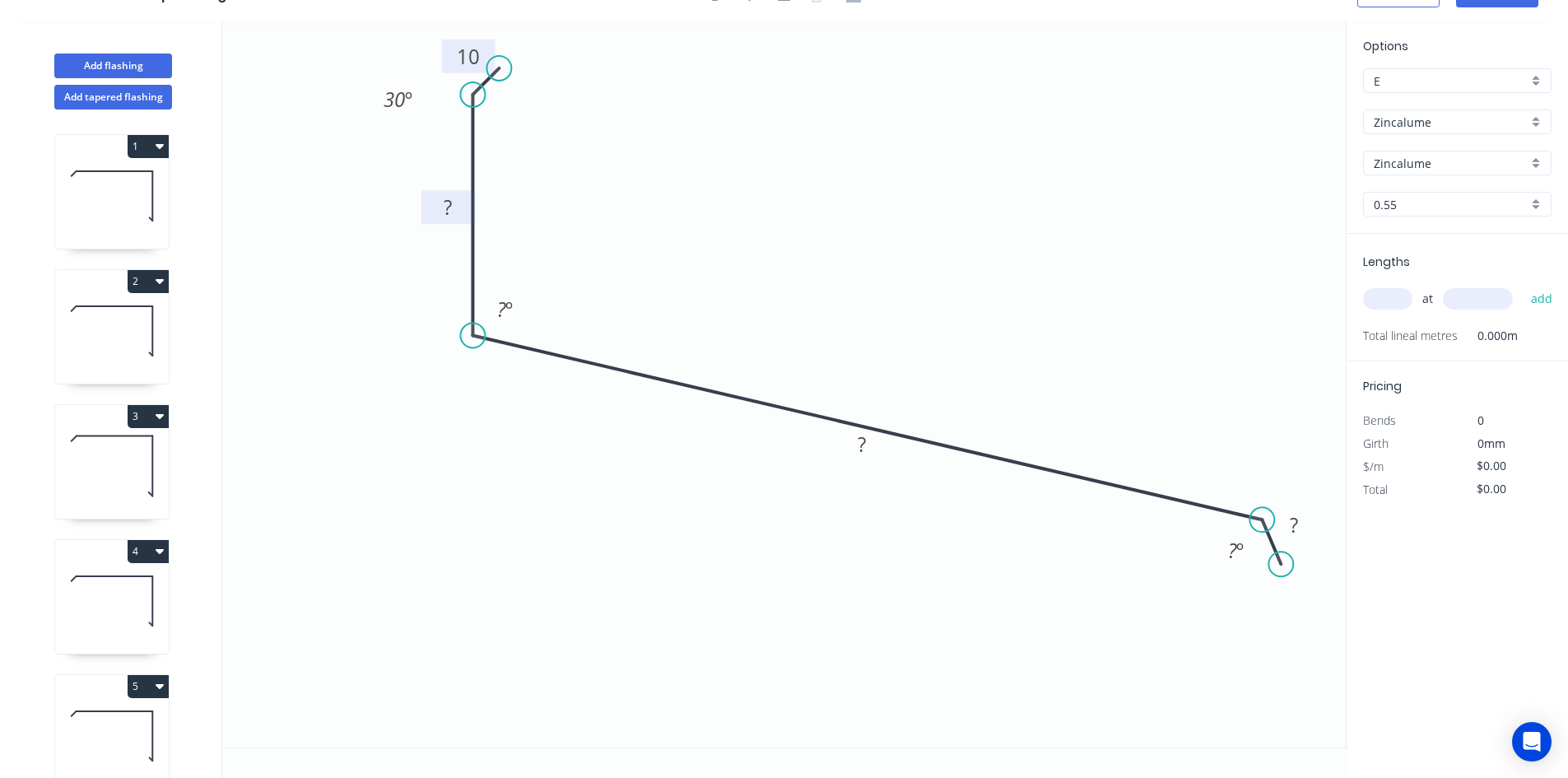
click at [451, 205] on tspan "?" at bounding box center [448, 207] width 8 height 27
click at [870, 446] on rect at bounding box center [862, 445] width 33 height 23
click at [1290, 531] on tspan "?" at bounding box center [1295, 525] width 8 height 27
type input "$14.29"
click at [1236, 561] on tspan "º" at bounding box center [1240, 550] width 8 height 27
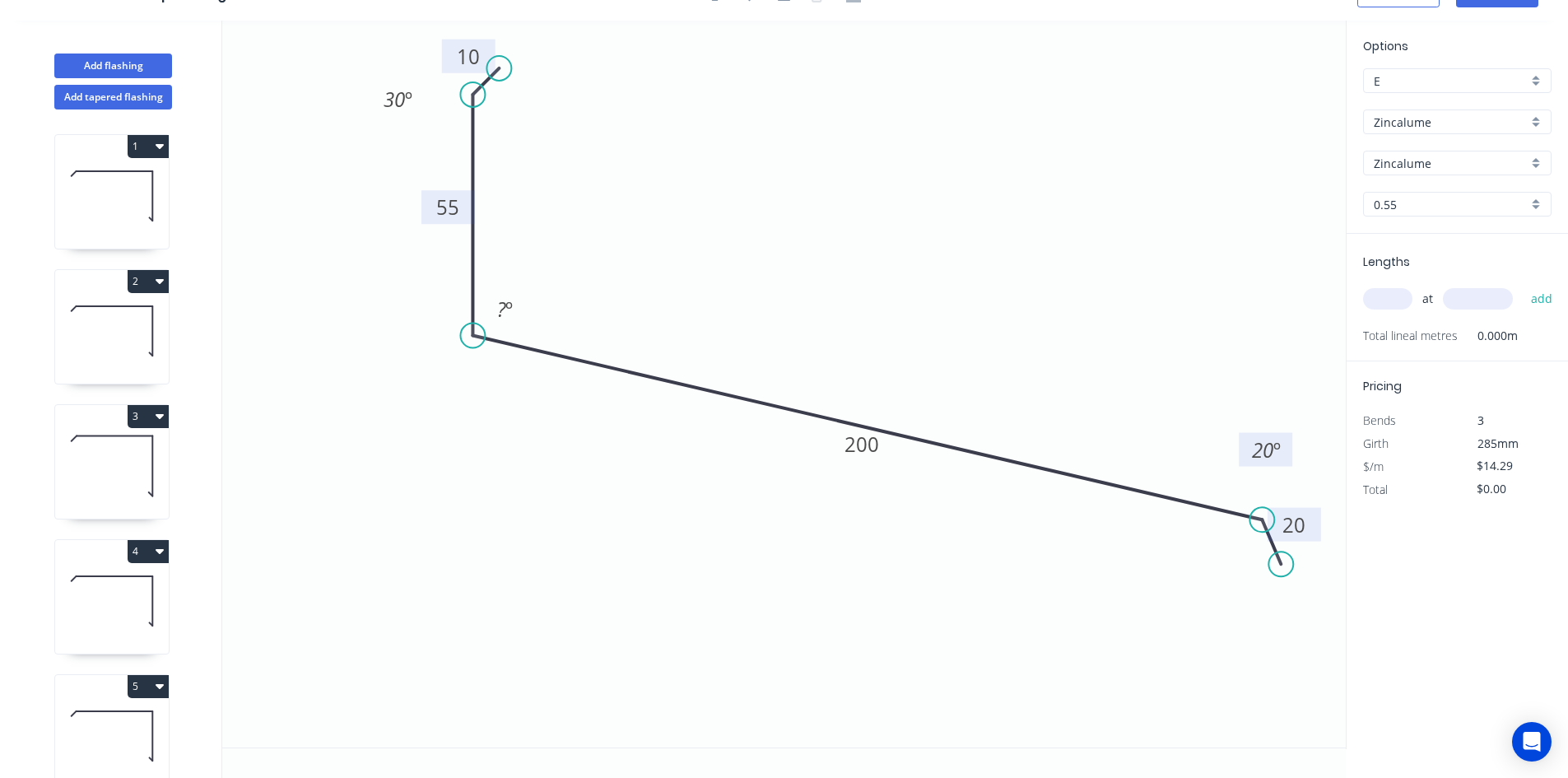
drag, startPoint x: 1214, startPoint y: 545, endPoint x: 1245, endPoint y: 445, distance: 104.7
click at [1245, 445] on rect at bounding box center [1265, 450] width 53 height 34
drag, startPoint x: 527, startPoint y: 298, endPoint x: 430, endPoint y: 363, distance: 116.8
click at [430, 363] on rect at bounding box center [407, 375] width 53 height 34
click at [412, 375] on tspan "º" at bounding box center [412, 374] width 8 height 27
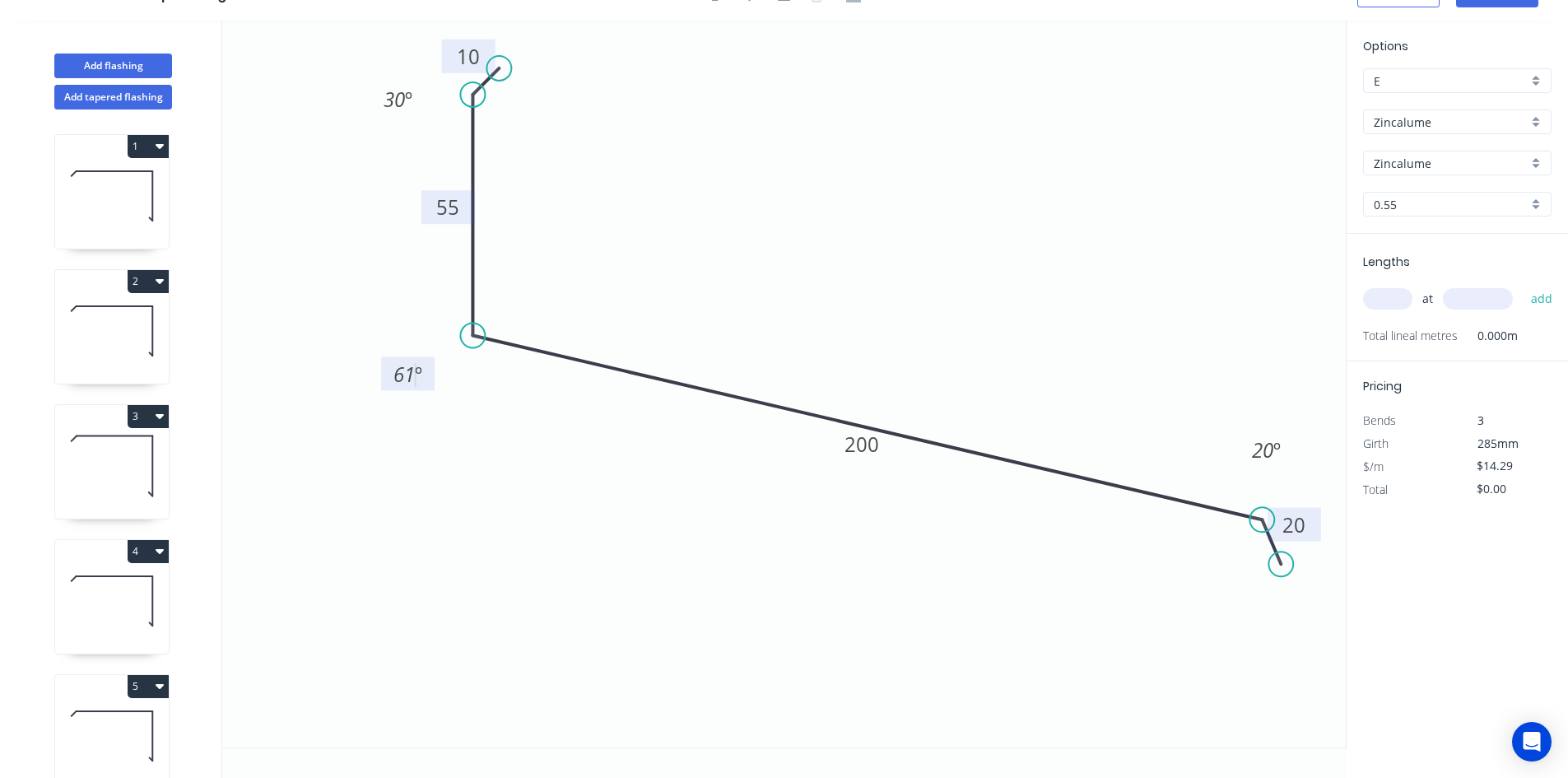
click at [493, 445] on icon "0 10 55 200 20 30 º 61 º 20 º" at bounding box center [784, 383] width 1124 height 727
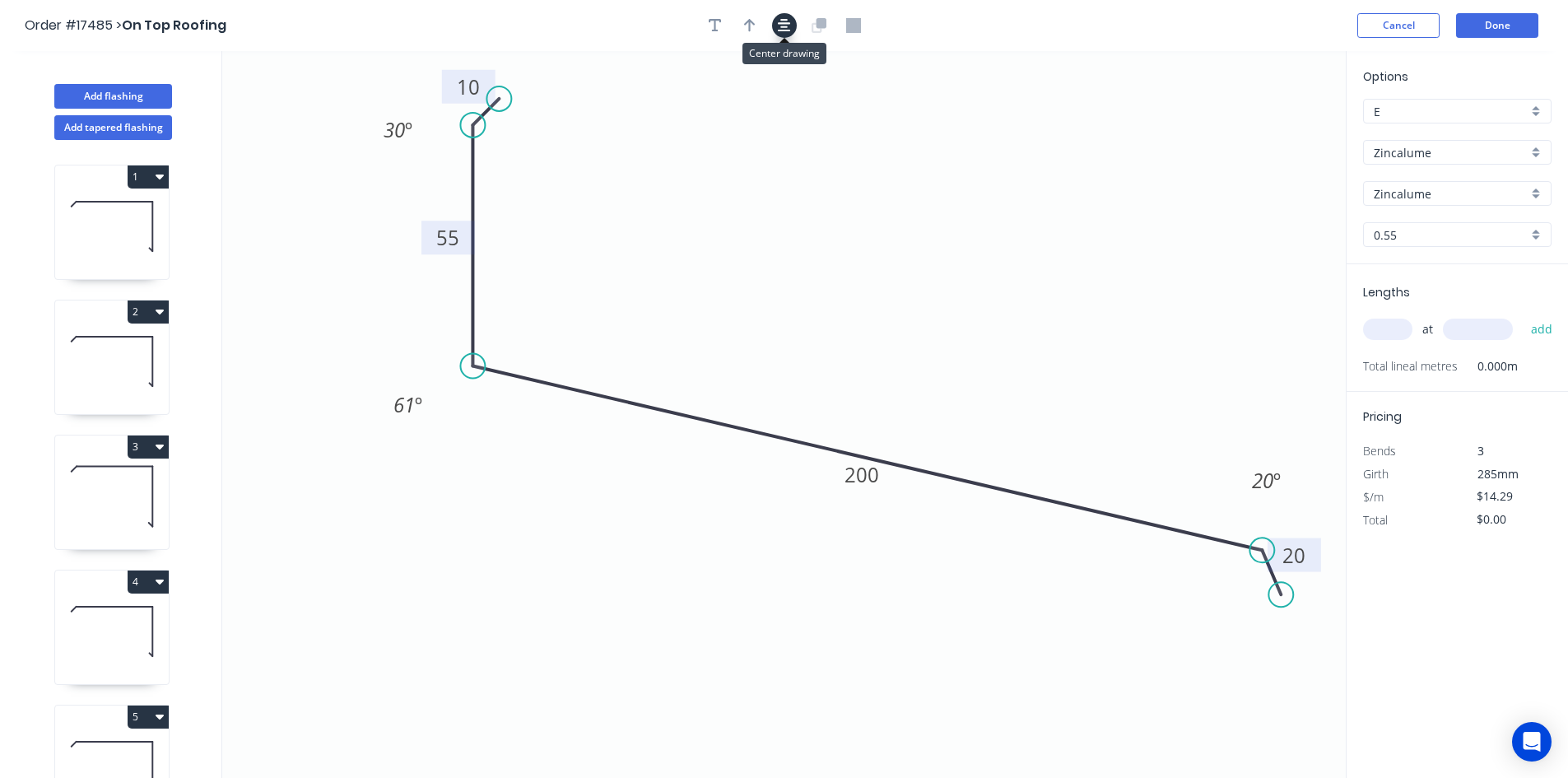
click at [785, 26] on icon "button" at bounding box center [785, 25] width 14 height 14
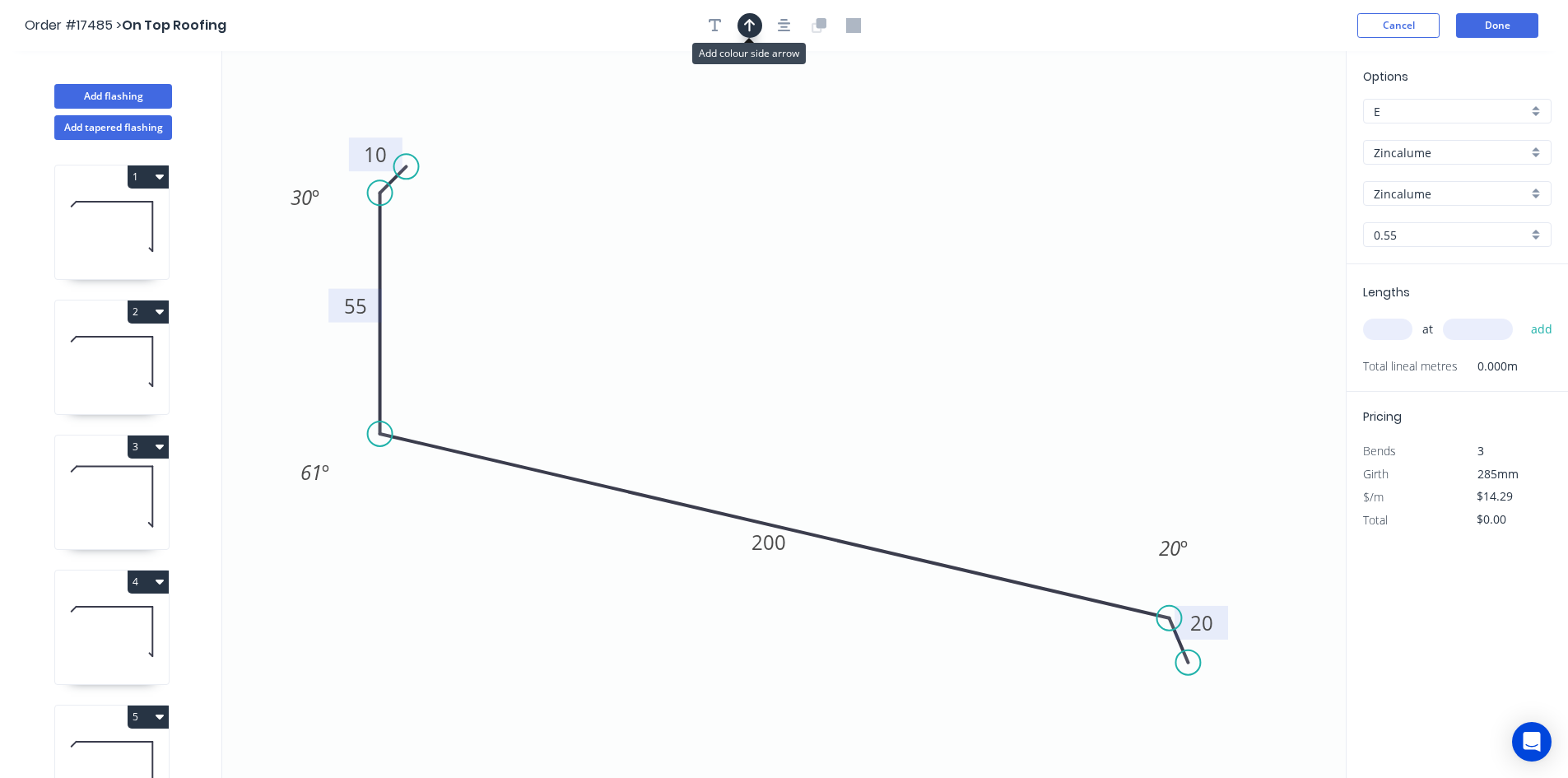
click at [749, 26] on icon "button" at bounding box center [750, 25] width 12 height 15
click at [1263, 135] on icon at bounding box center [1263, 114] width 15 height 52
drag, startPoint x: 1265, startPoint y: 131, endPoint x: 805, endPoint y: 321, distance: 497.7
click at [805, 321] on icon at bounding box center [818, 307] width 48 height 48
click at [1377, 326] on input "text" at bounding box center [1388, 329] width 50 height 21
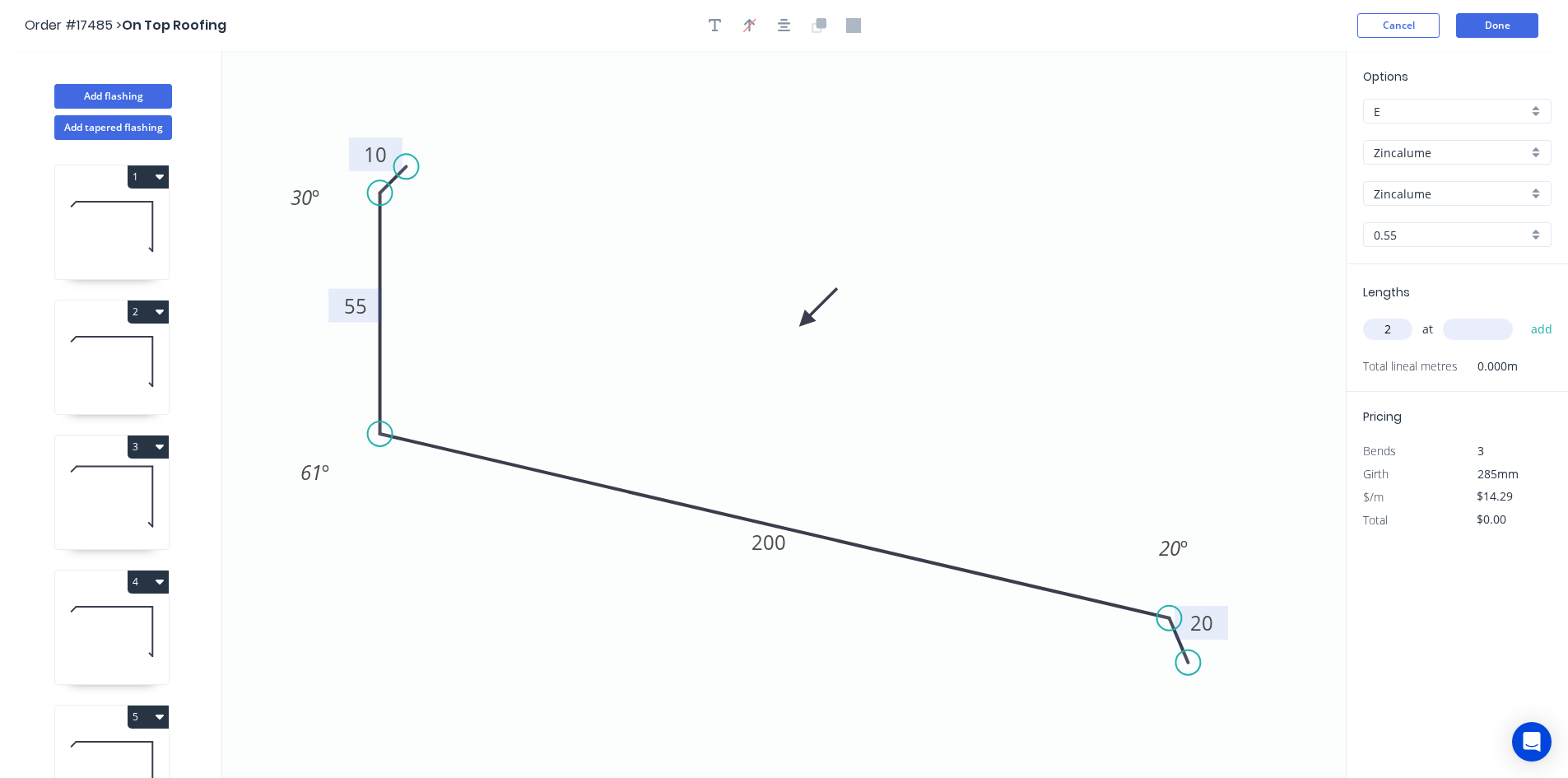
type input "2"
click at [1481, 331] on input "text" at bounding box center [1478, 329] width 70 height 21
type input "4500"
click at [1537, 329] on button "add" at bounding box center [1543, 329] width 39 height 28
type input "$128.61"
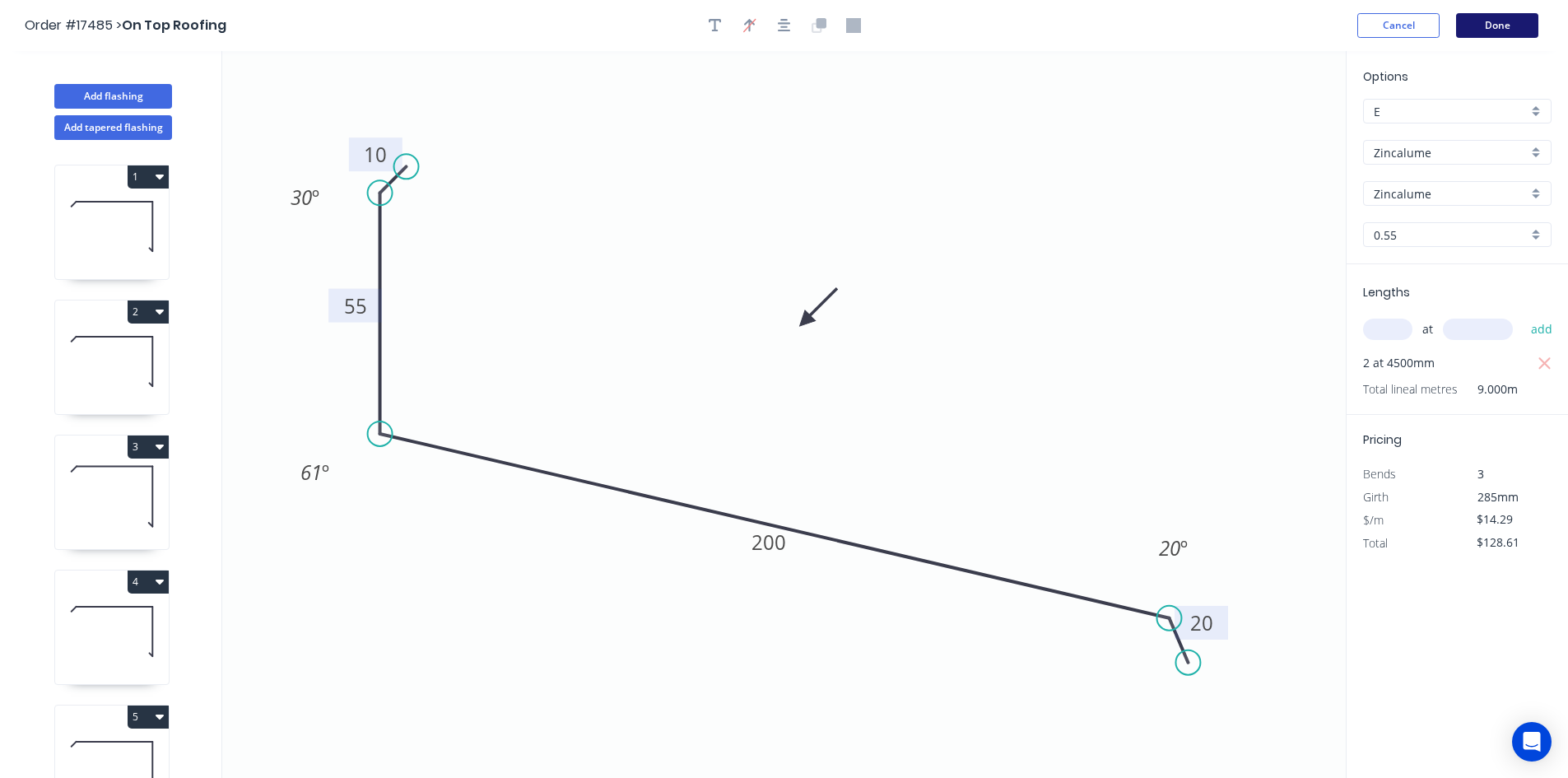
click at [1501, 29] on button "Done" at bounding box center [1498, 25] width 83 height 24
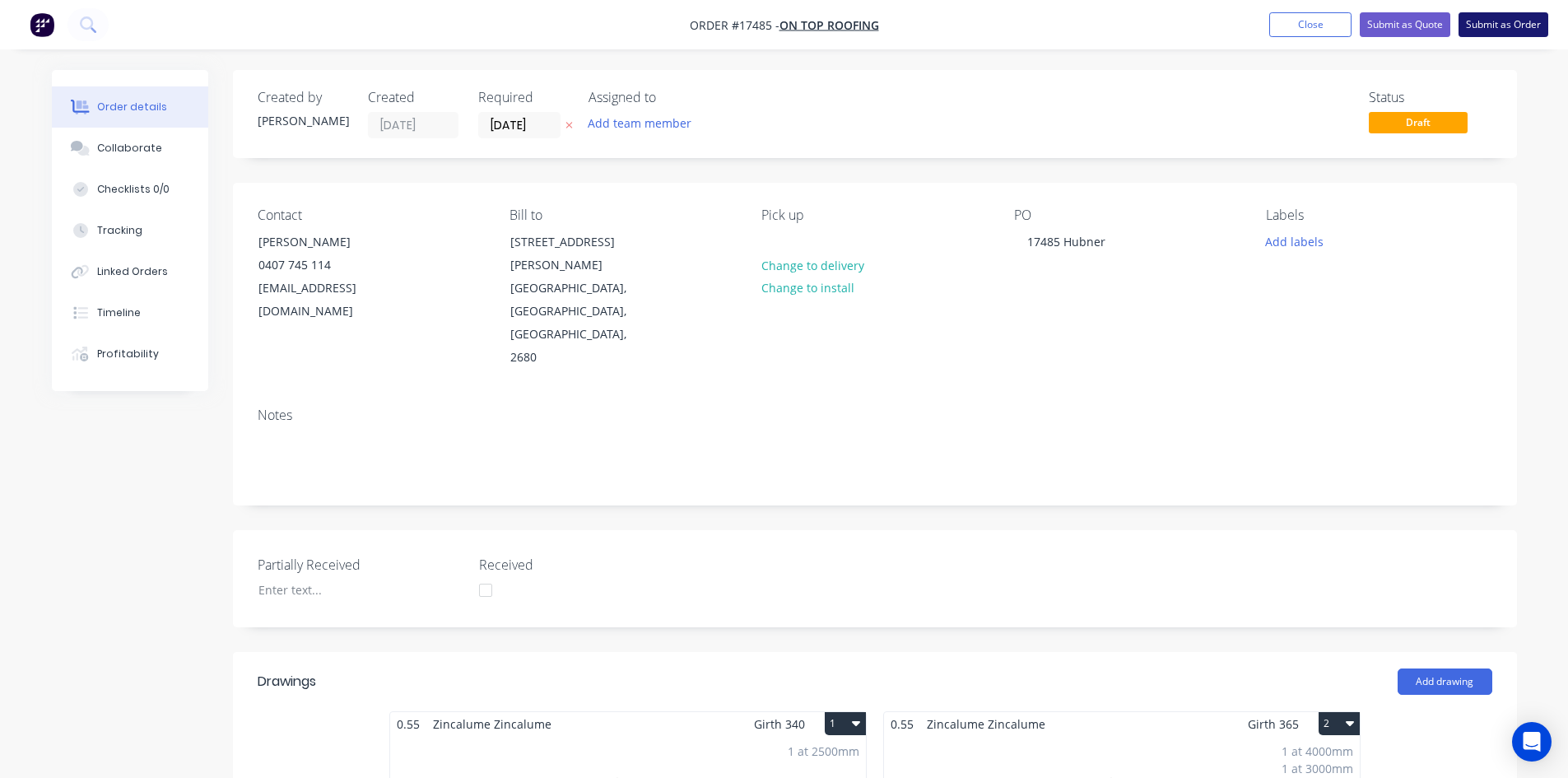
click at [1514, 26] on button "Submit as Order" at bounding box center [1504, 24] width 89 height 24
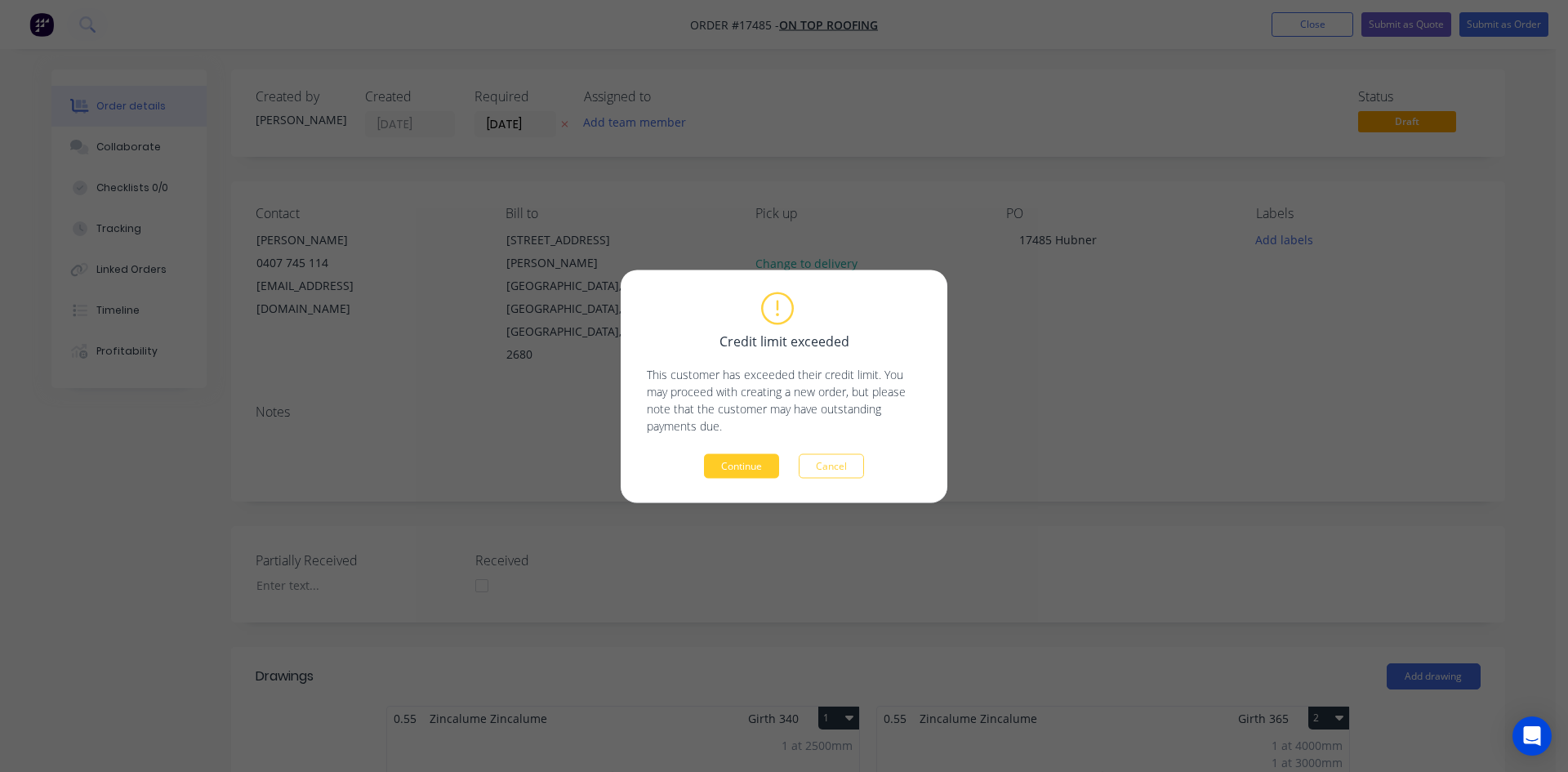
click at [758, 461] on button "Continue" at bounding box center [742, 465] width 75 height 24
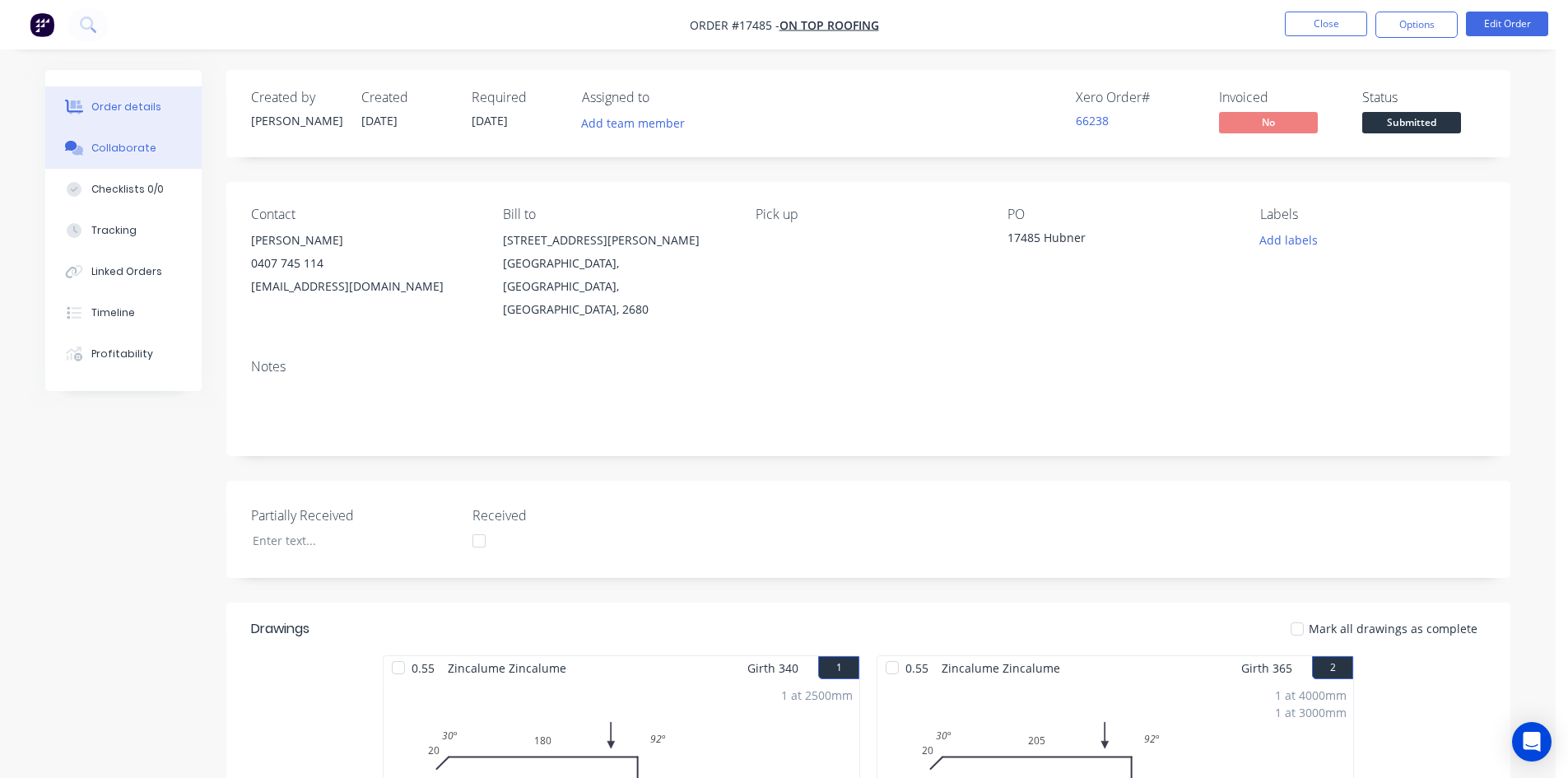
click at [77, 145] on icon at bounding box center [71, 146] width 13 height 10
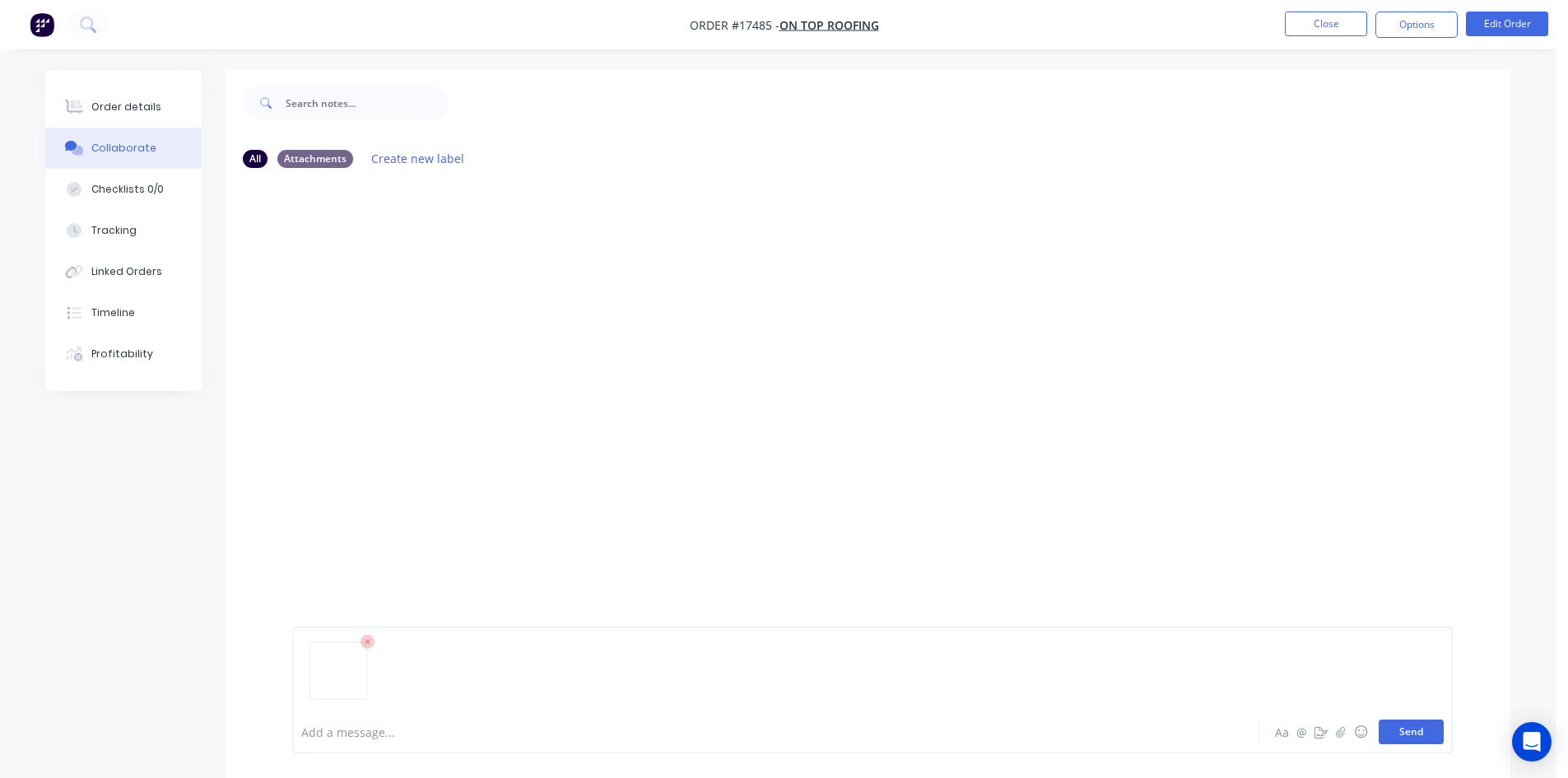
click at [1417, 725] on button "Send" at bounding box center [1411, 732] width 65 height 24
click at [152, 102] on div "Order details" at bounding box center [126, 107] width 70 height 15
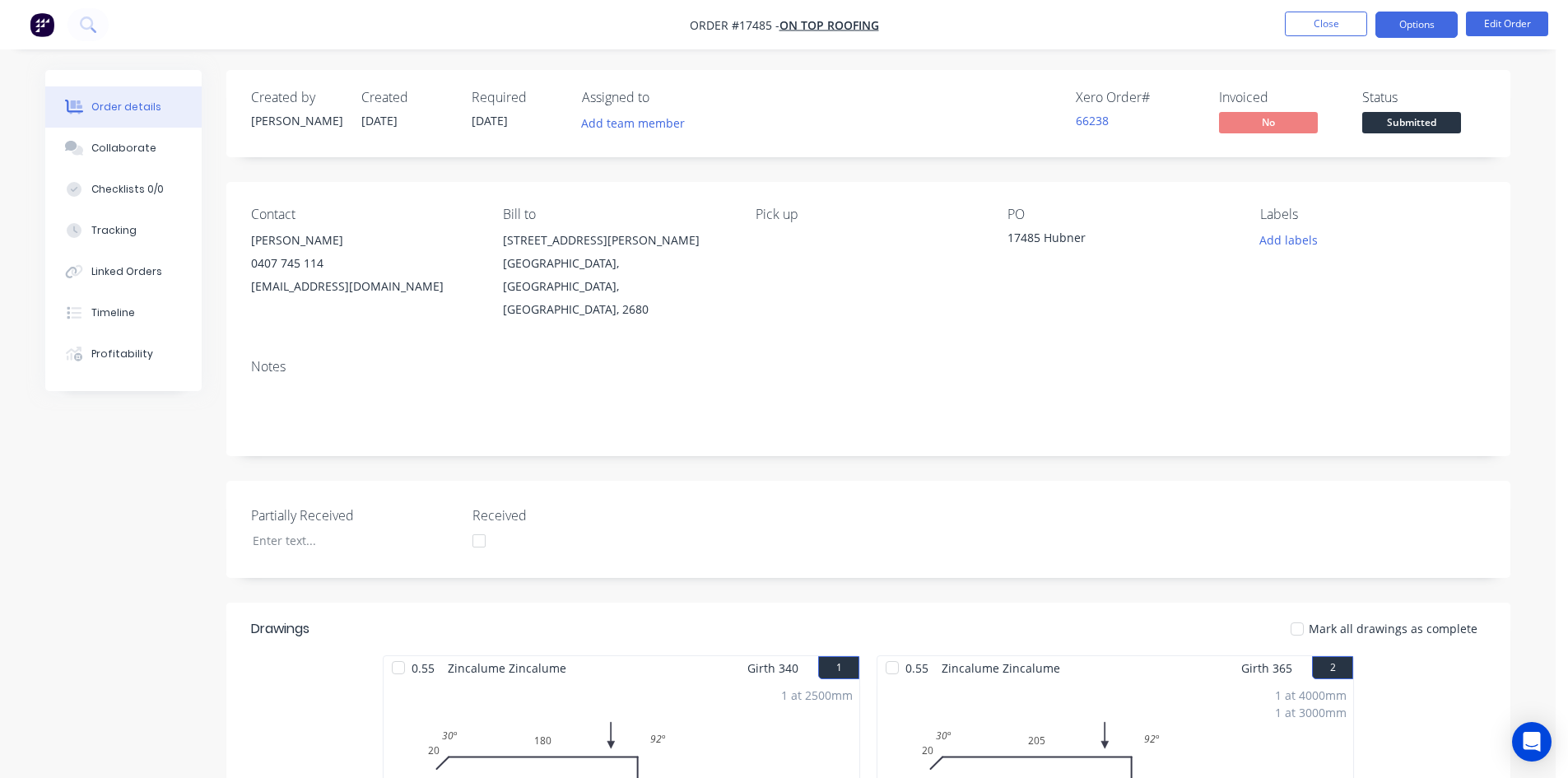
click at [1431, 24] on button "Options" at bounding box center [1417, 24] width 83 height 26
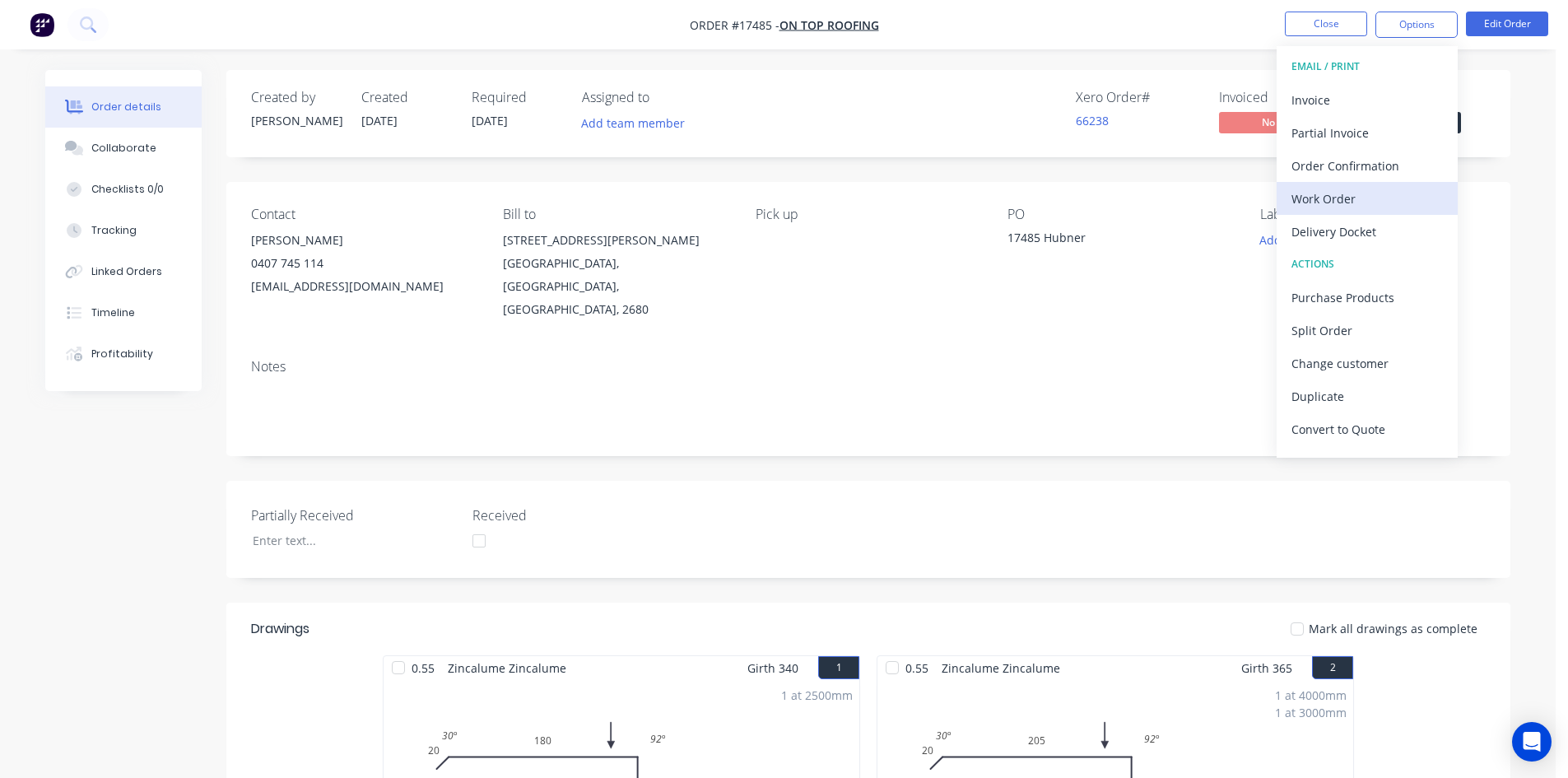
click at [1361, 201] on div "Work Order" at bounding box center [1368, 198] width 152 height 24
click at [1365, 211] on button "Custom" at bounding box center [1367, 198] width 181 height 33
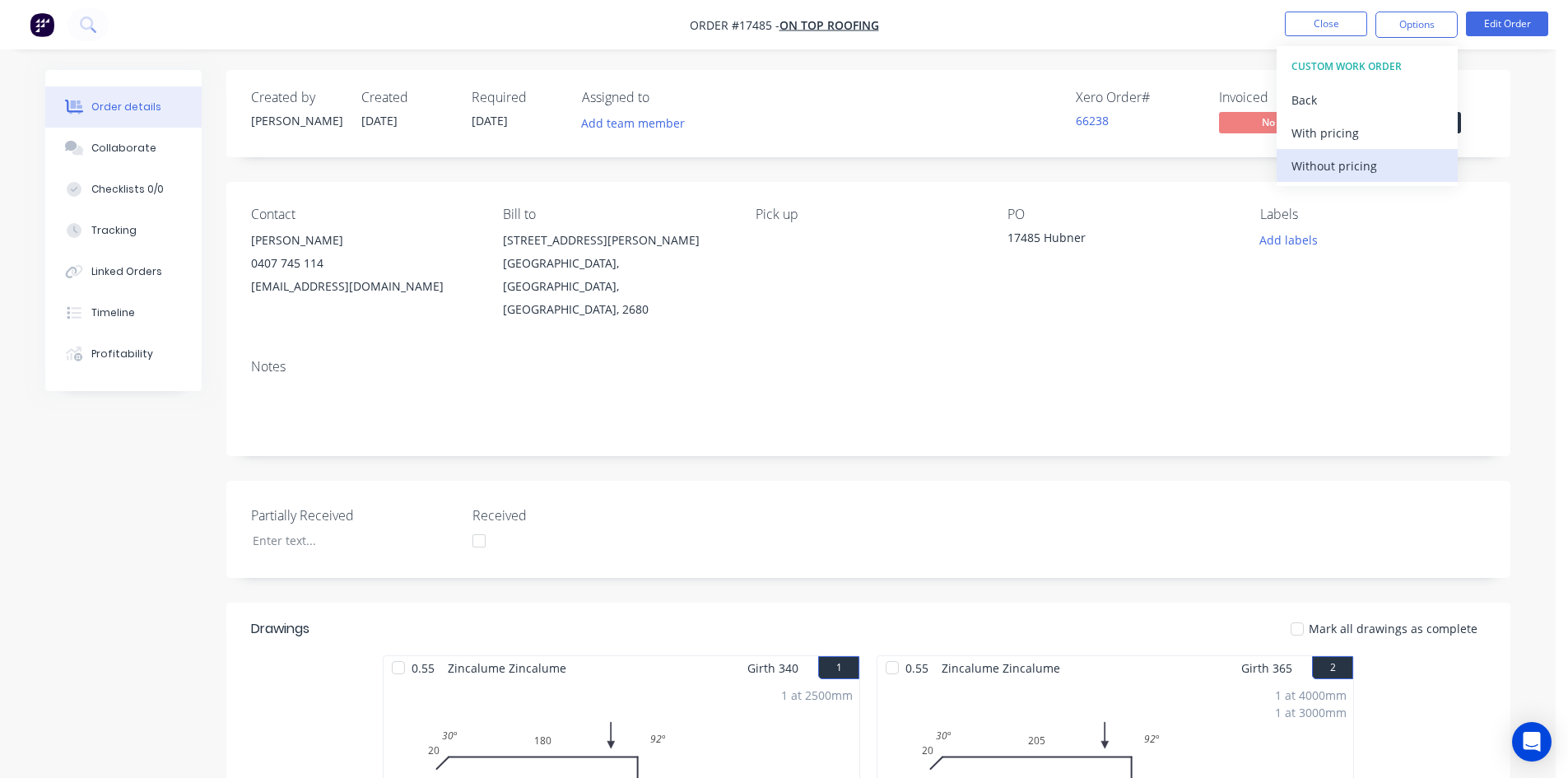
click at [1371, 168] on div "Without pricing" at bounding box center [1368, 165] width 152 height 24
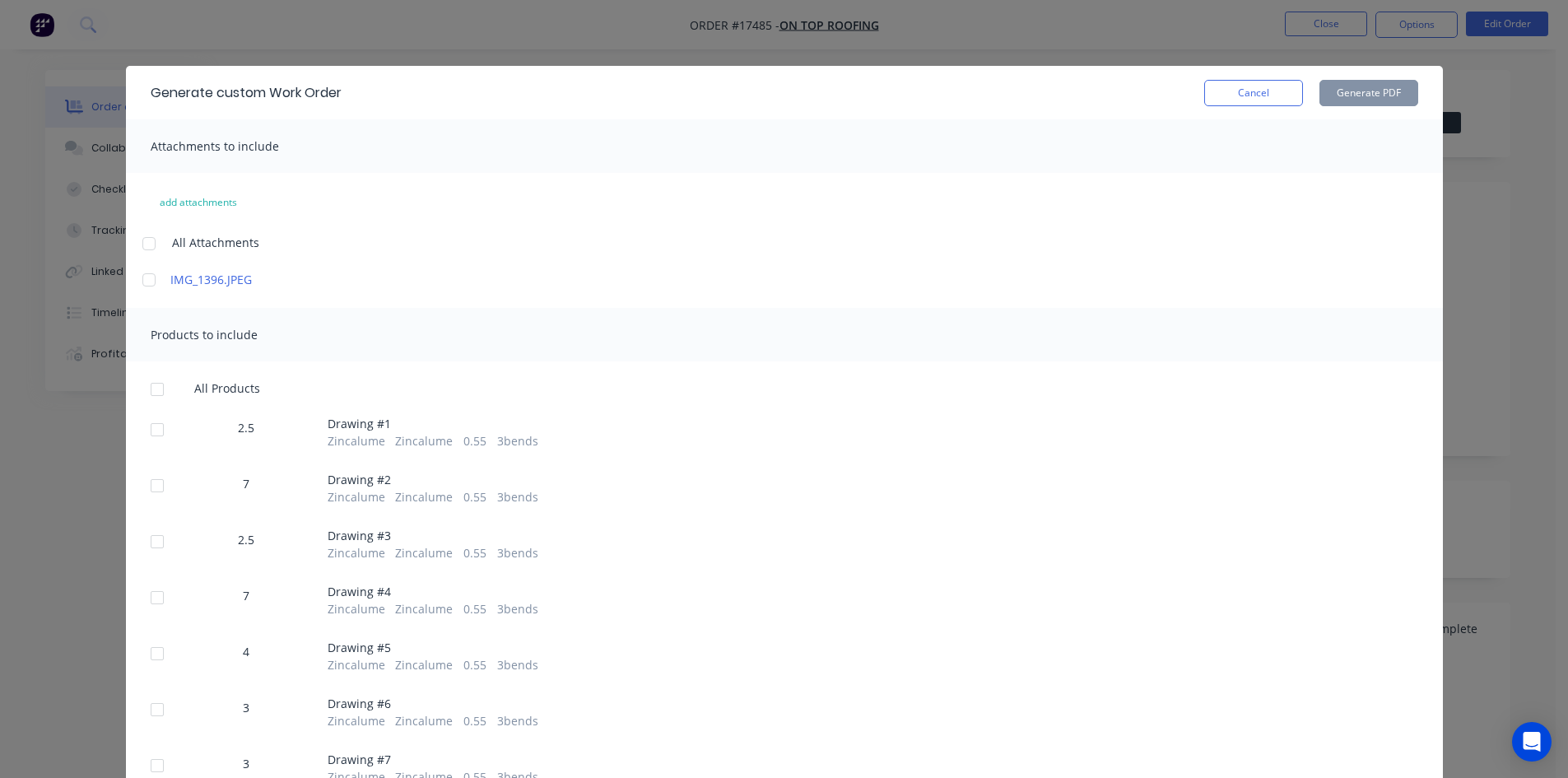
click at [140, 246] on div at bounding box center [149, 243] width 33 height 33
click at [155, 392] on div at bounding box center [157, 389] width 33 height 33
click at [1368, 90] on button "Generate PDF" at bounding box center [1369, 93] width 99 height 26
click at [1263, 87] on button "Cancel" at bounding box center [1253, 93] width 99 height 26
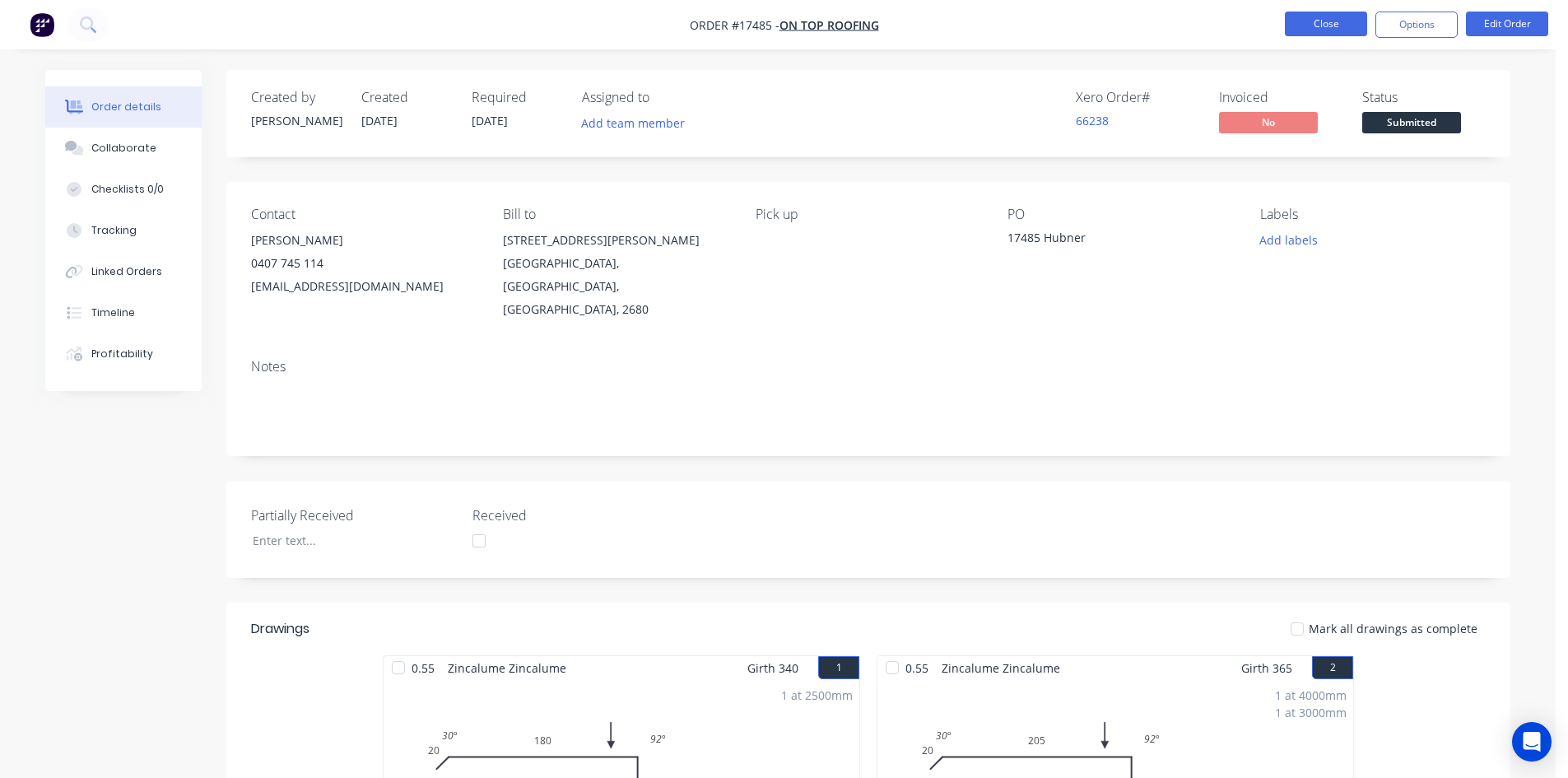
click at [1331, 25] on button "Close" at bounding box center [1327, 24] width 83 height 24
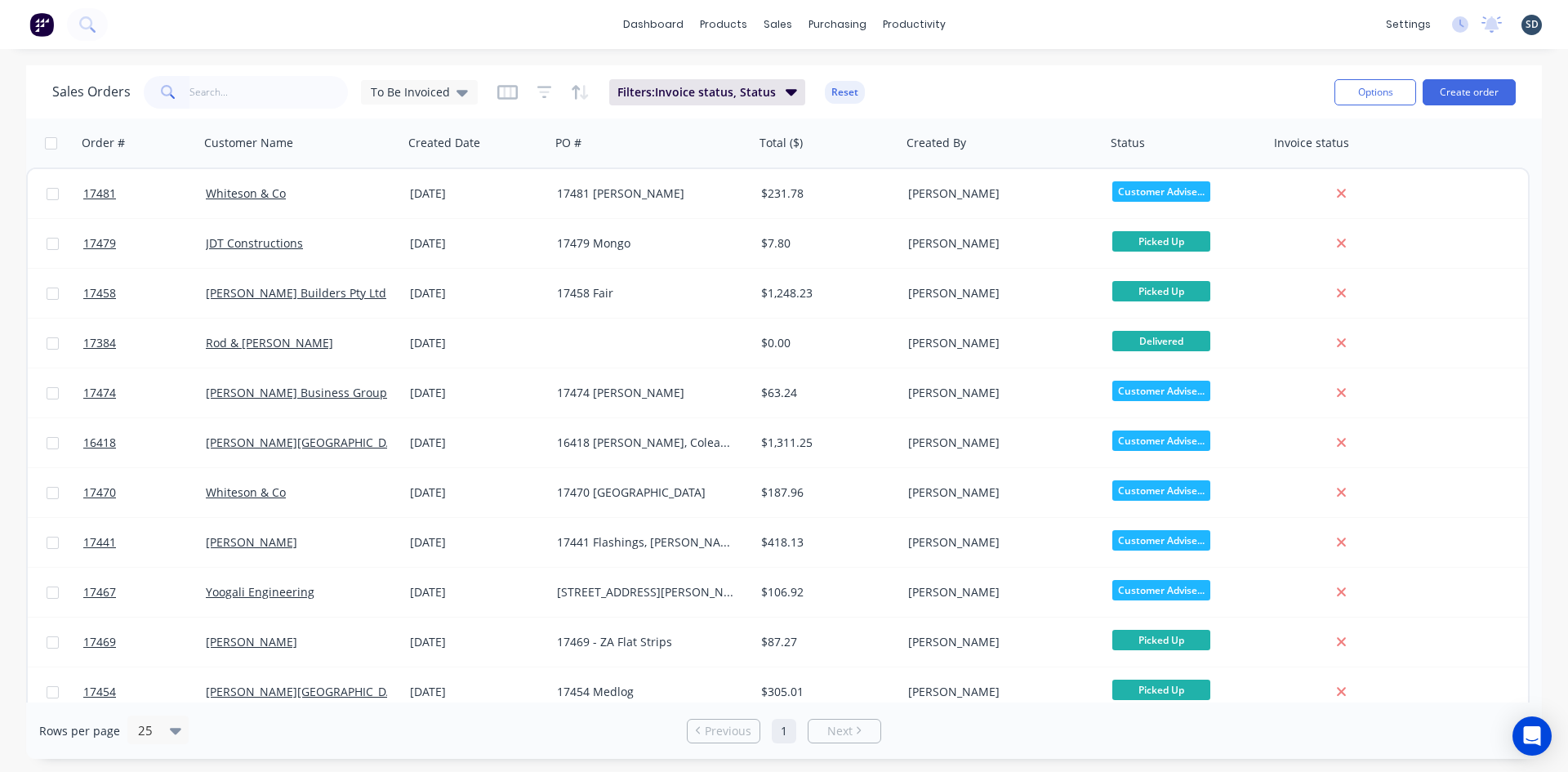
click at [248, 83] on input "text" at bounding box center [269, 92] width 159 height 33
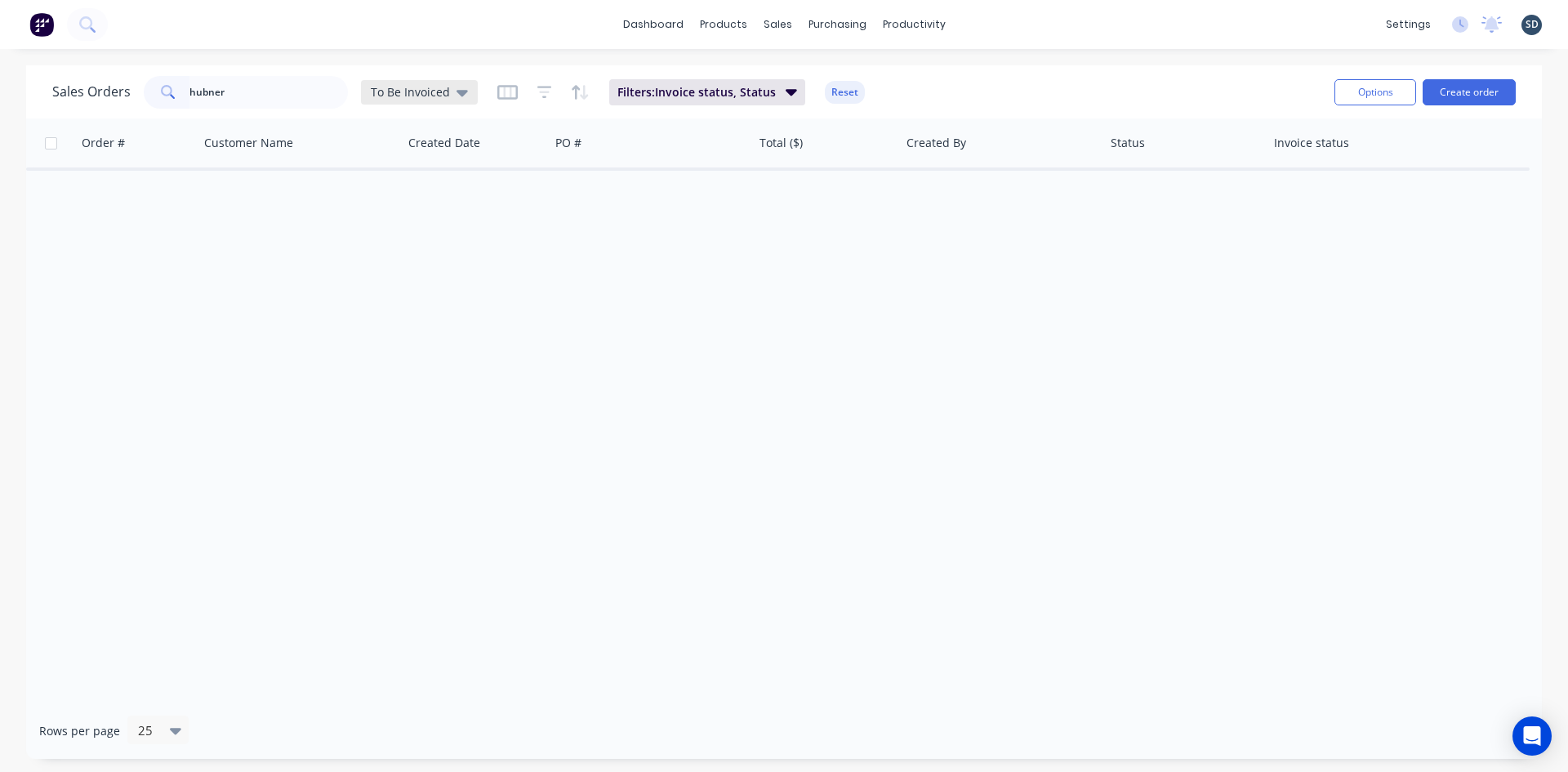
click at [440, 84] on span "To Be Invoiced" at bounding box center [410, 92] width 80 height 17
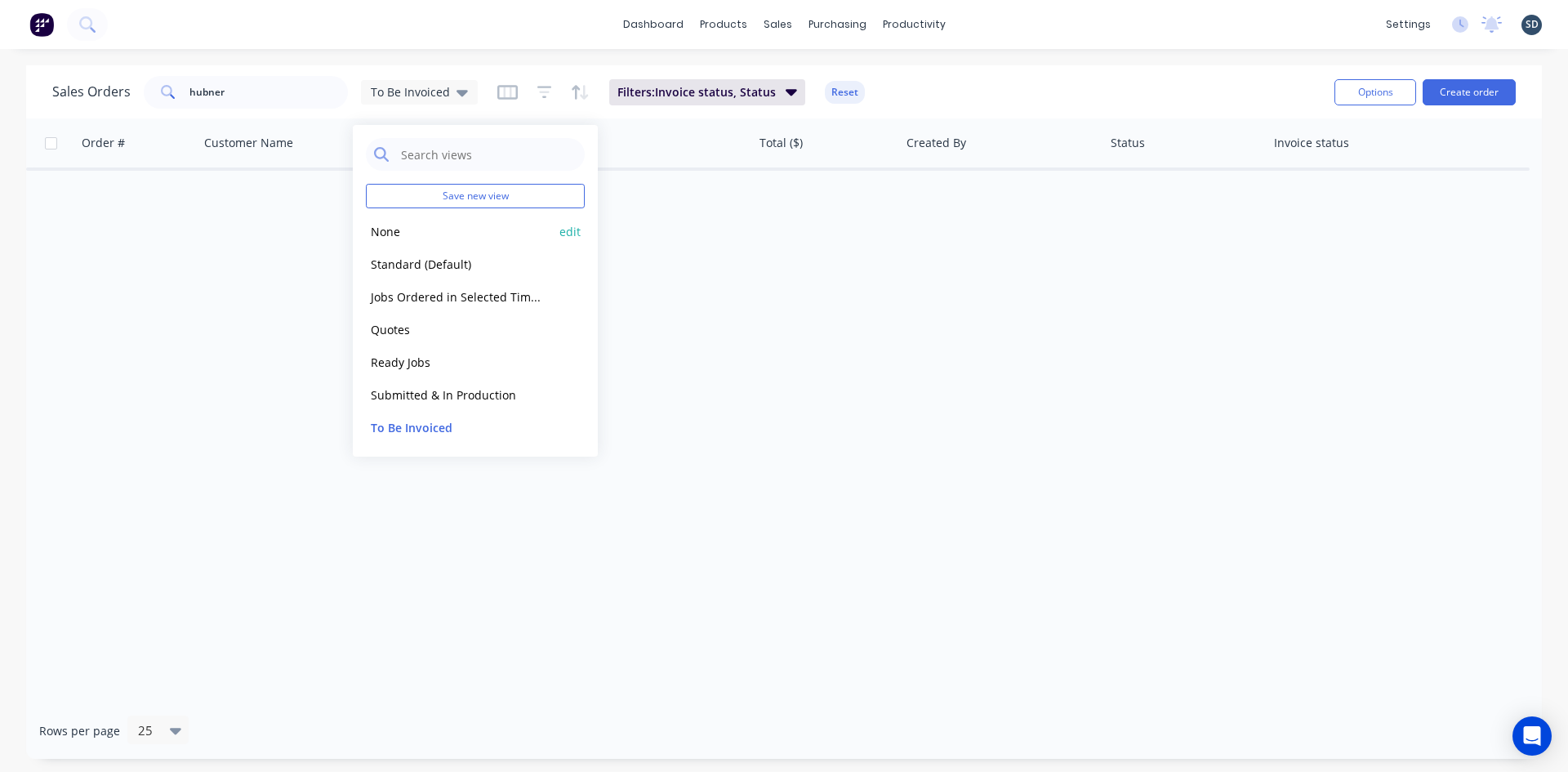
click at [428, 233] on button "None" at bounding box center [459, 231] width 186 height 18
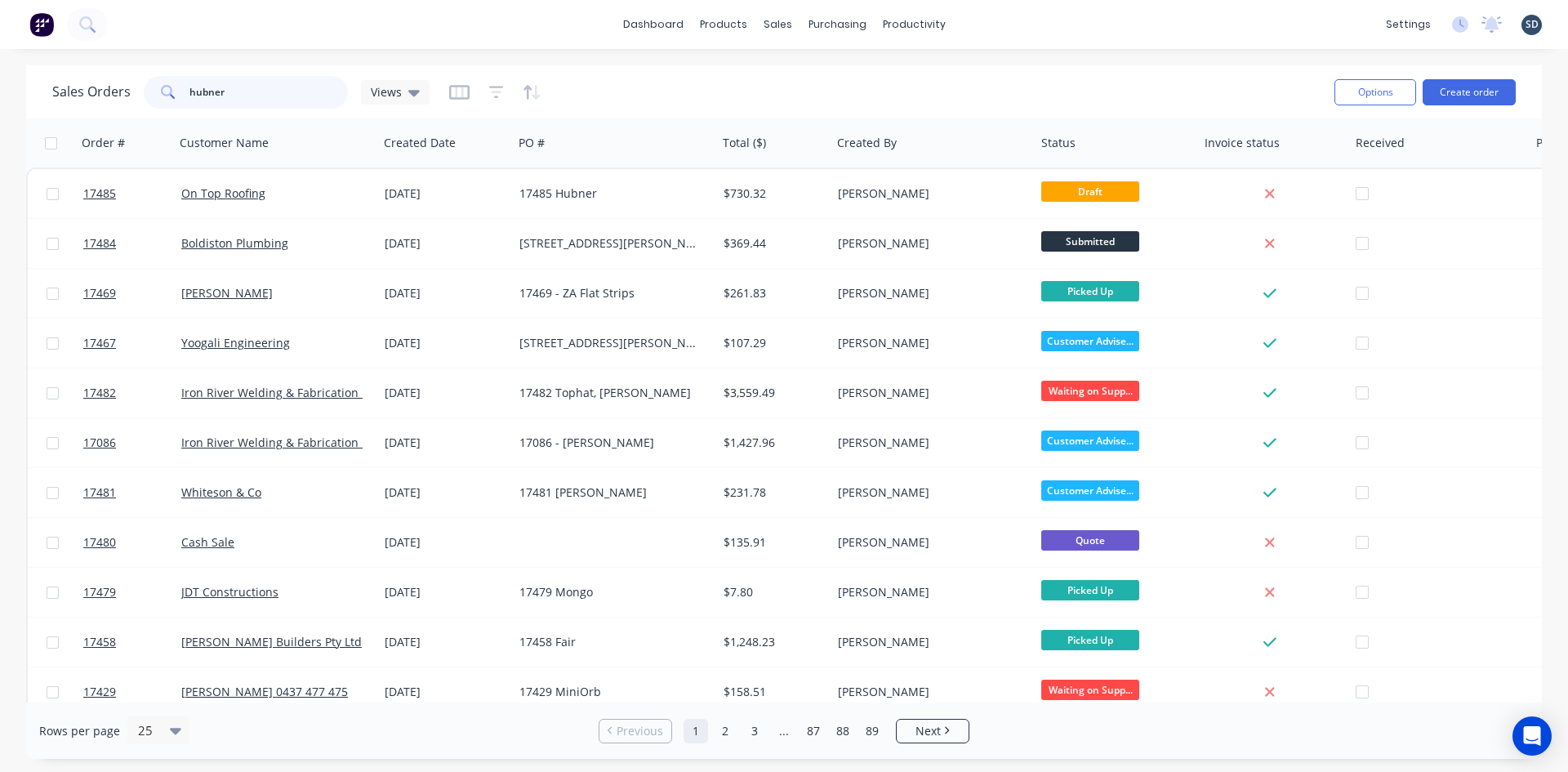
click at [236, 85] on input "hubner" at bounding box center [269, 92] width 159 height 33
type input "hubne"
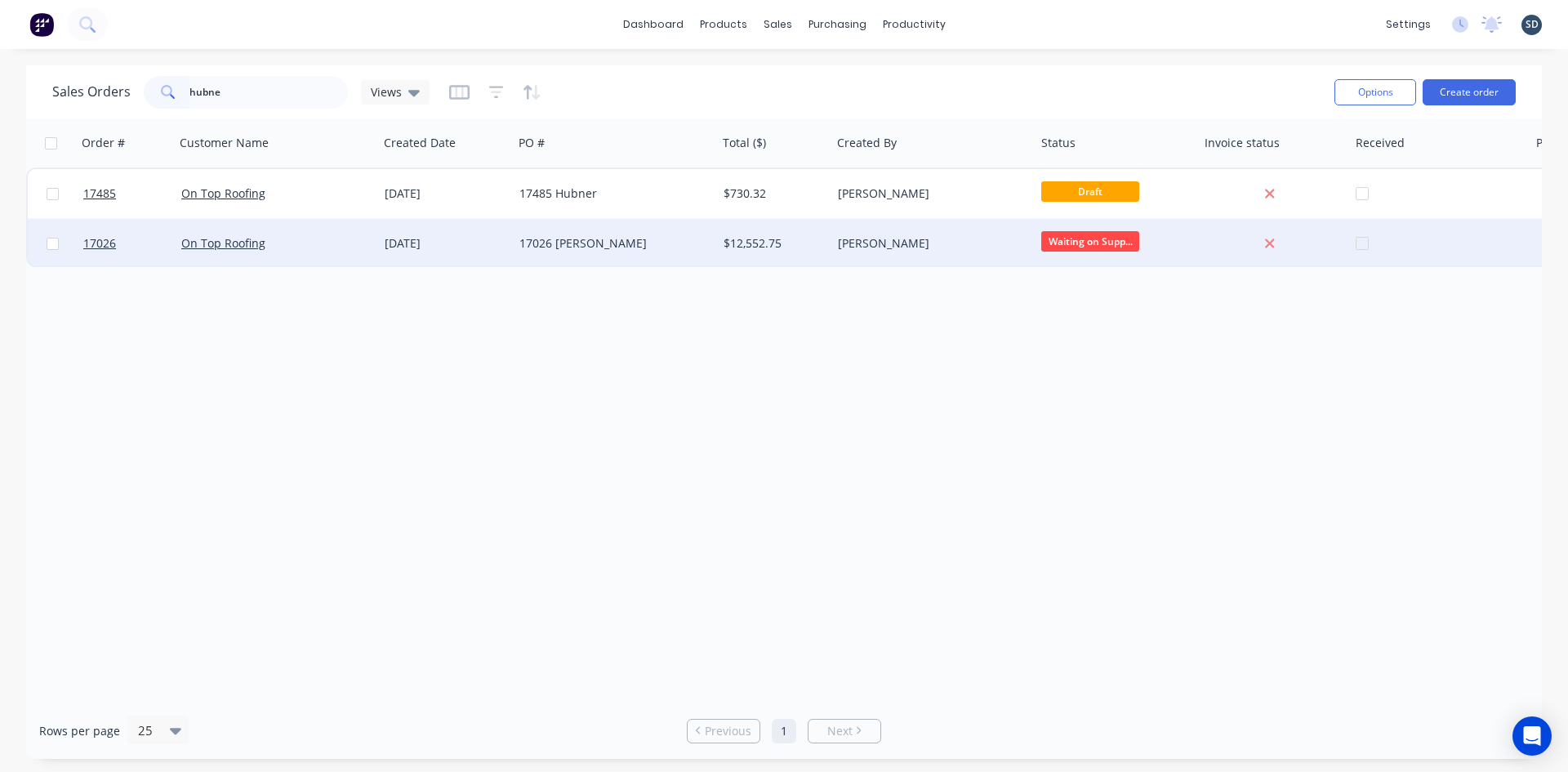
click at [655, 252] on div "17026 [PERSON_NAME]" at bounding box center [615, 243] width 204 height 49
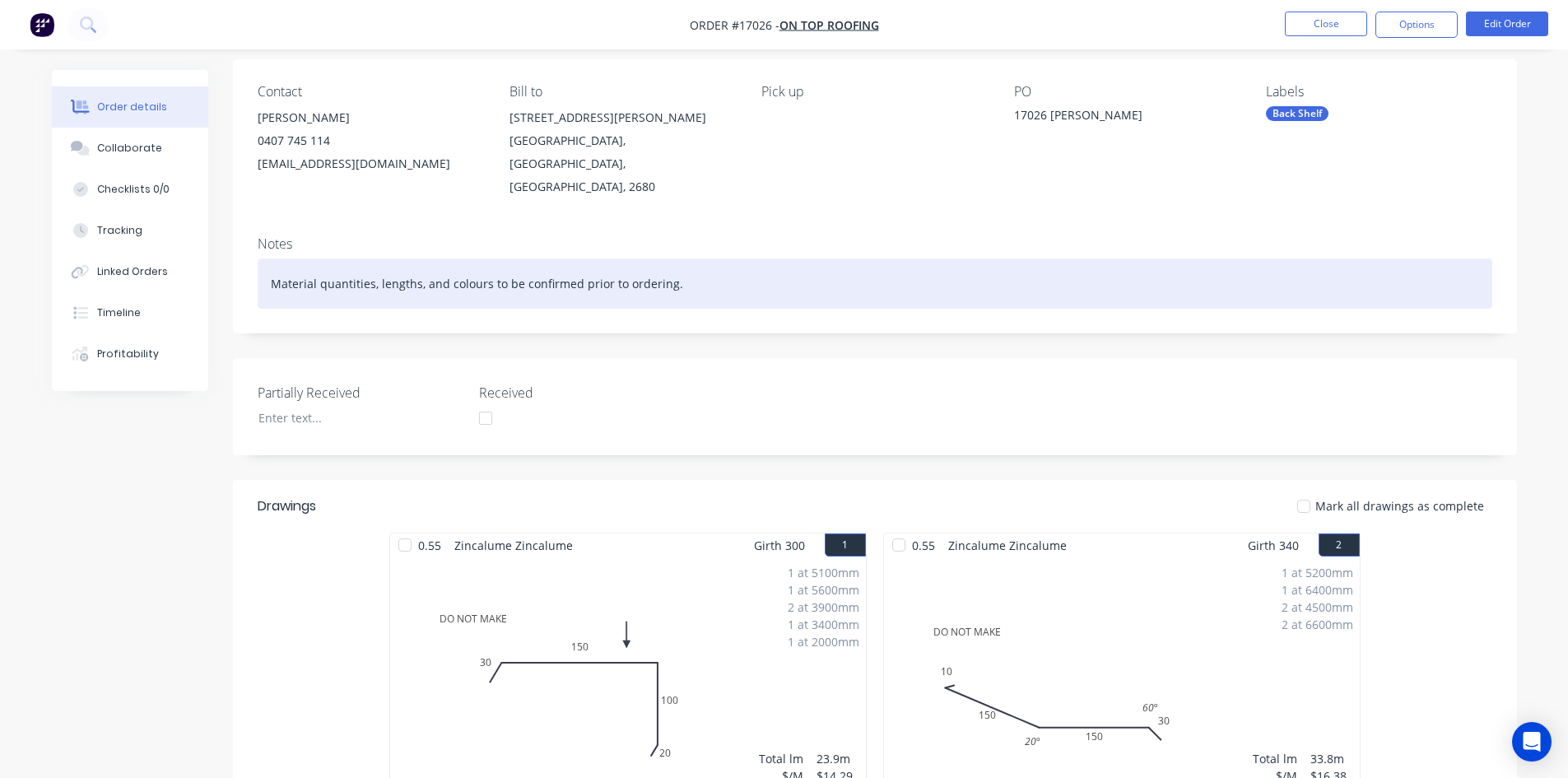
scroll to position [494, 0]
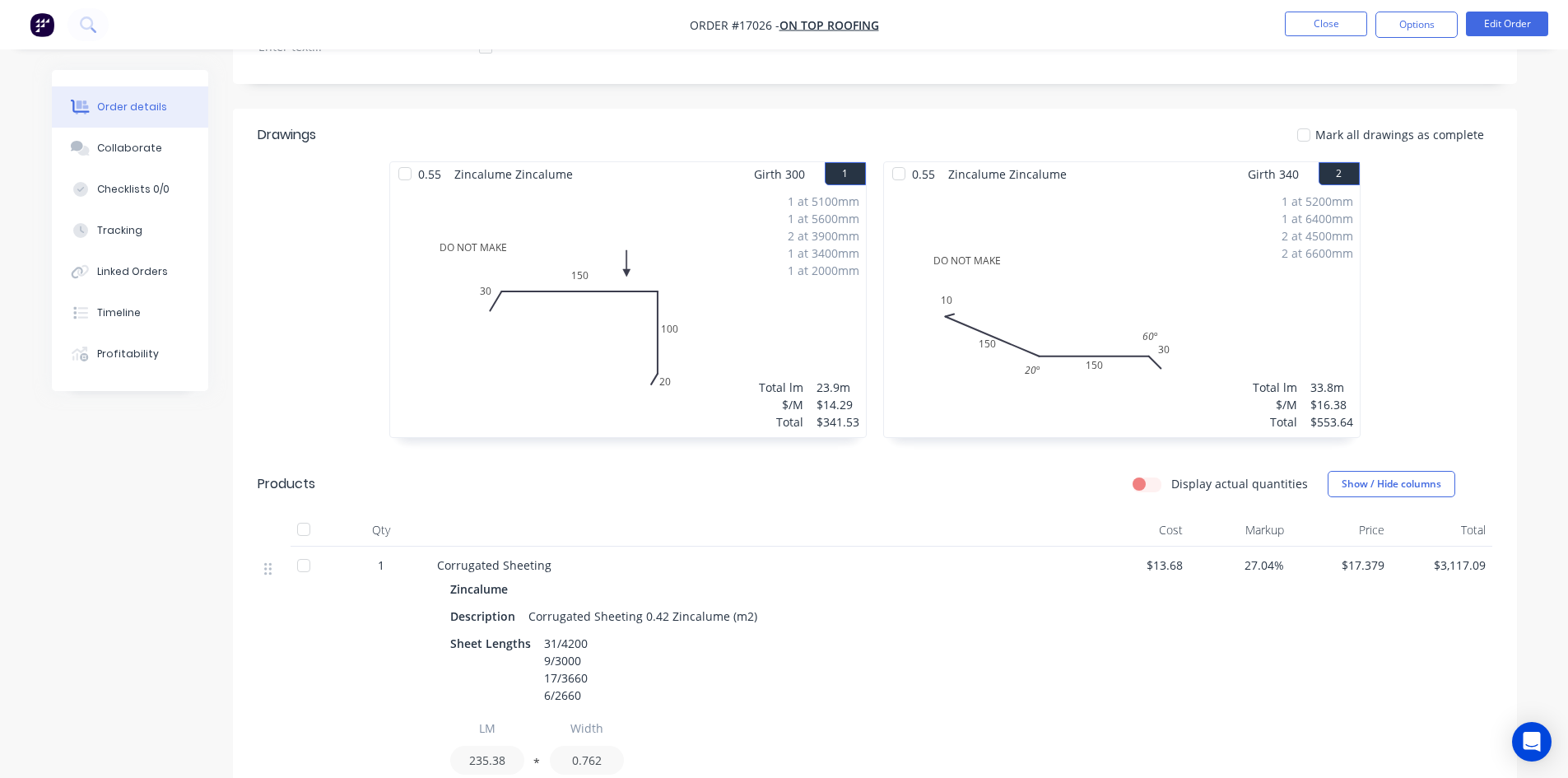
click at [710, 334] on div "1 at 5100mm 1 at 5600mm 2 at 3900mm 1 at 3400mm 1 at 2000mm Total lm $/M Total …" at bounding box center [628, 311] width 476 height 251
click at [1521, 19] on button "Edit Order" at bounding box center [1507, 24] width 83 height 24
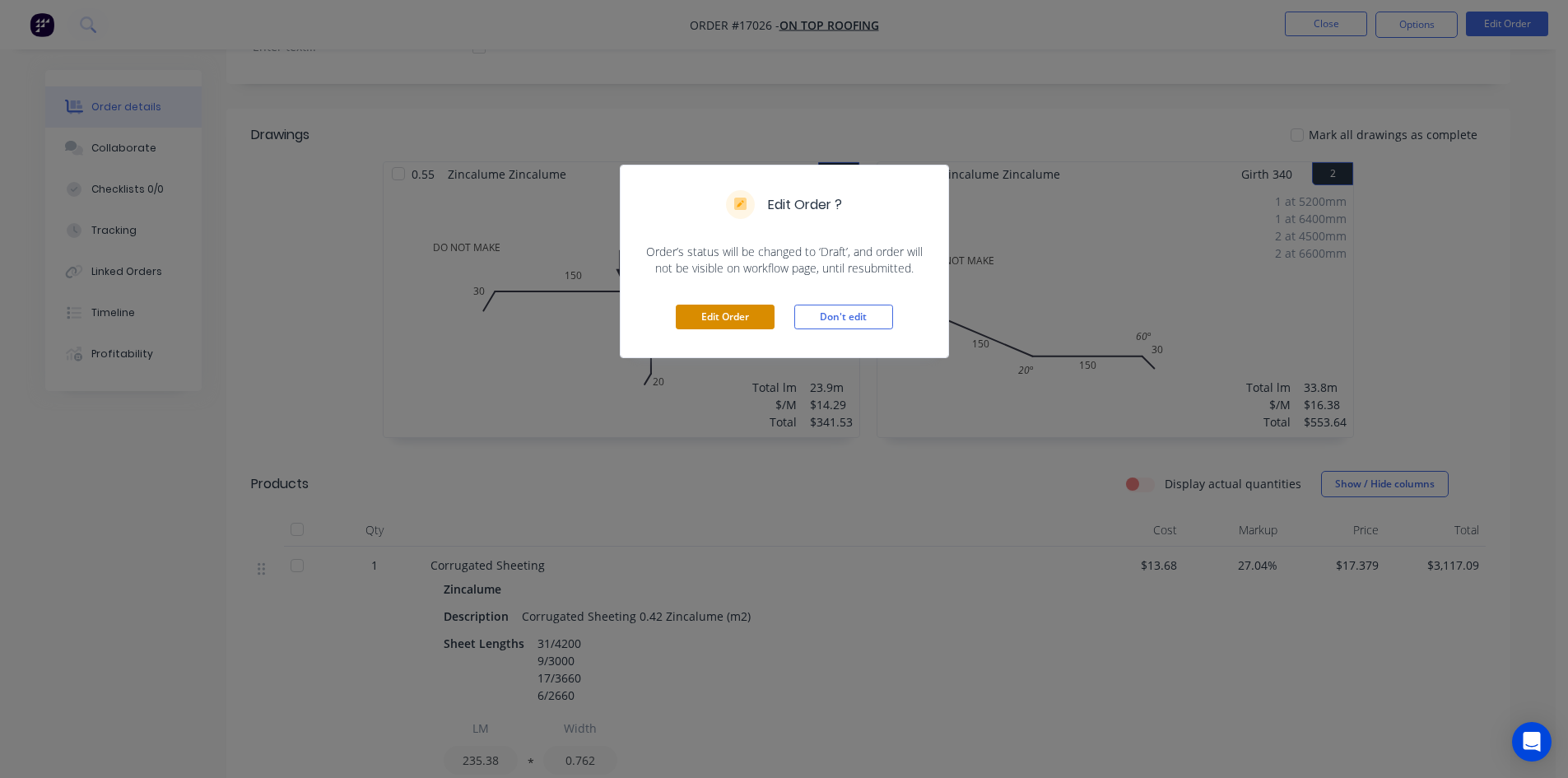
click at [700, 329] on button "Edit Order" at bounding box center [725, 316] width 99 height 24
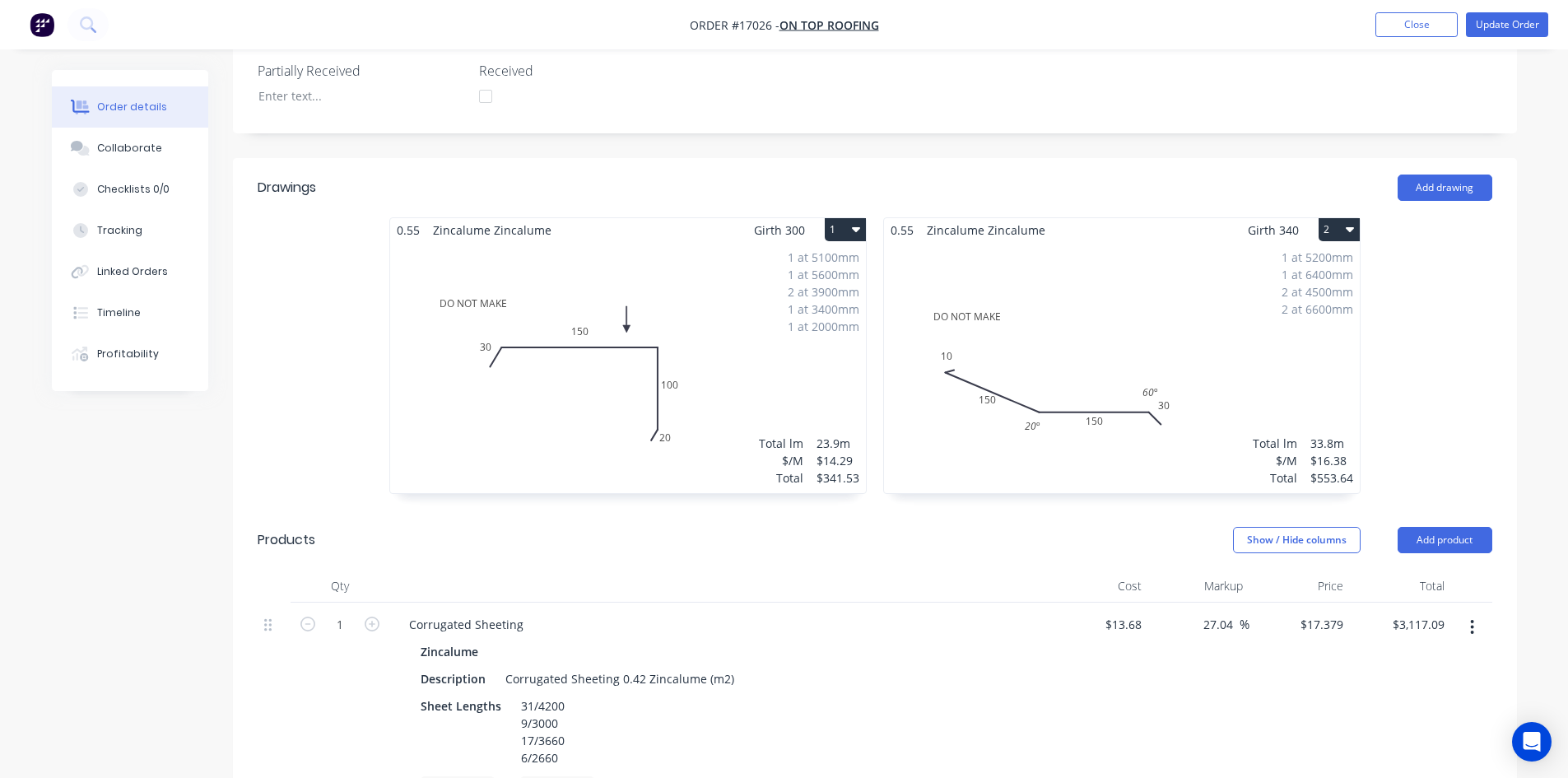
click at [723, 321] on div "1 at 5100mm 1 at 5600mm 2 at 3900mm 1 at 3400mm 1 at 2000mm Total lm $/M Total …" at bounding box center [628, 368] width 476 height 251
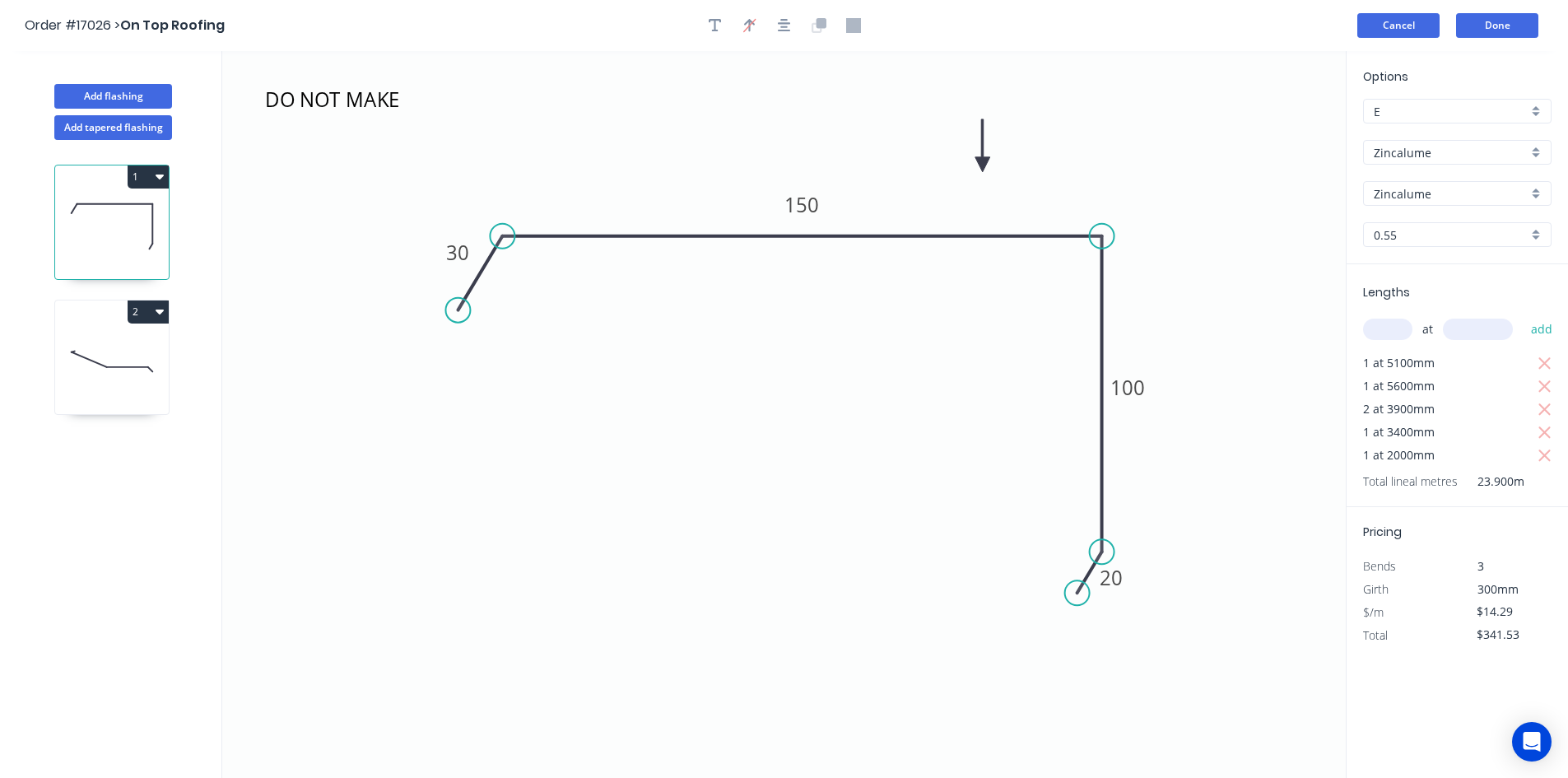
click at [1405, 27] on button "Cancel" at bounding box center [1399, 25] width 83 height 24
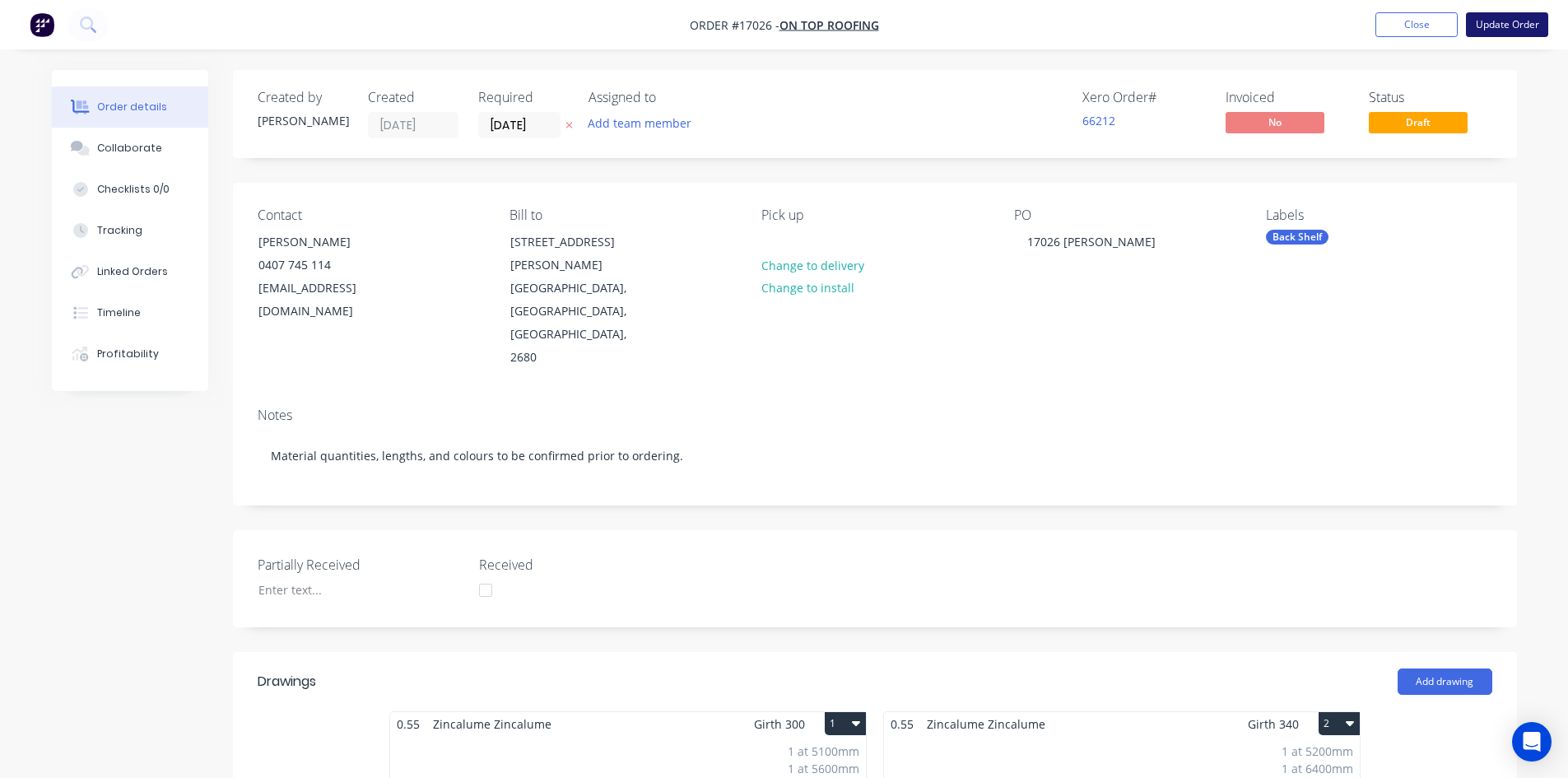
click at [1502, 26] on button "Update Order" at bounding box center [1507, 24] width 83 height 24
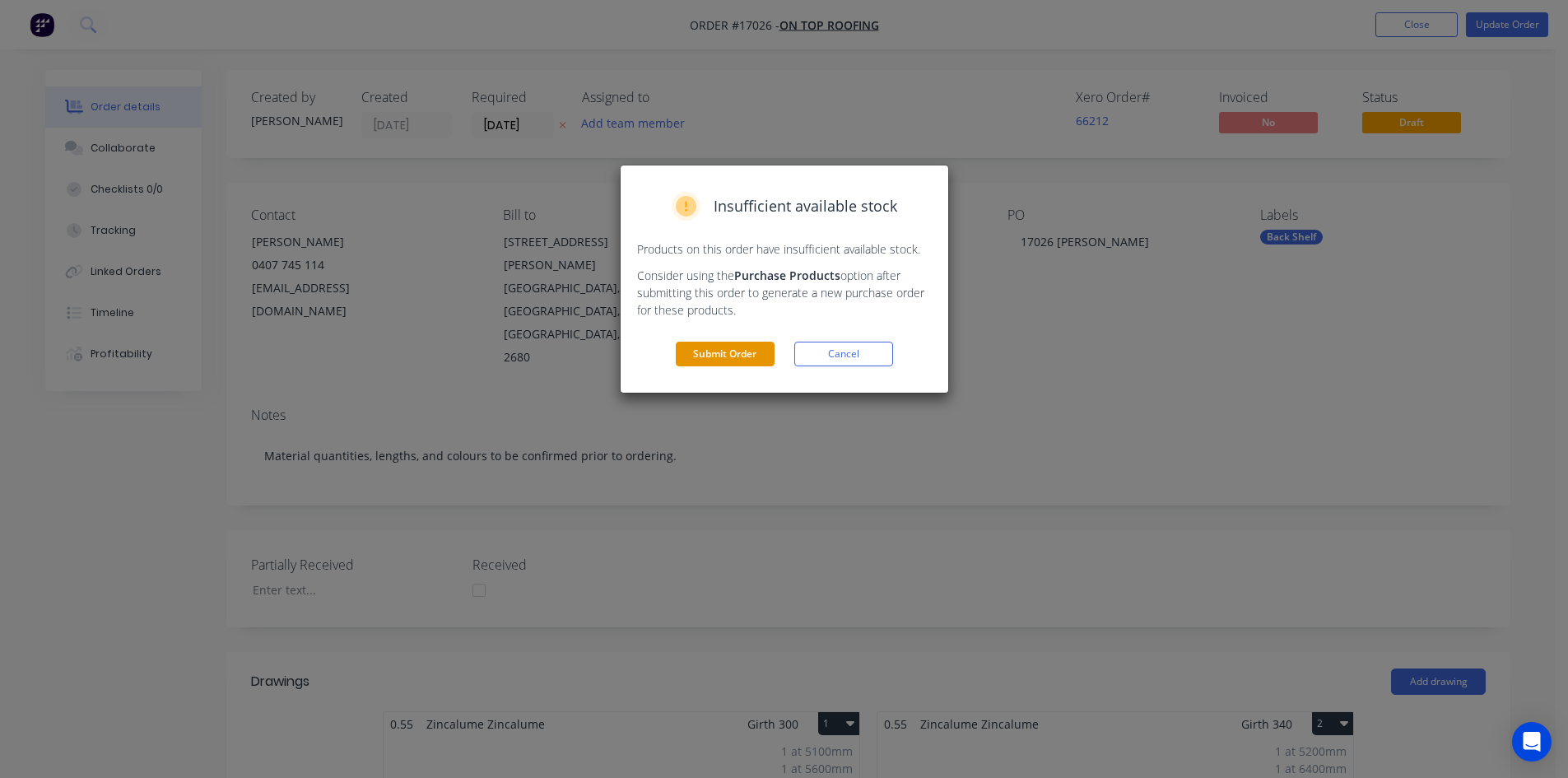
click at [749, 365] on button "Submit Order" at bounding box center [725, 354] width 99 height 24
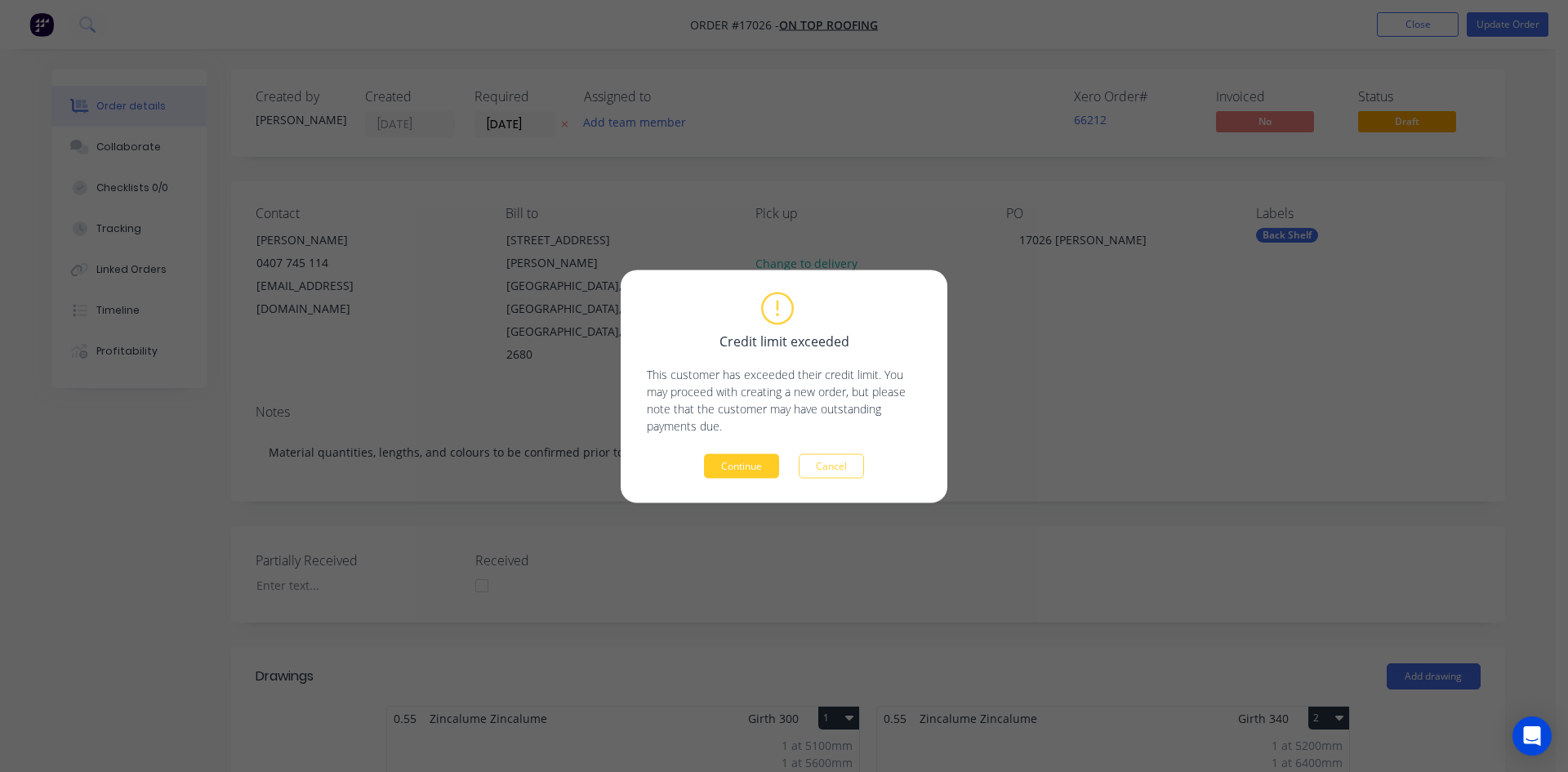
click at [746, 456] on button "Continue" at bounding box center [742, 465] width 75 height 24
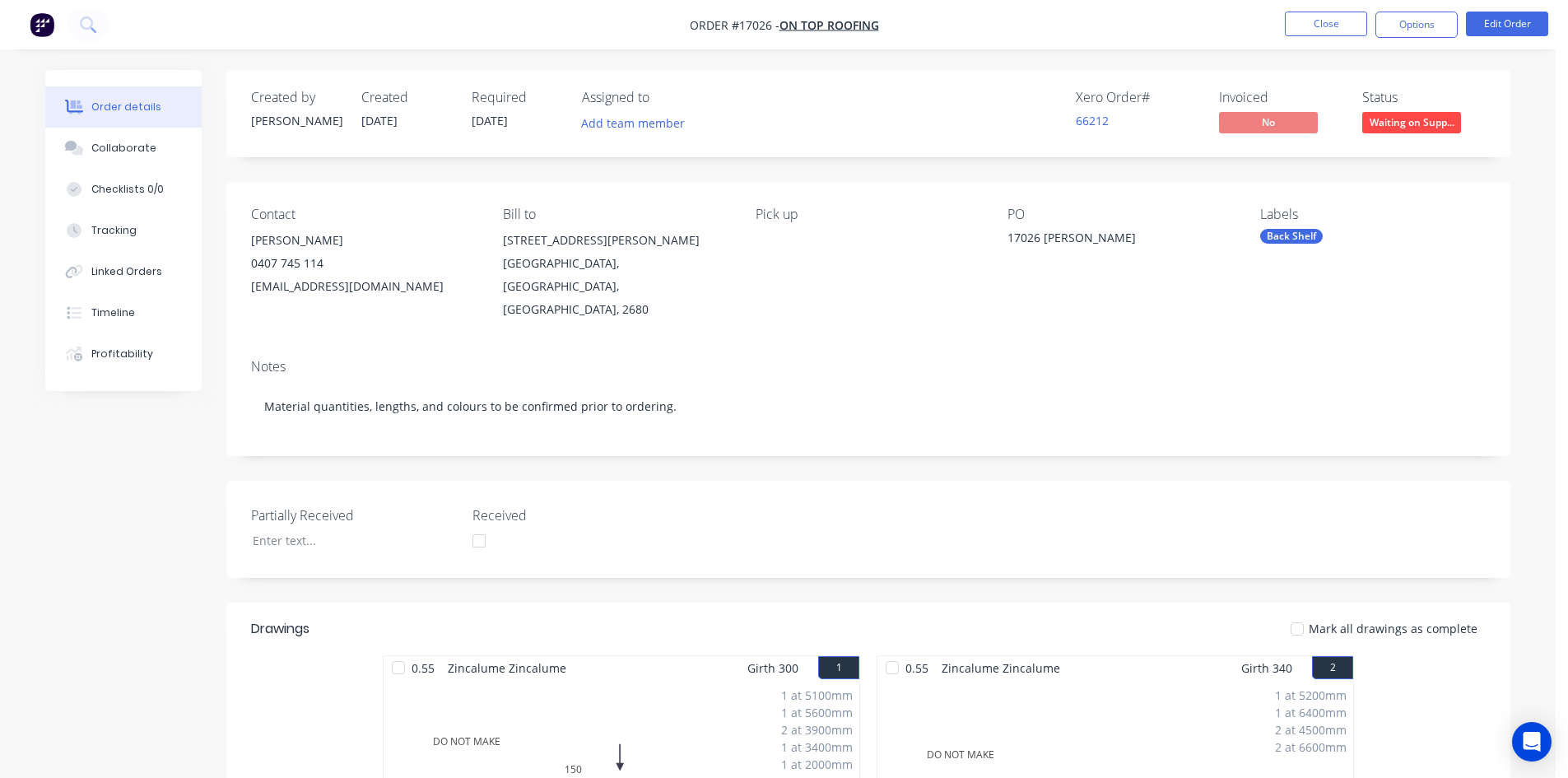
click at [1349, 10] on nav "Order #17026 - On Top Roofing Close Options Edit Order" at bounding box center [784, 24] width 1568 height 50
click at [1342, 20] on button "Close" at bounding box center [1327, 24] width 83 height 24
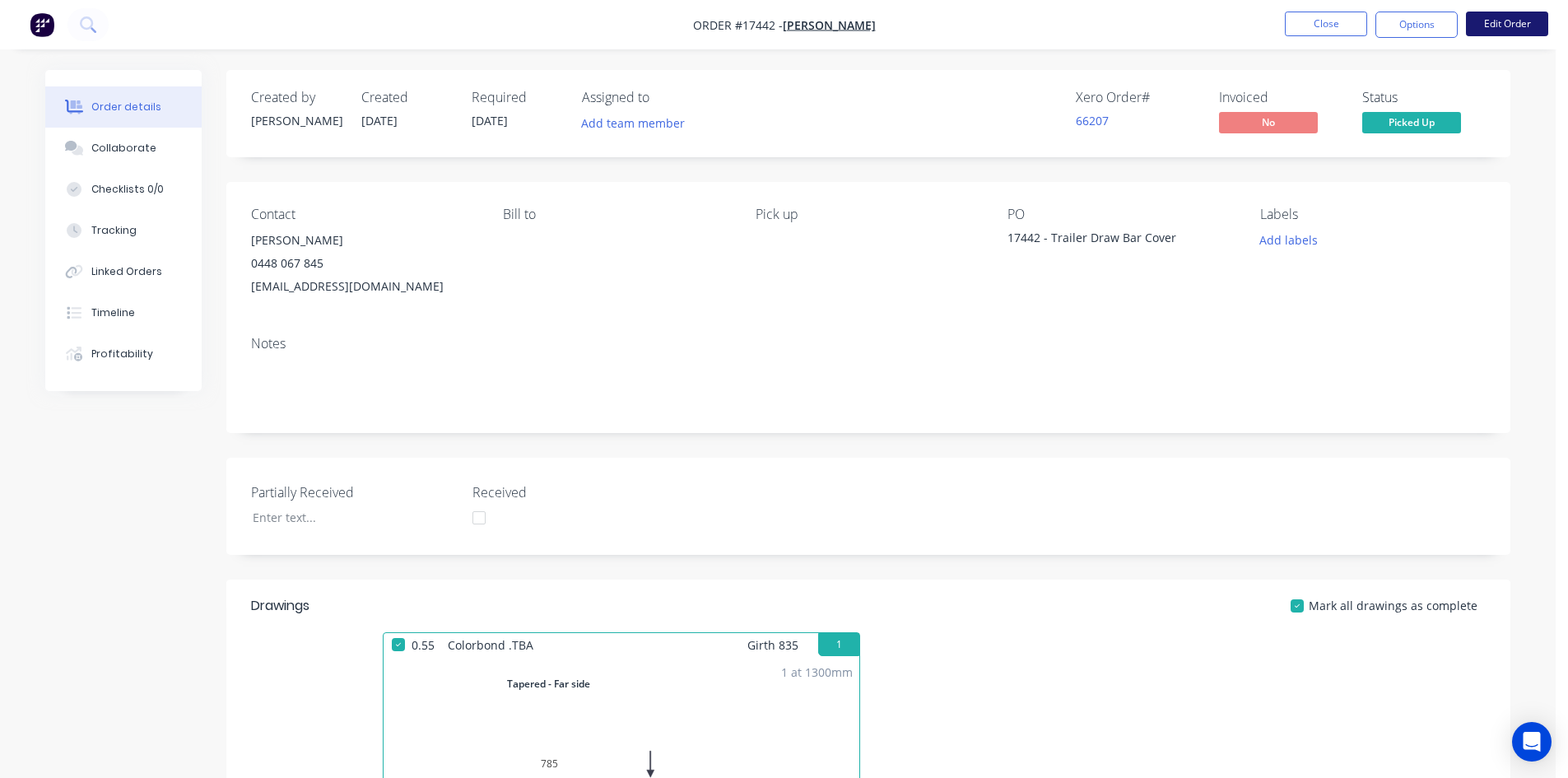
scroll to position [329, 0]
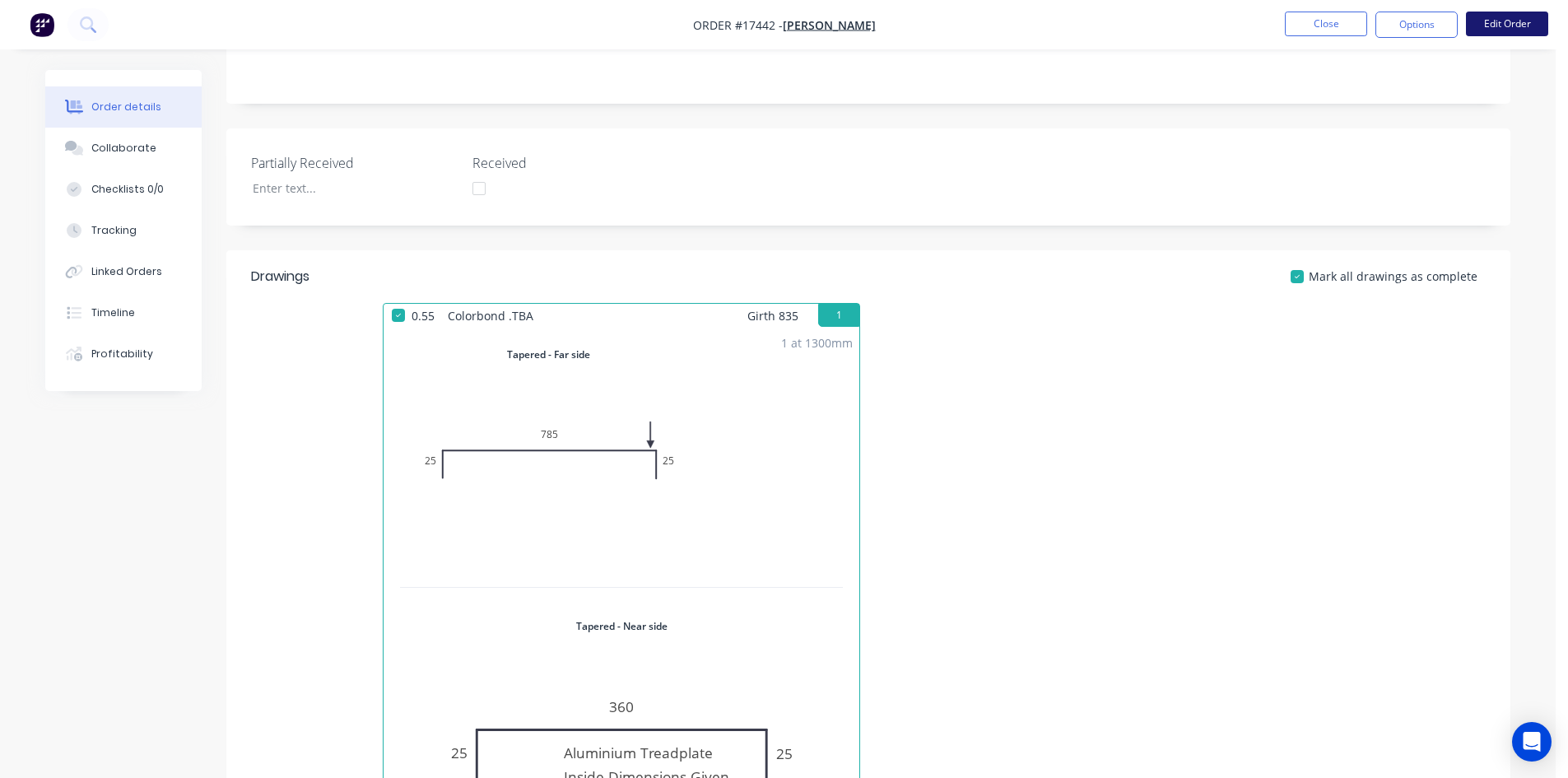
click at [1499, 23] on button "Edit Order" at bounding box center [1507, 24] width 83 height 24
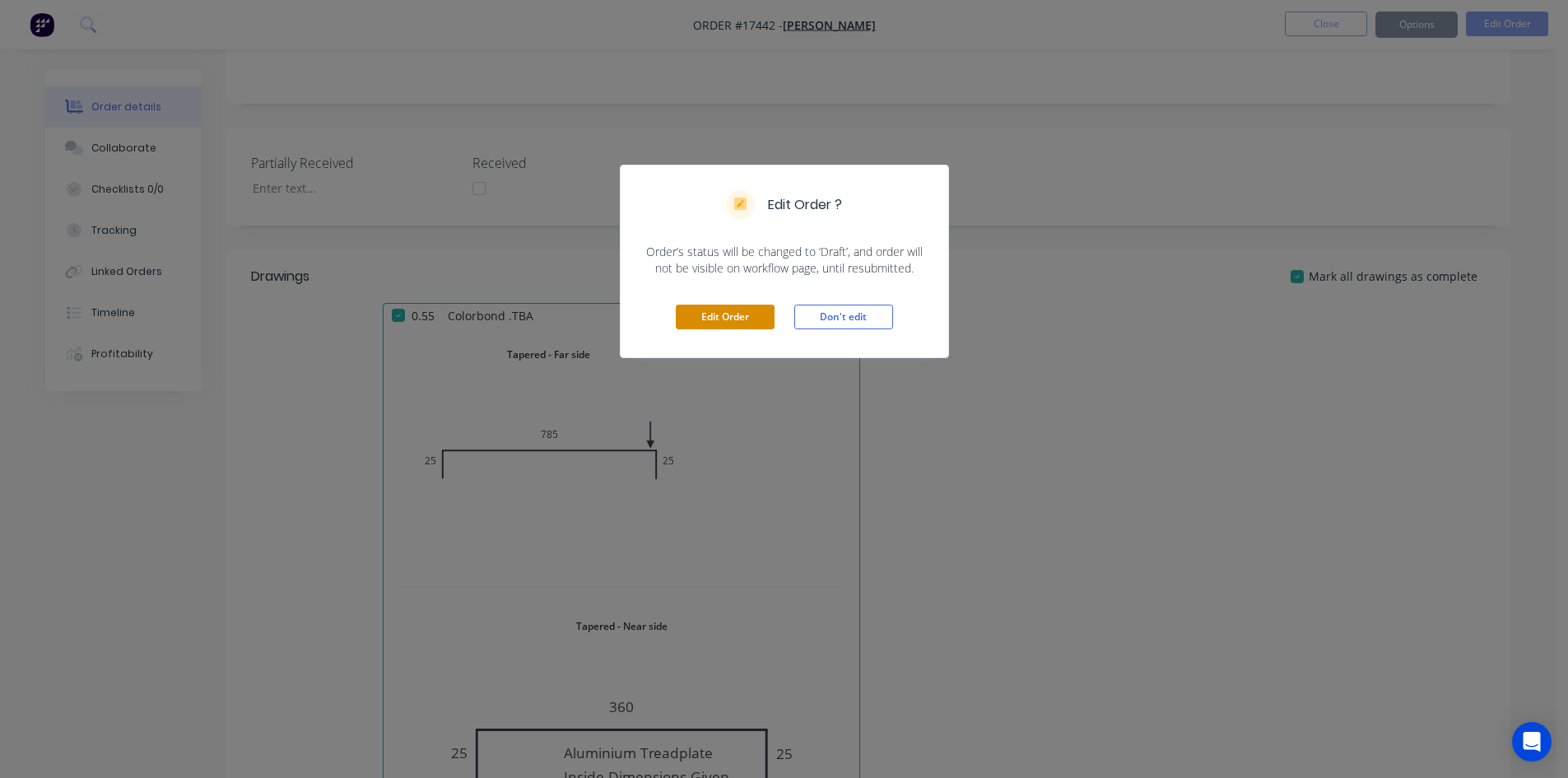
click at [712, 310] on button "Edit Order" at bounding box center [725, 316] width 99 height 24
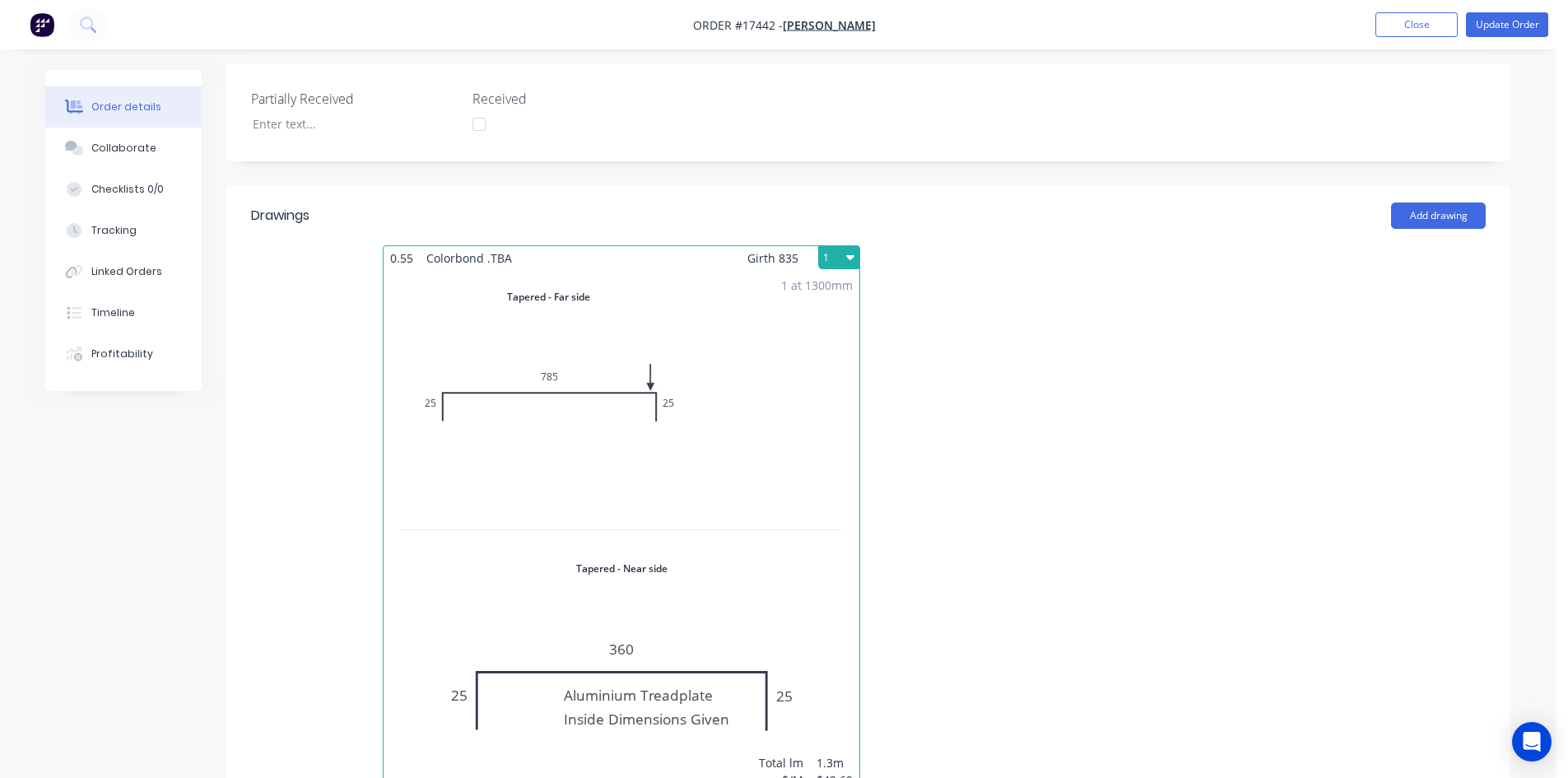
scroll to position [579, 0]
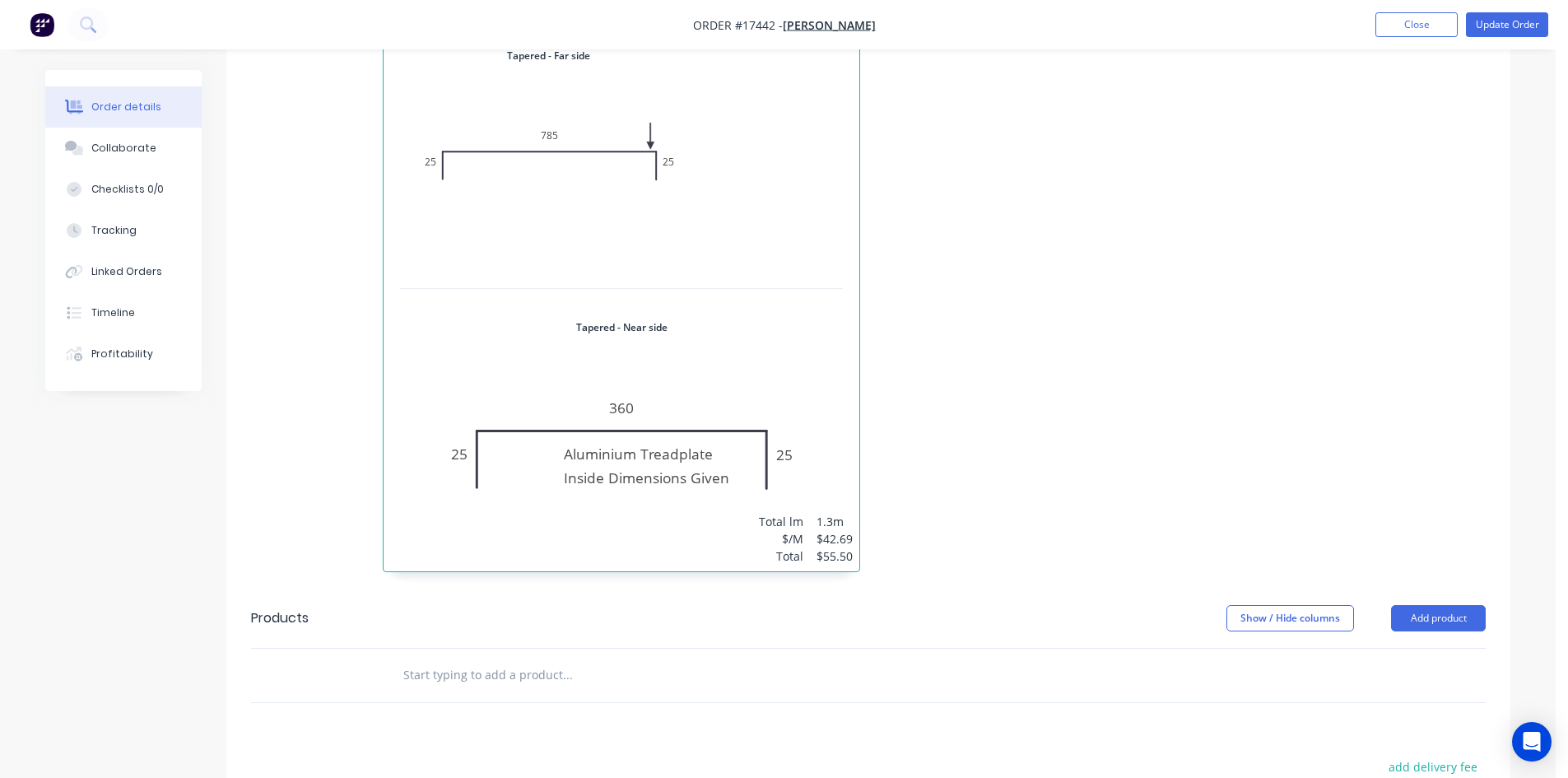
click at [739, 237] on div "1 at 1300mm Total lm $/M Total 1.3m $42.69 $55.50" at bounding box center [622, 300] width 476 height 543
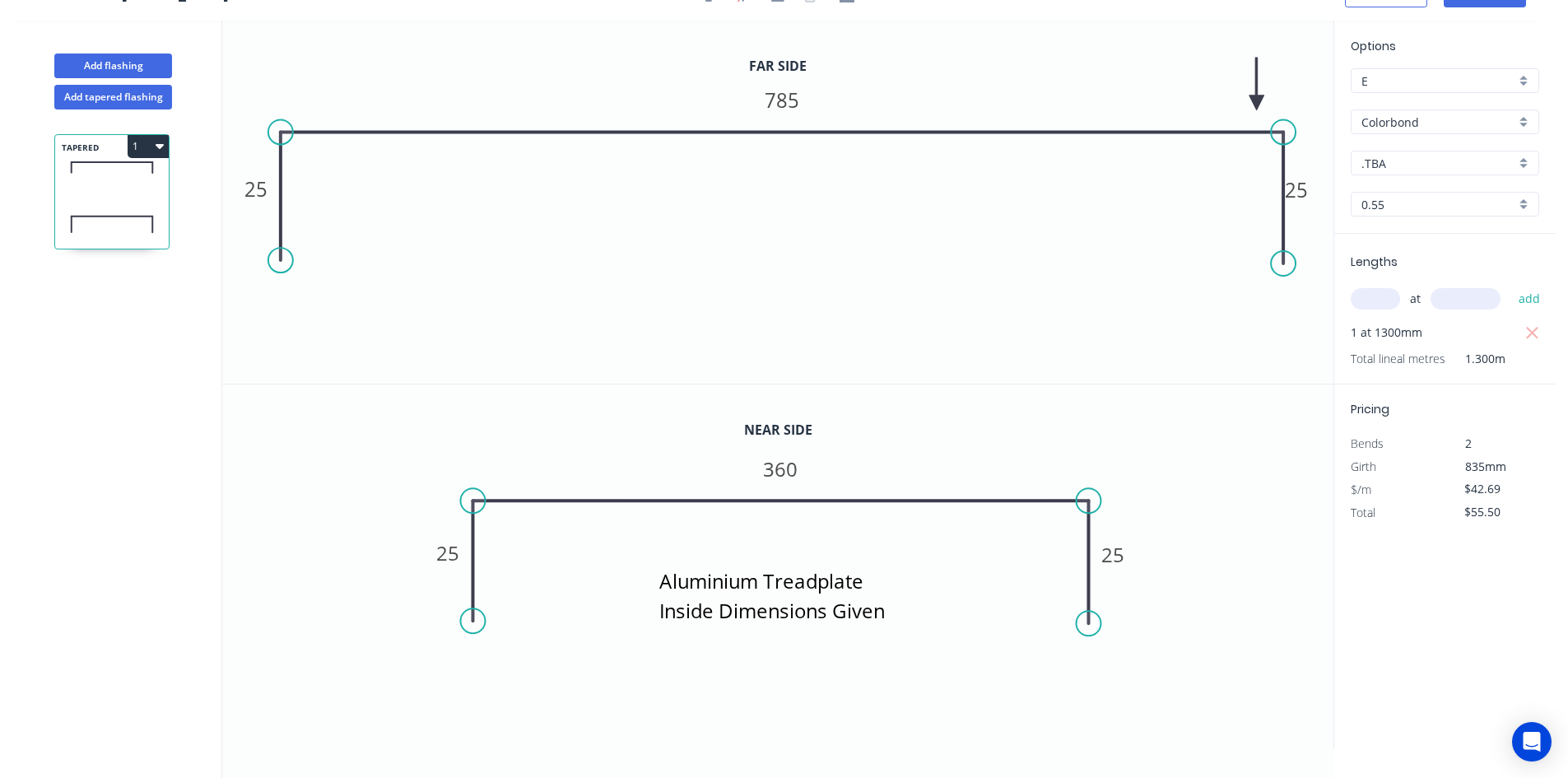
click at [1426, 123] on input "Colorbond" at bounding box center [1439, 122] width 154 height 17
click at [1430, 202] on div "Galvanised" at bounding box center [1445, 211] width 187 height 29
type input "Galvanised"
type input "$27.59"
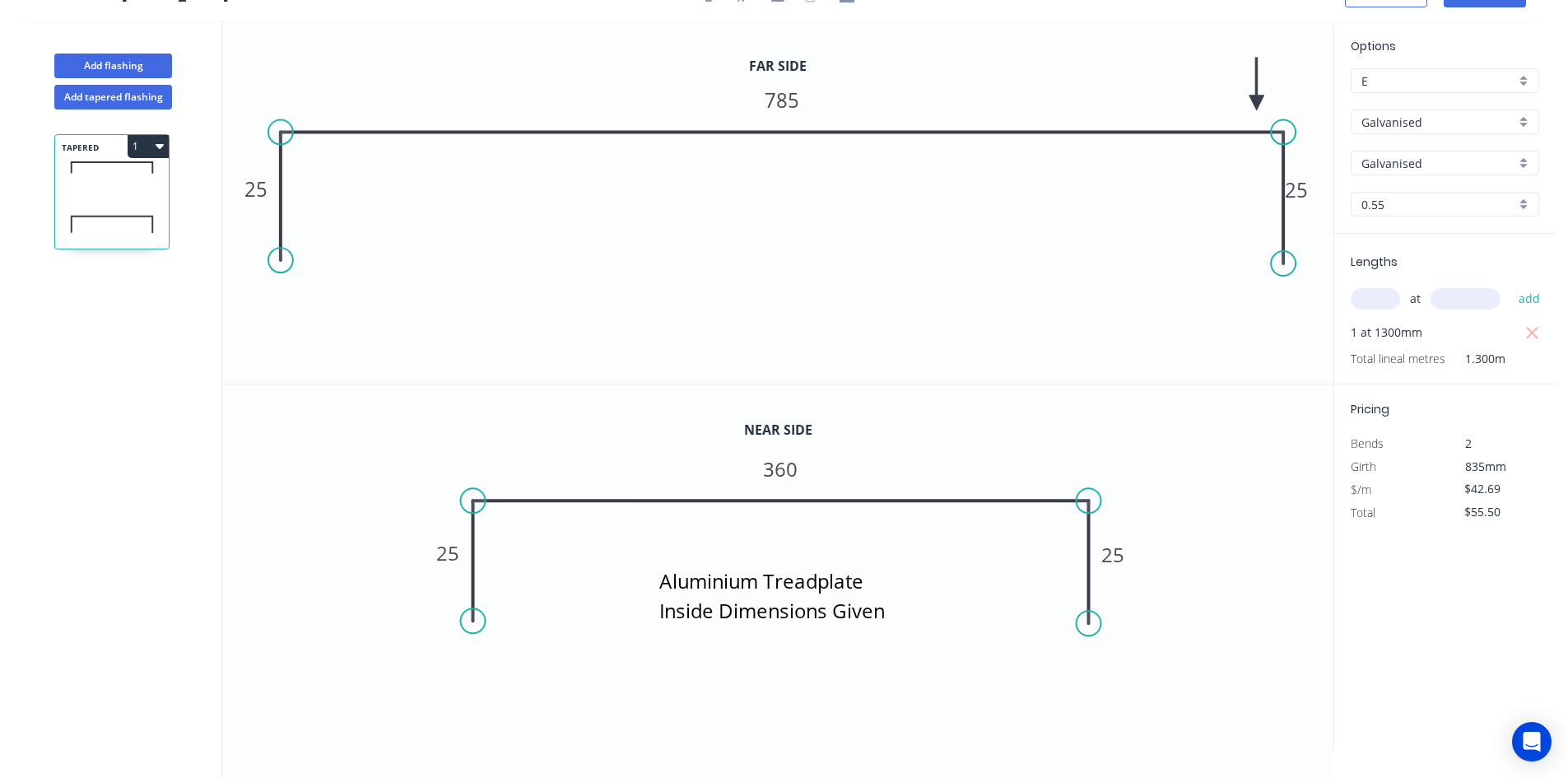
type input "$35.87"
click at [1428, 203] on input "0.55" at bounding box center [1439, 204] width 154 height 17
click at [1425, 374] on div "2.9" at bounding box center [1445, 376] width 187 height 29
type input "2.9"
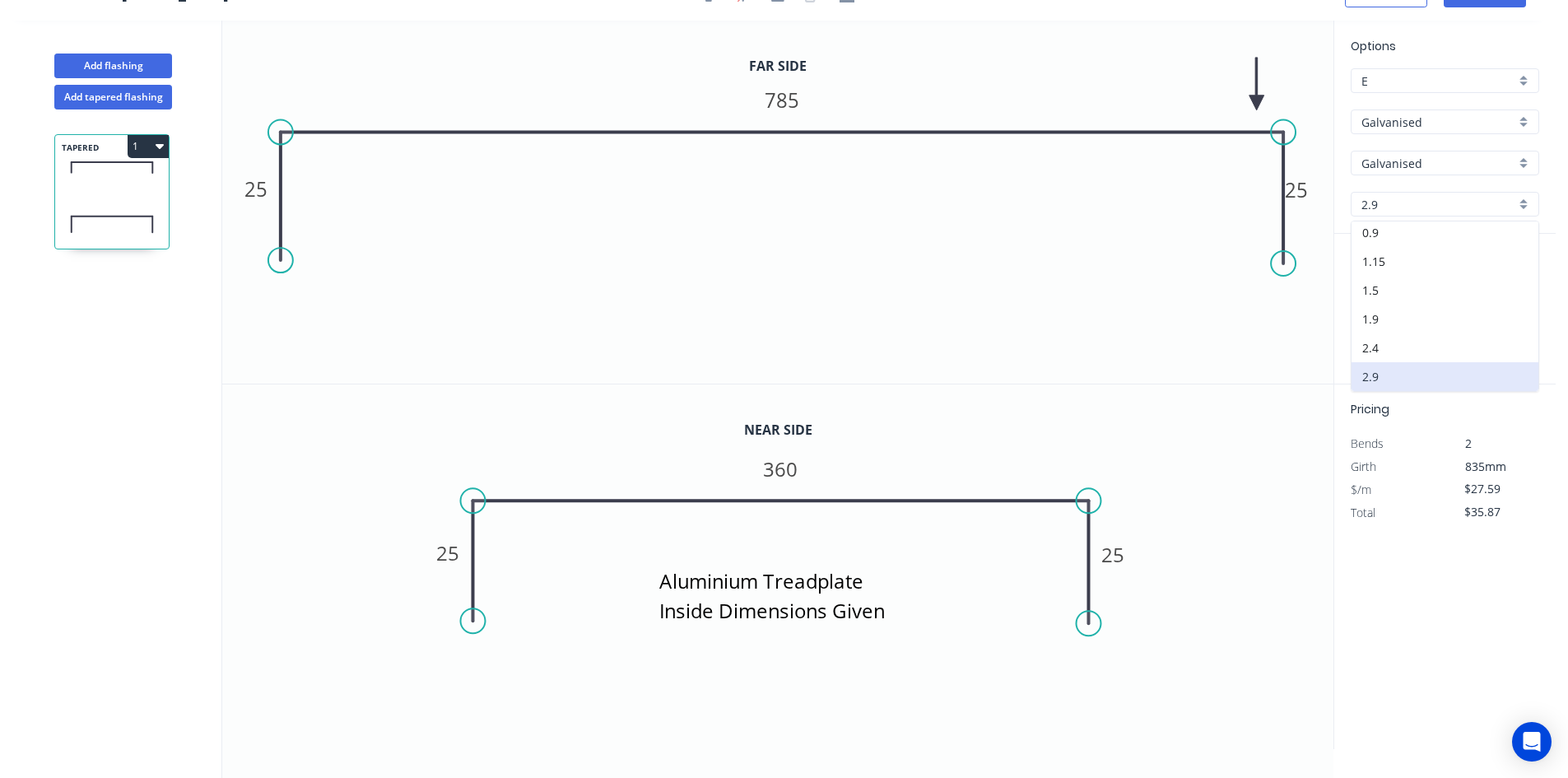
type input "$133.04"
type input "$172.95"
click at [1399, 80] on input "E" at bounding box center [1439, 81] width 154 height 17
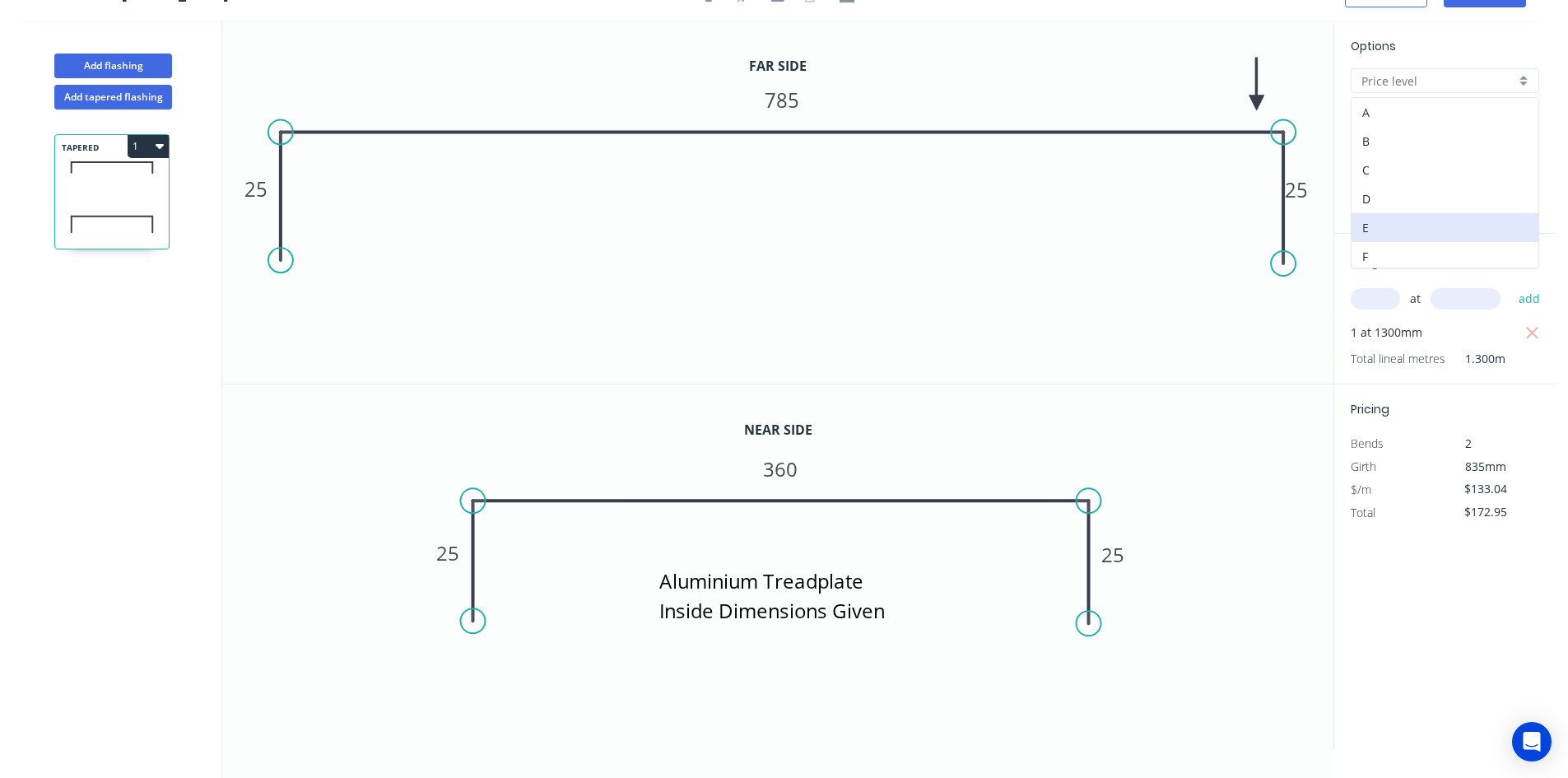
click at [1397, 108] on div "A" at bounding box center [1445, 112] width 187 height 29
type input "A"
type input "$165.58"
type input "$215.25"
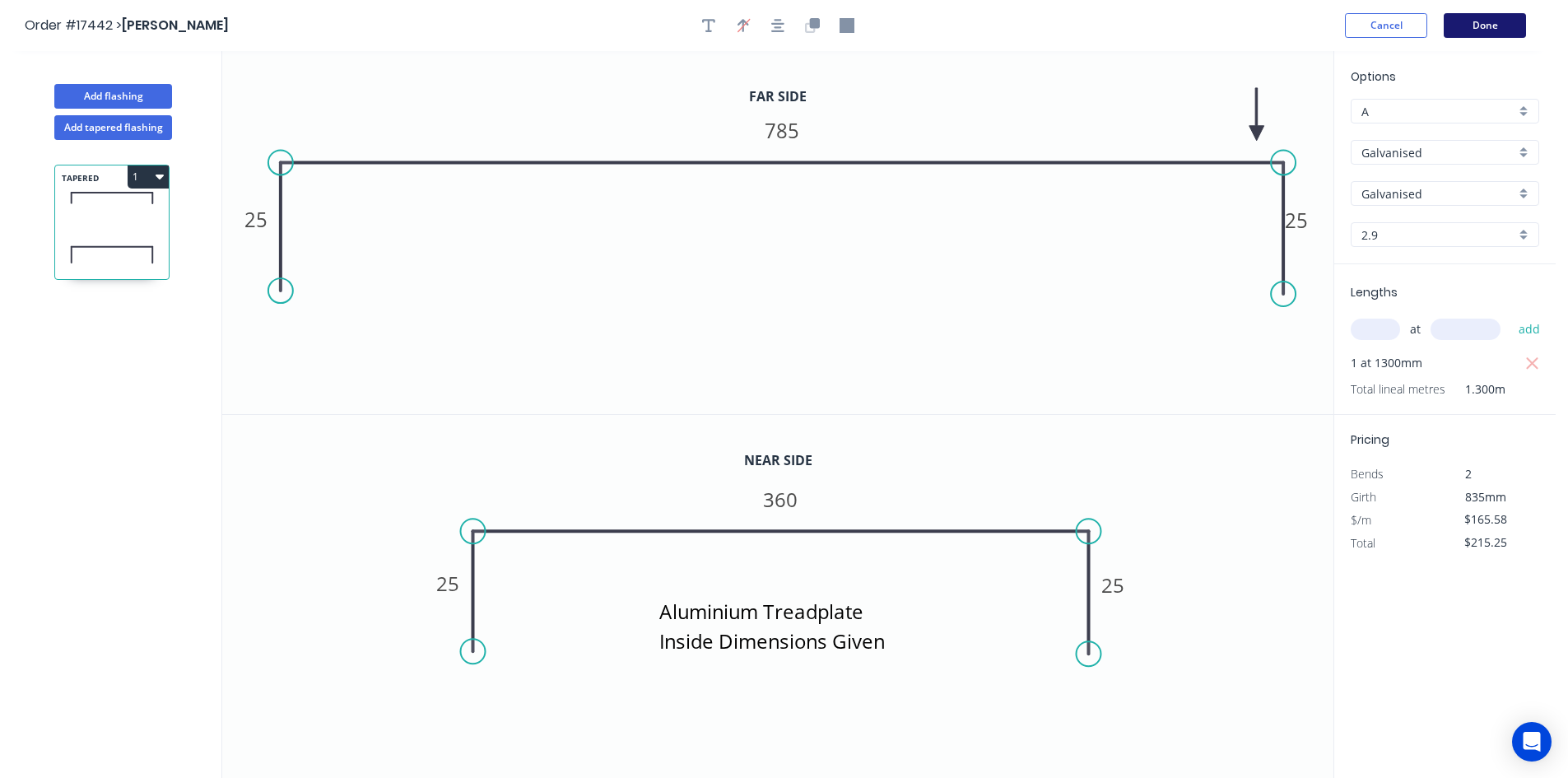
click at [1478, 25] on button "Done" at bounding box center [1485, 25] width 83 height 24
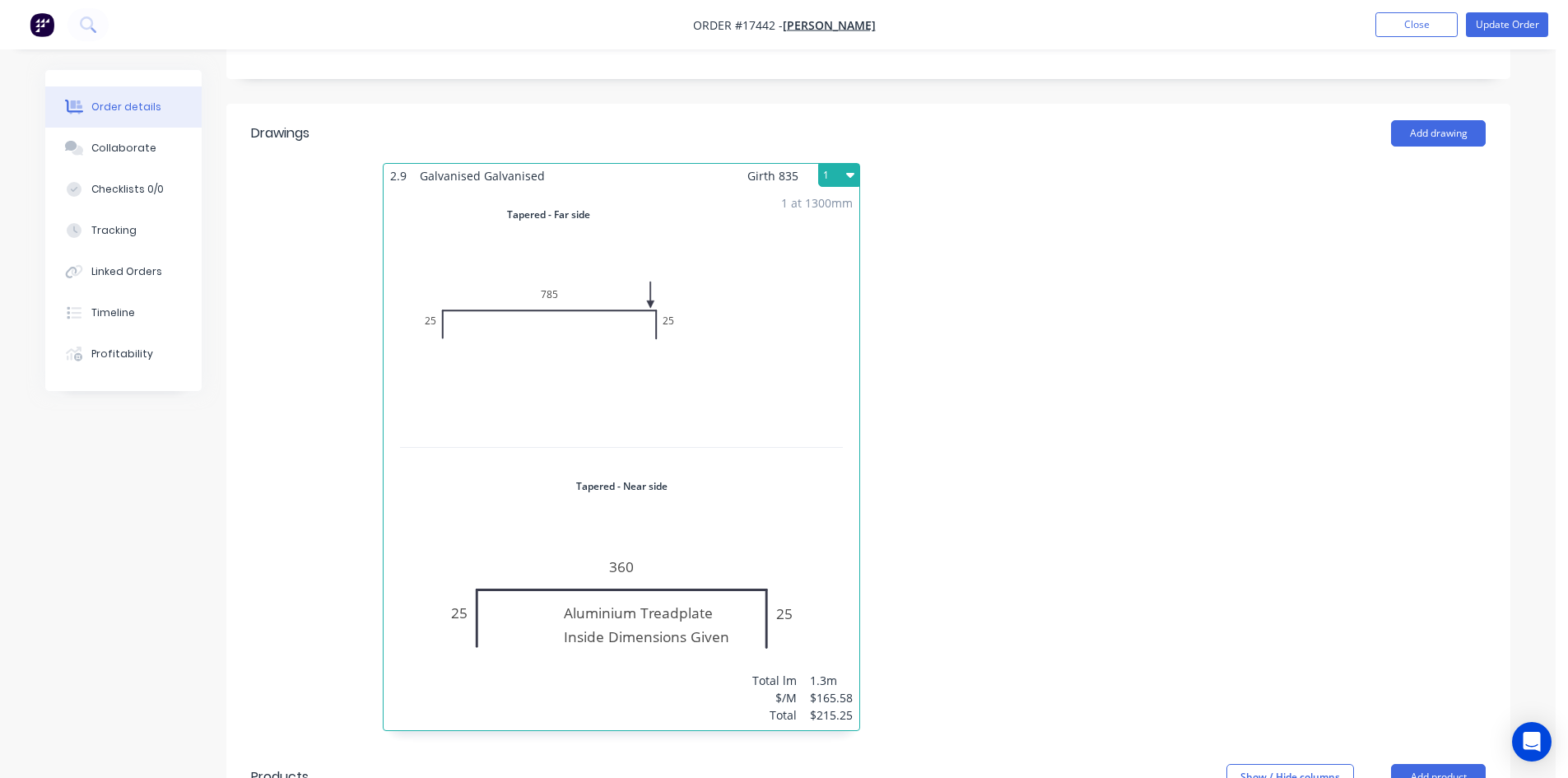
scroll to position [489, 0]
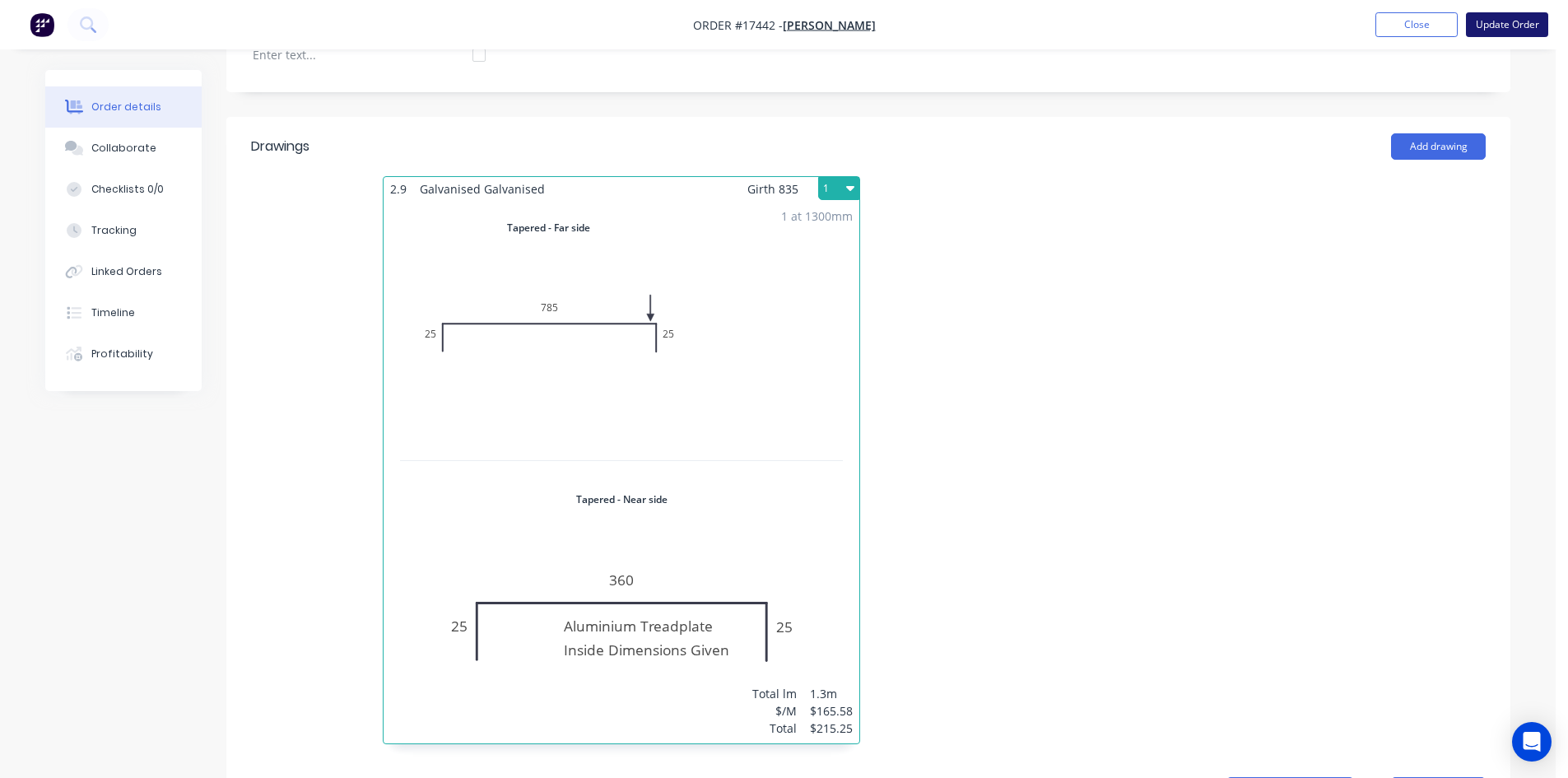
click at [1496, 18] on button "Update Order" at bounding box center [1507, 24] width 83 height 24
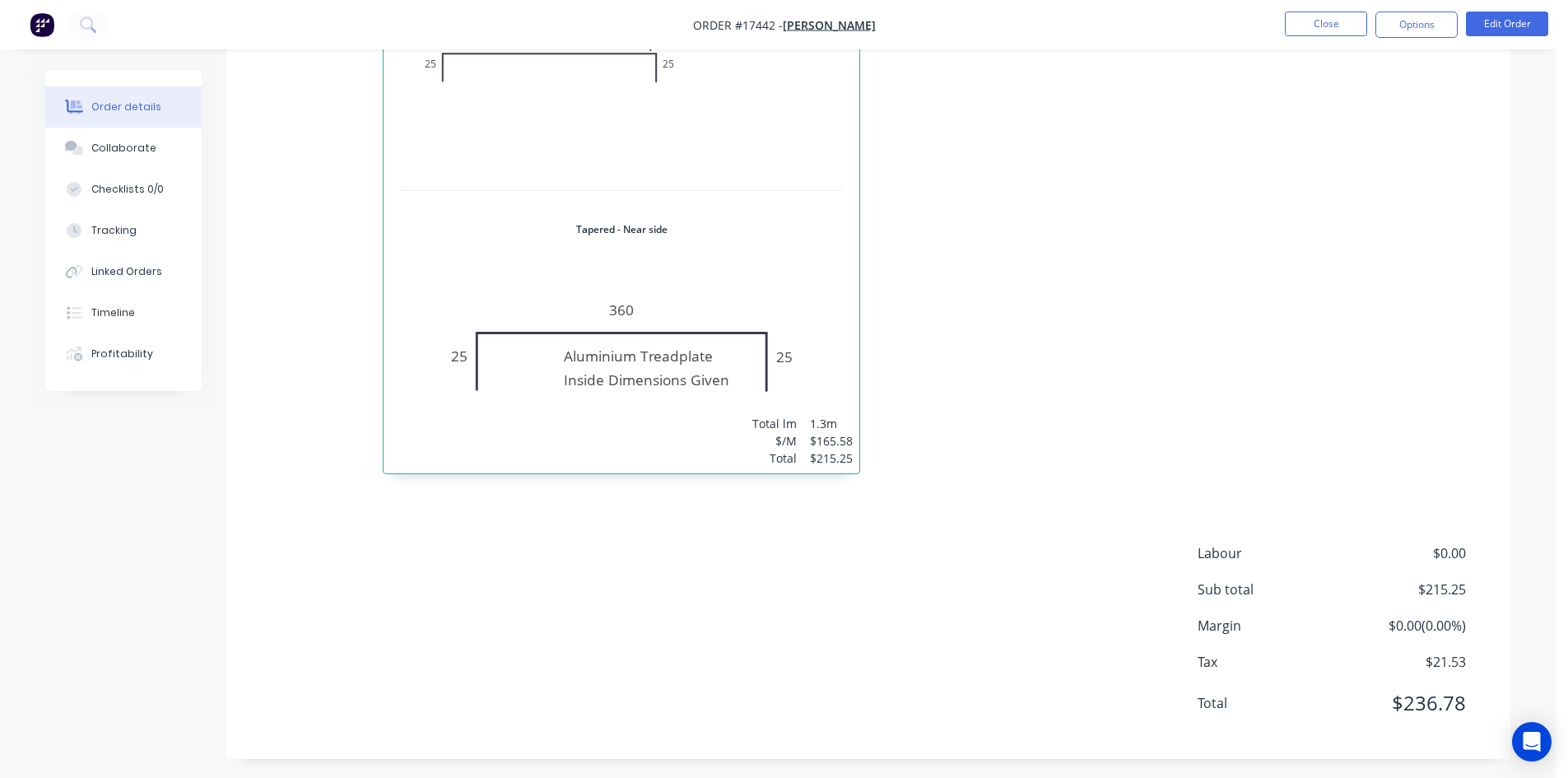
scroll to position [732, 0]
click at [1503, 17] on button "Edit Order" at bounding box center [1507, 24] width 83 height 24
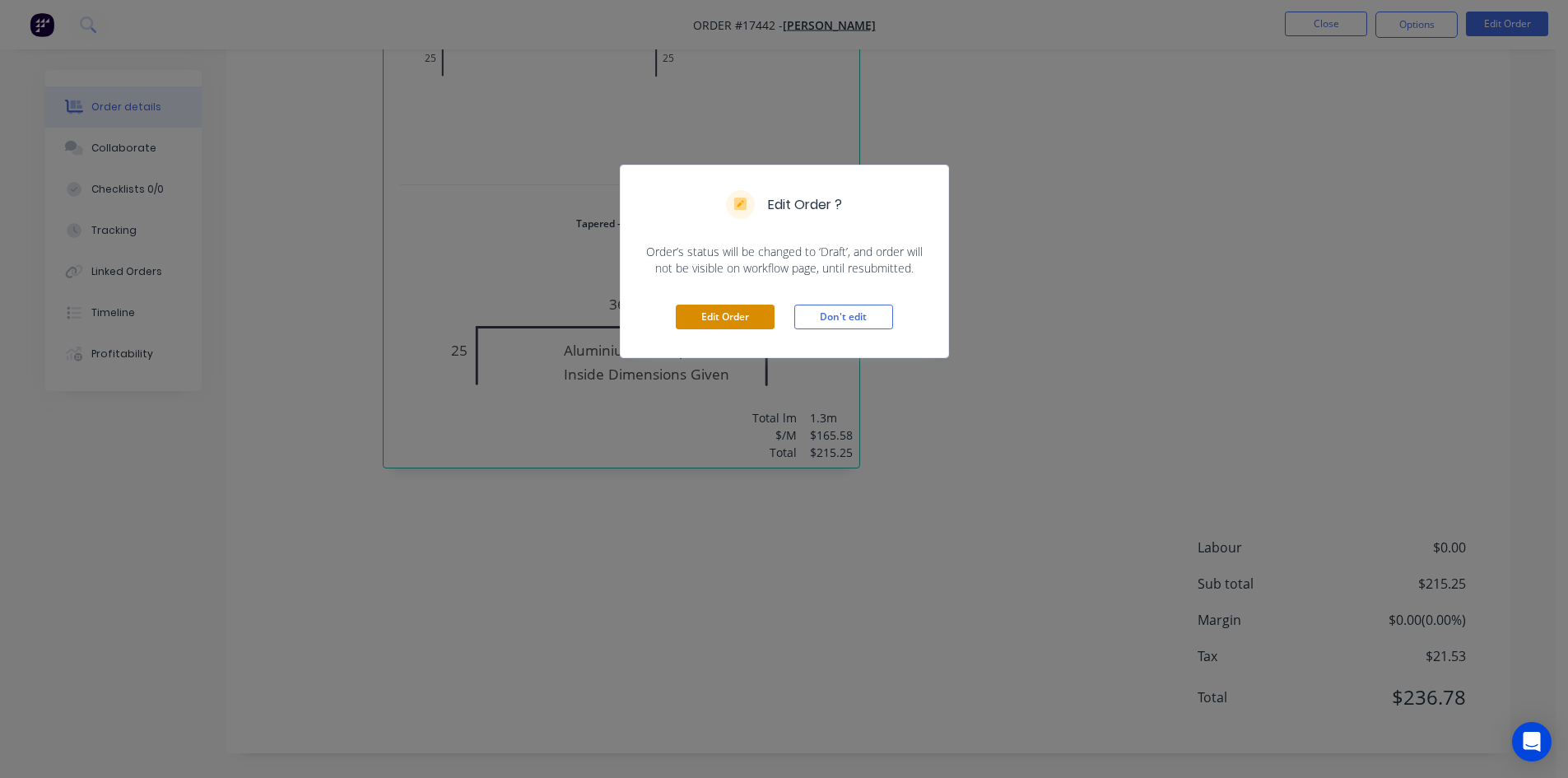
click at [747, 320] on button "Edit Order" at bounding box center [725, 316] width 99 height 24
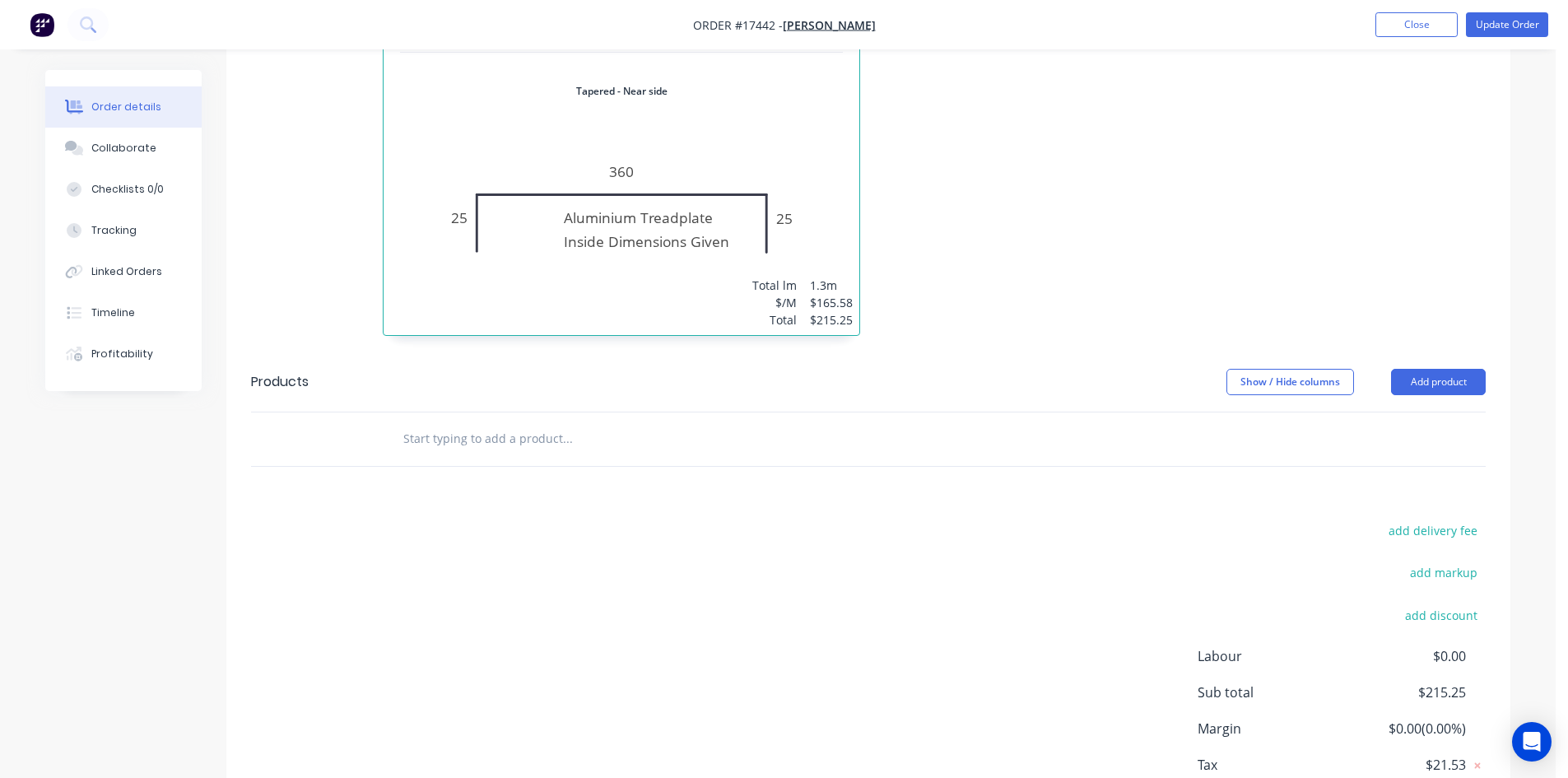
scroll to position [983, 0]
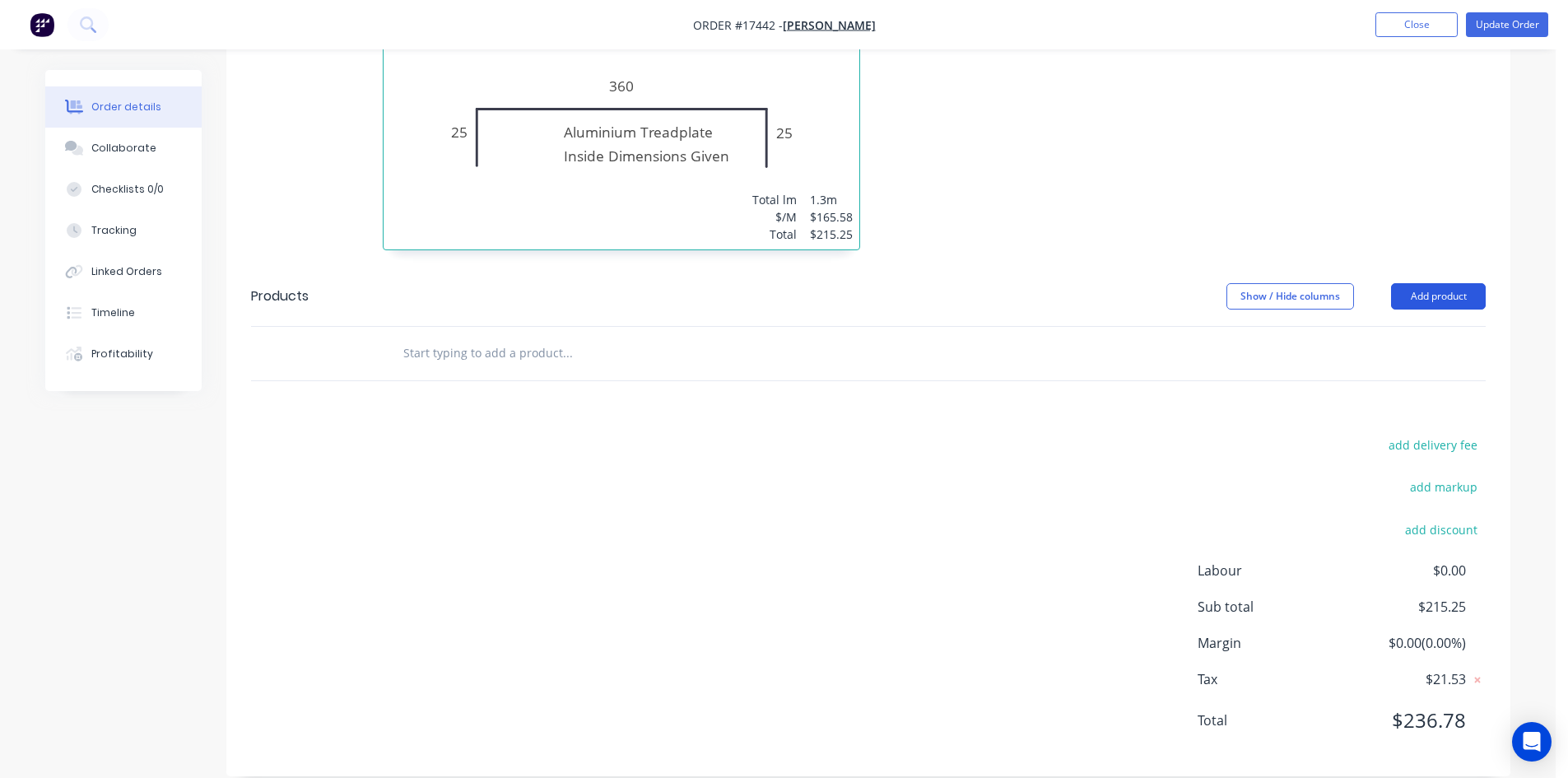
click at [1431, 284] on button "Add product" at bounding box center [1439, 296] width 95 height 26
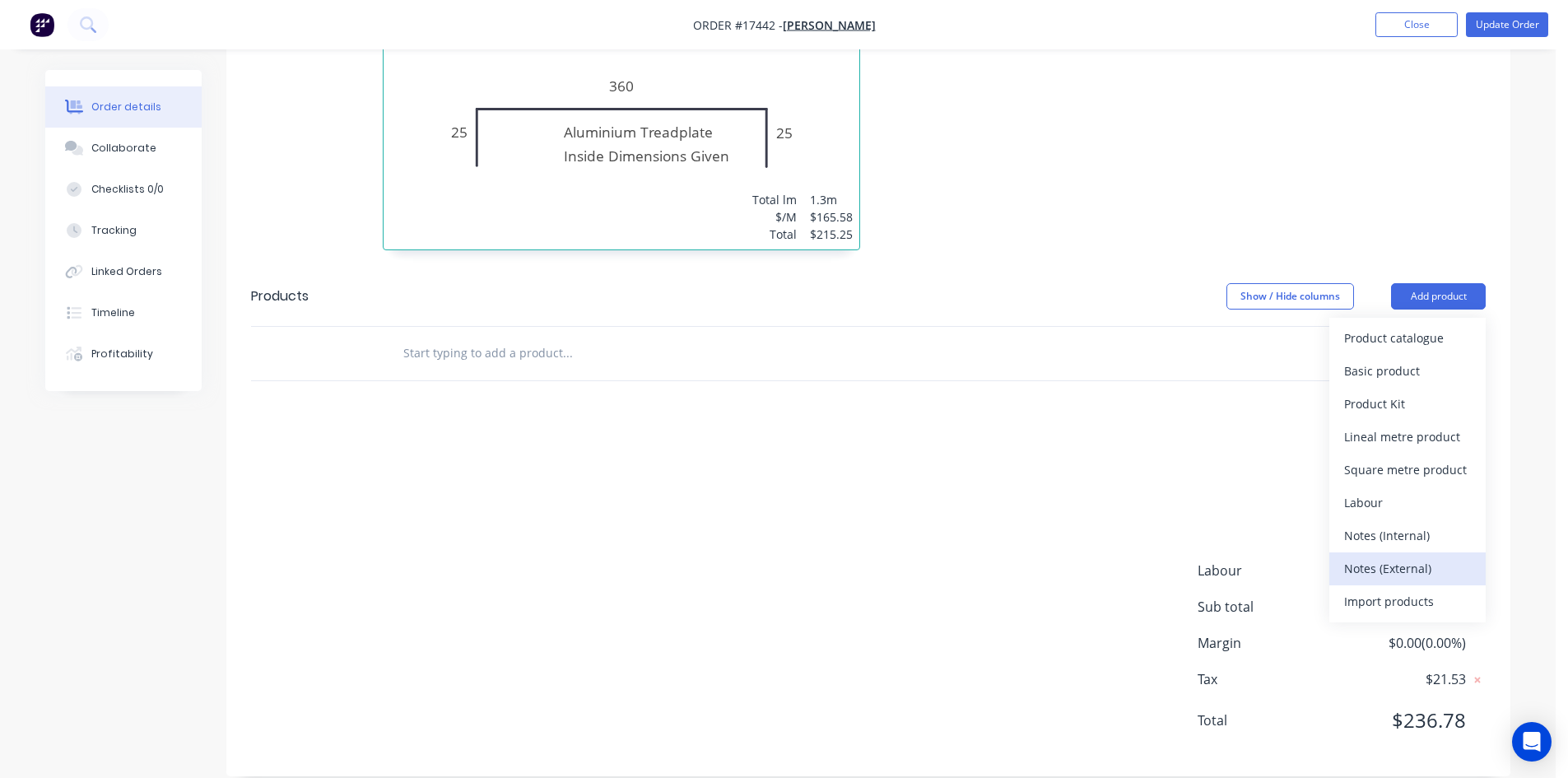
click at [1388, 556] on div "Notes (External)" at bounding box center [1408, 568] width 127 height 24
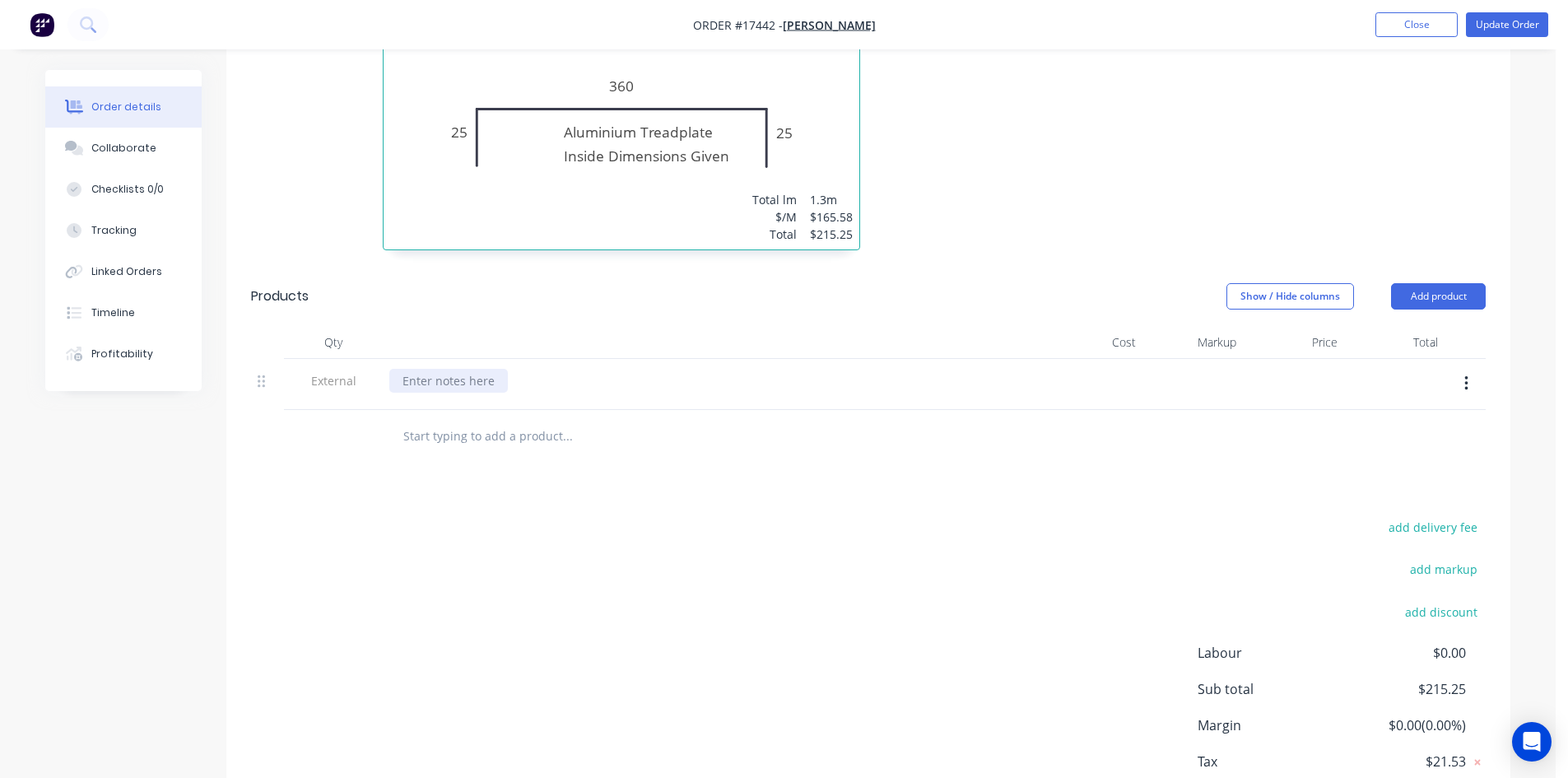
click at [458, 369] on div at bounding box center [448, 381] width 118 height 24
click at [868, 542] on div "add delivery fee add markup add discount Labour $0.00 Sub total $215.25 Margin …" at bounding box center [868, 675] width 1235 height 318
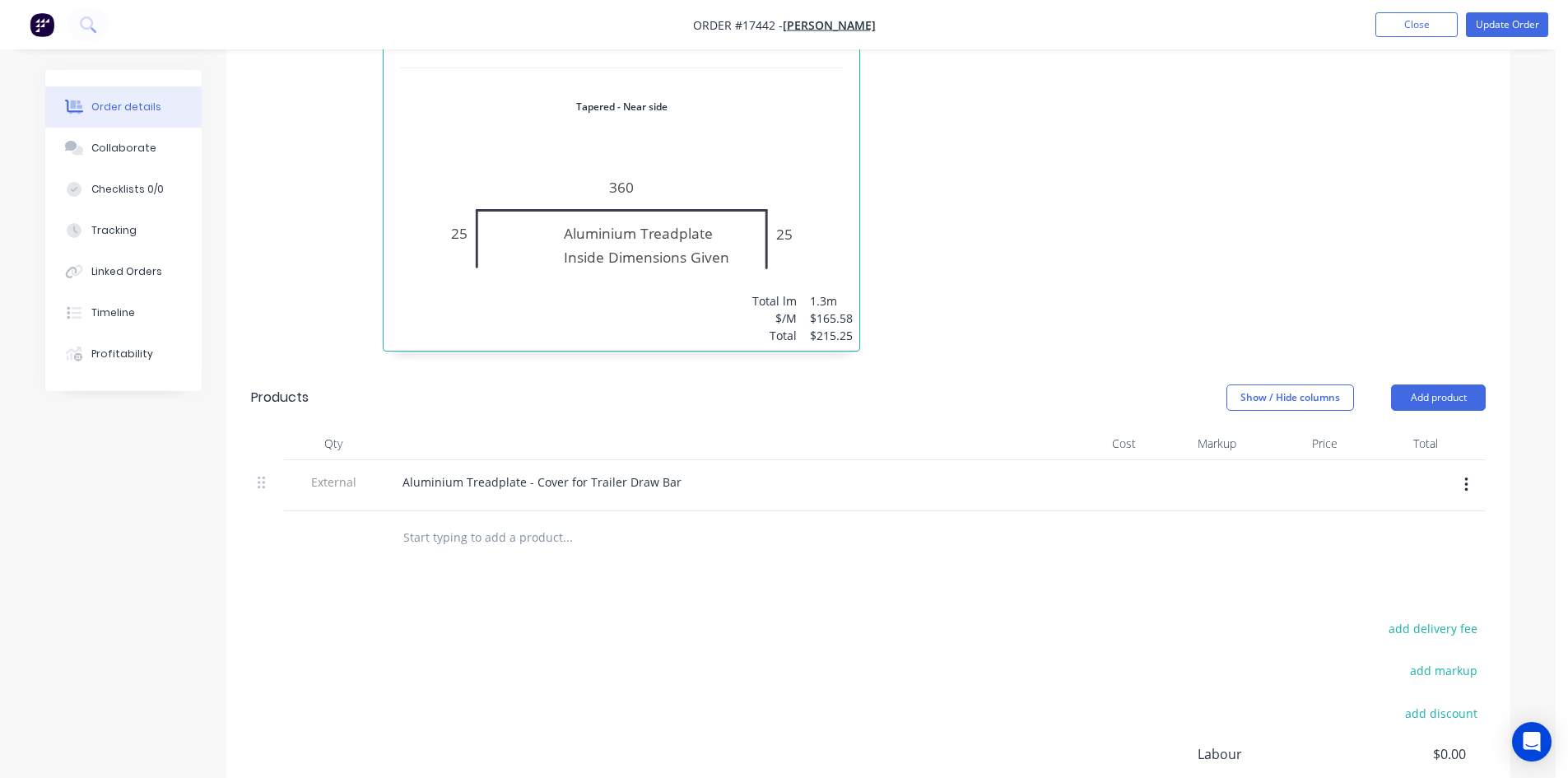
scroll to position [736, 0]
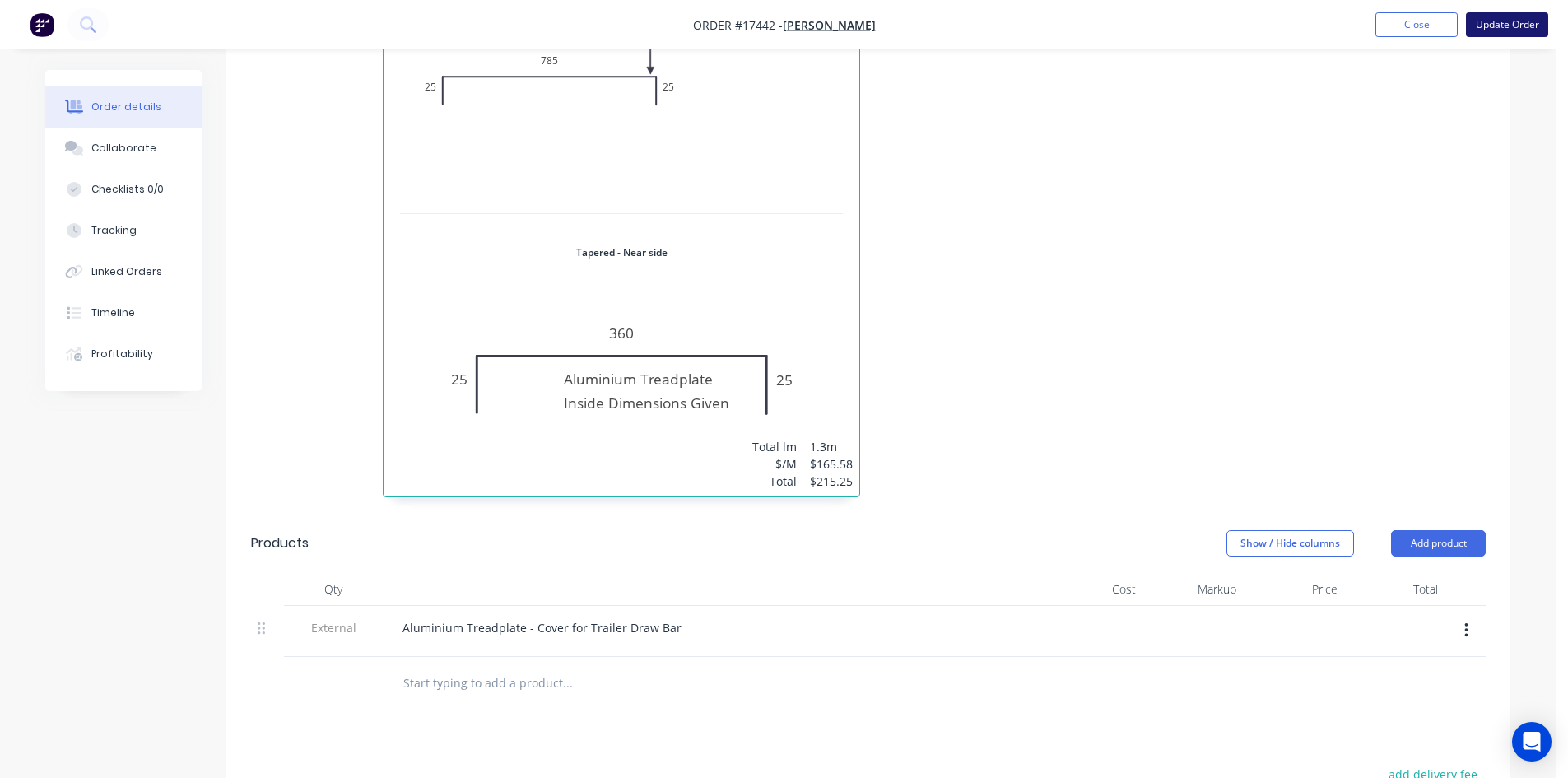
click at [1515, 24] on button "Update Order" at bounding box center [1507, 24] width 83 height 24
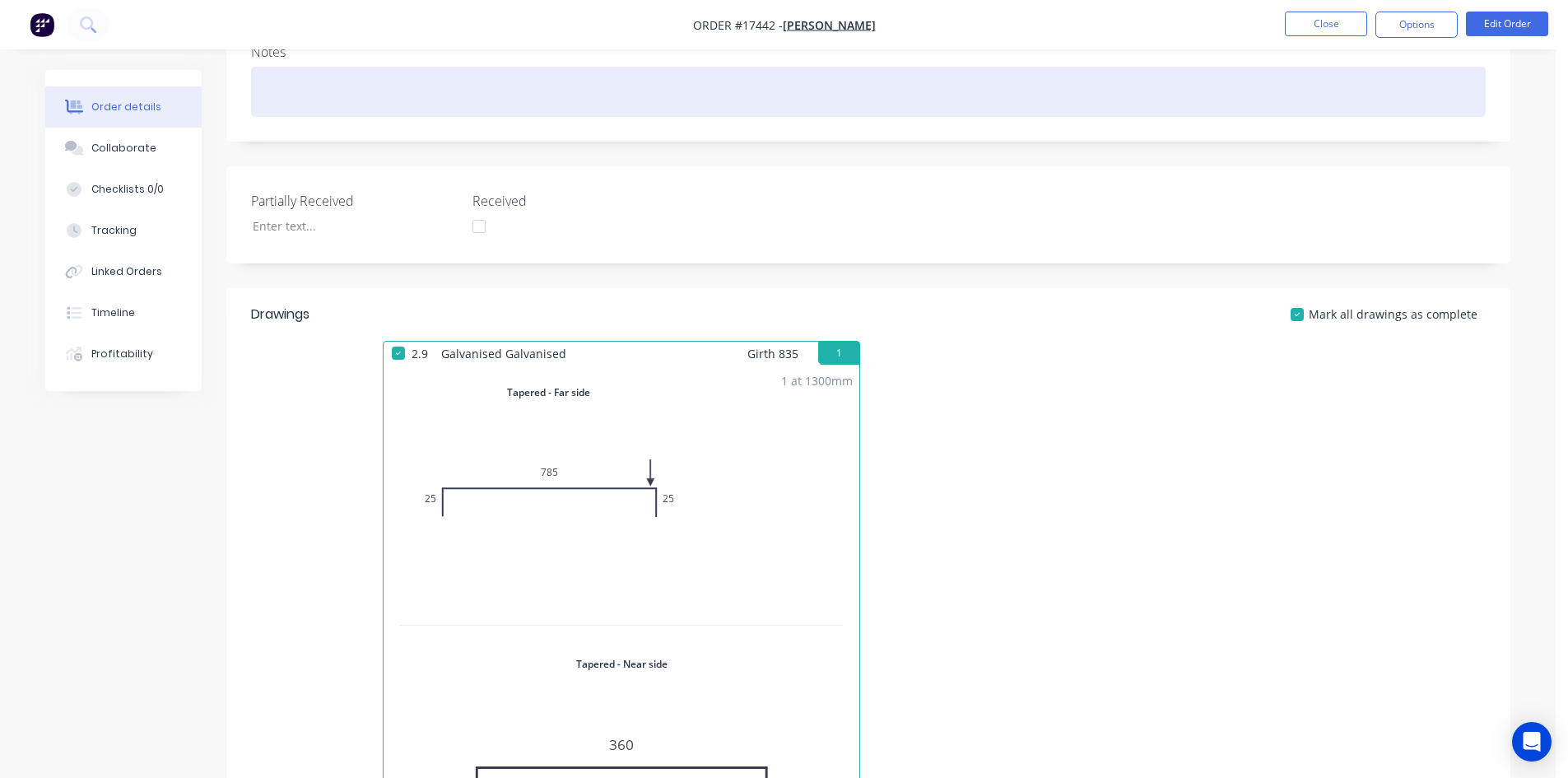
scroll to position [0, 0]
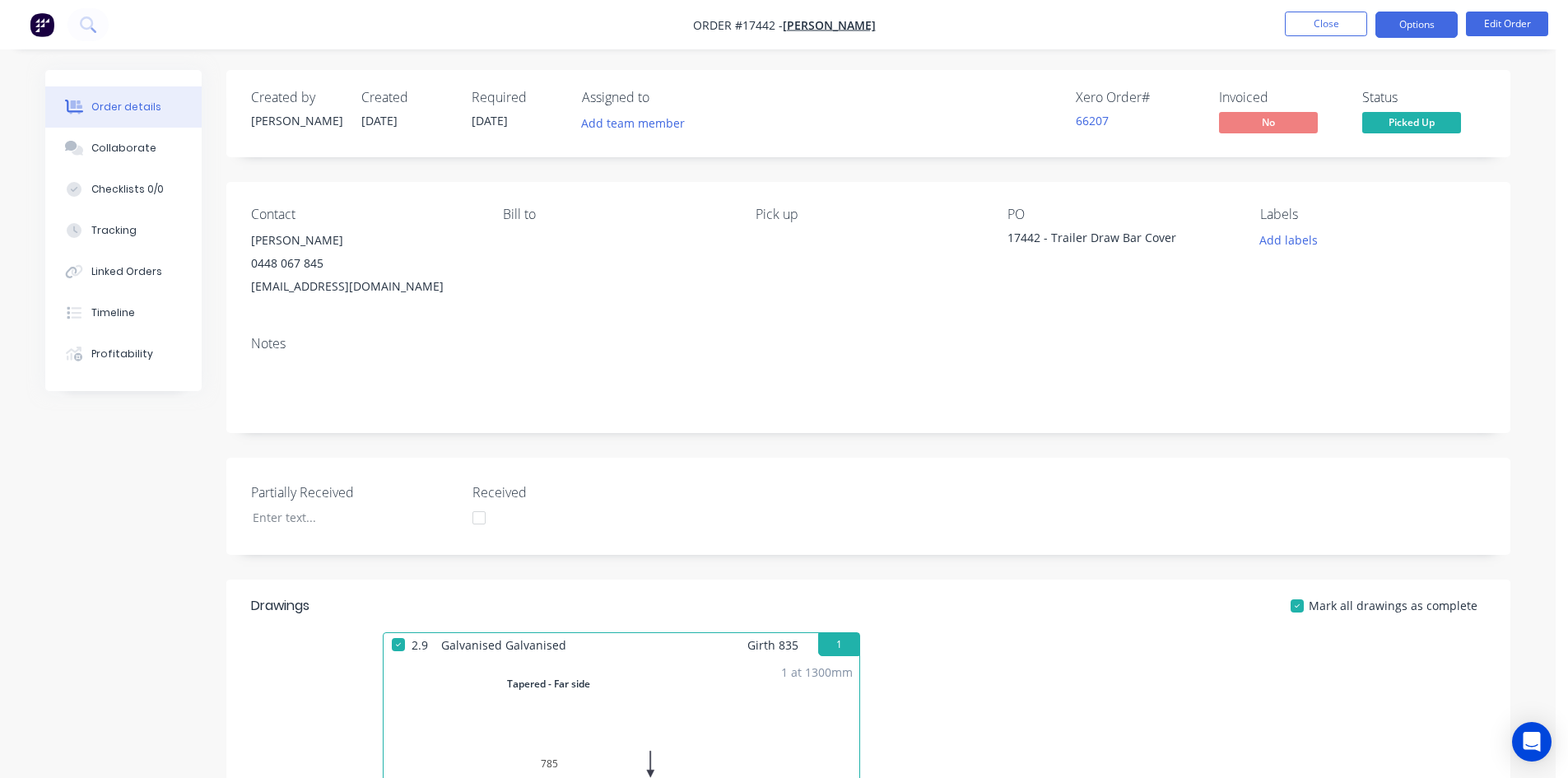
click at [1425, 24] on button "Options" at bounding box center [1417, 24] width 83 height 26
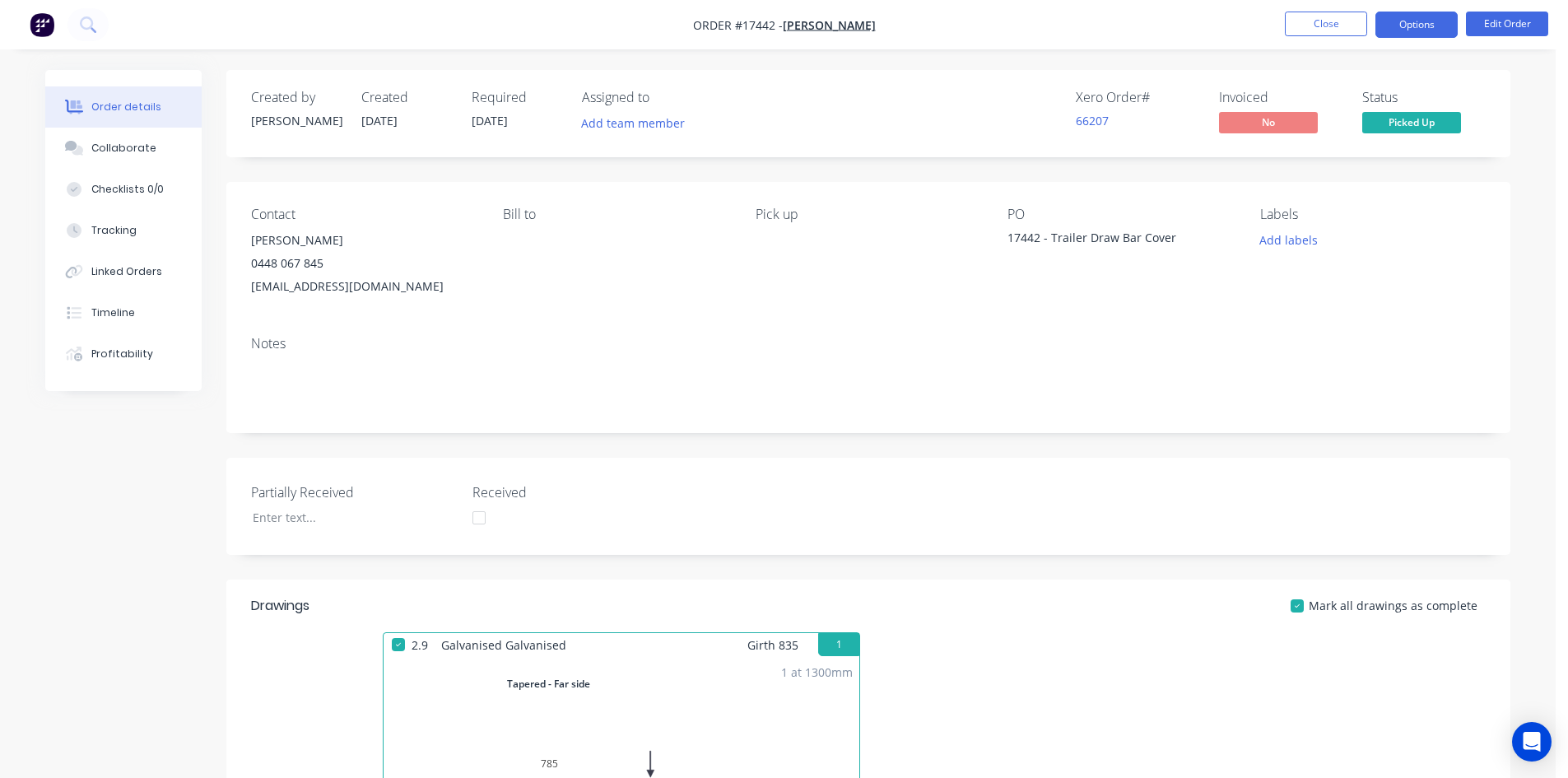
click at [1421, 19] on button "Options" at bounding box center [1417, 24] width 83 height 26
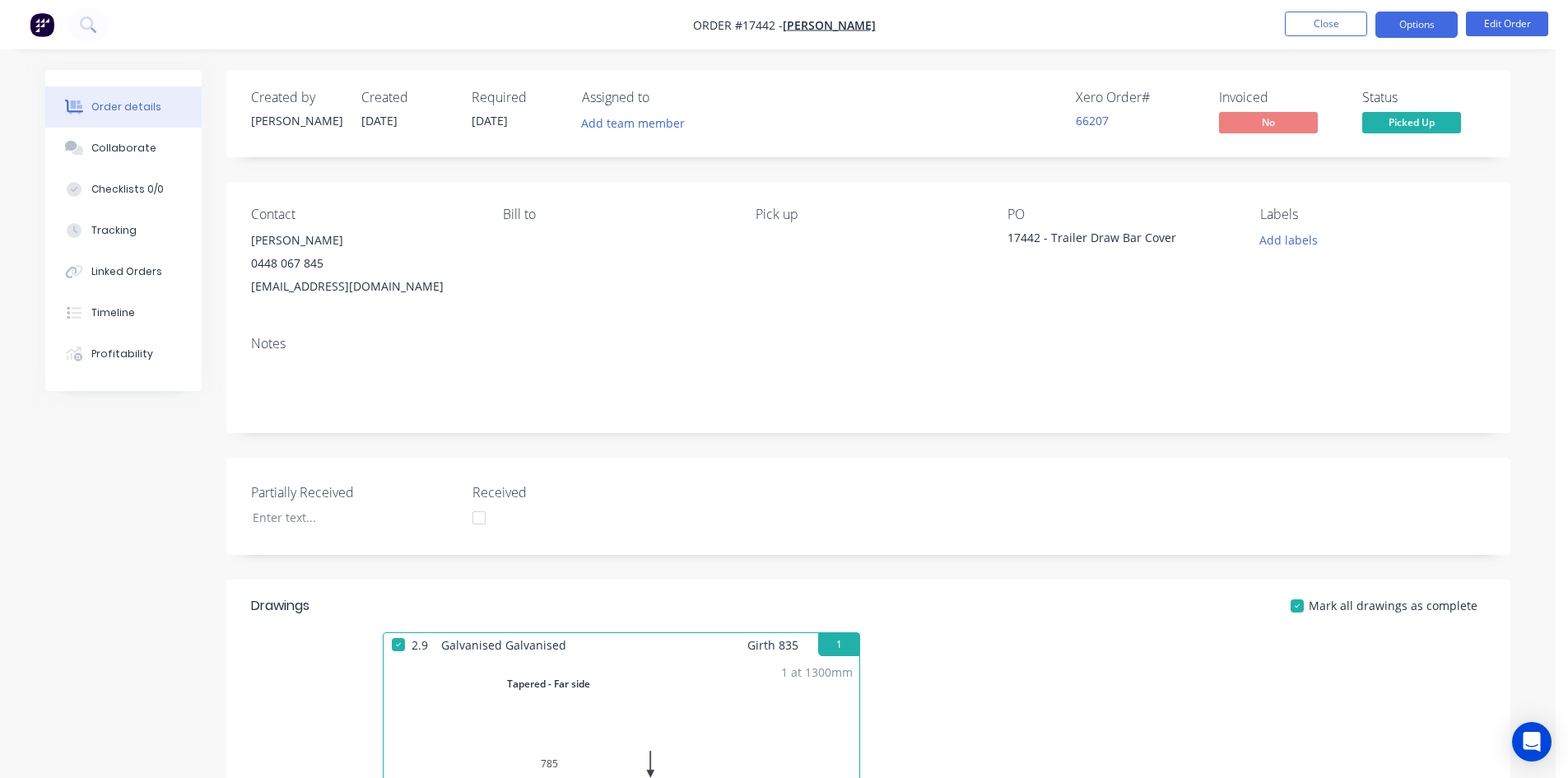
click at [1427, 25] on button "Options" at bounding box center [1417, 24] width 83 height 26
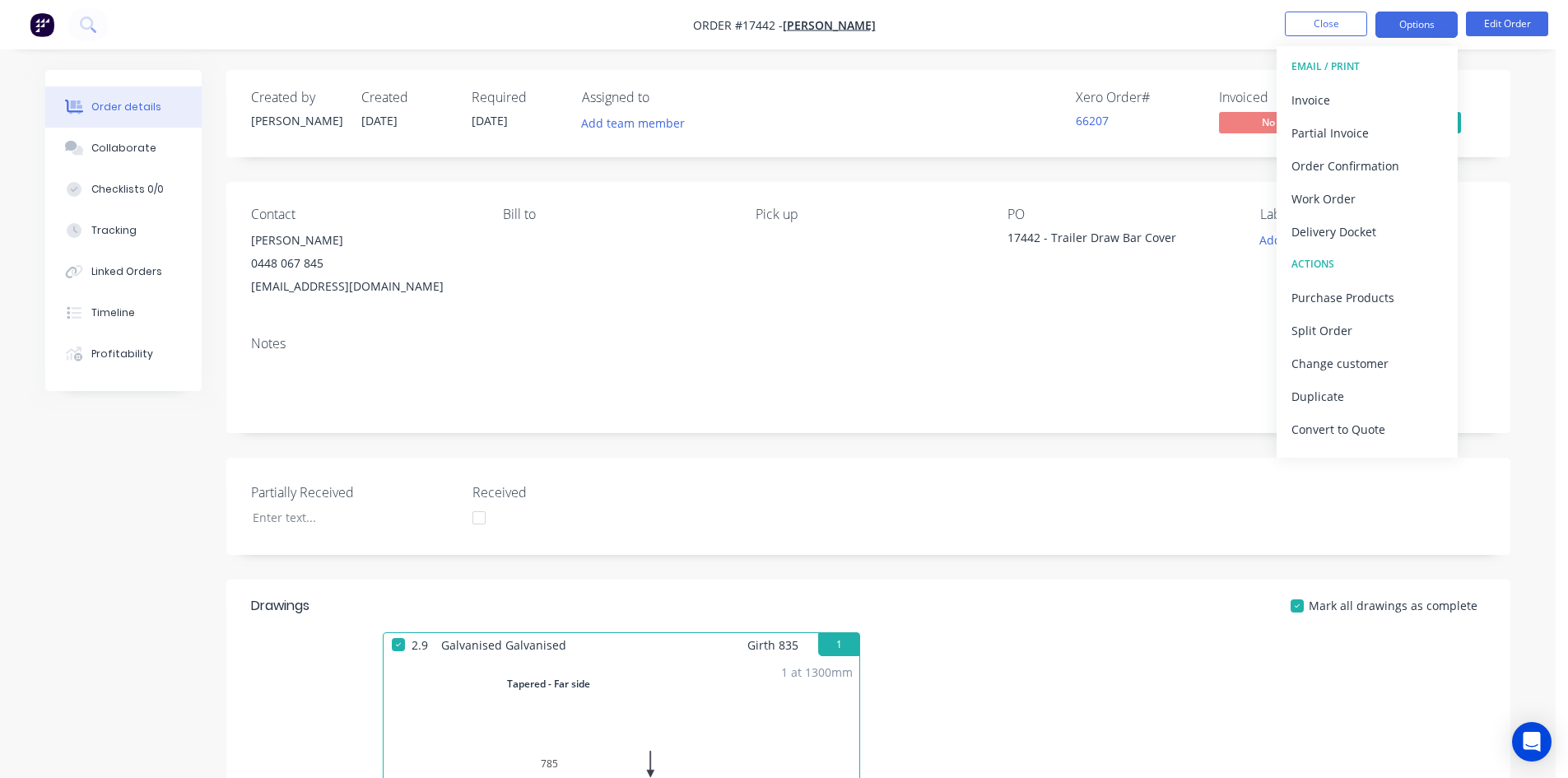
click at [1427, 25] on button "Options" at bounding box center [1417, 24] width 83 height 26
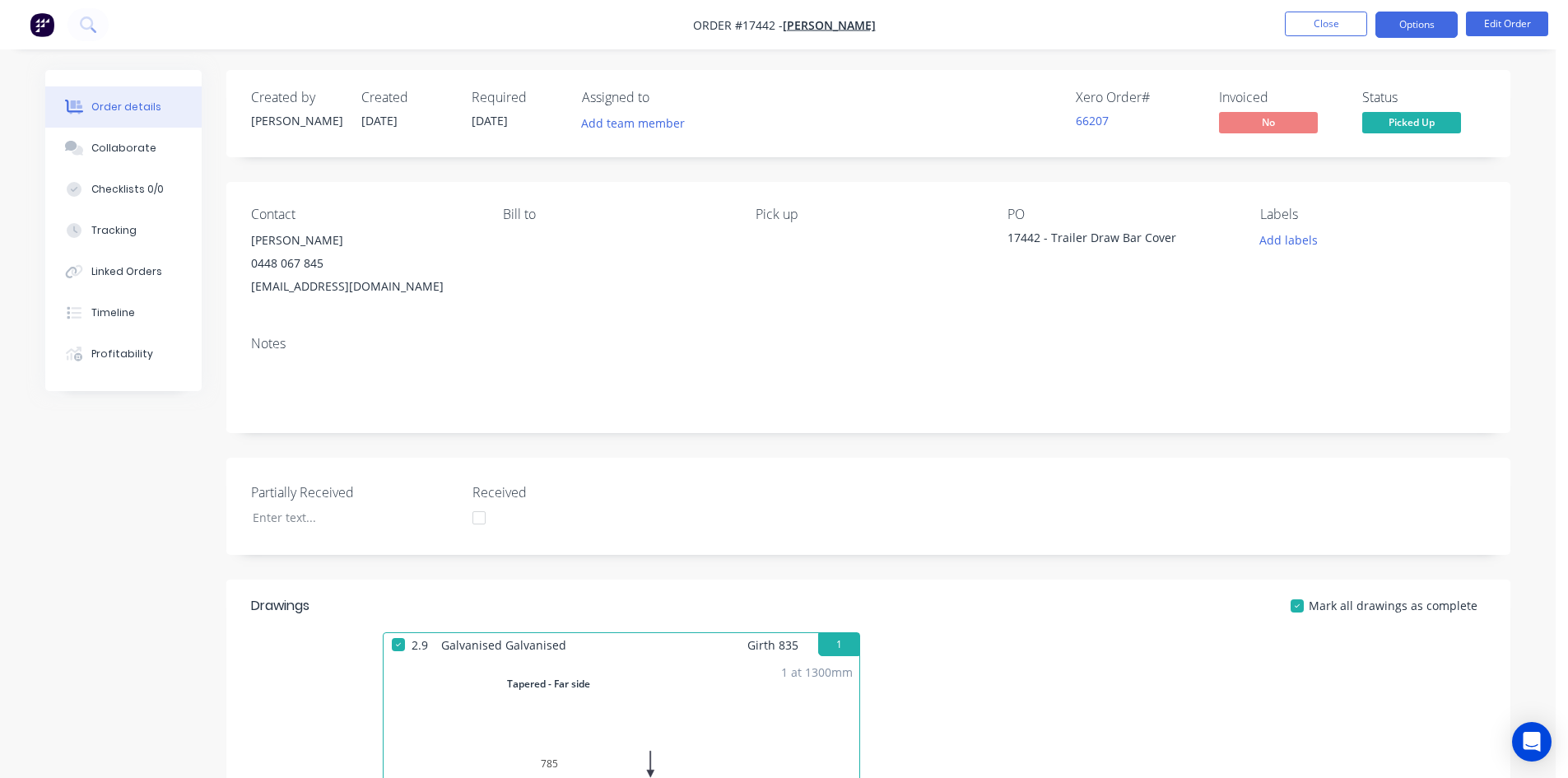
click at [1427, 18] on button "Options" at bounding box center [1417, 24] width 83 height 26
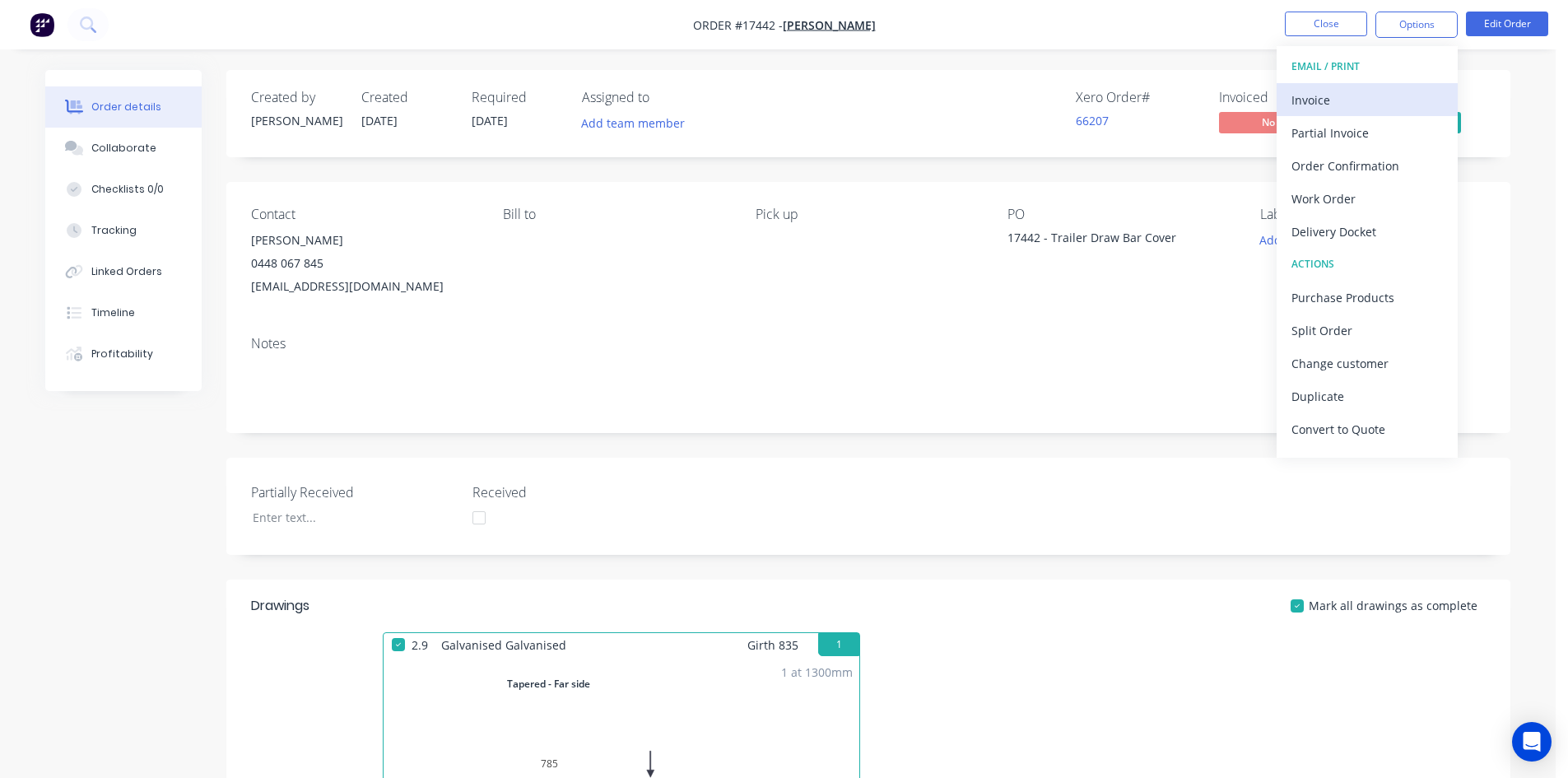
click at [1398, 91] on div "Invoice" at bounding box center [1368, 100] width 152 height 24
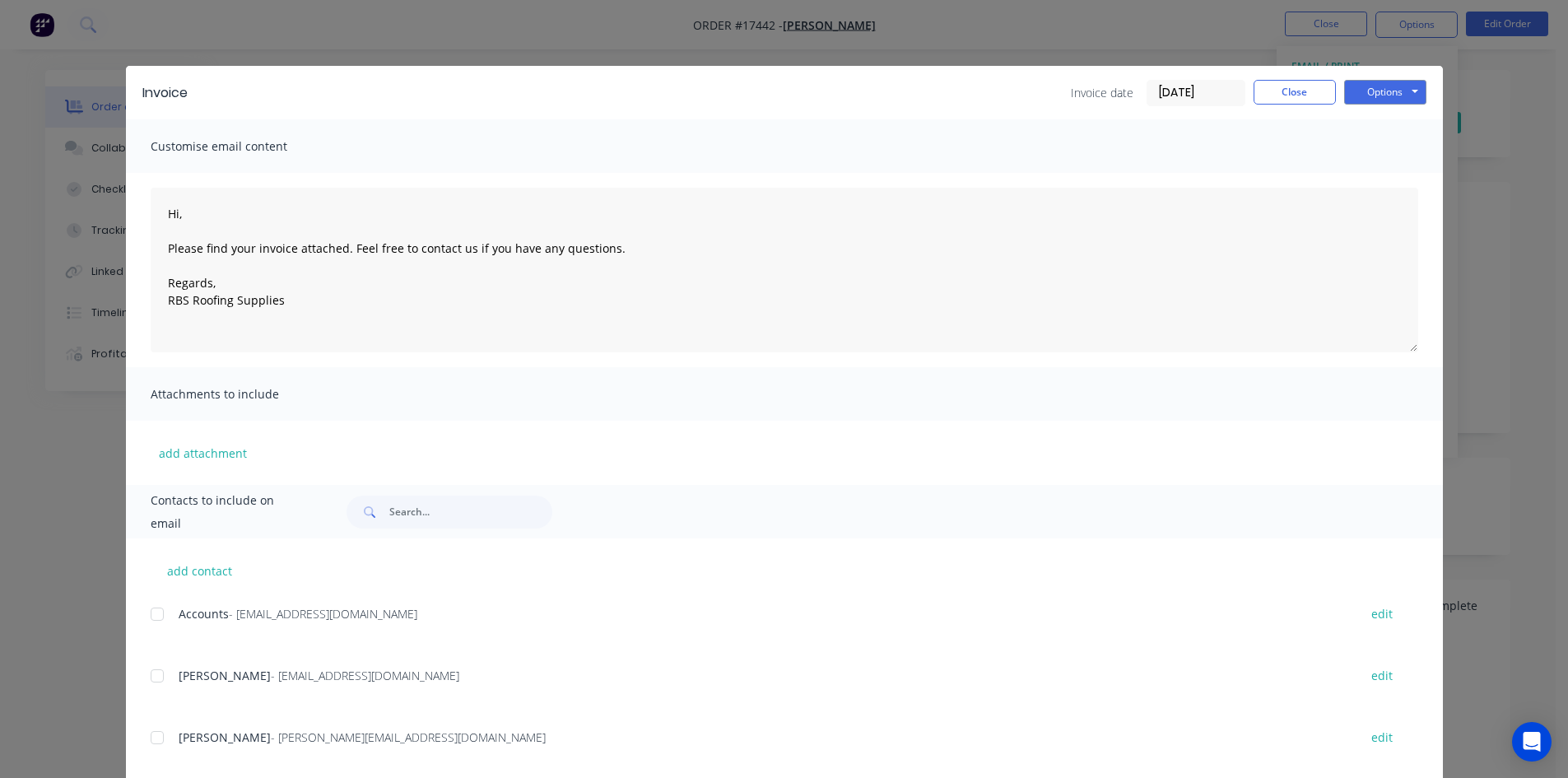
scroll to position [219, 0]
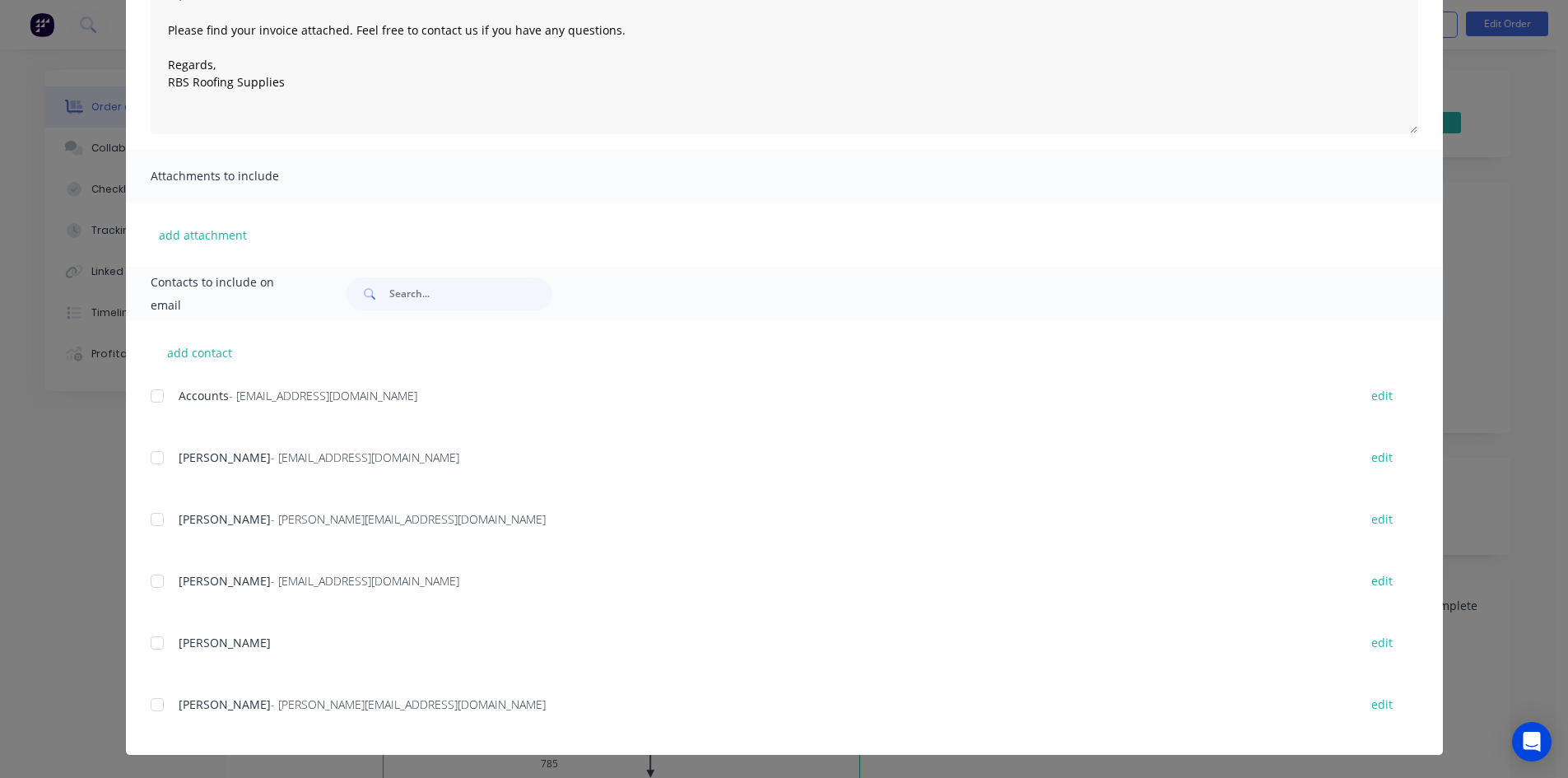
click at [154, 392] on div at bounding box center [157, 396] width 33 height 33
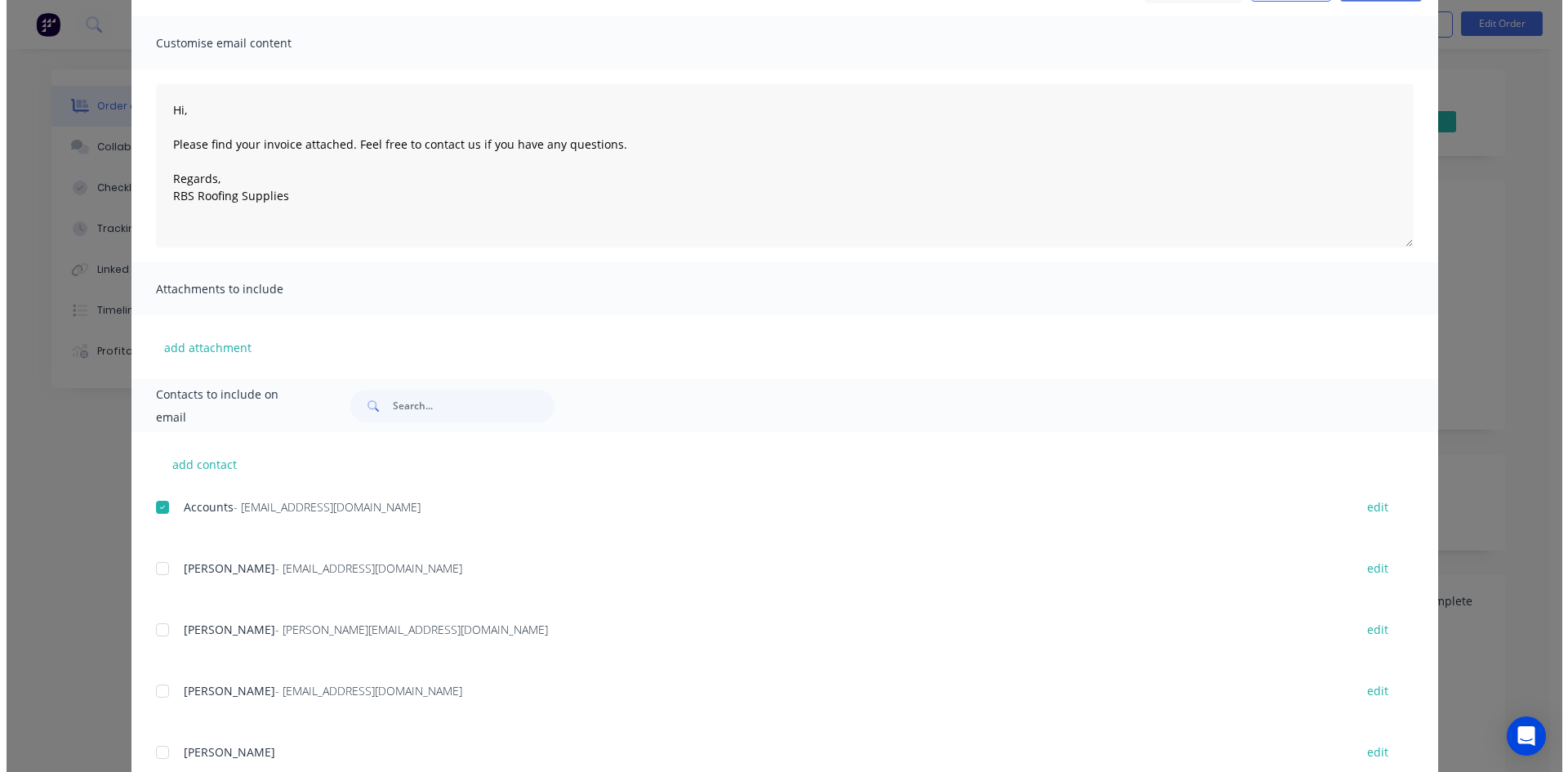
scroll to position [0, 0]
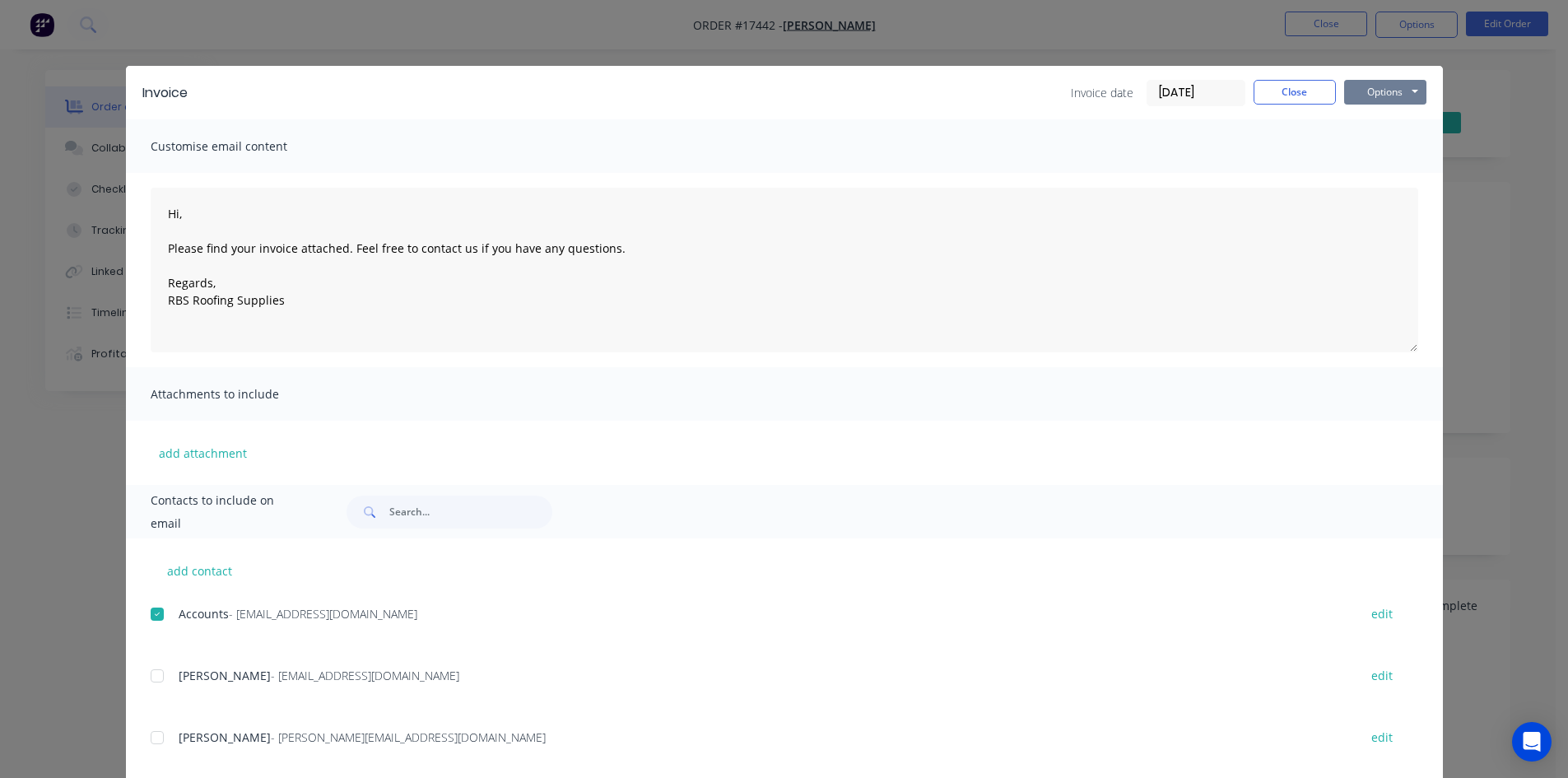
click at [1397, 83] on button "Options" at bounding box center [1386, 92] width 83 height 24
click at [1375, 178] on button "Email" at bounding box center [1397, 176] width 105 height 27
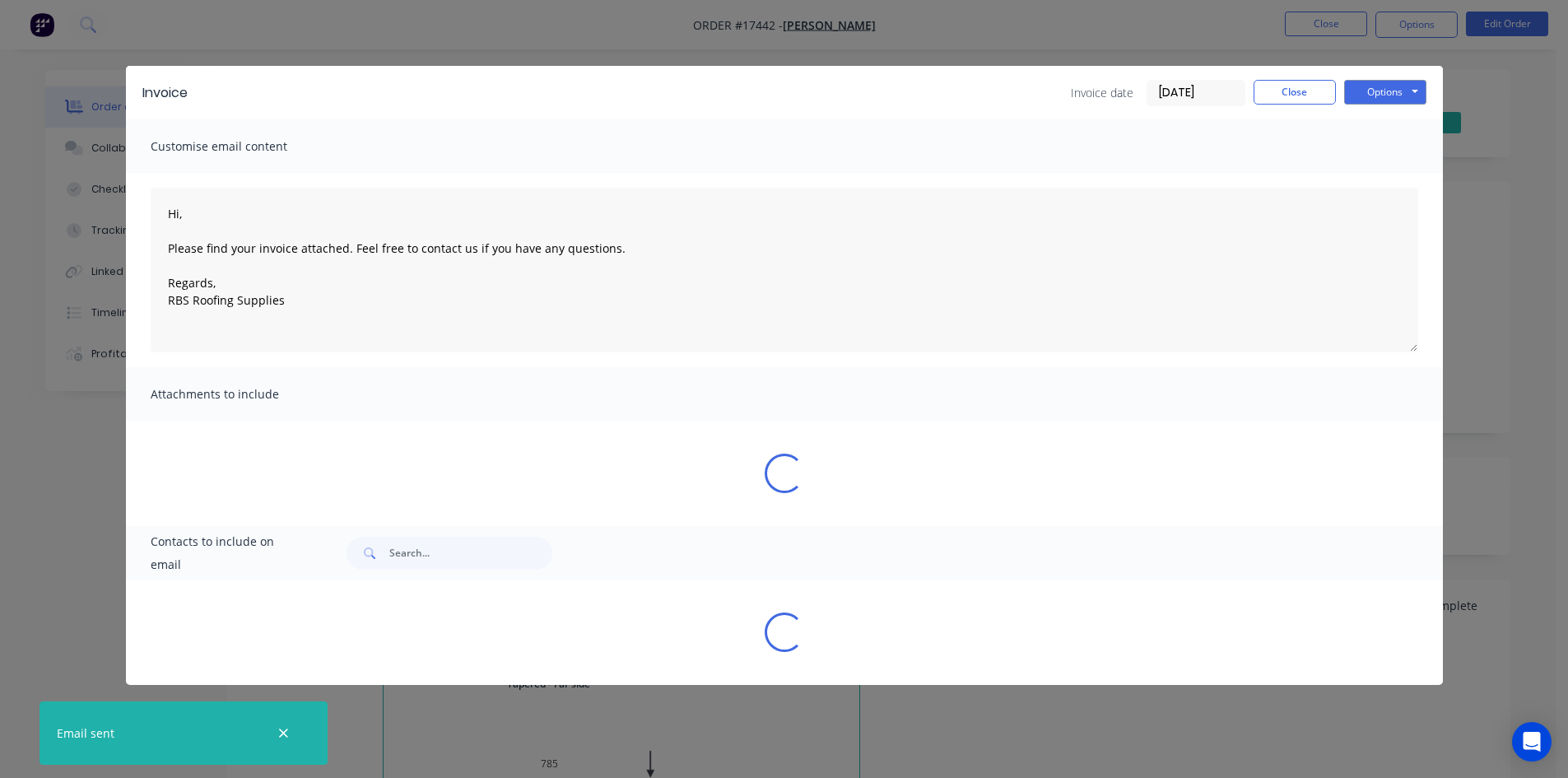
type textarea "Hi, Please find your invoice attached. Feel free to contact us if you have any …"
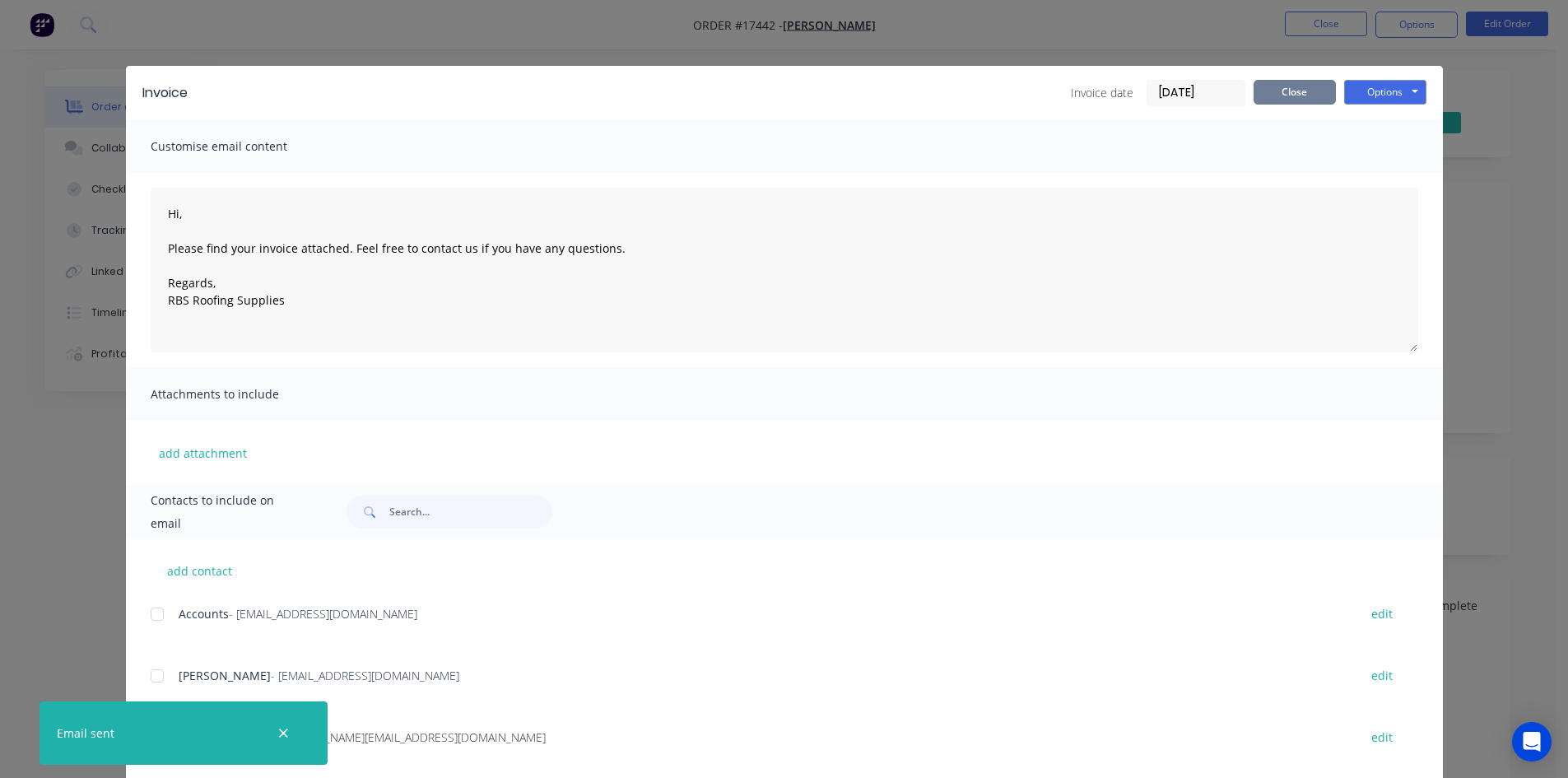
click at [1290, 82] on button "Close" at bounding box center [1295, 92] width 83 height 24
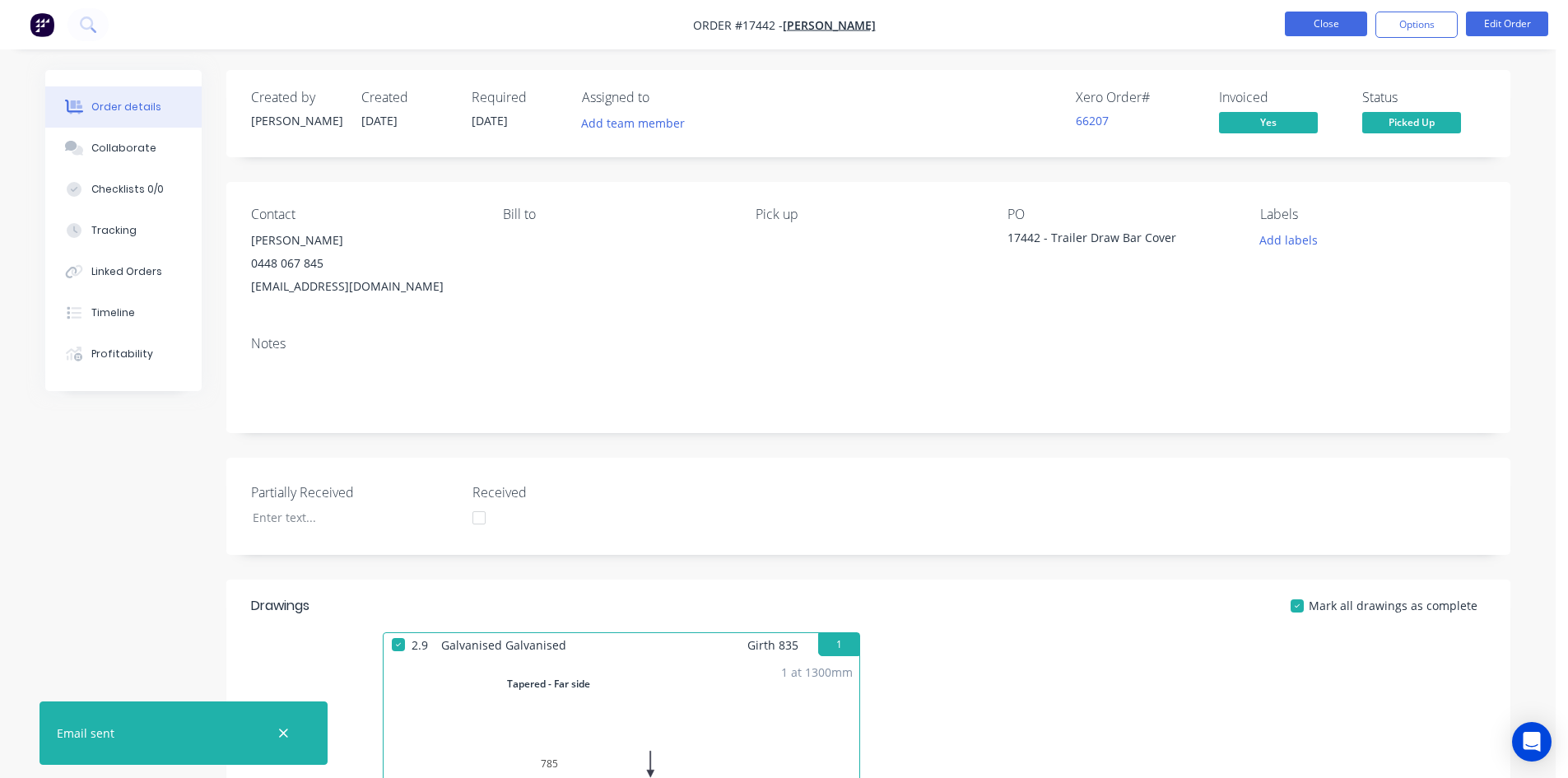
click at [1322, 27] on button "Close" at bounding box center [1327, 24] width 83 height 24
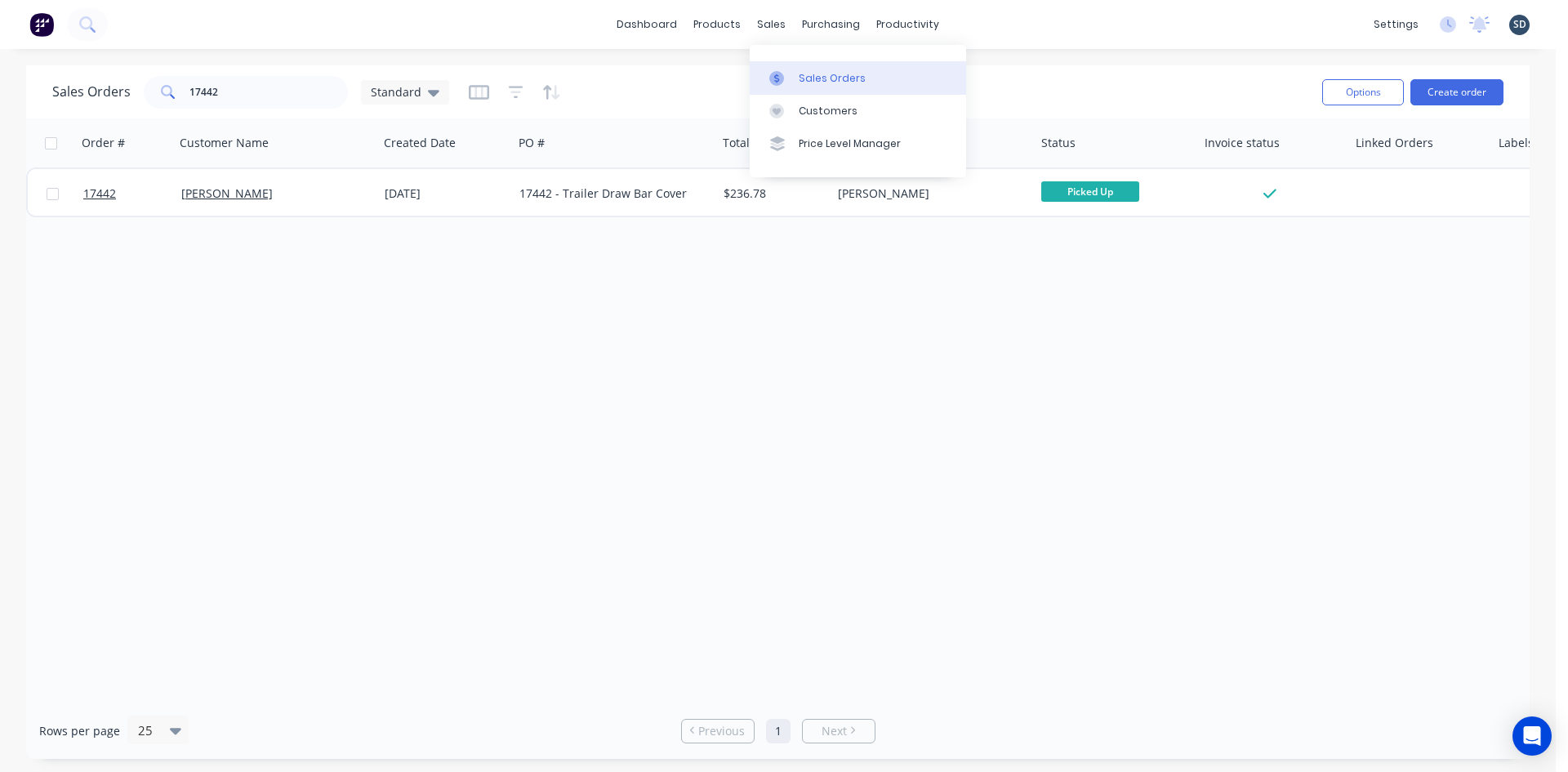
click at [812, 74] on div "Sales Orders" at bounding box center [832, 79] width 67 height 15
click at [236, 93] on input "17442" at bounding box center [269, 92] width 159 height 33
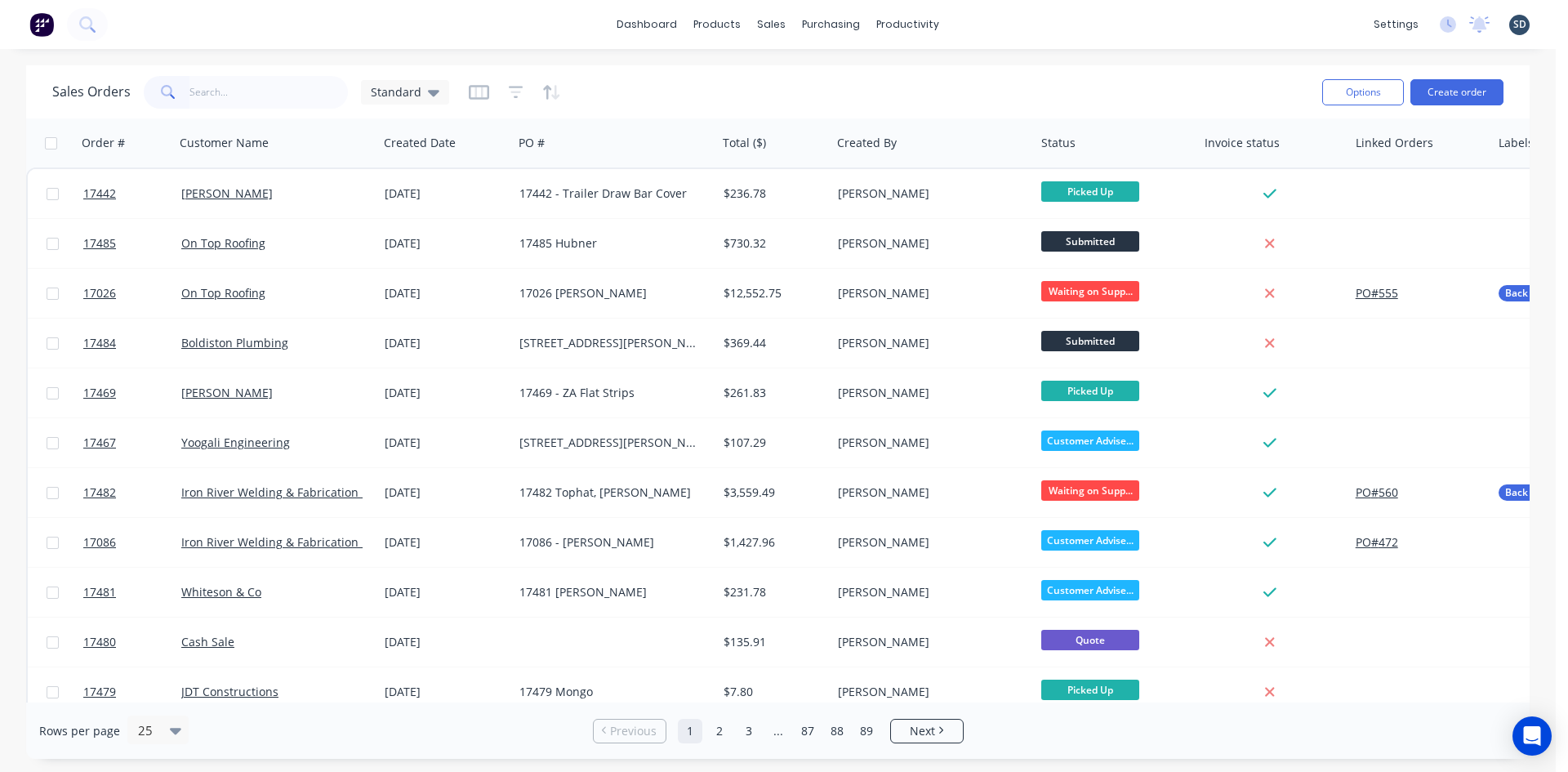
click at [1027, 25] on div "dashboard products sales purchasing productivity dashboard products Product Cat…" at bounding box center [778, 24] width 1555 height 49
click at [983, 28] on div "dashboard products sales purchasing productivity dashboard products Product Cat…" at bounding box center [778, 24] width 1555 height 49
click at [986, 24] on div "dashboard products sales purchasing productivity dashboard products Product Cat…" at bounding box center [778, 24] width 1555 height 49
click at [987, 24] on div "dashboard products sales purchasing productivity dashboard products Product Cat…" at bounding box center [778, 24] width 1555 height 49
click at [990, 19] on div "dashboard products sales purchasing productivity dashboard products Product Cat…" at bounding box center [778, 24] width 1555 height 49
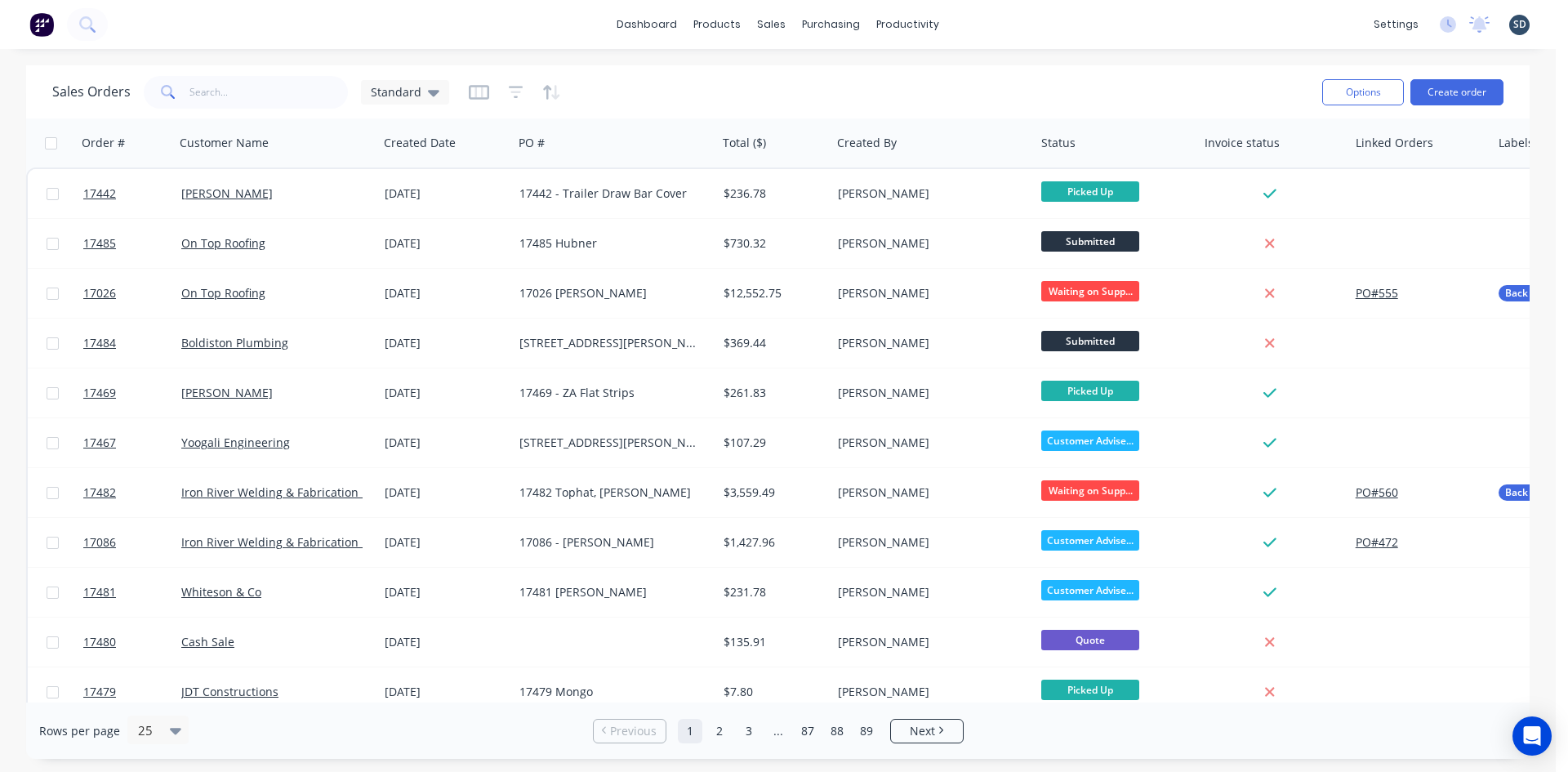
click at [989, 19] on div "dashboard products sales purchasing productivity dashboard products Product Cat…" at bounding box center [778, 24] width 1555 height 49
click at [991, 21] on div "dashboard products sales purchasing productivity dashboard products Product Cat…" at bounding box center [778, 24] width 1555 height 49
click at [987, 22] on div "dashboard products sales purchasing productivity dashboard products Product Cat…" at bounding box center [778, 24] width 1555 height 49
click at [987, 19] on div "dashboard products sales purchasing productivity dashboard products Product Cat…" at bounding box center [778, 24] width 1555 height 49
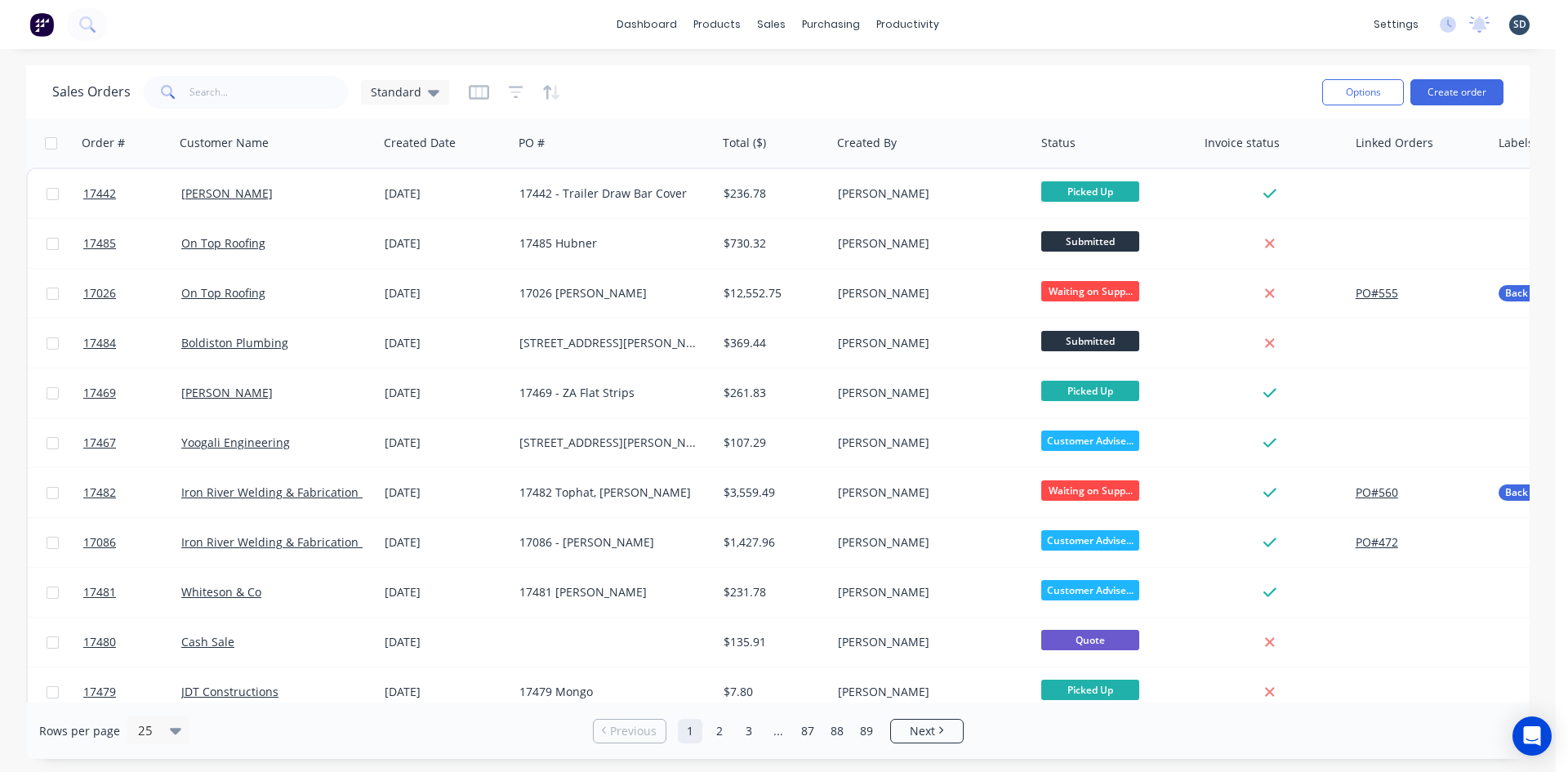
click at [990, 18] on div "dashboard products sales purchasing productivity dashboard products Product Cat…" at bounding box center [778, 24] width 1555 height 49
click at [990, 19] on div "dashboard products sales purchasing productivity dashboard products Product Cat…" at bounding box center [778, 24] width 1555 height 49
click at [985, 28] on div "dashboard products sales purchasing productivity dashboard products Product Cat…" at bounding box center [778, 24] width 1555 height 49
click at [974, 22] on div "dashboard products sales purchasing productivity dashboard products Product Cat…" at bounding box center [778, 24] width 1555 height 49
click at [973, 22] on div "dashboard products sales purchasing productivity dashboard products Product Cat…" at bounding box center [778, 24] width 1555 height 49
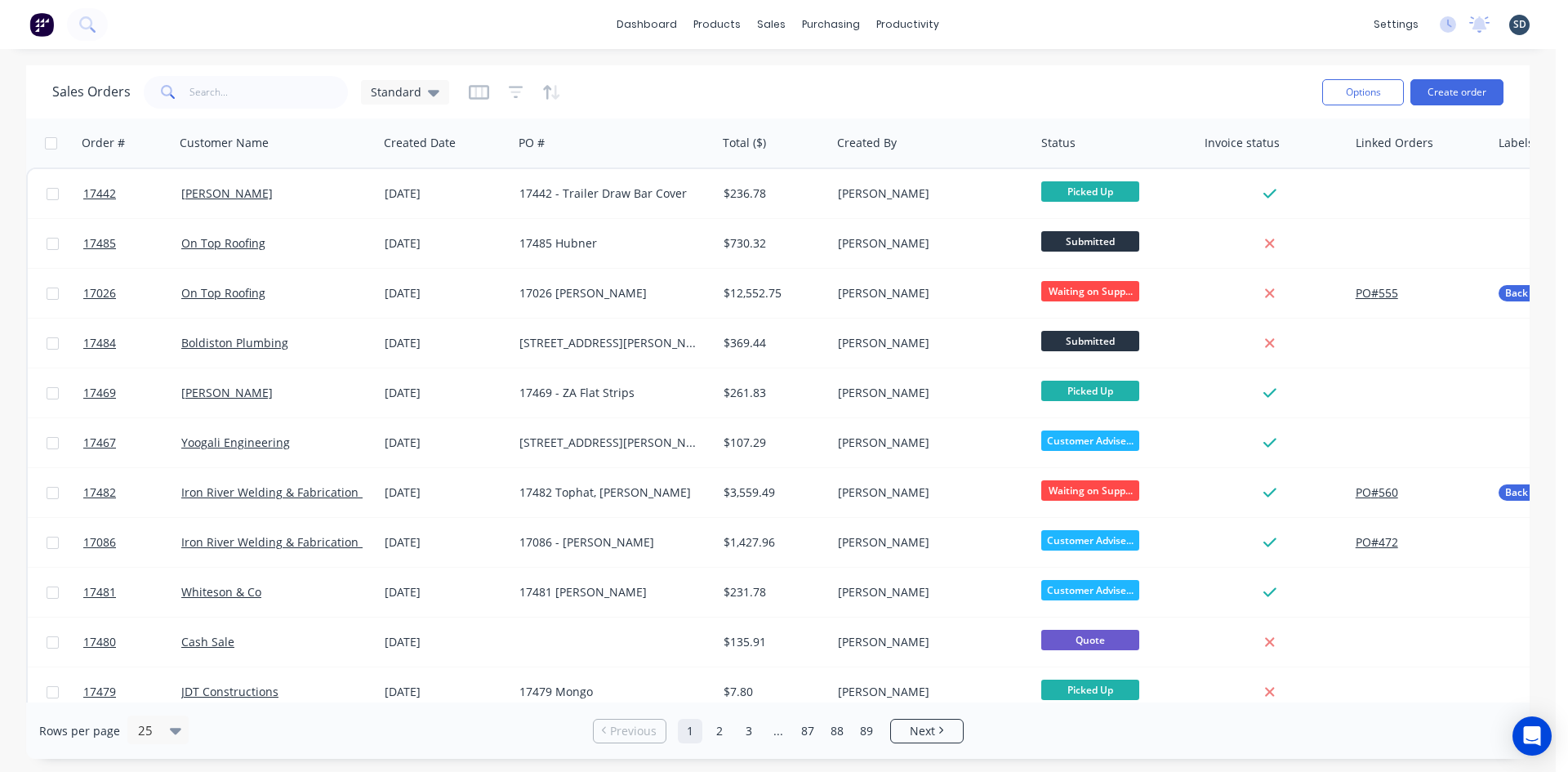
click at [981, 22] on div "dashboard products sales purchasing productivity dashboard products Product Cat…" at bounding box center [778, 24] width 1555 height 49
click at [989, 22] on div "dashboard products sales purchasing productivity dashboard products Product Cat…" at bounding box center [778, 24] width 1555 height 49
click at [992, 22] on div "dashboard products sales purchasing productivity dashboard products Product Cat…" at bounding box center [778, 24] width 1555 height 49
click at [1008, 20] on div "dashboard products sales purchasing productivity dashboard products Product Cat…" at bounding box center [778, 24] width 1555 height 49
click at [995, 21] on div "dashboard products sales purchasing productivity dashboard products Product Cat…" at bounding box center [778, 24] width 1555 height 49
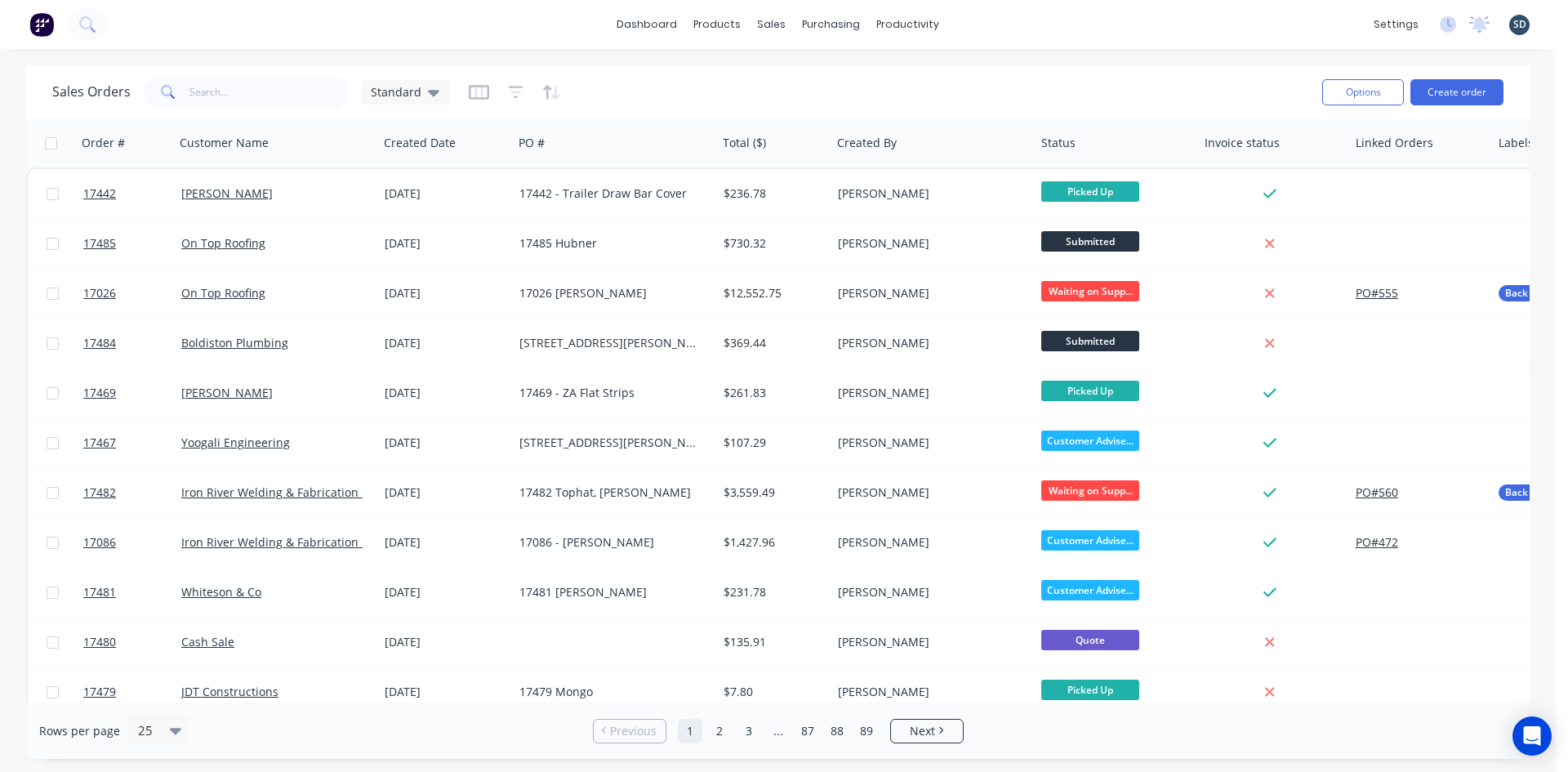
click at [993, 21] on div "dashboard products sales purchasing productivity dashboard products Product Cat…" at bounding box center [778, 24] width 1555 height 49
click at [804, 73] on div "Sales Orders Standard" at bounding box center [680, 92] width 1257 height 40
click at [978, 20] on div "dashboard products sales purchasing productivity dashboard products Product Cat…" at bounding box center [778, 24] width 1555 height 49
click at [973, 18] on div "dashboard products sales purchasing productivity dashboard products Product Cat…" at bounding box center [778, 24] width 1555 height 49
click at [994, 19] on div "dashboard products sales purchasing productivity dashboard products Product Cat…" at bounding box center [778, 24] width 1555 height 49
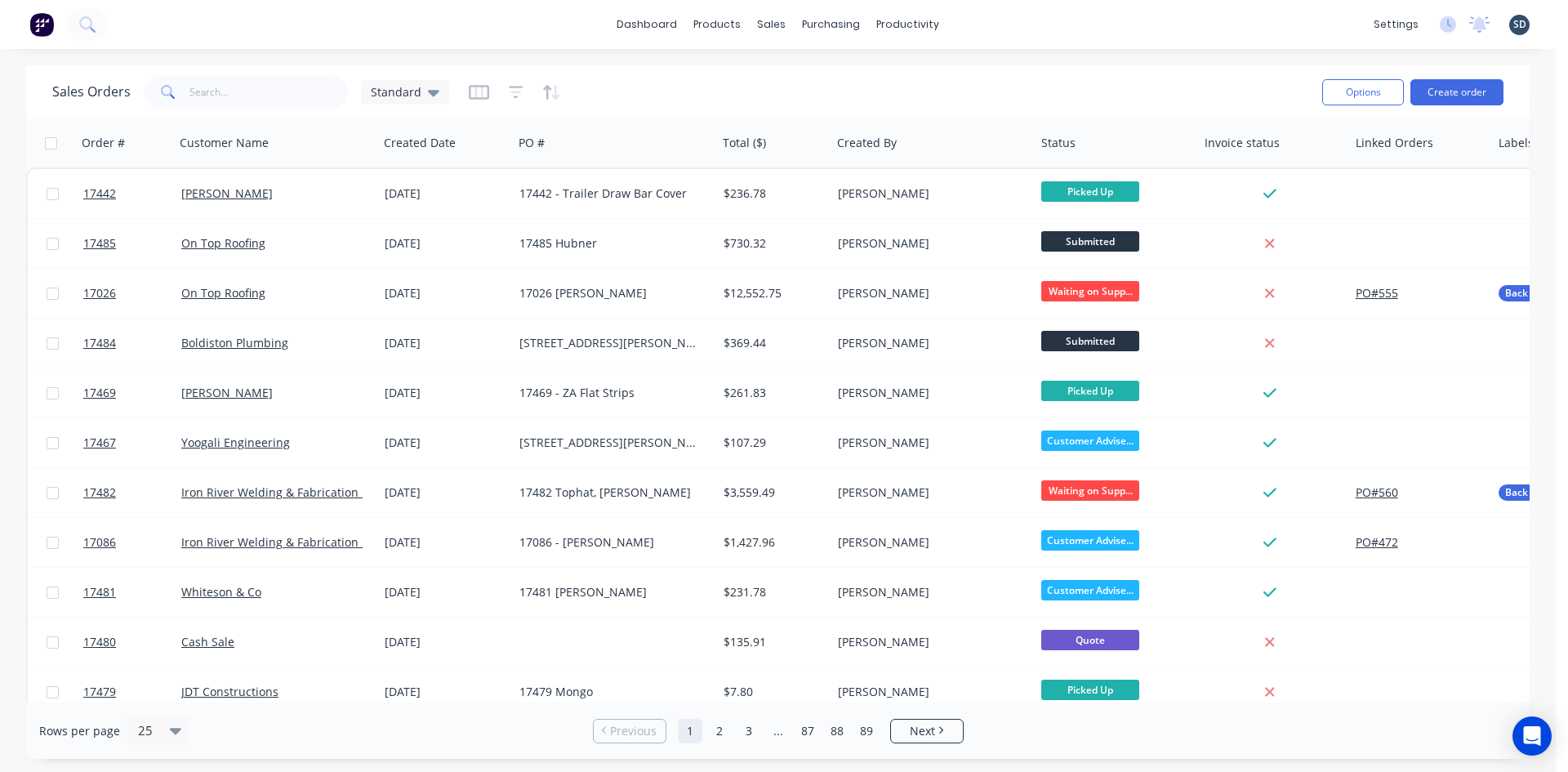
click at [994, 19] on div "dashboard products sales purchasing productivity dashboard products Product Cat…" at bounding box center [778, 24] width 1555 height 49
click at [991, 18] on div "dashboard products sales purchasing productivity dashboard products Product Cat…" at bounding box center [778, 24] width 1555 height 49
click at [985, 18] on div "dashboard products sales purchasing productivity dashboard products Product Cat…" at bounding box center [778, 24] width 1555 height 49
click at [990, 23] on div "dashboard products sales purchasing productivity dashboard products Product Cat…" at bounding box center [778, 24] width 1555 height 49
click at [989, 23] on div "dashboard products sales purchasing productivity dashboard products Product Cat…" at bounding box center [778, 24] width 1555 height 49
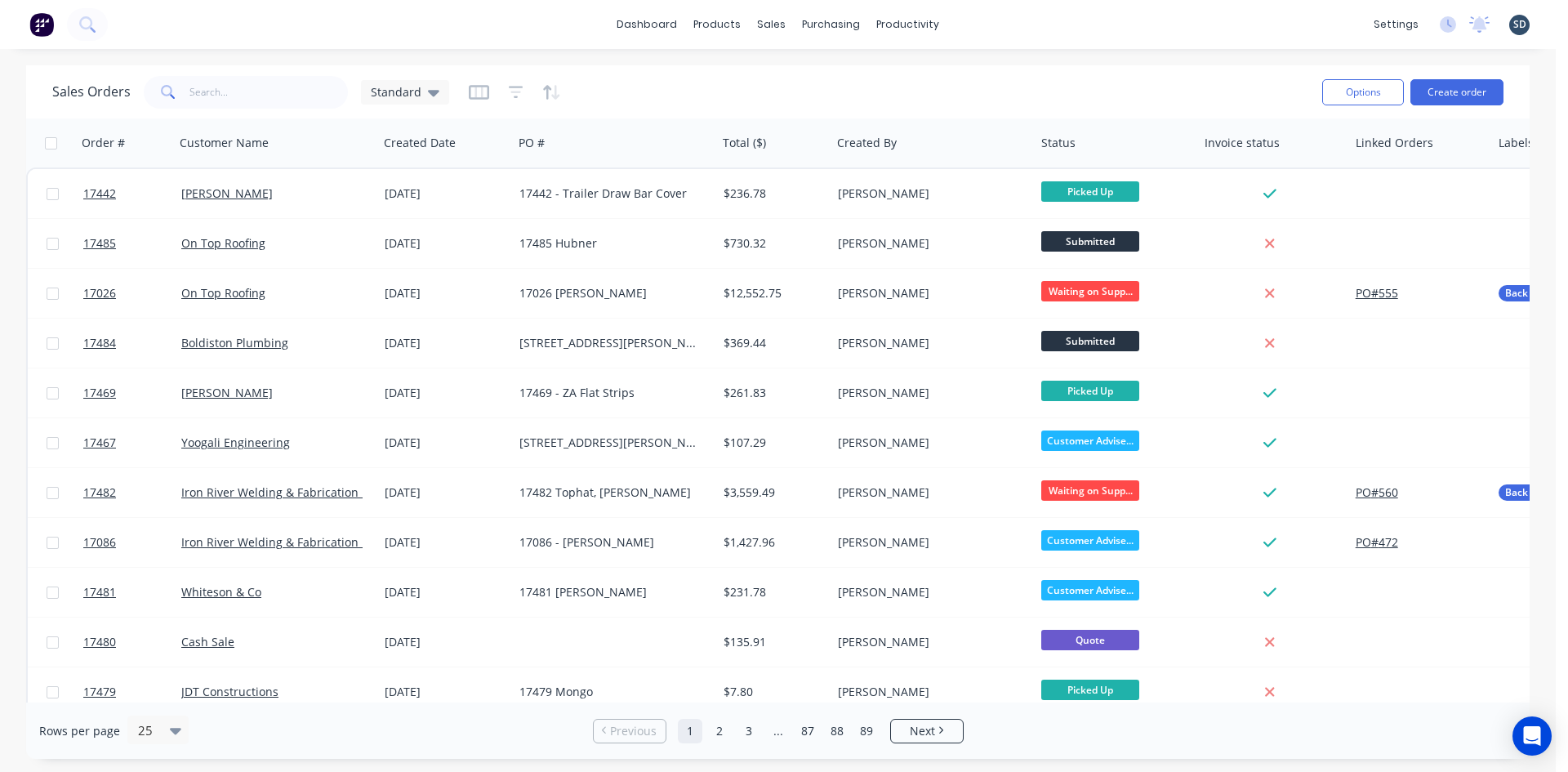
click at [989, 22] on div "dashboard products sales purchasing productivity dashboard products Product Cat…" at bounding box center [778, 24] width 1555 height 49
click at [984, 20] on div "dashboard products sales purchasing productivity dashboard products Product Cat…" at bounding box center [778, 24] width 1555 height 49
click at [974, 18] on div "dashboard products sales purchasing productivity dashboard products Product Cat…" at bounding box center [778, 24] width 1555 height 49
click at [982, 22] on div "dashboard products sales purchasing productivity dashboard products Product Cat…" at bounding box center [778, 24] width 1555 height 49
click at [975, 23] on div "dashboard products sales purchasing productivity dashboard products Product Cat…" at bounding box center [778, 24] width 1555 height 49
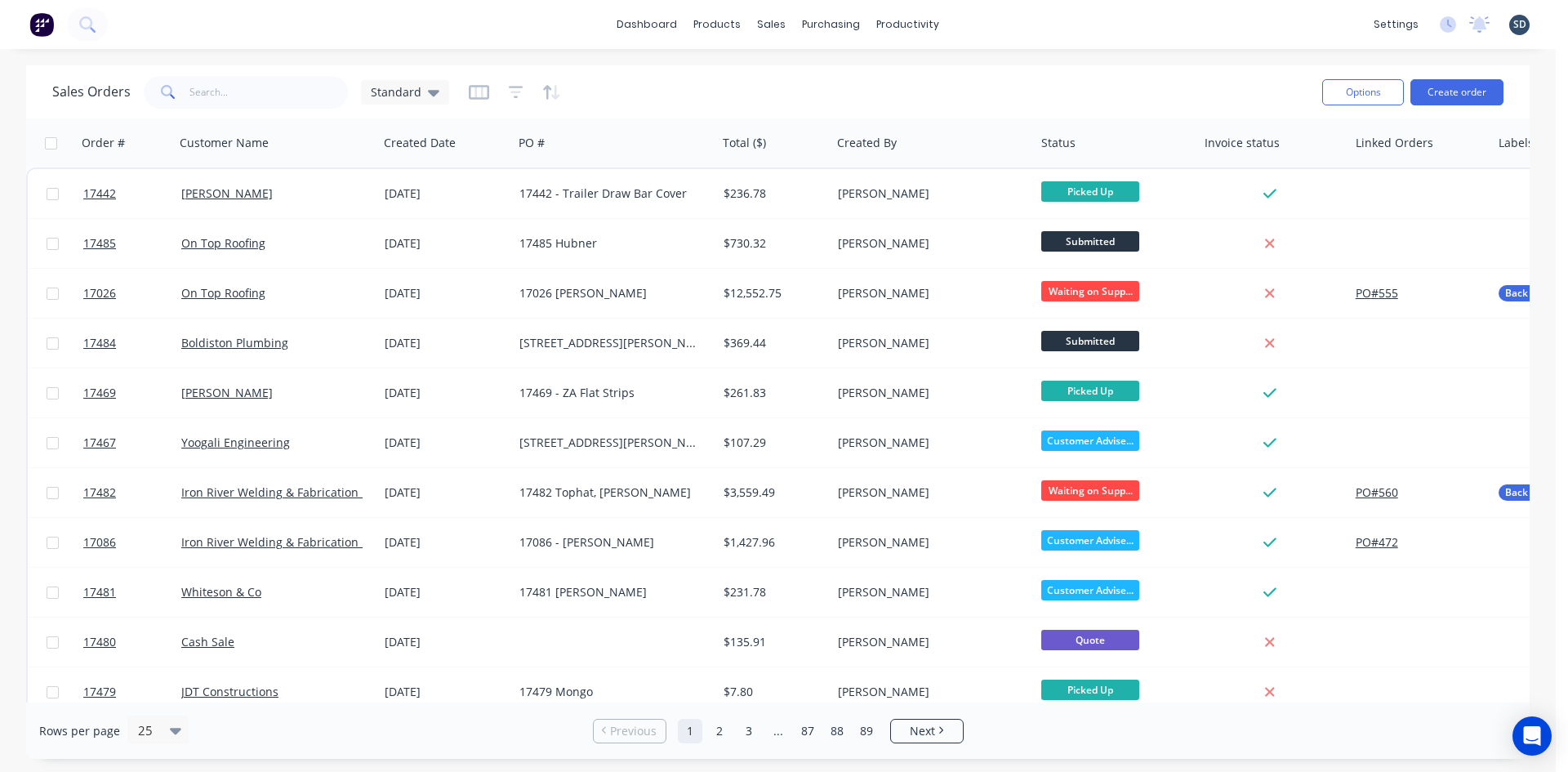
click at [978, 23] on div "dashboard products sales purchasing productivity dashboard products Product Cat…" at bounding box center [778, 24] width 1555 height 49
click at [985, 19] on div "dashboard products sales purchasing productivity dashboard products Product Cat…" at bounding box center [778, 24] width 1555 height 49
click at [988, 19] on div "dashboard products sales purchasing productivity dashboard products Product Cat…" at bounding box center [778, 24] width 1555 height 49
click at [985, 19] on div "dashboard products sales purchasing productivity dashboard products Product Cat…" at bounding box center [778, 24] width 1555 height 49
click at [977, 17] on div "dashboard products sales purchasing productivity dashboard products Product Cat…" at bounding box center [778, 24] width 1555 height 49
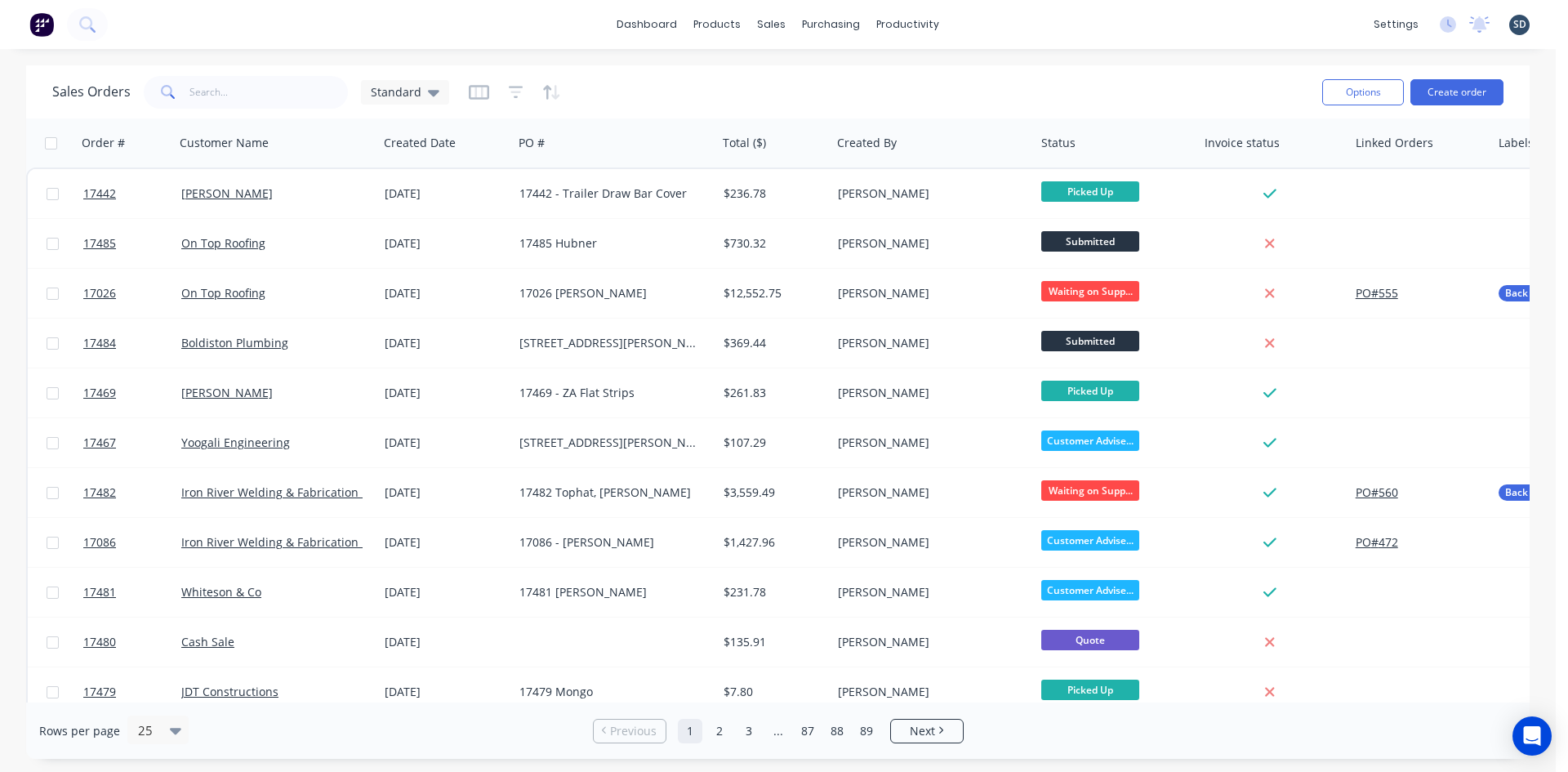
click at [997, 18] on div "dashboard products sales purchasing productivity dashboard products Product Cat…" at bounding box center [778, 24] width 1555 height 49
click at [799, 87] on link "Sales Orders" at bounding box center [858, 77] width 217 height 33
click at [990, 23] on div "dashboard products sales purchasing productivity dashboard products Product Cat…" at bounding box center [778, 24] width 1555 height 49
click at [930, 78] on div "Workflow" at bounding box center [937, 79] width 49 height 15
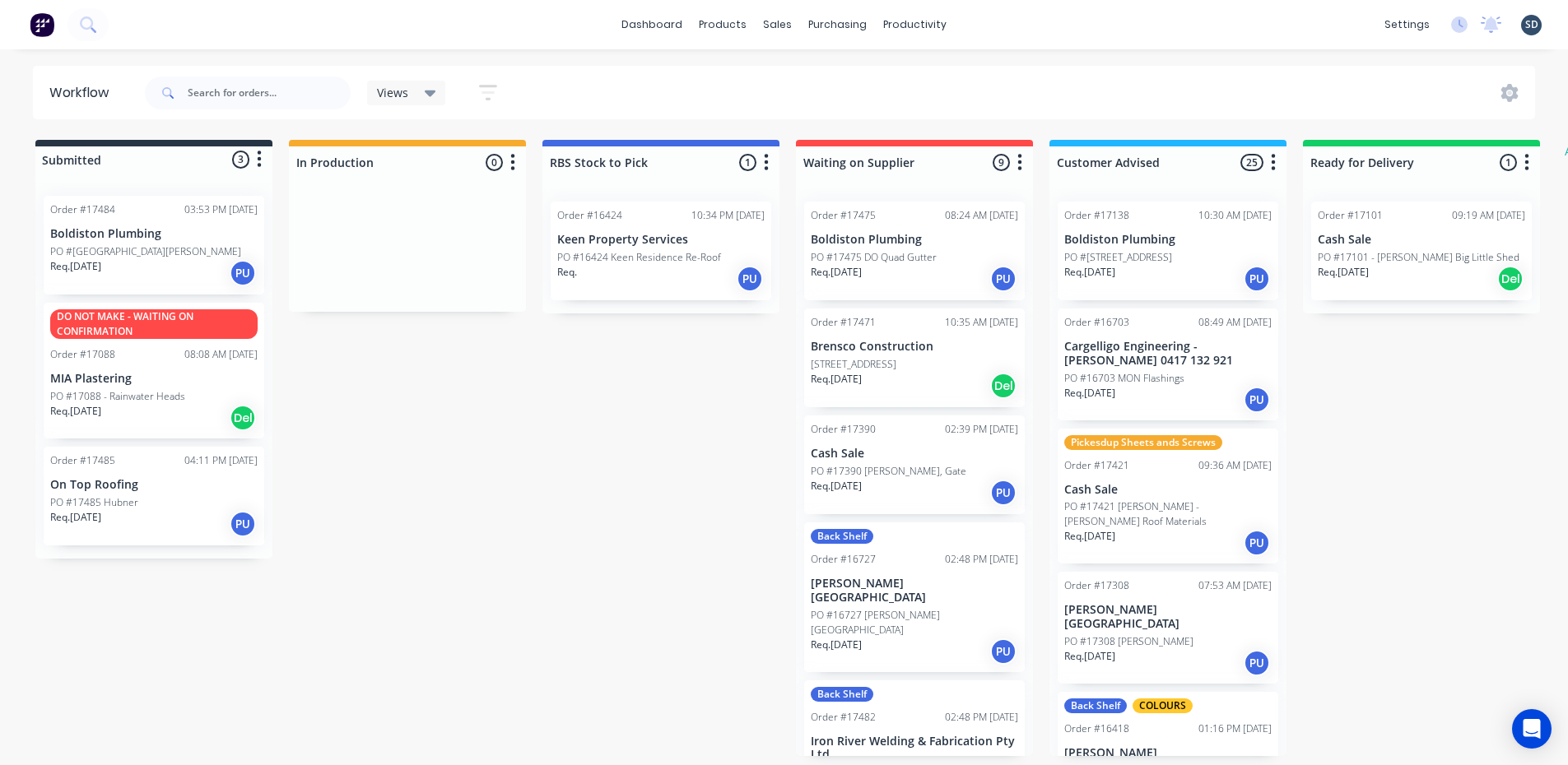
click at [995, 29] on div "dashboard products sales purchasing productivity dashboard products Product Cat…" at bounding box center [784, 24] width 1568 height 50
click at [987, 19] on div "dashboard products sales purchasing productivity dashboard products Product Cat…" at bounding box center [784, 24] width 1568 height 50
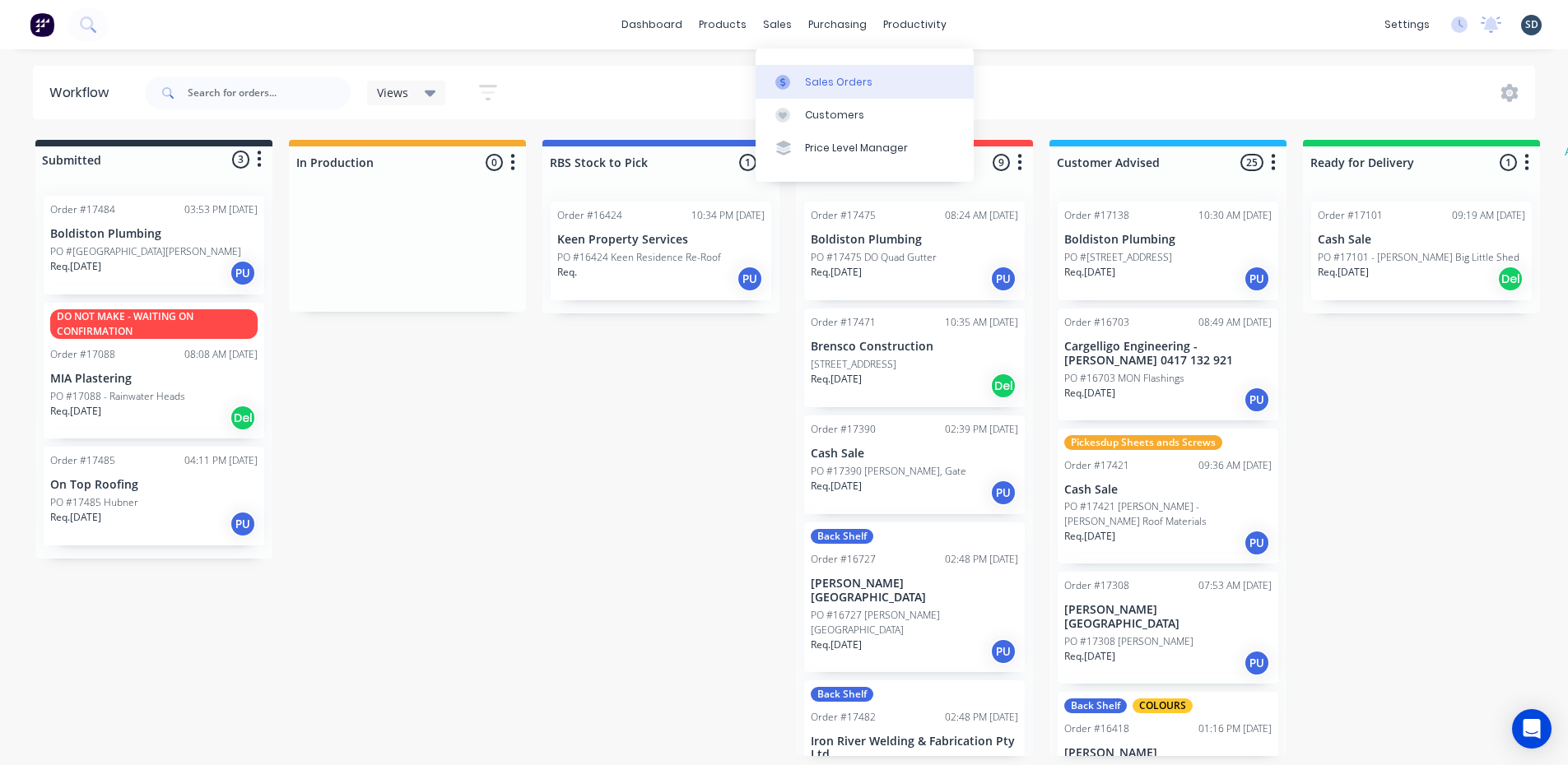
click at [848, 84] on div "Sales Orders" at bounding box center [839, 83] width 68 height 15
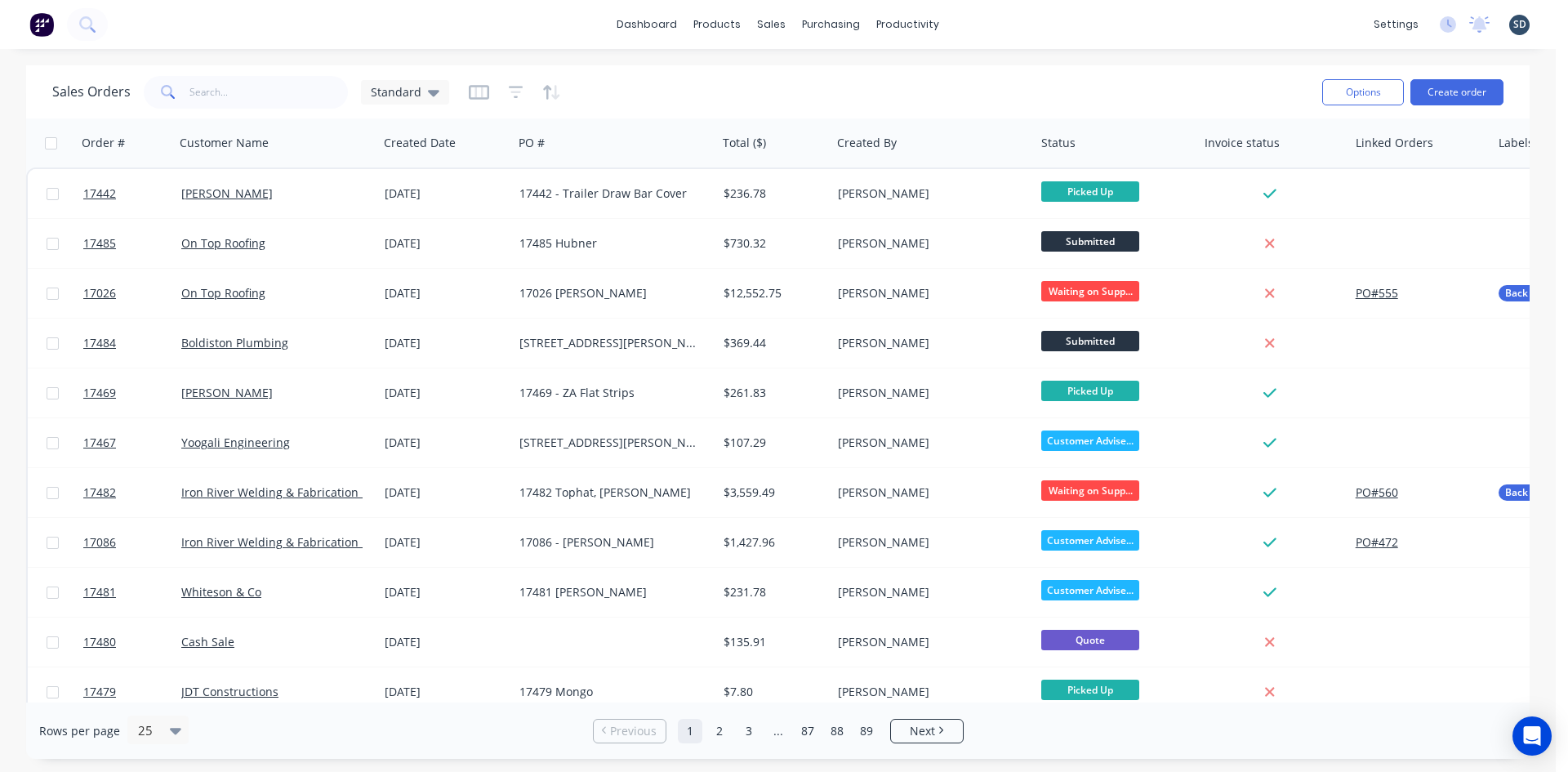
click at [975, 27] on div "dashboard products sales purchasing productivity dashboard products Product Cat…" at bounding box center [778, 24] width 1555 height 49
click at [979, 23] on div "dashboard products sales purchasing productivity dashboard products Product Cat…" at bounding box center [778, 24] width 1555 height 49
click at [983, 23] on div "dashboard products sales purchasing productivity dashboard products Product Cat…" at bounding box center [778, 24] width 1555 height 49
click at [990, 23] on div "dashboard products sales purchasing productivity dashboard products Product Cat…" at bounding box center [778, 24] width 1555 height 49
click at [994, 21] on div "dashboard products sales purchasing productivity dashboard products Product Cat…" at bounding box center [778, 24] width 1555 height 49
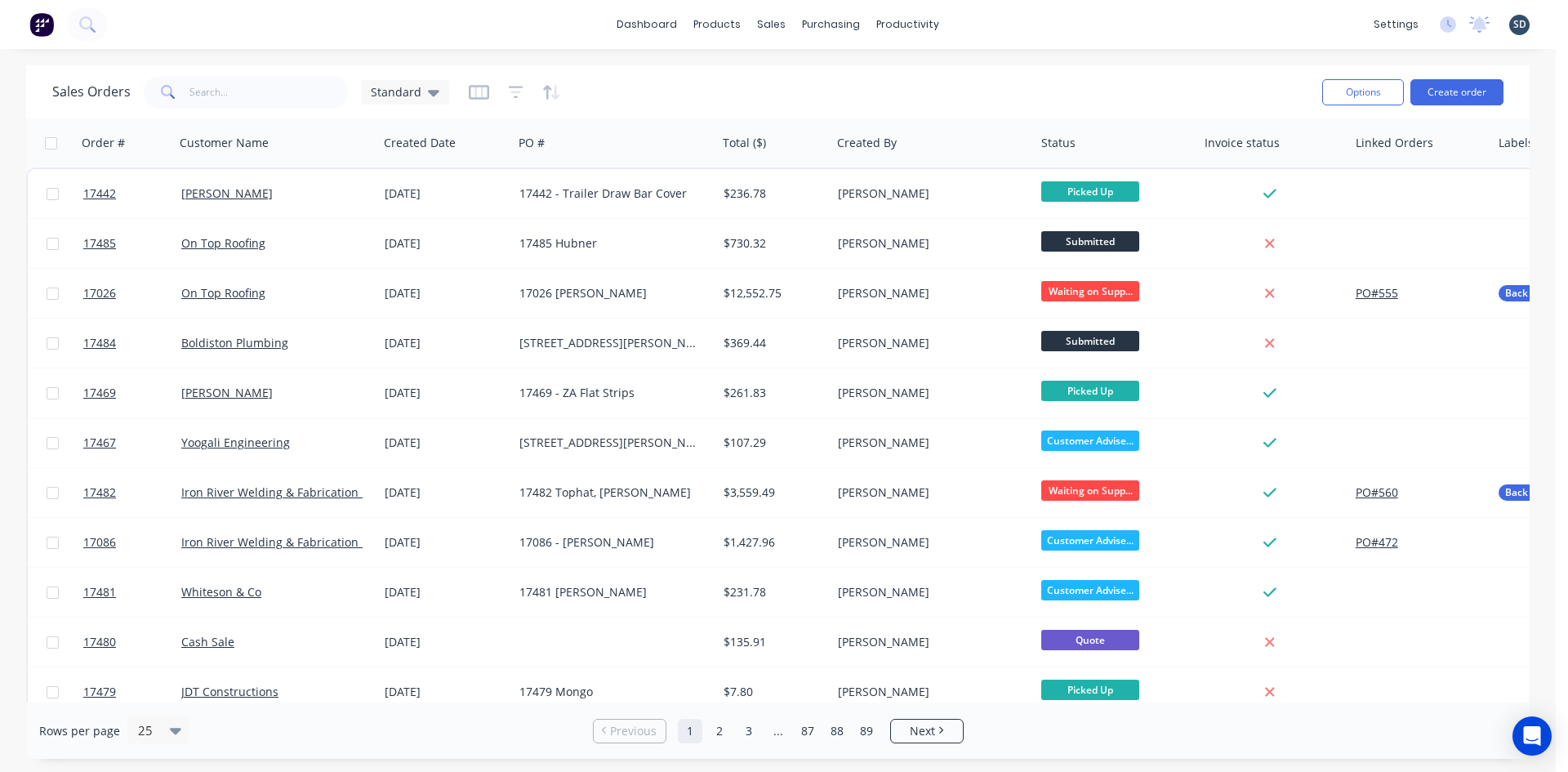
click at [993, 21] on div "dashboard products sales purchasing productivity dashboard products Product Cat…" at bounding box center [778, 24] width 1555 height 49
click at [982, 36] on div "dashboard products sales purchasing productivity dashboard products Product Cat…" at bounding box center [778, 24] width 1555 height 49
click at [845, 73] on div "Sales Orders" at bounding box center [832, 79] width 67 height 15
click at [988, 18] on div "dashboard products sales purchasing productivity dashboard products Product Cat…" at bounding box center [778, 24] width 1555 height 49
click at [995, 18] on div "dashboard products sales purchasing productivity dashboard products Product Cat…" at bounding box center [778, 24] width 1555 height 49
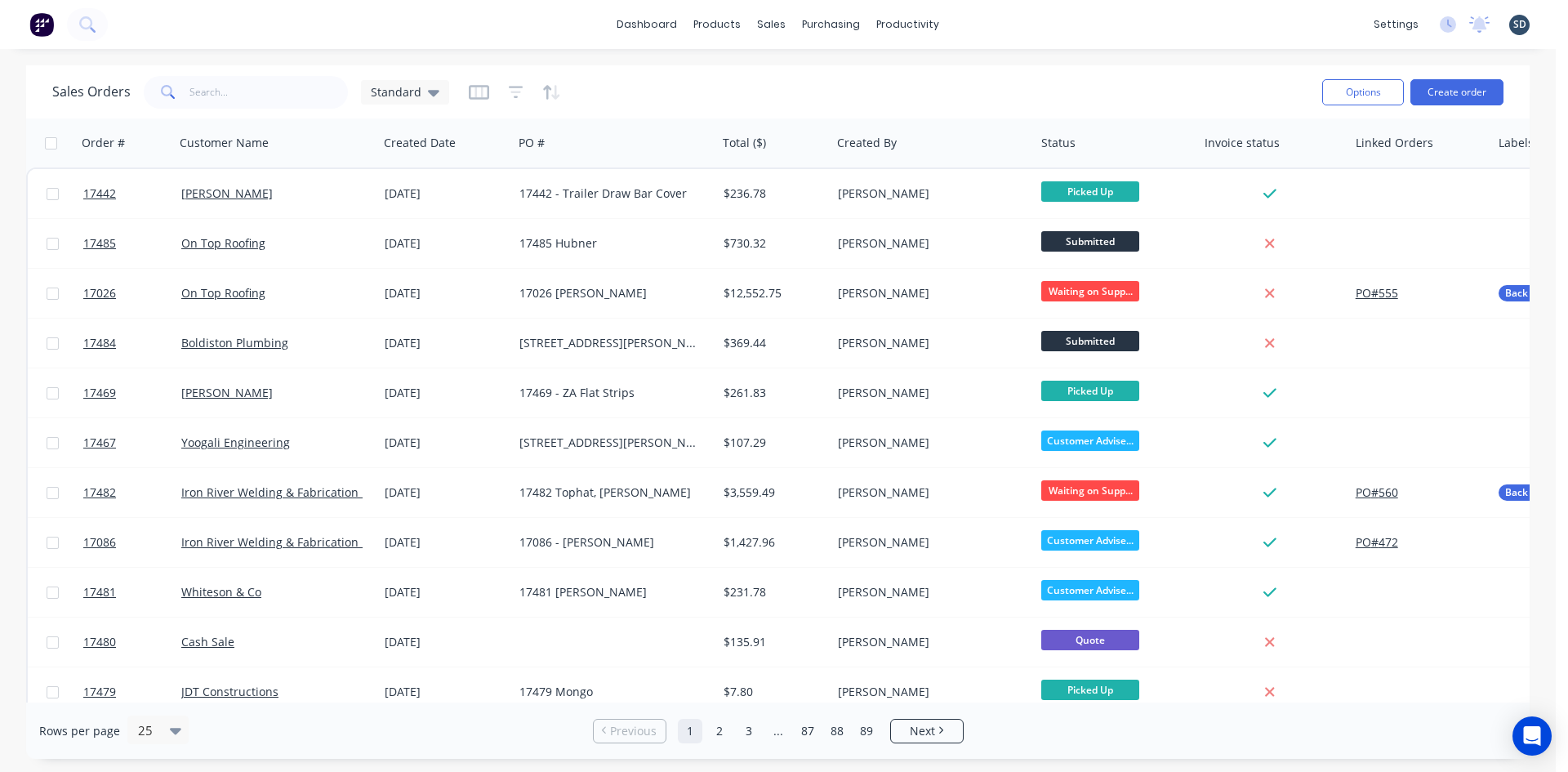
click at [994, 20] on div "dashboard products sales purchasing productivity dashboard products Product Cat…" at bounding box center [778, 24] width 1555 height 49
click at [981, 18] on div "dashboard products sales purchasing productivity dashboard products Product Cat…" at bounding box center [778, 24] width 1555 height 49
click at [975, 23] on div "dashboard products sales purchasing productivity dashboard products Product Cat…" at bounding box center [778, 24] width 1555 height 49
click at [990, 20] on div "dashboard products sales purchasing productivity dashboard products Product Cat…" at bounding box center [778, 24] width 1555 height 49
click at [986, 23] on div "dashboard products sales purchasing productivity dashboard products Product Cat…" at bounding box center [778, 24] width 1555 height 49
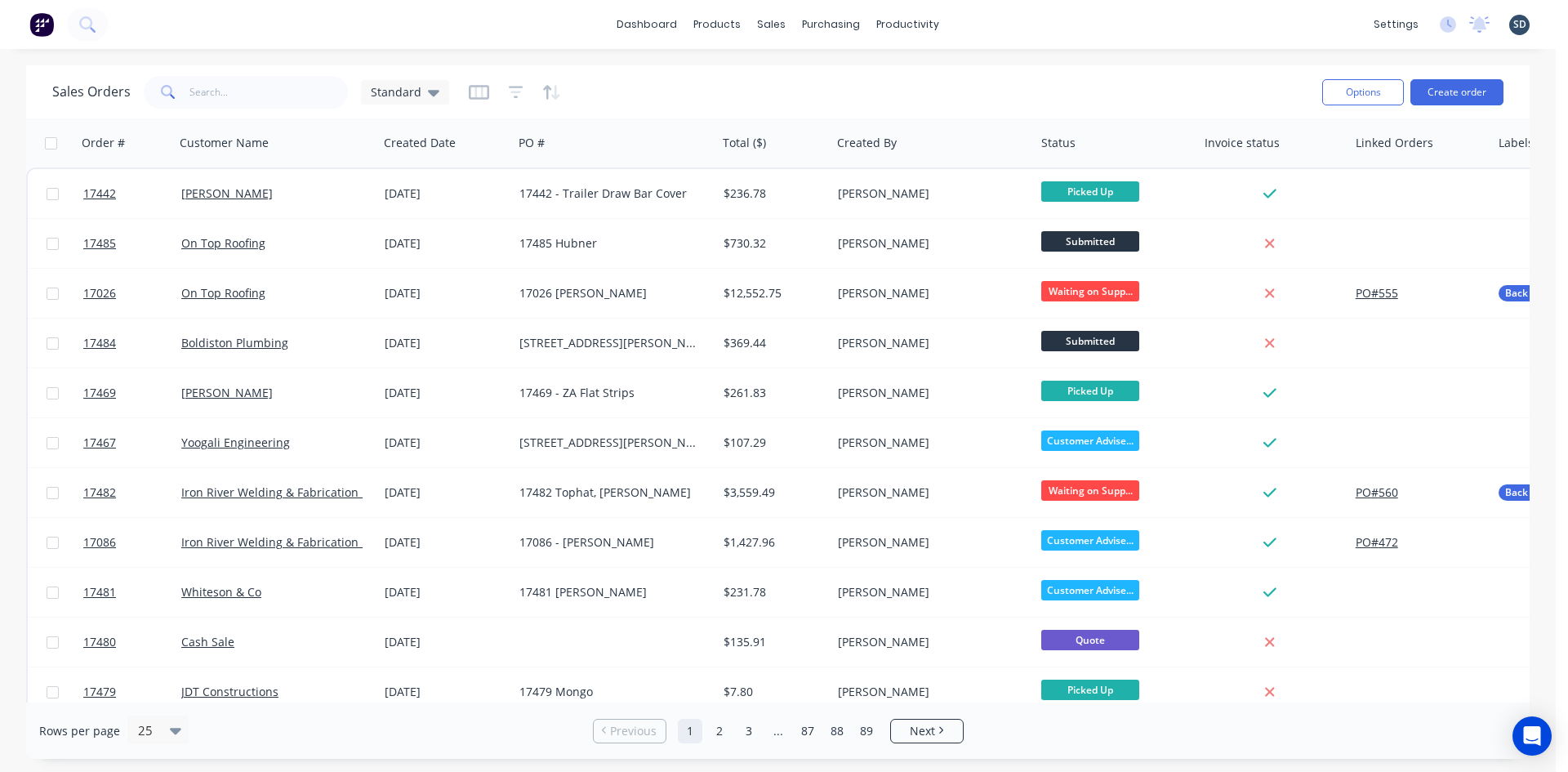
click at [984, 23] on div "dashboard products sales purchasing productivity dashboard products Product Cat…" at bounding box center [778, 24] width 1555 height 49
click at [986, 23] on div "dashboard products sales purchasing productivity dashboard products Product Cat…" at bounding box center [778, 24] width 1555 height 49
click at [994, 20] on div "dashboard products sales purchasing productivity dashboard products Product Cat…" at bounding box center [778, 24] width 1555 height 49
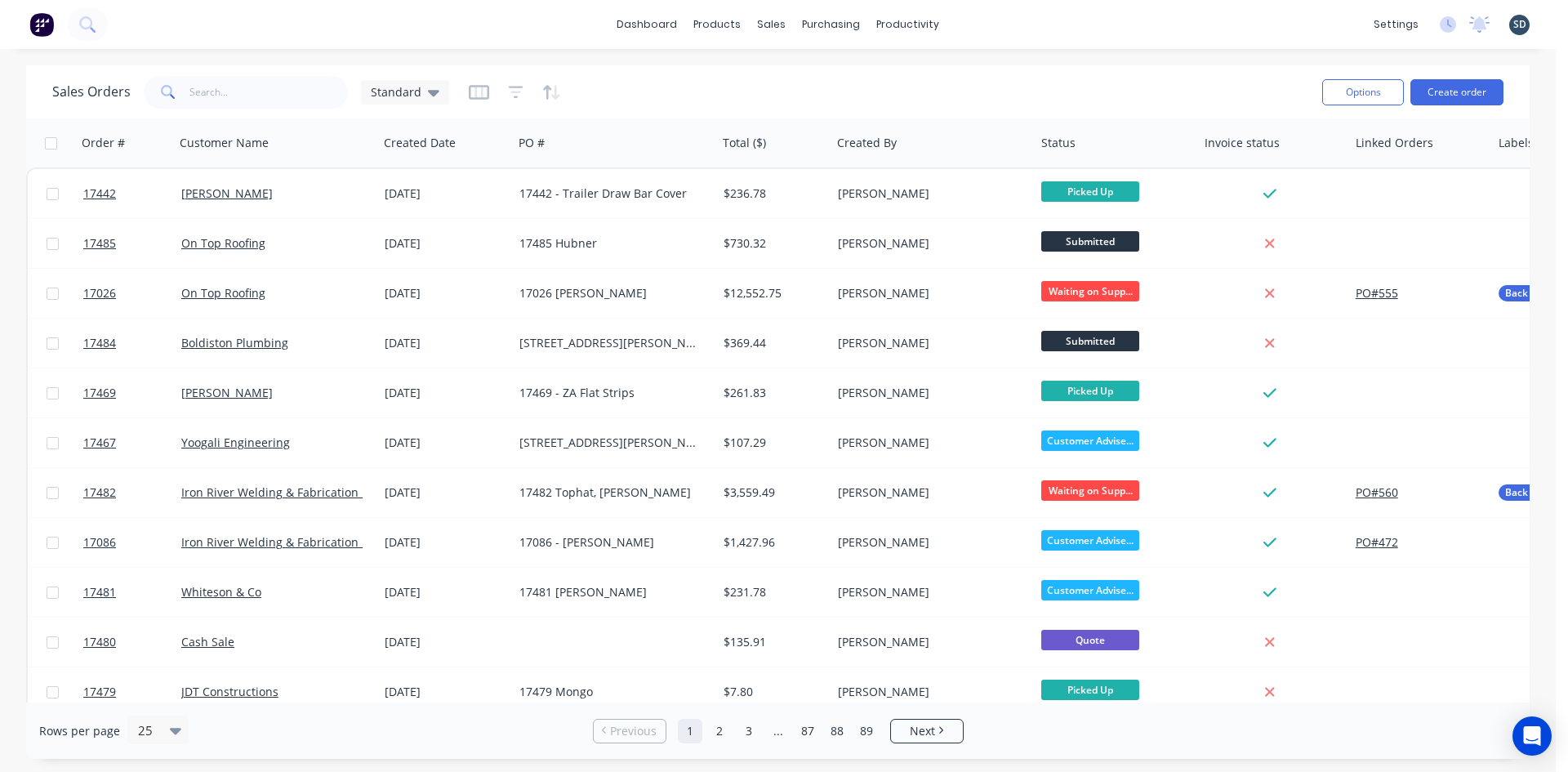
click at [994, 20] on div "dashboard products sales purchasing productivity dashboard products Product Cat…" at bounding box center [778, 24] width 1555 height 49
click at [984, 18] on div "dashboard products sales purchasing productivity dashboard products Product Cat…" at bounding box center [778, 24] width 1555 height 49
click at [986, 22] on div "dashboard products sales purchasing productivity dashboard products Product Cat…" at bounding box center [778, 24] width 1555 height 49
click at [988, 23] on div "dashboard products sales purchasing productivity dashboard products Product Cat…" at bounding box center [778, 24] width 1555 height 49
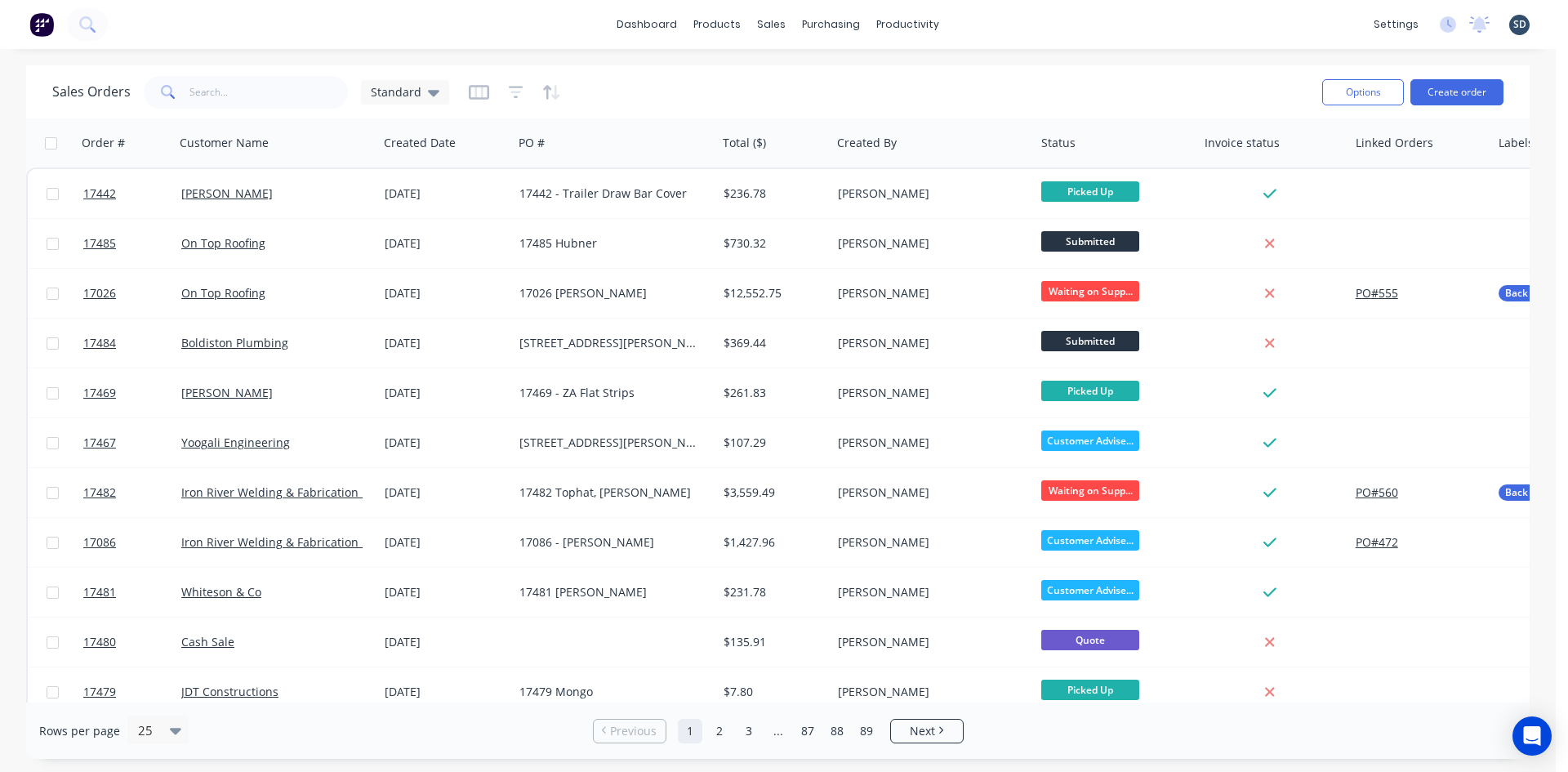
click at [984, 23] on div "dashboard products sales purchasing productivity dashboard products Product Cat…" at bounding box center [778, 24] width 1555 height 49
click at [985, 22] on div "dashboard products sales purchasing productivity dashboard products Product Cat…" at bounding box center [778, 24] width 1555 height 49
click at [997, 21] on div "dashboard products sales purchasing productivity dashboard products Product Cat…" at bounding box center [778, 24] width 1555 height 49
click at [993, 21] on div "dashboard products sales purchasing productivity dashboard products Product Cat…" at bounding box center [778, 24] width 1555 height 49
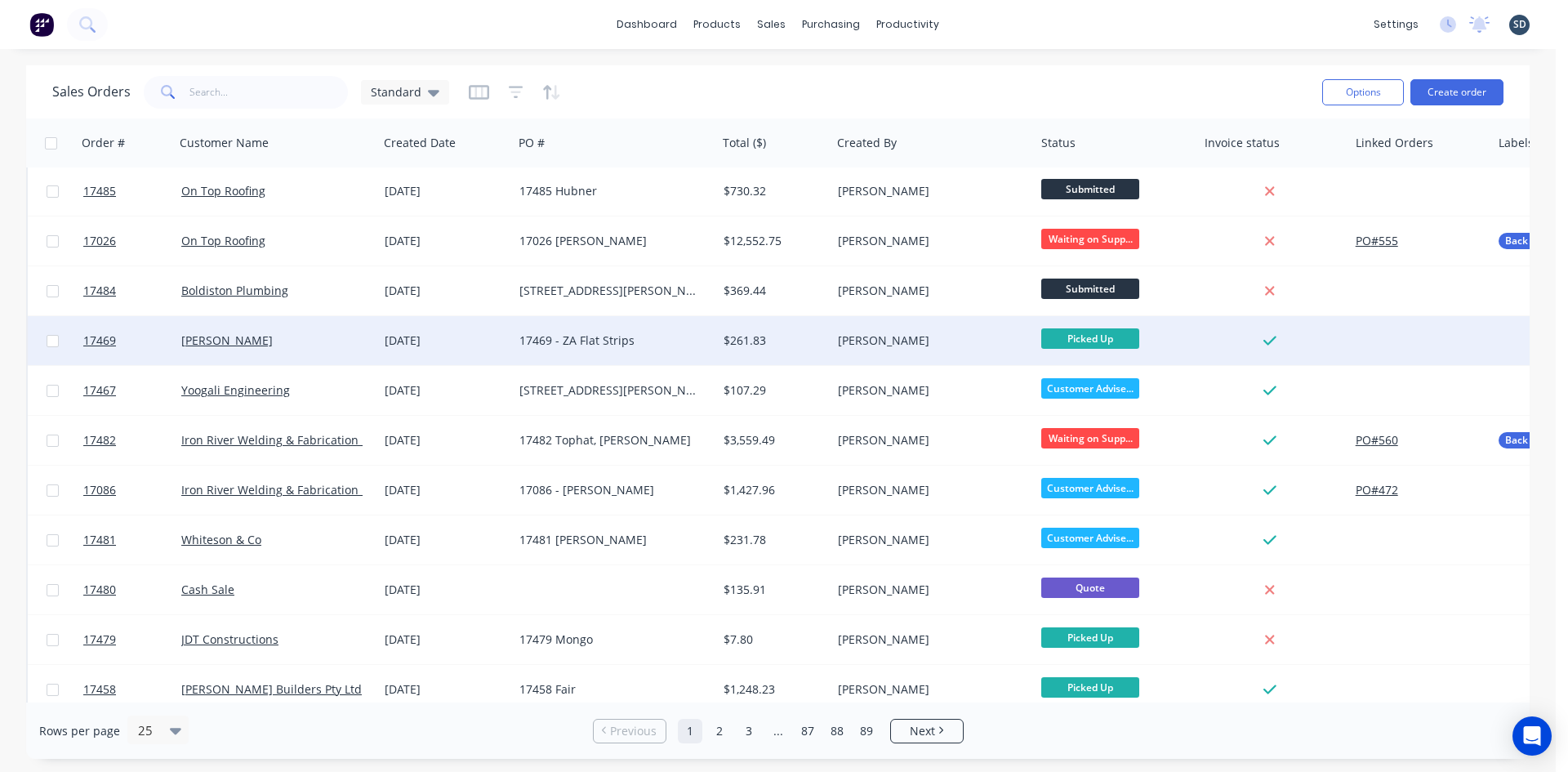
scroll to position [82, 0]
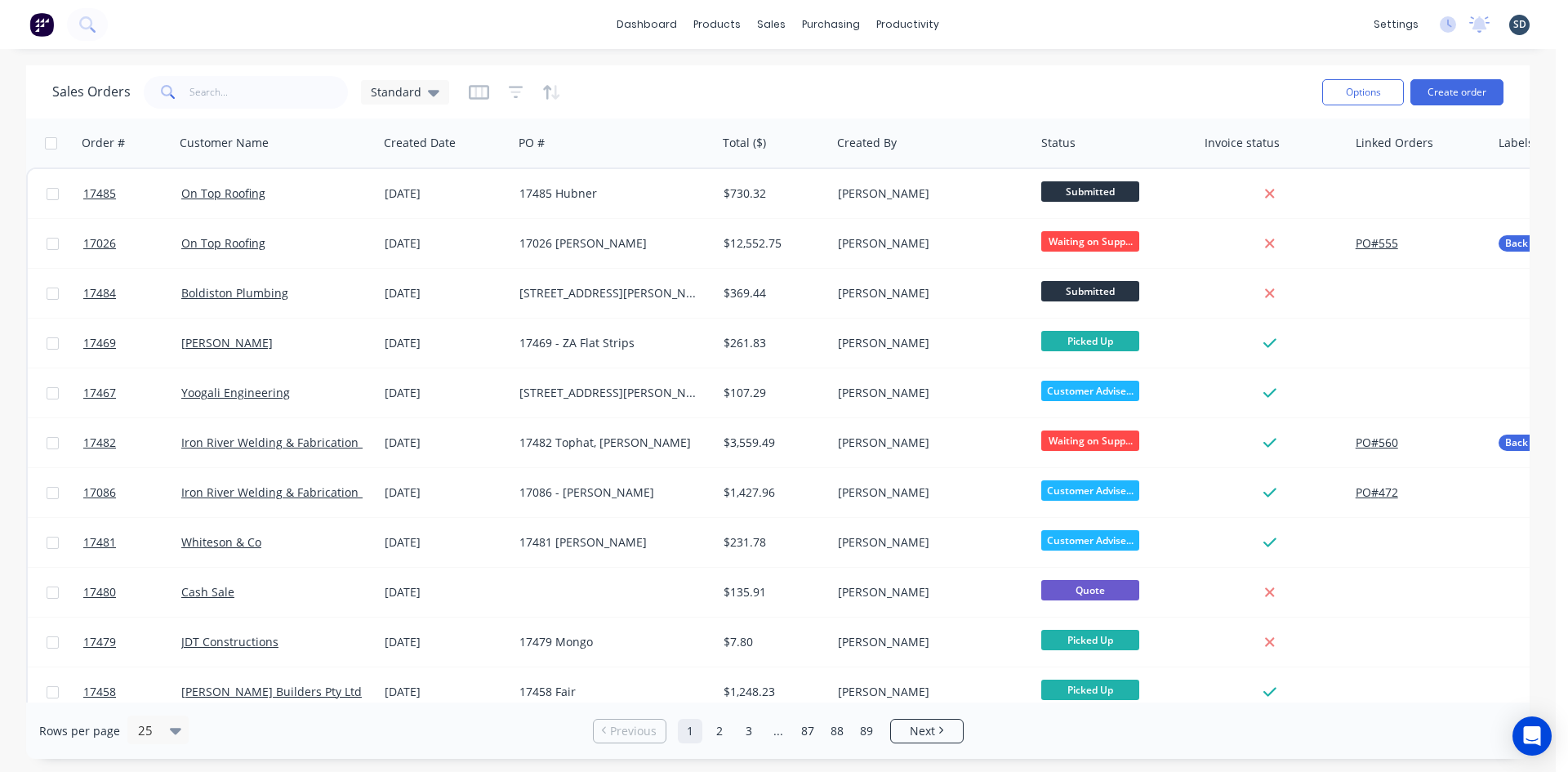
click at [990, 21] on div "dashboard products sales purchasing productivity dashboard products Product Cat…" at bounding box center [778, 24] width 1555 height 49
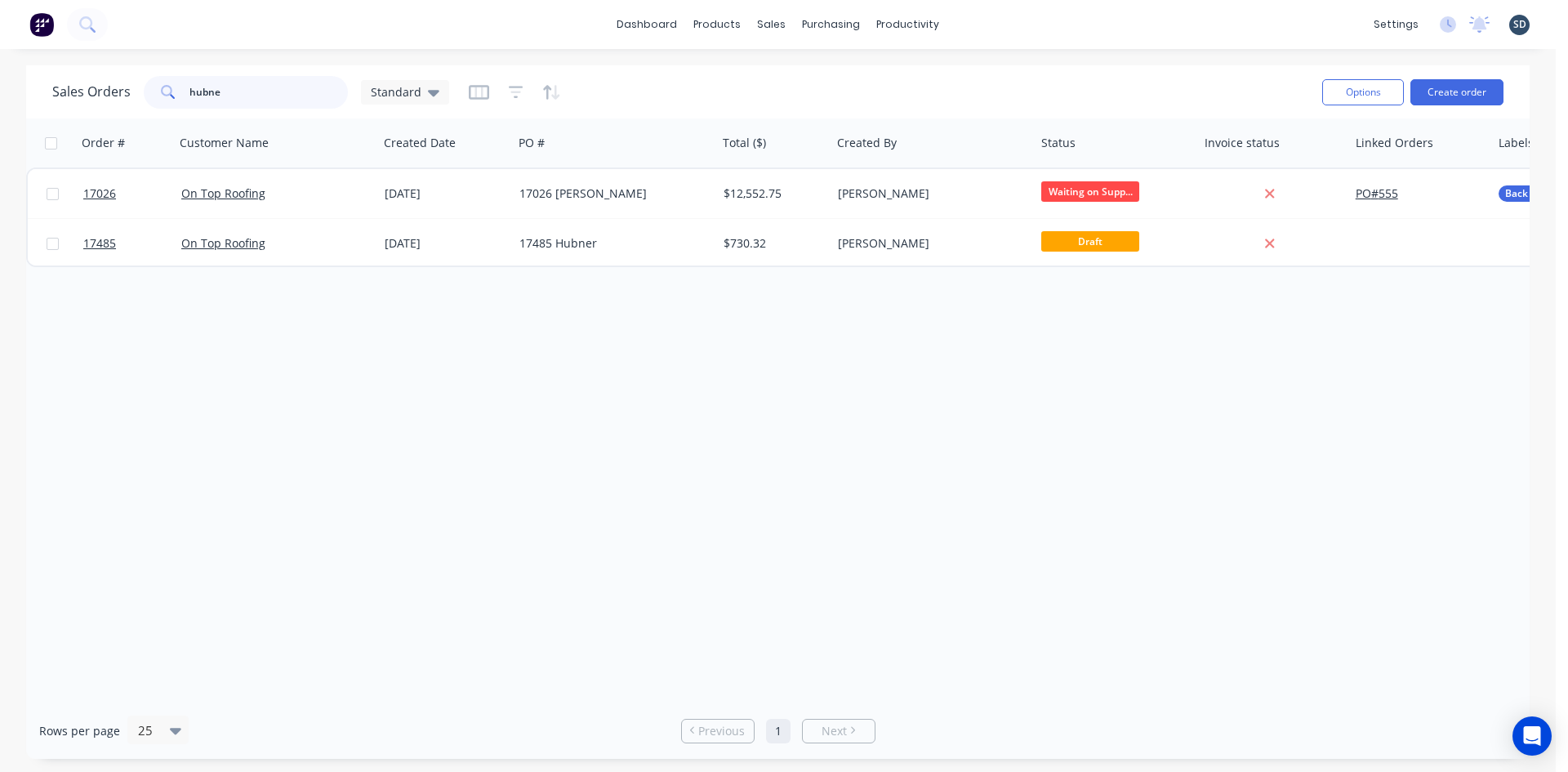
click at [267, 89] on input "hubne" at bounding box center [269, 92] width 159 height 33
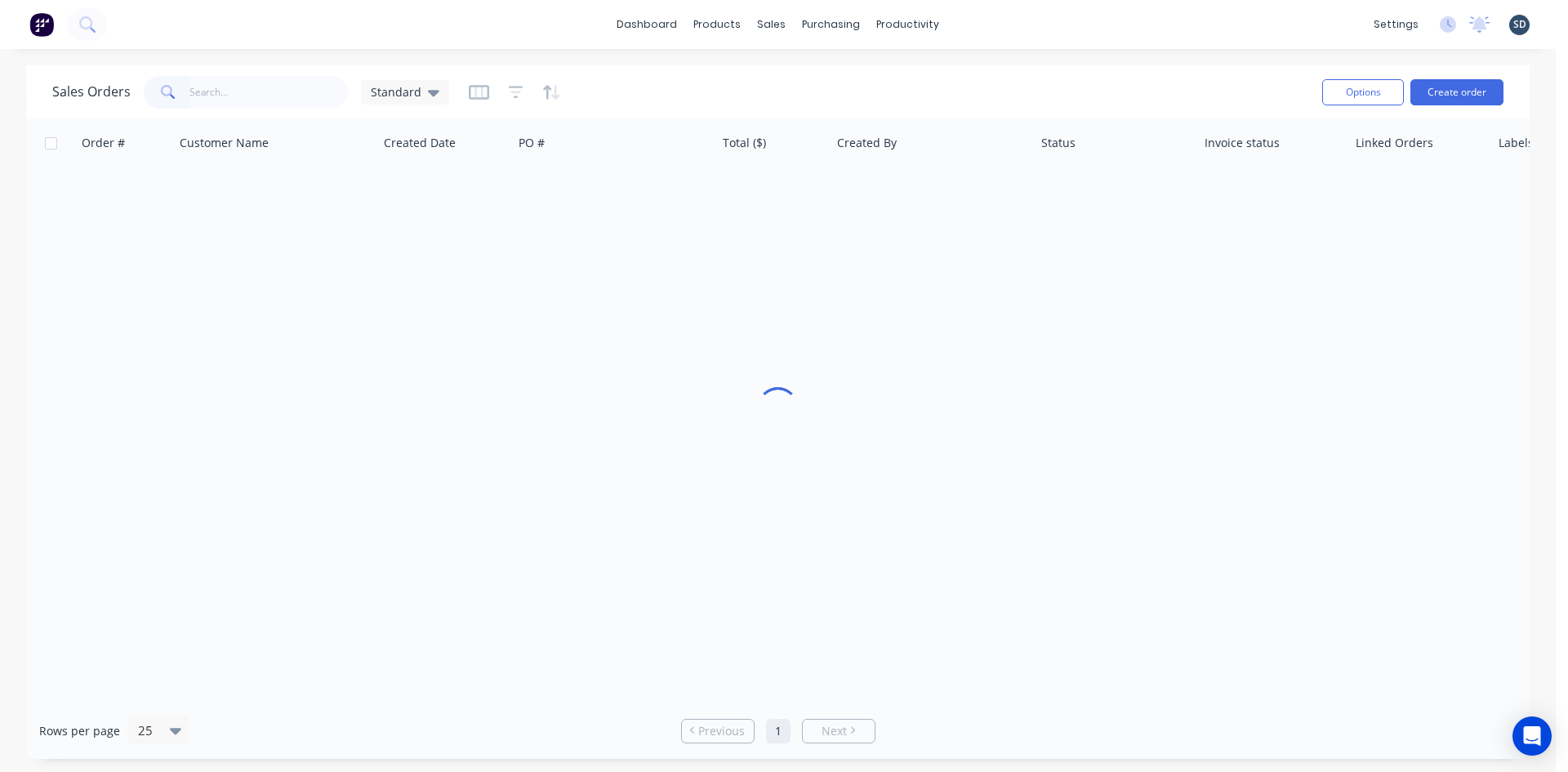
click at [811, 95] on div "Sales Orders Standard" at bounding box center [680, 92] width 1257 height 40
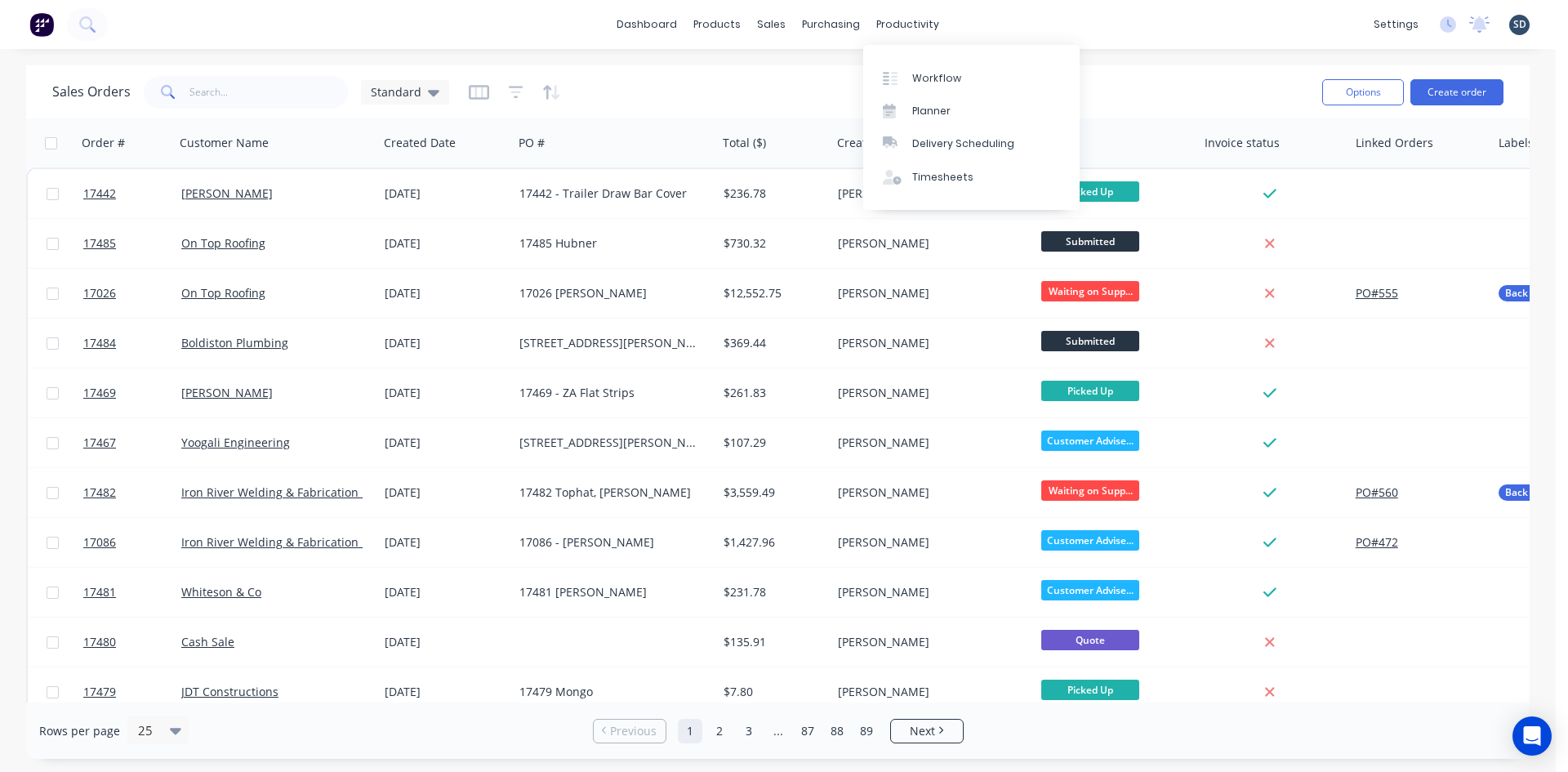
click at [989, 21] on div "dashboard products sales purchasing productivity dashboard products Product Cat…" at bounding box center [778, 24] width 1555 height 49
click at [977, 21] on div "dashboard products sales purchasing productivity dashboard products Product Cat…" at bounding box center [778, 24] width 1555 height 49
